Goal: Contribute content: Contribute content

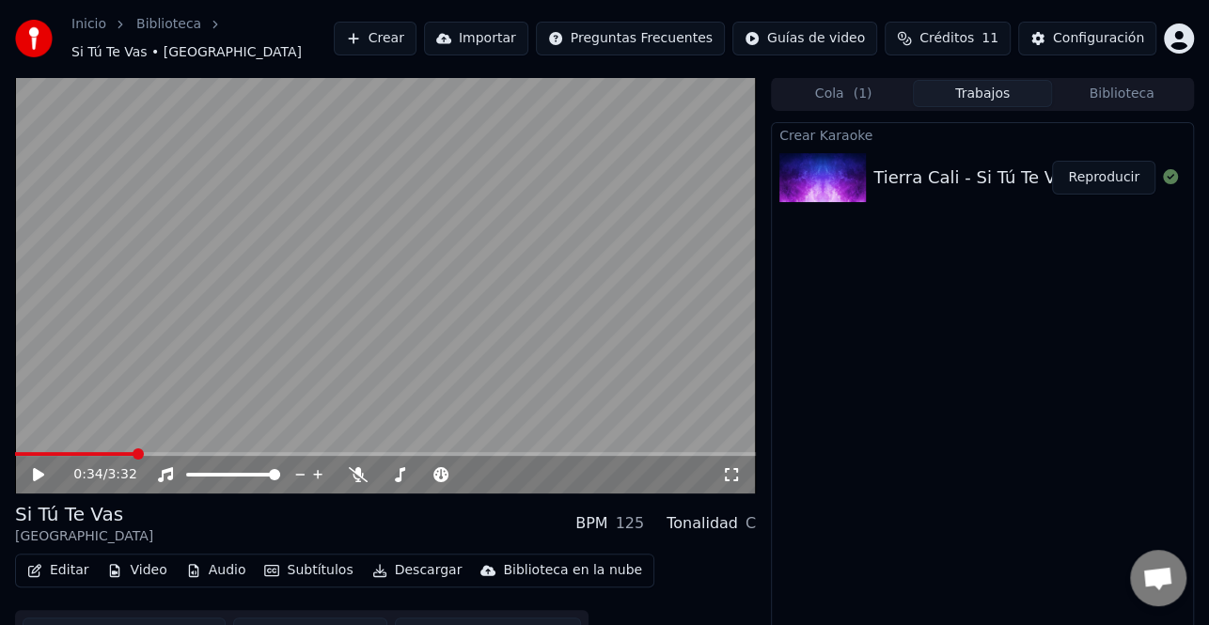
click at [412, 35] on button "Crear" at bounding box center [375, 39] width 83 height 34
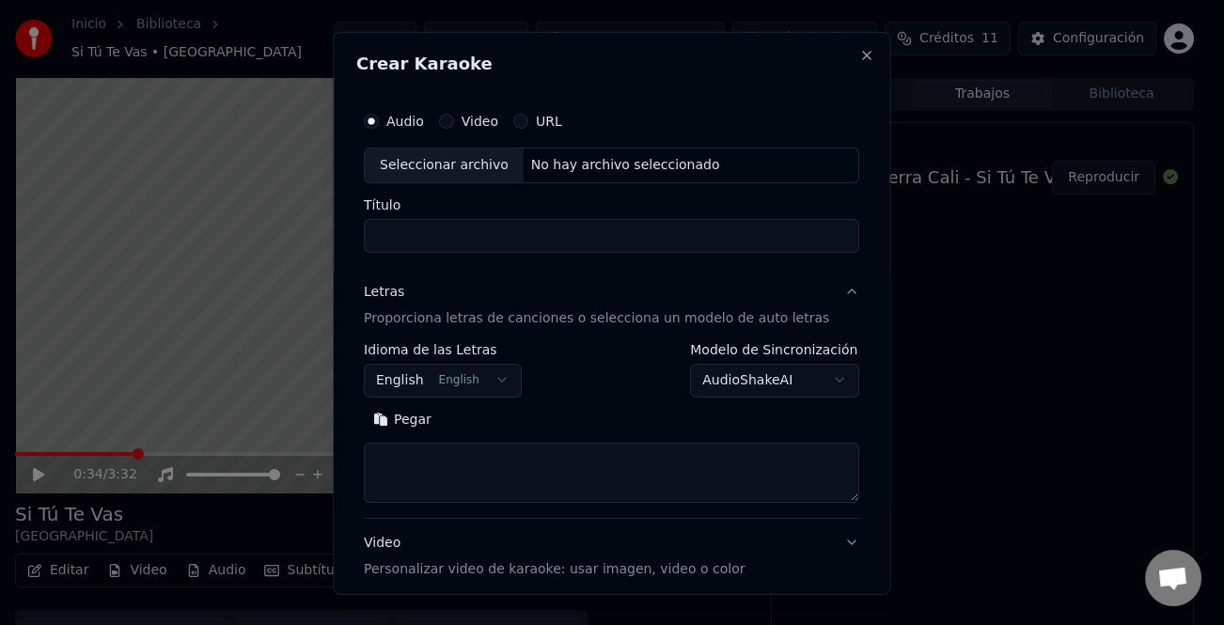
click at [465, 172] on div "Seleccionar archivo" at bounding box center [444, 165] width 159 height 34
type input "**********"
click at [418, 420] on button "Pegar" at bounding box center [402, 419] width 77 height 30
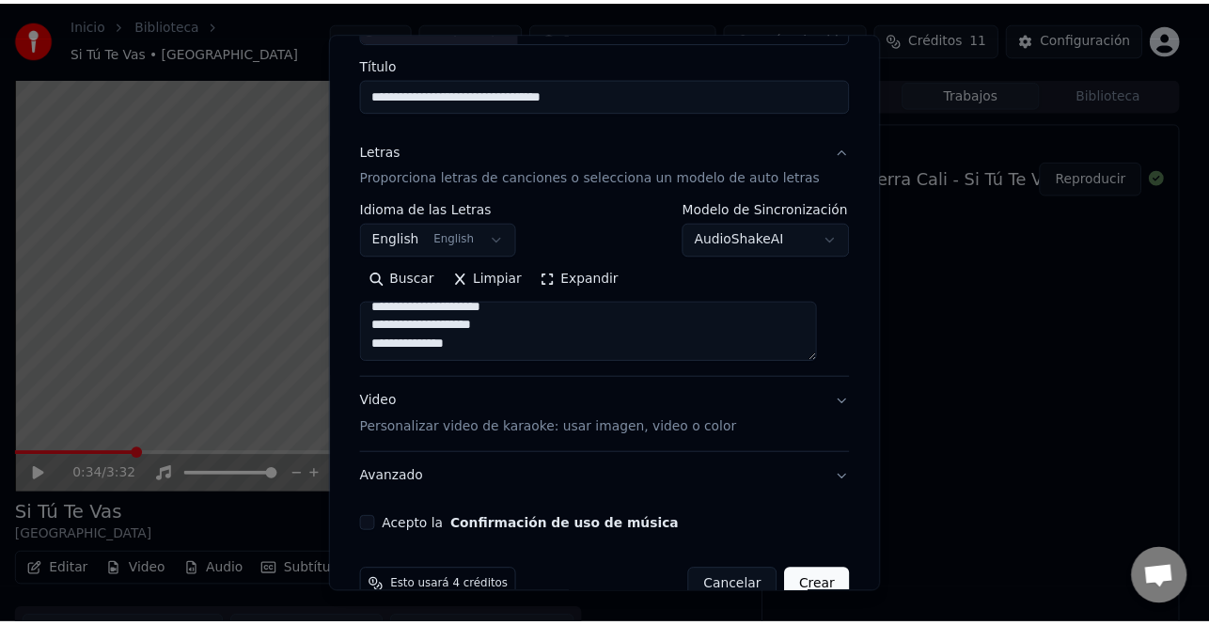
scroll to position [181, 0]
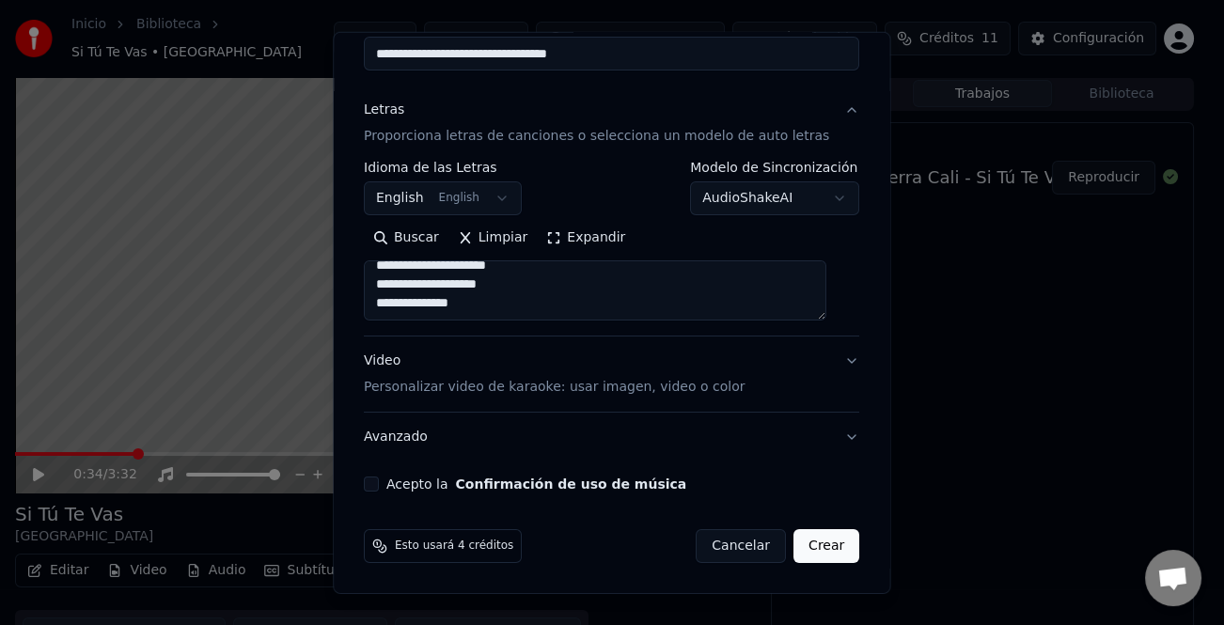
type textarea "**********"
click at [424, 486] on label "Acepto la Confirmación de uso de música" at bounding box center [536, 484] width 300 height 13
click at [379, 486] on button "Acepto la Confirmación de uso de música" at bounding box center [371, 484] width 15 height 15
click at [815, 545] on button "Crear" at bounding box center [827, 546] width 66 height 34
select select "**"
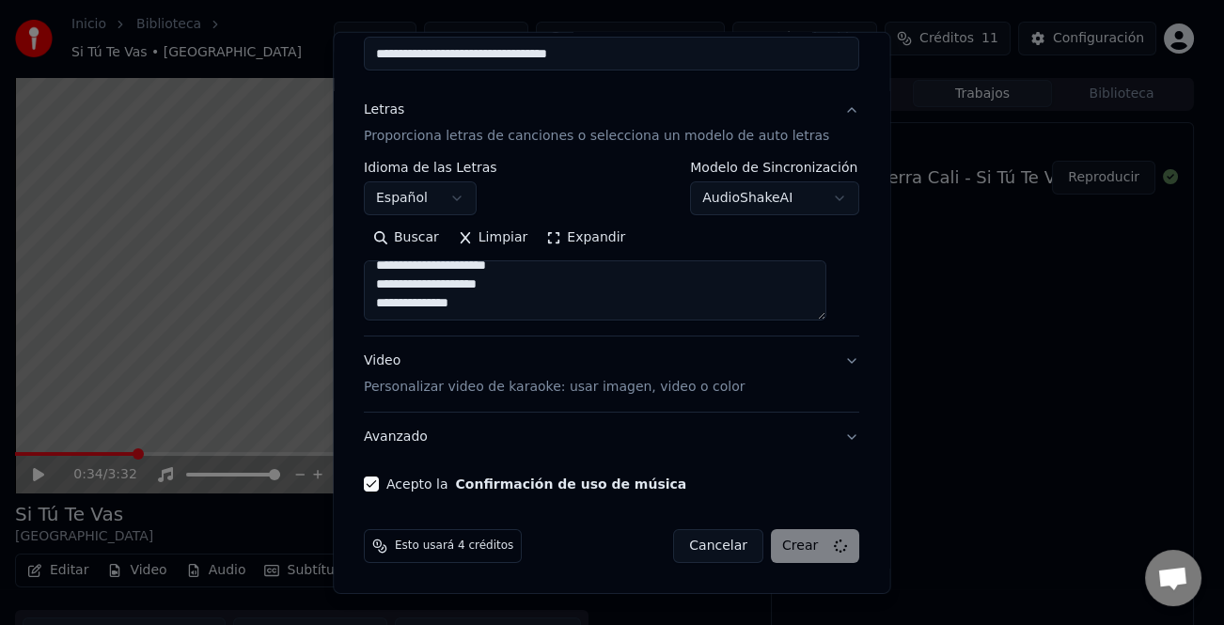
type textarea "**********"
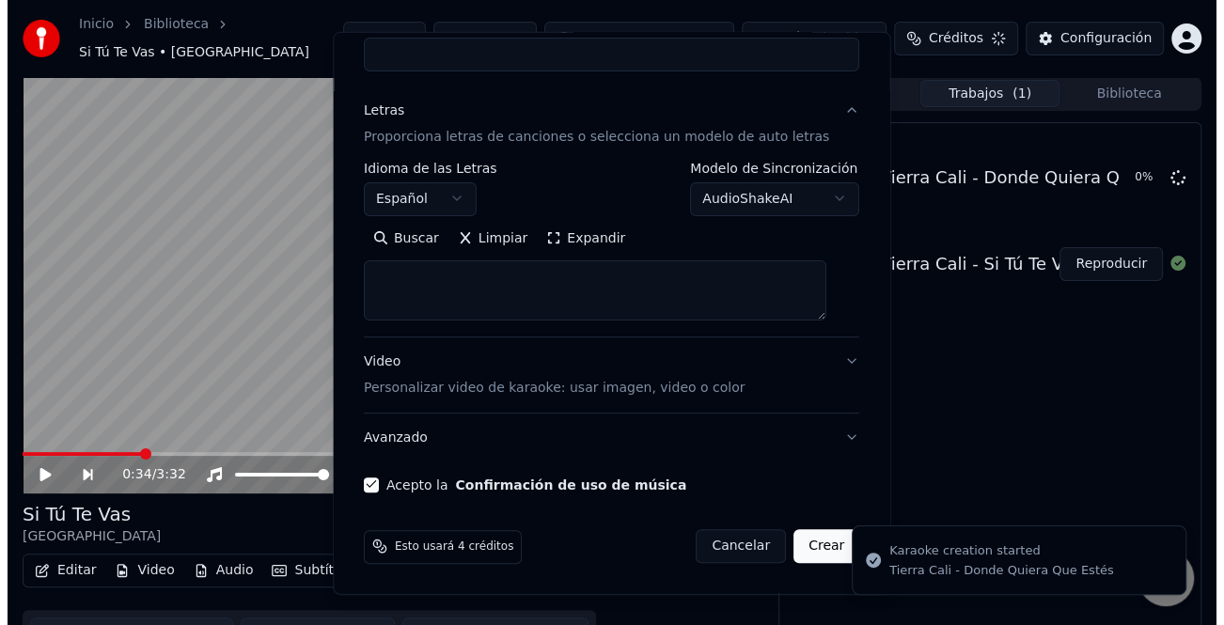
scroll to position [0, 0]
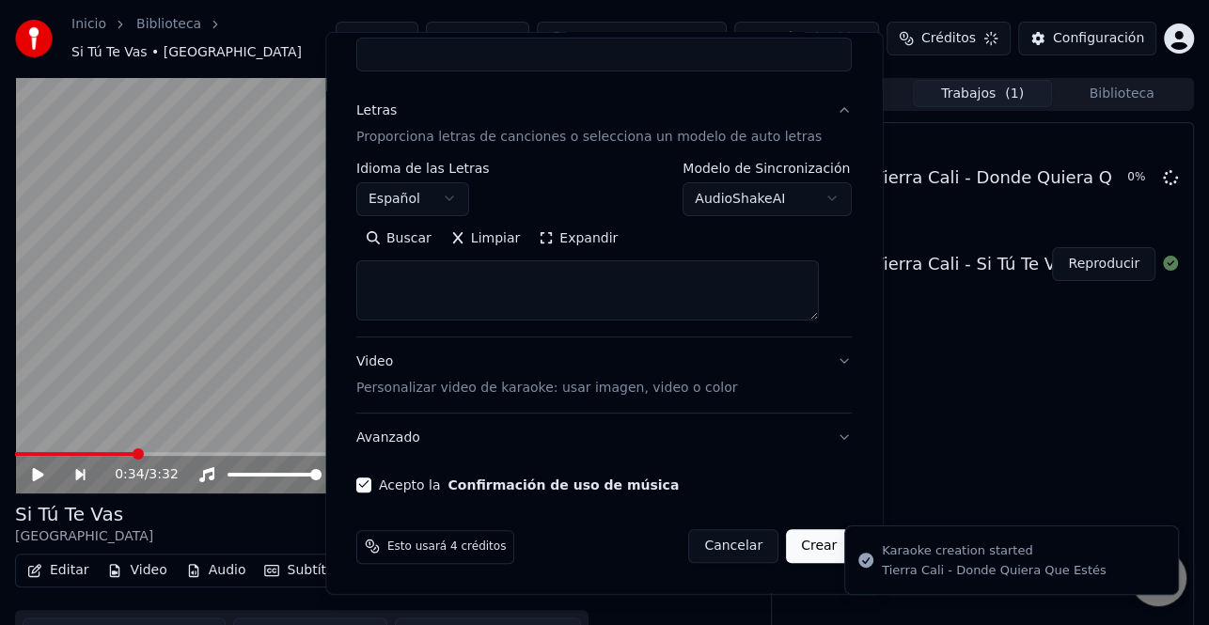
select select
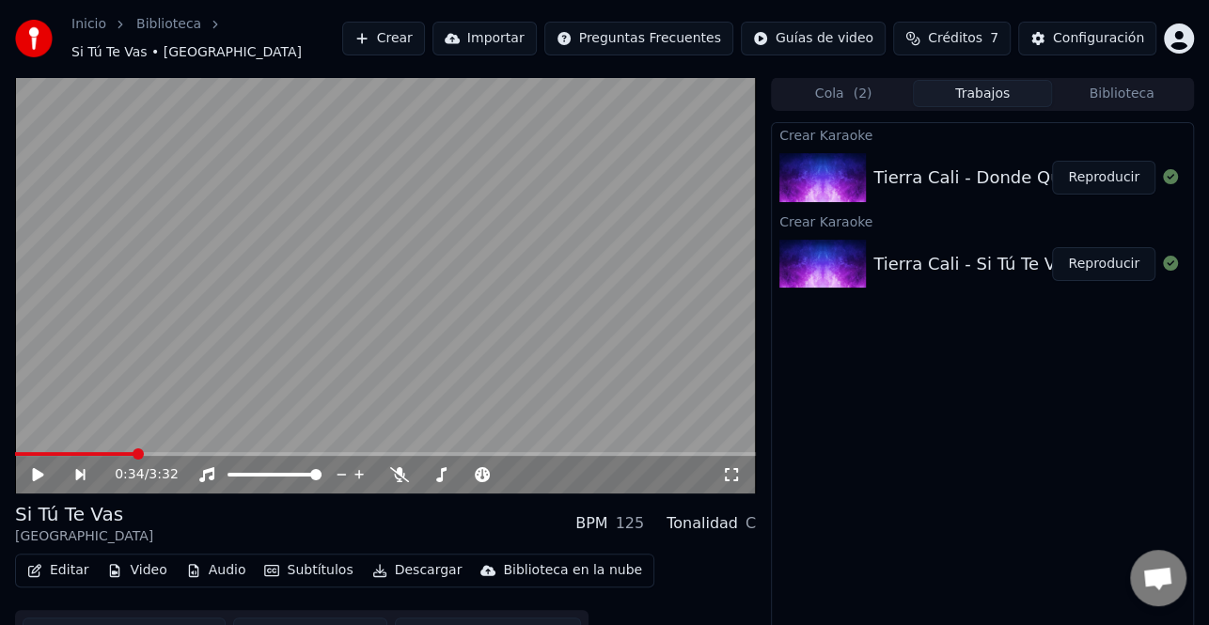
click at [425, 33] on button "Crear" at bounding box center [383, 39] width 83 height 34
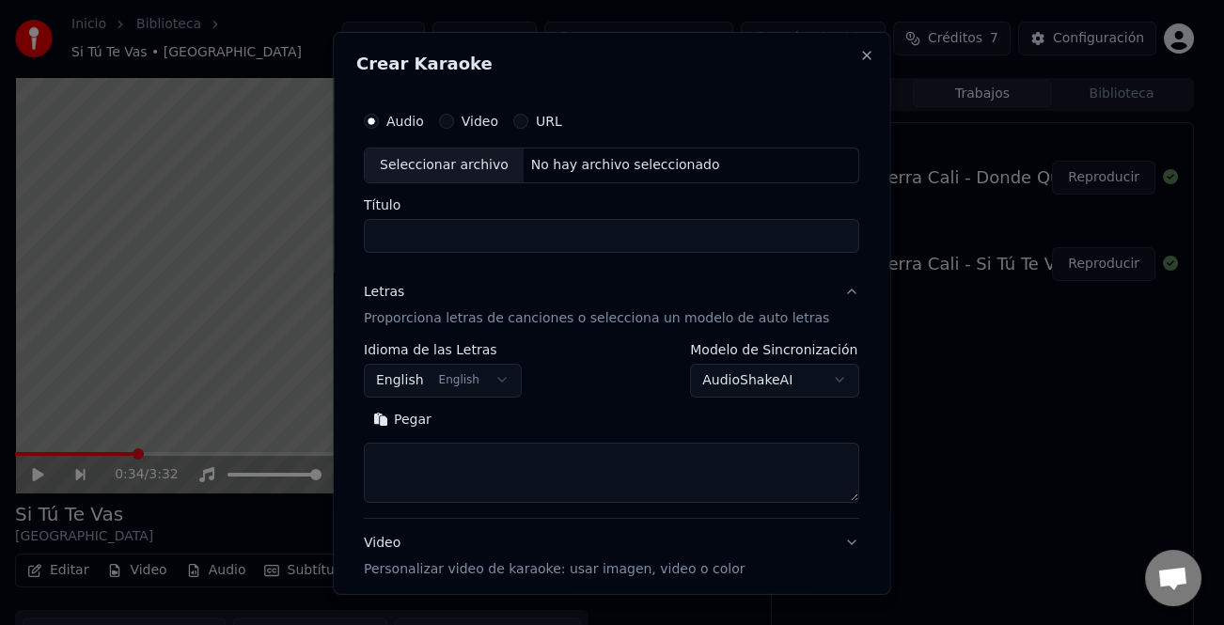
click at [488, 169] on div "Seleccionar archivo" at bounding box center [444, 165] width 159 height 34
type input "**********"
click at [416, 424] on button "Pegar" at bounding box center [402, 419] width 77 height 30
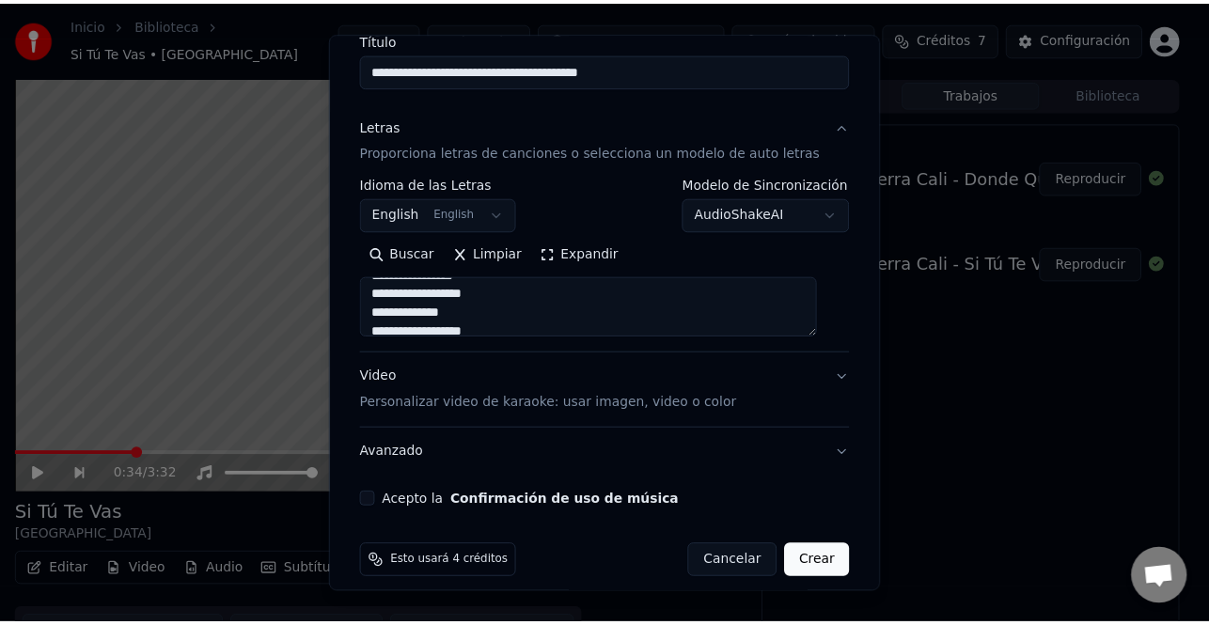
scroll to position [181, 0]
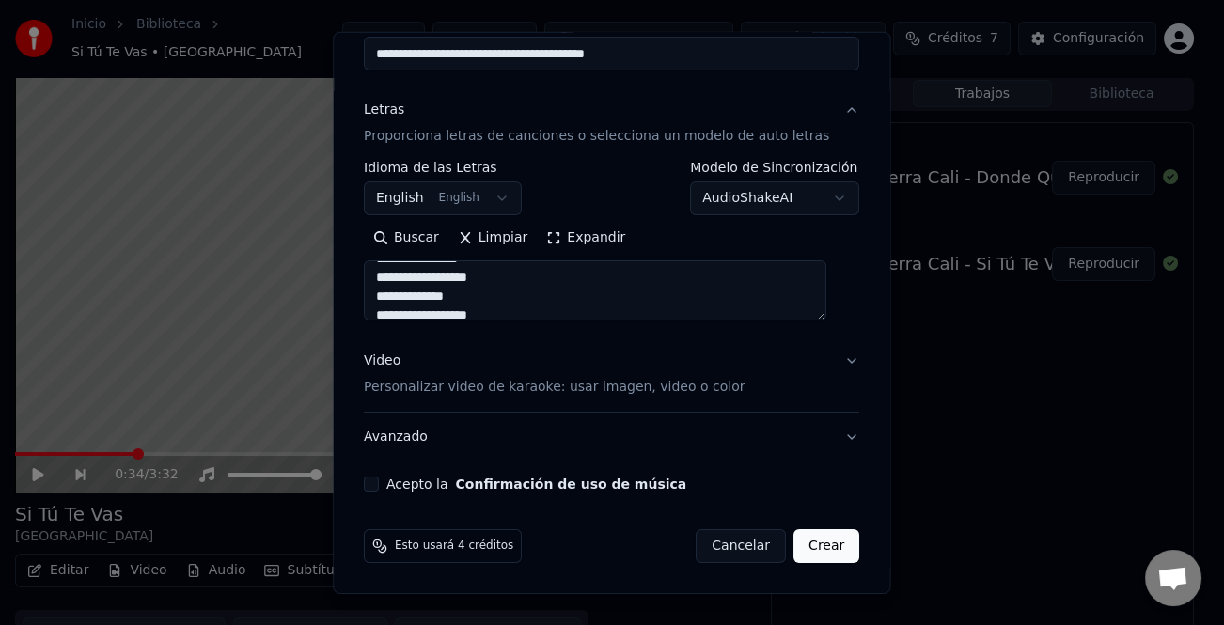
type textarea "**********"
click at [430, 484] on label "Acepto la Confirmación de uso de música" at bounding box center [536, 484] width 300 height 13
click at [379, 484] on button "Acepto la Confirmación de uso de música" at bounding box center [371, 484] width 15 height 15
click at [809, 547] on button "Crear" at bounding box center [827, 546] width 66 height 34
select select "**"
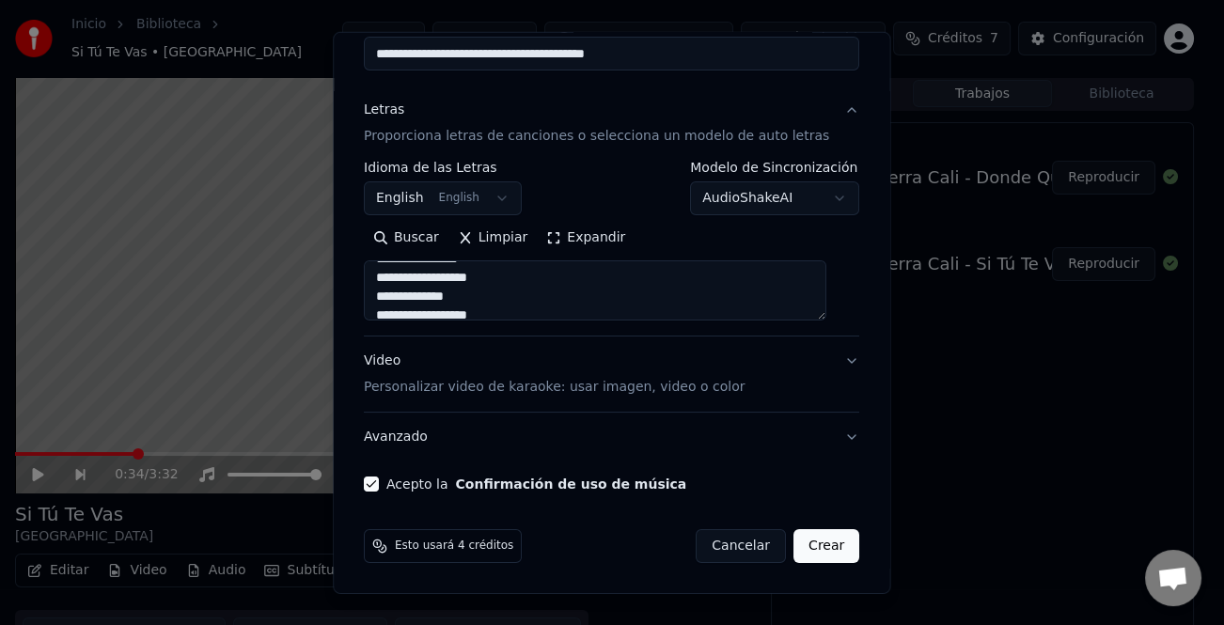
type textarea "**********"
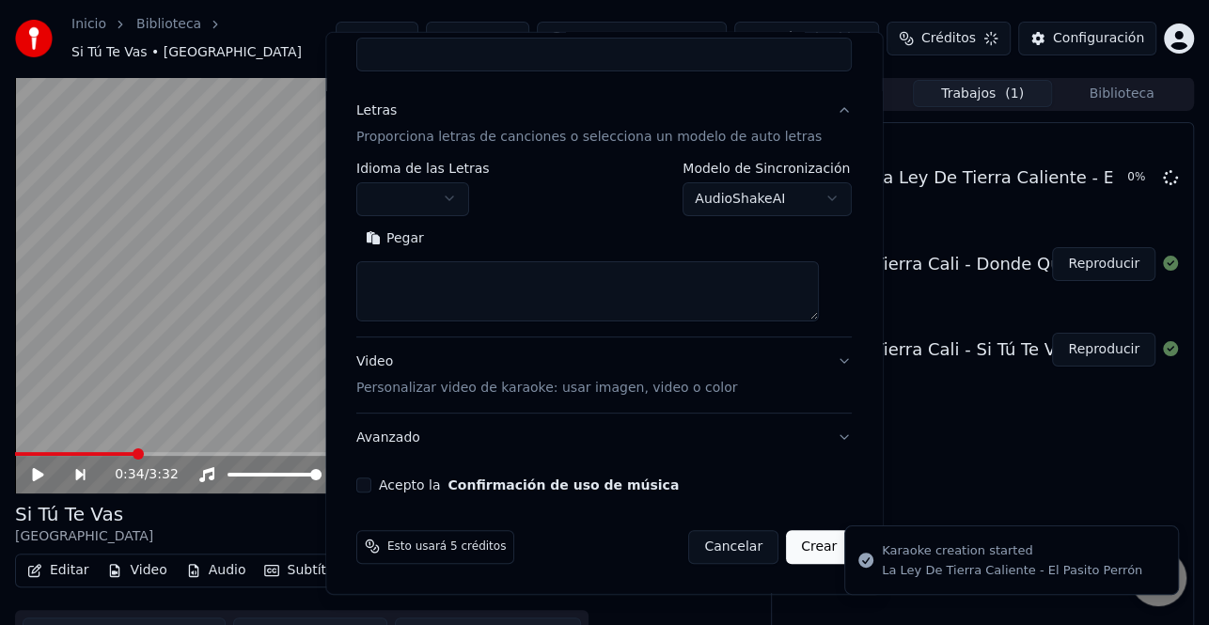
scroll to position [0, 0]
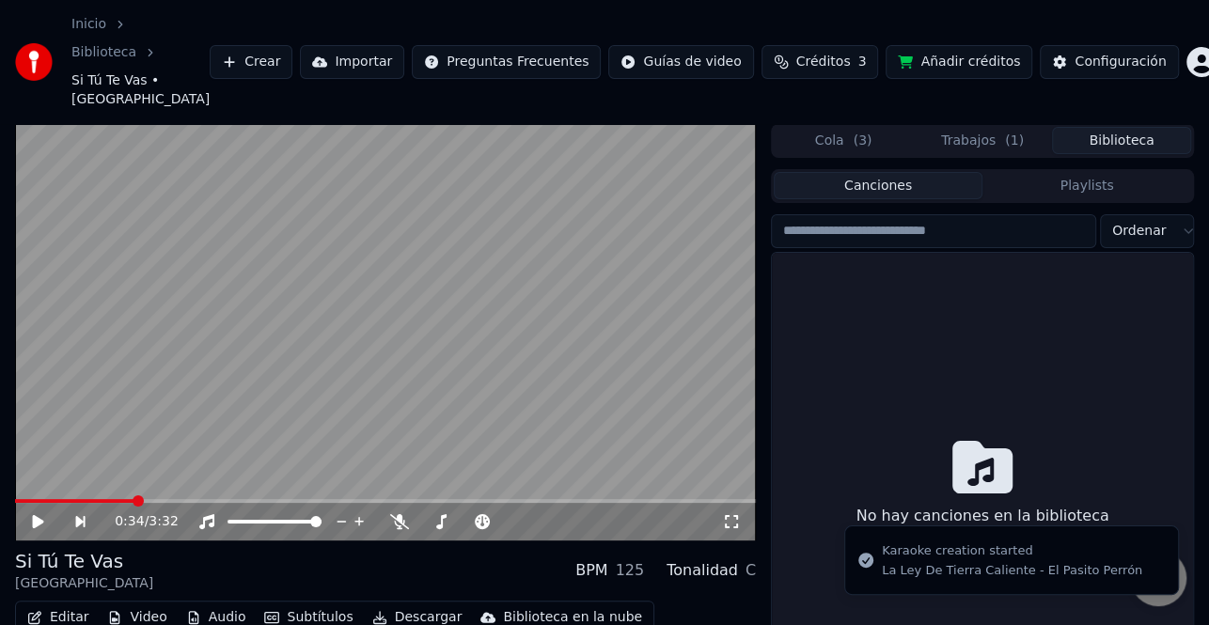
click at [1122, 127] on button "Biblioteca" at bounding box center [1121, 140] width 139 height 27
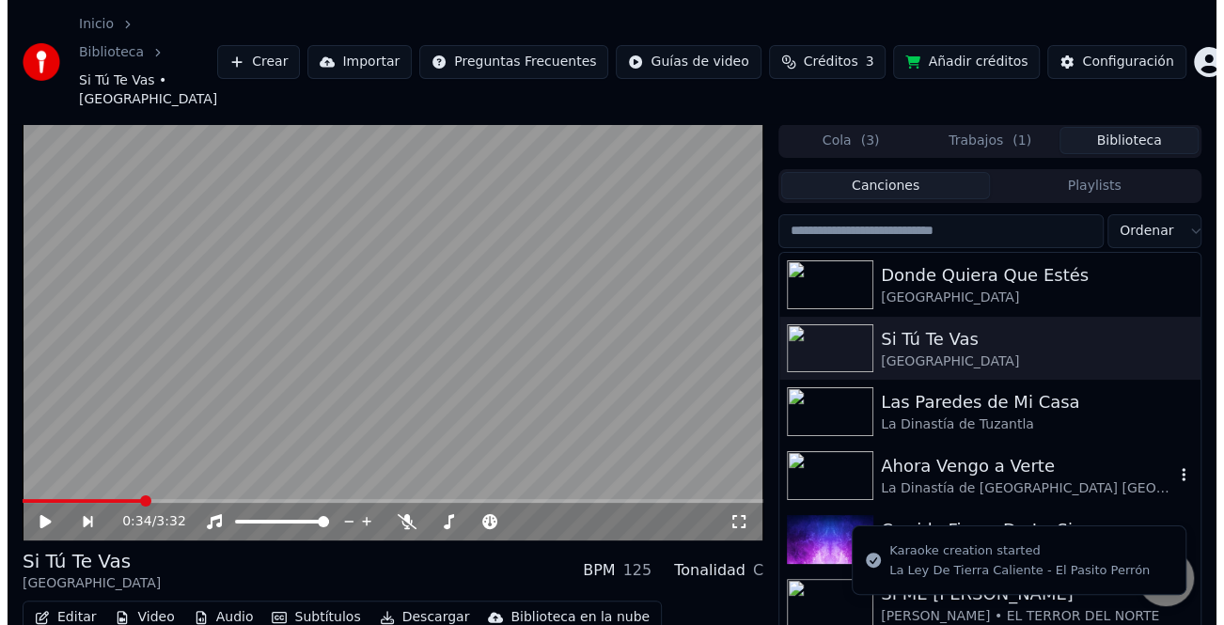
scroll to position [188, 0]
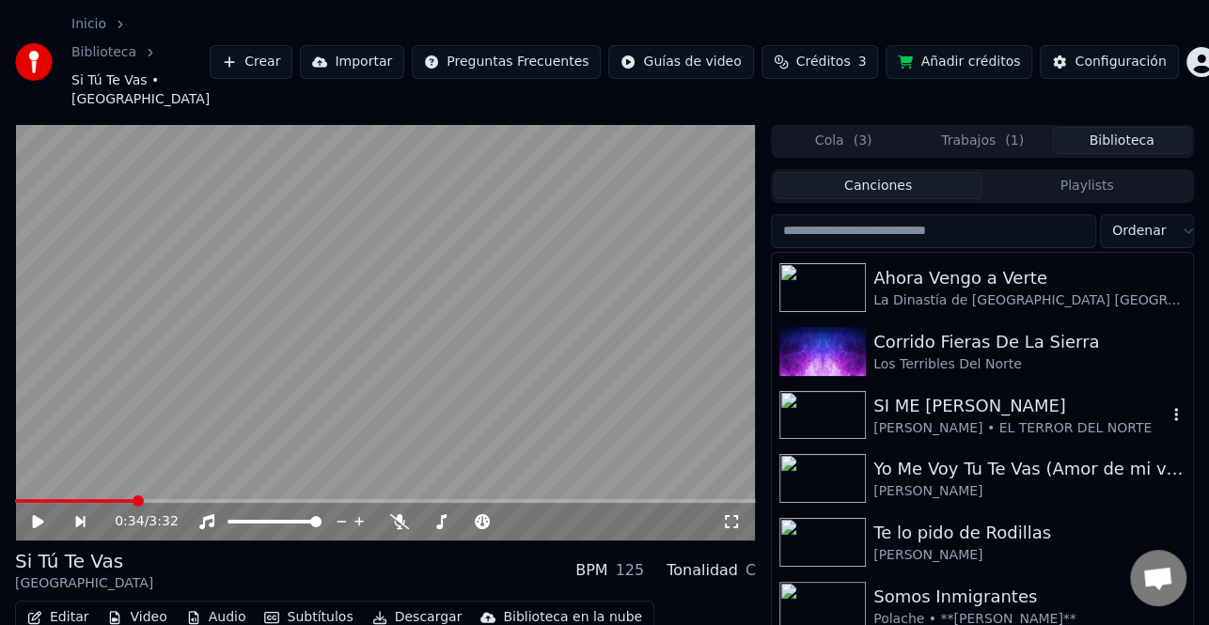
click at [834, 391] on img at bounding box center [822, 415] width 87 height 49
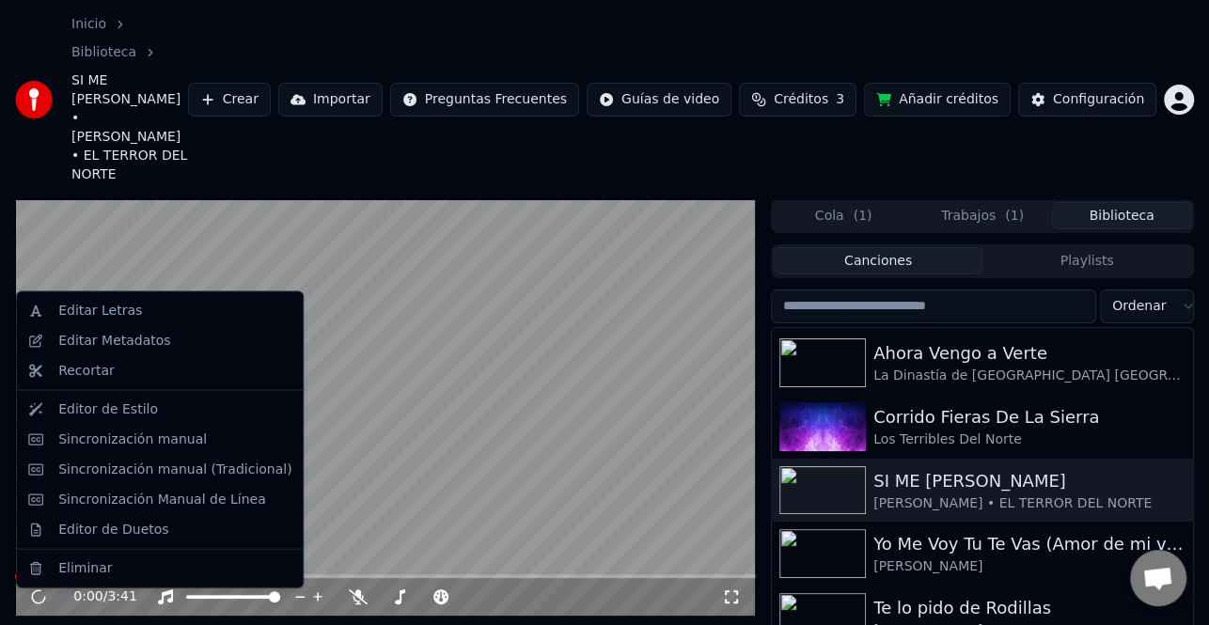
click at [153, 347] on div "Editar Metadatos" at bounding box center [114, 341] width 112 height 19
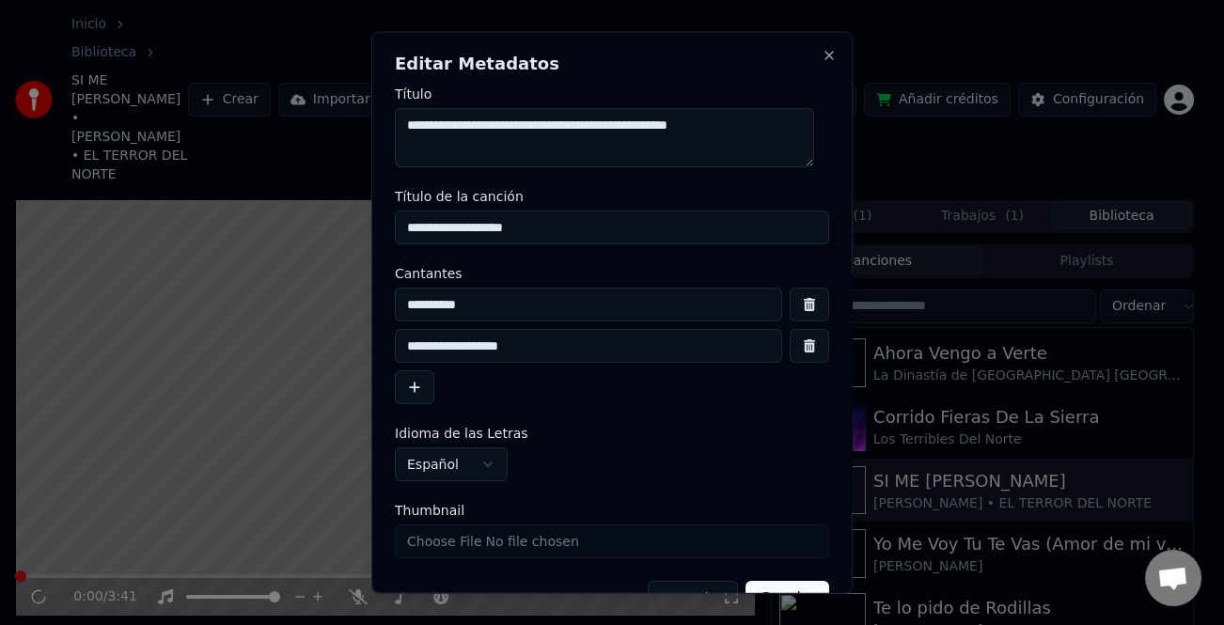
click at [423, 398] on button "button" at bounding box center [414, 387] width 39 height 34
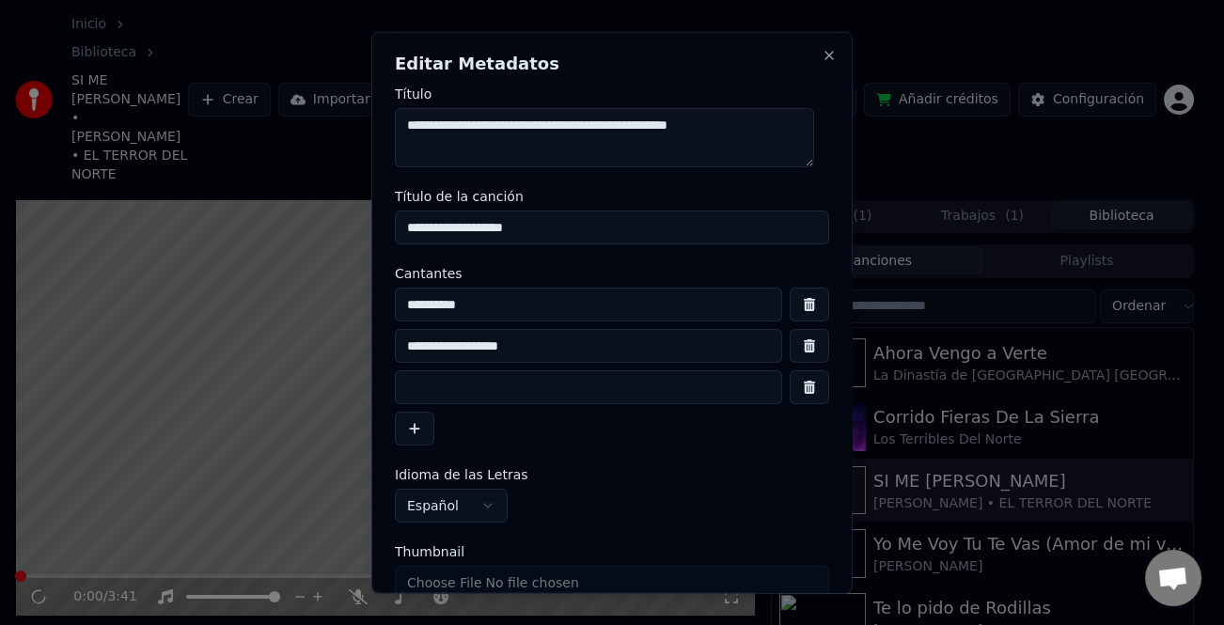
click at [436, 392] on input at bounding box center [588, 387] width 387 height 34
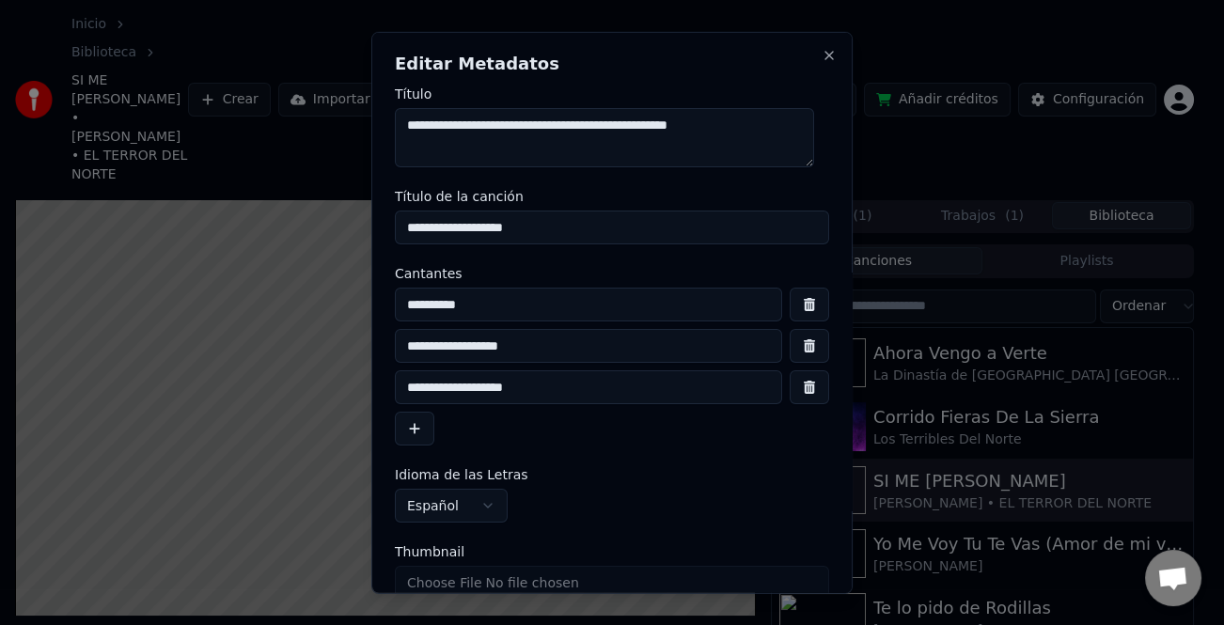
click at [516, 384] on input "**********" at bounding box center [588, 387] width 387 height 34
click at [511, 390] on input "**********" at bounding box center [588, 387] width 387 height 34
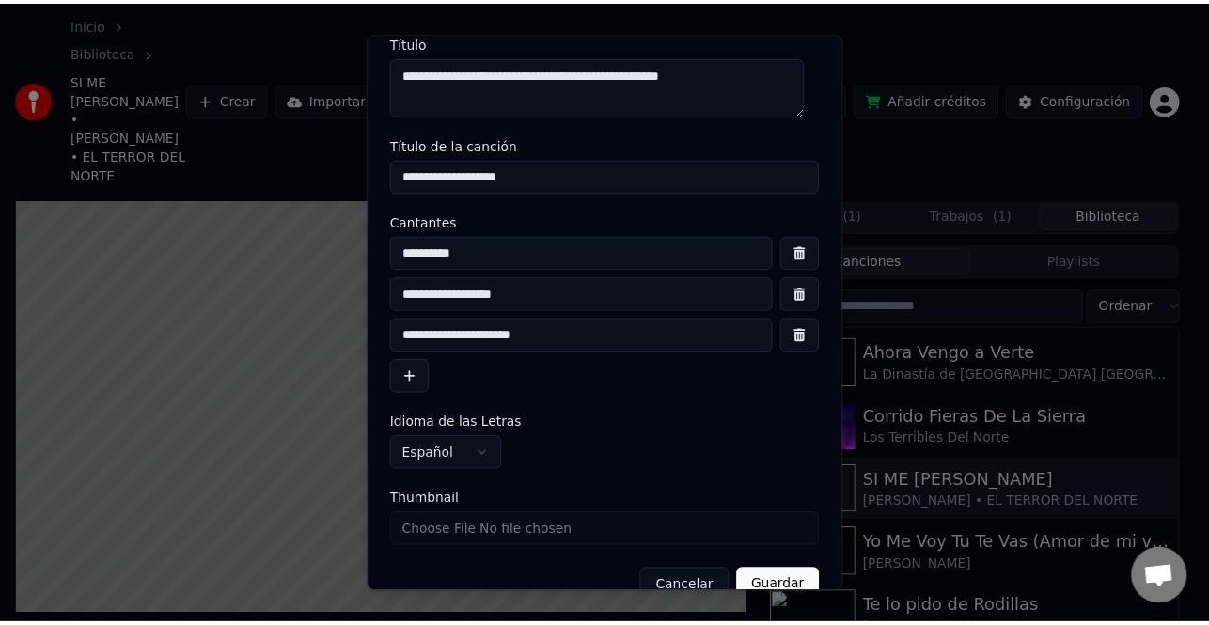
scroll to position [86, 0]
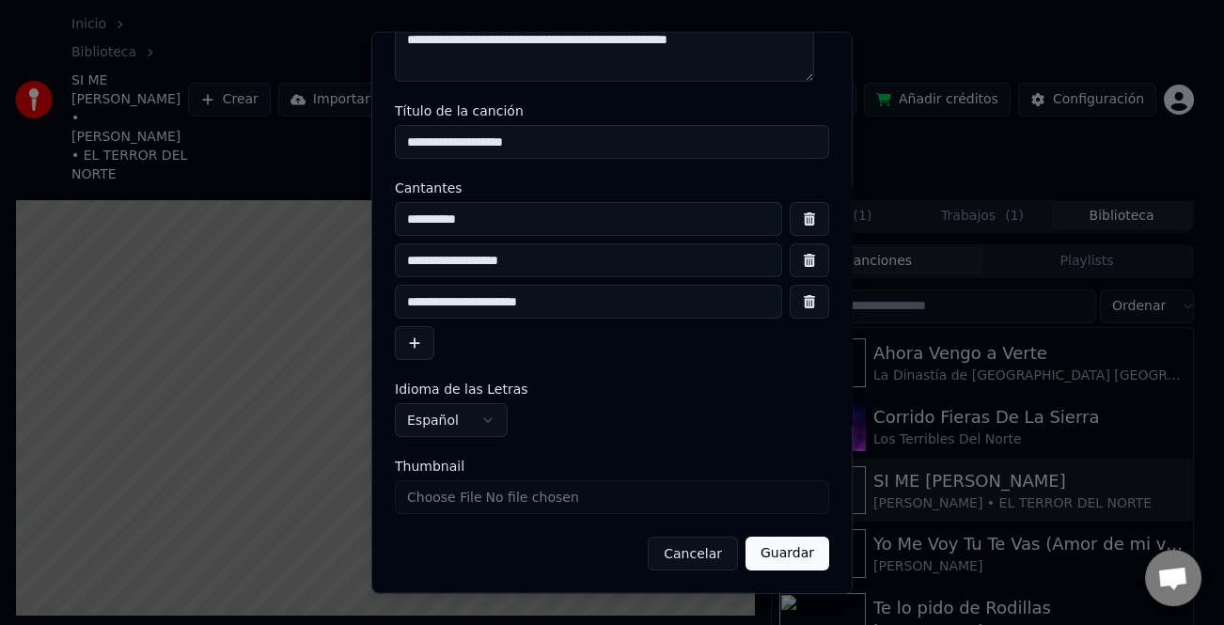
type input "**********"
click at [794, 556] on button "Guardar" at bounding box center [788, 554] width 84 height 34
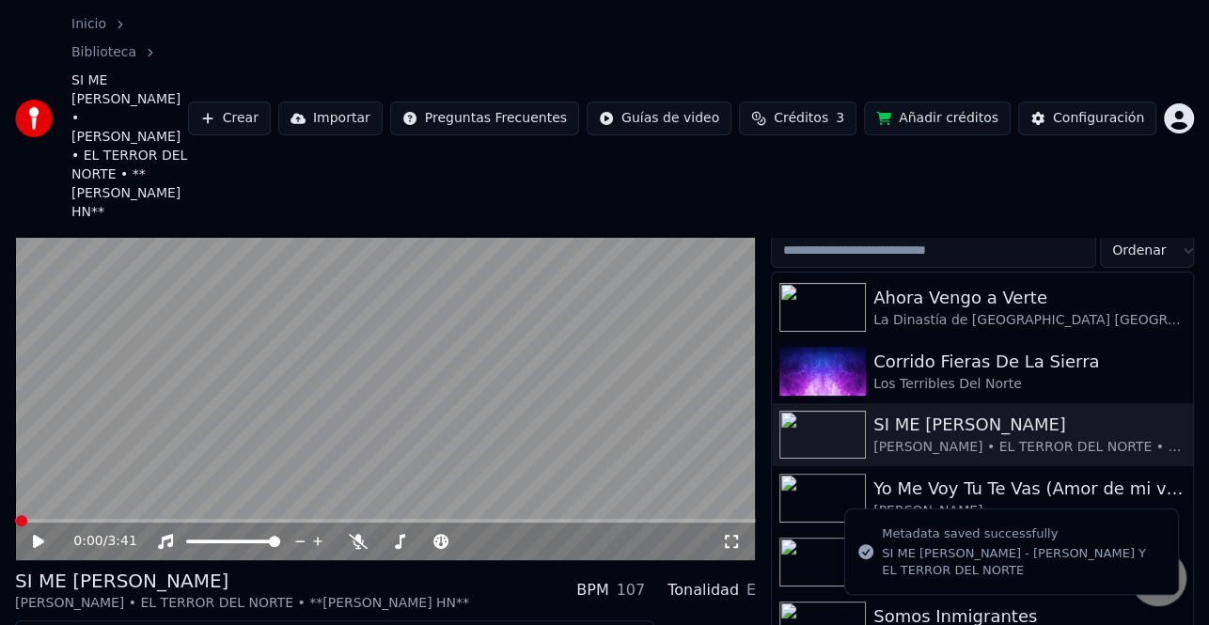
scroll to position [94, 0]
click at [63, 623] on button "Editar" at bounding box center [58, 636] width 76 height 26
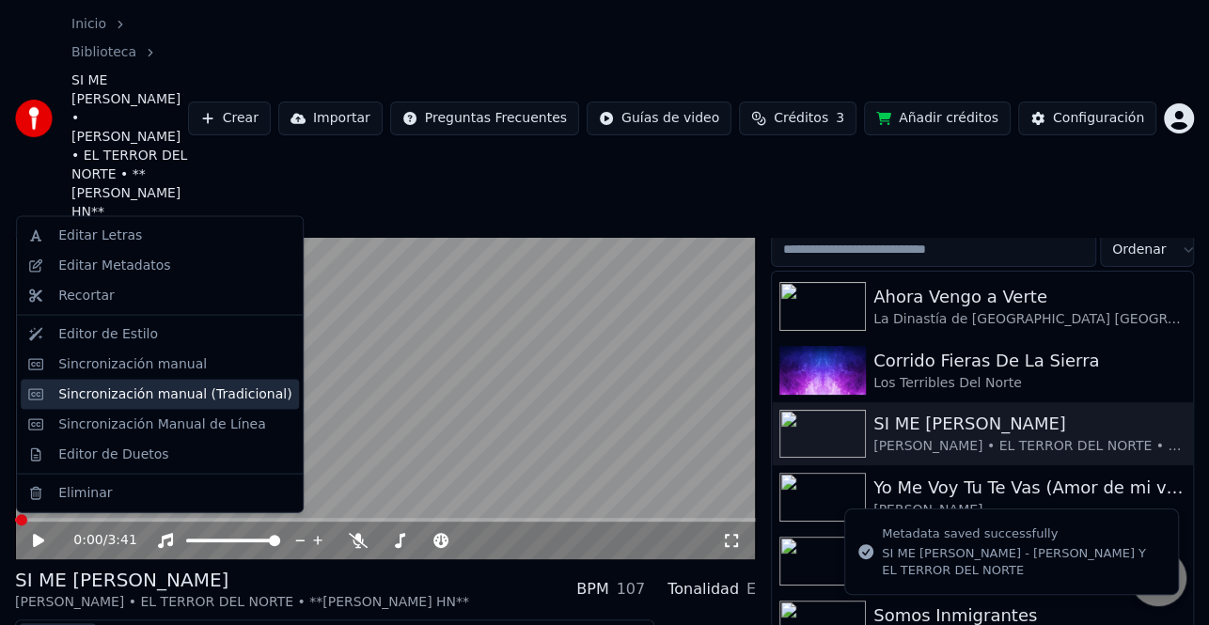
click at [188, 386] on div "Sincronización manual (Tradicional)" at bounding box center [174, 394] width 233 height 19
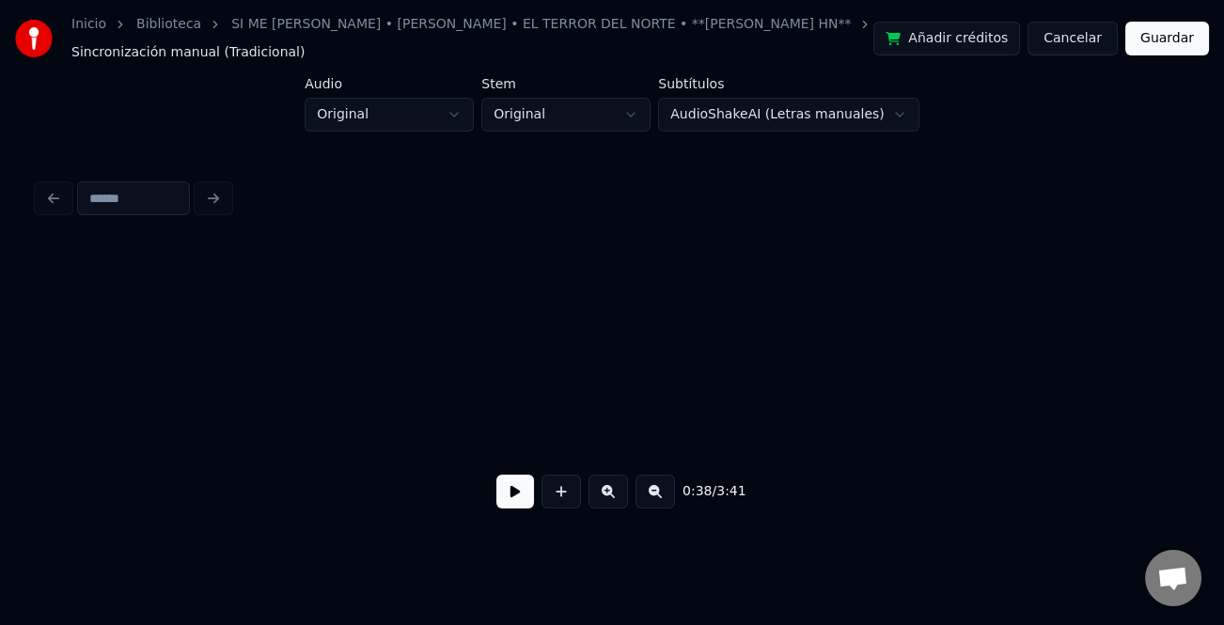
scroll to position [0, 7194]
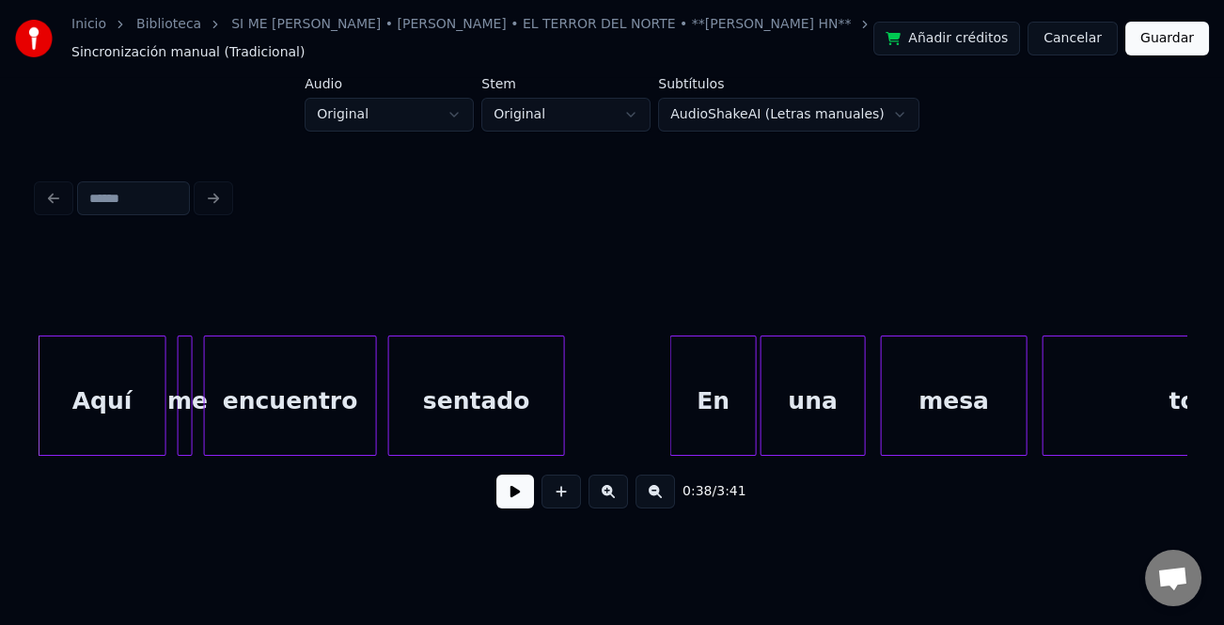
click at [501, 503] on button at bounding box center [515, 492] width 38 height 34
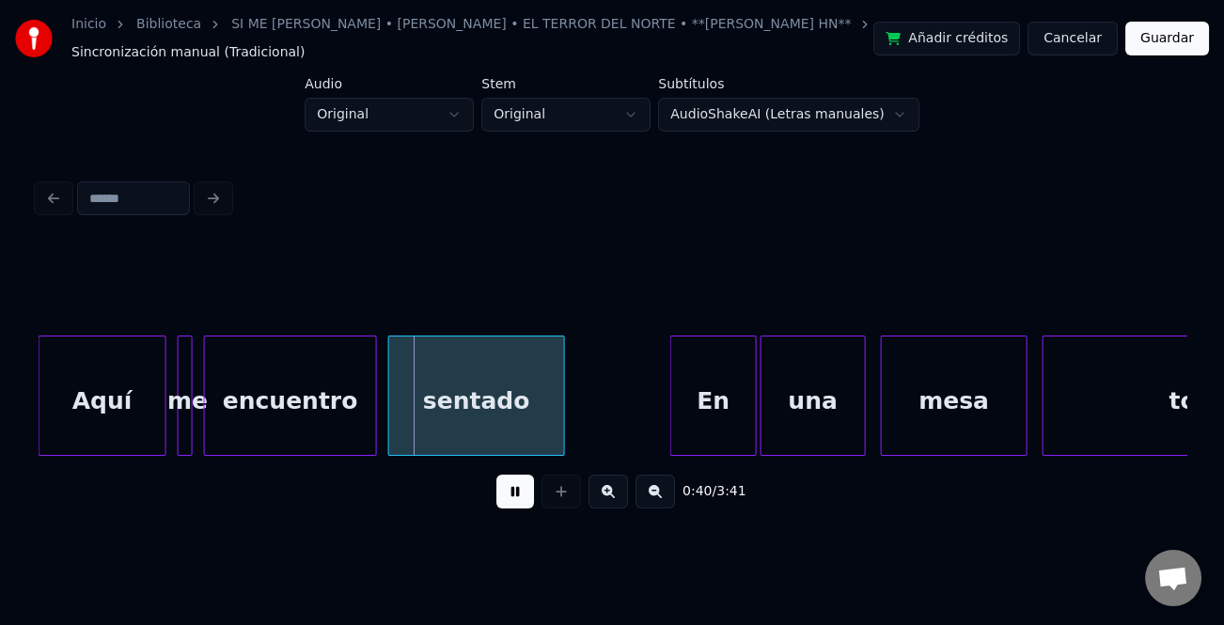
click at [32, 371] on div "0:40 / 3:41" at bounding box center [612, 349] width 1164 height 372
click at [62, 373] on div "Aquí" at bounding box center [102, 401] width 126 height 128
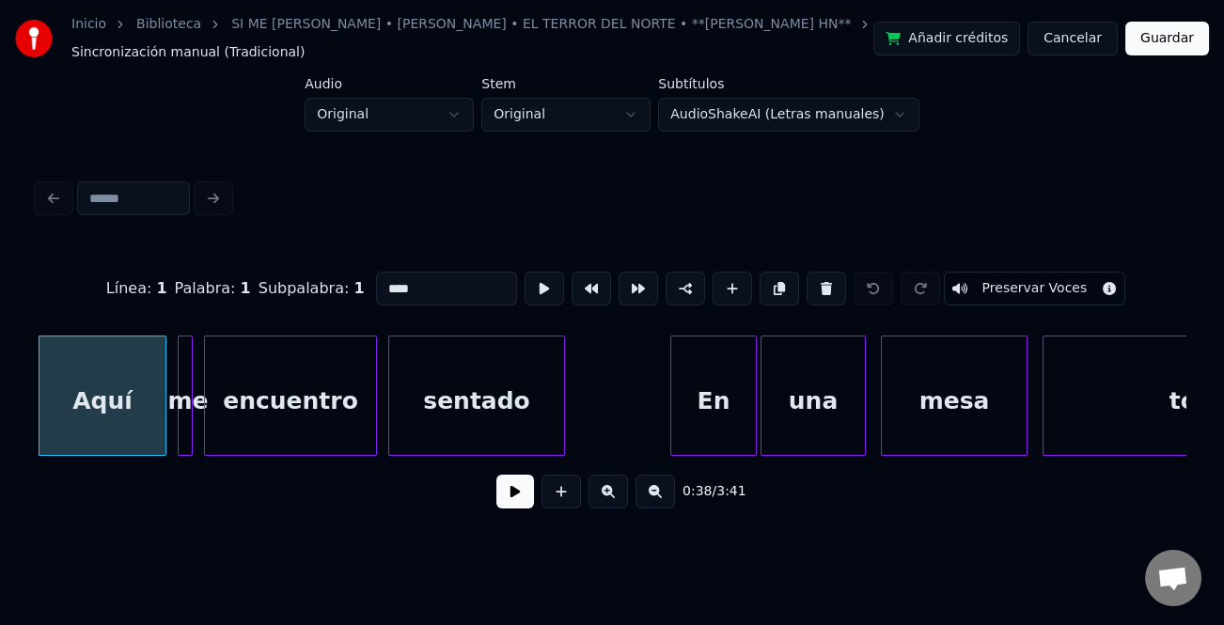
scroll to position [0, 6628]
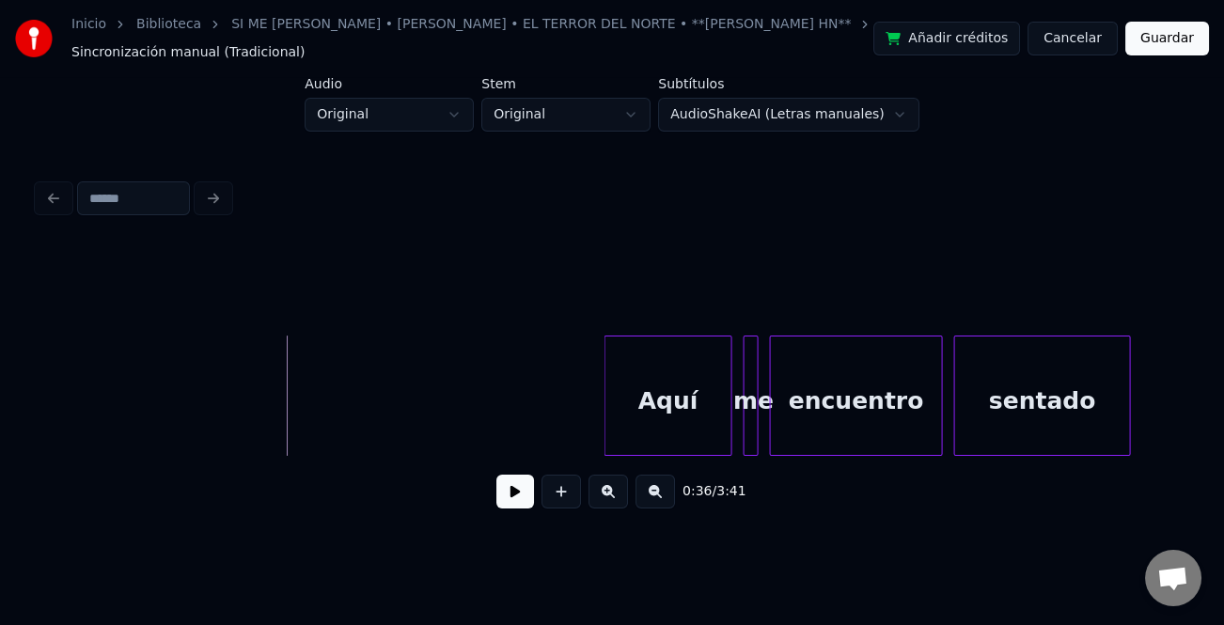
drag, startPoint x: 528, startPoint y: 510, endPoint x: 515, endPoint y: 504, distance: 14.3
click at [525, 509] on button at bounding box center [515, 492] width 38 height 34
click at [596, 435] on div at bounding box center [599, 396] width 6 height 118
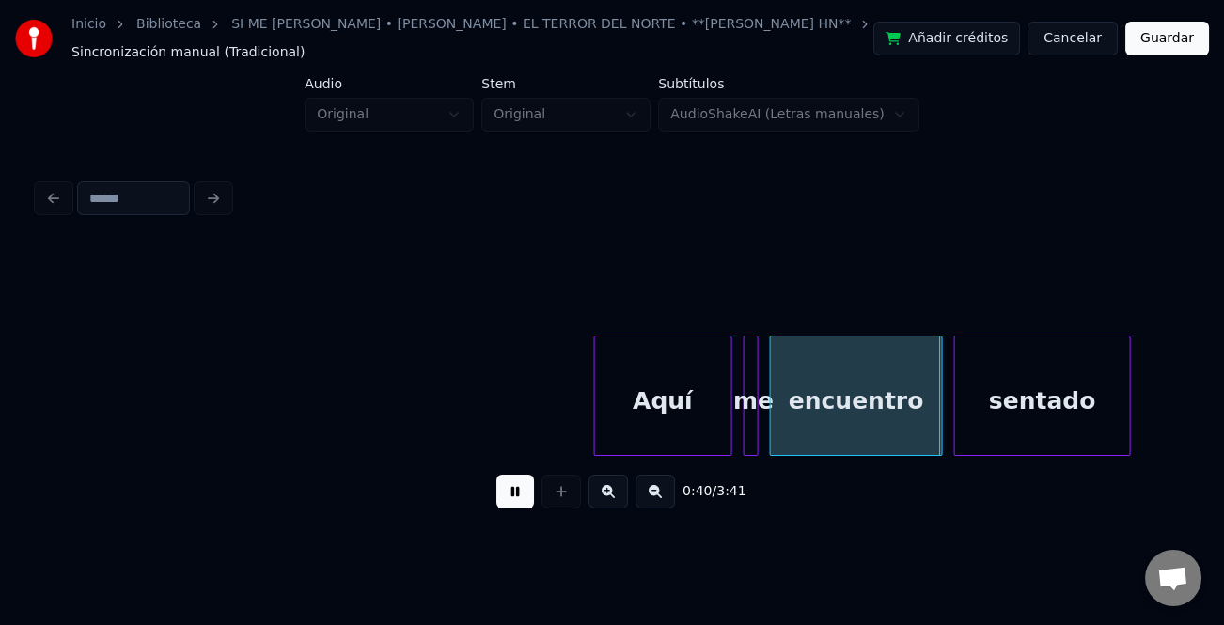
click at [613, 500] on button at bounding box center [608, 492] width 39 height 34
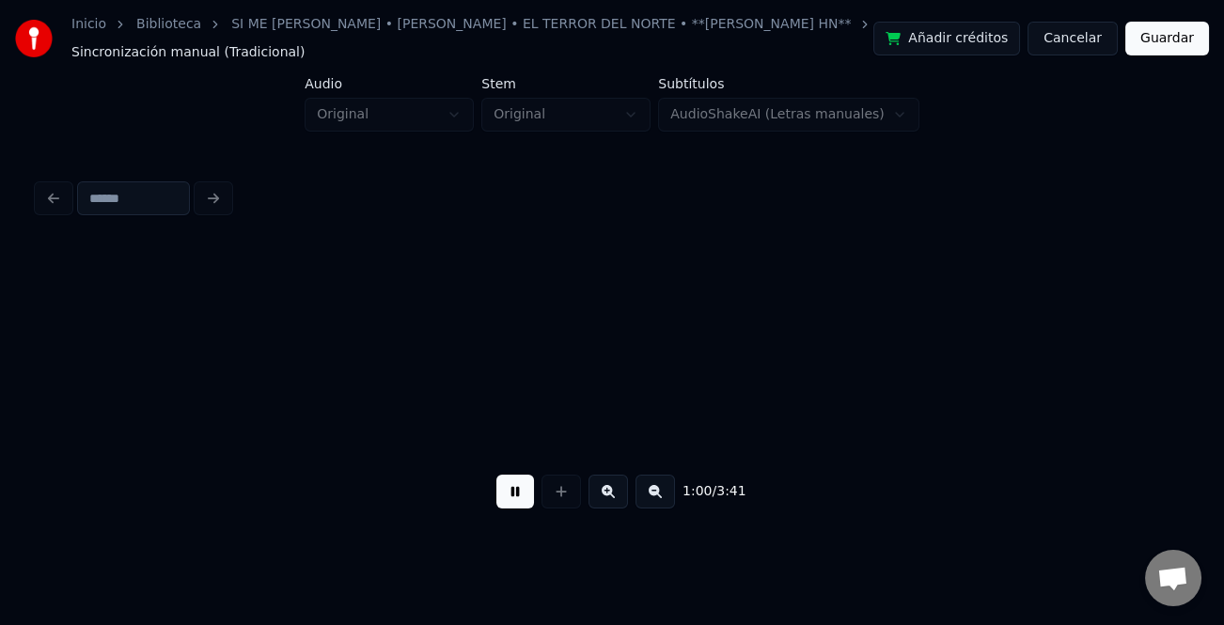
scroll to position [0, 14266]
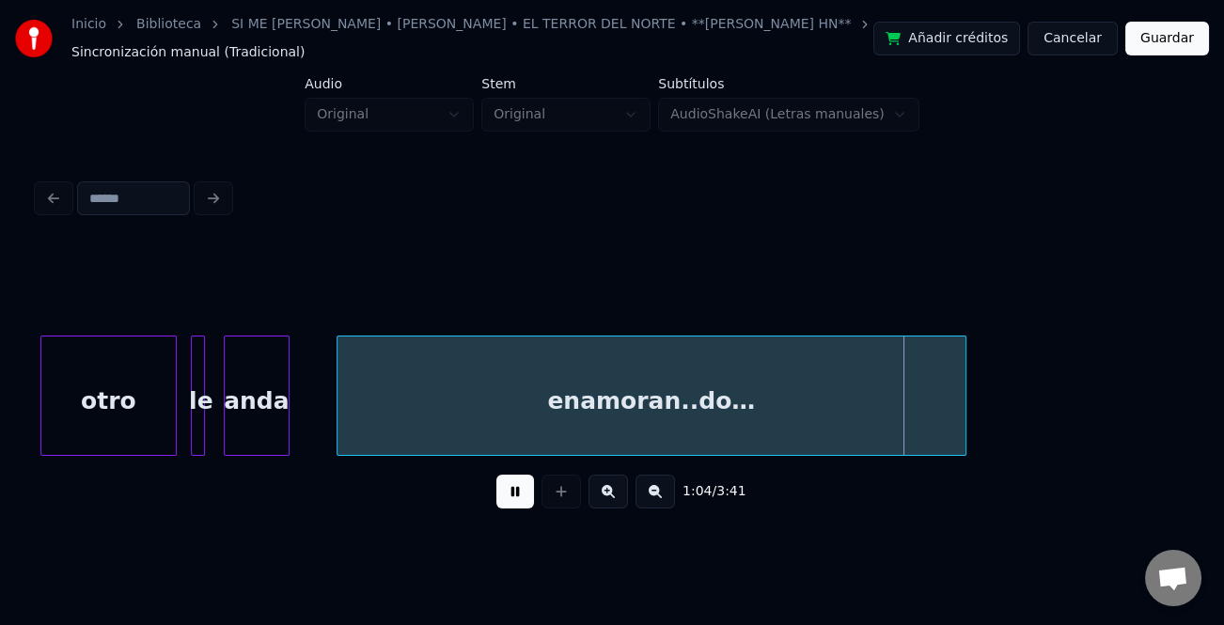
click at [245, 395] on div "anda" at bounding box center [257, 401] width 64 height 128
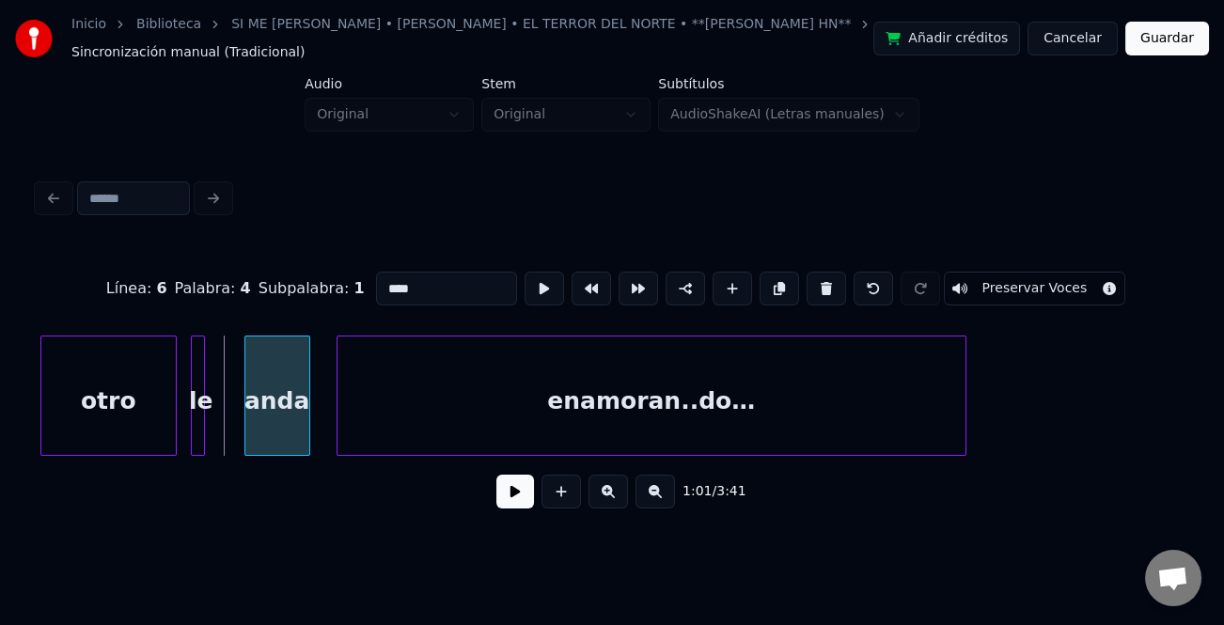
click at [286, 420] on div "anda" at bounding box center [277, 401] width 64 height 128
click at [520, 505] on button at bounding box center [515, 492] width 38 height 34
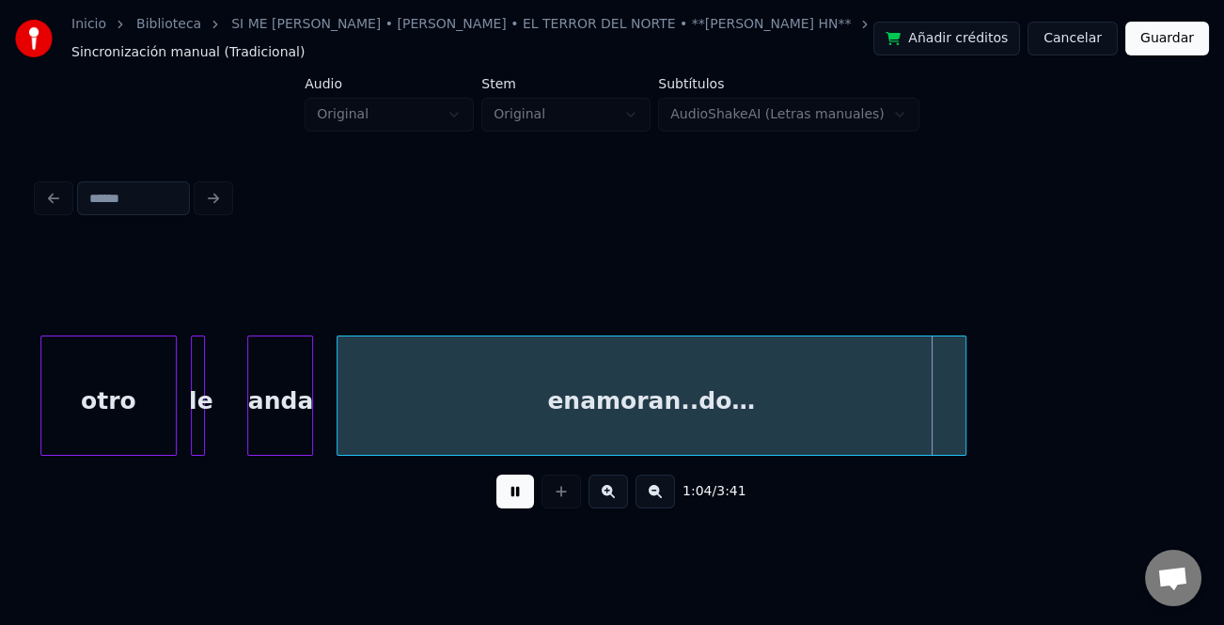
click at [520, 505] on button at bounding box center [515, 492] width 38 height 34
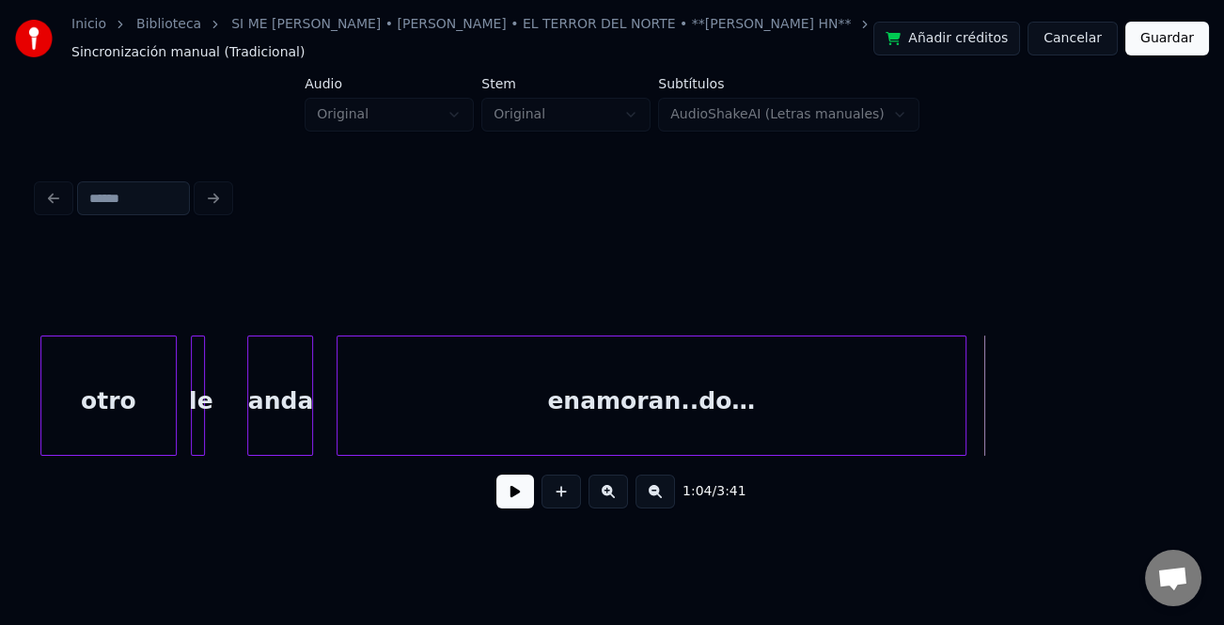
click at [520, 505] on button at bounding box center [515, 492] width 38 height 34
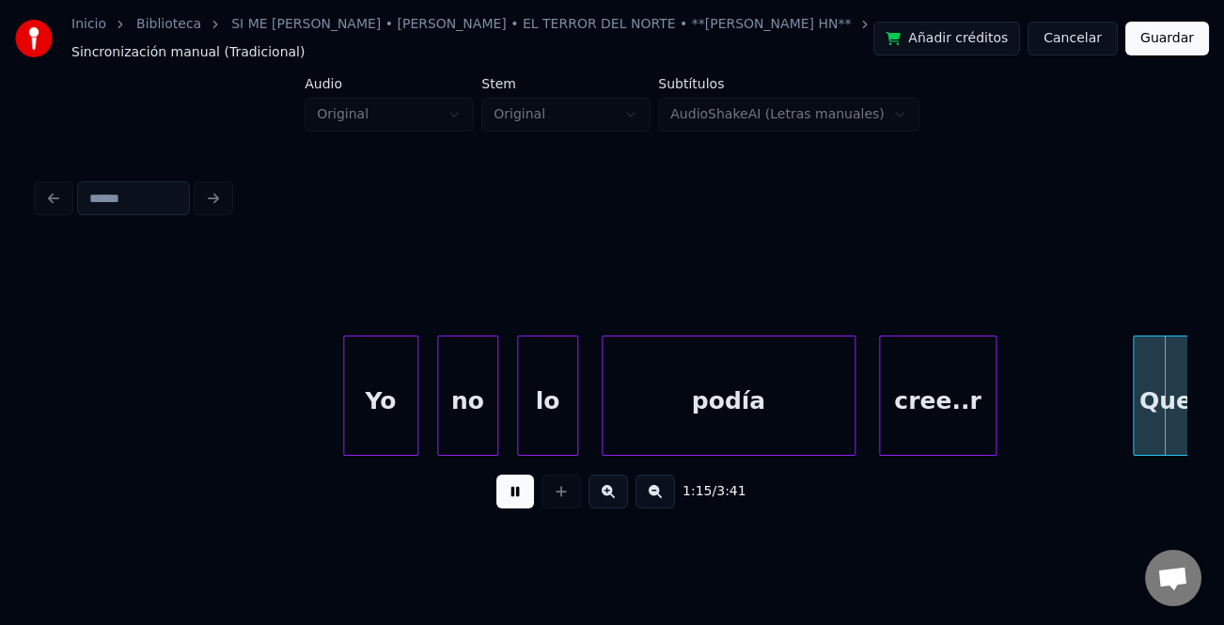
scroll to position [0, 17718]
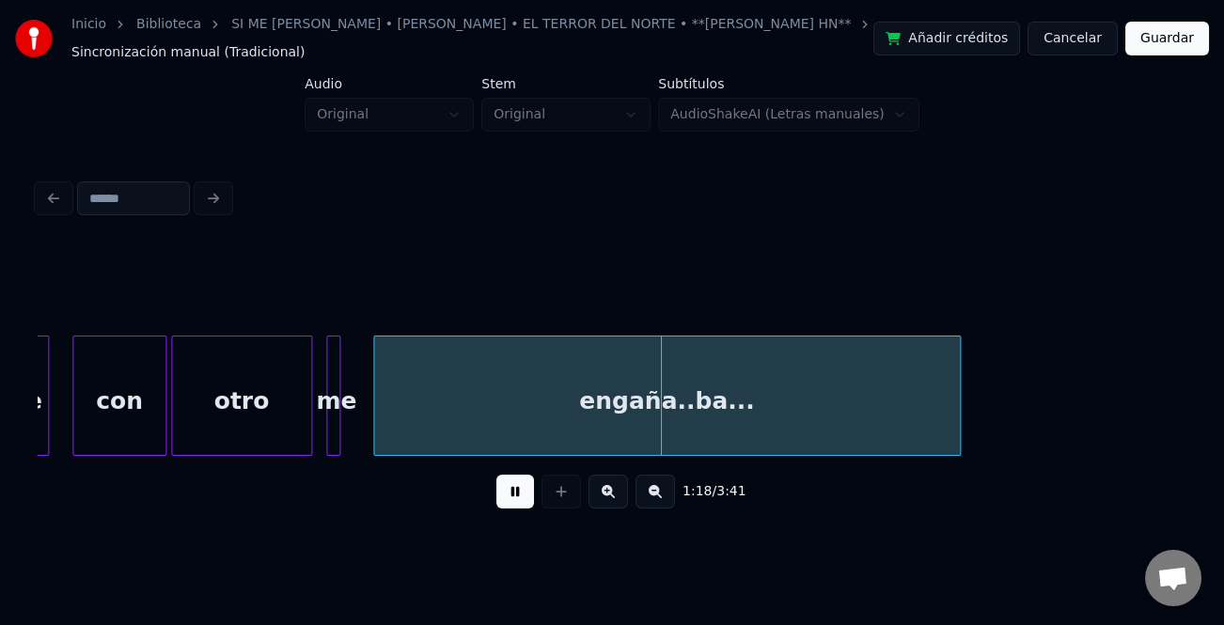
click at [1192, 390] on div "1:18 / 3:41" at bounding box center [612, 349] width 1164 height 372
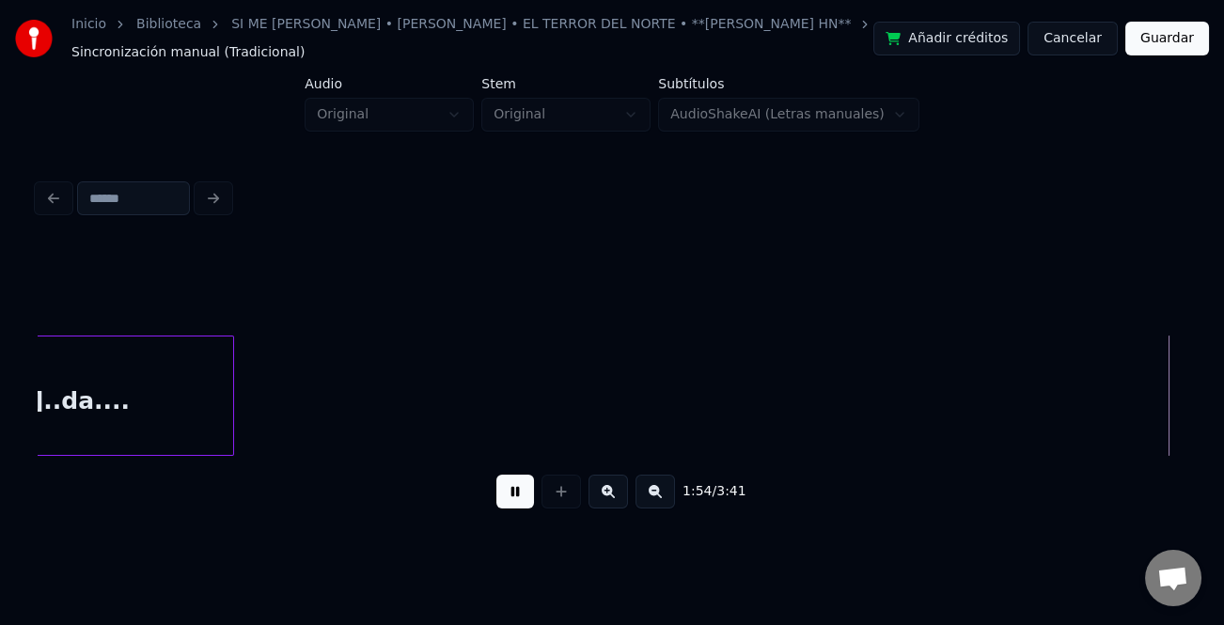
scroll to position [0, 26924]
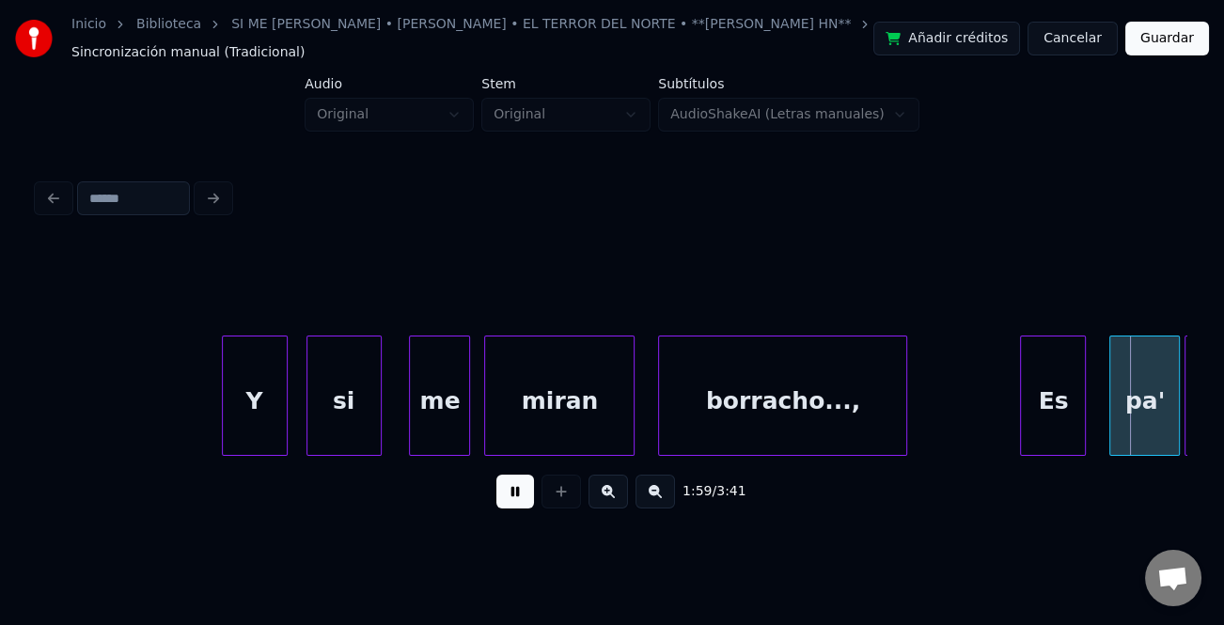
click at [525, 499] on button at bounding box center [515, 492] width 38 height 34
click at [511, 500] on button at bounding box center [515, 492] width 38 height 34
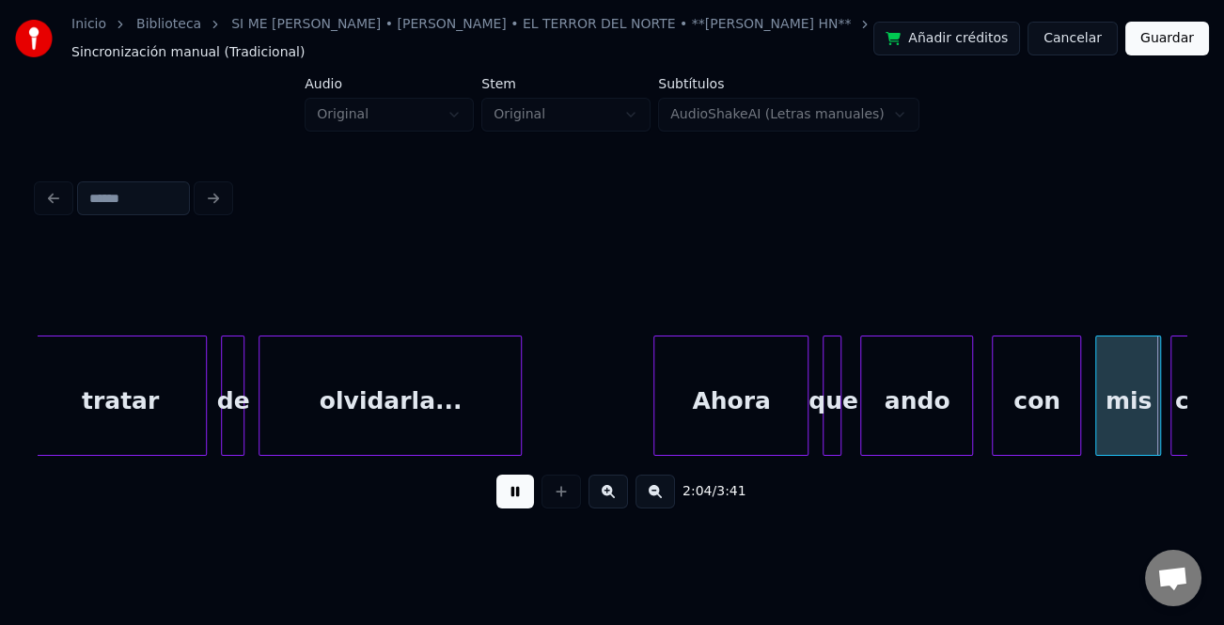
scroll to position [0, 29226]
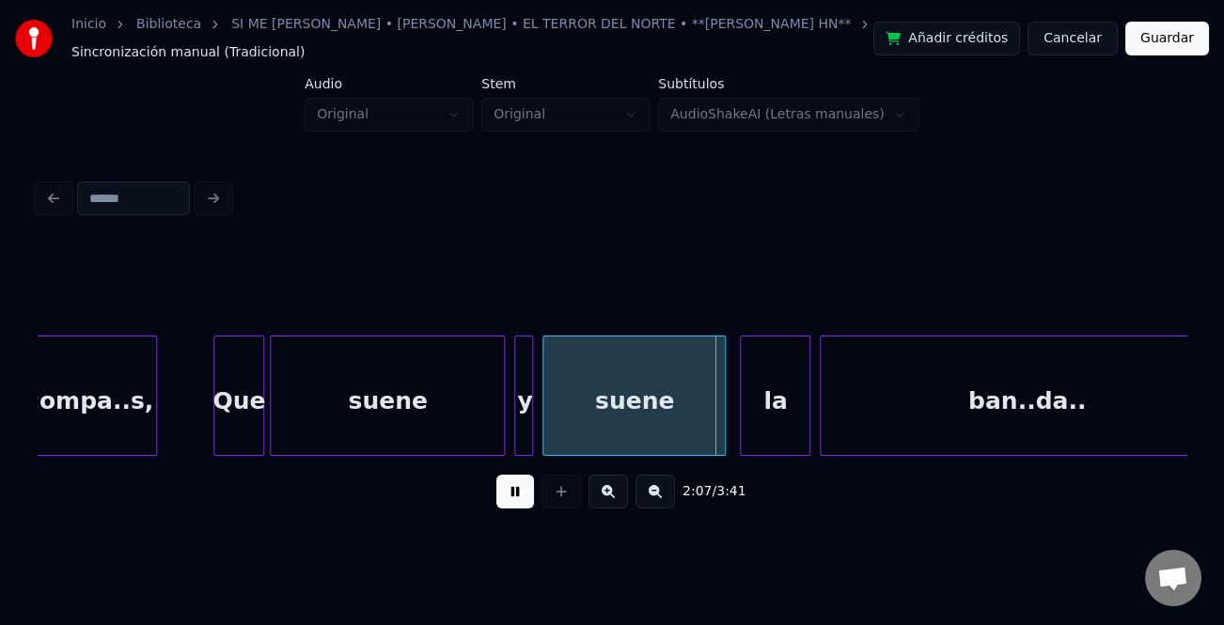
click at [260, 439] on div at bounding box center [261, 396] width 6 height 118
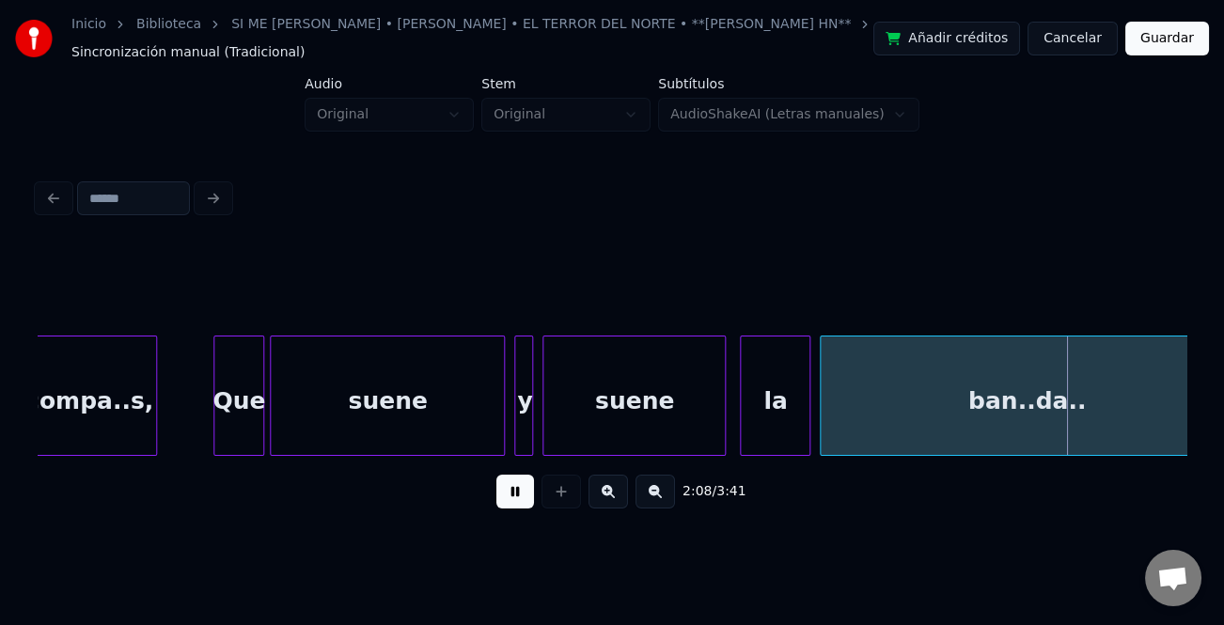
click at [508, 479] on div "2:08 / 3:41" at bounding box center [612, 491] width 1119 height 41
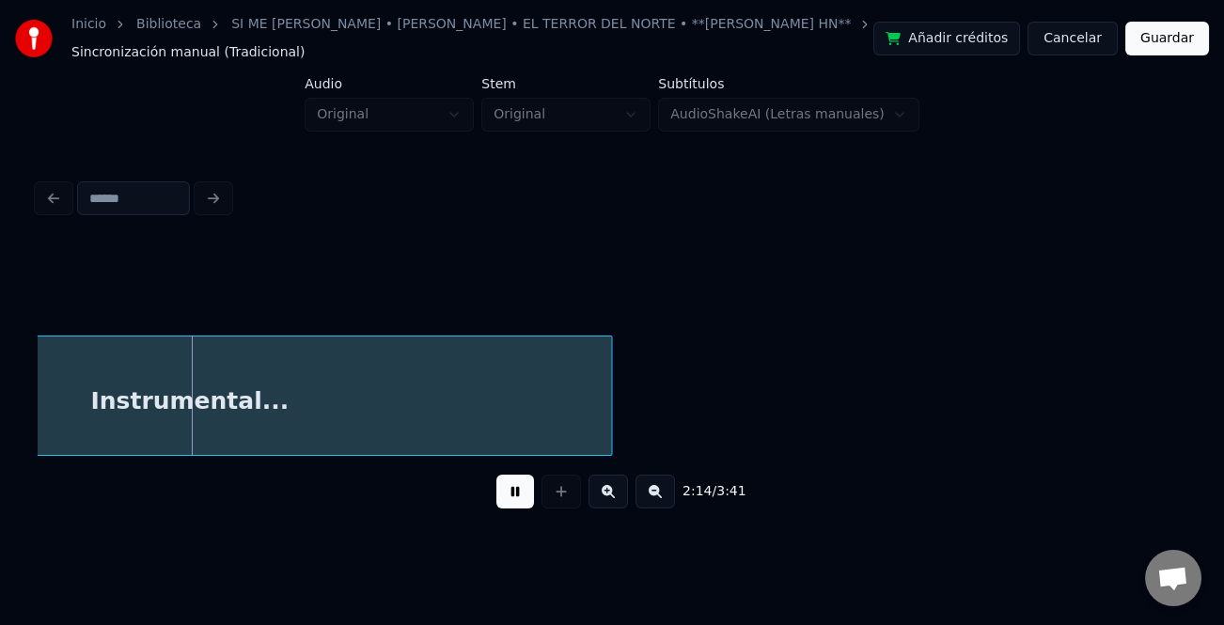
click at [645, 496] on button at bounding box center [655, 492] width 39 height 34
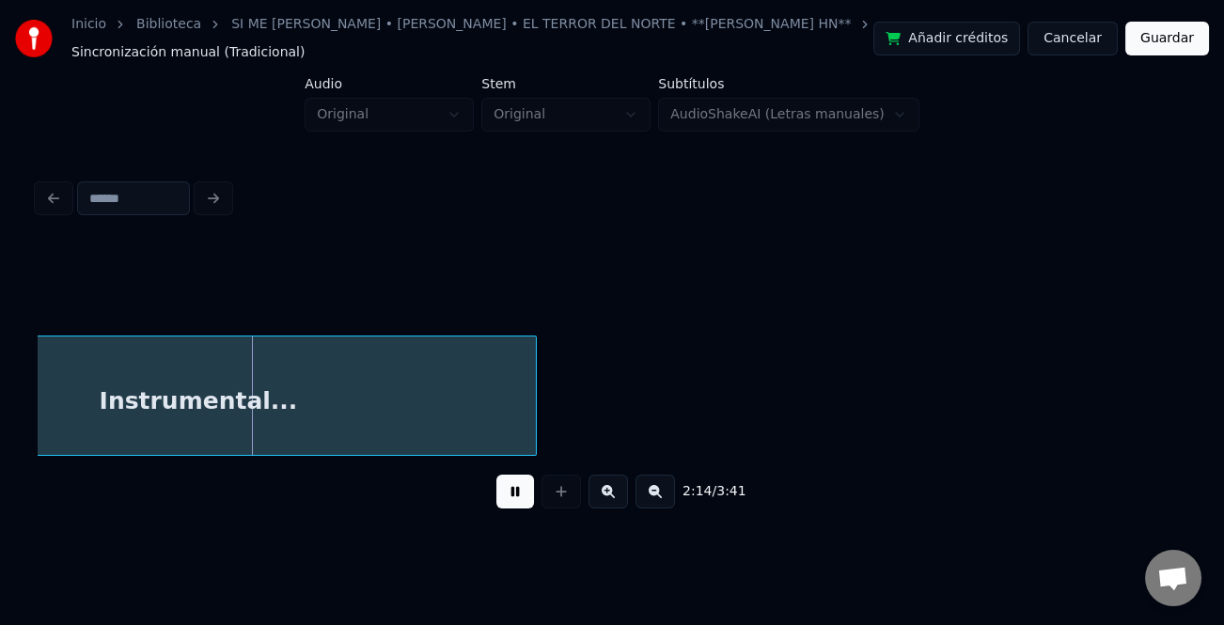
click at [645, 496] on button at bounding box center [655, 492] width 39 height 34
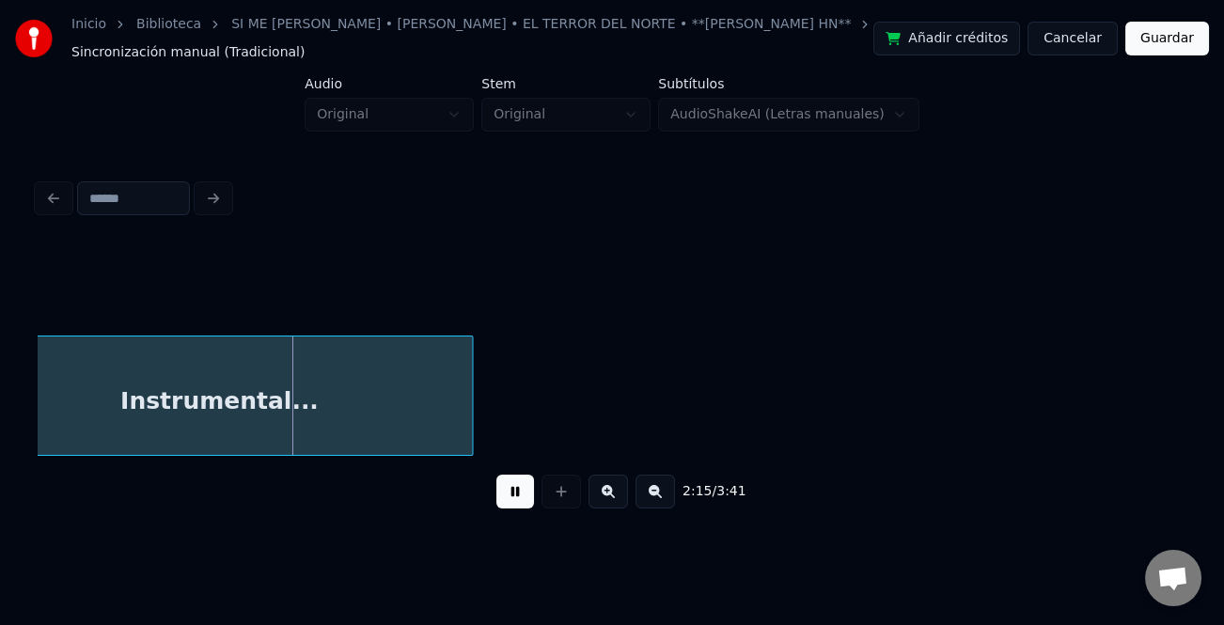
click at [645, 496] on button at bounding box center [655, 492] width 39 height 34
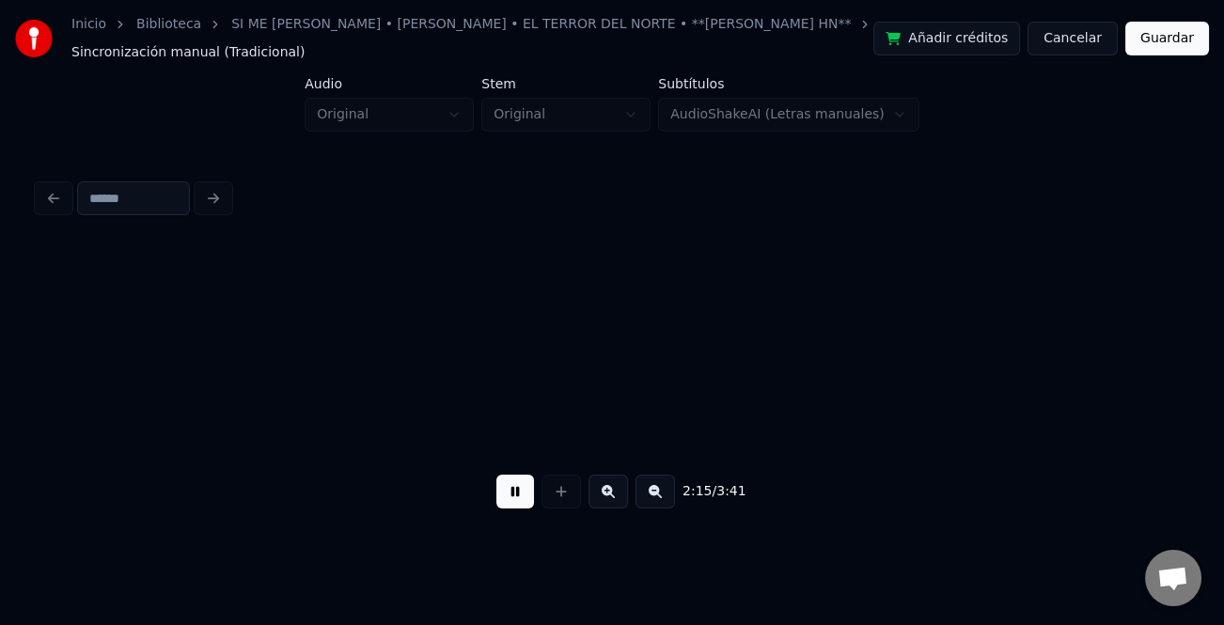
scroll to position [0, 12457]
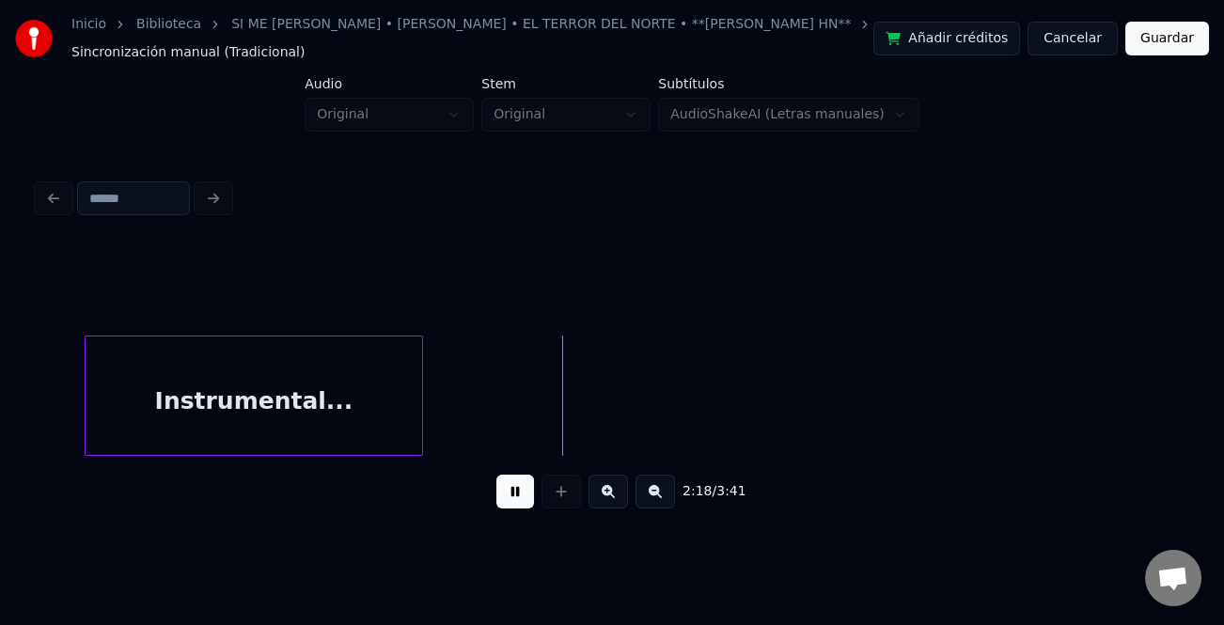
drag, startPoint x: 519, startPoint y: 503, endPoint x: 505, endPoint y: 493, distance: 17.5
click at [510, 495] on button at bounding box center [515, 492] width 38 height 34
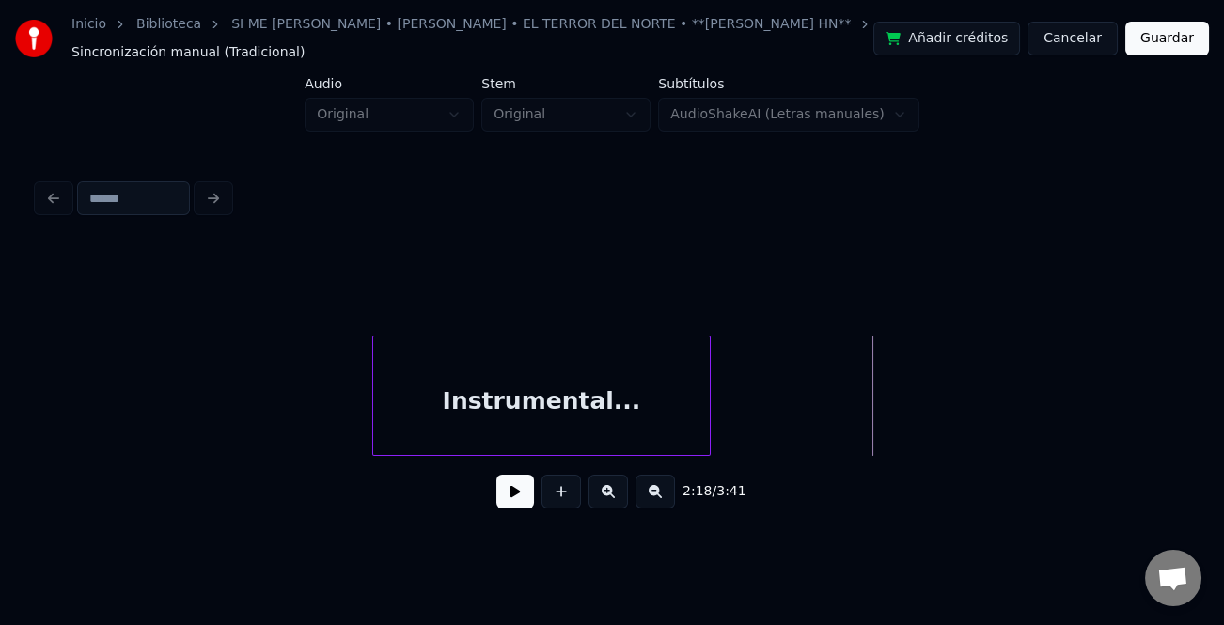
scroll to position [0, 11869]
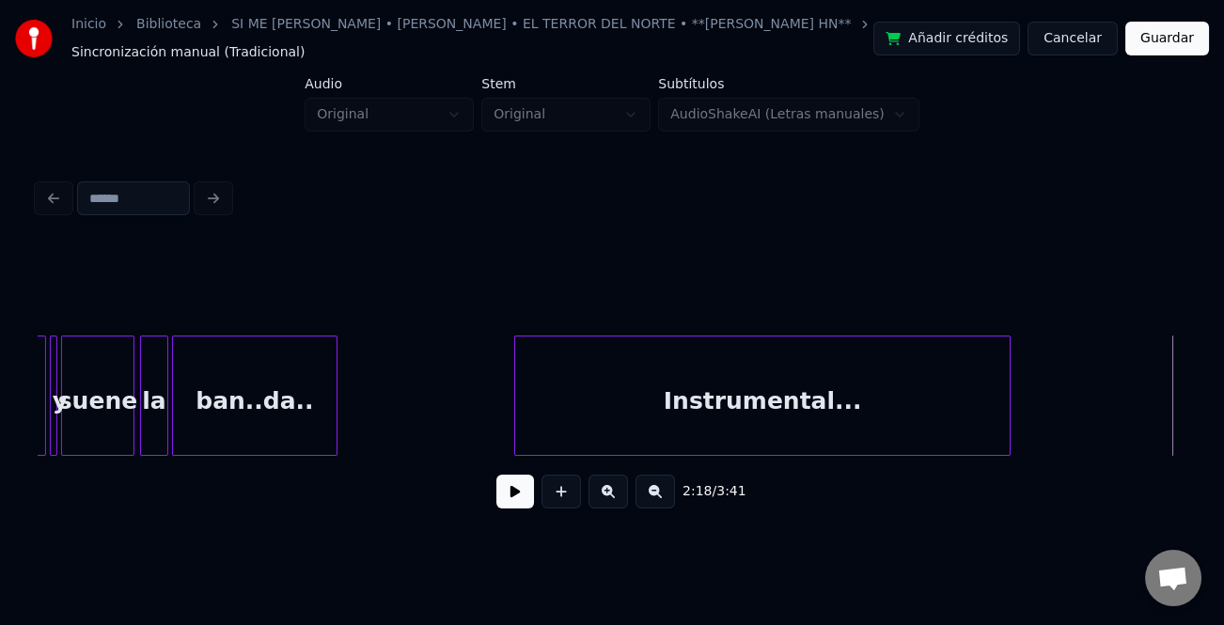
click at [515, 426] on div at bounding box center [518, 396] width 6 height 118
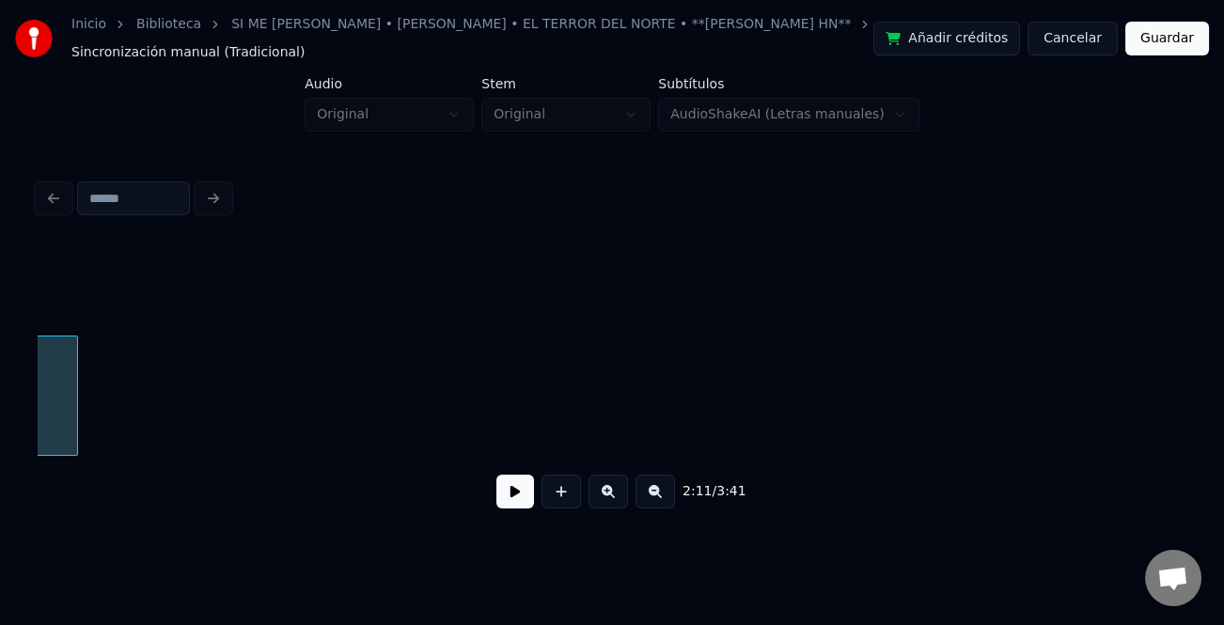
scroll to position [0, 12835]
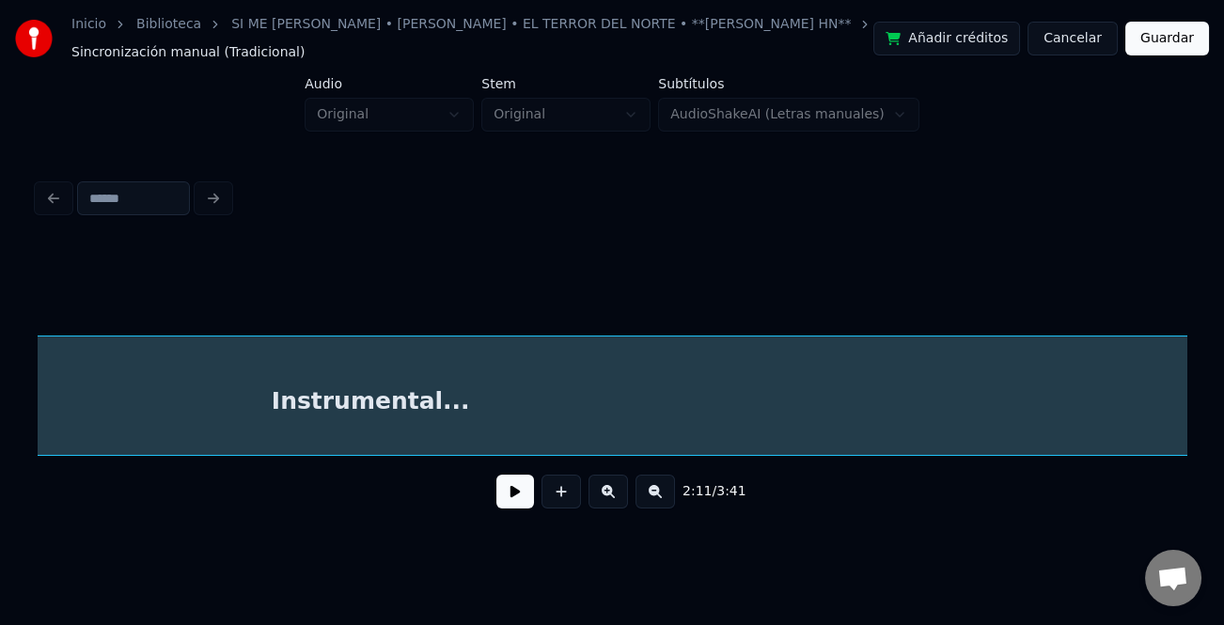
click at [1204, 491] on div "Inicio Biblioteca SI ME [PERSON_NAME] • [PERSON_NAME] • EL TERROR DEL NORTE • *…" at bounding box center [612, 268] width 1224 height 537
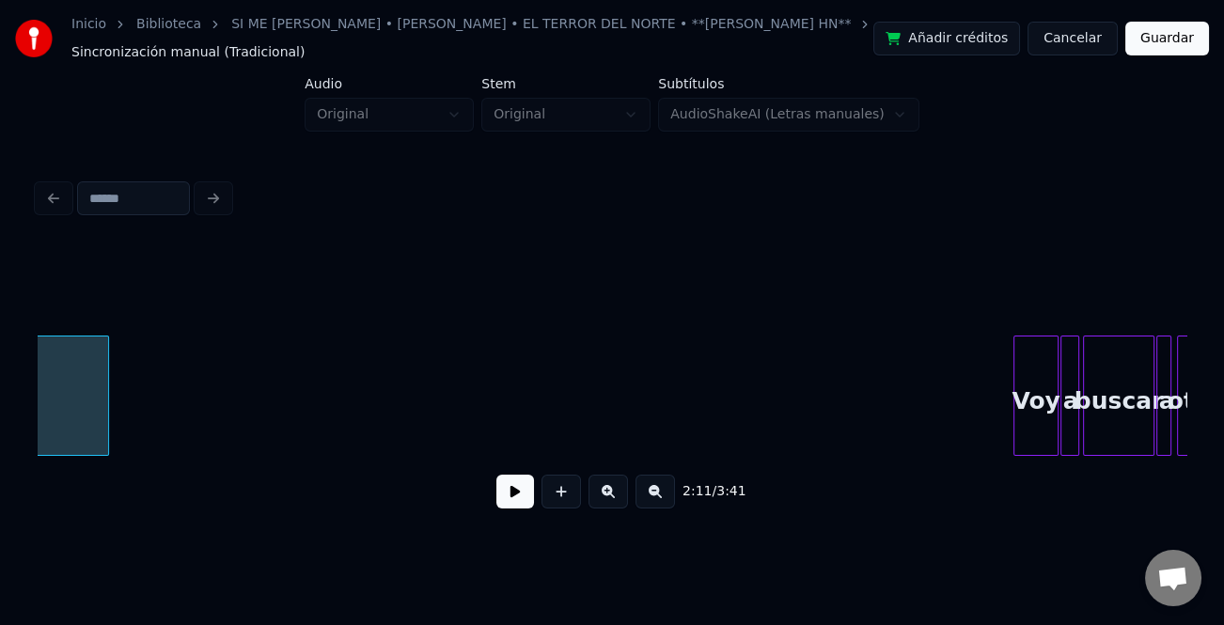
scroll to position [0, 13951]
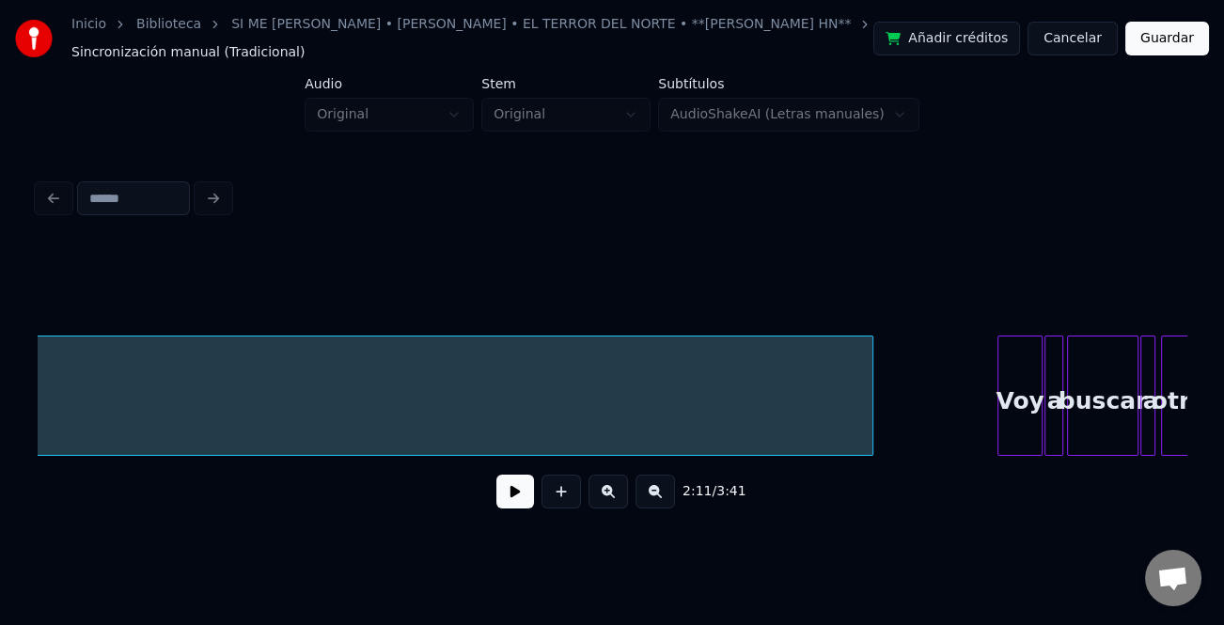
click at [869, 412] on div at bounding box center [870, 396] width 6 height 118
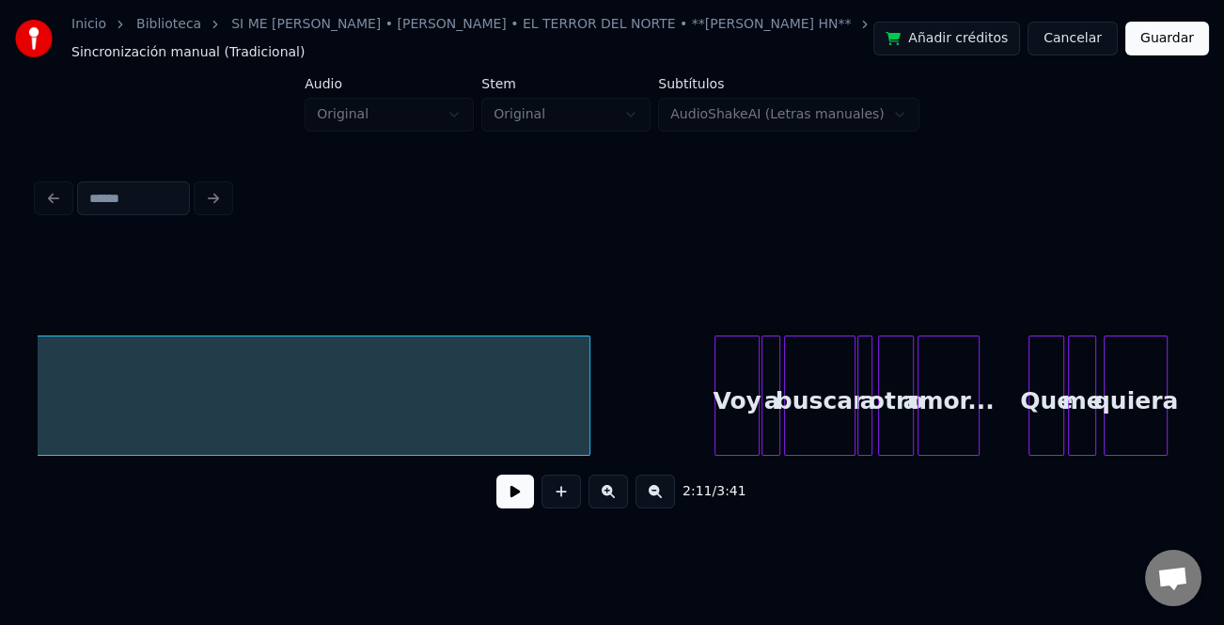
scroll to position [0, 14267]
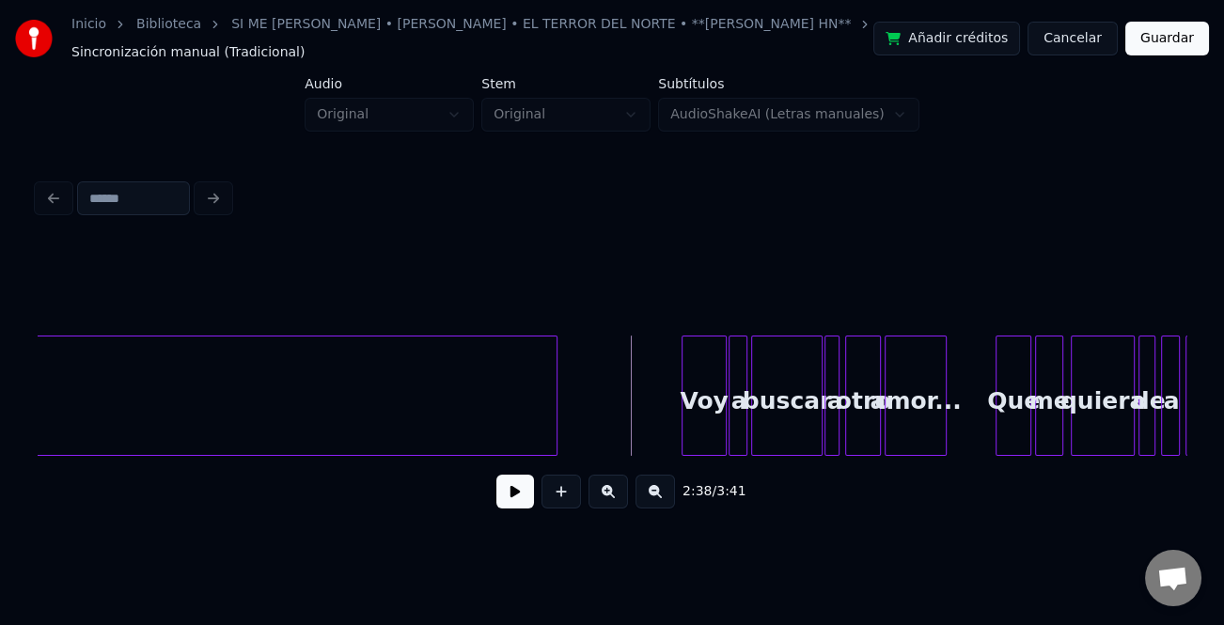
click at [527, 490] on button at bounding box center [515, 492] width 38 height 34
click at [636, 497] on button at bounding box center [655, 492] width 39 height 34
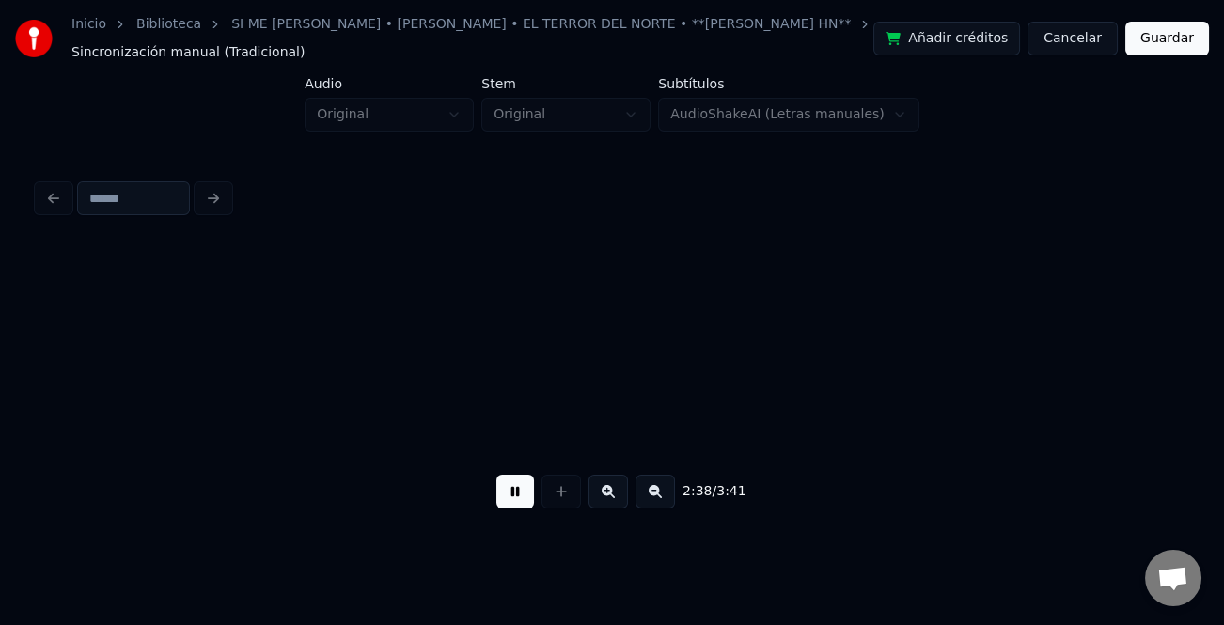
scroll to position [0, 6807]
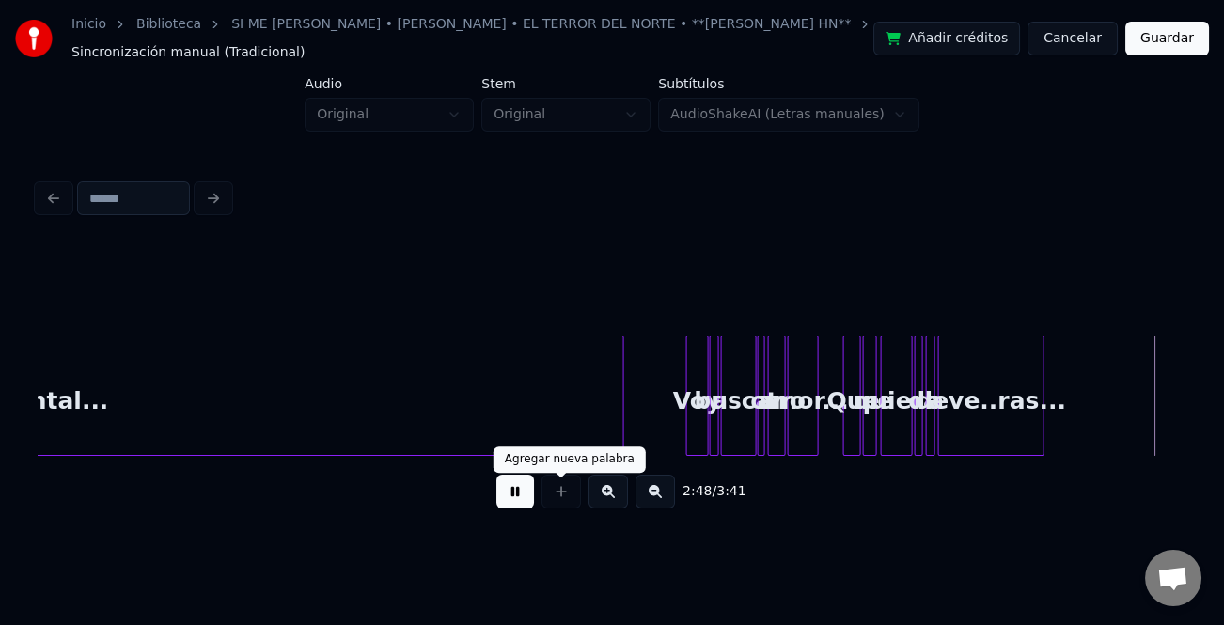
drag, startPoint x: 582, startPoint y: 505, endPoint x: 602, endPoint y: 505, distance: 19.7
click at [594, 505] on div "2:48 / 3:41" at bounding box center [612, 491] width 1119 height 41
click at [609, 504] on button at bounding box center [608, 492] width 39 height 34
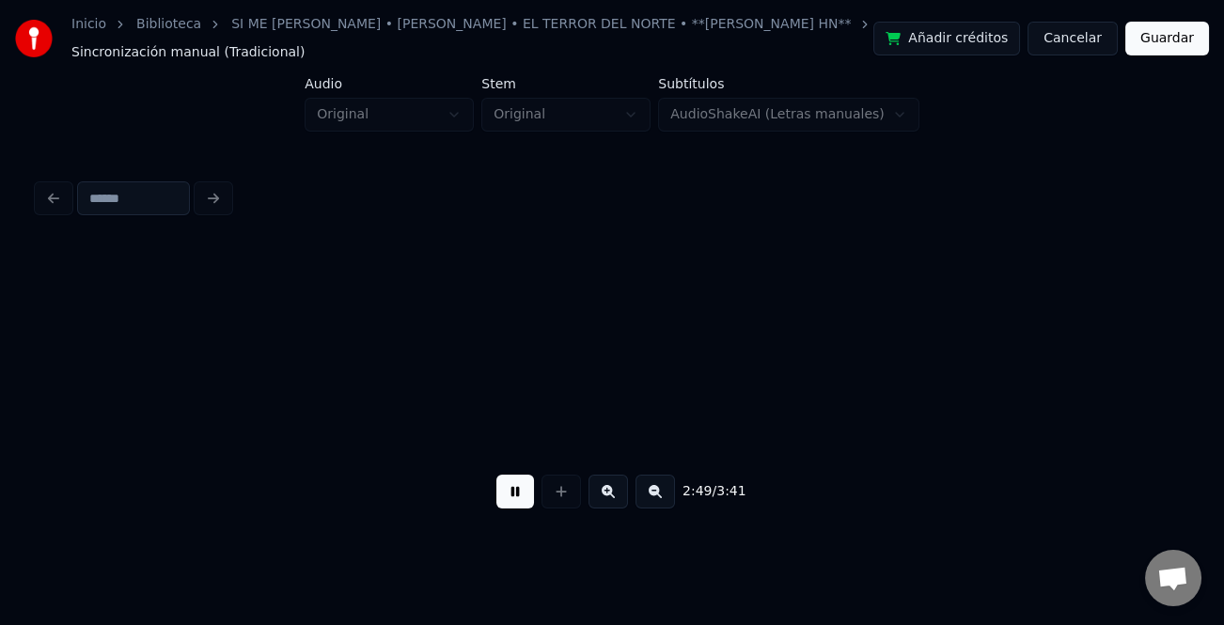
scroll to position [0, 31827]
click at [609, 504] on button at bounding box center [608, 492] width 39 height 34
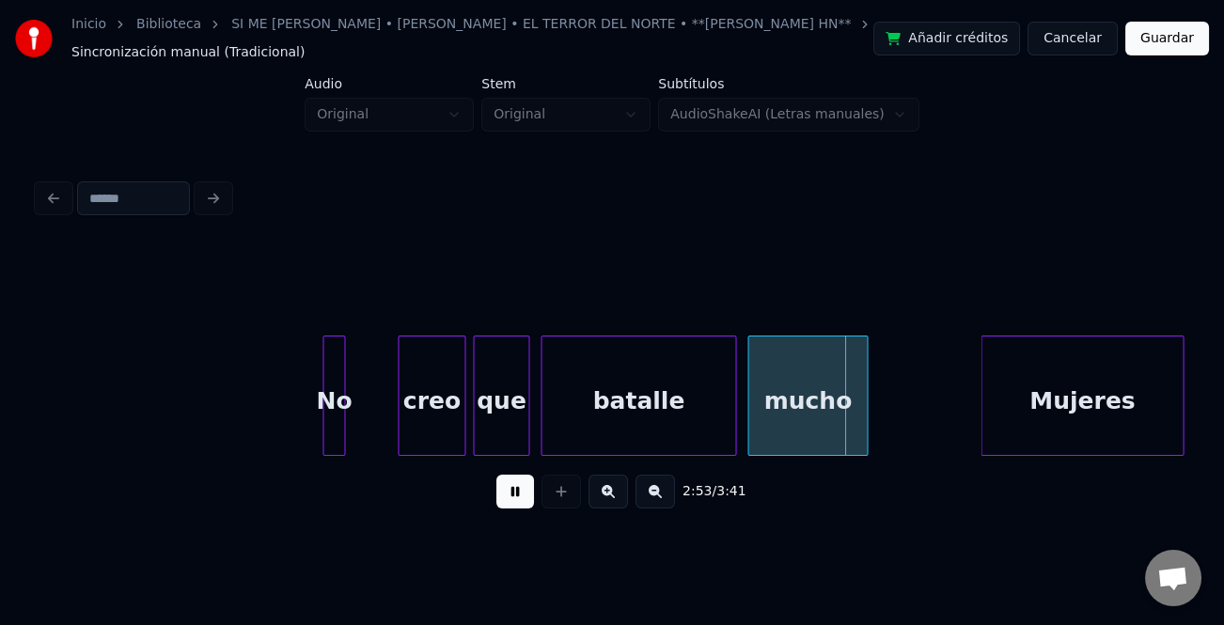
drag, startPoint x: 344, startPoint y: 427, endPoint x: 357, endPoint y: 428, distance: 13.2
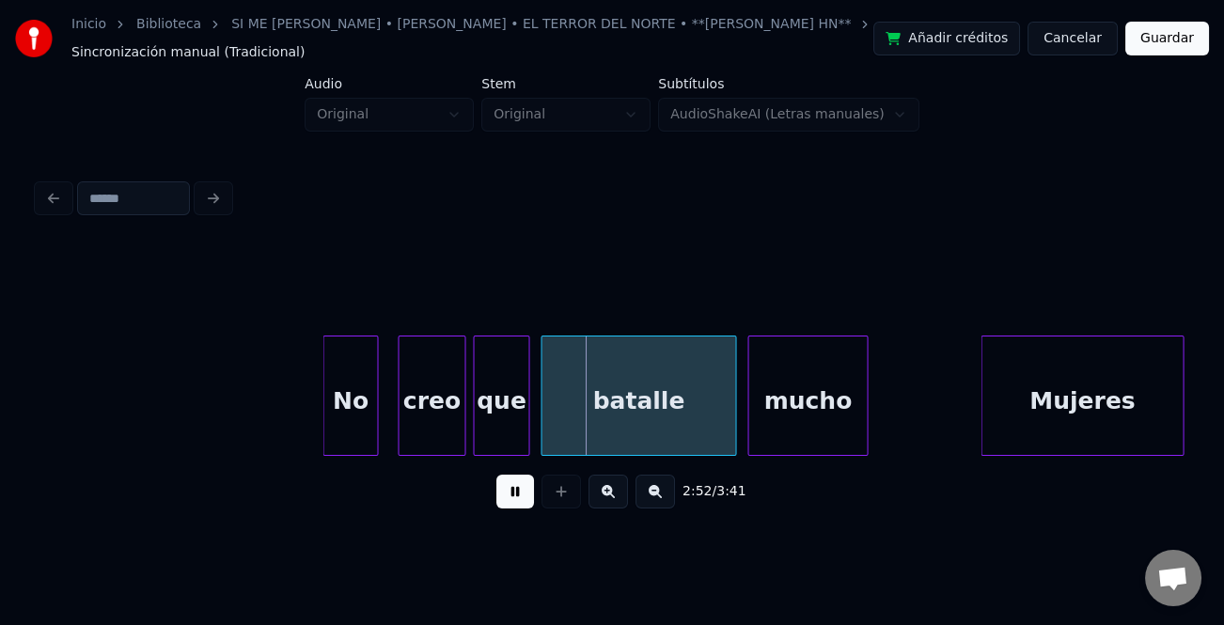
click at [375, 440] on div at bounding box center [374, 396] width 6 height 118
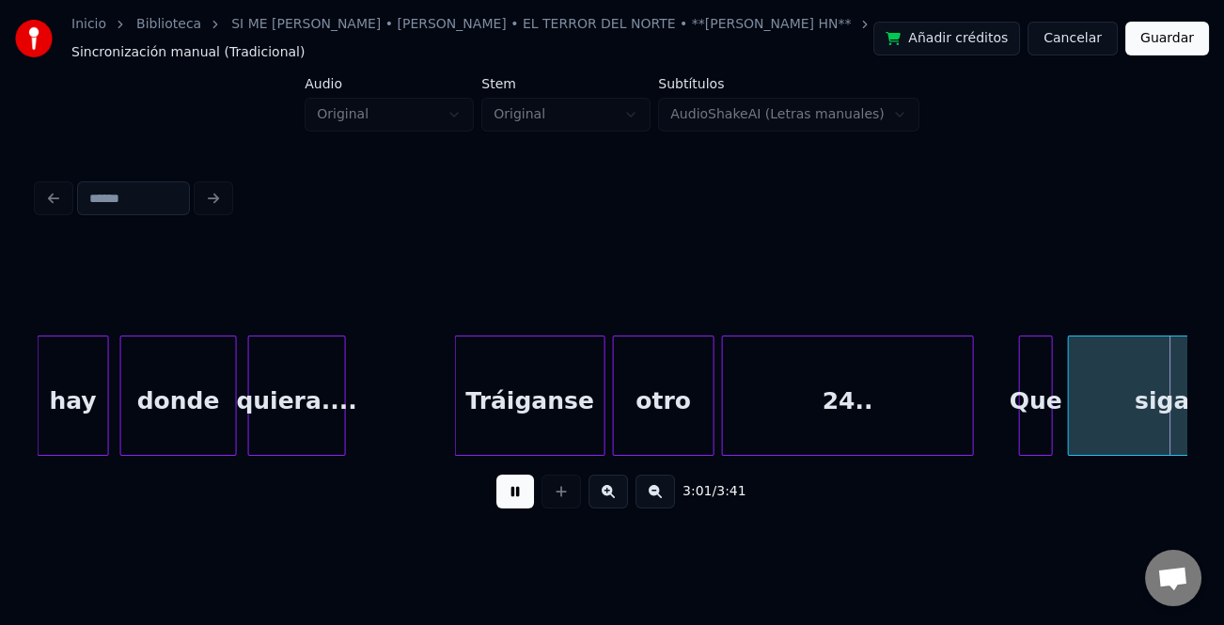
scroll to position [0, 34127]
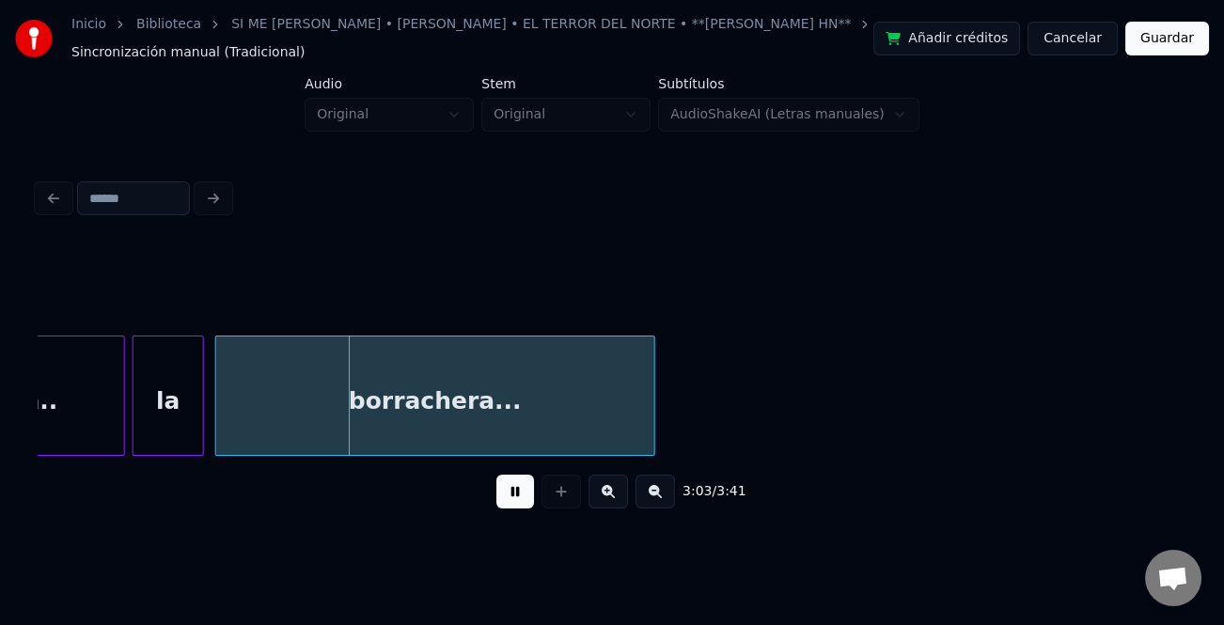
click at [516, 484] on button at bounding box center [515, 492] width 38 height 34
click at [556, 505] on button at bounding box center [561, 492] width 39 height 34
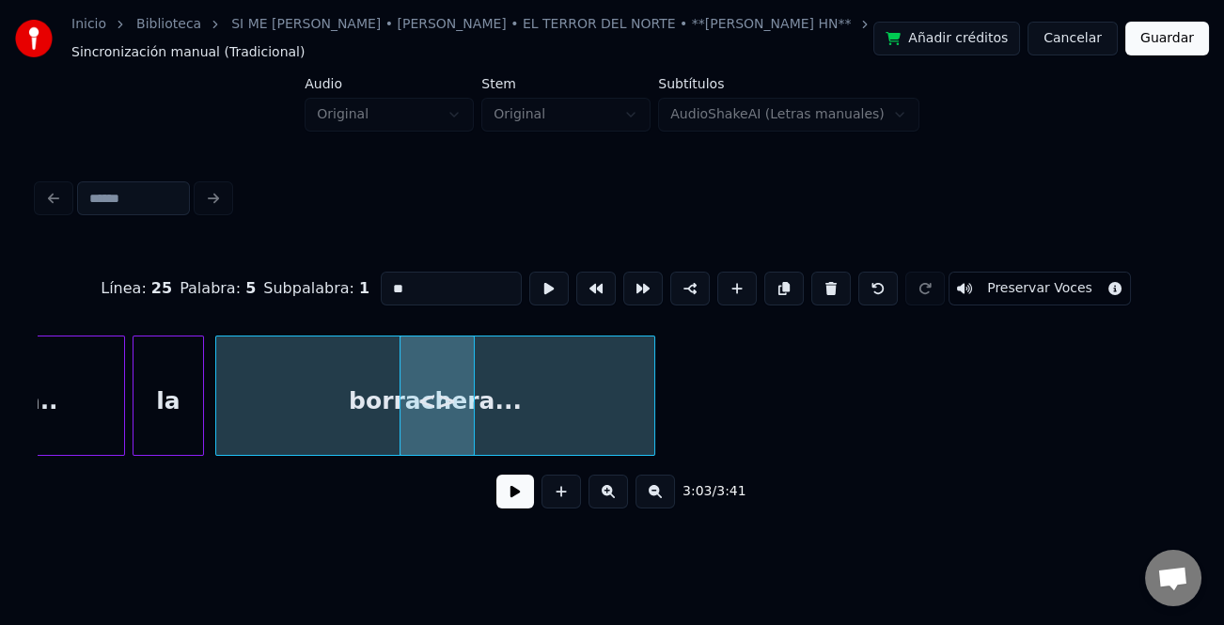
click at [515, 504] on button at bounding box center [515, 492] width 38 height 34
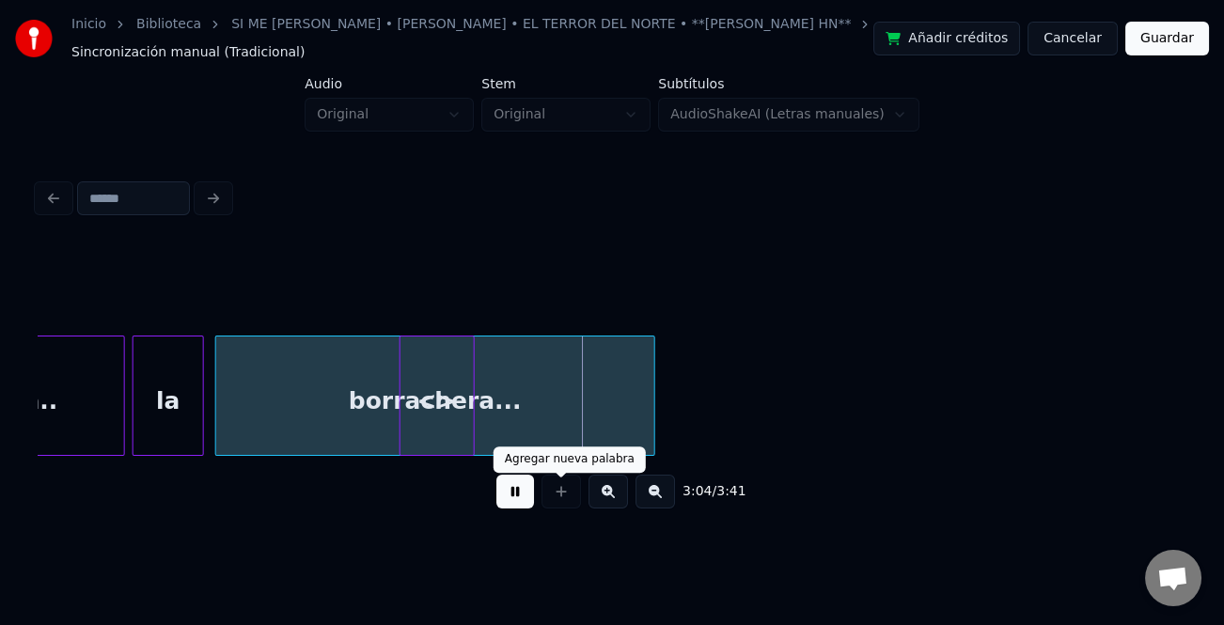
click at [517, 501] on button at bounding box center [515, 492] width 38 height 34
click at [420, 411] on div "<>" at bounding box center [437, 401] width 73 height 128
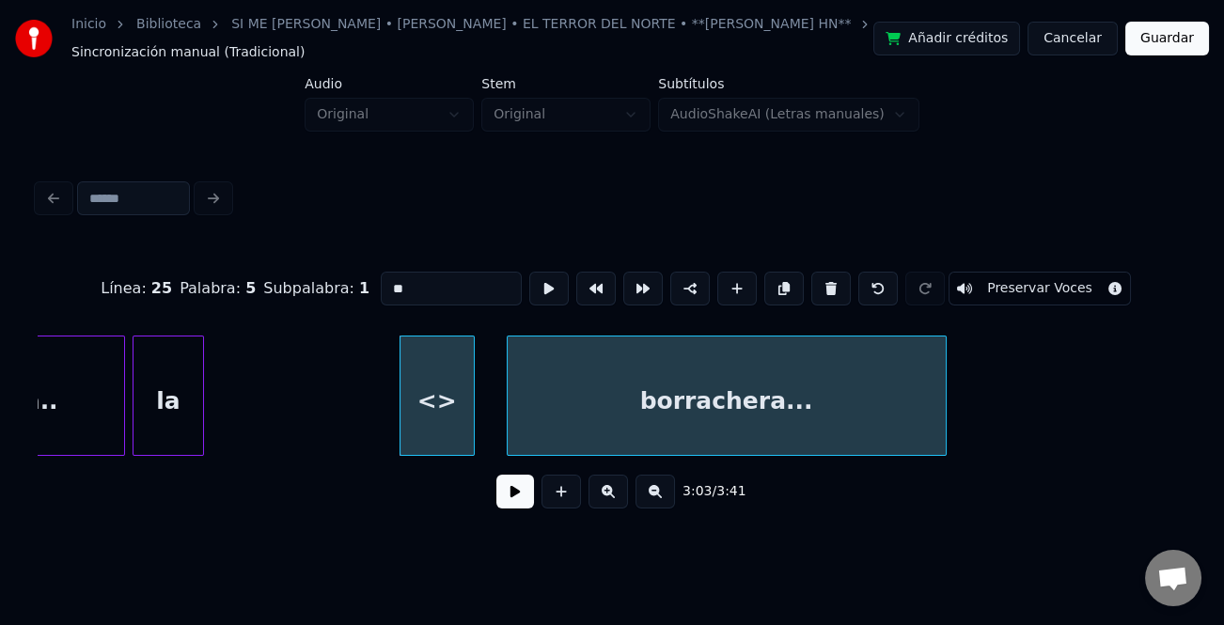
click at [820, 470] on div "Línea : 25 Palabra : 5 Subpalabra : 1 ** Preservar Voces 3:03 / 3:41" at bounding box center [612, 385] width 1149 height 286
click at [449, 417] on div "<>" at bounding box center [437, 401] width 73 height 128
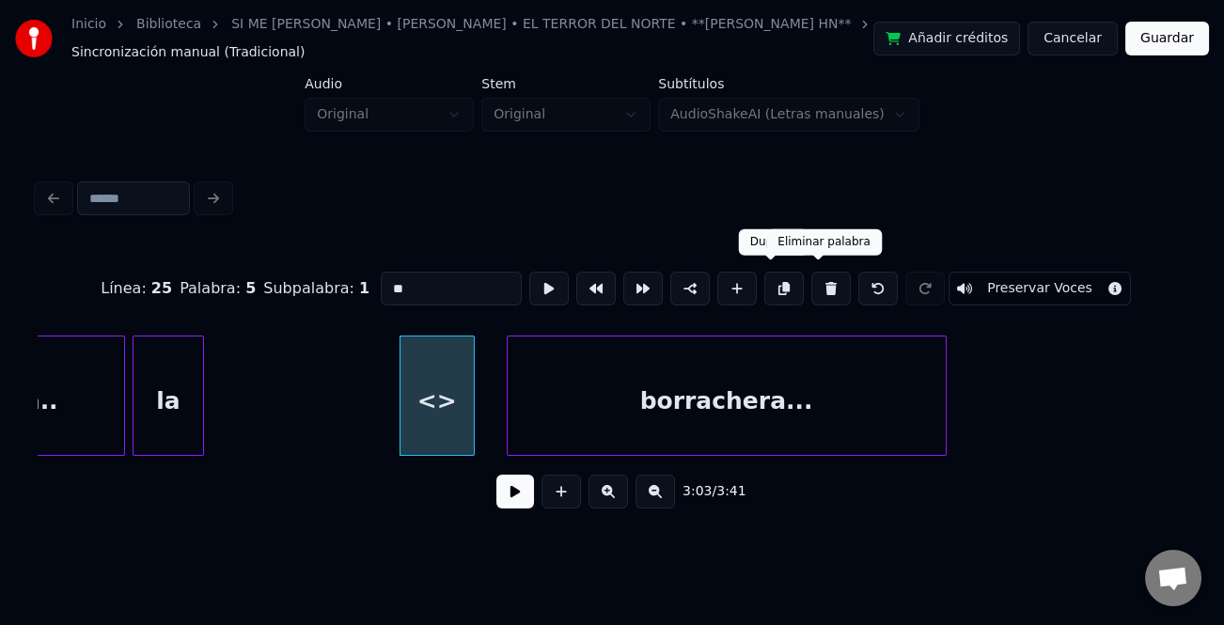
click at [811, 276] on button at bounding box center [830, 289] width 39 height 34
type input "**********"
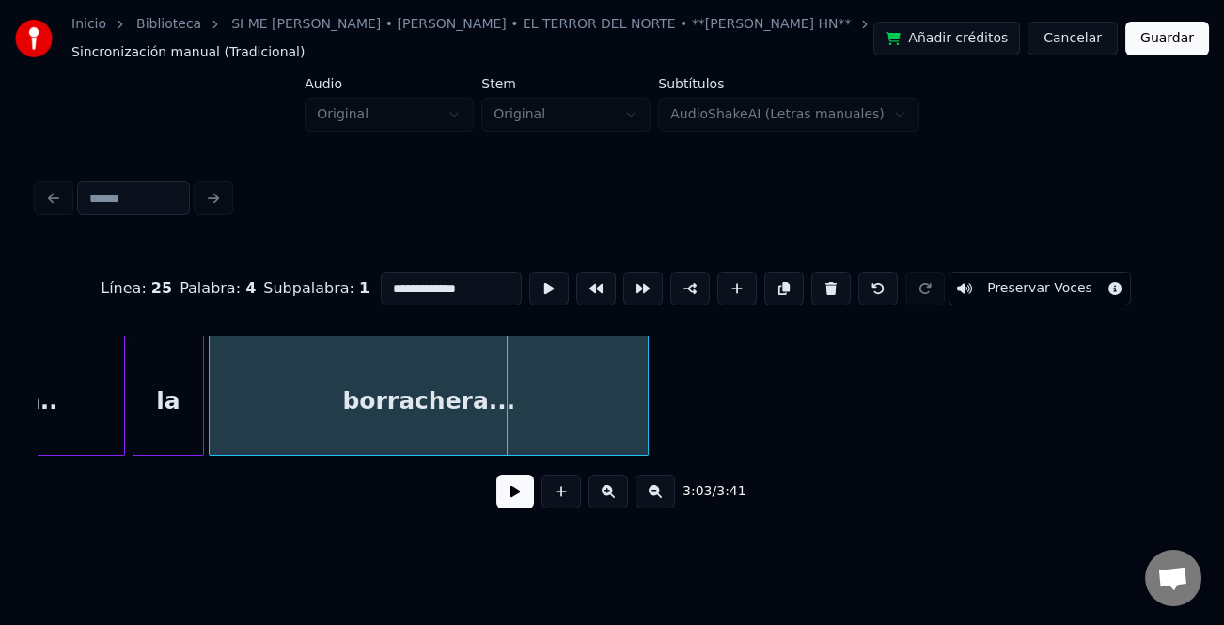
click at [439, 407] on div "borrachera..." at bounding box center [429, 401] width 438 height 128
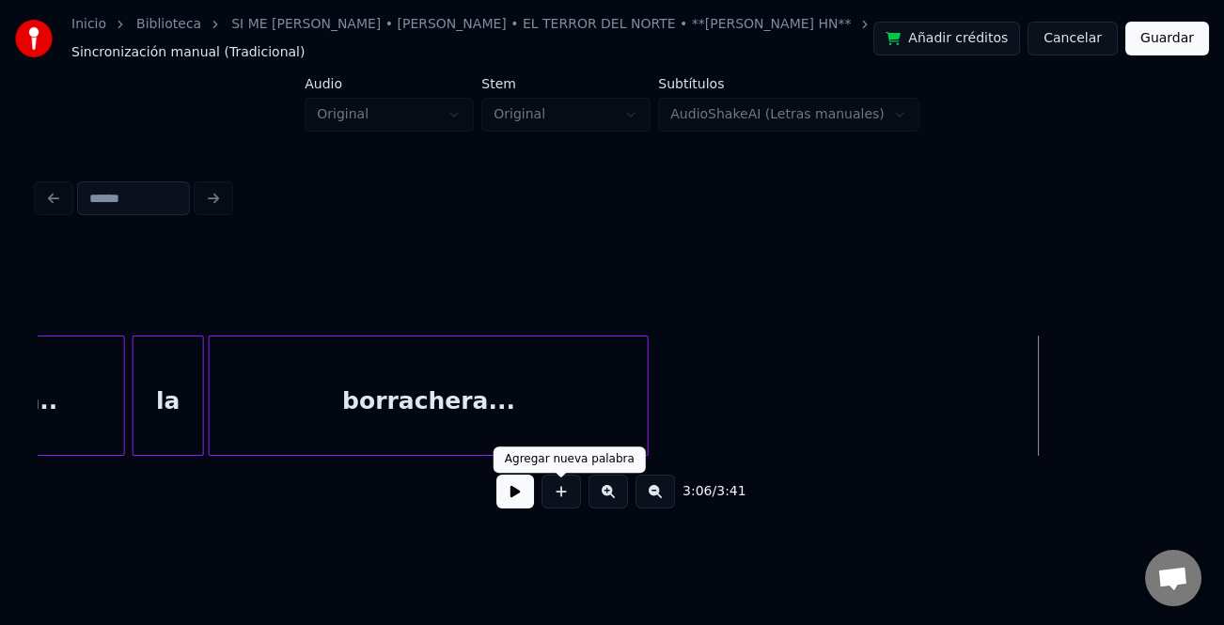
click at [526, 491] on button at bounding box center [515, 492] width 38 height 34
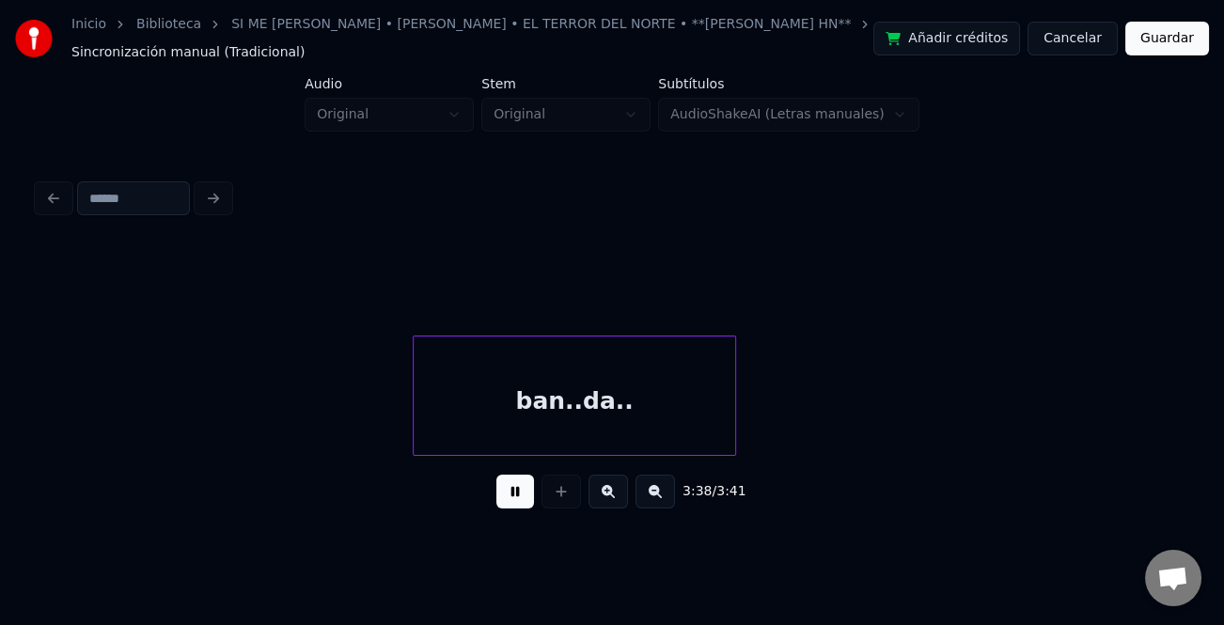
scroll to position [0, 40437]
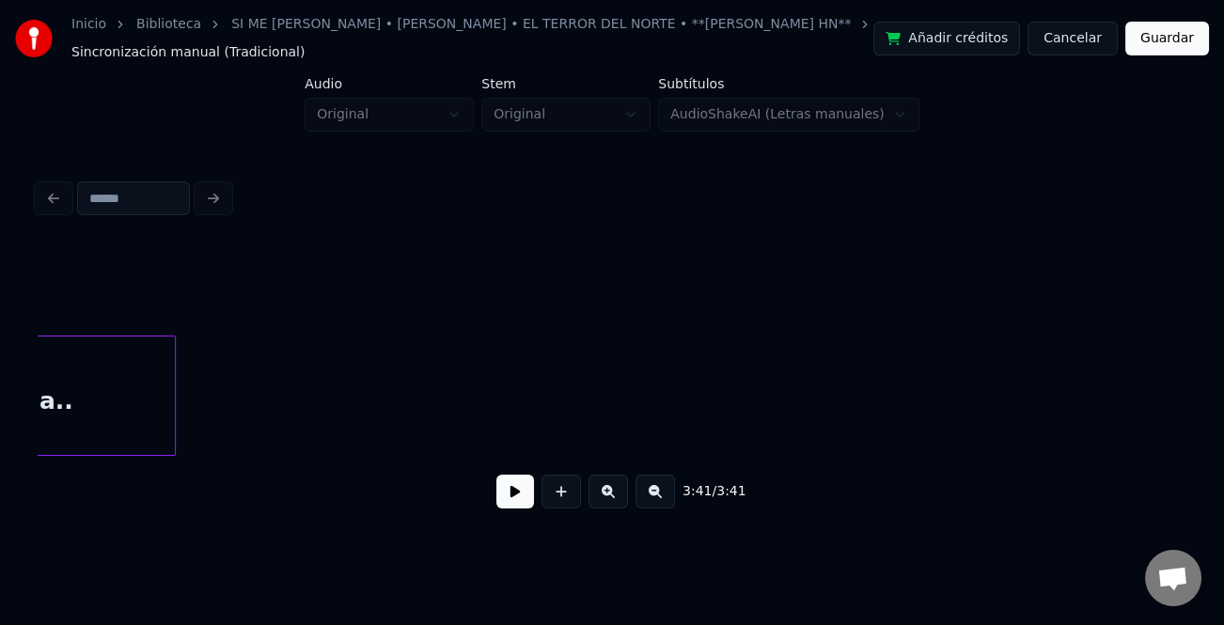
click at [1201, 50] on button "Guardar" at bounding box center [1168, 39] width 84 height 34
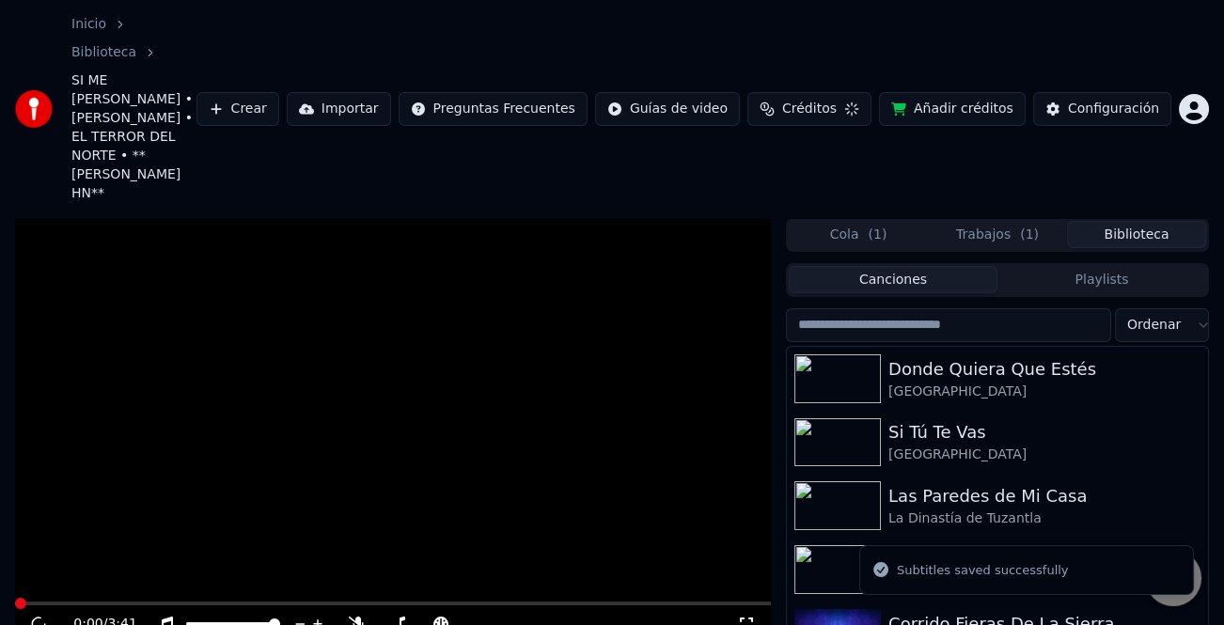
click at [417, 615] on div "0:00 / 3:41" at bounding box center [405, 624] width 664 height 19
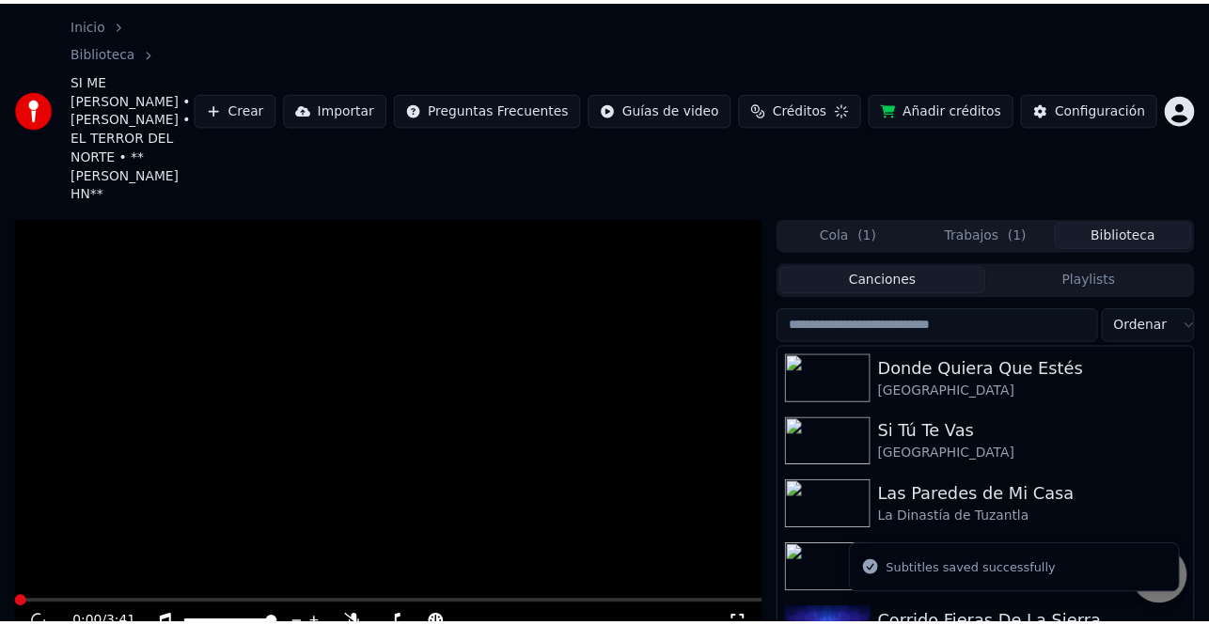
scroll to position [104, 0]
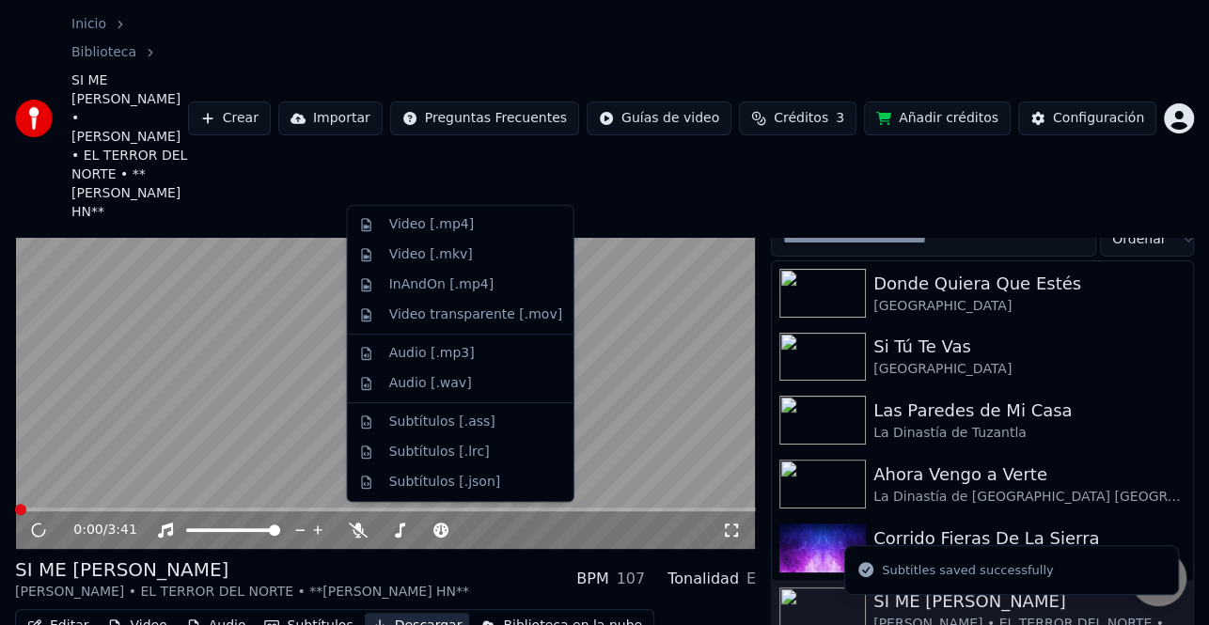
click at [412, 613] on button "Descargar" at bounding box center [417, 626] width 105 height 26
click at [446, 229] on div "Video [.mp4]" at bounding box center [431, 224] width 85 height 19
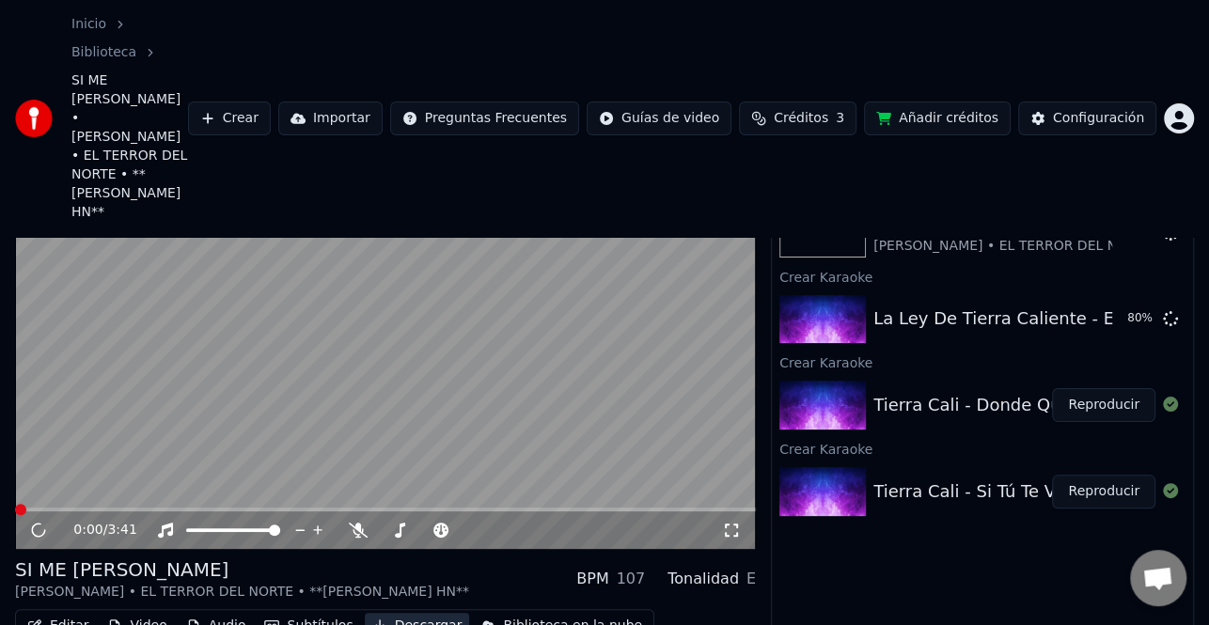
scroll to position [90, 0]
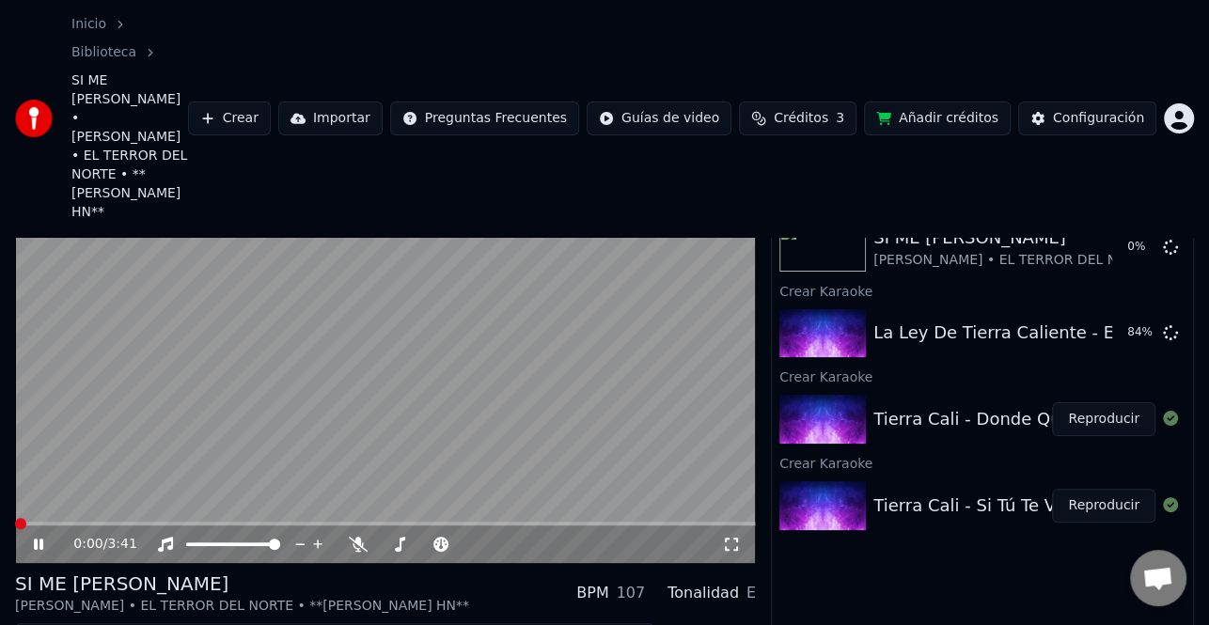
click at [28, 535] on div "0:00 / 3:41" at bounding box center [386, 544] width 726 height 19
click at [45, 537] on icon at bounding box center [51, 544] width 43 height 15
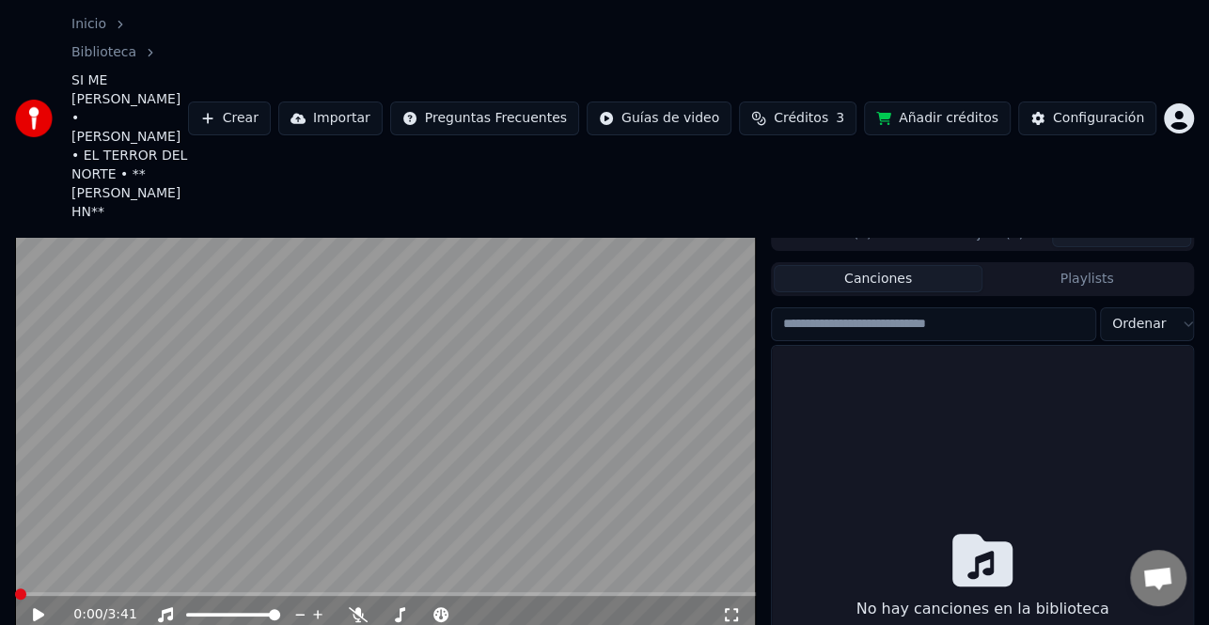
click at [1113, 220] on button "Biblioteca" at bounding box center [1121, 233] width 139 height 27
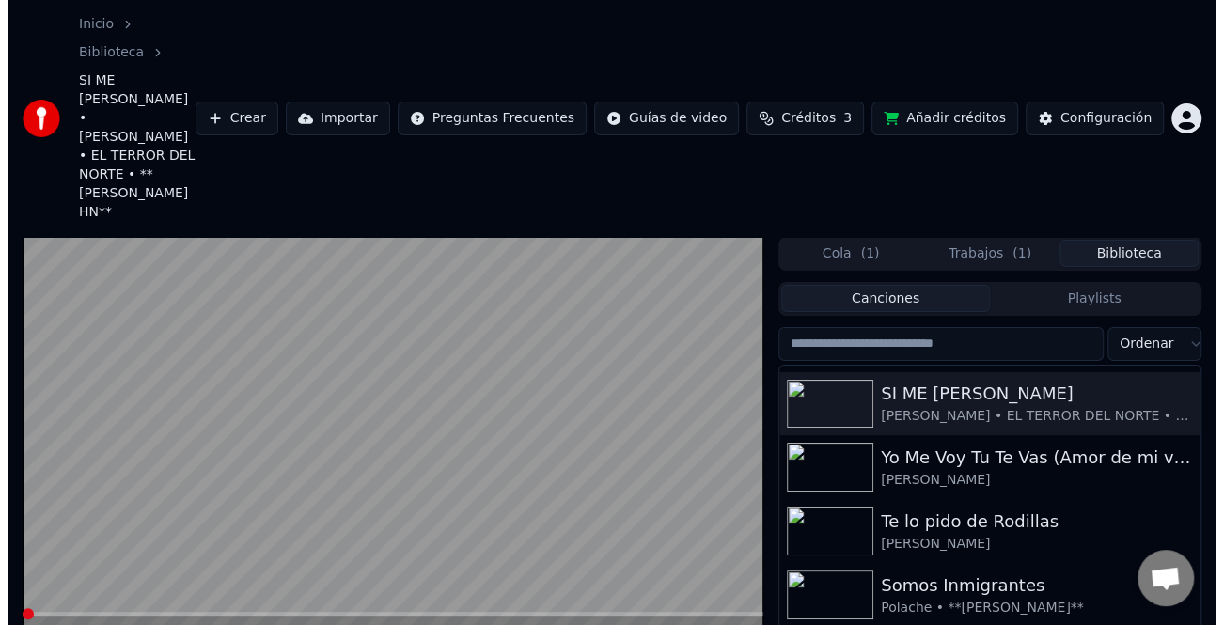
scroll to position [188, 0]
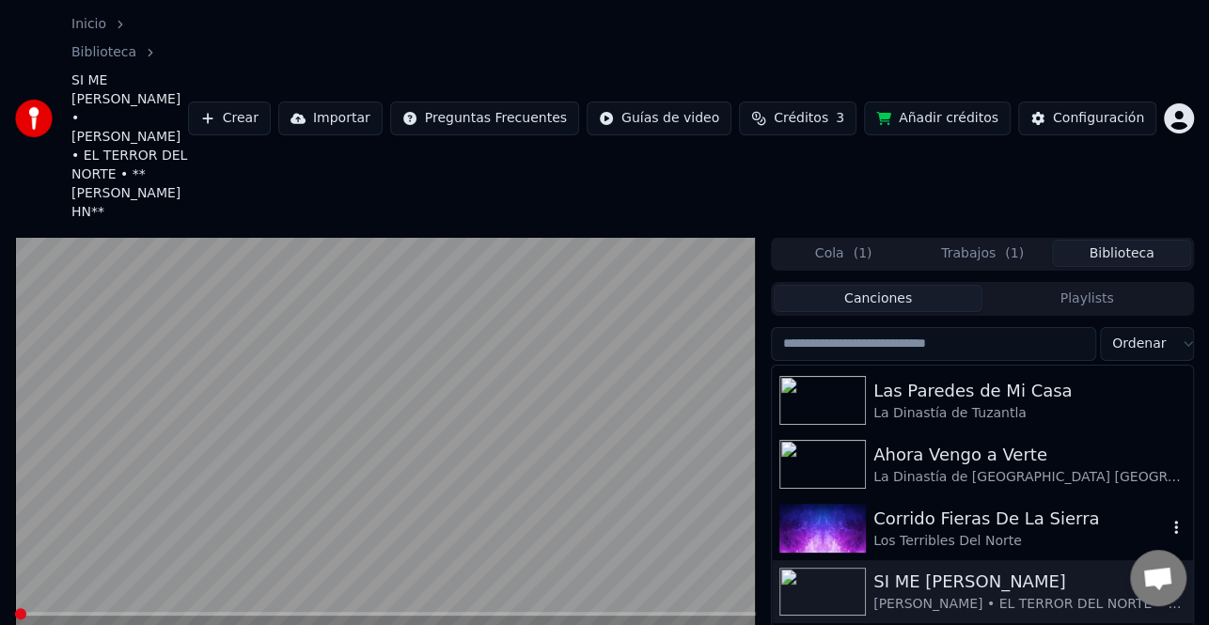
click at [1008, 532] on div "Los Terribles Del Norte" at bounding box center [1020, 541] width 293 height 19
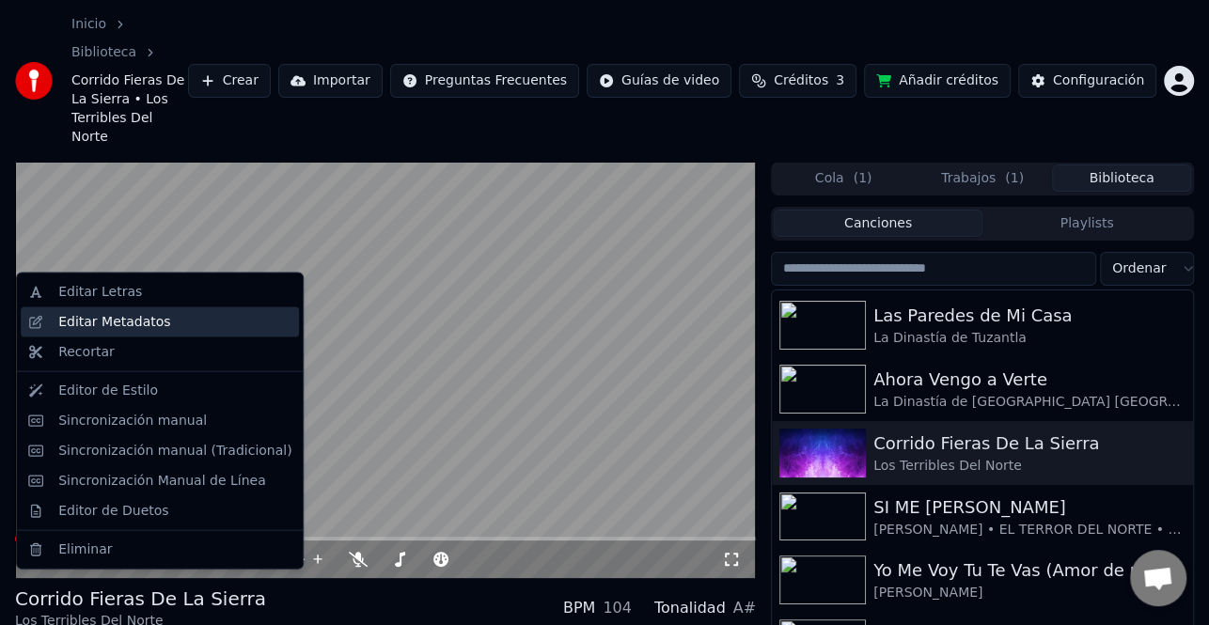
click at [157, 327] on div "Editar Metadatos" at bounding box center [174, 322] width 233 height 19
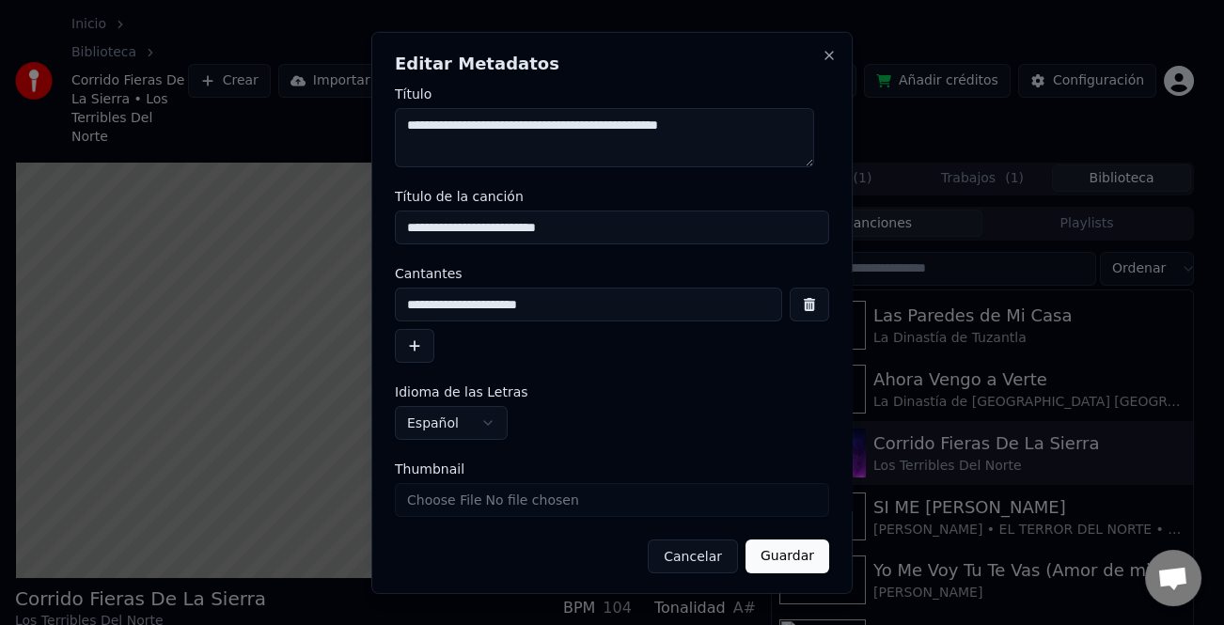
click at [430, 349] on button "button" at bounding box center [414, 346] width 39 height 34
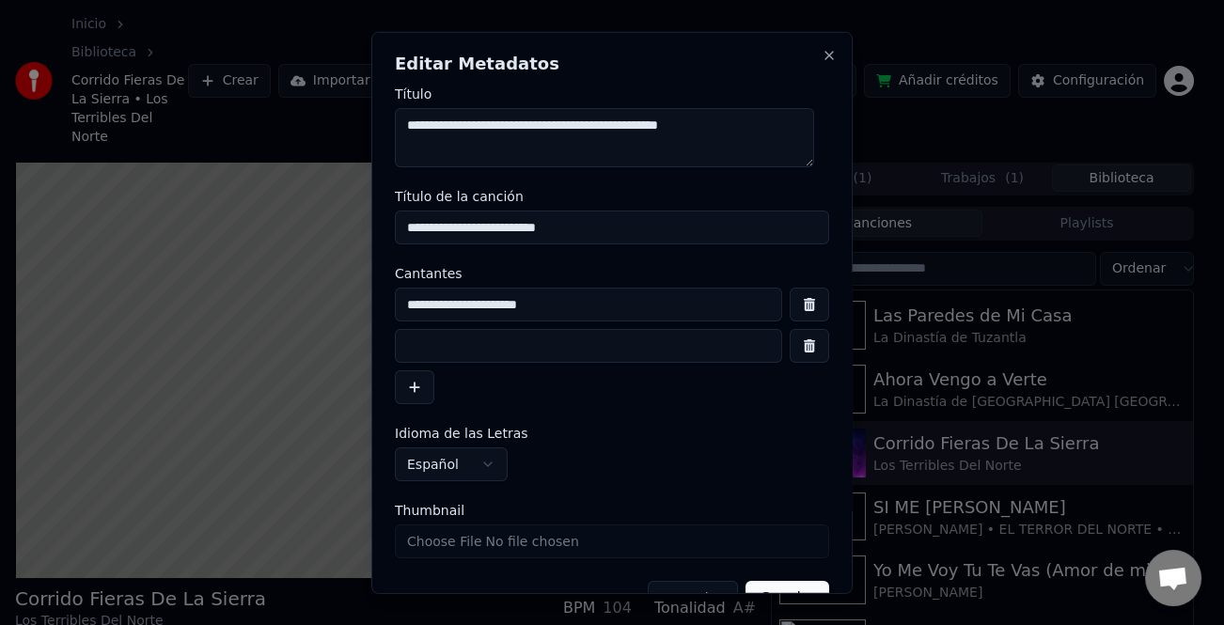
click at [437, 351] on input at bounding box center [588, 346] width 387 height 34
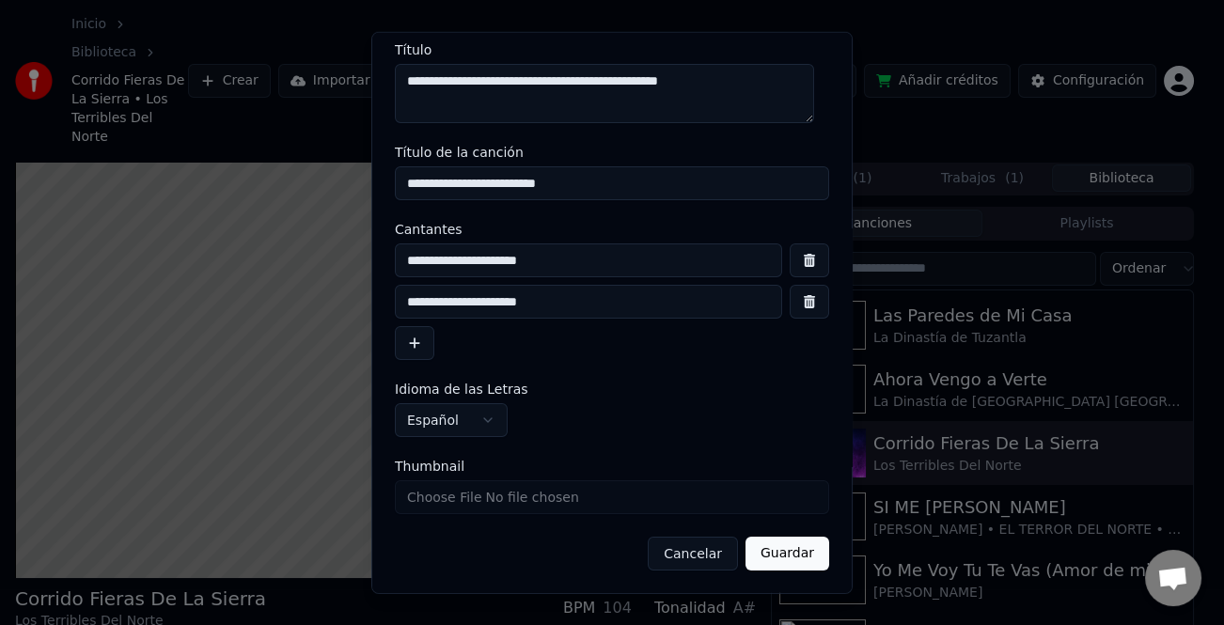
type input "**********"
click at [814, 556] on div "**********" at bounding box center [611, 312] width 481 height 563
click at [795, 553] on button "Guardar" at bounding box center [788, 554] width 84 height 34
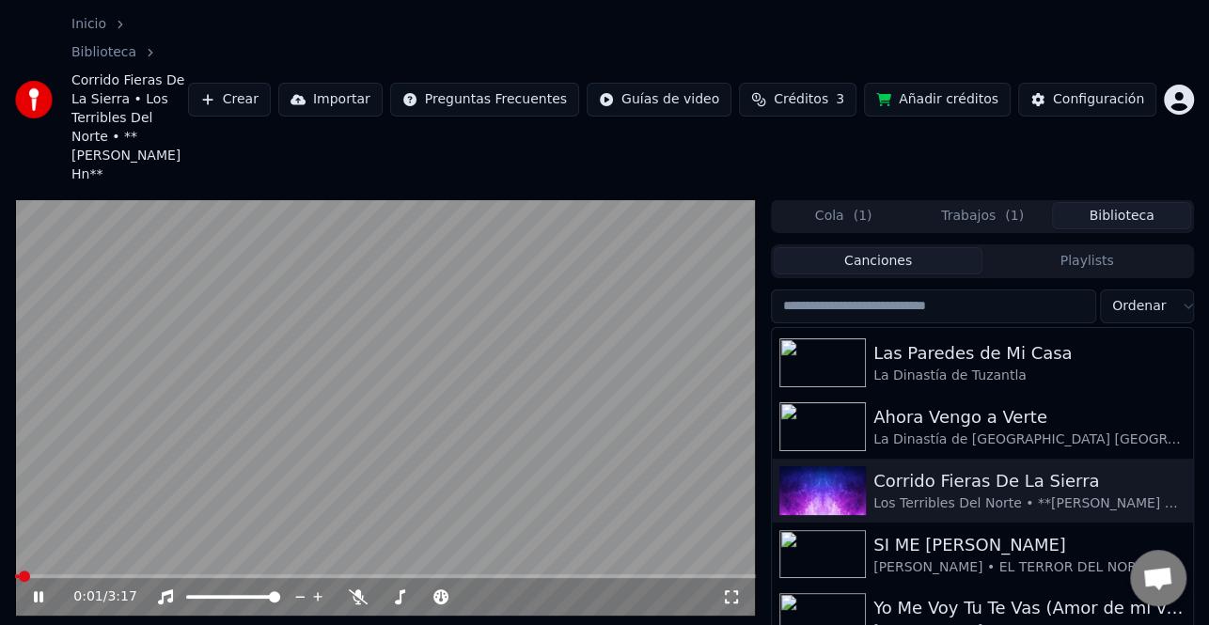
click at [18, 575] on span at bounding box center [17, 577] width 4 height 4
click at [15, 575] on span at bounding box center [15, 577] width 0 height 4
click at [42, 591] on icon at bounding box center [38, 596] width 9 height 11
click at [1120, 90] on div "Configuración" at bounding box center [1098, 99] width 91 height 19
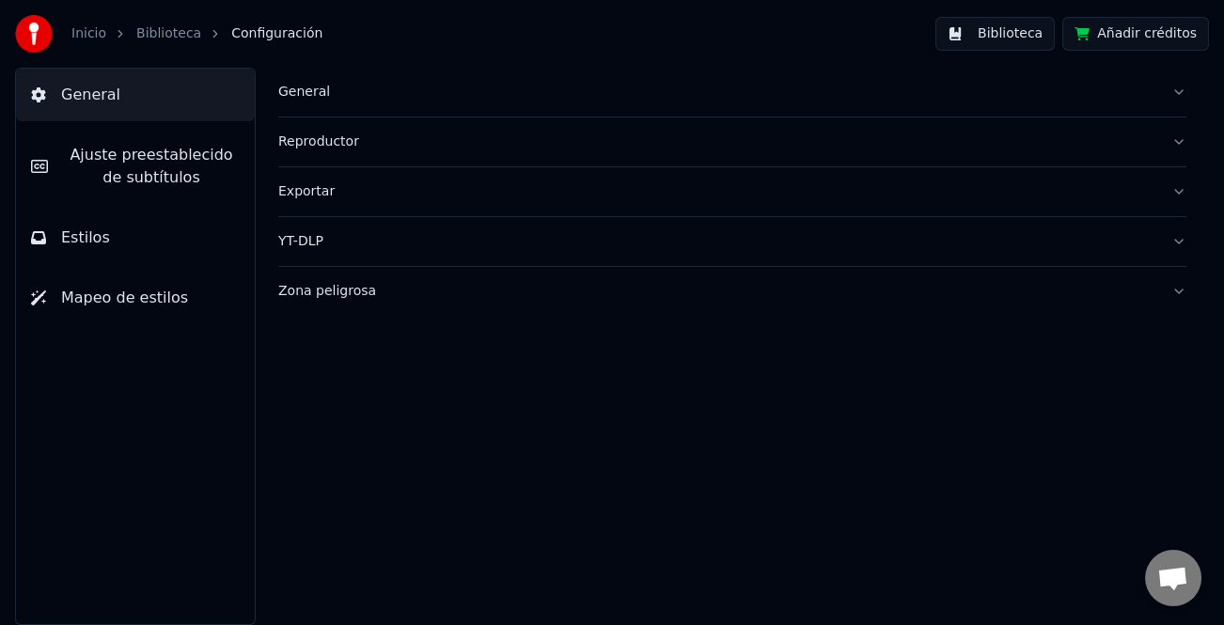
click at [163, 173] on span "Ajuste preestablecido de subtítulos" at bounding box center [151, 166] width 177 height 45
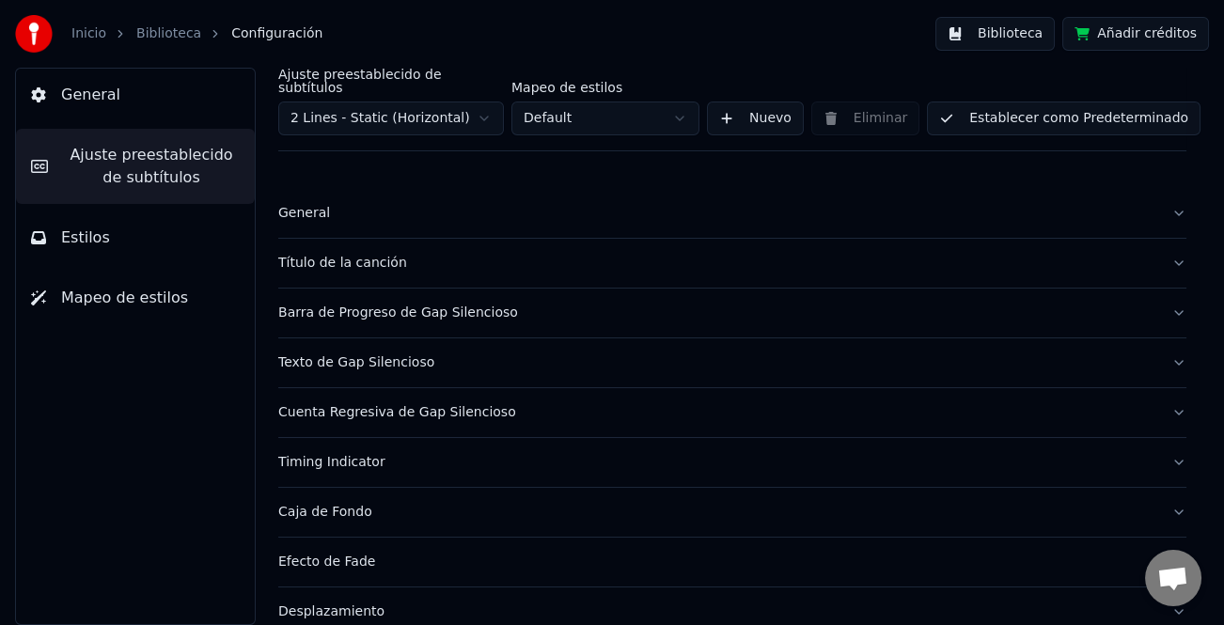
click at [377, 256] on div "Título de la canción" at bounding box center [717, 263] width 878 height 19
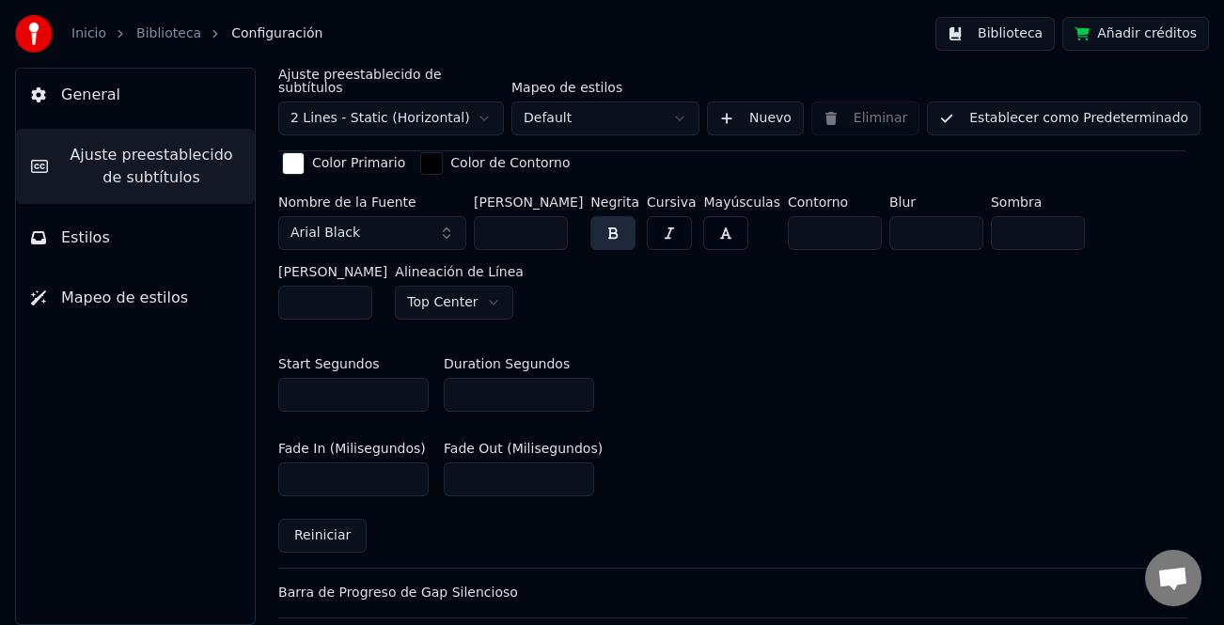
scroll to position [752, 0]
click at [577, 387] on input "**" at bounding box center [519, 394] width 150 height 34
click at [577, 382] on input "*" at bounding box center [519, 394] width 150 height 34
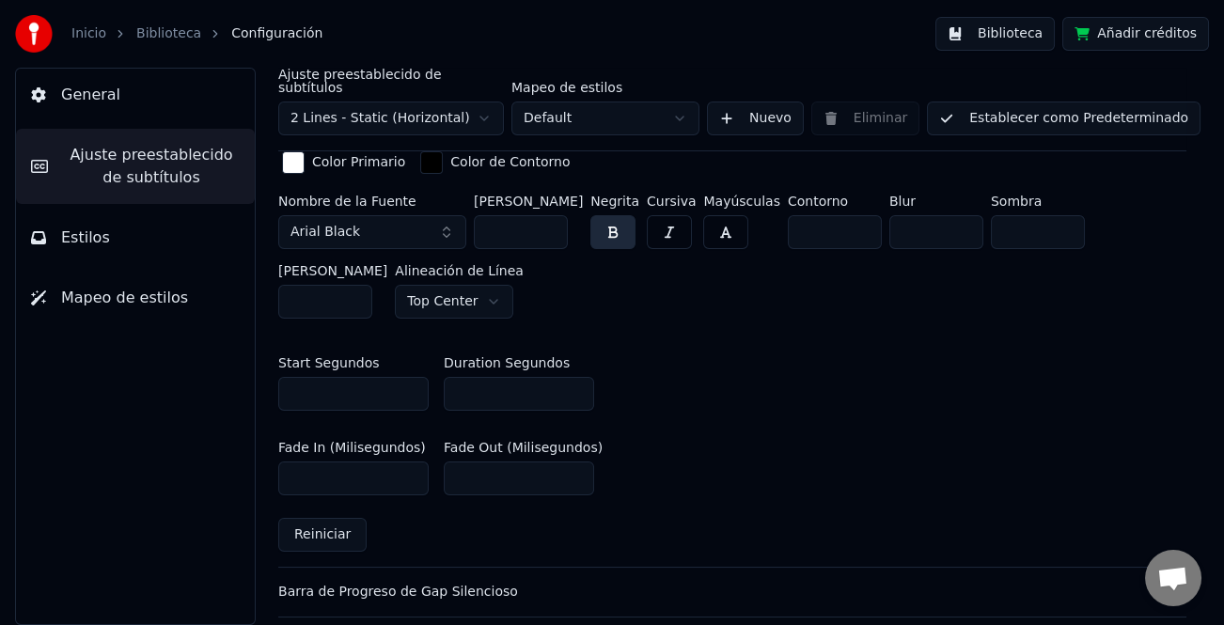
type input "*"
click at [577, 382] on input "*" at bounding box center [519, 394] width 150 height 34
click at [1063, 102] on button "Establecer como Predeterminado" at bounding box center [1064, 119] width 274 height 34
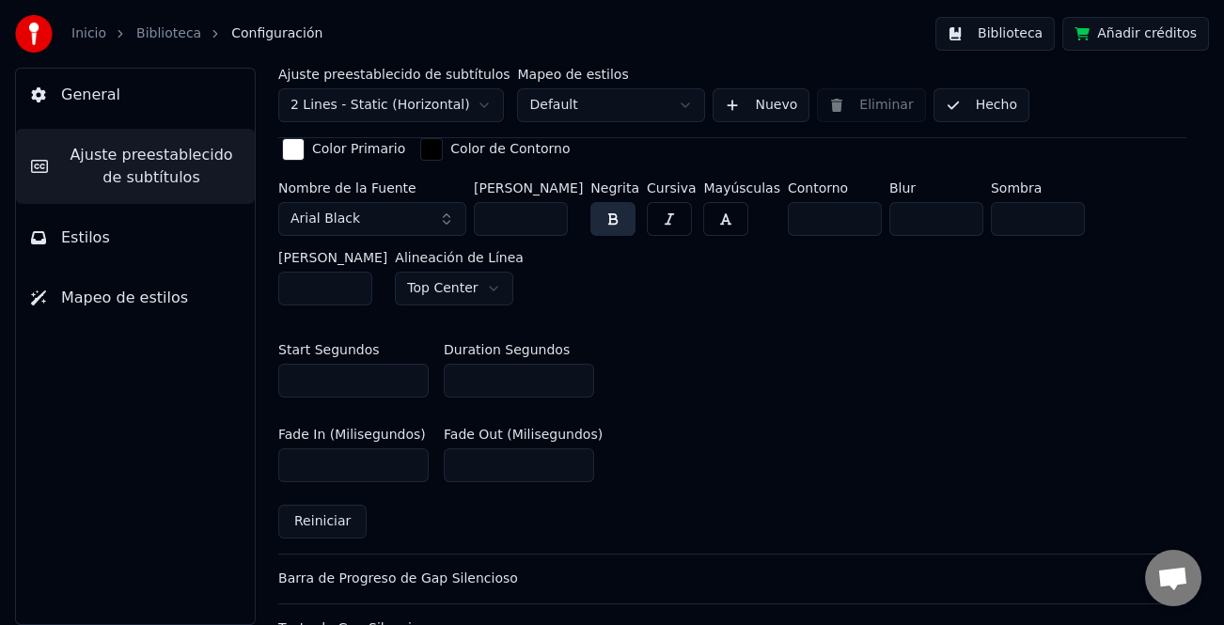
click at [983, 113] on button "Hecho" at bounding box center [982, 105] width 96 height 34
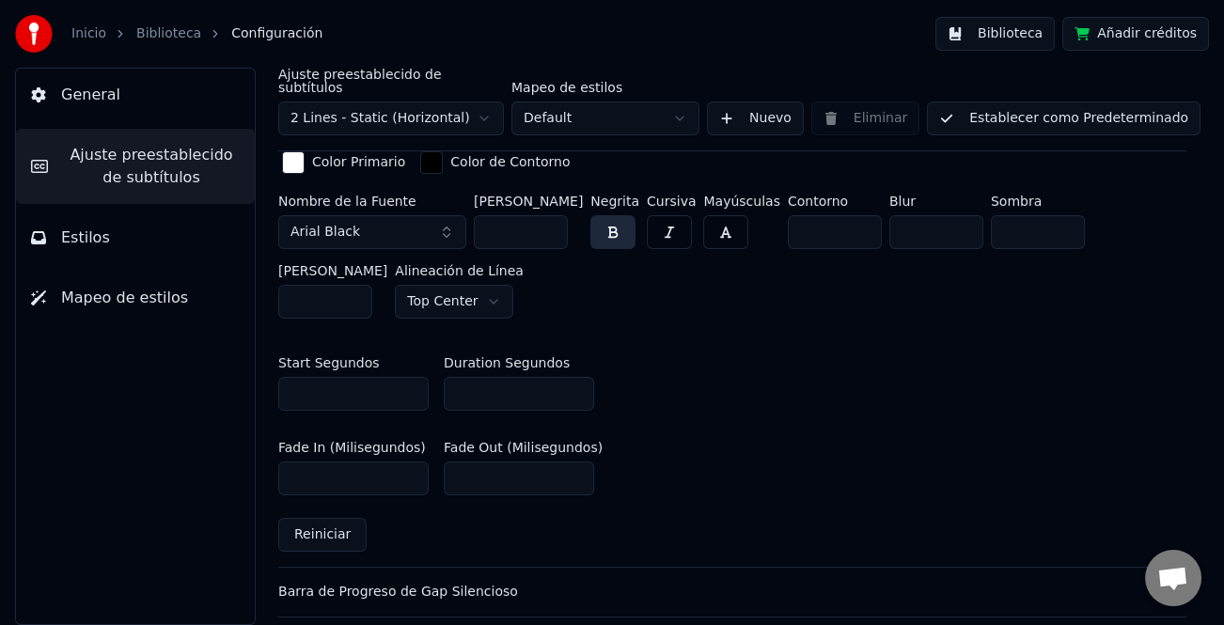
click at [968, 106] on button "Establecer como Predeterminado" at bounding box center [1064, 119] width 274 height 34
click at [149, 93] on button "General" at bounding box center [135, 95] width 239 height 53
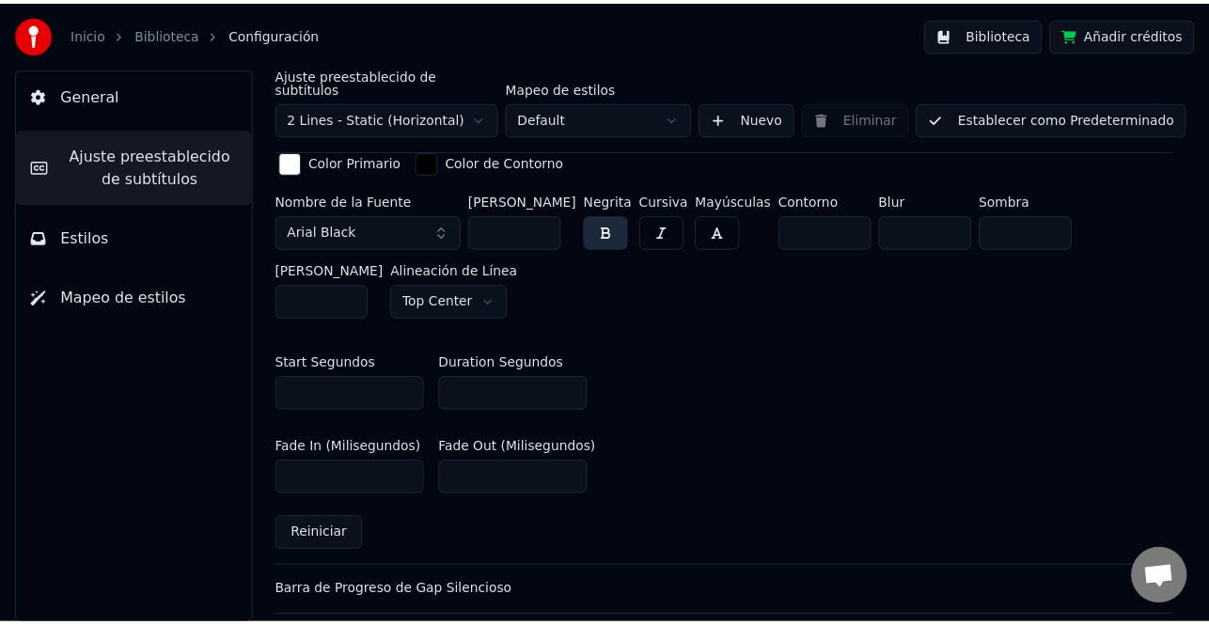
scroll to position [0, 0]
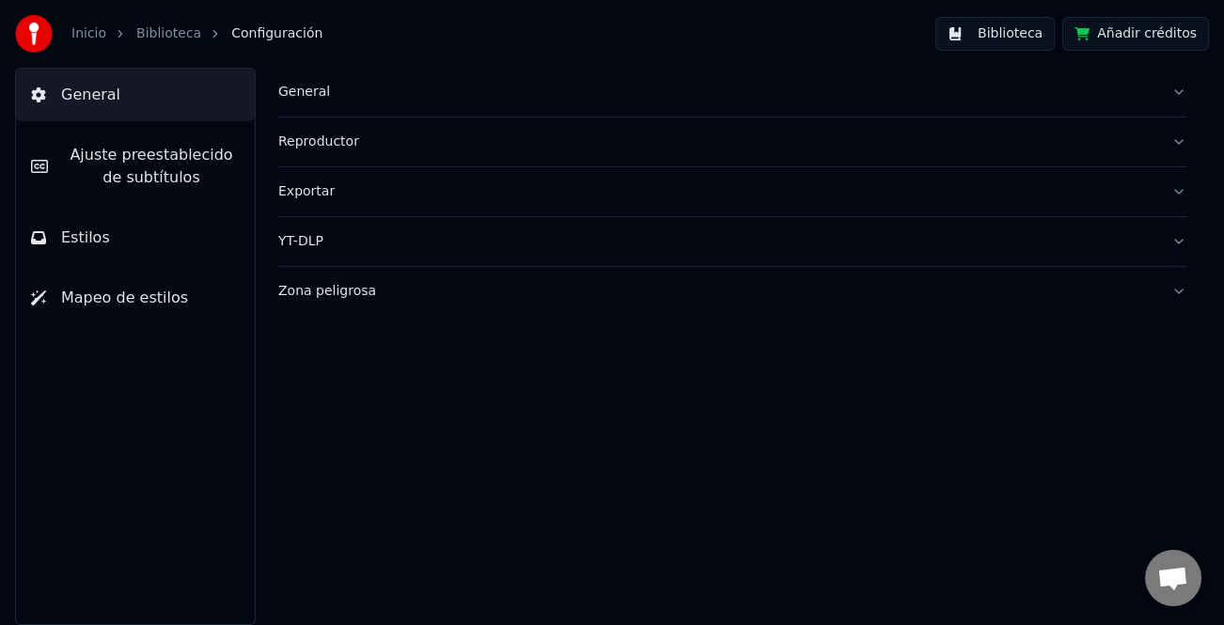
click at [1044, 30] on button "Biblioteca" at bounding box center [995, 34] width 119 height 34
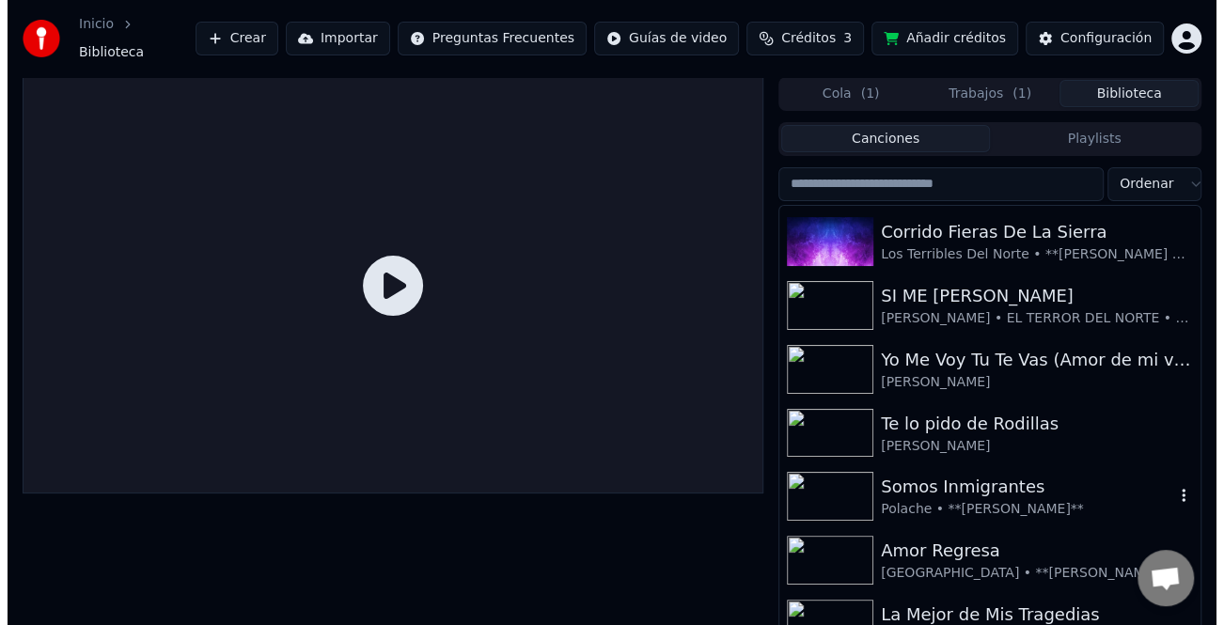
scroll to position [282, 0]
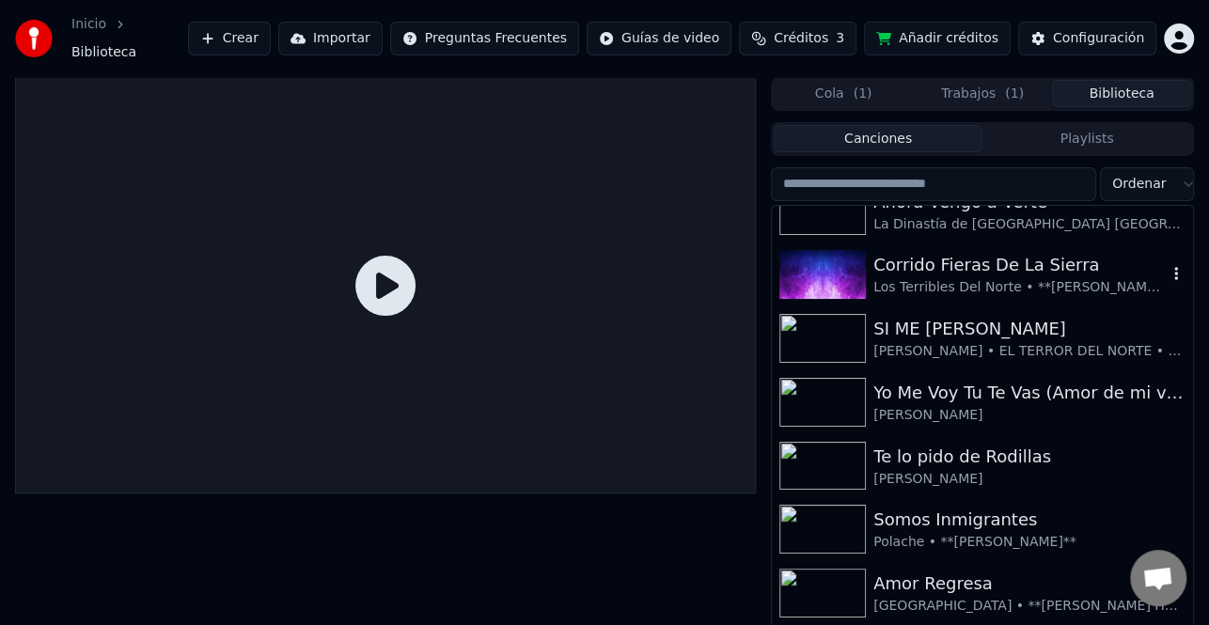
click at [1002, 261] on div "Corrido Fieras De La Sierra" at bounding box center [1020, 265] width 293 height 26
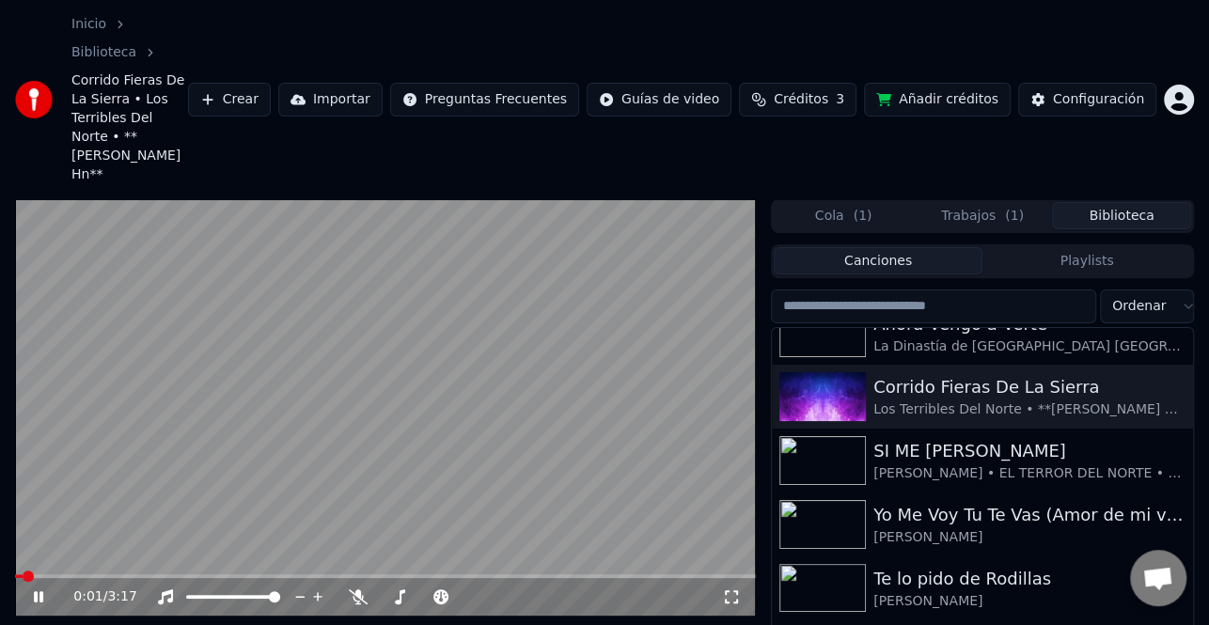
drag, startPoint x: 39, startPoint y: 506, endPoint x: 41, endPoint y: 517, distance: 11.4
click at [39, 590] on icon at bounding box center [51, 597] width 43 height 15
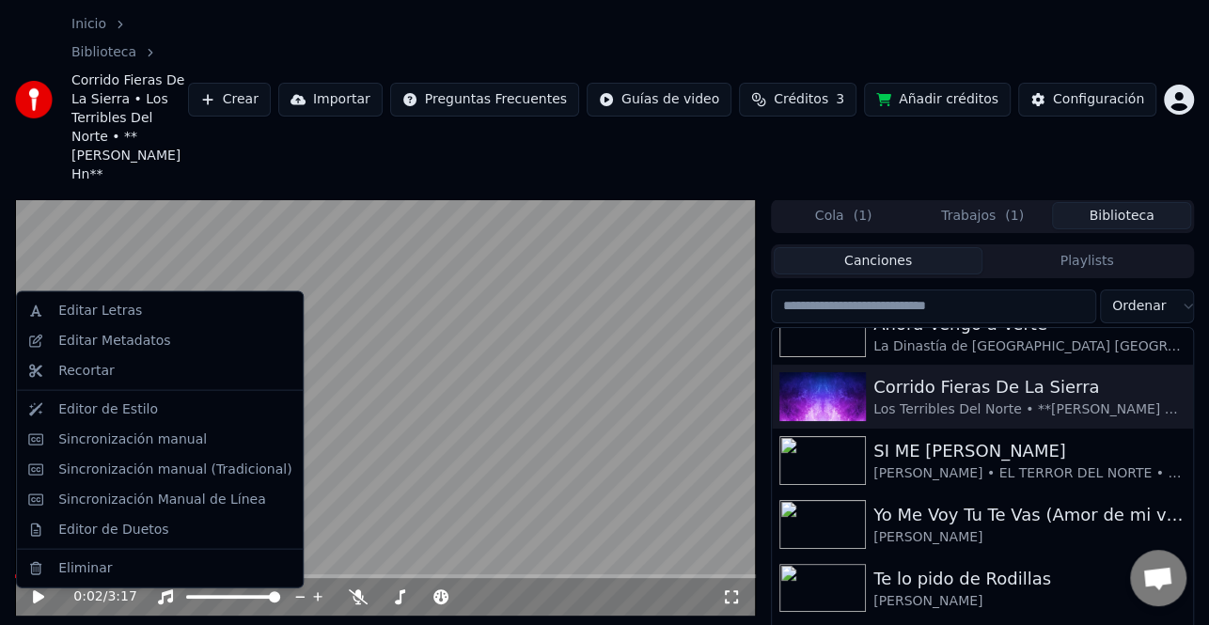
click at [150, 460] on div "Sincronización manual (Tradicional)" at bounding box center [174, 469] width 233 height 19
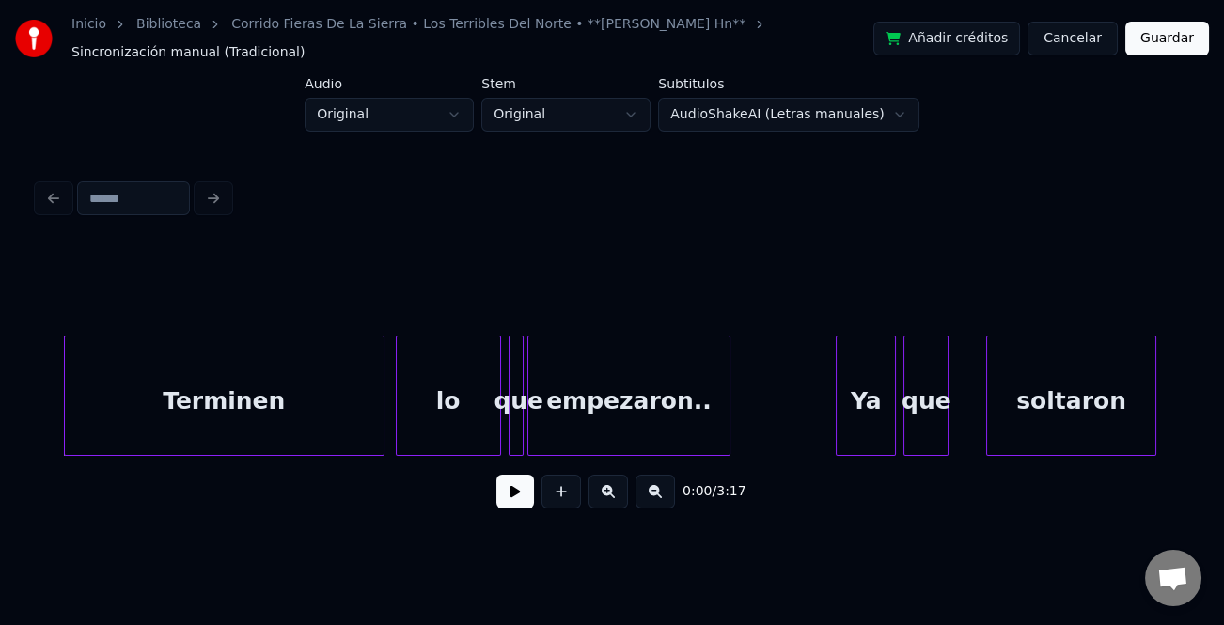
click at [522, 495] on button at bounding box center [515, 492] width 38 height 34
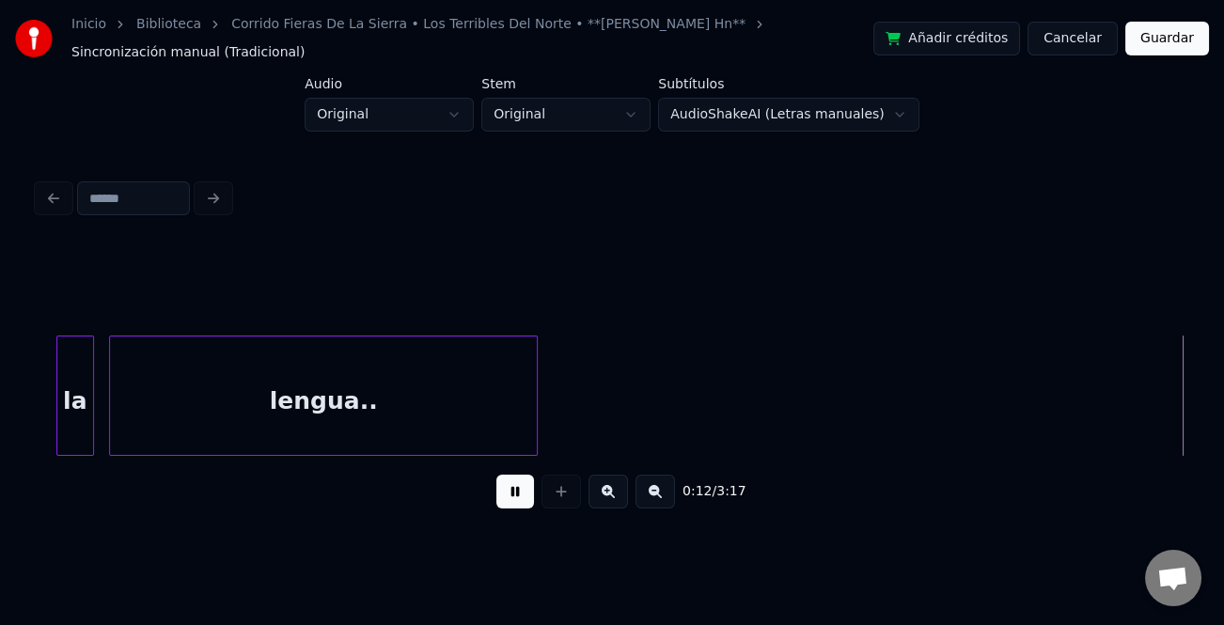
scroll to position [0, 2304]
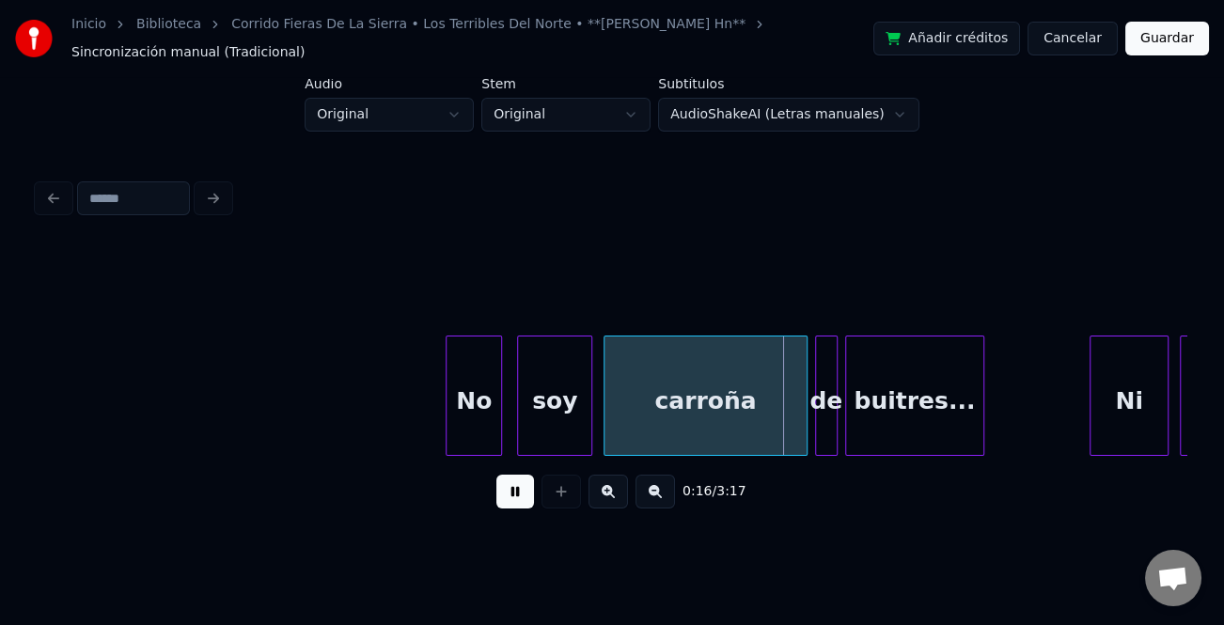
click at [521, 495] on button at bounding box center [515, 492] width 38 height 34
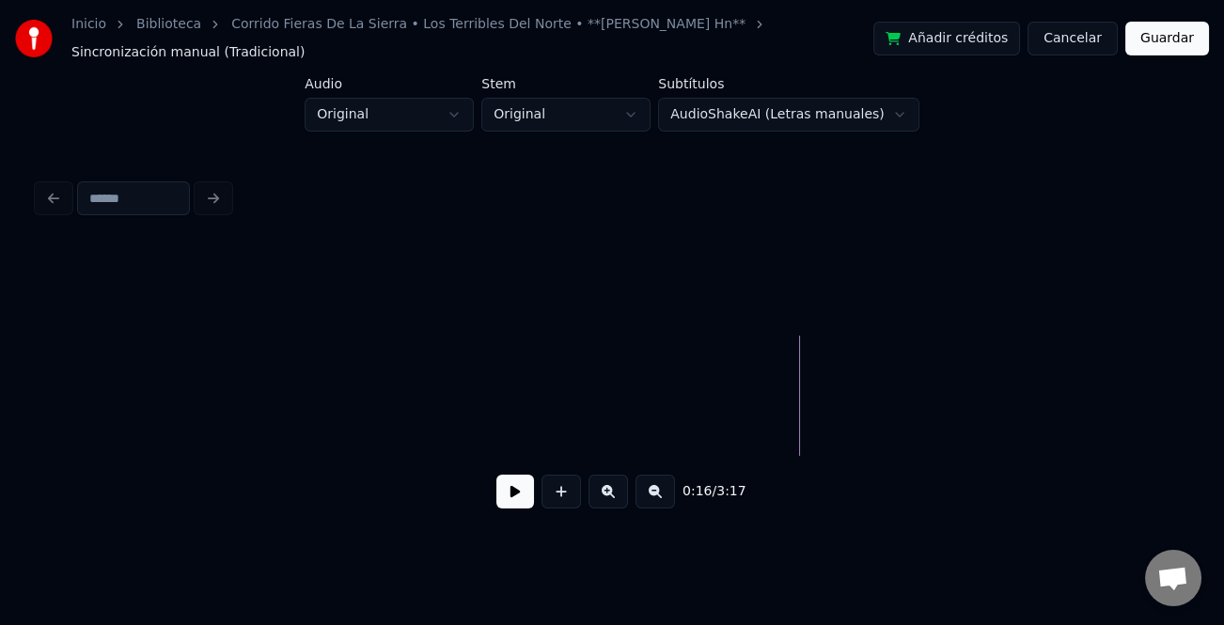
scroll to position [0, 0]
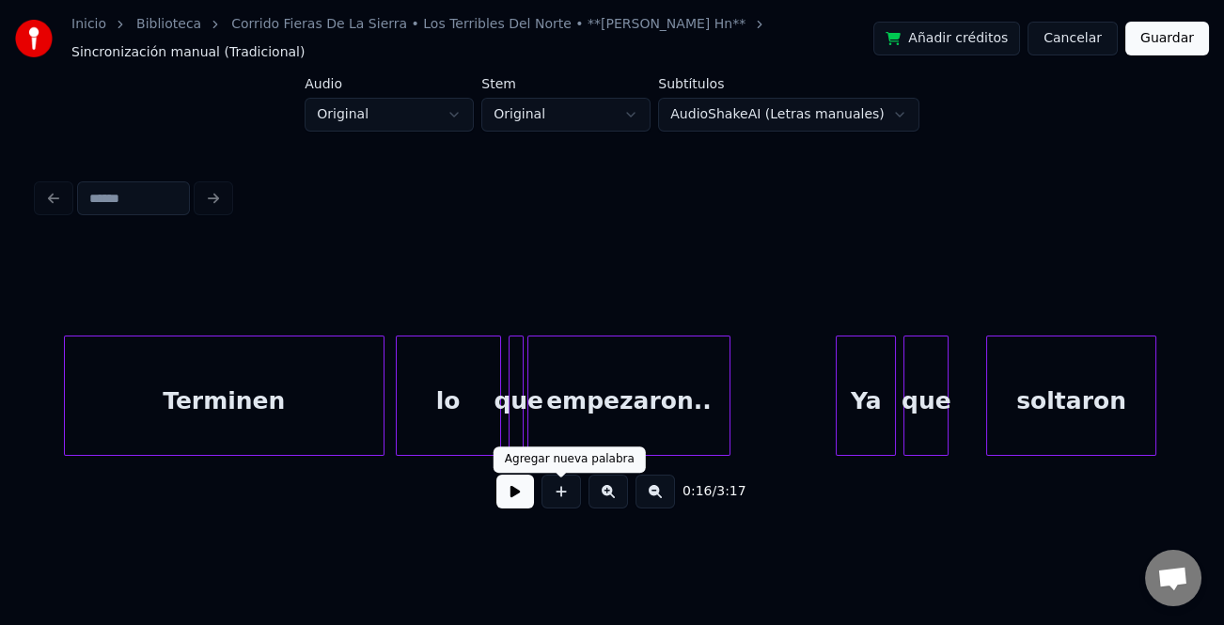
click at [486, 490] on div "0:16 / 3:17" at bounding box center [612, 491] width 1119 height 41
click at [504, 494] on button at bounding box center [515, 492] width 38 height 34
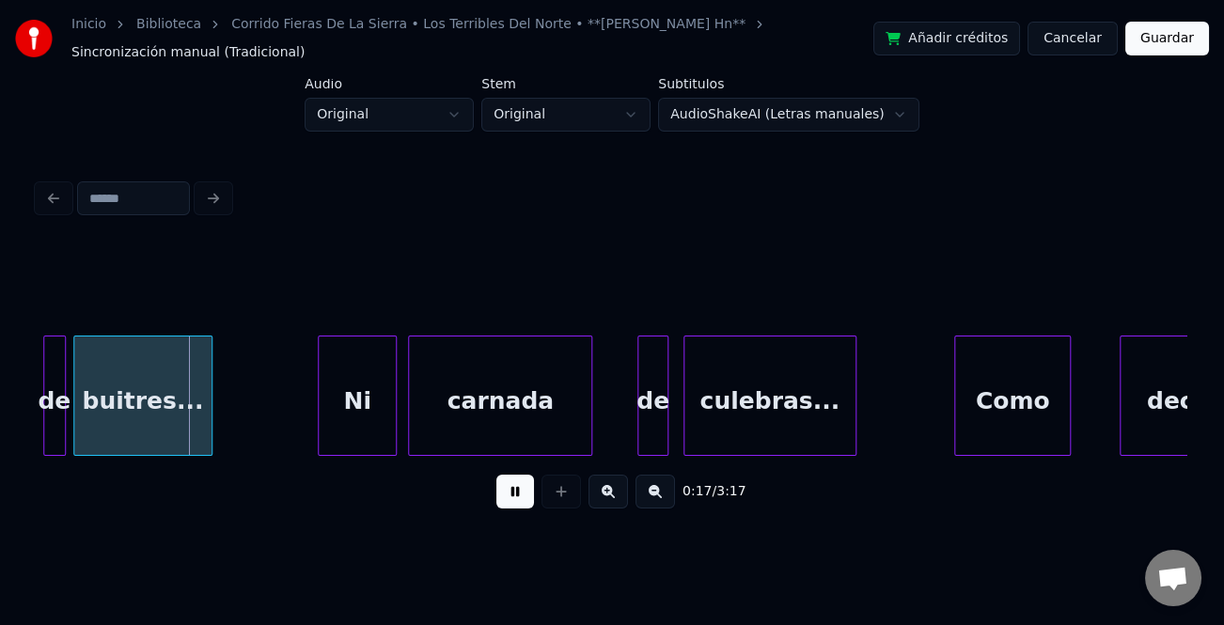
click at [506, 496] on button at bounding box center [515, 492] width 38 height 34
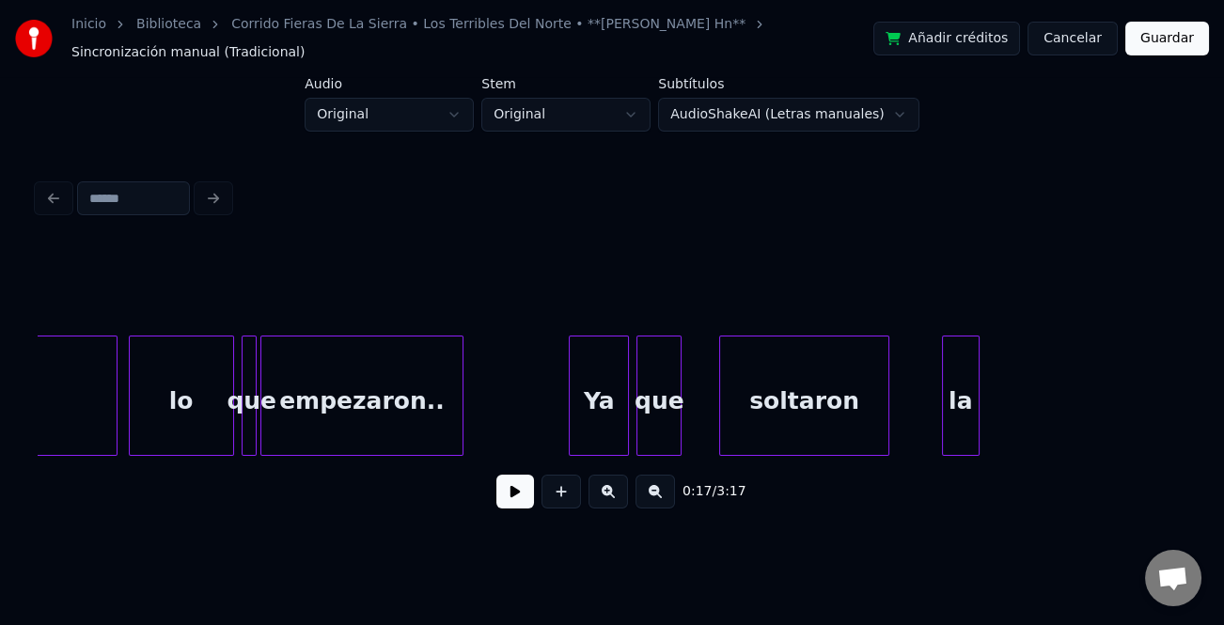
scroll to position [0, 0]
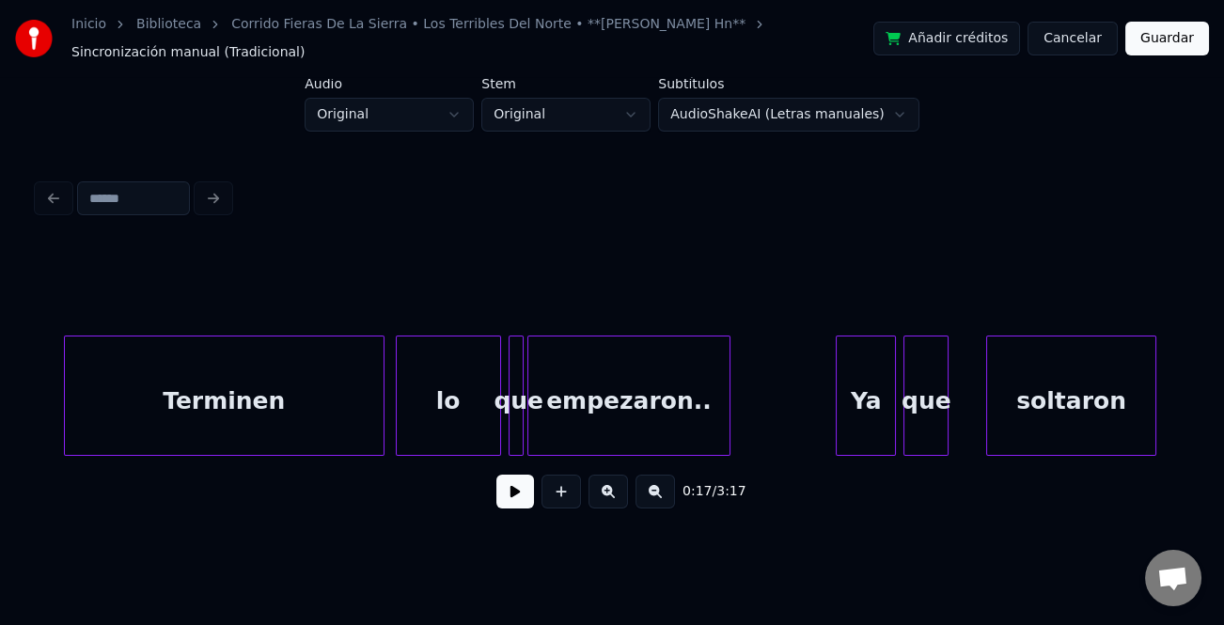
click at [121, 413] on div "Terminen" at bounding box center [224, 401] width 318 height 128
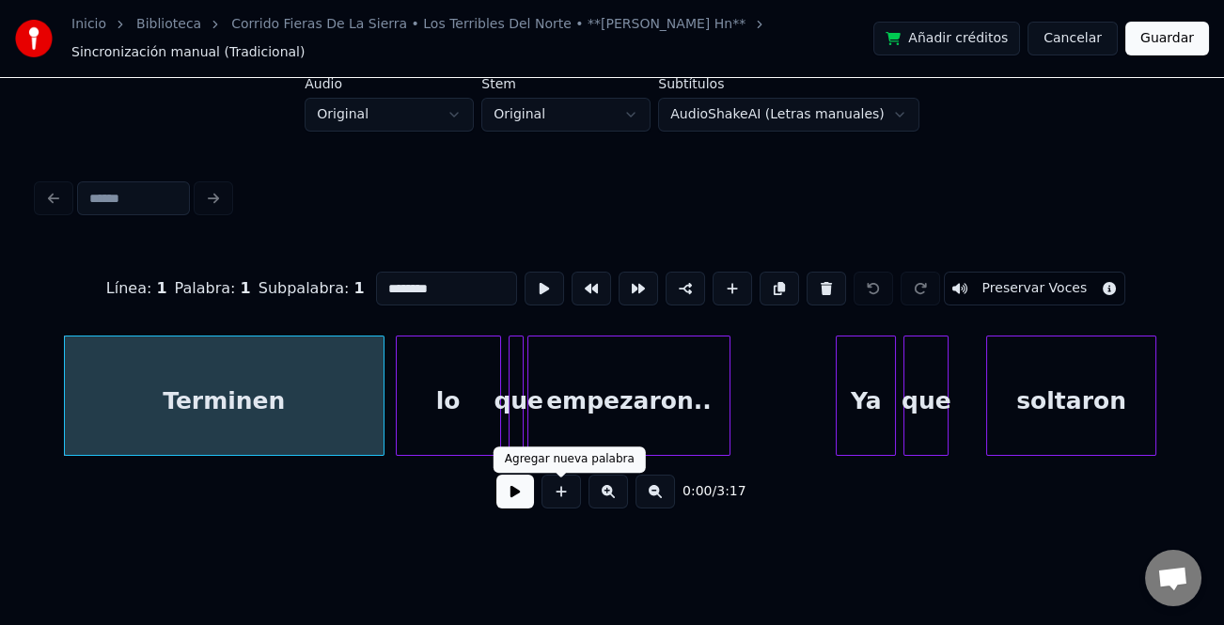
click at [522, 497] on button at bounding box center [515, 492] width 38 height 34
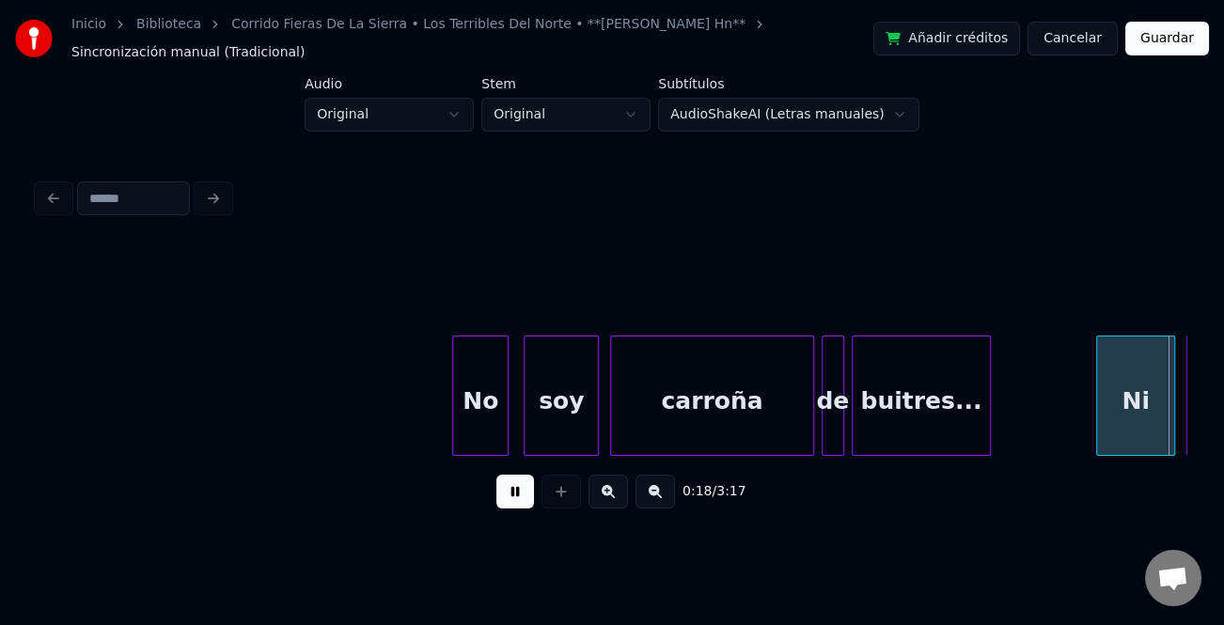
scroll to position [0, 3446]
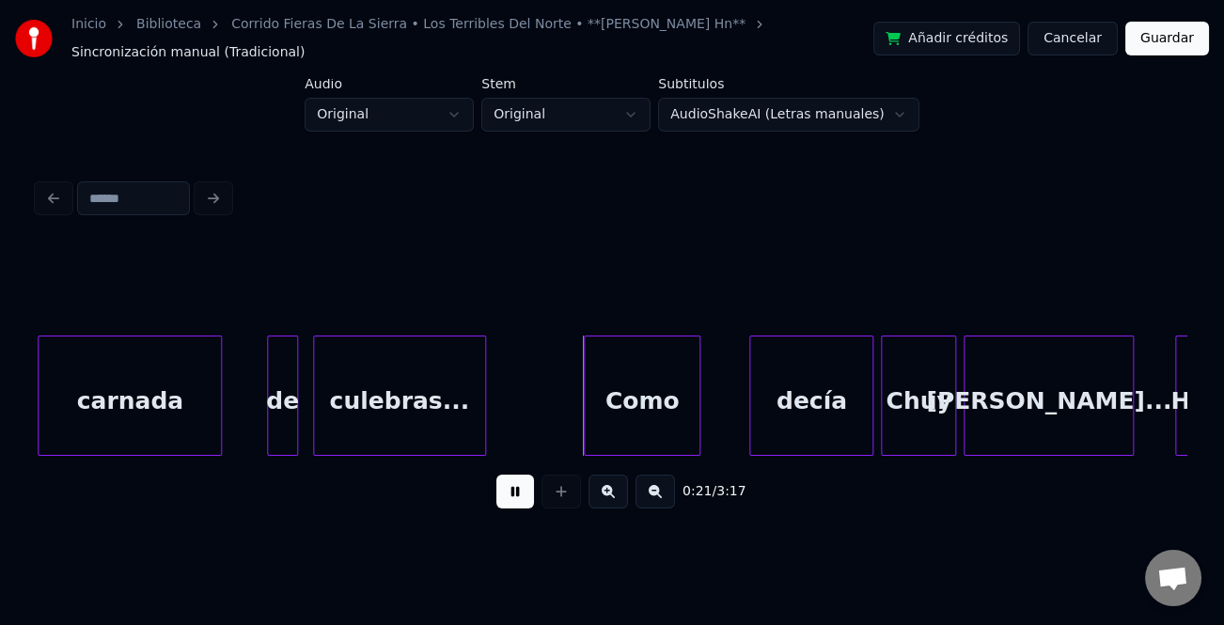
click at [517, 509] on button at bounding box center [515, 492] width 38 height 34
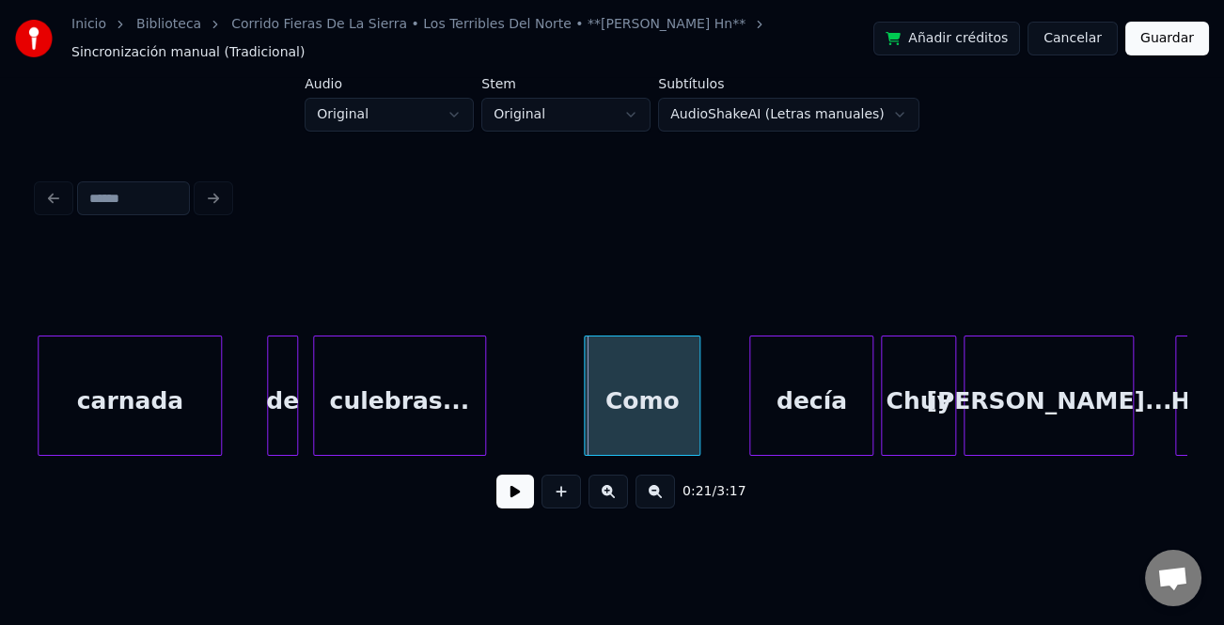
click at [511, 487] on button at bounding box center [515, 492] width 38 height 34
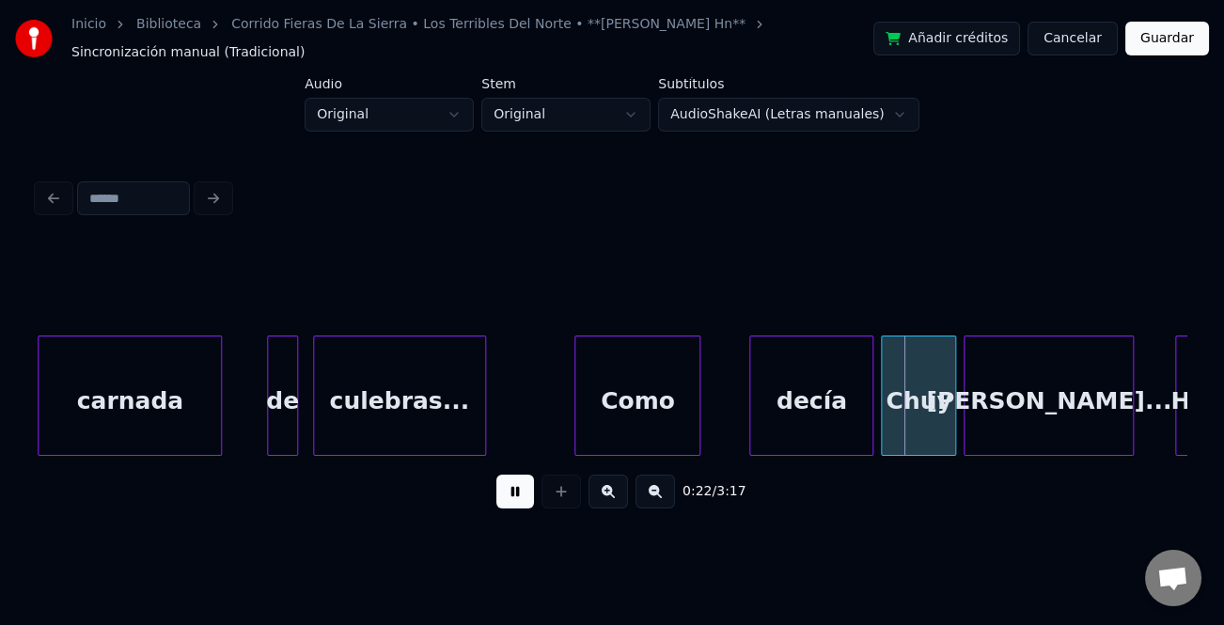
click at [577, 441] on div at bounding box center [578, 396] width 6 height 118
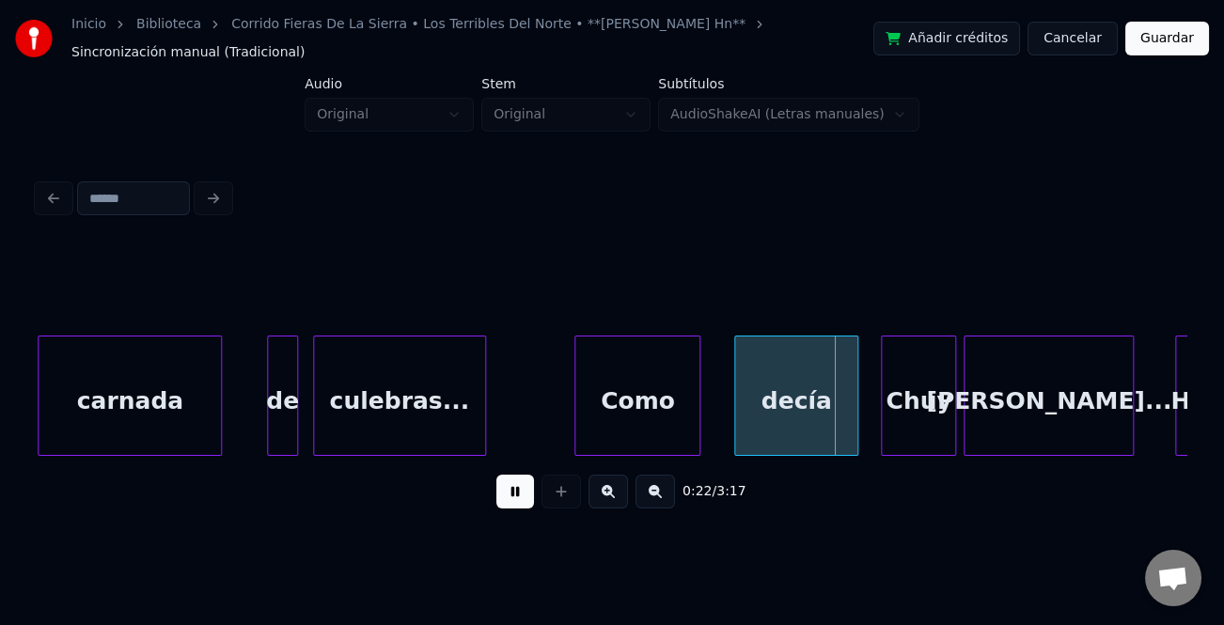
click at [794, 436] on div "decía" at bounding box center [796, 401] width 122 height 128
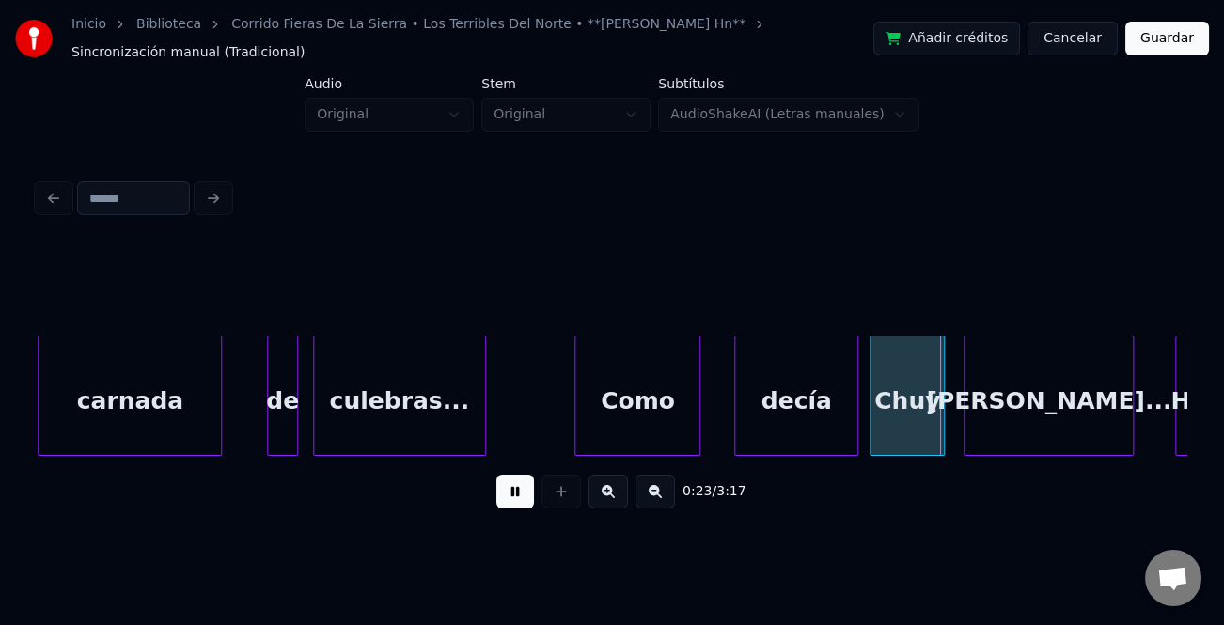
click at [920, 442] on div "Chuy" at bounding box center [907, 401] width 73 height 128
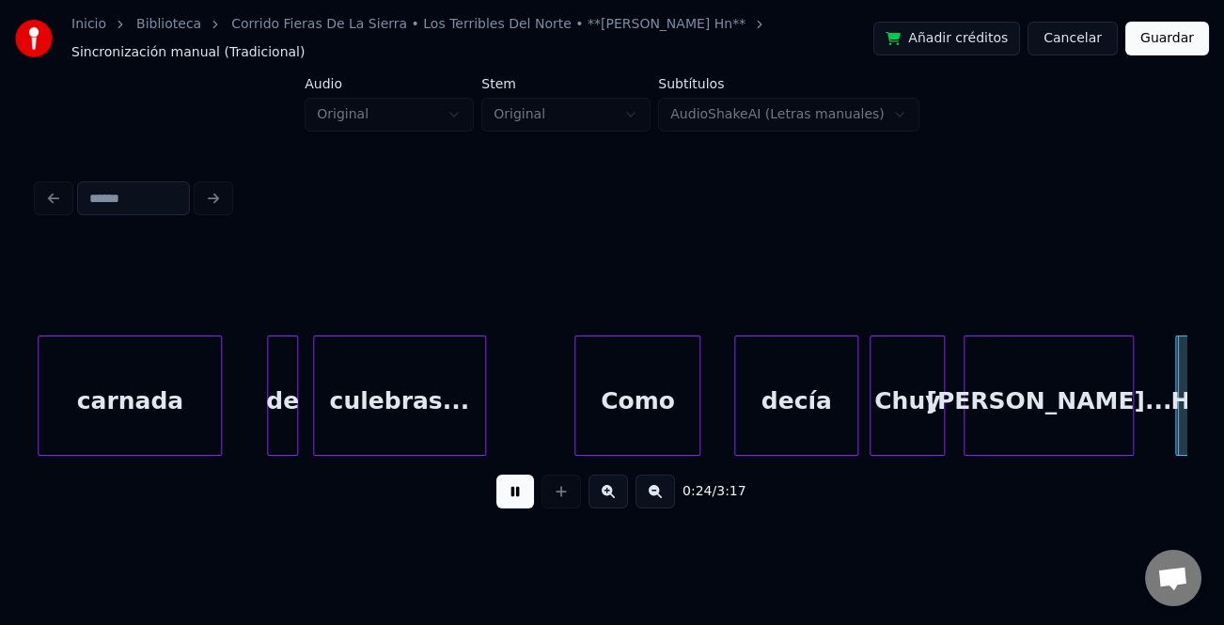
scroll to position [0, 4595]
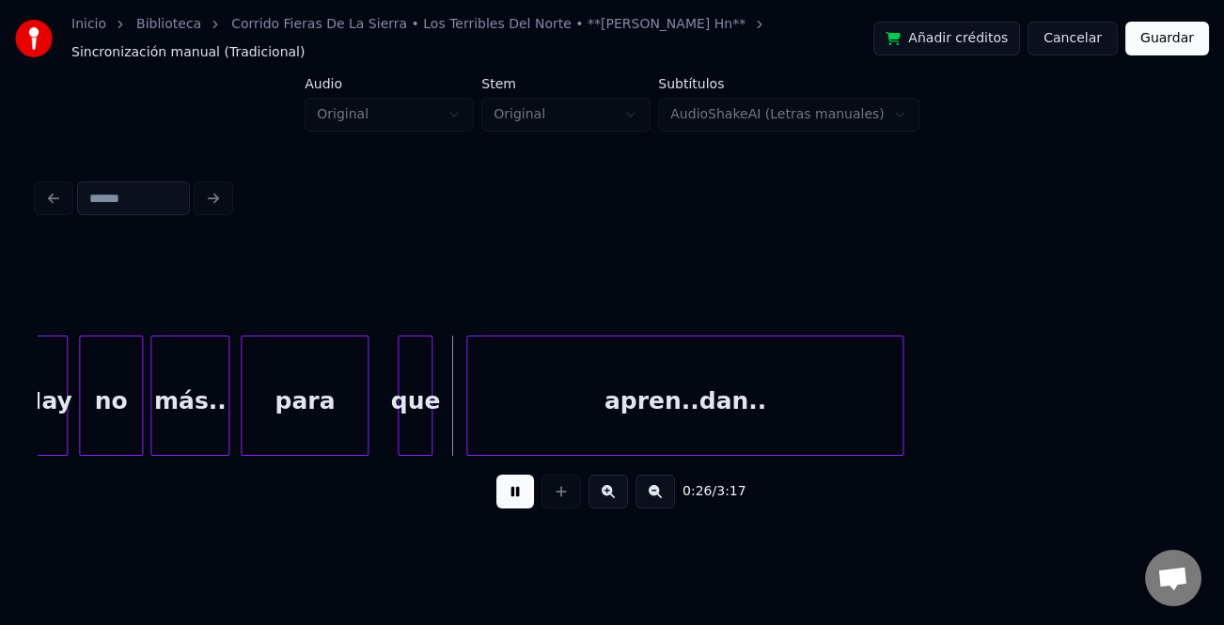
click at [399, 433] on div at bounding box center [402, 396] width 6 height 118
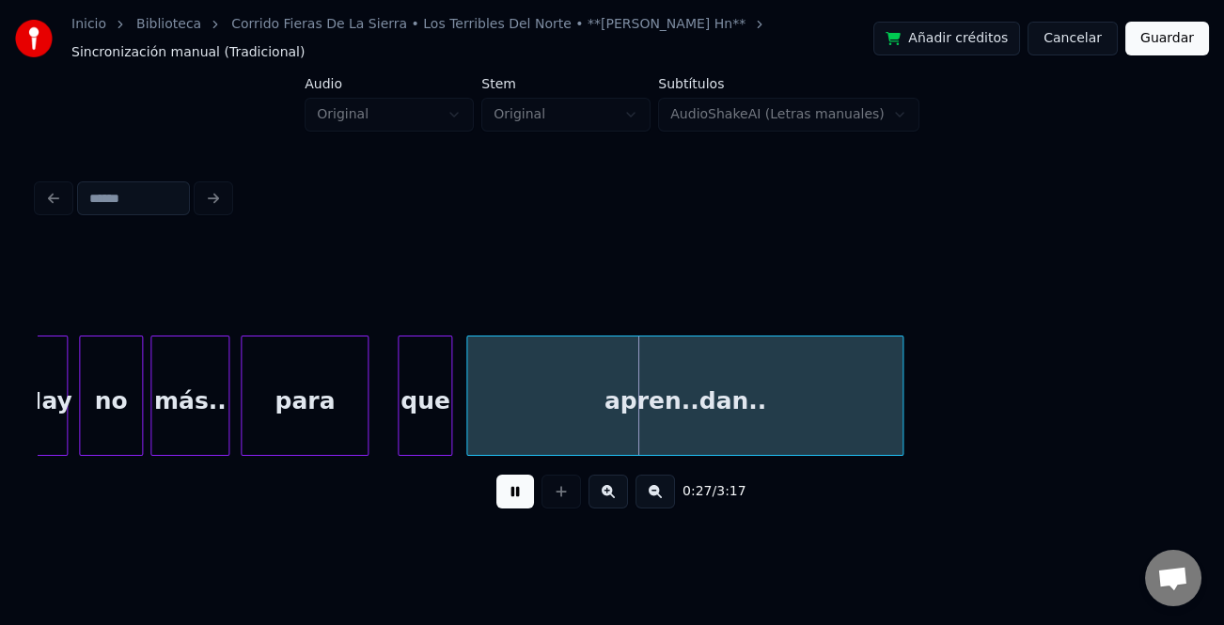
click at [449, 435] on div at bounding box center [449, 396] width 6 height 118
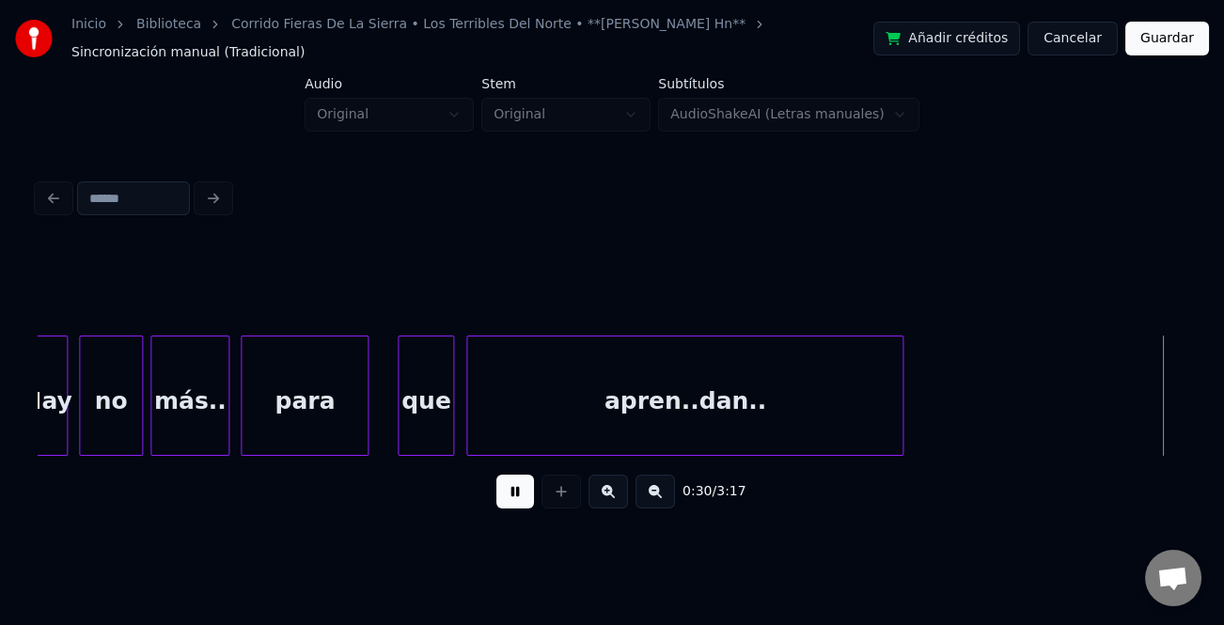
scroll to position [0, 5745]
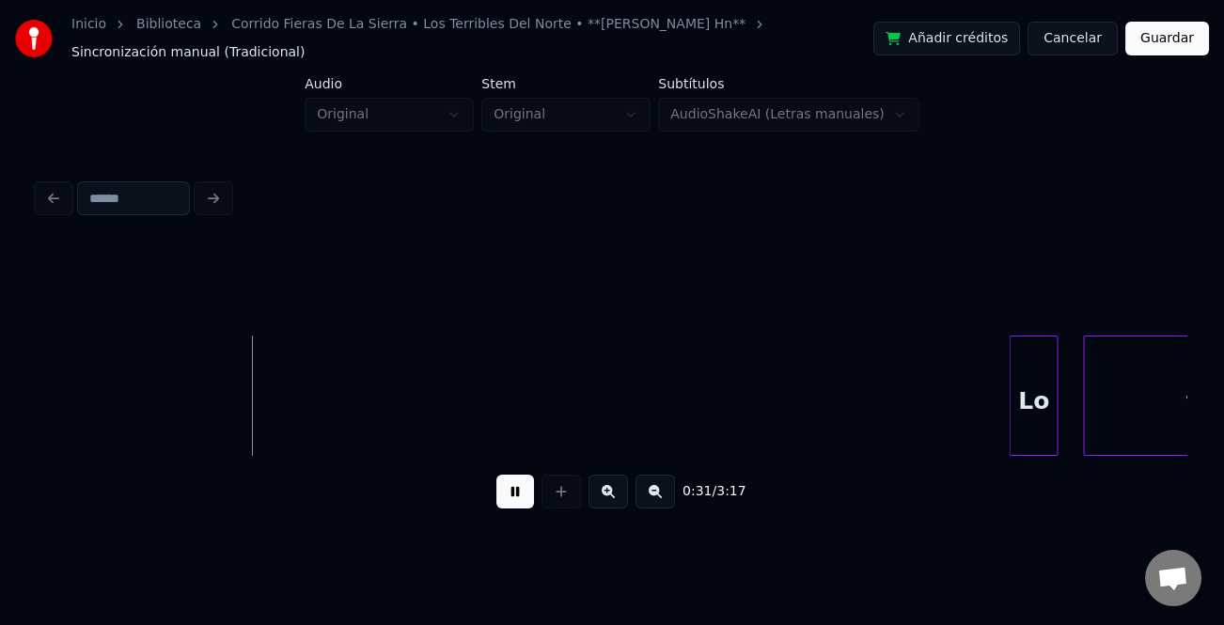
click at [1010, 402] on div "Lo" at bounding box center [1033, 401] width 47 height 128
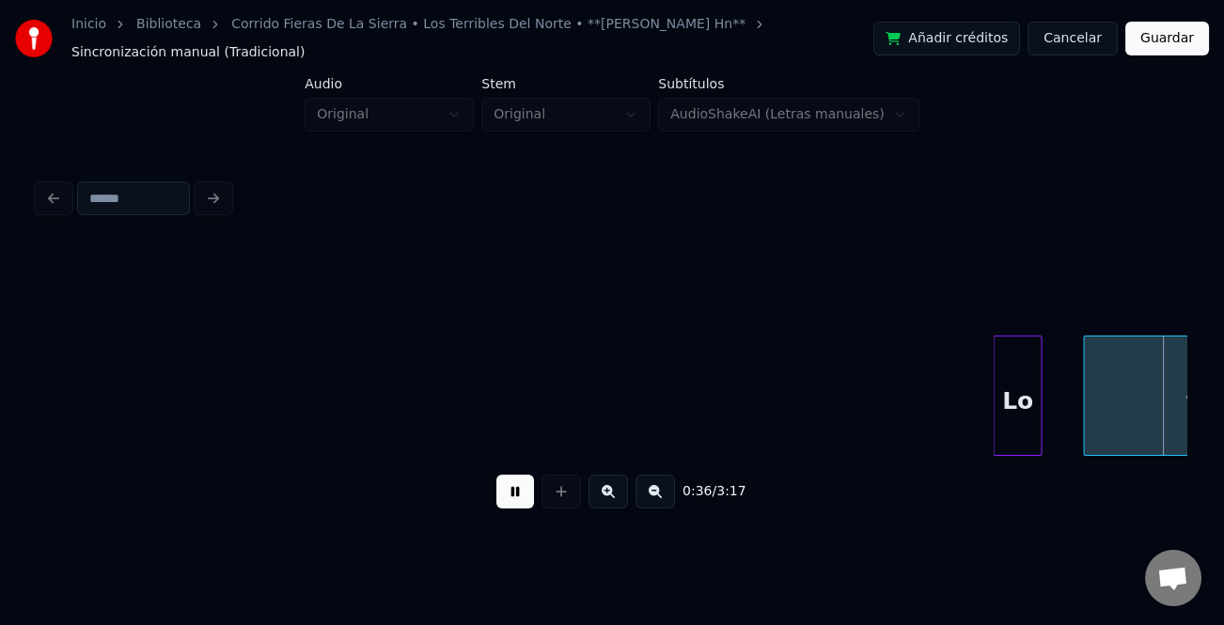
scroll to position [0, 6895]
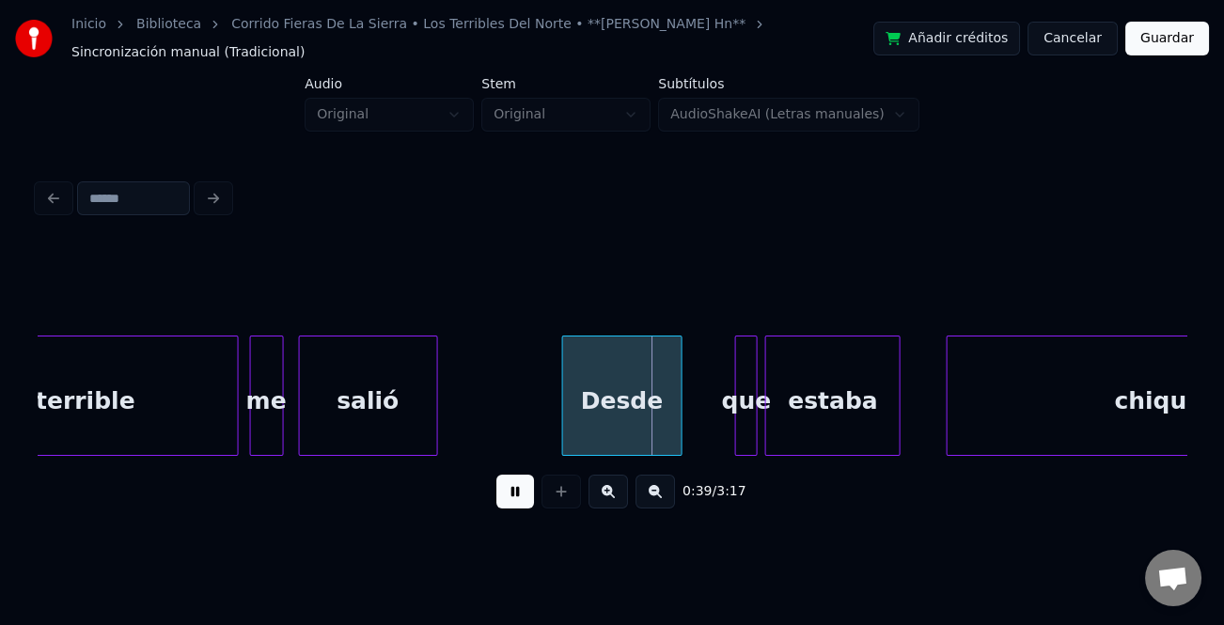
click at [625, 406] on div "Desde" at bounding box center [622, 401] width 118 height 128
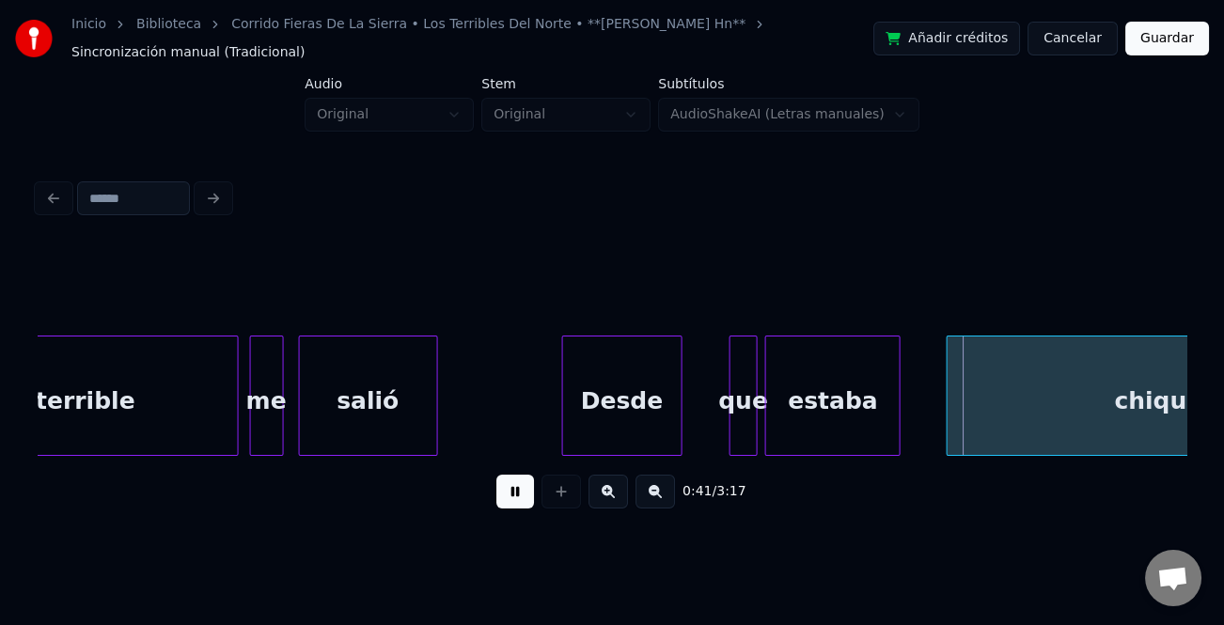
click at [732, 433] on div at bounding box center [734, 396] width 6 height 118
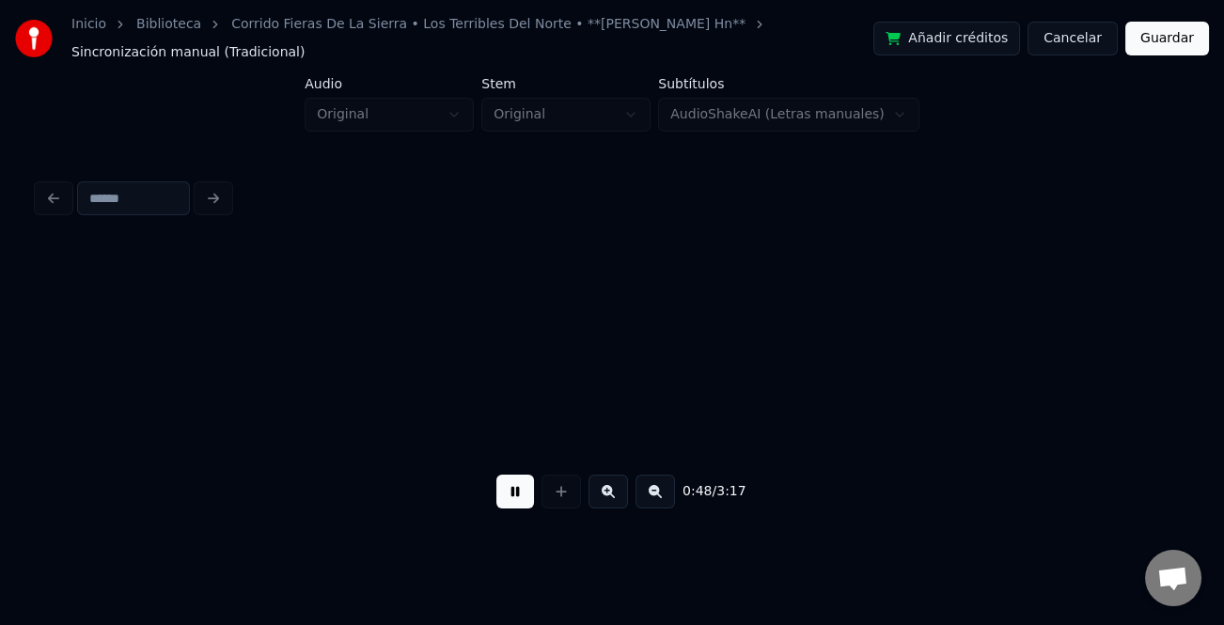
scroll to position [0, 9196]
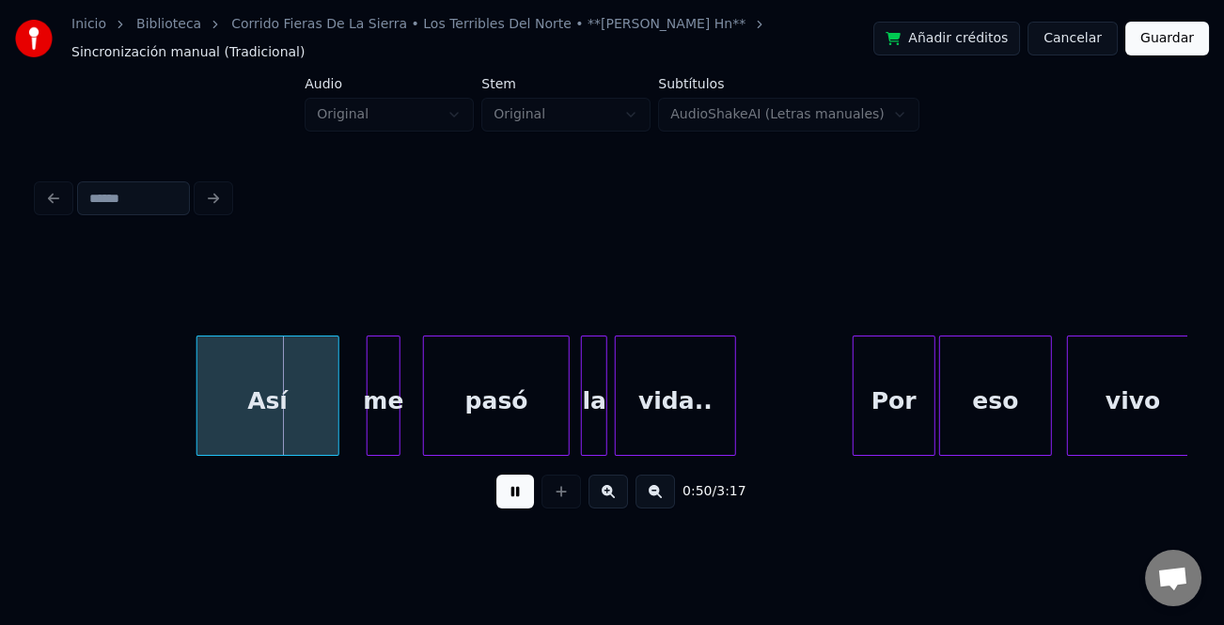
click at [267, 424] on div "Así" at bounding box center [267, 401] width 141 height 128
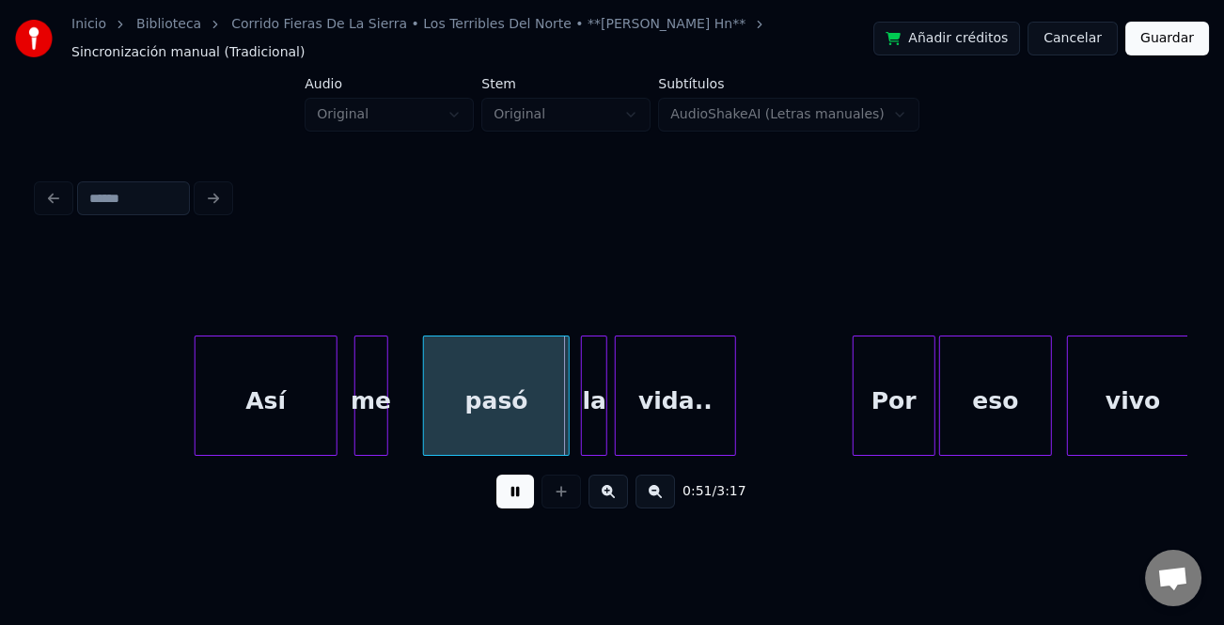
click at [366, 442] on div "me" at bounding box center [371, 401] width 32 height 128
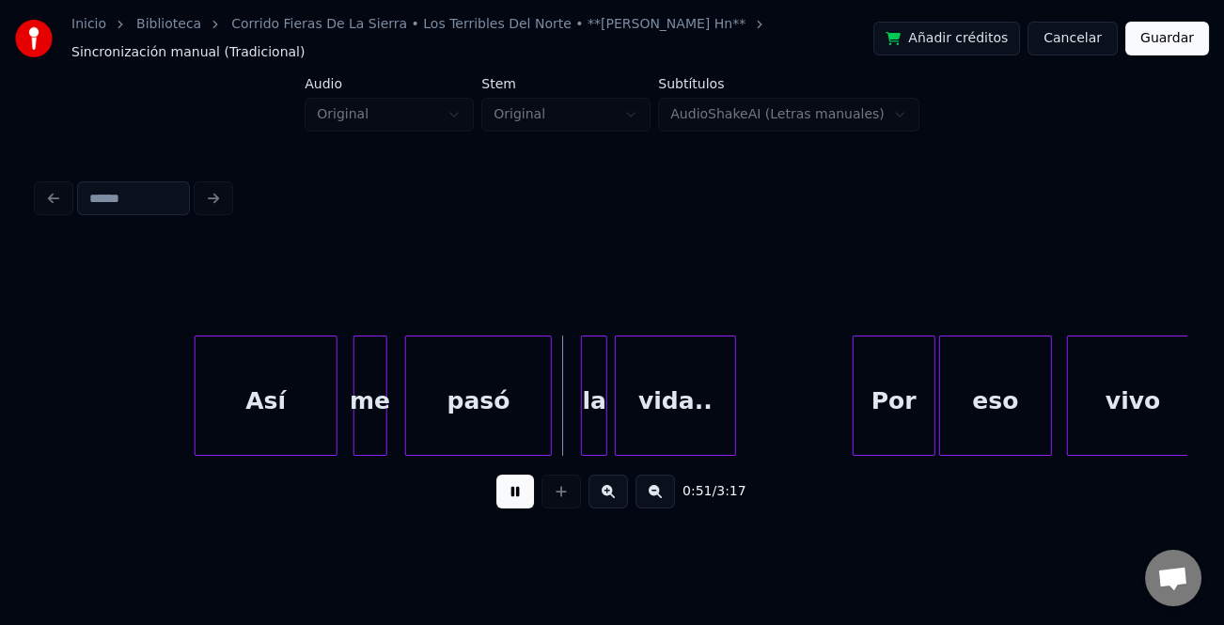
click at [493, 436] on div "pasó" at bounding box center [478, 401] width 145 height 128
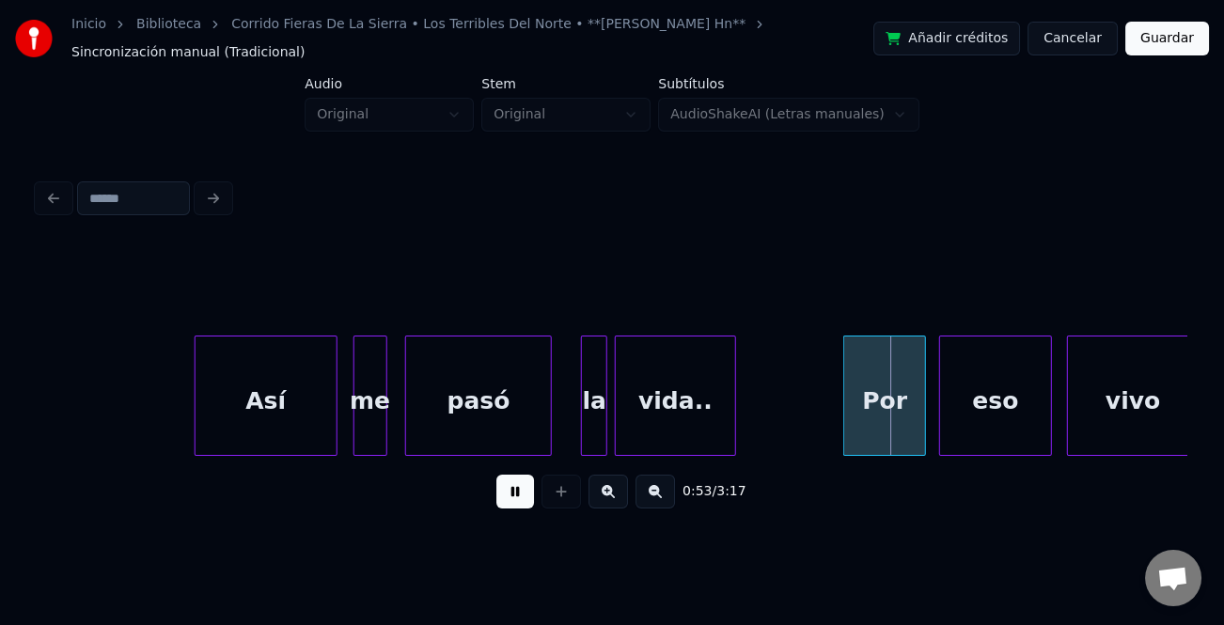
click at [858, 416] on div "Por" at bounding box center [884, 401] width 81 height 128
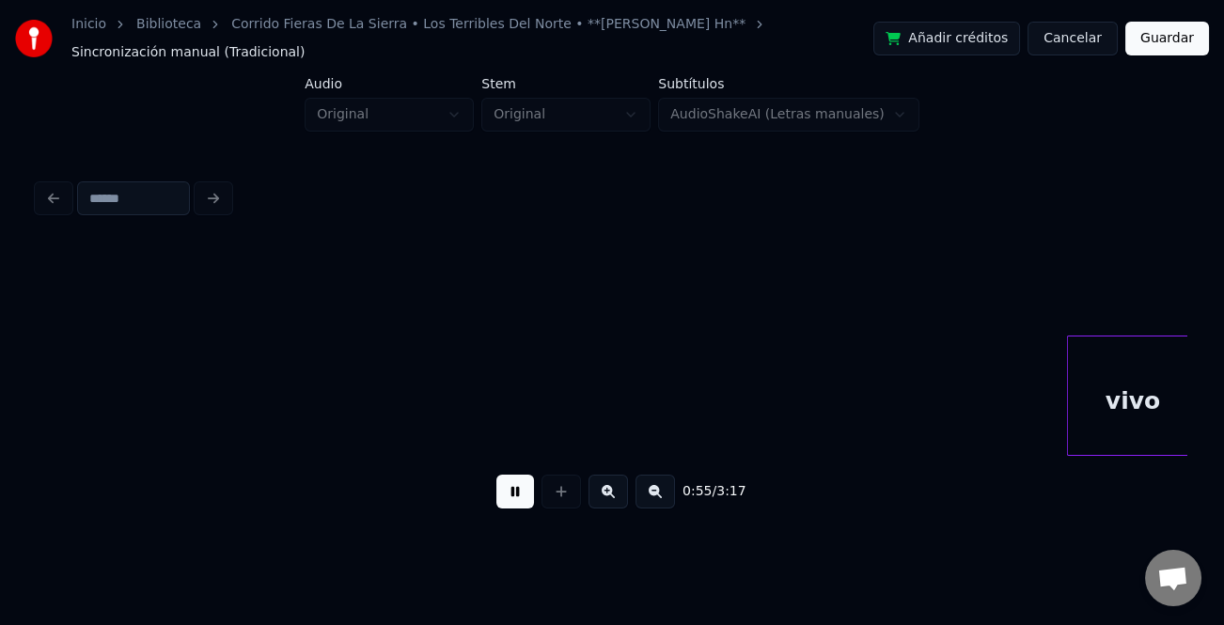
scroll to position [0, 10345]
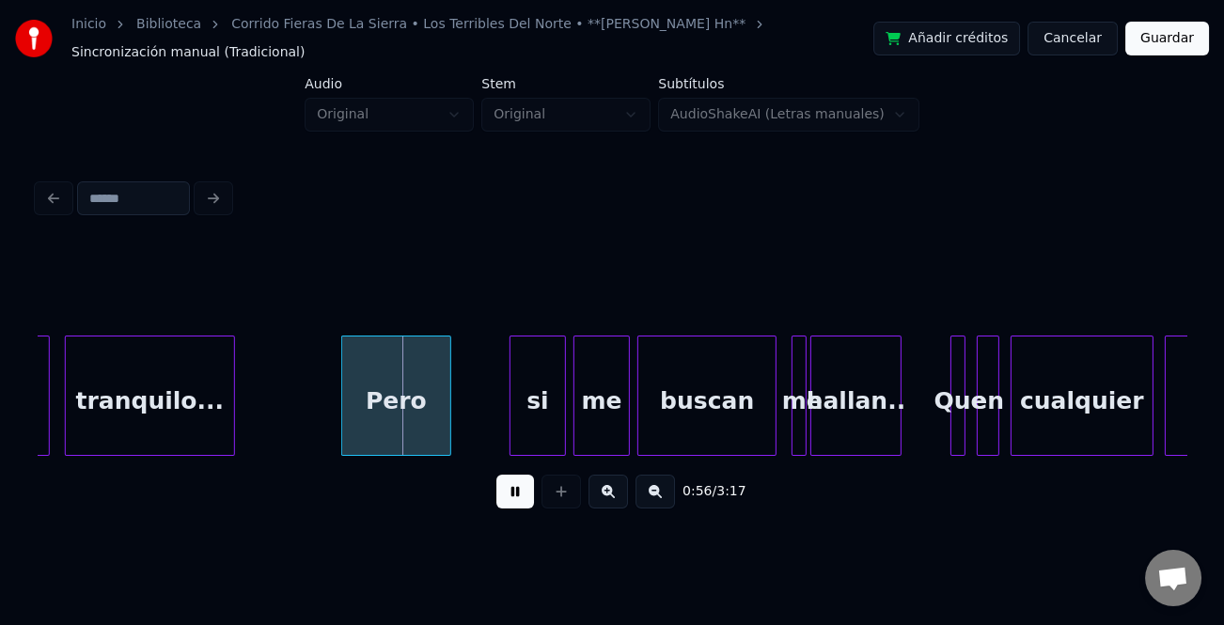
click at [364, 410] on div "Pero" at bounding box center [395, 401] width 107 height 128
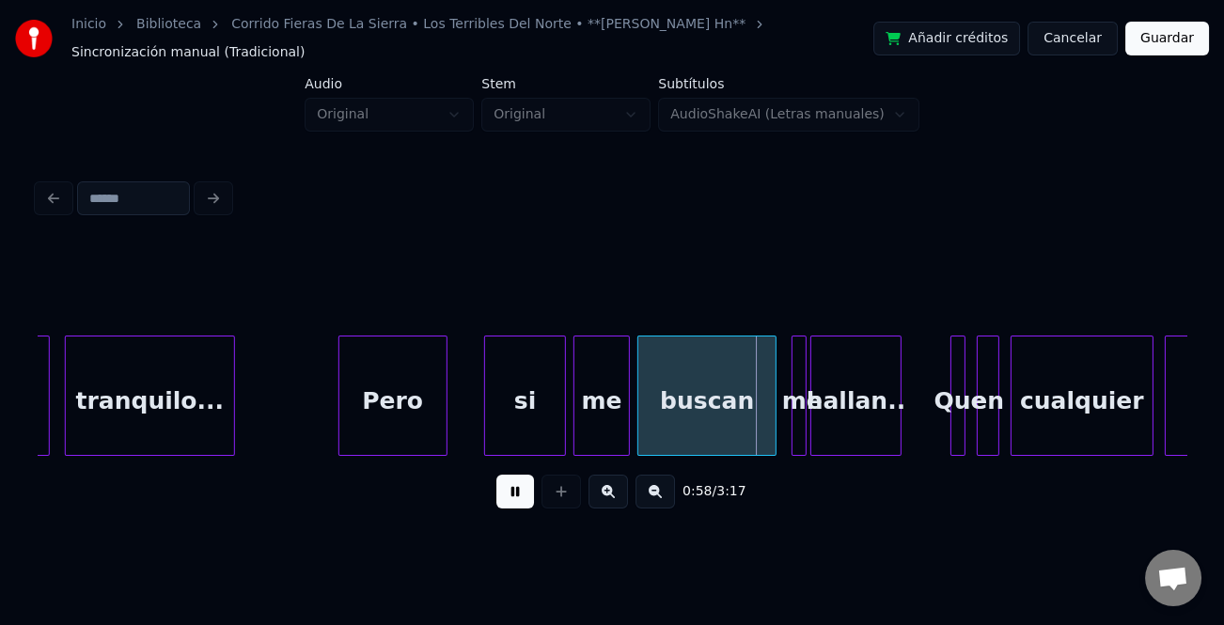
click at [487, 434] on div at bounding box center [488, 396] width 6 height 118
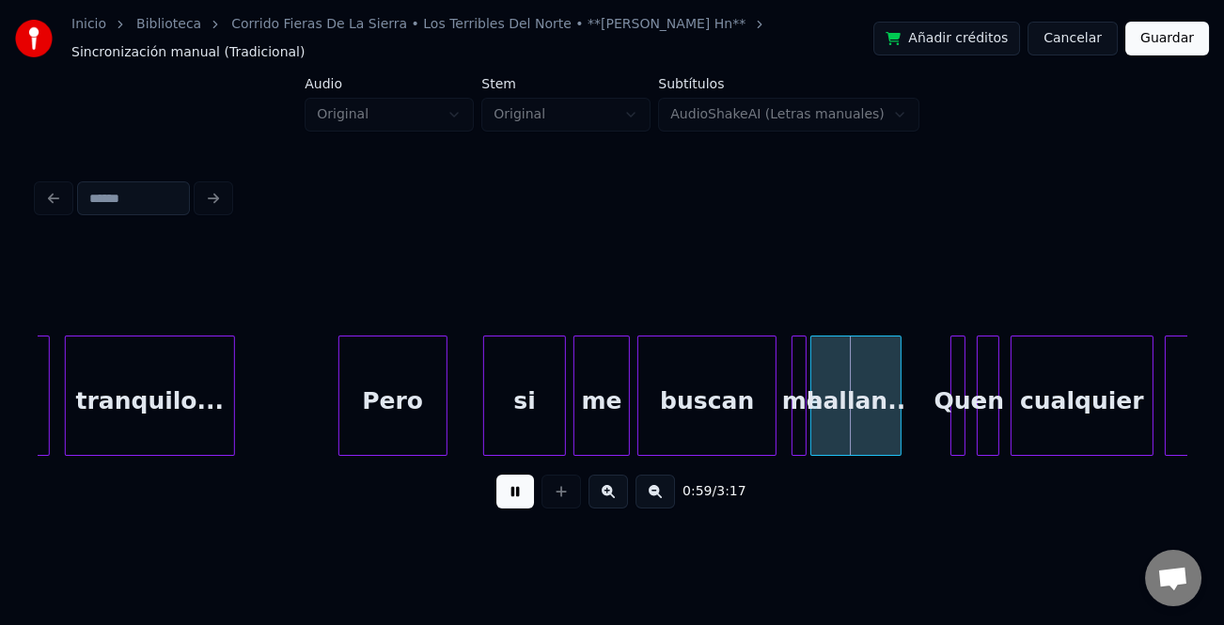
click at [608, 496] on button at bounding box center [608, 492] width 39 height 34
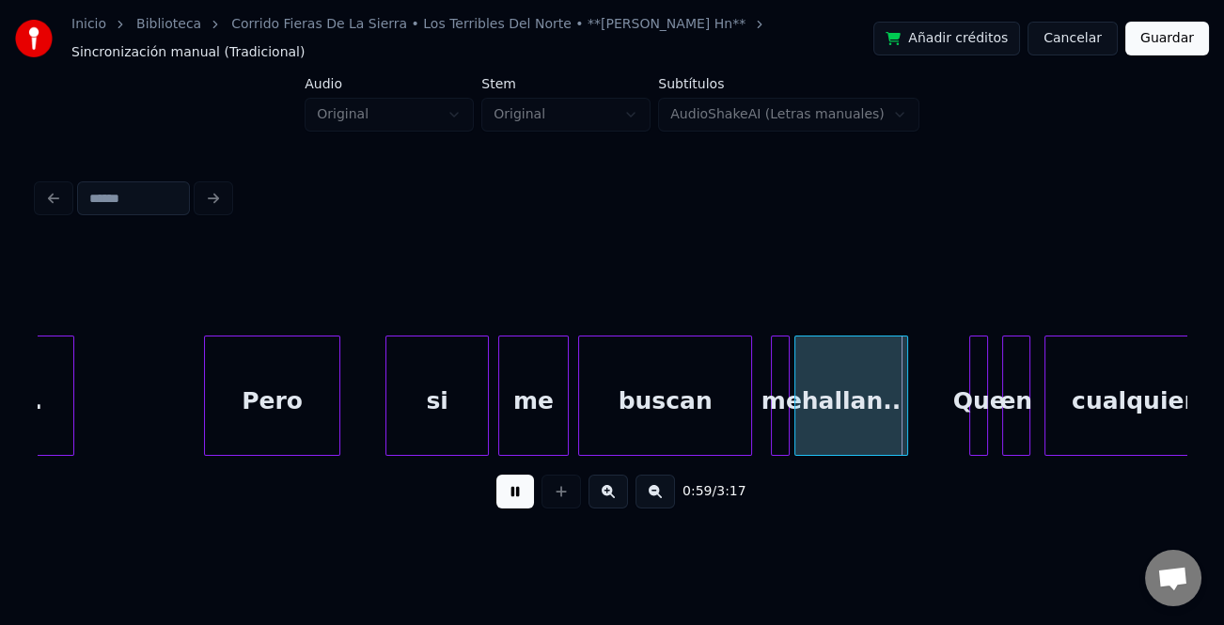
click at [608, 496] on button at bounding box center [608, 492] width 39 height 34
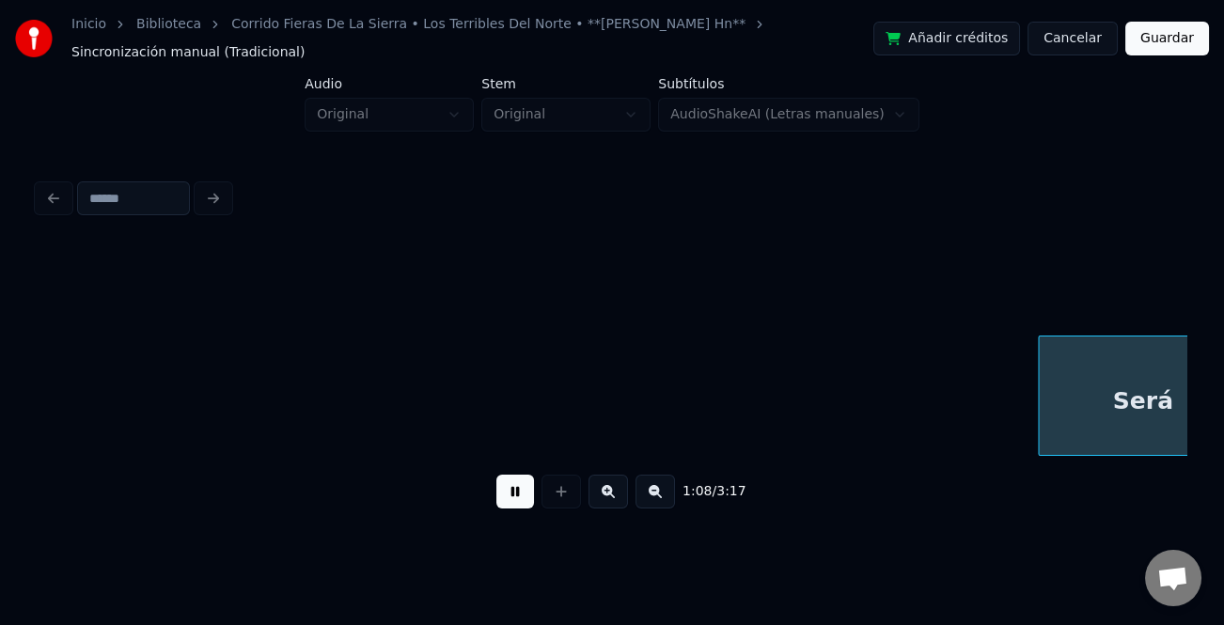
scroll to position [0, 19398]
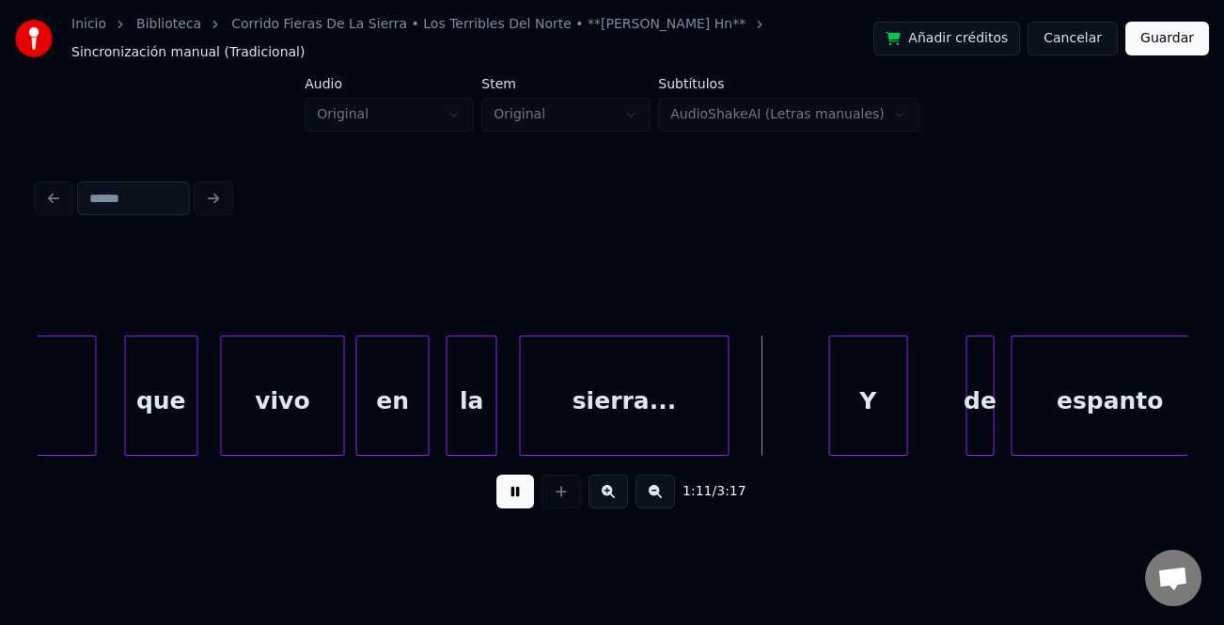
click at [846, 412] on div "Y" at bounding box center [868, 401] width 77 height 128
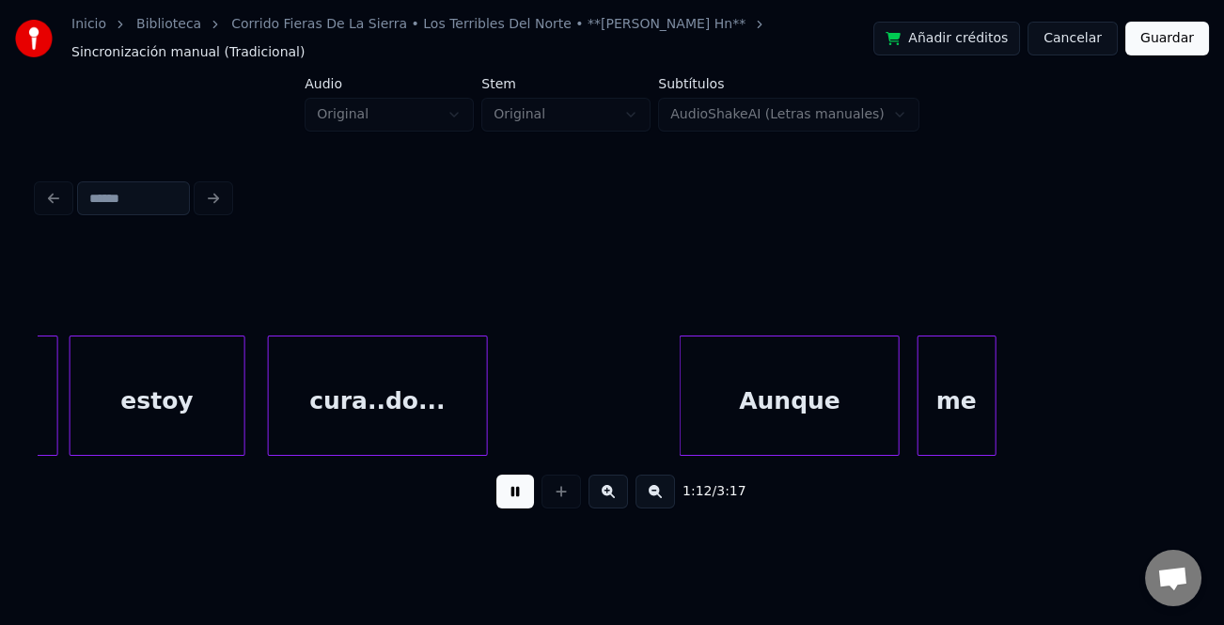
scroll to position [0, 20327]
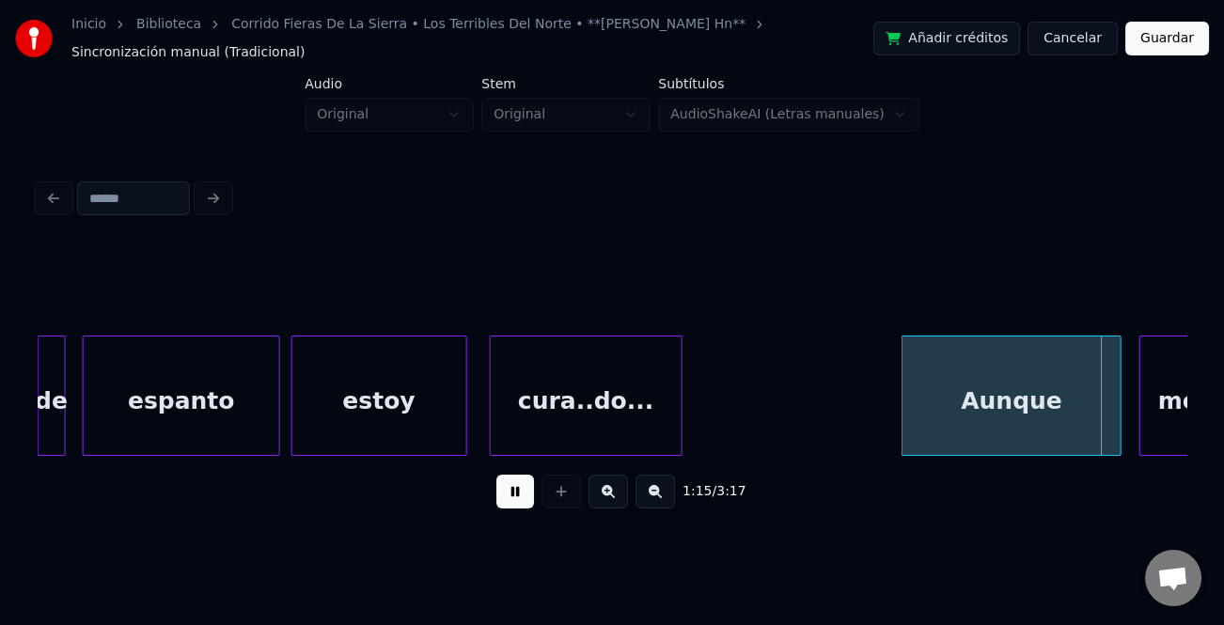
click at [677, 428] on div at bounding box center [679, 396] width 6 height 118
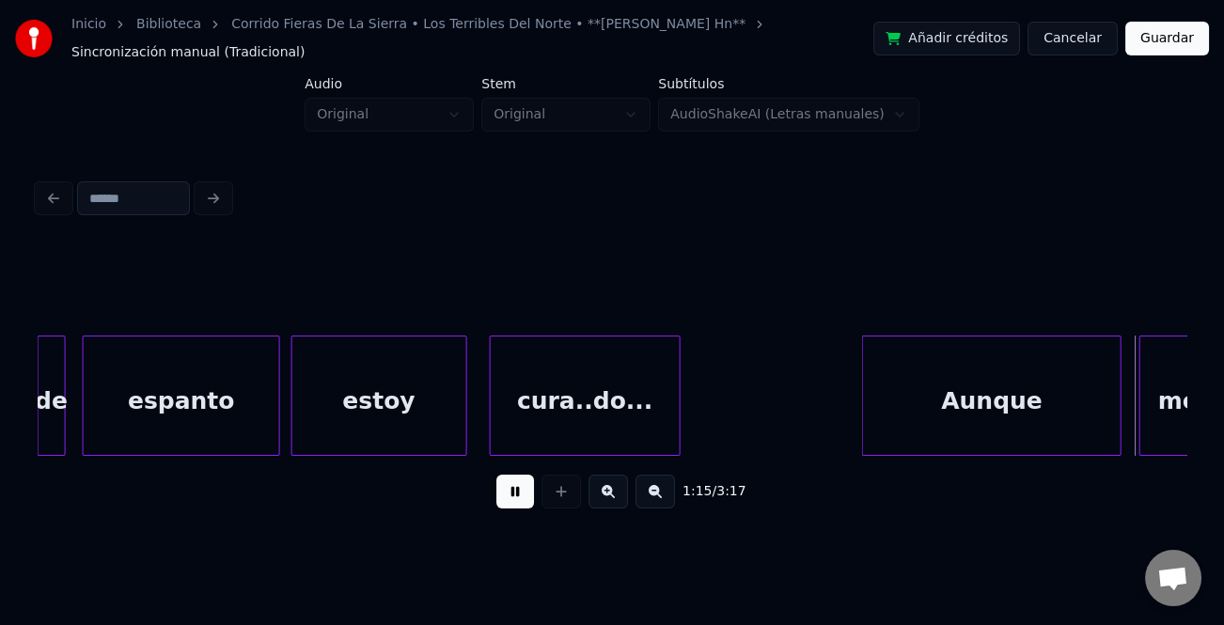
click at [863, 439] on div at bounding box center [866, 396] width 6 height 118
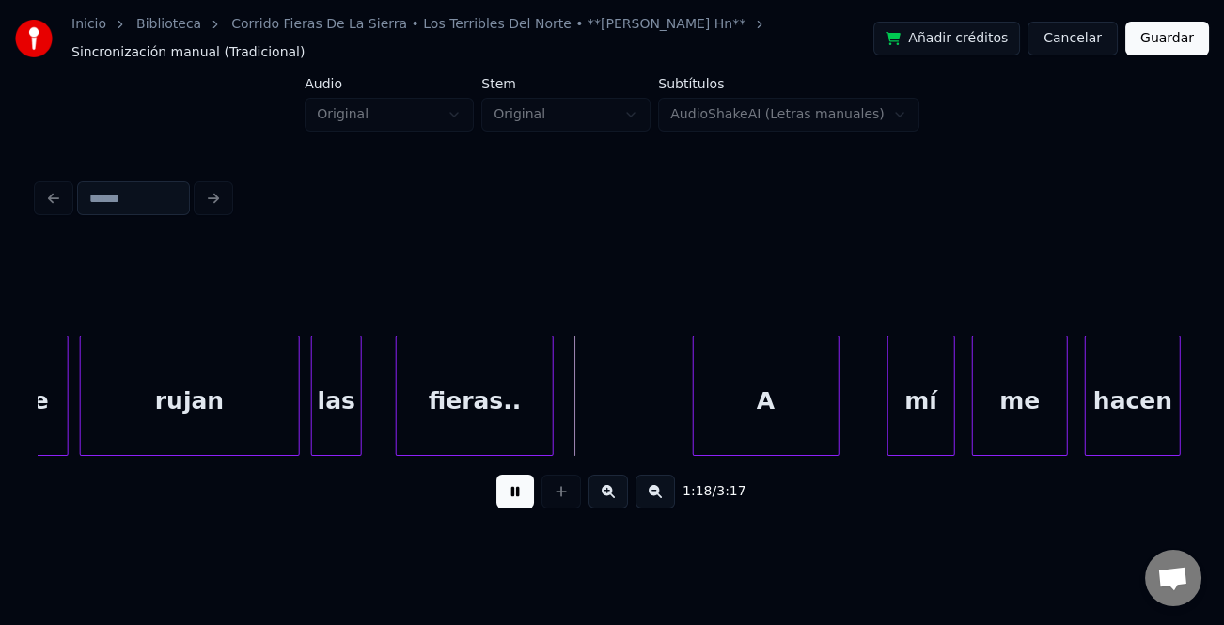
click at [722, 426] on div "A" at bounding box center [766, 401] width 145 height 128
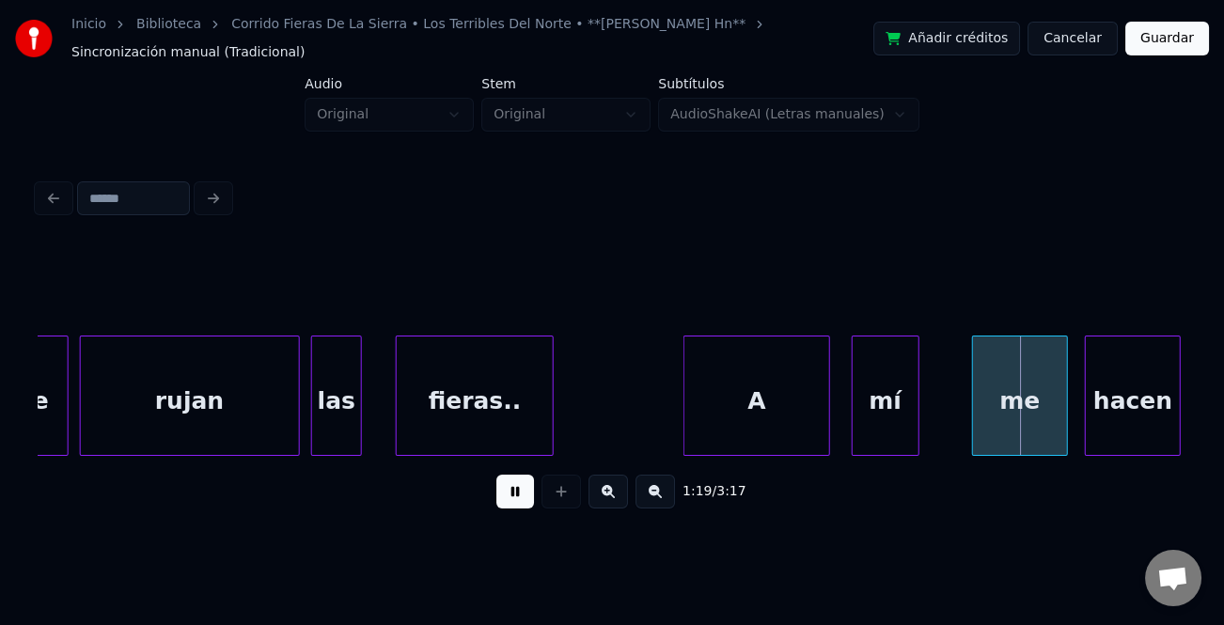
click at [876, 439] on div "mí" at bounding box center [886, 401] width 66 height 128
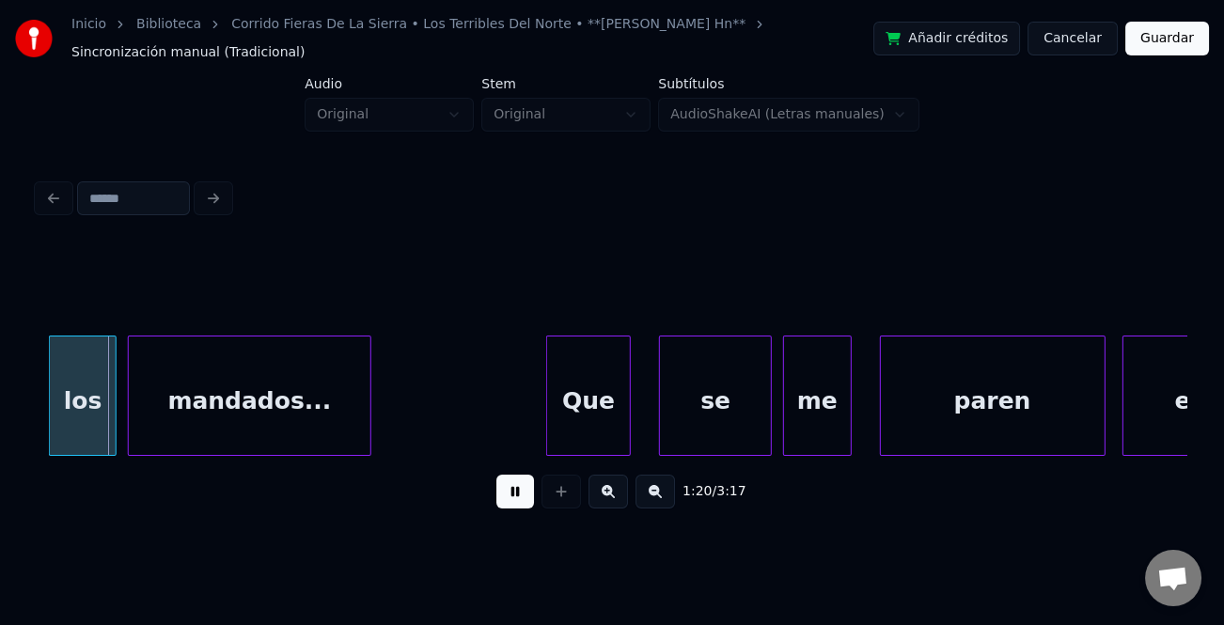
scroll to position [0, 22285]
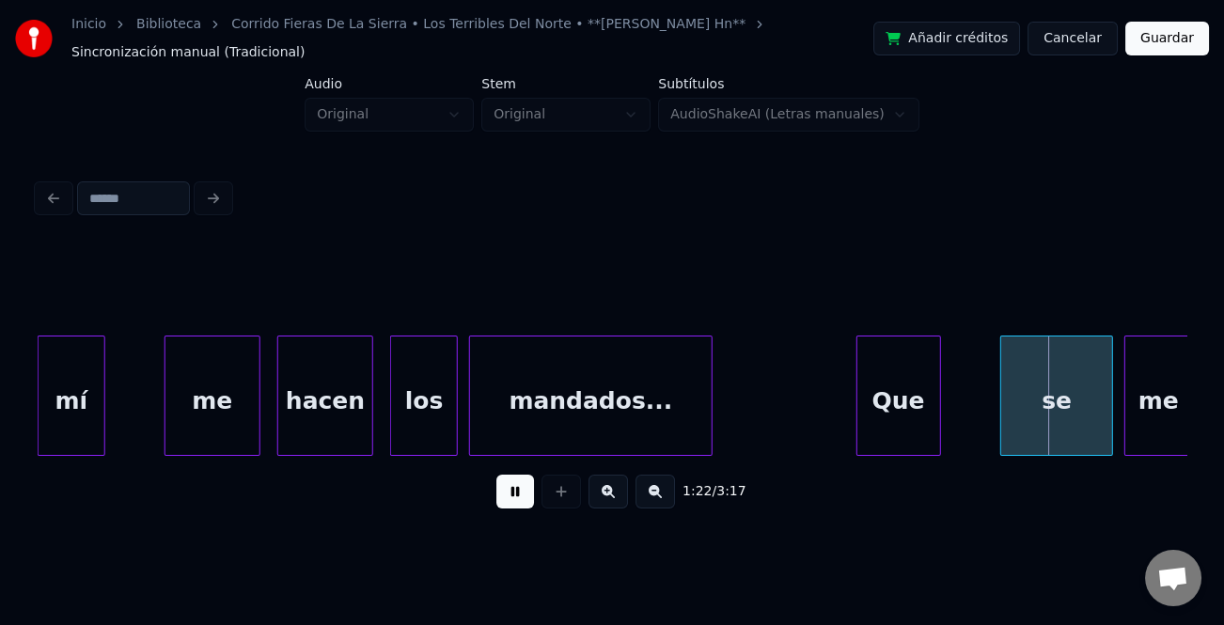
click at [898, 430] on div "Que" at bounding box center [899, 401] width 83 height 128
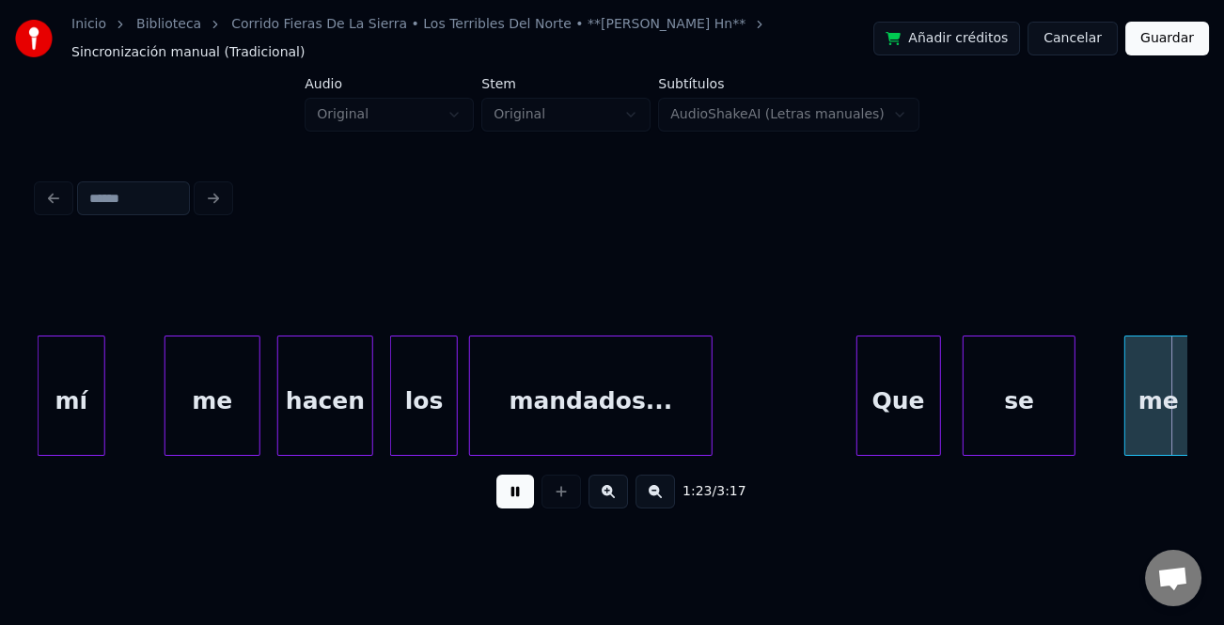
click at [997, 444] on div "se" at bounding box center [1019, 401] width 111 height 128
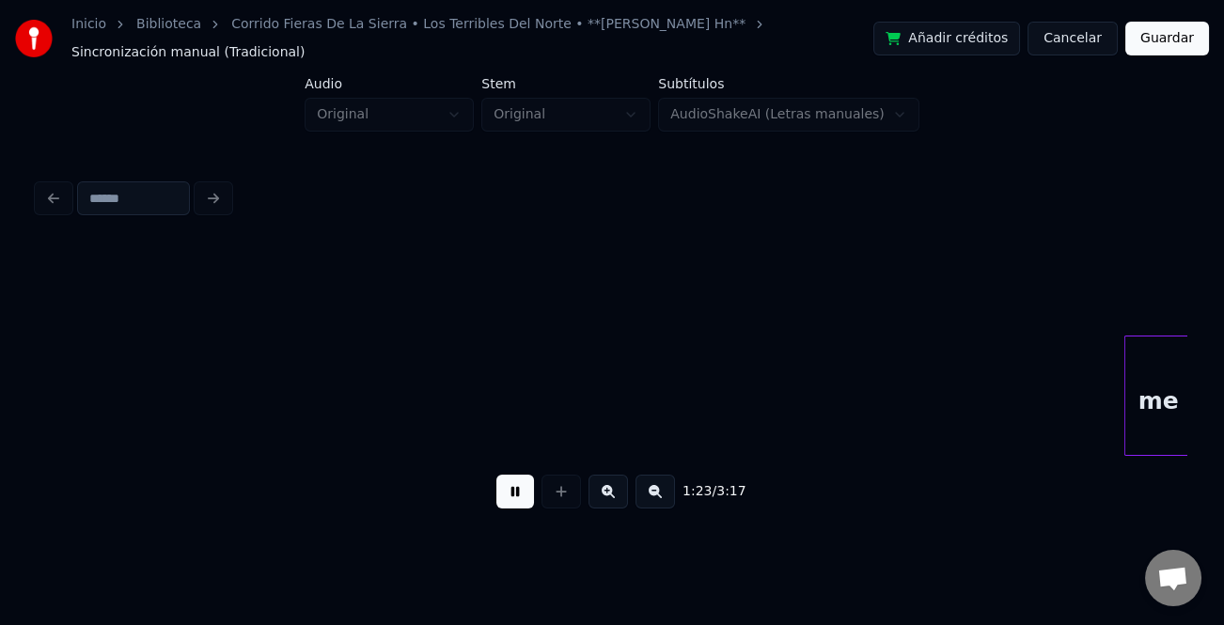
scroll to position [0, 23433]
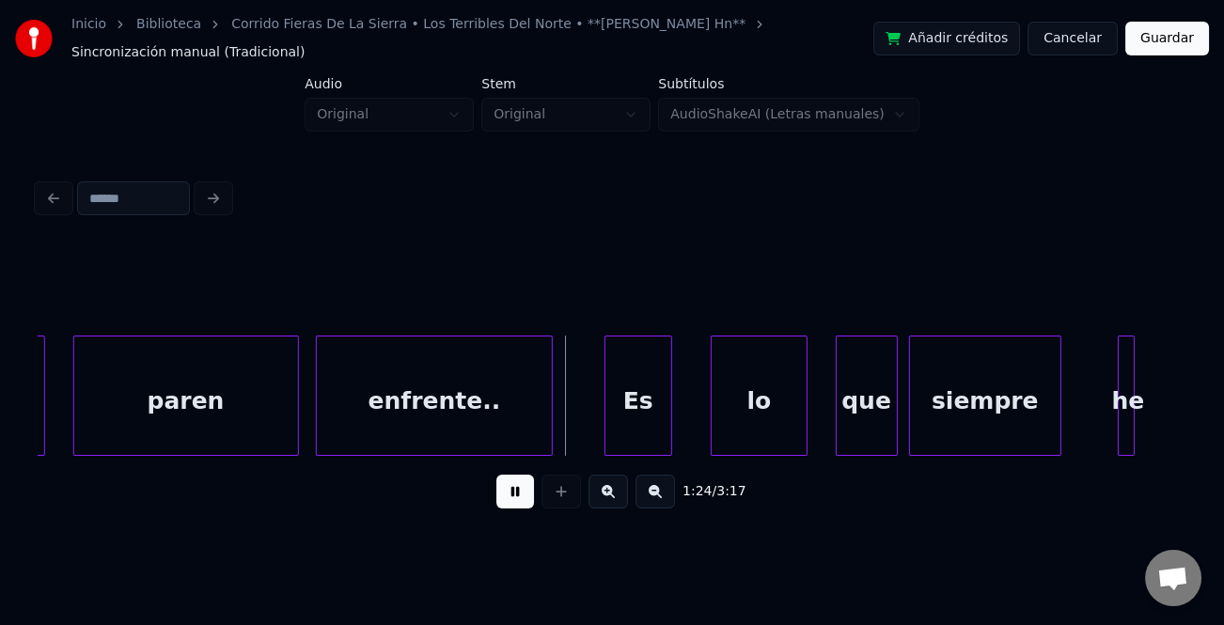
click at [621, 415] on div "Es" at bounding box center [639, 401] width 66 height 128
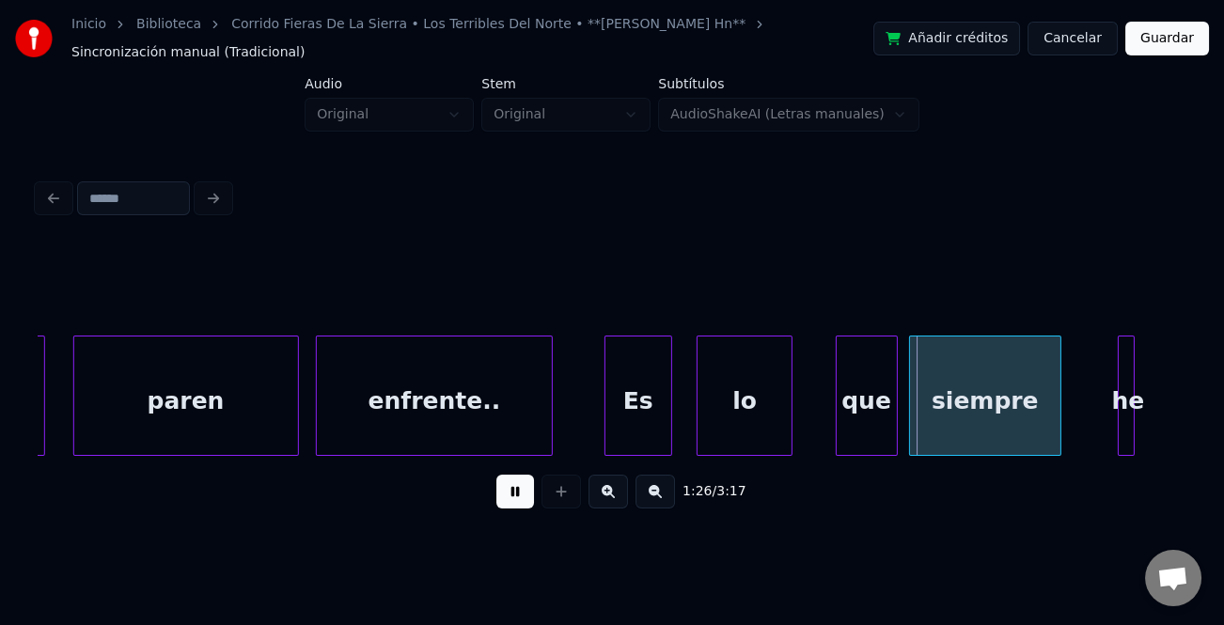
click at [713, 437] on div "lo" at bounding box center [745, 401] width 94 height 128
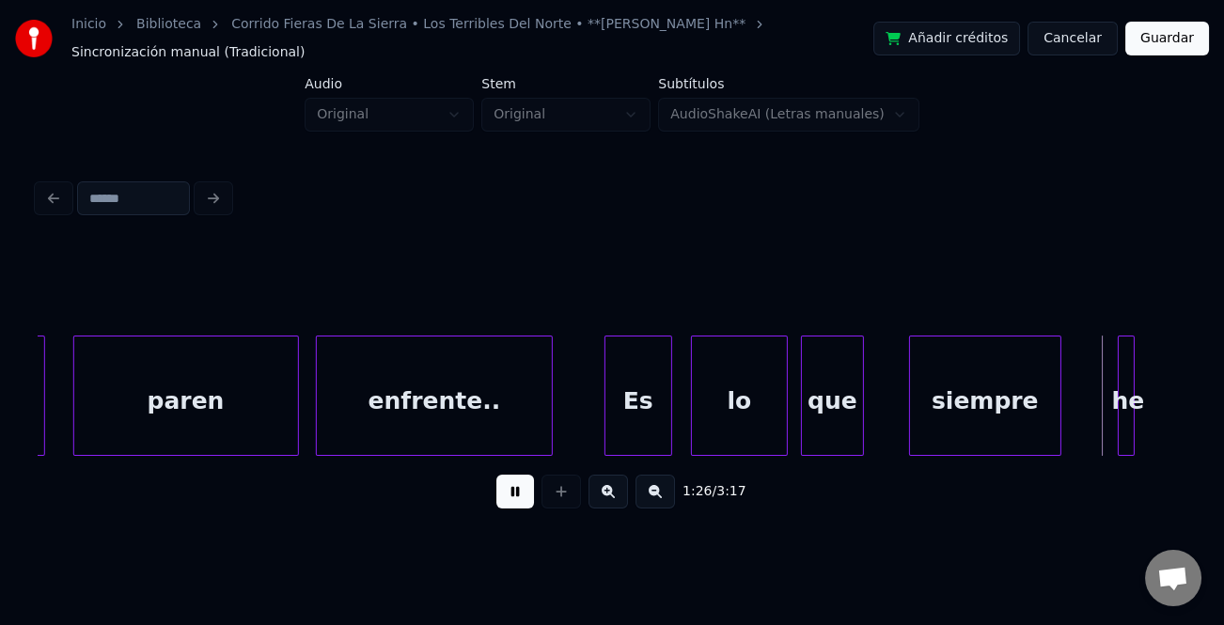
click at [837, 439] on div "que" at bounding box center [832, 401] width 60 height 128
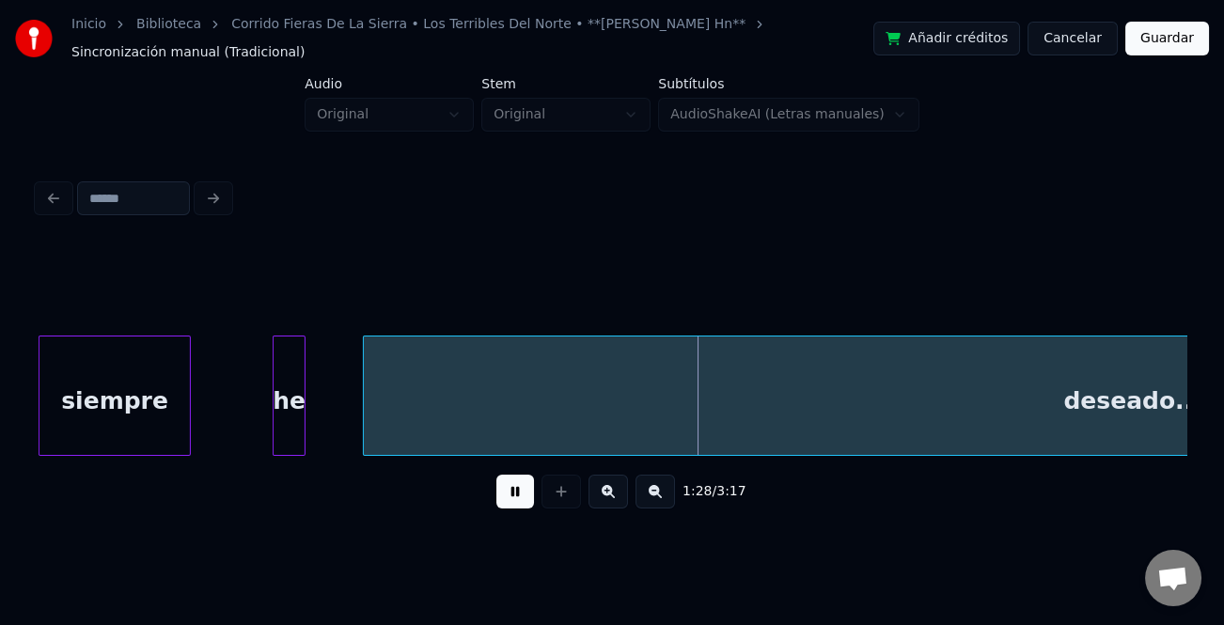
click at [305, 419] on div at bounding box center [302, 396] width 6 height 118
click at [108, 408] on div "siempre" at bounding box center [114, 401] width 150 height 128
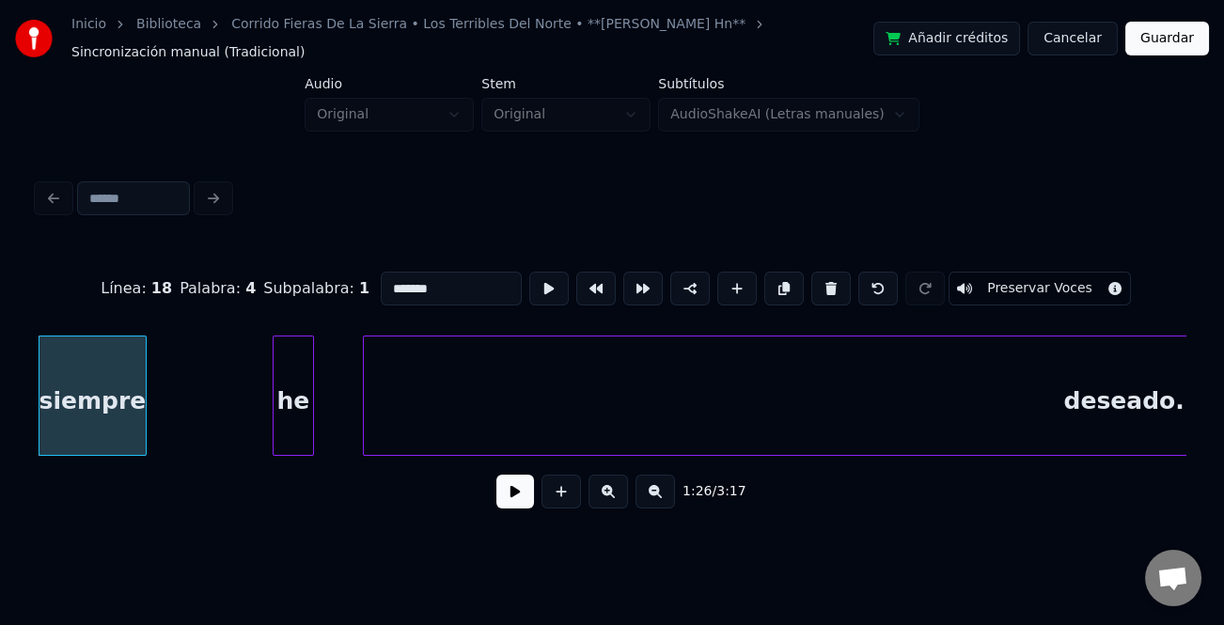
click at [140, 433] on div at bounding box center [143, 396] width 6 height 118
click at [172, 433] on div "he" at bounding box center [186, 401] width 39 height 128
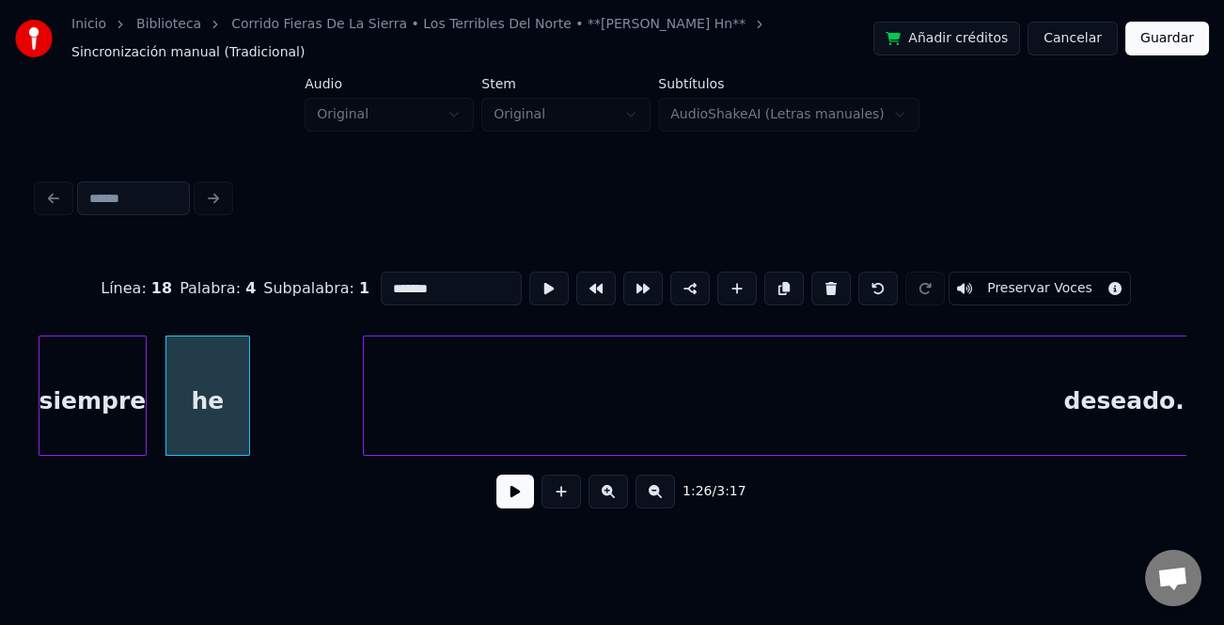
click at [249, 440] on div at bounding box center [247, 396] width 6 height 118
click at [514, 504] on button at bounding box center [515, 492] width 38 height 34
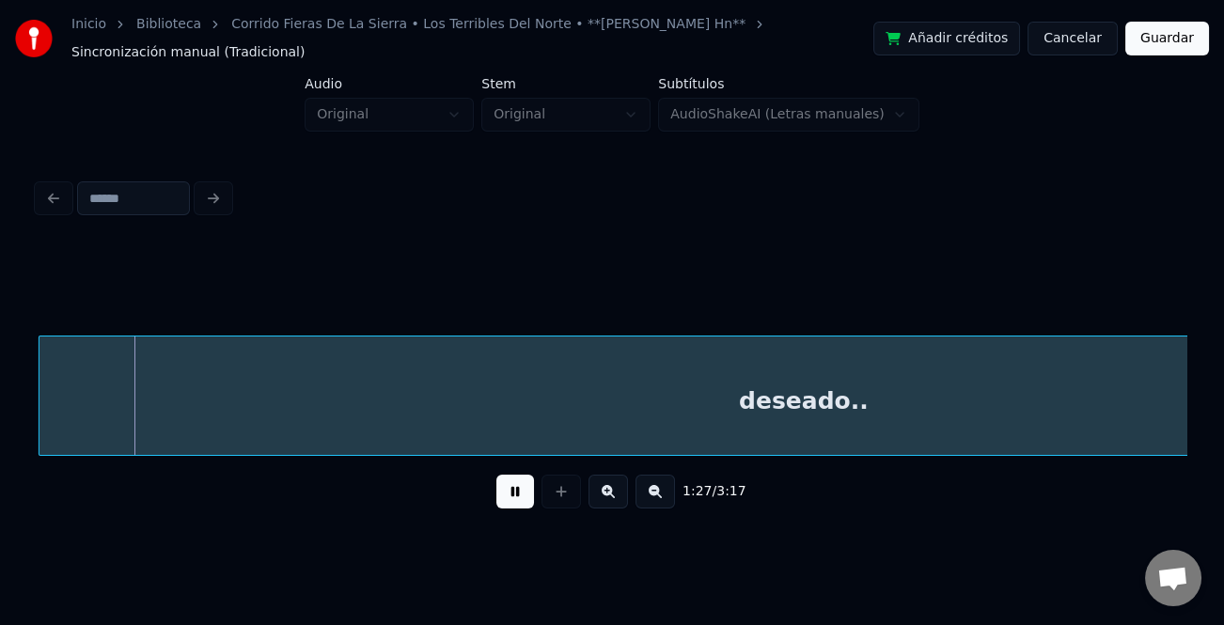
scroll to position [0, 24567]
click at [429, 434] on div "deseado.." at bounding box center [803, 401] width 1529 height 128
click at [648, 503] on button at bounding box center [655, 492] width 39 height 34
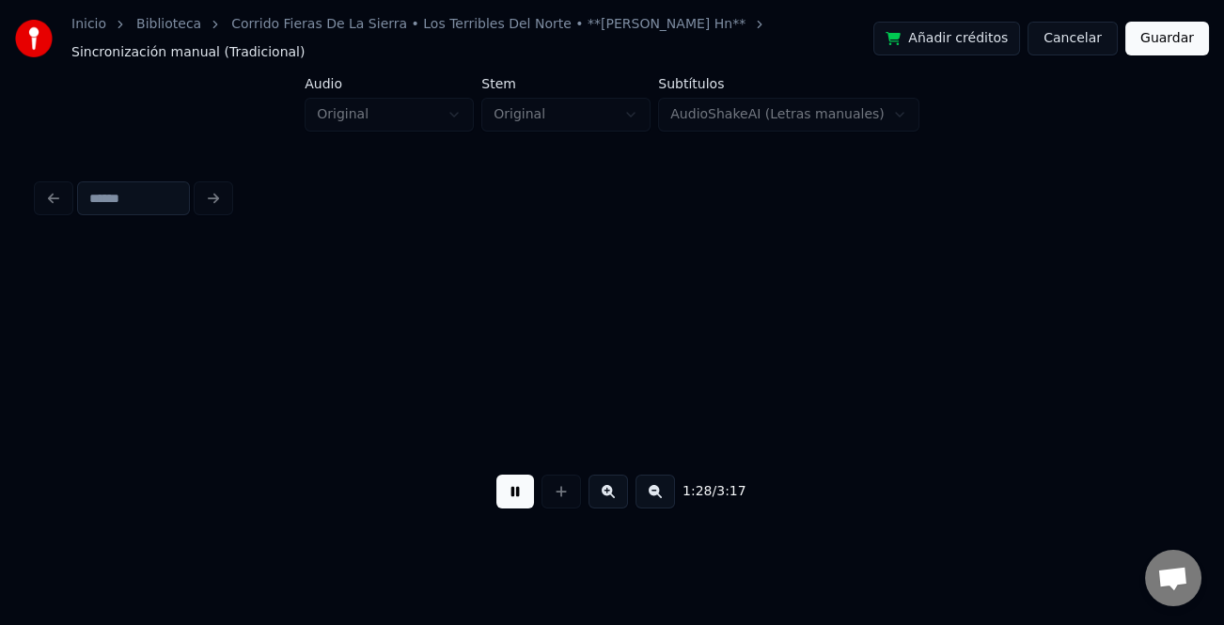
click at [649, 503] on button at bounding box center [655, 492] width 39 height 34
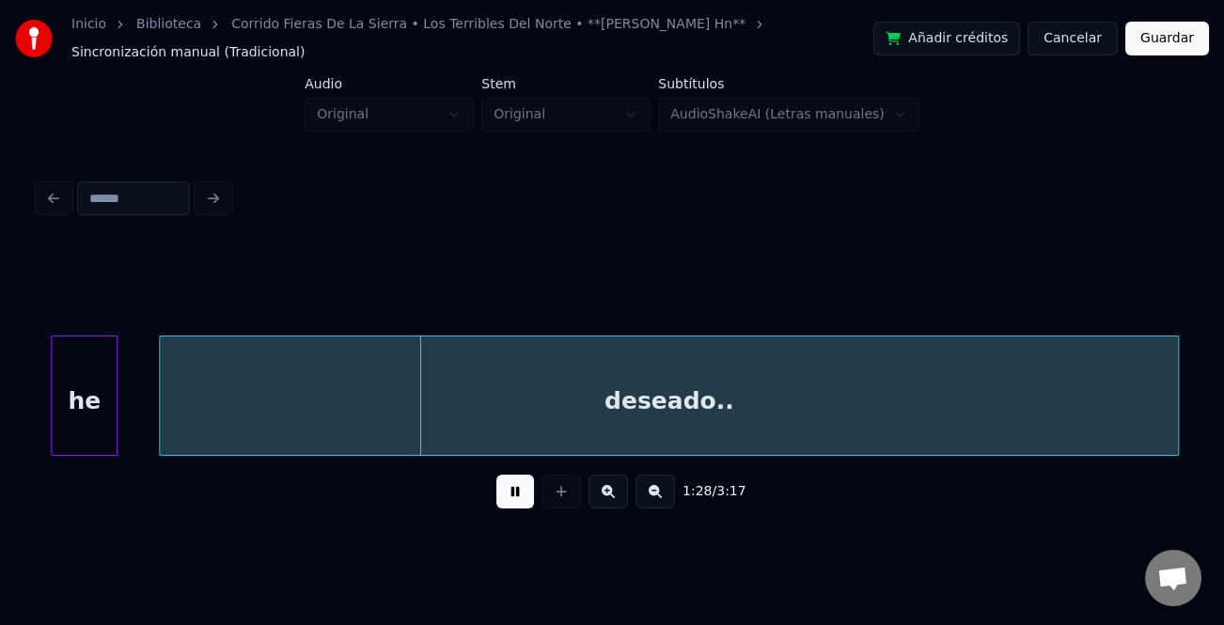
click at [649, 503] on button at bounding box center [655, 492] width 39 height 34
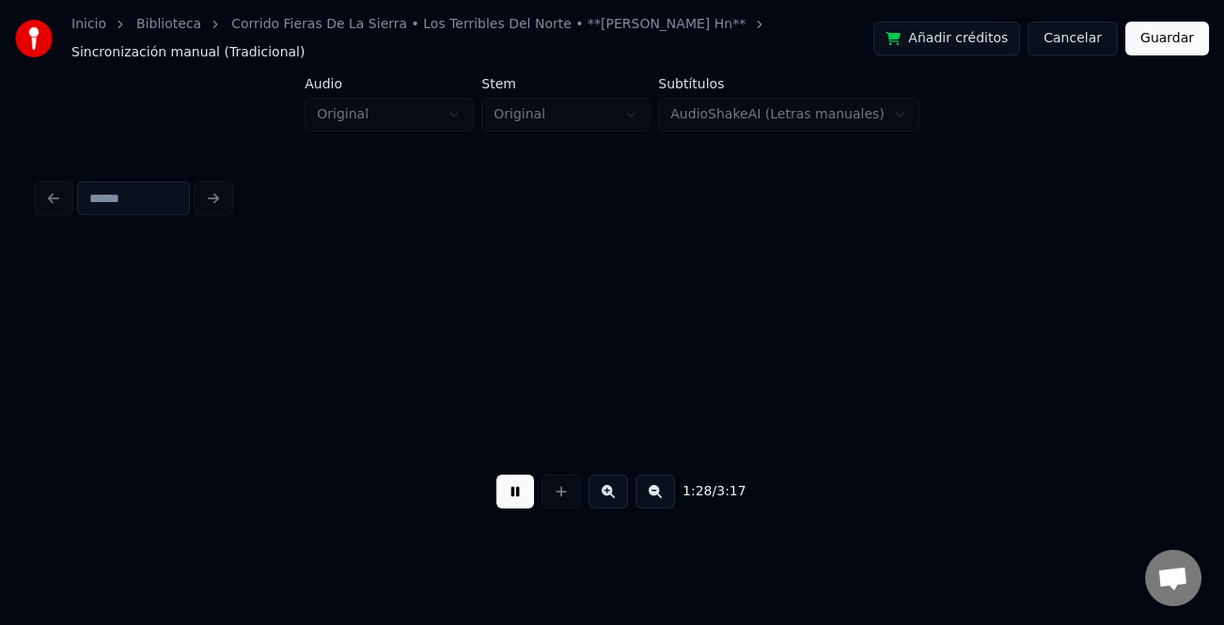
scroll to position [0, 12088]
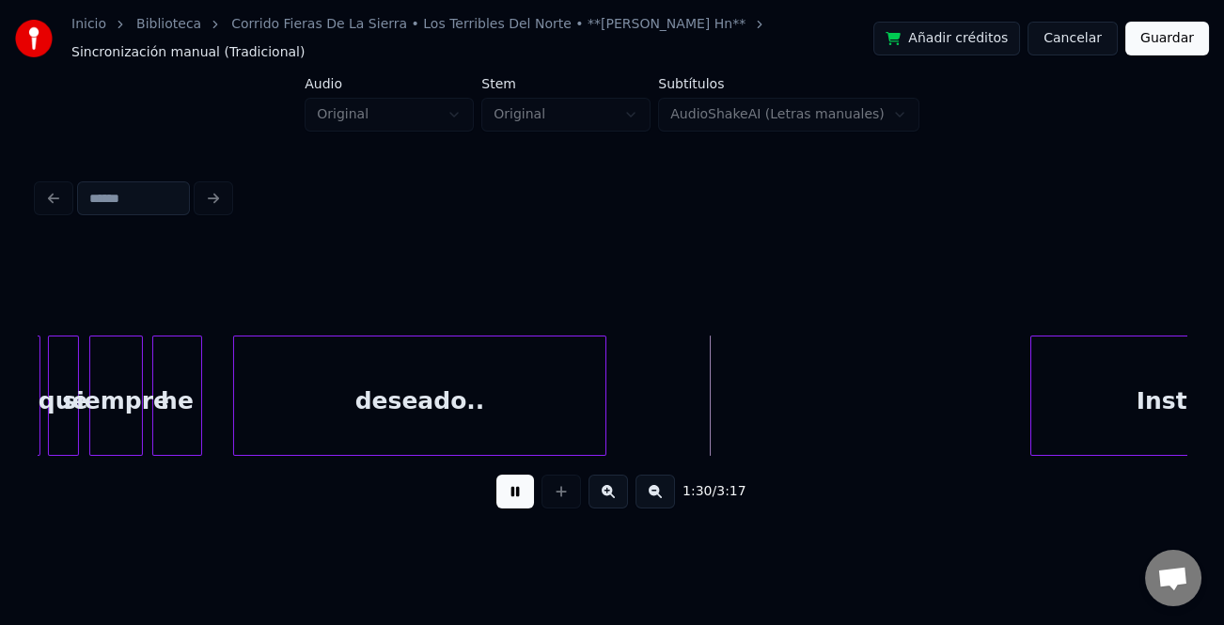
click at [600, 432] on div at bounding box center [603, 396] width 6 height 118
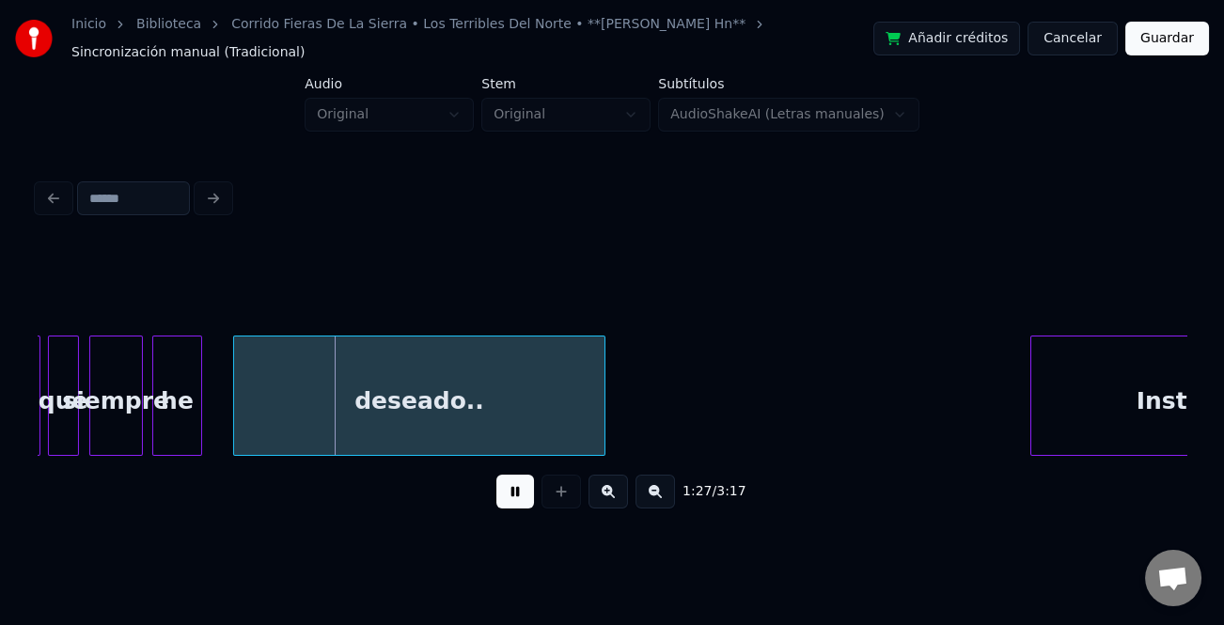
scroll to position [0, 12336]
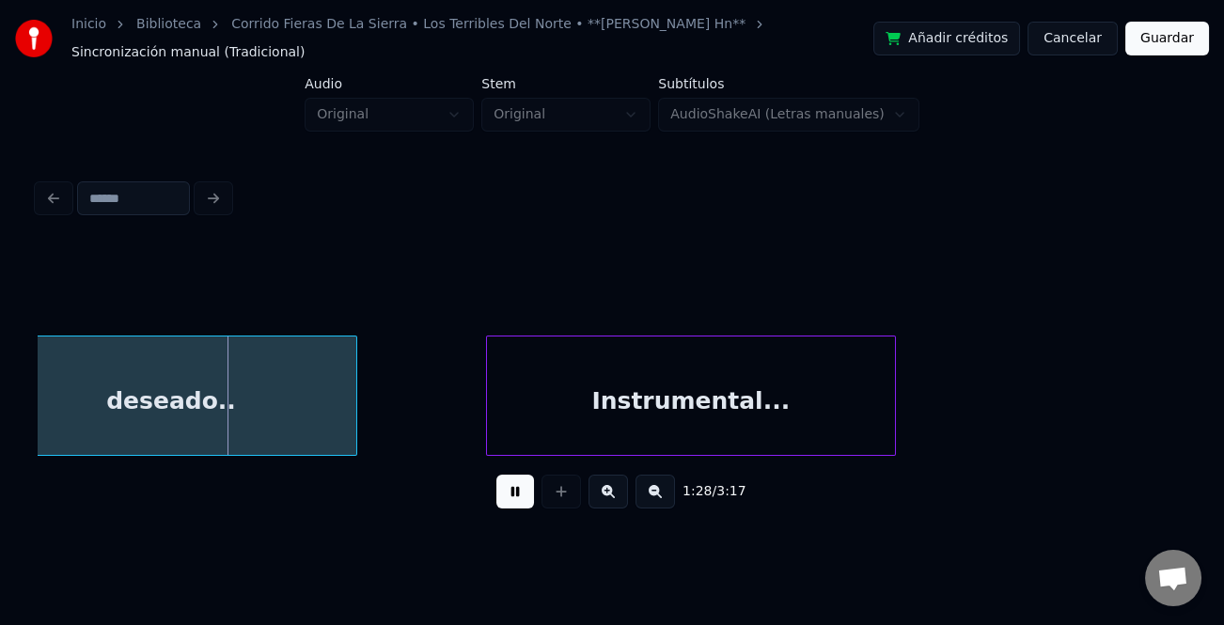
click at [770, 449] on div "Instrumental..." at bounding box center [691, 401] width 408 height 128
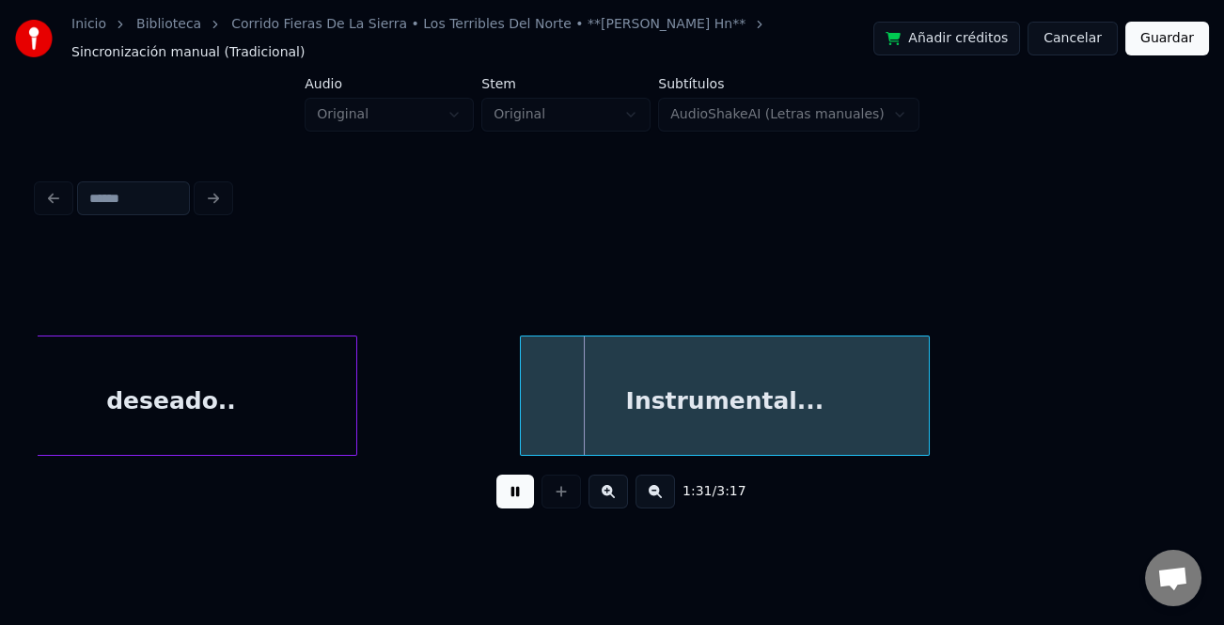
click at [779, 433] on div "Instrumental..." at bounding box center [725, 401] width 408 height 128
drag, startPoint x: 510, startPoint y: 506, endPoint x: 581, endPoint y: 458, distance: 86.1
click at [512, 503] on button at bounding box center [515, 492] width 38 height 34
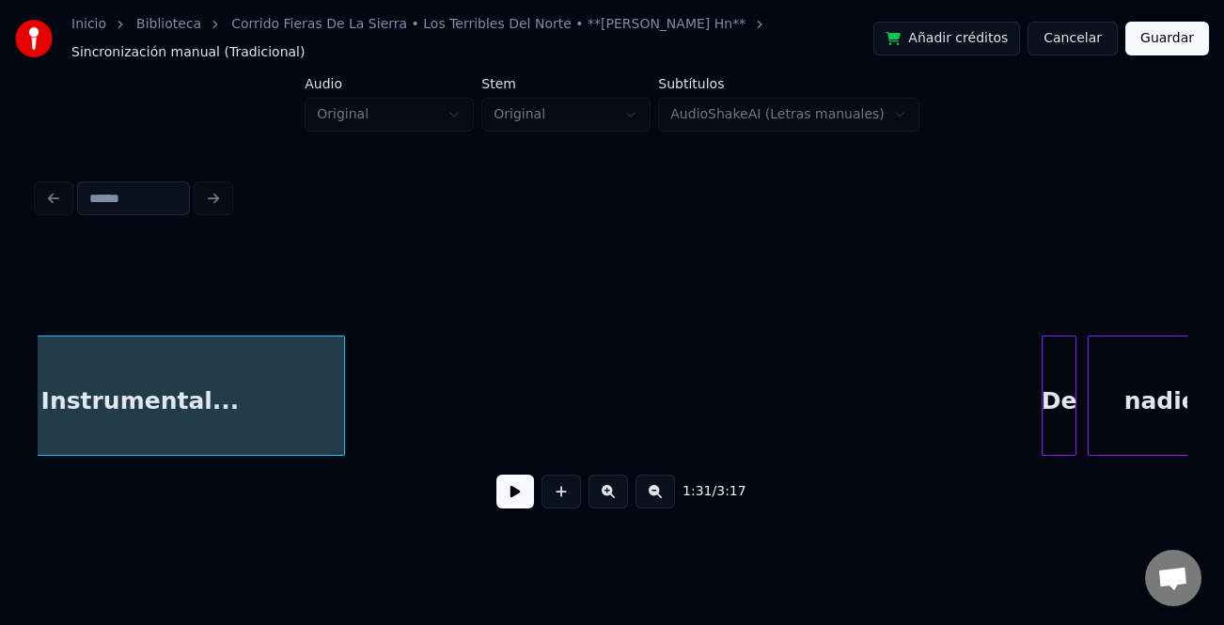
scroll to position [0, 12944]
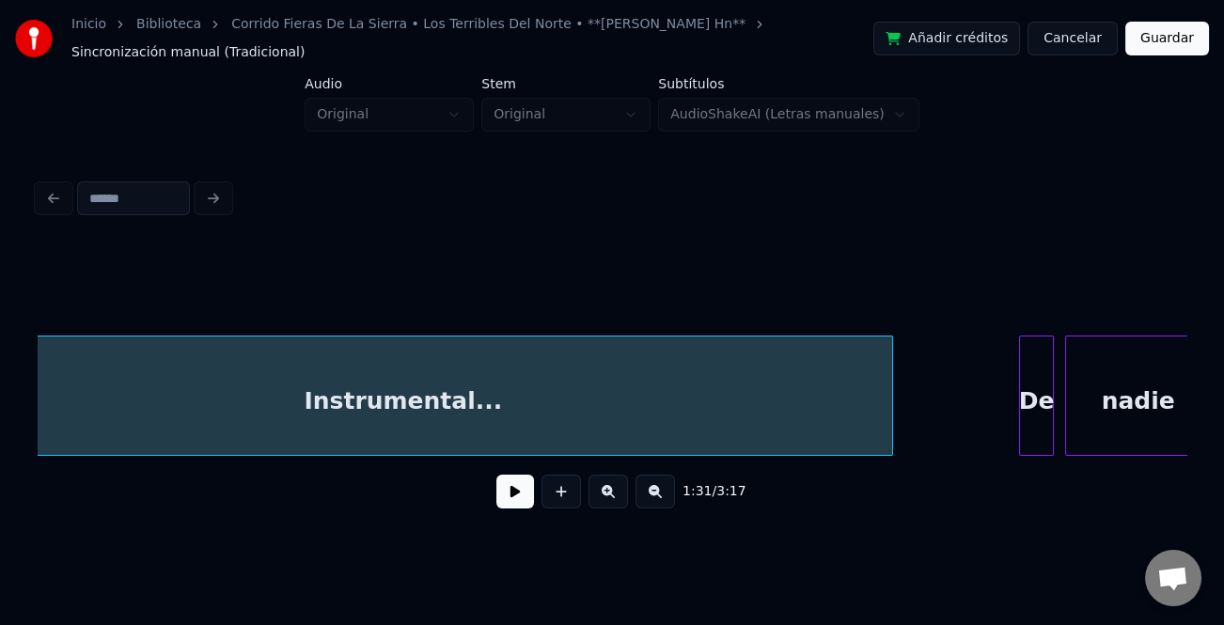
click at [891, 466] on div "1:31 / 3:17" at bounding box center [612, 385] width 1149 height 286
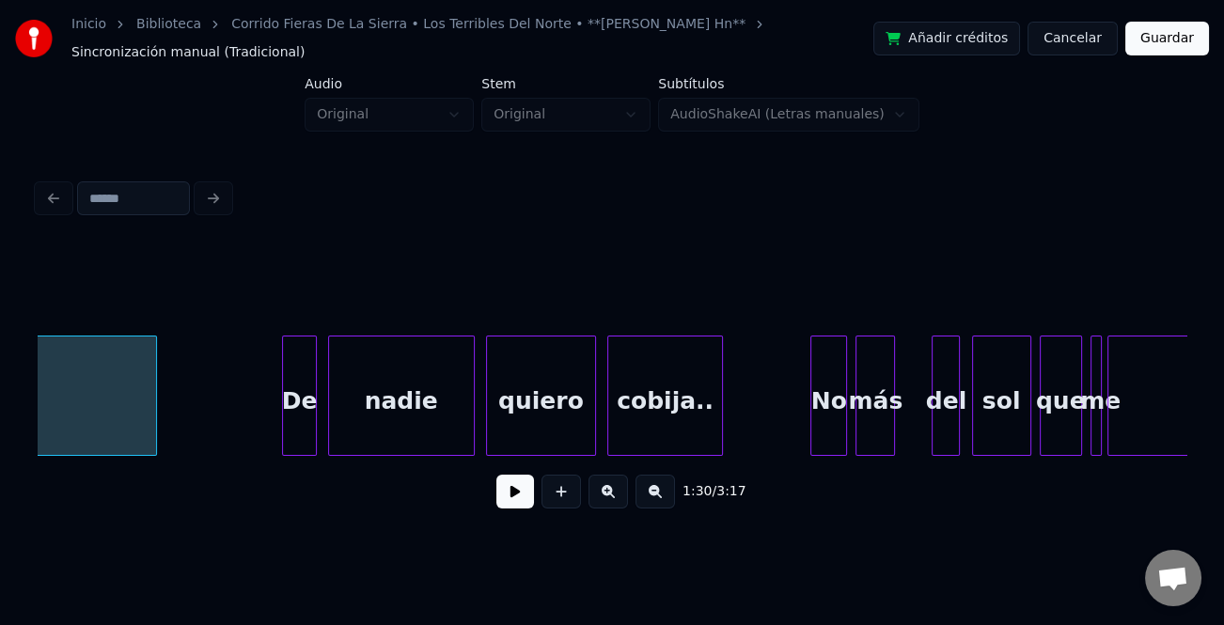
scroll to position [0, 13703]
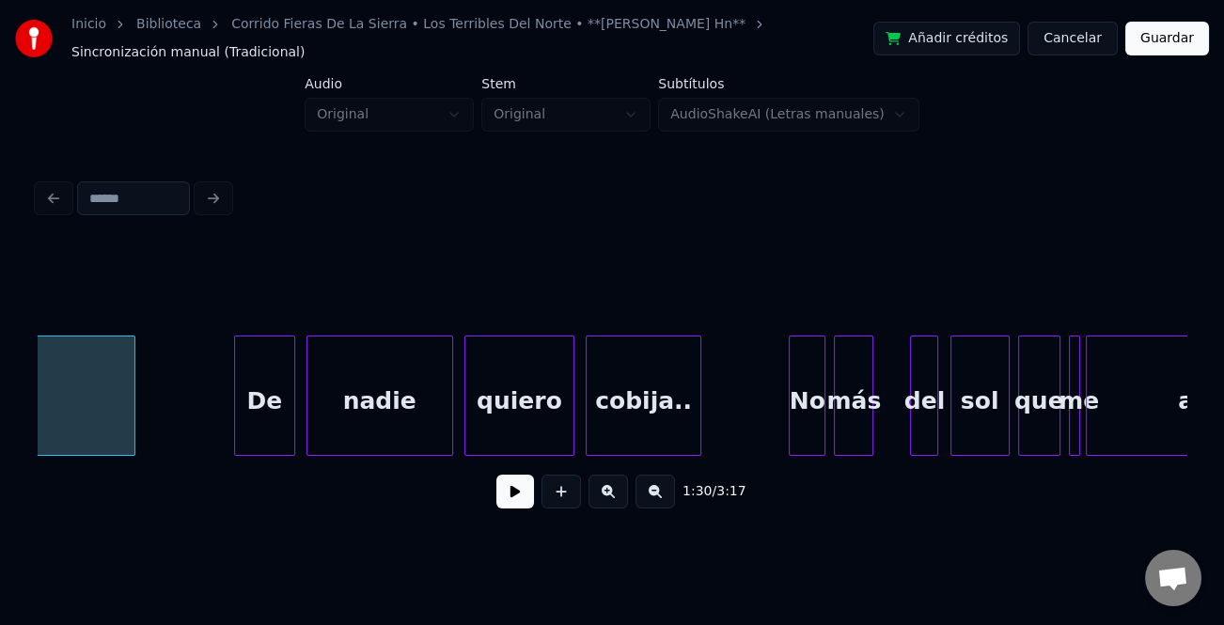
click at [238, 420] on div at bounding box center [238, 396] width 6 height 118
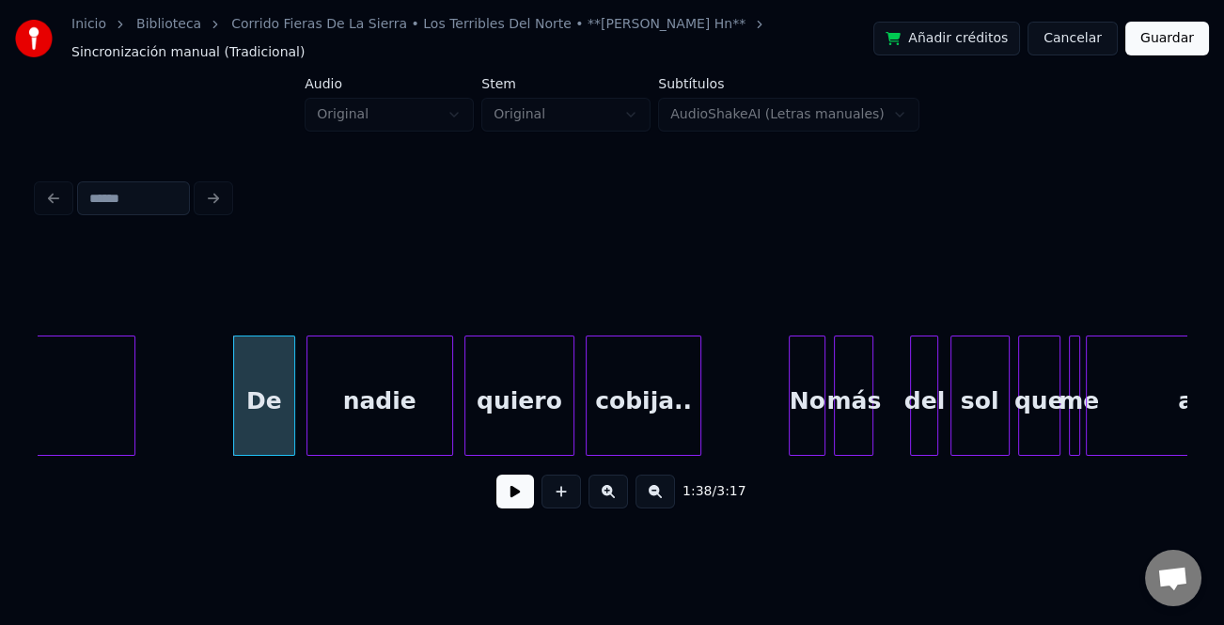
click at [514, 497] on button at bounding box center [515, 492] width 38 height 34
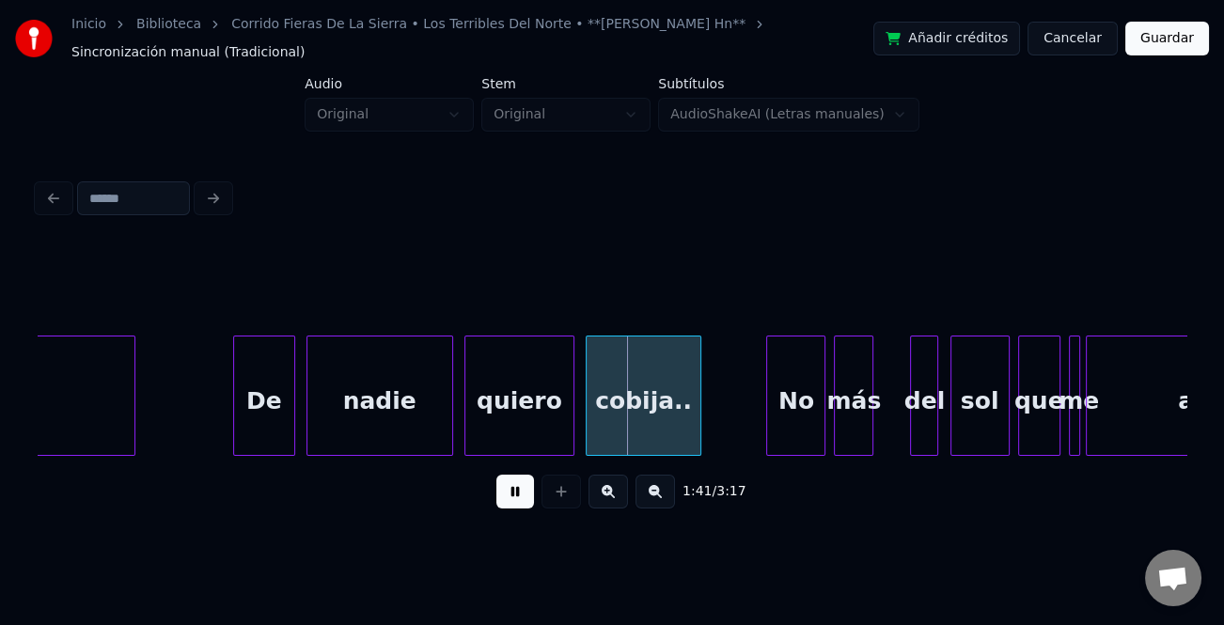
click at [767, 429] on div at bounding box center [770, 396] width 6 height 118
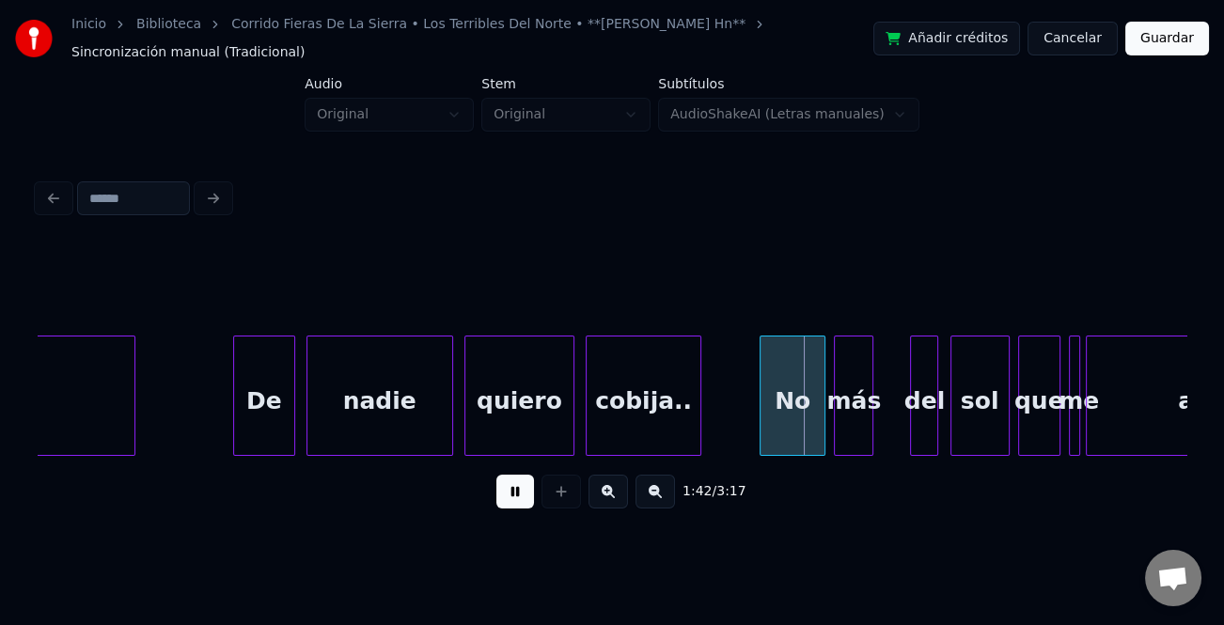
click at [757, 433] on div "Instrumental... De nadie quiero cobija.. No más del sol que me alum..bra..." at bounding box center [278, 396] width 27886 height 120
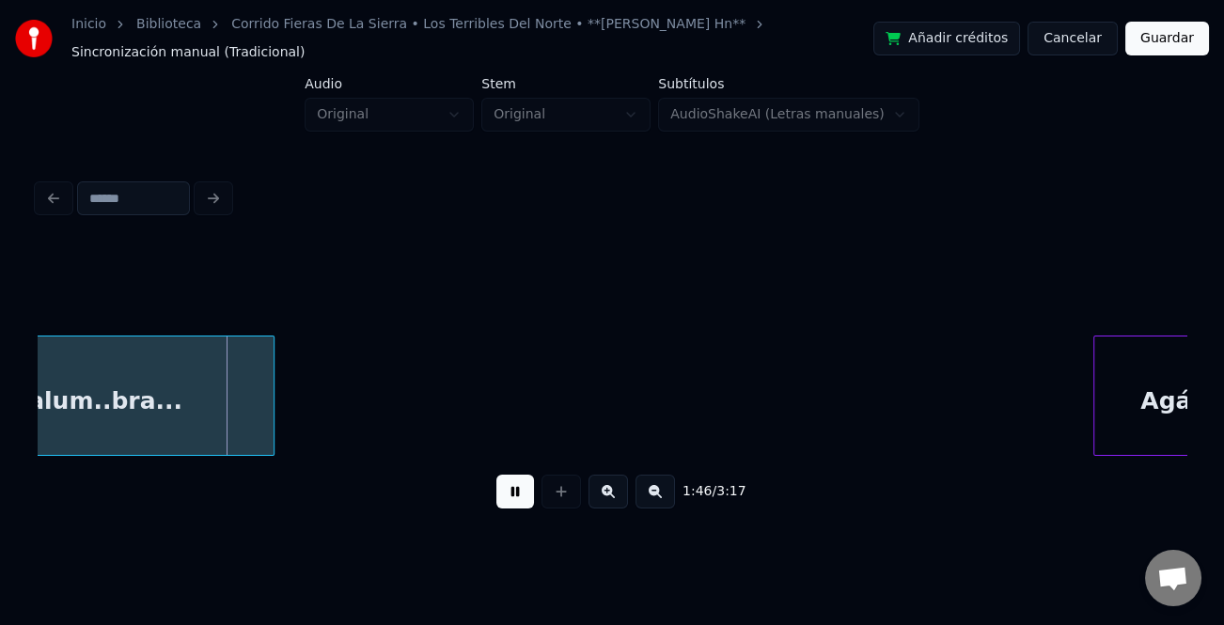
scroll to position [0, 14990]
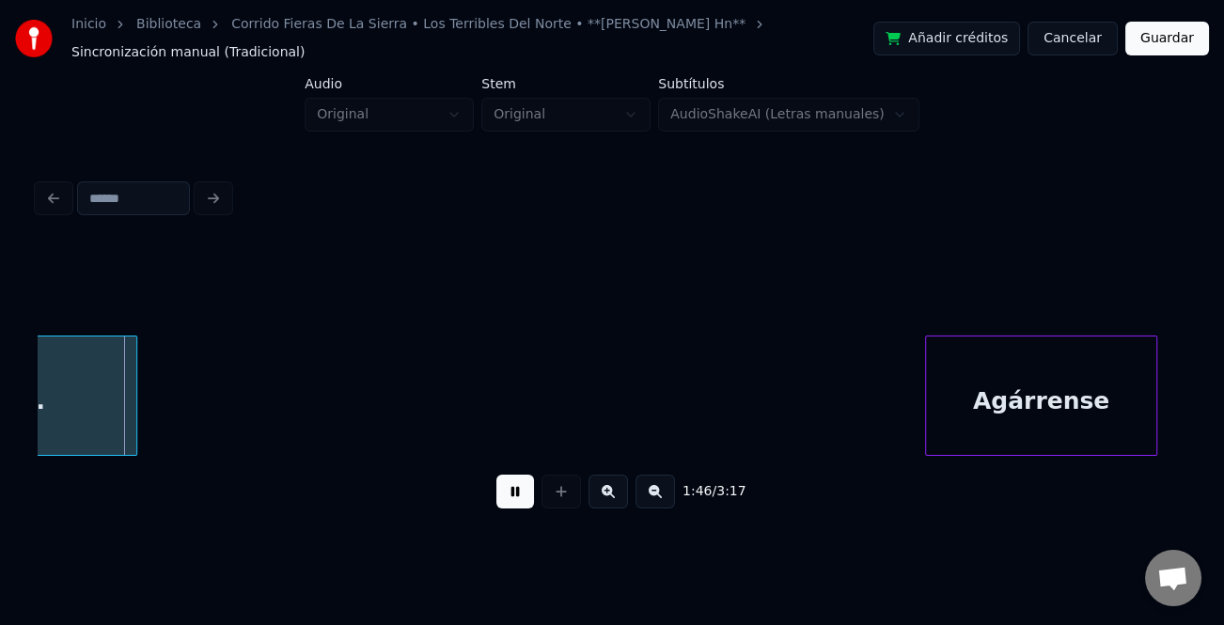
click at [1069, 424] on div "Agárrense" at bounding box center [1040, 401] width 229 height 128
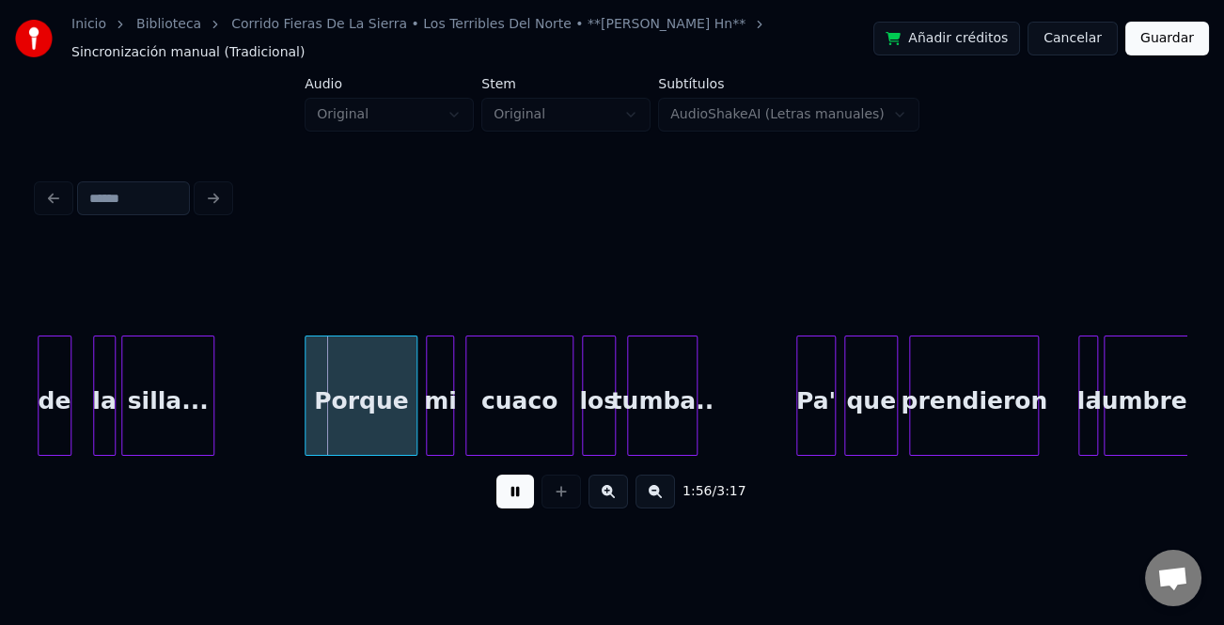
scroll to position [0, 16132]
click at [49, 431] on div "de" at bounding box center [55, 401] width 32 height 128
click at [293, 417] on div at bounding box center [296, 396] width 6 height 118
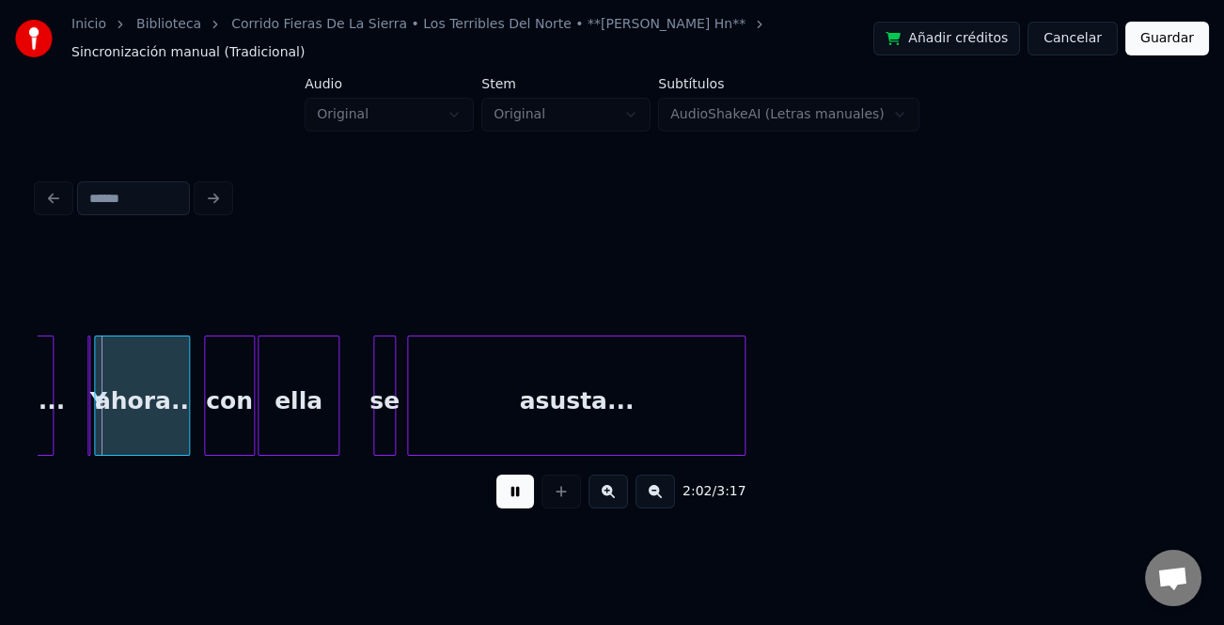
click at [611, 497] on button at bounding box center [608, 492] width 39 height 34
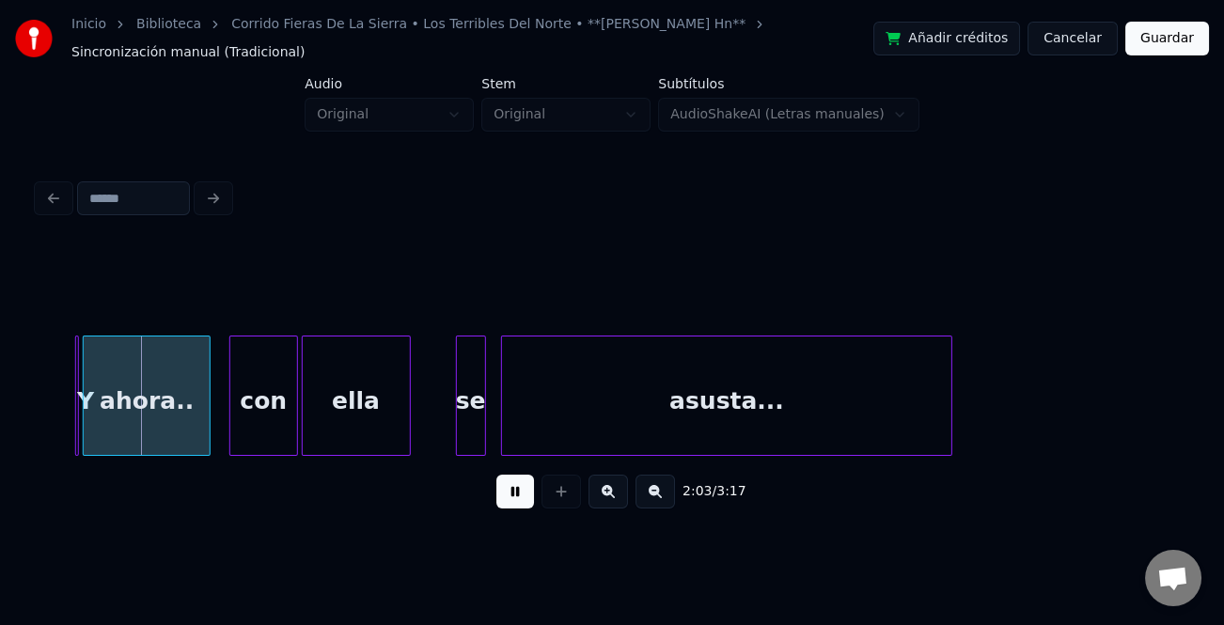
click at [611, 497] on button at bounding box center [608, 492] width 39 height 34
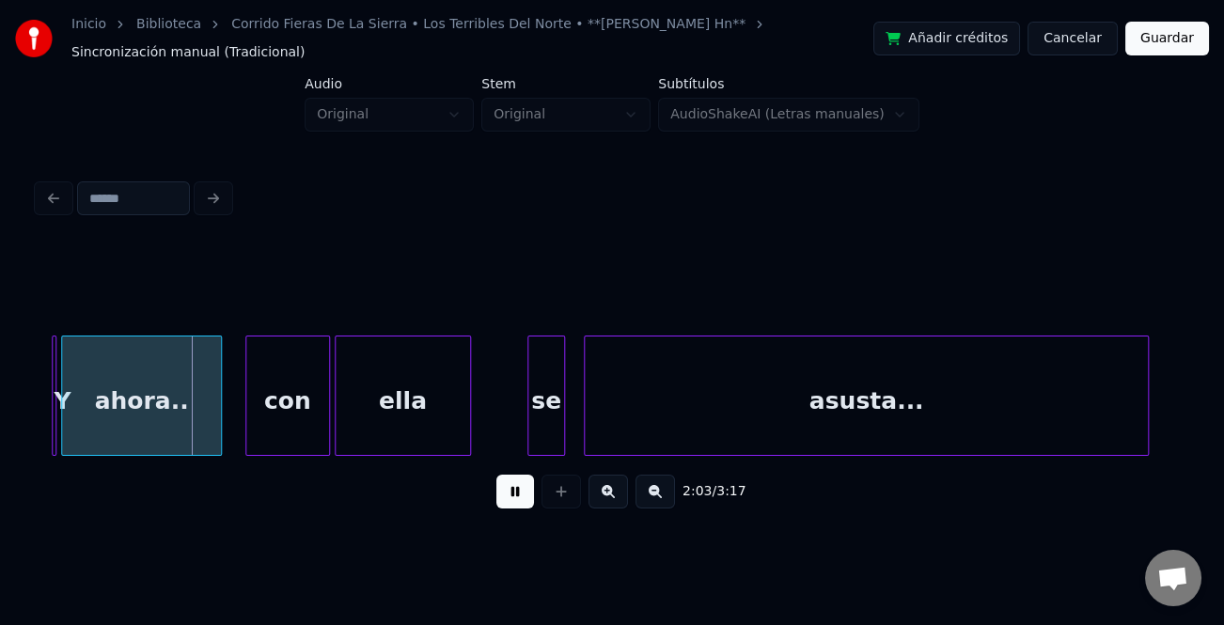
click at [611, 497] on button at bounding box center [608, 492] width 39 height 34
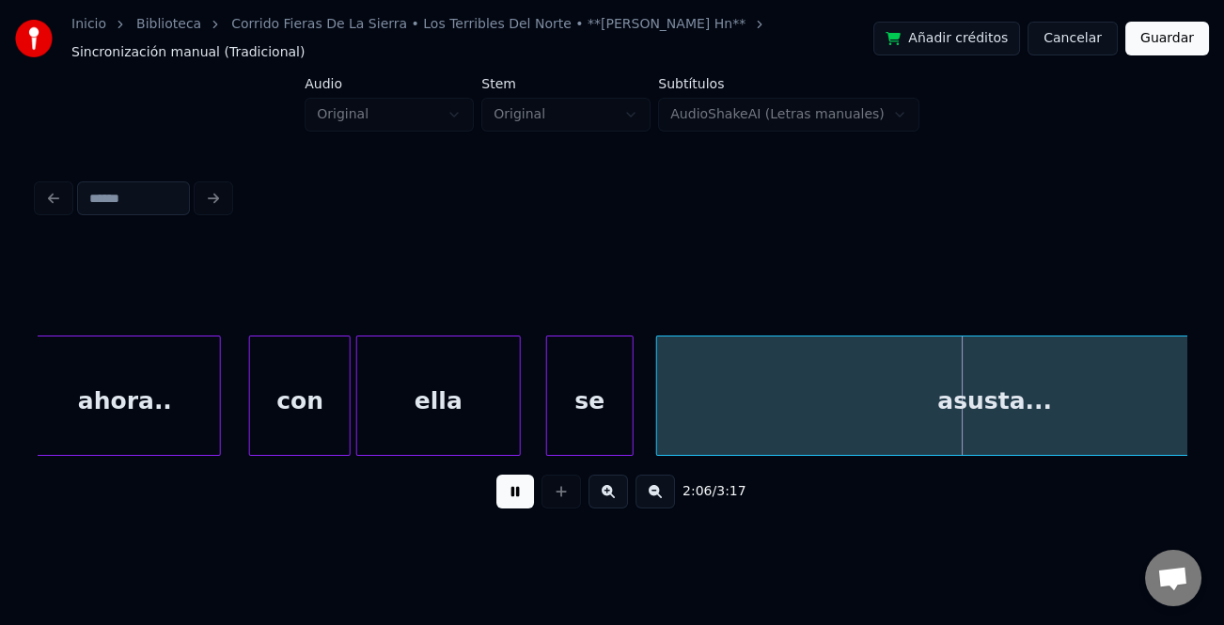
click at [547, 441] on div at bounding box center [550, 396] width 6 height 118
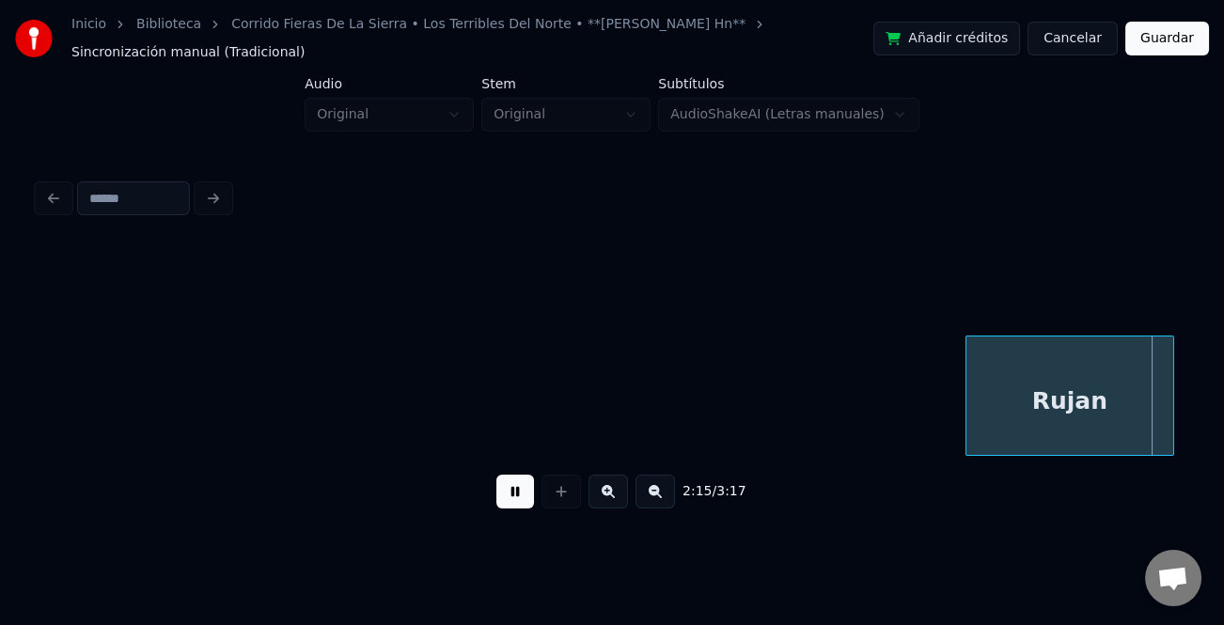
scroll to position [0, 38137]
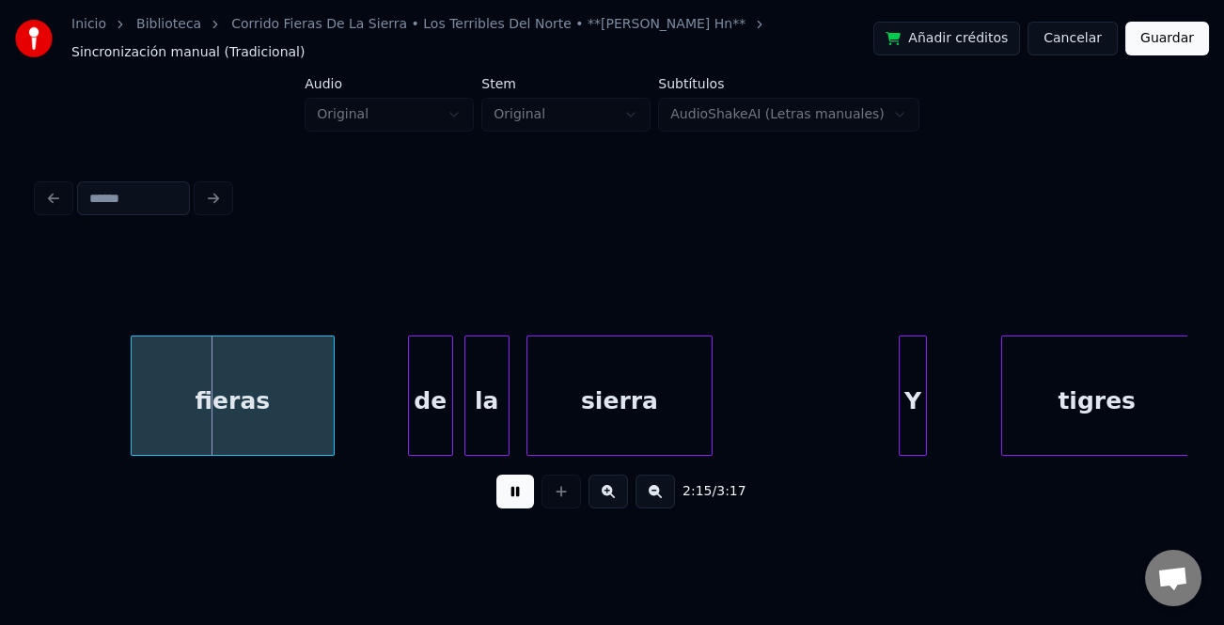
click at [922, 416] on div at bounding box center [924, 396] width 6 height 118
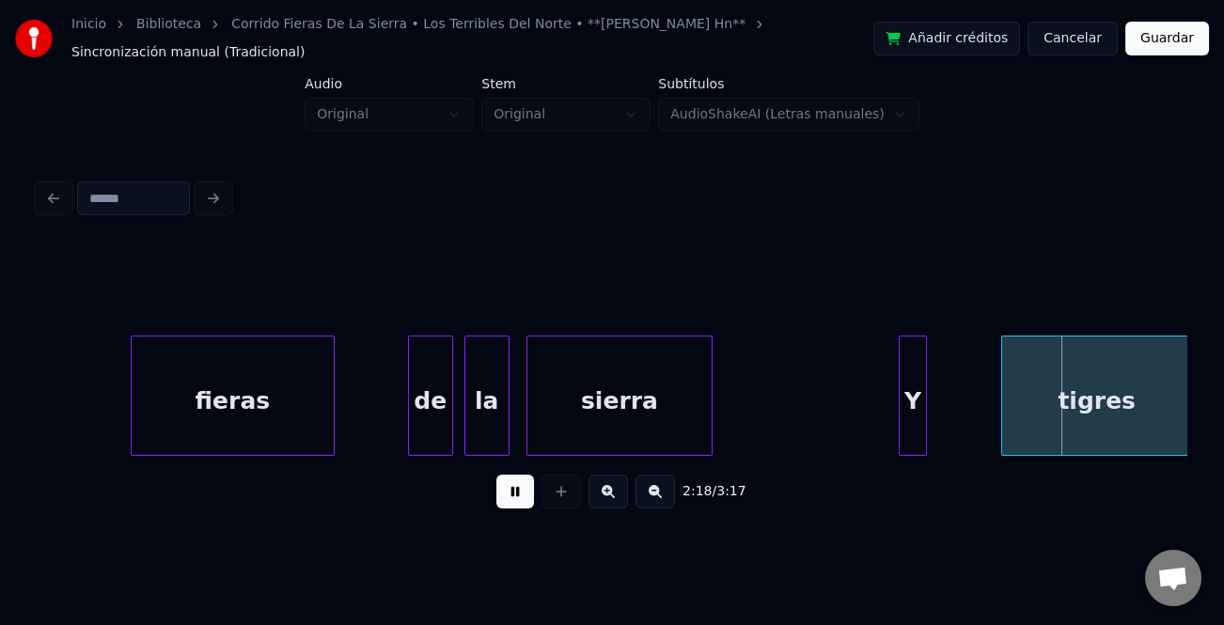
click at [214, 399] on div "fieras" at bounding box center [232, 401] width 201 height 128
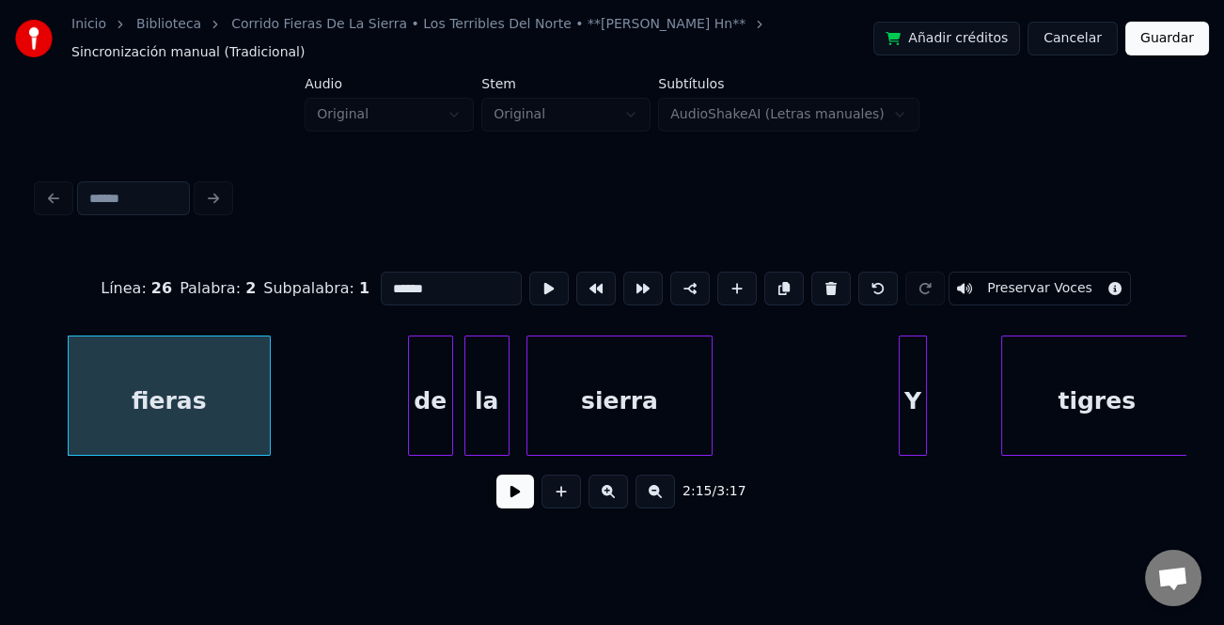
click at [145, 403] on div "fieras" at bounding box center [169, 401] width 201 height 128
click at [512, 501] on button at bounding box center [515, 492] width 38 height 34
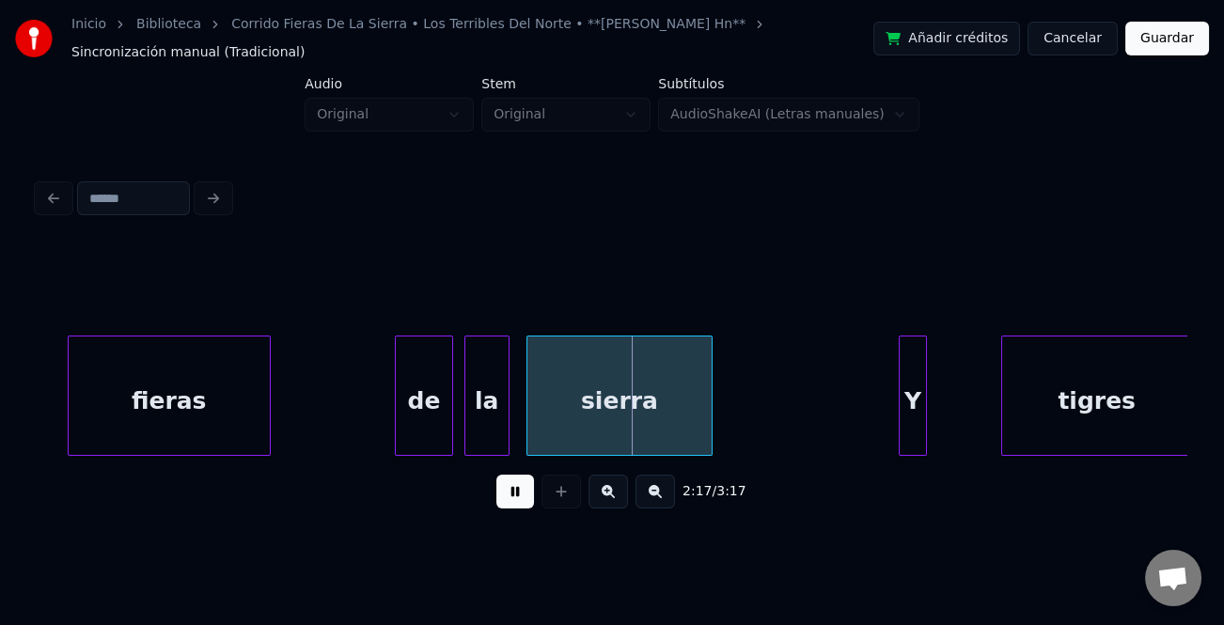
click at [396, 436] on div at bounding box center [399, 396] width 6 height 118
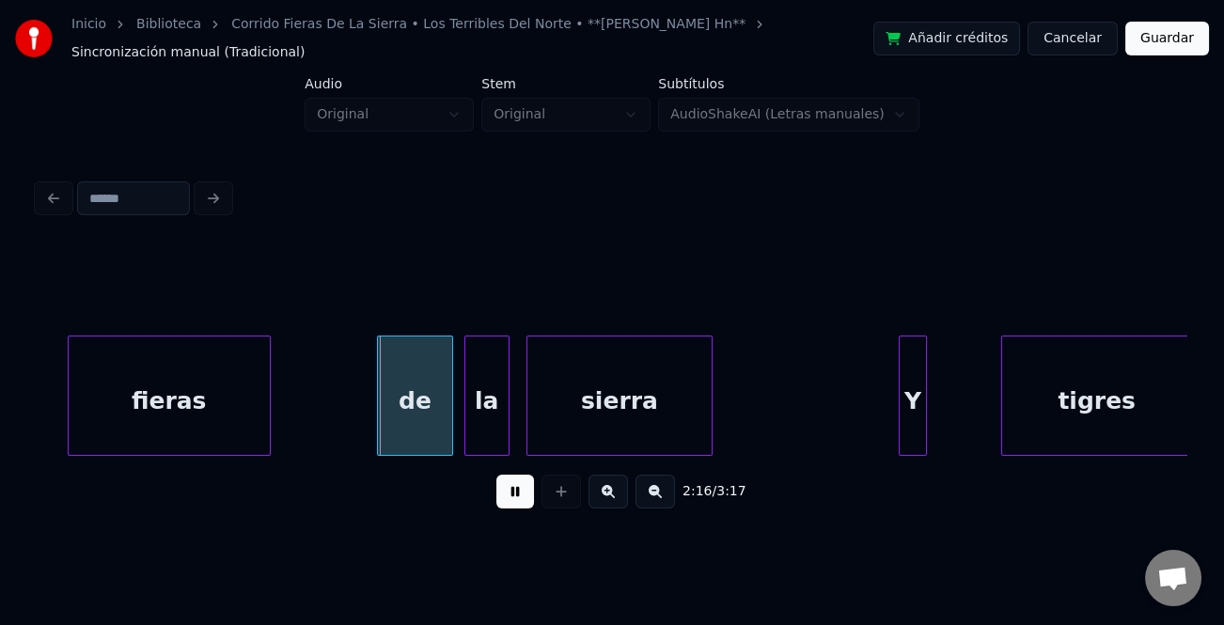
click at [395, 434] on div "de" at bounding box center [414, 401] width 73 height 128
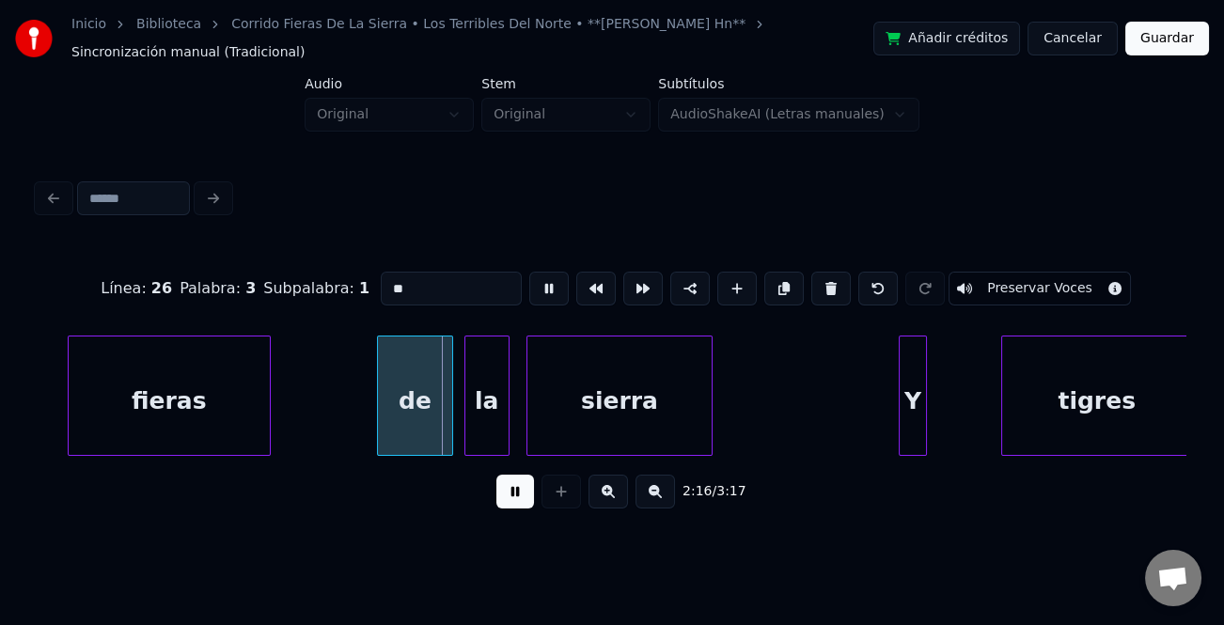
click at [512, 495] on button at bounding box center [515, 492] width 38 height 34
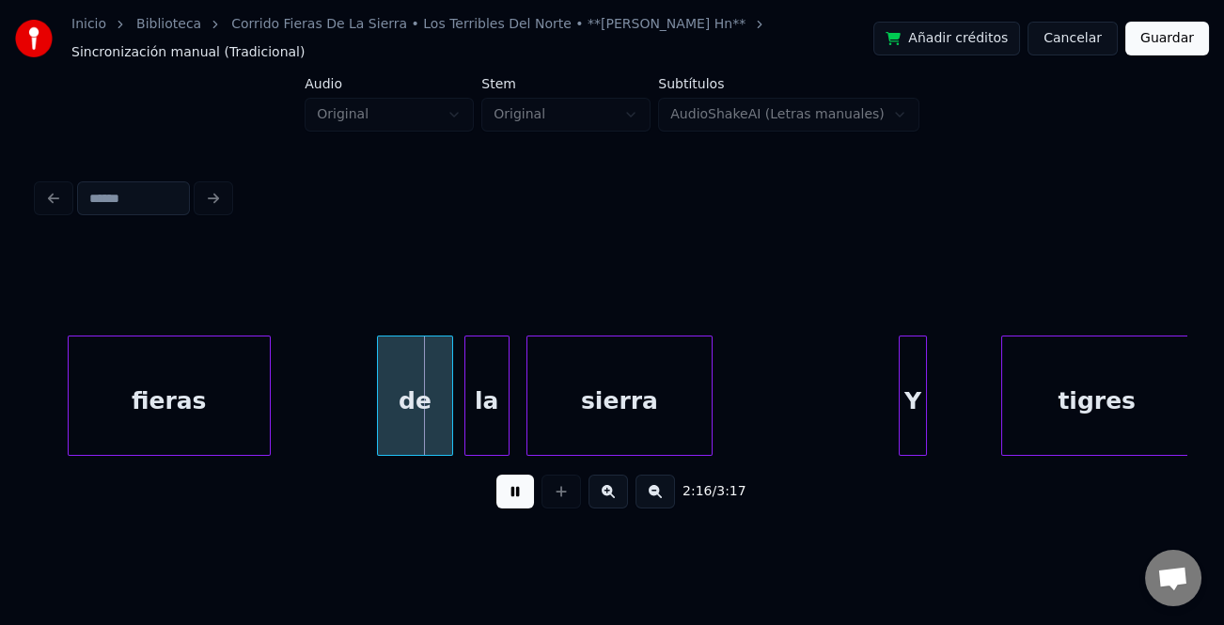
click at [399, 414] on div "de" at bounding box center [414, 401] width 73 height 128
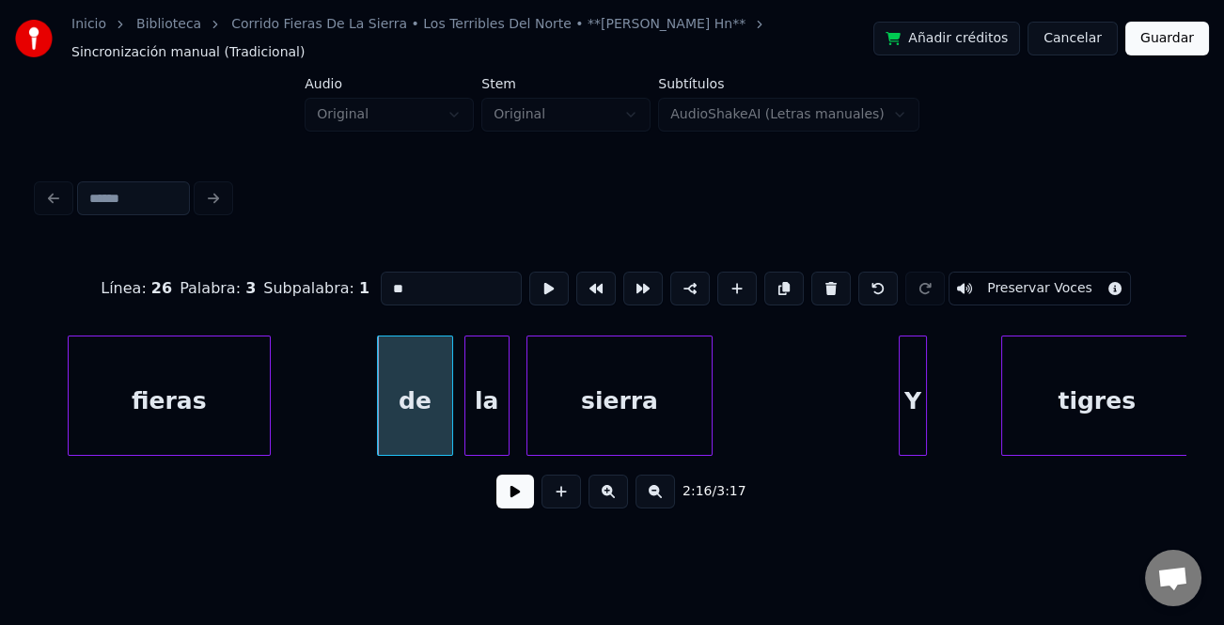
click at [416, 409] on div "de" at bounding box center [414, 401] width 73 height 128
click at [385, 285] on input "**" at bounding box center [451, 289] width 141 height 34
type input "**"
click at [496, 506] on button at bounding box center [515, 492] width 38 height 34
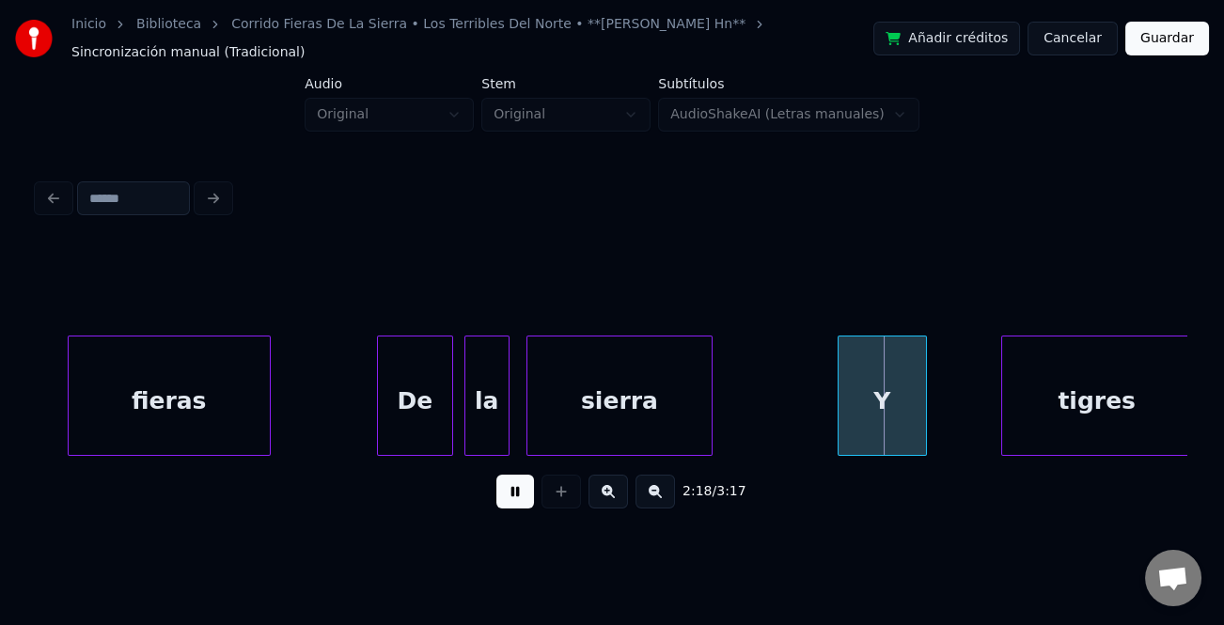
click at [839, 433] on div at bounding box center [842, 396] width 6 height 118
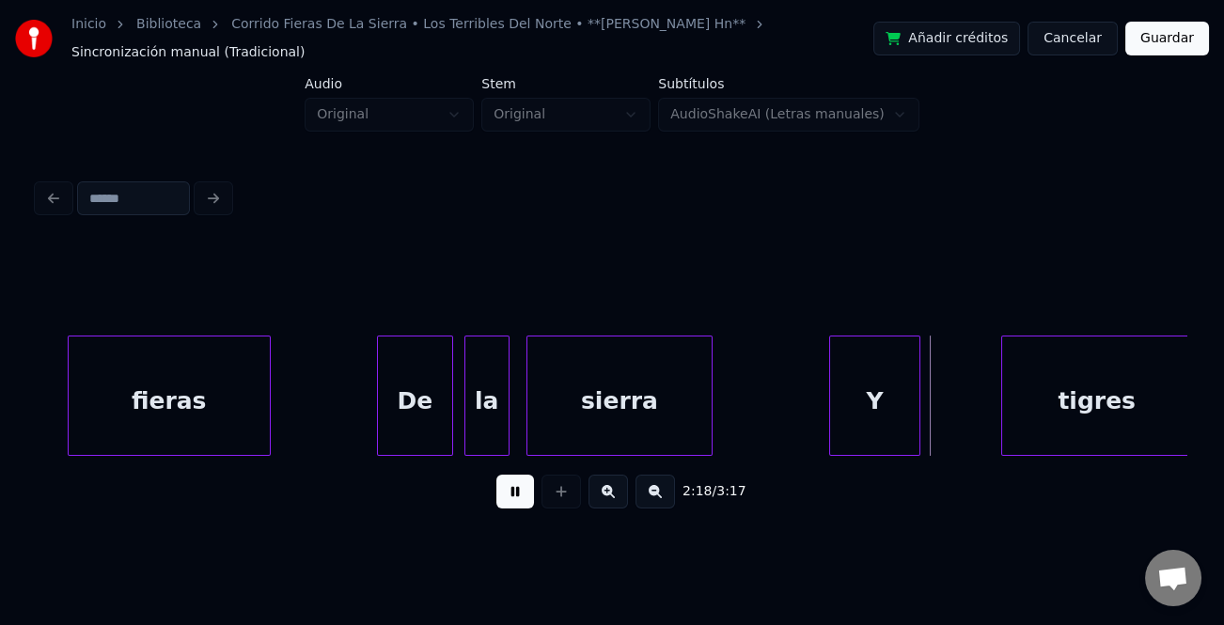
click at [877, 440] on div "Y" at bounding box center [874, 401] width 89 height 128
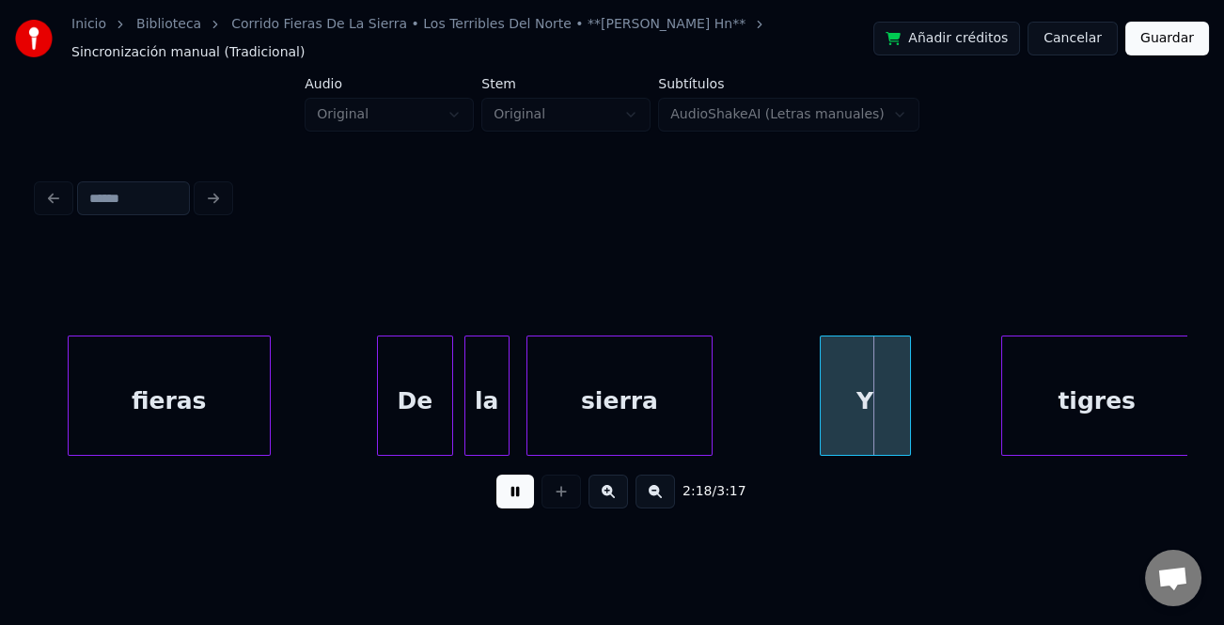
scroll to position [0, 38138]
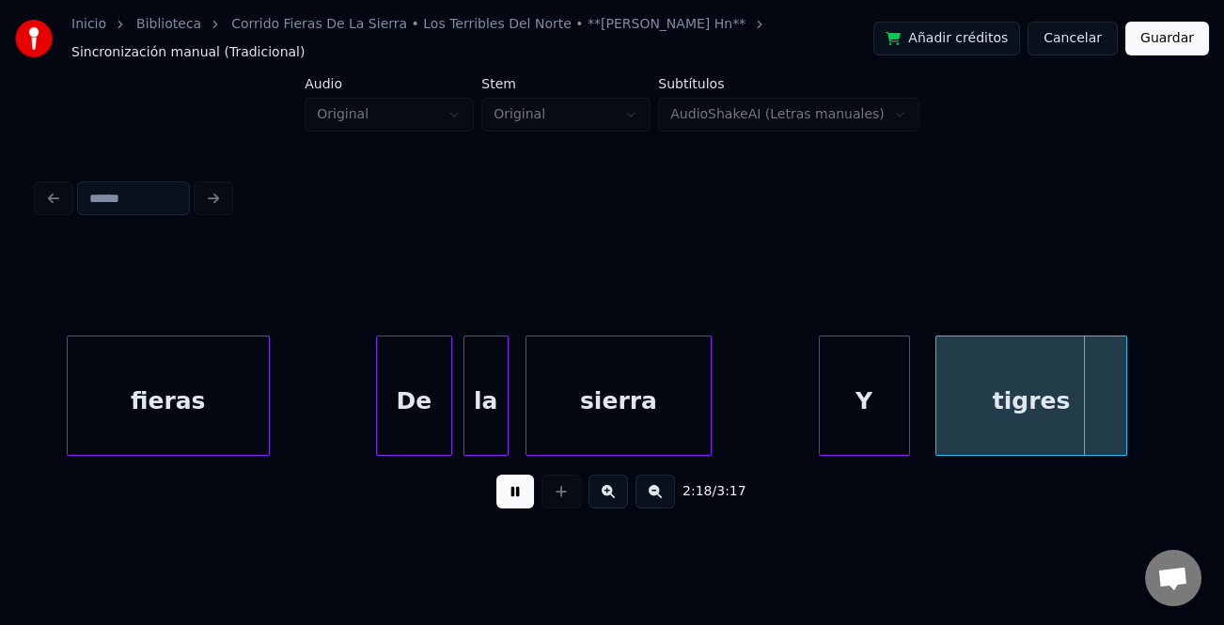
click at [1052, 444] on div "tigres" at bounding box center [1032, 401] width 190 height 128
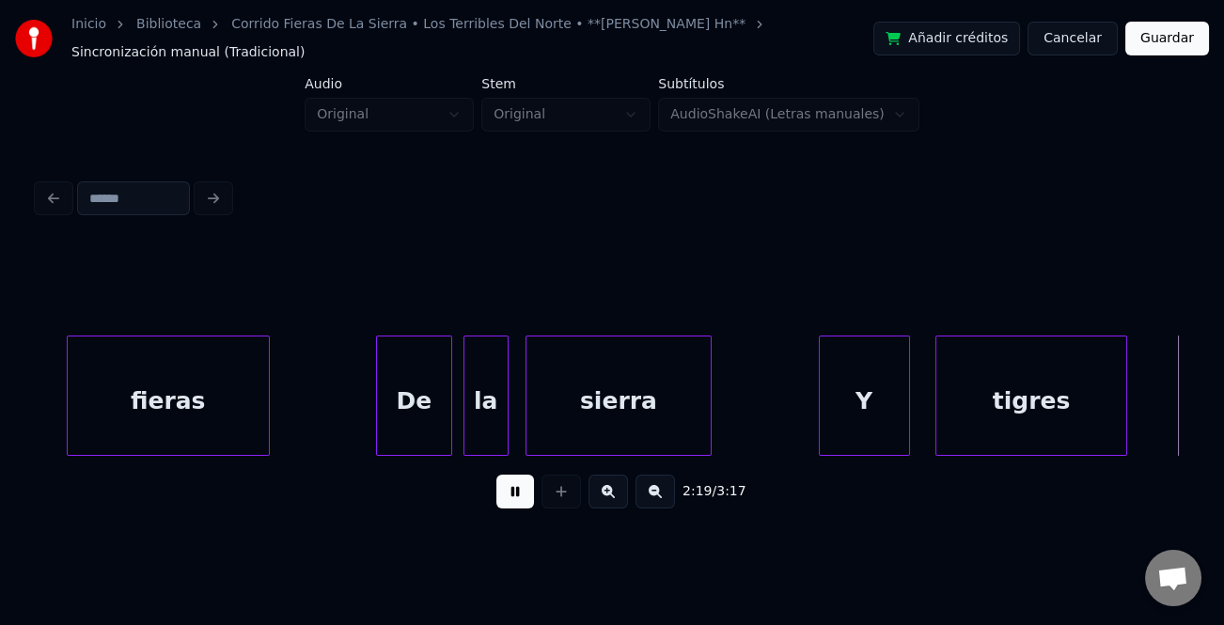
scroll to position [0, 39287]
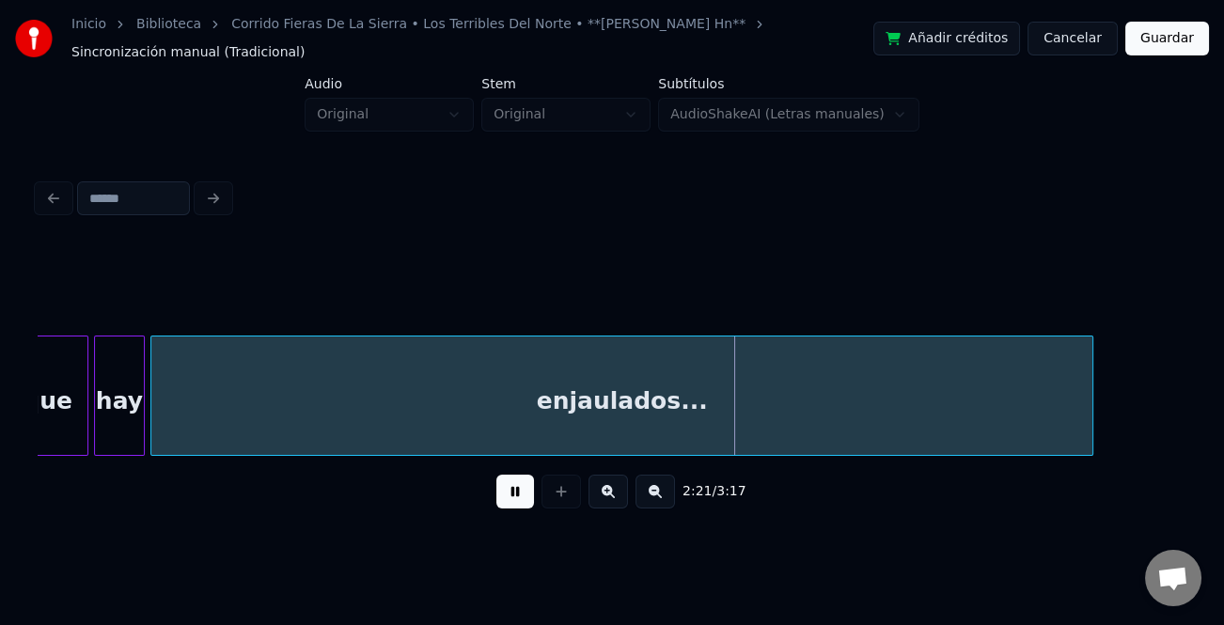
click at [4, 448] on div "Inicio Biblioteca Corrido Fieras De La Sierra • Los Terribles Del Norte • **[PE…" at bounding box center [612, 268] width 1224 height 537
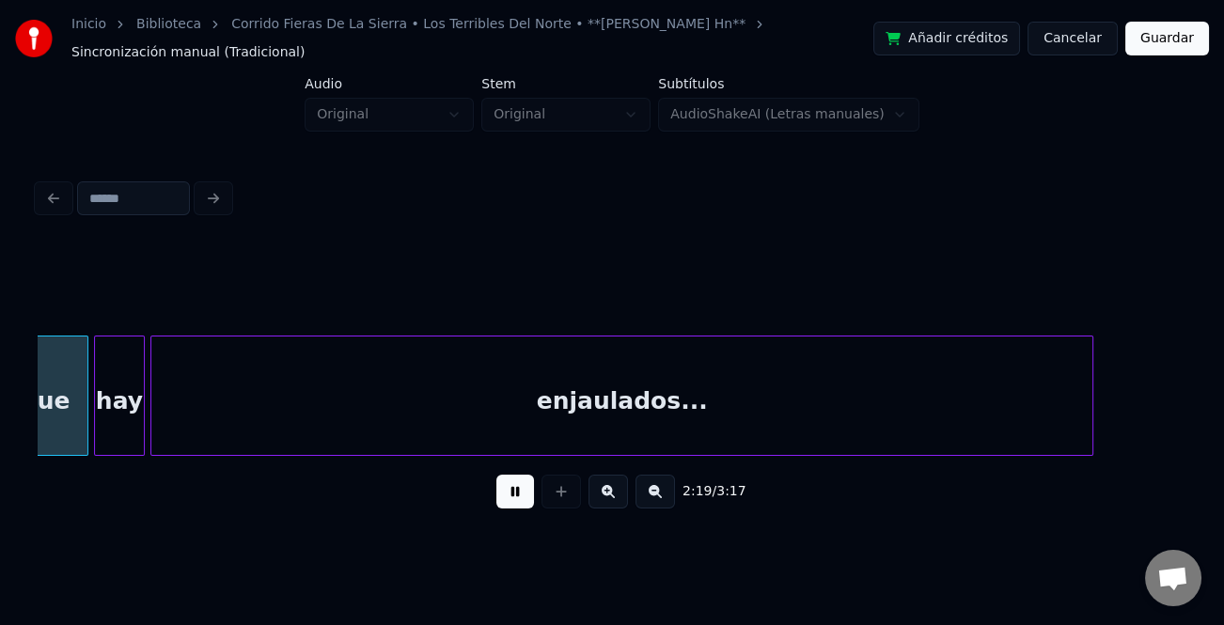
scroll to position [0, 39251]
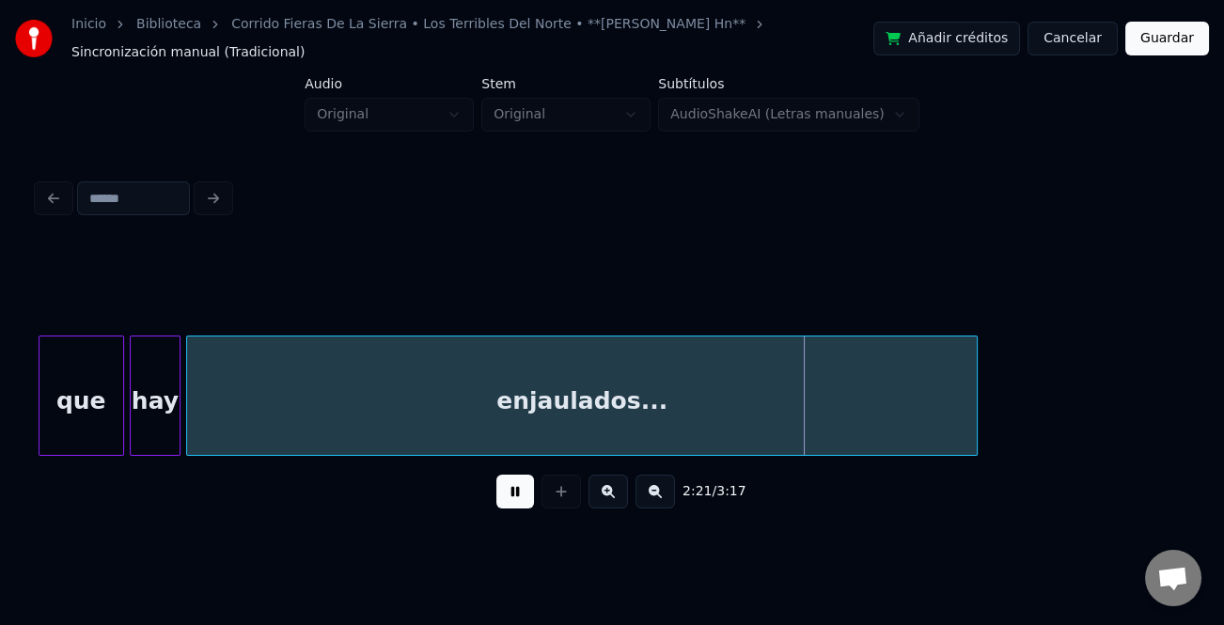
click at [958, 464] on div "2:21 / 3:17" at bounding box center [612, 385] width 1149 height 286
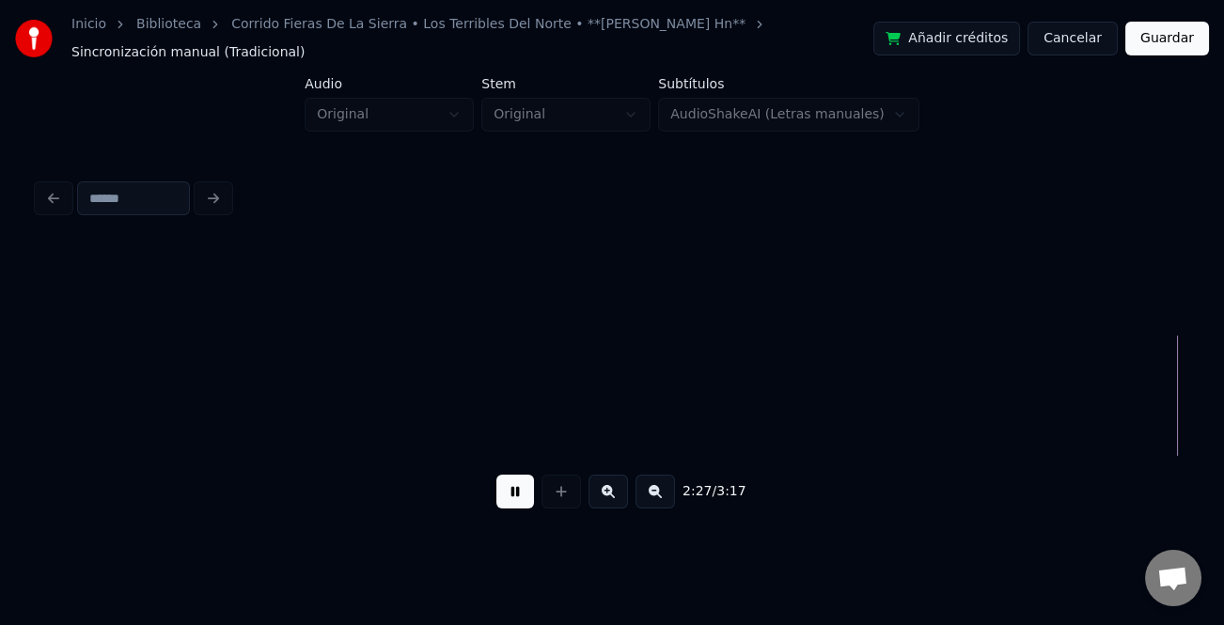
scroll to position [0, 41553]
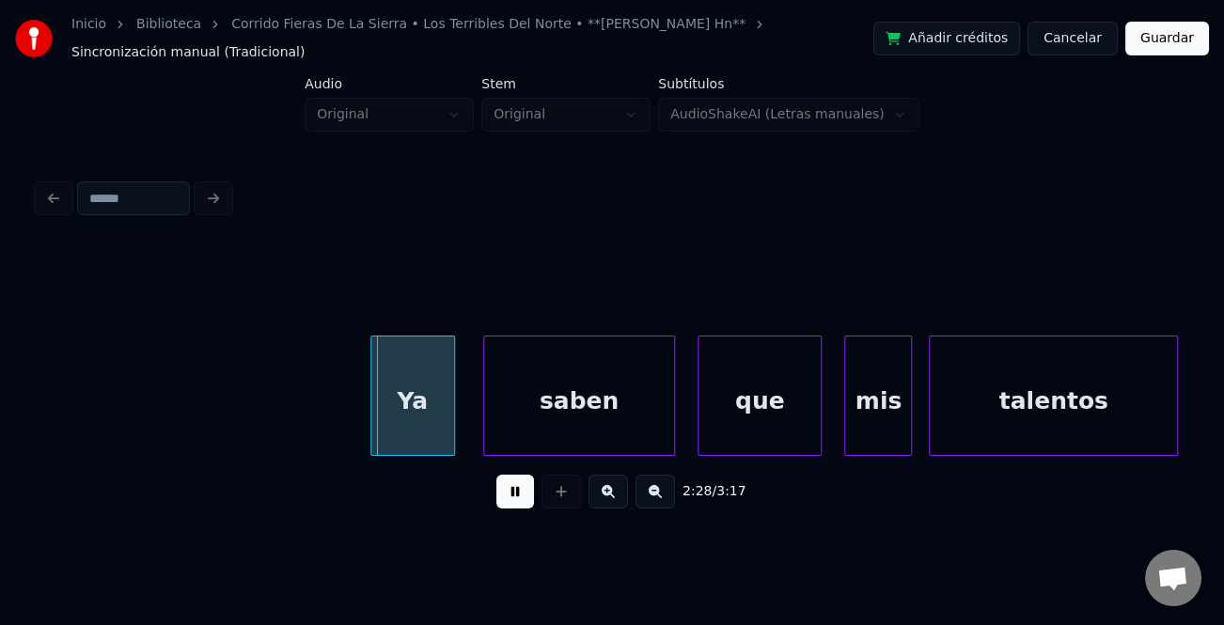
click at [374, 387] on div "Ya" at bounding box center [412, 396] width 85 height 120
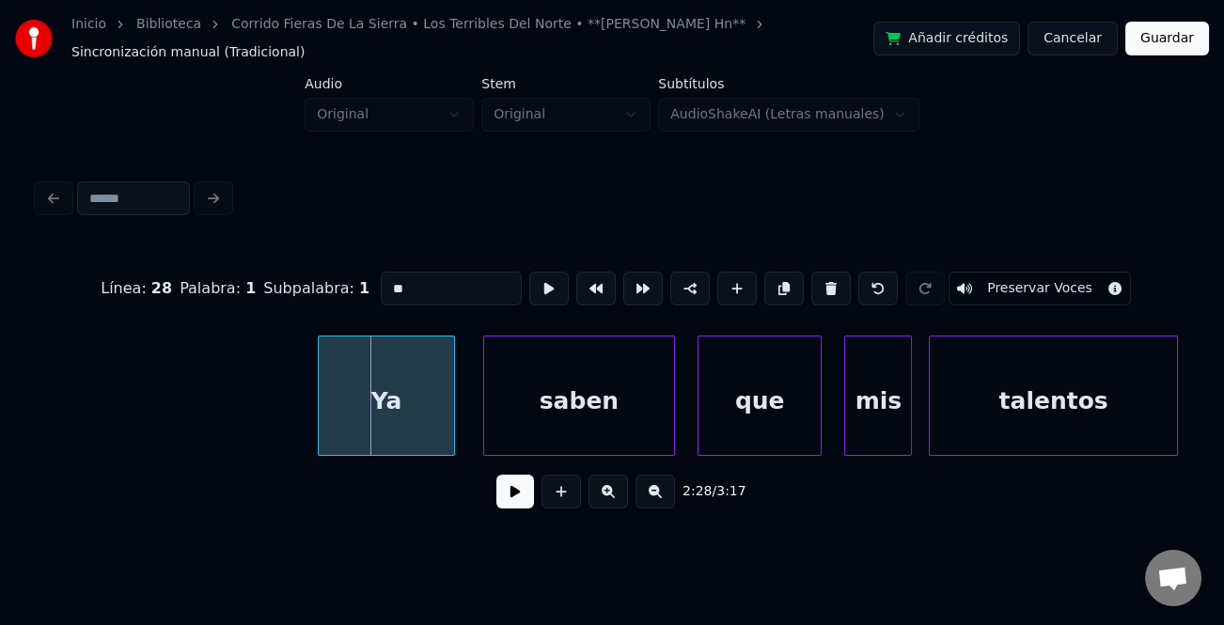
click at [319, 406] on div at bounding box center [322, 396] width 6 height 118
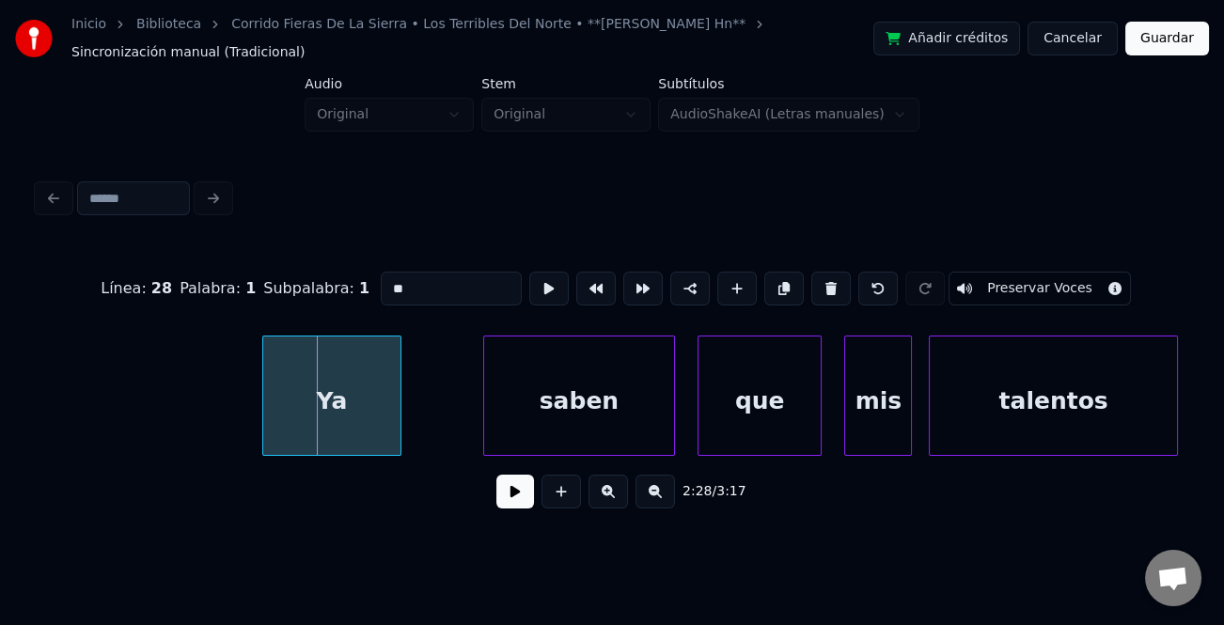
click at [357, 422] on div "Ya" at bounding box center [331, 401] width 136 height 128
drag, startPoint x: 511, startPoint y: 505, endPoint x: 418, endPoint y: 483, distance: 94.7
click at [509, 505] on button at bounding box center [515, 492] width 38 height 34
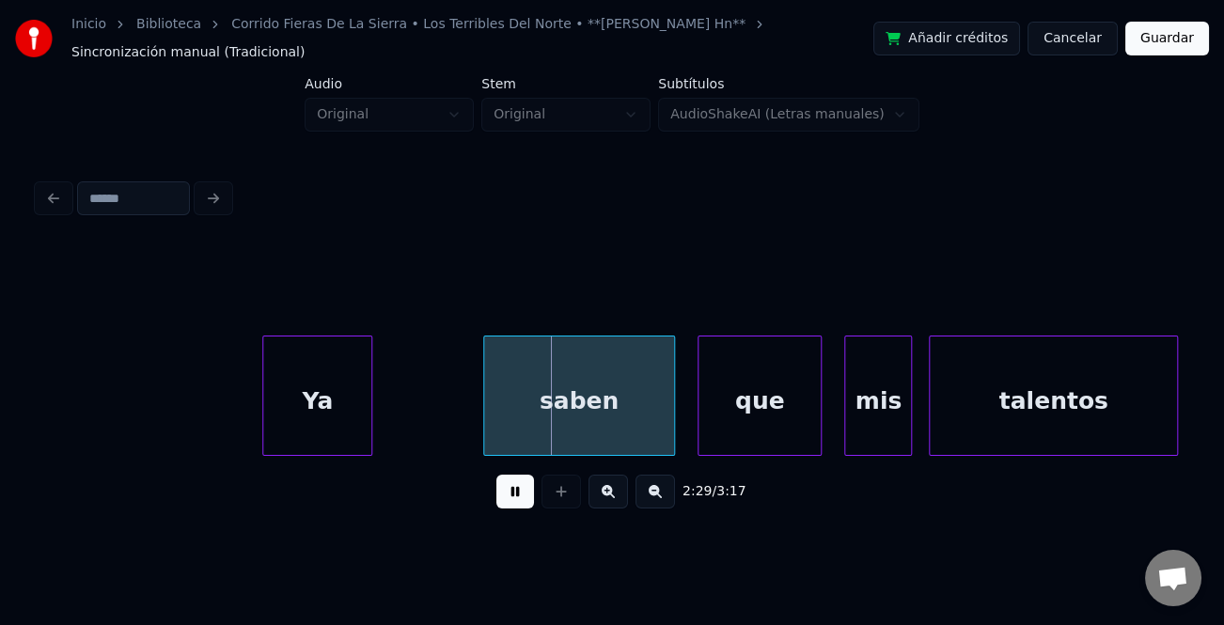
click at [366, 439] on div at bounding box center [369, 396] width 6 height 118
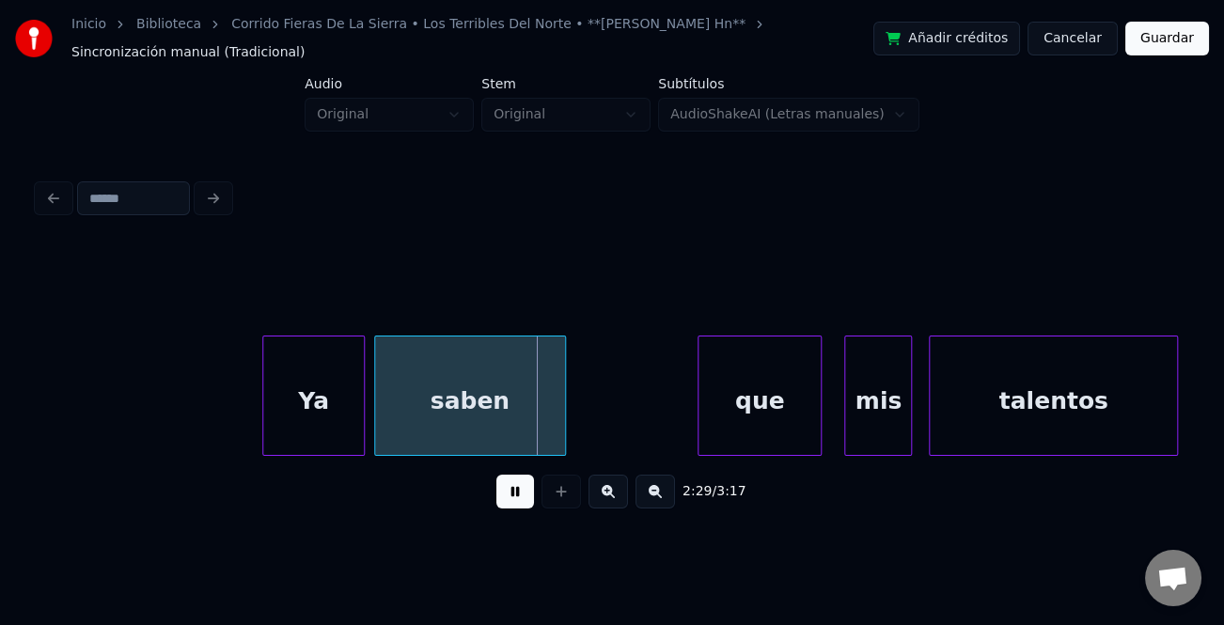
click at [439, 422] on div "saben" at bounding box center [470, 401] width 190 height 128
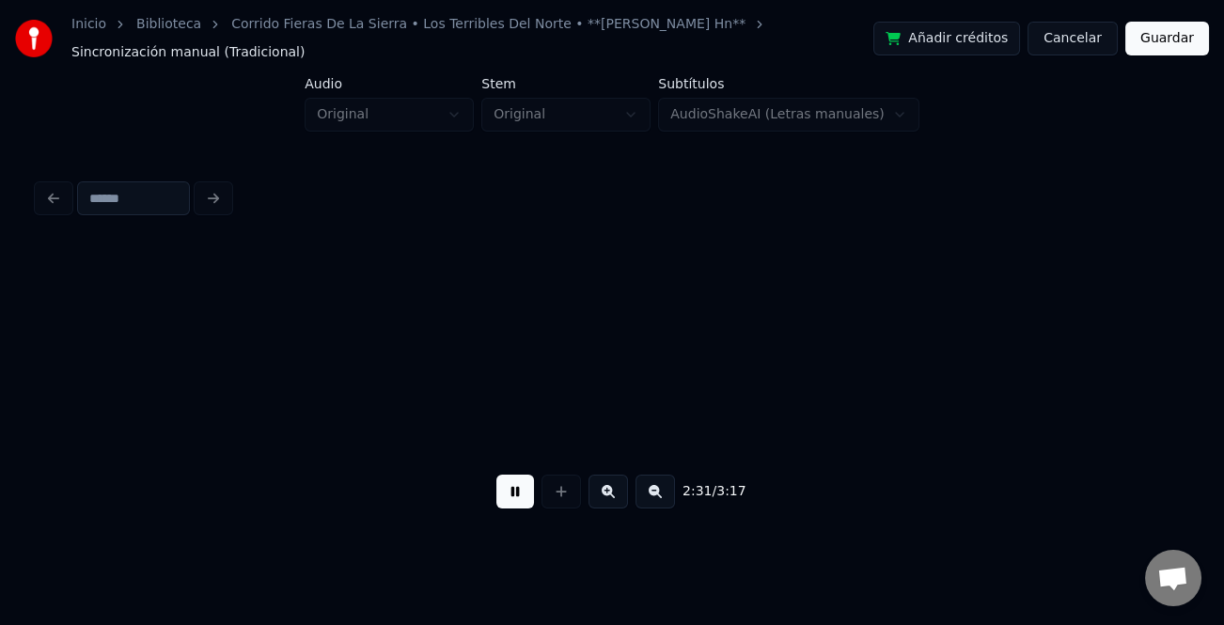
scroll to position [0, 41896]
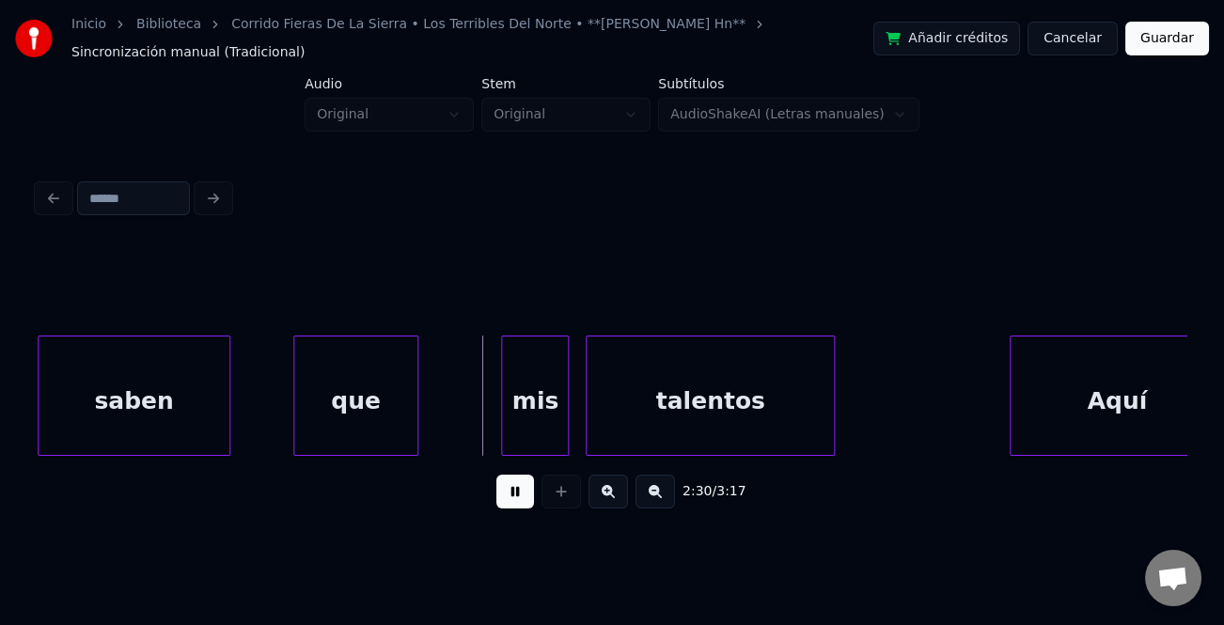
click at [366, 418] on div "que" at bounding box center [355, 401] width 122 height 128
click at [475, 417] on div "mis" at bounding box center [473, 401] width 66 height 128
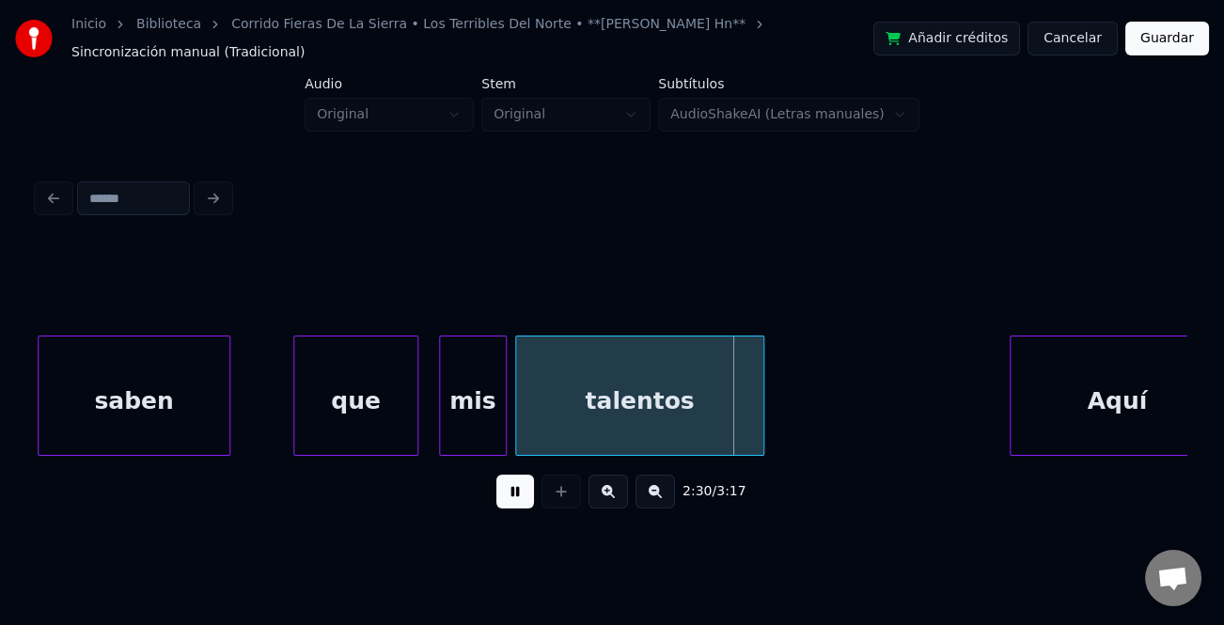
click at [576, 425] on div "talentos" at bounding box center [639, 401] width 246 height 128
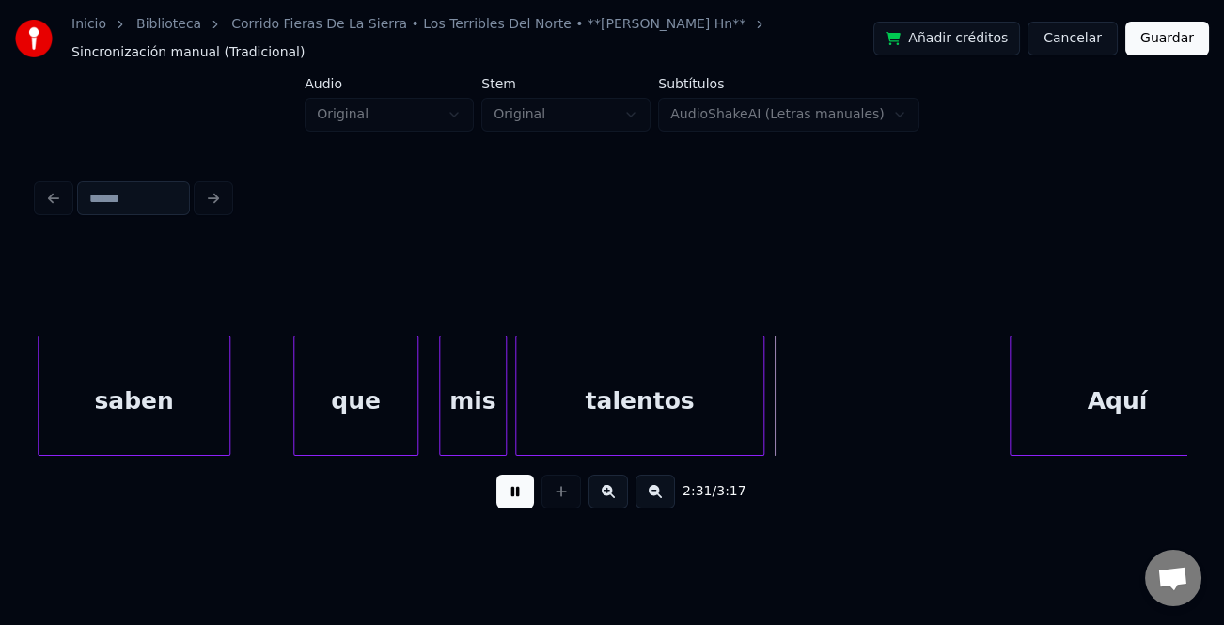
scroll to position [0, 41930]
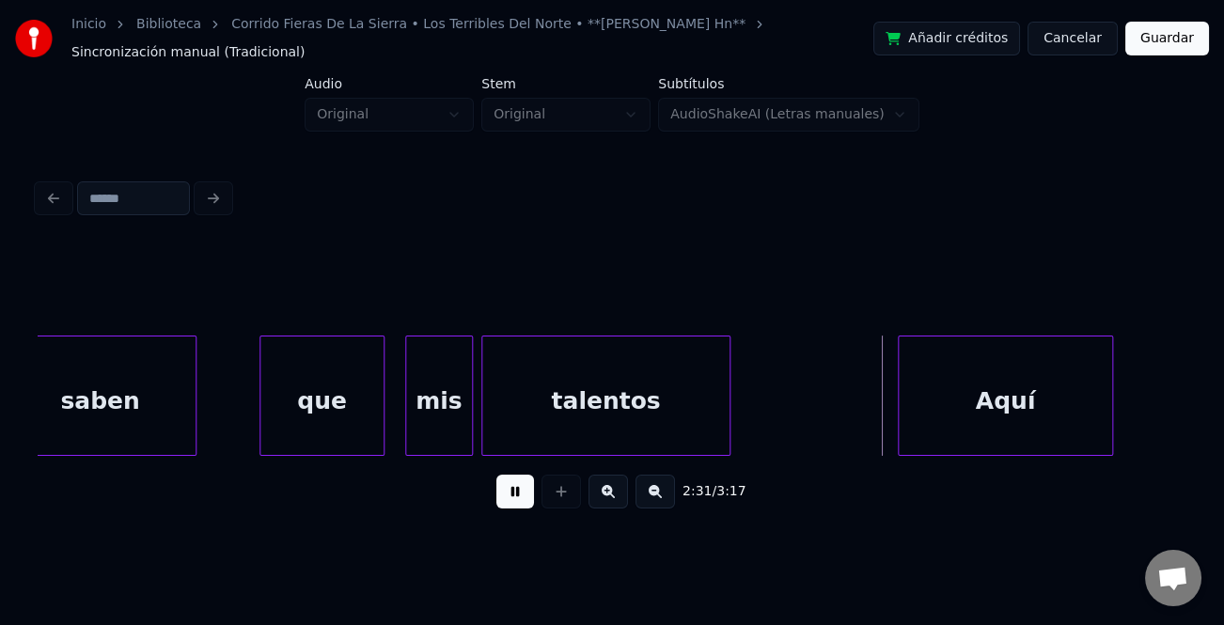
click at [958, 421] on div "Aquí" at bounding box center [1005, 401] width 213 height 128
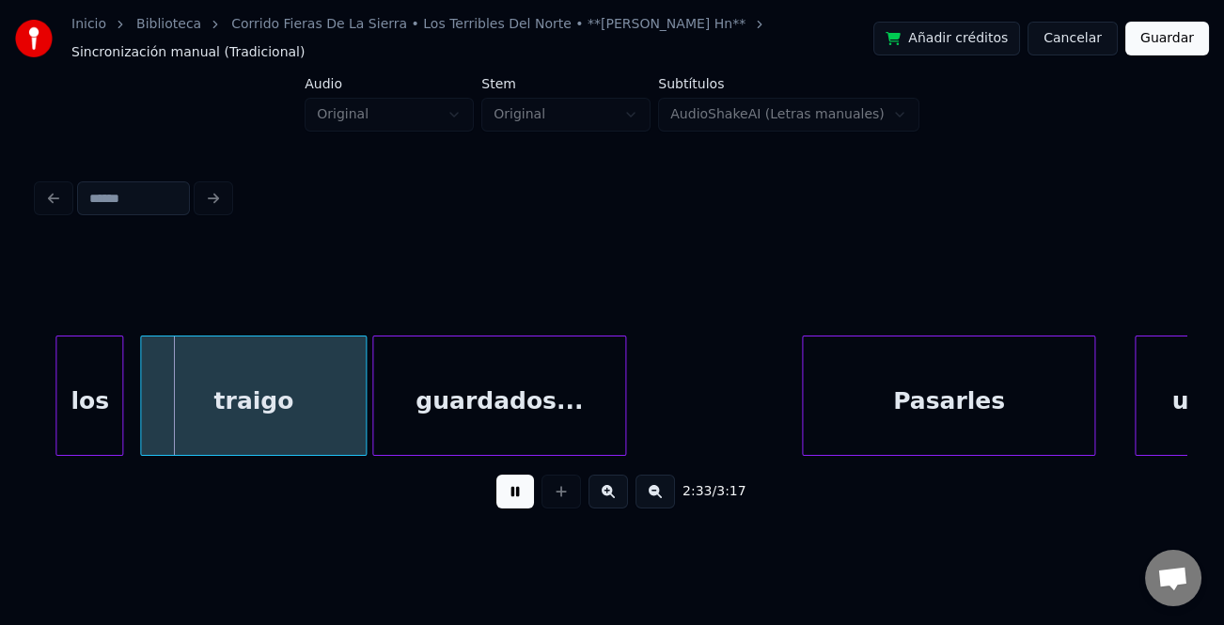
click at [1094, 417] on div "Pasarles" at bounding box center [948, 396] width 293 height 120
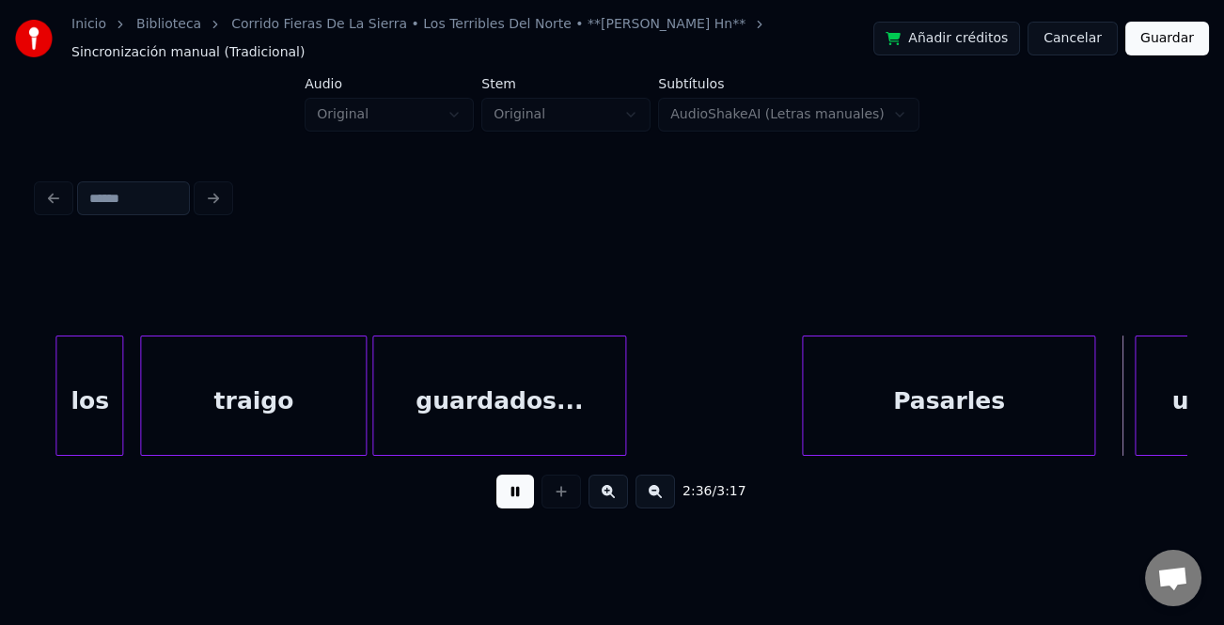
scroll to position [0, 44191]
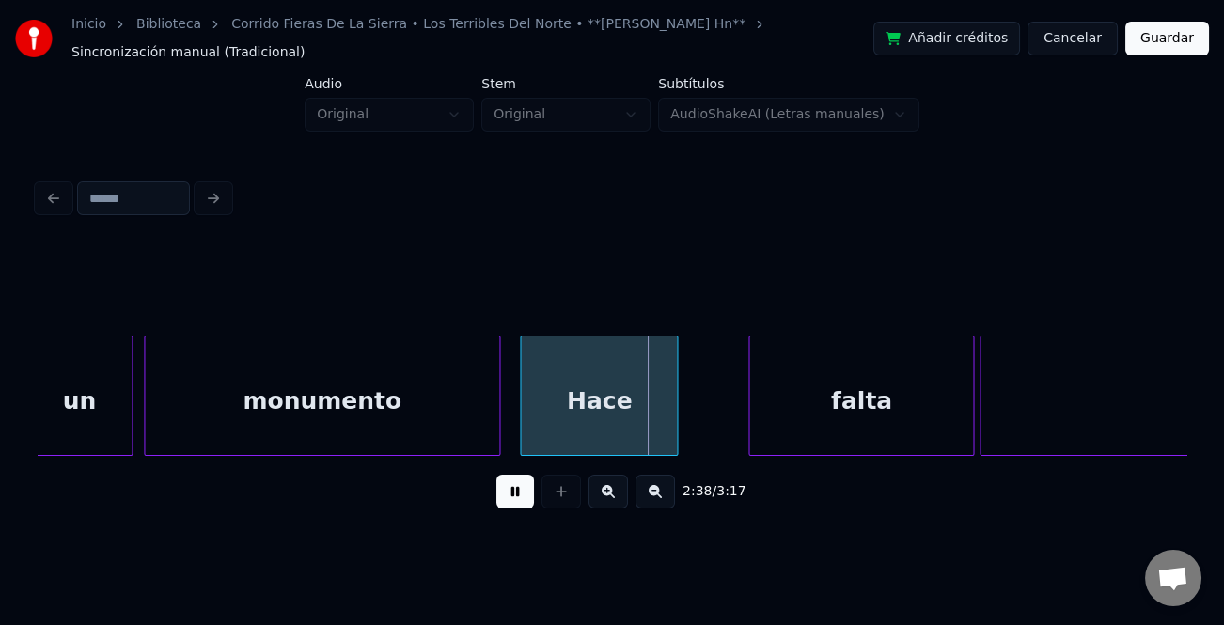
click at [605, 417] on div "Hace" at bounding box center [599, 401] width 156 height 128
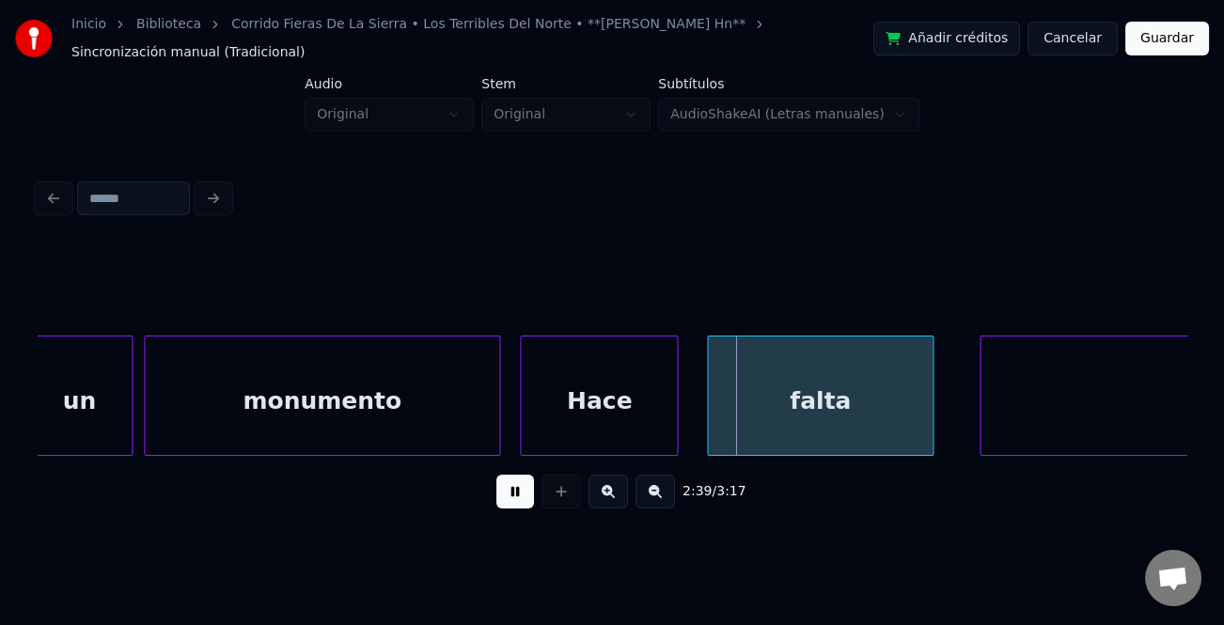
click at [792, 426] on div "falta" at bounding box center [820, 401] width 224 height 128
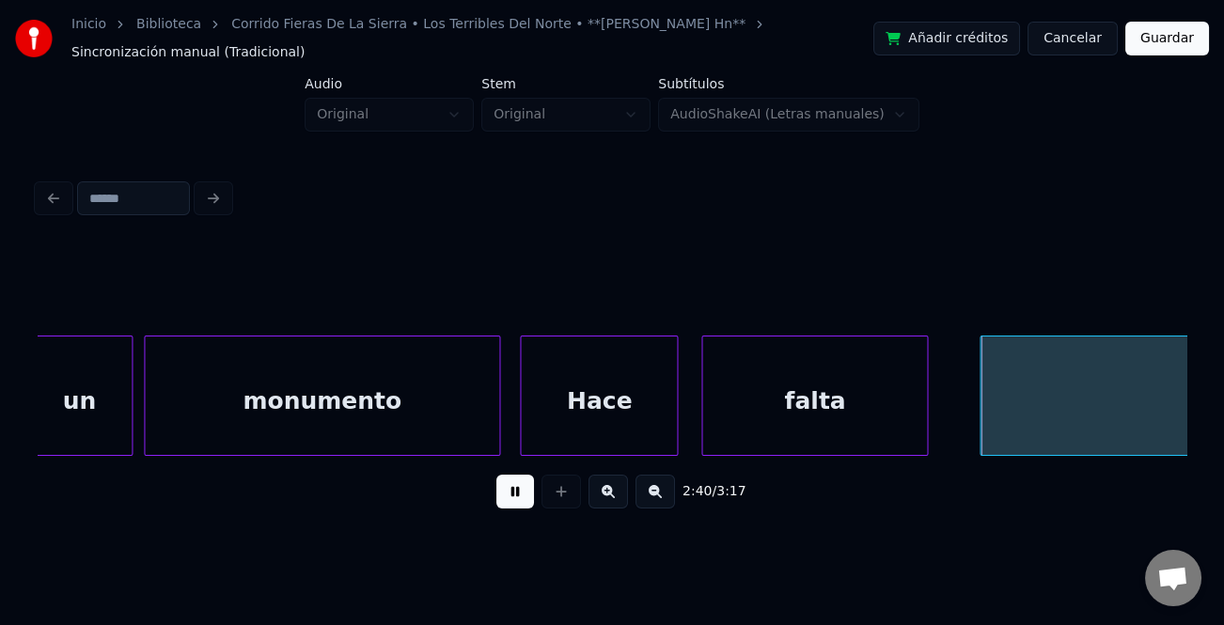
scroll to position [0, 44900]
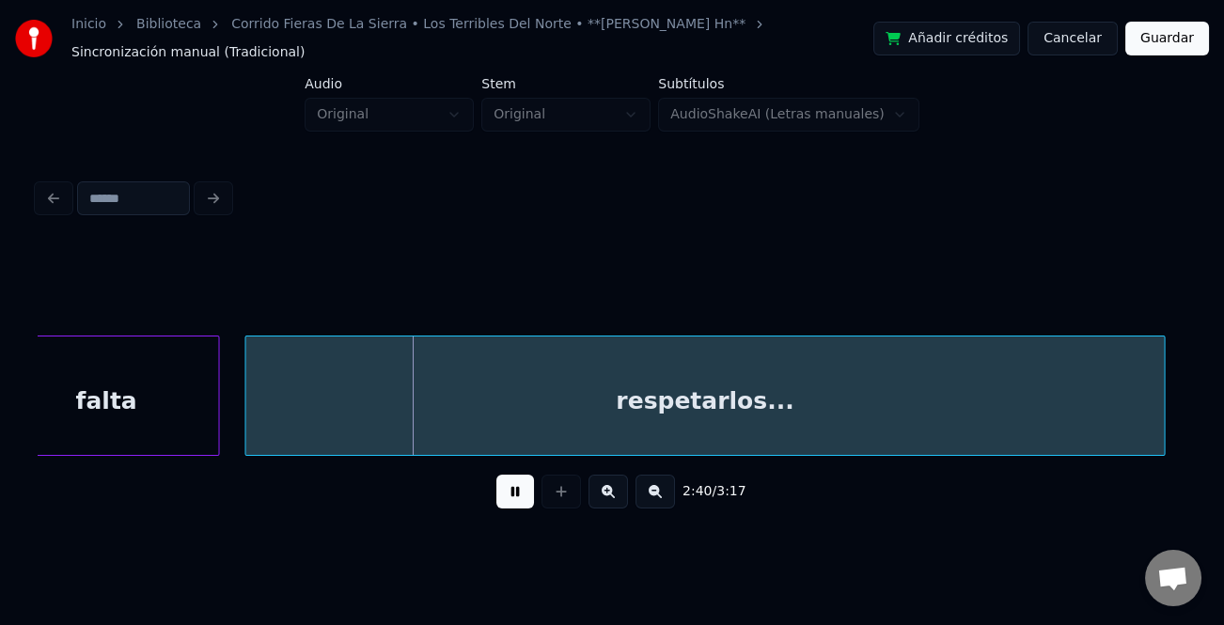
click at [1000, 439] on div "respetarlos..." at bounding box center [704, 401] width 919 height 128
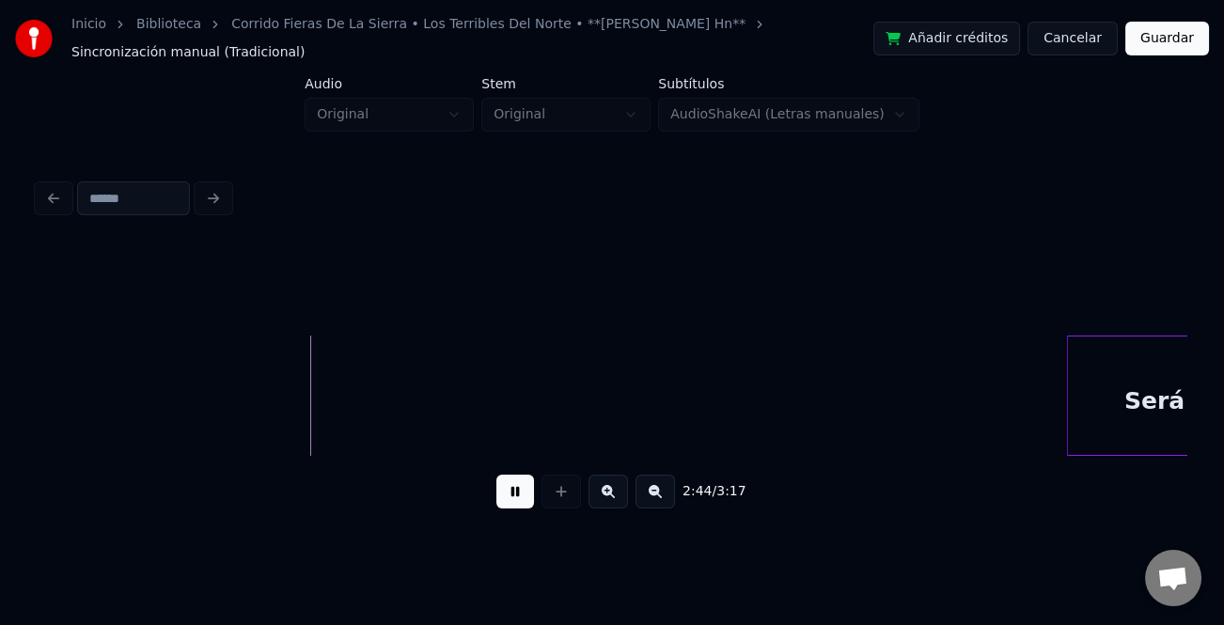
scroll to position [0, 46104]
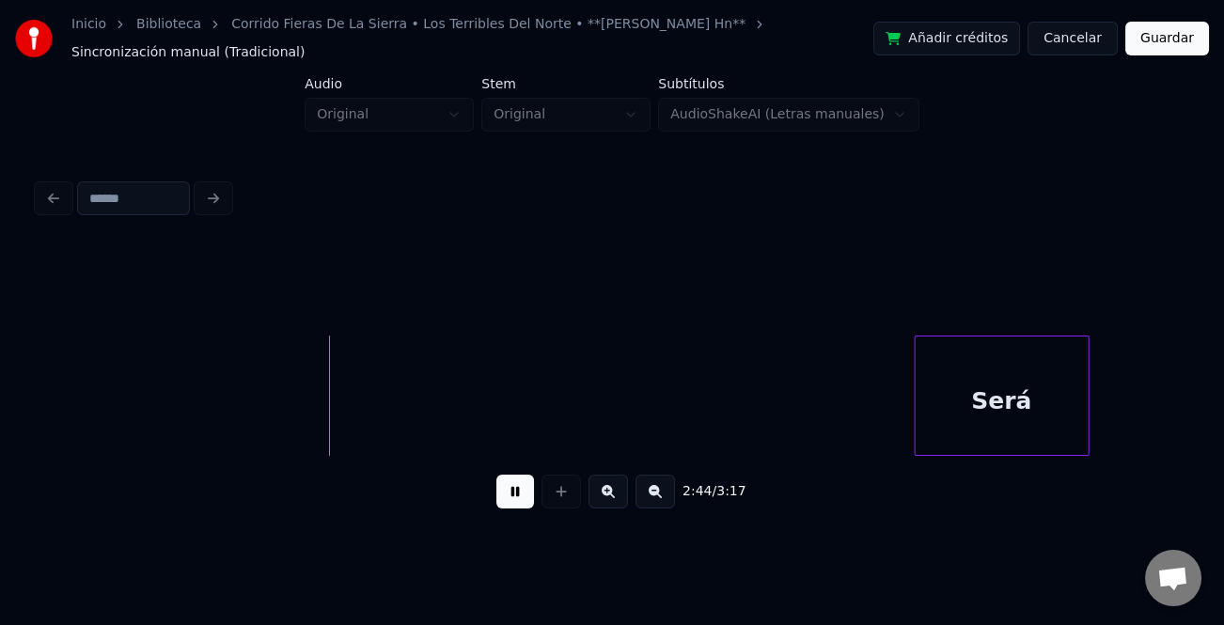
click at [1002, 417] on div "Será" at bounding box center [1002, 401] width 173 height 128
click at [1126, 424] on div at bounding box center [1124, 396] width 6 height 118
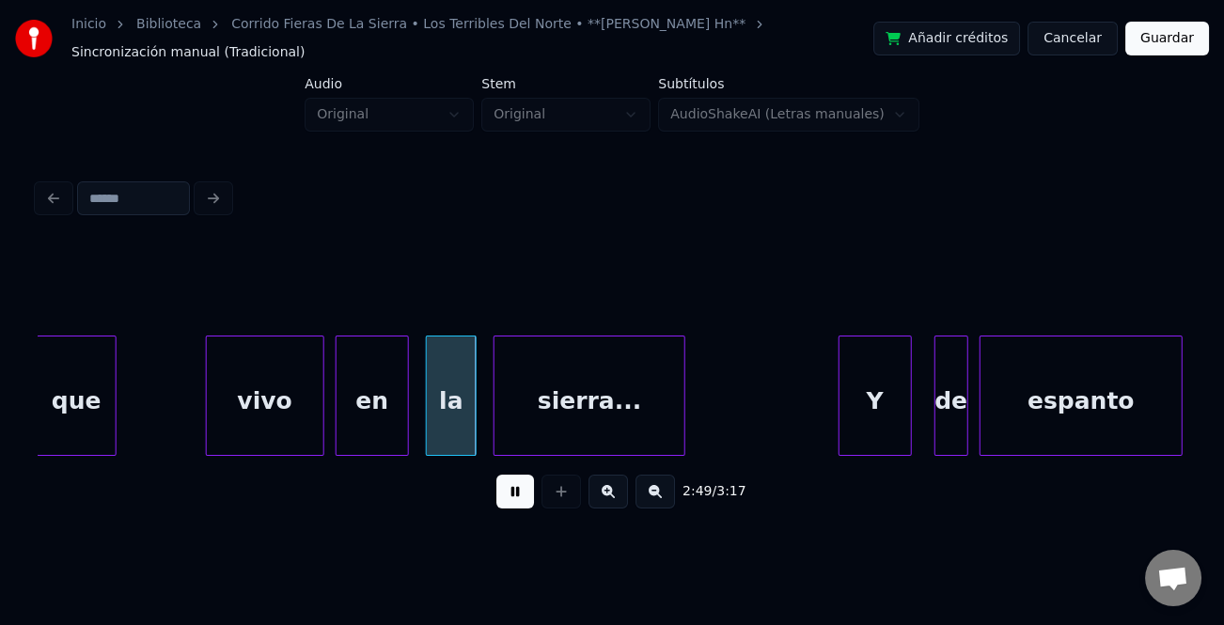
scroll to position [0, 47253]
click at [65, 422] on div "que" at bounding box center [77, 401] width 77 height 128
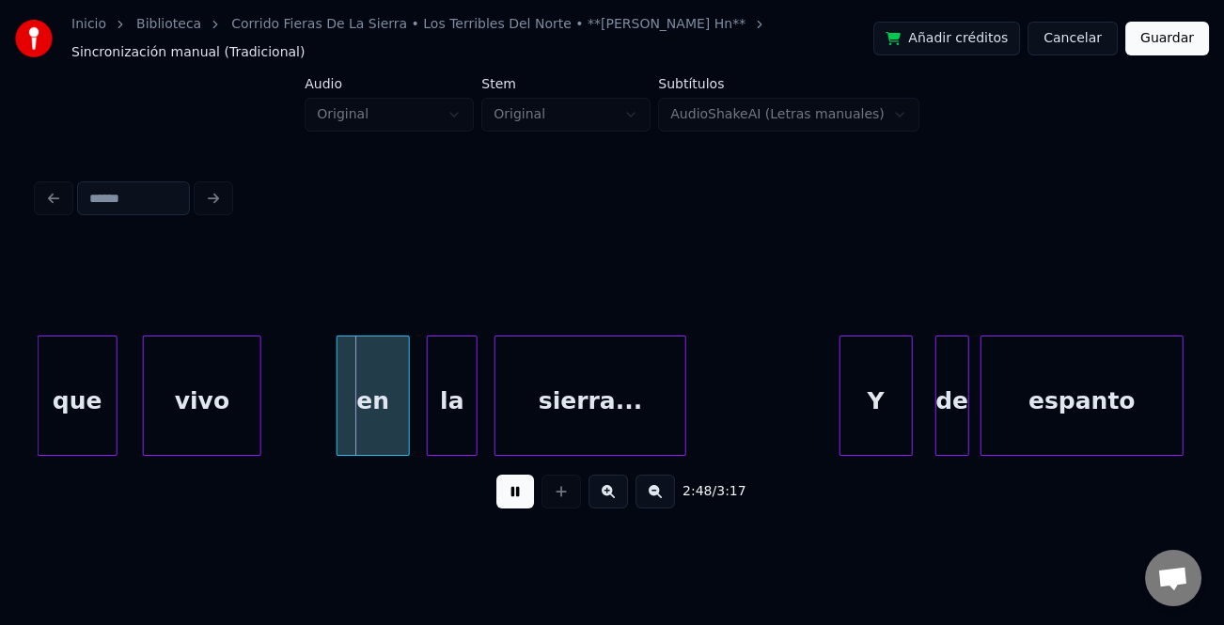
click at [221, 426] on div "vivo" at bounding box center [202, 401] width 117 height 128
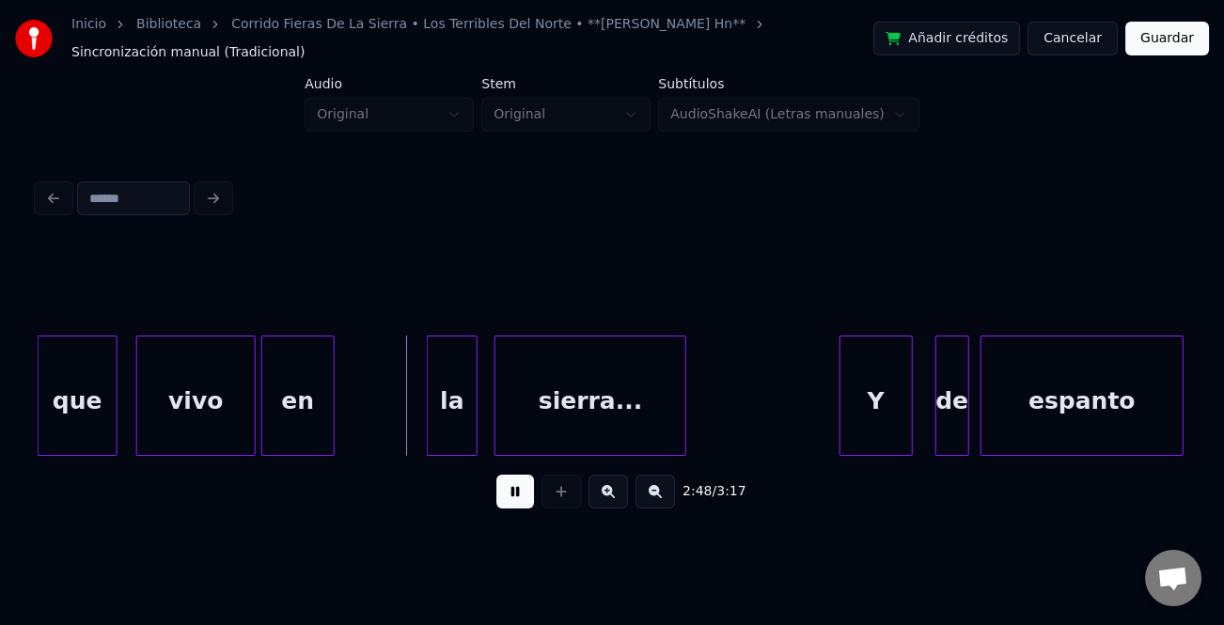
click at [307, 427] on div "en" at bounding box center [297, 401] width 71 height 128
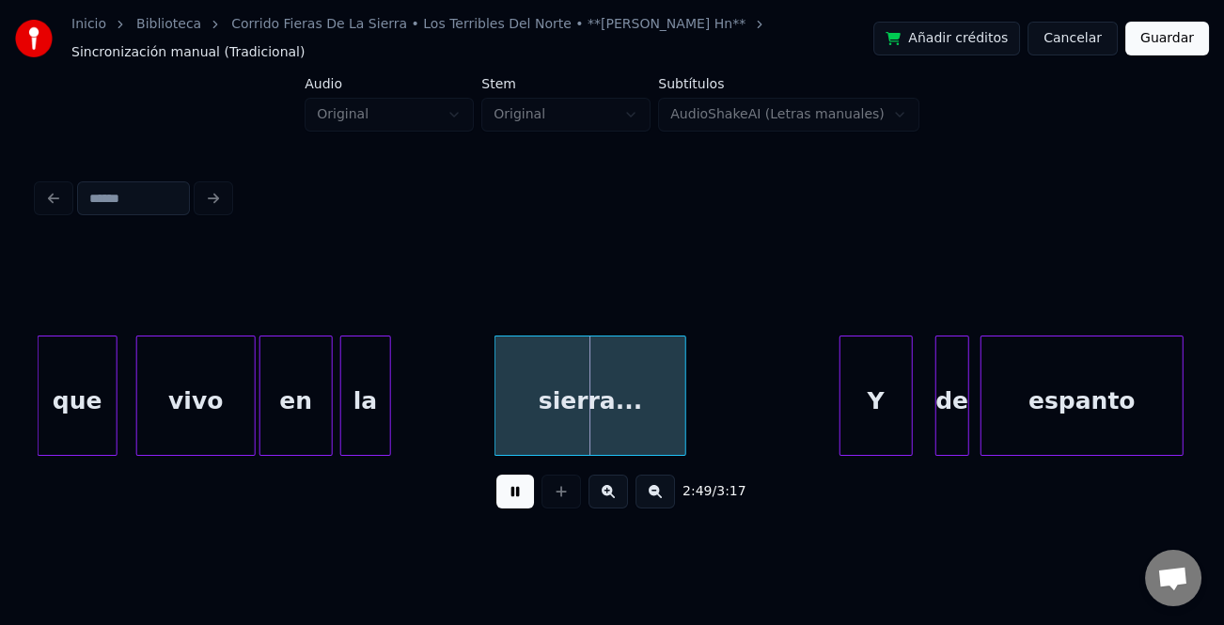
click at [358, 424] on div "la" at bounding box center [365, 401] width 49 height 128
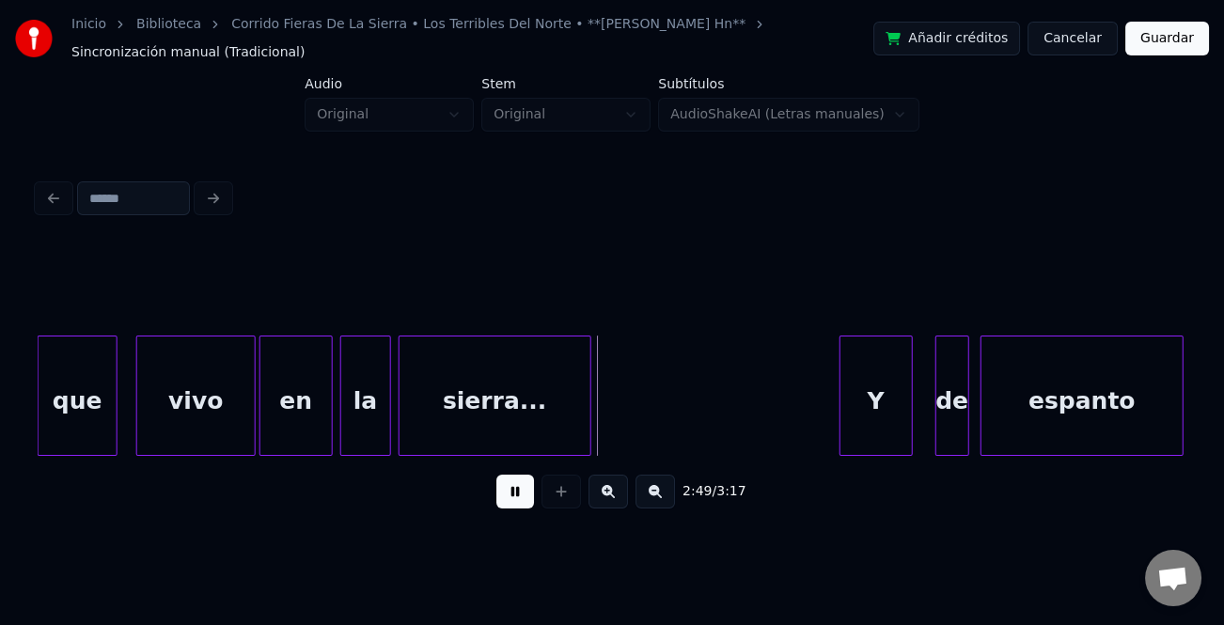
click at [438, 428] on div "sierra..." at bounding box center [495, 401] width 190 height 128
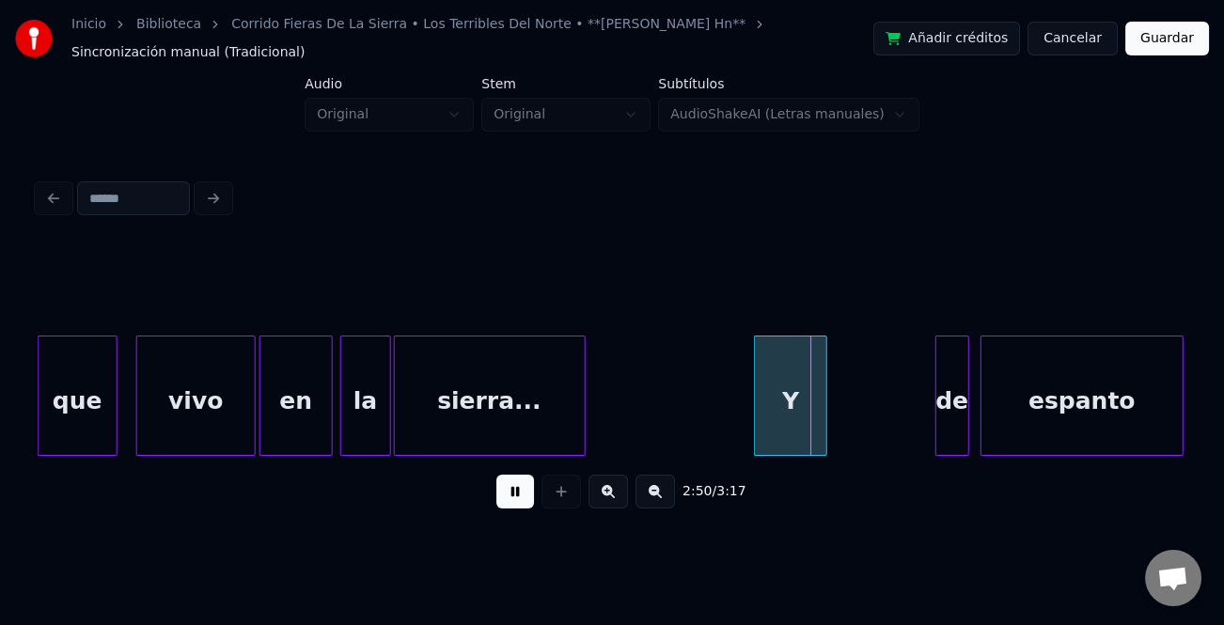
click at [782, 413] on div "Y" at bounding box center [790, 401] width 71 height 128
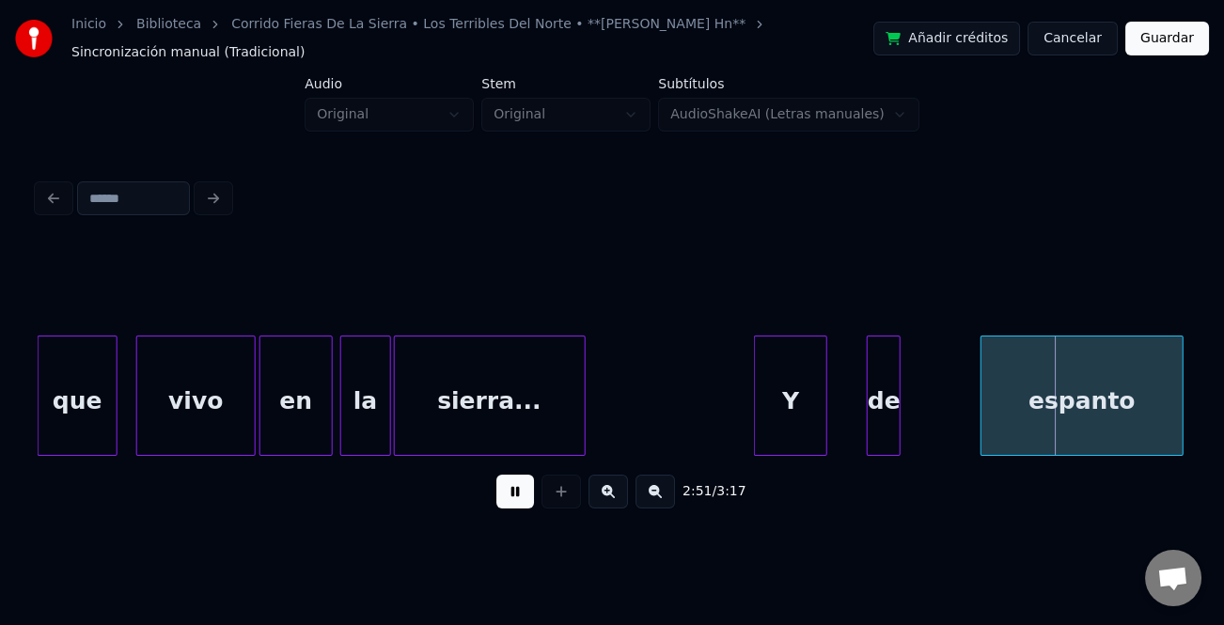
click at [884, 429] on div "de" at bounding box center [884, 401] width 32 height 128
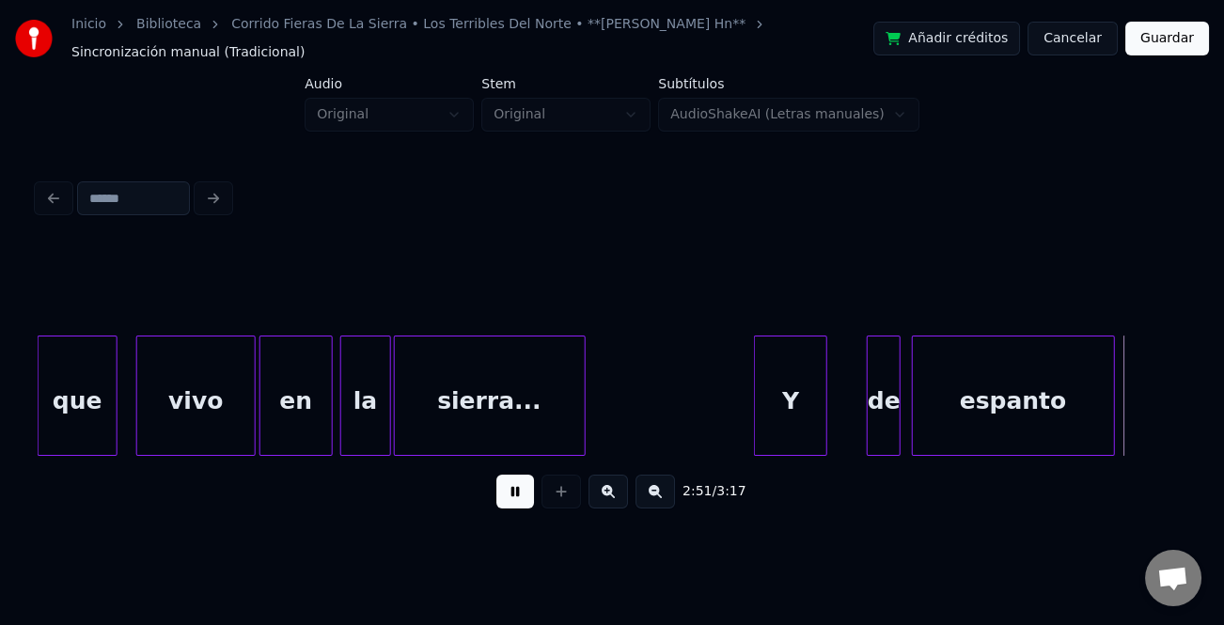
click at [971, 436] on div "espanto" at bounding box center [1013, 401] width 201 height 128
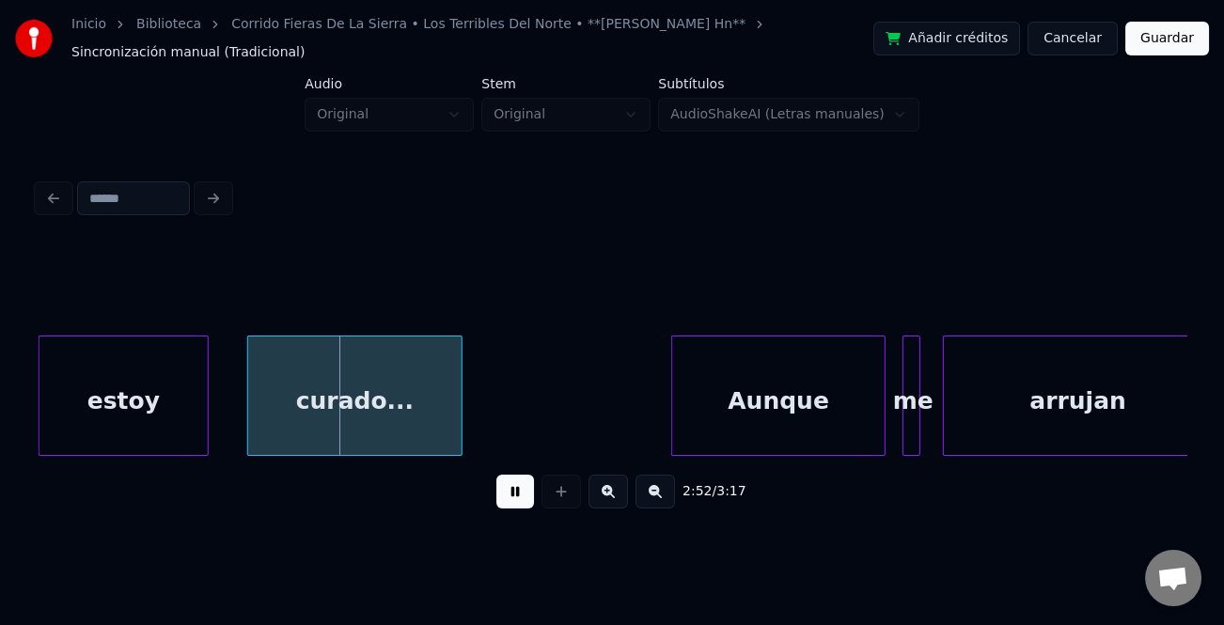
scroll to position [0, 48366]
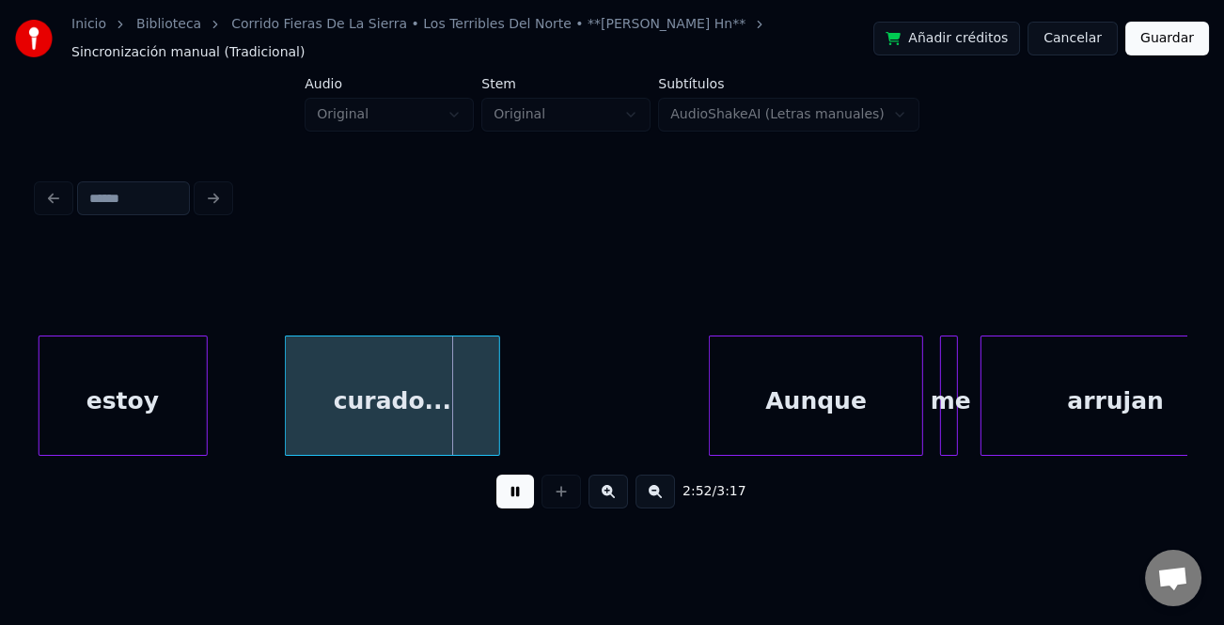
click at [154, 428] on div "estoy" at bounding box center [122, 401] width 167 height 128
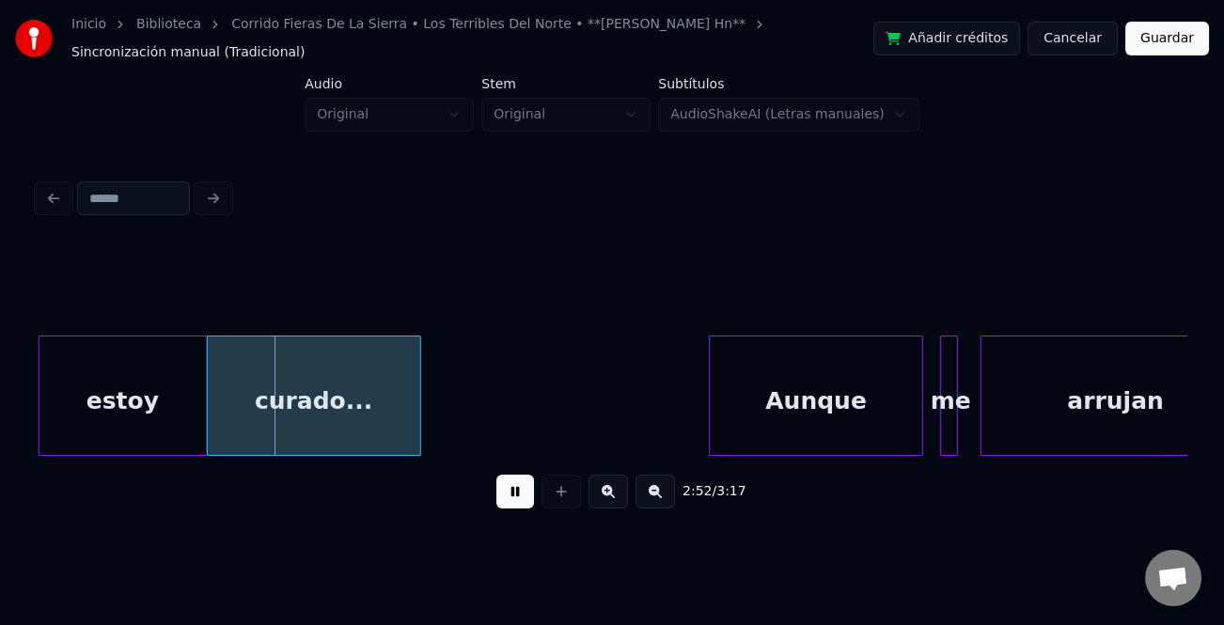
click at [290, 428] on div "curado..." at bounding box center [314, 401] width 213 height 128
click at [308, 428] on div "curado..." at bounding box center [327, 401] width 213 height 128
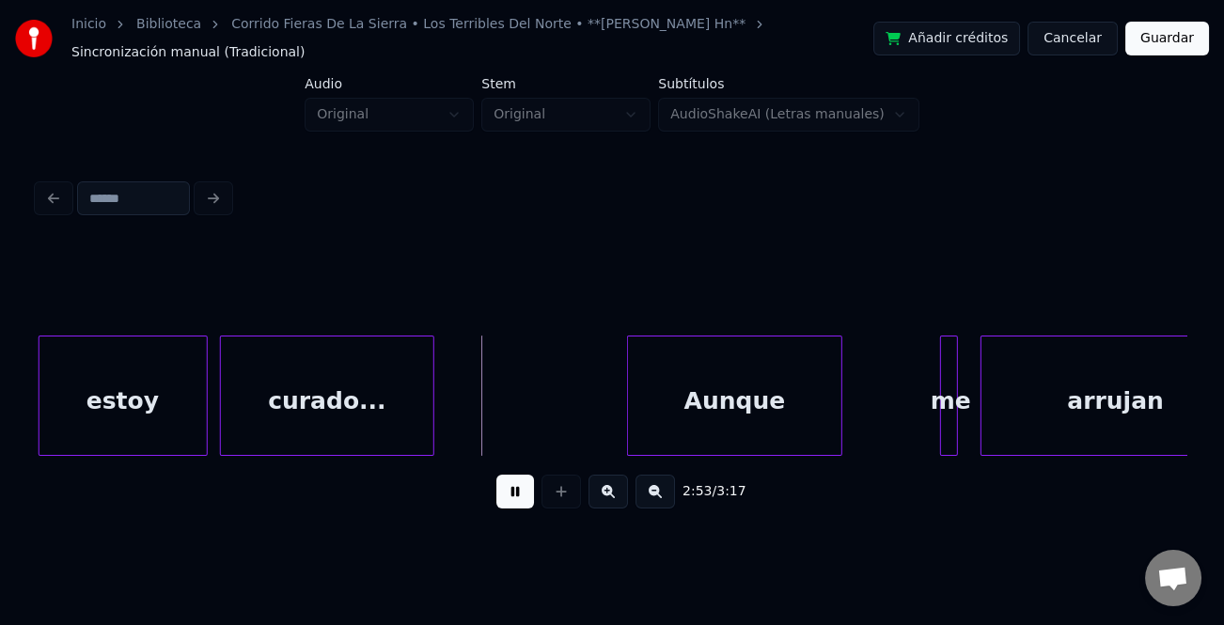
click at [722, 429] on div "Aunque" at bounding box center [734, 401] width 213 height 128
click at [923, 431] on div at bounding box center [926, 396] width 6 height 118
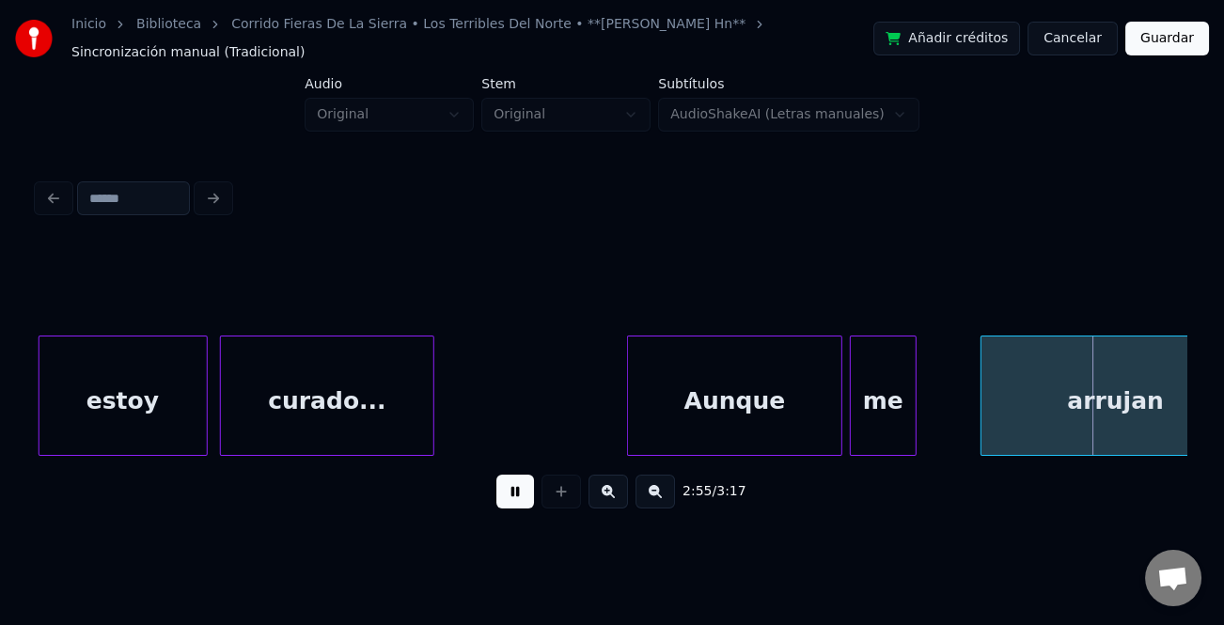
click at [869, 434] on div "me" at bounding box center [883, 401] width 64 height 128
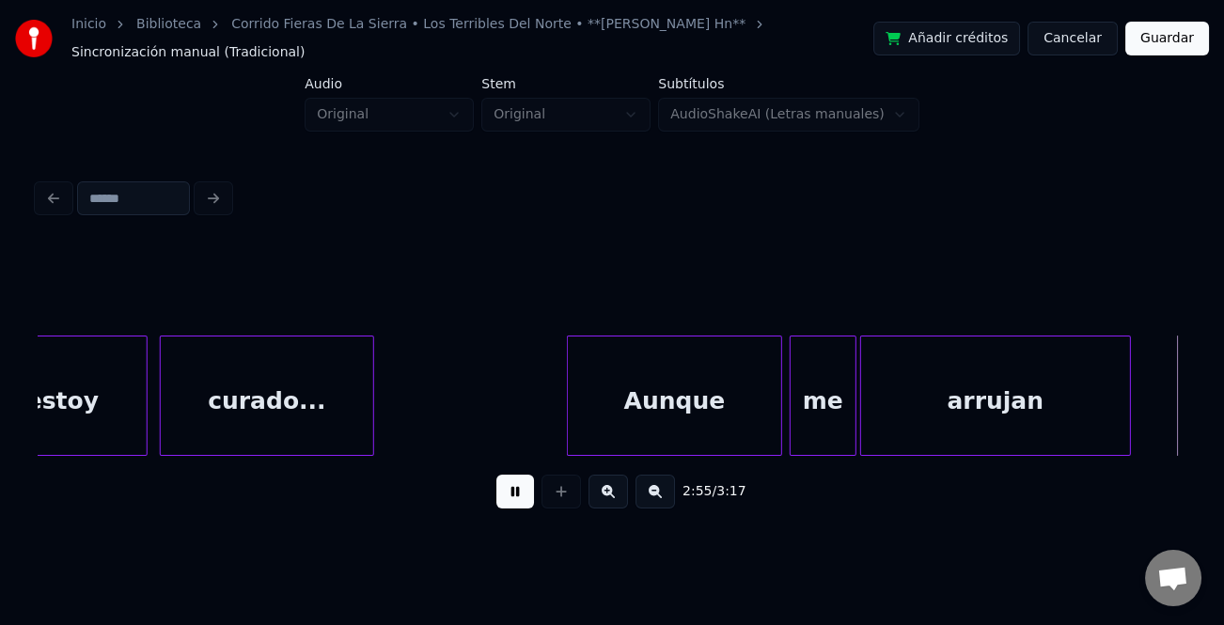
scroll to position [0, 49249]
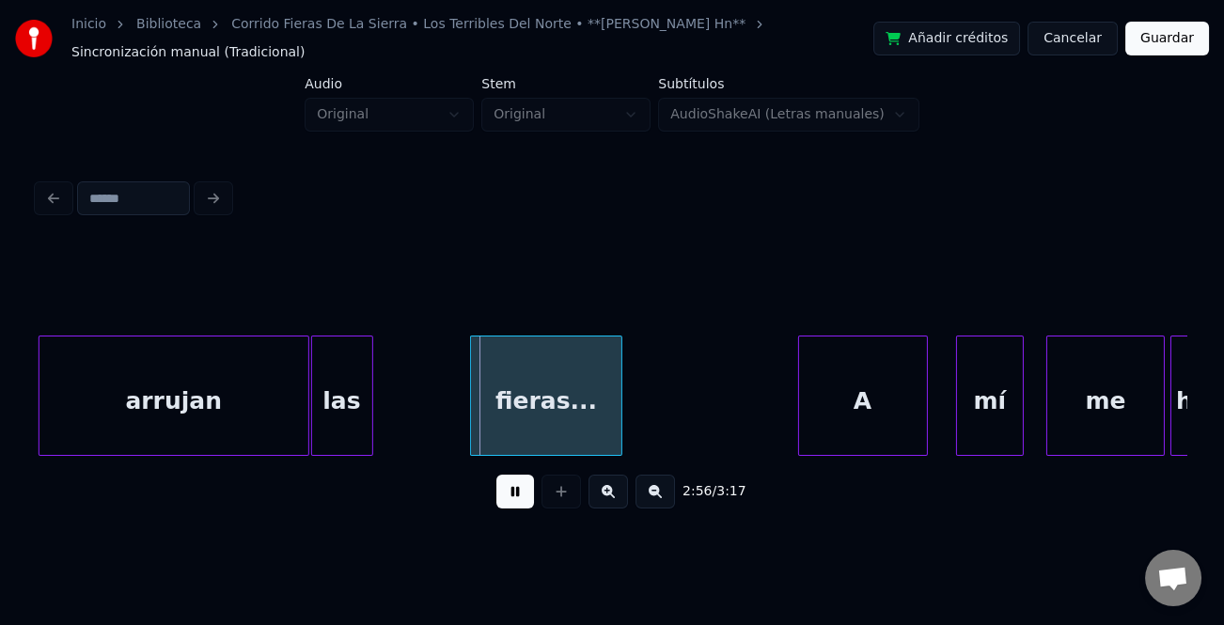
click at [352, 433] on div "las" at bounding box center [342, 401] width 60 height 128
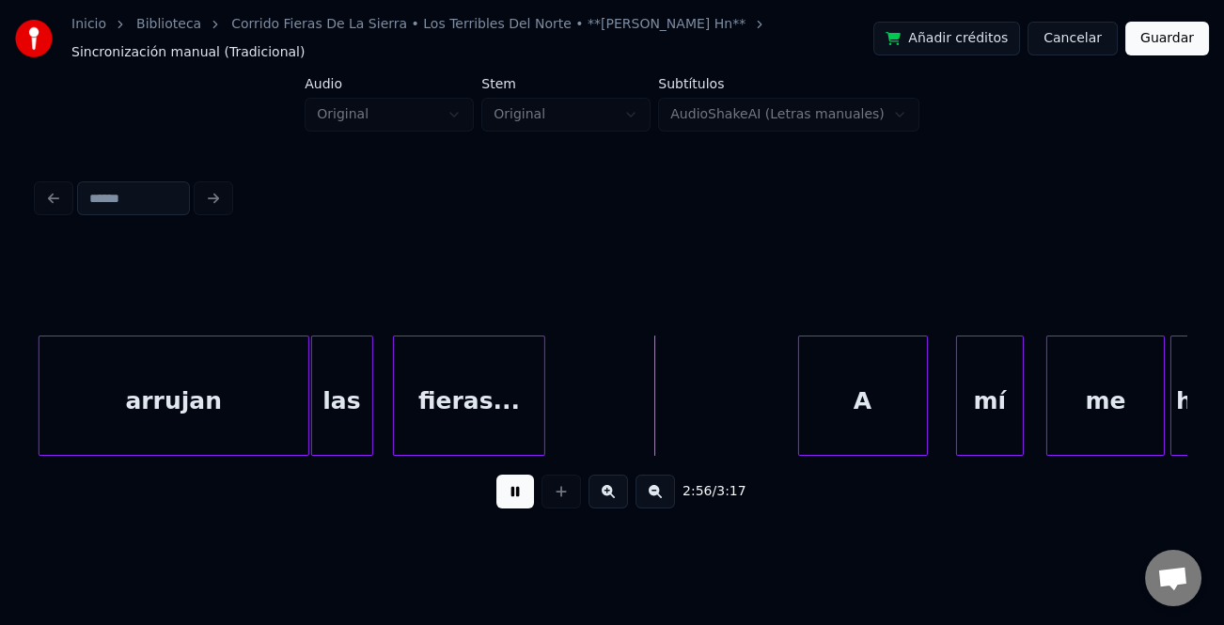
click at [449, 430] on div "fieras..." at bounding box center [469, 401] width 150 height 128
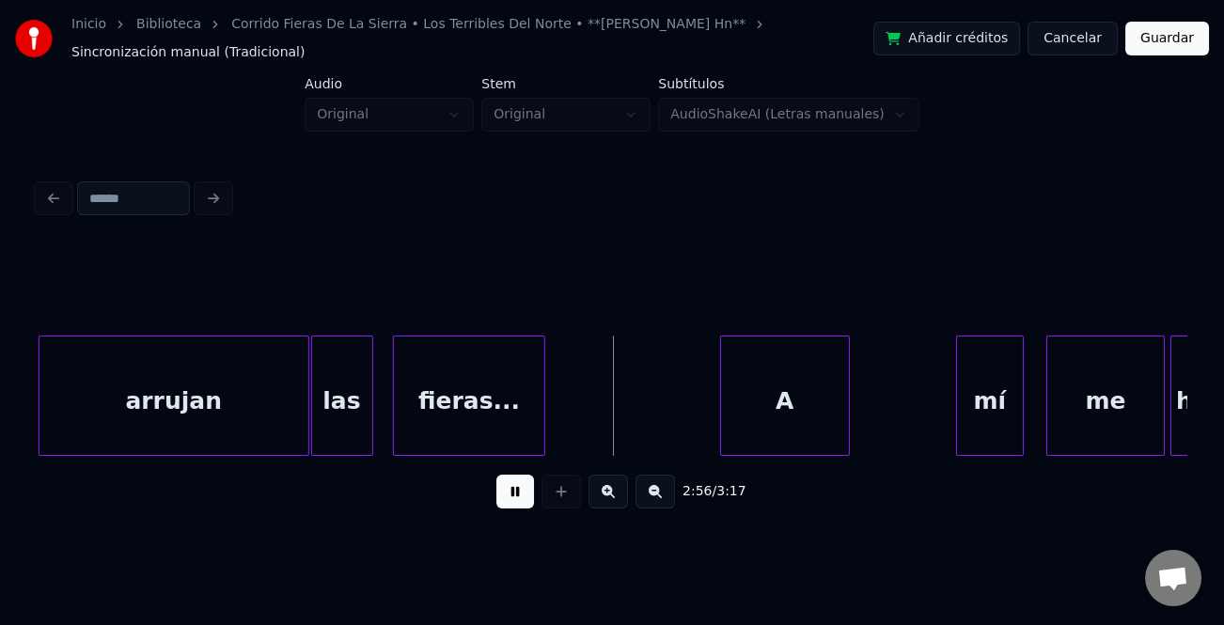
click at [754, 424] on div "A" at bounding box center [785, 401] width 128 height 128
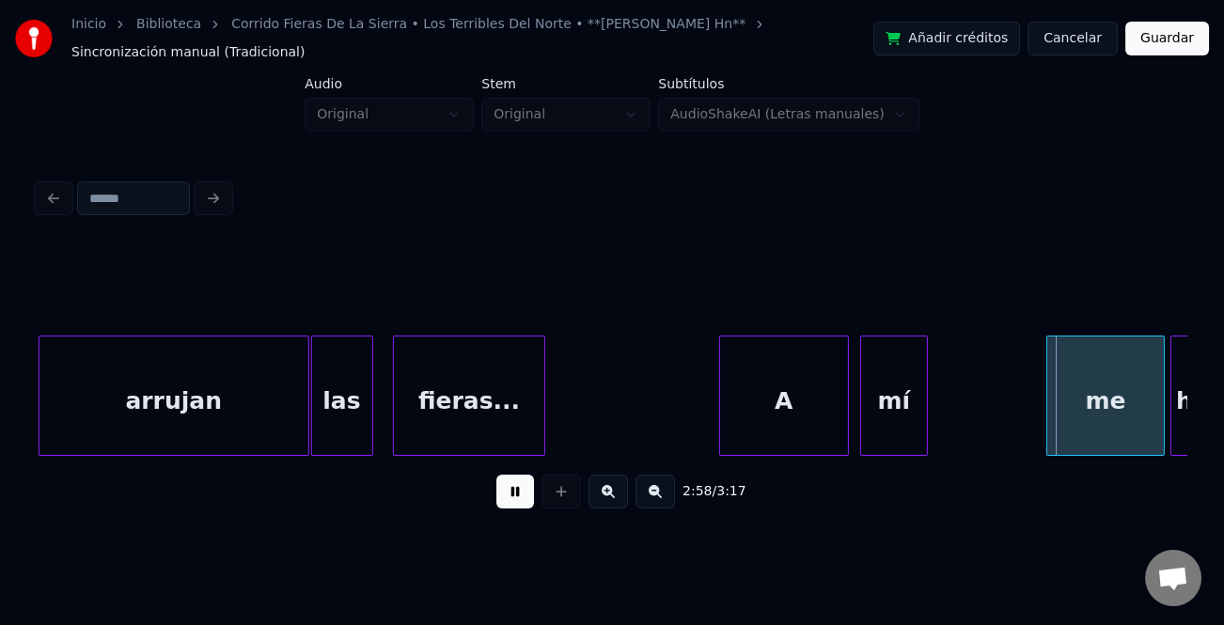
click at [888, 447] on div "mí" at bounding box center [894, 401] width 66 height 128
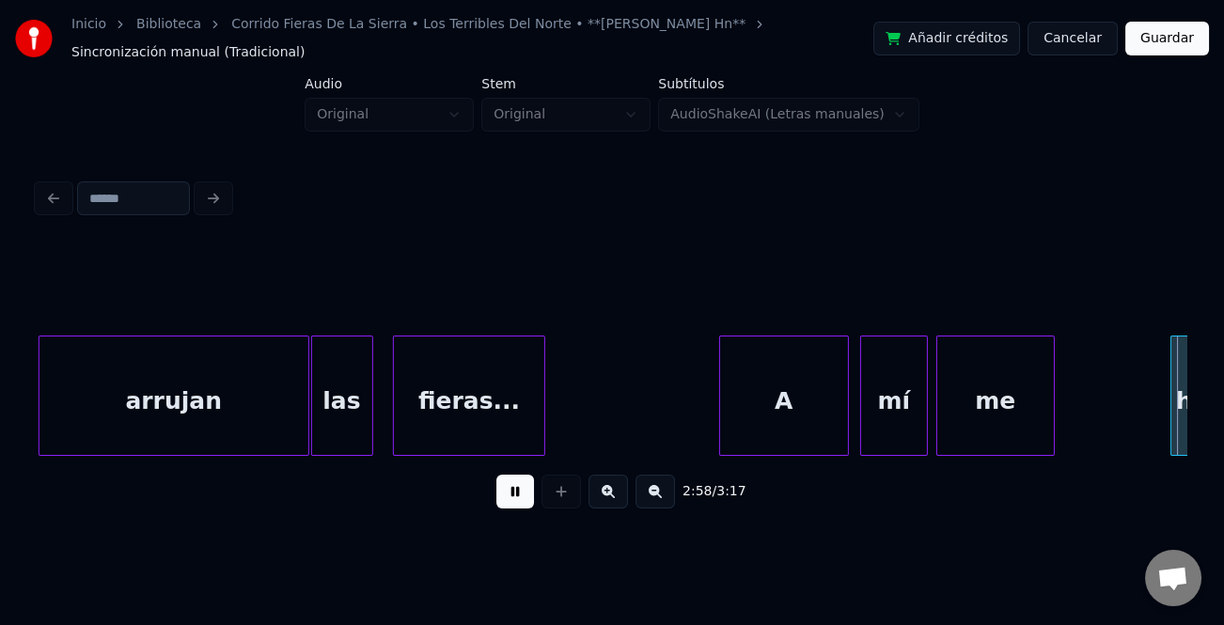
scroll to position [0, 50147]
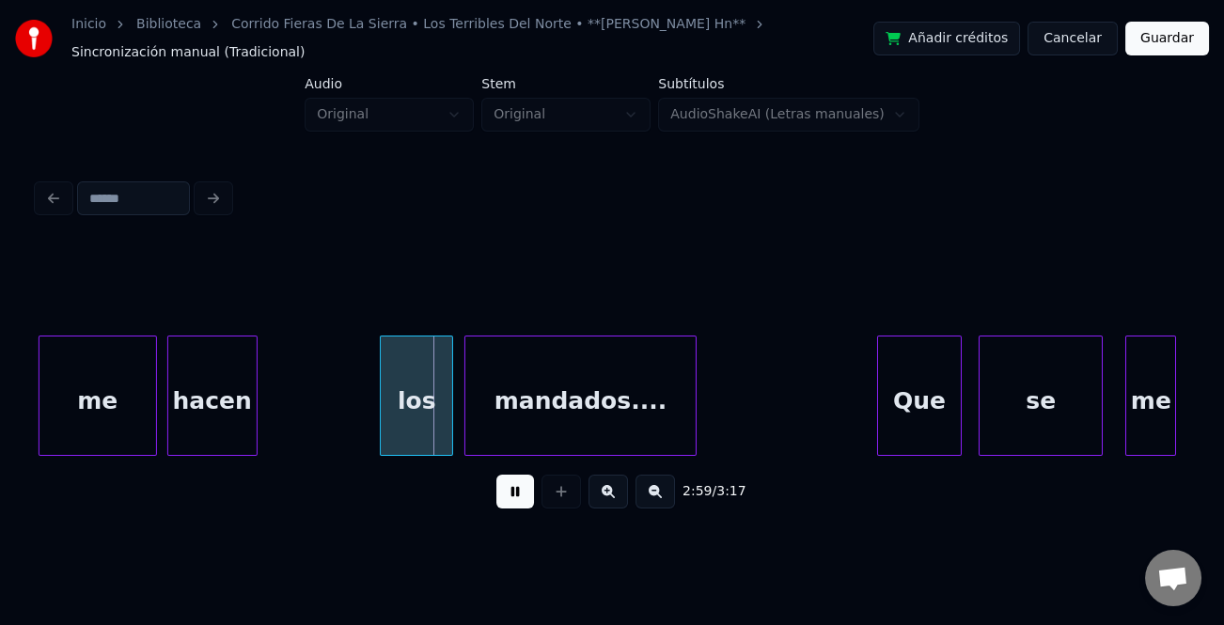
click at [219, 417] on div "hacen" at bounding box center [212, 401] width 88 height 128
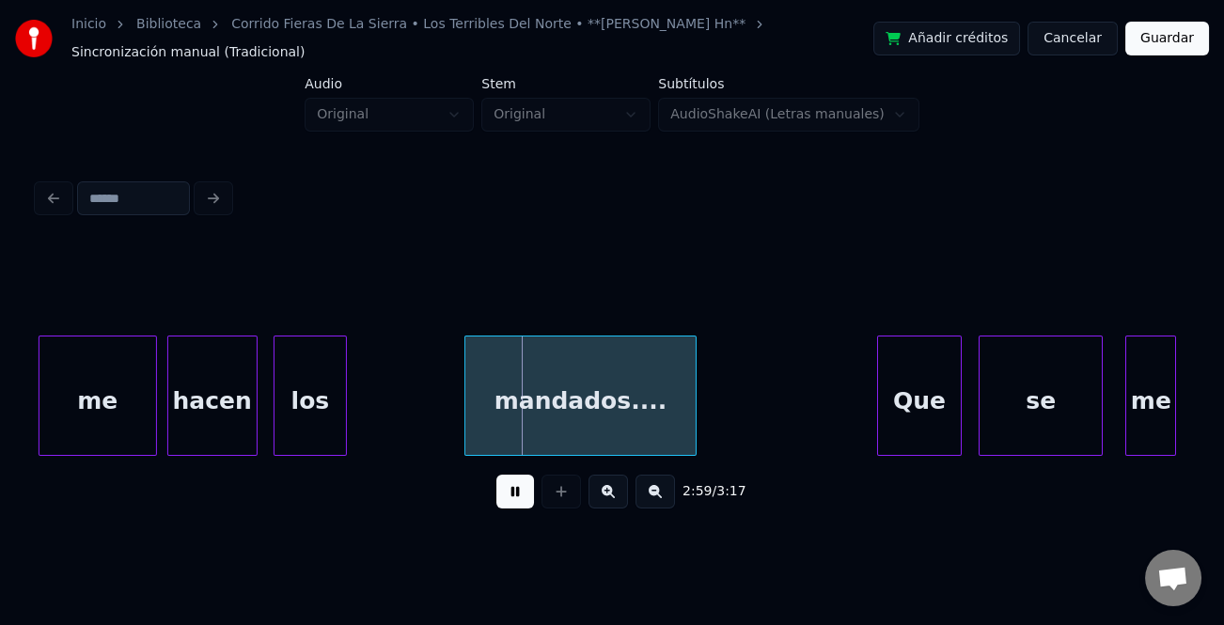
click at [297, 417] on div "los" at bounding box center [310, 401] width 71 height 128
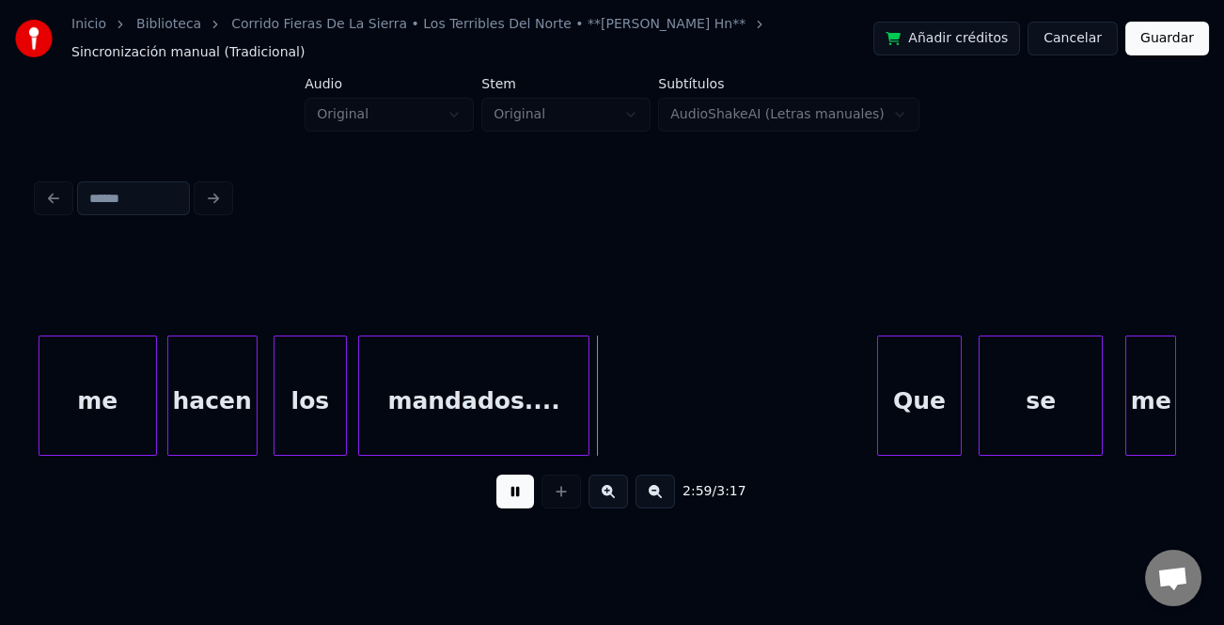
click at [411, 421] on div "mandados...." at bounding box center [473, 401] width 229 height 128
click at [663, 430] on div at bounding box center [662, 396] width 6 height 118
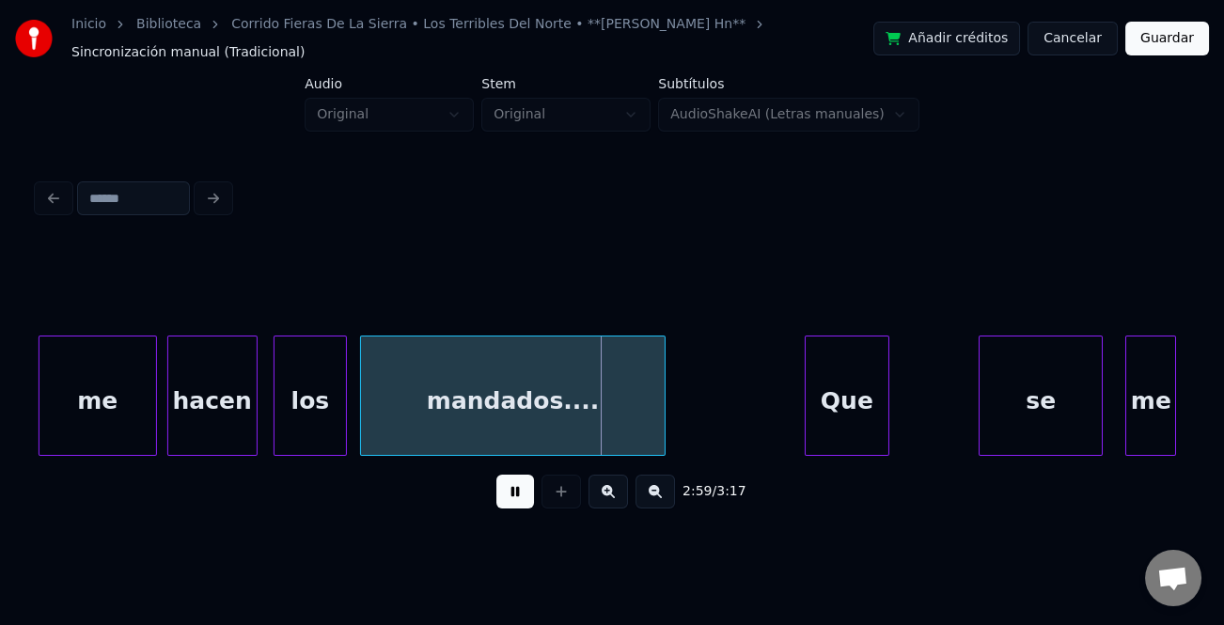
click at [874, 433] on div "Que" at bounding box center [847, 401] width 83 height 128
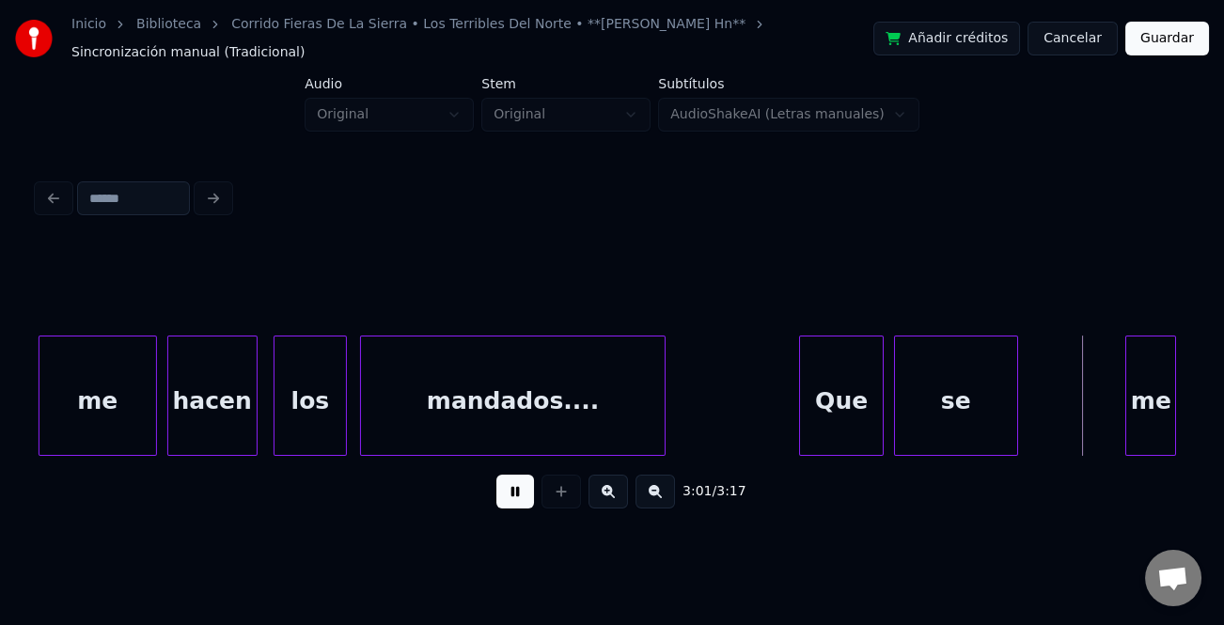
click at [952, 433] on div "se" at bounding box center [956, 401] width 122 height 128
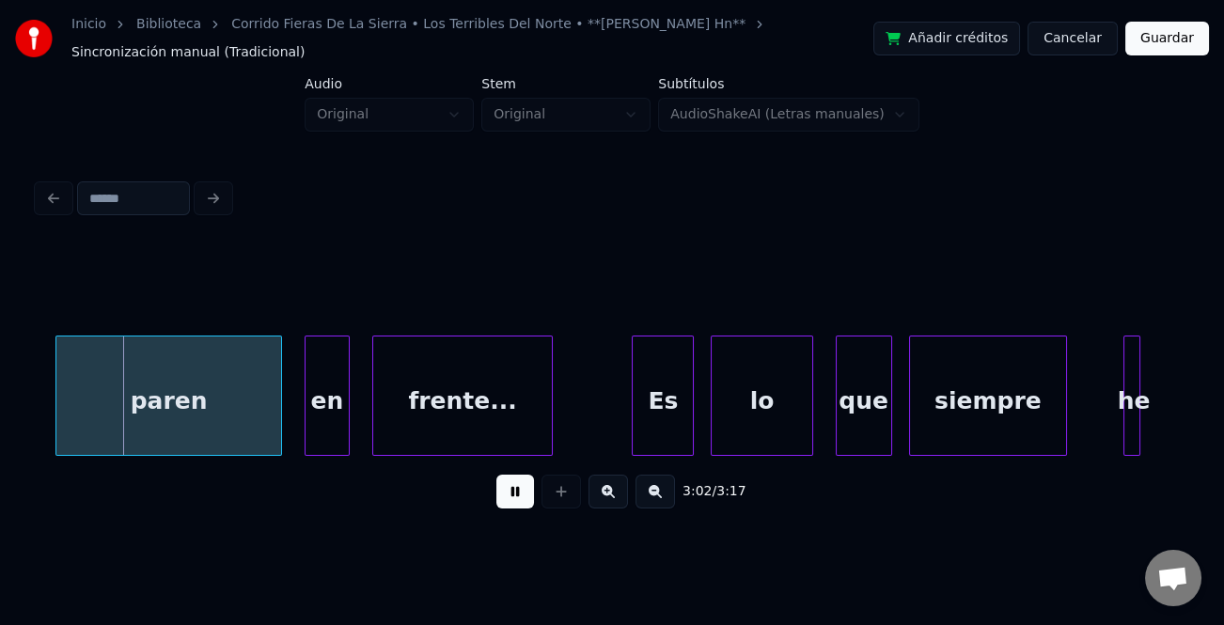
scroll to position [0, 51151]
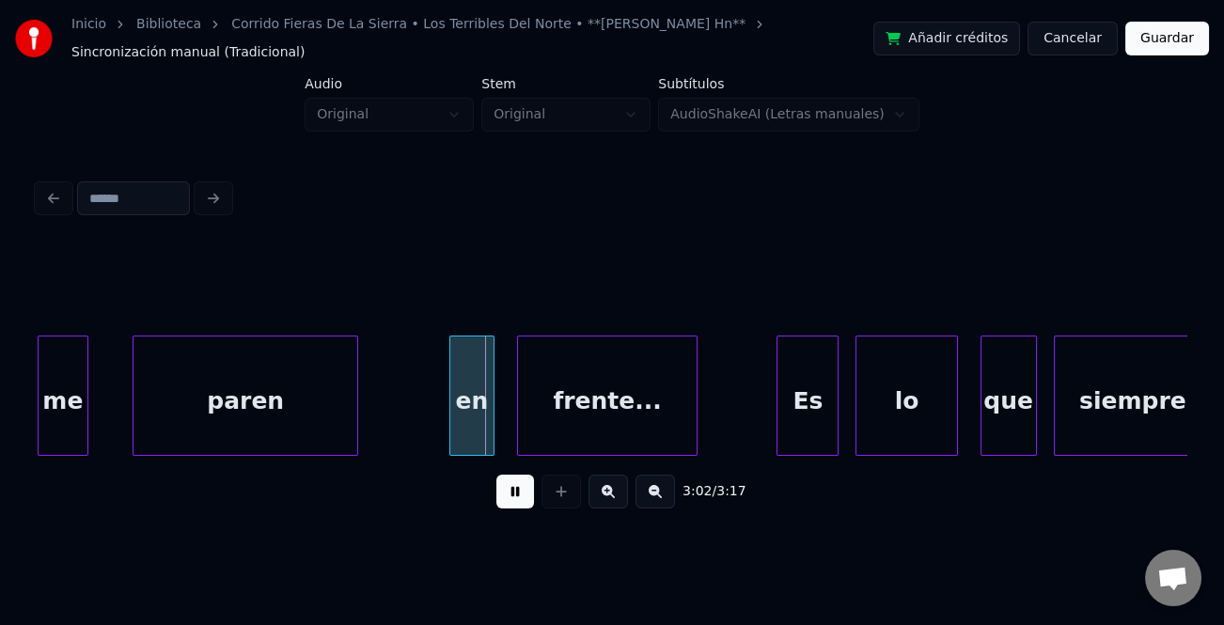
click at [306, 415] on div "paren" at bounding box center [246, 401] width 224 height 128
click at [393, 428] on div "en" at bounding box center [391, 401] width 43 height 128
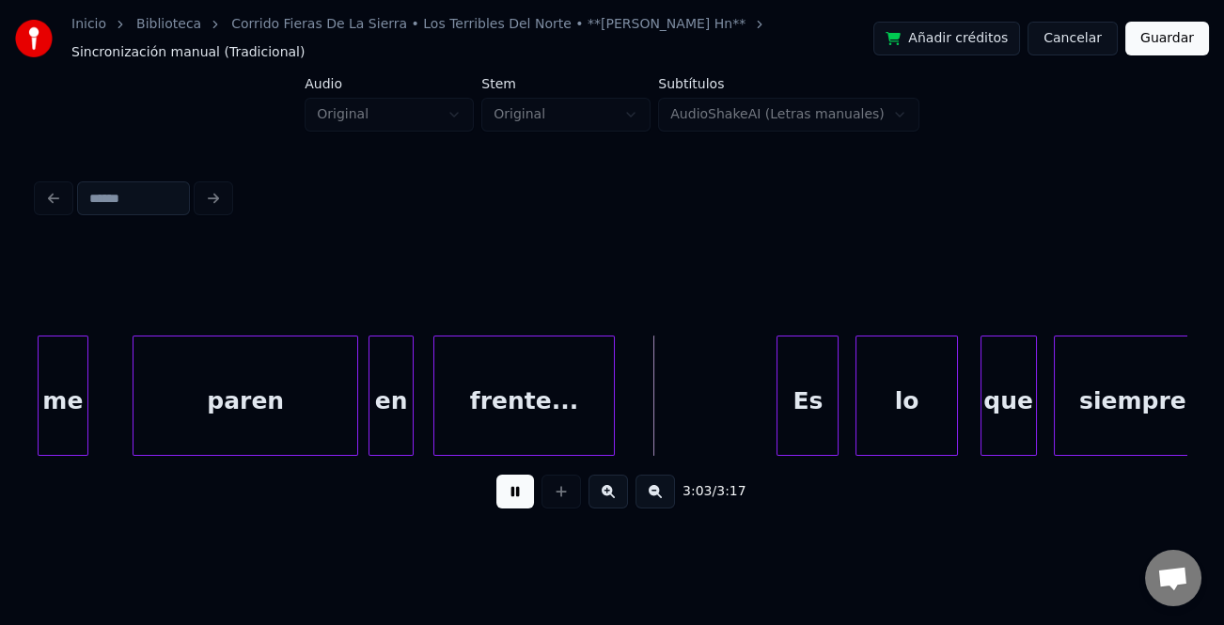
click at [502, 419] on div "frente..." at bounding box center [523, 401] width 179 height 128
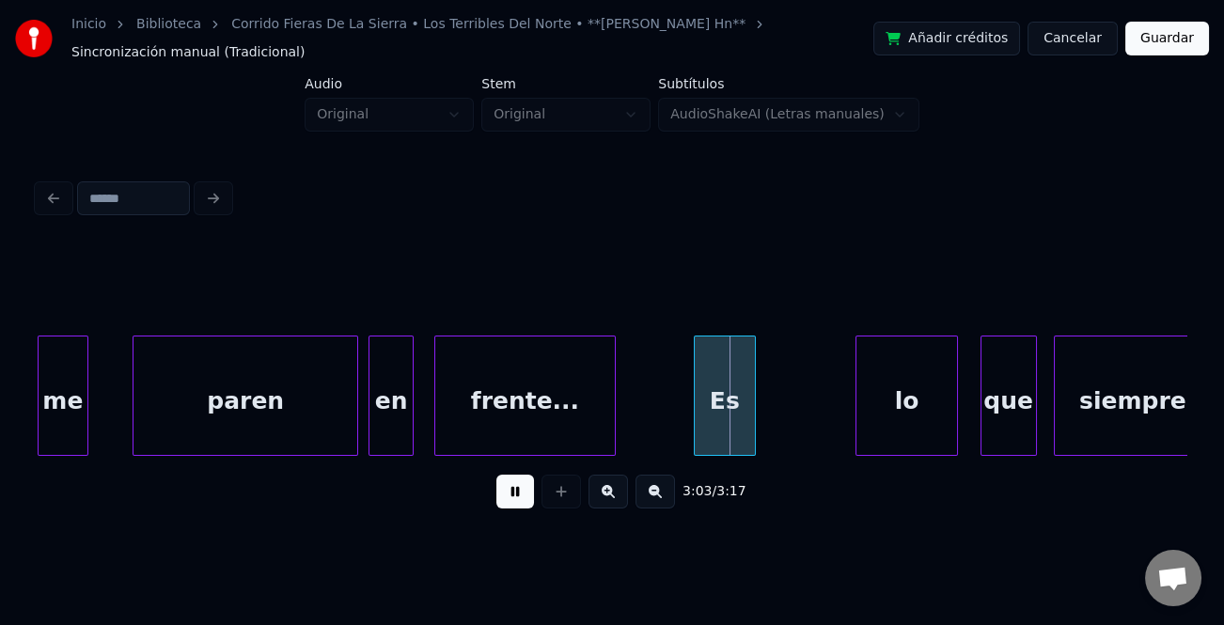
click at [708, 430] on div "Es" at bounding box center [725, 401] width 60 height 128
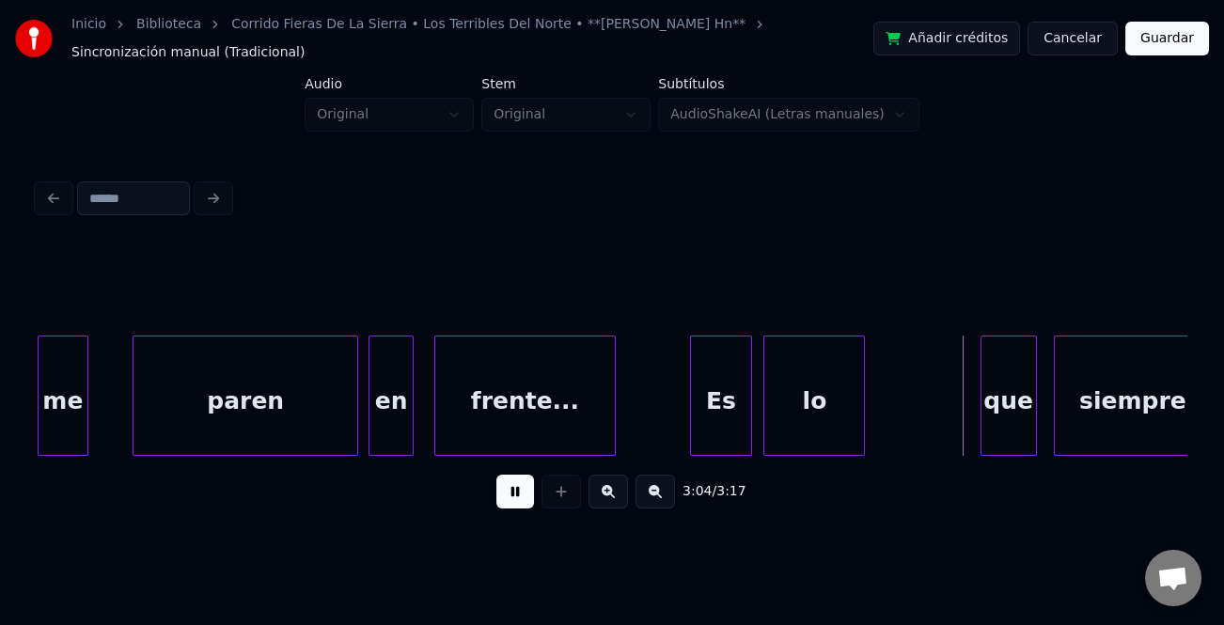
click at [818, 417] on div "lo" at bounding box center [814, 401] width 100 height 128
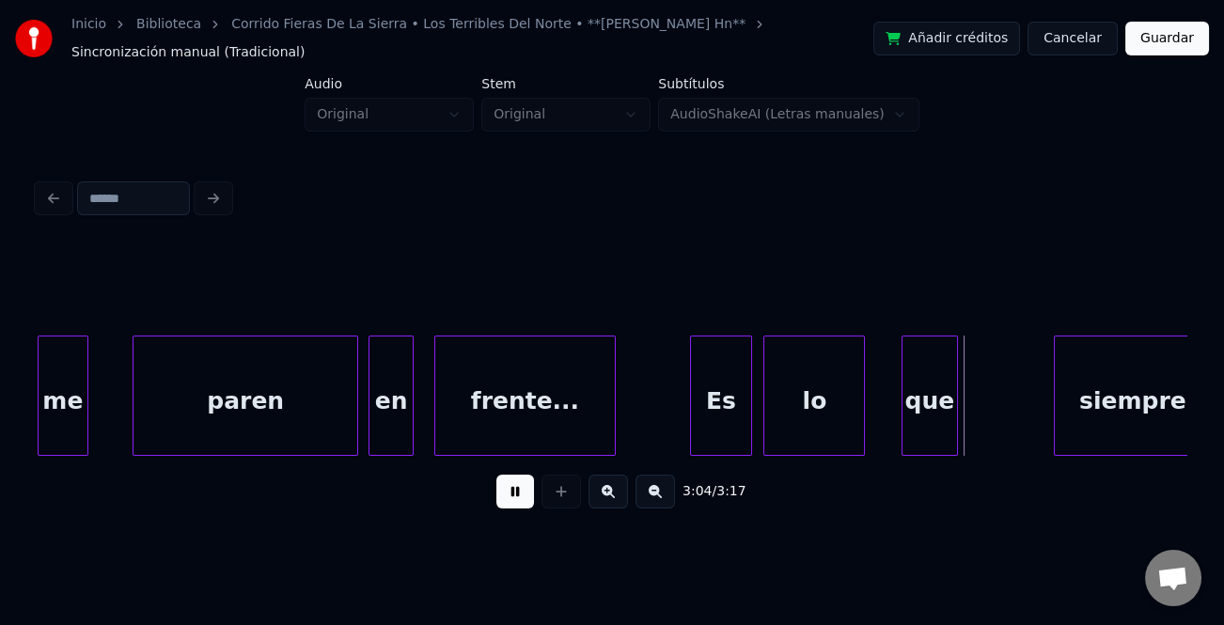
click at [929, 417] on div "que" at bounding box center [930, 401] width 55 height 128
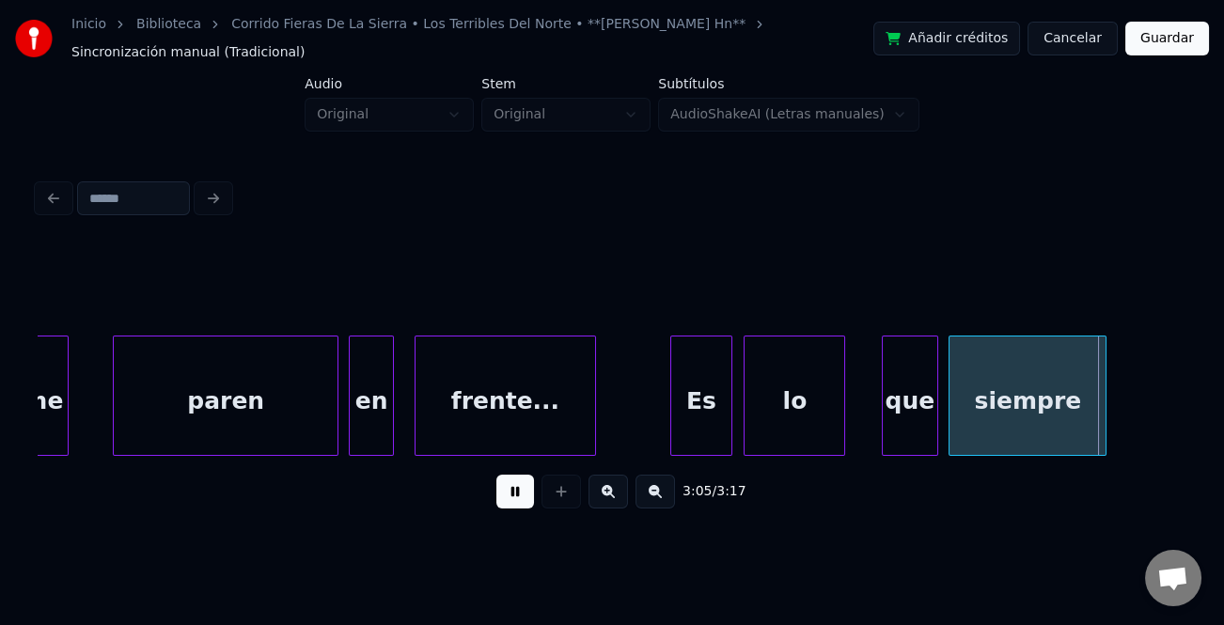
click at [1003, 432] on div "siempre" at bounding box center [1028, 401] width 156 height 128
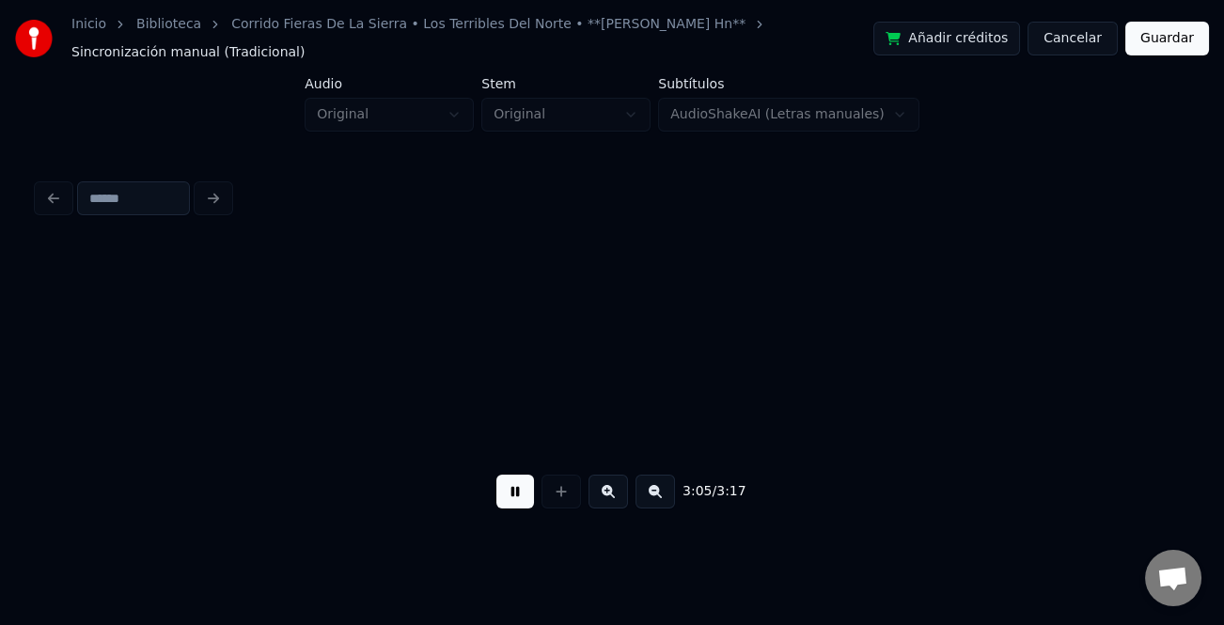
scroll to position [0, 52322]
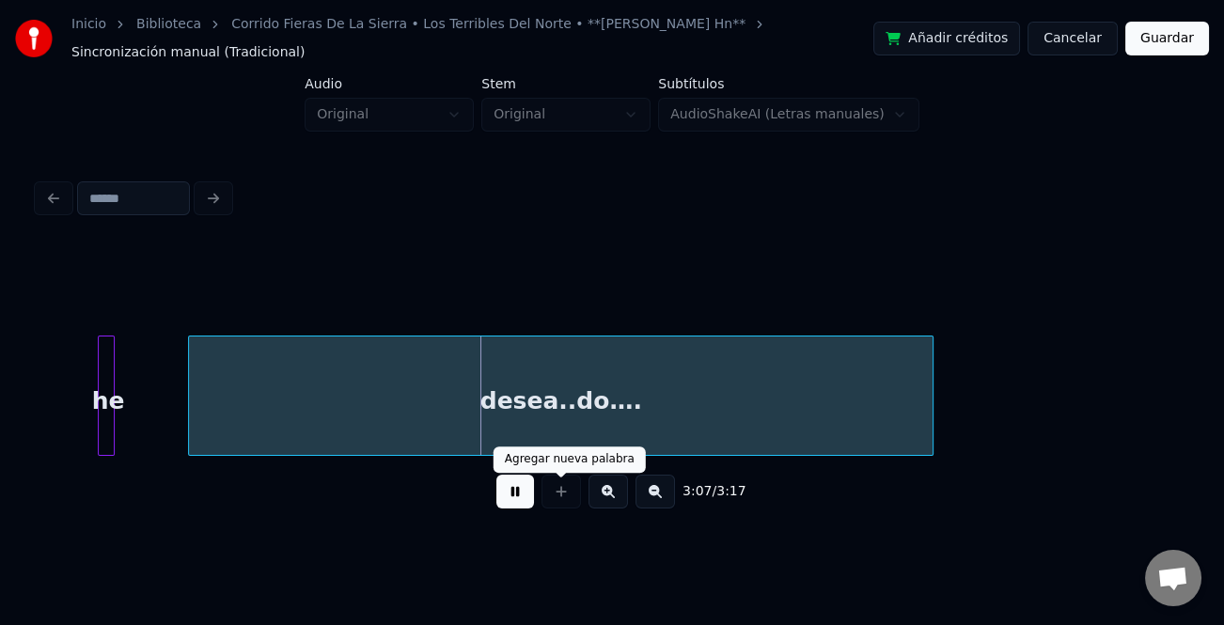
drag, startPoint x: 523, startPoint y: 495, endPoint x: 595, endPoint y: 490, distance: 72.6
click at [536, 493] on div "3:07 / 3:17" at bounding box center [612, 491] width 1119 height 41
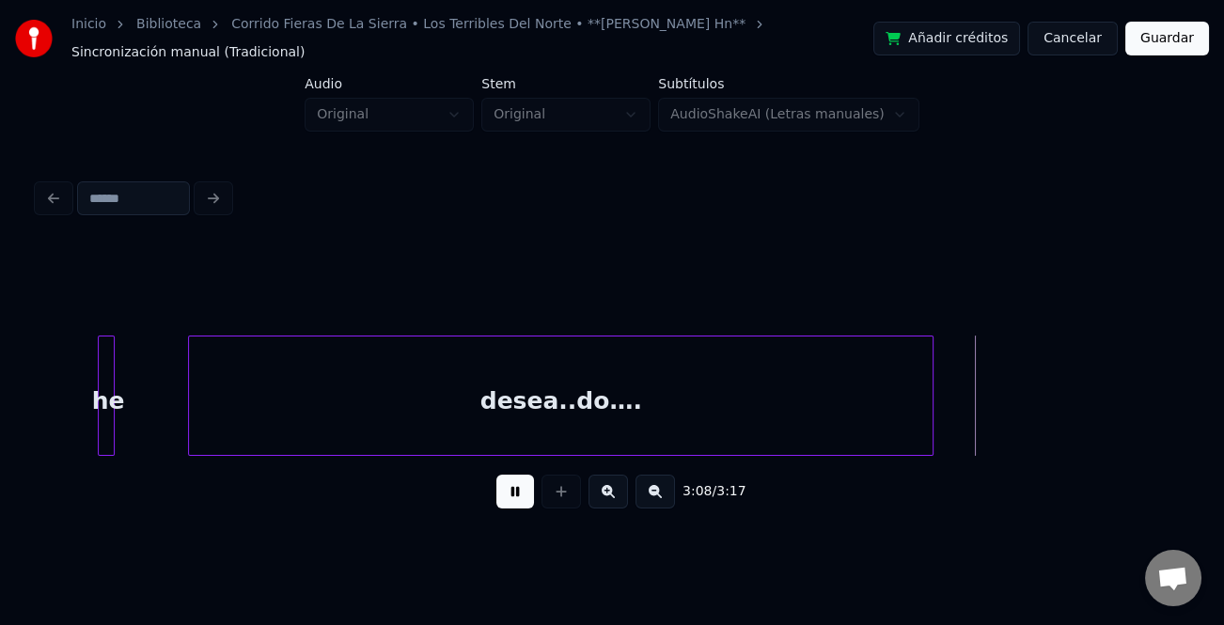
drag, startPoint x: 514, startPoint y: 506, endPoint x: 641, endPoint y: 505, distance: 126.9
click at [521, 505] on button at bounding box center [515, 492] width 38 height 34
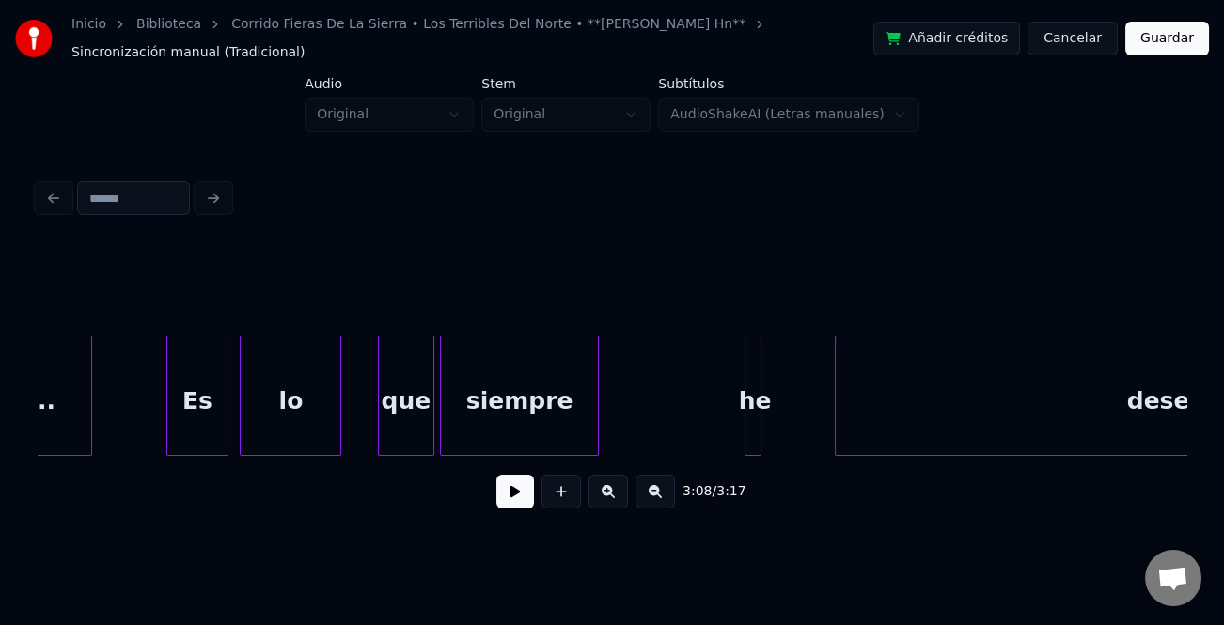
scroll to position [0, 51541]
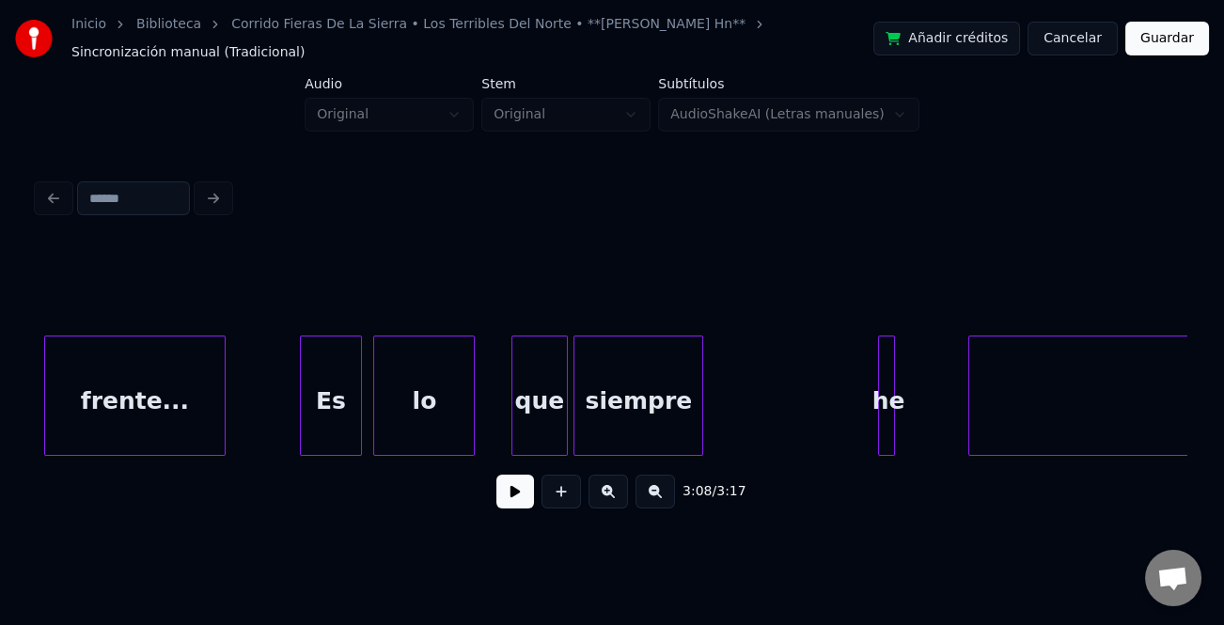
click at [697, 427] on div at bounding box center [700, 396] width 6 height 118
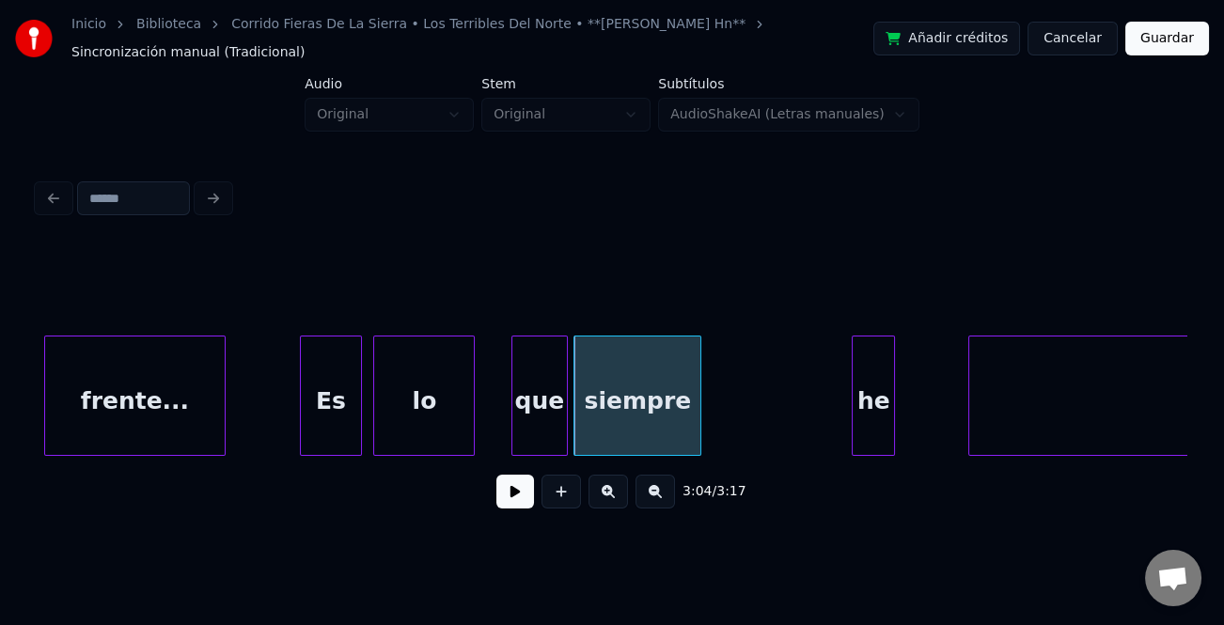
click at [853, 429] on div at bounding box center [856, 396] width 6 height 118
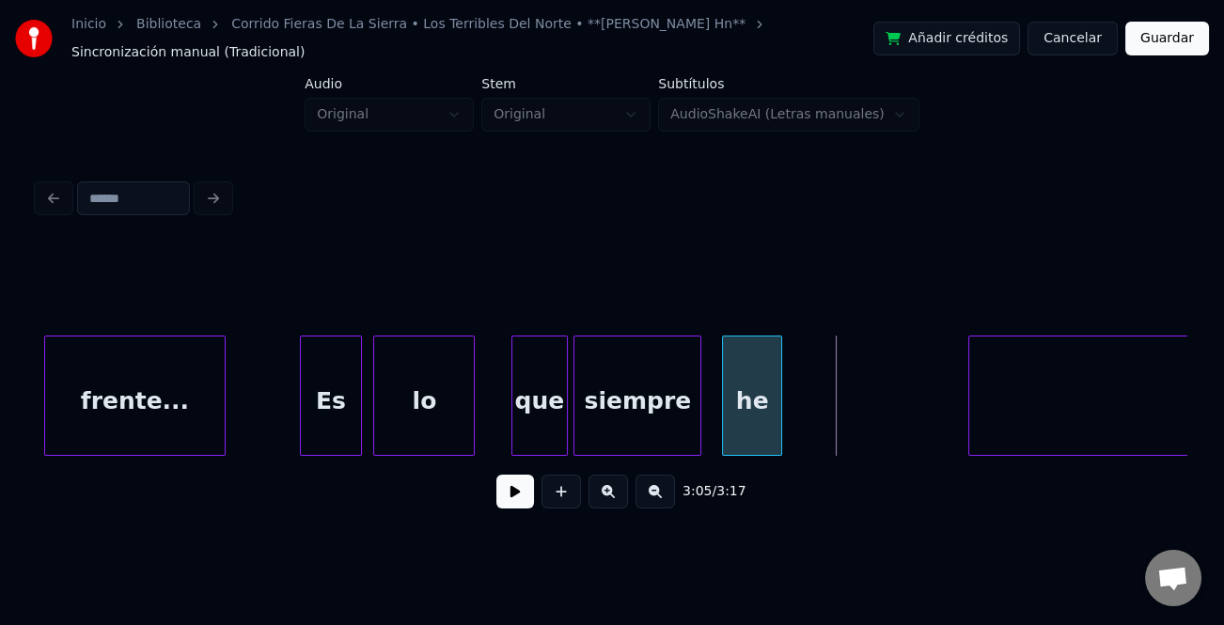
click at [741, 430] on div "he" at bounding box center [752, 401] width 58 height 128
click at [781, 422] on div at bounding box center [779, 396] width 6 height 118
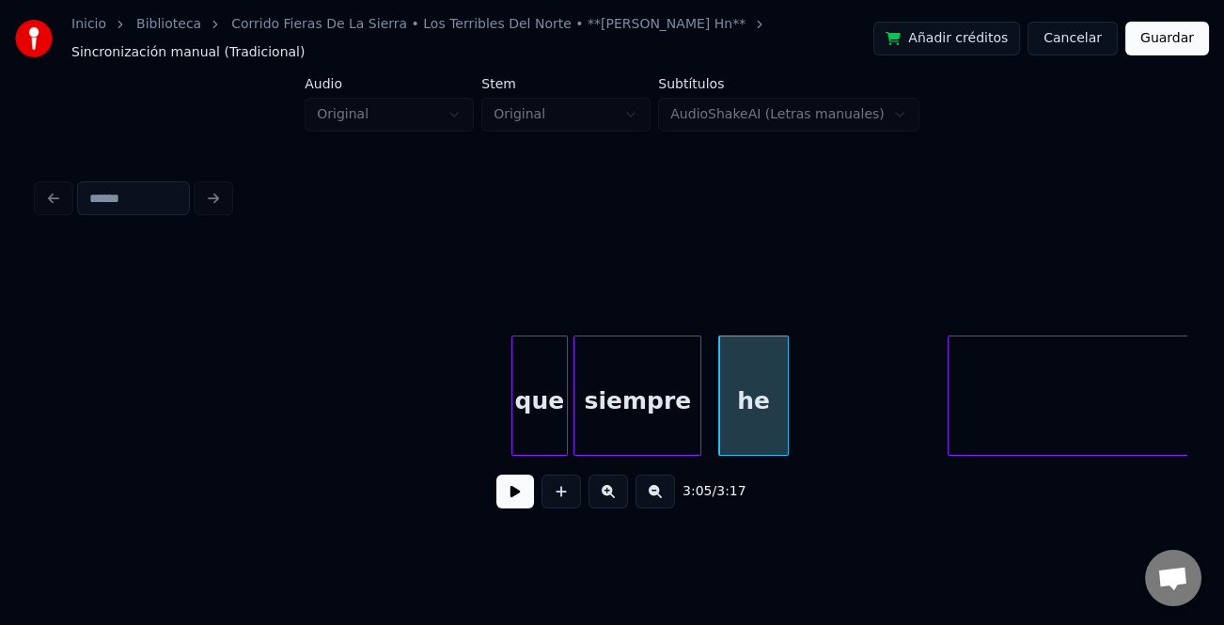
scroll to position [0, 52063]
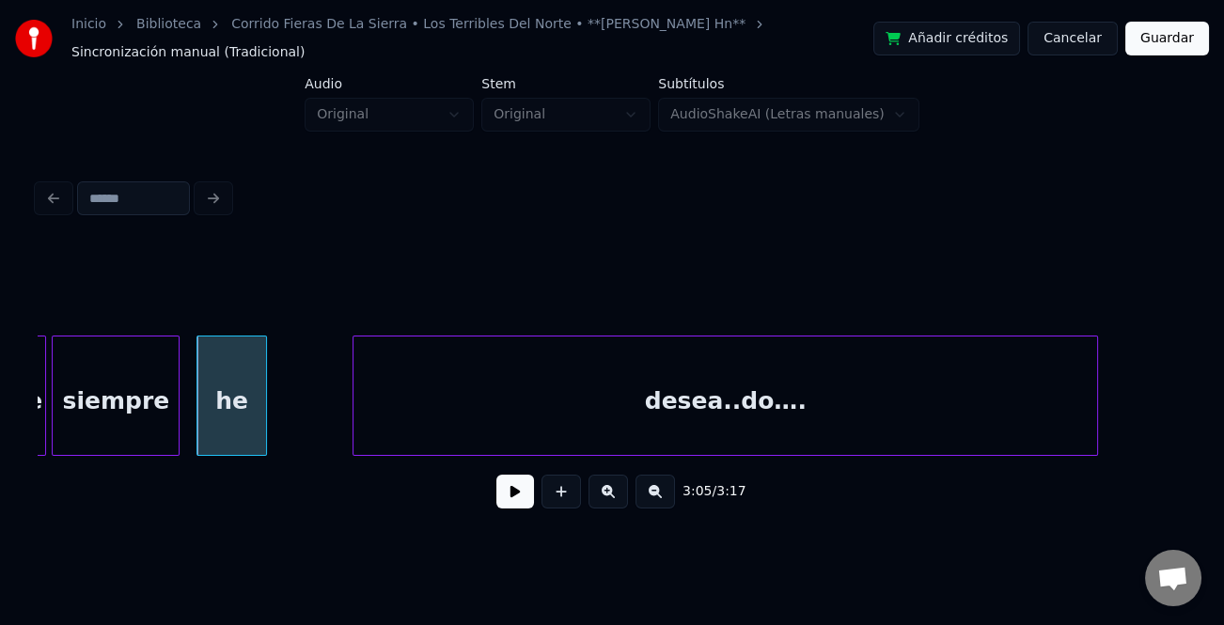
click at [911, 419] on div "desea..do…." at bounding box center [726, 401] width 744 height 128
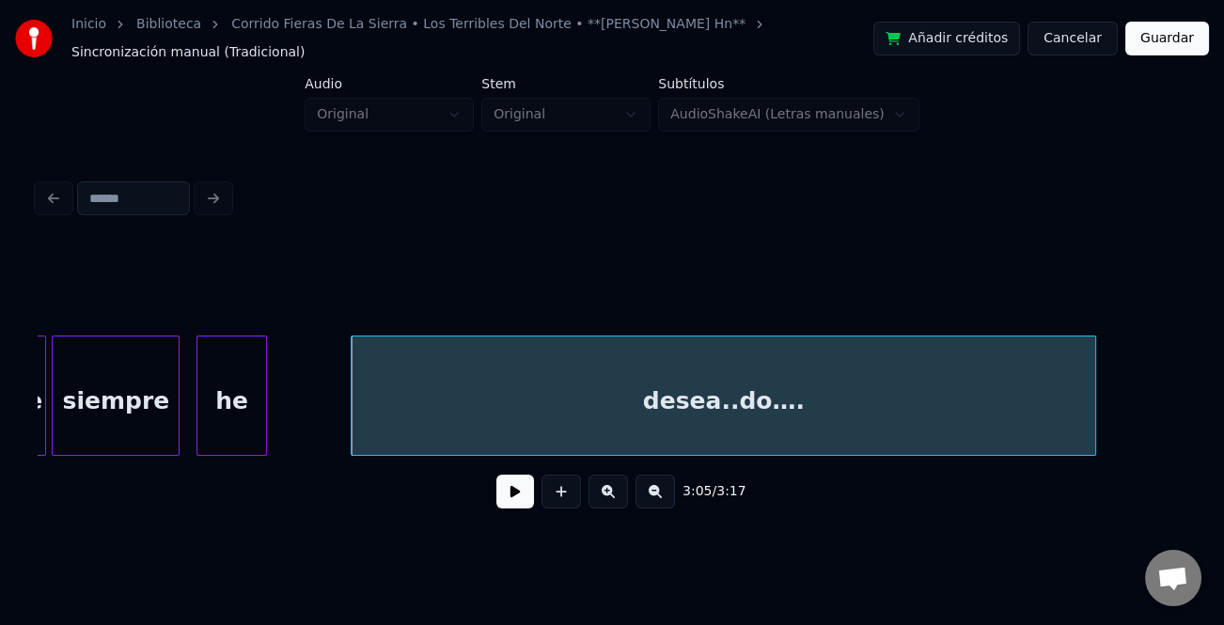
click at [527, 489] on button at bounding box center [515, 492] width 38 height 34
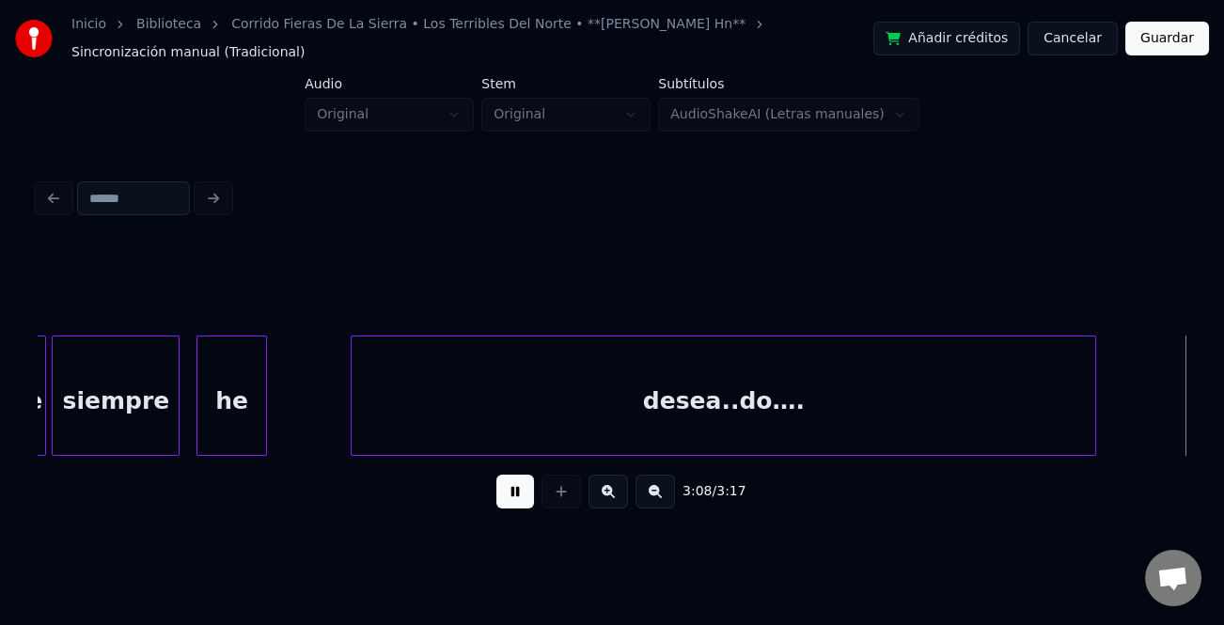
scroll to position [0, 53215]
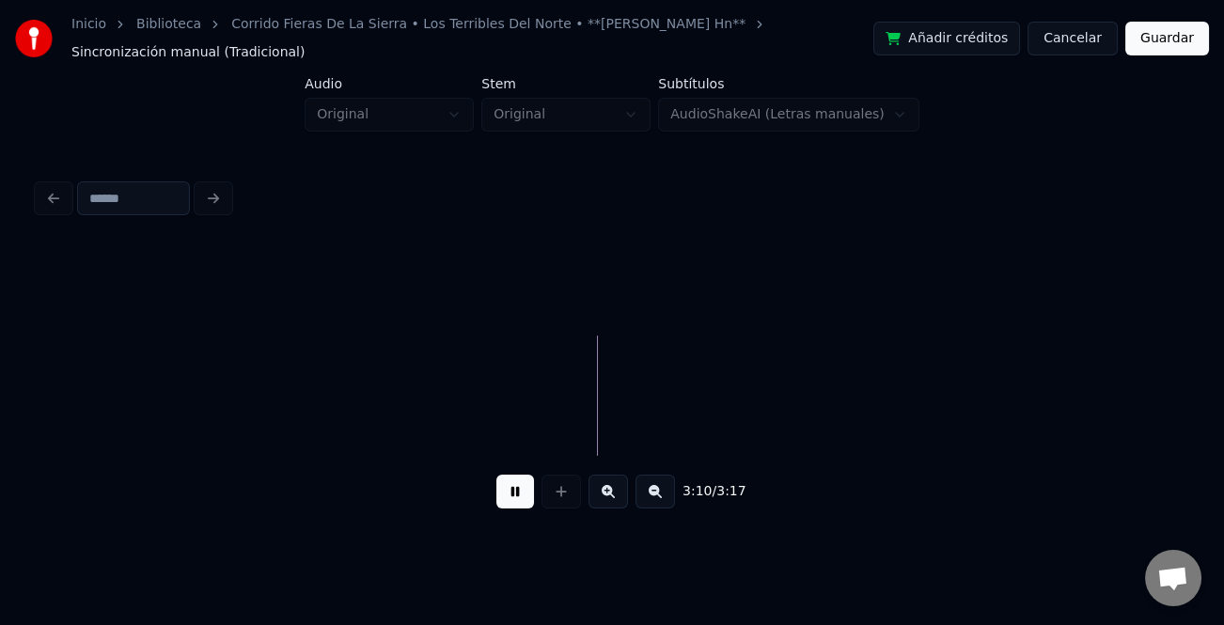
drag, startPoint x: 523, startPoint y: 499, endPoint x: 583, endPoint y: 450, distance: 77.5
click at [523, 496] on button at bounding box center [515, 492] width 38 height 34
click at [1170, 53] on button "Guardar" at bounding box center [1168, 39] width 84 height 34
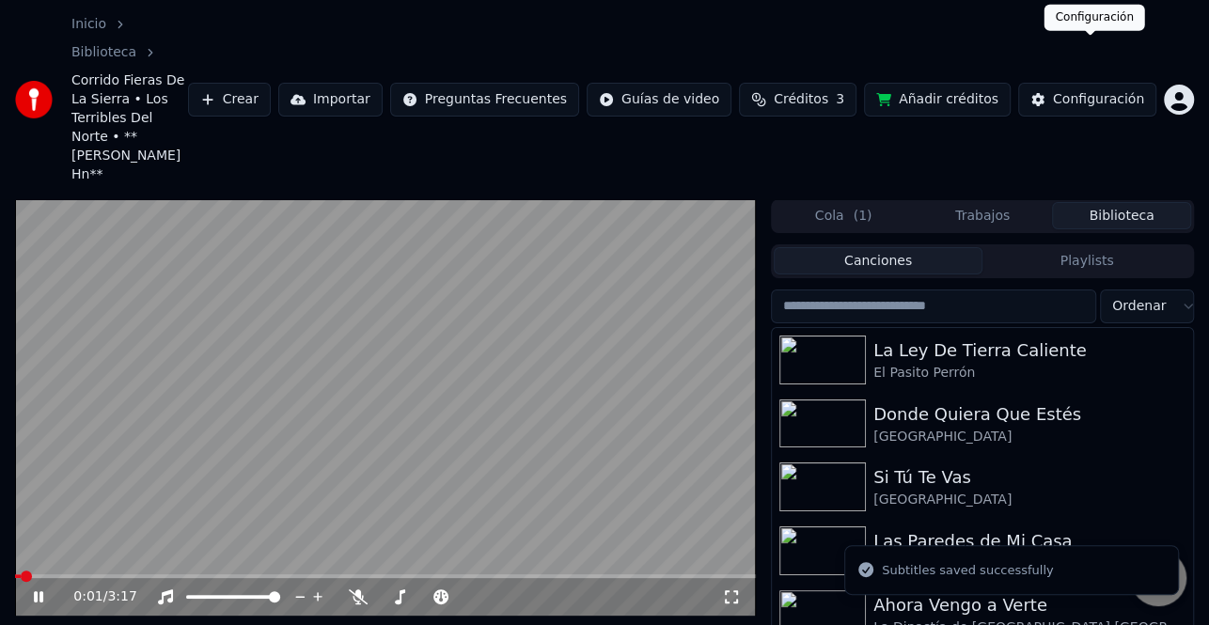
click at [1108, 90] on div "Configuración" at bounding box center [1098, 99] width 91 height 19
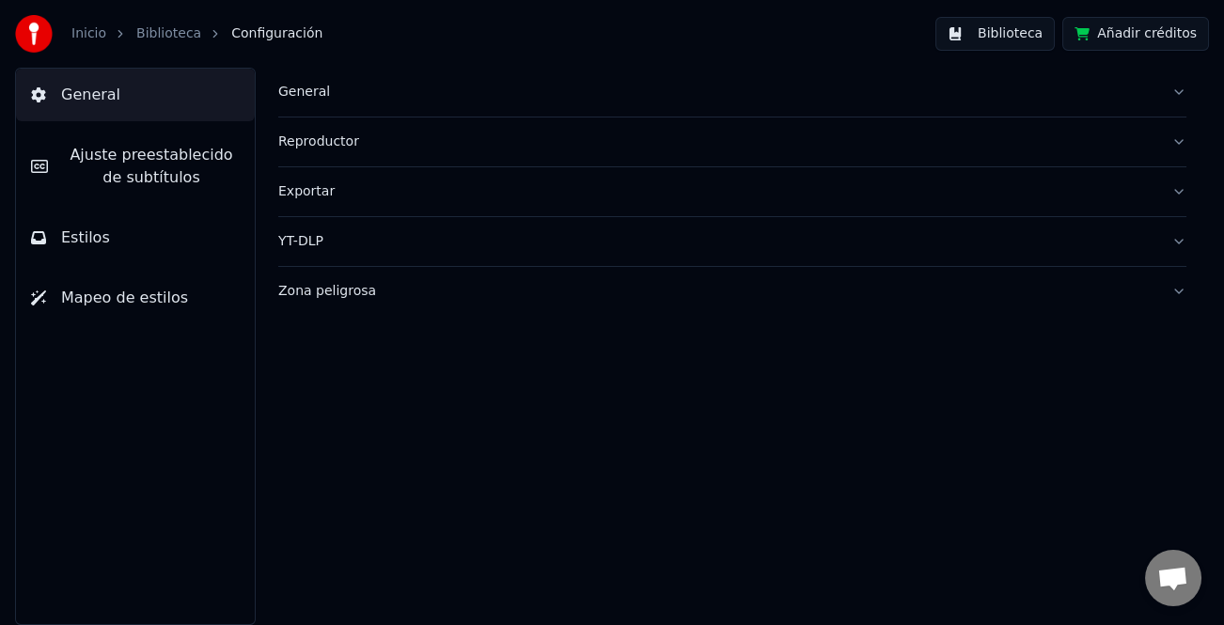
click at [182, 182] on span "Ajuste preestablecido de subtítulos" at bounding box center [151, 166] width 177 height 45
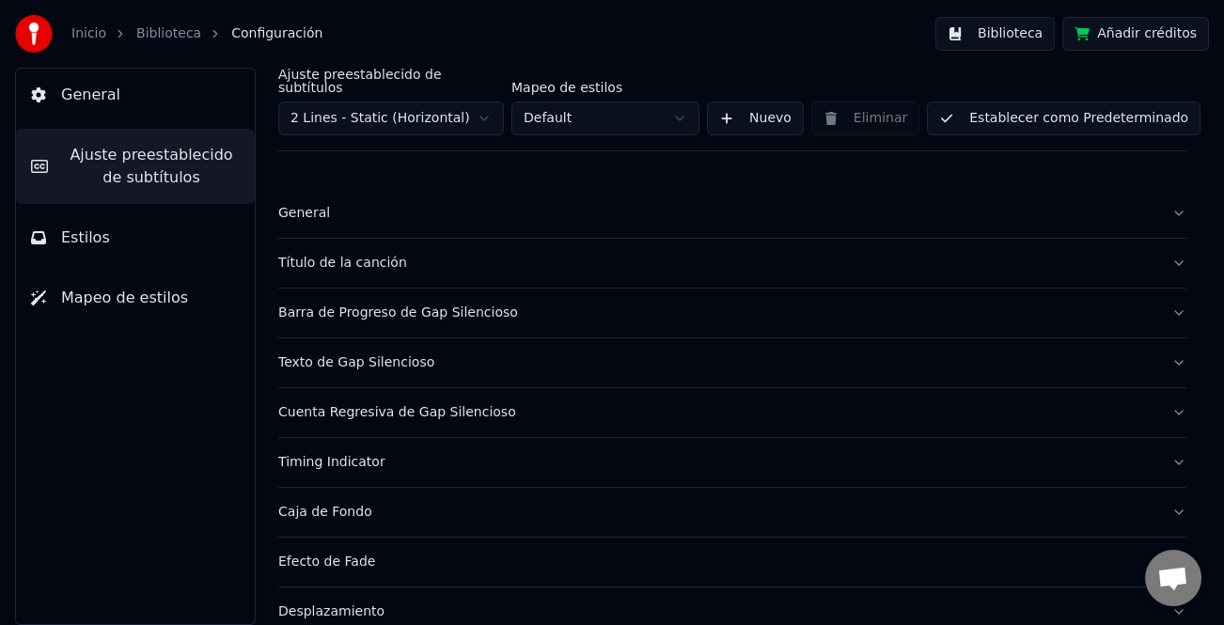
click at [359, 254] on div "Título de la canción" at bounding box center [717, 263] width 878 height 19
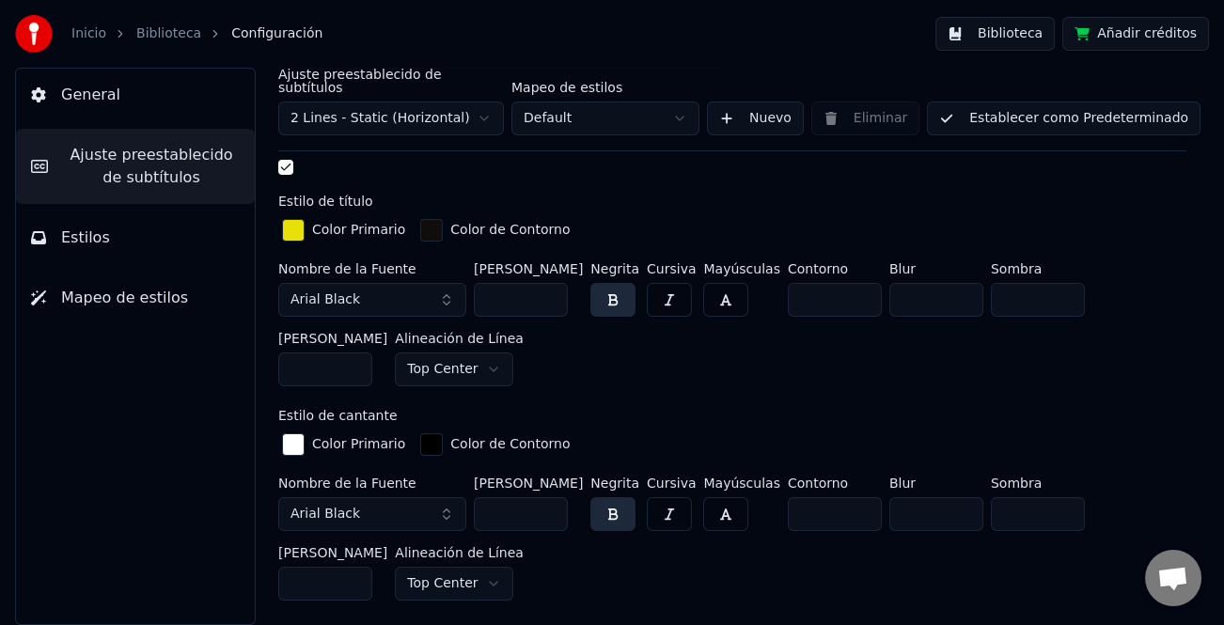
scroll to position [658, 0]
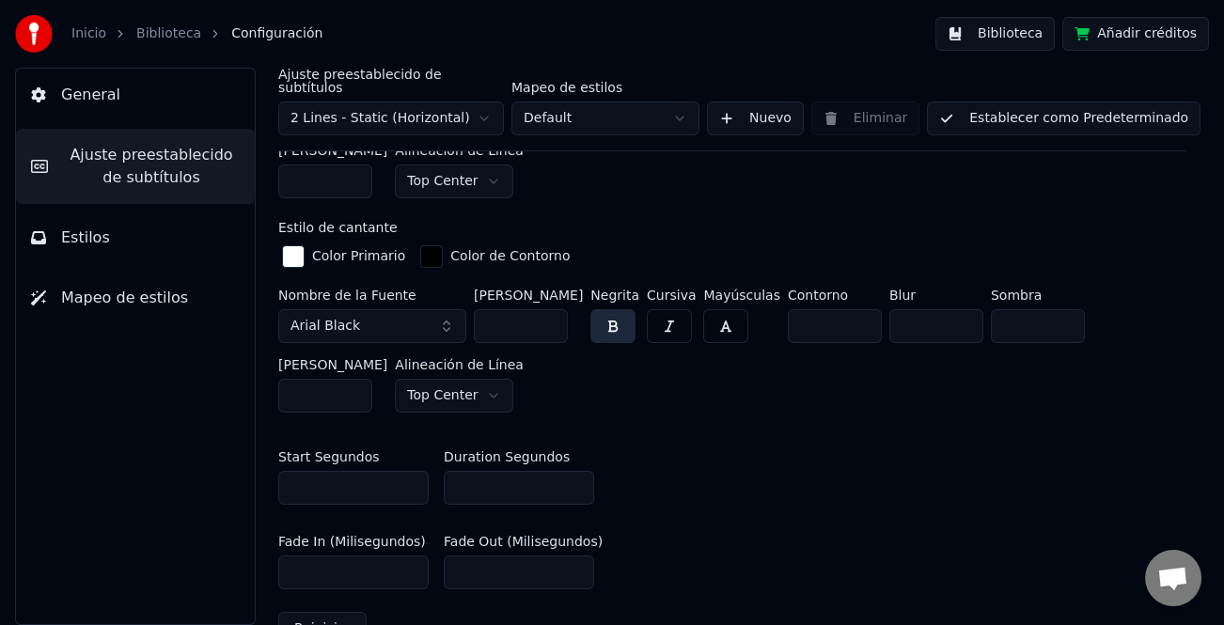
click at [575, 475] on input "*" at bounding box center [519, 488] width 150 height 34
type input "*"
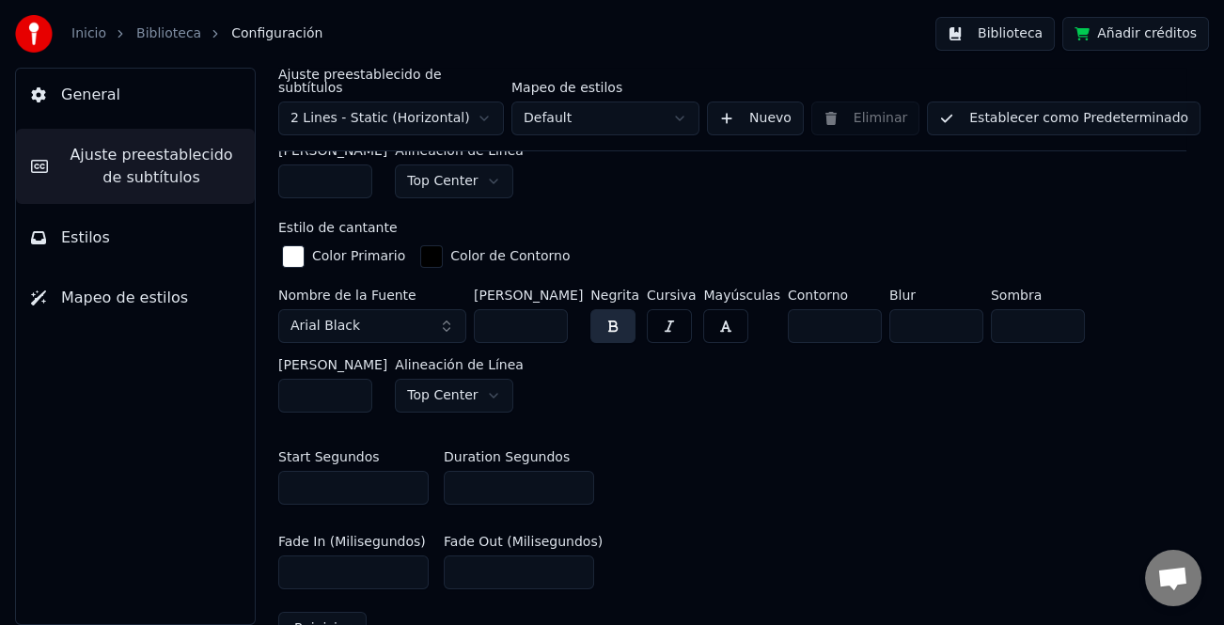
click at [574, 475] on input "*" at bounding box center [519, 488] width 150 height 34
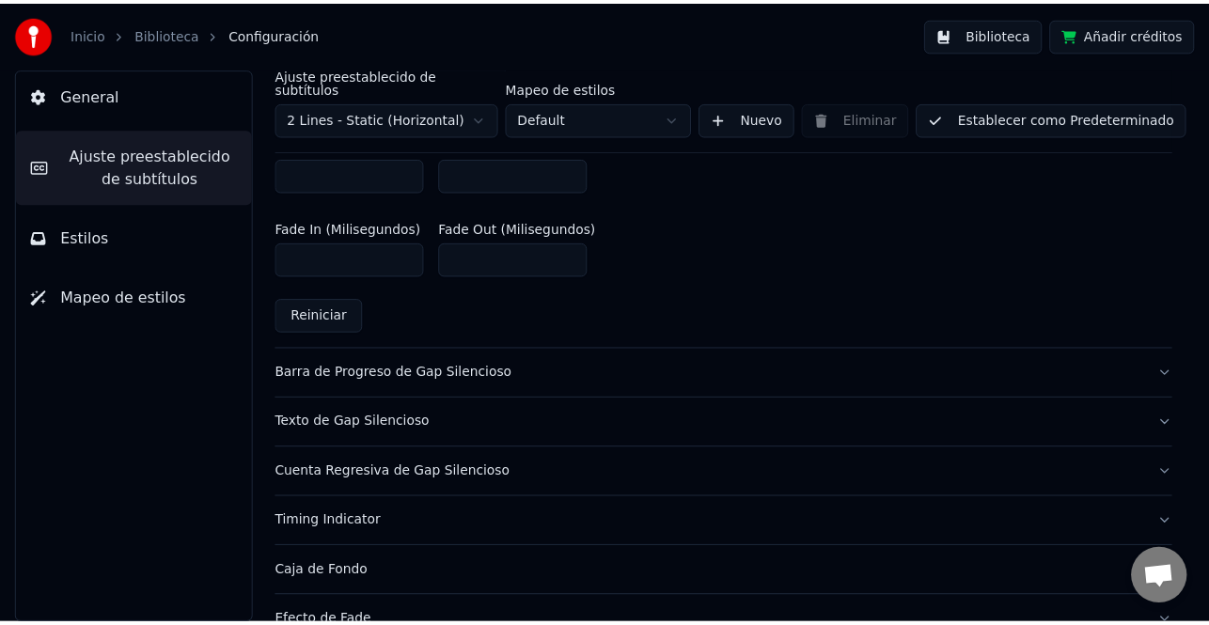
scroll to position [1034, 0]
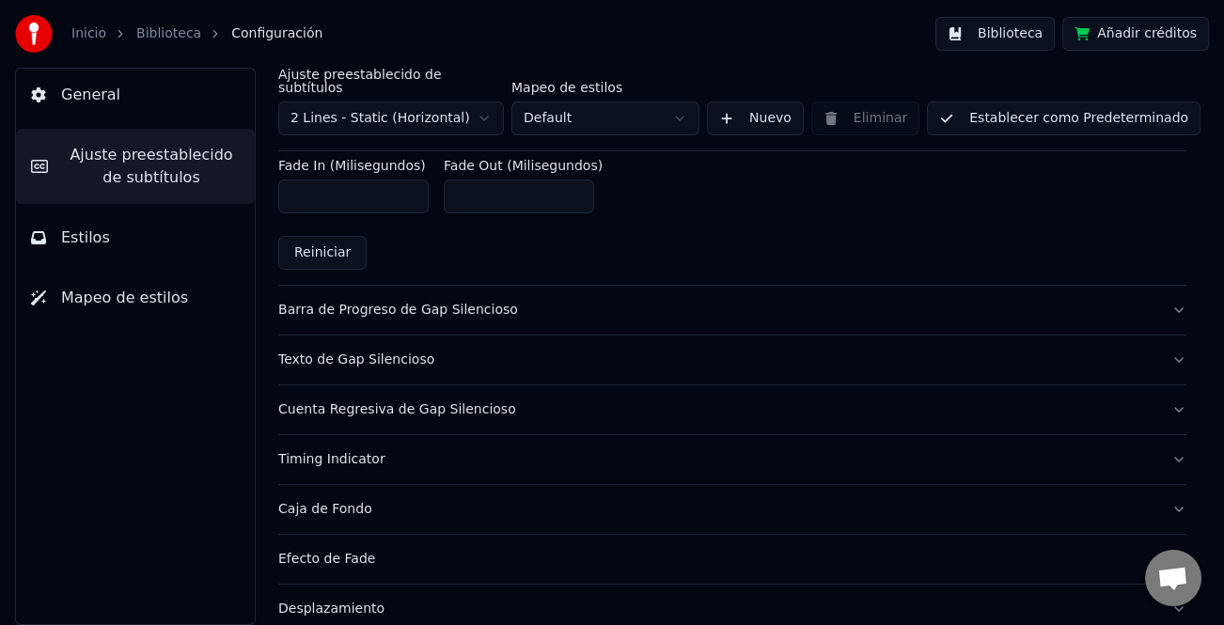
click at [1102, 102] on button "Establecer como Predeterminado" at bounding box center [1064, 119] width 274 height 34
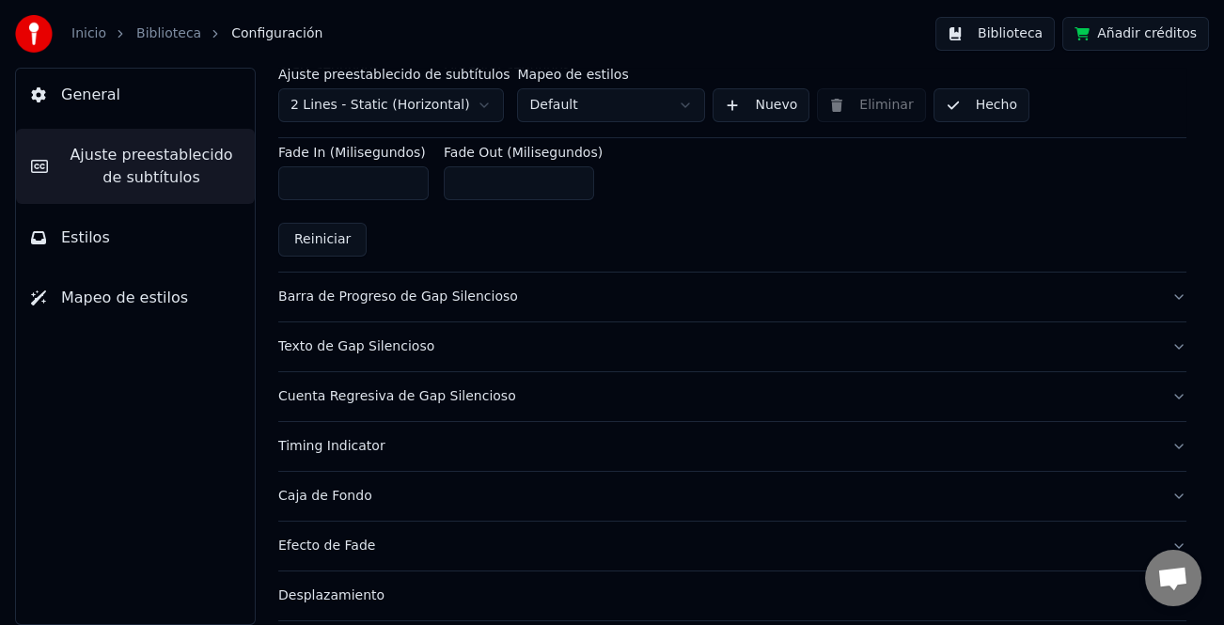
click at [966, 109] on button "Hecho" at bounding box center [982, 105] width 96 height 34
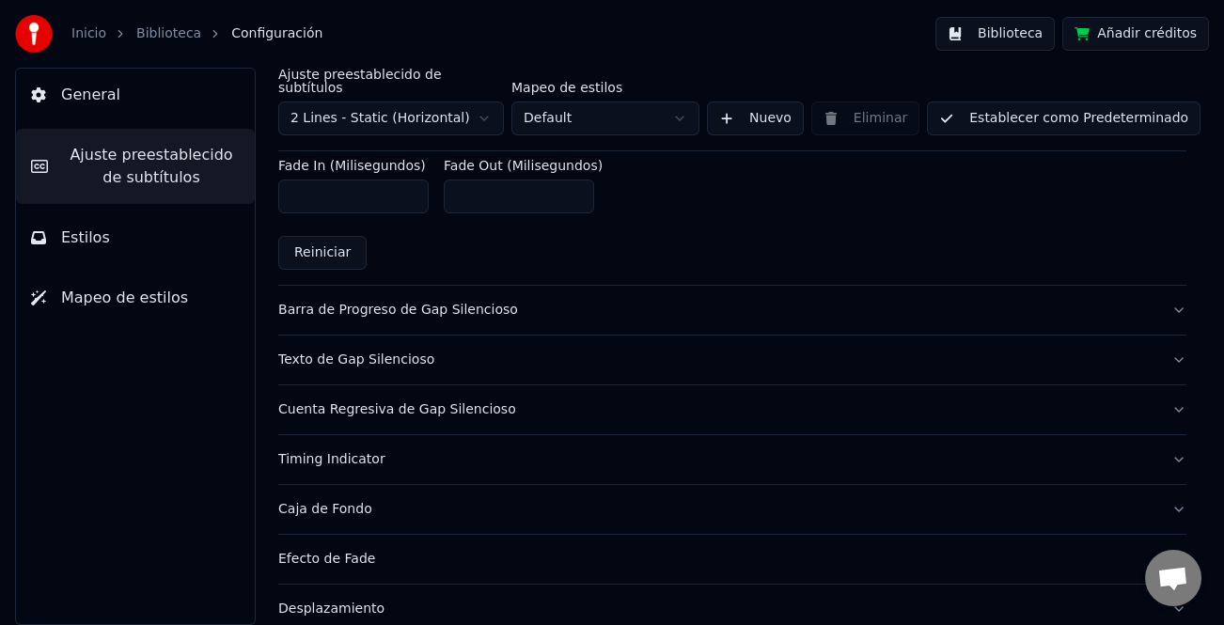
click at [990, 109] on button "Establecer como Predeterminado" at bounding box center [1064, 119] width 274 height 34
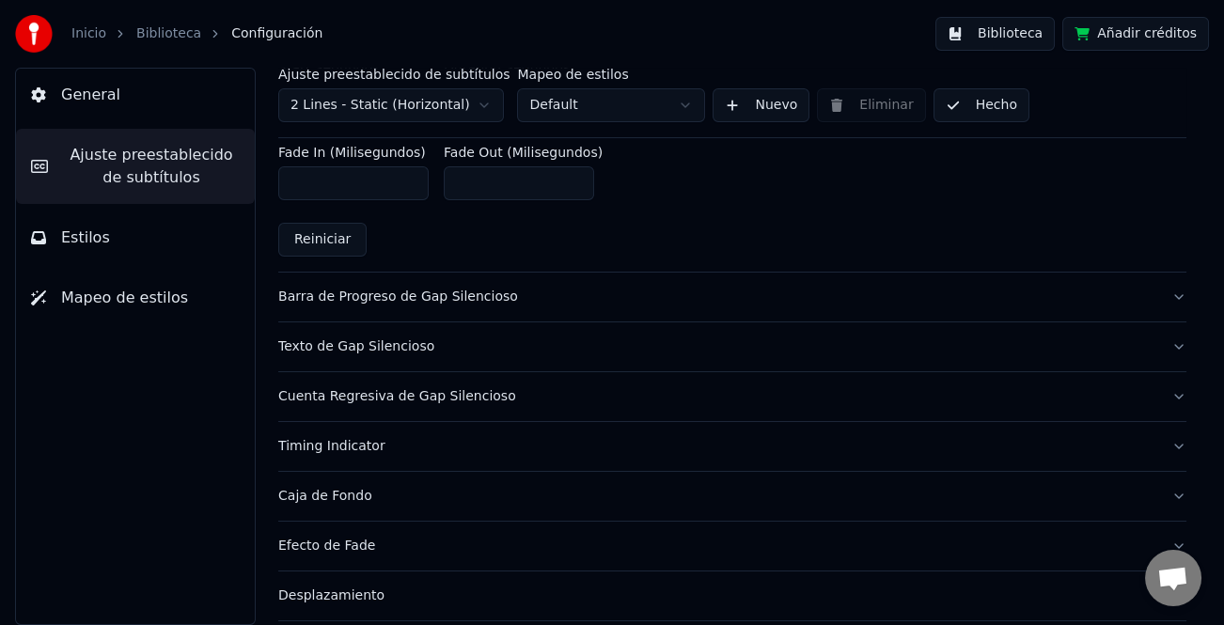
click at [968, 112] on button "Hecho" at bounding box center [982, 105] width 96 height 34
click at [1022, 38] on button "Biblioteca" at bounding box center [995, 34] width 119 height 34
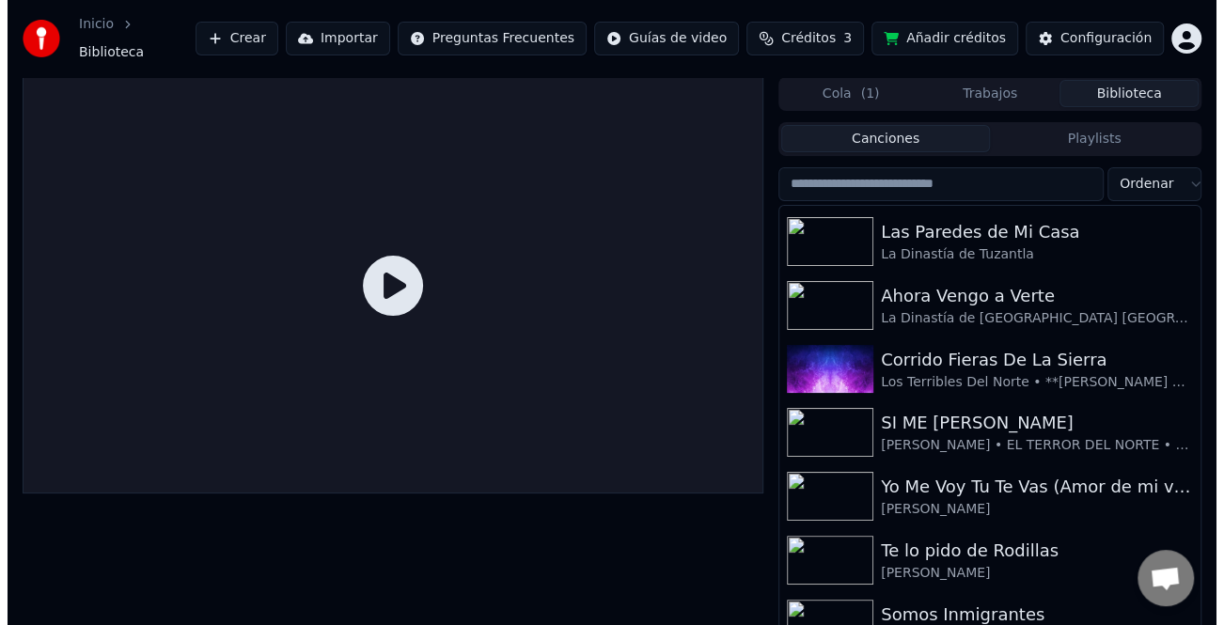
scroll to position [188, 0]
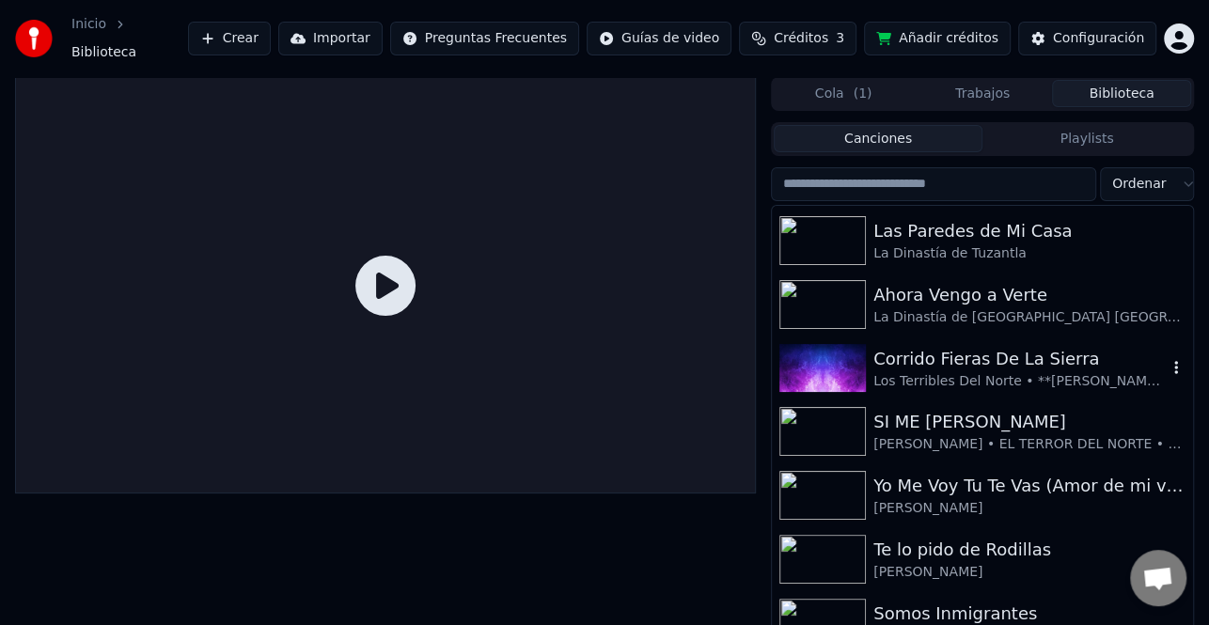
click at [1030, 375] on div "Los Terribles Del Norte • **[PERSON_NAME] Hn**" at bounding box center [1020, 381] width 293 height 19
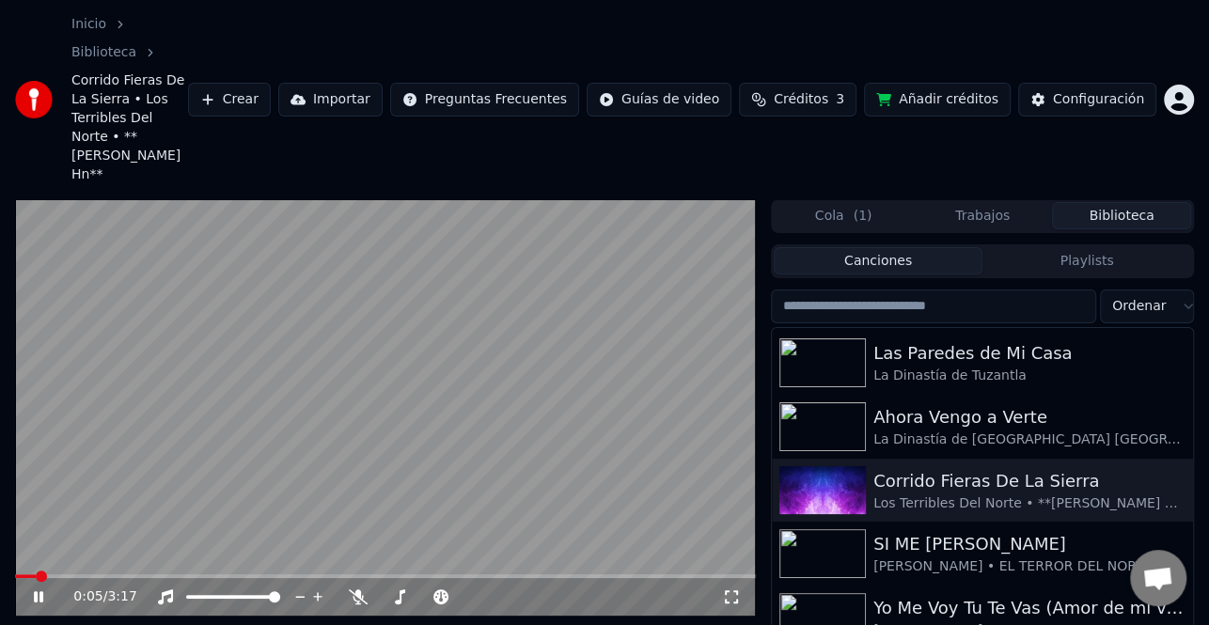
click at [32, 590] on icon at bounding box center [51, 597] width 43 height 15
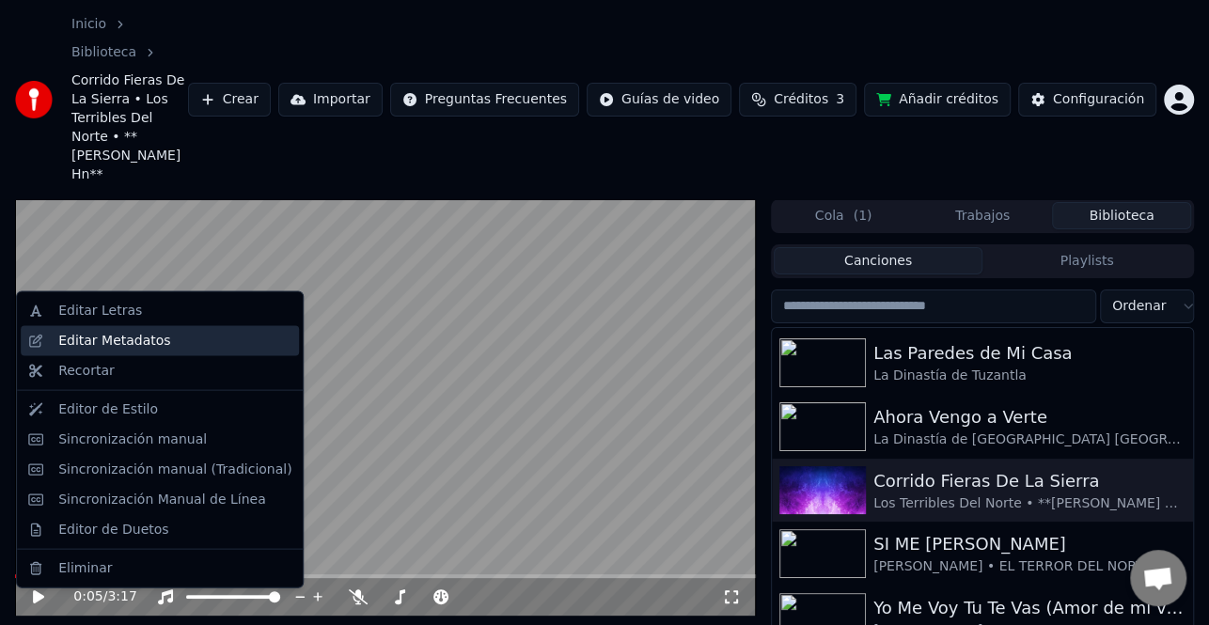
click at [149, 341] on div "Editar Metadatos" at bounding box center [114, 341] width 112 height 19
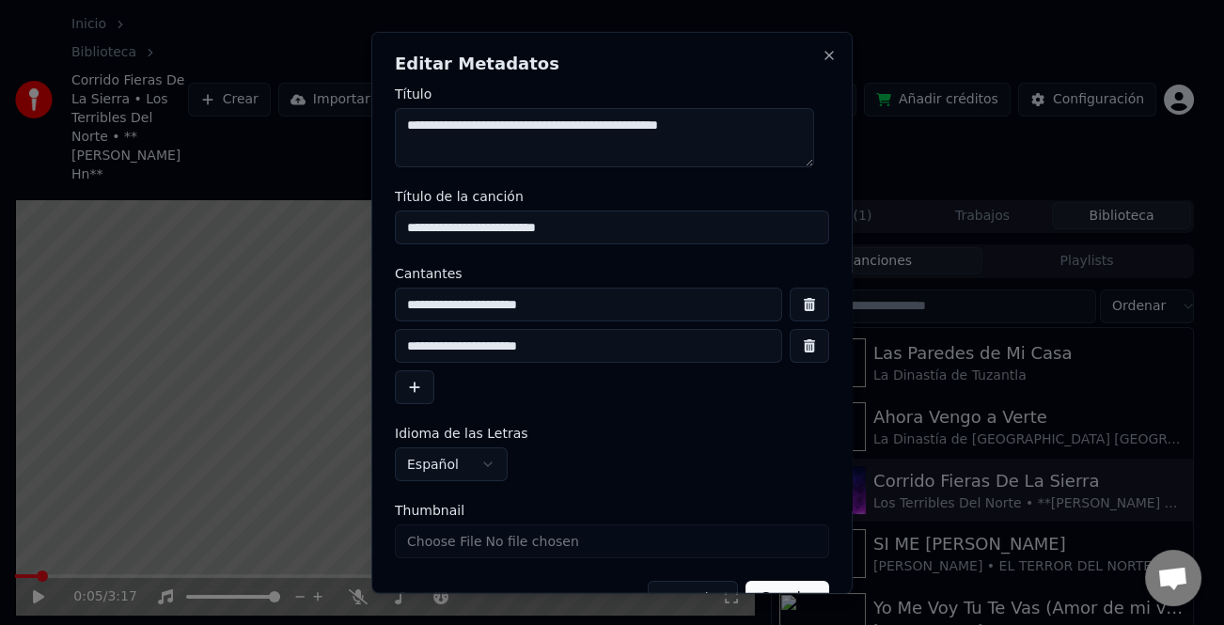
drag, startPoint x: 631, startPoint y: 233, endPoint x: 340, endPoint y: 233, distance: 290.5
click at [340, 233] on body "Inicio Biblioteca Corrido Fieras De La Sierra • Los Terribles Del Norte • **[PE…" at bounding box center [604, 312] width 1209 height 625
drag, startPoint x: 749, startPoint y: 132, endPoint x: 282, endPoint y: 132, distance: 467.3
click at [282, 132] on body "Inicio Biblioteca Corrido Fieras De La Sierra • Los Terribles Del Norte • **[PE…" at bounding box center [604, 312] width 1209 height 625
drag, startPoint x: 582, startPoint y: 348, endPoint x: 545, endPoint y: 351, distance: 36.8
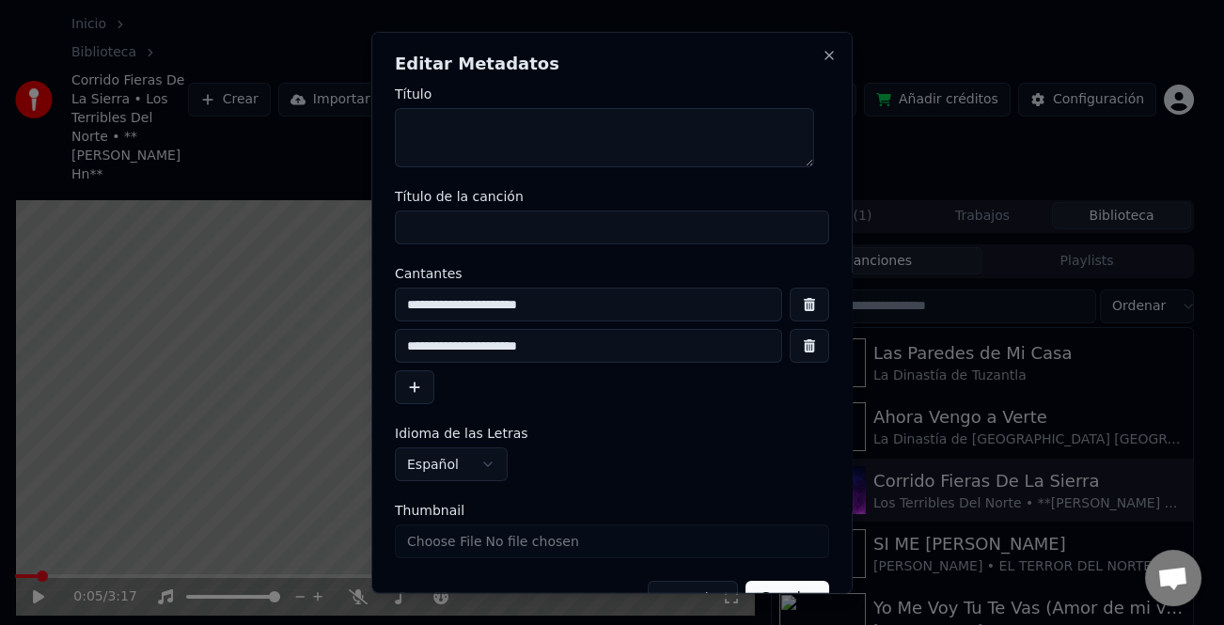
click at [545, 351] on input "**********" at bounding box center [588, 346] width 387 height 34
drag, startPoint x: 579, startPoint y: 344, endPoint x: 271, endPoint y: 345, distance: 308.4
click at [271, 345] on body "Inicio Biblioteca Corrido Fieras De La Sierra • Los Terribles Del Norte • **[PE…" at bounding box center [604, 312] width 1209 height 625
drag, startPoint x: 584, startPoint y: 315, endPoint x: 289, endPoint y: 314, distance: 295.2
click at [289, 314] on body "Inicio Biblioteca Corrido Fieras De La Sierra • Los Terribles Del Norte • **[PE…" at bounding box center [604, 312] width 1209 height 625
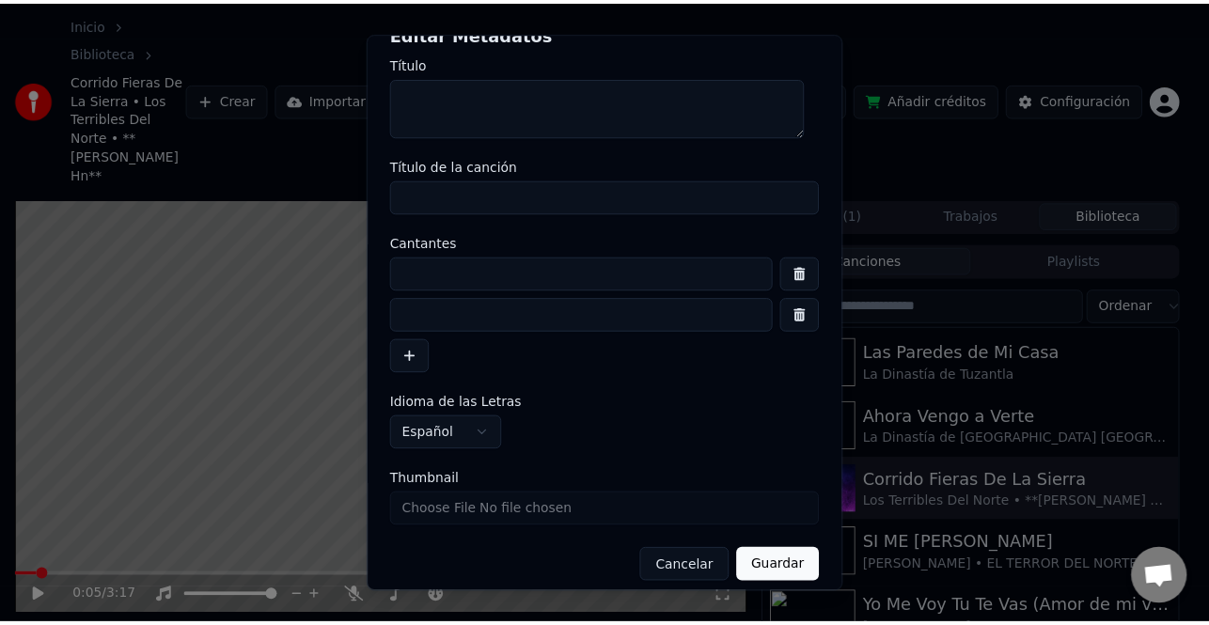
scroll to position [44, 0]
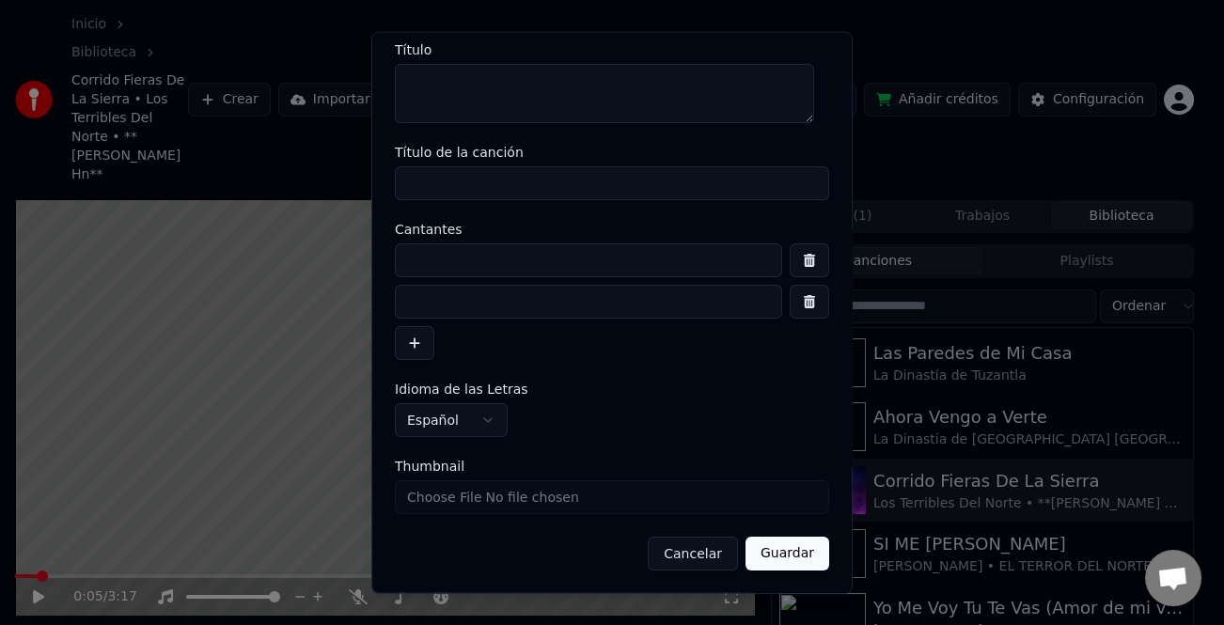
click at [786, 563] on button "Guardar" at bounding box center [788, 554] width 84 height 34
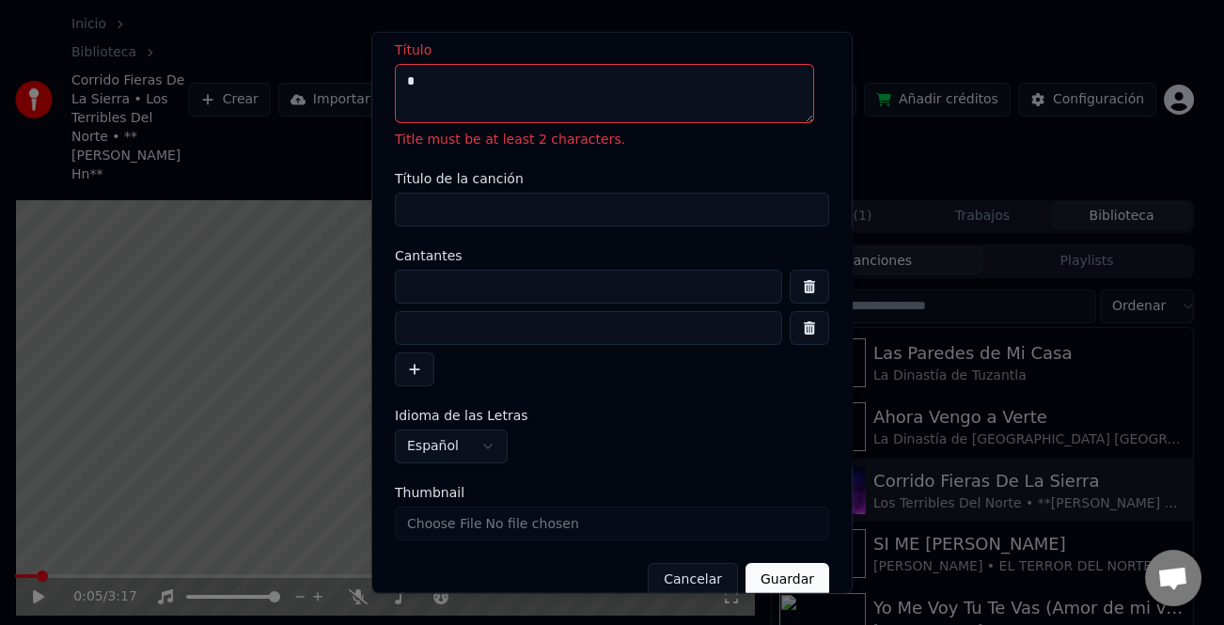
click at [769, 571] on button "Guardar" at bounding box center [788, 580] width 84 height 34
click at [769, 573] on button "Guardar" at bounding box center [788, 580] width 84 height 34
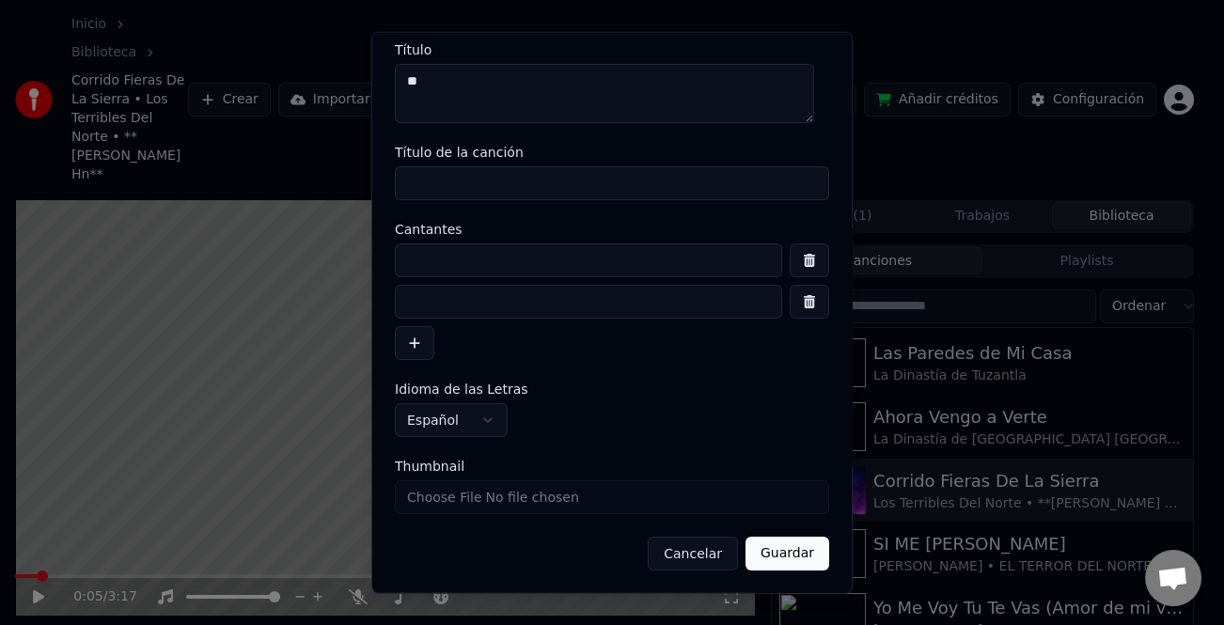
type textarea "*"
type textarea "***"
click at [755, 542] on button "Guardar" at bounding box center [788, 554] width 84 height 34
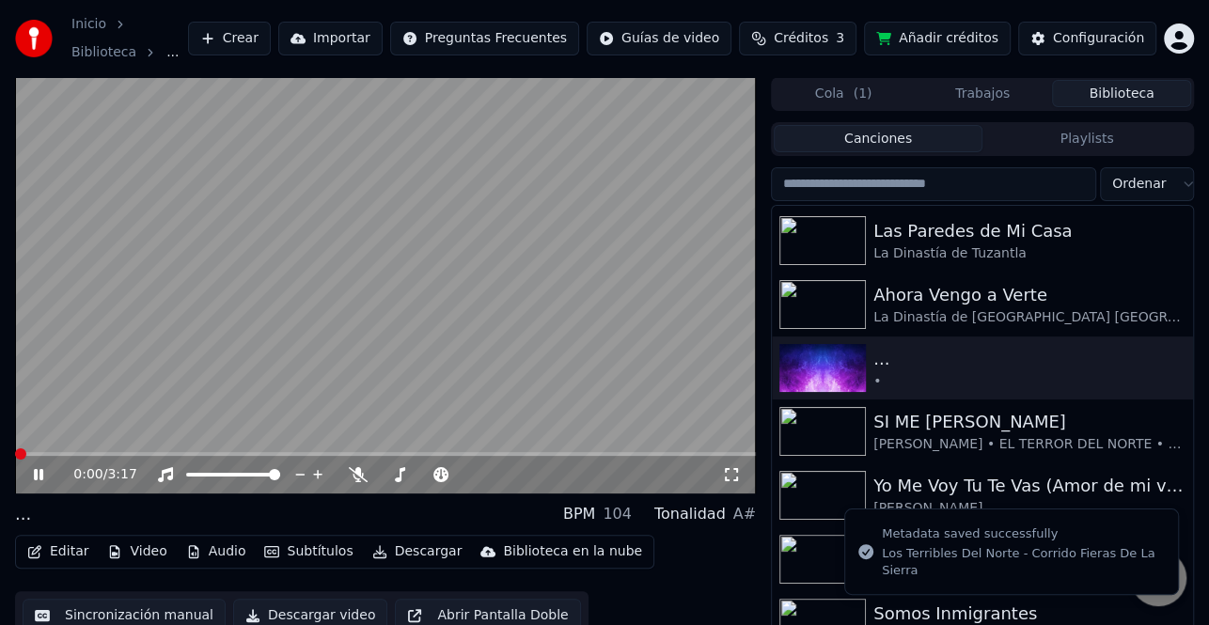
click at [15, 449] on span at bounding box center [20, 454] width 11 height 11
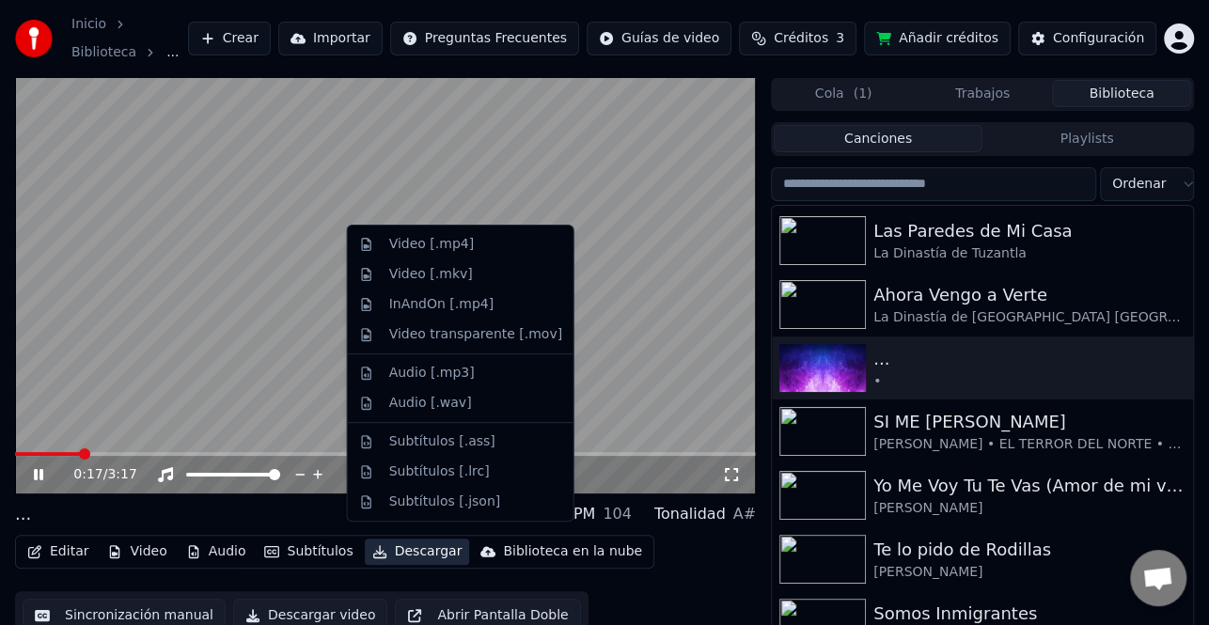
click at [403, 543] on button "Descargar" at bounding box center [417, 552] width 105 height 26
click at [469, 257] on div "Video [.mp4]" at bounding box center [461, 244] width 218 height 30
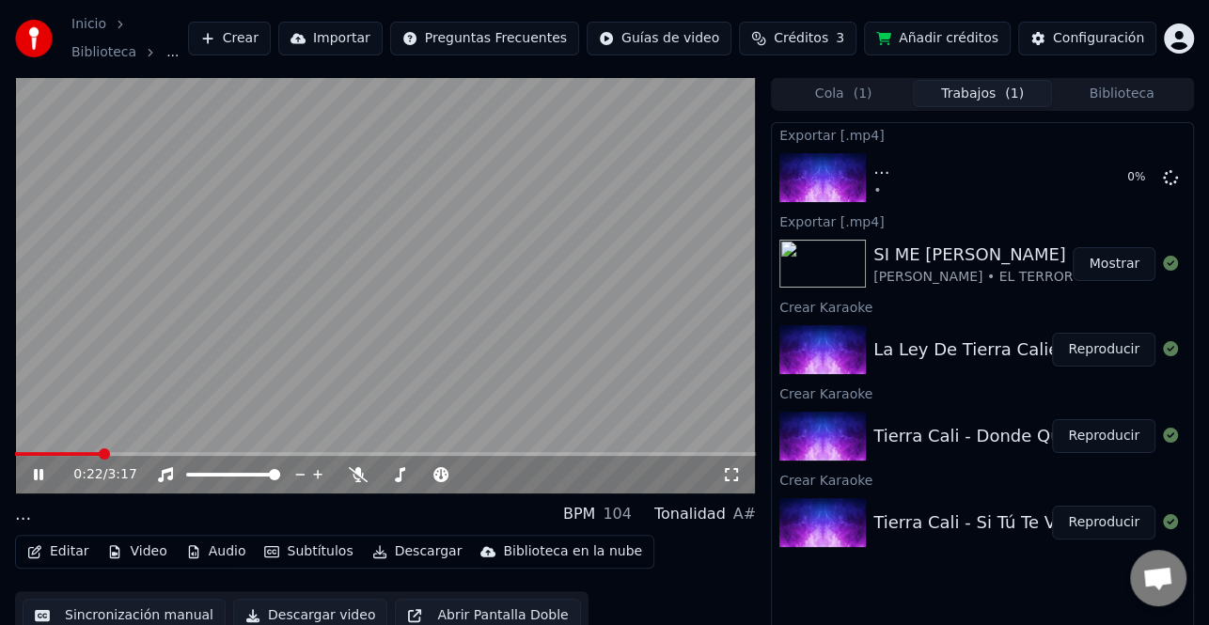
click at [40, 469] on icon at bounding box center [38, 474] width 9 height 11
click at [1110, 255] on button "Mostrar" at bounding box center [1114, 264] width 83 height 34
click at [1109, 88] on button "Biblioteca" at bounding box center [1121, 93] width 139 height 27
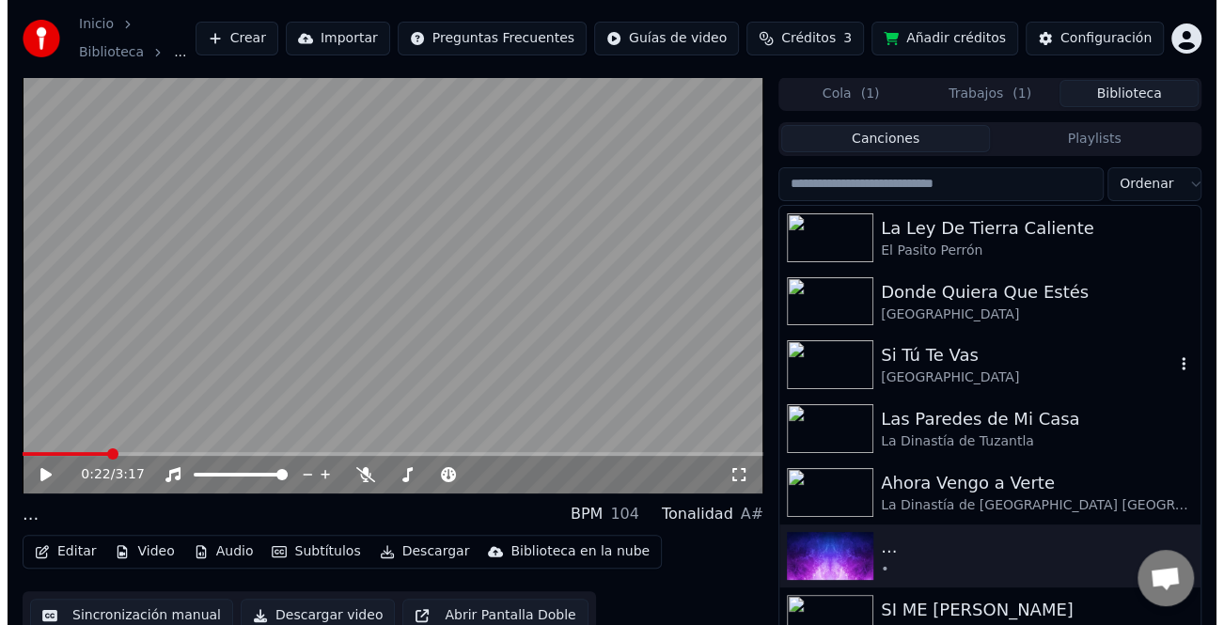
scroll to position [94, 0]
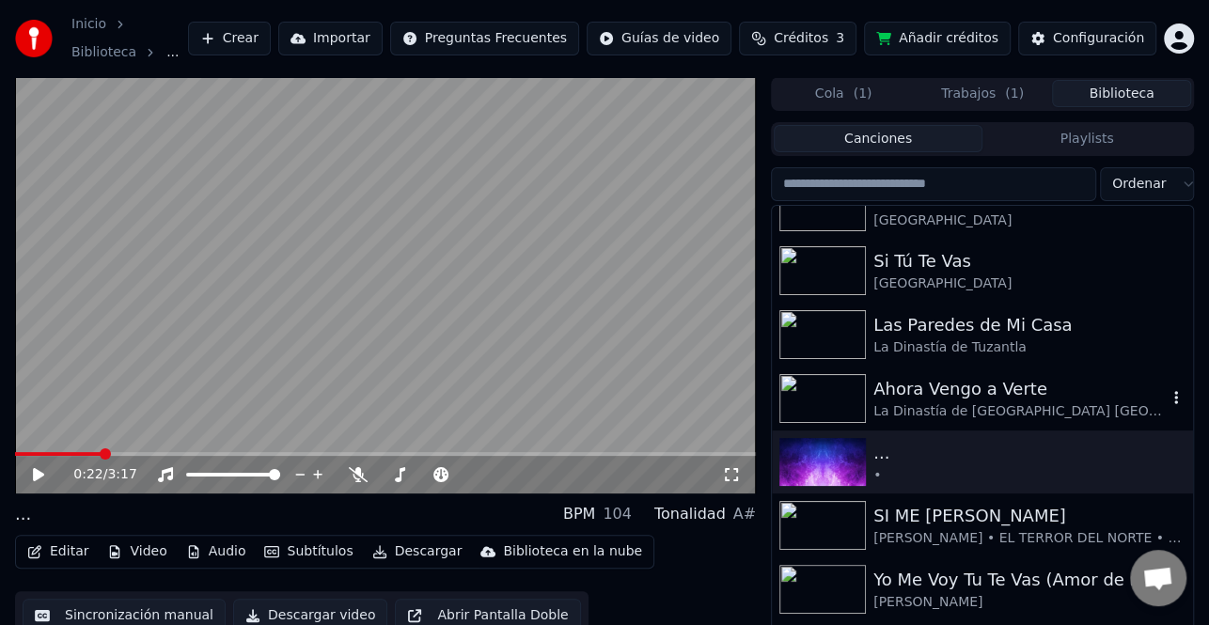
click at [993, 390] on div "Ahora Vengo a Verte" at bounding box center [1020, 389] width 293 height 26
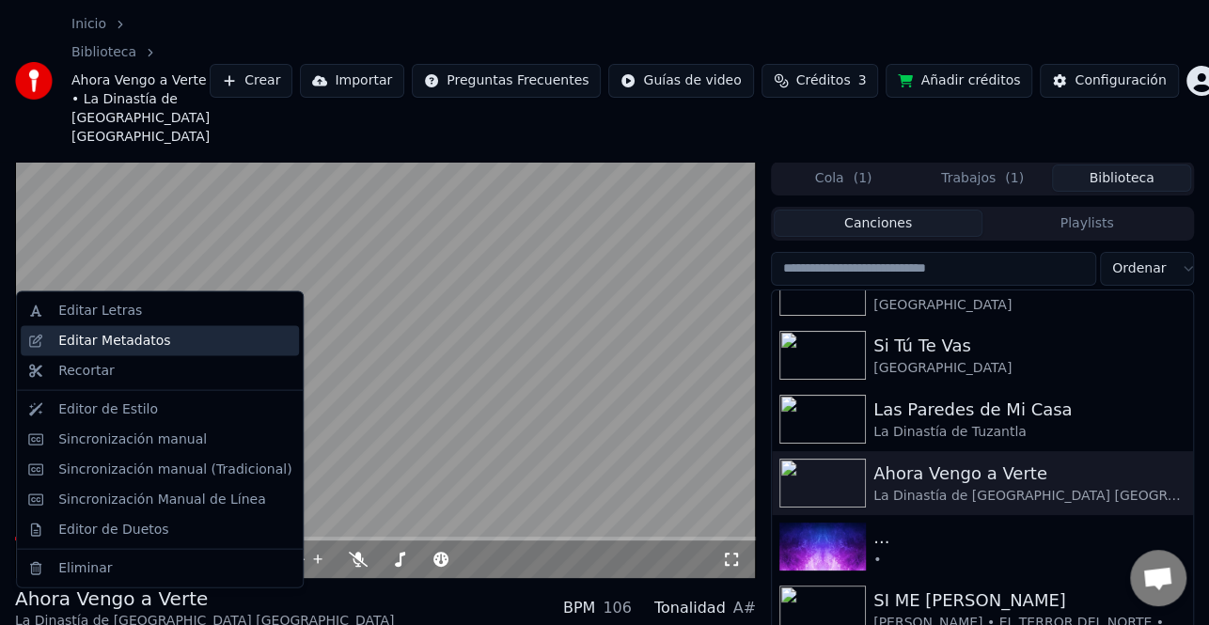
click at [168, 347] on div "Editar Metadatos" at bounding box center [174, 341] width 233 height 19
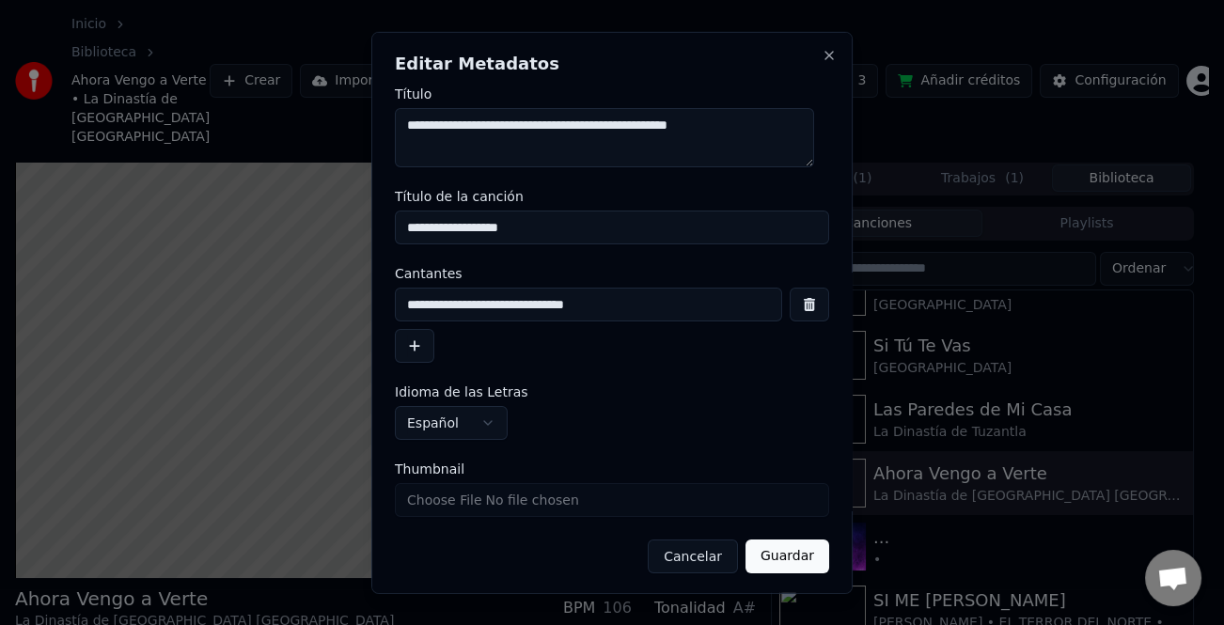
click at [415, 341] on button "button" at bounding box center [414, 346] width 39 height 34
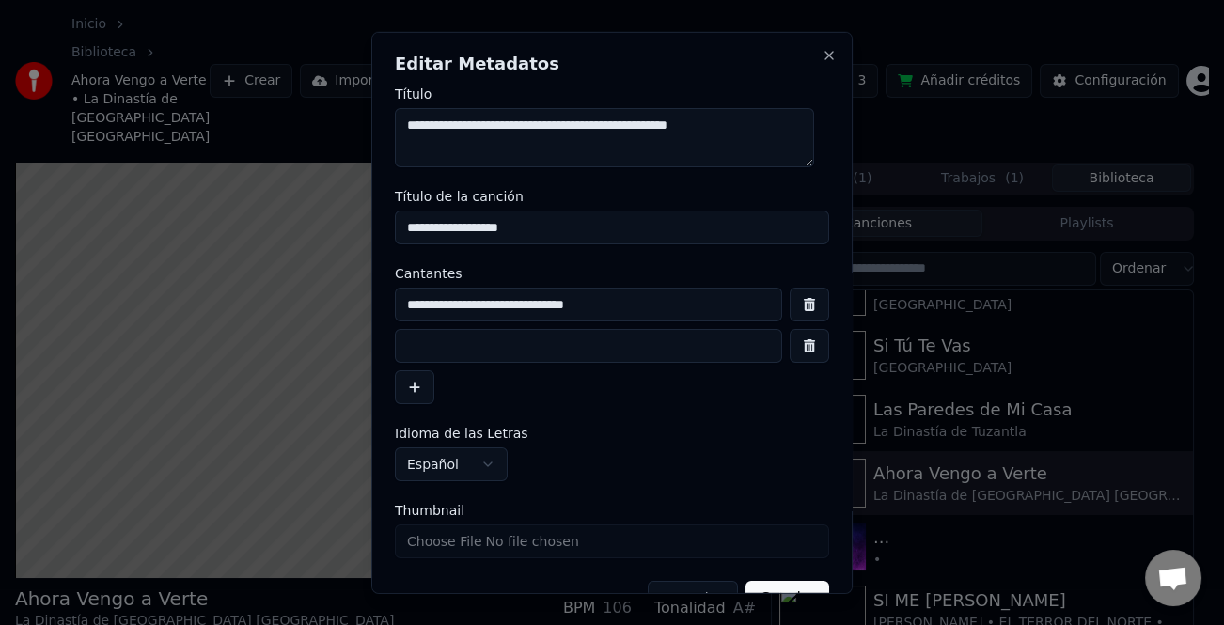
click at [451, 338] on input at bounding box center [588, 346] width 387 height 34
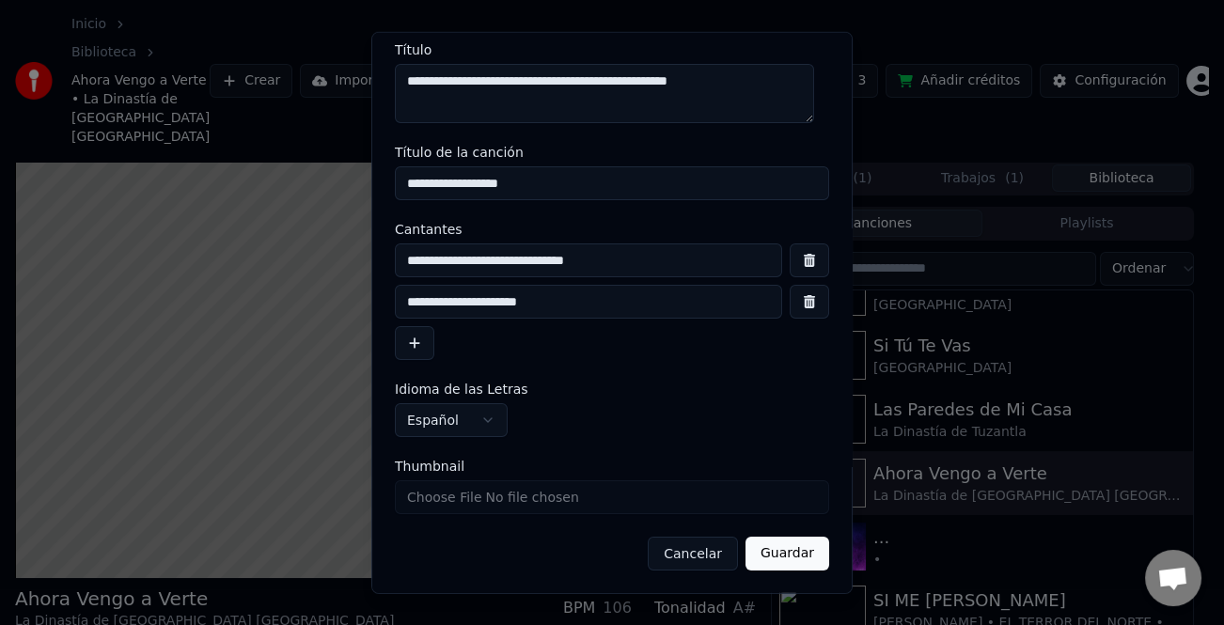
type input "**********"
click at [775, 548] on button "Guardar" at bounding box center [788, 554] width 84 height 34
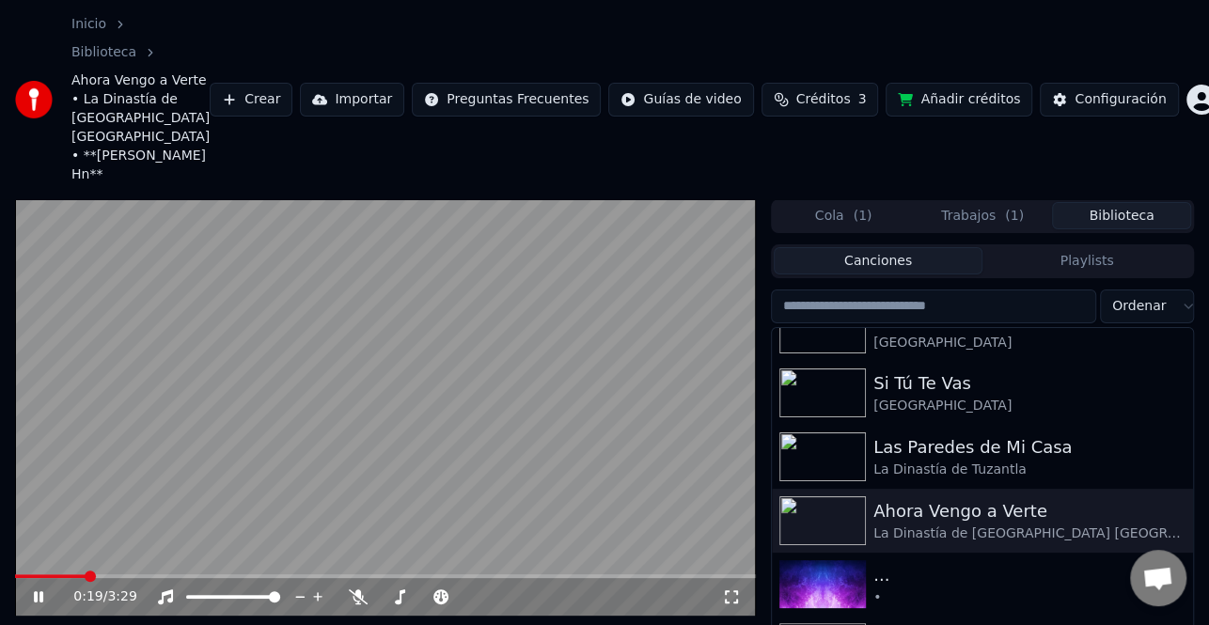
drag, startPoint x: 24, startPoint y: 512, endPoint x: 6, endPoint y: 512, distance: 18.8
click at [6, 512] on div "0:19 / 3:29 Ahora Vengo a Verte La Dinastía de [GEOGRAPHIC_DATA] [GEOGRAPHIC_DA…" at bounding box center [604, 497] width 1209 height 597
click at [21, 508] on video at bounding box center [385, 407] width 741 height 417
click at [21, 575] on span at bounding box center [51, 577] width 72 height 4
click at [15, 571] on span at bounding box center [20, 576] width 11 height 11
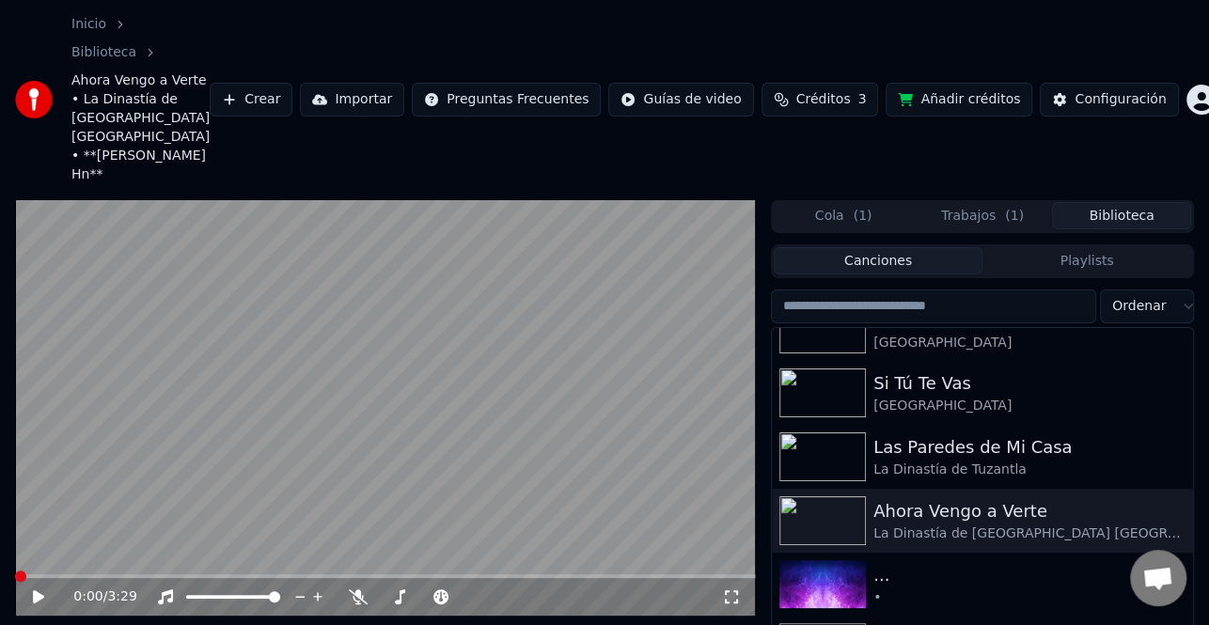
click at [48, 590] on icon at bounding box center [51, 597] width 43 height 15
click at [1134, 90] on div "Configuración" at bounding box center [1120, 99] width 91 height 19
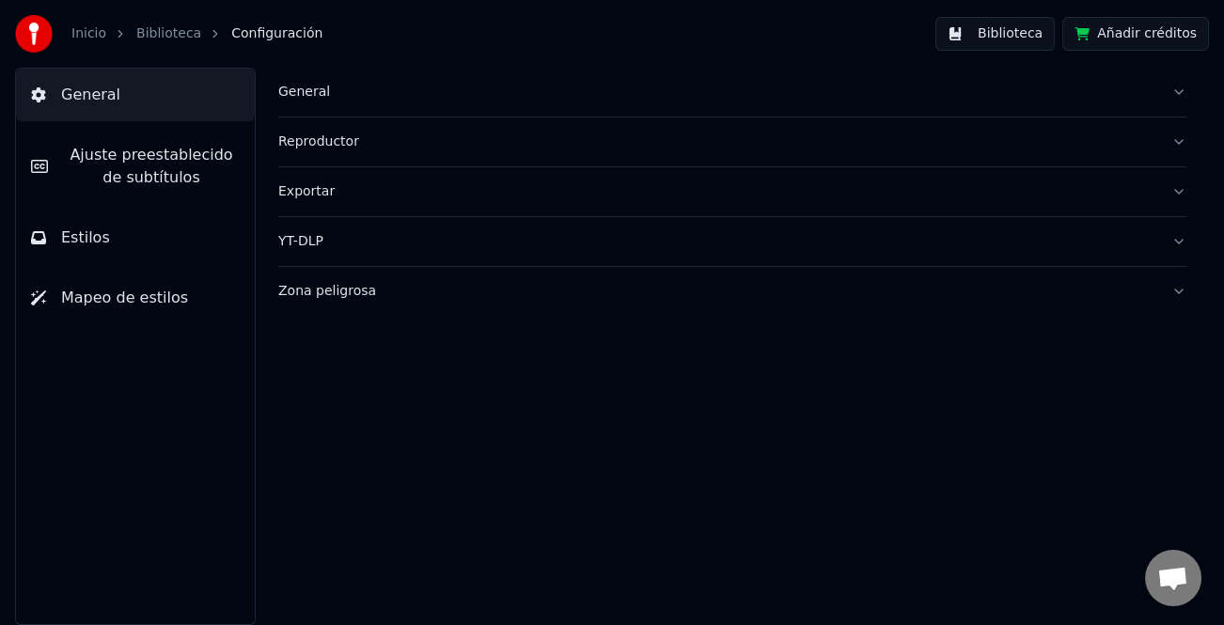
click at [164, 176] on span "Ajuste preestablecido de subtítulos" at bounding box center [151, 166] width 177 height 45
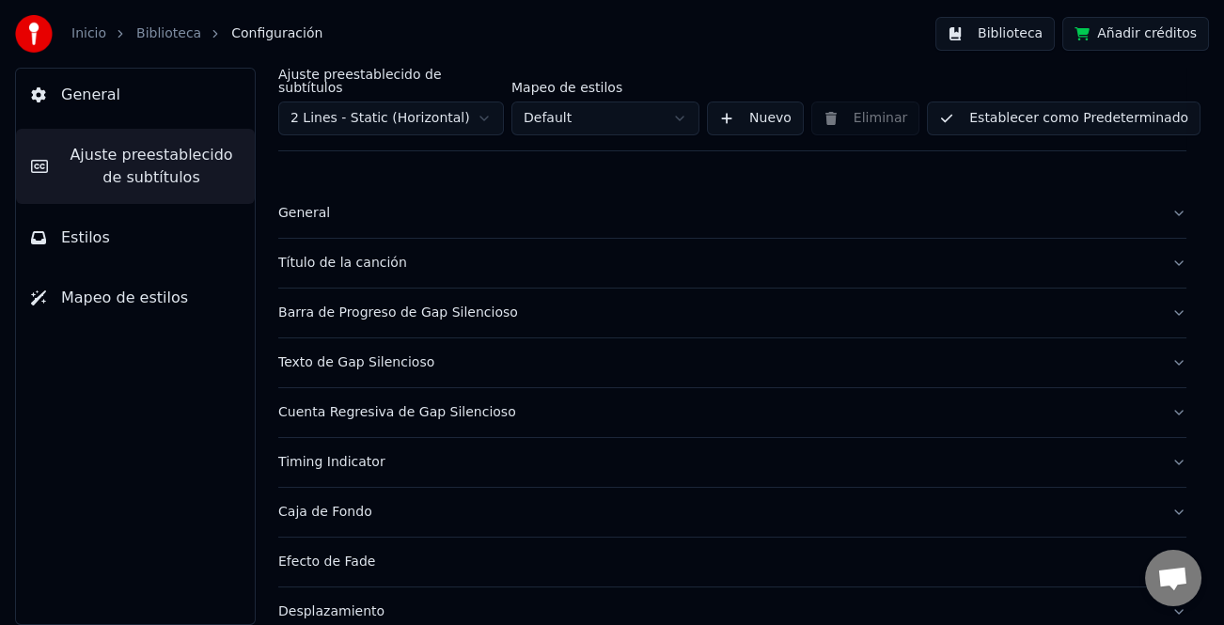
click at [358, 254] on div "Título de la canción" at bounding box center [717, 263] width 878 height 19
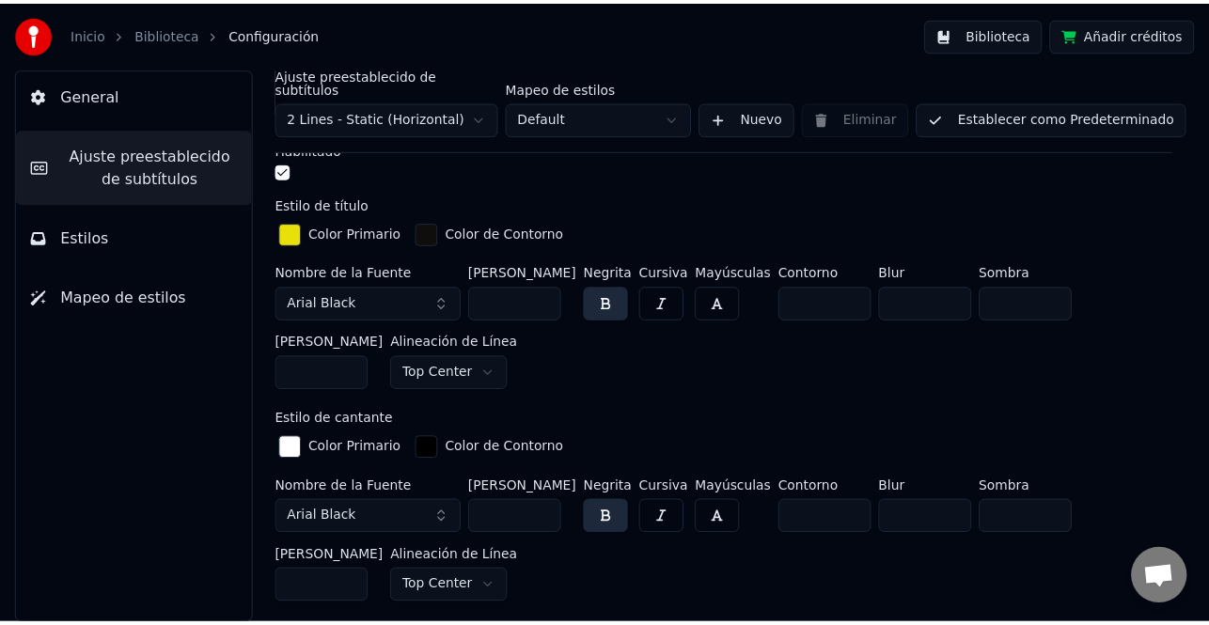
scroll to position [564, 0]
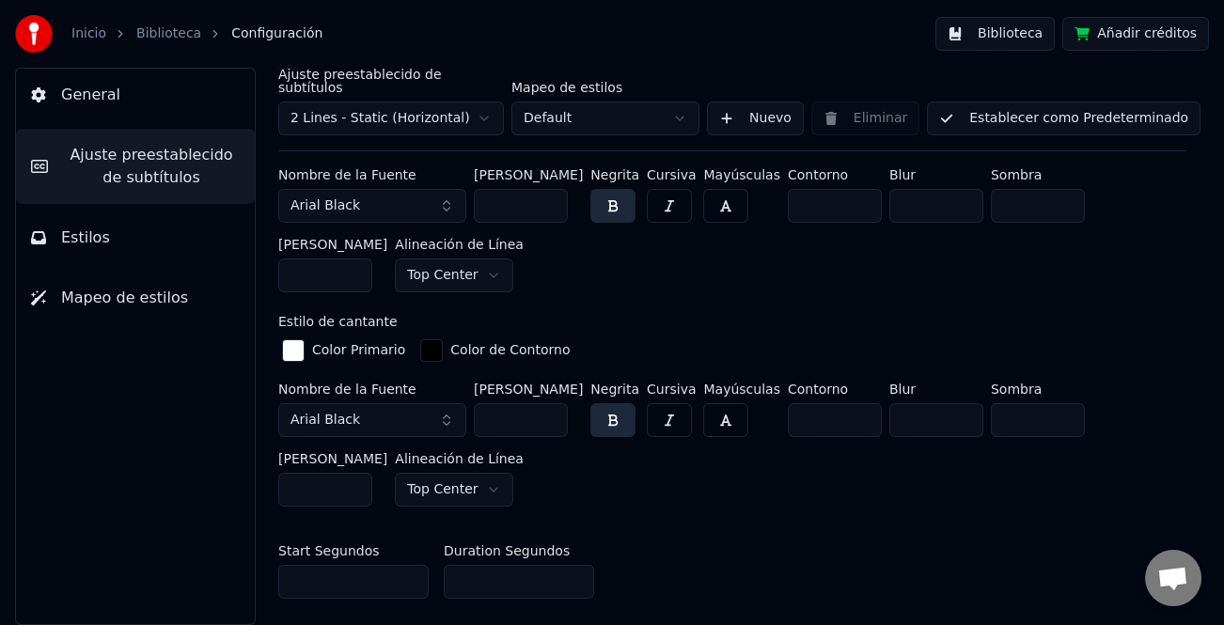
click at [567, 565] on input "*" at bounding box center [519, 582] width 150 height 34
click at [570, 565] on input "*" at bounding box center [519, 582] width 150 height 34
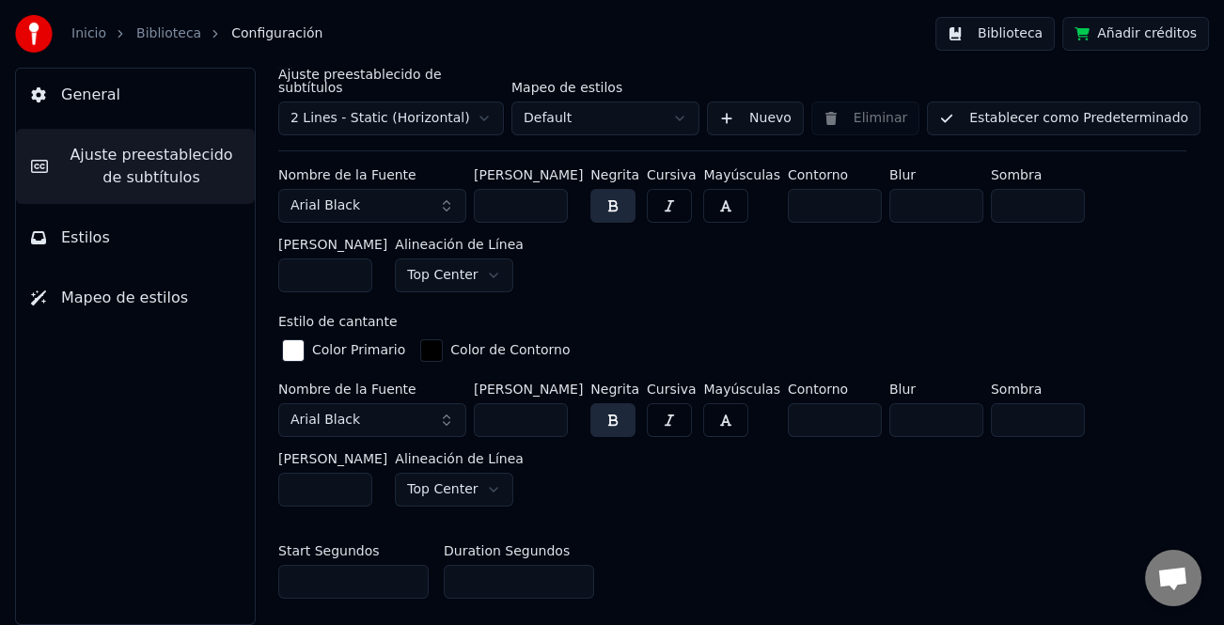
type input "*"
click at [570, 565] on input "*" at bounding box center [519, 582] width 150 height 34
click at [1045, 118] on button "Establecer como Predeterminado" at bounding box center [1064, 119] width 274 height 34
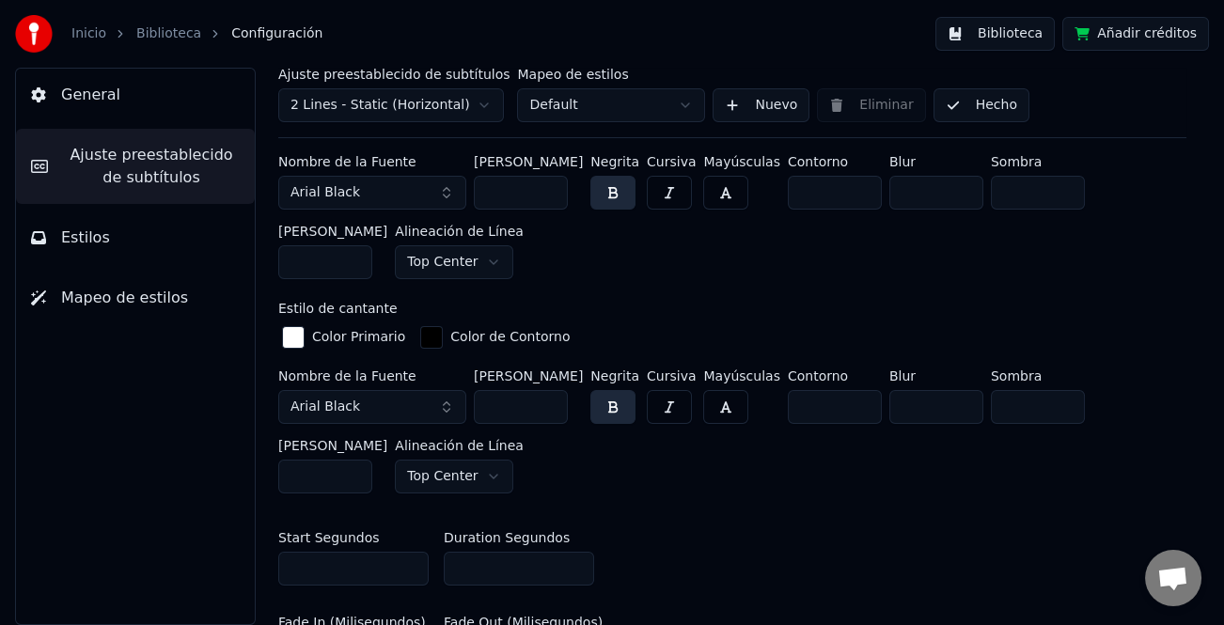
click at [986, 107] on button "Hecho" at bounding box center [982, 105] width 96 height 34
click at [945, 108] on button "Hecho" at bounding box center [982, 105] width 96 height 34
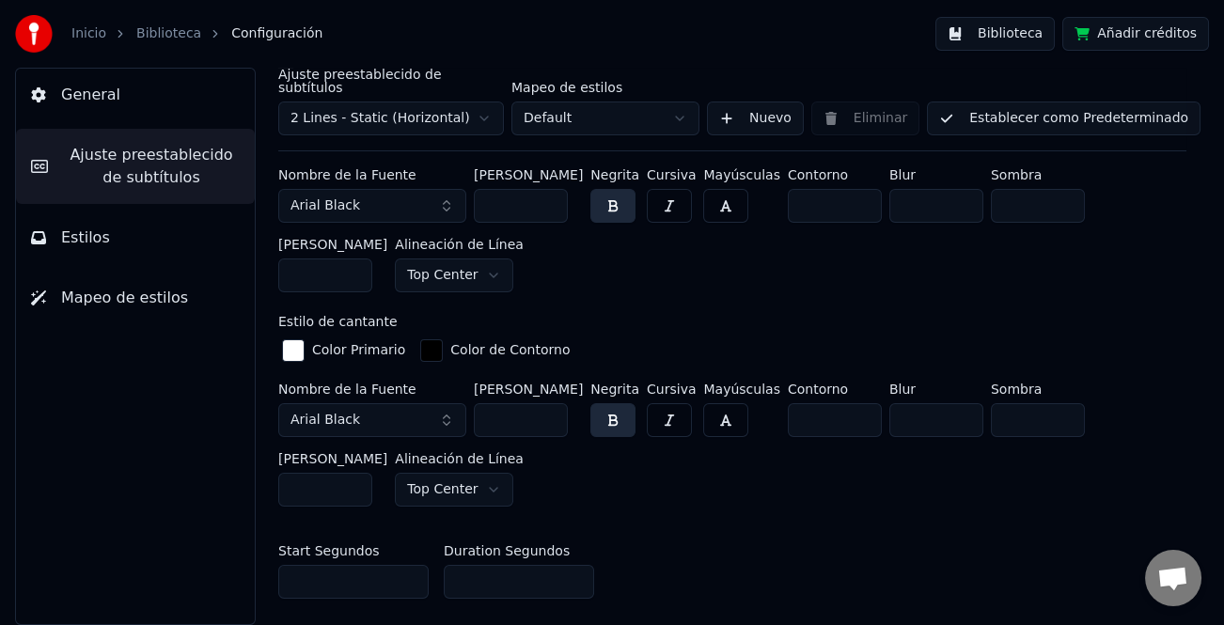
click at [1018, 28] on button "Biblioteca" at bounding box center [995, 34] width 119 height 34
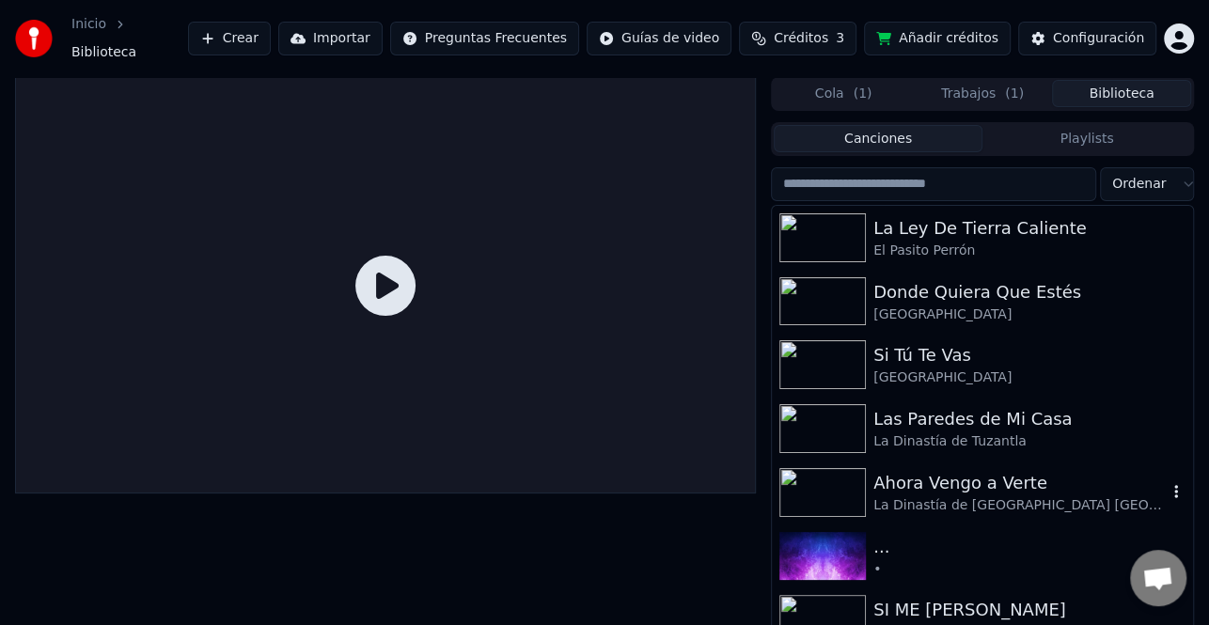
drag, startPoint x: 952, startPoint y: 490, endPoint x: 912, endPoint y: 492, distance: 39.5
click at [952, 496] on div "La Dinastía de [GEOGRAPHIC_DATA] [GEOGRAPHIC_DATA] • **[PERSON_NAME]**" at bounding box center [1020, 505] width 293 height 19
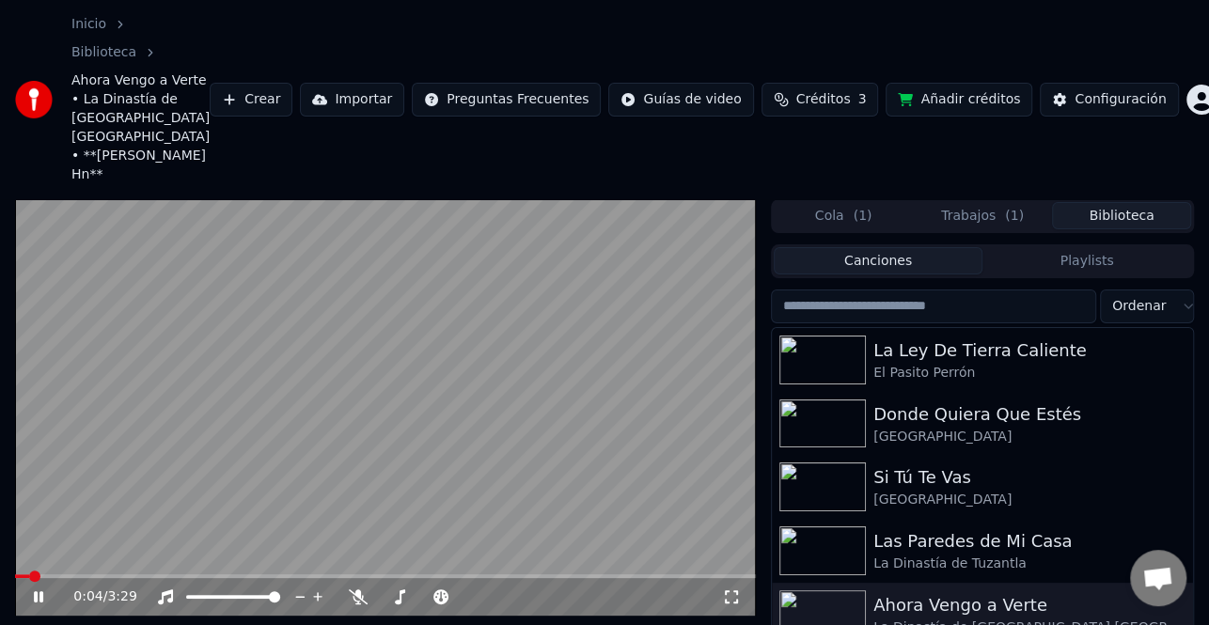
click at [30, 590] on icon at bounding box center [51, 597] width 43 height 15
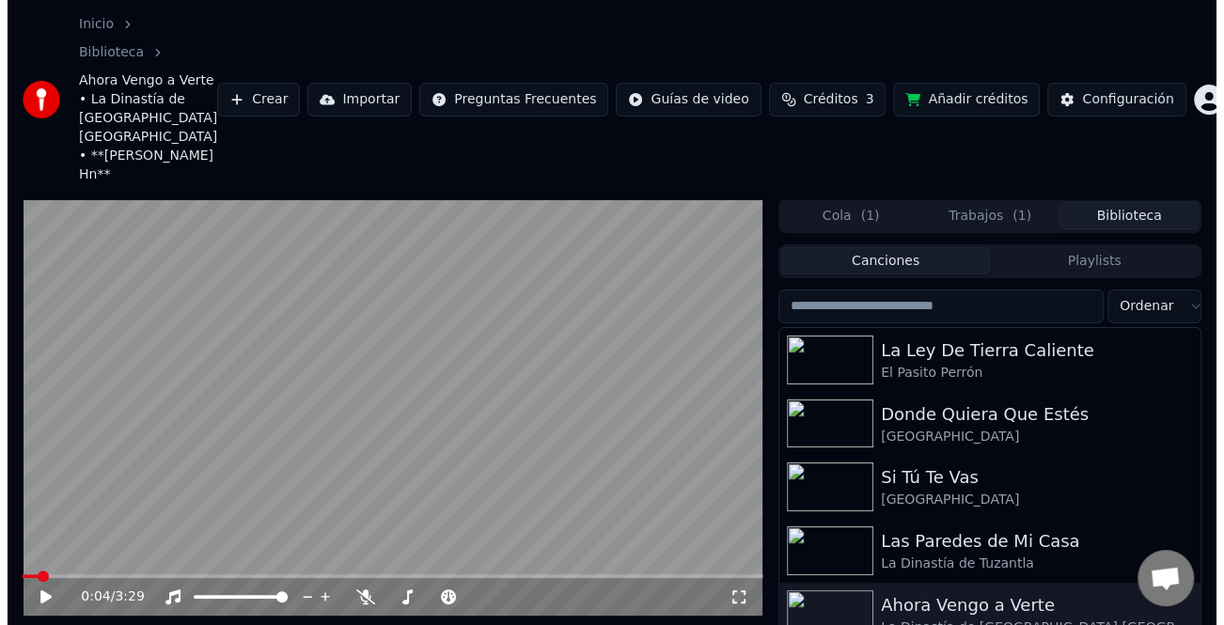
scroll to position [94, 0]
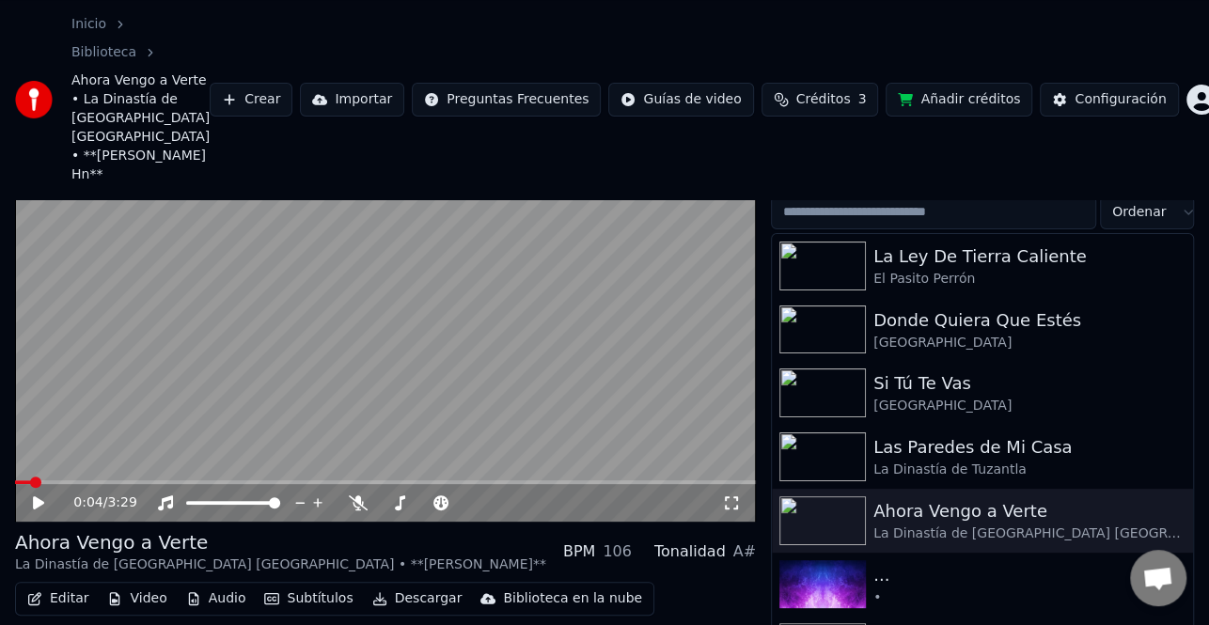
click at [73, 586] on button "Editar" at bounding box center [58, 599] width 76 height 26
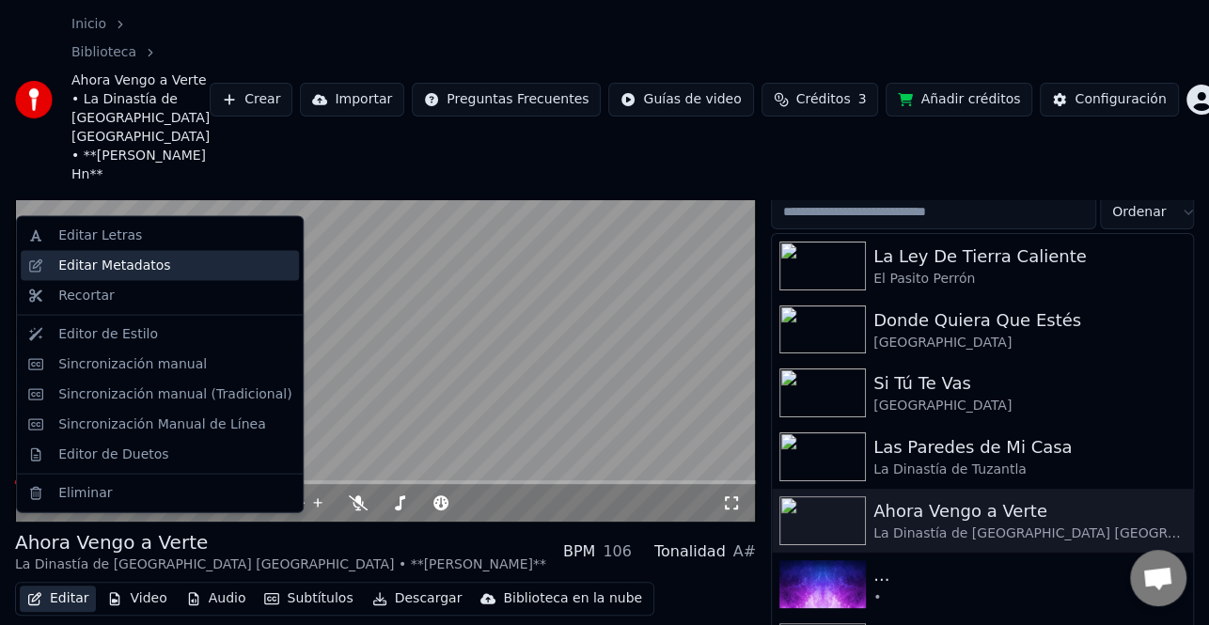
click at [180, 271] on div "Editar Metadatos" at bounding box center [174, 266] width 233 height 19
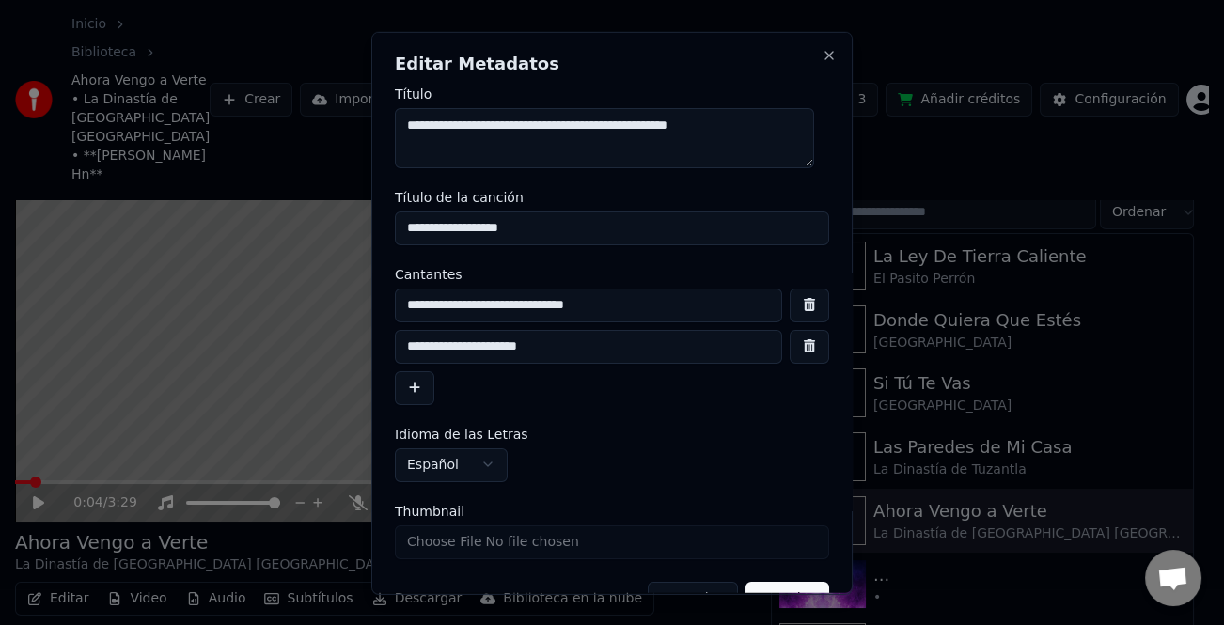
click at [400, 343] on input "**********" at bounding box center [588, 346] width 387 height 34
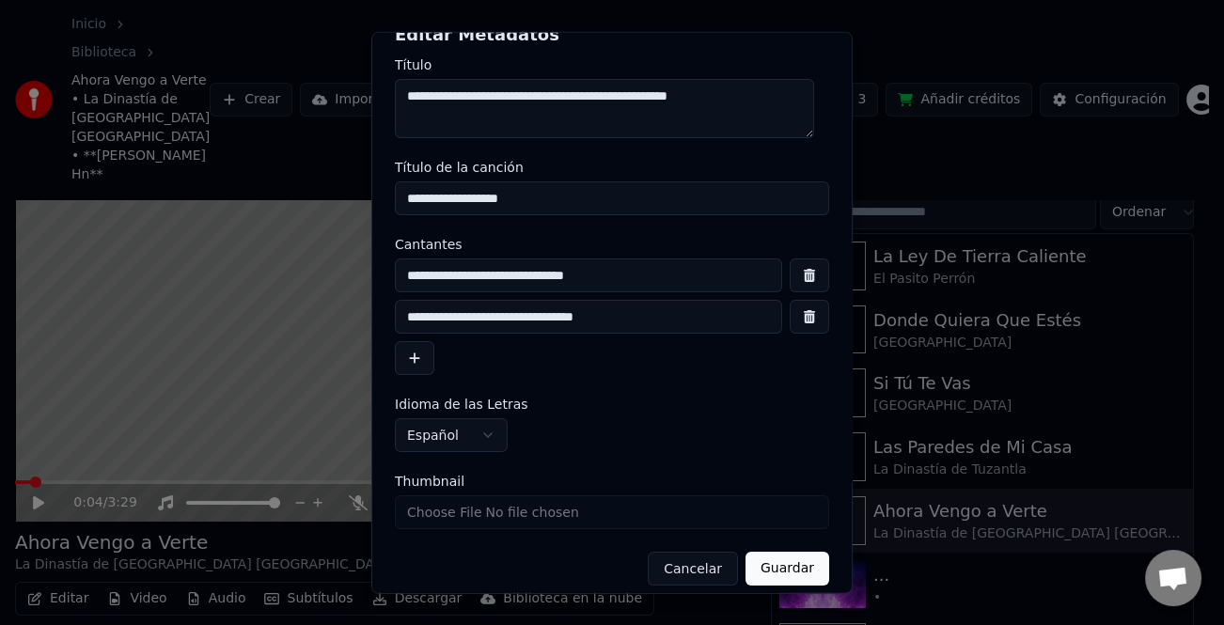
scroll to position [44, 0]
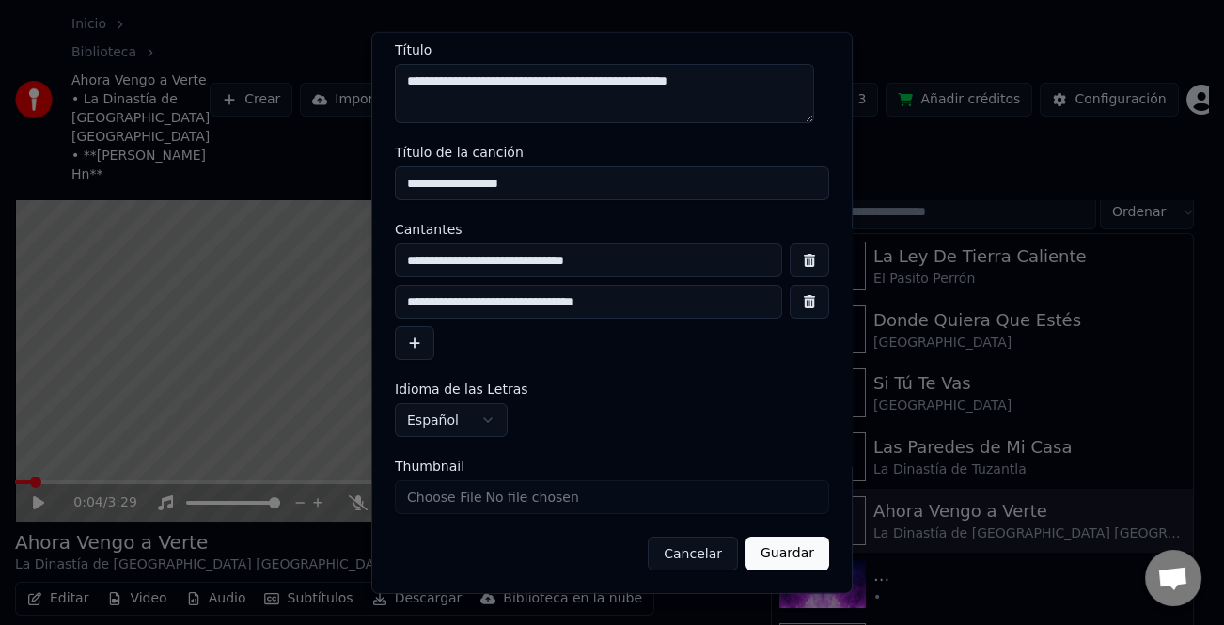
type input "**********"
click at [807, 564] on button "Guardar" at bounding box center [788, 554] width 84 height 34
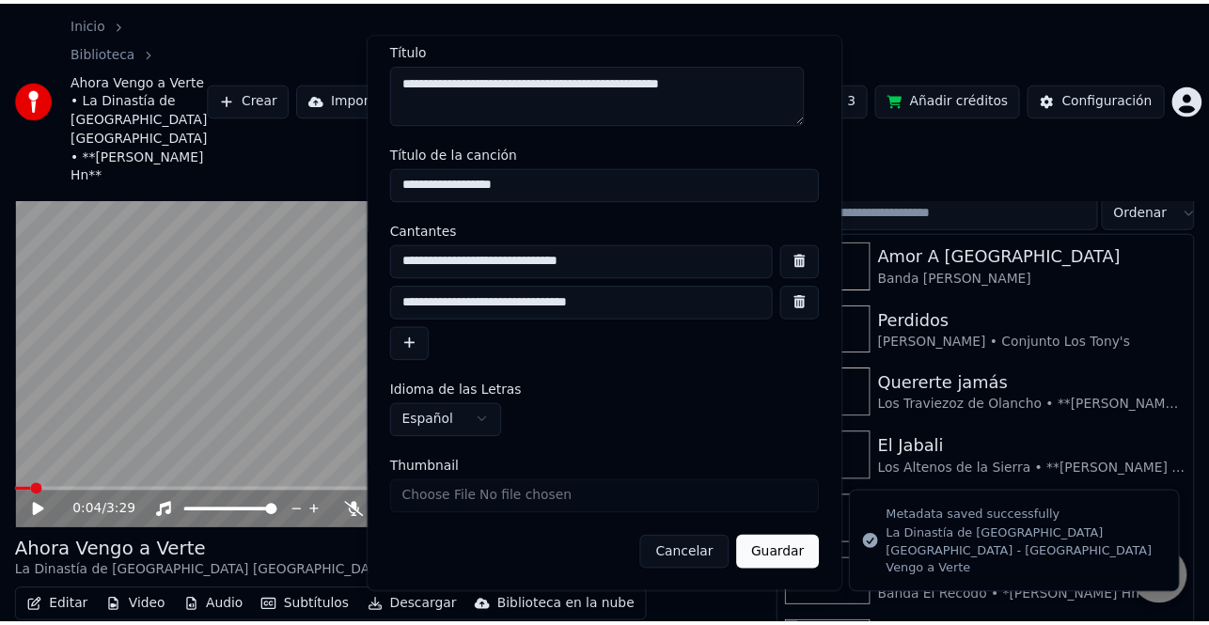
scroll to position [86, 0]
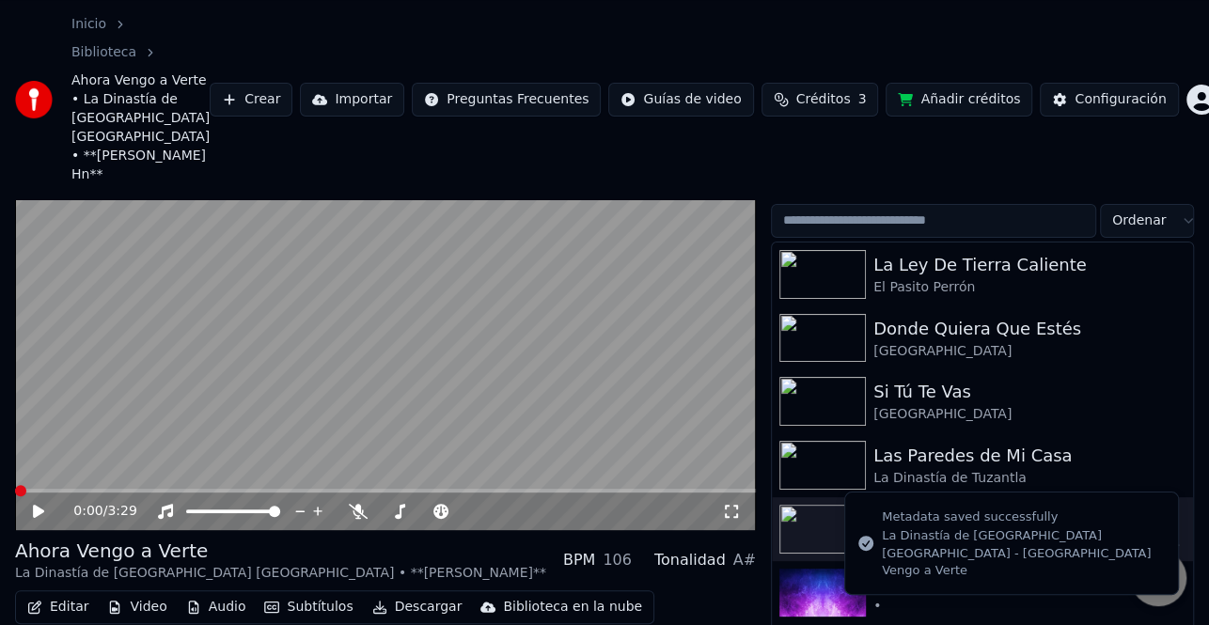
click at [49, 504] on icon at bounding box center [51, 511] width 43 height 15
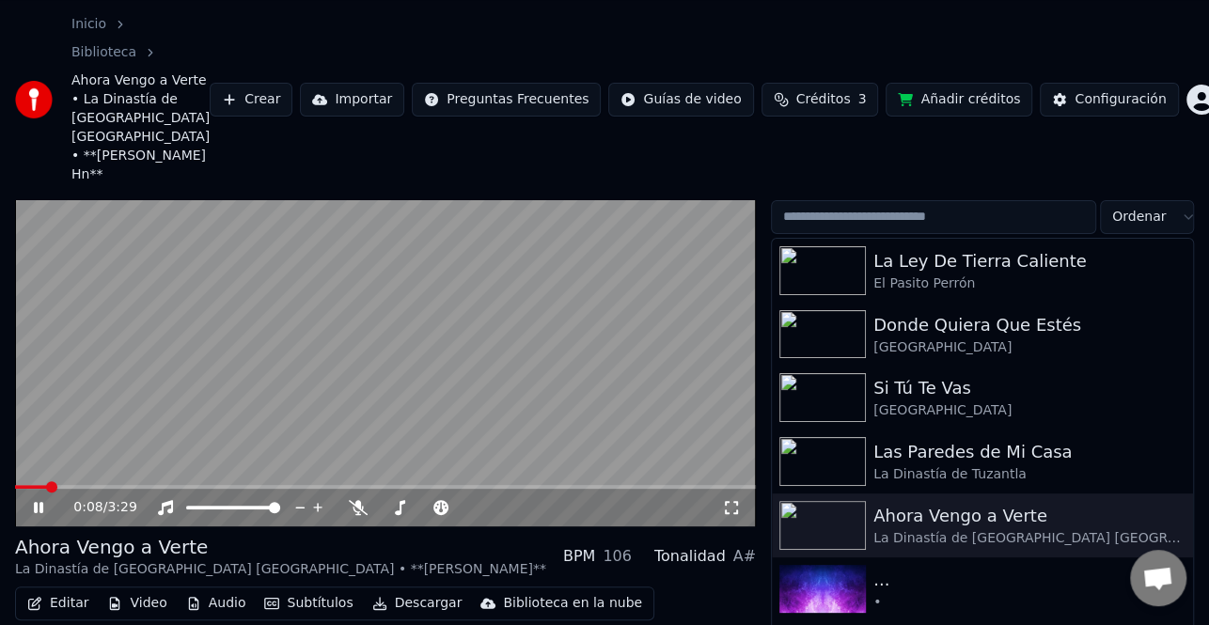
scroll to position [94, 0]
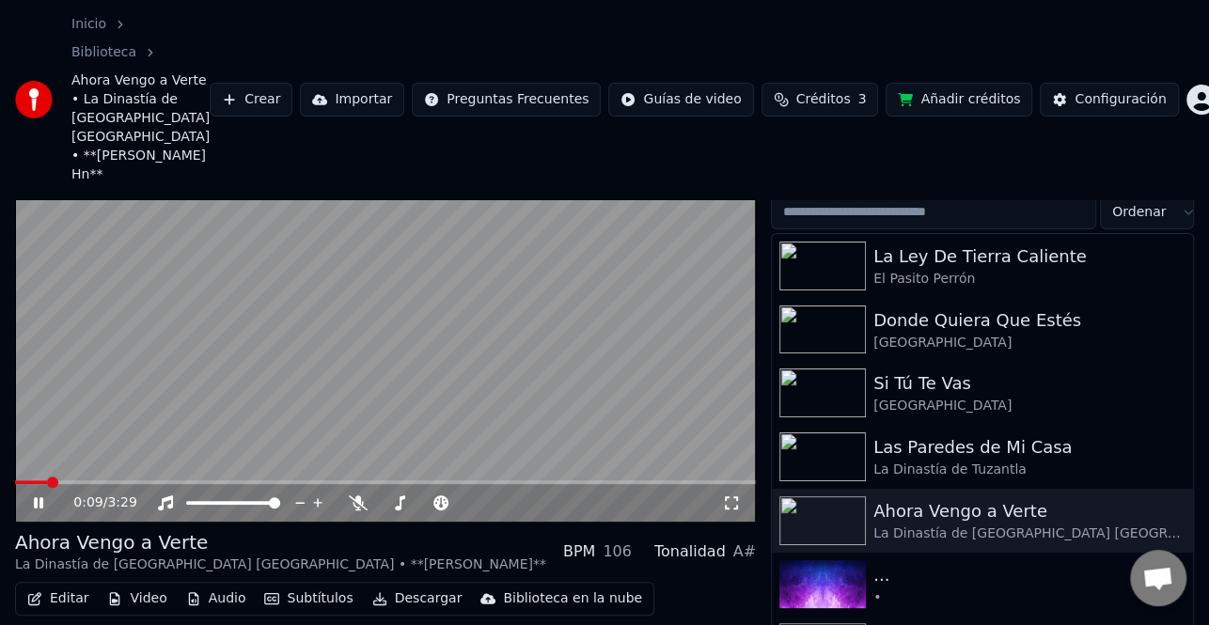
click at [77, 586] on button "Editar" at bounding box center [58, 599] width 76 height 26
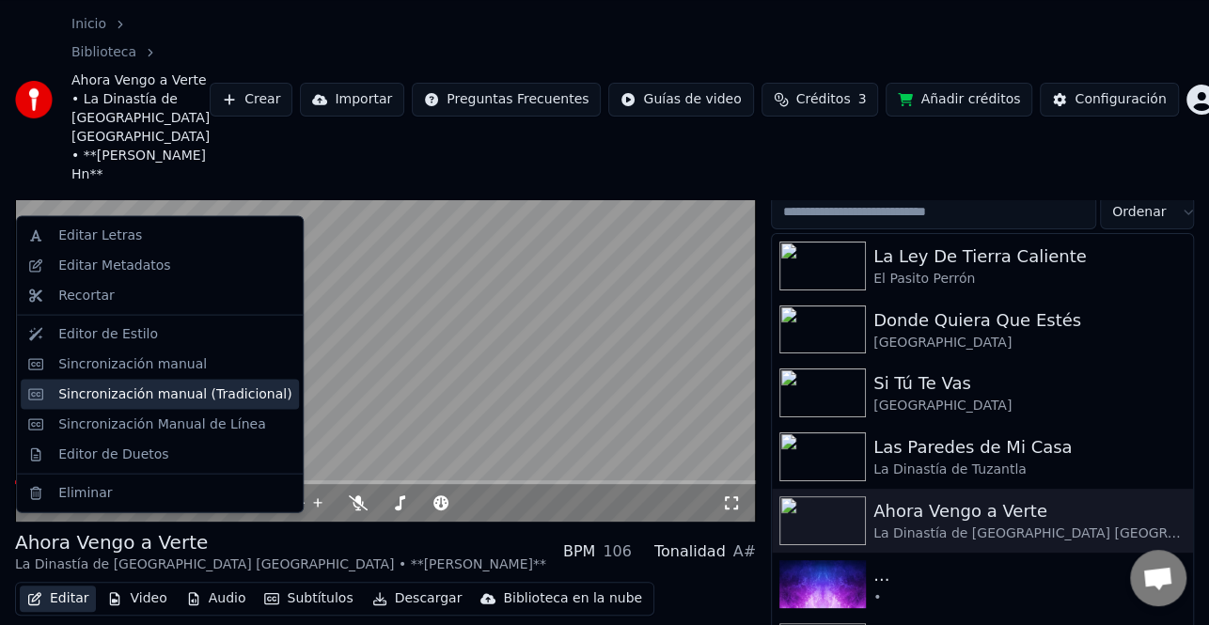
click at [154, 395] on div "Sincronización manual (Tradicional)" at bounding box center [174, 394] width 233 height 19
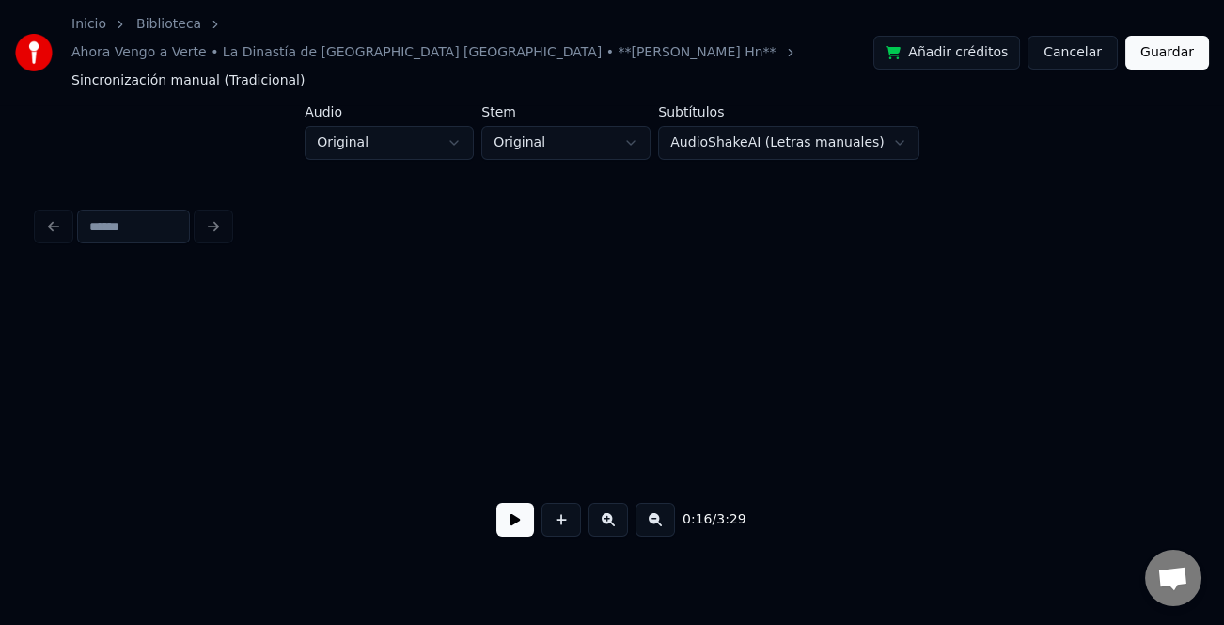
scroll to position [0, 4603]
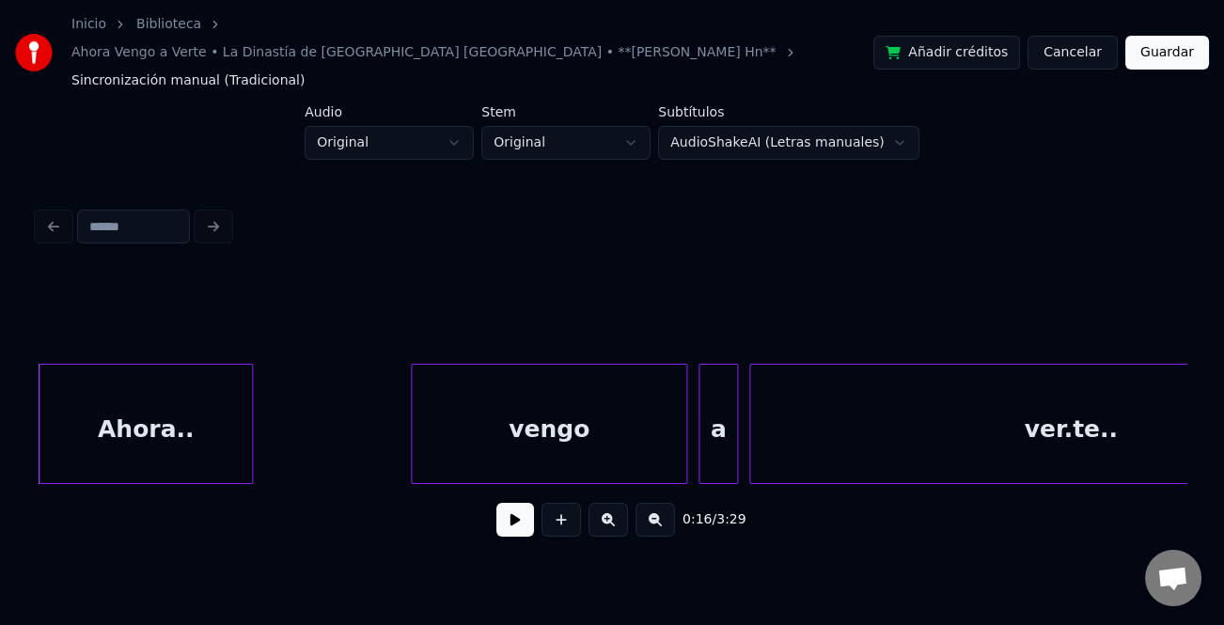
click at [516, 503] on button at bounding box center [515, 520] width 38 height 34
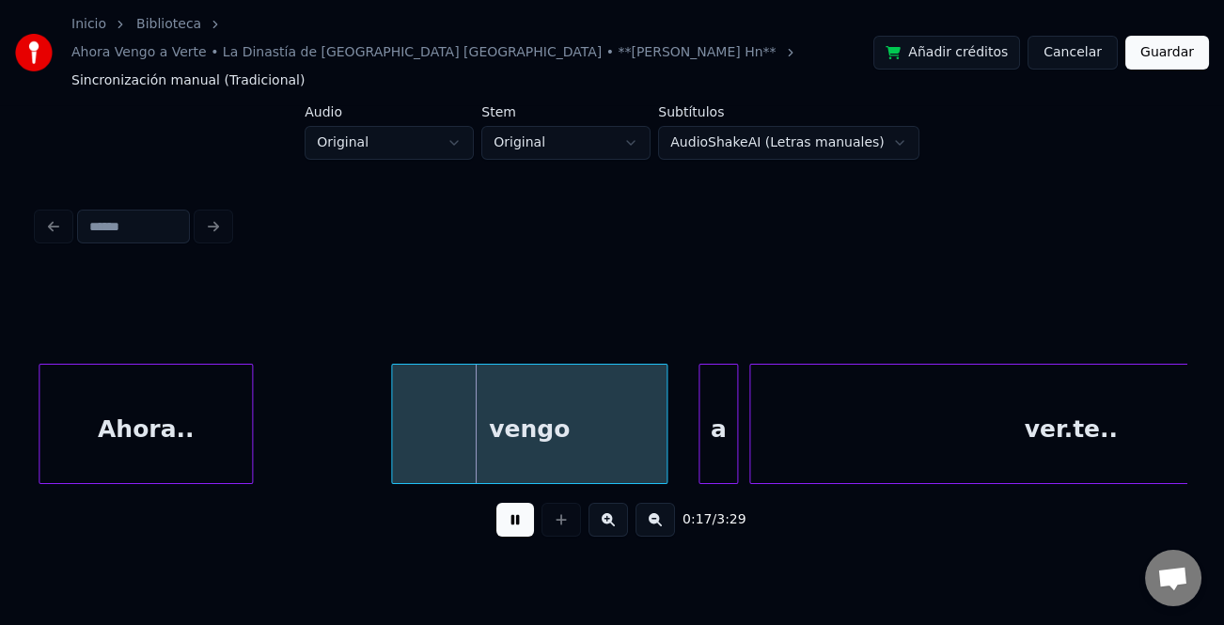
click at [527, 425] on div "vengo" at bounding box center [529, 429] width 275 height 128
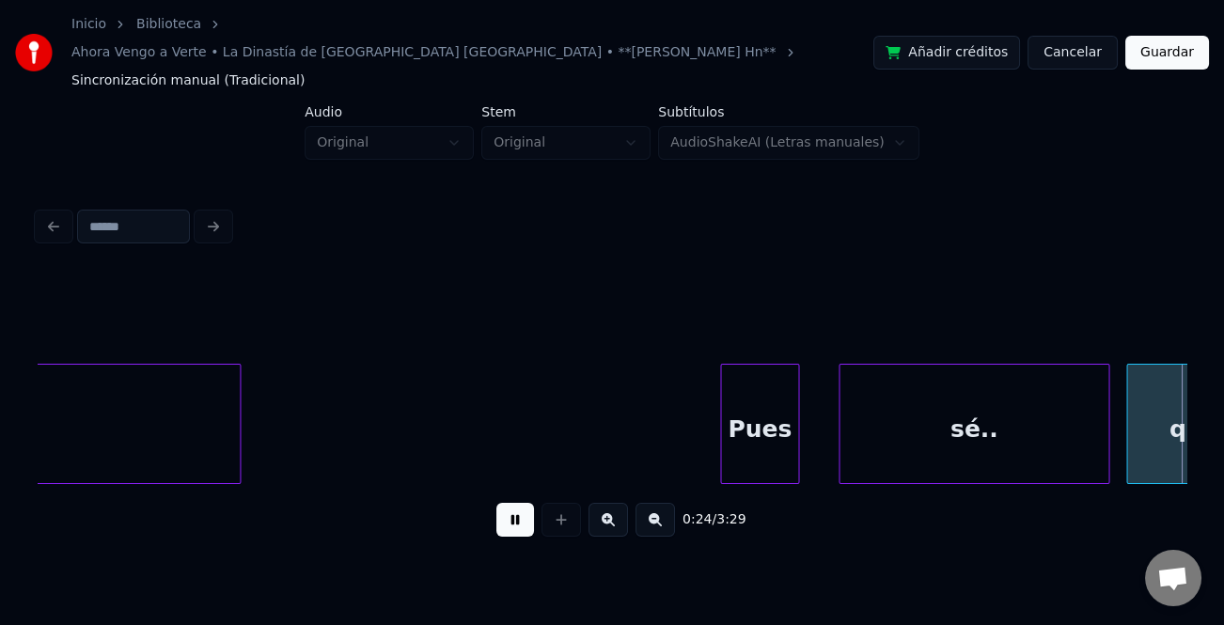
scroll to position [0, 6903]
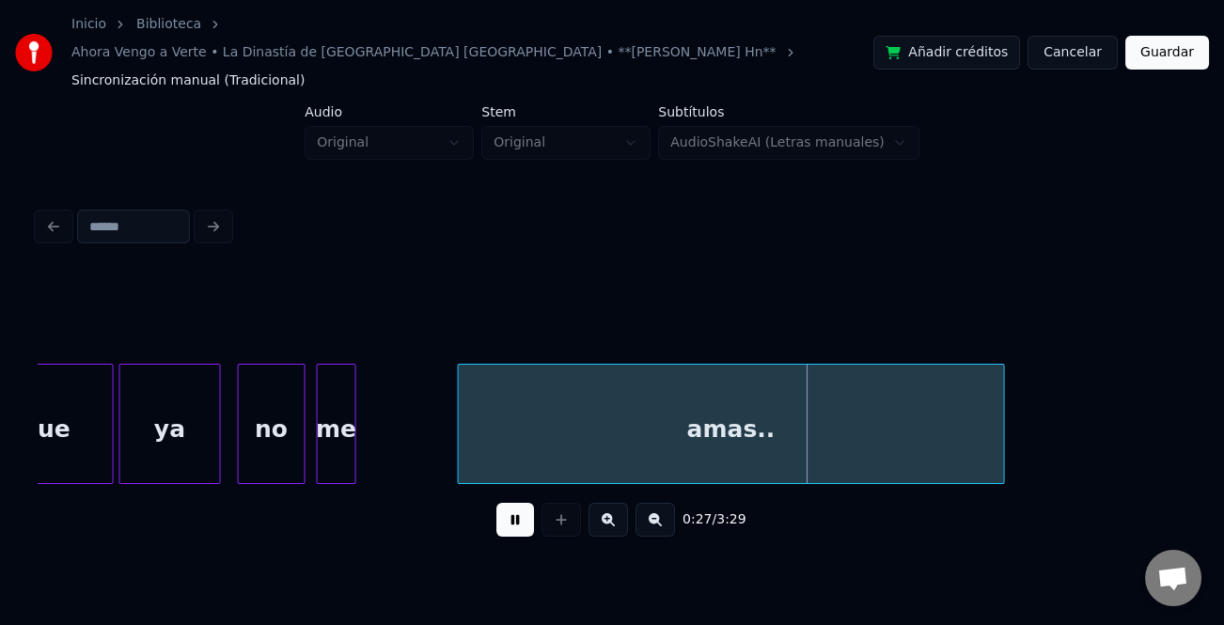
click at [535, 433] on div "amas.." at bounding box center [731, 429] width 545 height 128
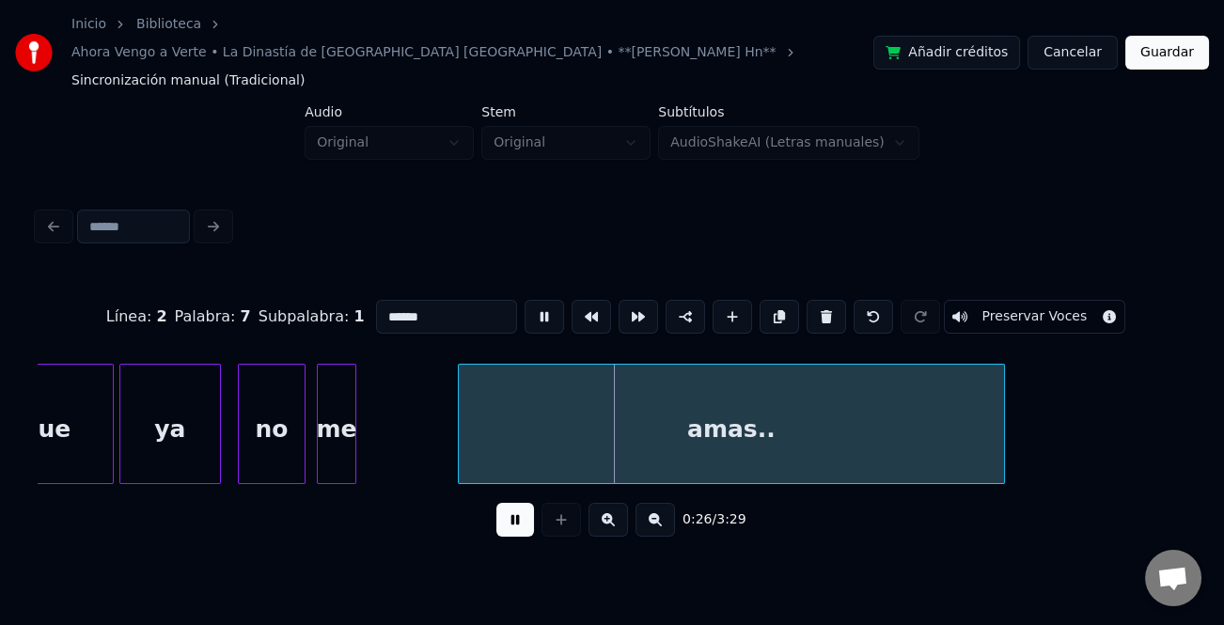
click at [347, 411] on div "me" at bounding box center [337, 429] width 38 height 128
click at [413, 429] on div at bounding box center [416, 424] width 6 height 118
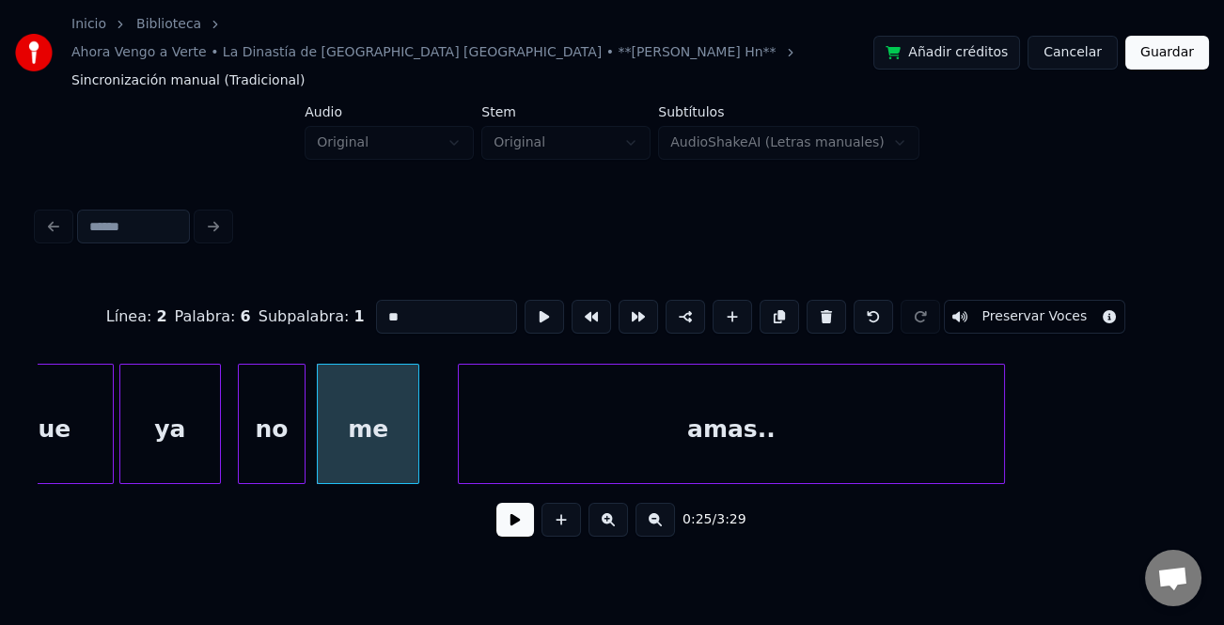
click at [204, 430] on div "ya" at bounding box center [170, 429] width 100 height 128
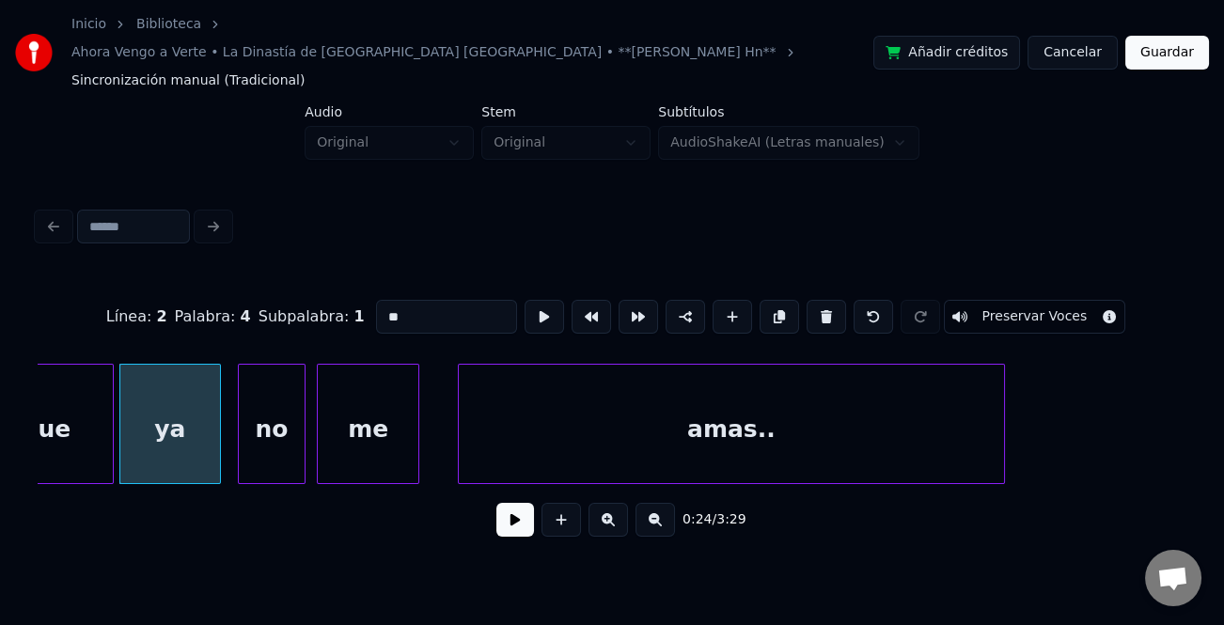
click at [386, 300] on input "**" at bounding box center [446, 317] width 141 height 34
click at [376, 300] on input "**" at bounding box center [446, 317] width 141 height 34
click at [383, 300] on input "**" at bounding box center [446, 317] width 141 height 34
type input "**"
click at [506, 503] on button at bounding box center [515, 520] width 38 height 34
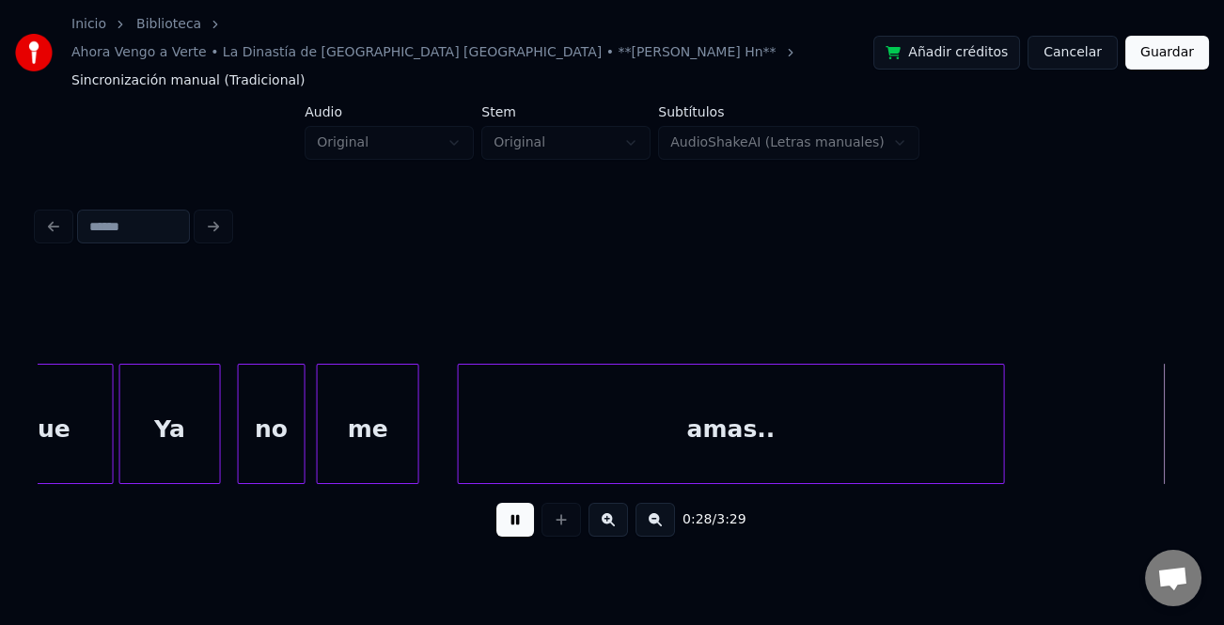
scroll to position [0, 8052]
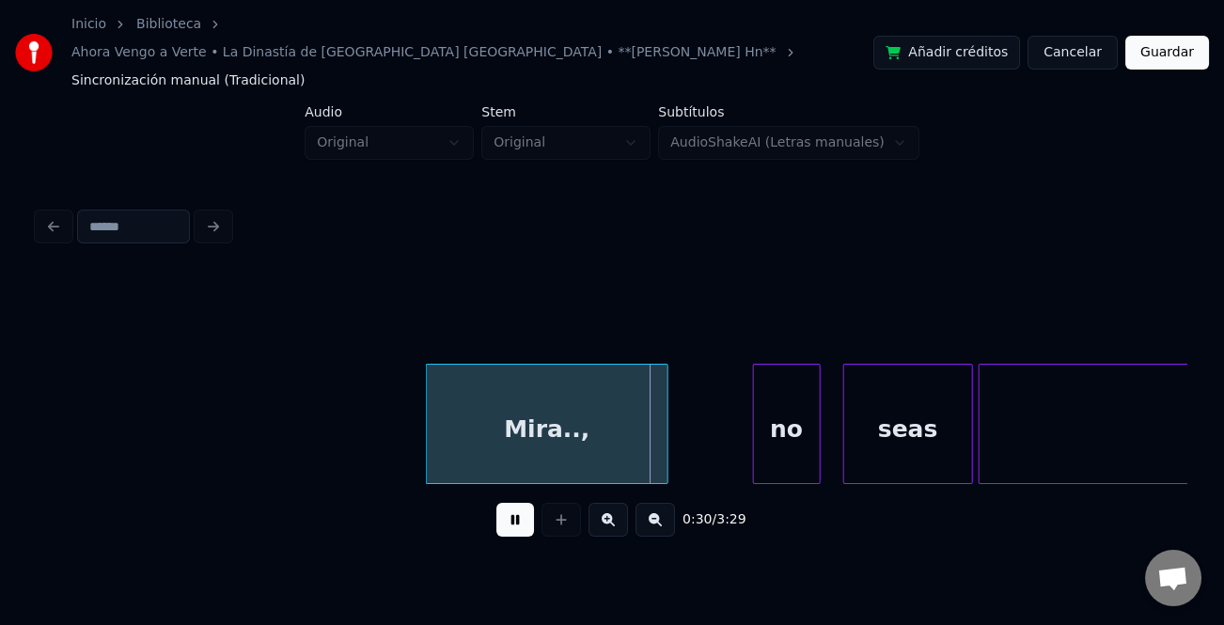
click at [427, 416] on div at bounding box center [430, 424] width 6 height 118
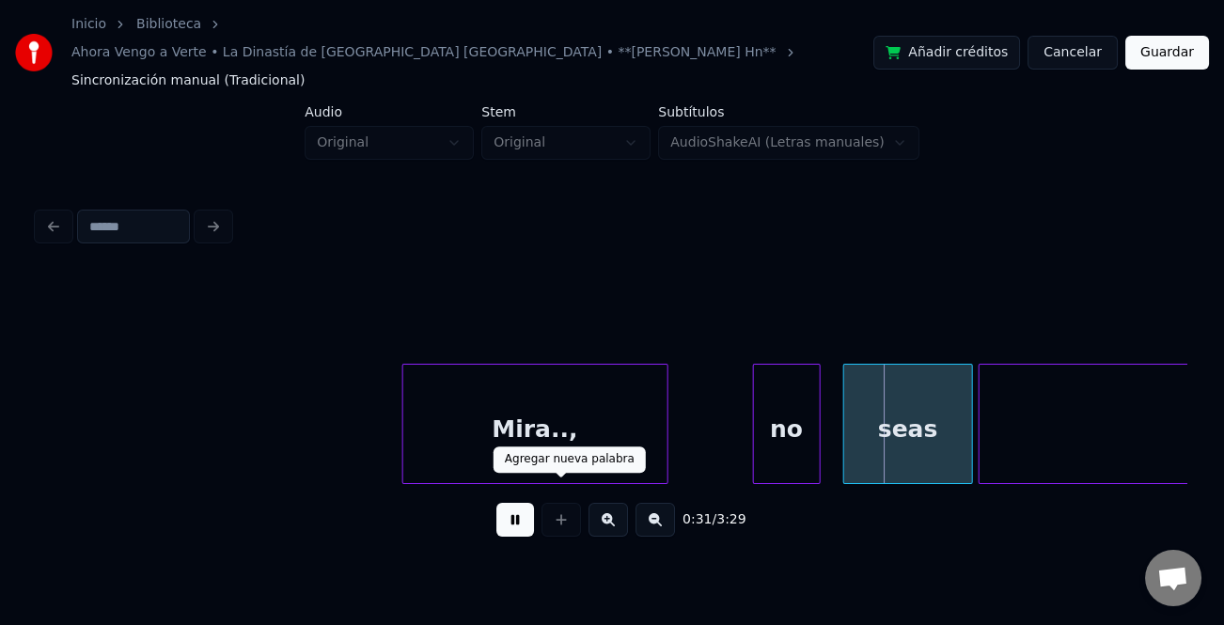
click at [508, 504] on button at bounding box center [515, 520] width 38 height 34
click at [763, 390] on div "no" at bounding box center [787, 429] width 66 height 128
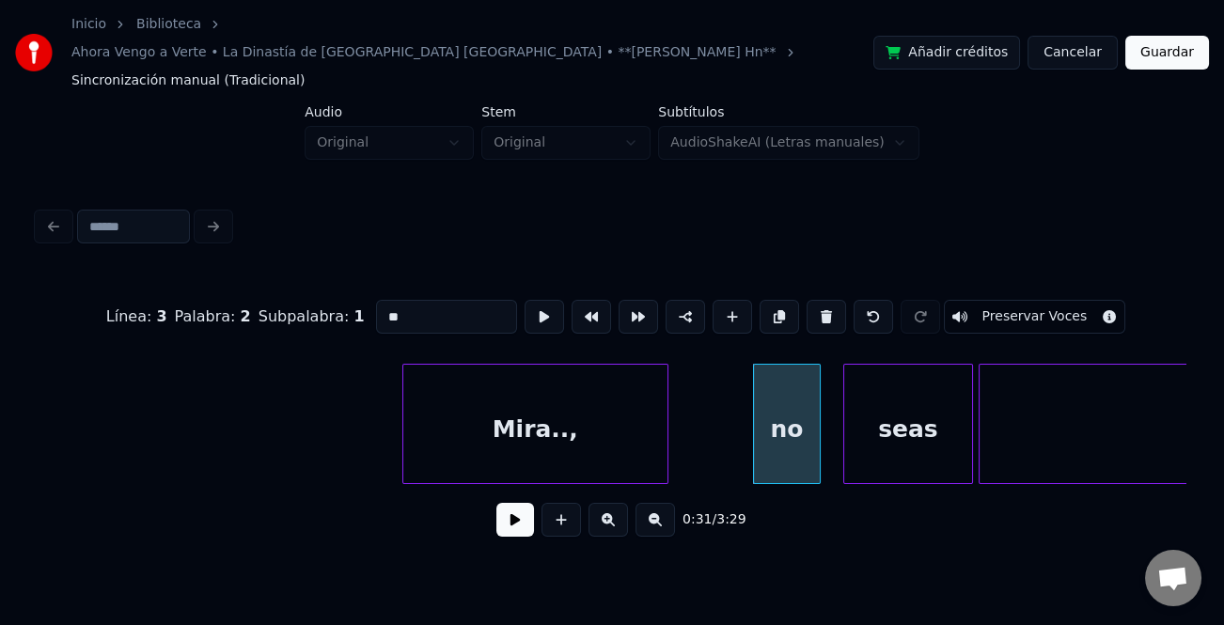
click at [383, 300] on input "**" at bounding box center [446, 317] width 141 height 34
type input "**"
click at [516, 503] on button at bounding box center [515, 520] width 38 height 34
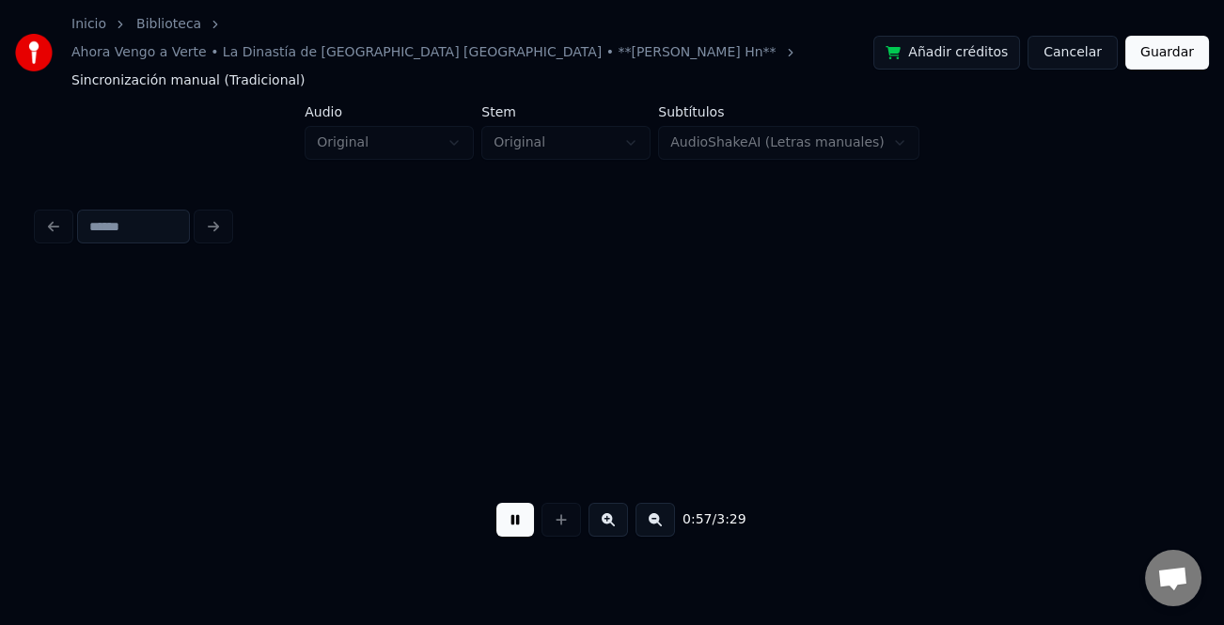
scroll to position [0, 16107]
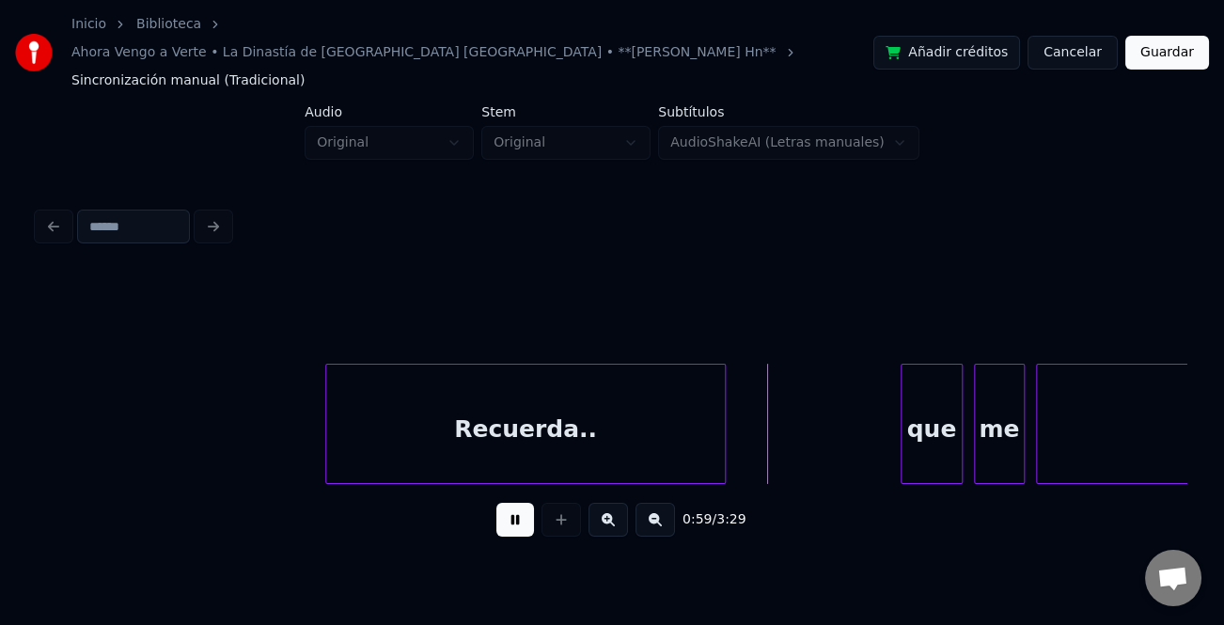
click at [325, 434] on div "Recuerda.." at bounding box center [525, 424] width 401 height 120
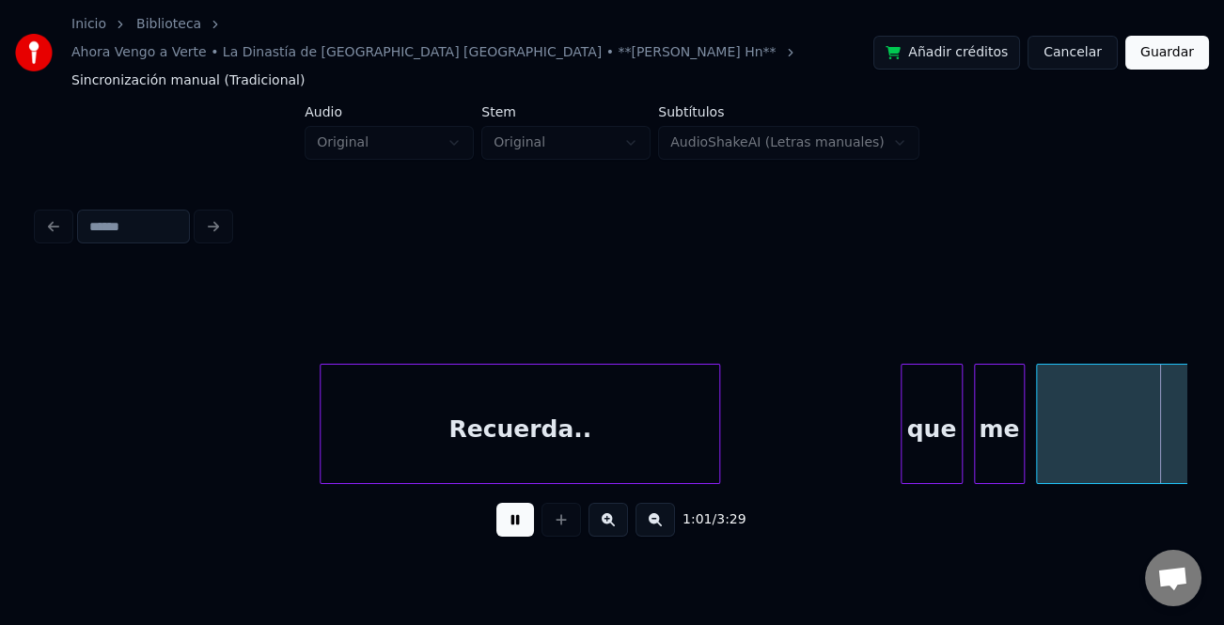
drag, startPoint x: 513, startPoint y: 489, endPoint x: 891, endPoint y: 482, distance: 378.0
click at [516, 503] on button at bounding box center [515, 520] width 38 height 34
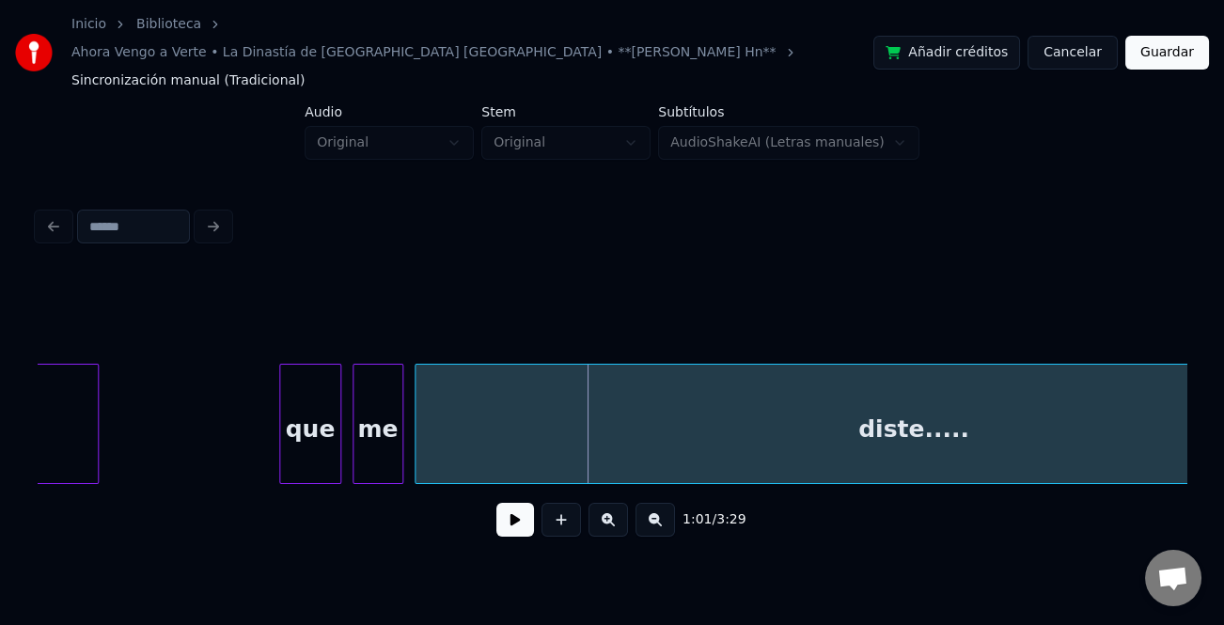
scroll to position [0, 16586]
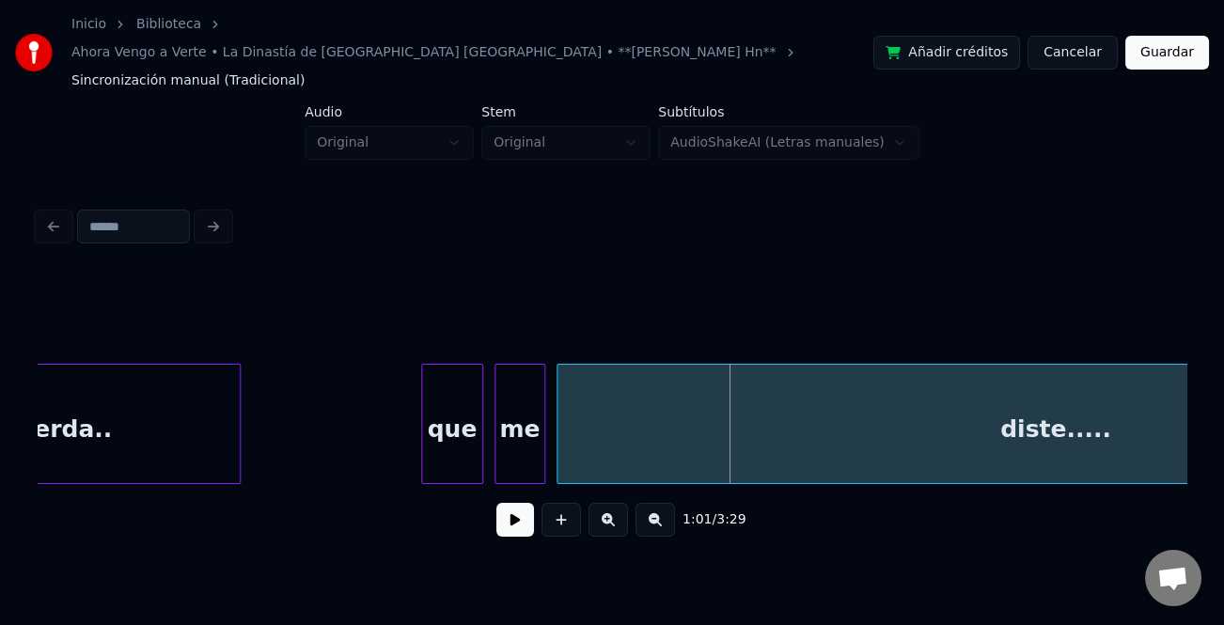
click at [457, 429] on div "que" at bounding box center [452, 429] width 60 height 128
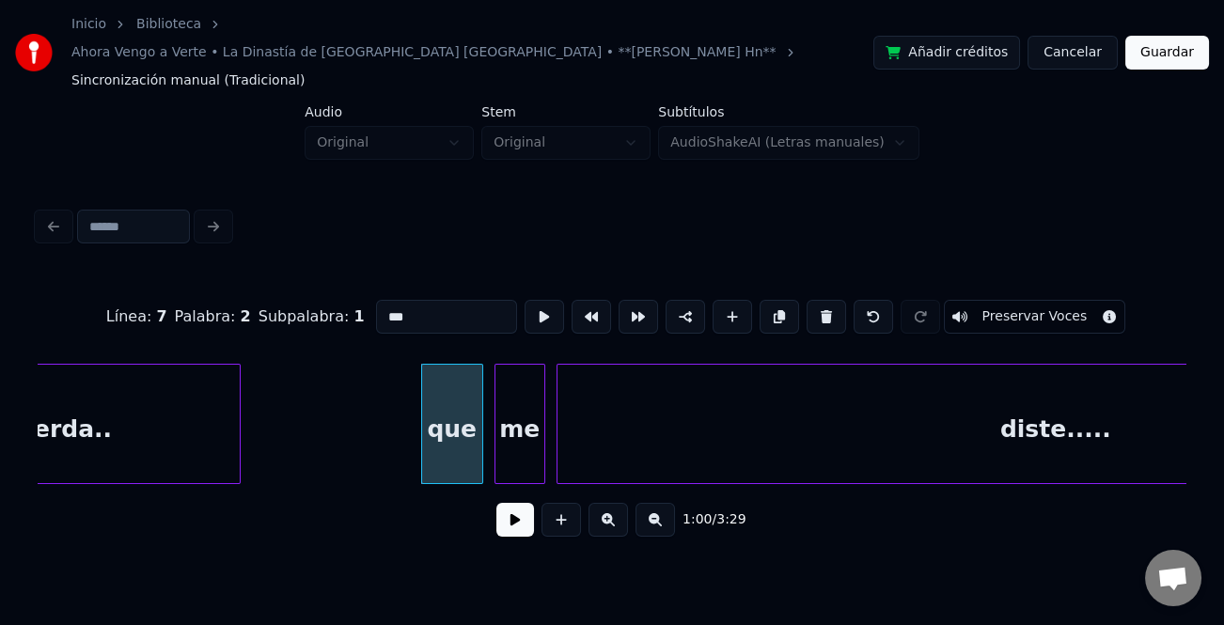
click at [381, 300] on input "***" at bounding box center [446, 317] width 141 height 34
type input "***"
click at [518, 503] on button at bounding box center [515, 520] width 38 height 34
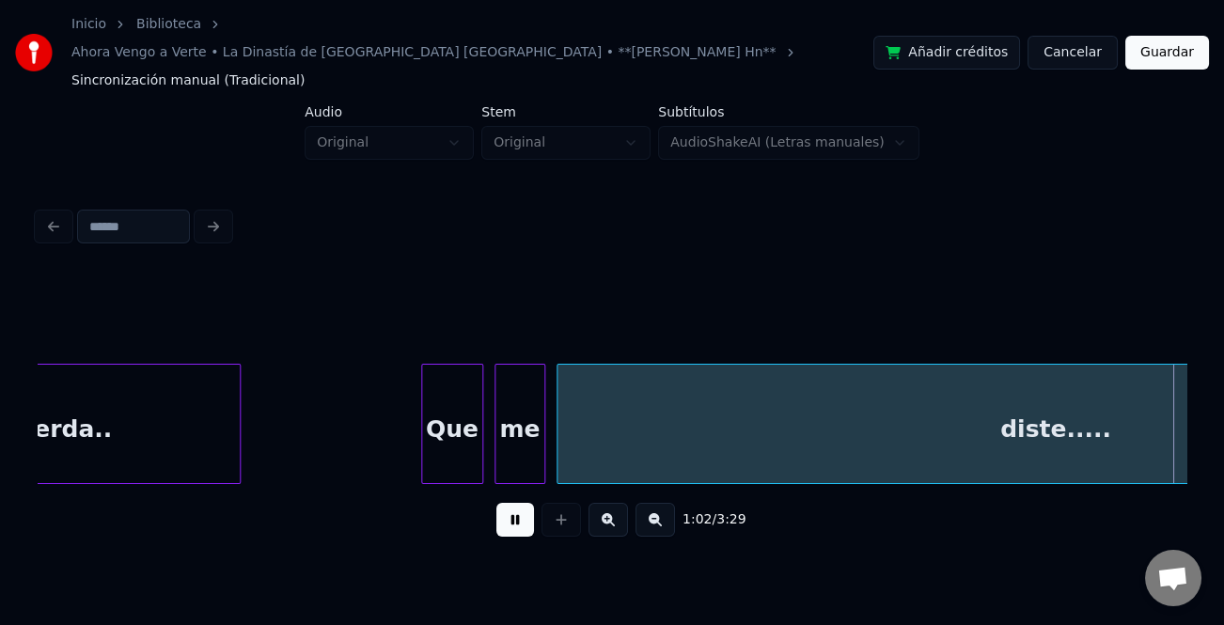
scroll to position [0, 17739]
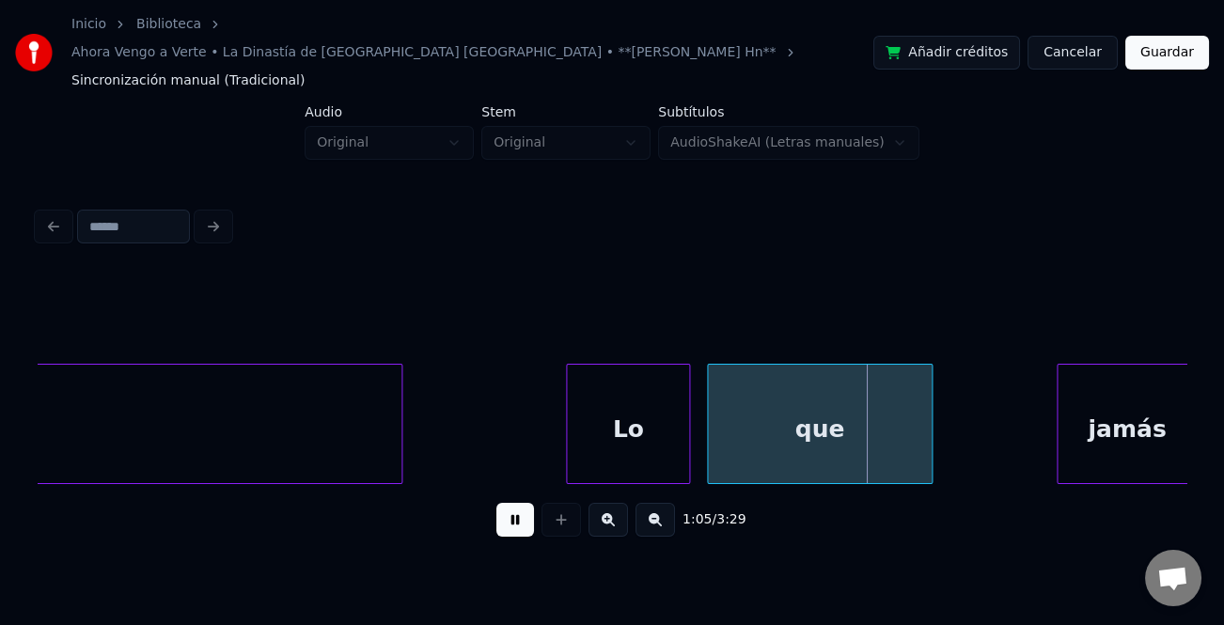
click at [567, 406] on div at bounding box center [570, 424] width 6 height 118
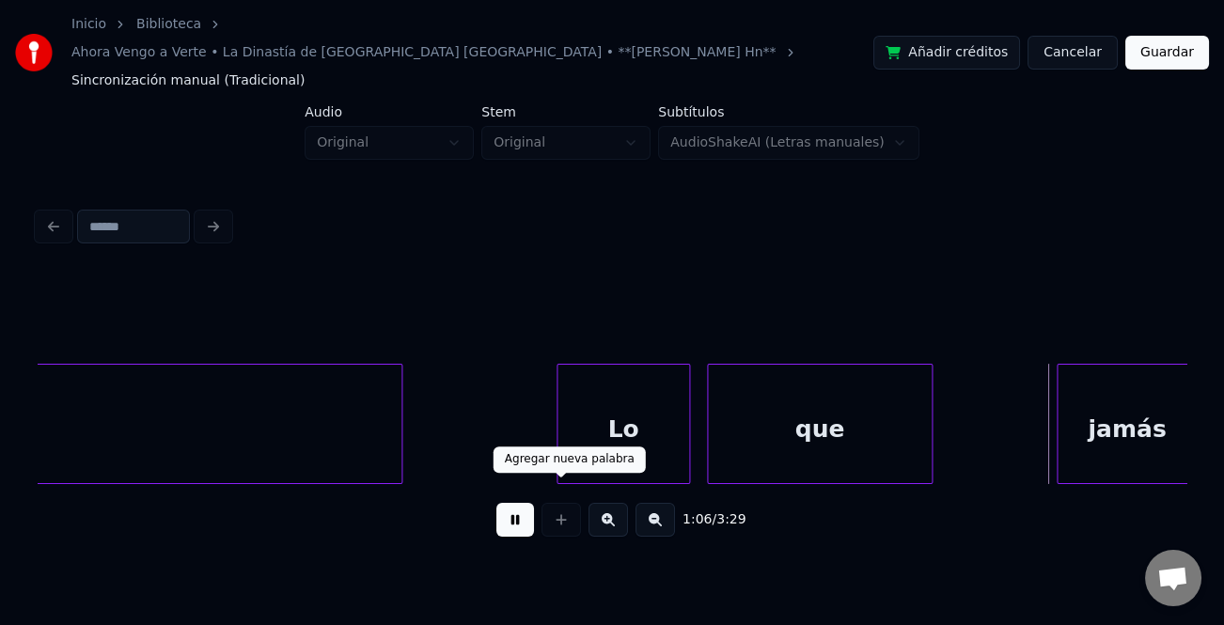
click at [527, 503] on button at bounding box center [515, 520] width 38 height 34
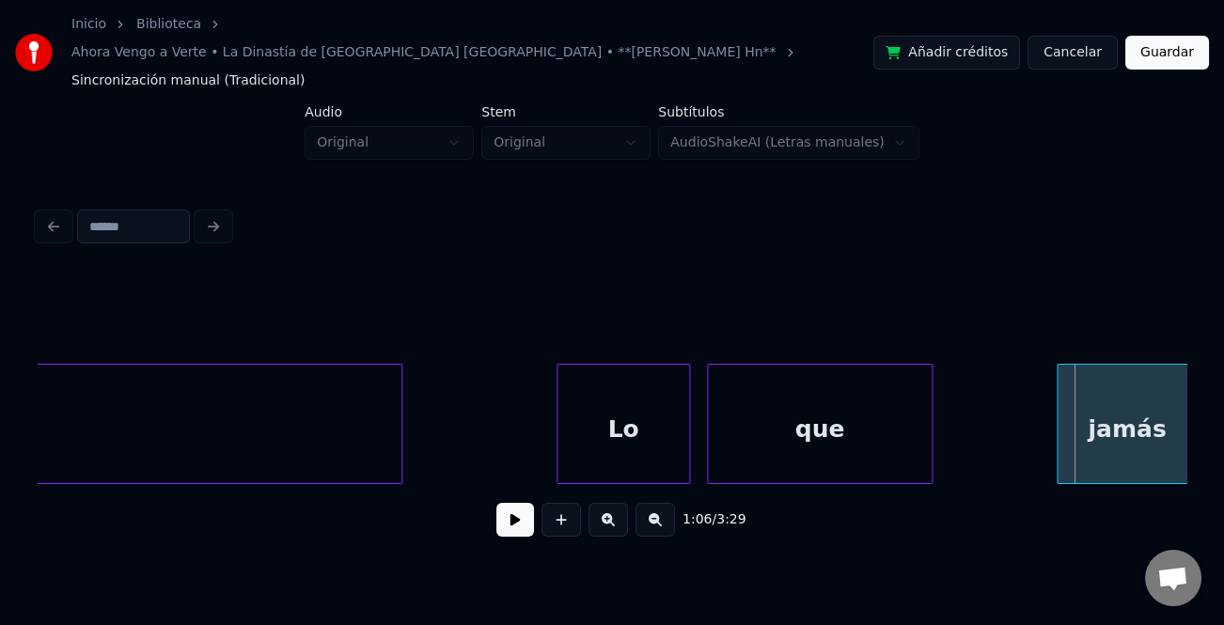
click at [1078, 396] on div "jamás" at bounding box center [1127, 429] width 139 height 128
click at [1118, 396] on div "jamás" at bounding box center [1116, 429] width 139 height 128
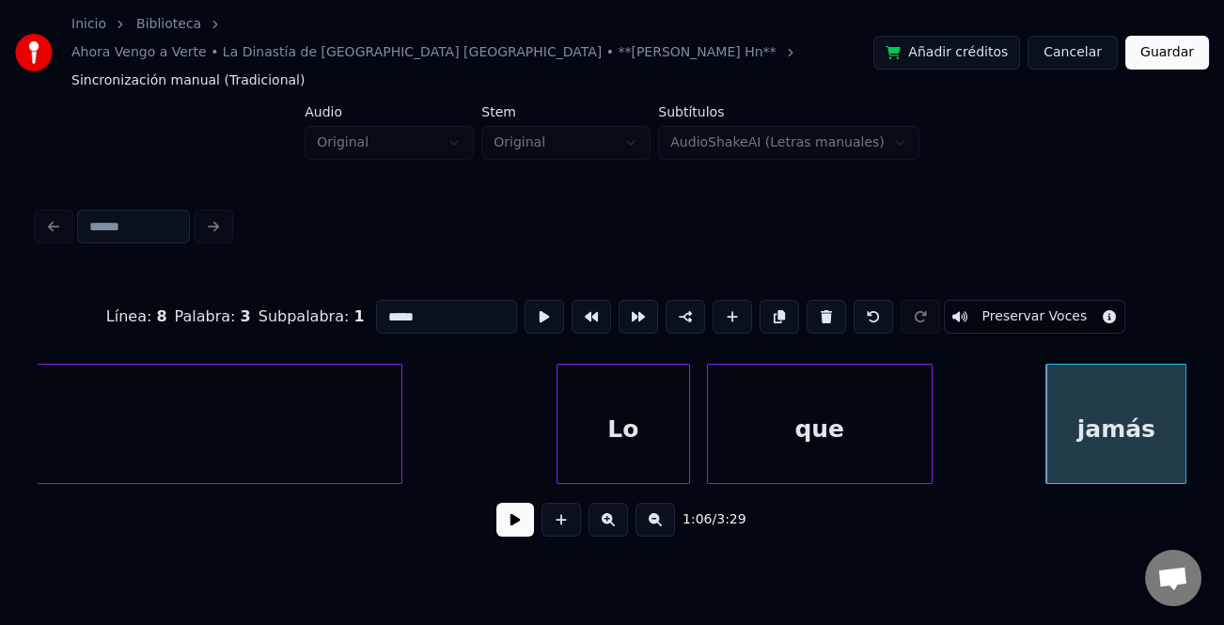
click at [383, 300] on input "*****" at bounding box center [446, 317] width 141 height 34
click at [380, 300] on input "*****" at bounding box center [446, 317] width 141 height 34
type input "*****"
click at [511, 503] on button at bounding box center [515, 520] width 38 height 34
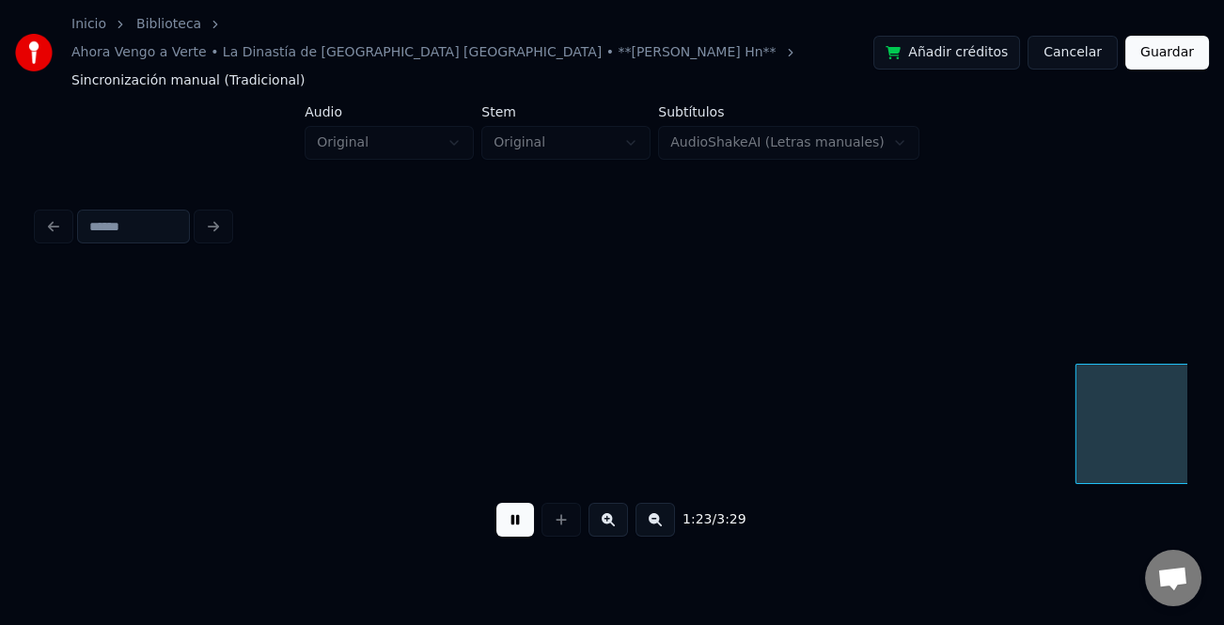
scroll to position [0, 23491]
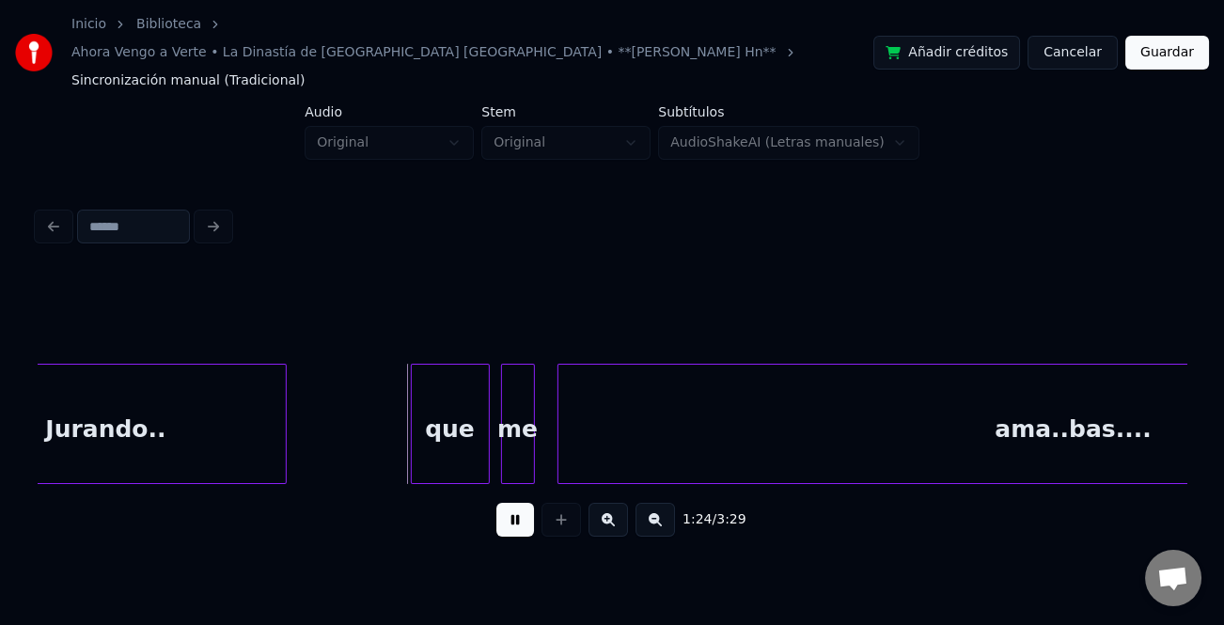
click at [508, 503] on button at bounding box center [515, 520] width 38 height 34
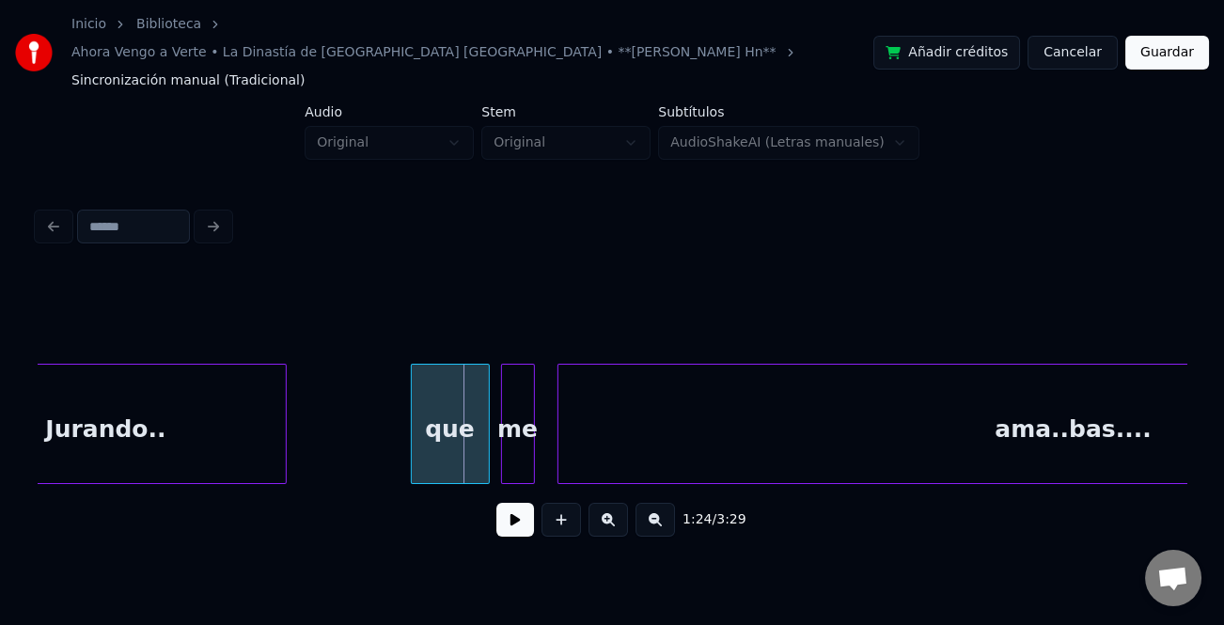
click at [454, 412] on div "que" at bounding box center [450, 429] width 77 height 128
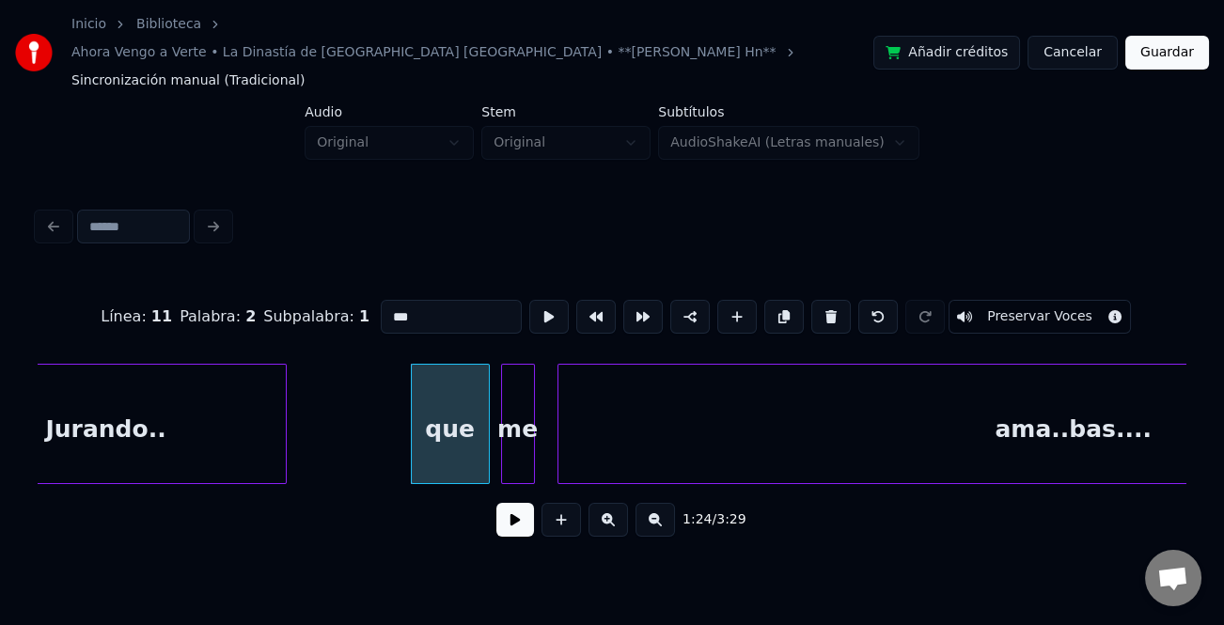
click at [389, 300] on input "***" at bounding box center [451, 317] width 141 height 34
type input "***"
click at [508, 503] on button at bounding box center [515, 520] width 38 height 34
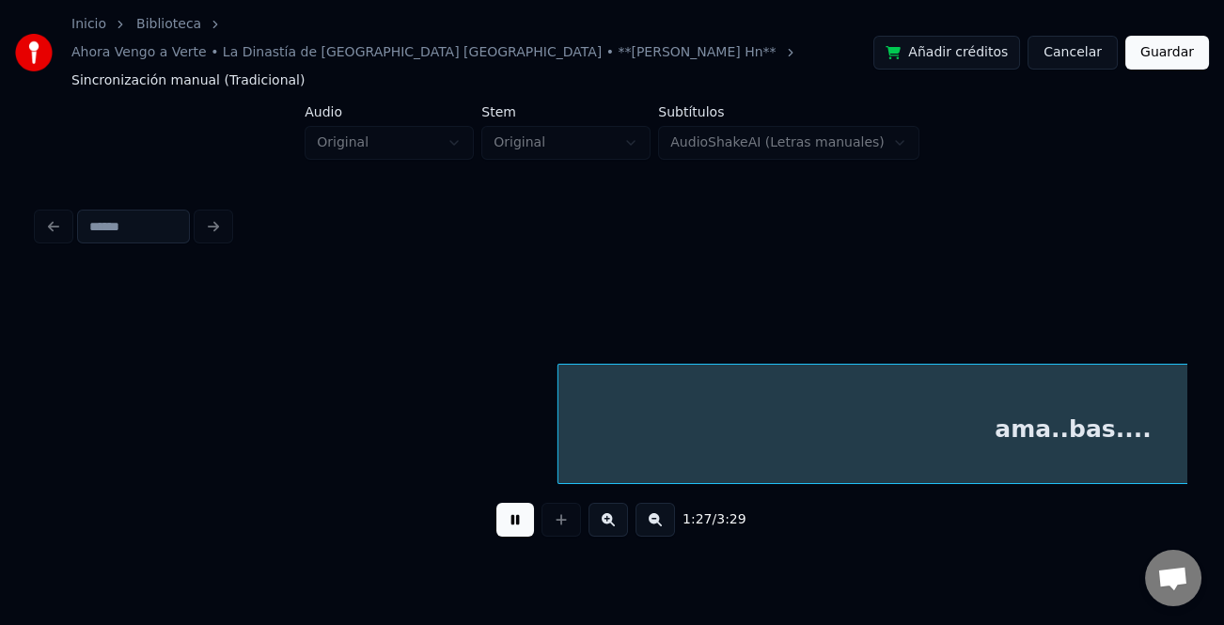
scroll to position [0, 24643]
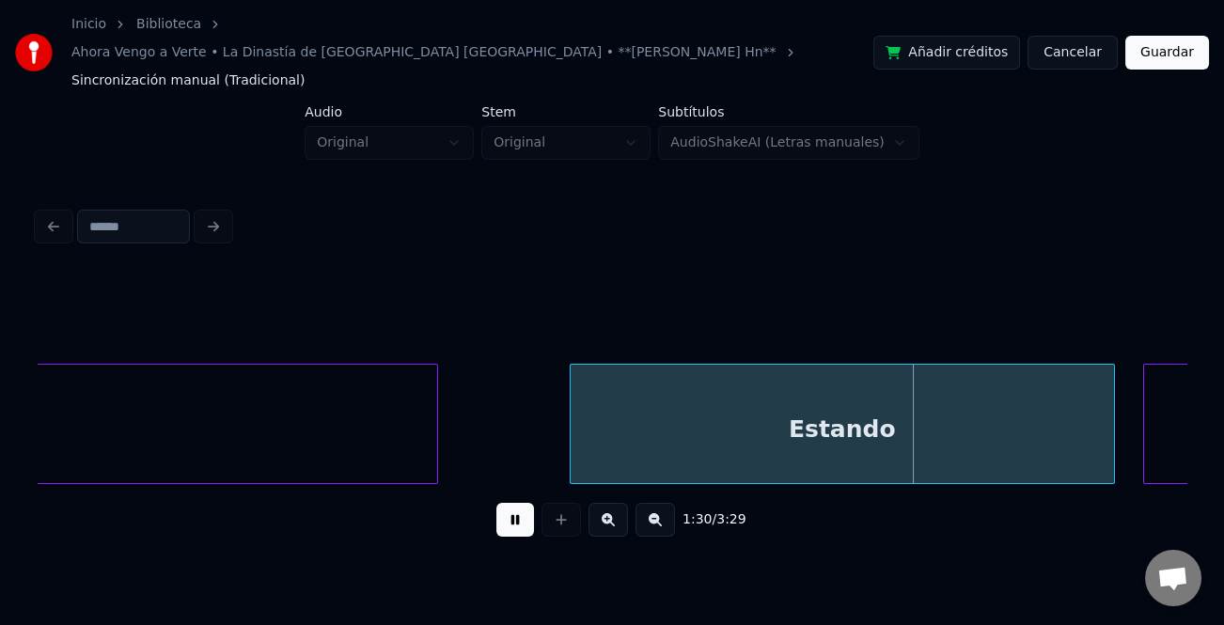
click at [571, 414] on div at bounding box center [574, 424] width 6 height 118
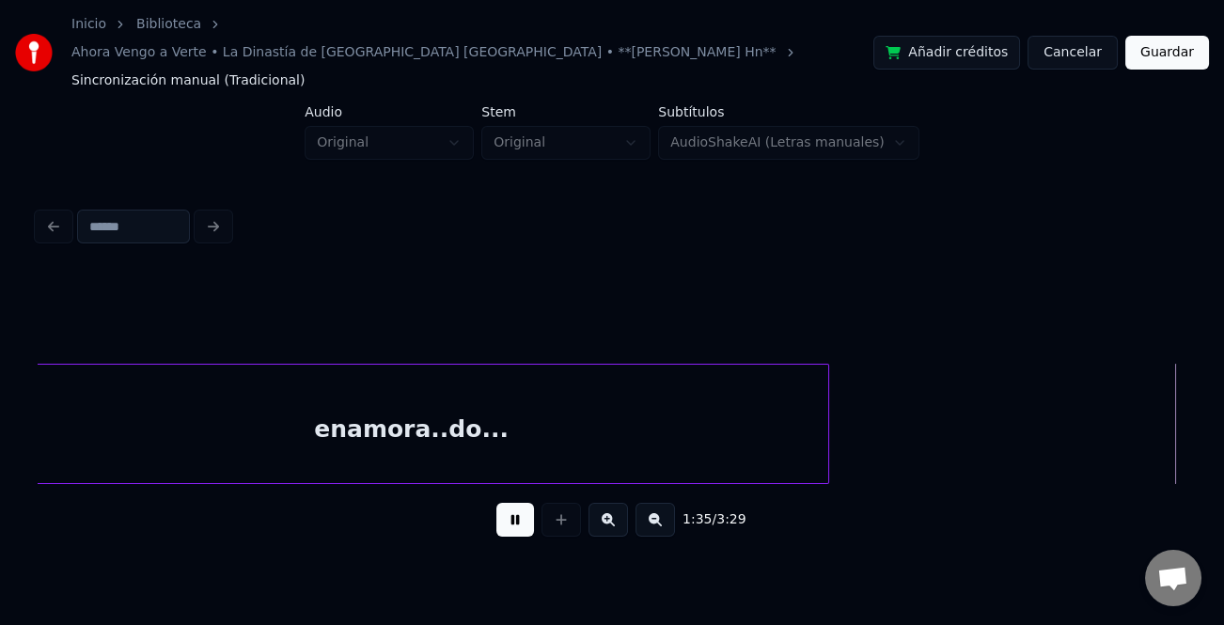
scroll to position [0, 26945]
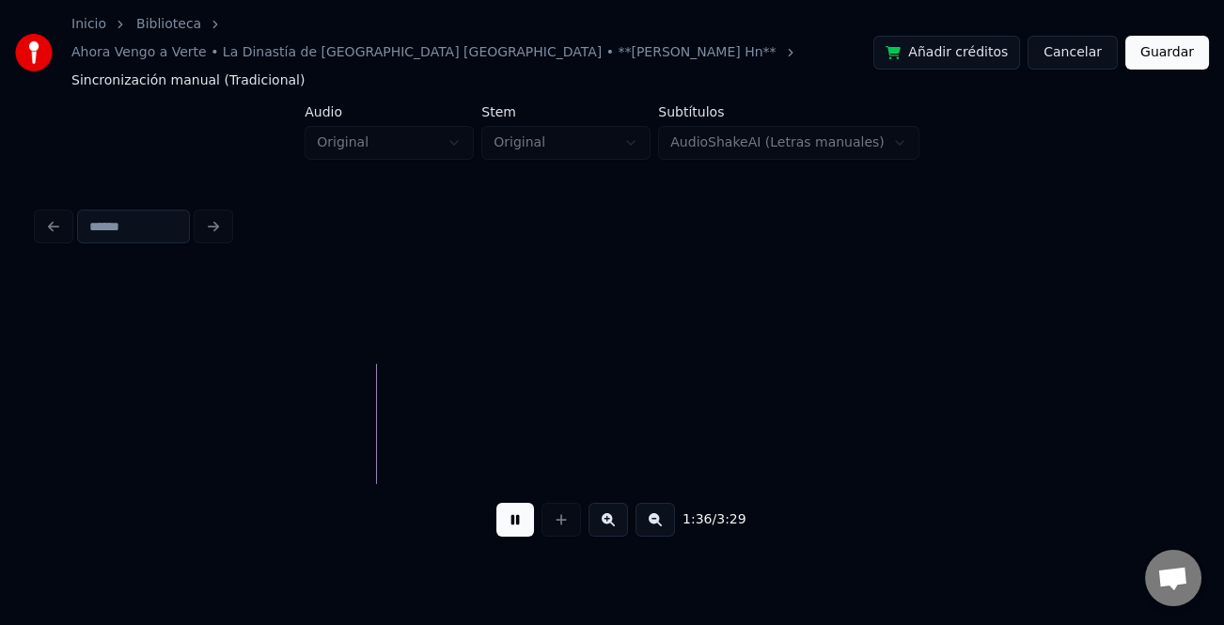
click at [647, 503] on button at bounding box center [655, 520] width 39 height 34
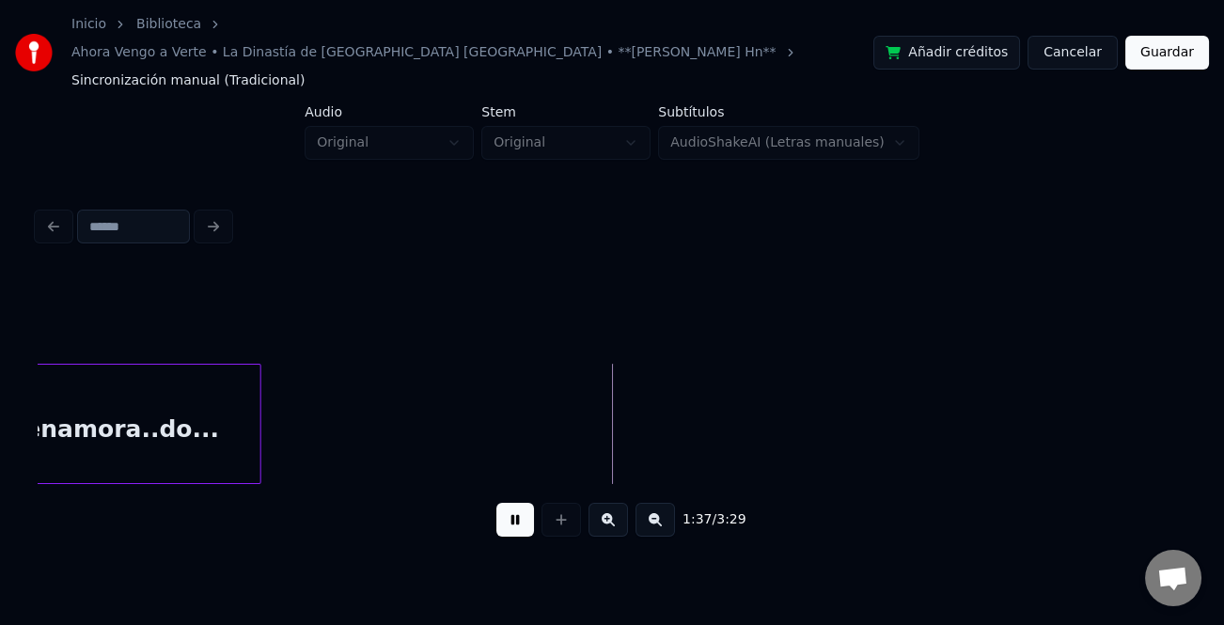
click at [647, 503] on button at bounding box center [655, 520] width 39 height 34
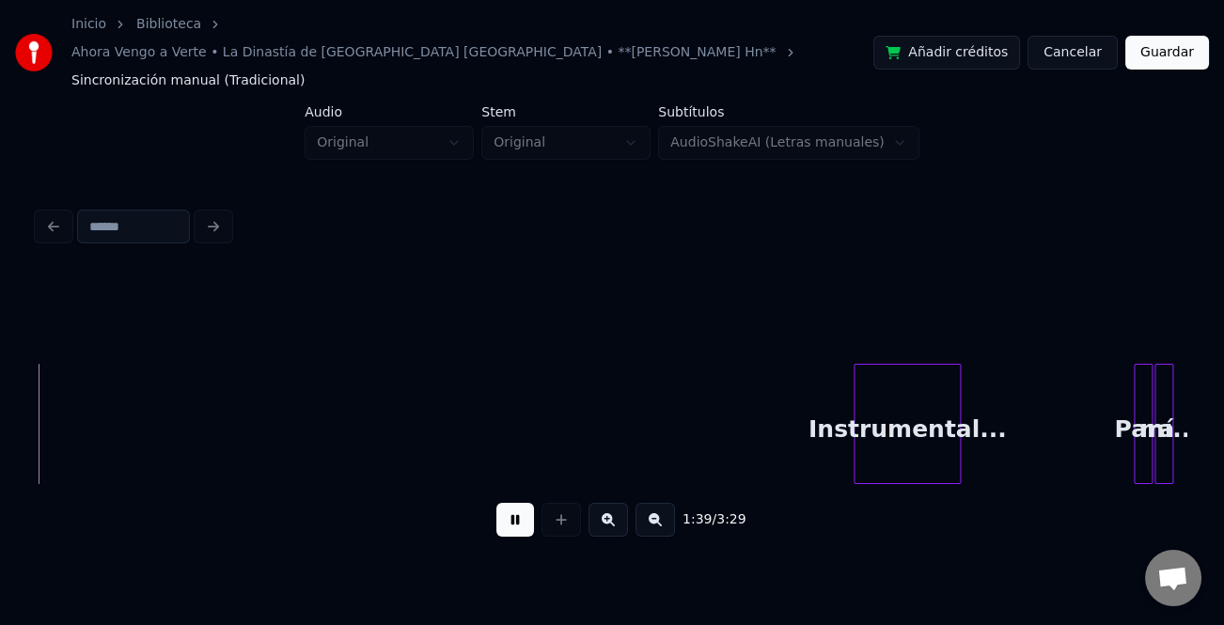
scroll to position [0, 4704]
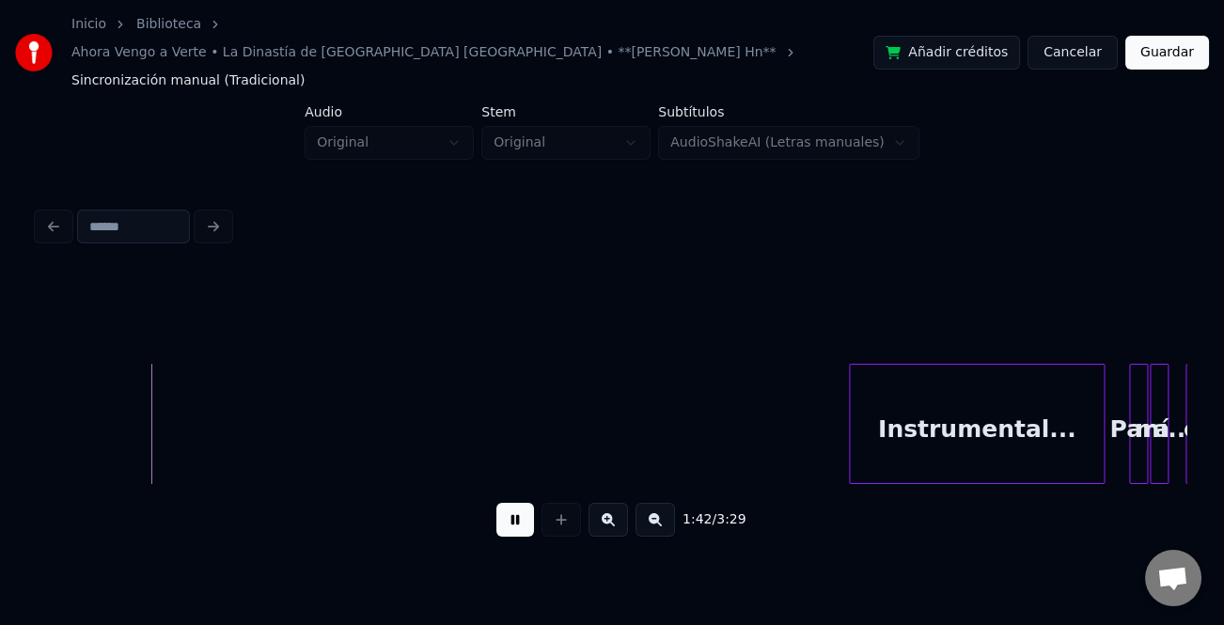
click at [1099, 426] on div at bounding box center [1101, 424] width 6 height 118
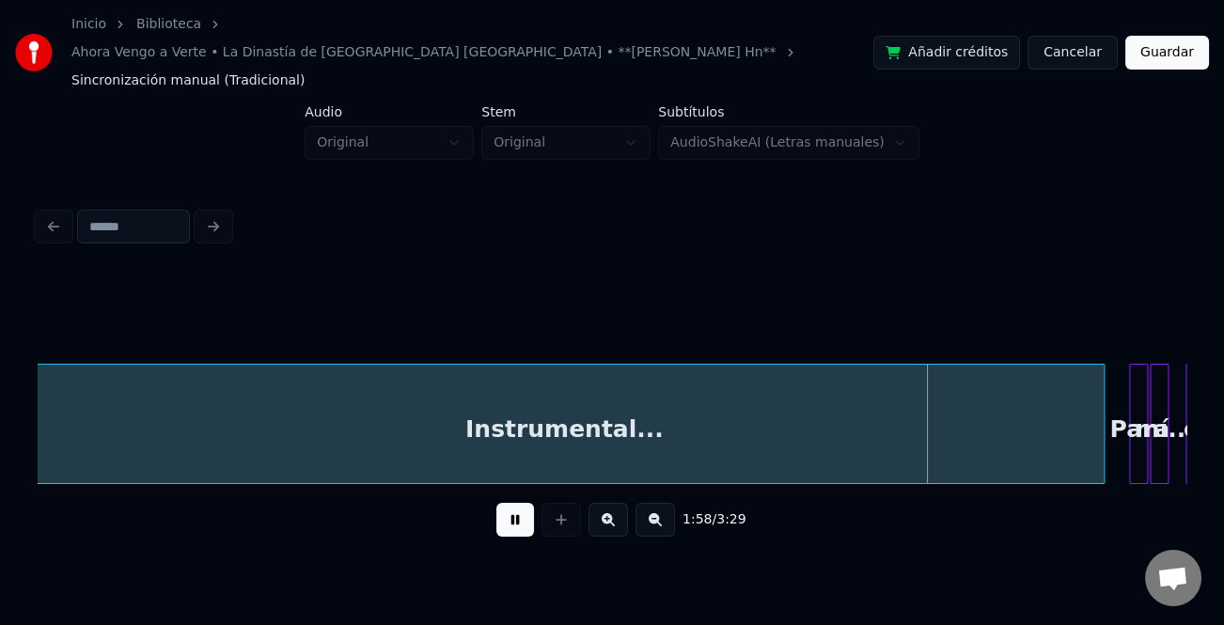
click at [27, 444] on div "Inicio Biblioteca Ahora Vengo a Verte • La Dinastía de [GEOGRAPHIC_DATA] [GEOGR…" at bounding box center [612, 282] width 1224 height 565
click at [507, 503] on button at bounding box center [515, 520] width 38 height 34
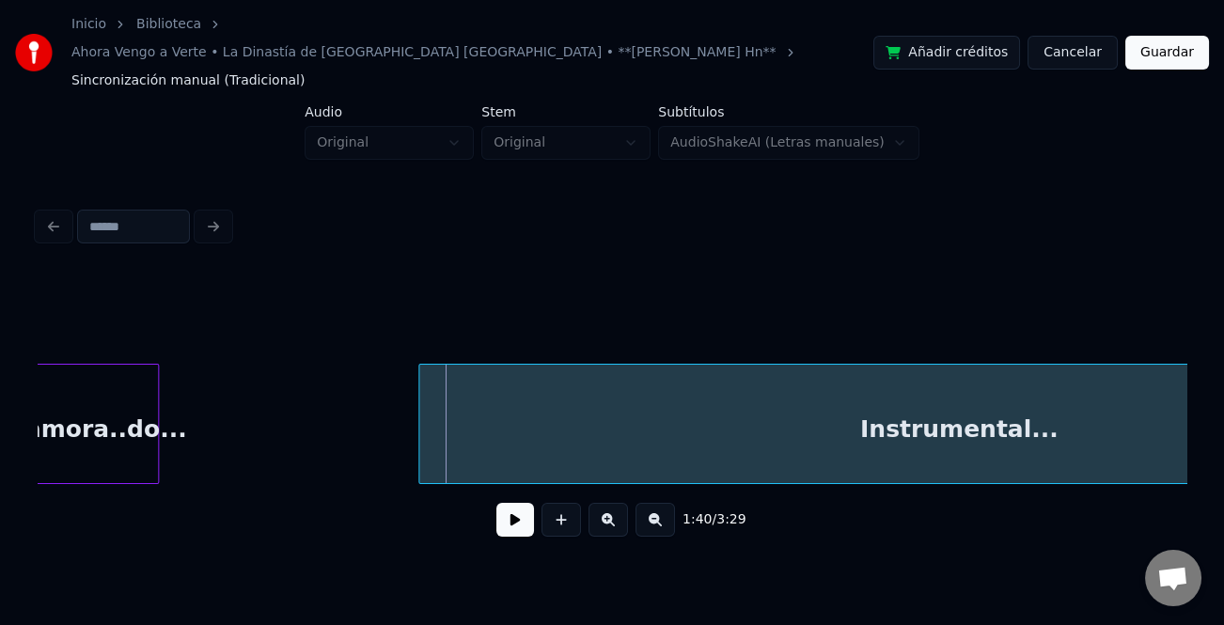
scroll to position [0, 4073]
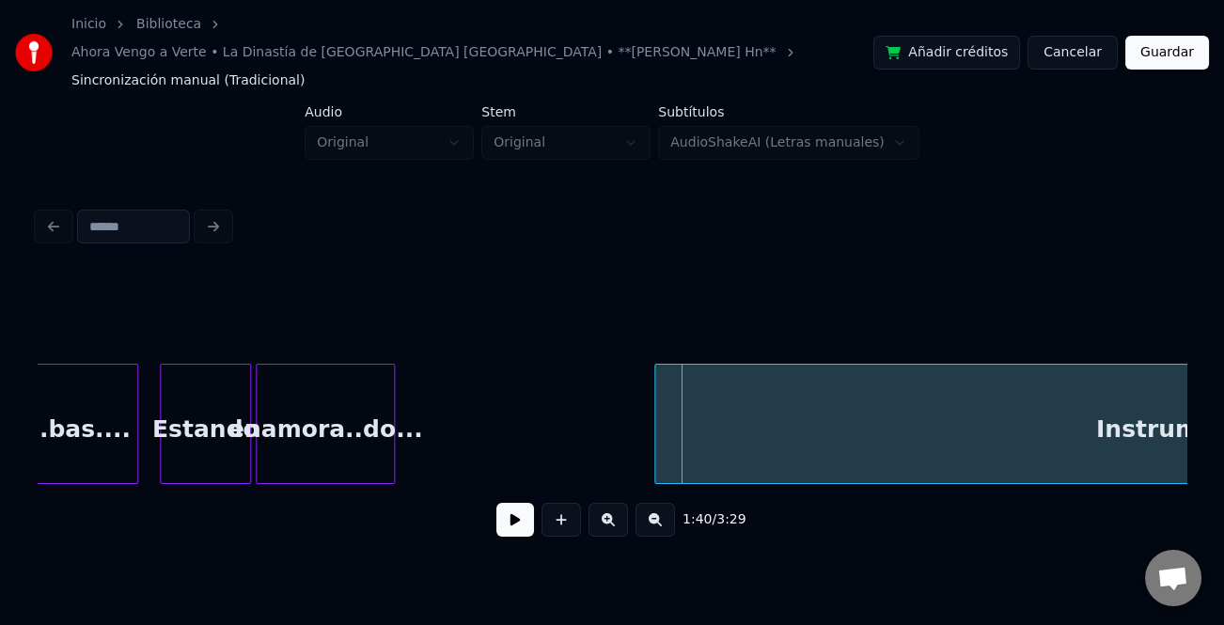
click at [654, 423] on div "Instrumental..." at bounding box center [1194, 424] width 1081 height 120
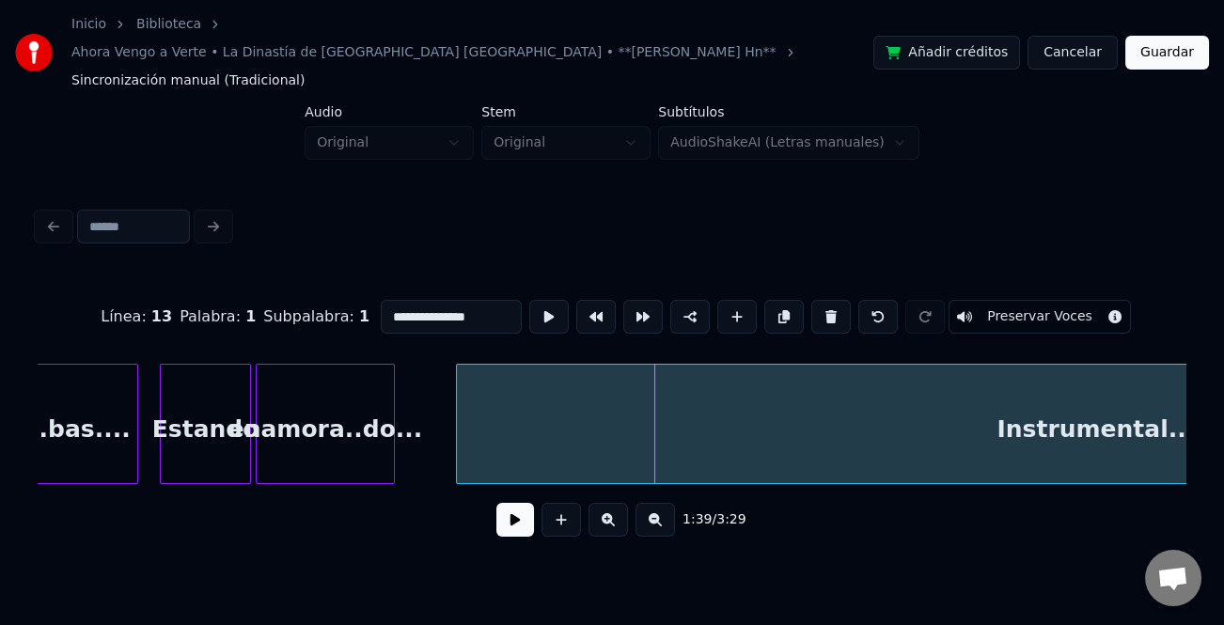
click at [458, 446] on div at bounding box center [460, 424] width 6 height 118
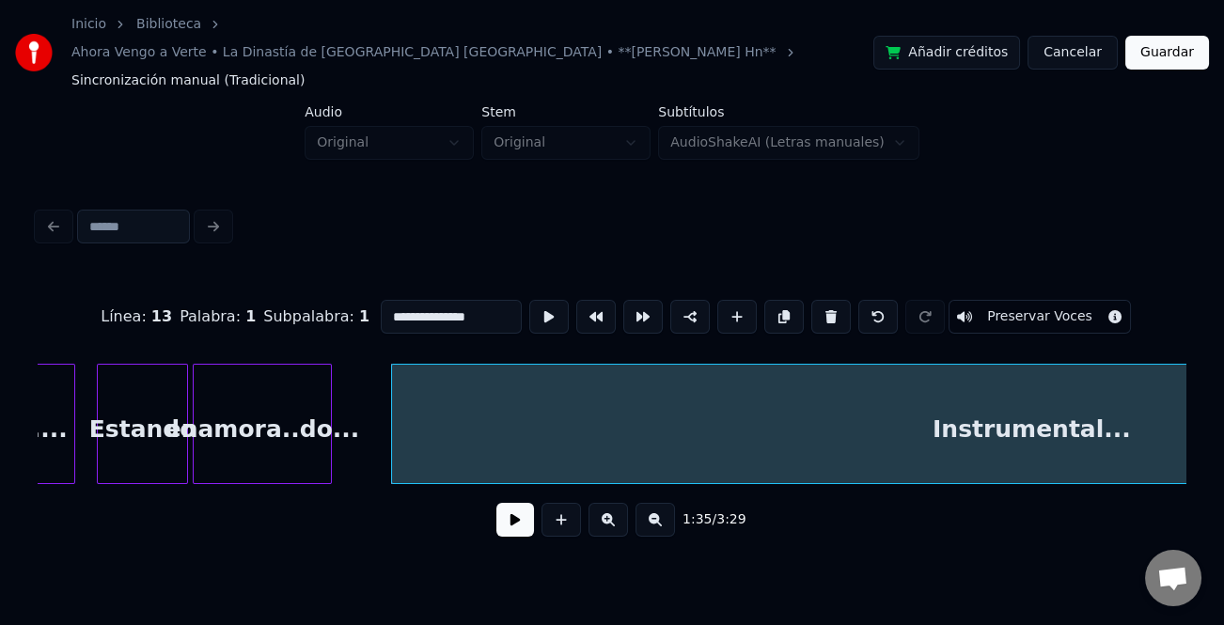
scroll to position [0, 4247]
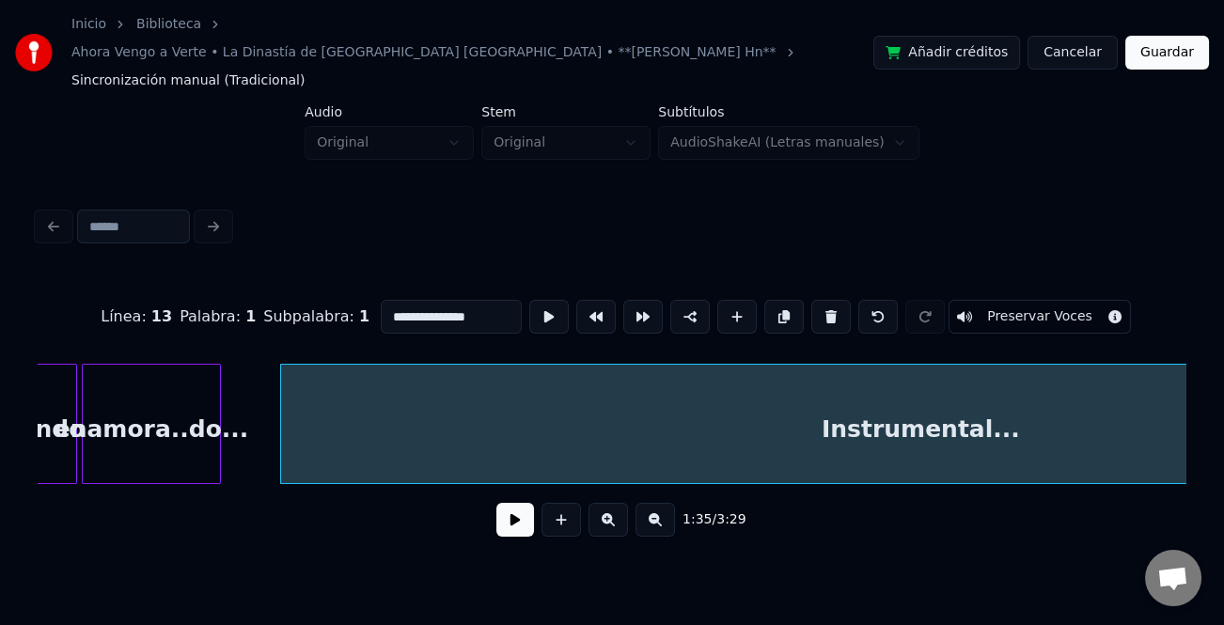
click at [265, 412] on div "Estando enamora..do... Instrumental..." at bounding box center [710, 424] width 9840 height 120
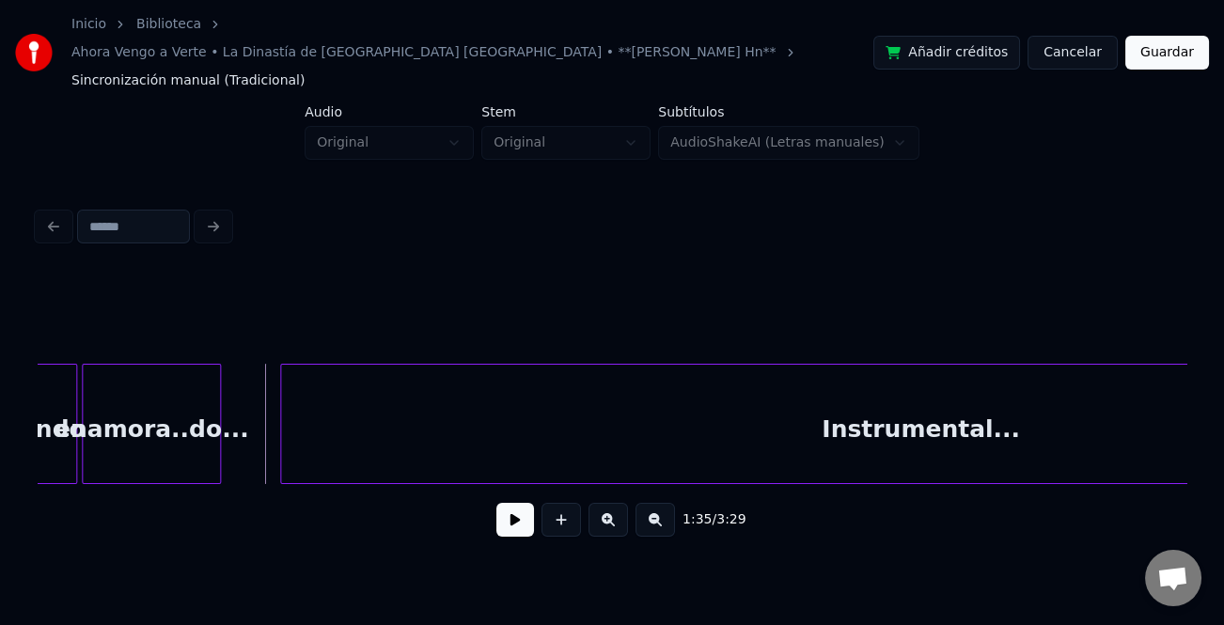
click at [516, 503] on button at bounding box center [515, 520] width 38 height 34
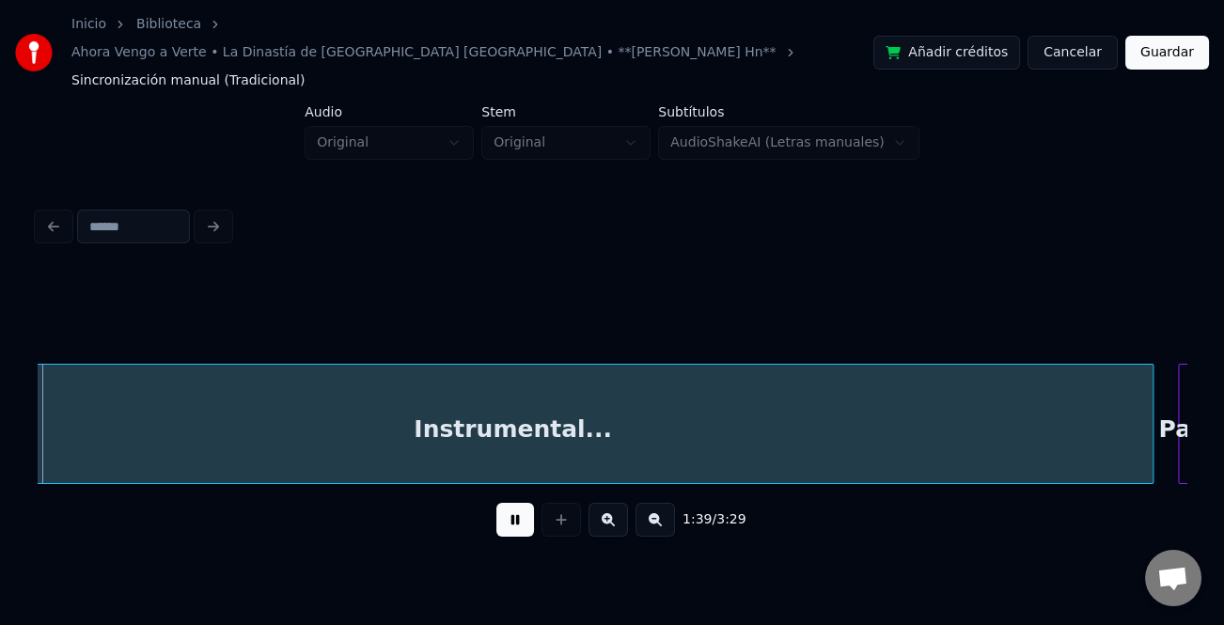
scroll to position [0, 4667]
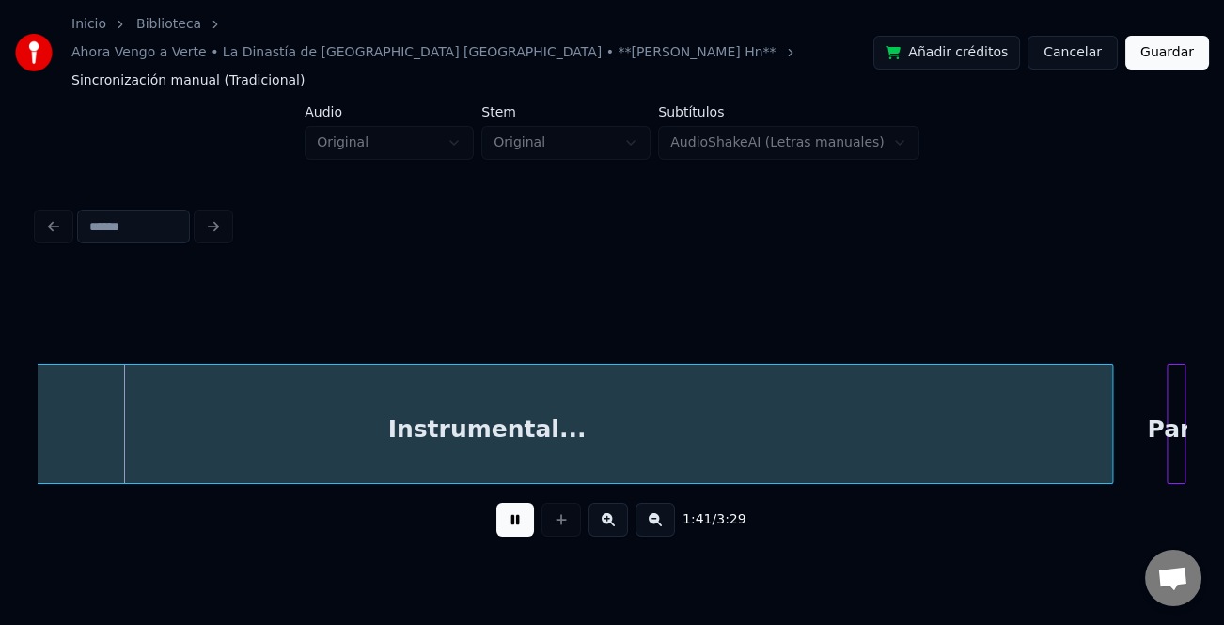
click at [1107, 434] on div at bounding box center [1110, 424] width 6 height 118
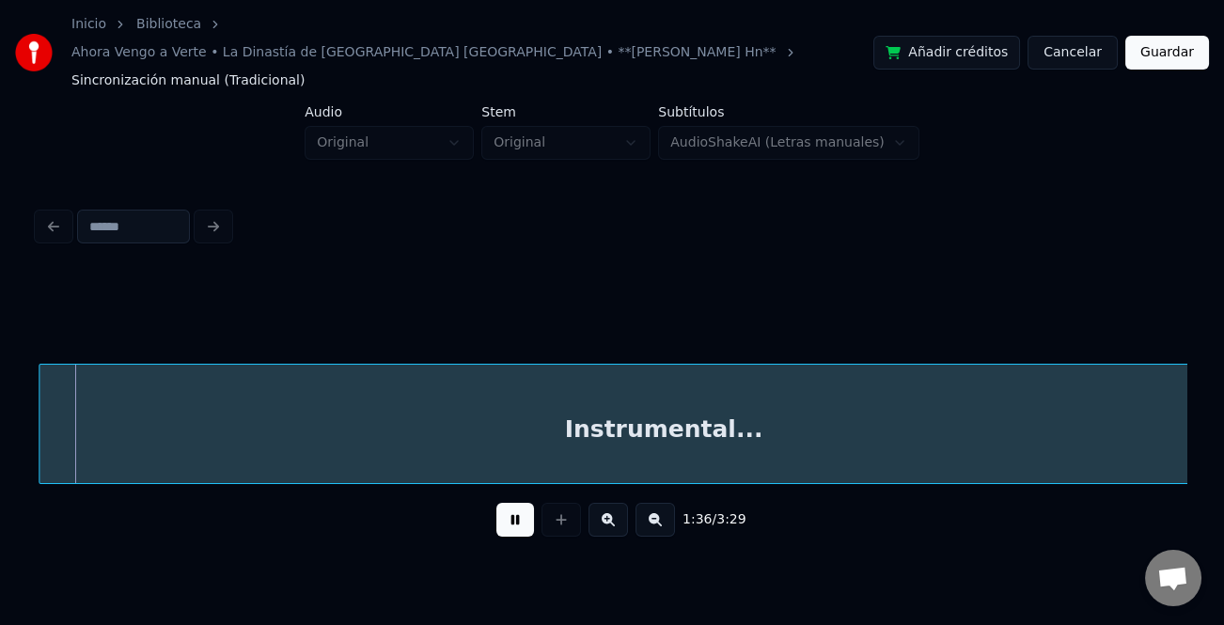
click at [640, 446] on div "Instrumental..." at bounding box center [663, 429] width 1249 height 128
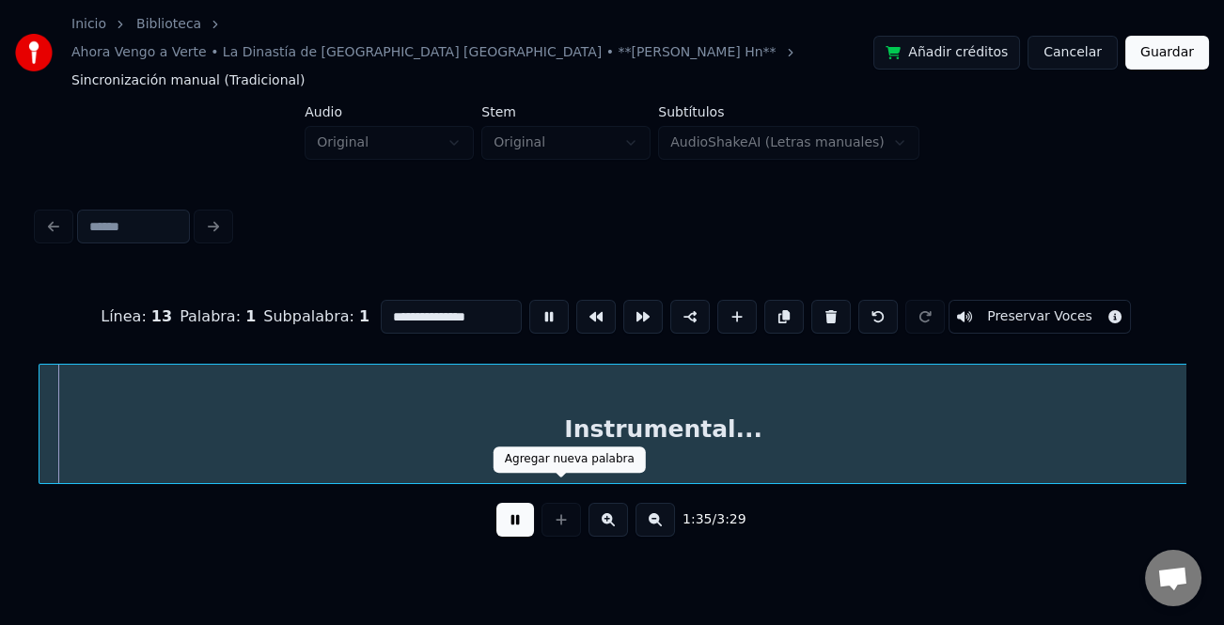
click at [515, 503] on button at bounding box center [515, 520] width 38 height 34
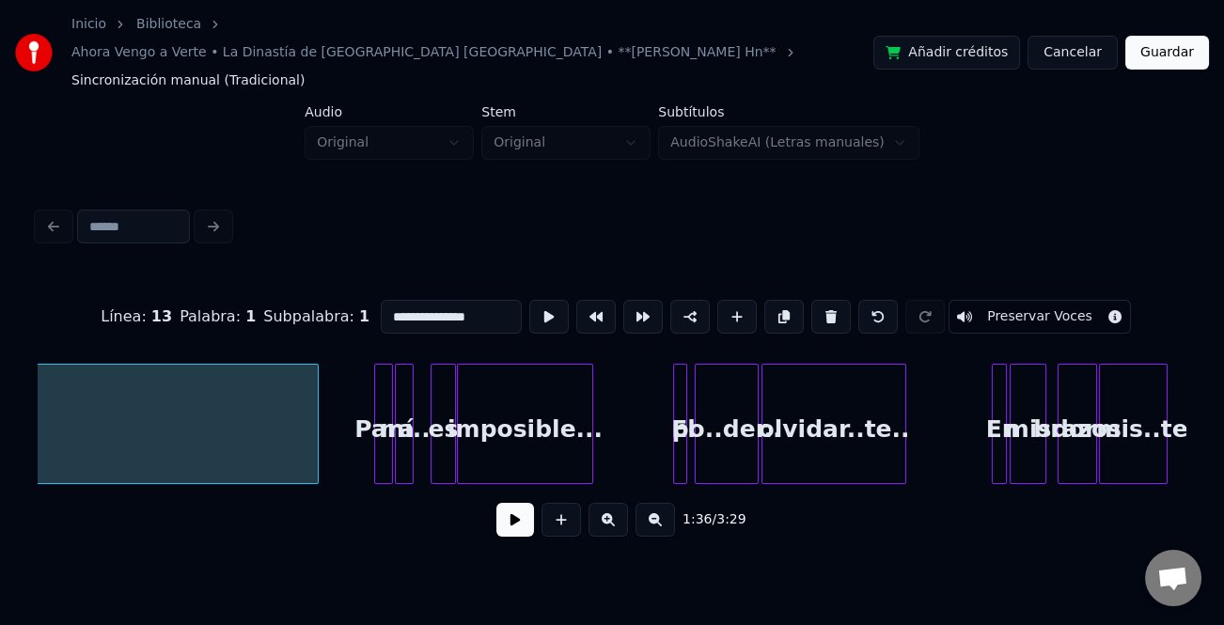
scroll to position [0, 5421]
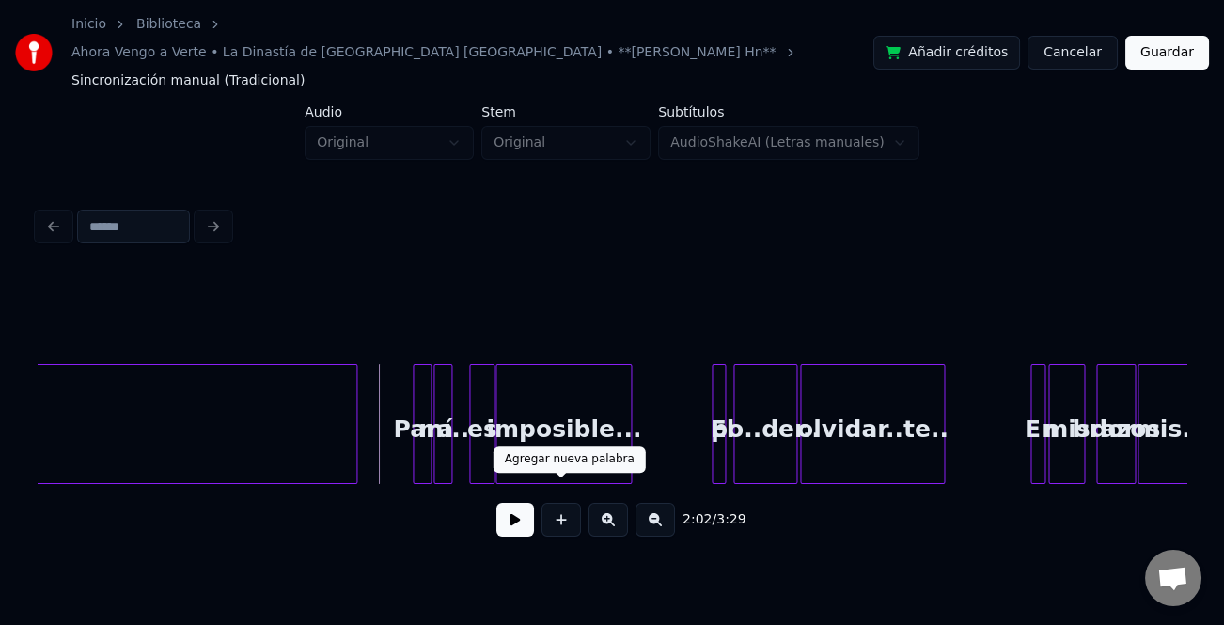
click at [526, 503] on button at bounding box center [515, 520] width 38 height 34
click at [606, 506] on button at bounding box center [608, 520] width 39 height 34
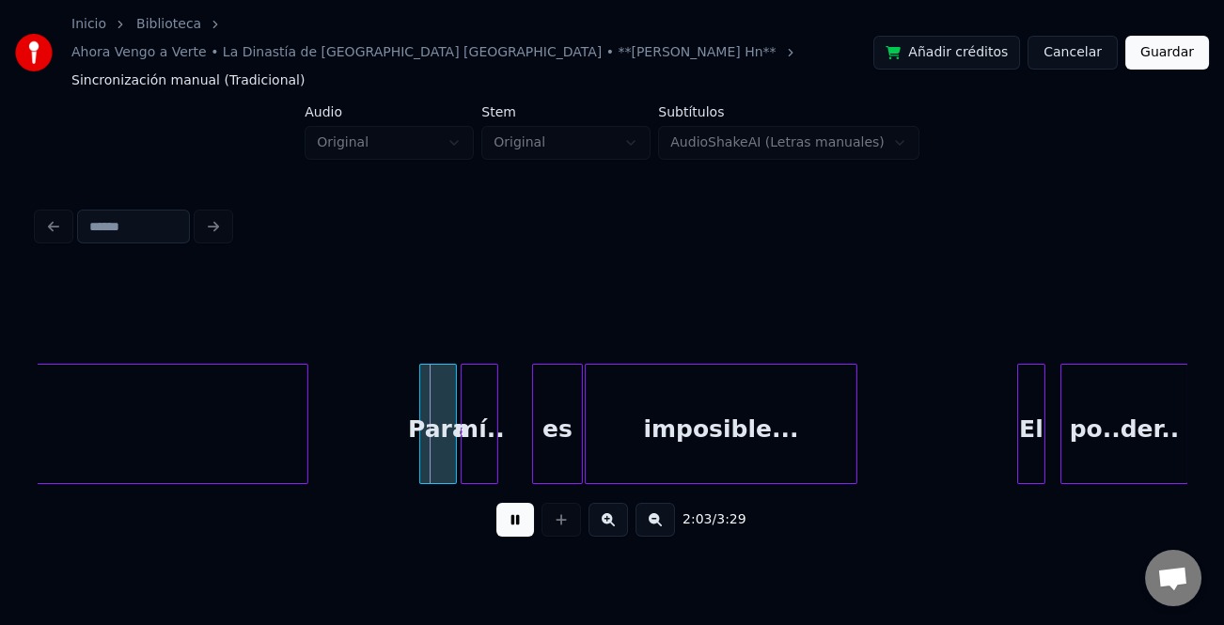
click at [606, 506] on button at bounding box center [608, 520] width 39 height 34
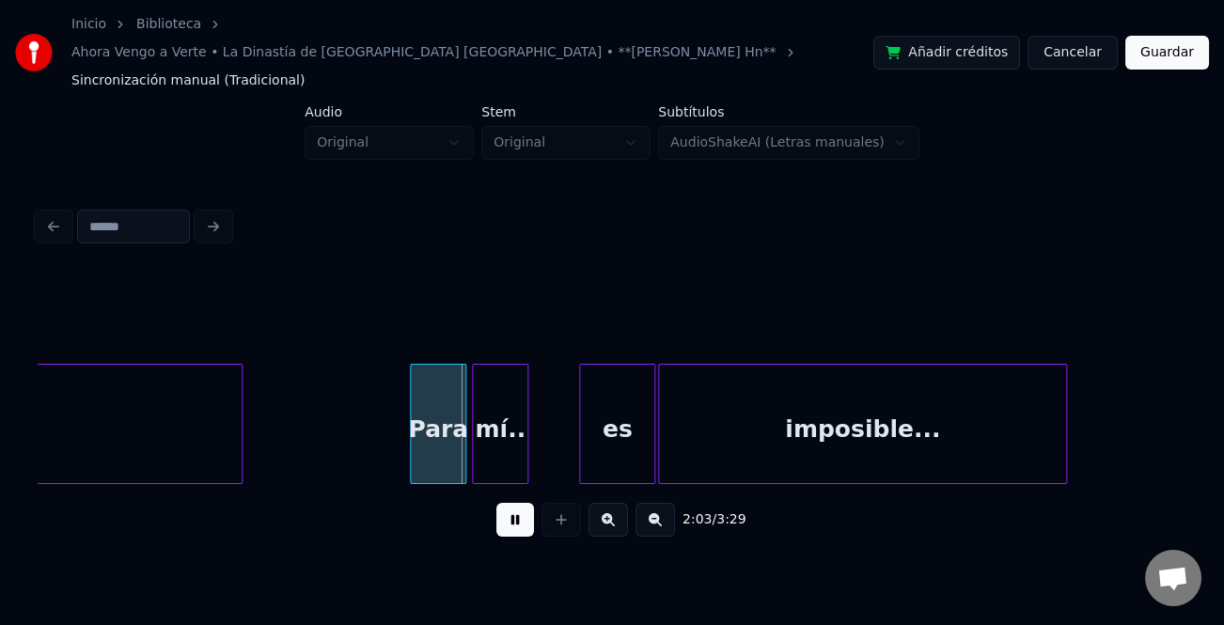
click at [606, 506] on button at bounding box center [608, 520] width 39 height 34
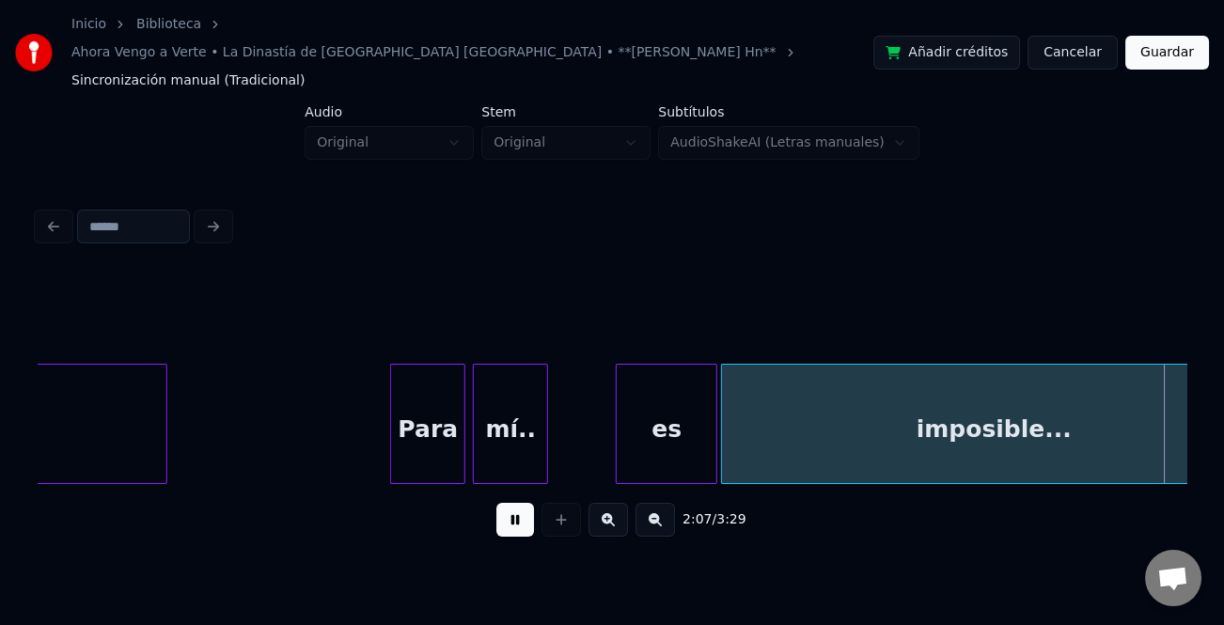
scroll to position [0, 23979]
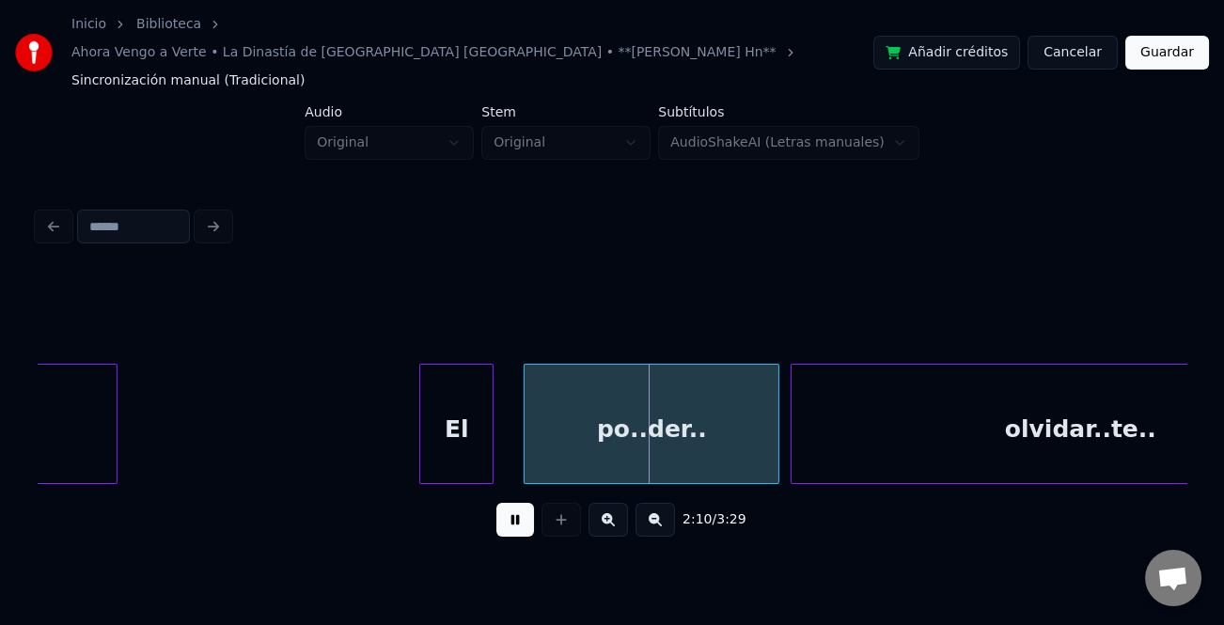
click at [420, 412] on div at bounding box center [423, 424] width 6 height 118
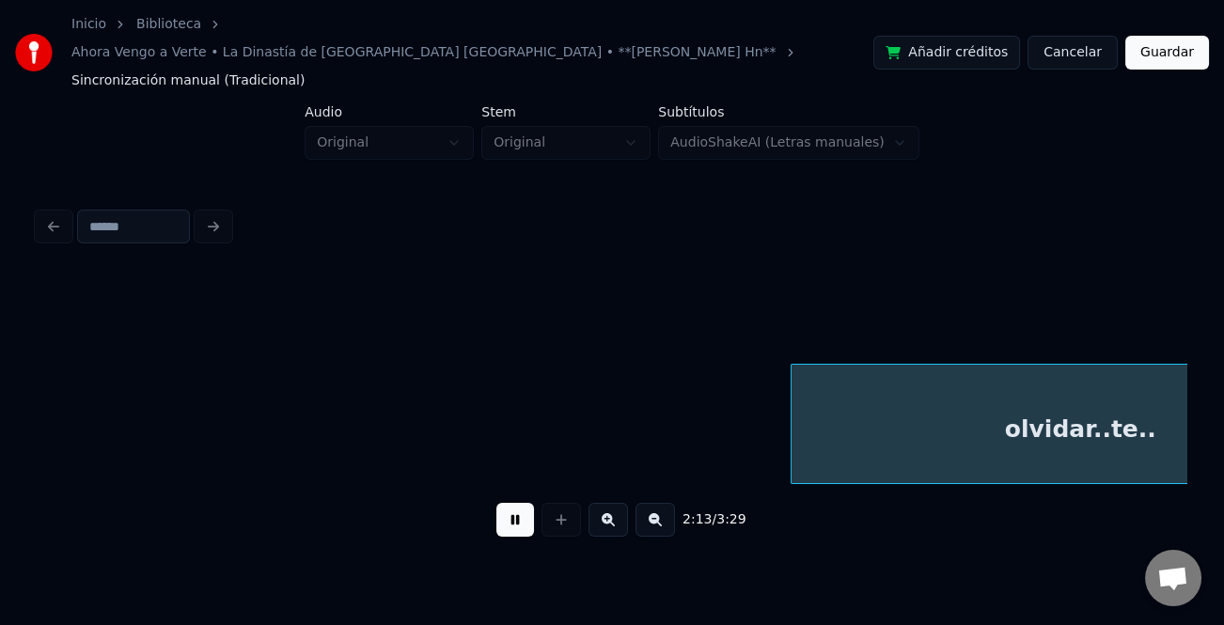
scroll to position [0, 25129]
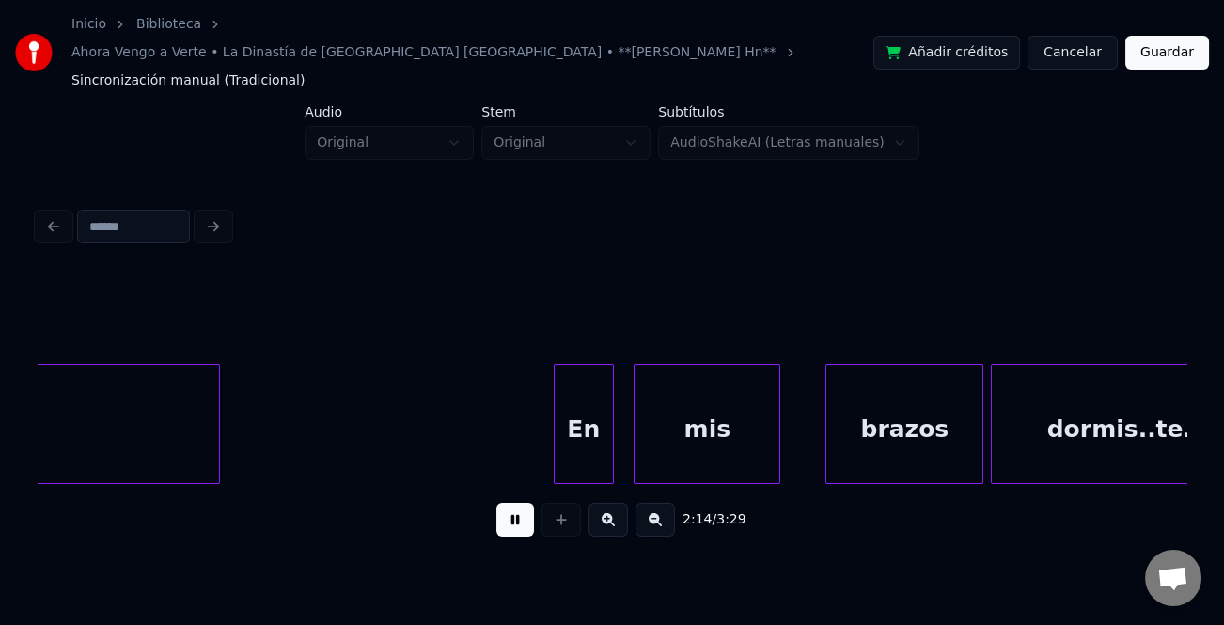
click at [590, 415] on div "En" at bounding box center [584, 429] width 58 height 128
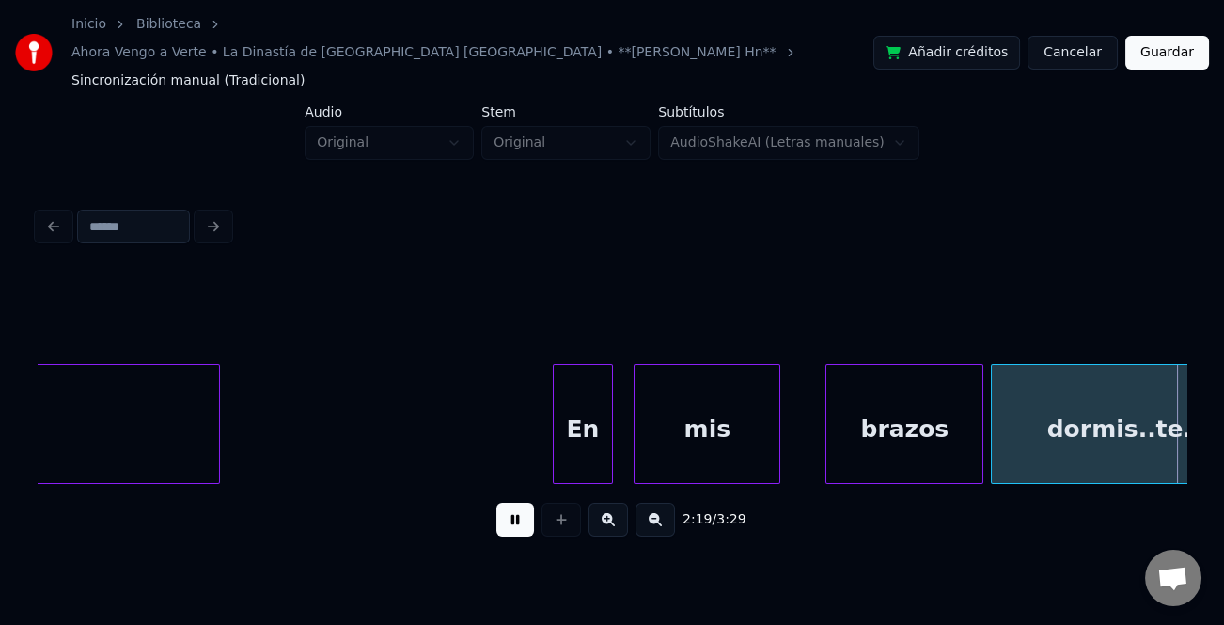
scroll to position [0, 26280]
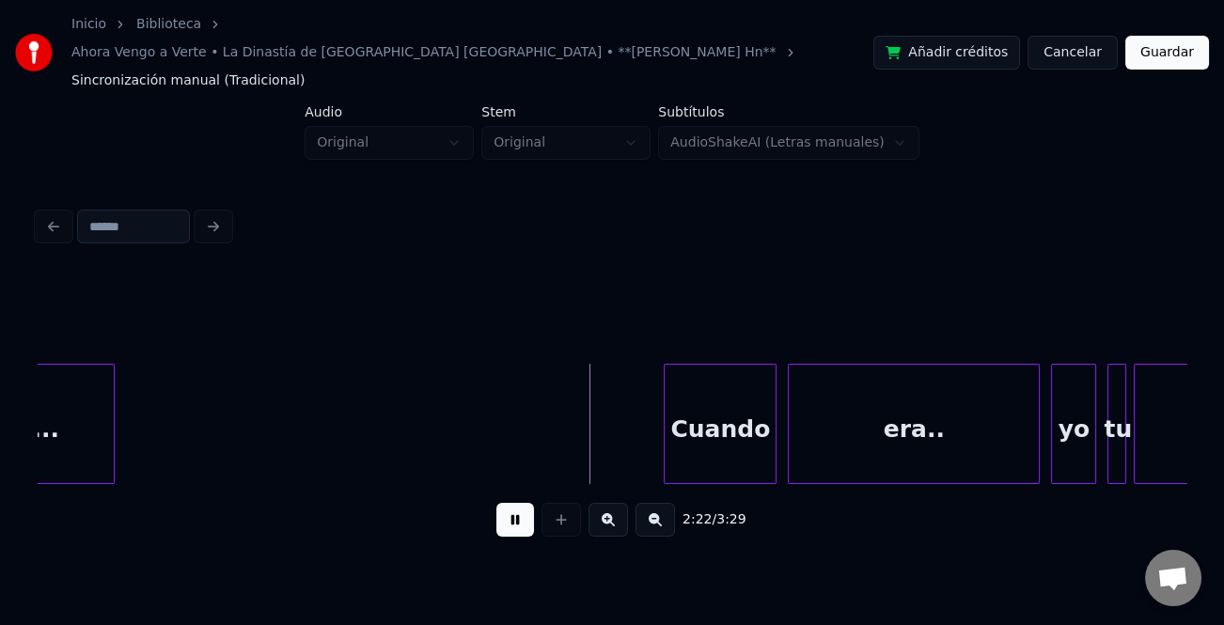
click at [113, 422] on div at bounding box center [111, 424] width 6 height 118
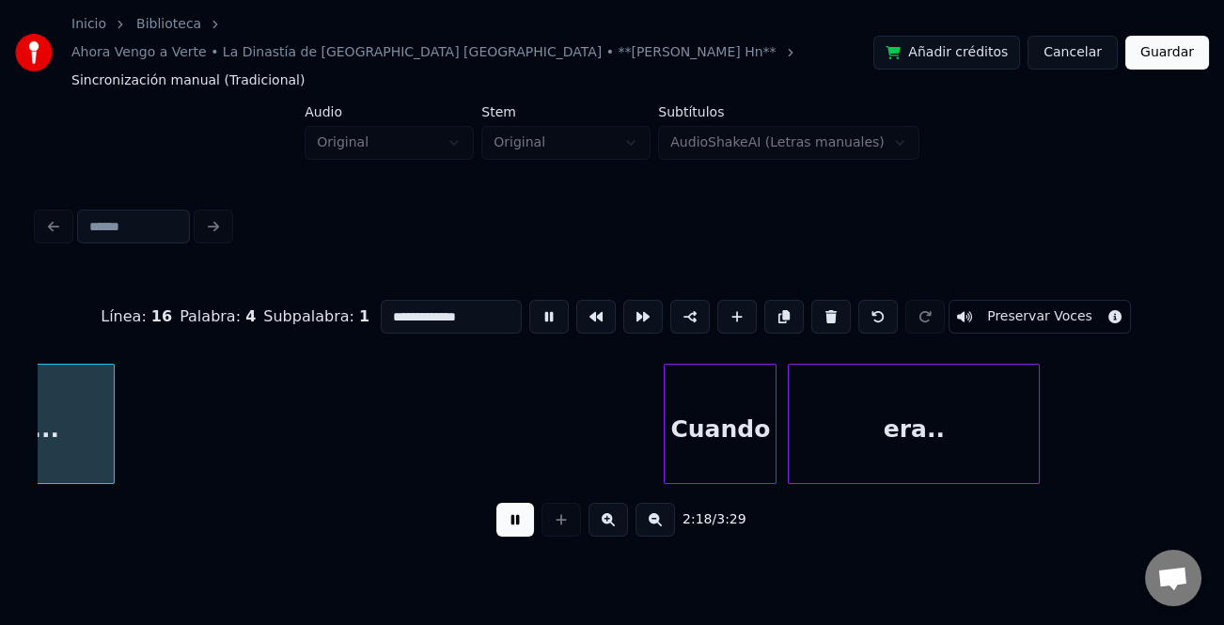
scroll to position [0, 26082]
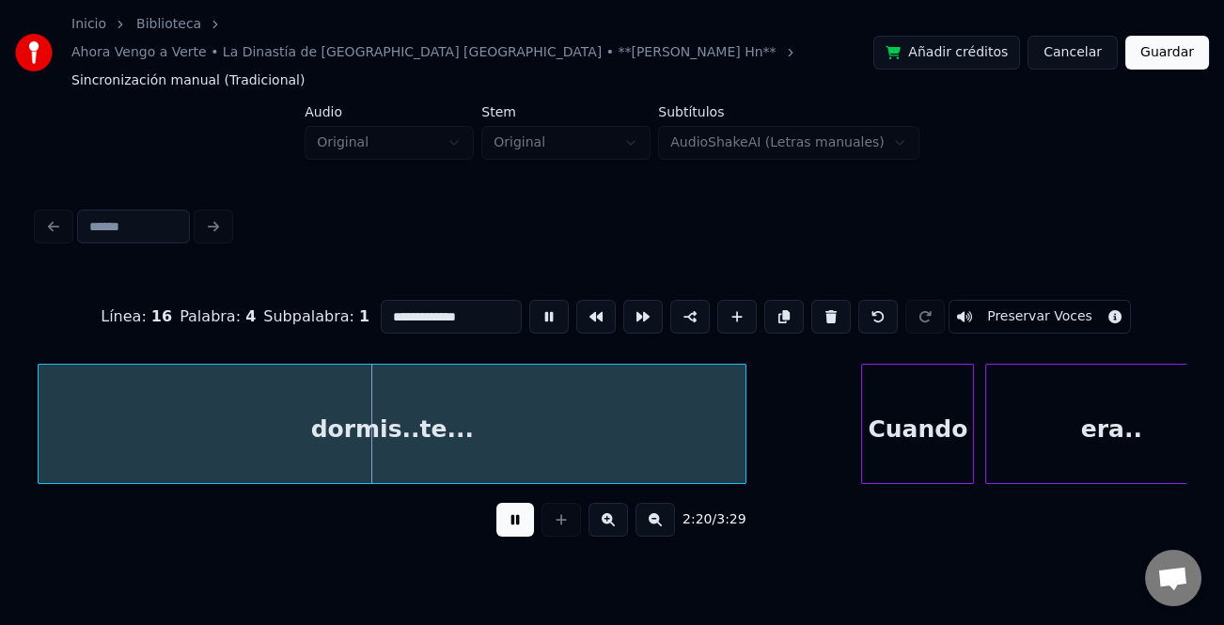
click at [746, 409] on div at bounding box center [743, 424] width 6 height 118
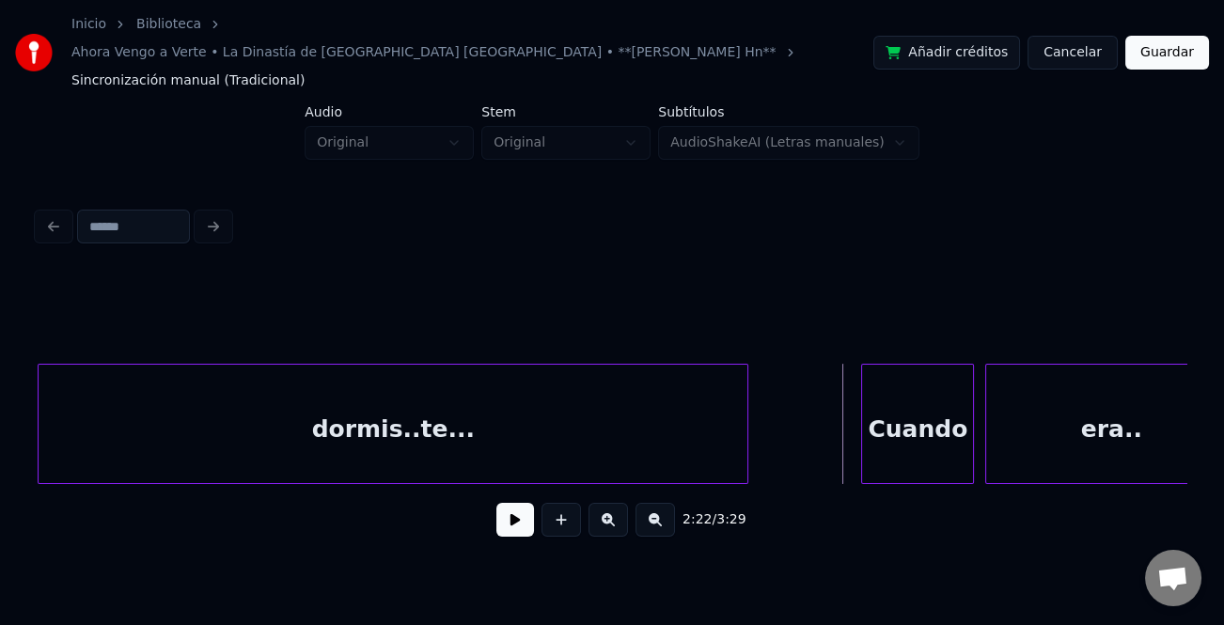
click at [497, 503] on button at bounding box center [515, 520] width 38 height 34
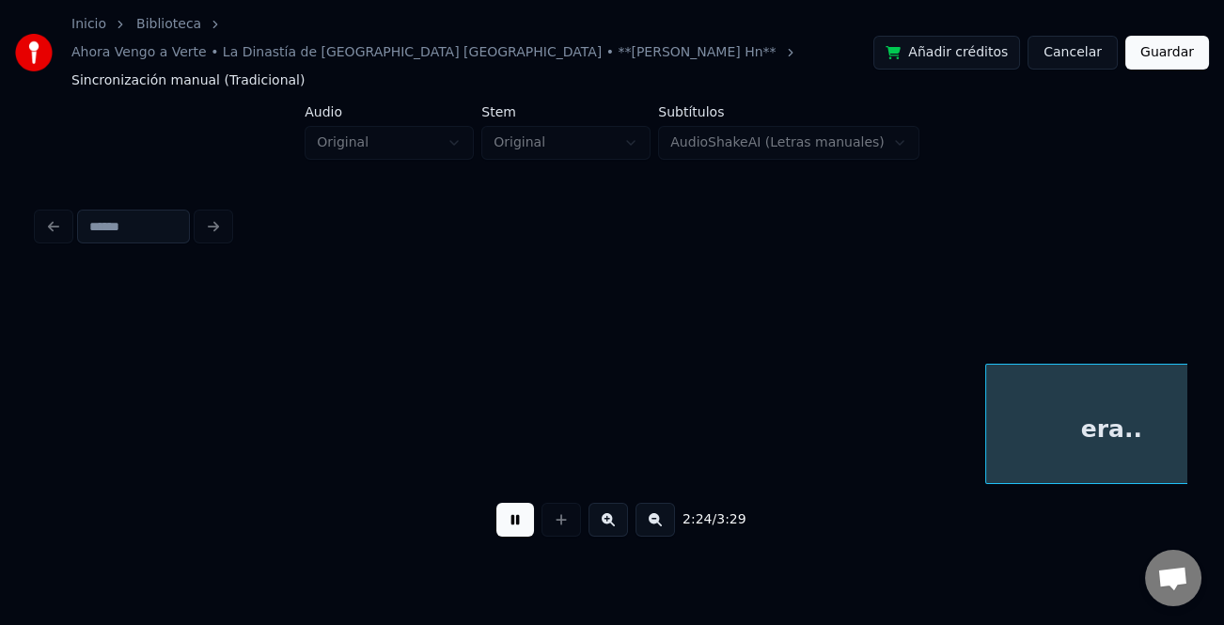
scroll to position [0, 27230]
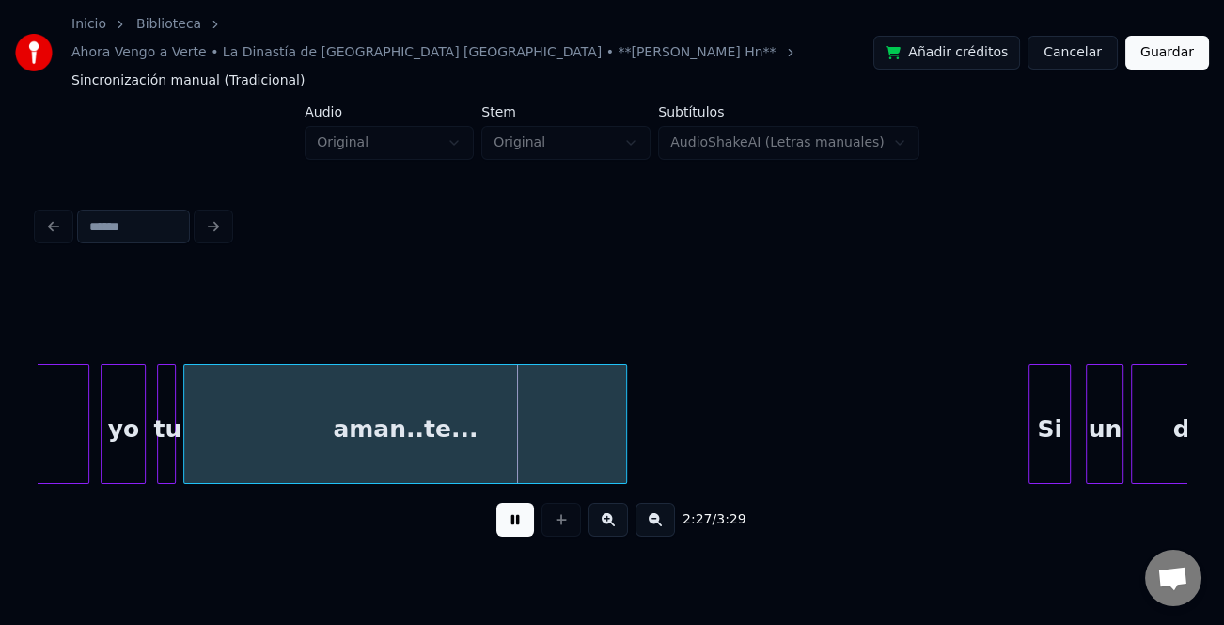
click at [1030, 405] on div at bounding box center [1033, 424] width 6 height 118
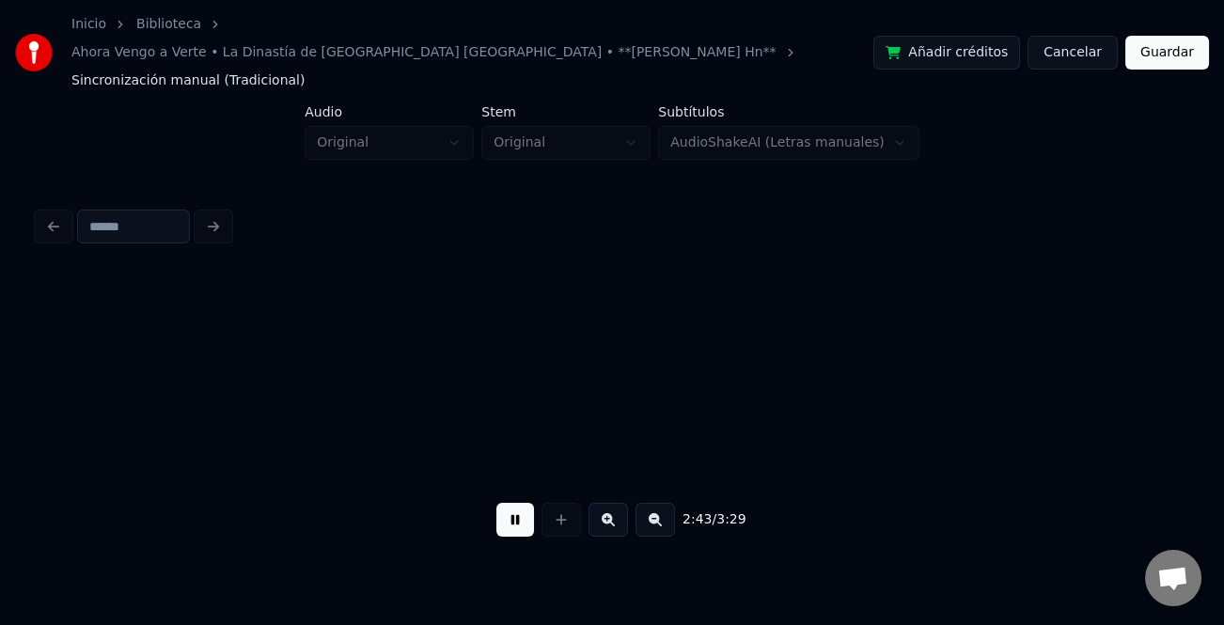
scroll to position [0, 30681]
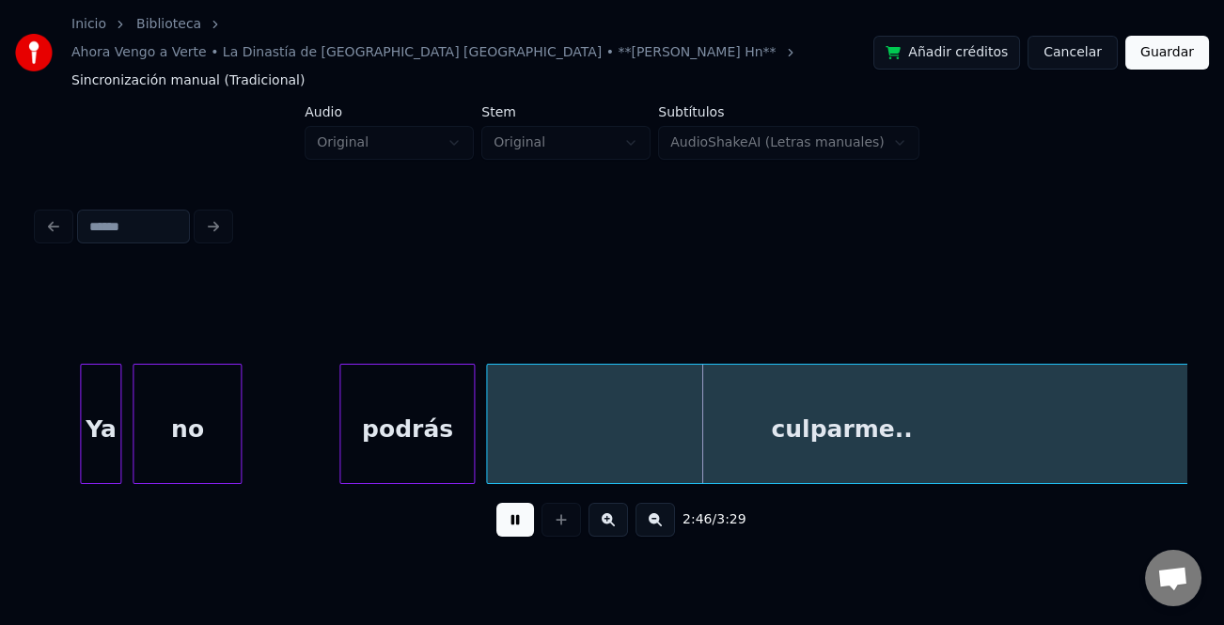
click at [512, 503] on button at bounding box center [515, 520] width 38 height 34
click at [369, 411] on div "podrás" at bounding box center [407, 429] width 134 height 128
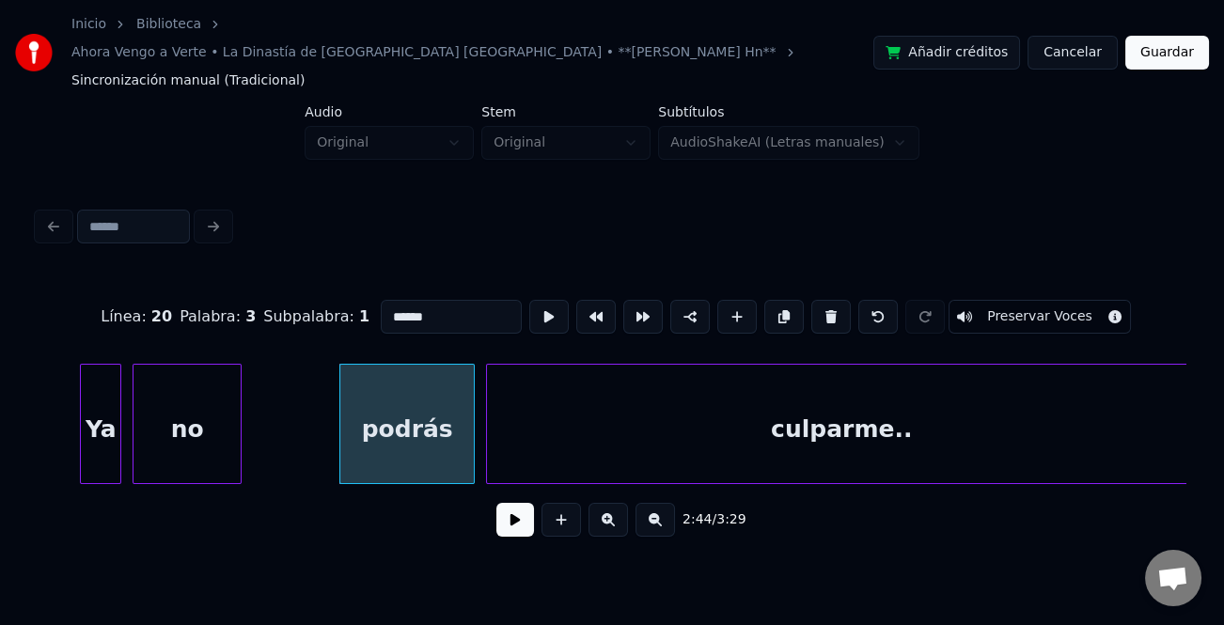
click at [386, 300] on input "******" at bounding box center [451, 317] width 141 height 34
type input "******"
click at [508, 506] on button at bounding box center [515, 520] width 38 height 34
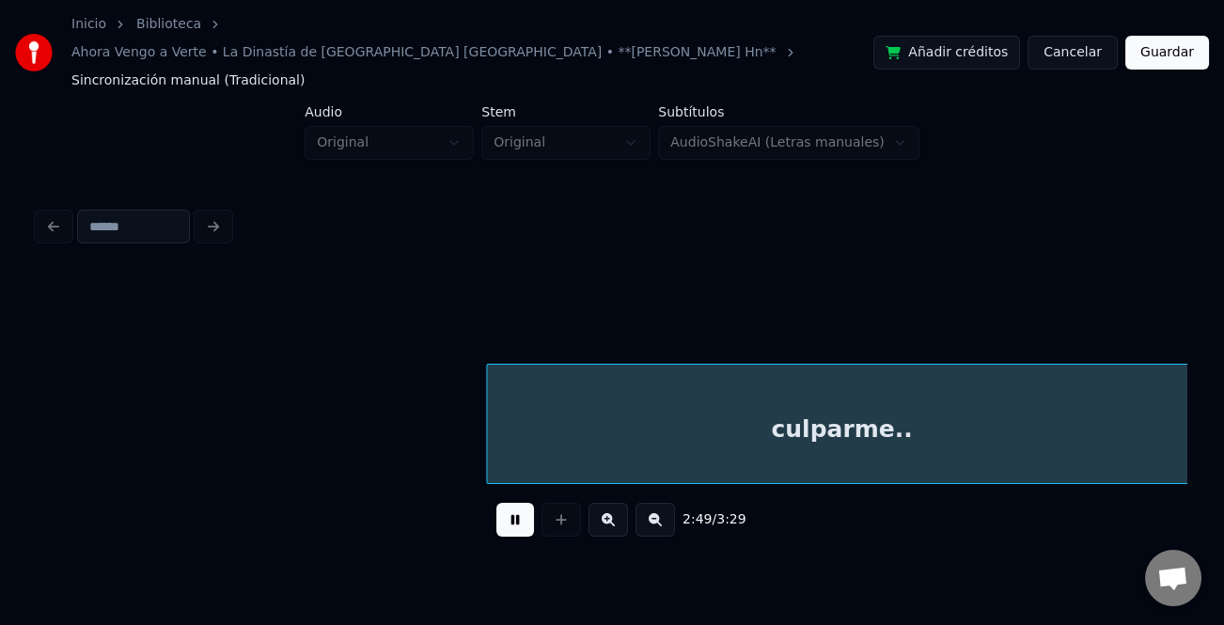
scroll to position [0, 31831]
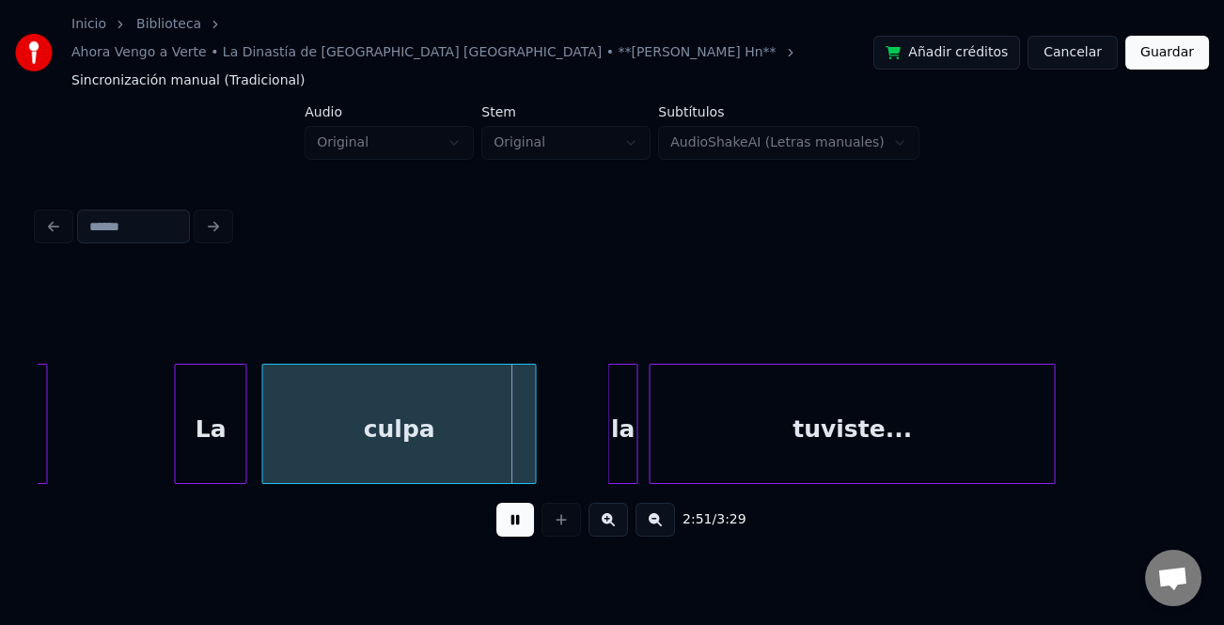
click at [178, 432] on div at bounding box center [178, 424] width 6 height 118
click at [583, 437] on div at bounding box center [584, 424] width 6 height 118
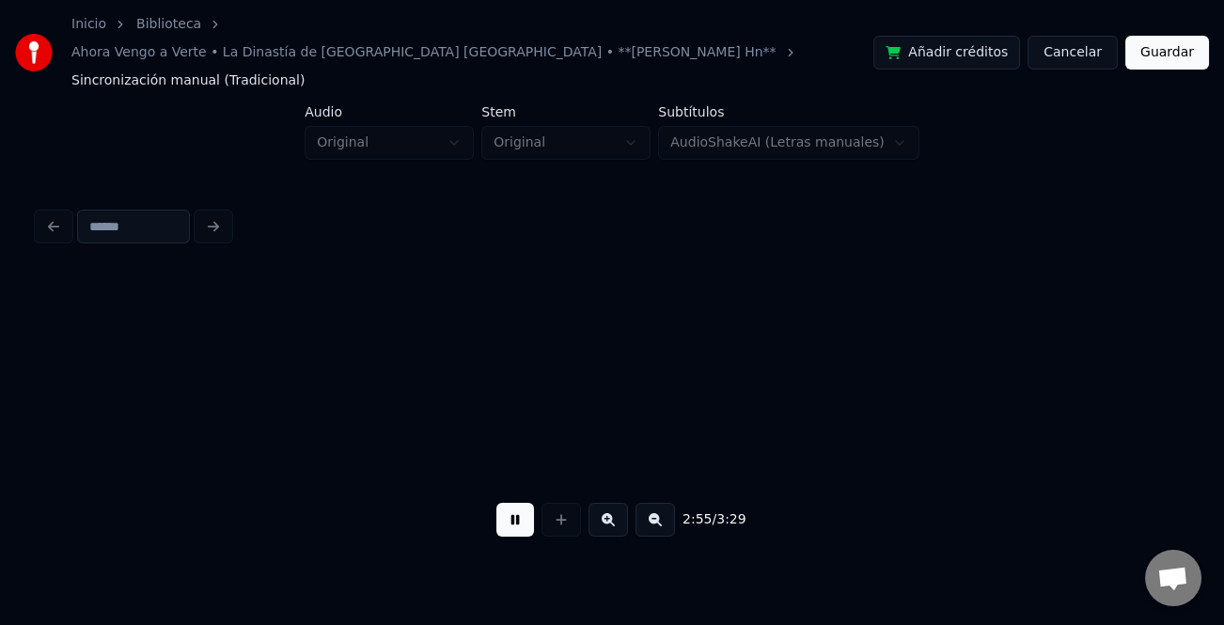
scroll to position [0, 32981]
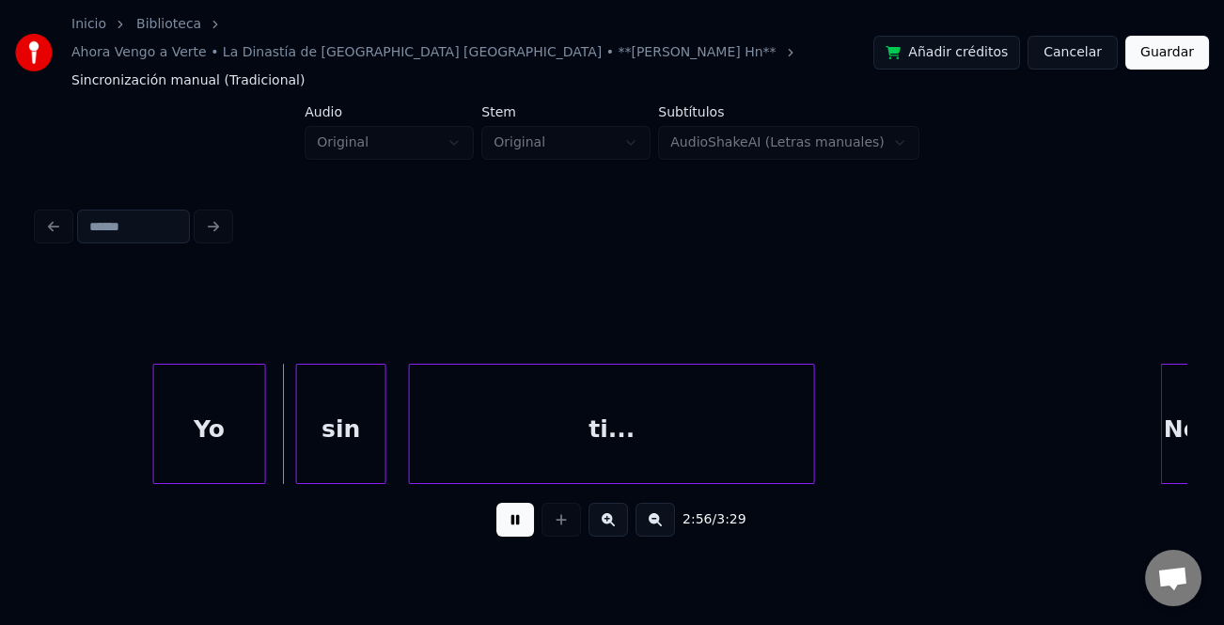
click at [228, 419] on div "Yo" at bounding box center [209, 429] width 111 height 128
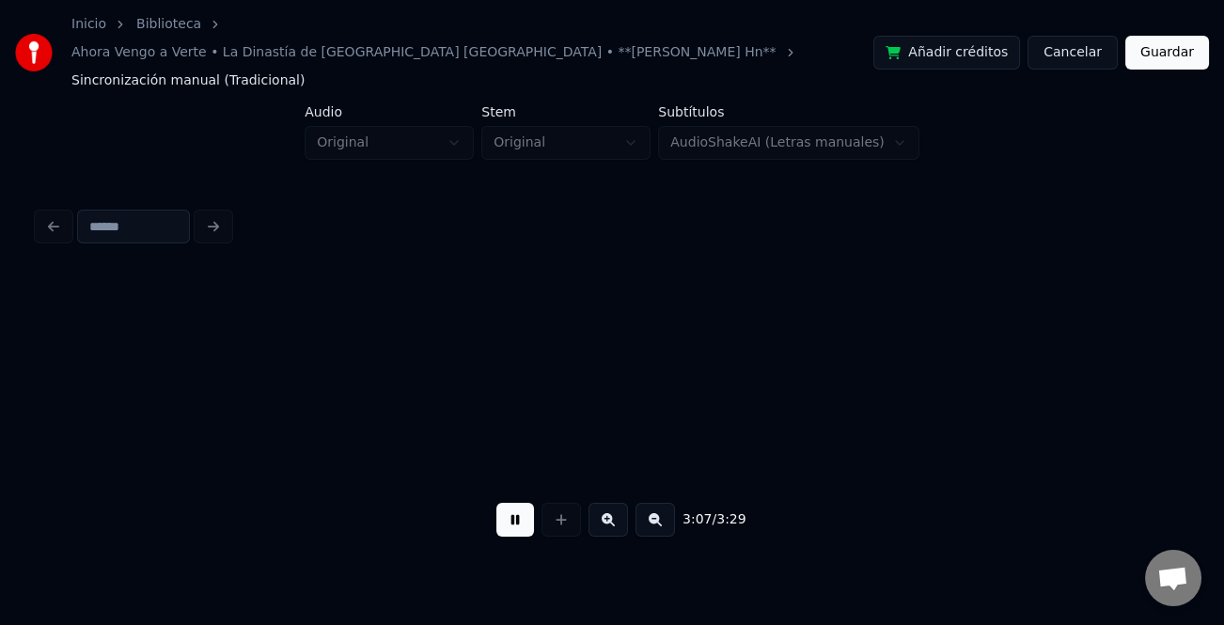
scroll to position [0, 35282]
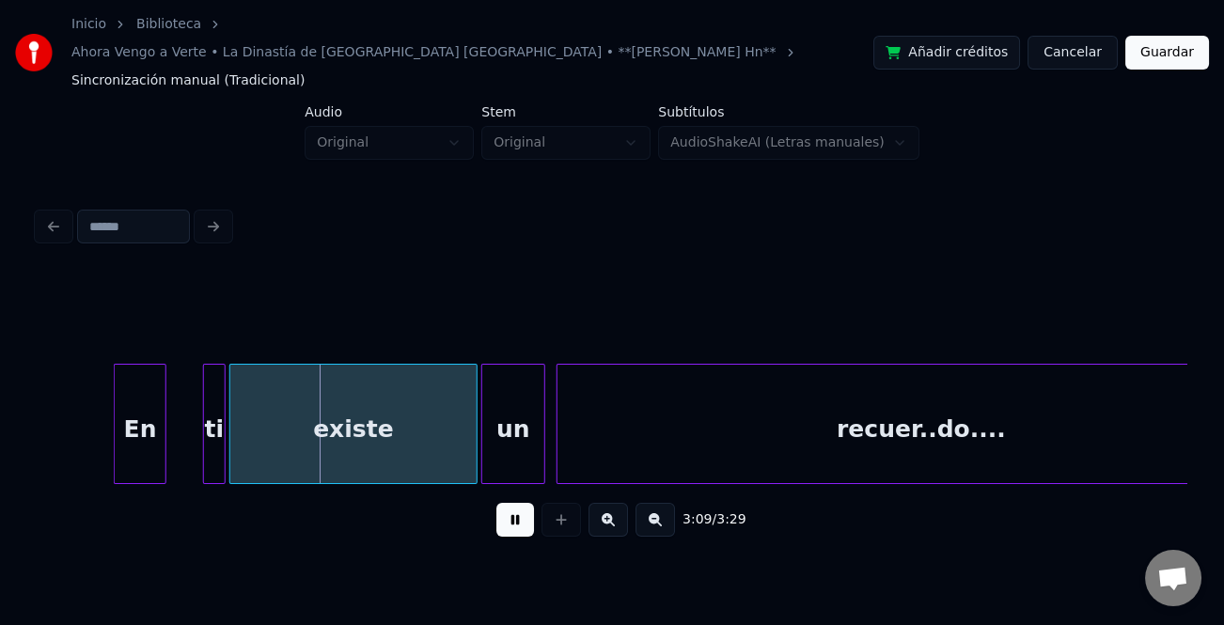
click at [154, 420] on div "En" at bounding box center [140, 429] width 51 height 128
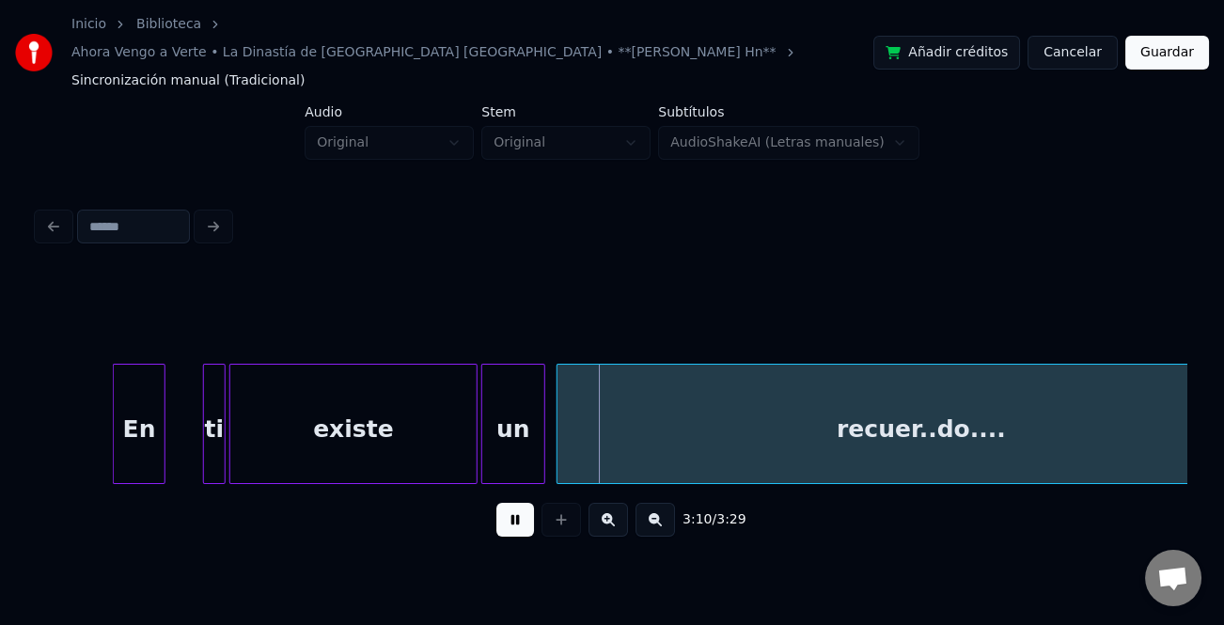
click at [210, 417] on div "ti" at bounding box center [214, 429] width 21 height 128
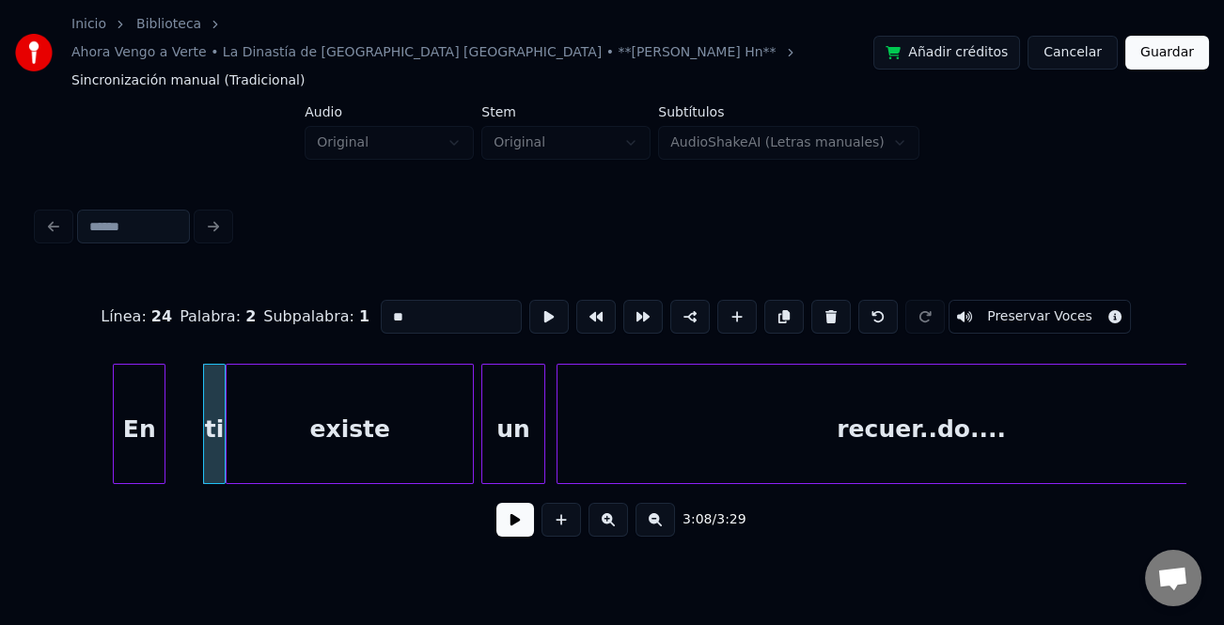
click at [226, 414] on div "existe" at bounding box center [350, 424] width 248 height 120
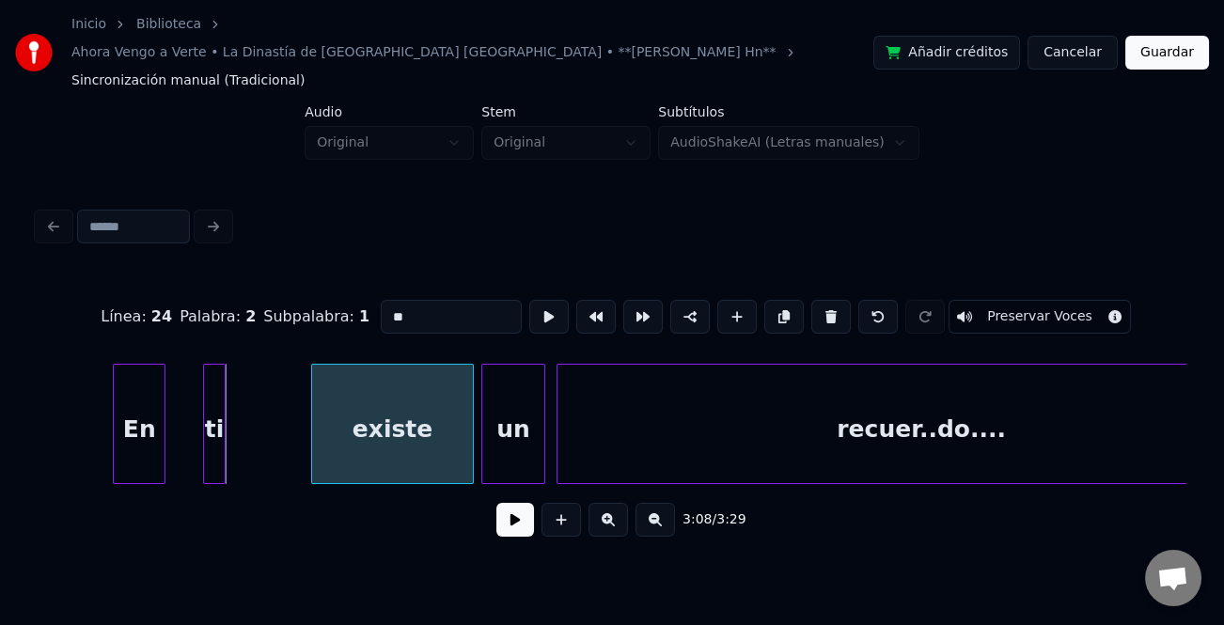
click at [312, 406] on div at bounding box center [315, 424] width 6 height 118
click at [291, 433] on div at bounding box center [292, 424] width 6 height 118
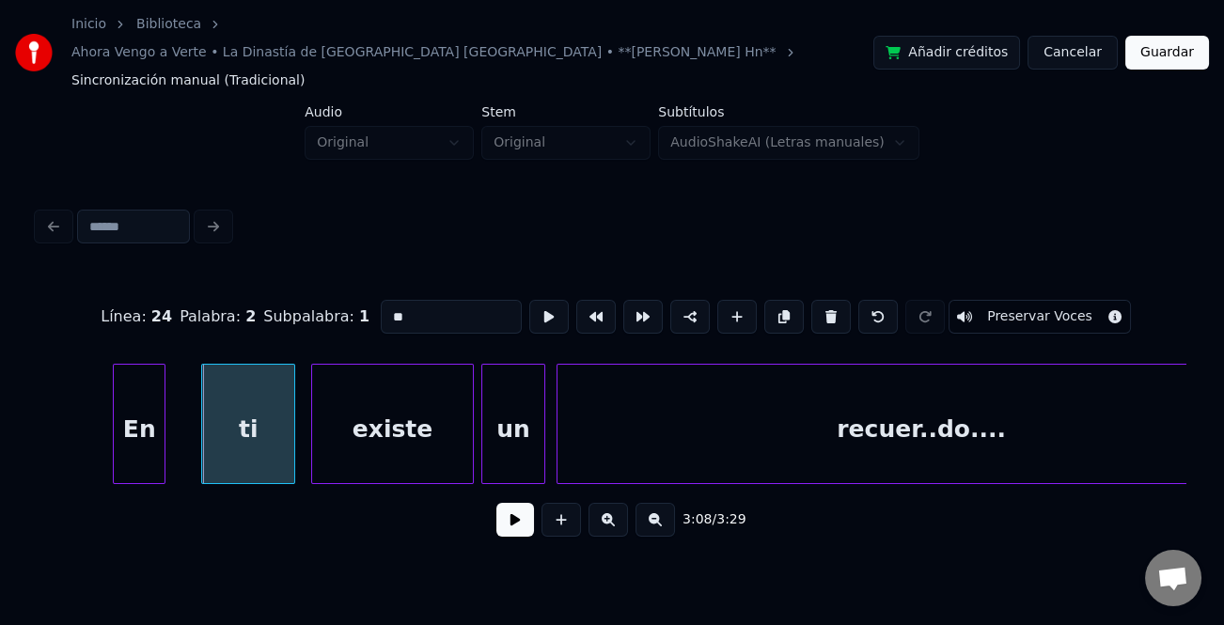
click at [202, 424] on div at bounding box center [205, 424] width 6 height 118
click at [476, 300] on input "**" at bounding box center [451, 317] width 141 height 34
type input "******"
click at [518, 503] on button at bounding box center [515, 520] width 38 height 34
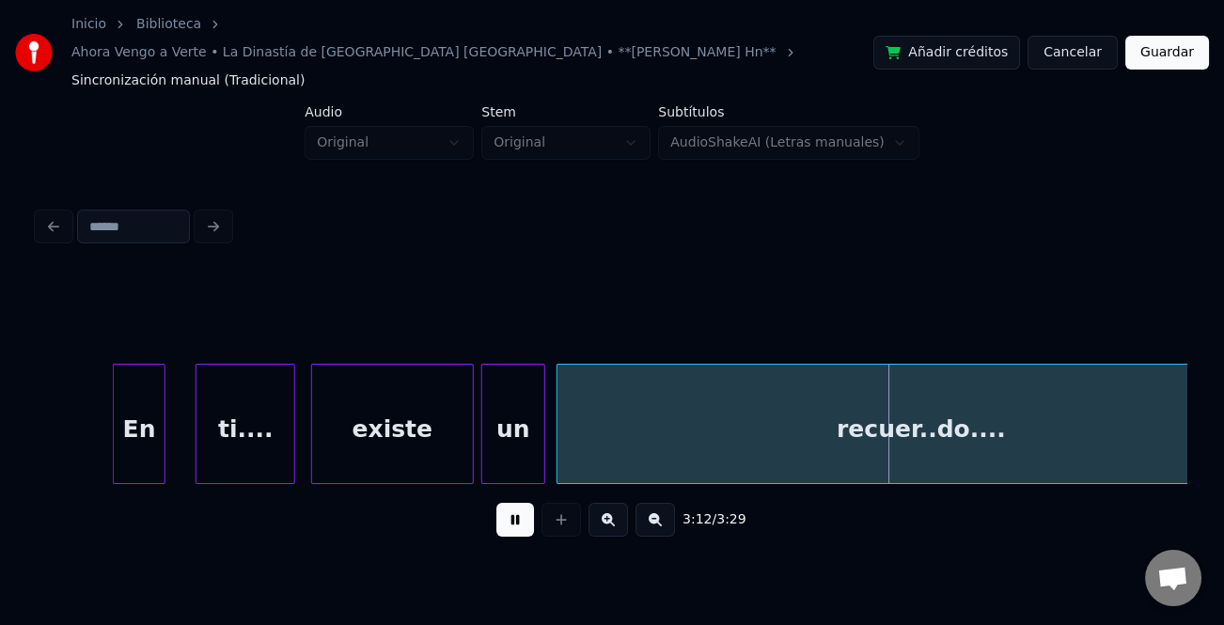
click at [1123, 484] on div "3:12 / 3:29" at bounding box center [612, 519] width 1149 height 71
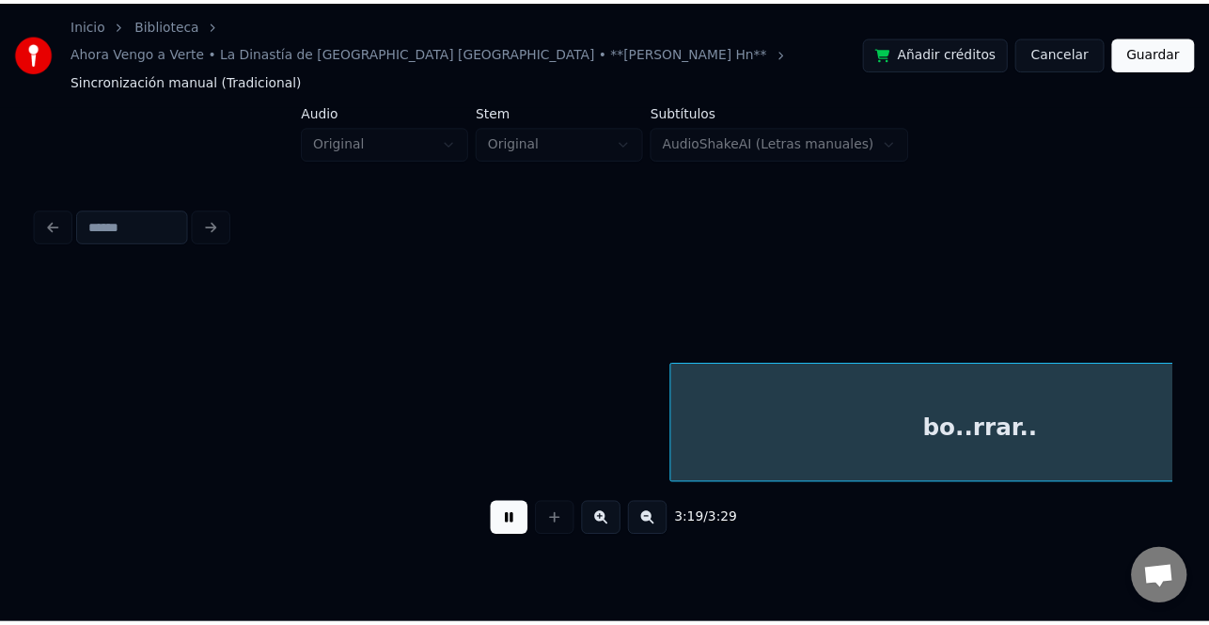
scroll to position [0, 37581]
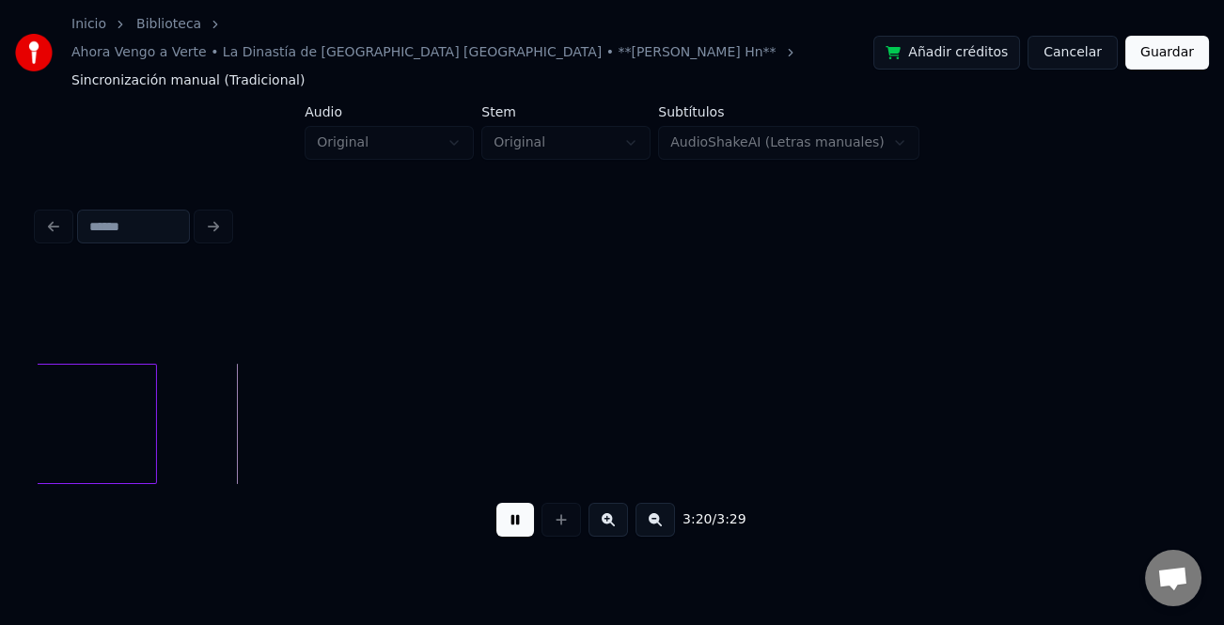
click at [1169, 36] on button "Guardar" at bounding box center [1168, 53] width 84 height 34
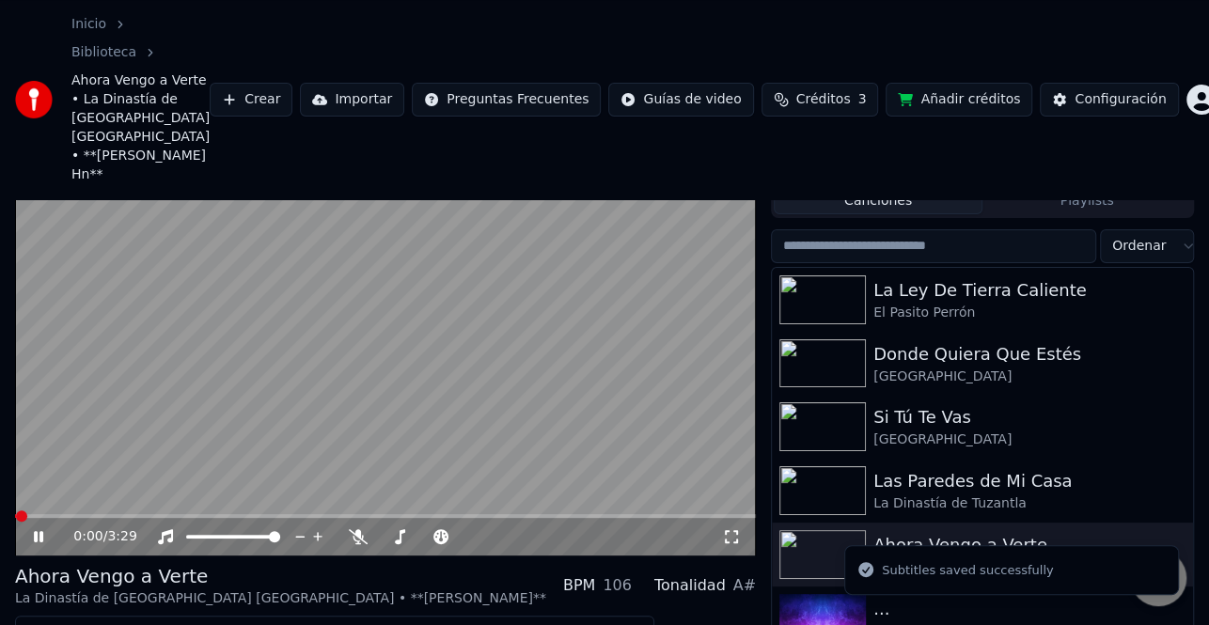
scroll to position [94, 0]
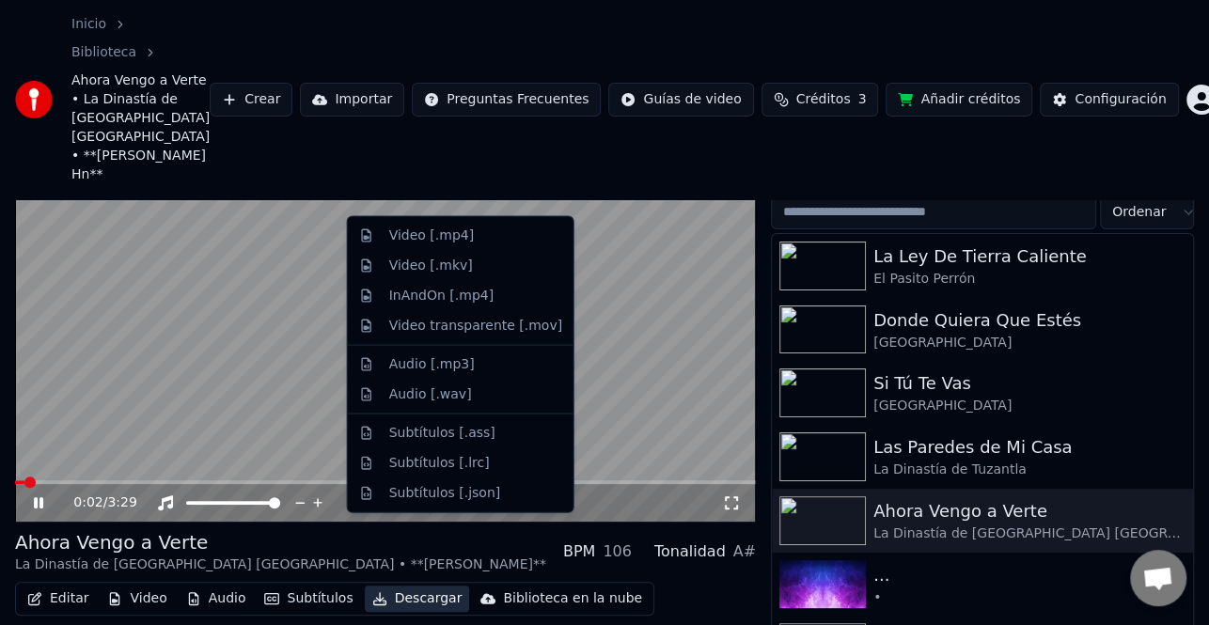
click at [407, 586] on button "Descargar" at bounding box center [417, 599] width 105 height 26
click at [447, 227] on div "Video [.mp4]" at bounding box center [431, 236] width 85 height 19
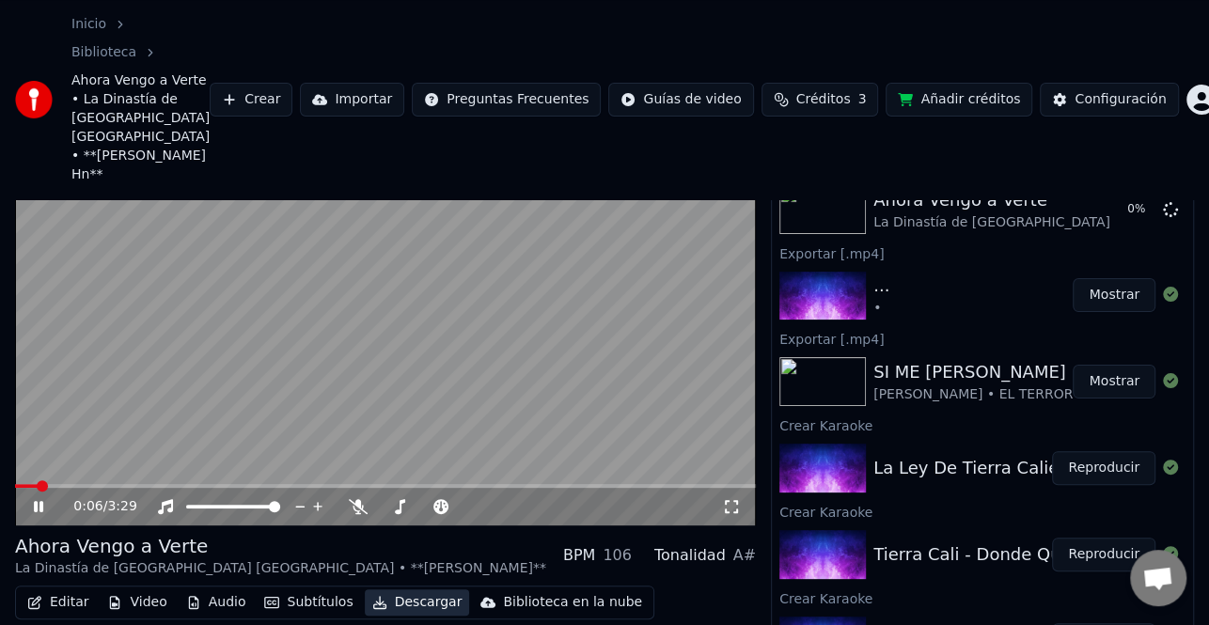
scroll to position [0, 0]
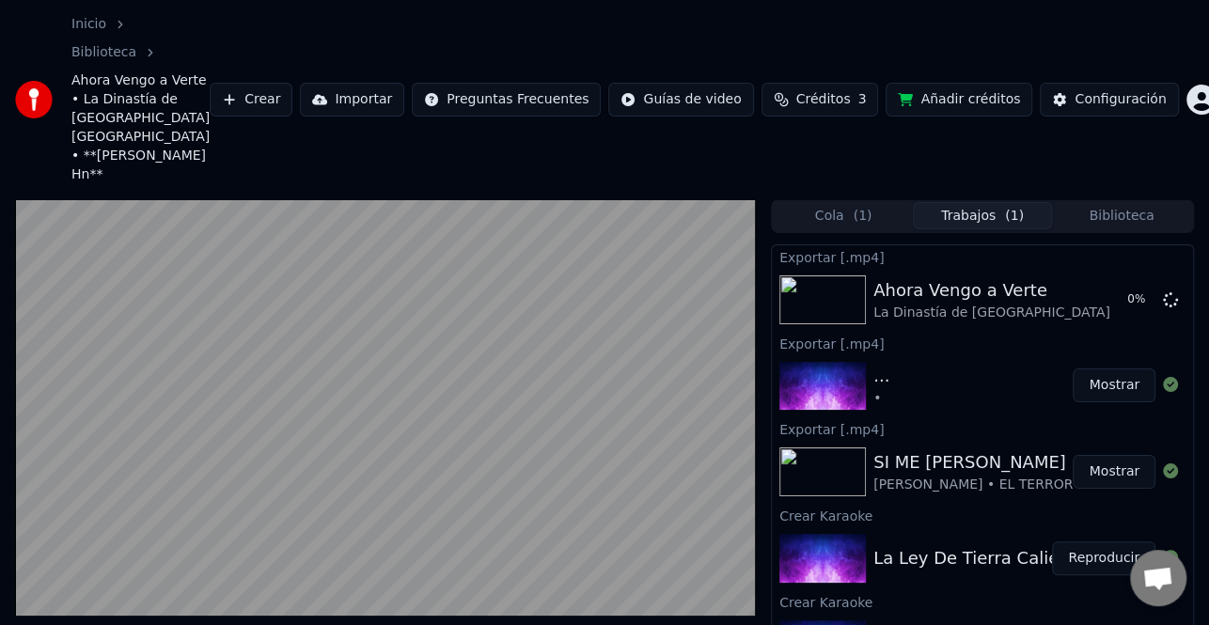
click at [1106, 369] on button "Mostrar" at bounding box center [1114, 386] width 83 height 34
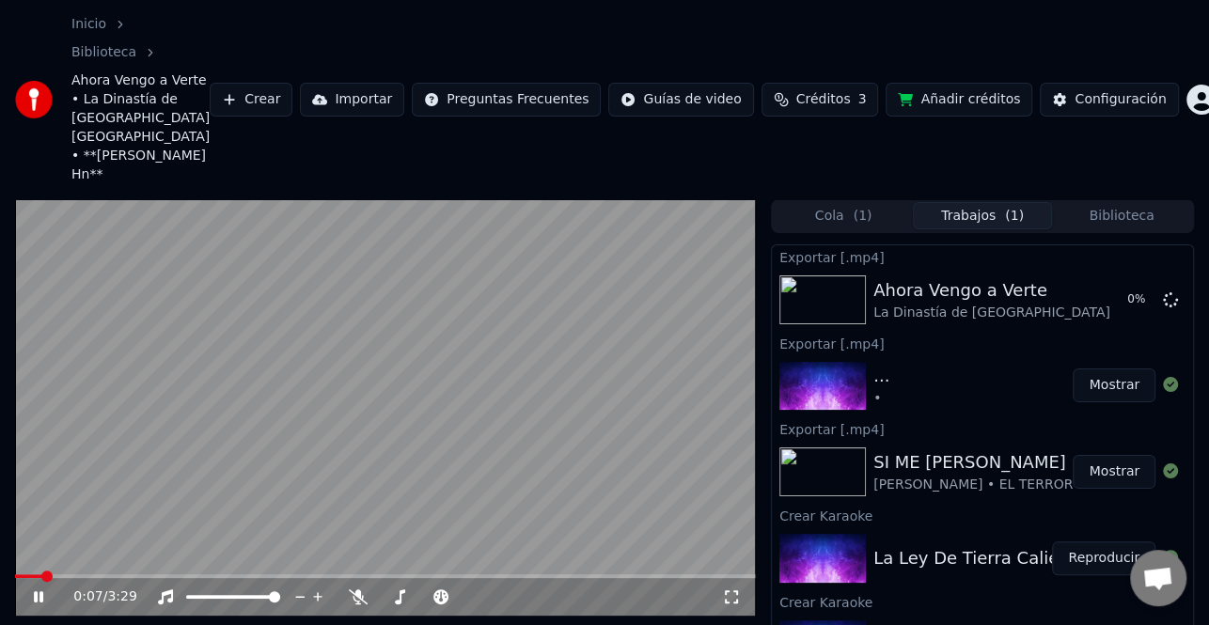
click at [45, 590] on icon at bounding box center [51, 597] width 43 height 15
click at [1088, 283] on button "Mostrar" at bounding box center [1114, 300] width 83 height 34
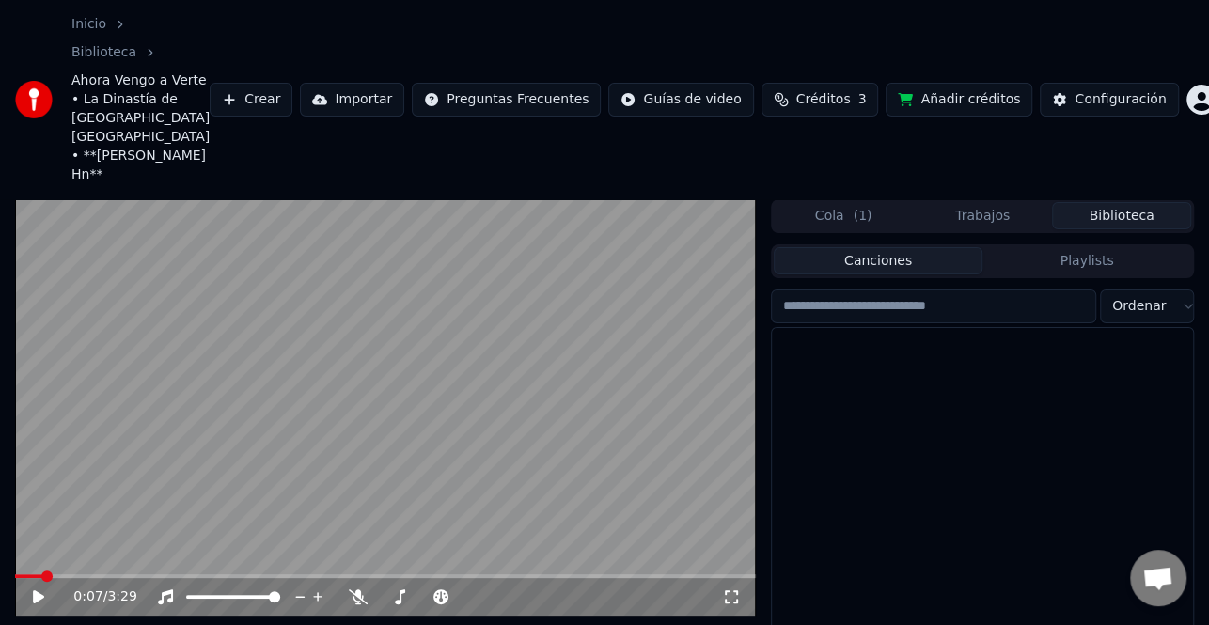
click at [1128, 202] on button "Biblioteca" at bounding box center [1121, 215] width 139 height 27
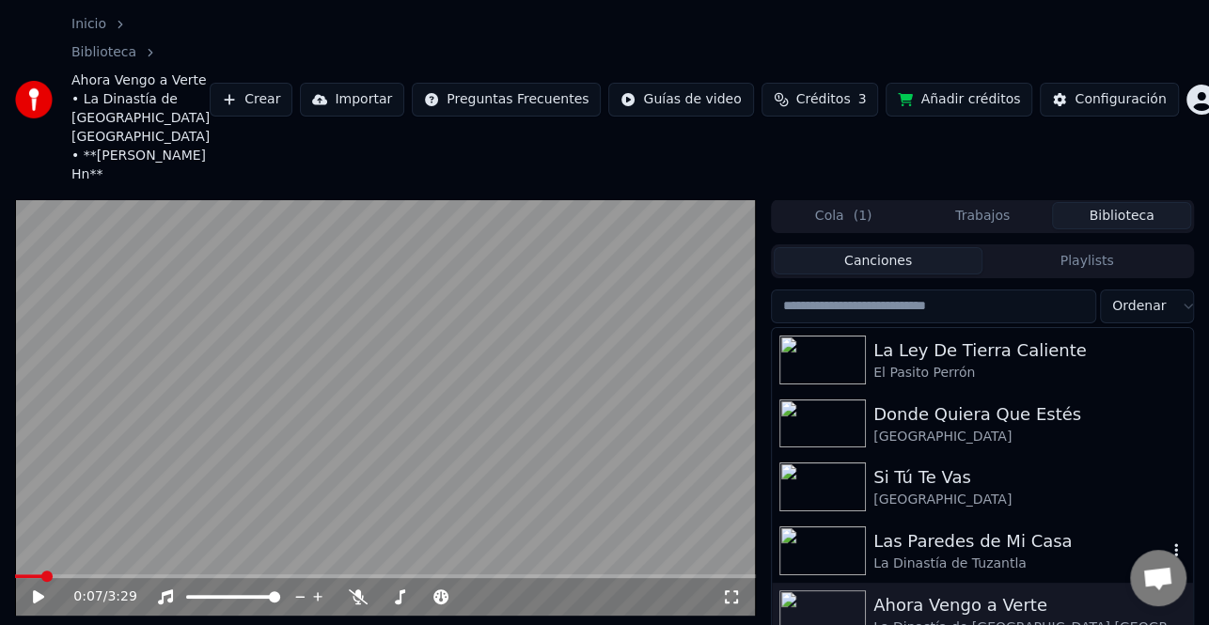
click at [970, 528] on div "Las Paredes de Mi Casa" at bounding box center [1020, 541] width 293 height 26
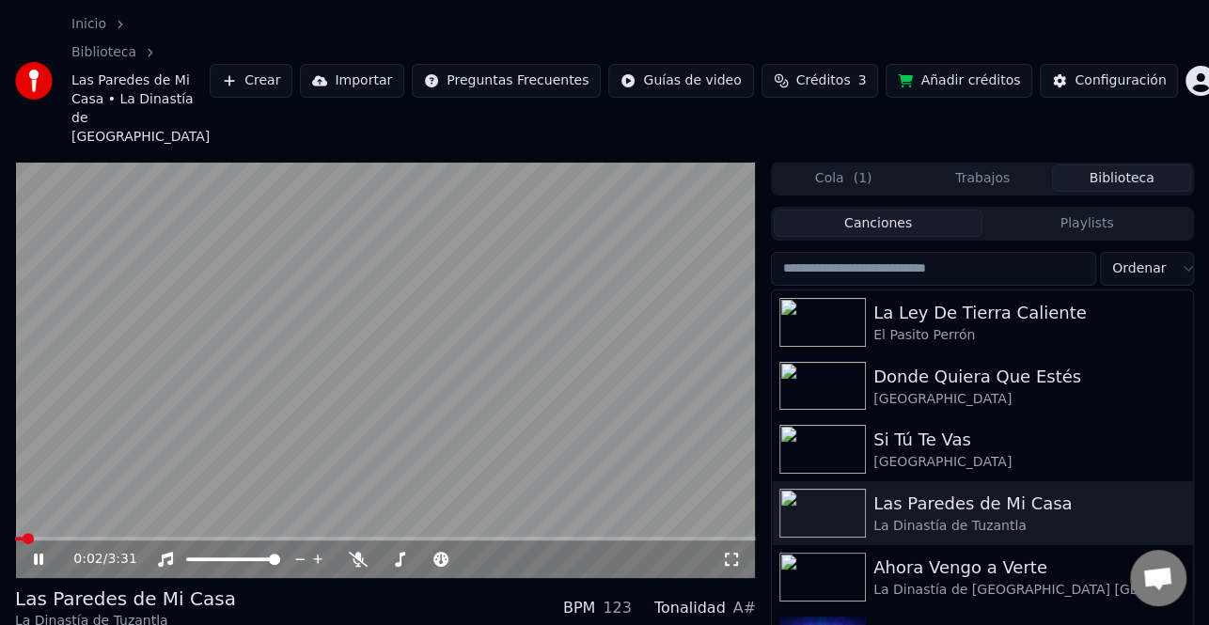
click at [24, 586] on div "Las Paredes de Mi Casa" at bounding box center [125, 599] width 221 height 26
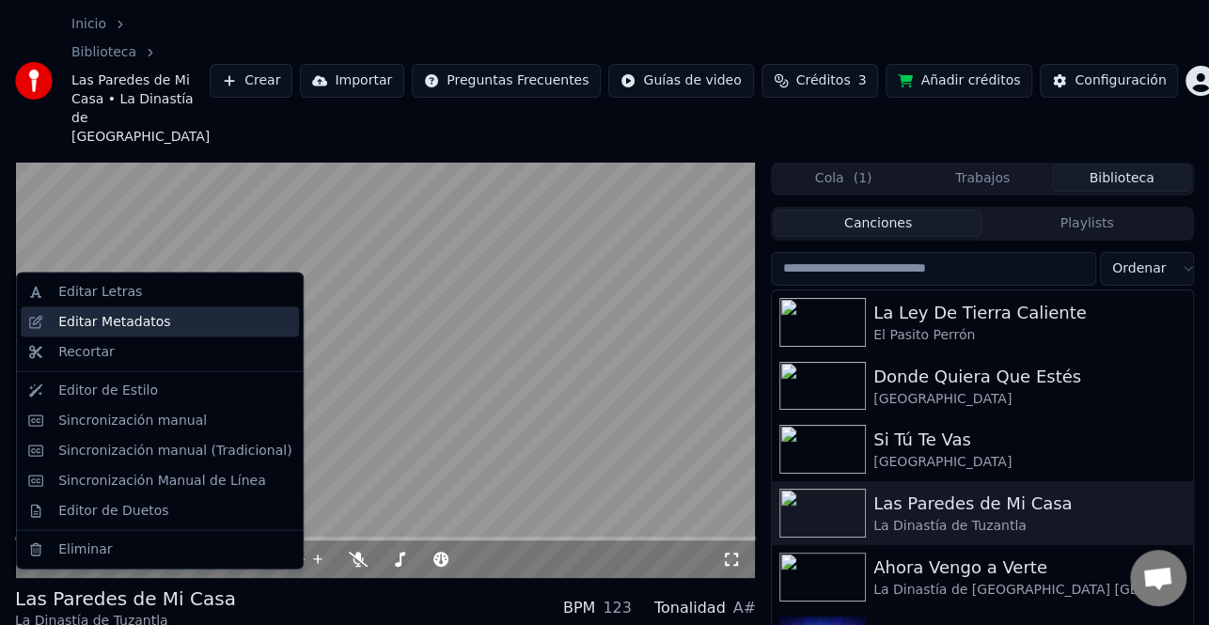
click at [143, 332] on div "Editar Metadatos" at bounding box center [160, 322] width 278 height 30
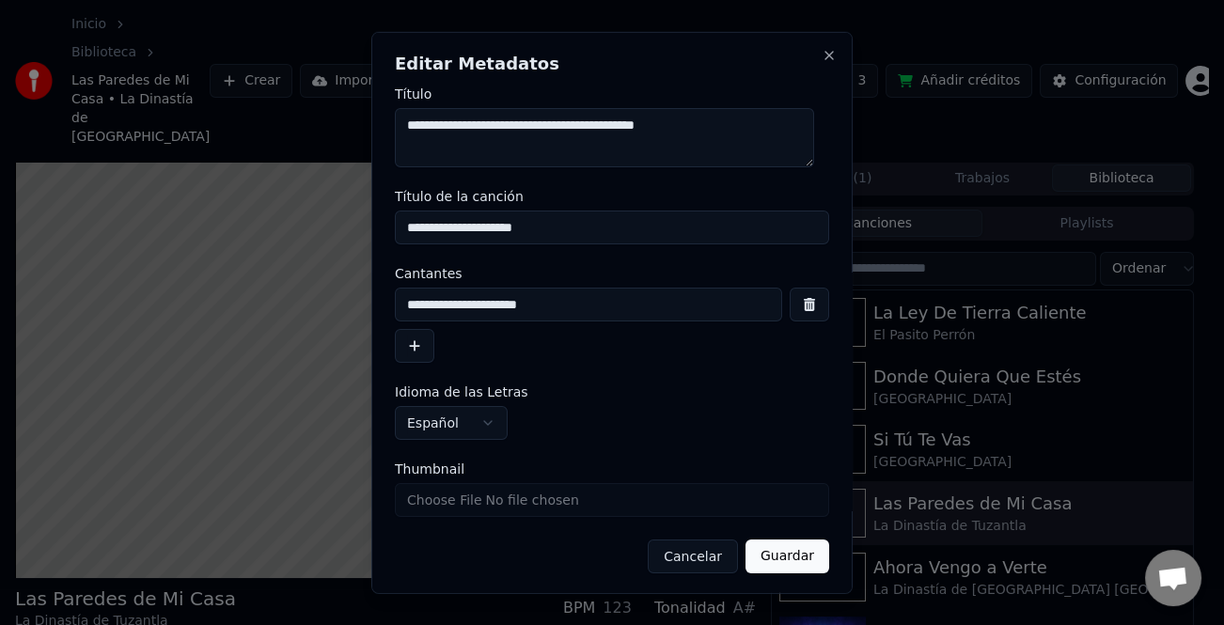
click at [414, 347] on button "button" at bounding box center [414, 346] width 39 height 34
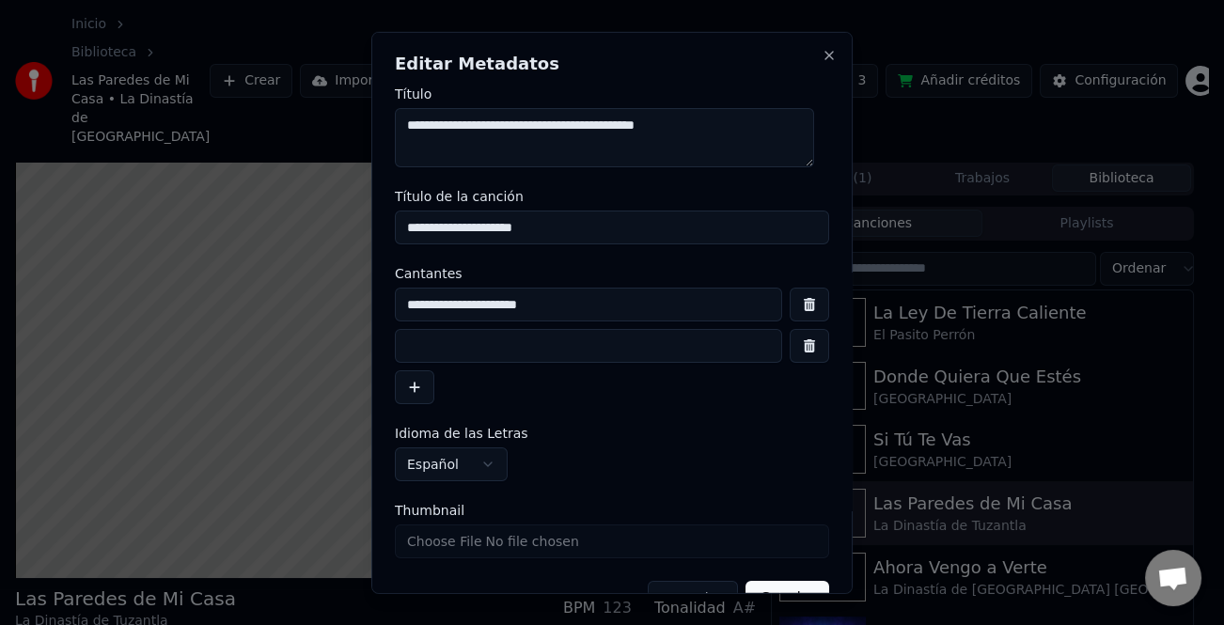
click at [427, 354] on input at bounding box center [588, 346] width 387 height 34
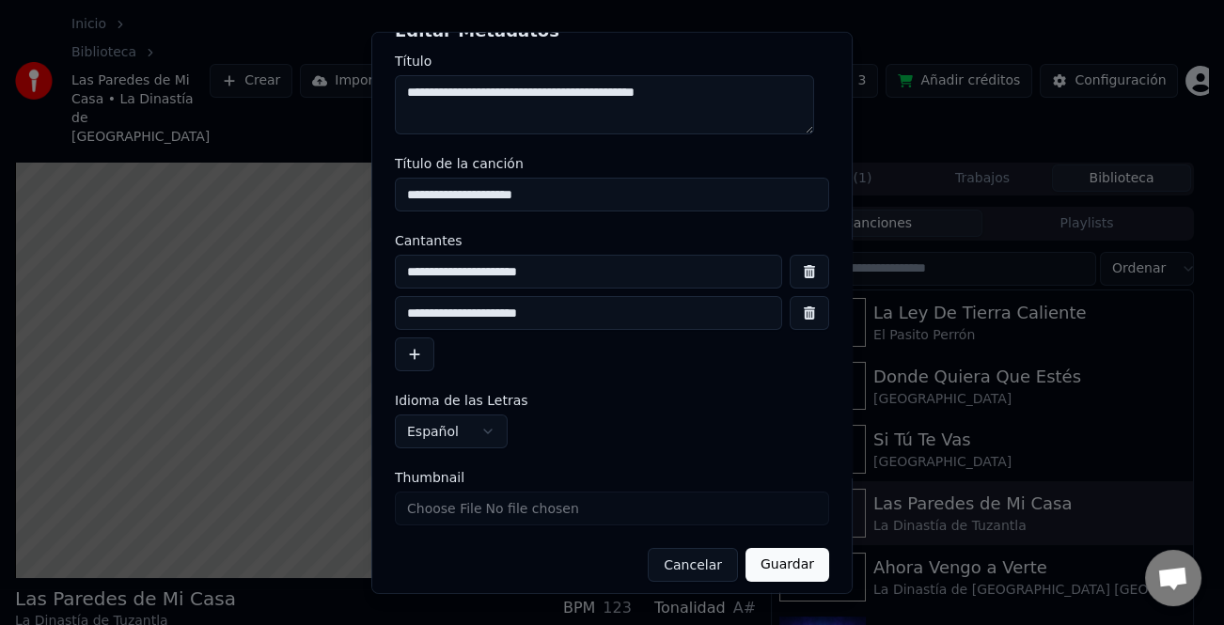
scroll to position [44, 0]
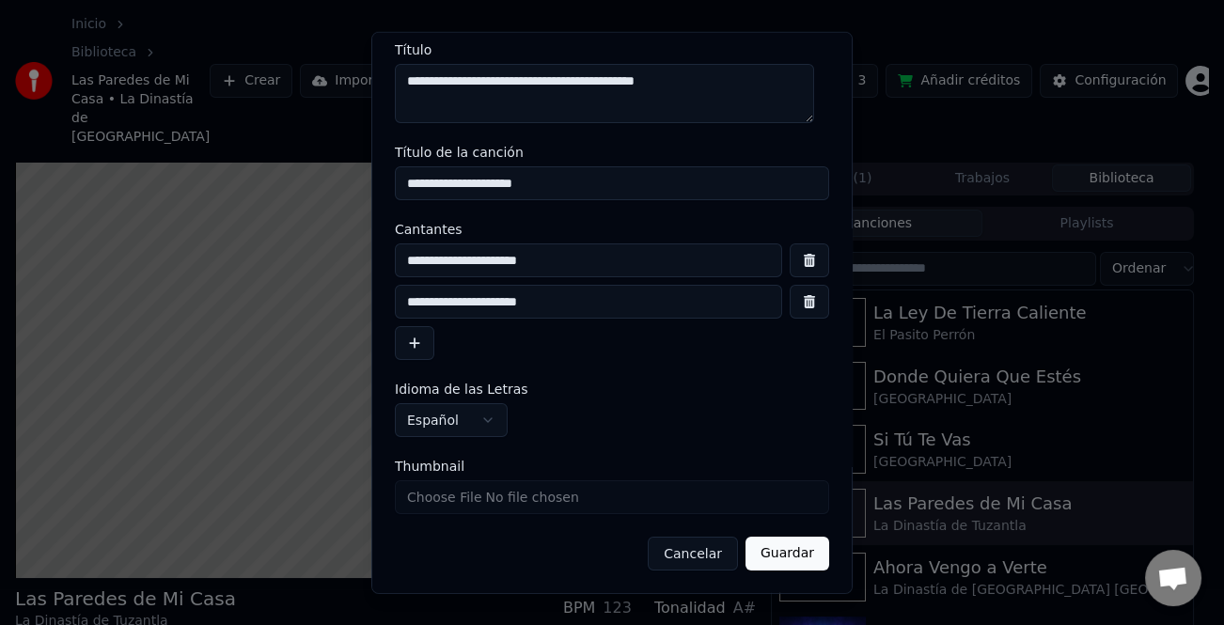
type input "**********"
click at [783, 553] on button "Guardar" at bounding box center [788, 554] width 84 height 34
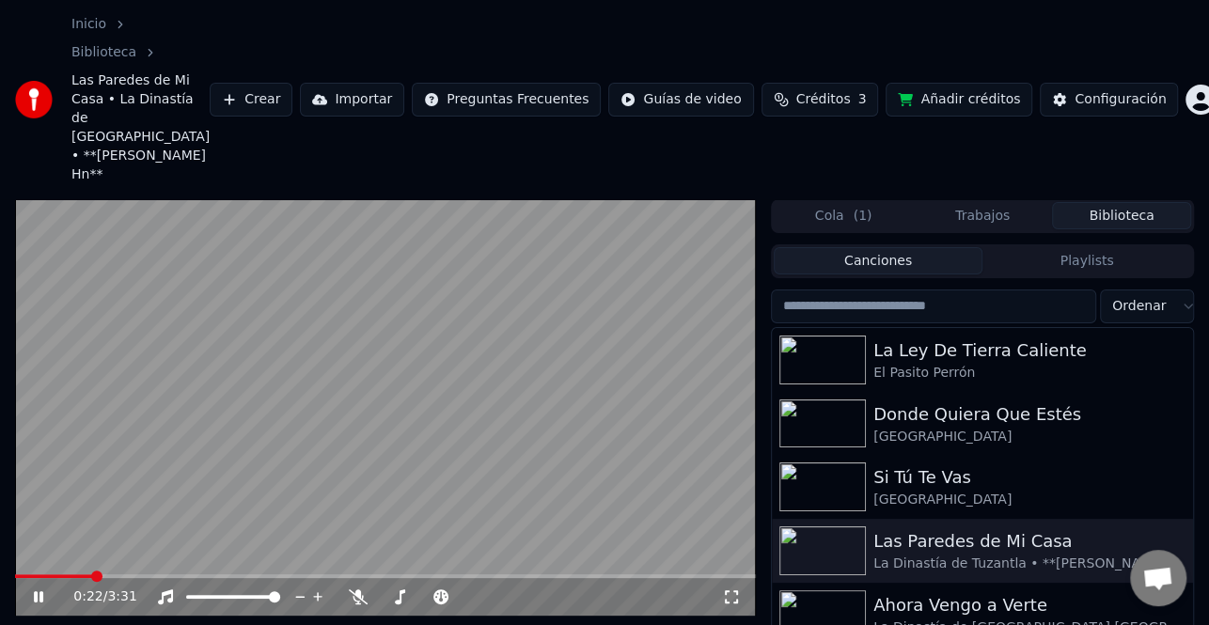
click at [40, 588] on div "0:22 / 3:31" at bounding box center [386, 597] width 726 height 19
click at [30, 484] on video at bounding box center [385, 407] width 741 height 417
click at [50, 488] on video at bounding box center [385, 407] width 741 height 417
click at [40, 489] on video at bounding box center [385, 407] width 741 height 417
click at [40, 575] on span at bounding box center [69, 577] width 109 height 4
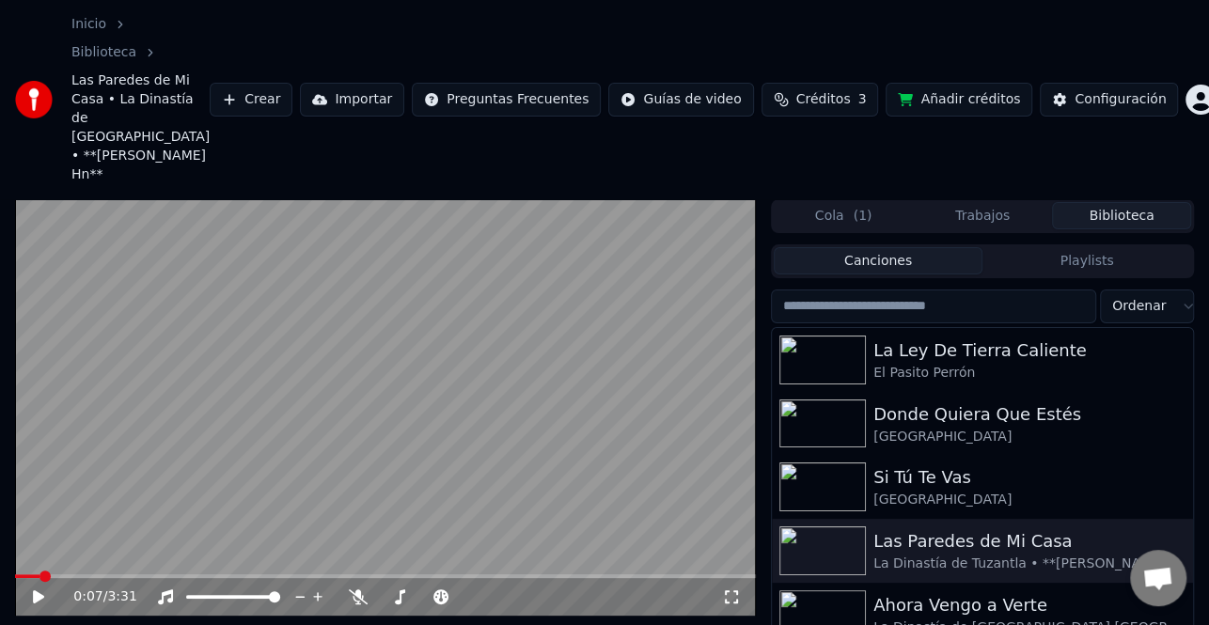
click at [37, 590] on icon at bounding box center [51, 597] width 43 height 15
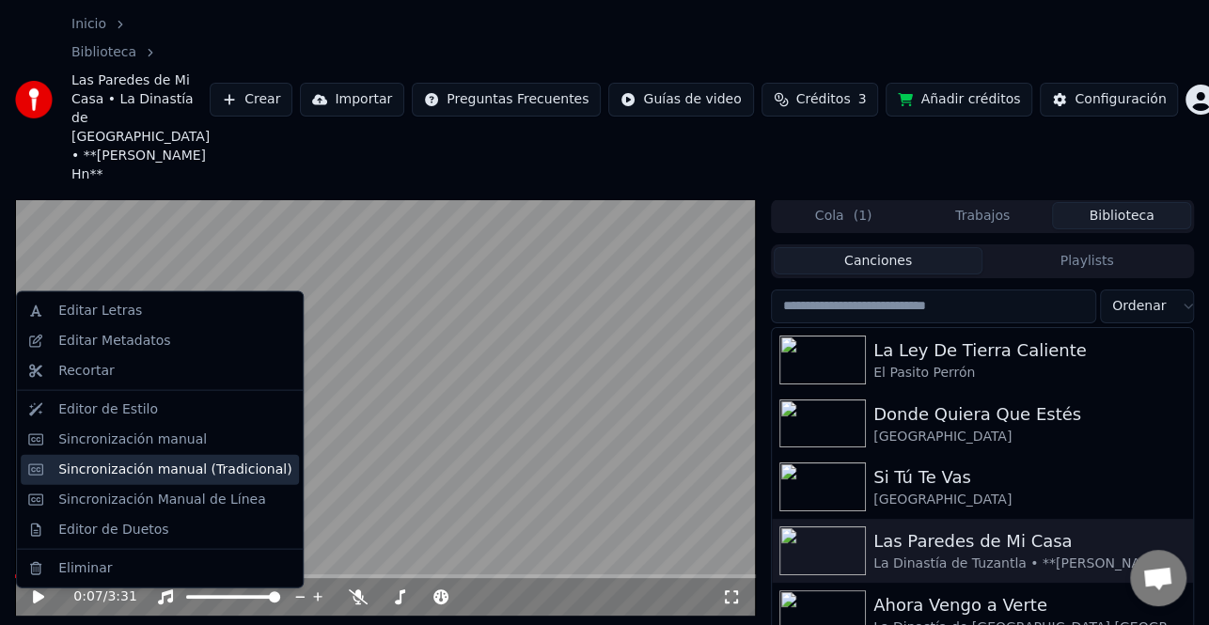
click at [172, 480] on div "Sincronización manual (Tradicional)" at bounding box center [160, 469] width 278 height 30
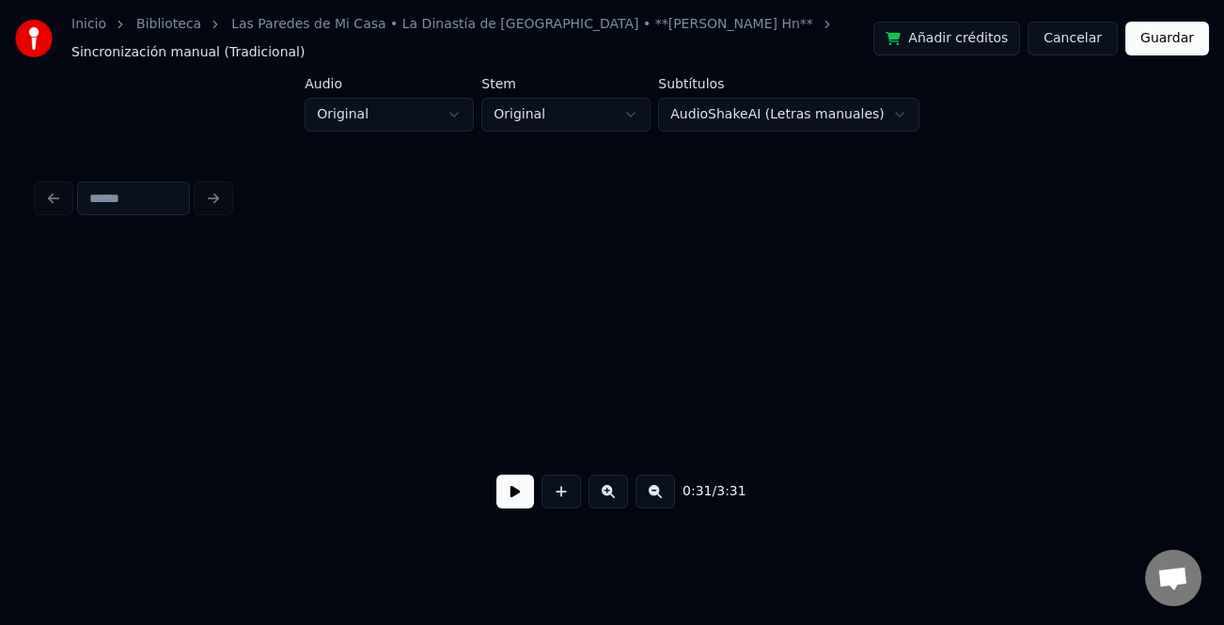
scroll to position [0, 5851]
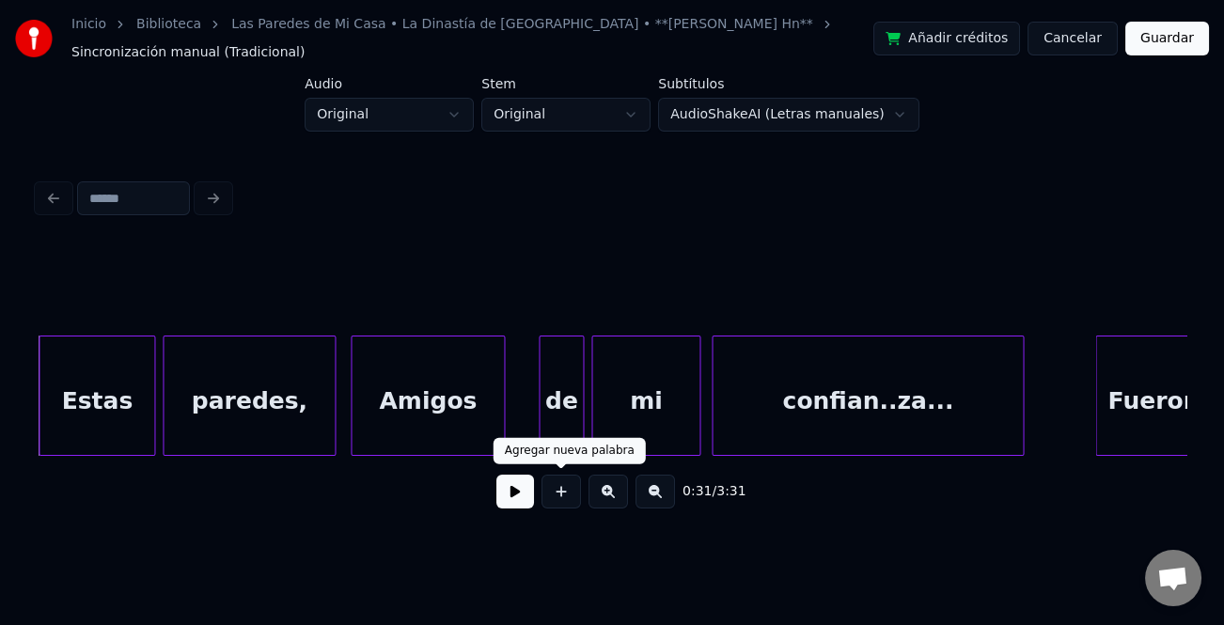
click at [527, 485] on button at bounding box center [515, 492] width 38 height 34
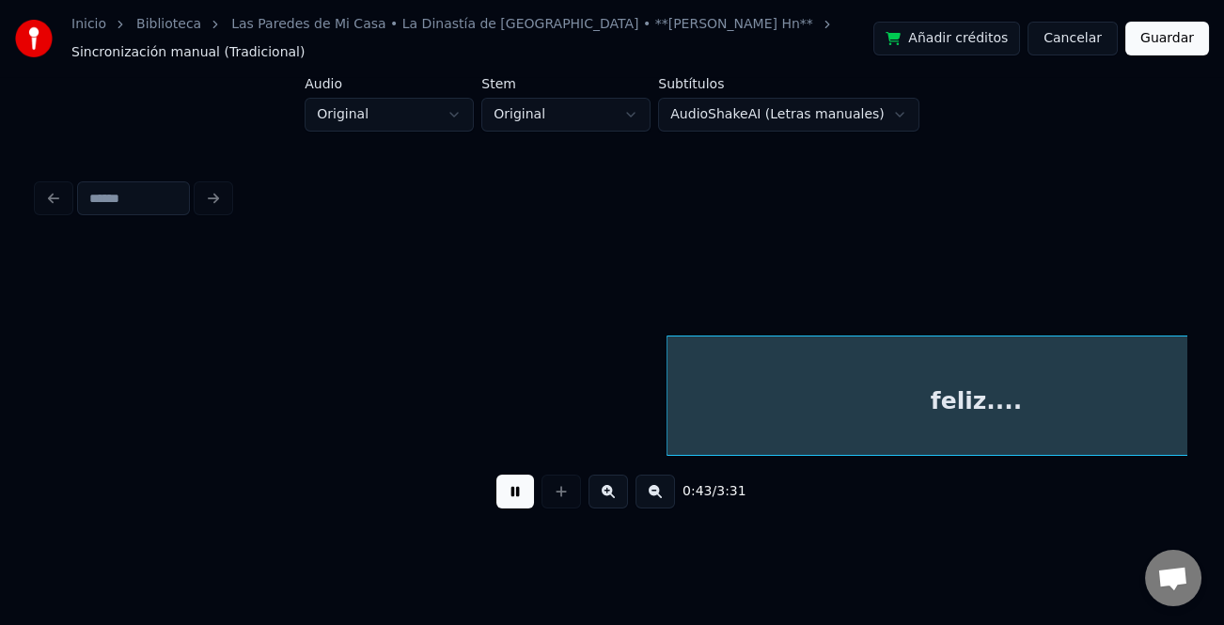
scroll to position [0, 8154]
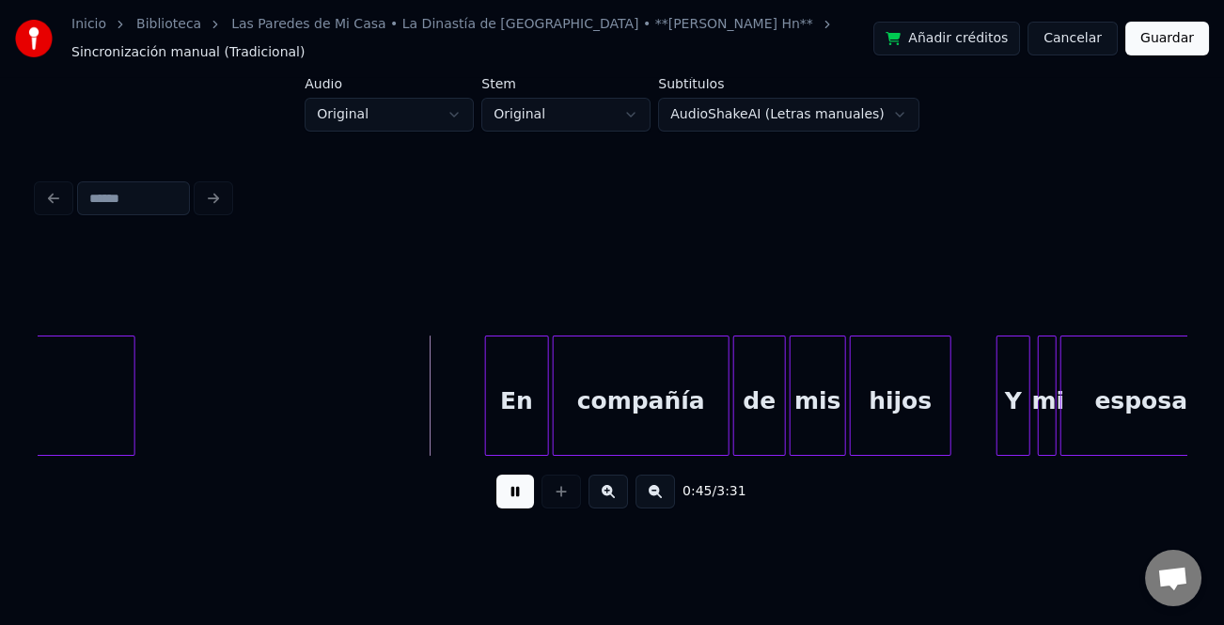
click at [487, 362] on div at bounding box center [489, 396] width 6 height 118
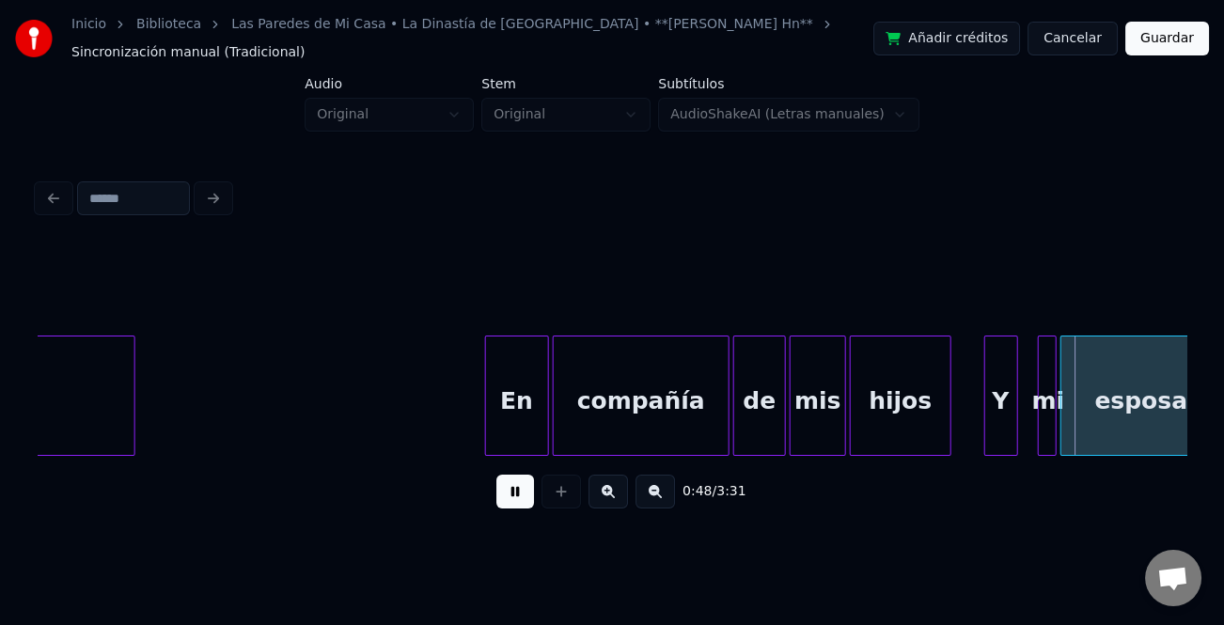
click at [995, 397] on div "Y" at bounding box center [1001, 401] width 32 height 128
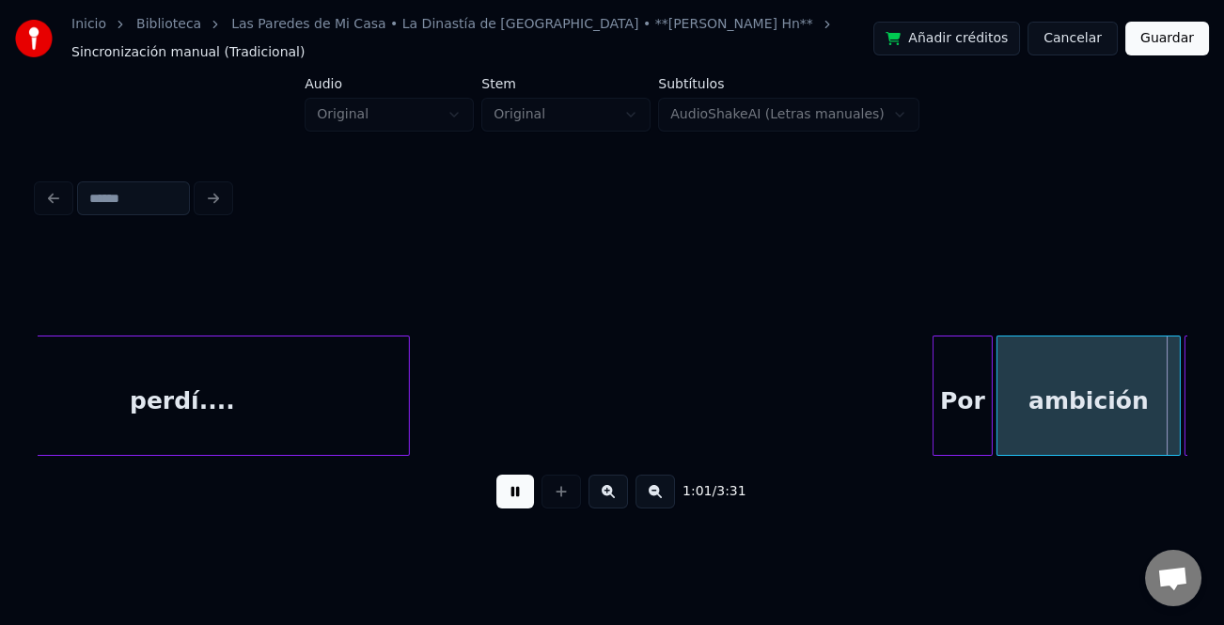
scroll to position [0, 11605]
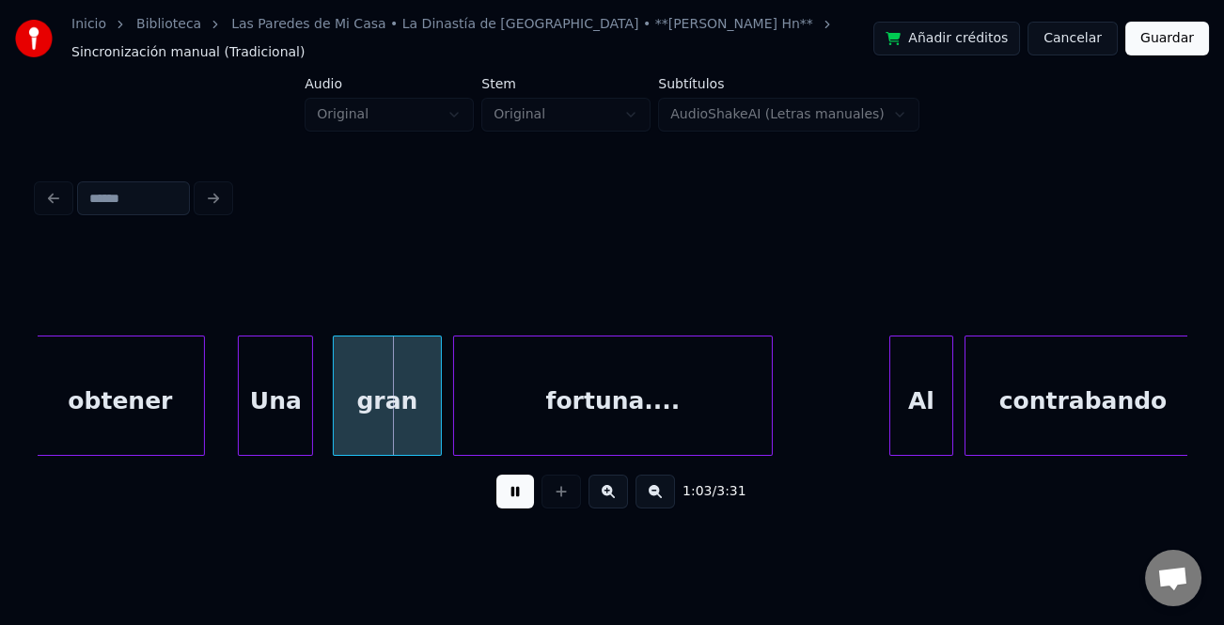
click at [282, 387] on div "Una" at bounding box center [275, 401] width 73 height 128
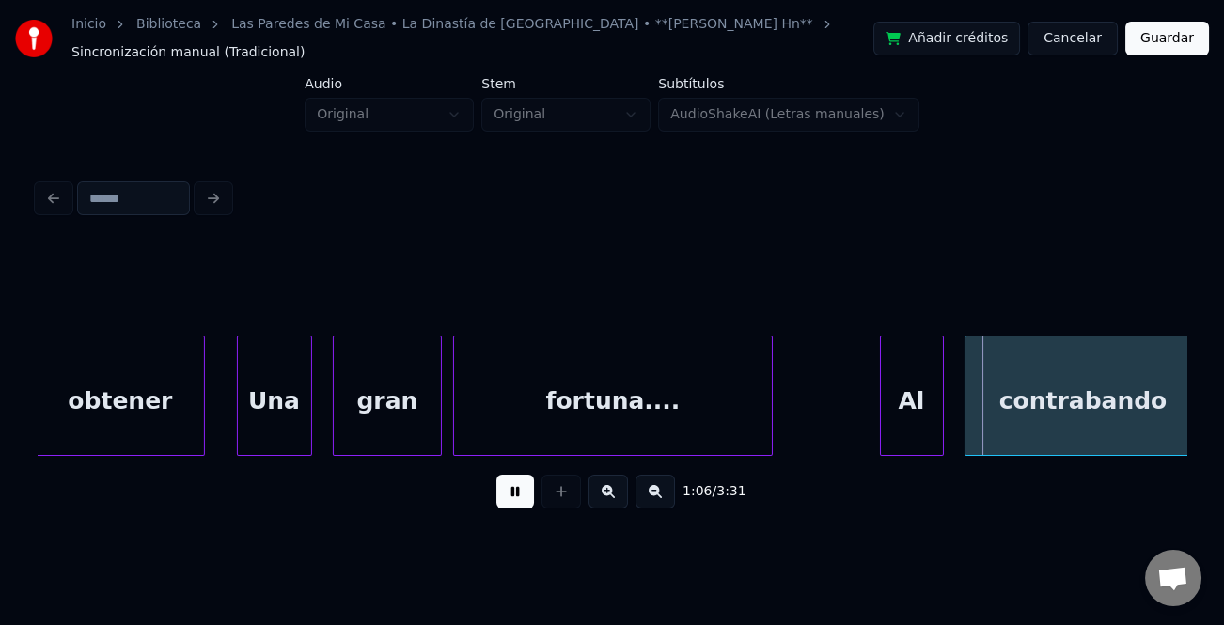
click at [904, 395] on div "Al" at bounding box center [912, 401] width 62 height 128
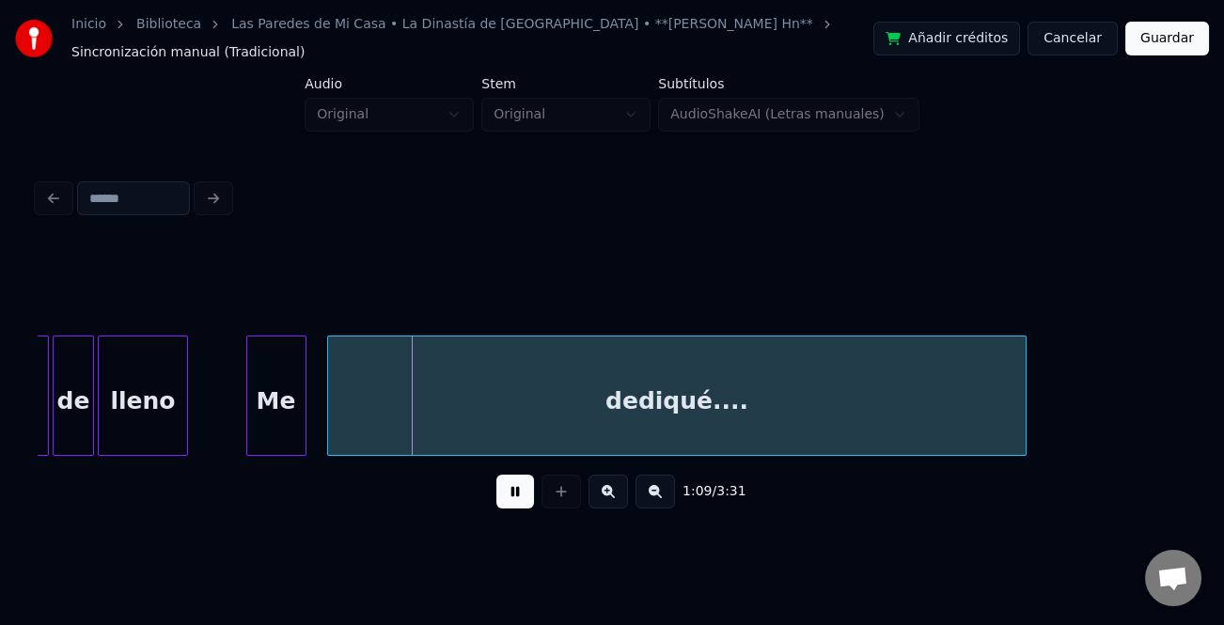
click at [281, 402] on div "Me" at bounding box center [276, 401] width 58 height 128
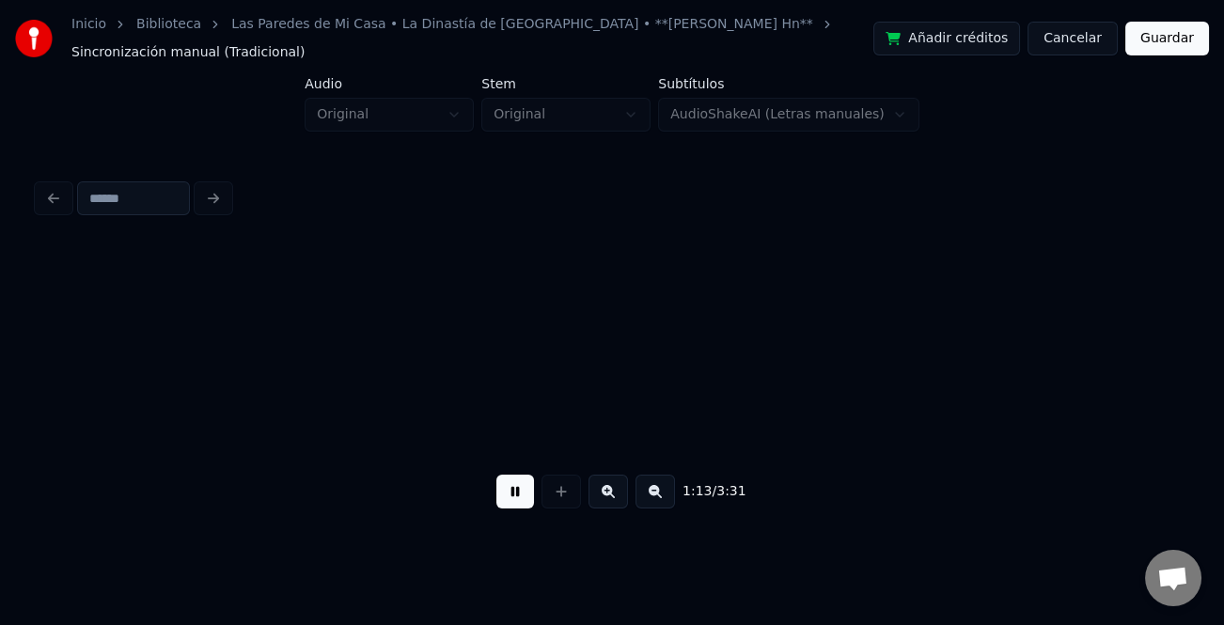
scroll to position [0, 13907]
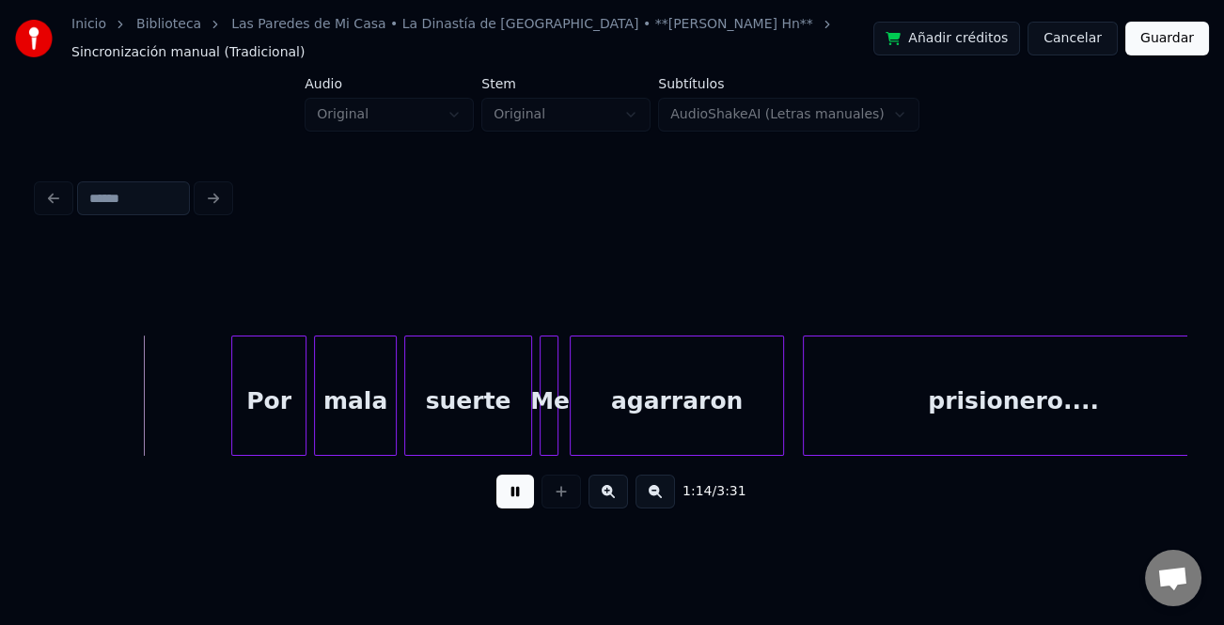
click at [512, 488] on button at bounding box center [515, 492] width 38 height 34
click at [523, 493] on button at bounding box center [515, 492] width 38 height 34
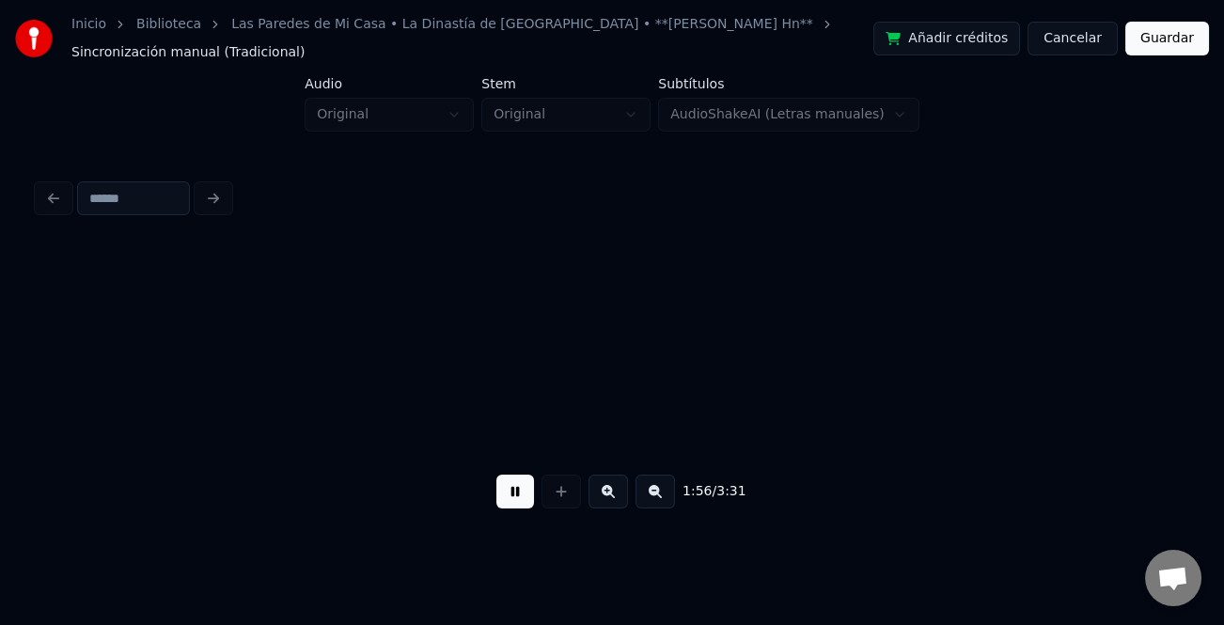
scroll to position [0, 21964]
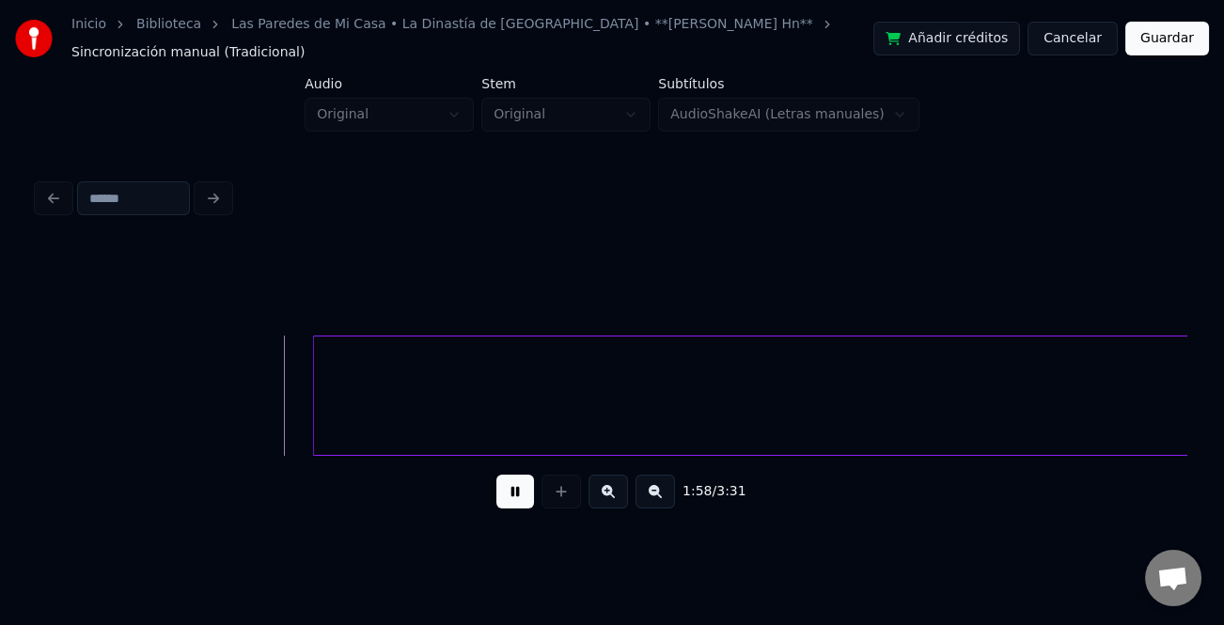
click at [666, 487] on button at bounding box center [655, 492] width 39 height 34
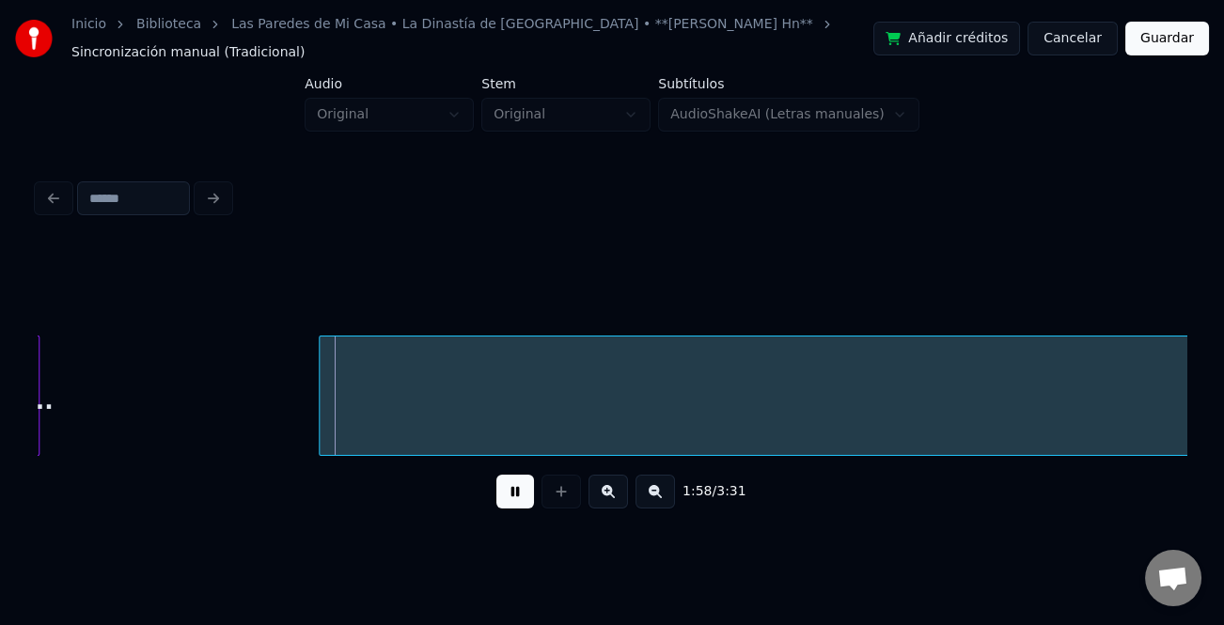
click at [666, 487] on button at bounding box center [655, 492] width 39 height 34
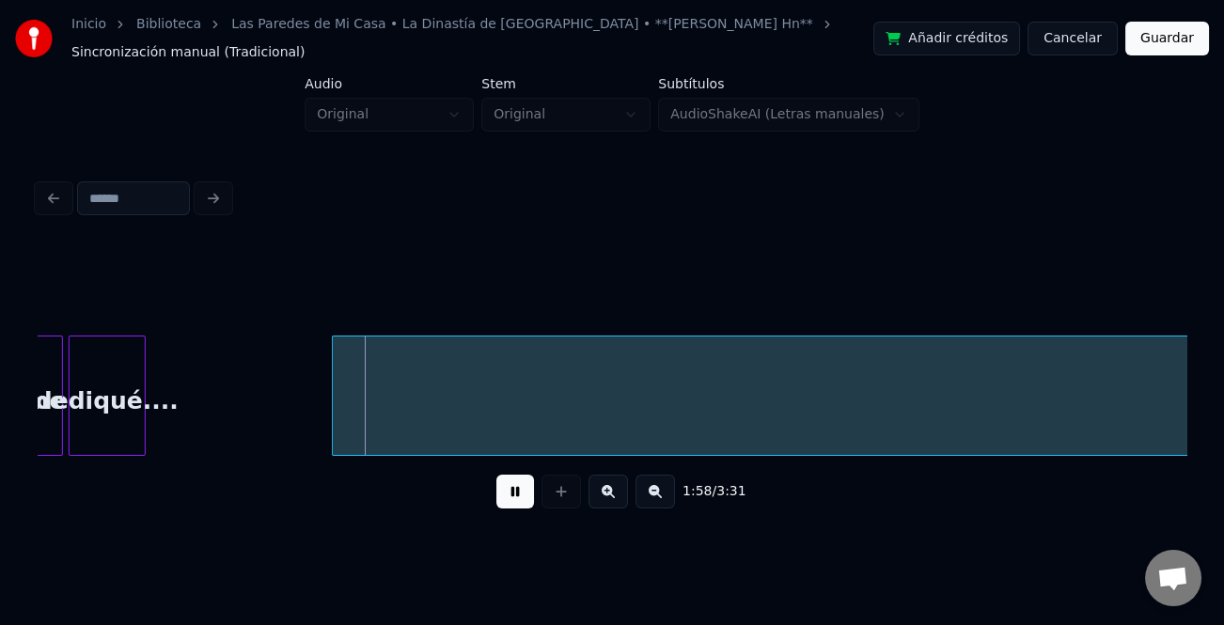
click at [666, 487] on button at bounding box center [655, 492] width 39 height 34
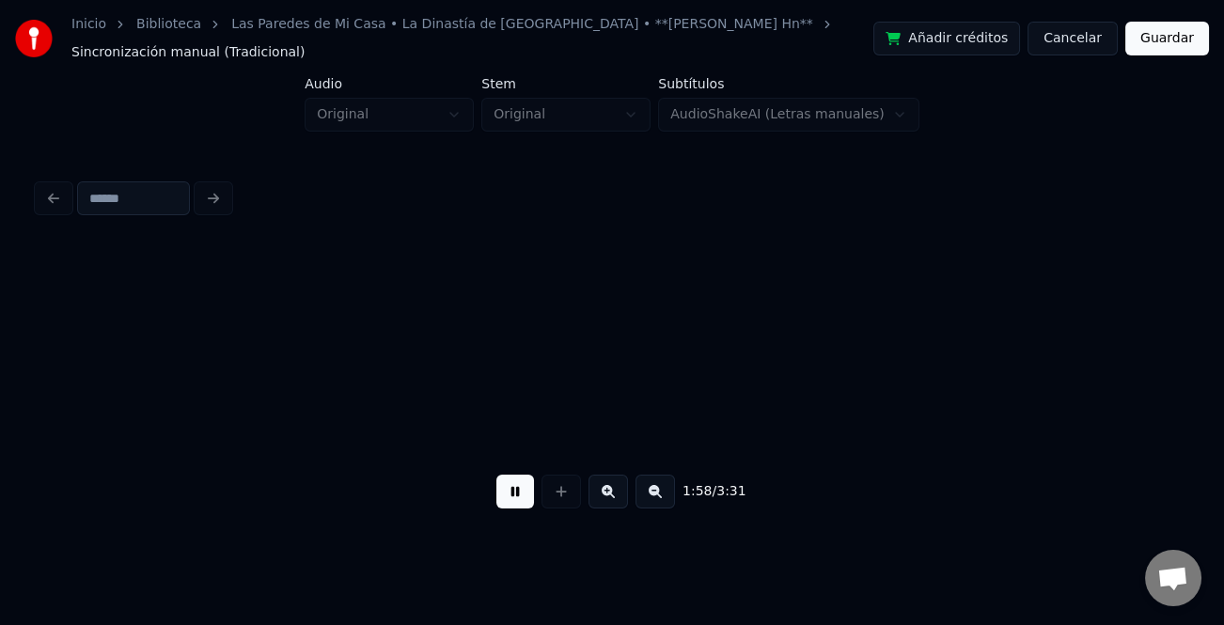
scroll to position [0, 5241]
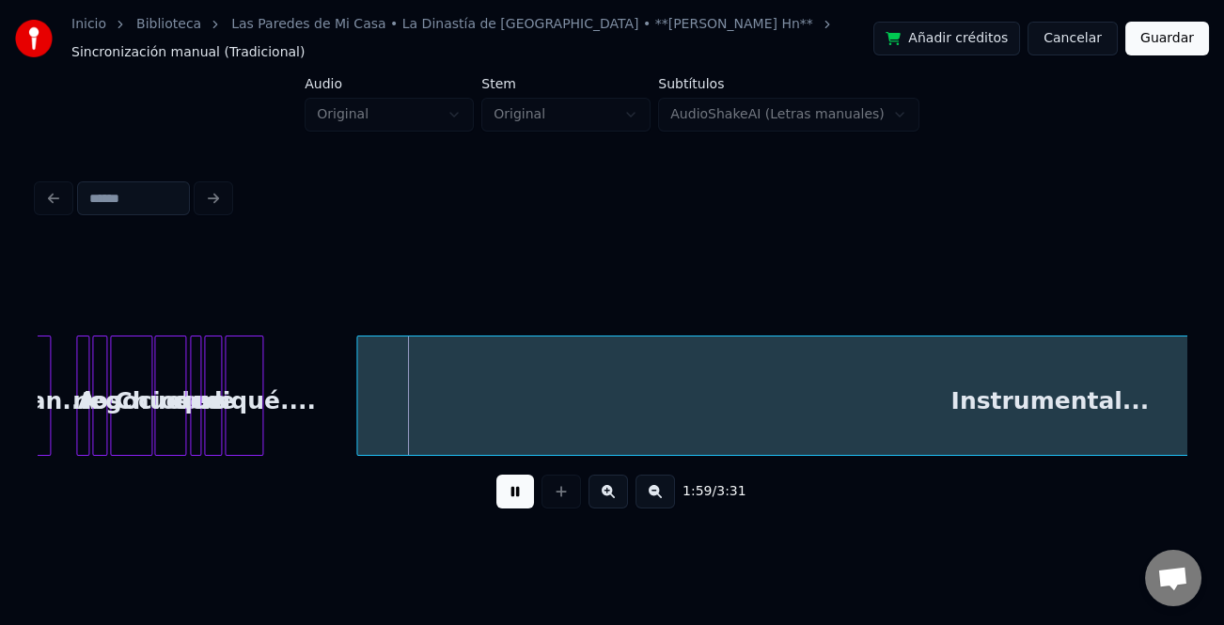
drag, startPoint x: 523, startPoint y: 492, endPoint x: 280, endPoint y: 413, distance: 255.1
click at [522, 492] on button at bounding box center [515, 492] width 38 height 34
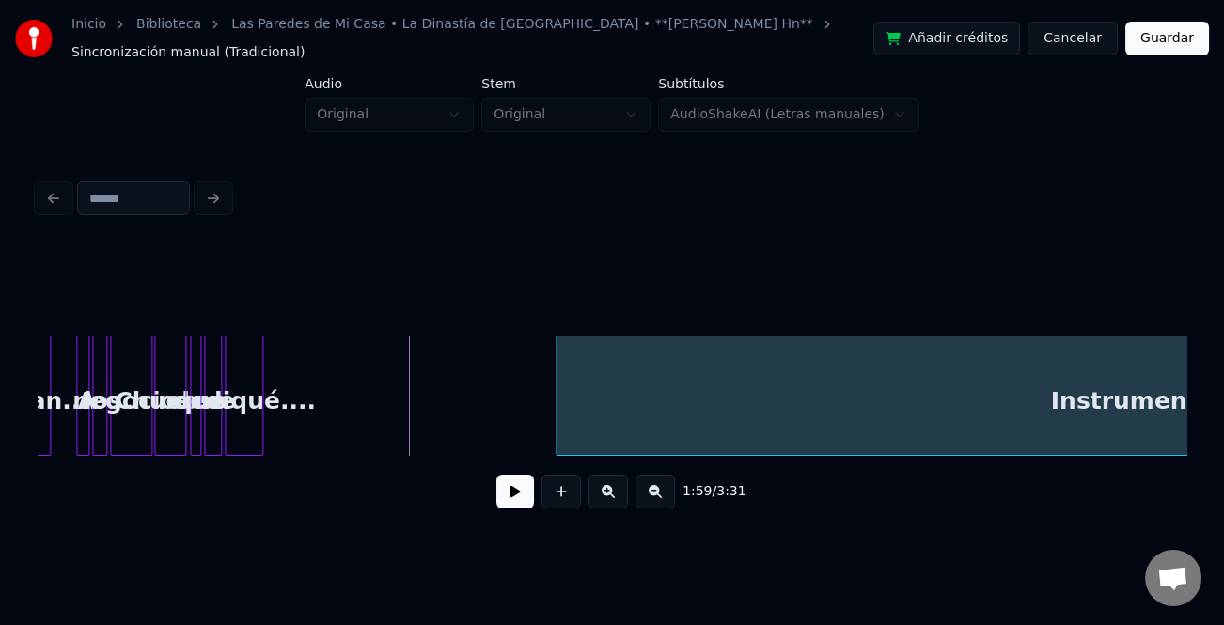
click at [557, 420] on div at bounding box center [560, 396] width 6 height 118
click at [360, 429] on div at bounding box center [359, 396] width 6 height 118
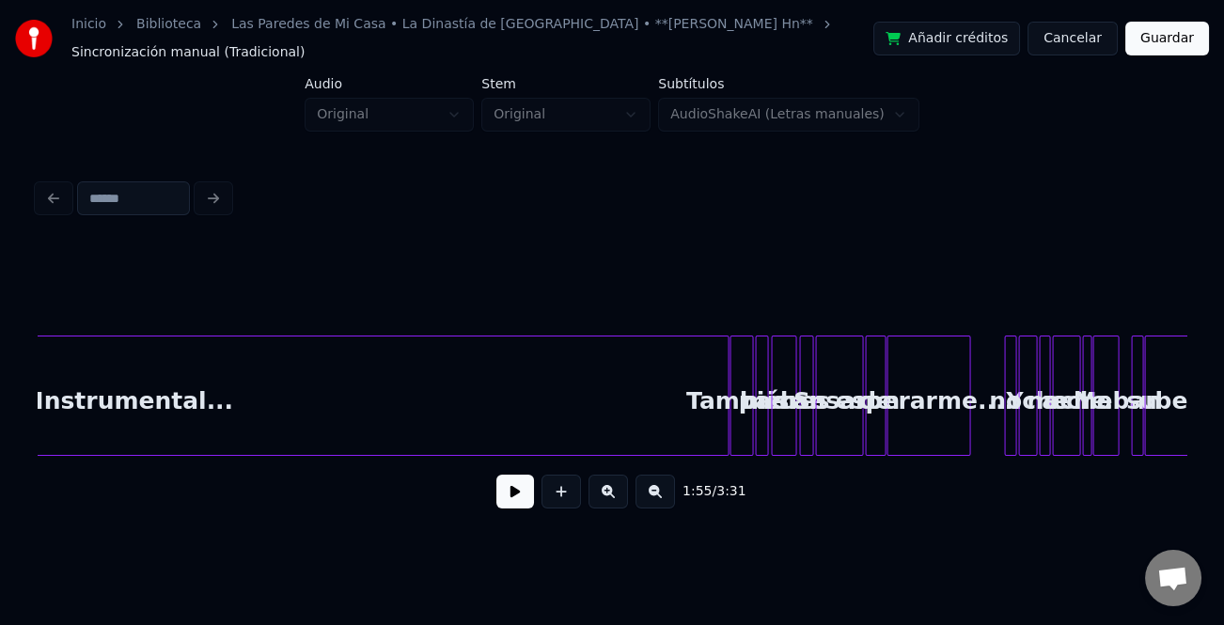
scroll to position [0, 6280]
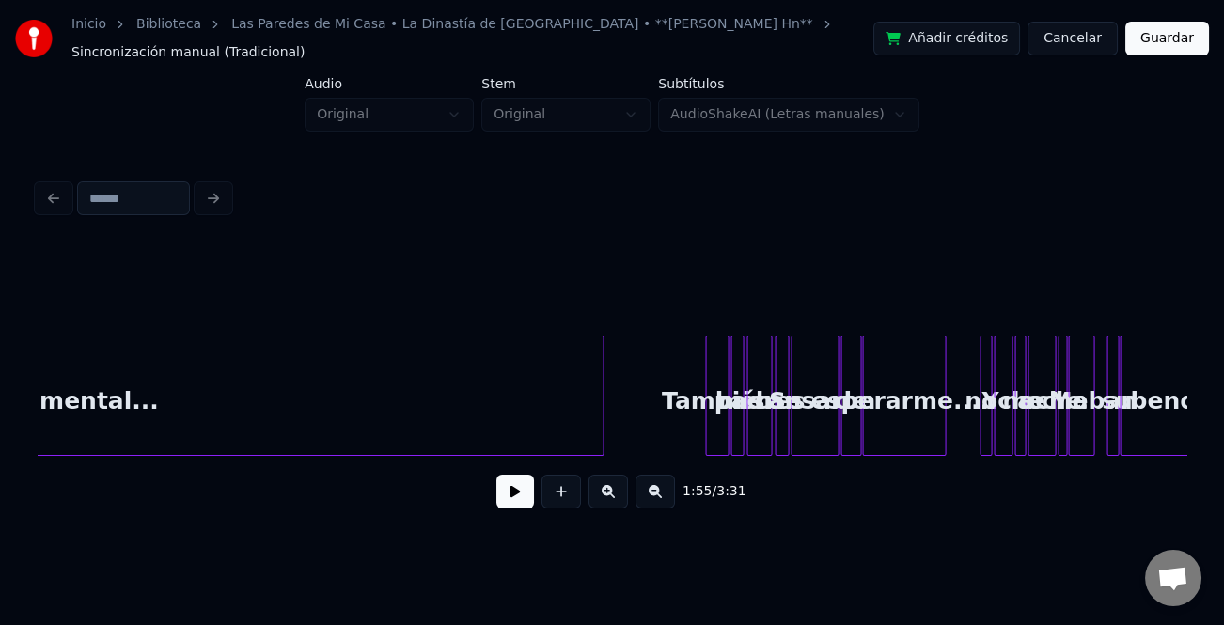
click at [599, 419] on div at bounding box center [600, 396] width 6 height 118
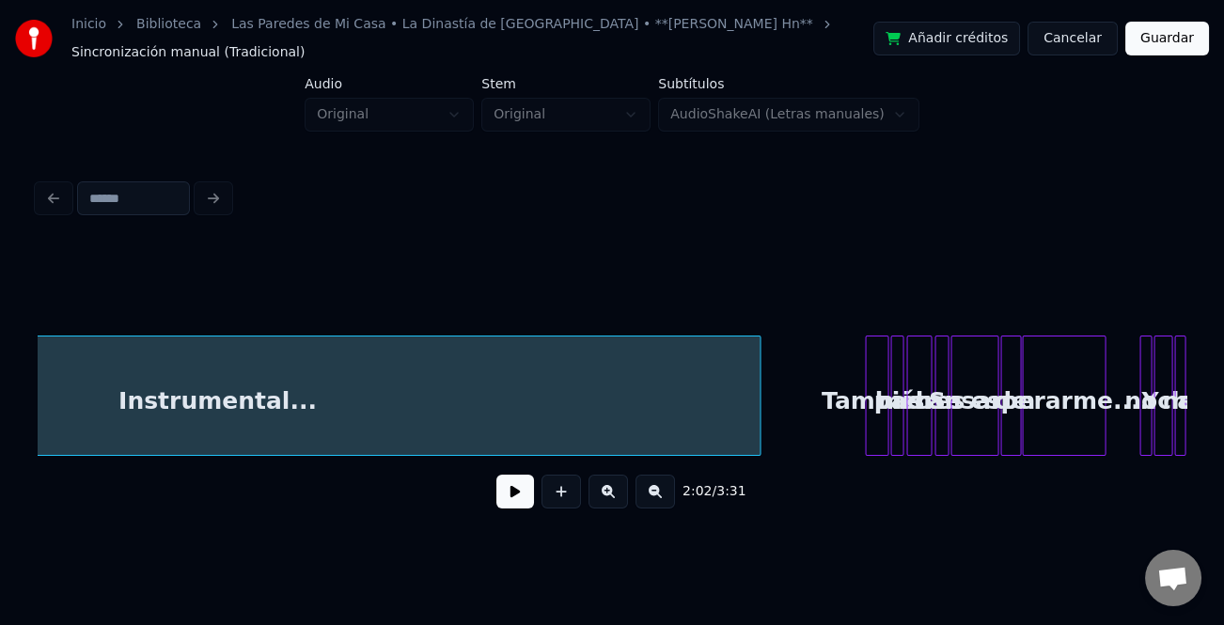
scroll to position [0, 6209]
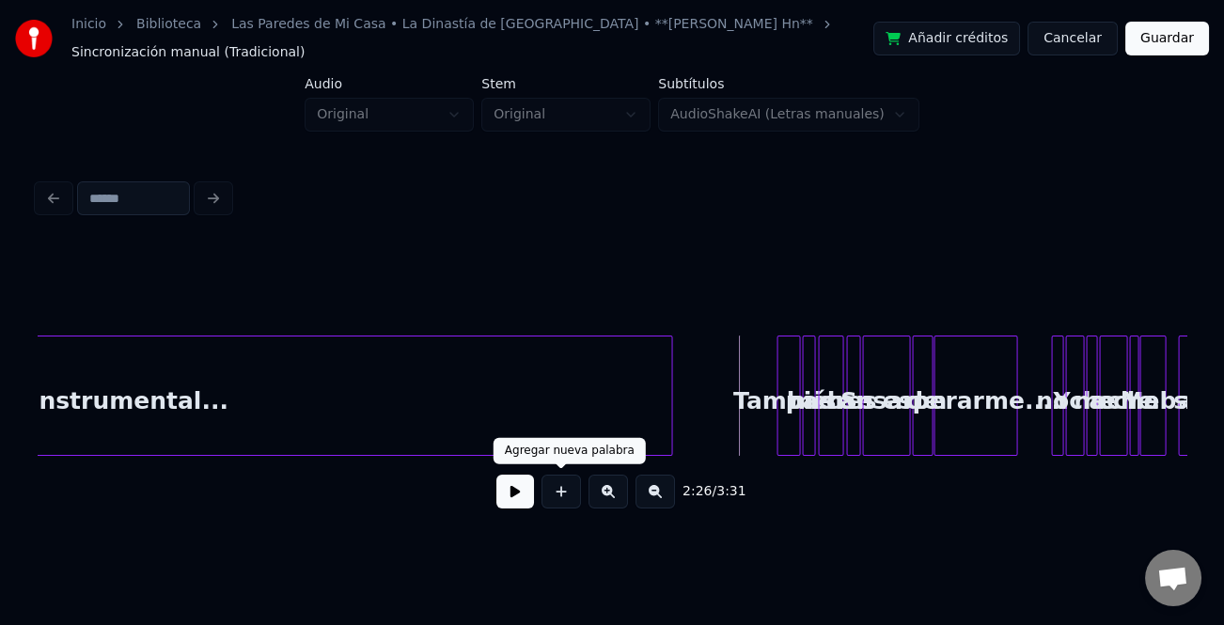
click at [499, 492] on button at bounding box center [515, 492] width 38 height 34
click at [607, 489] on button at bounding box center [608, 492] width 39 height 34
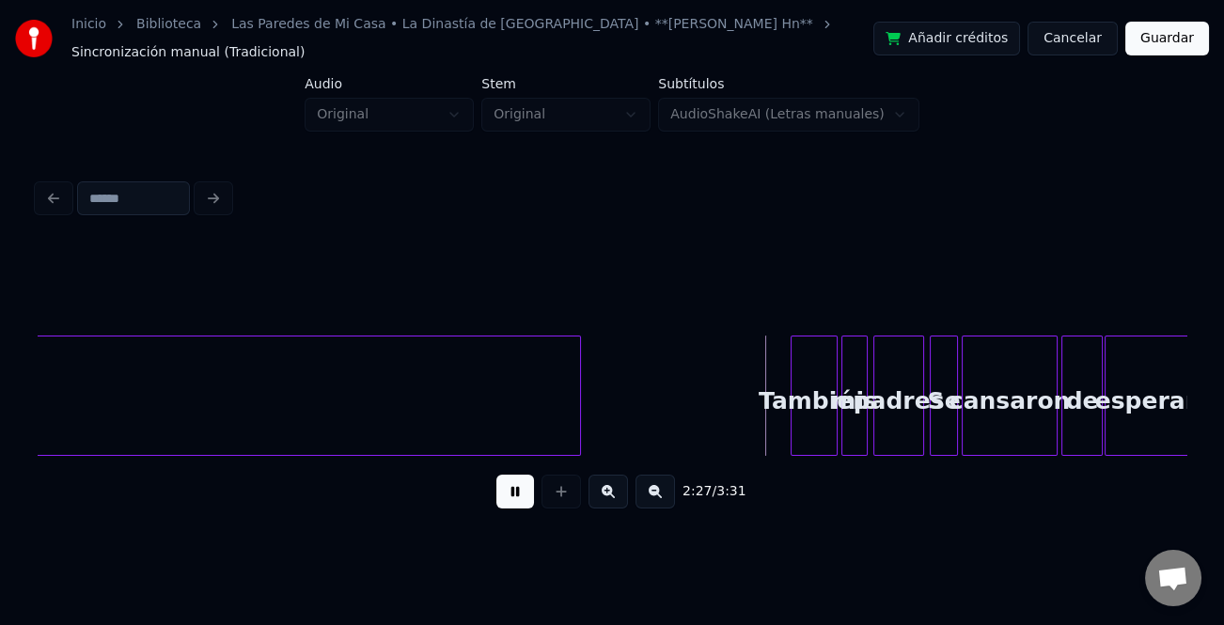
click at [607, 489] on button at bounding box center [608, 492] width 39 height 34
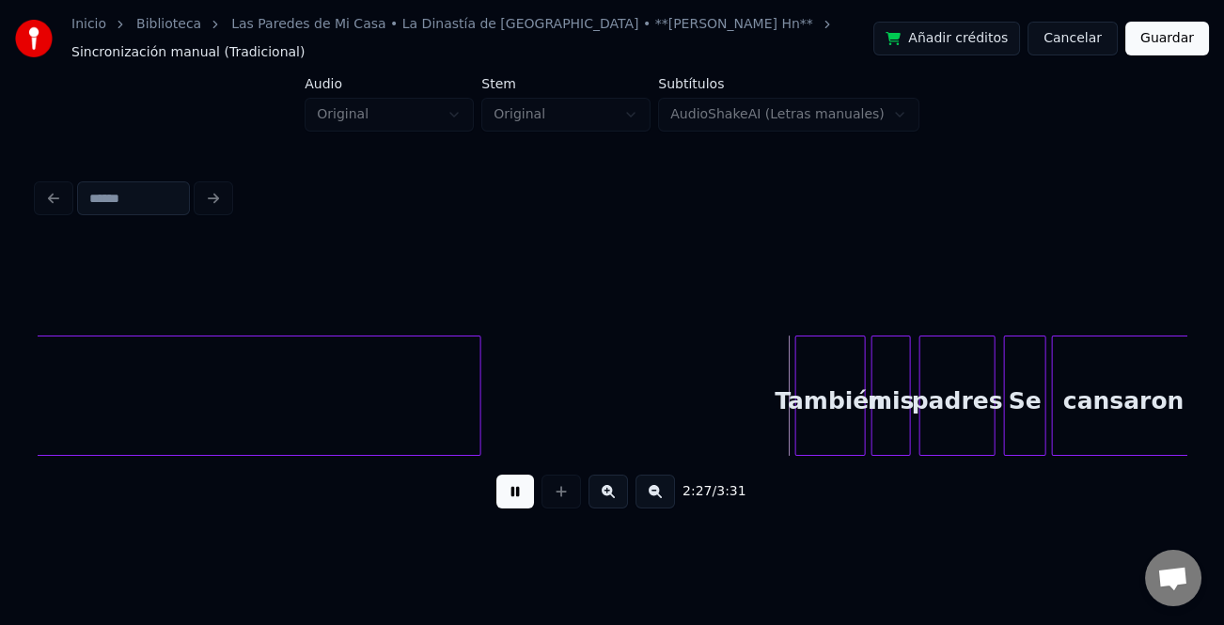
click at [607, 489] on button at bounding box center [608, 492] width 39 height 34
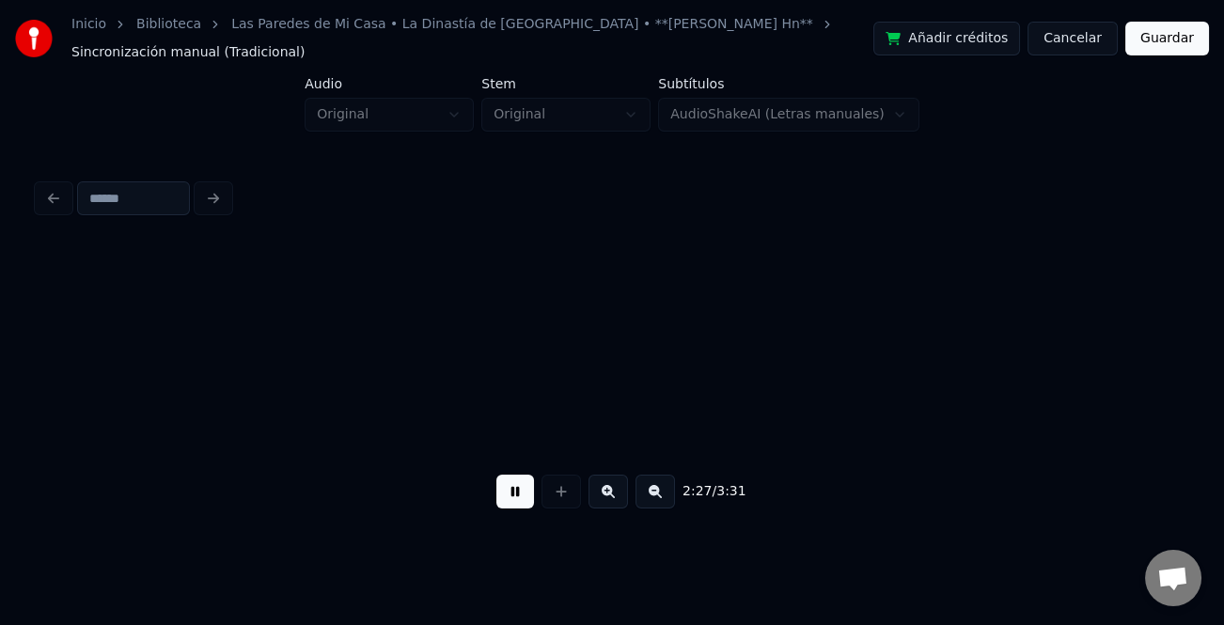
scroll to position [0, 27039]
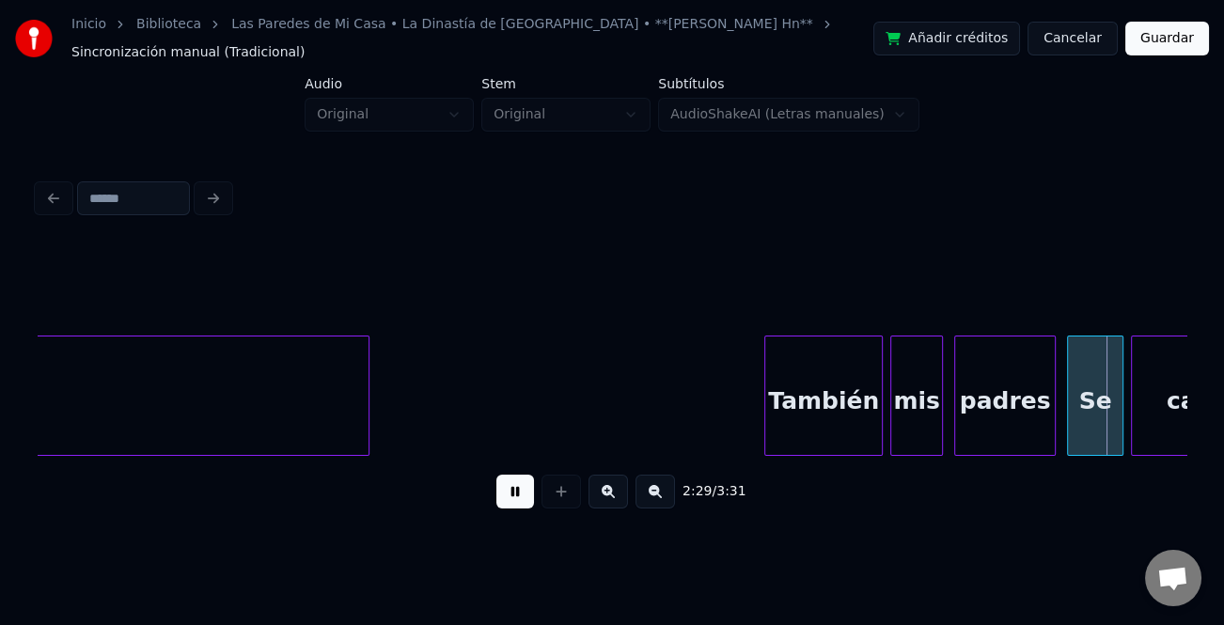
click at [765, 423] on div at bounding box center [768, 396] width 6 height 118
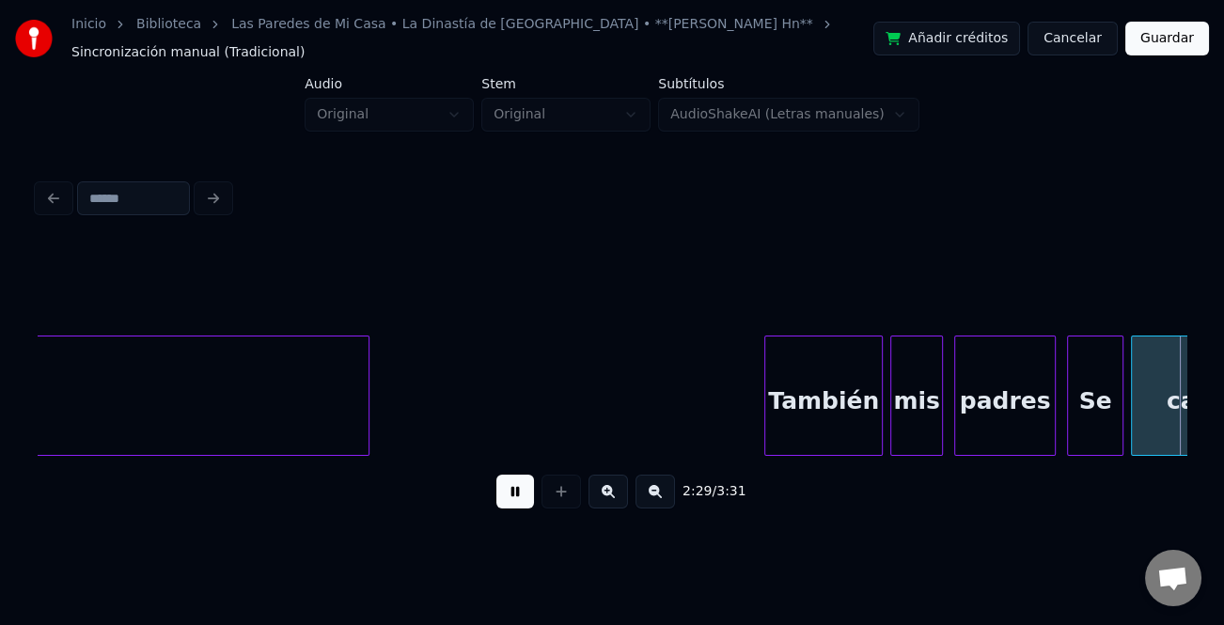
scroll to position [0, 28189]
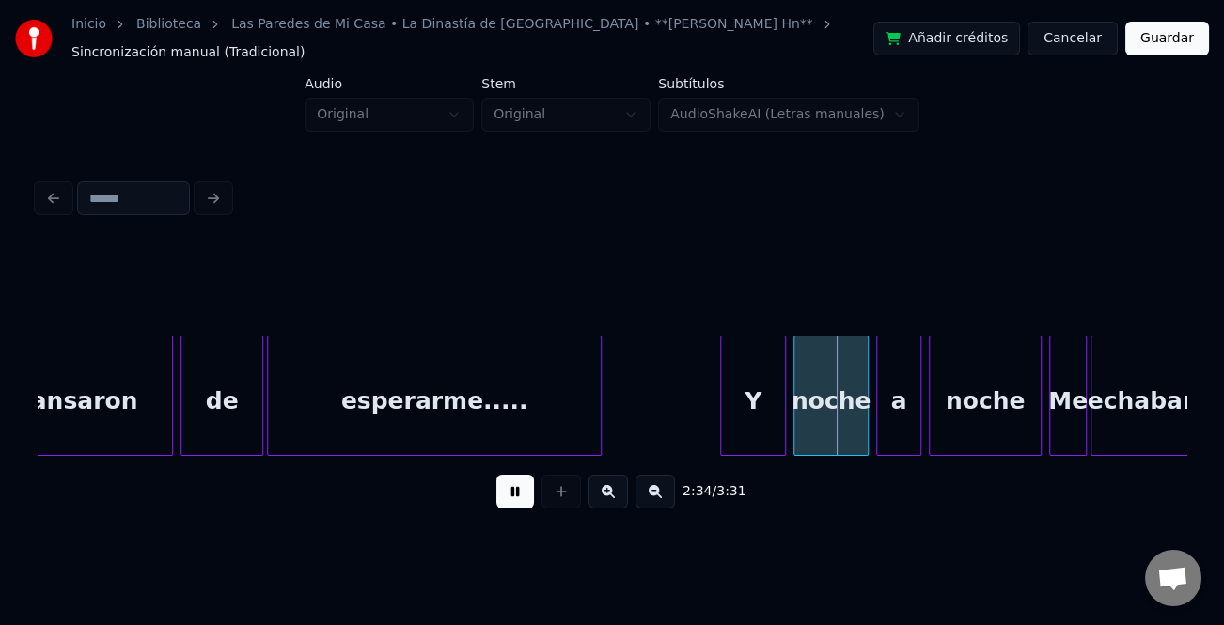
click at [721, 397] on div at bounding box center [724, 396] width 6 height 118
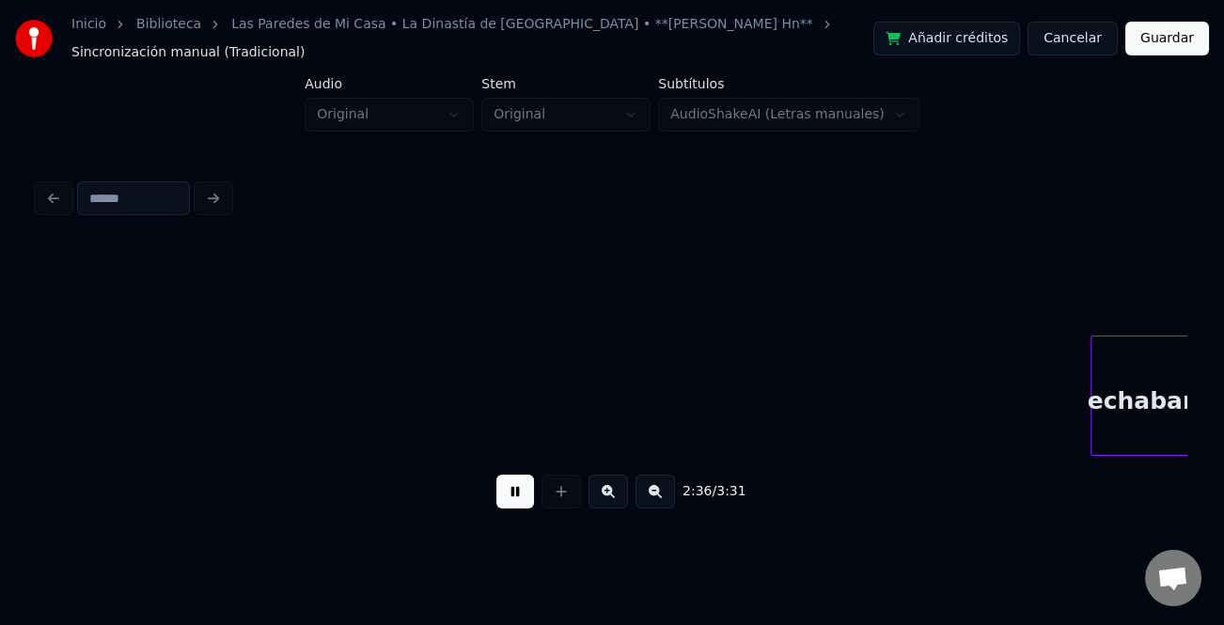
scroll to position [0, 29340]
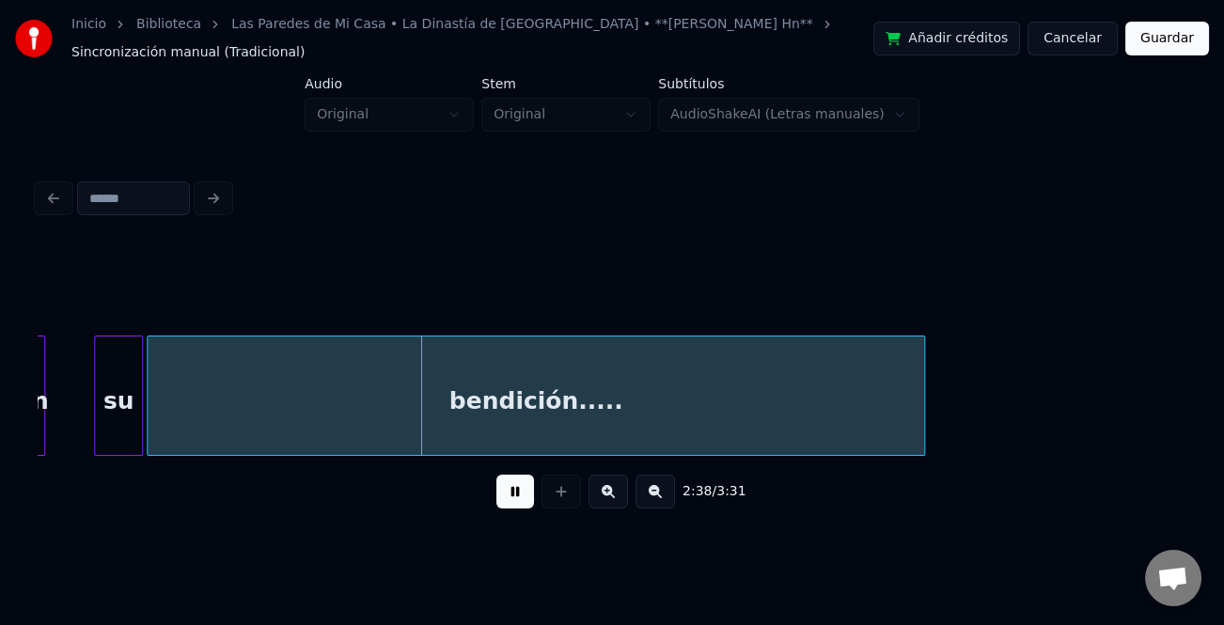
click at [77, 418] on div at bounding box center [80, 396] width 6 height 118
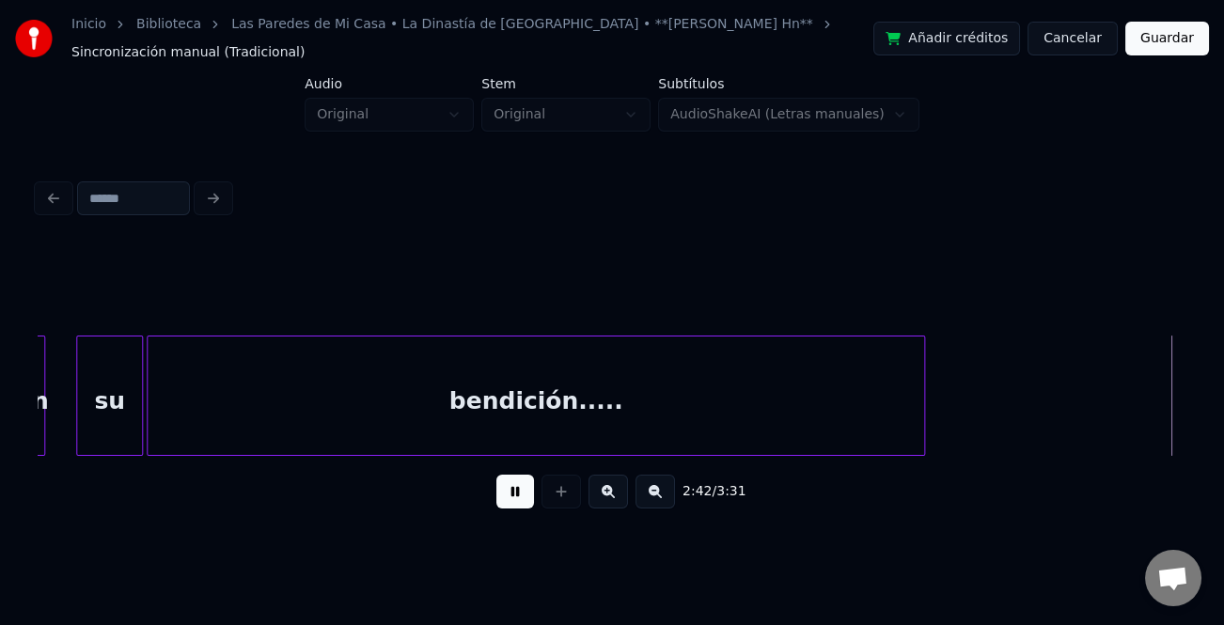
scroll to position [0, 30489]
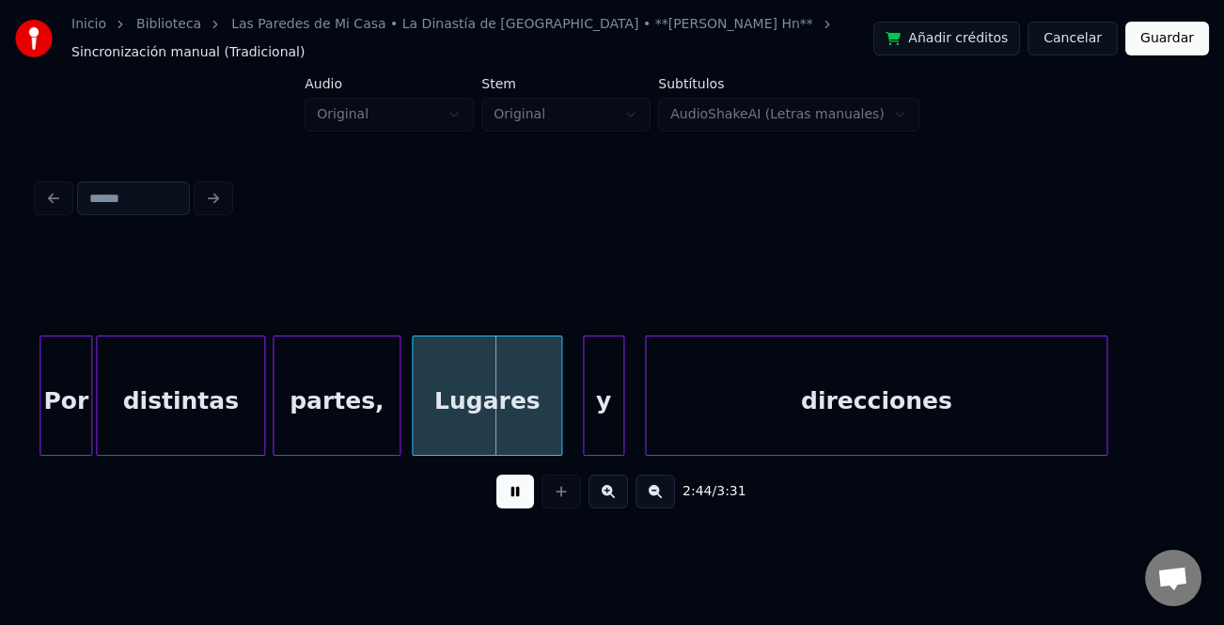
click at [602, 405] on div "y" at bounding box center [603, 401] width 39 height 128
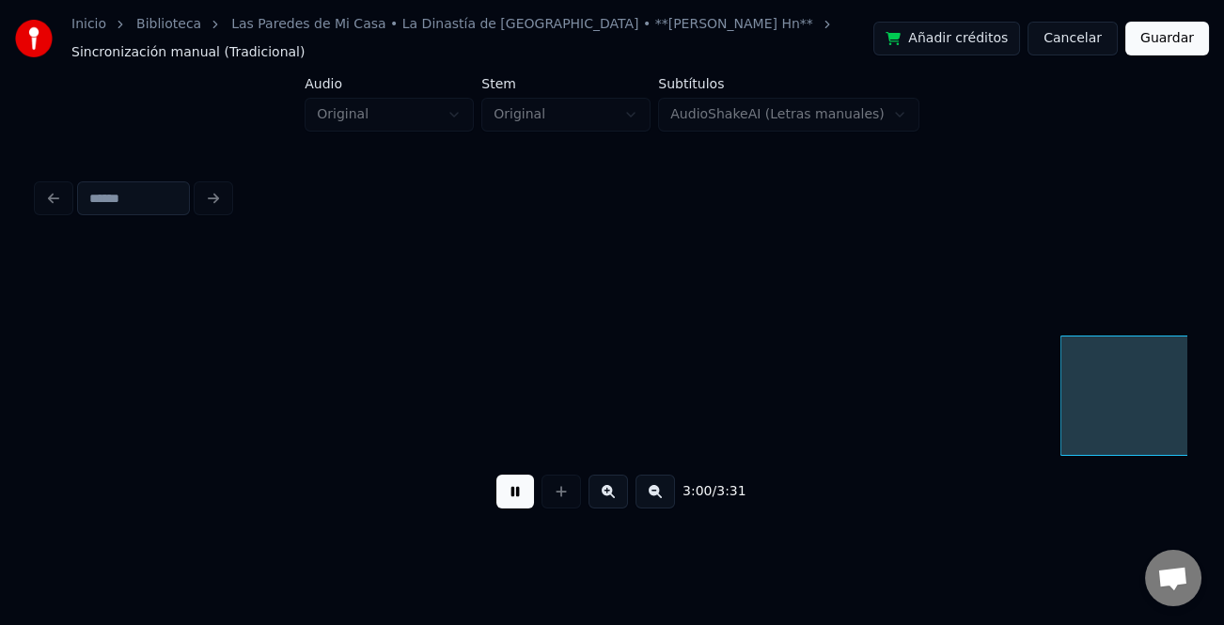
scroll to position [0, 33942]
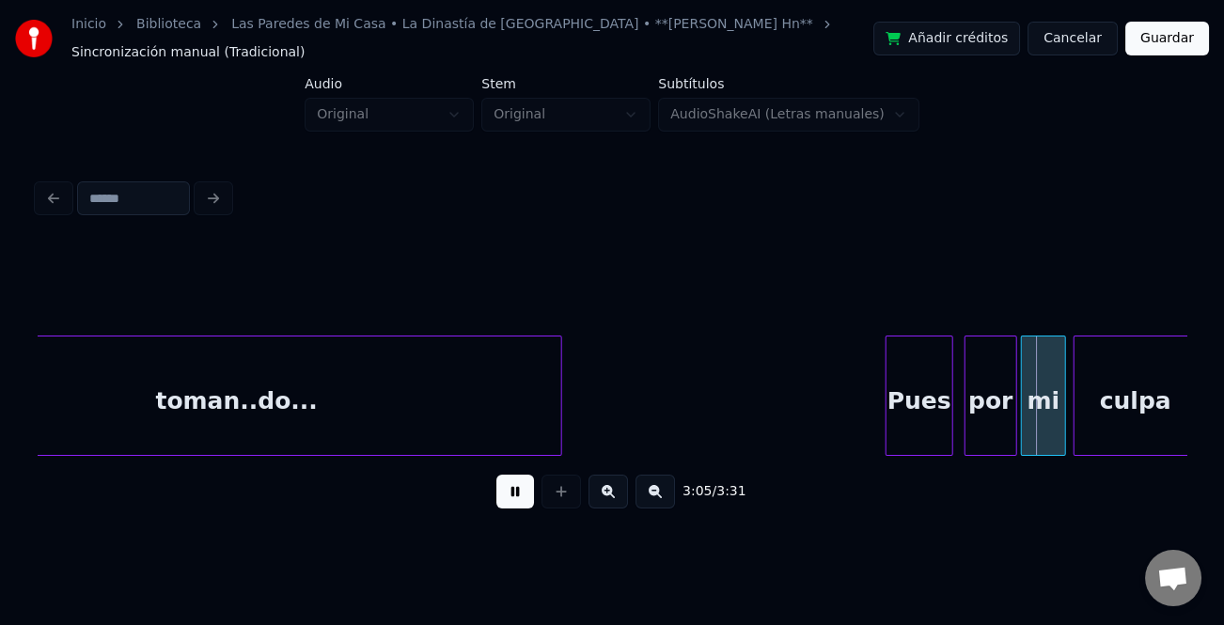
click at [886, 406] on div "Pues" at bounding box center [920, 396] width 68 height 120
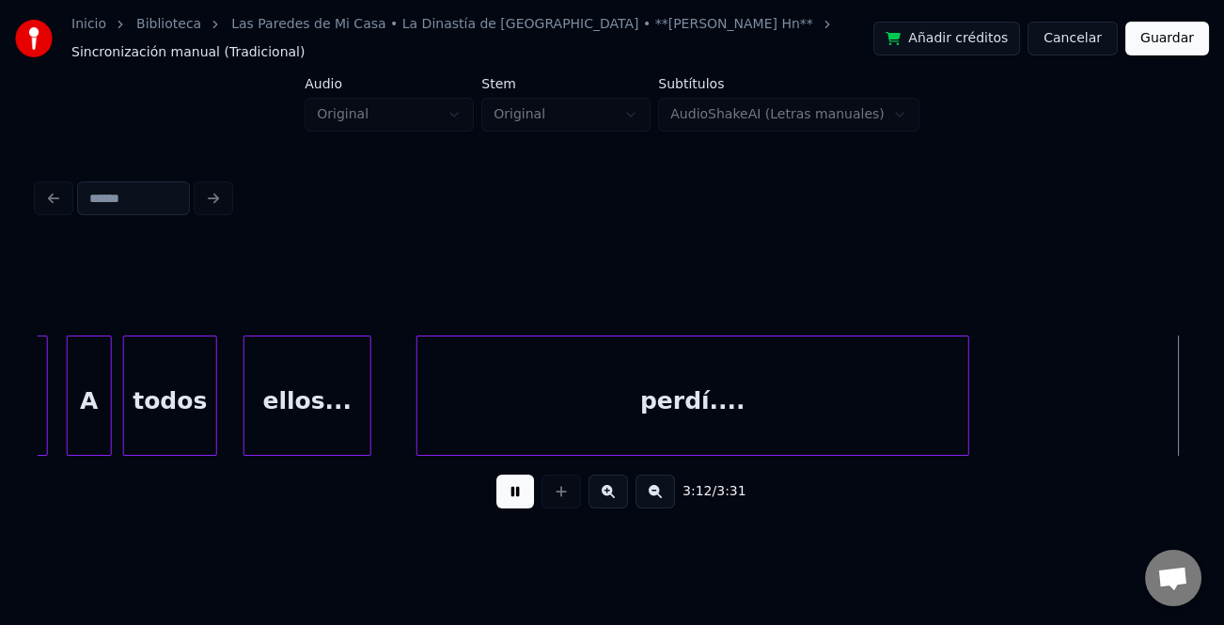
scroll to position [0, 36243]
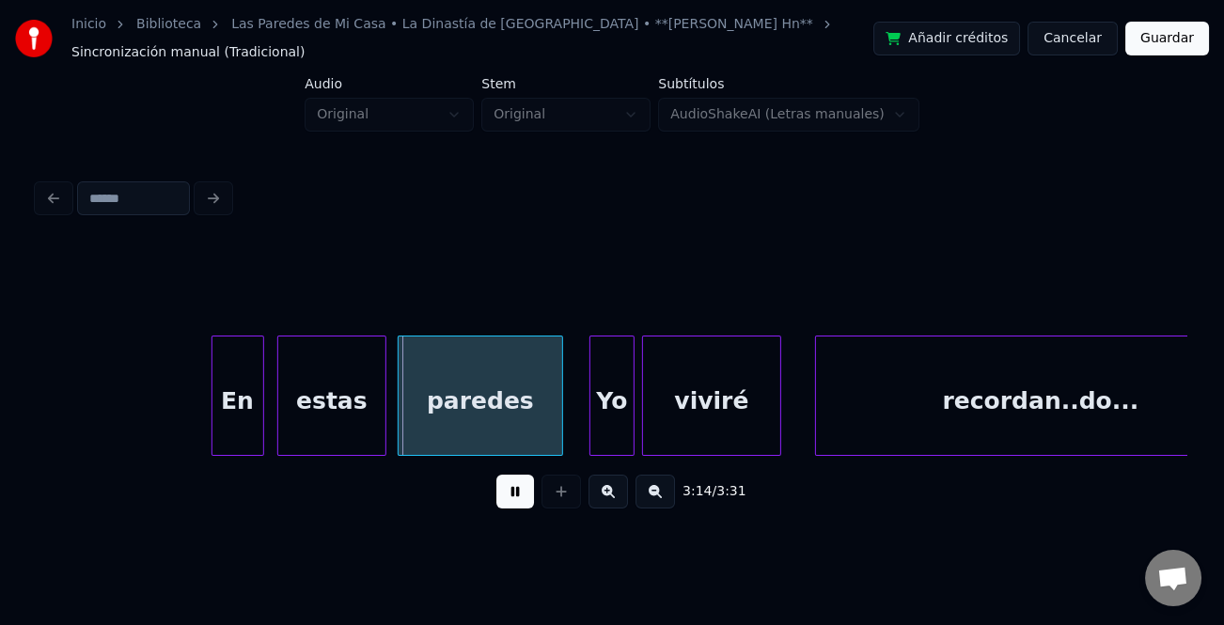
click at [251, 410] on div "En" at bounding box center [238, 401] width 51 height 128
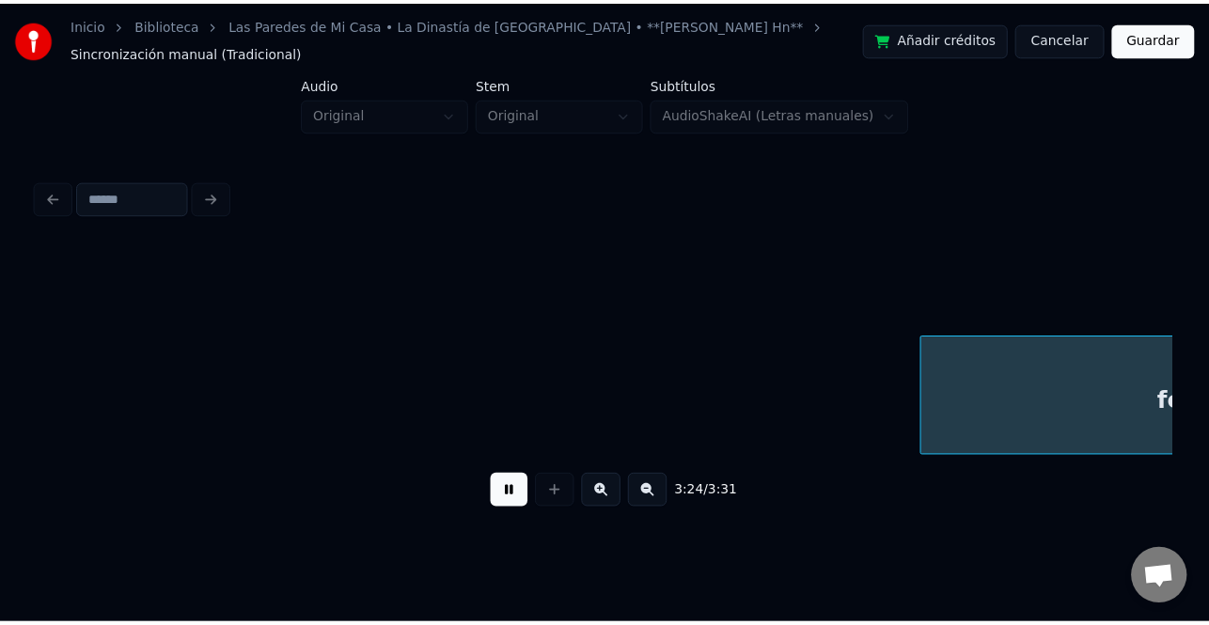
scroll to position [0, 38546]
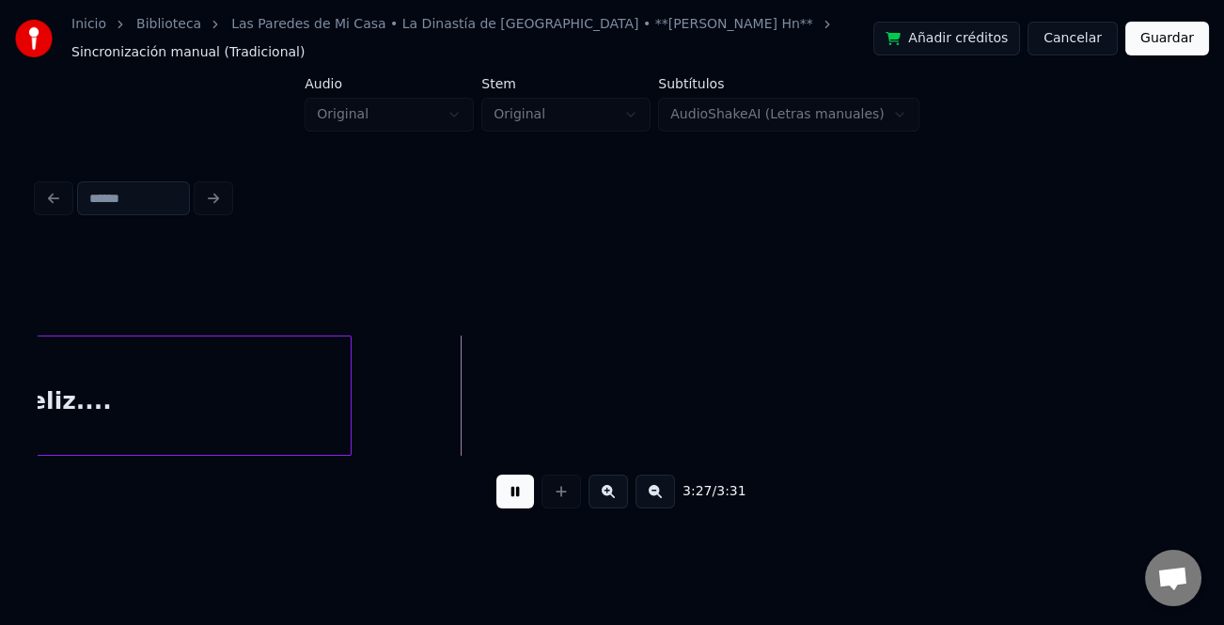
click at [517, 489] on button at bounding box center [515, 492] width 38 height 34
click at [1166, 37] on button "Guardar" at bounding box center [1168, 39] width 84 height 34
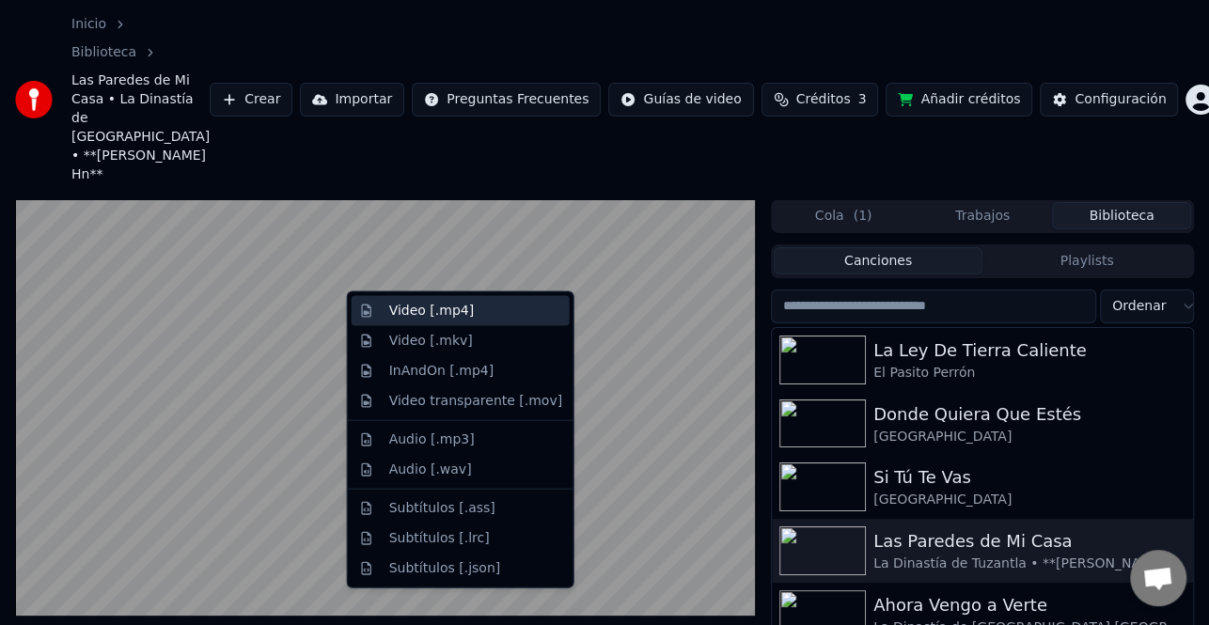
click at [443, 309] on div "Video [.mp4]" at bounding box center [431, 311] width 85 height 19
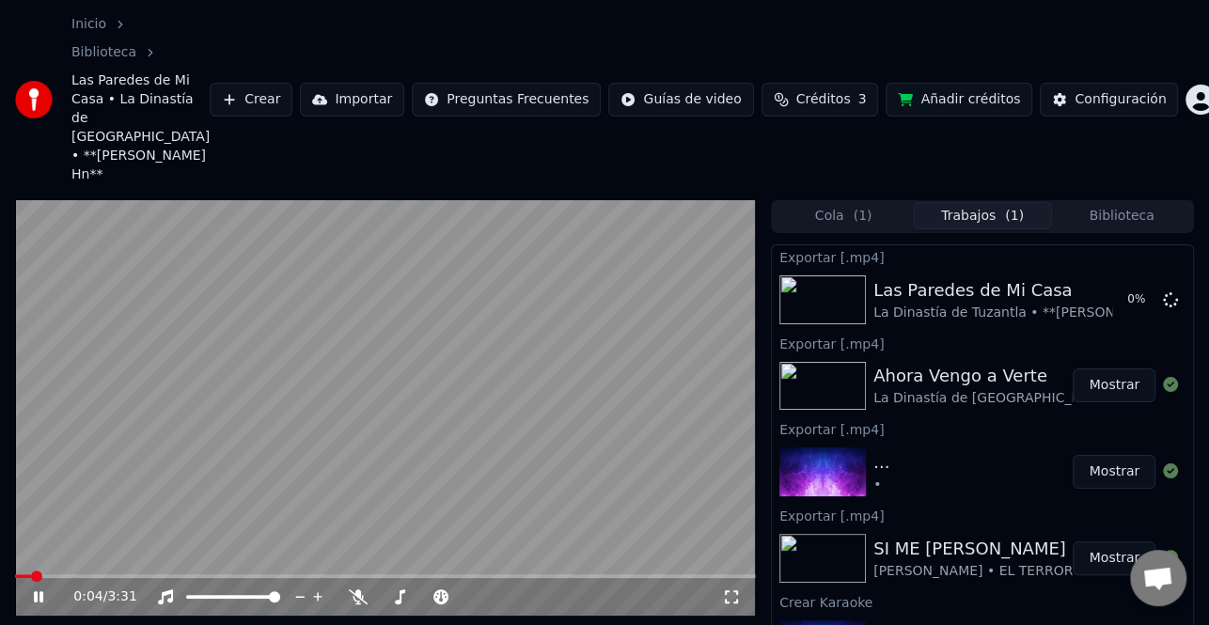
click at [38, 588] on div "0:04 / 3:31" at bounding box center [386, 597] width 726 height 19
click at [38, 590] on icon at bounding box center [51, 597] width 43 height 15
click at [1108, 202] on button "Biblioteca" at bounding box center [1121, 215] width 139 height 27
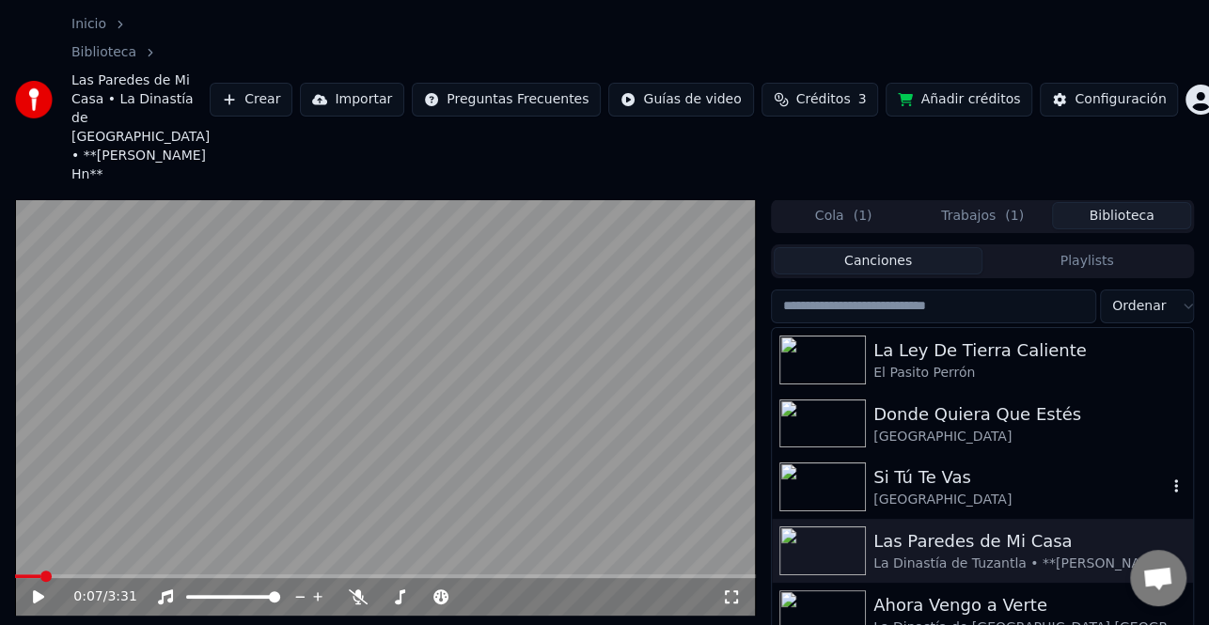
click at [945, 464] on div "Si Tú Te Vas" at bounding box center [1020, 477] width 293 height 26
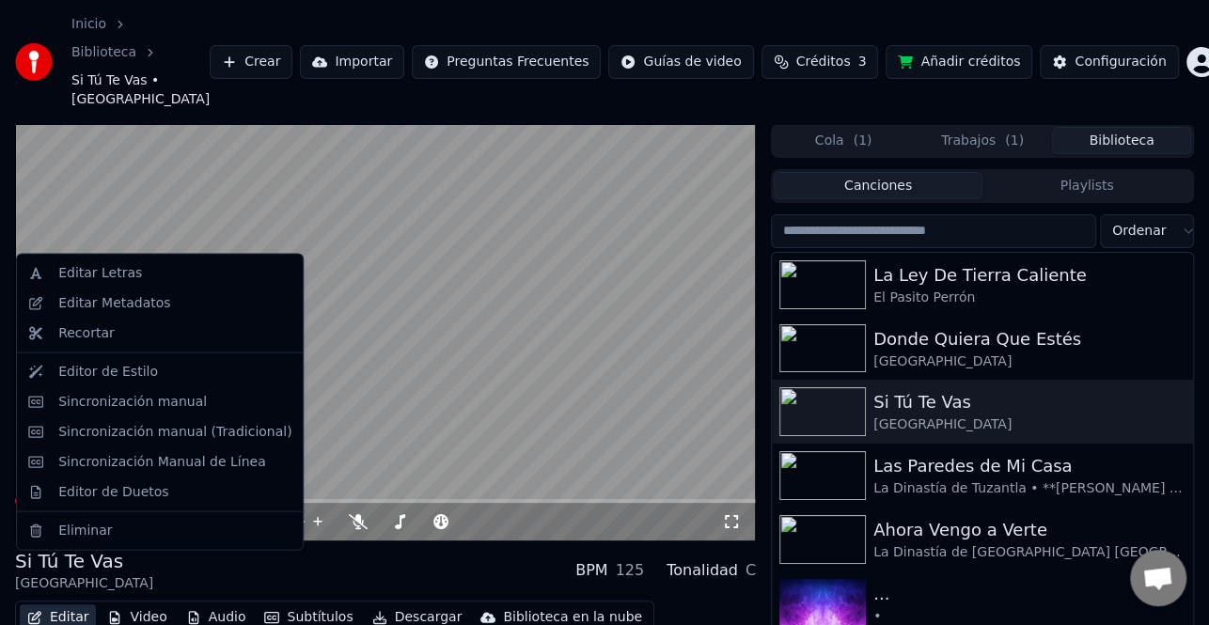
click at [64, 605] on button "Editar" at bounding box center [58, 618] width 76 height 26
click at [177, 308] on div "Editar Metadatos" at bounding box center [174, 303] width 233 height 19
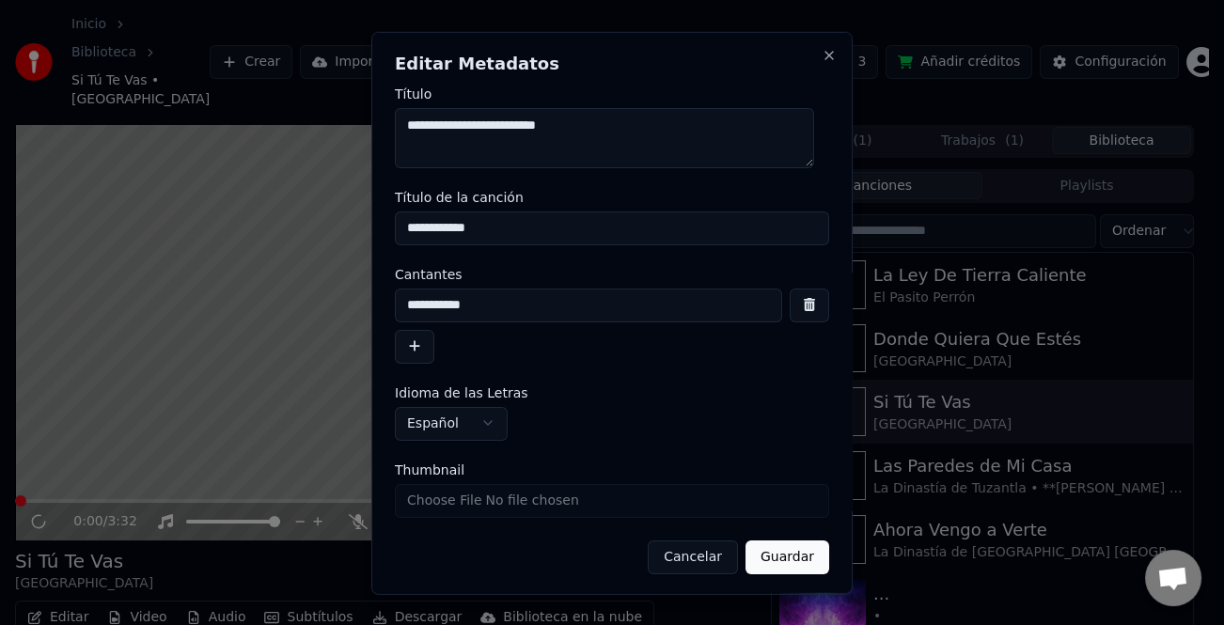
click at [416, 345] on button "button" at bounding box center [414, 346] width 39 height 34
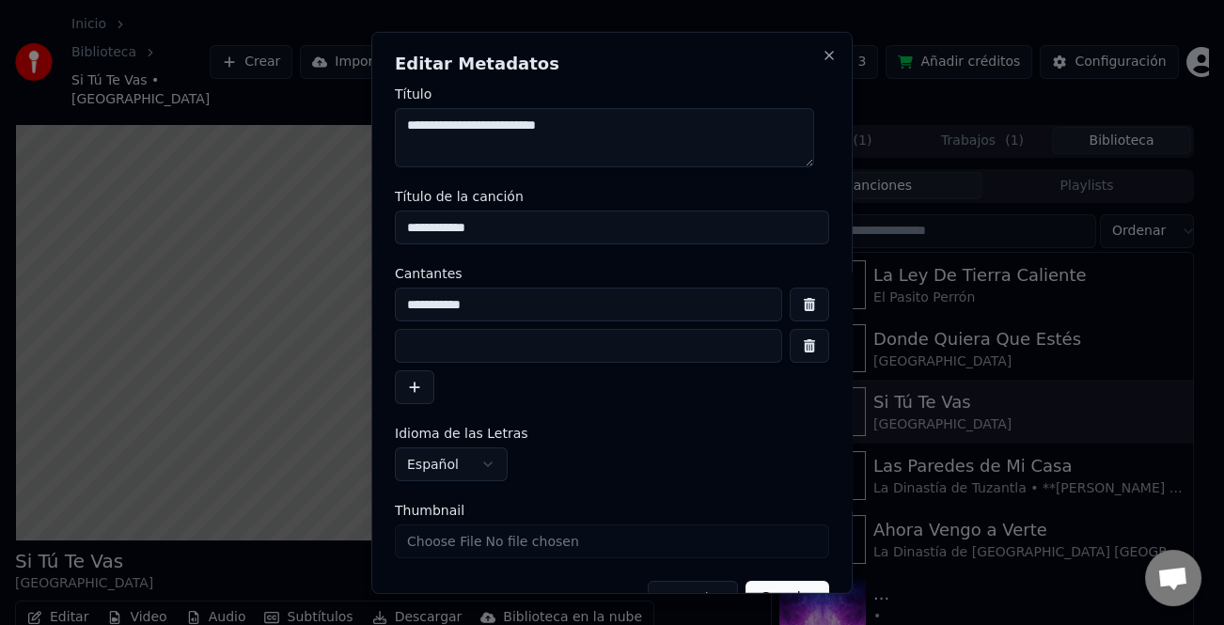
click at [434, 357] on input at bounding box center [588, 346] width 387 height 34
click at [464, 357] on input "**" at bounding box center [588, 346] width 387 height 34
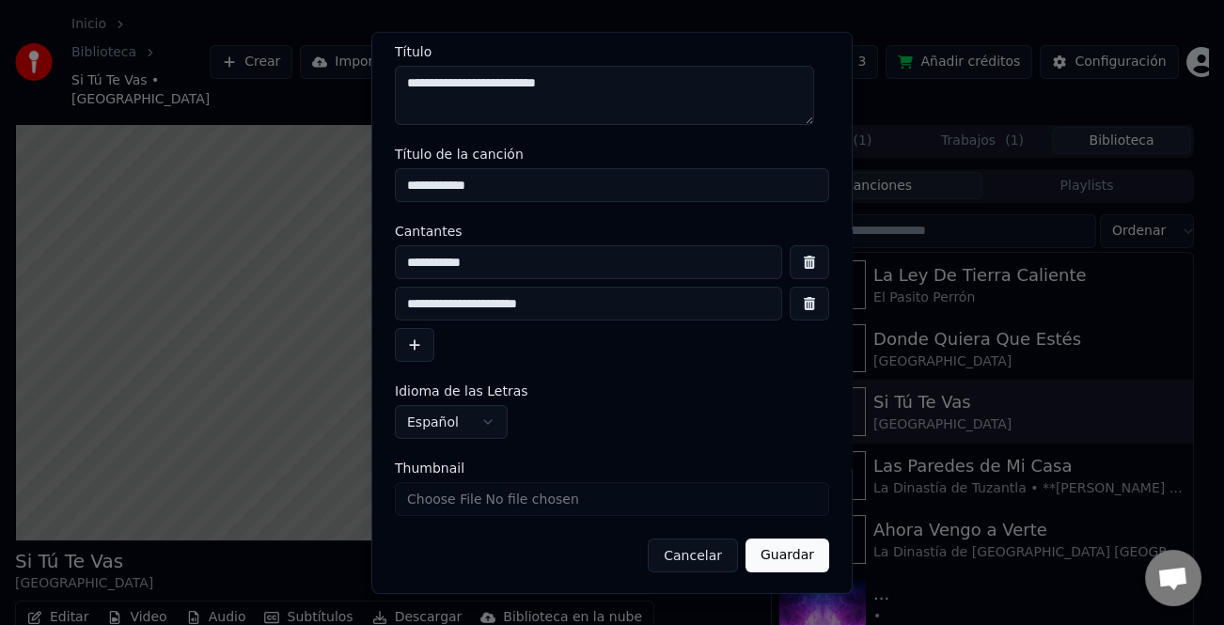
scroll to position [44, 0]
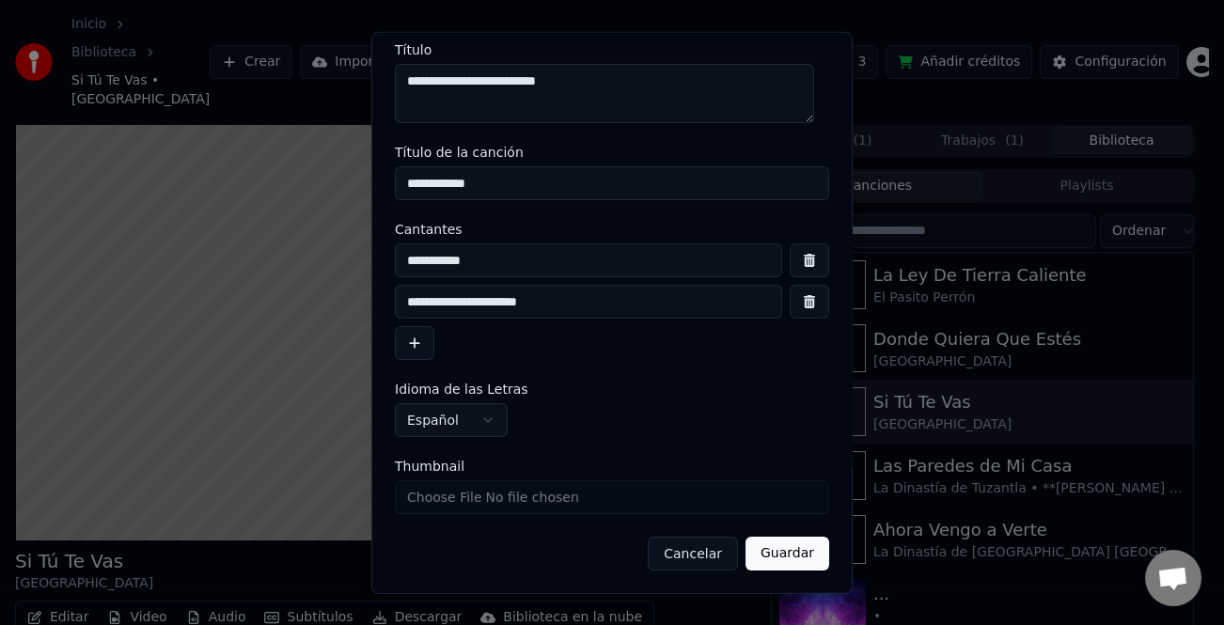
type input "**********"
click at [779, 547] on button "Guardar" at bounding box center [788, 554] width 84 height 34
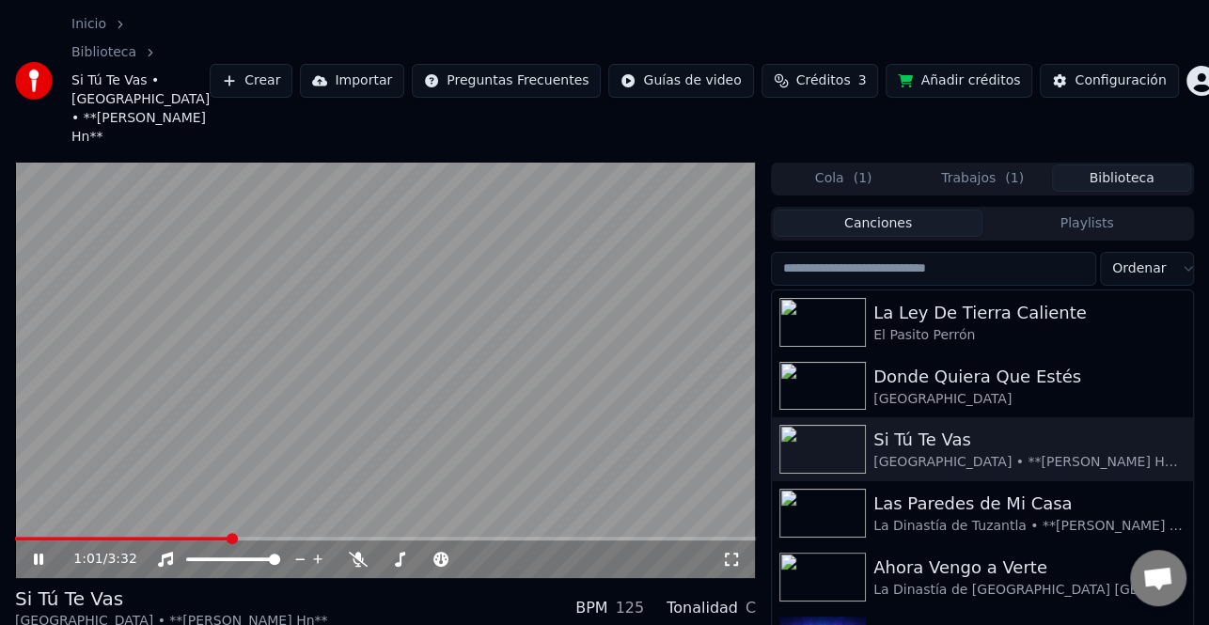
click at [41, 554] on icon at bounding box center [38, 559] width 9 height 11
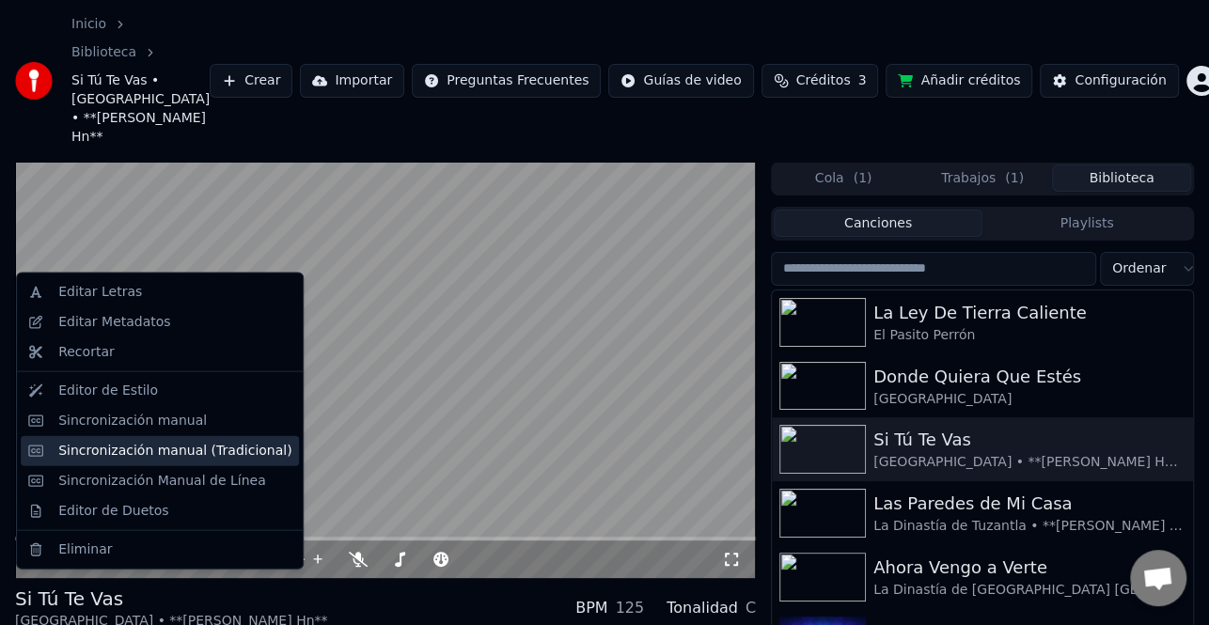
click at [204, 455] on div "Sincronización manual (Tradicional)" at bounding box center [174, 450] width 233 height 19
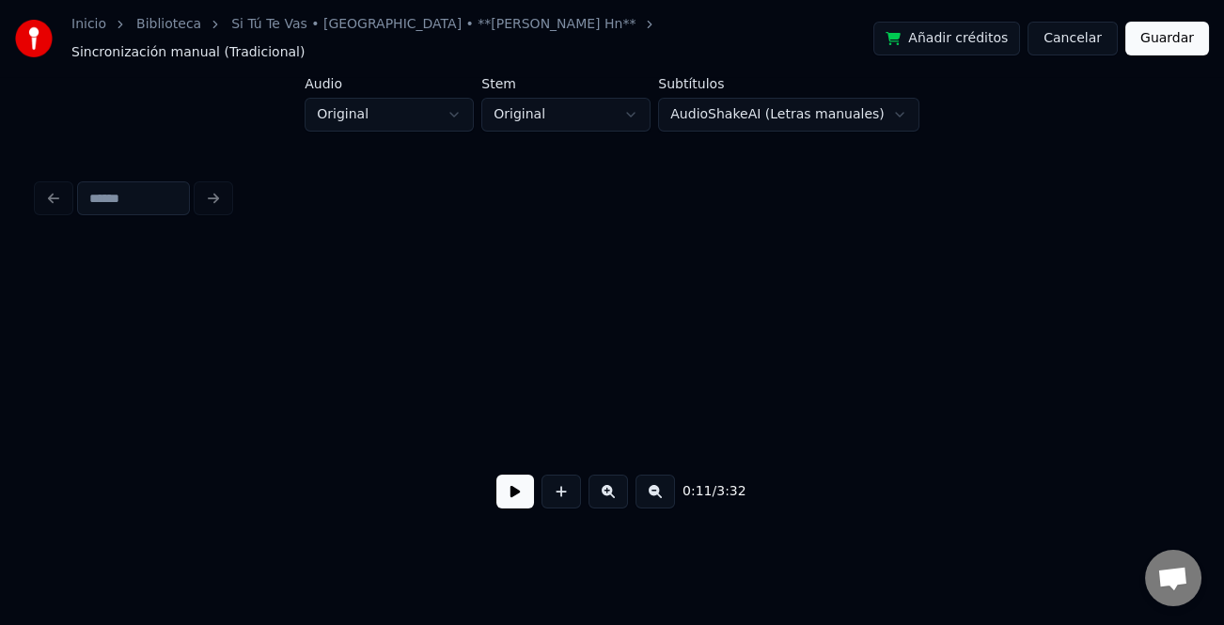
scroll to position [0, 2248]
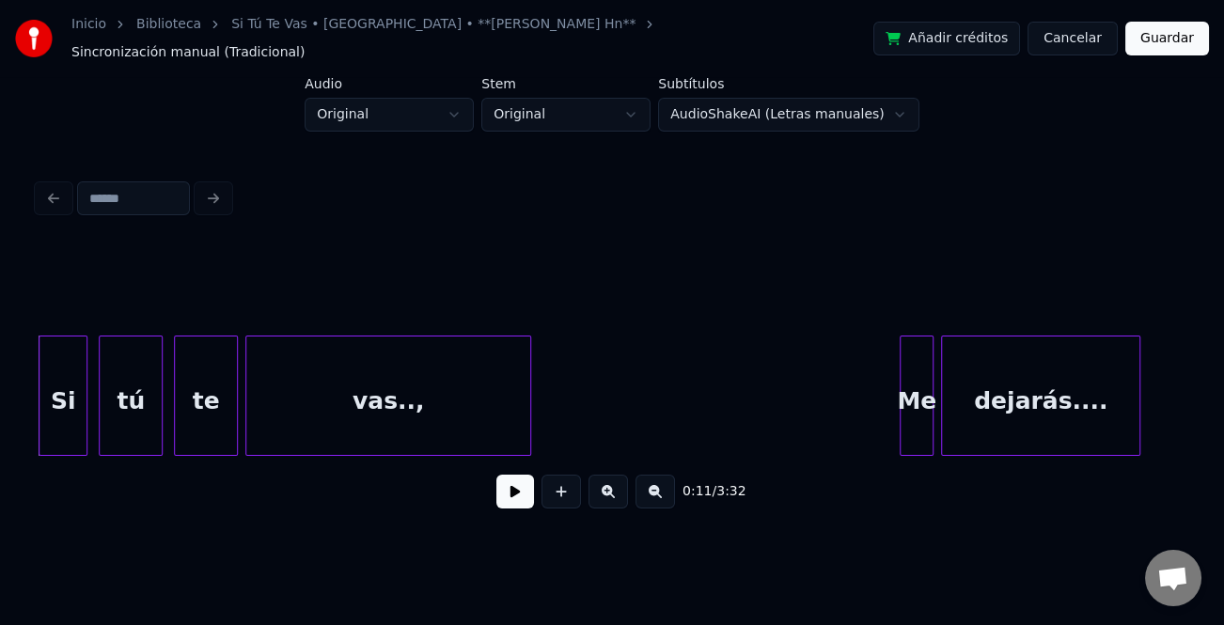
click at [285, 492] on div "0:11 / 3:32" at bounding box center [612, 491] width 1119 height 41
drag, startPoint x: 543, startPoint y: 488, endPoint x: 532, endPoint y: 488, distance: 11.3
click at [543, 488] on button at bounding box center [561, 492] width 39 height 34
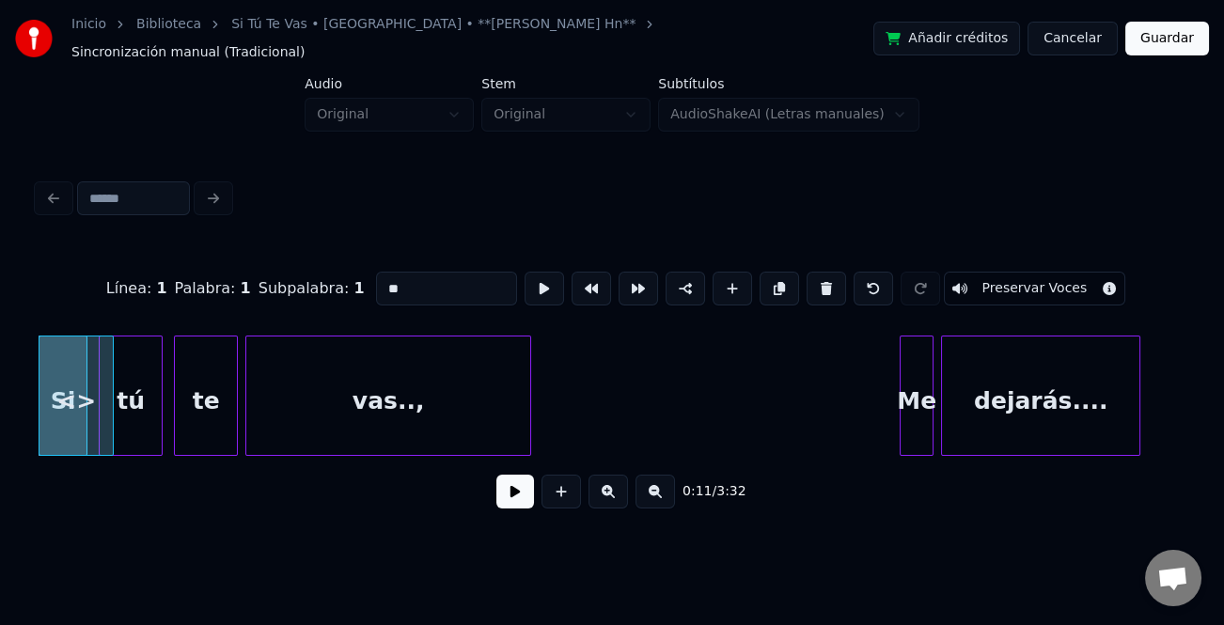
click at [515, 488] on button at bounding box center [515, 492] width 38 height 34
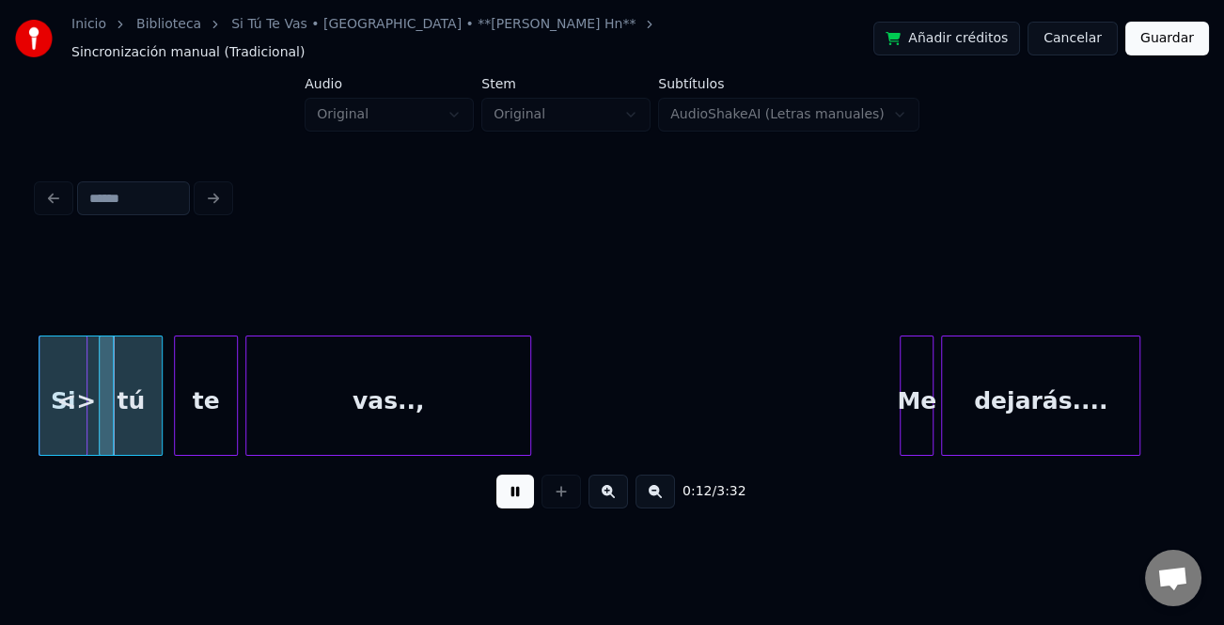
click at [515, 488] on button at bounding box center [515, 492] width 38 height 34
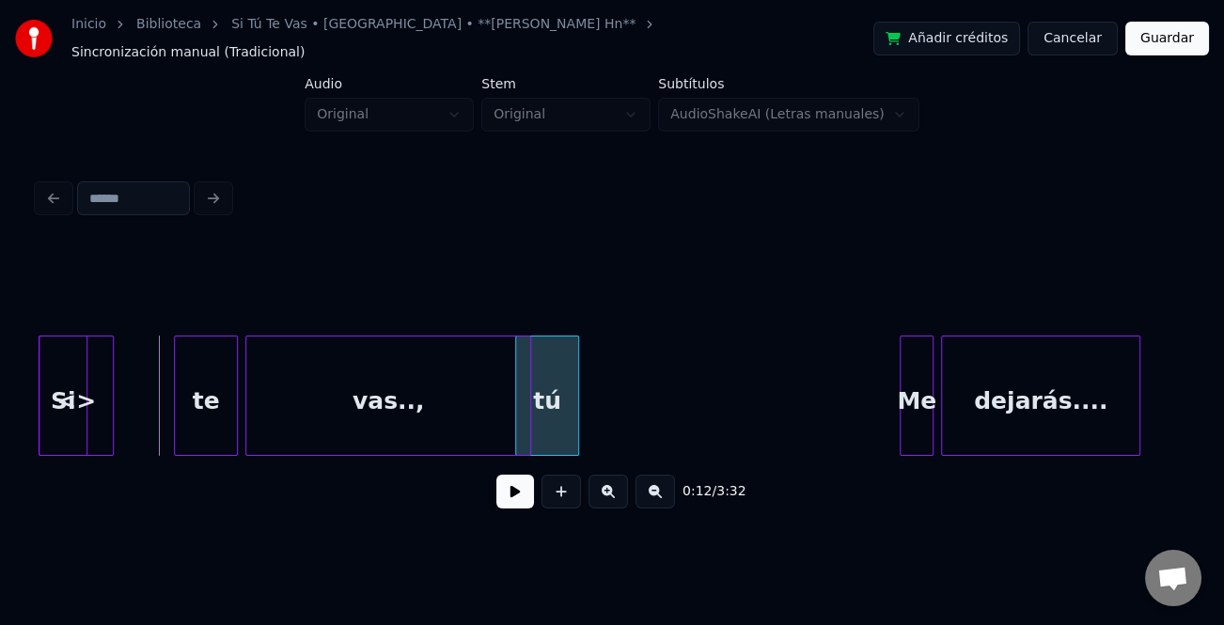
click at [559, 436] on div "tú" at bounding box center [547, 401] width 62 height 128
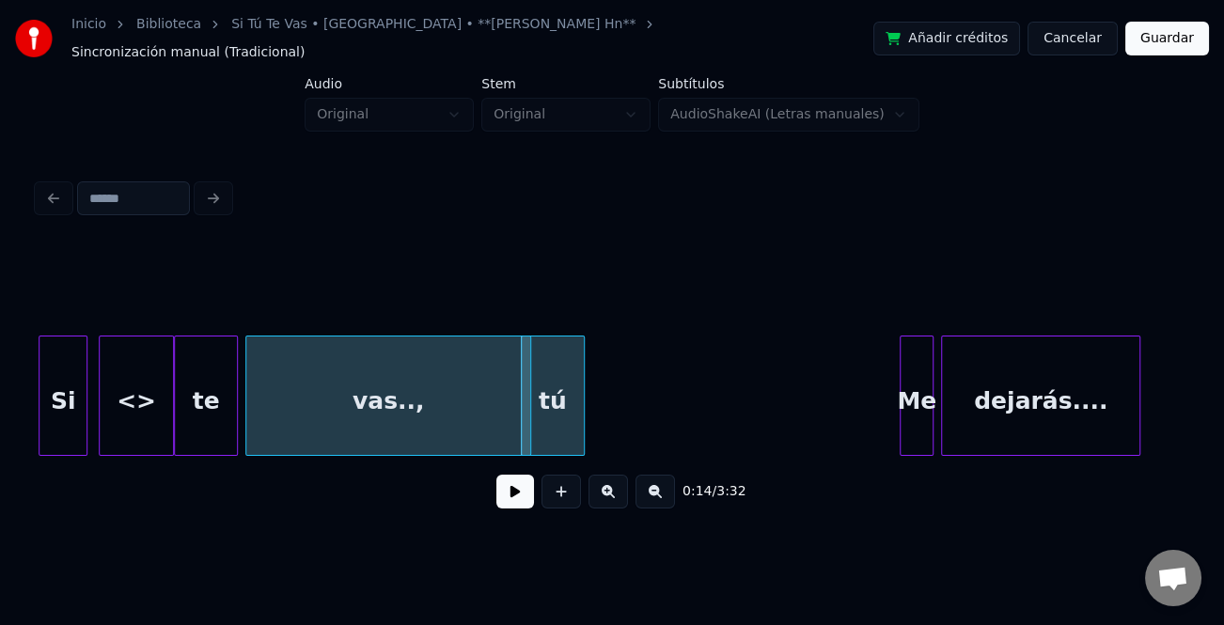
click at [130, 407] on div "<>" at bounding box center [136, 401] width 73 height 128
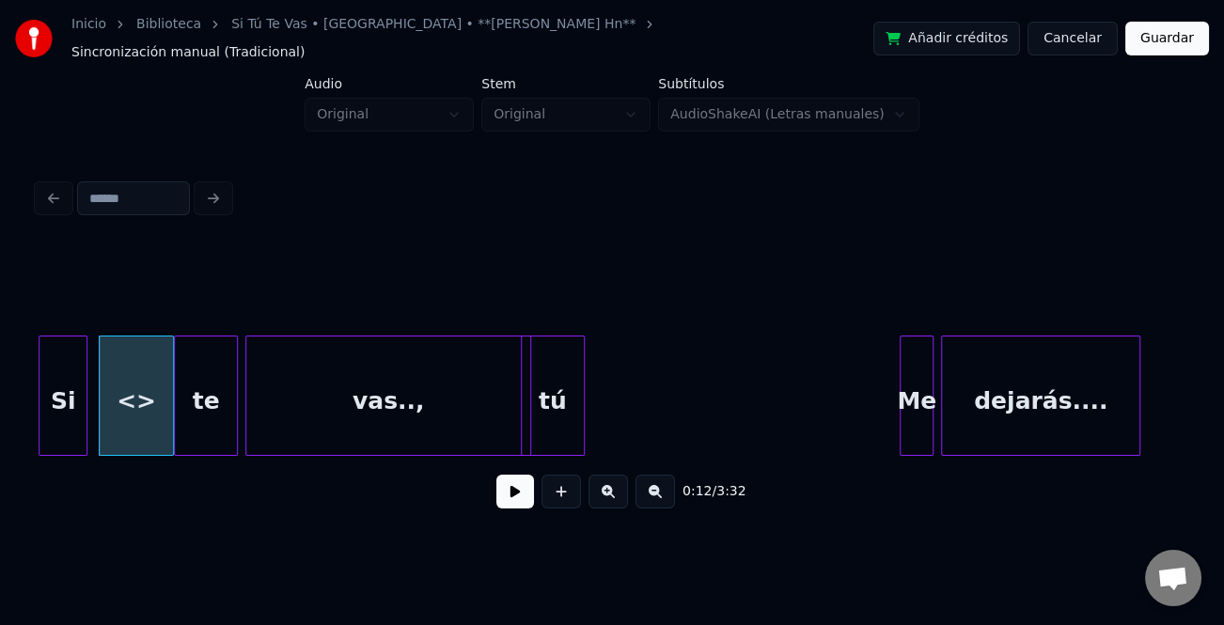
click at [144, 404] on div "<>" at bounding box center [136, 401] width 73 height 128
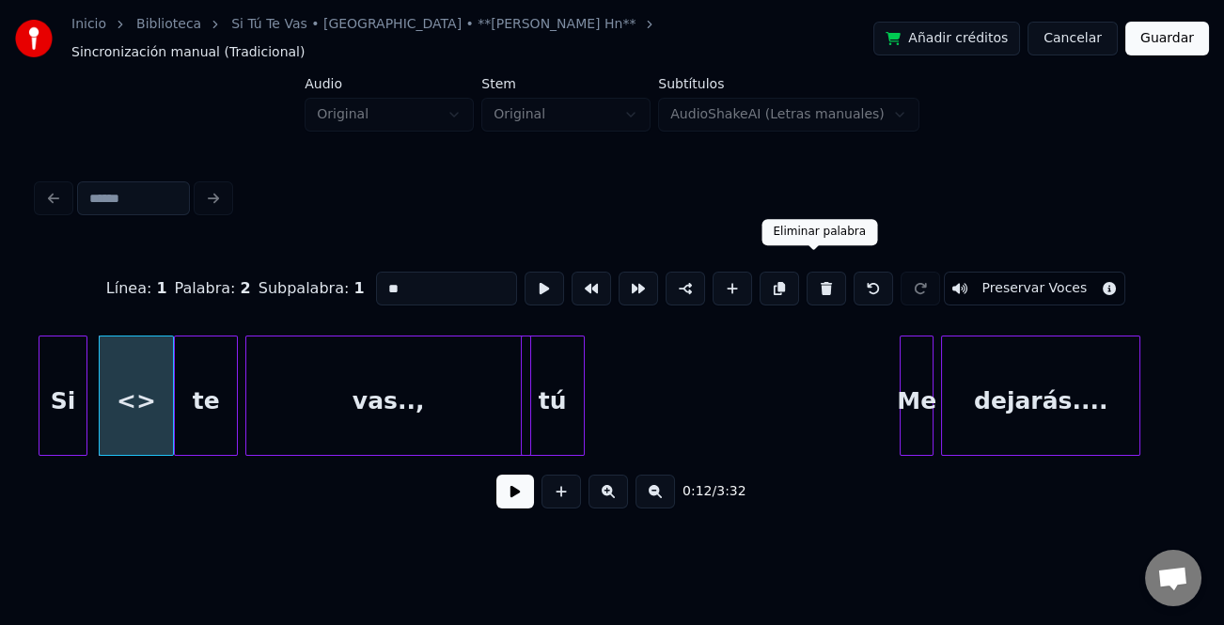
drag, startPoint x: 815, startPoint y: 281, endPoint x: 751, endPoint y: 299, distance: 66.4
click at [815, 280] on button at bounding box center [826, 289] width 39 height 34
type input "**"
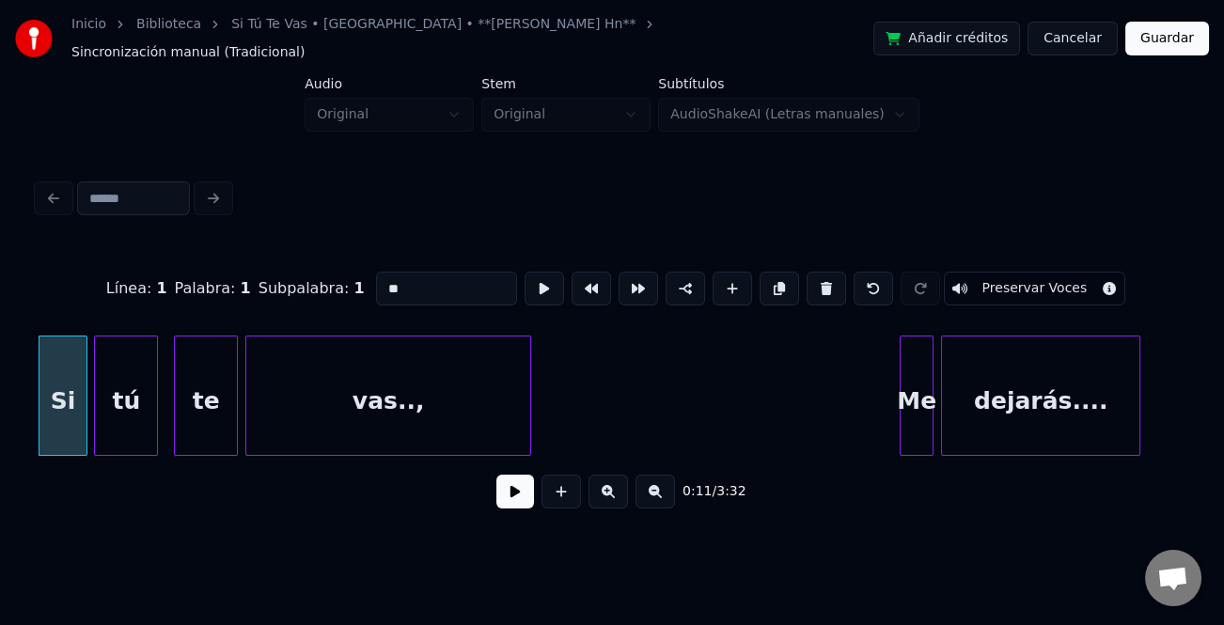
click at [138, 386] on div "tú" at bounding box center [126, 401] width 62 height 128
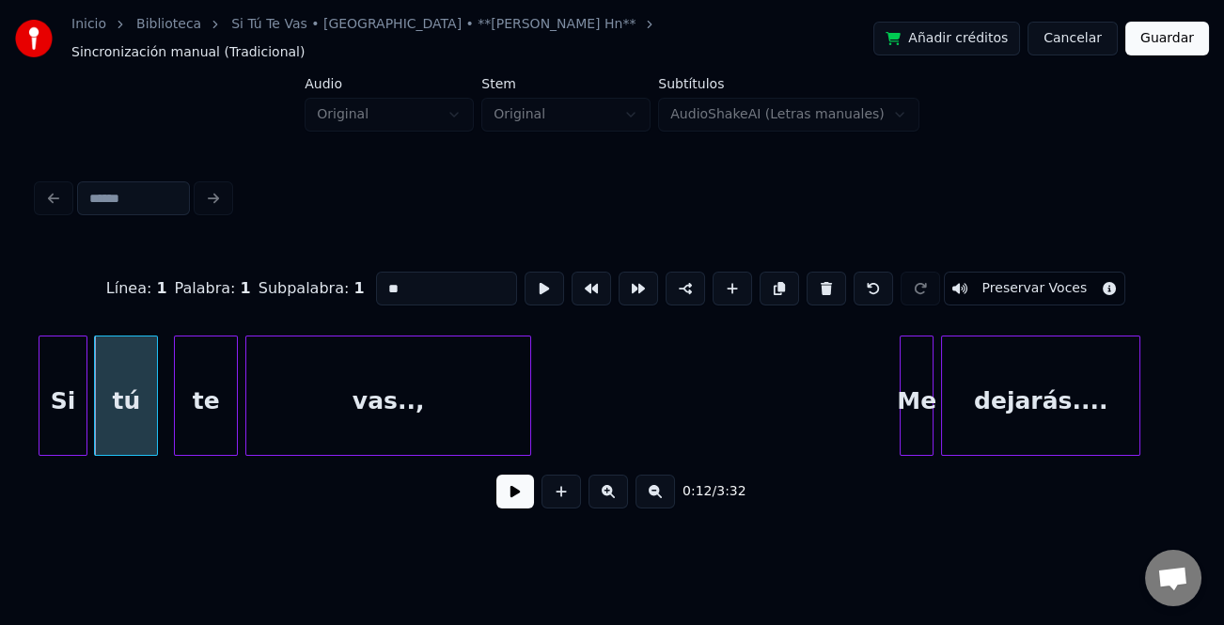
click at [520, 485] on button at bounding box center [515, 492] width 38 height 34
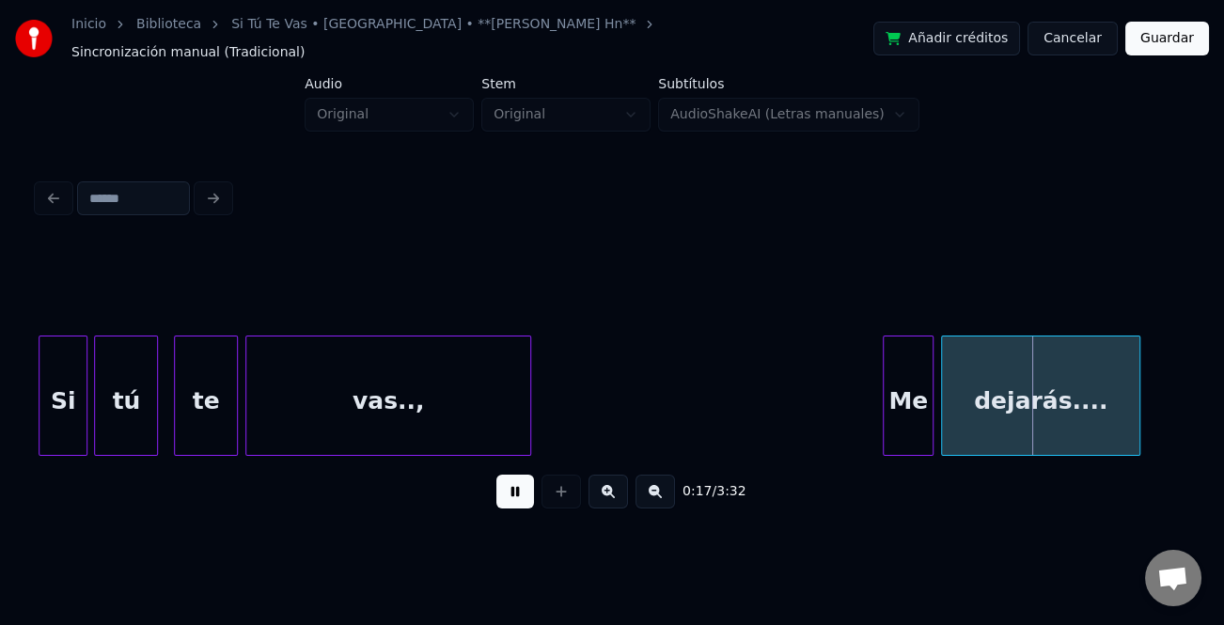
click at [884, 409] on div at bounding box center [887, 396] width 6 height 118
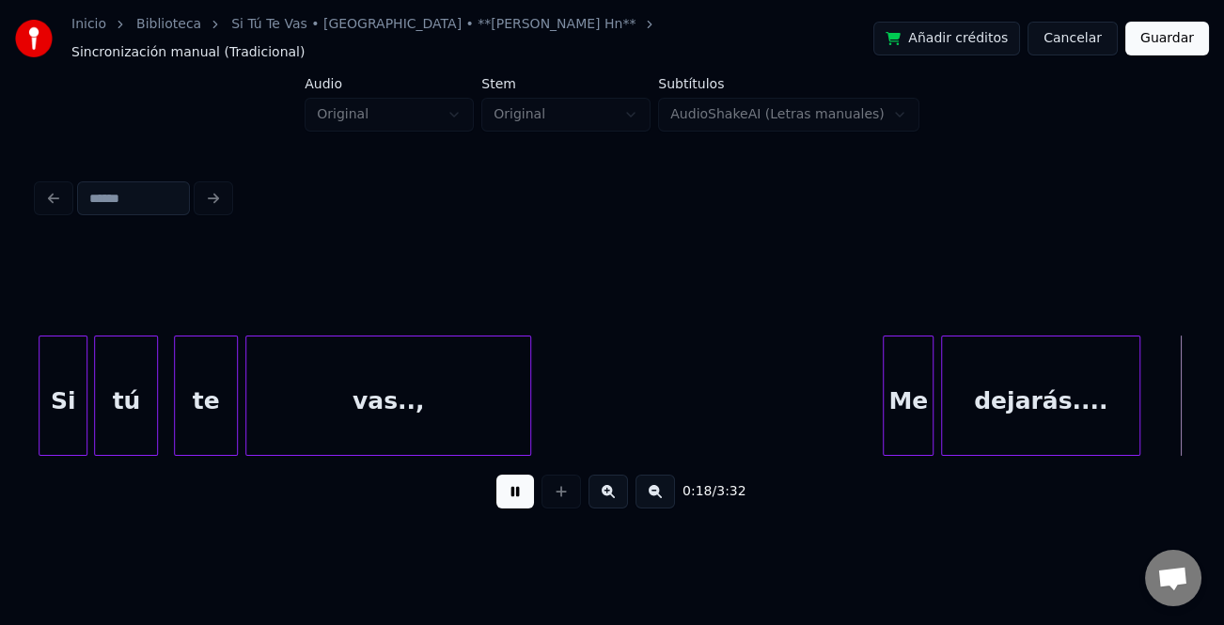
scroll to position [0, 3398]
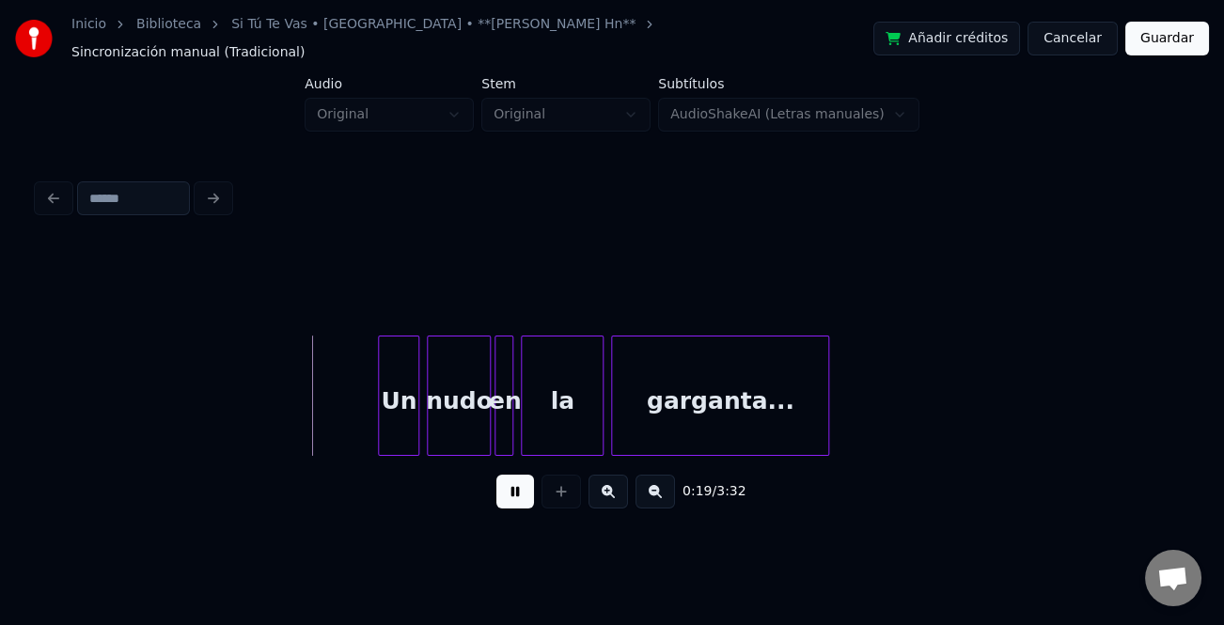
click at [396, 422] on div "Un" at bounding box center [398, 401] width 39 height 128
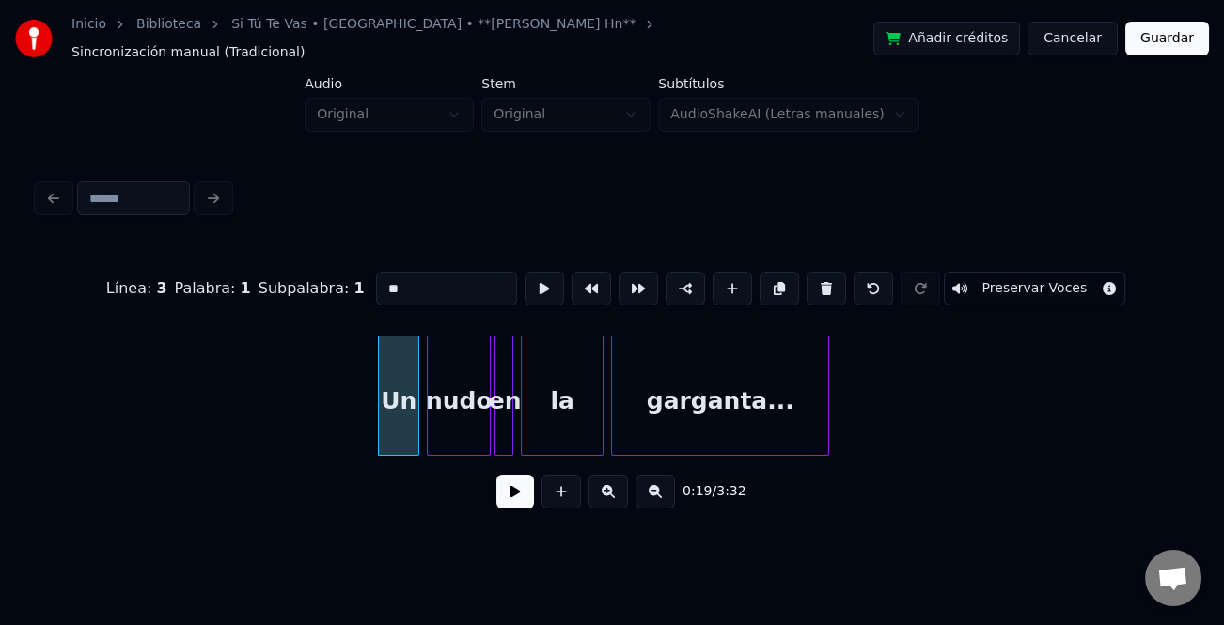
click at [521, 481] on button at bounding box center [515, 492] width 38 height 34
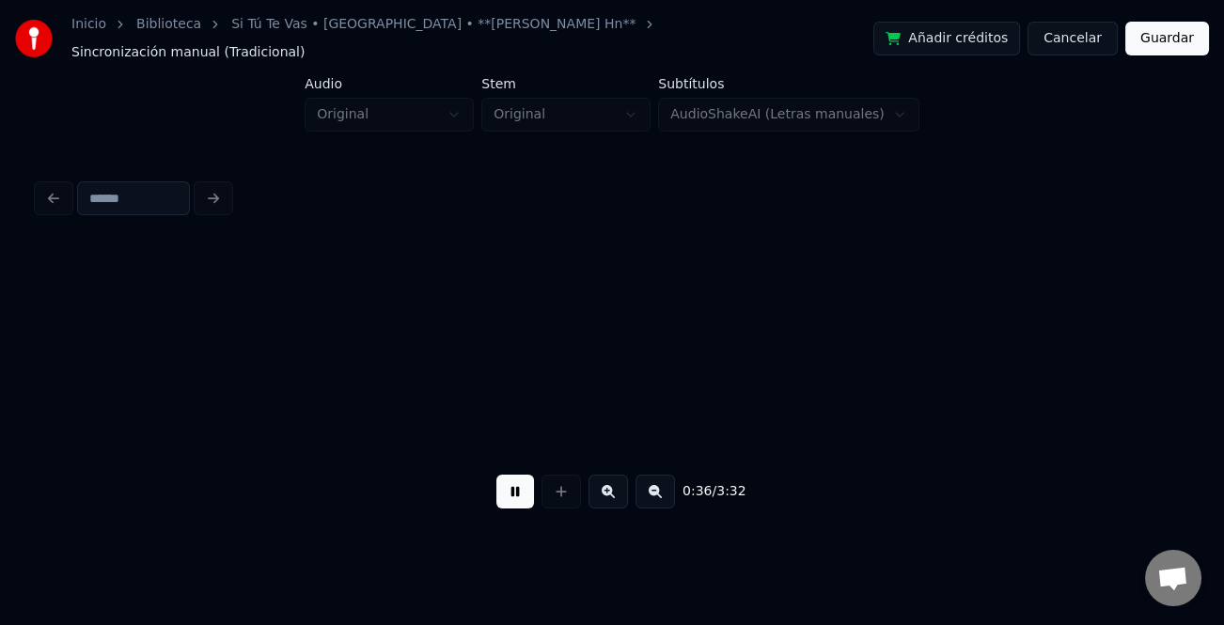
scroll to position [0, 6850]
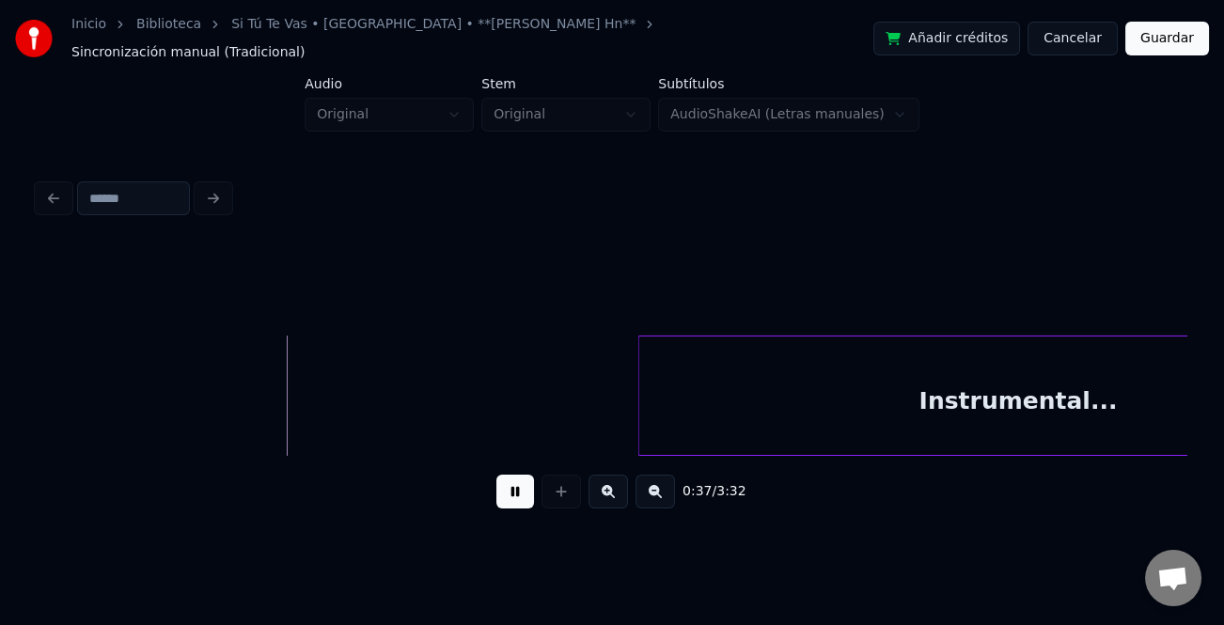
click at [667, 488] on button at bounding box center [655, 492] width 39 height 34
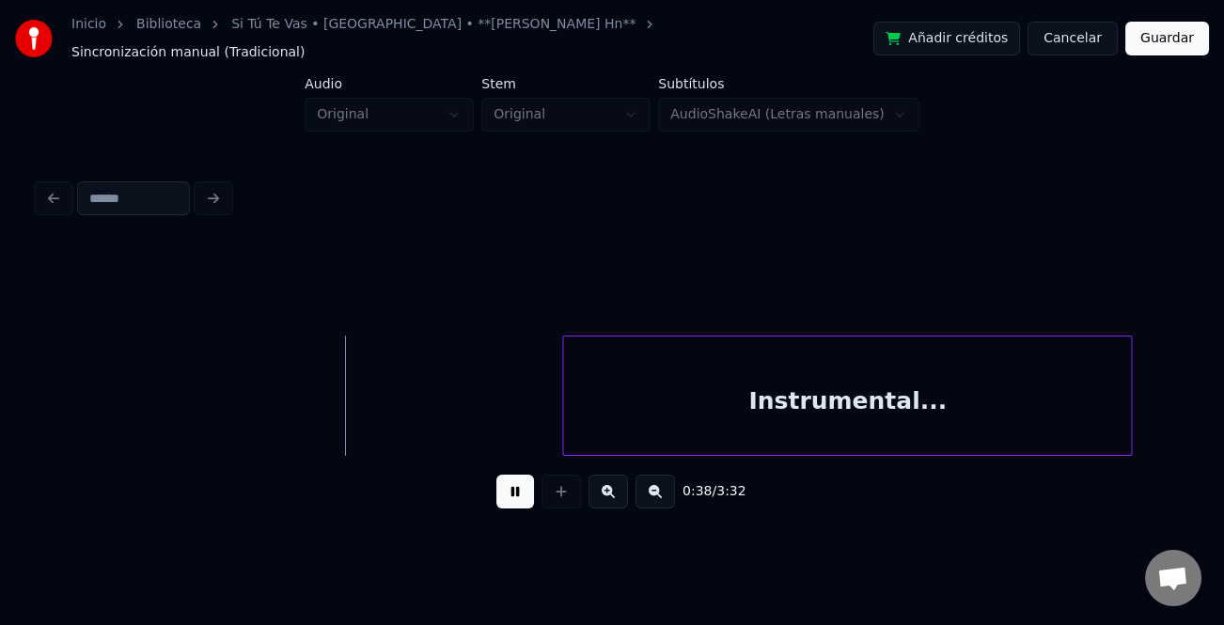
click at [667, 488] on button at bounding box center [655, 492] width 39 height 34
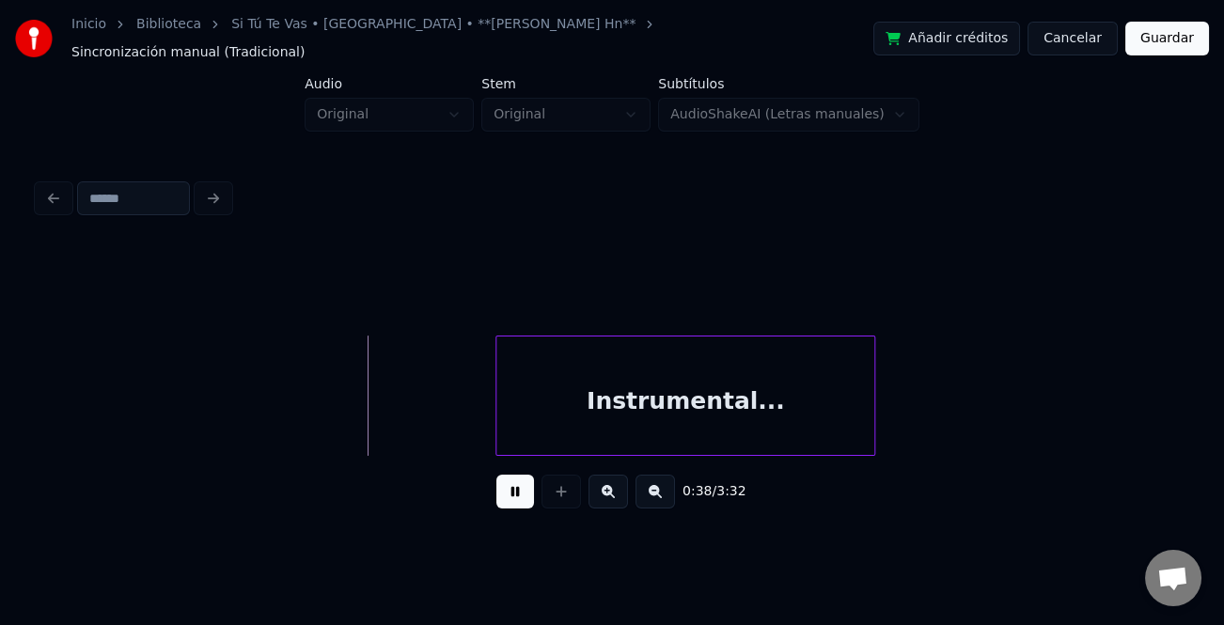
click at [667, 488] on button at bounding box center [655, 492] width 39 height 34
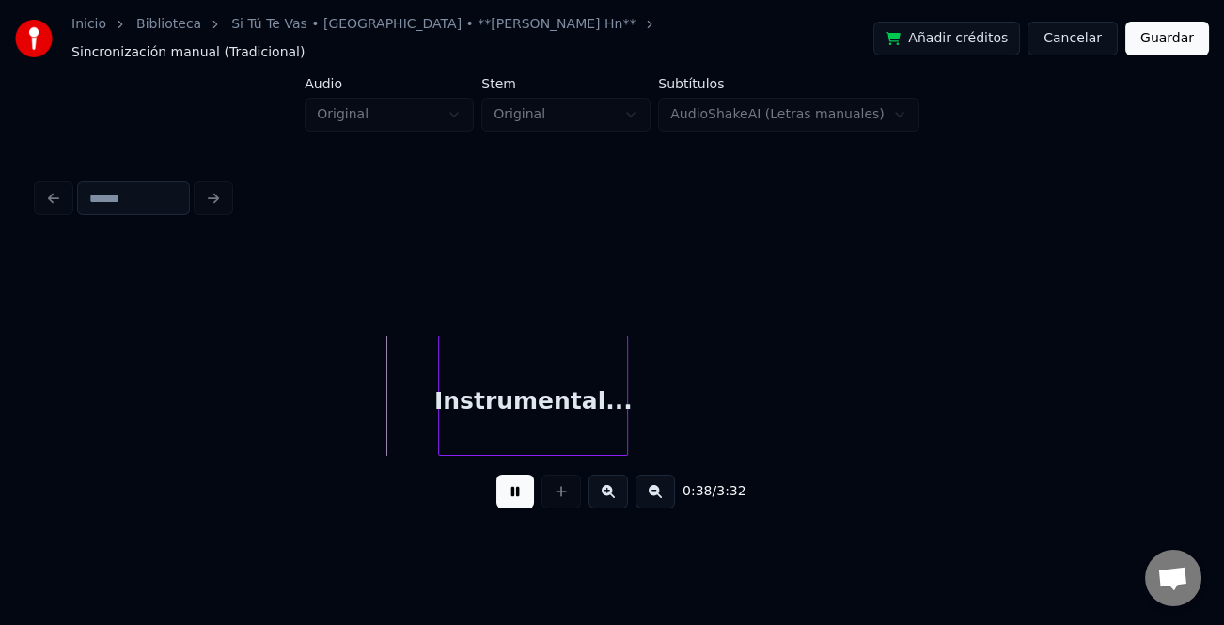
click at [667, 488] on button at bounding box center [655, 492] width 39 height 34
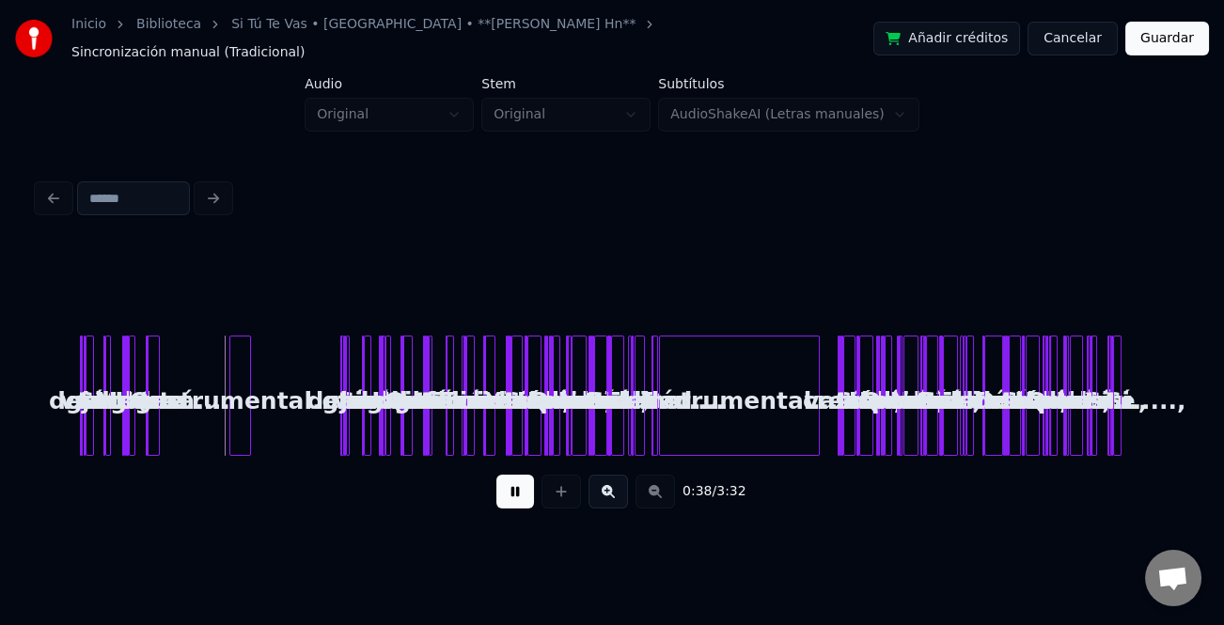
scroll to position [0, 0]
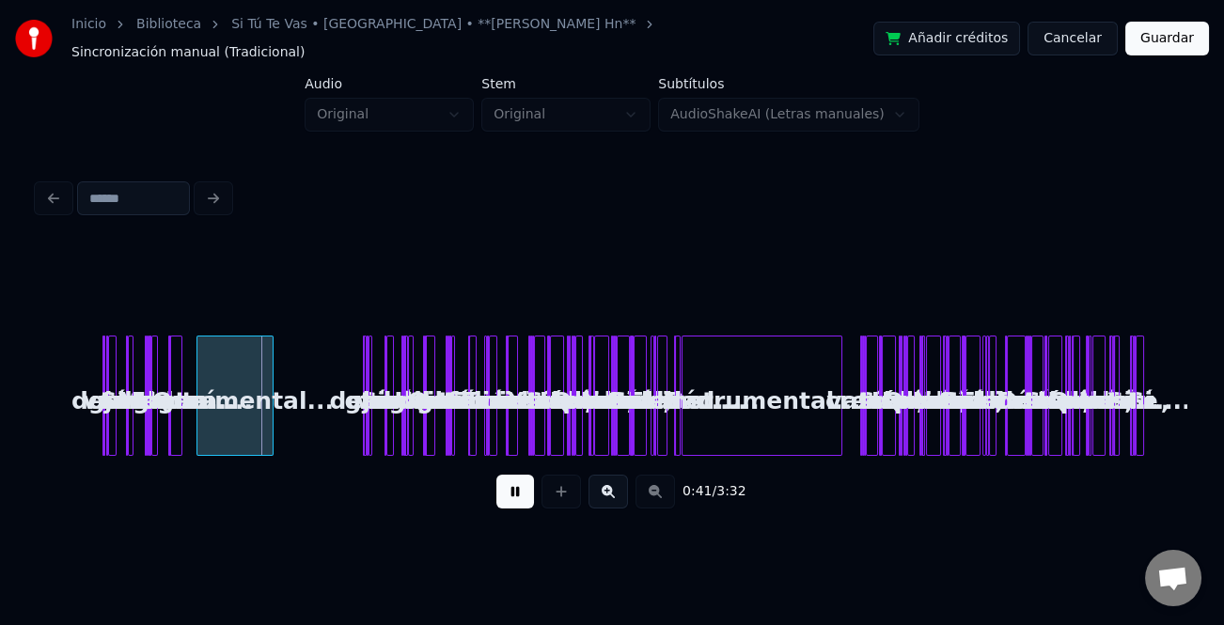
click at [197, 436] on div at bounding box center [200, 396] width 6 height 118
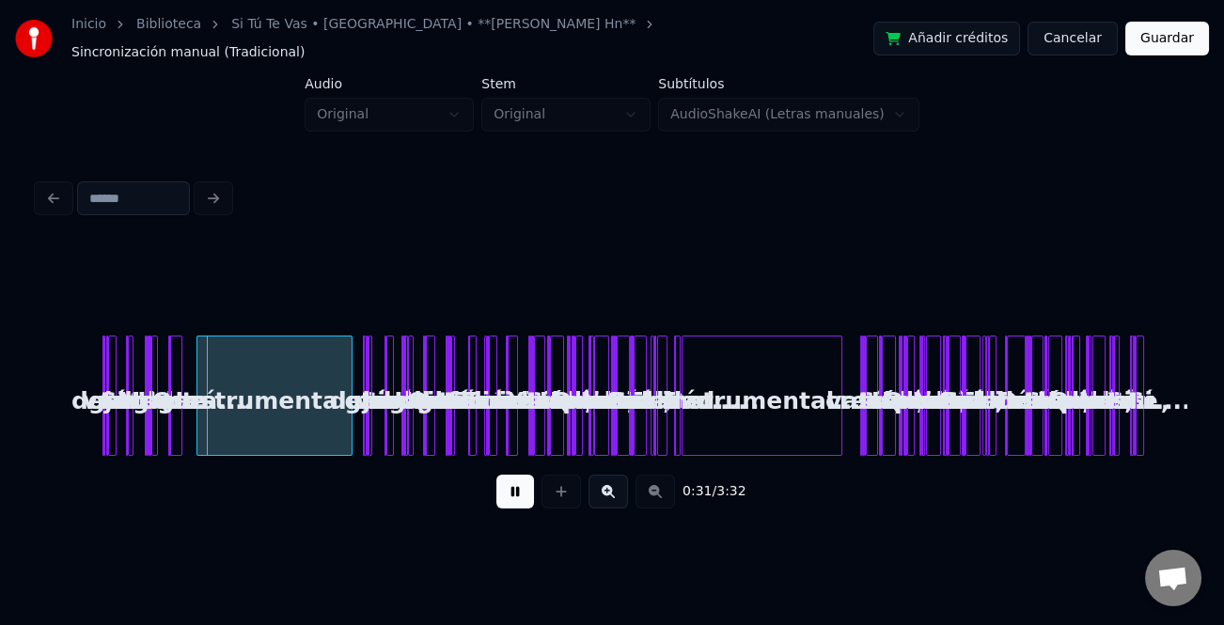
click at [346, 438] on div at bounding box center [349, 396] width 6 height 118
click at [845, 435] on div at bounding box center [845, 396] width 6 height 118
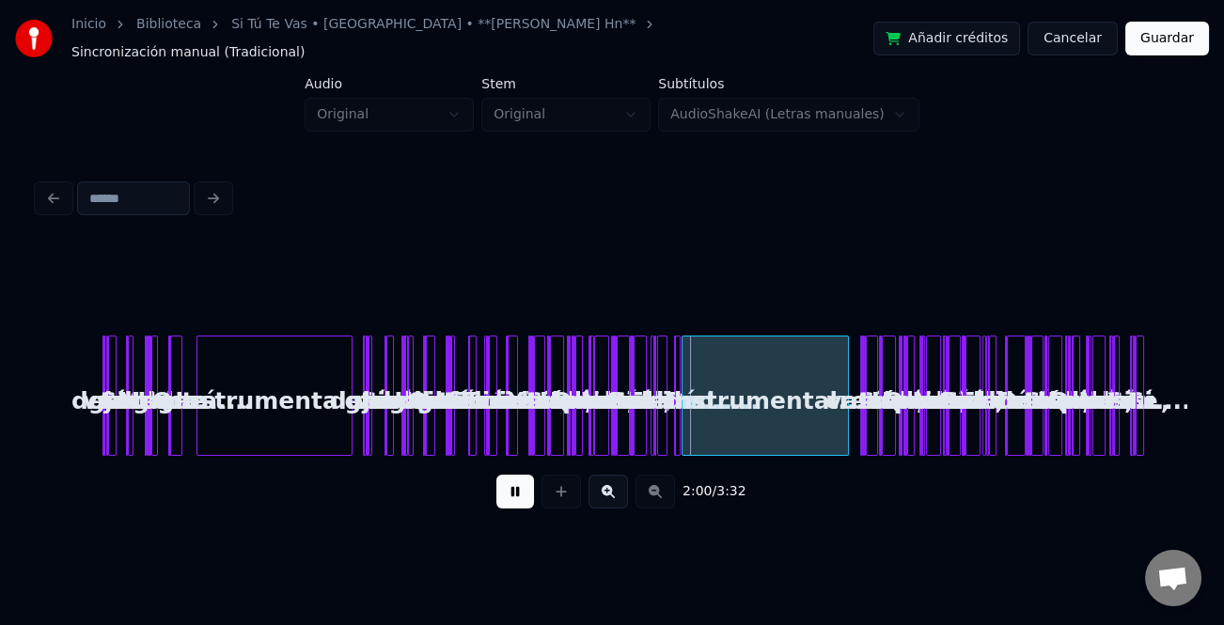
click at [352, 427] on div "Instrumental..." at bounding box center [275, 396] width 156 height 120
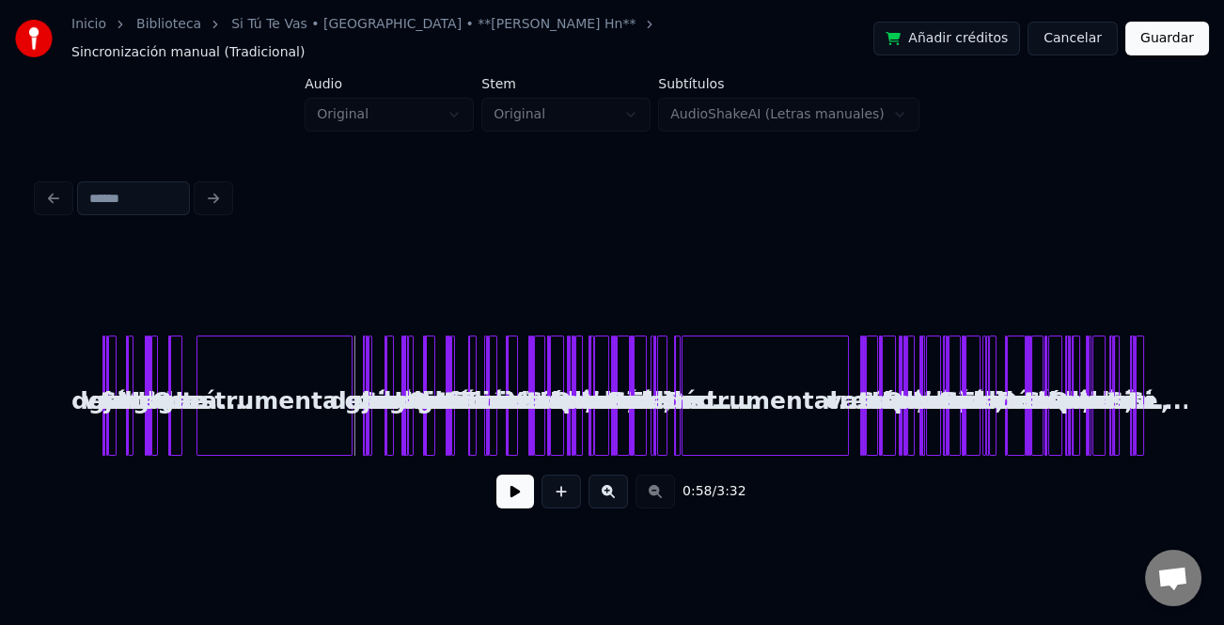
drag, startPoint x: 508, startPoint y: 476, endPoint x: 543, endPoint y: 484, distance: 36.7
click at [510, 476] on button at bounding box center [515, 492] width 38 height 34
click at [603, 480] on button at bounding box center [608, 492] width 39 height 34
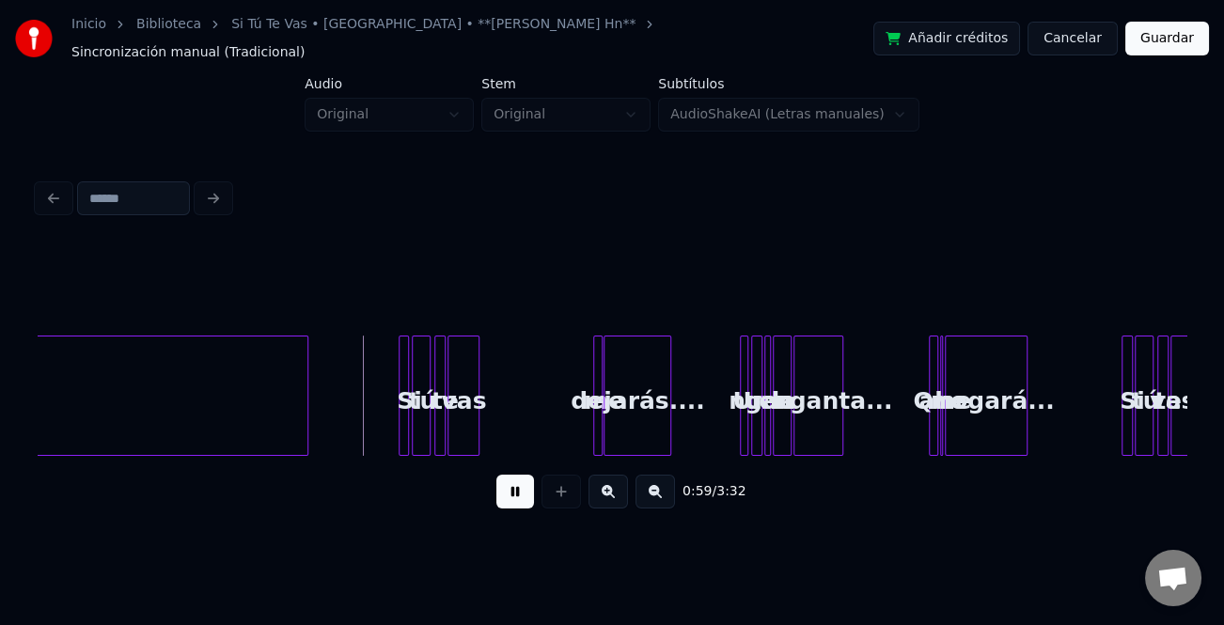
click at [603, 480] on button at bounding box center [608, 492] width 39 height 34
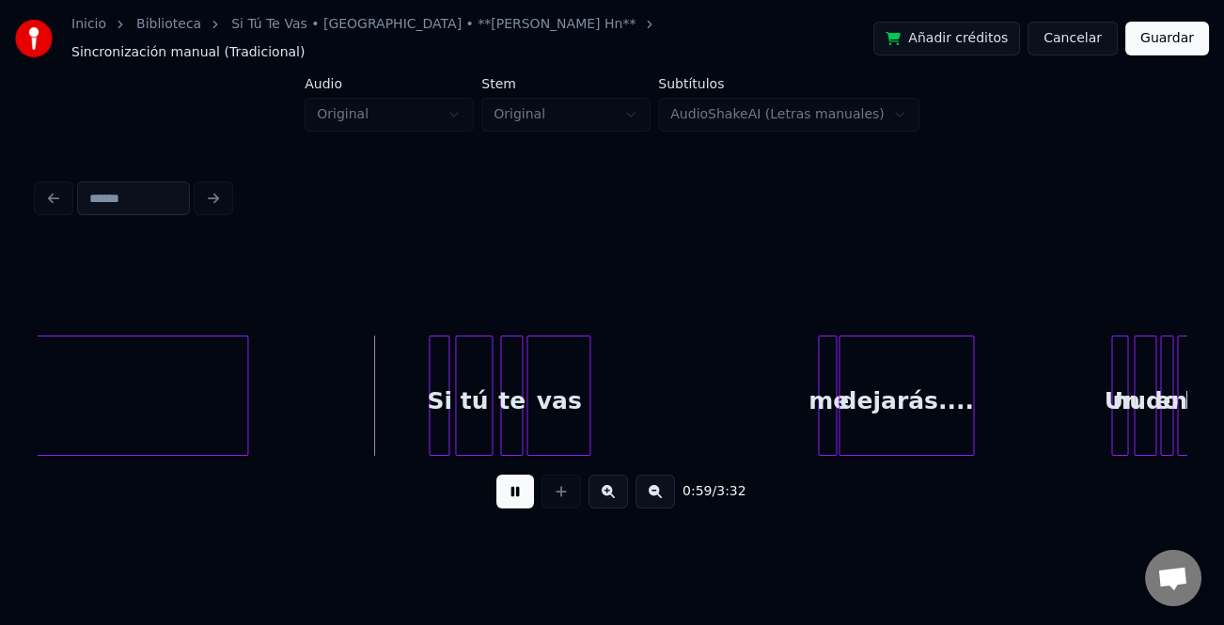
click at [603, 480] on button at bounding box center [608, 492] width 39 height 34
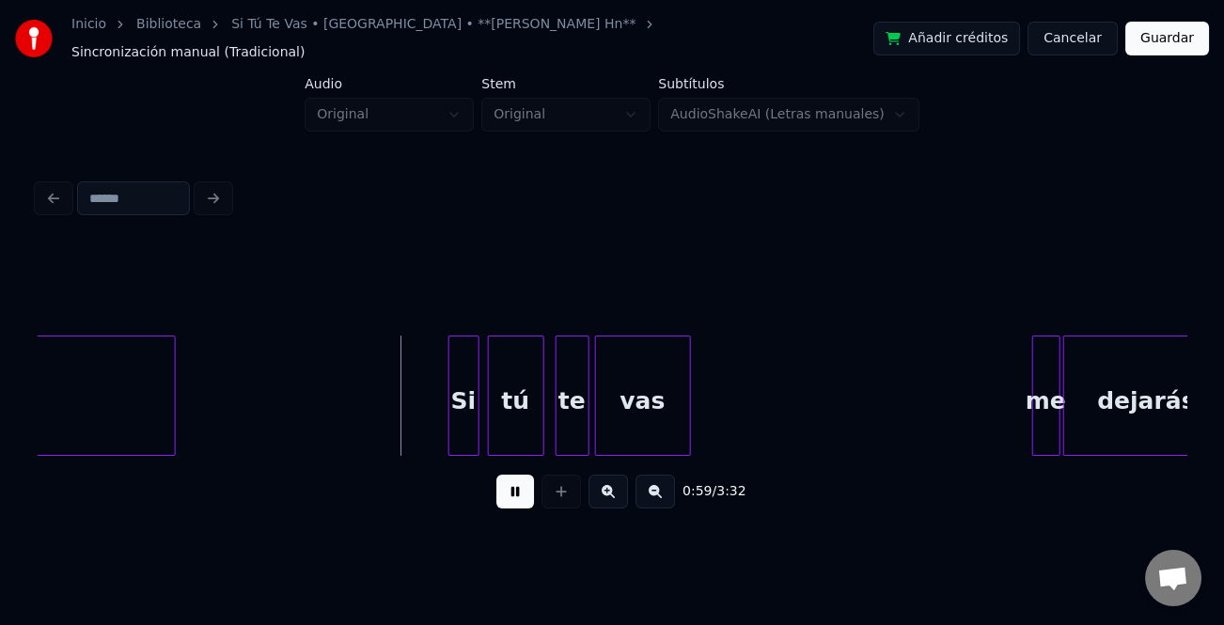
click at [603, 480] on button at bounding box center [608, 492] width 39 height 34
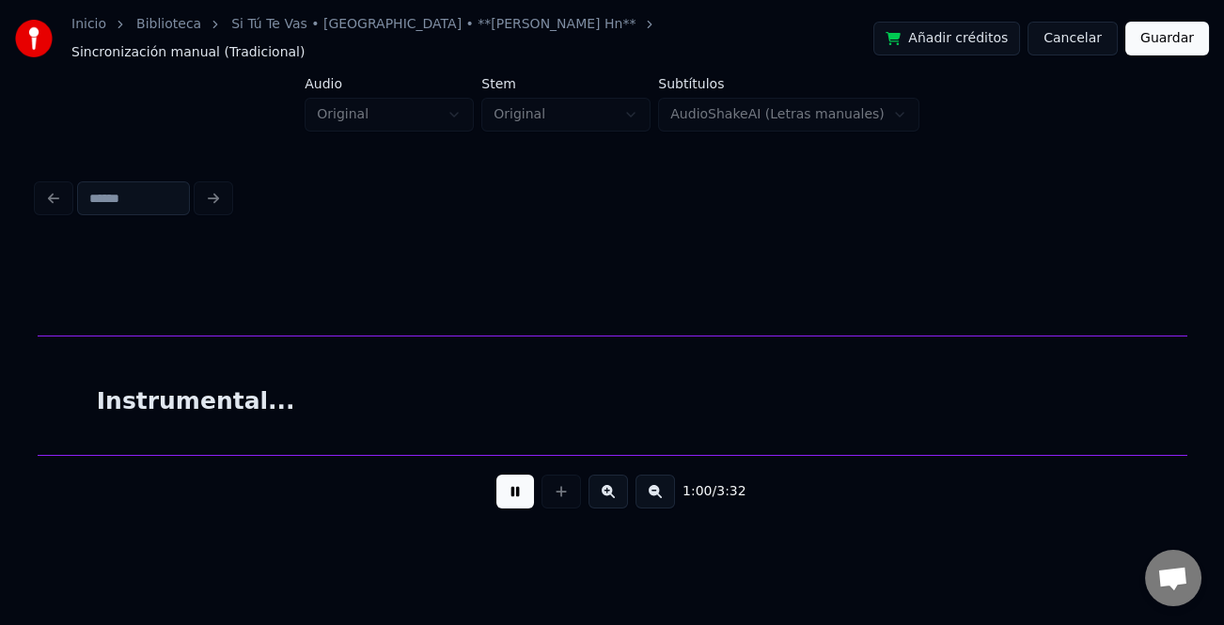
scroll to position [0, 10897]
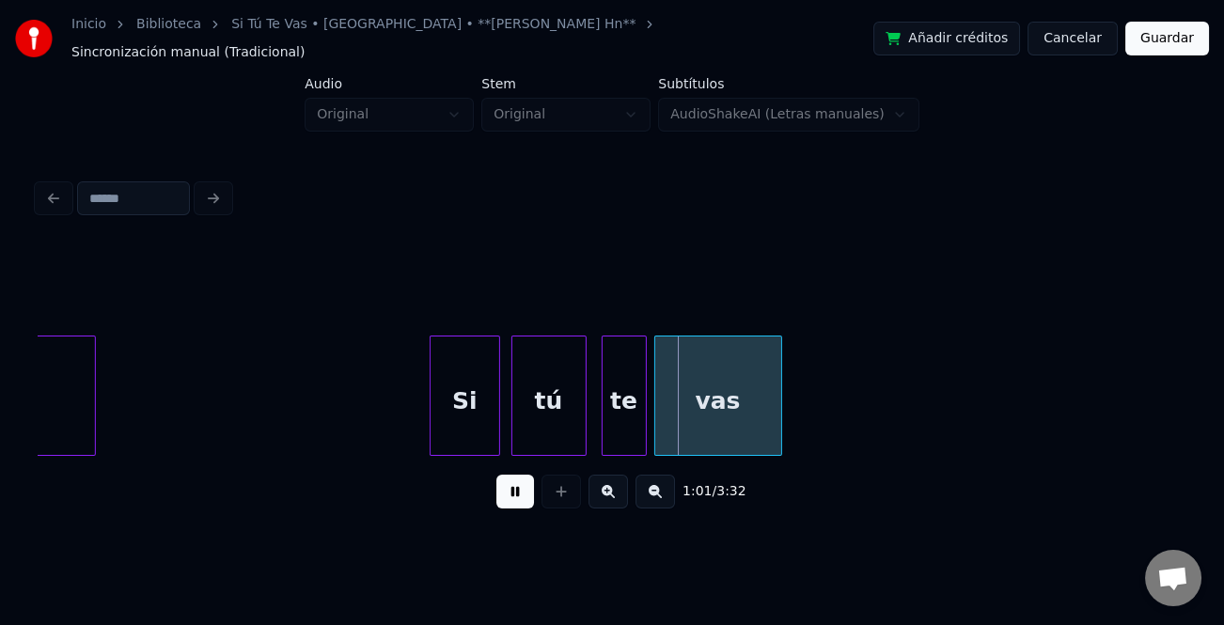
click at [431, 421] on div at bounding box center [434, 396] width 6 height 118
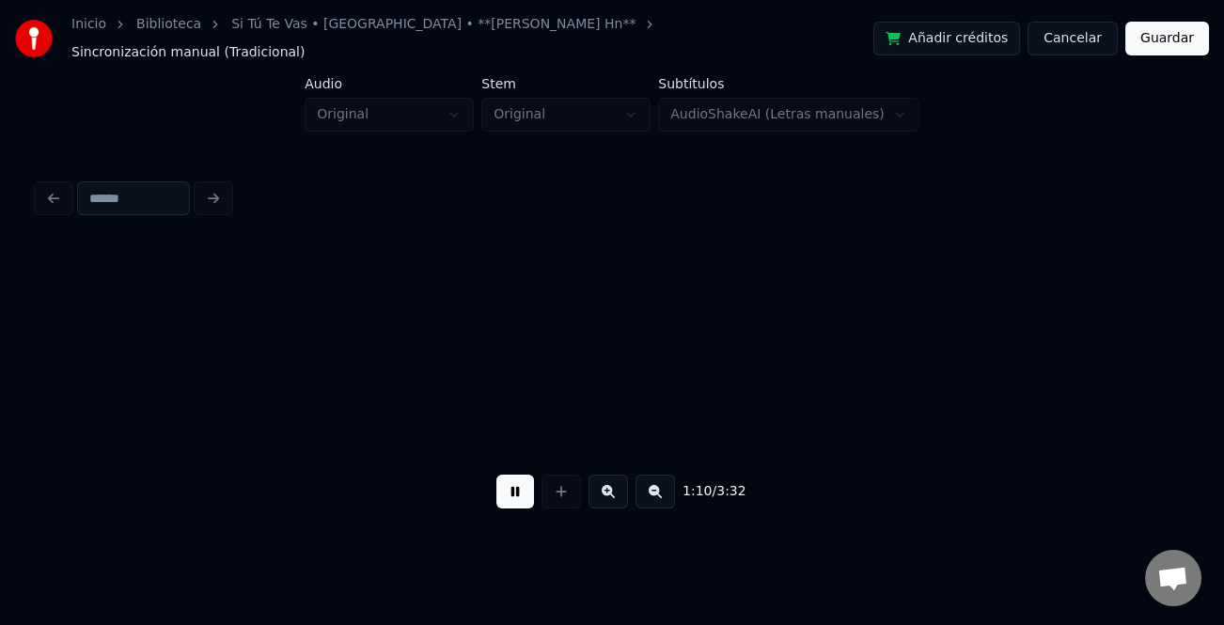
scroll to position [0, 13200]
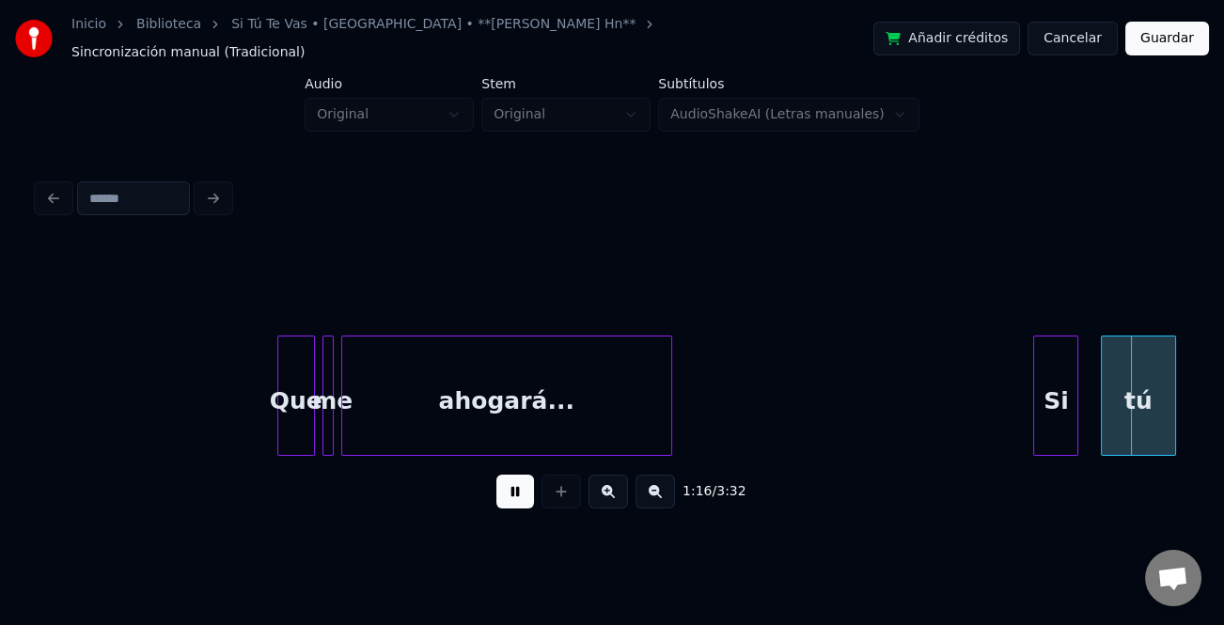
click at [1052, 397] on div "Si" at bounding box center [1055, 401] width 43 height 128
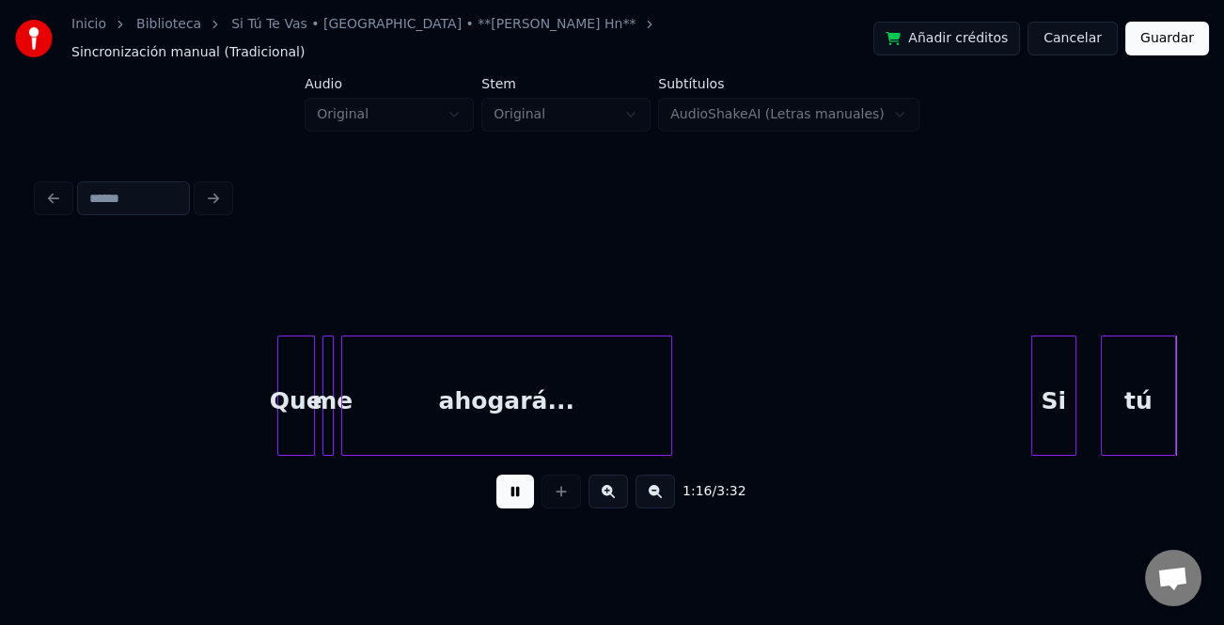
click at [613, 489] on button at bounding box center [608, 492] width 39 height 34
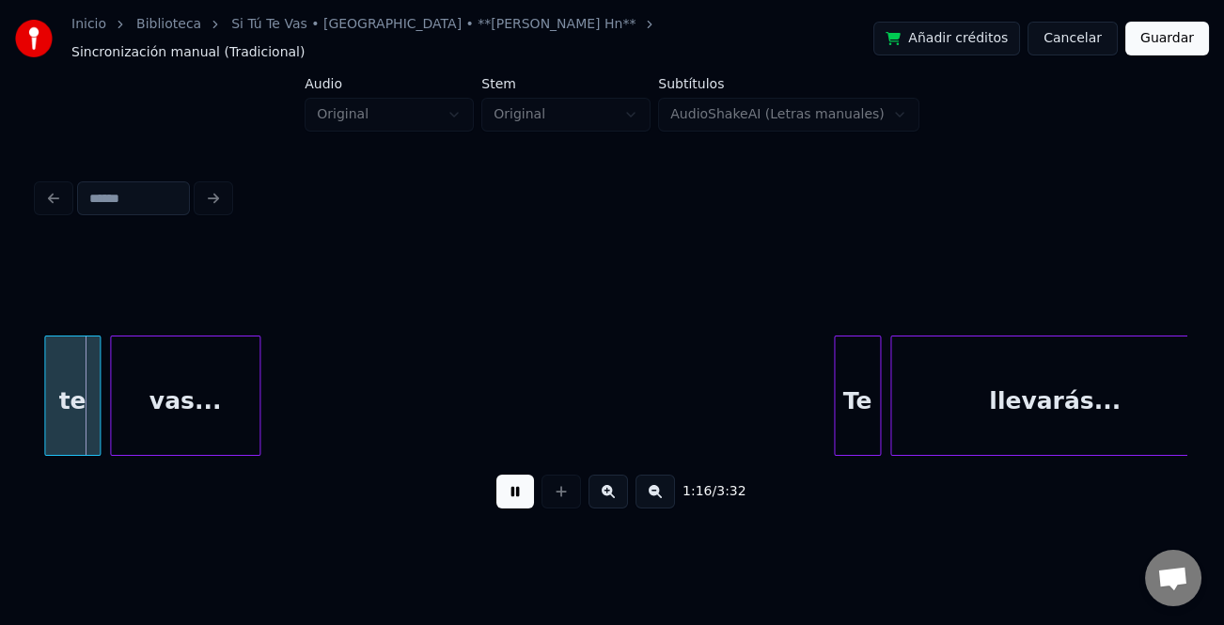
click at [613, 489] on button at bounding box center [608, 492] width 39 height 34
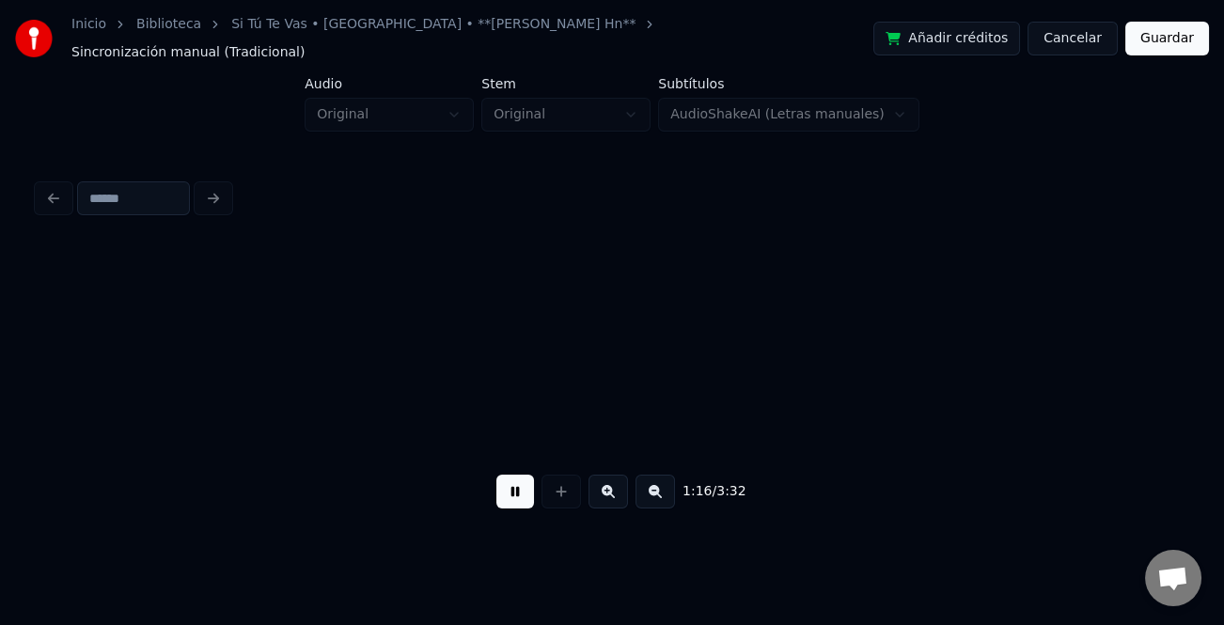
click at [613, 489] on button at bounding box center [608, 492] width 39 height 34
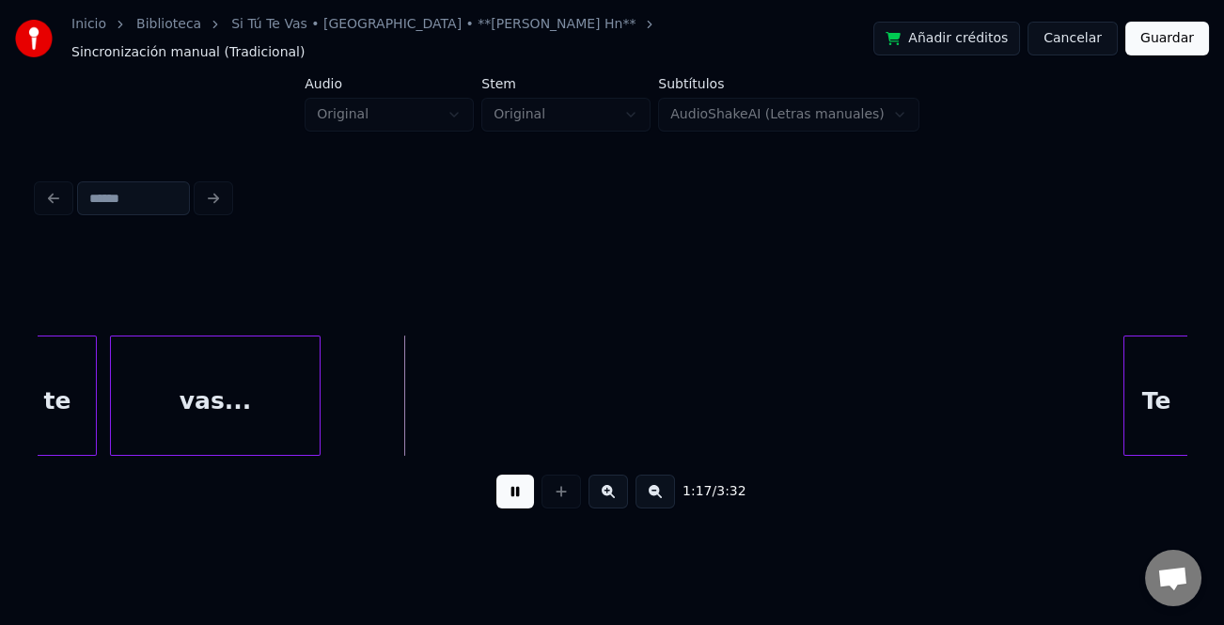
click at [1124, 354] on div "Te" at bounding box center [1157, 396] width 66 height 120
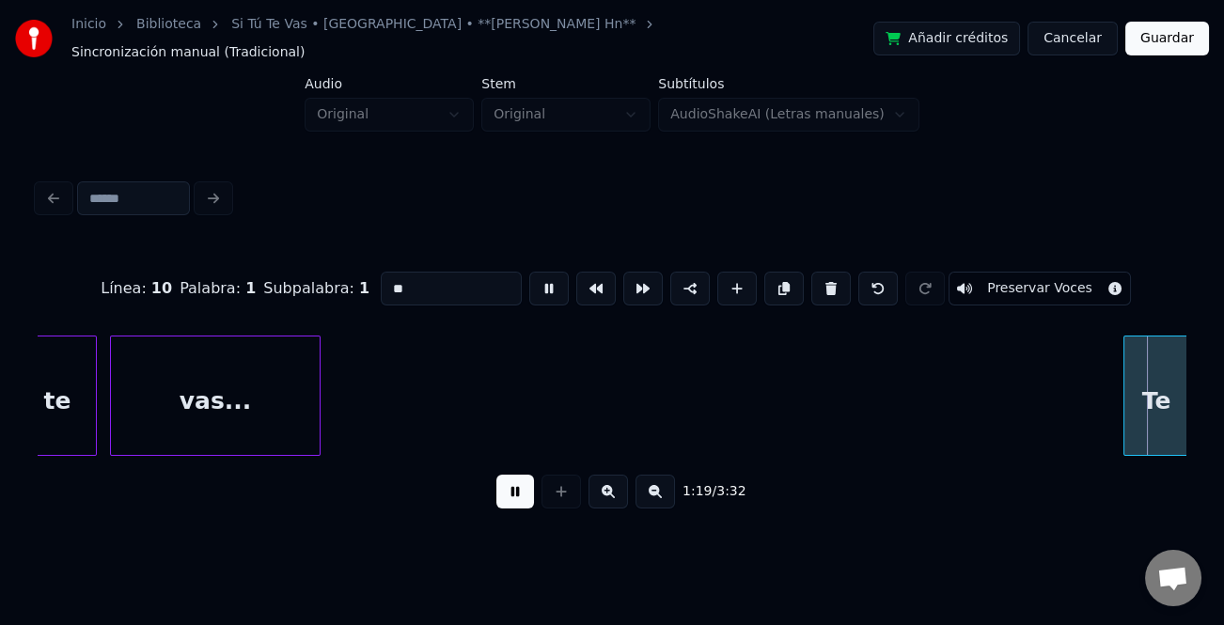
scroll to position [0, 26222]
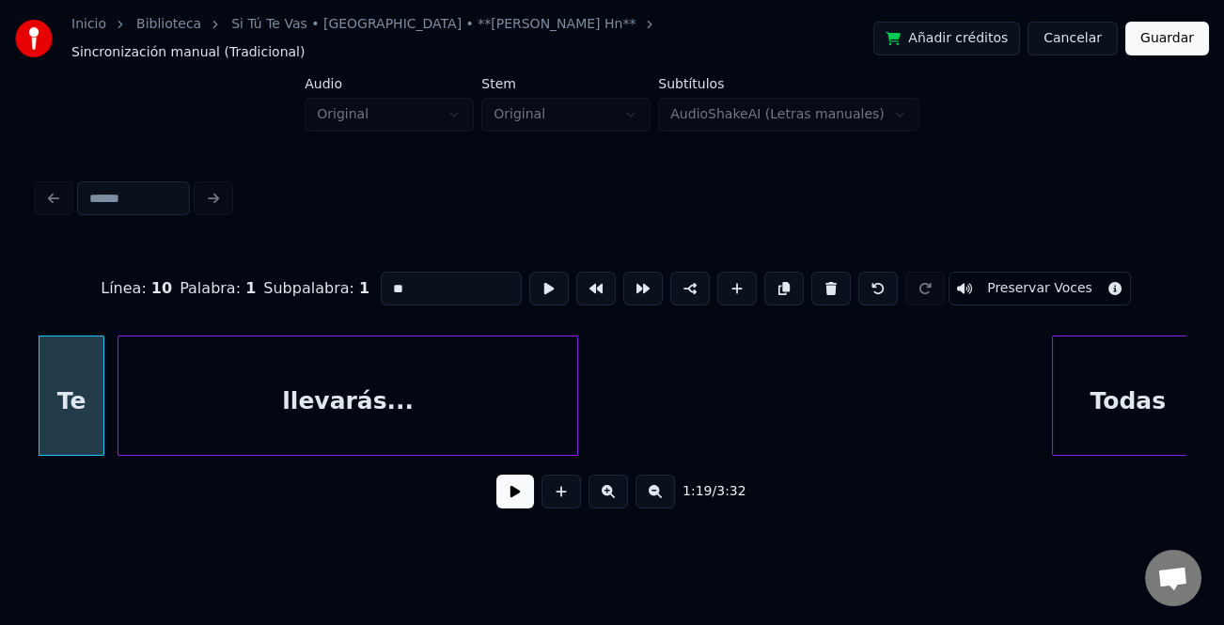
click at [516, 491] on button at bounding box center [515, 492] width 38 height 34
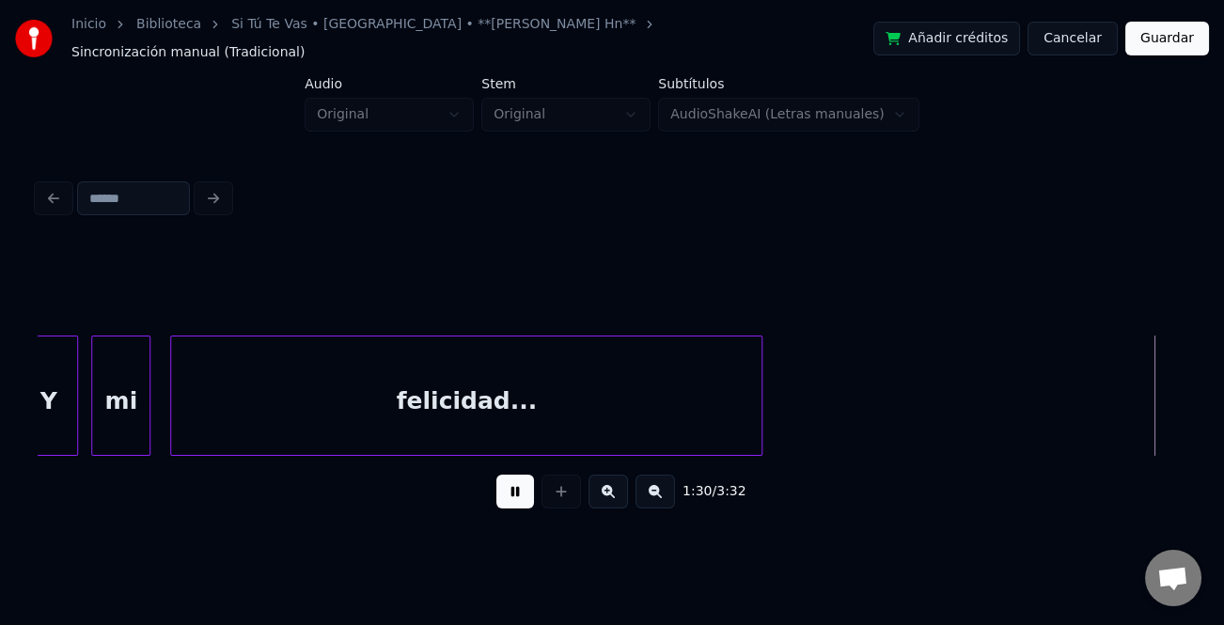
scroll to position [0, 29677]
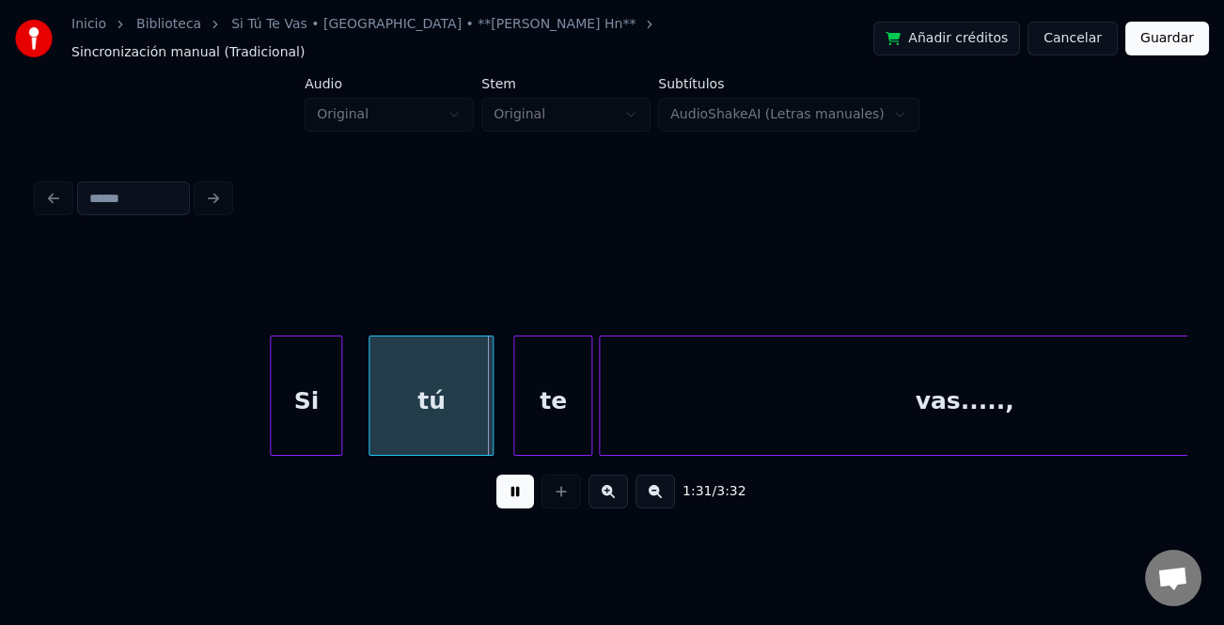
drag, startPoint x: 332, startPoint y: 405, endPoint x: 286, endPoint y: 422, distance: 49.1
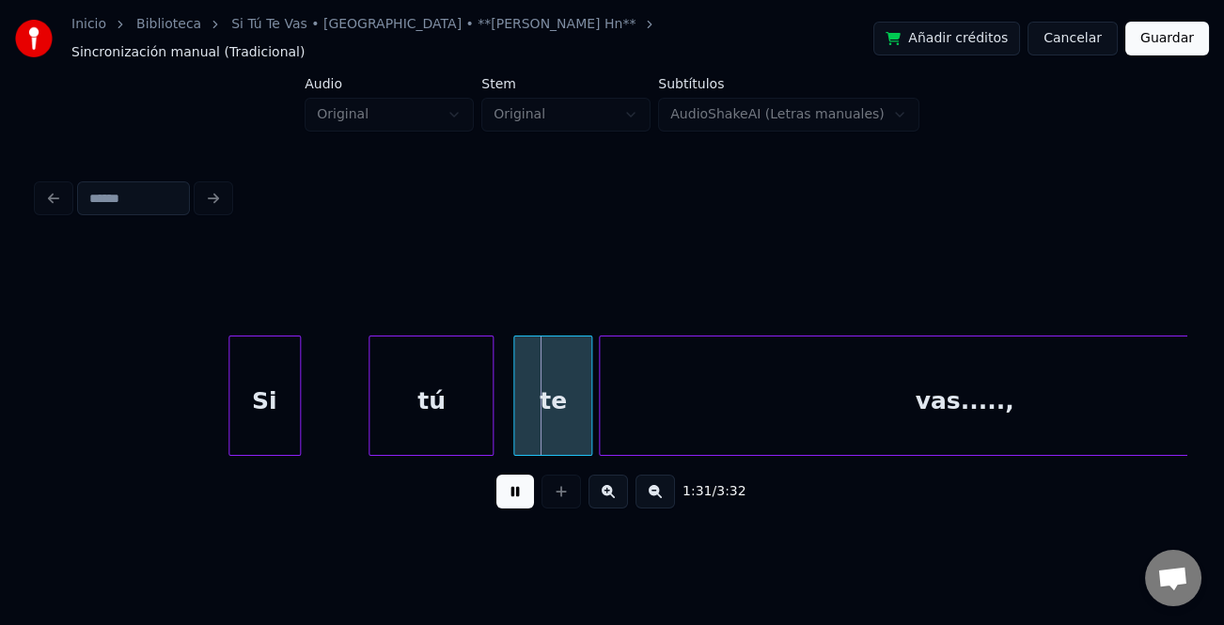
click at [260, 419] on div "Si" at bounding box center [264, 401] width 71 height 128
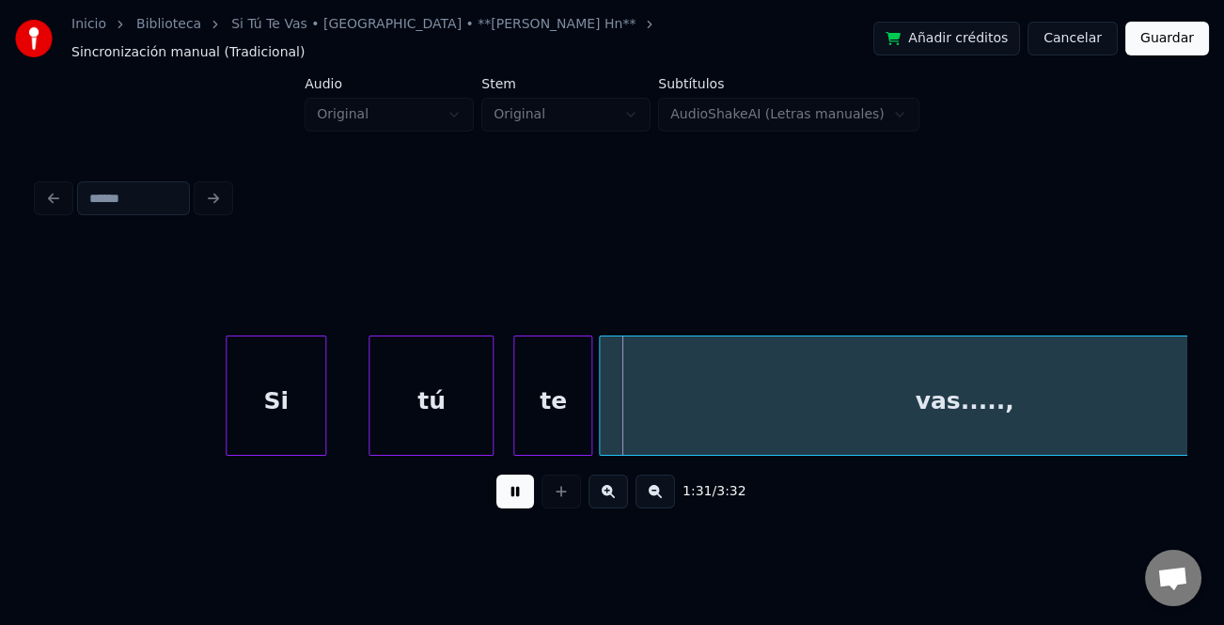
click at [323, 435] on div at bounding box center [323, 396] width 6 height 118
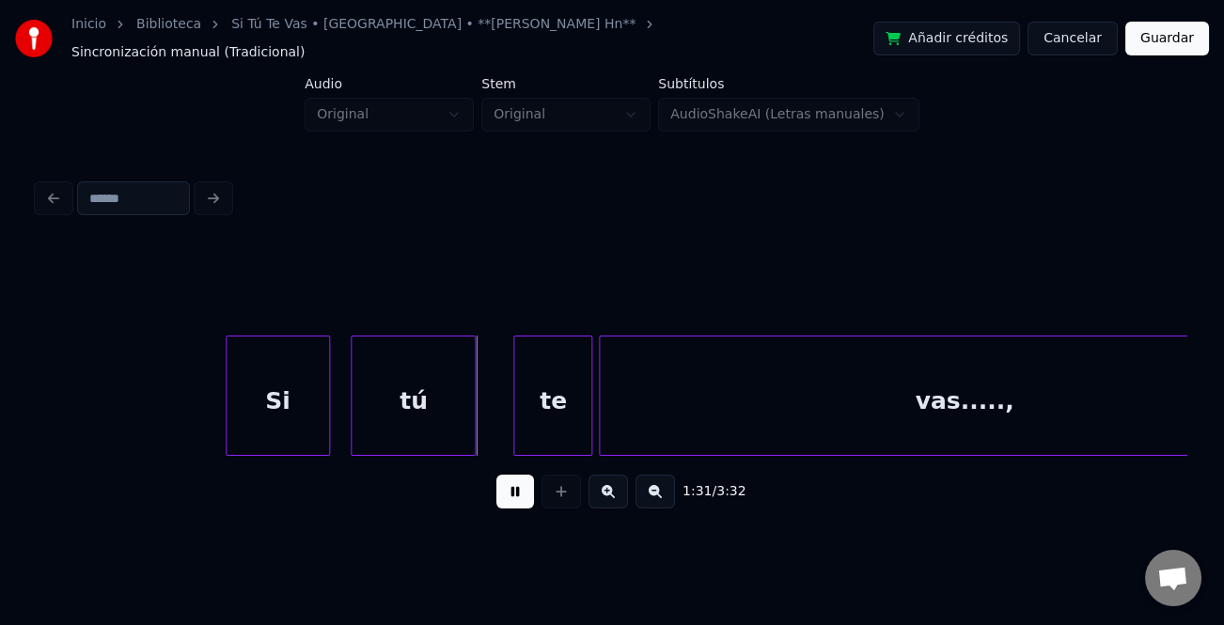
click at [419, 415] on div "tú" at bounding box center [413, 401] width 123 height 128
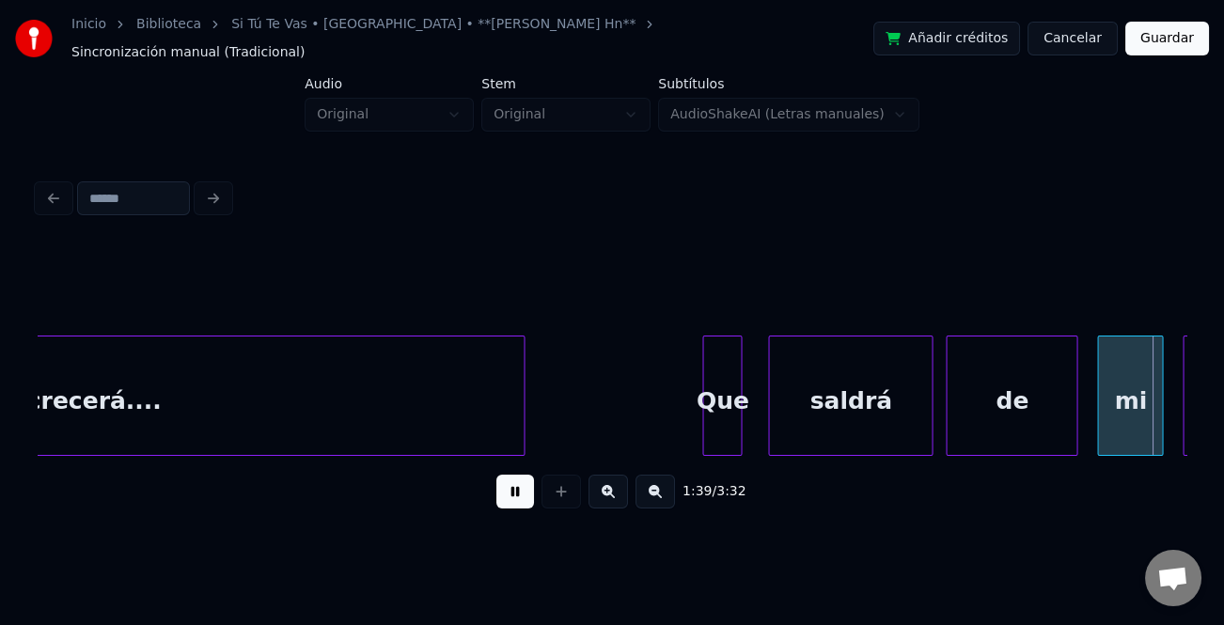
scroll to position [0, 32770]
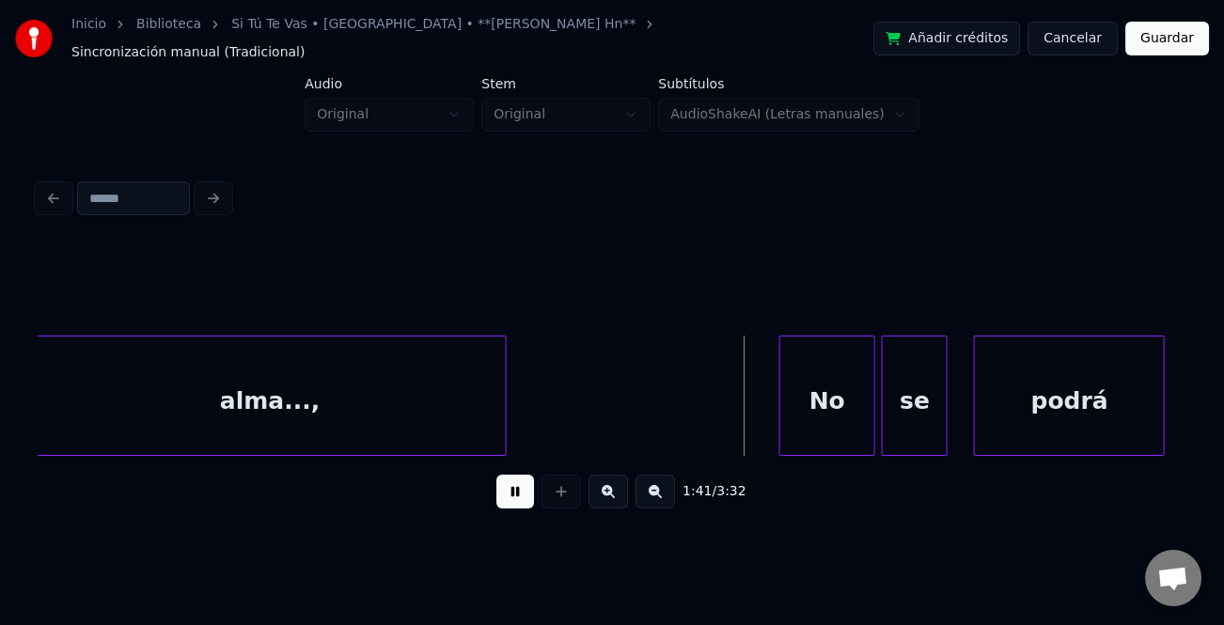
click at [783, 415] on div at bounding box center [783, 396] width 6 height 118
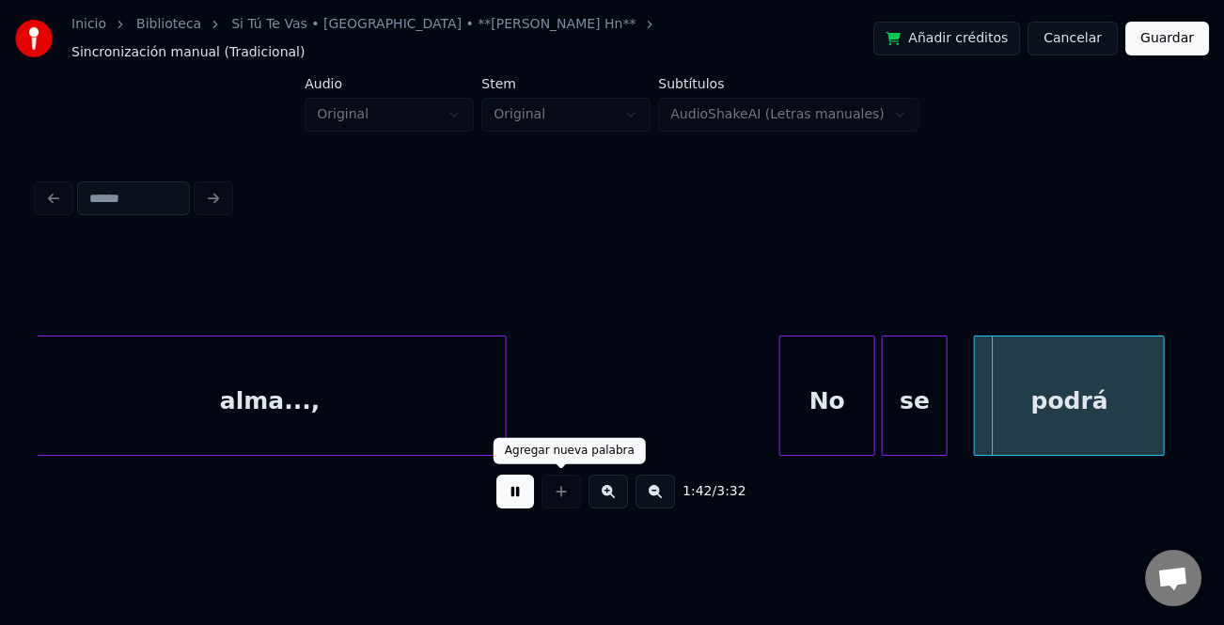
click at [527, 488] on button at bounding box center [515, 492] width 38 height 34
click at [510, 480] on button at bounding box center [515, 492] width 38 height 34
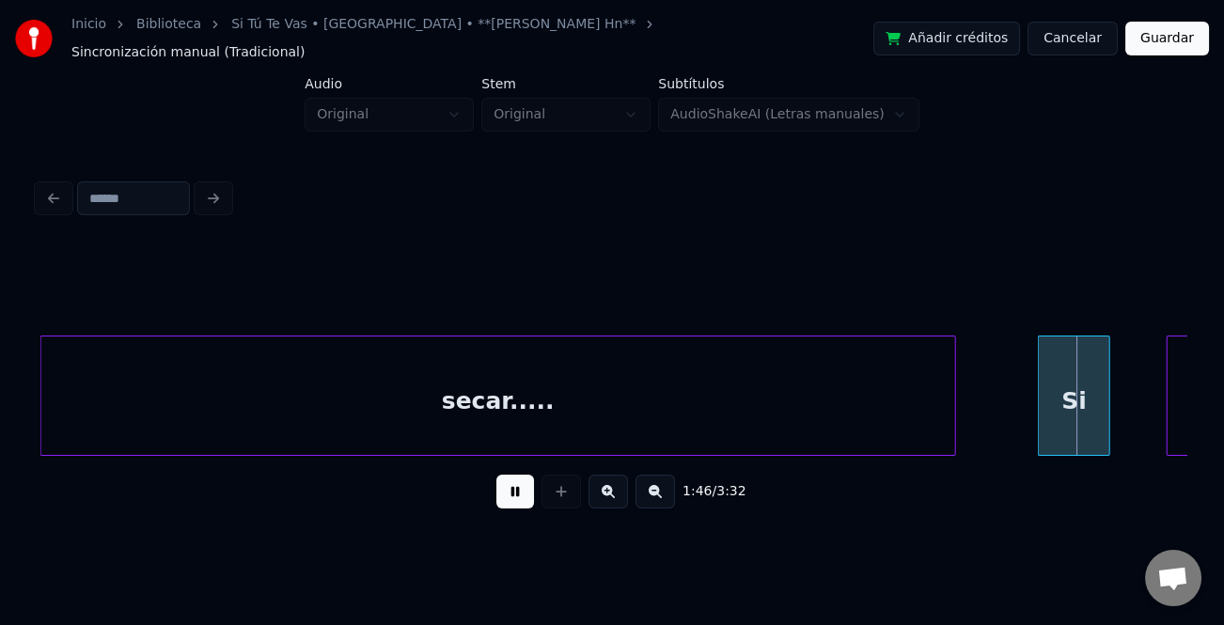
click at [1074, 395] on div "Si" at bounding box center [1074, 401] width 71 height 128
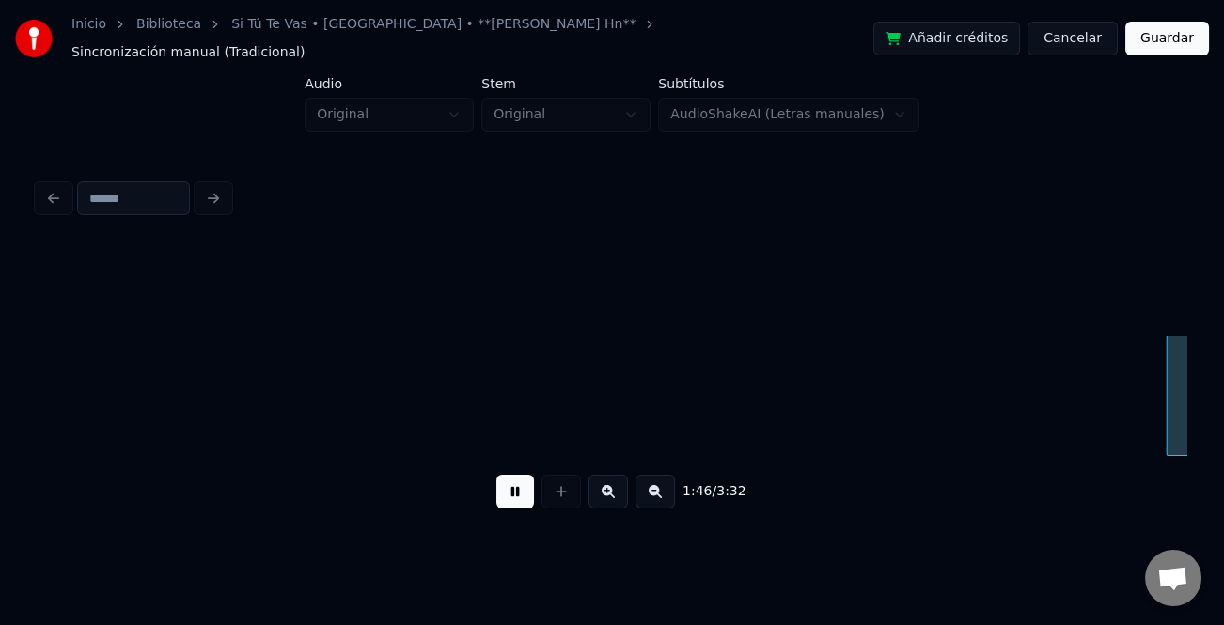
scroll to position [0, 35075]
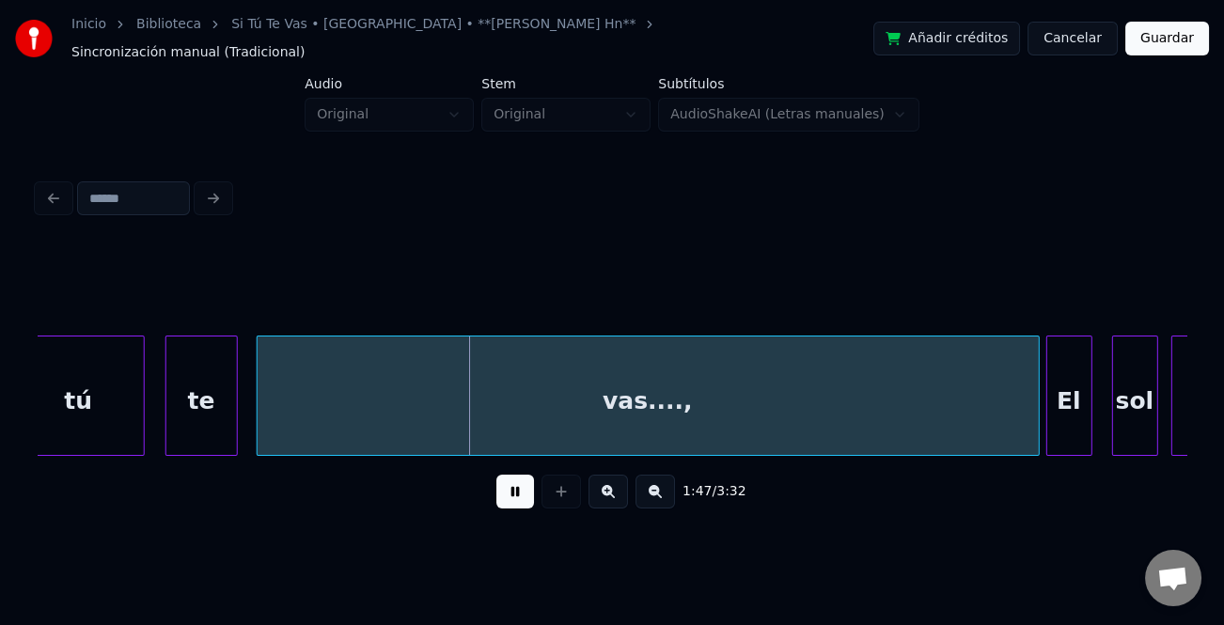
click at [204, 417] on div "te" at bounding box center [201, 401] width 71 height 128
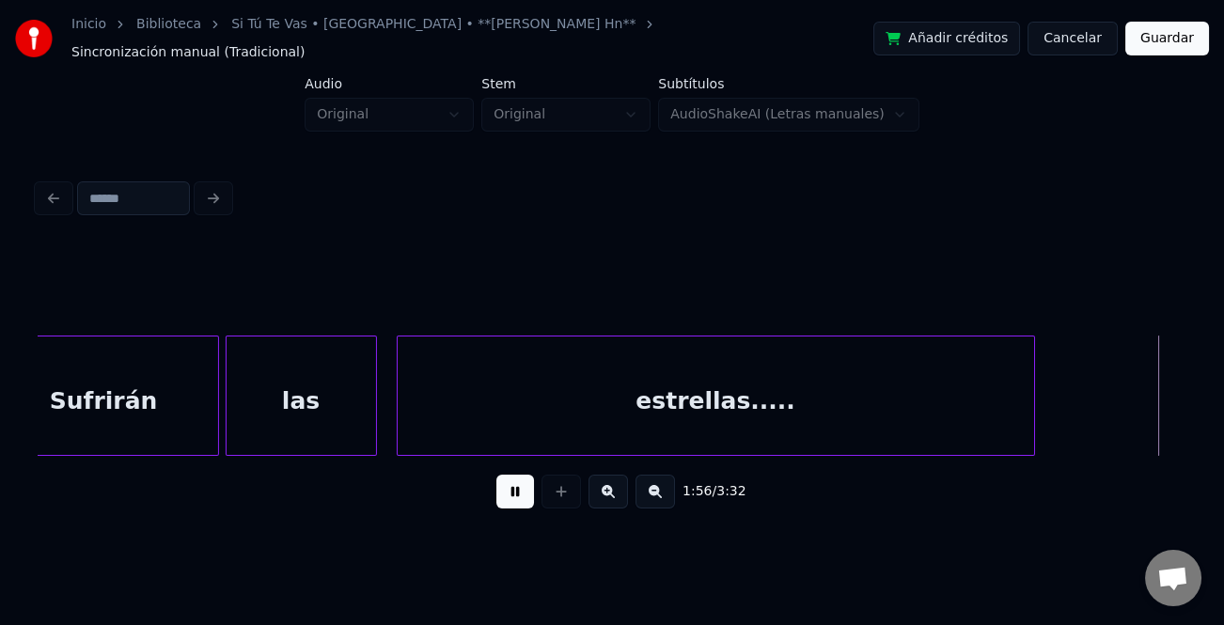
scroll to position [0, 38537]
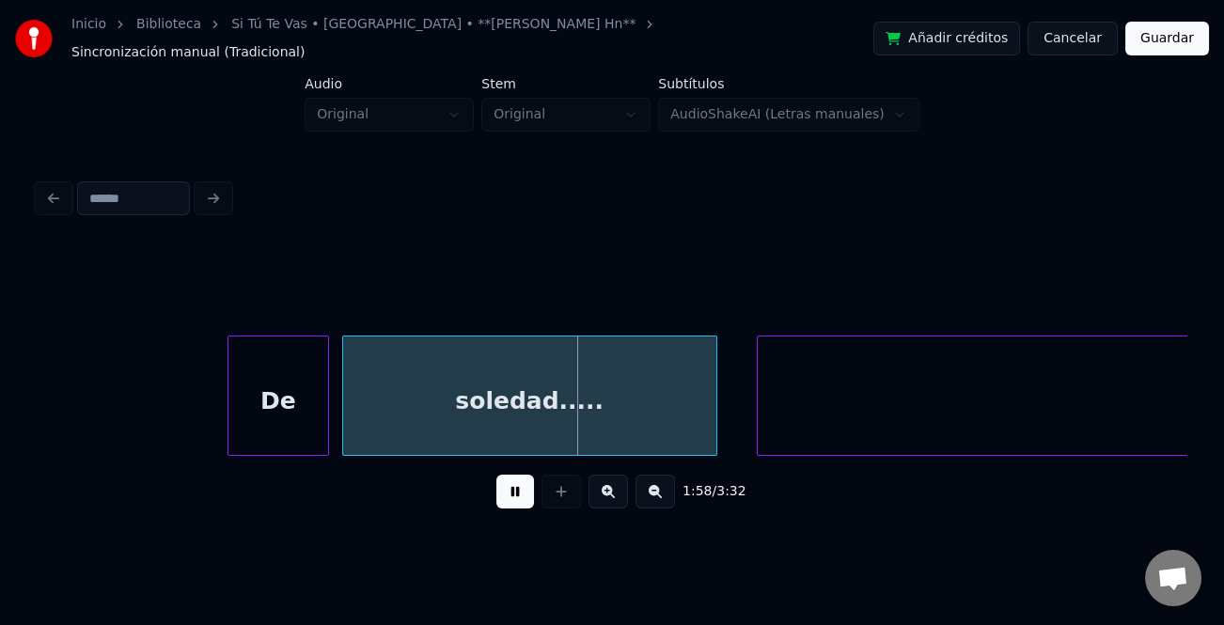
click at [228, 416] on div at bounding box center [231, 396] width 6 height 118
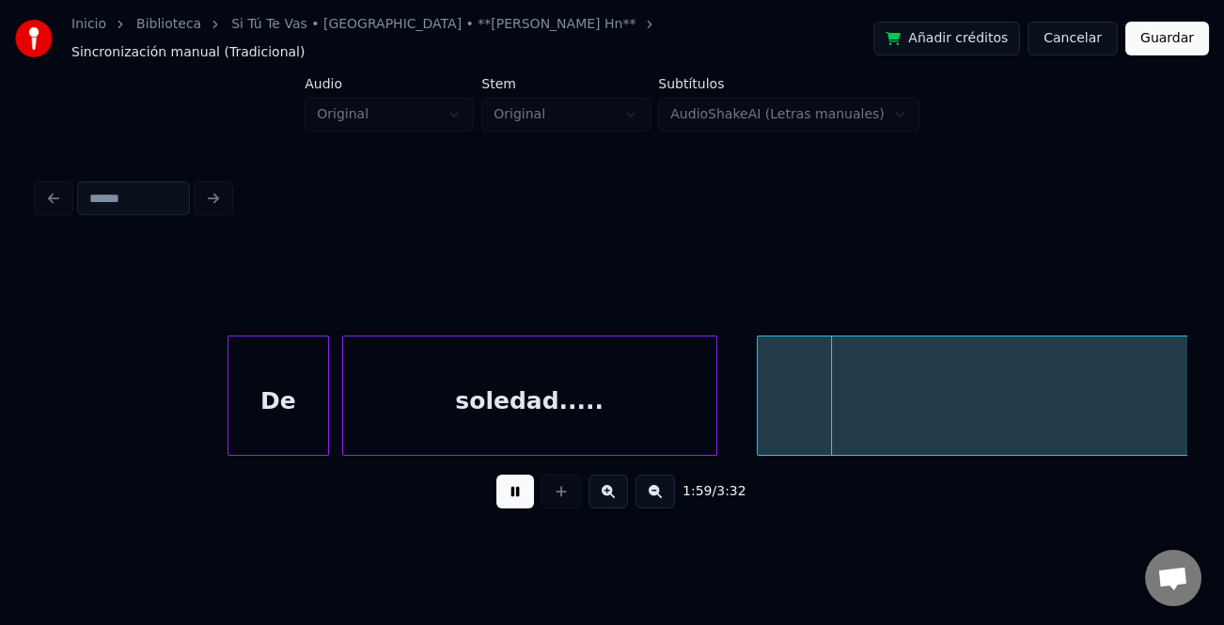
click at [662, 484] on button at bounding box center [655, 492] width 39 height 34
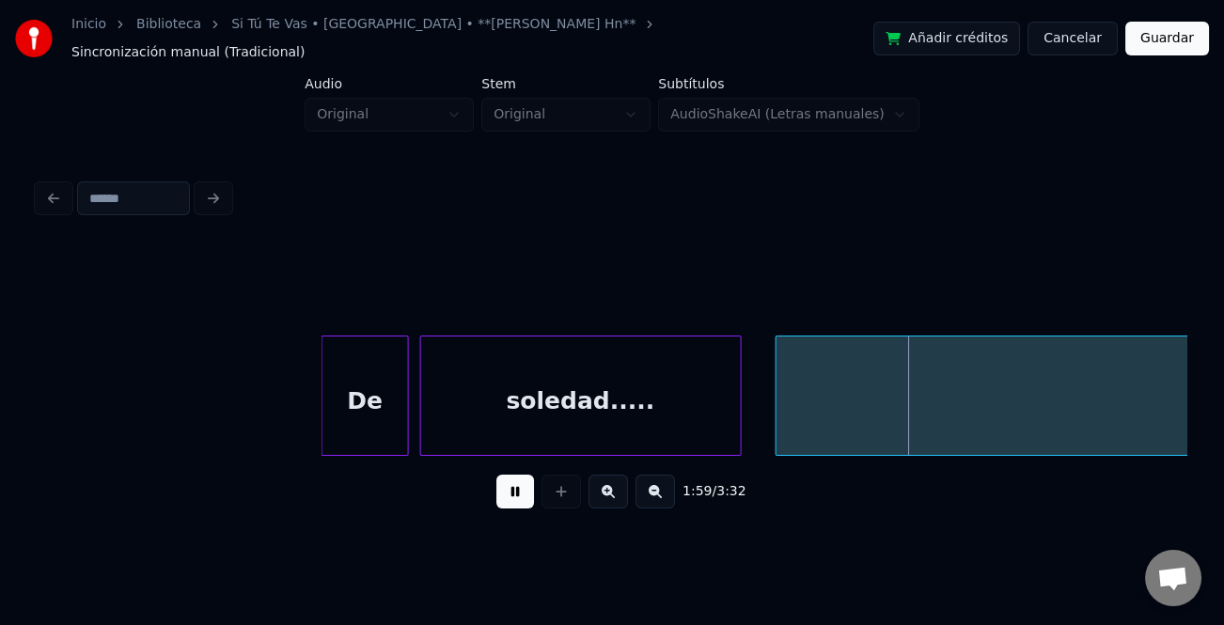
click at [662, 484] on button at bounding box center [655, 492] width 39 height 34
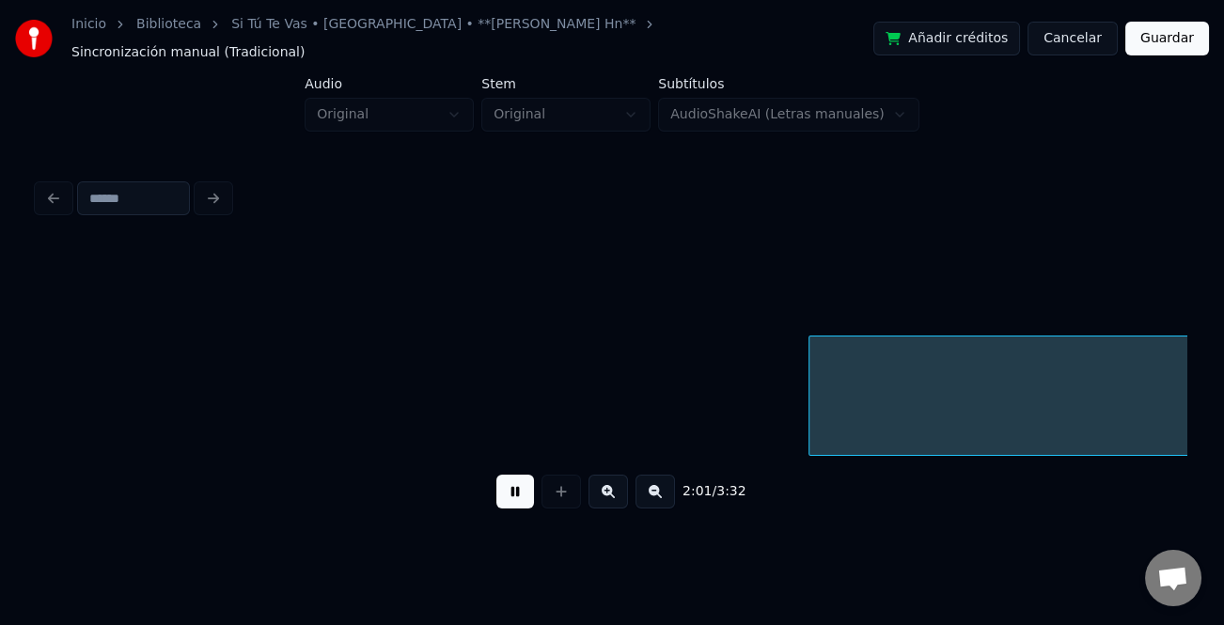
scroll to position [0, 28420]
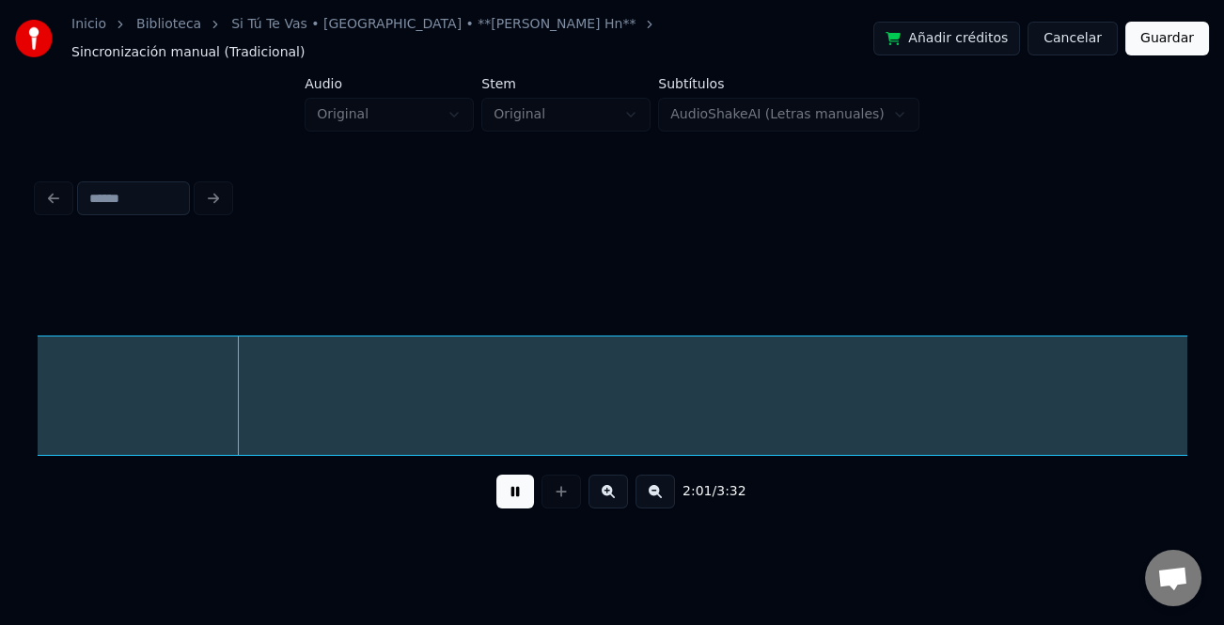
click at [517, 484] on button at bounding box center [515, 492] width 38 height 34
click at [653, 484] on button at bounding box center [655, 492] width 39 height 34
click at [648, 490] on button at bounding box center [655, 492] width 39 height 34
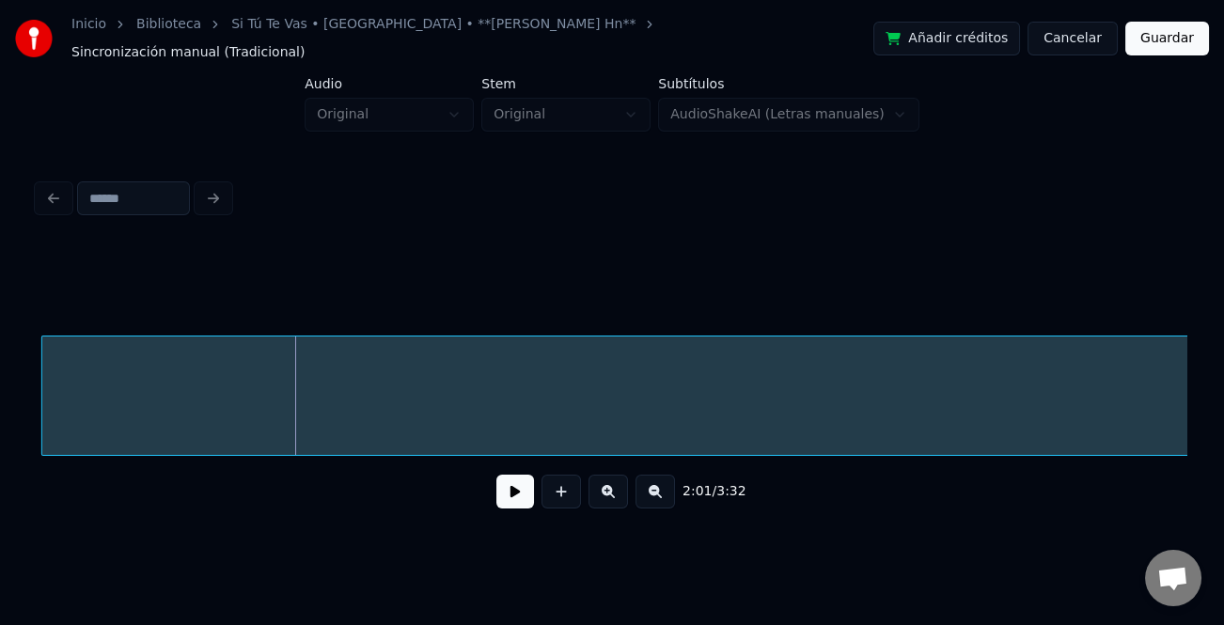
click at [648, 490] on button at bounding box center [655, 492] width 39 height 34
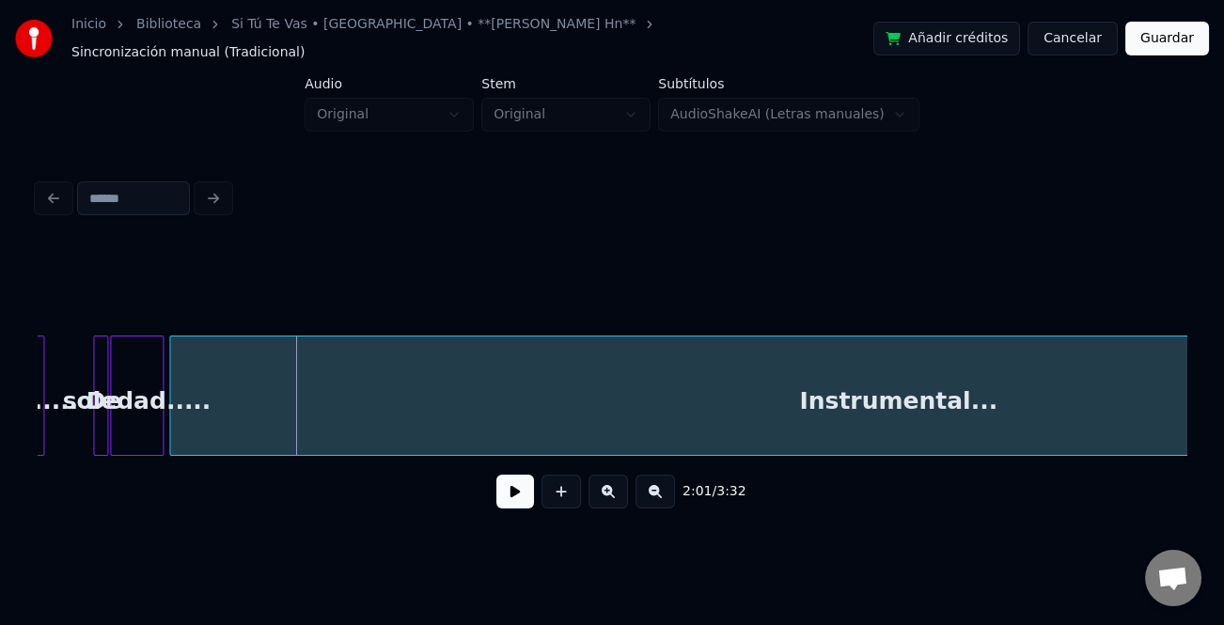
click at [646, 490] on button at bounding box center [655, 492] width 39 height 34
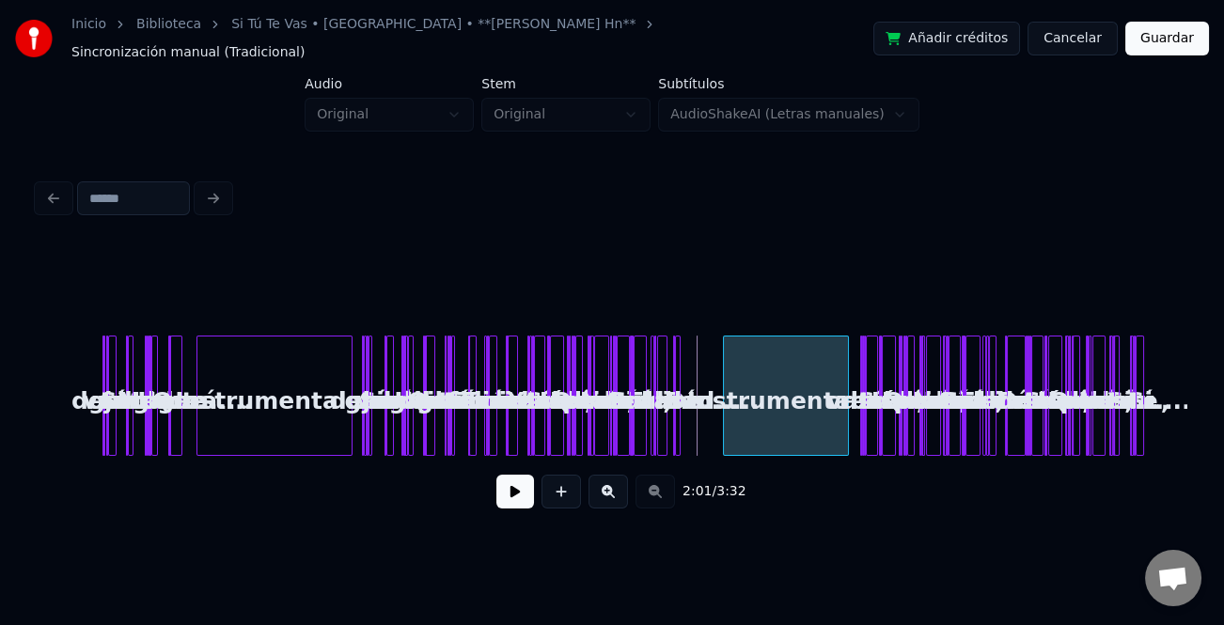
click at [726, 426] on div at bounding box center [727, 396] width 6 height 118
click at [610, 484] on button at bounding box center [608, 492] width 39 height 34
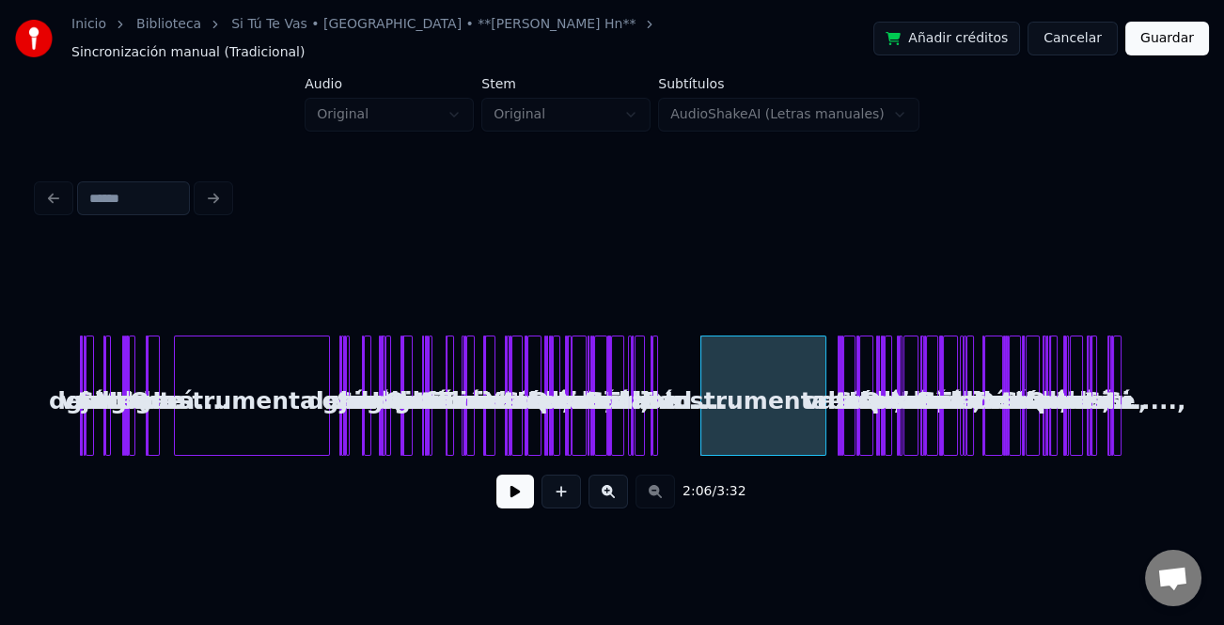
click at [610, 484] on button at bounding box center [608, 492] width 39 height 34
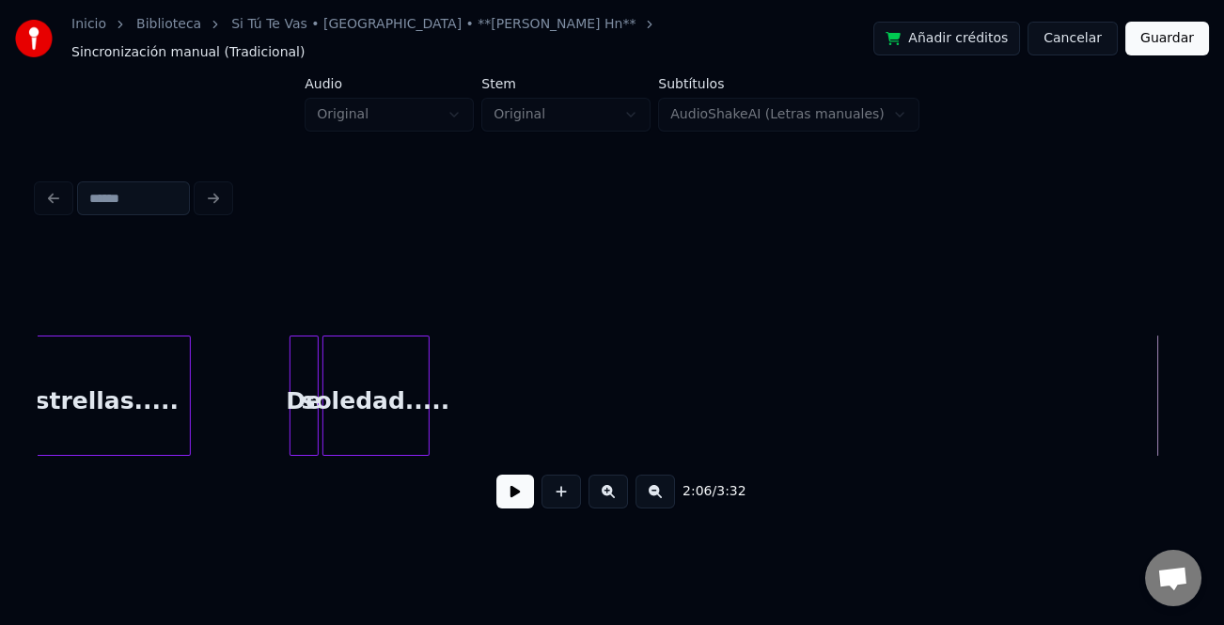
scroll to position [0, 10782]
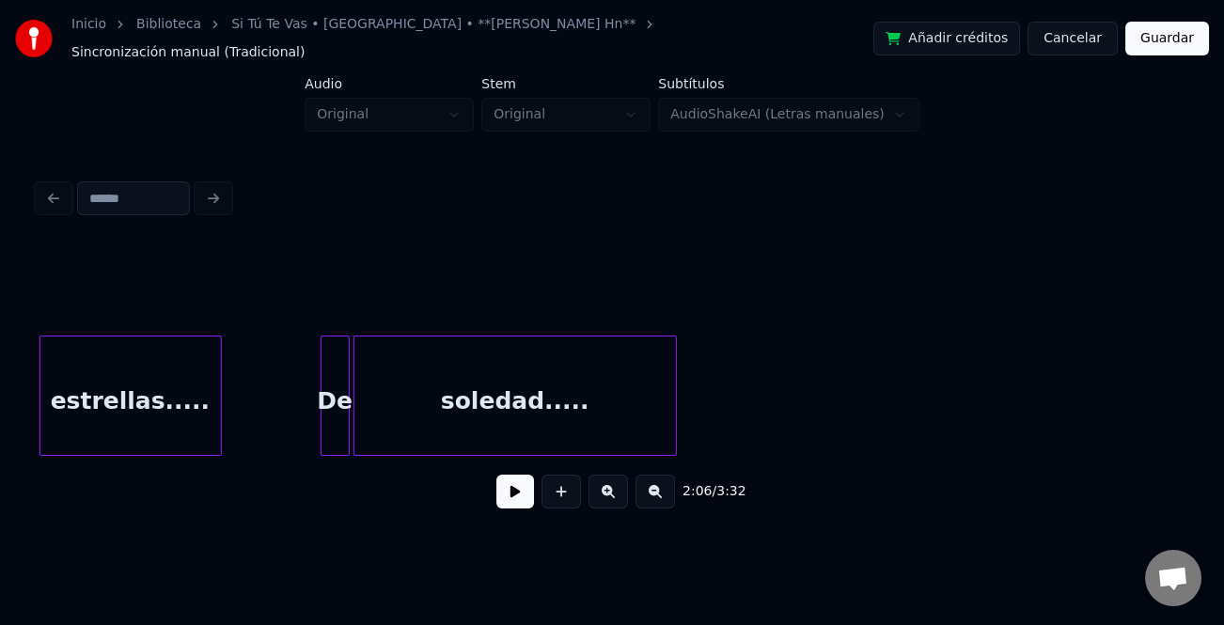
click at [676, 419] on div at bounding box center [673, 396] width 6 height 118
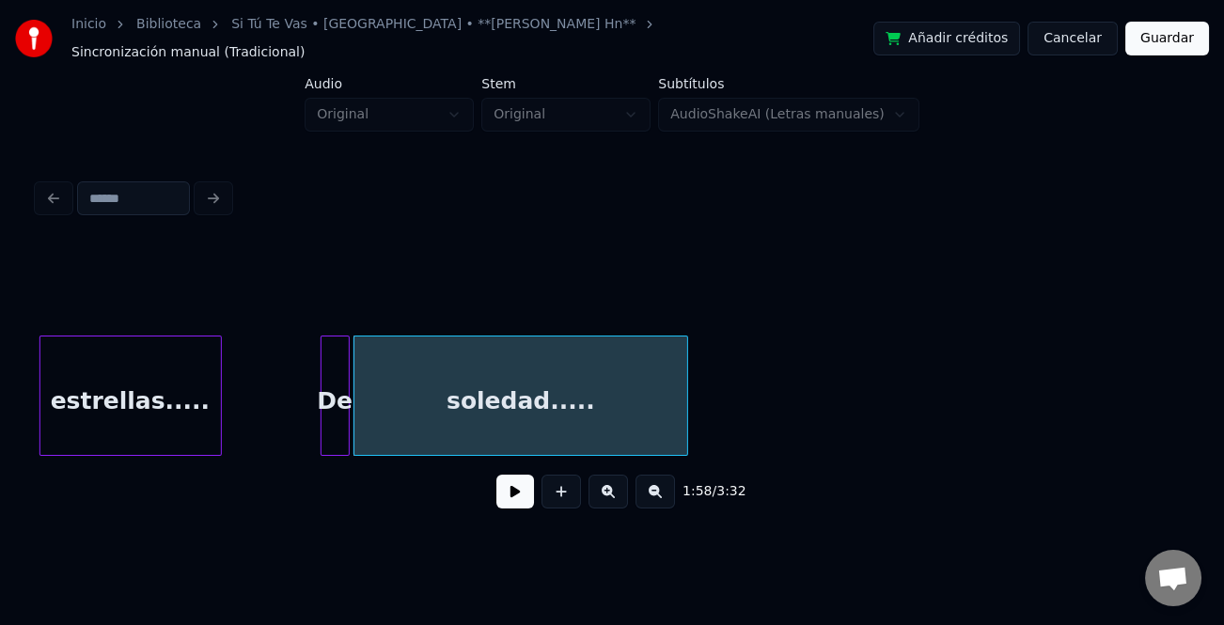
click at [470, 411] on div "soledad....." at bounding box center [521, 401] width 334 height 128
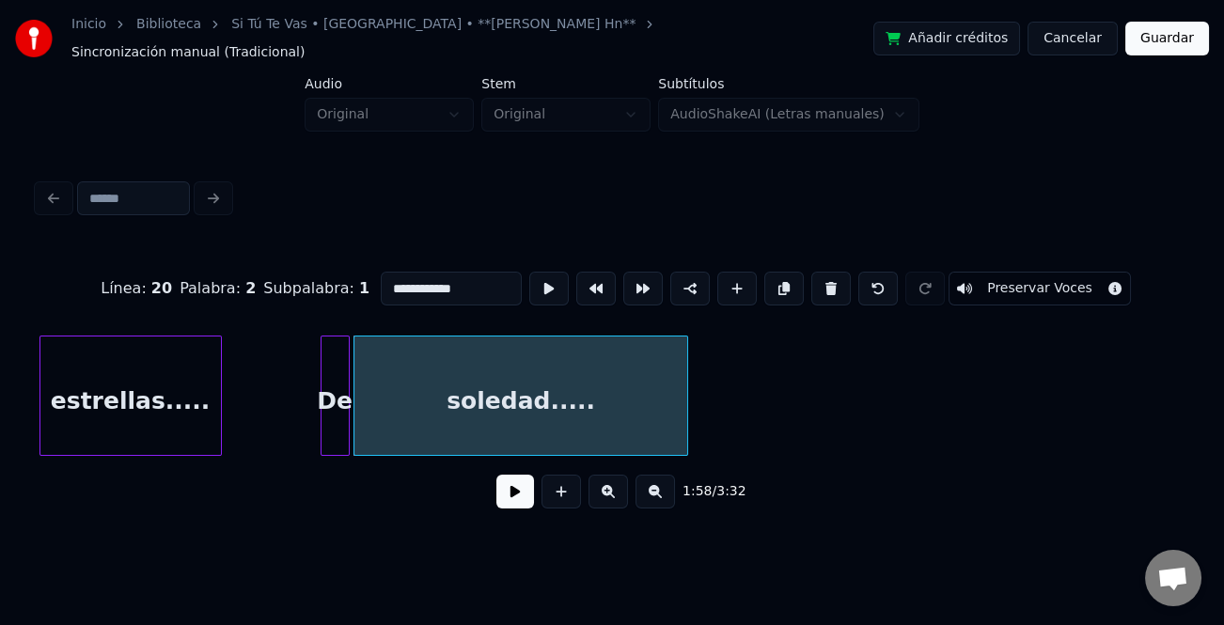
click at [513, 480] on button at bounding box center [515, 492] width 38 height 34
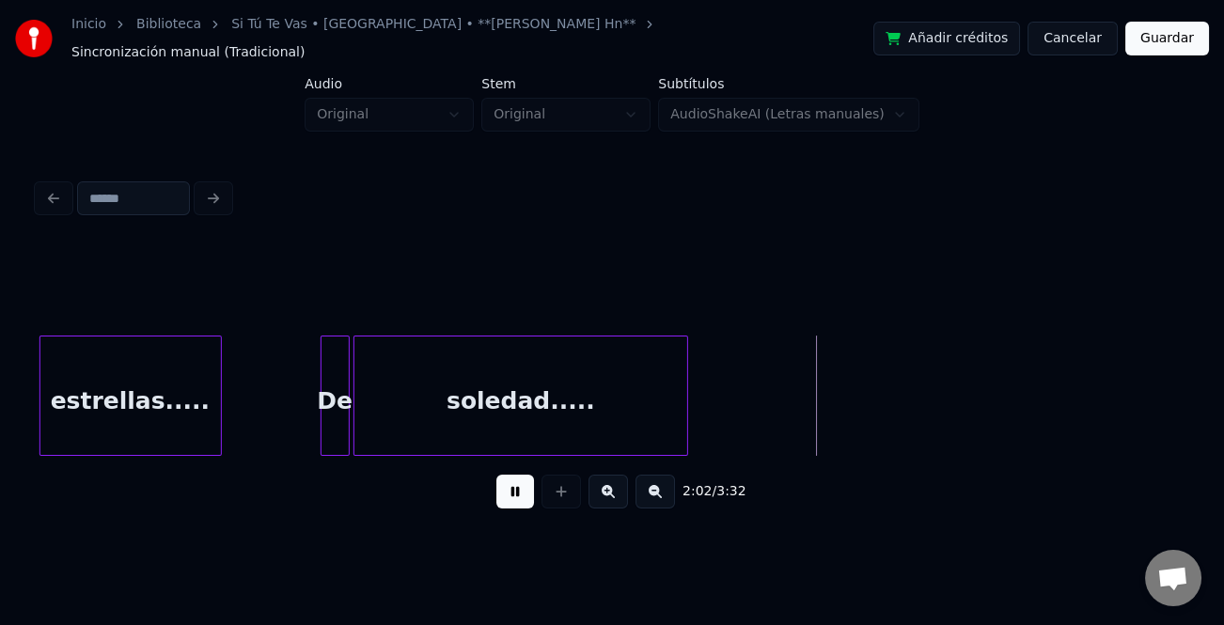
click at [652, 493] on button at bounding box center [655, 492] width 39 height 34
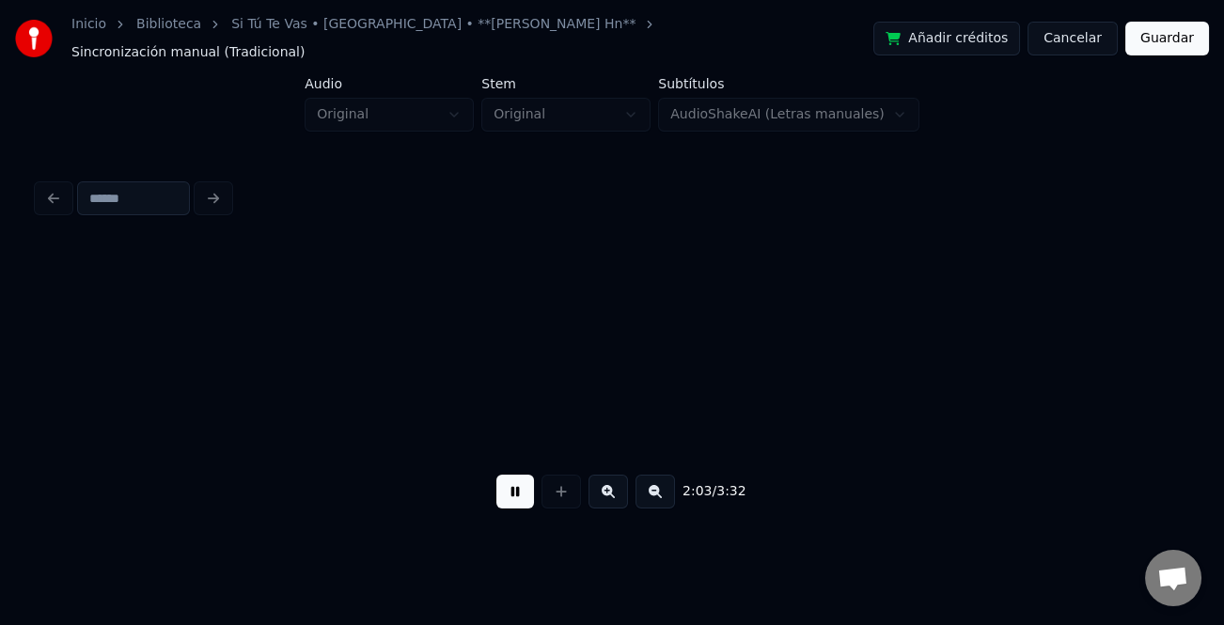
scroll to position [0, 4991]
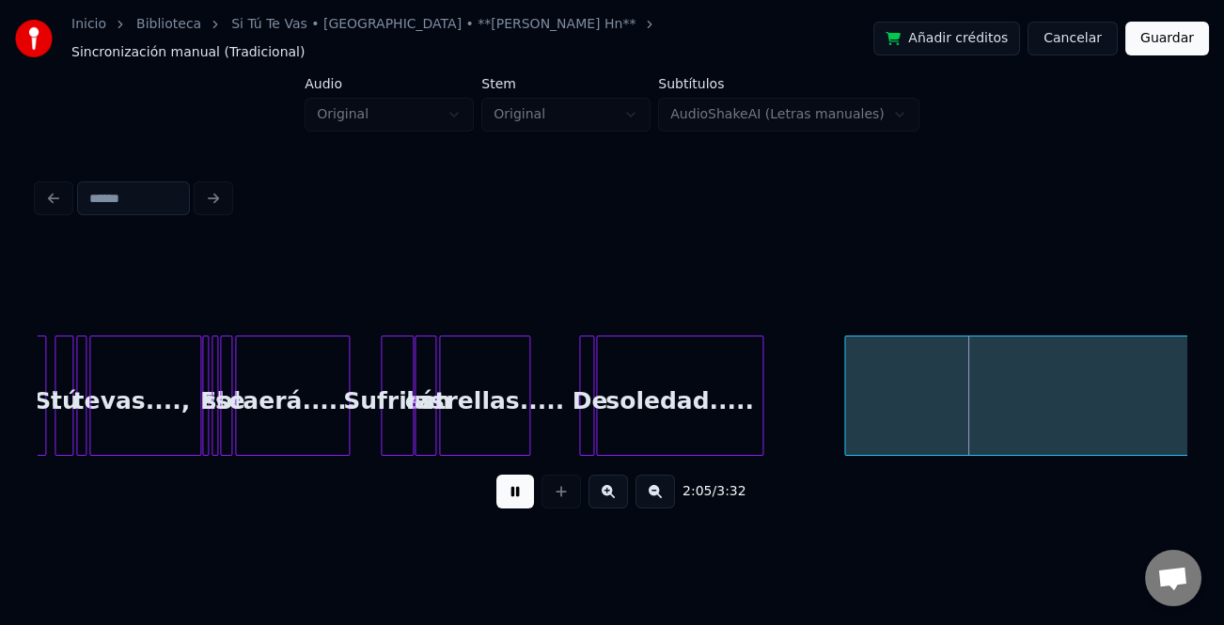
click at [847, 411] on div at bounding box center [848, 396] width 6 height 118
click at [510, 494] on button at bounding box center [515, 492] width 38 height 34
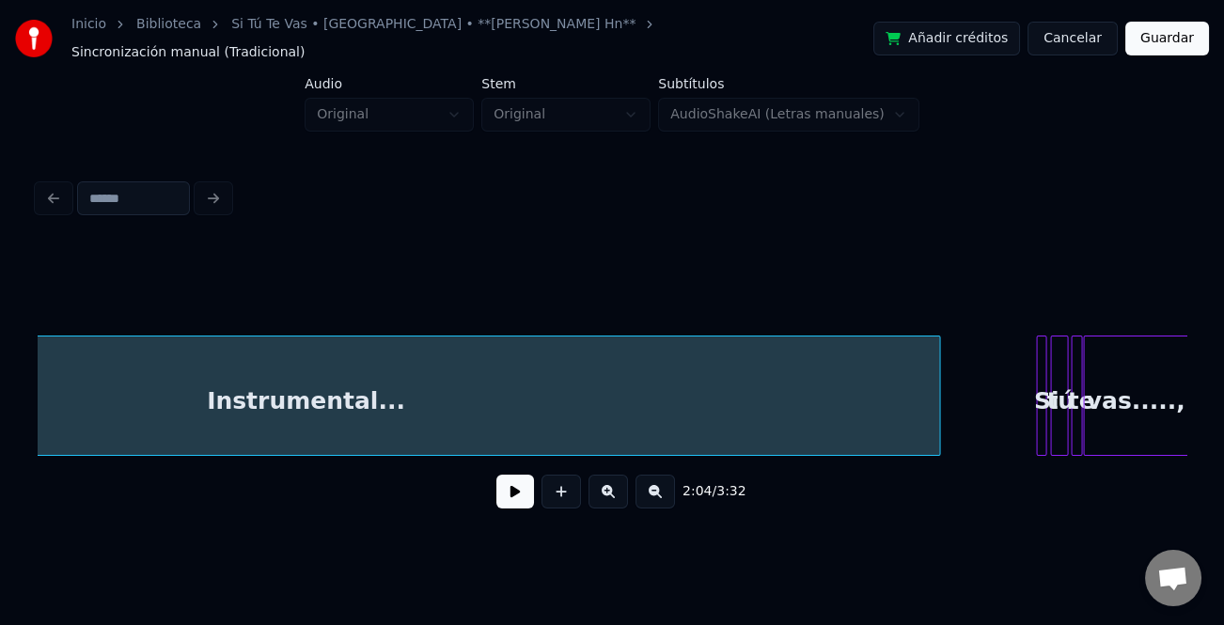
scroll to position [0, 6196]
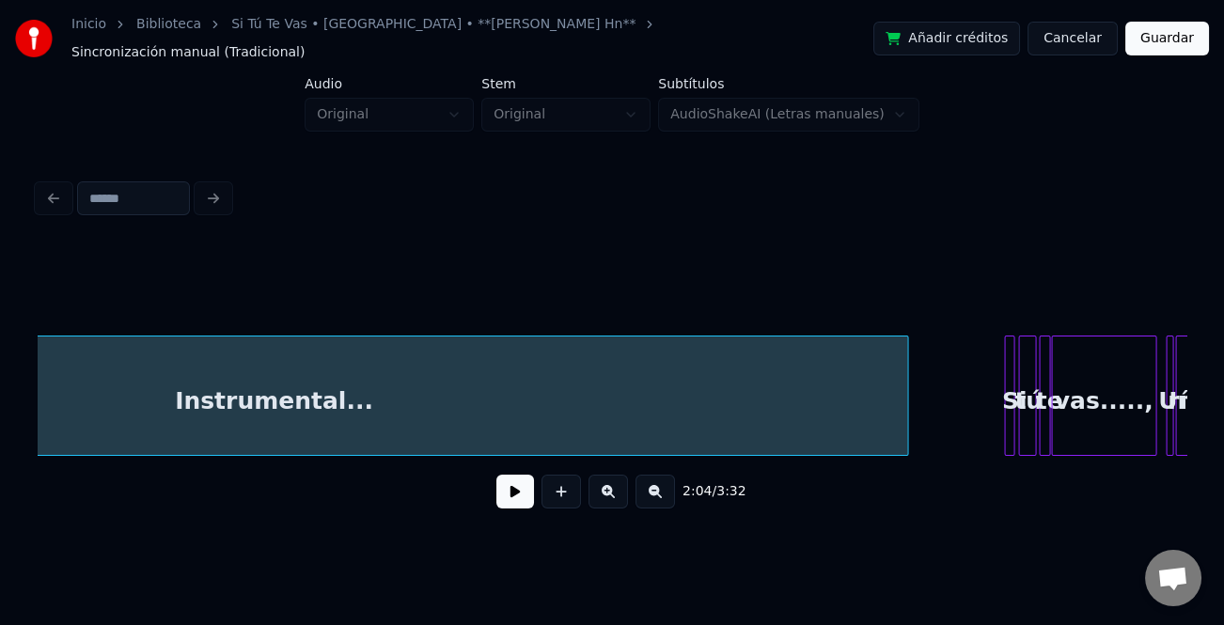
click at [900, 410] on div "Instrumental..." at bounding box center [273, 401] width 1267 height 128
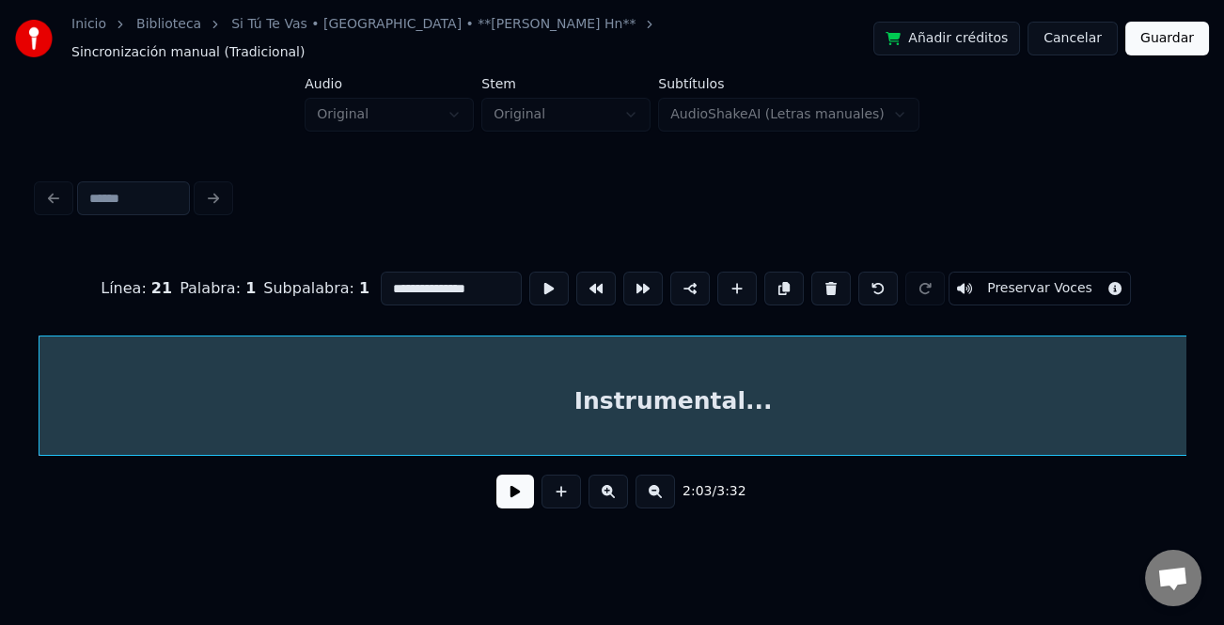
click at [761, 456] on div "2:03 / 3:32" at bounding box center [612, 491] width 1149 height 71
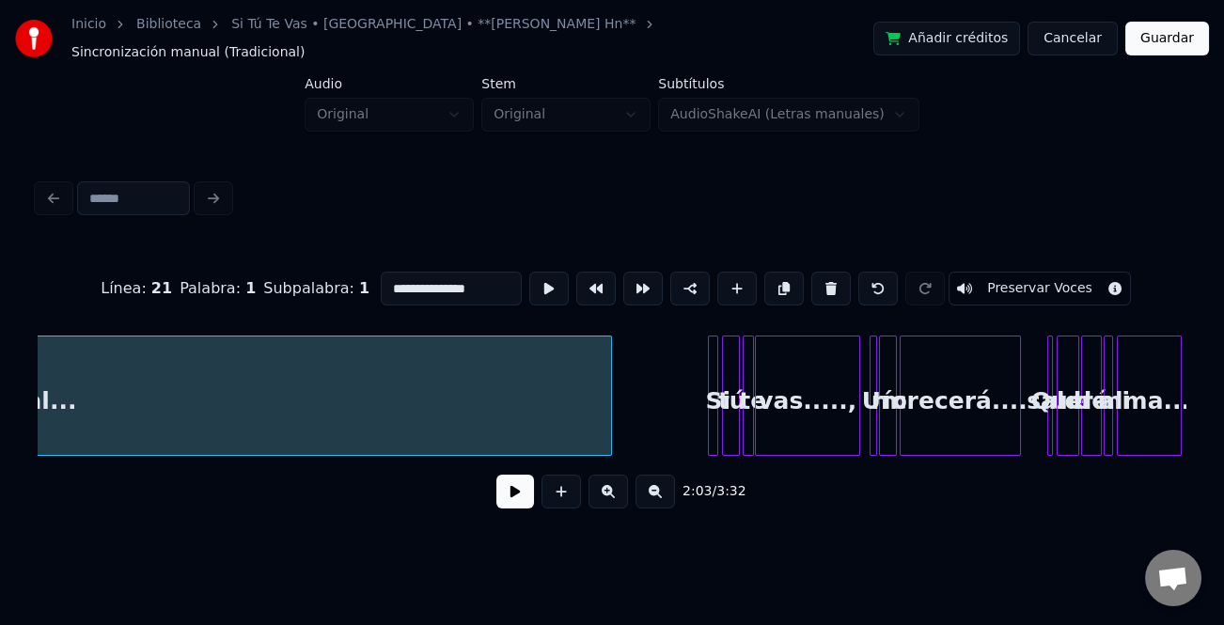
scroll to position [0, 6526]
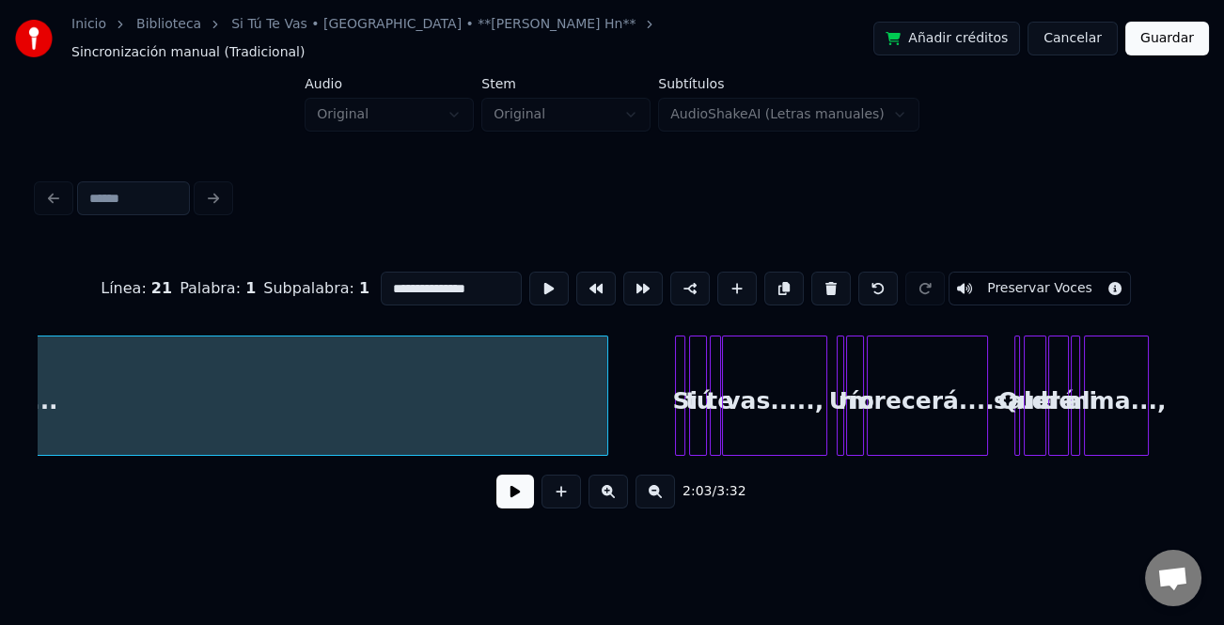
click at [604, 415] on div at bounding box center [605, 396] width 6 height 118
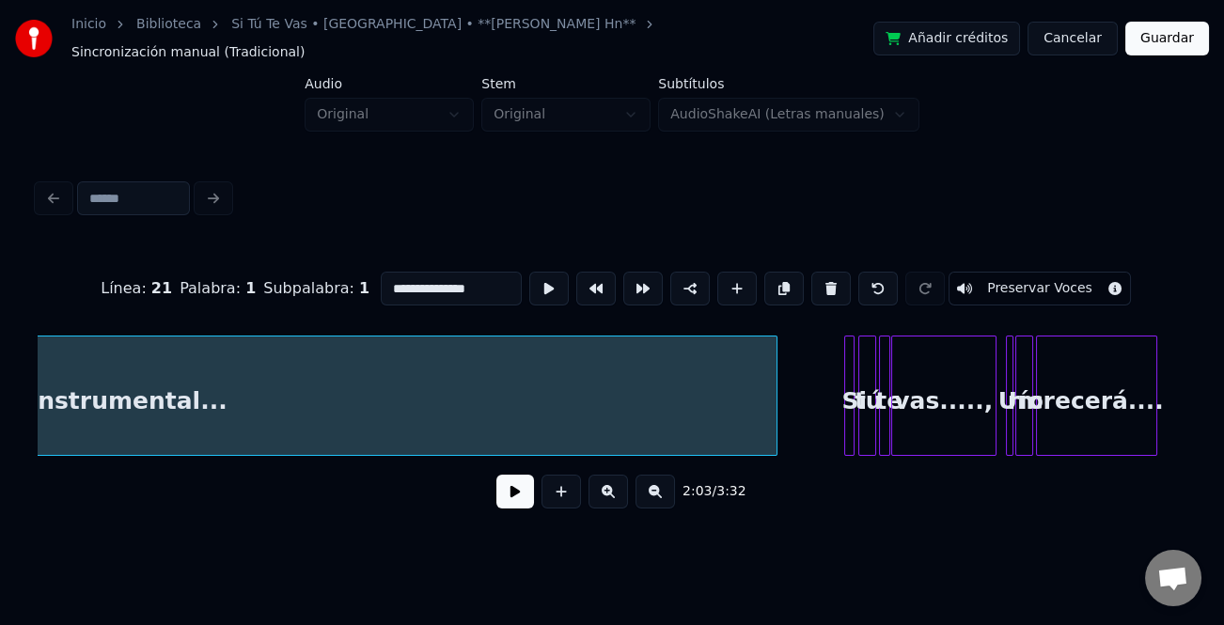
scroll to position [0, 6420]
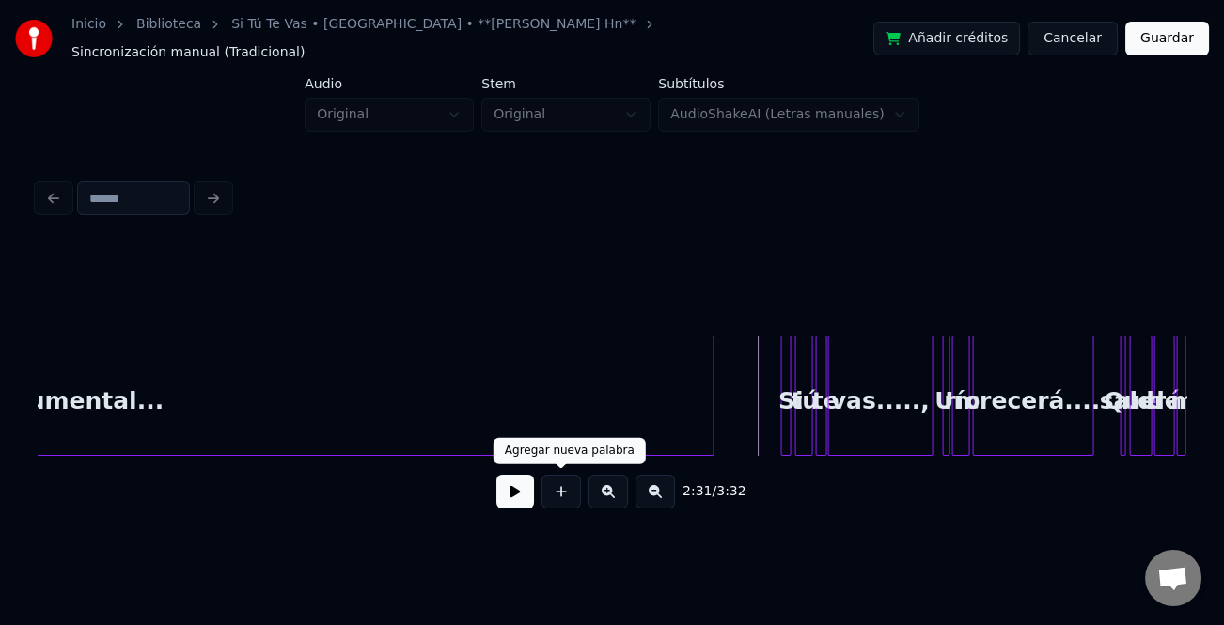
click at [534, 485] on div "2:31 / 3:32" at bounding box center [612, 491] width 1119 height 41
click at [610, 499] on button at bounding box center [608, 492] width 39 height 34
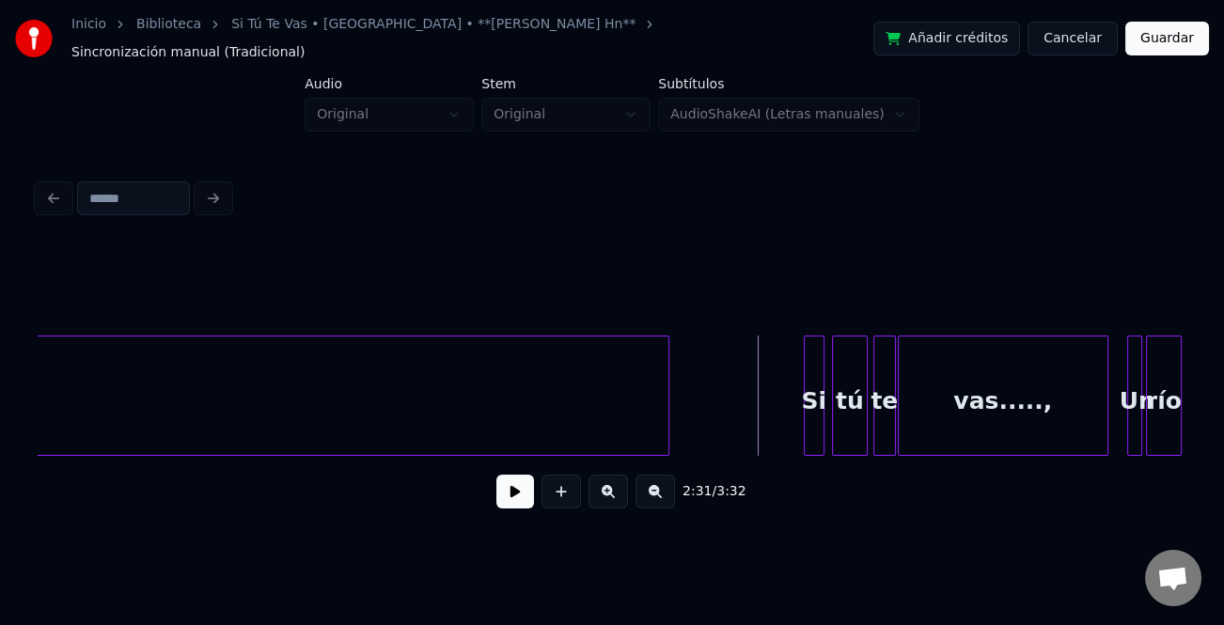
click at [610, 499] on button at bounding box center [608, 492] width 39 height 34
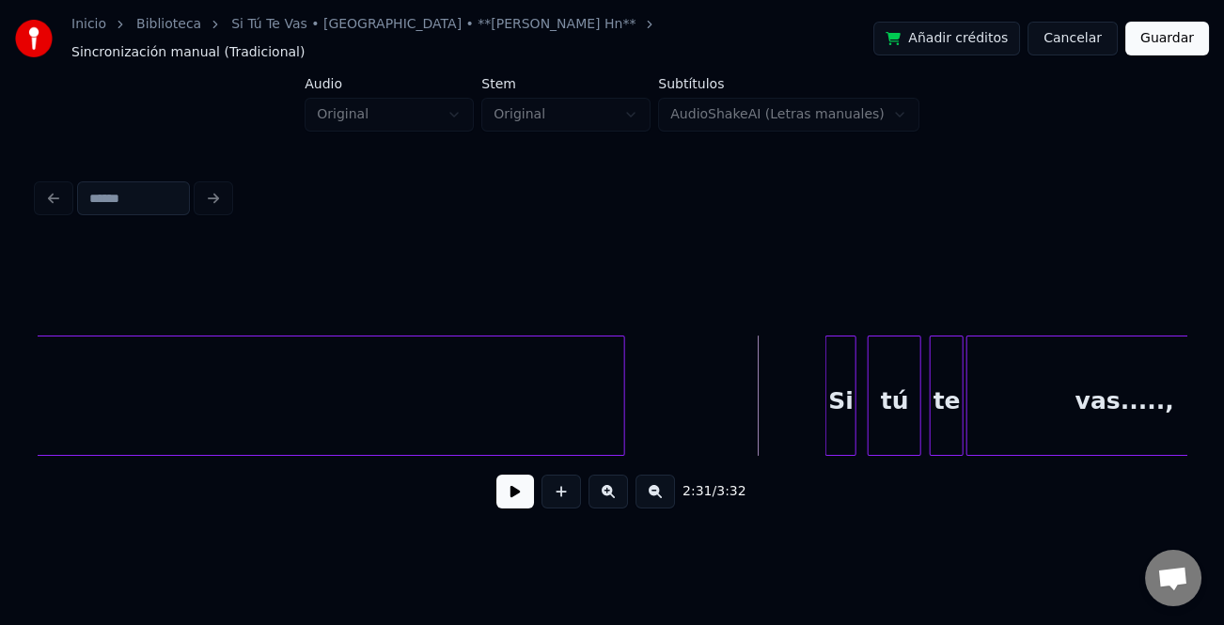
click at [610, 499] on button at bounding box center [608, 492] width 39 height 34
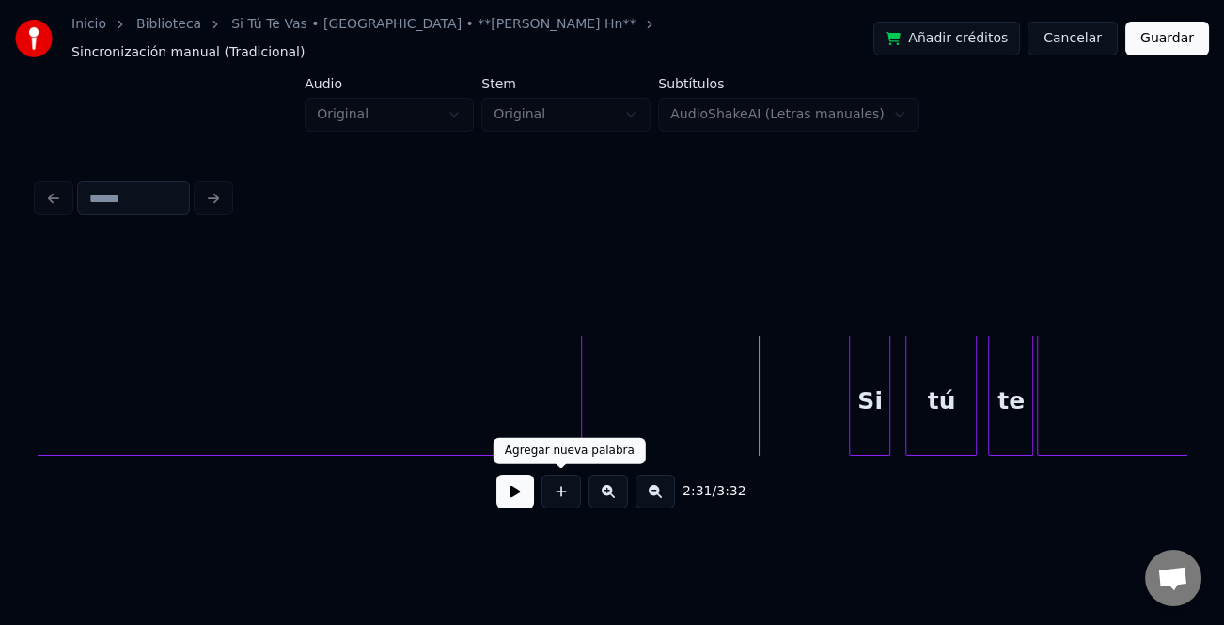
click at [527, 496] on button at bounding box center [515, 492] width 38 height 34
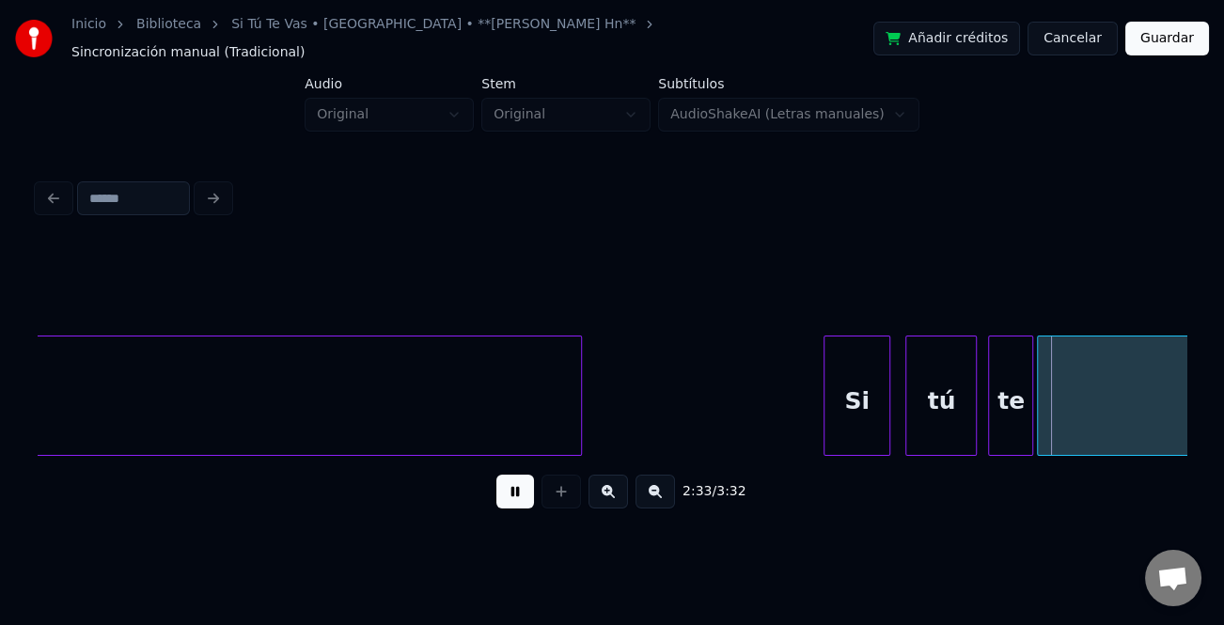
click at [826, 433] on div at bounding box center [828, 396] width 6 height 118
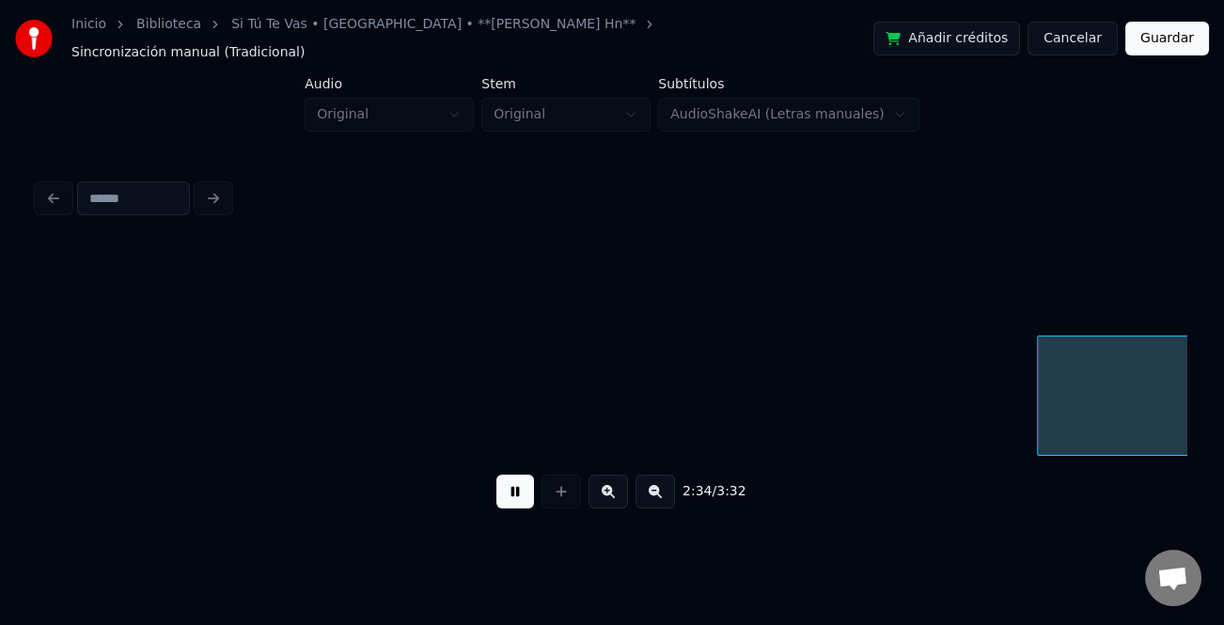
scroll to position [0, 28990]
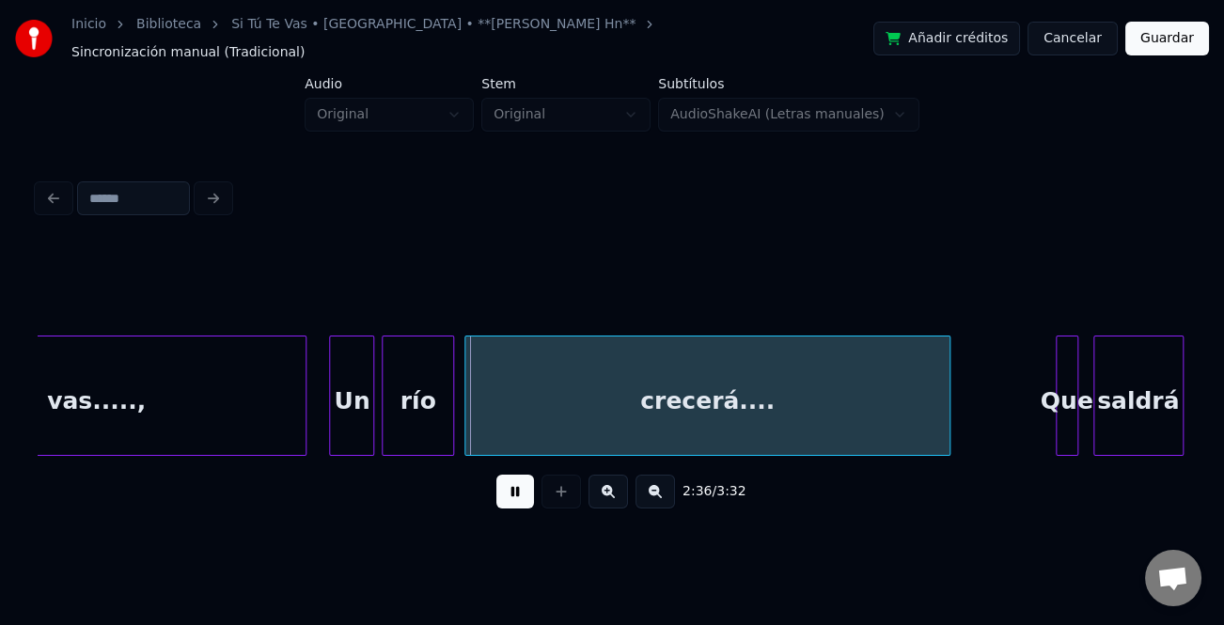
click at [335, 433] on div at bounding box center [333, 396] width 6 height 118
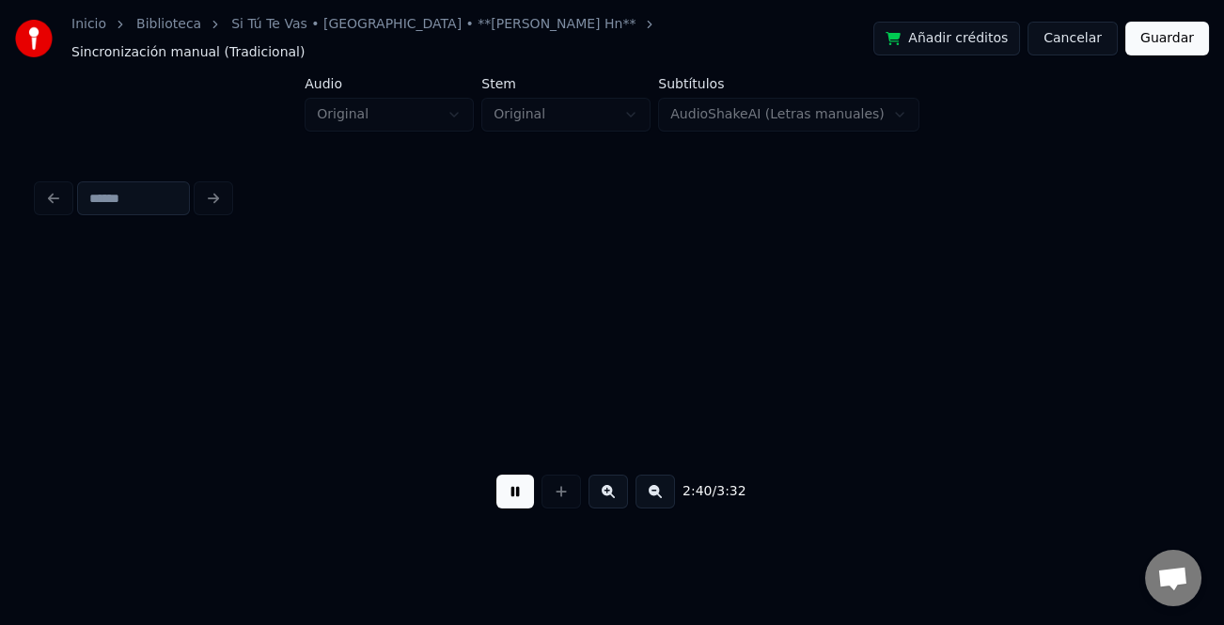
scroll to position [0, 30140]
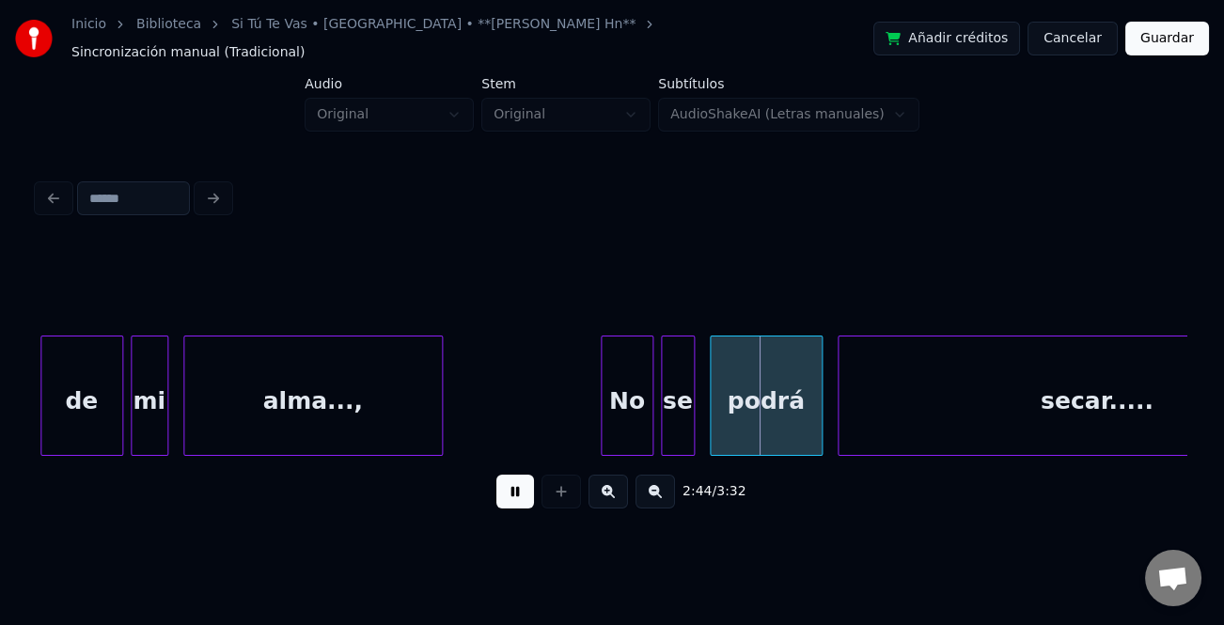
click at [602, 410] on div at bounding box center [605, 396] width 6 height 118
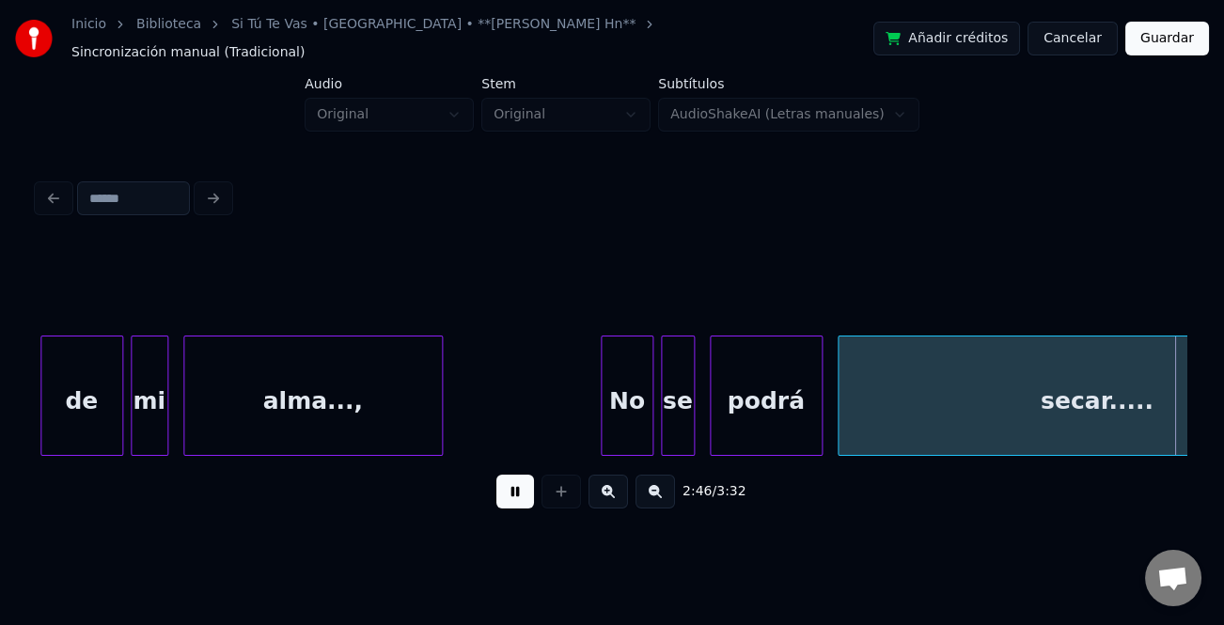
scroll to position [0, 31290]
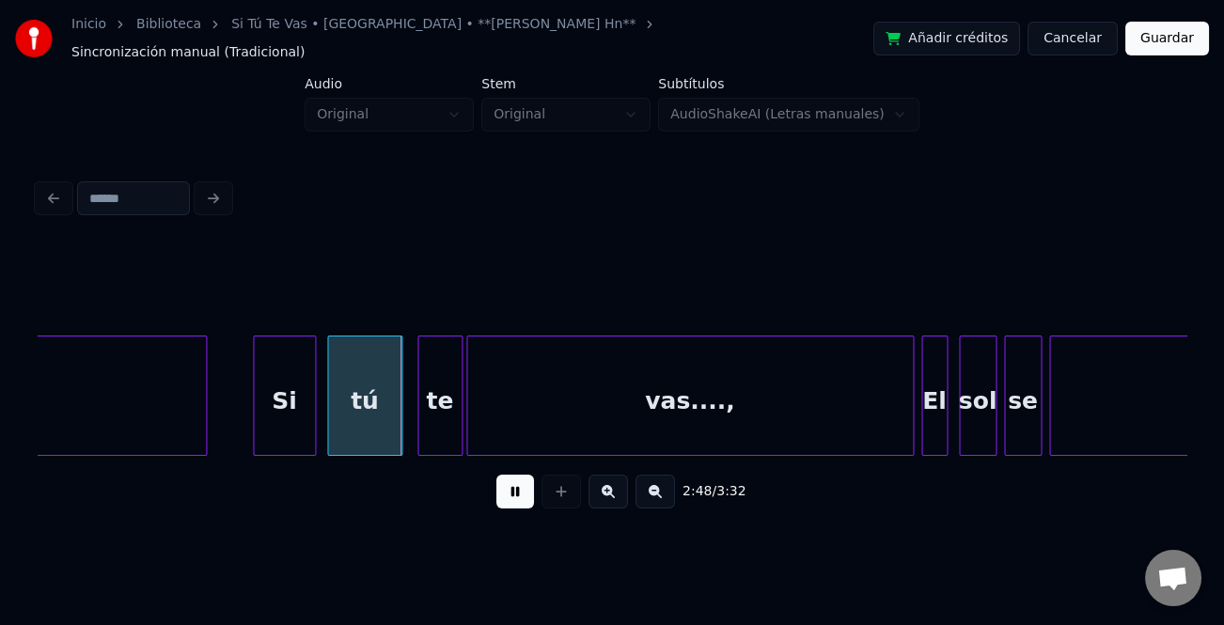
click at [256, 401] on div at bounding box center [257, 396] width 6 height 118
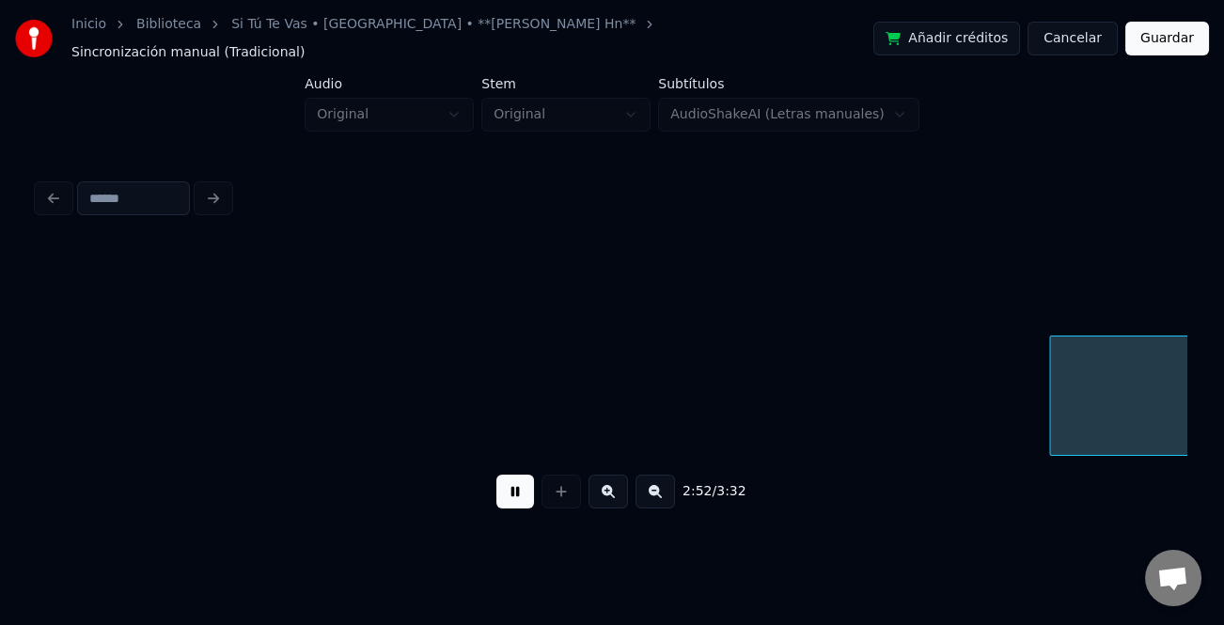
scroll to position [0, 32439]
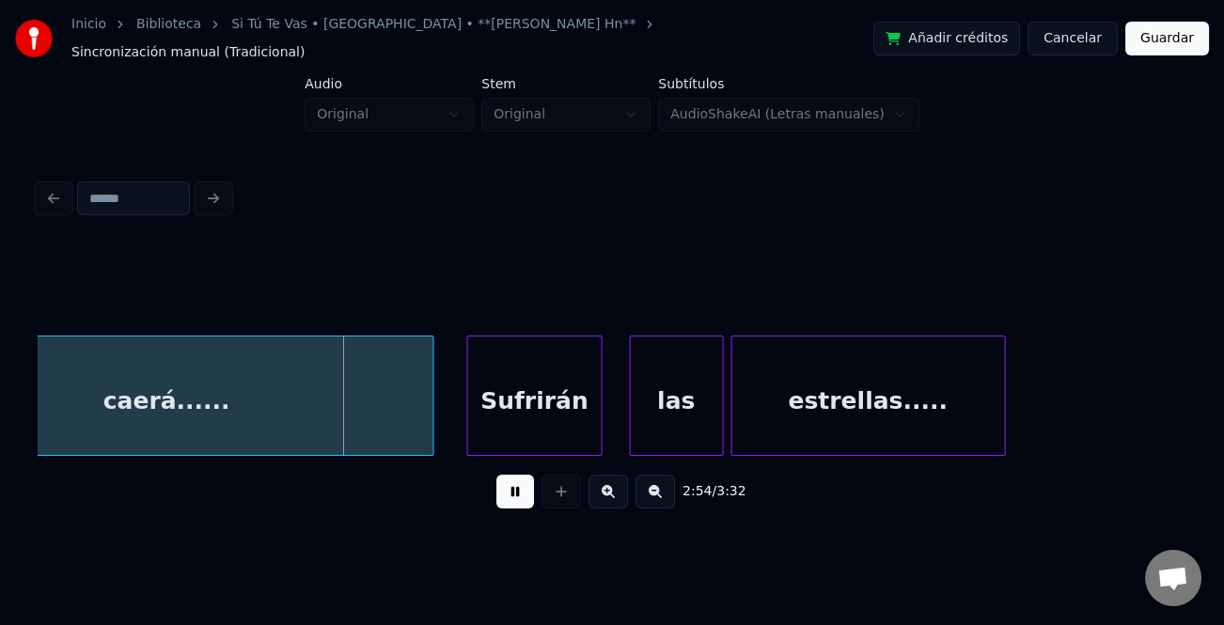
click at [532, 401] on div "Sufrirán" at bounding box center [535, 401] width 134 height 128
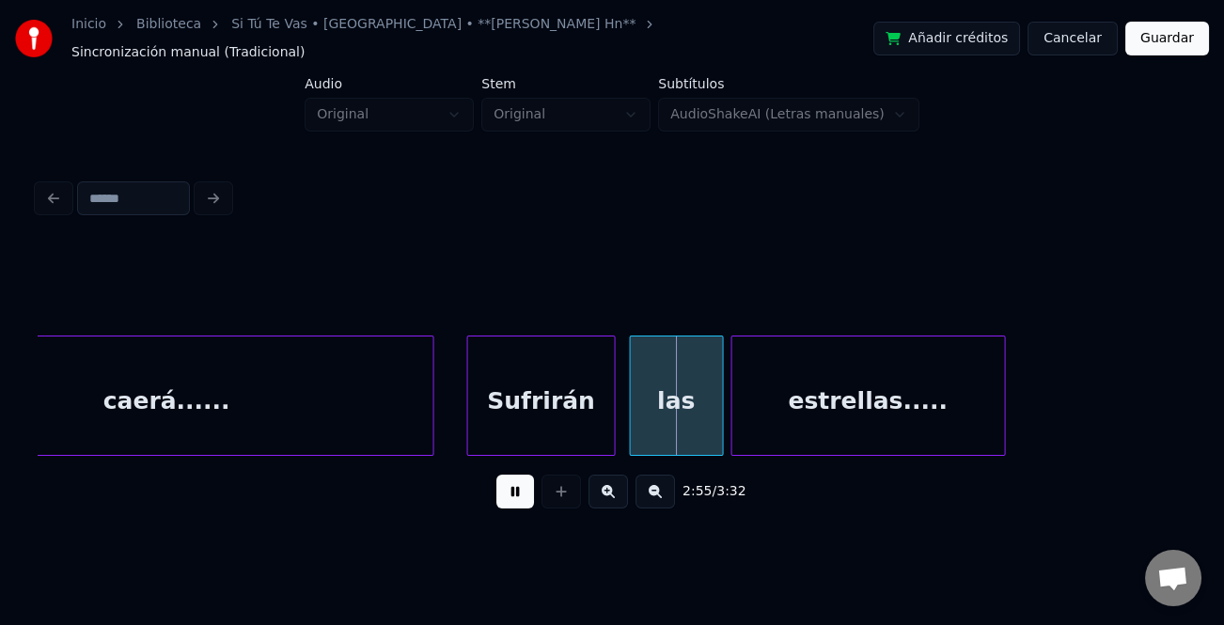
click at [609, 407] on div at bounding box center [612, 396] width 6 height 118
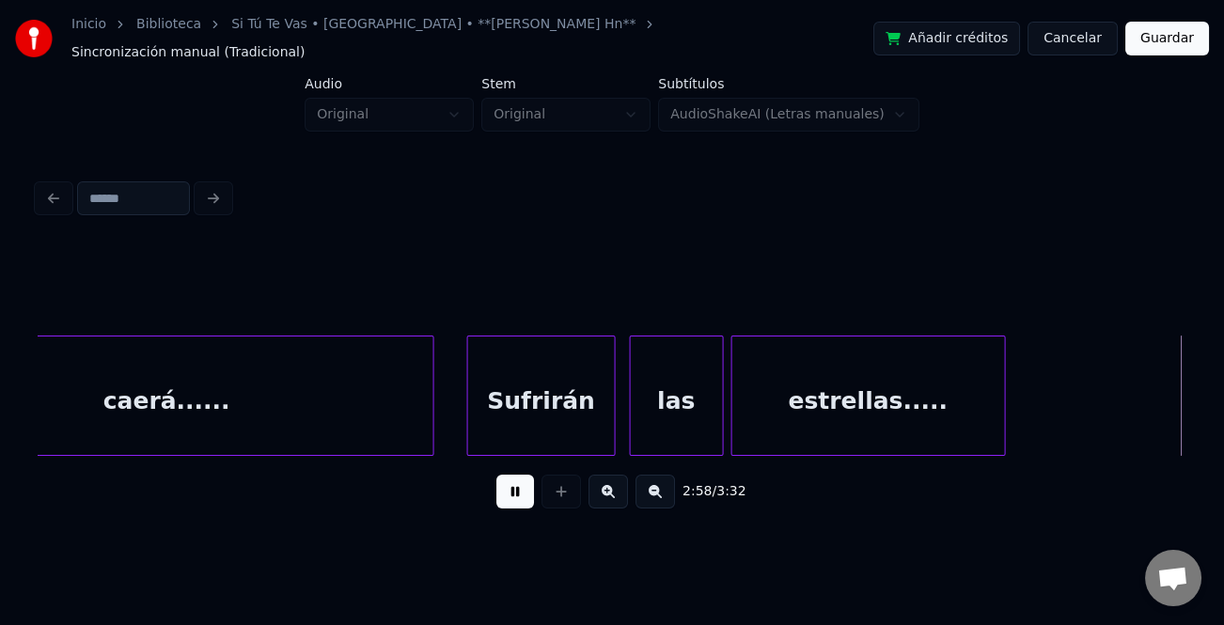
scroll to position [0, 33591]
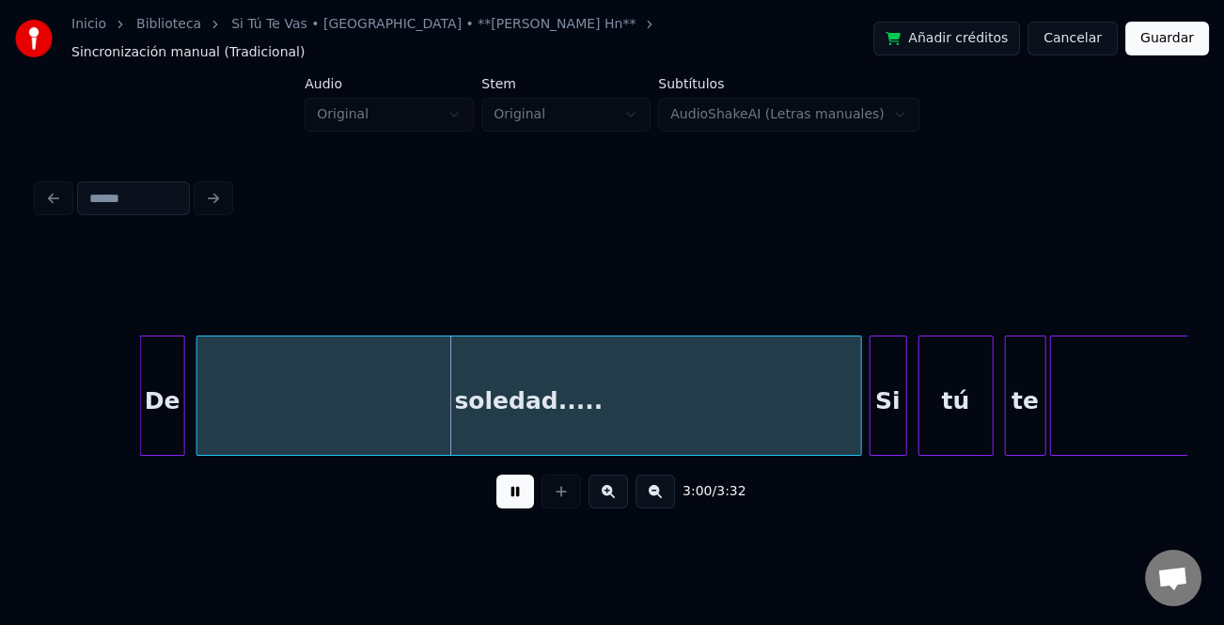
click at [142, 404] on div at bounding box center [144, 396] width 6 height 118
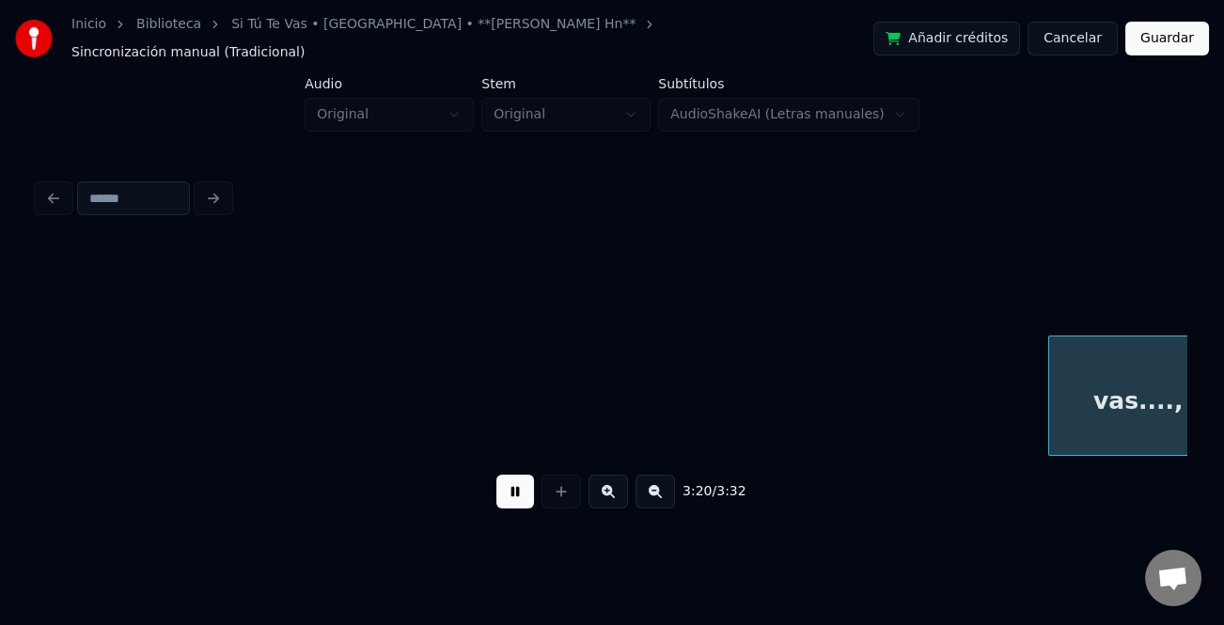
scroll to position [0, 37644]
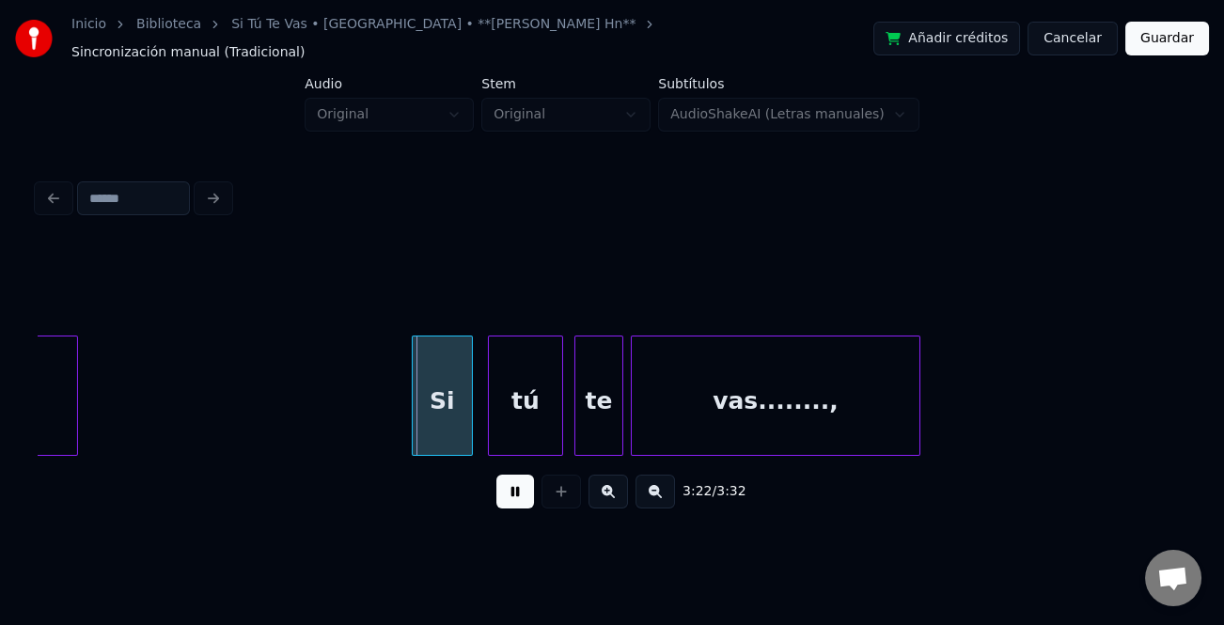
click at [414, 417] on div at bounding box center [416, 396] width 6 height 118
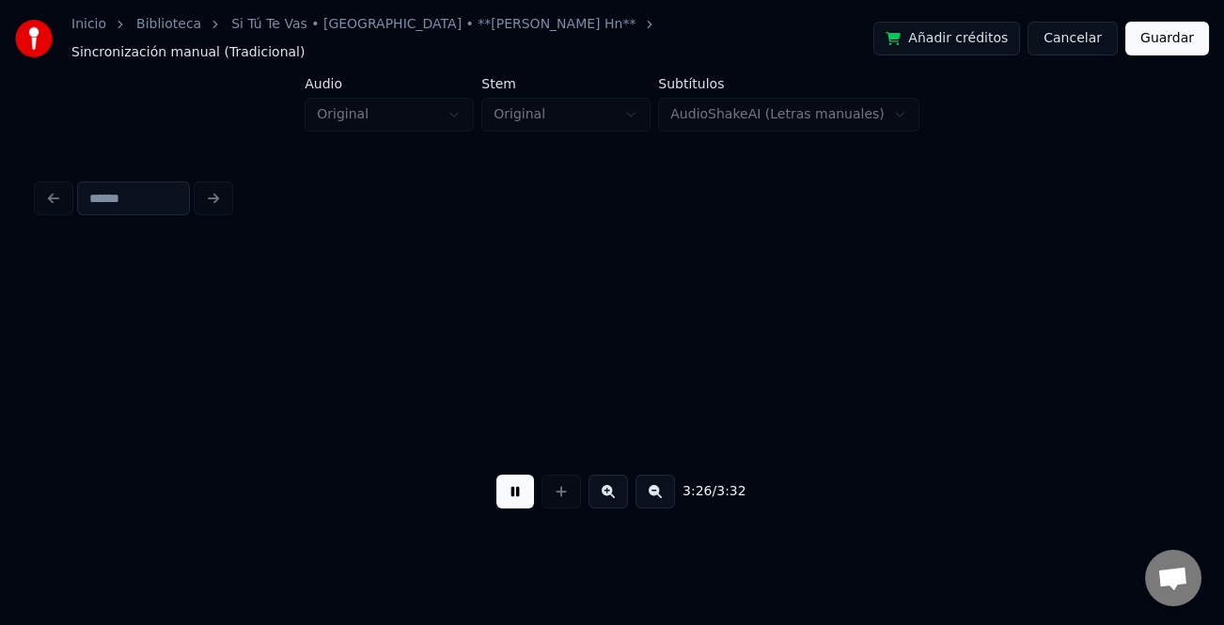
scroll to position [0, 38796]
click at [1163, 37] on button "Guardar" at bounding box center [1168, 39] width 84 height 34
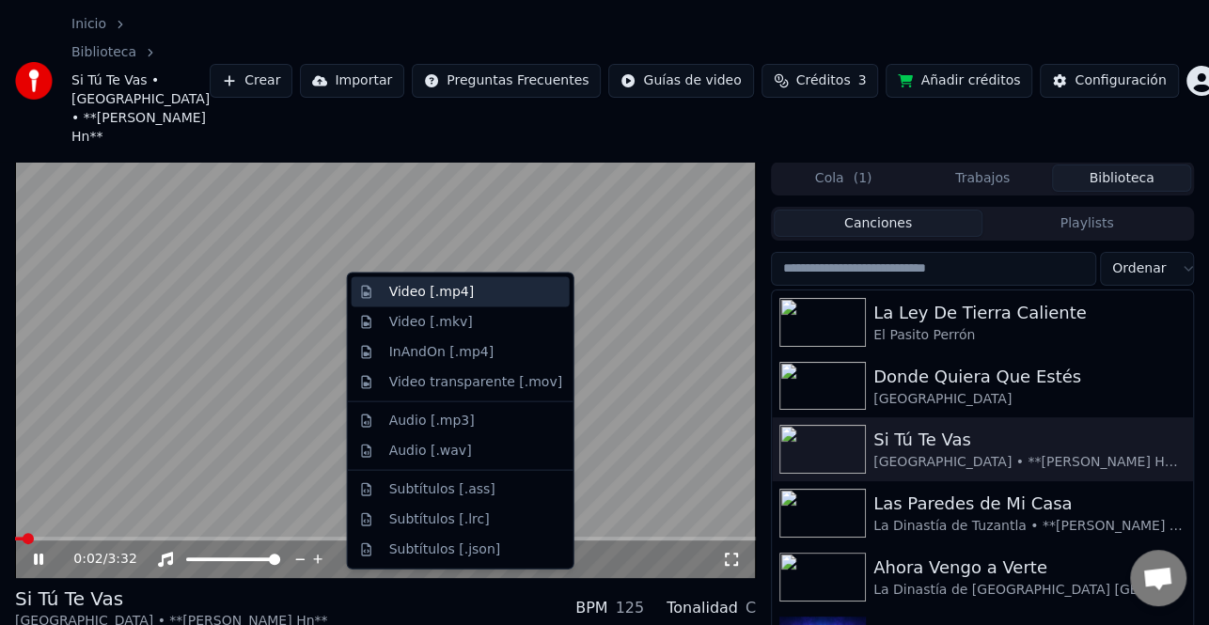
click at [465, 293] on div "Video [.mp4]" at bounding box center [475, 292] width 173 height 19
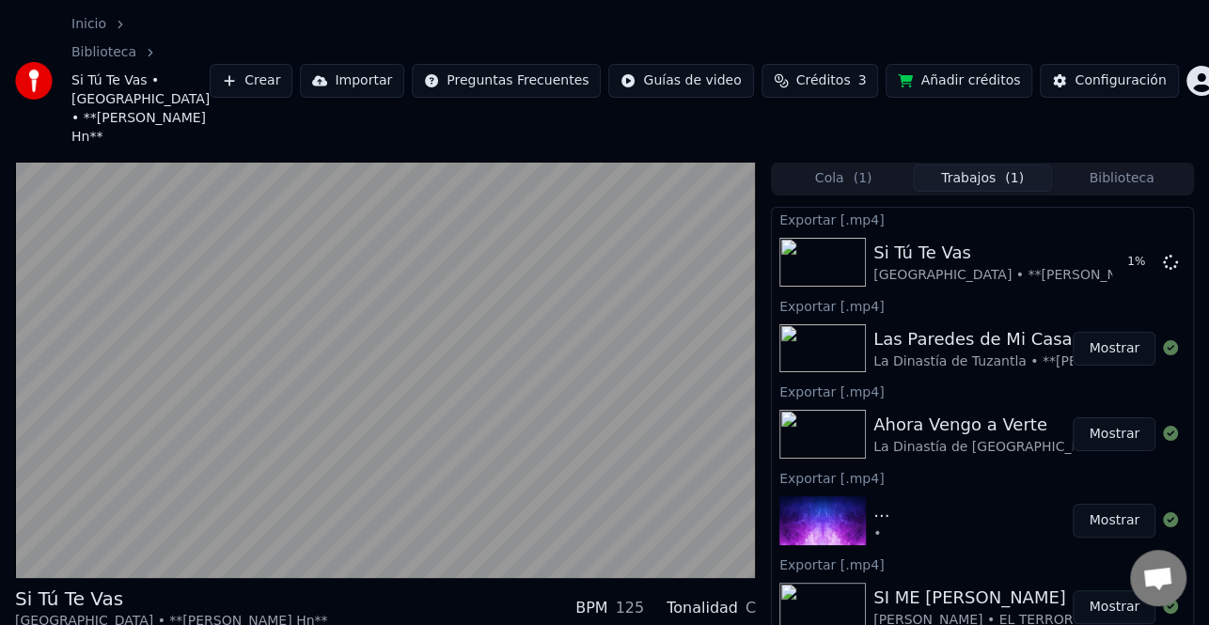
click at [1112, 332] on button "Mostrar" at bounding box center [1114, 349] width 83 height 34
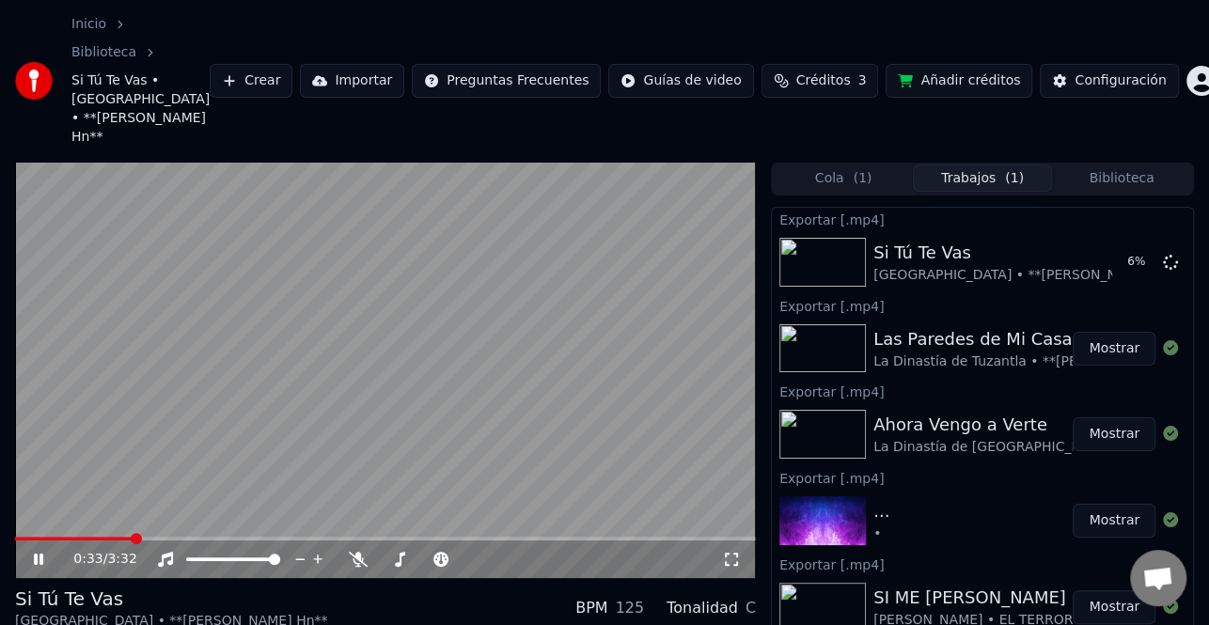
click at [32, 552] on icon at bounding box center [51, 559] width 43 height 15
click at [1121, 165] on button "Biblioteca" at bounding box center [1121, 178] width 139 height 27
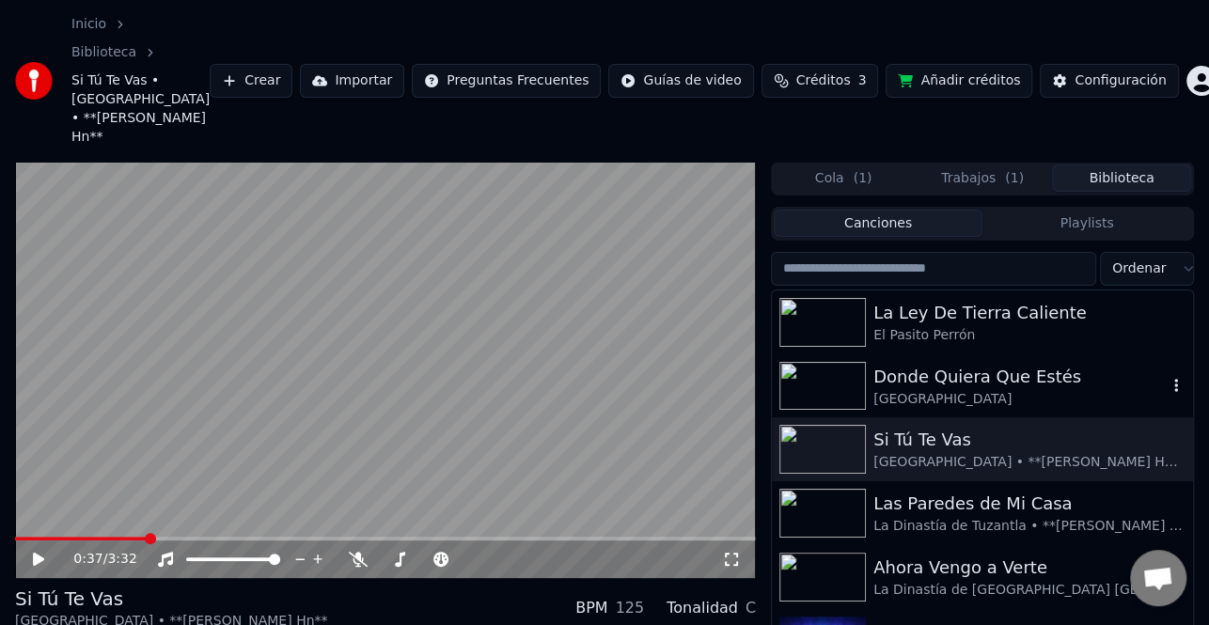
click at [1031, 364] on div "Donde Quiera Que Estés" at bounding box center [1020, 377] width 293 height 26
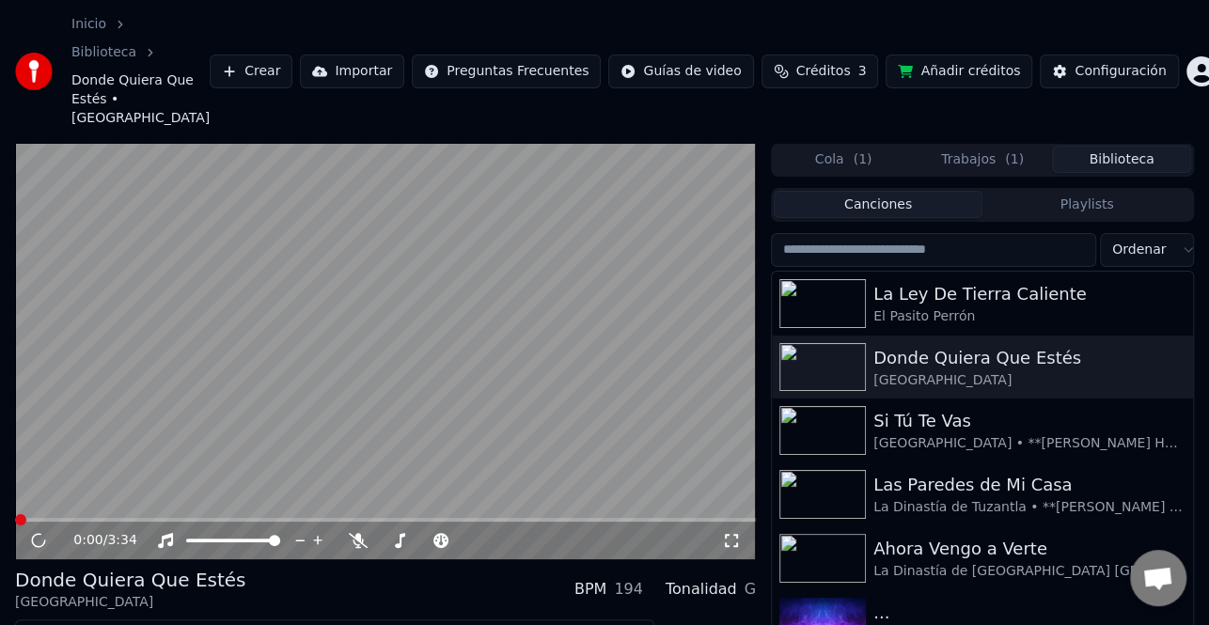
click at [64, 623] on button "Editar" at bounding box center [58, 636] width 76 height 26
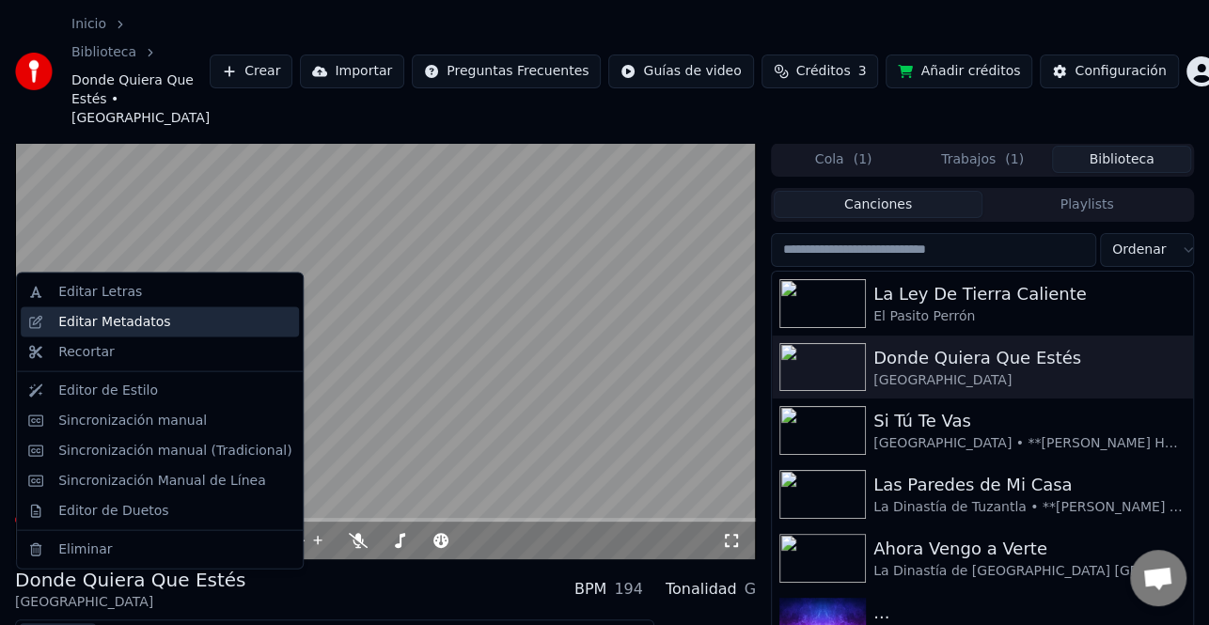
click at [142, 324] on div "Editar Metadatos" at bounding box center [114, 322] width 112 height 19
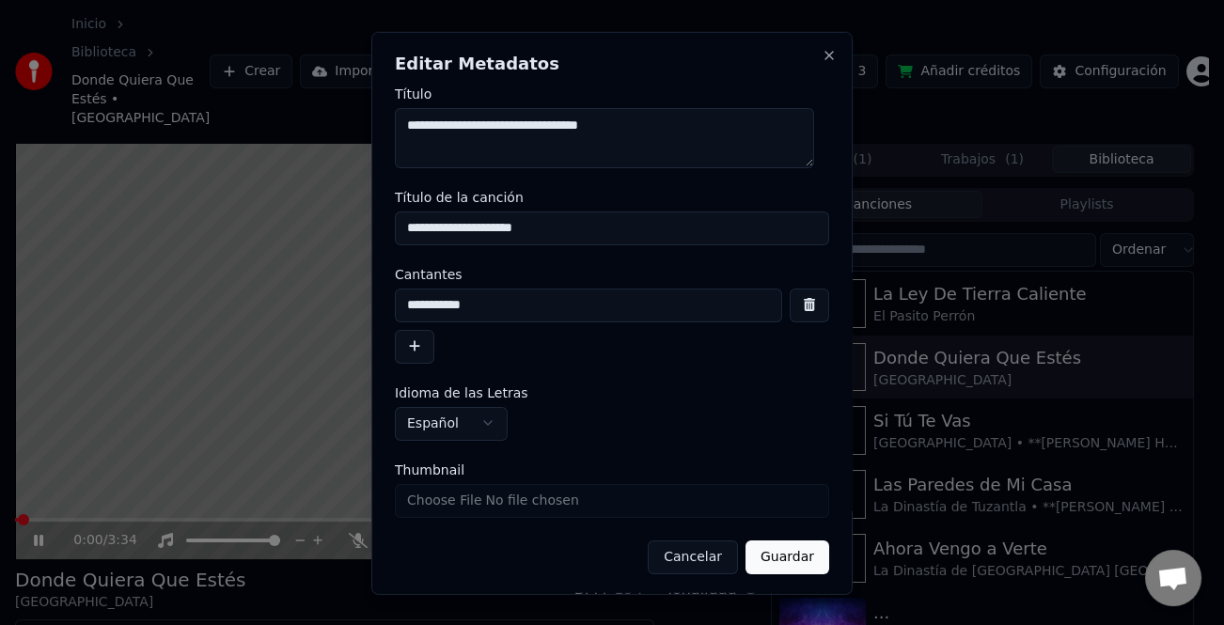
click at [434, 351] on div "**********" at bounding box center [612, 325] width 434 height 75
click at [431, 349] on button "button" at bounding box center [414, 346] width 39 height 34
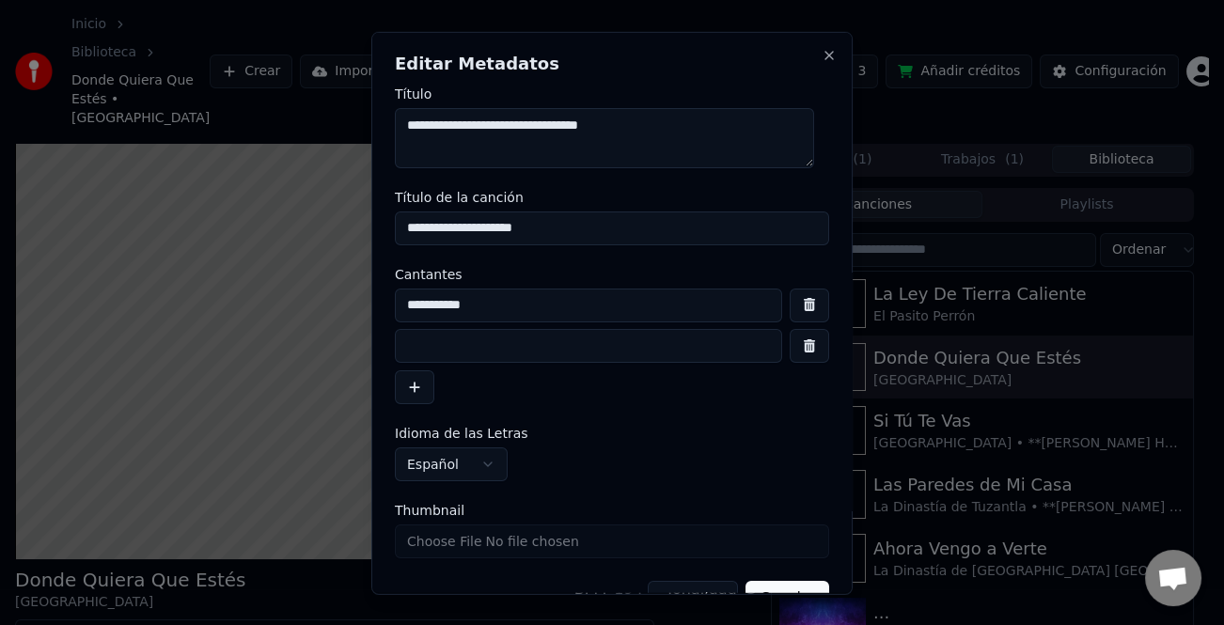
click at [437, 348] on input at bounding box center [588, 346] width 387 height 34
click at [405, 346] on input "**********" at bounding box center [588, 346] width 387 height 34
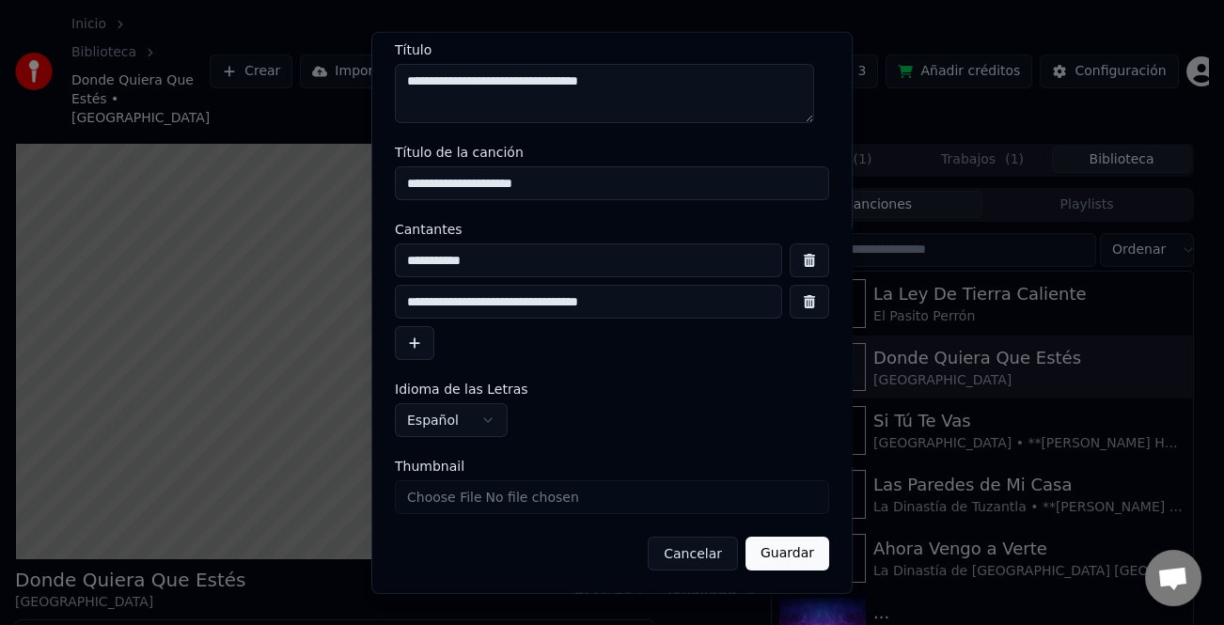
type input "**********"
click at [779, 550] on button "Guardar" at bounding box center [788, 554] width 84 height 34
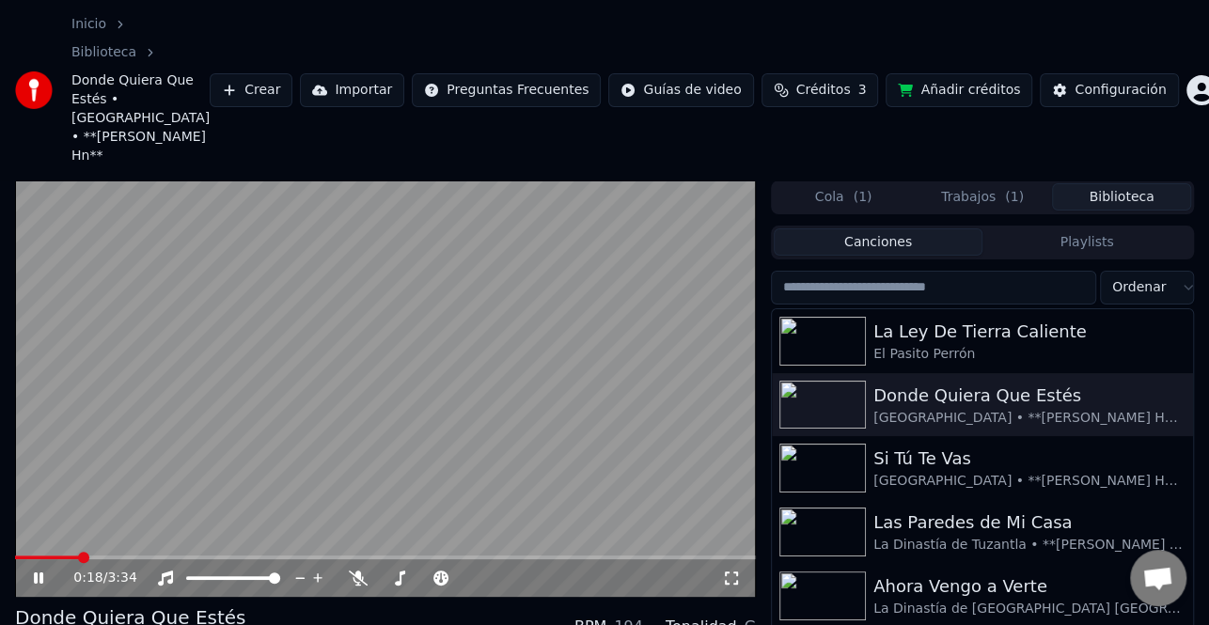
click at [15, 484] on video at bounding box center [385, 389] width 741 height 417
click at [16, 489] on video at bounding box center [385, 389] width 741 height 417
click at [19, 556] on span at bounding box center [17, 558] width 4 height 4
click at [15, 552] on span at bounding box center [20, 557] width 11 height 11
click at [38, 571] on icon at bounding box center [51, 578] width 43 height 15
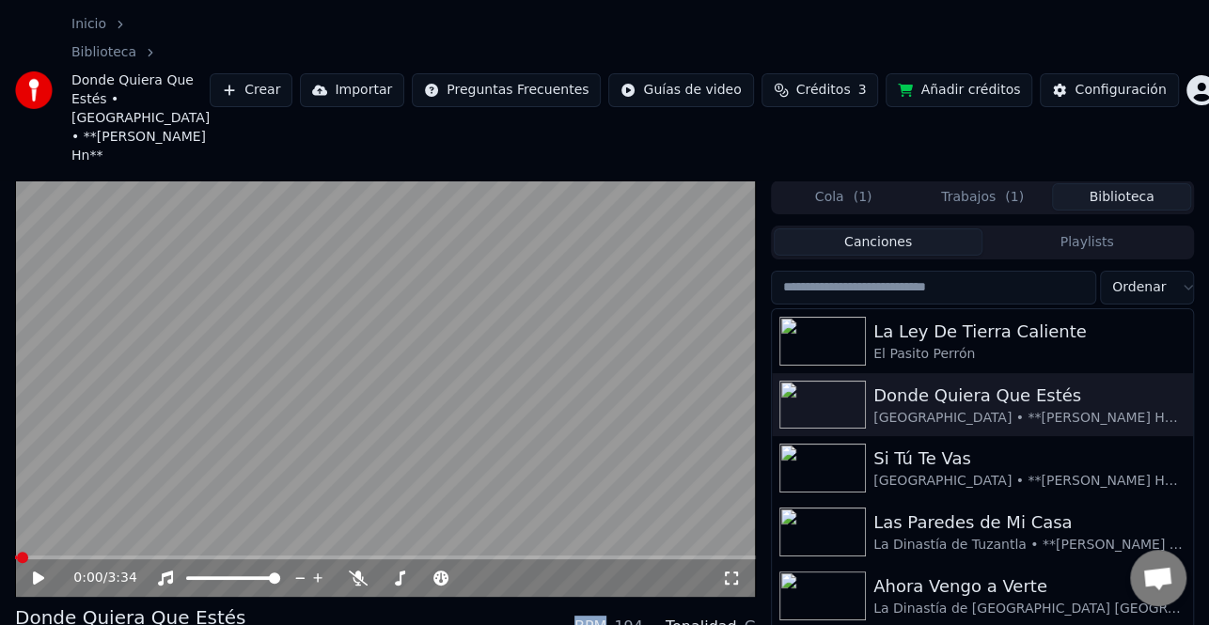
click at [38, 572] on icon at bounding box center [38, 578] width 11 height 13
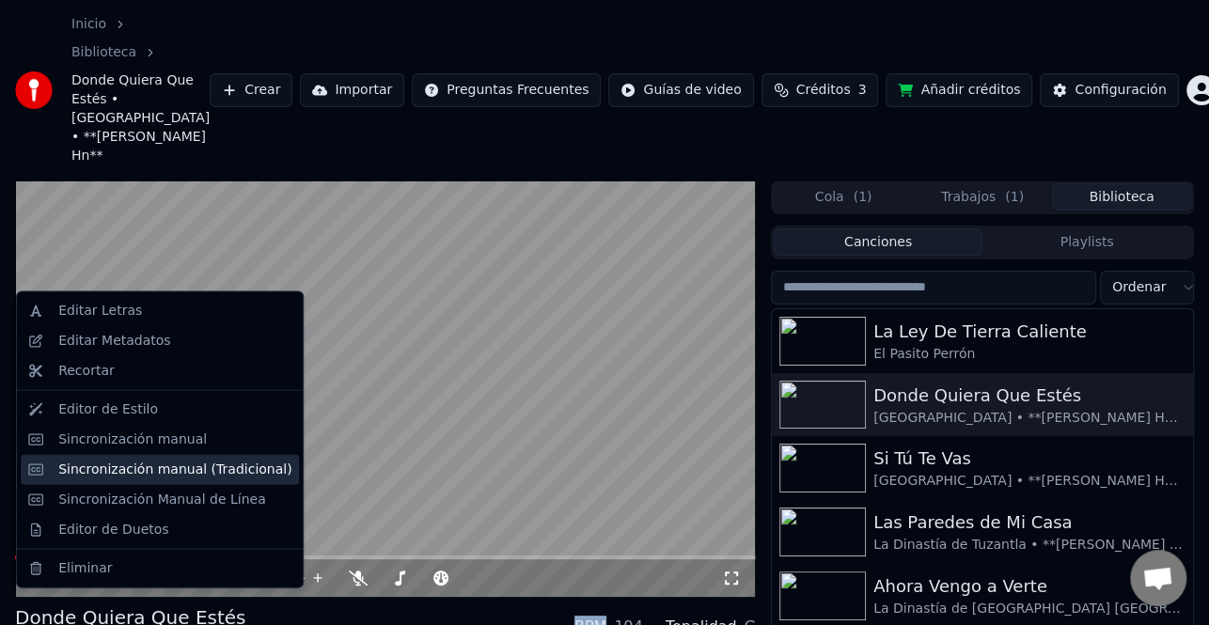
click at [162, 472] on div "Sincronización manual (Tradicional)" at bounding box center [174, 469] width 233 height 19
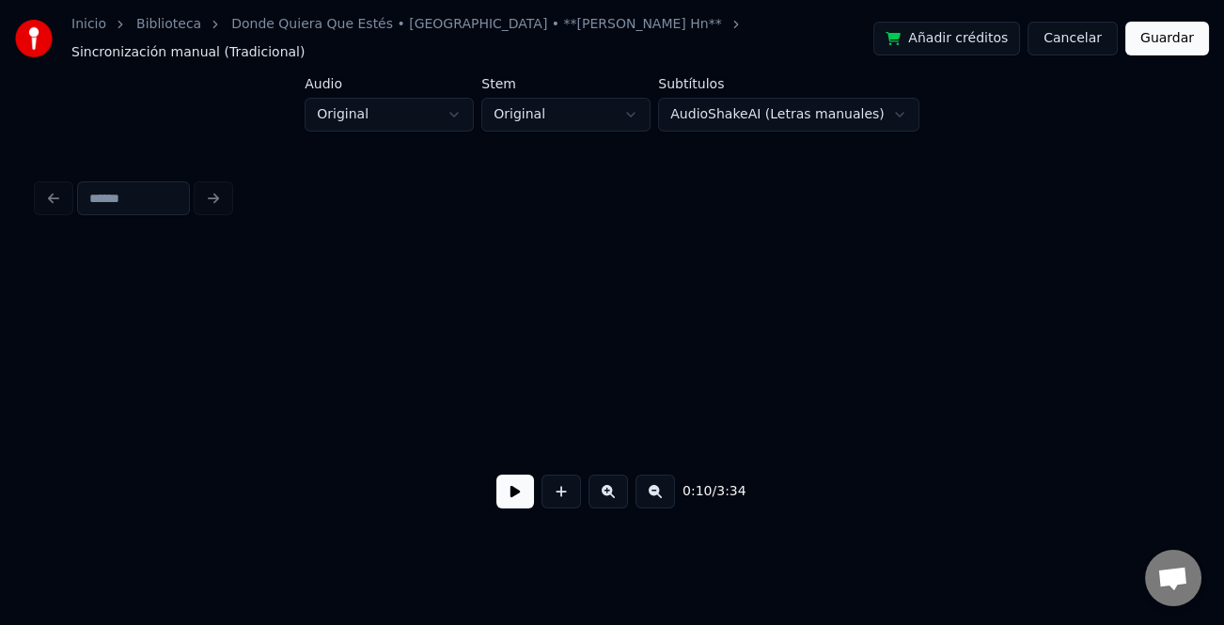
scroll to position [0, 1913]
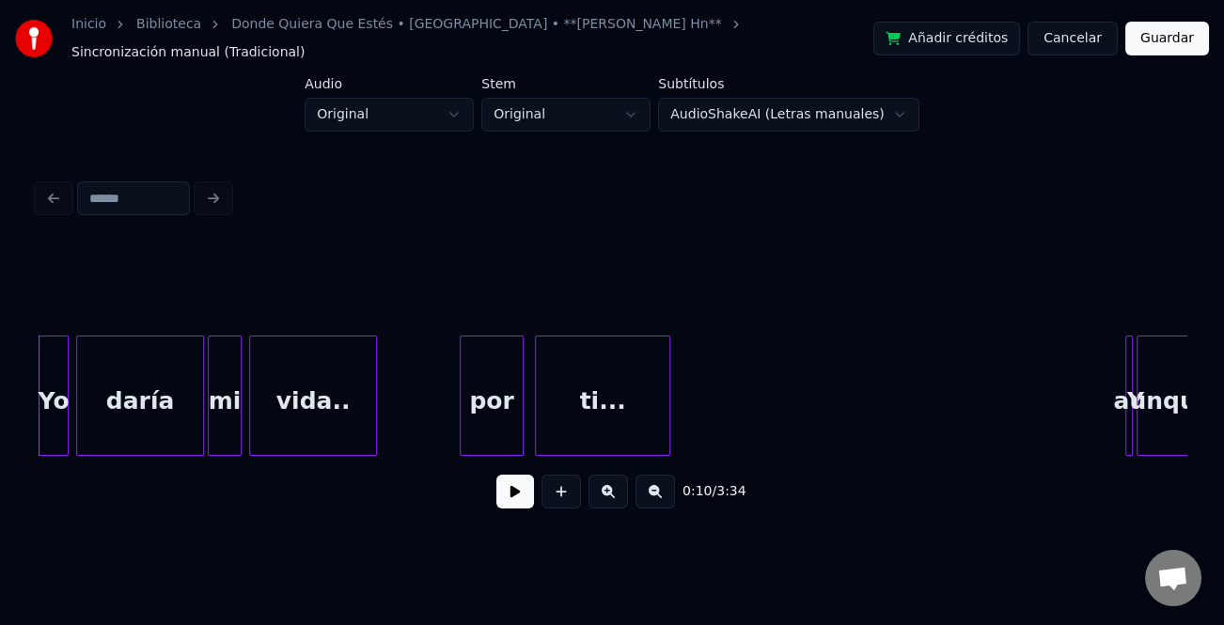
click at [519, 495] on button at bounding box center [515, 492] width 38 height 34
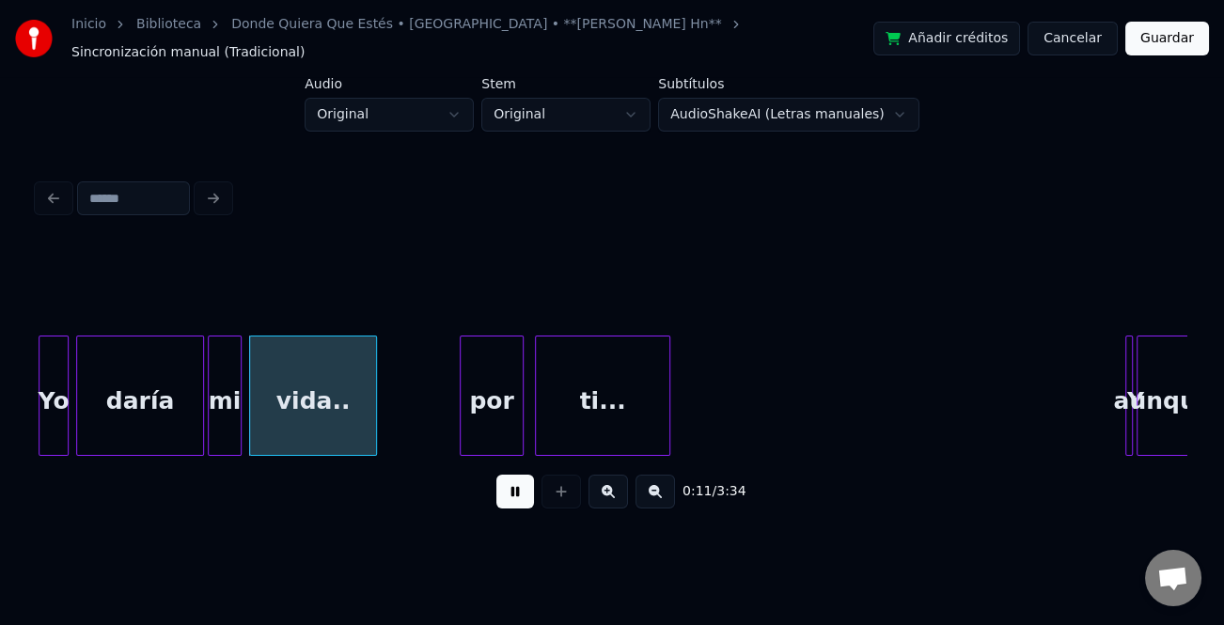
click at [519, 495] on button at bounding box center [515, 492] width 38 height 34
click at [127, 453] on div "Yo daría mi vida.. por ti... Y aunque" at bounding box center [612, 396] width 1149 height 120
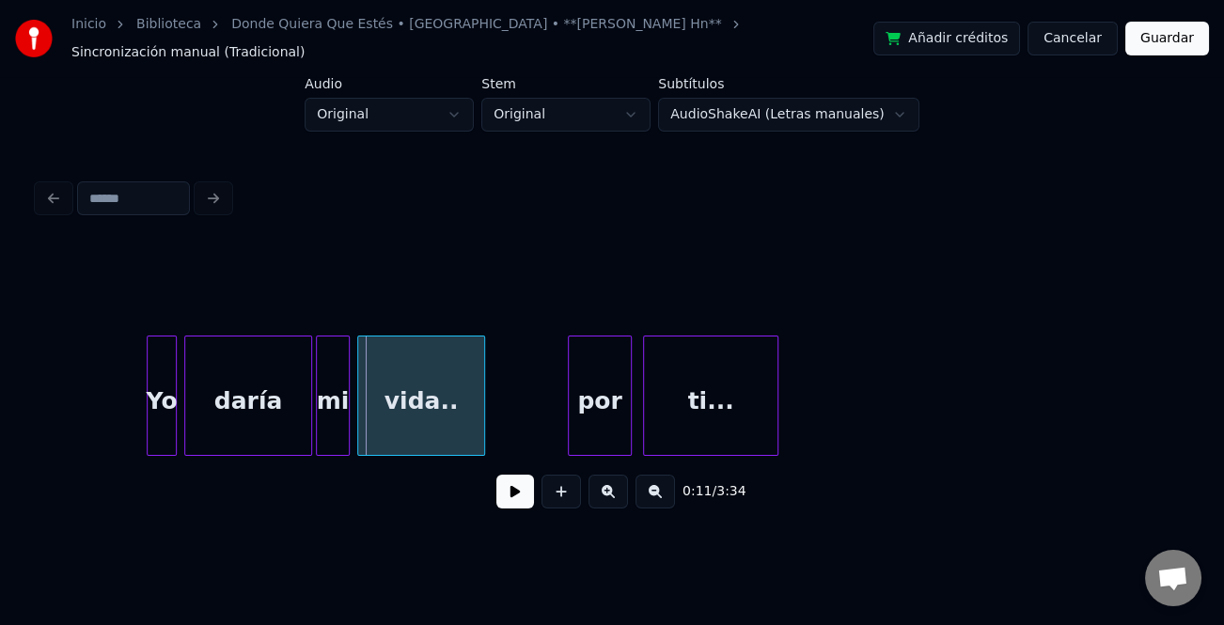
scroll to position [0, 1870]
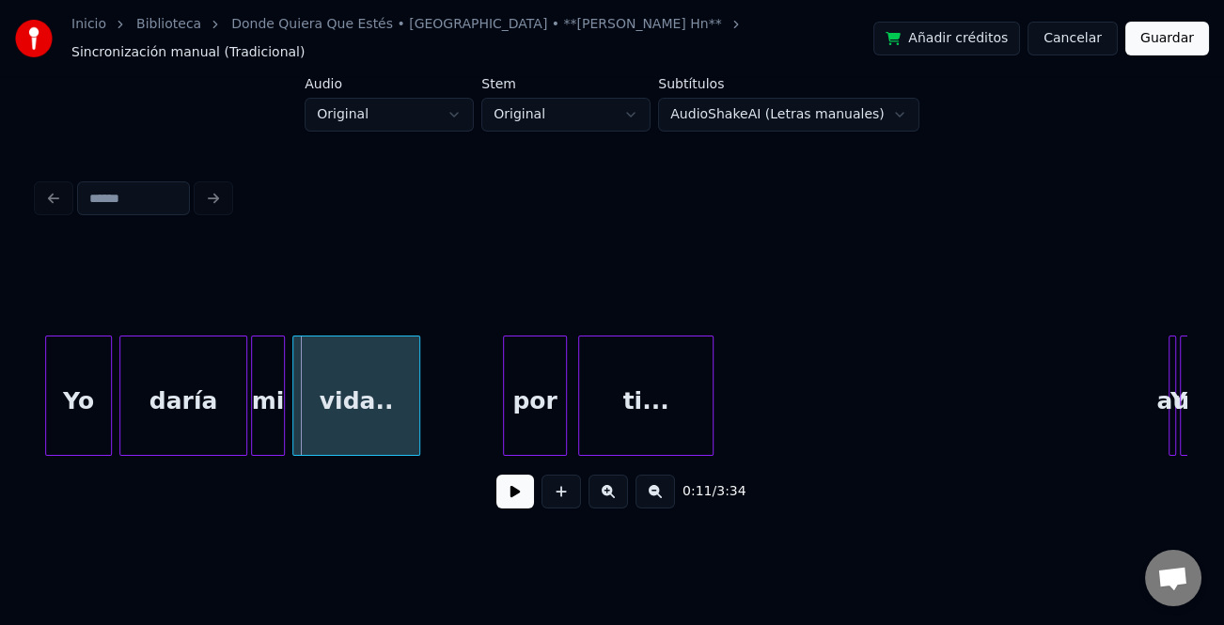
click at [48, 427] on div at bounding box center [49, 396] width 6 height 118
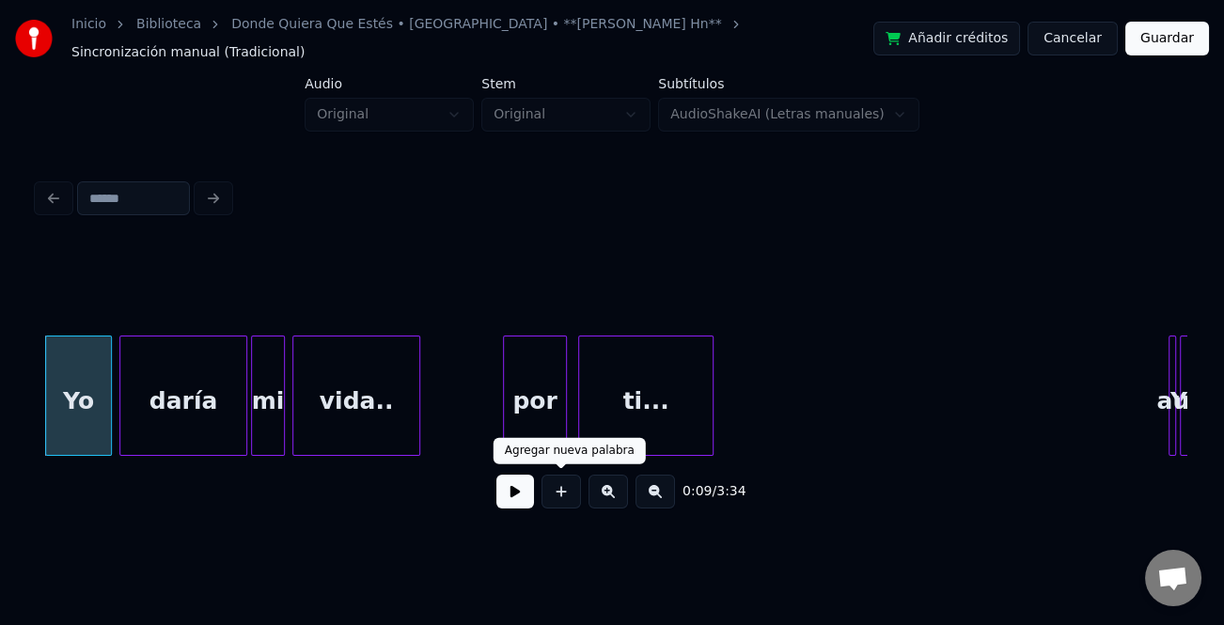
click at [538, 502] on div at bounding box center [561, 492] width 47 height 34
click at [527, 497] on button at bounding box center [515, 492] width 38 height 34
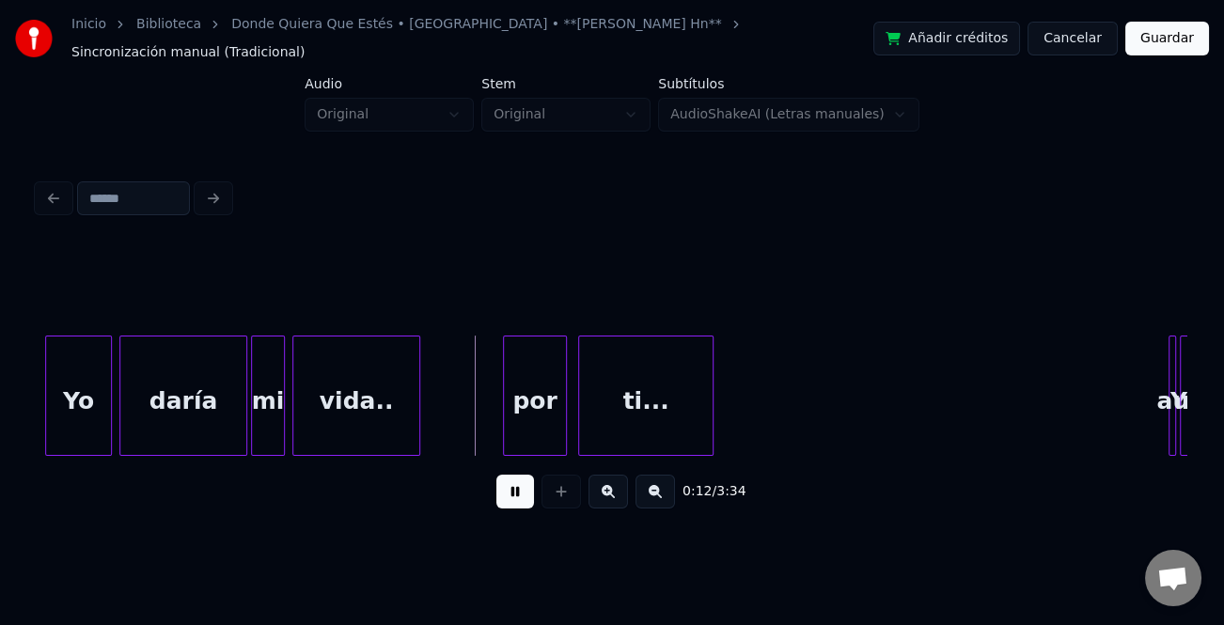
drag, startPoint x: 527, startPoint y: 489, endPoint x: 539, endPoint y: 381, distance: 108.7
click at [527, 488] on button at bounding box center [515, 492] width 38 height 34
click at [539, 381] on div "por" at bounding box center [535, 401] width 62 height 128
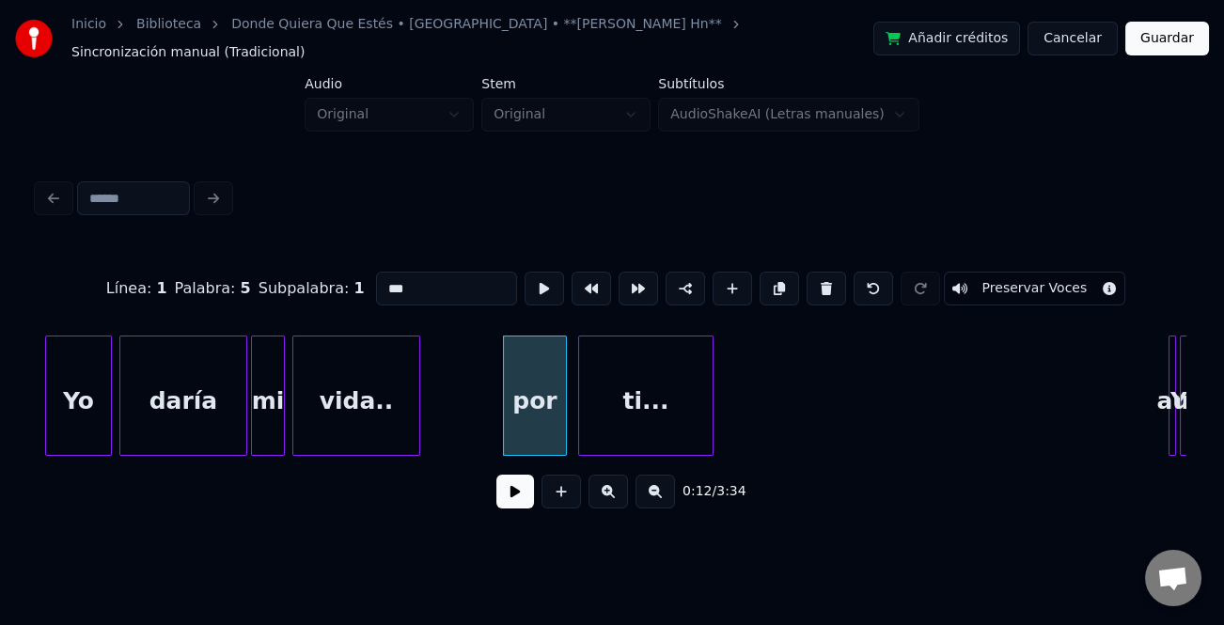
click at [380, 276] on input "***" at bounding box center [446, 289] width 141 height 34
type input "***"
click at [520, 499] on button at bounding box center [515, 492] width 38 height 34
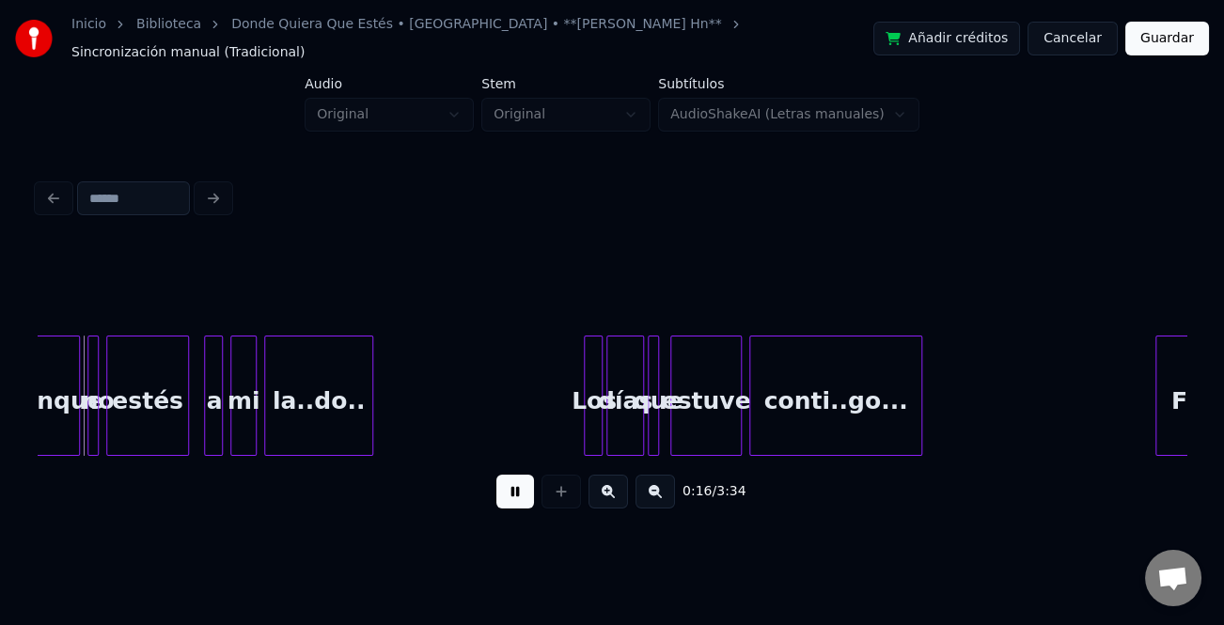
click at [608, 491] on button at bounding box center [608, 492] width 39 height 34
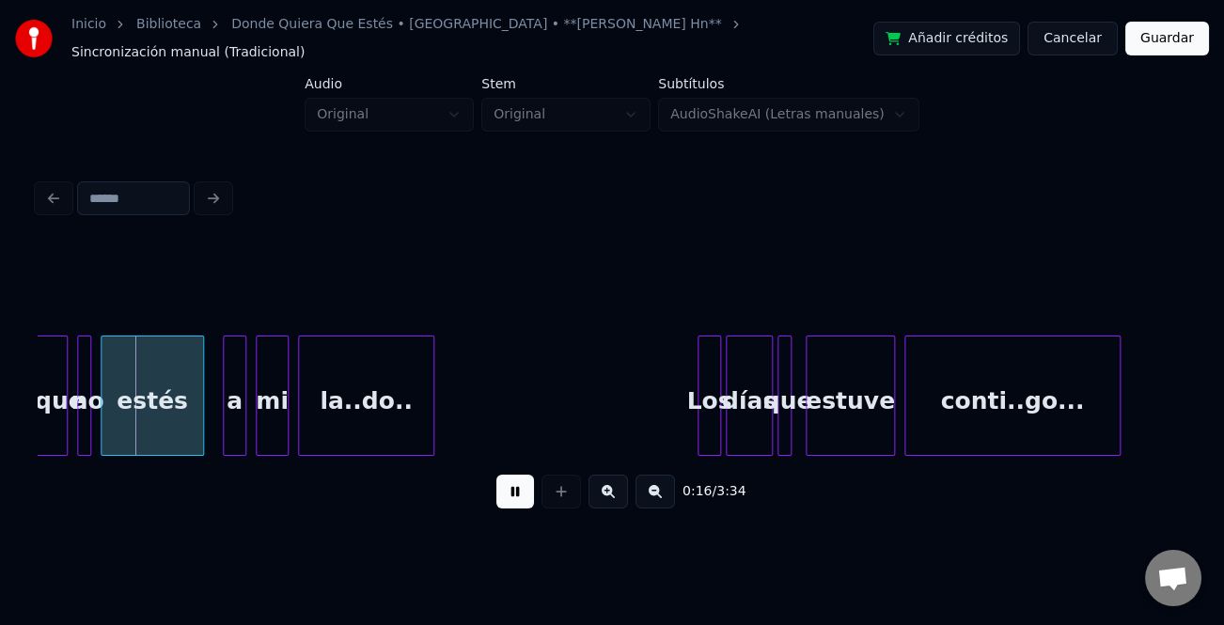
click at [608, 491] on button at bounding box center [608, 492] width 39 height 34
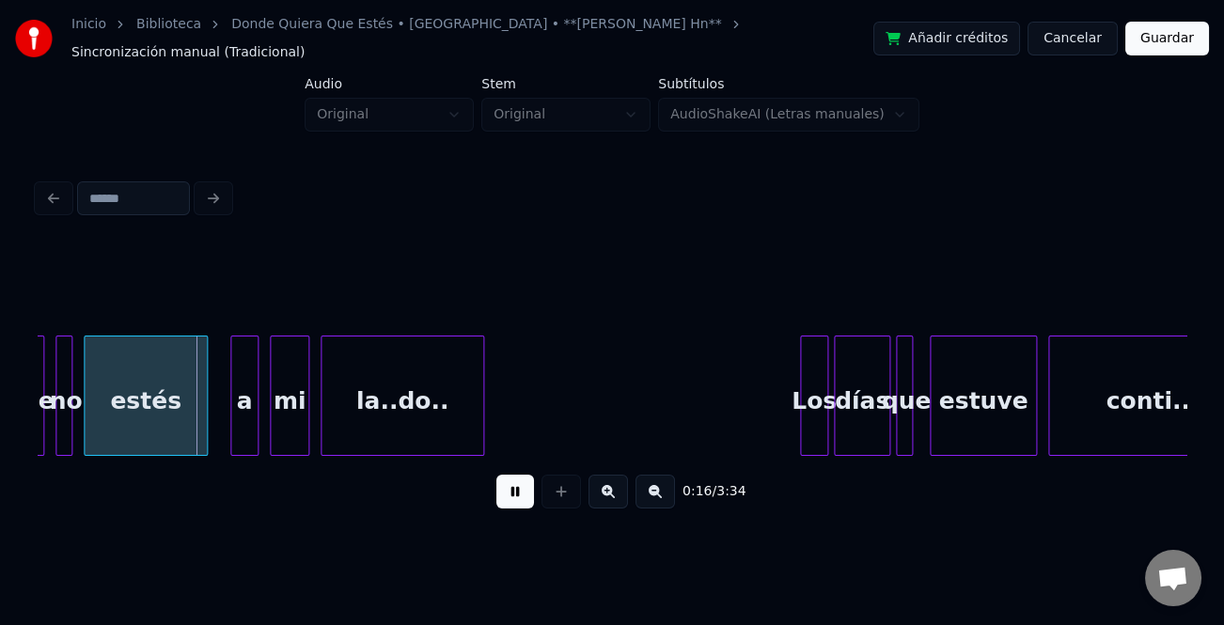
click at [608, 491] on button at bounding box center [608, 492] width 39 height 34
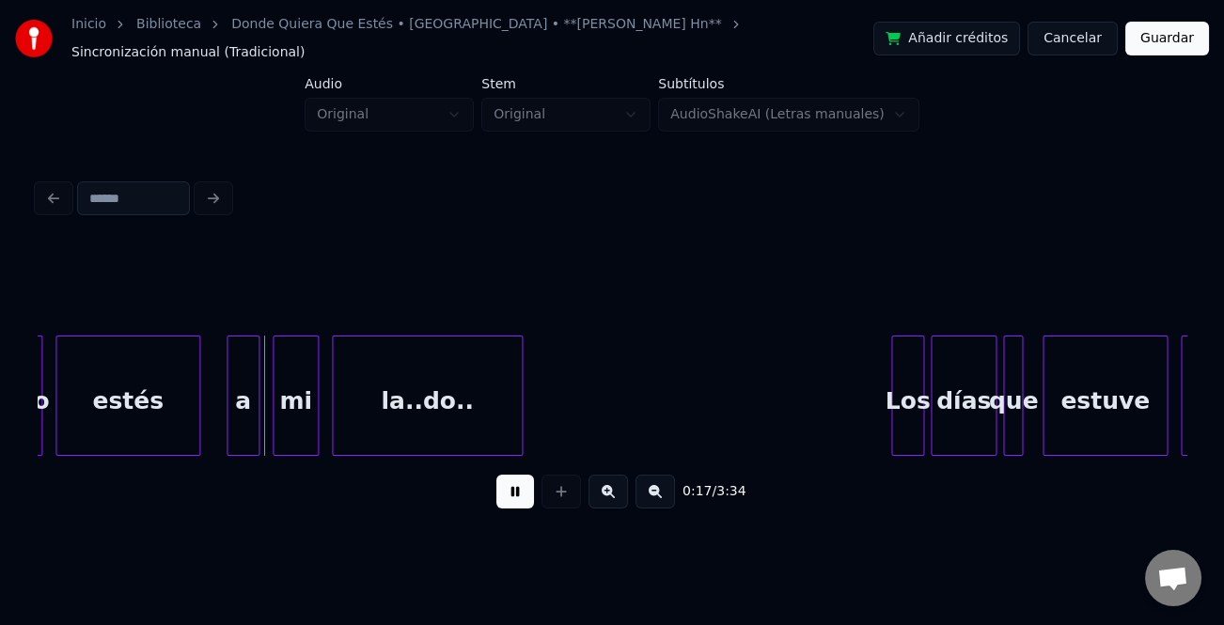
click at [608, 491] on button at bounding box center [608, 492] width 39 height 34
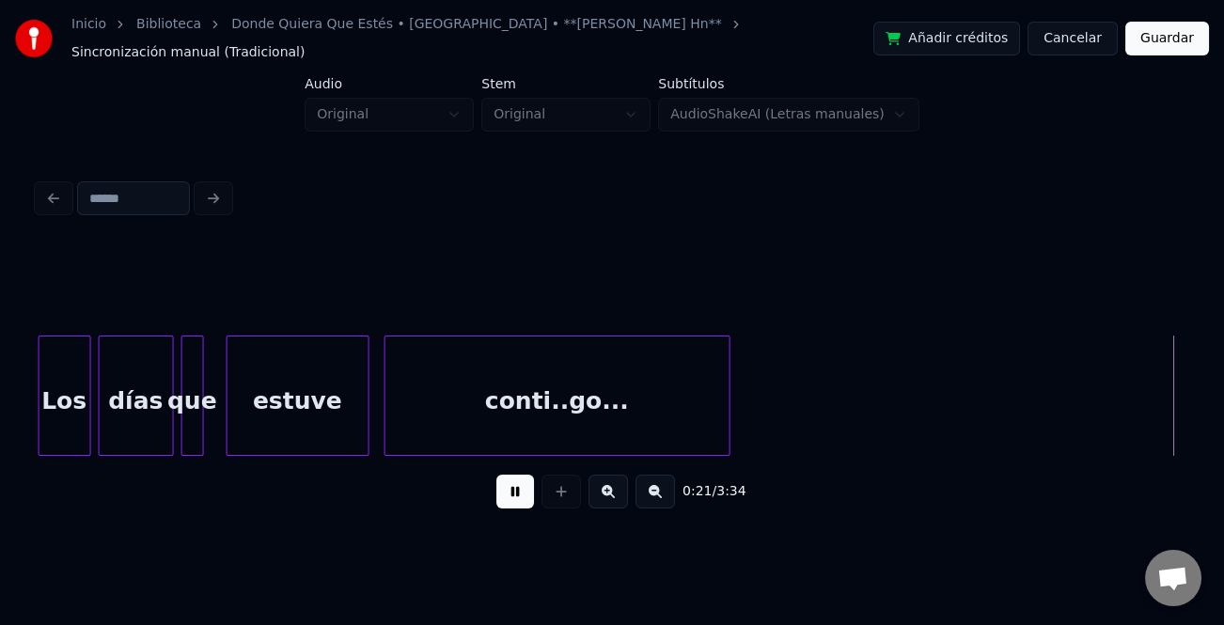
scroll to position [0, 8272]
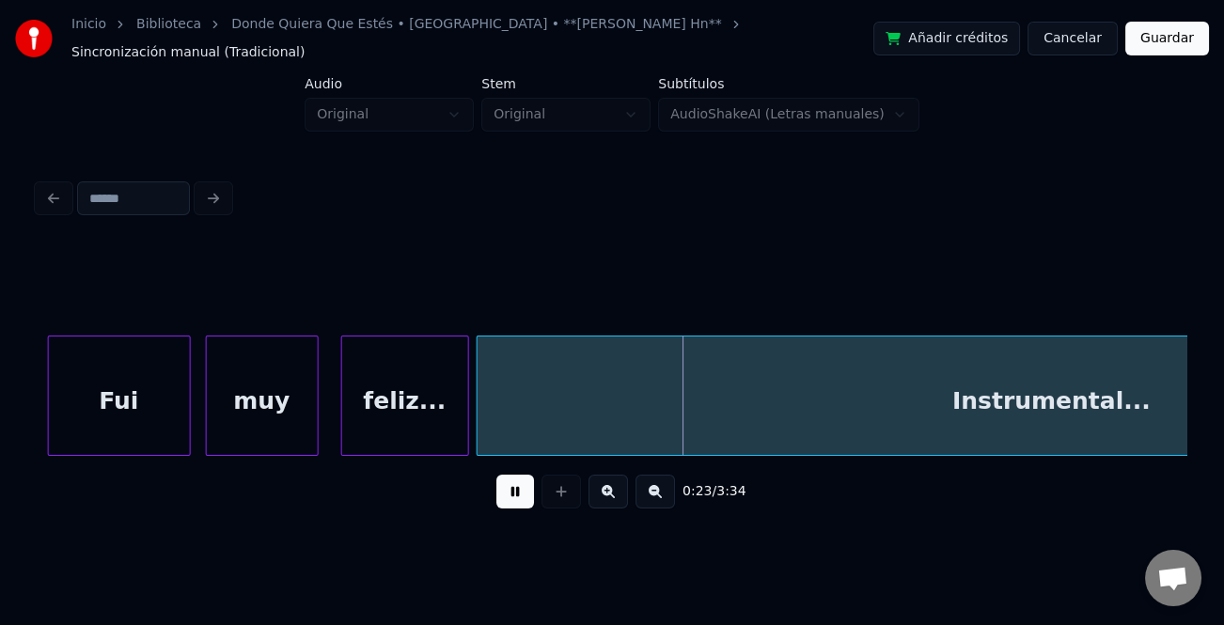
click at [651, 489] on button at bounding box center [655, 492] width 39 height 34
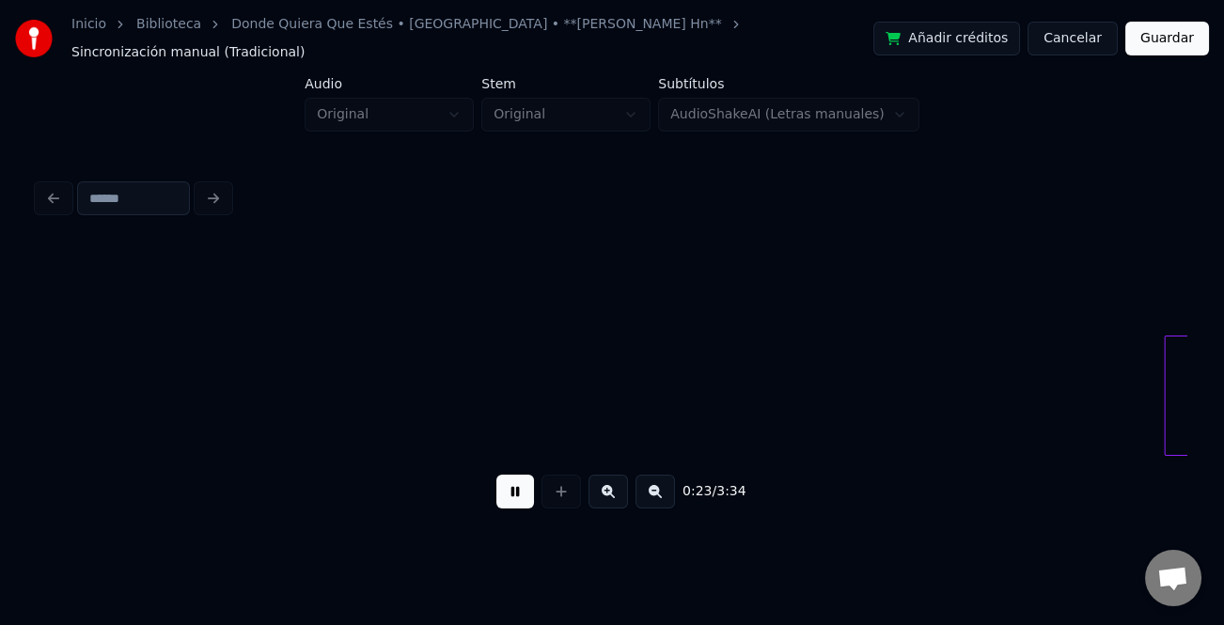
click at [651, 489] on button at bounding box center [655, 492] width 39 height 34
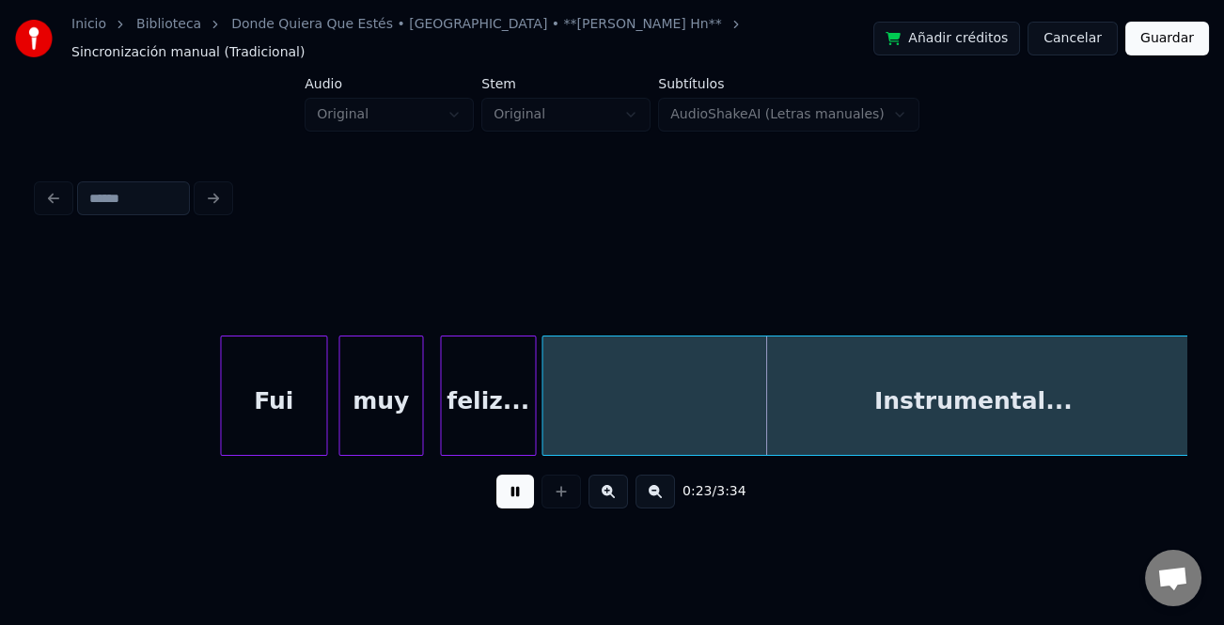
click at [651, 489] on button at bounding box center [655, 492] width 39 height 34
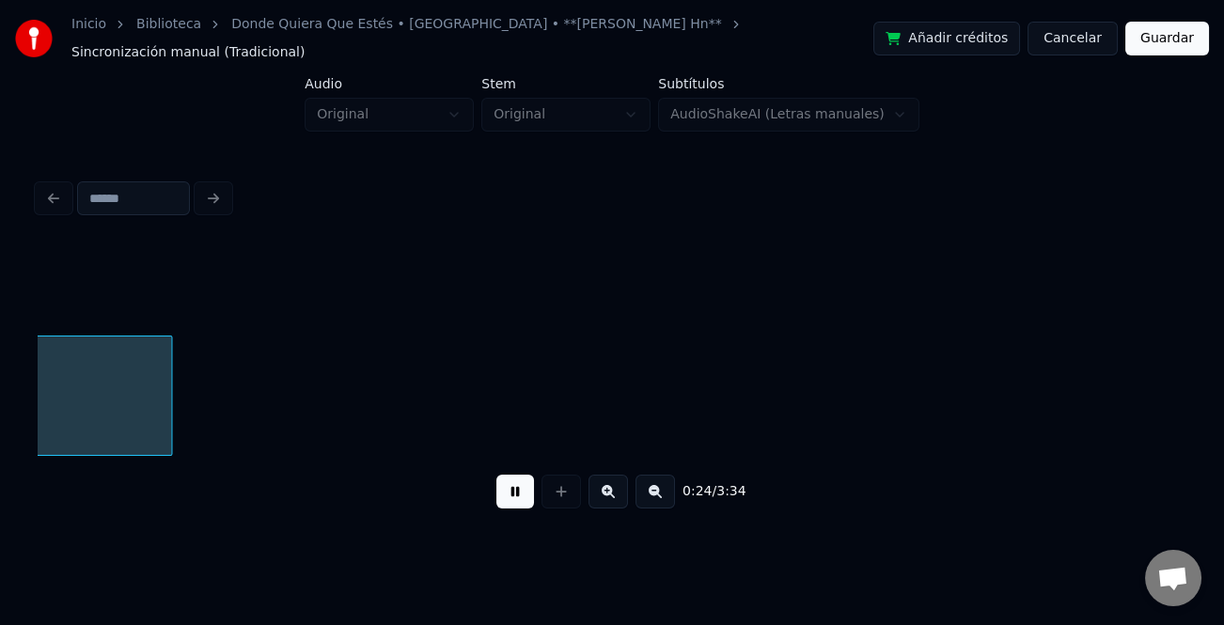
scroll to position [0, 4893]
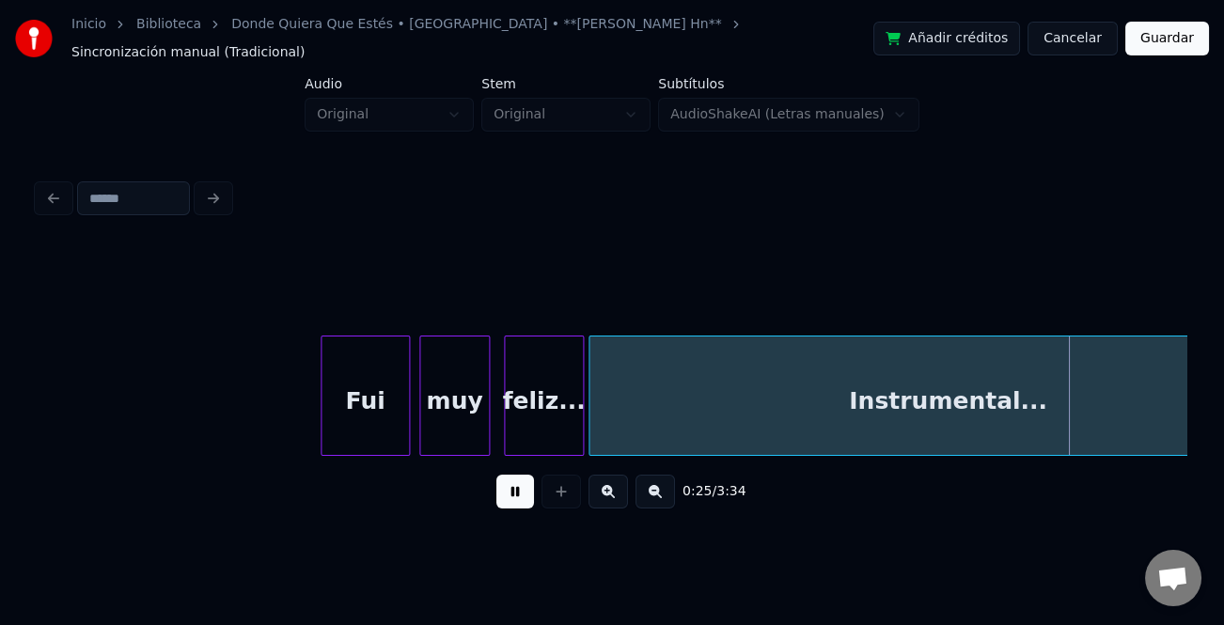
click at [521, 489] on button at bounding box center [515, 492] width 38 height 34
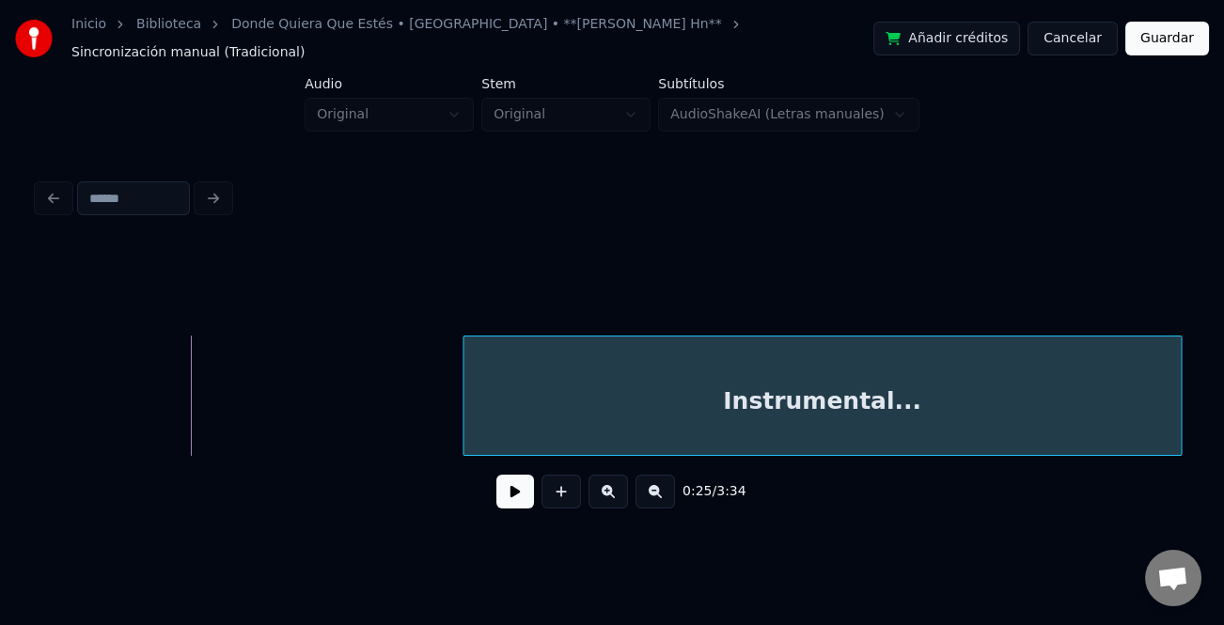
scroll to position [0, 5798]
click at [1044, 382] on div "Instrumental..." at bounding box center [827, 401] width 717 height 128
click at [654, 498] on button at bounding box center [655, 492] width 39 height 34
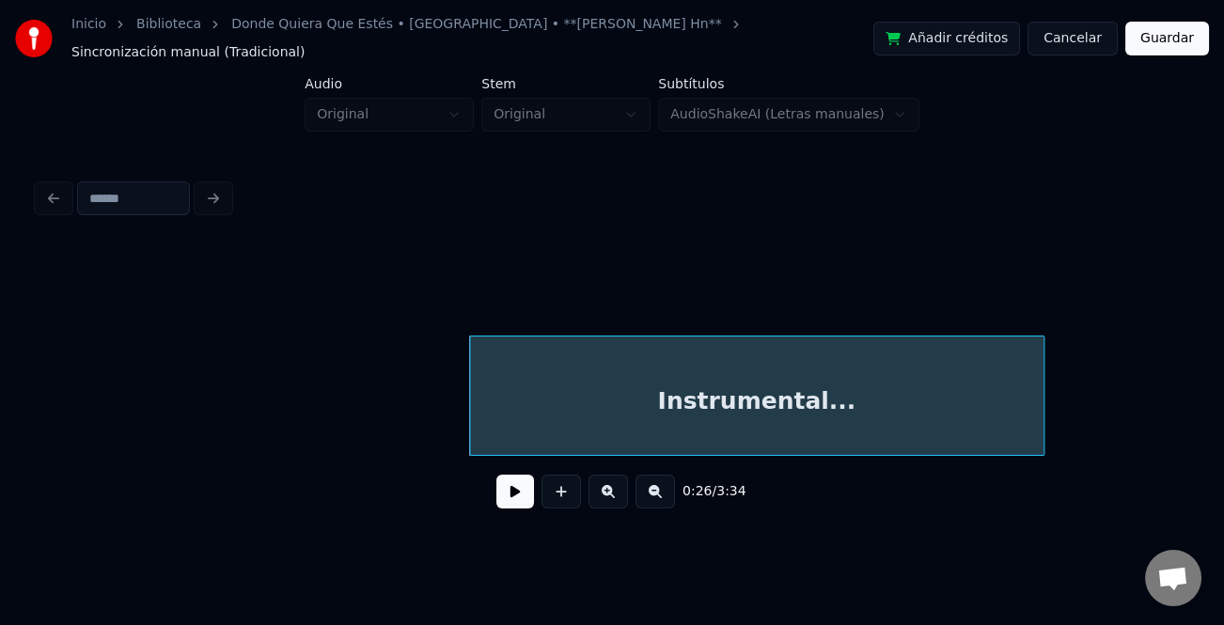
drag, startPoint x: 654, startPoint y: 496, endPoint x: 490, endPoint y: 469, distance: 166.8
click at [652, 496] on button at bounding box center [655, 492] width 39 height 34
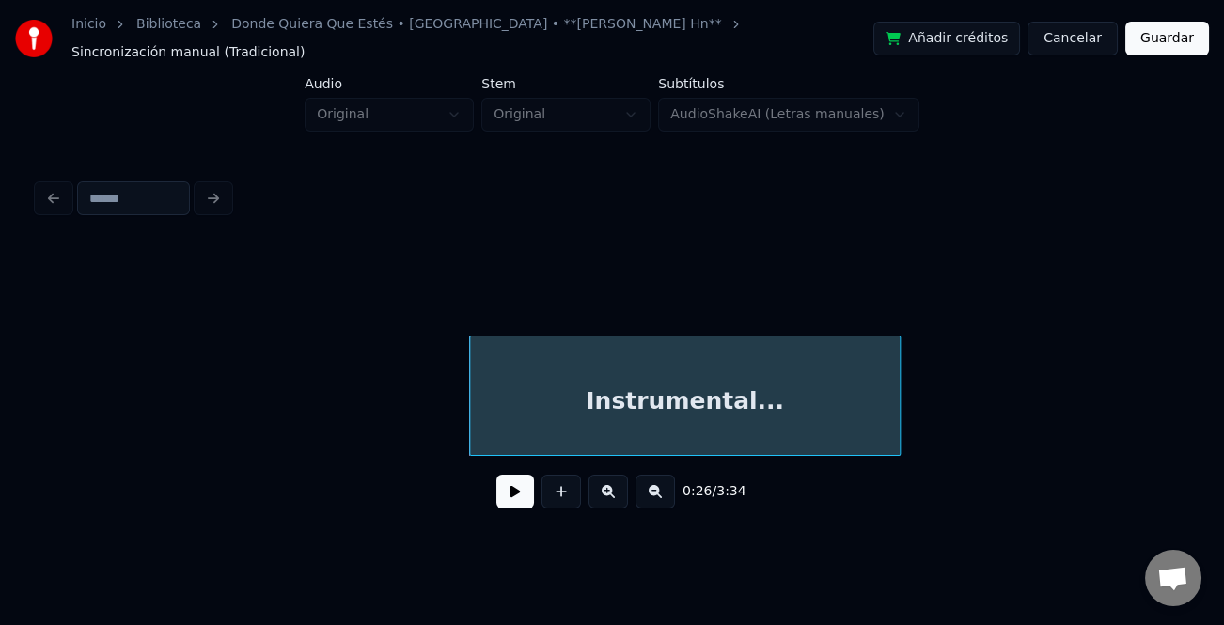
click at [183, 451] on div "0:26 / 3:34" at bounding box center [612, 385] width 1149 height 286
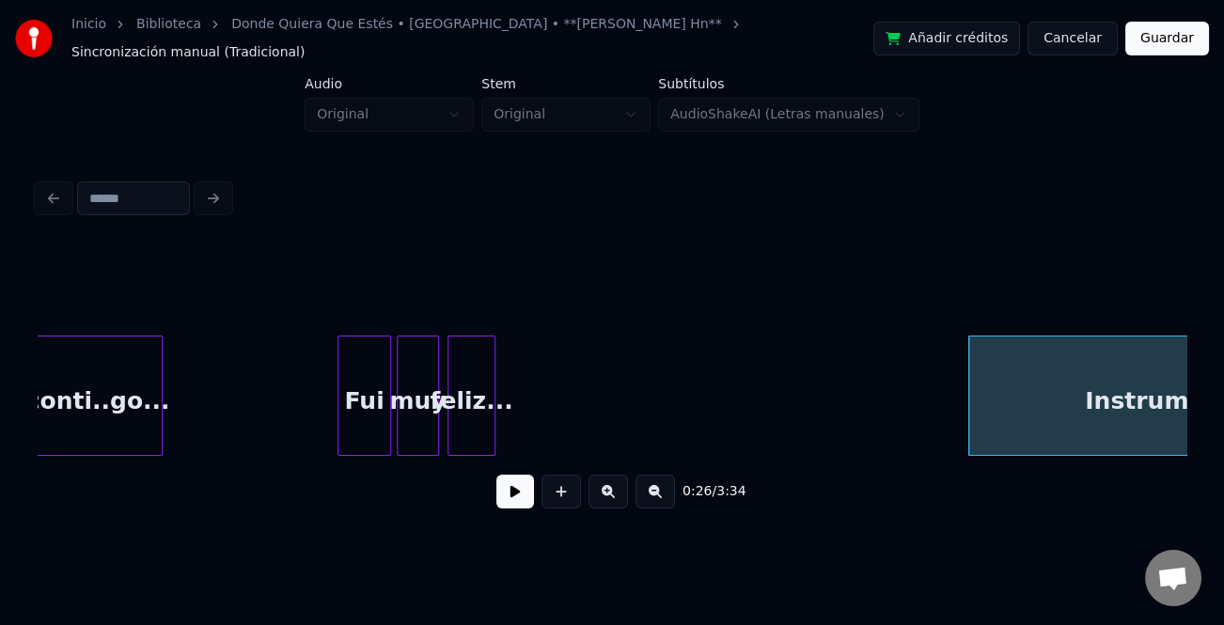
scroll to position [0, 2855]
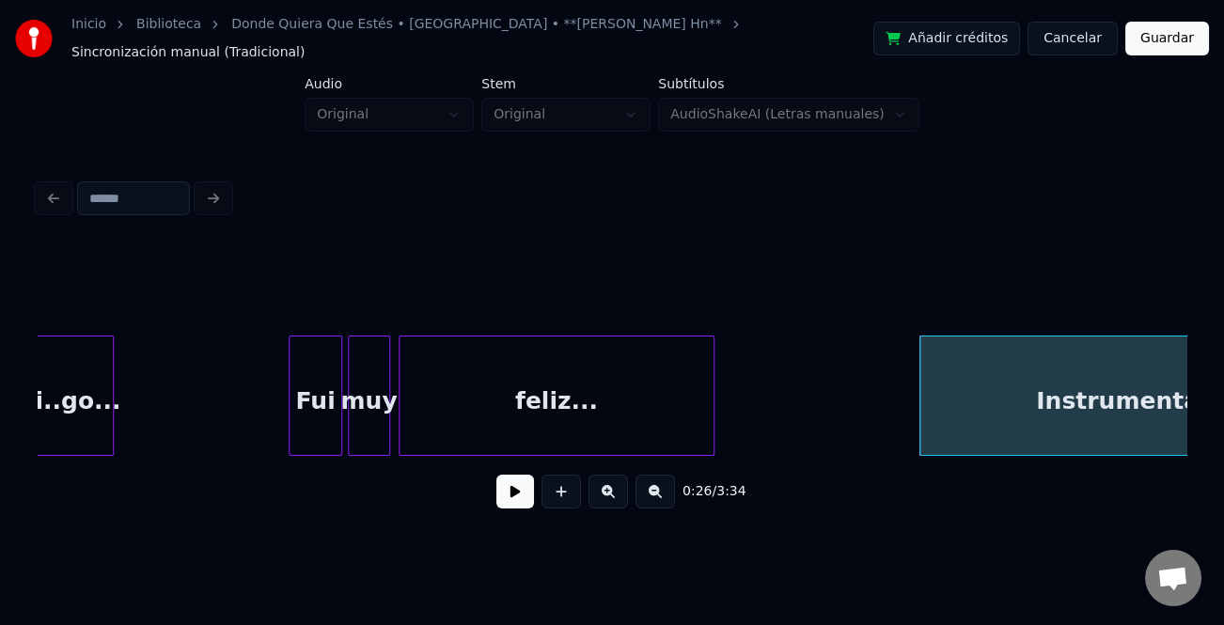
click at [714, 410] on div at bounding box center [711, 396] width 6 height 118
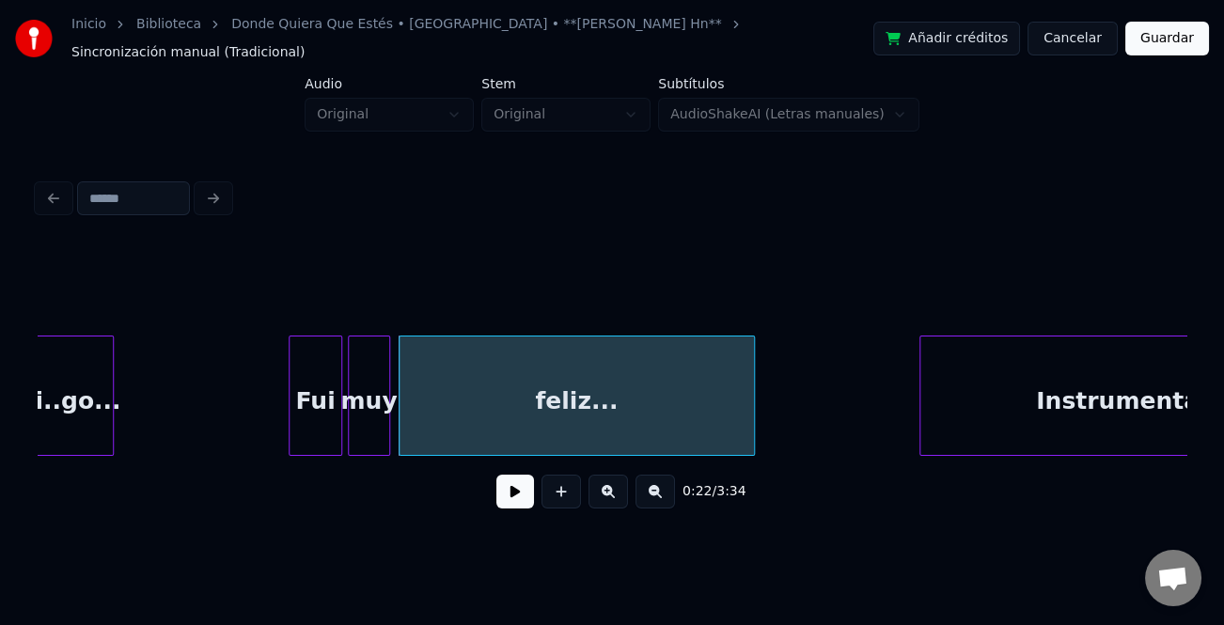
click at [516, 417] on div "feliz..." at bounding box center [577, 401] width 354 height 128
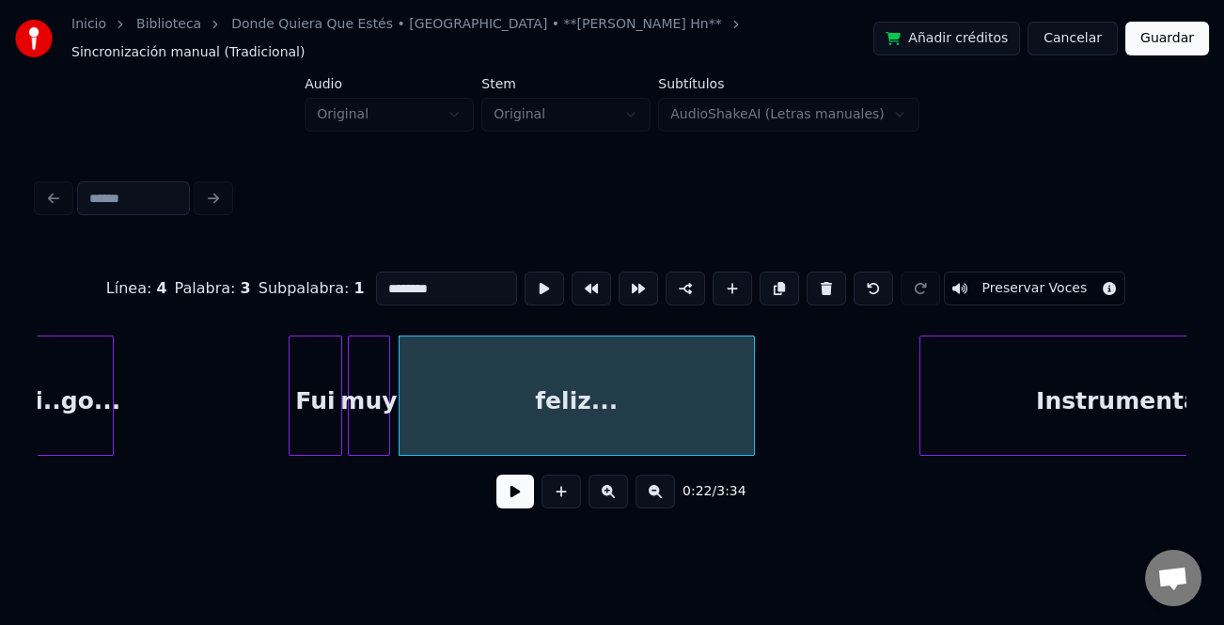
click at [516, 502] on button at bounding box center [515, 492] width 38 height 34
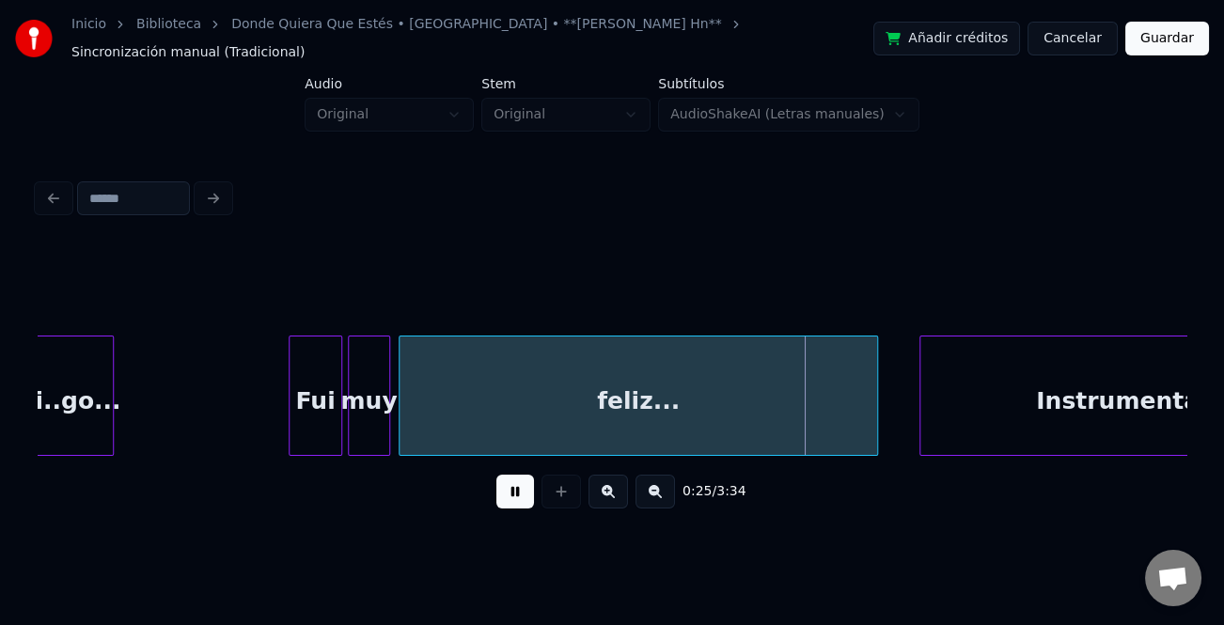
click at [874, 425] on div at bounding box center [875, 396] width 6 height 118
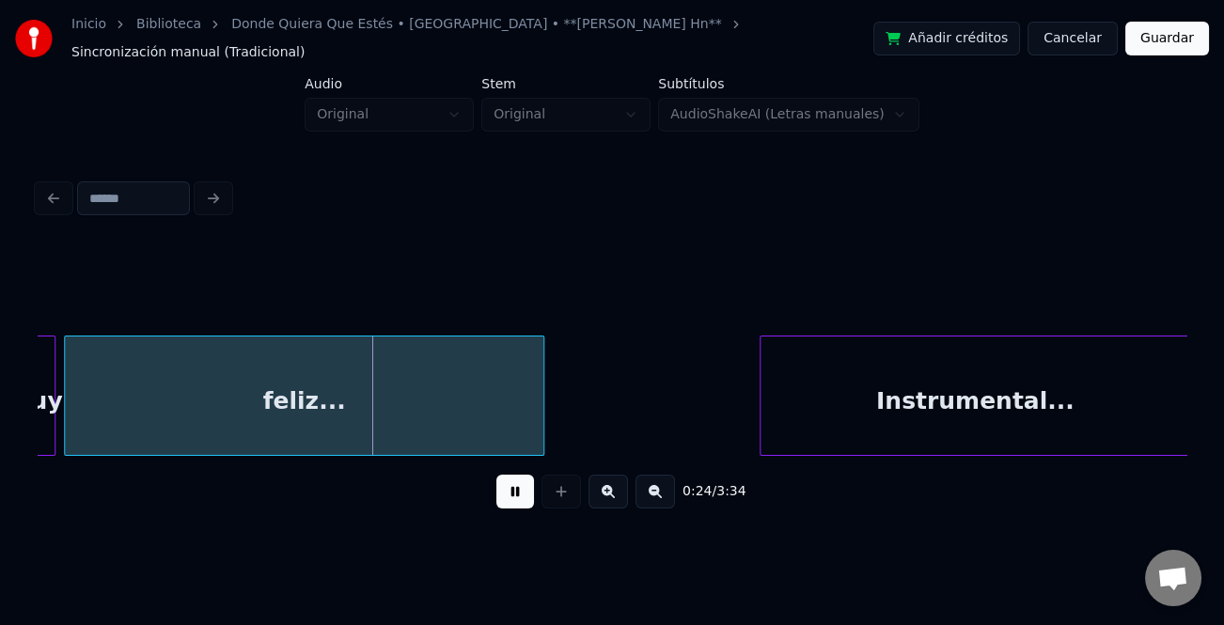
scroll to position [0, 3195]
click at [1128, 378] on div "Instrumental..." at bounding box center [970, 401] width 430 height 128
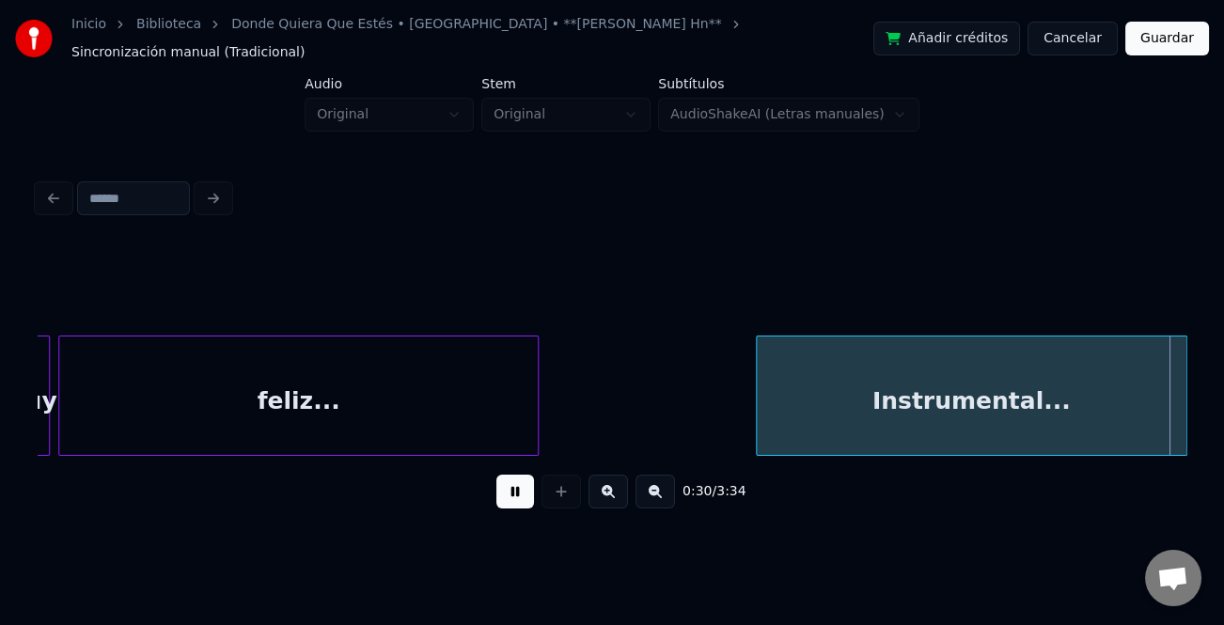
scroll to position [0, 4344]
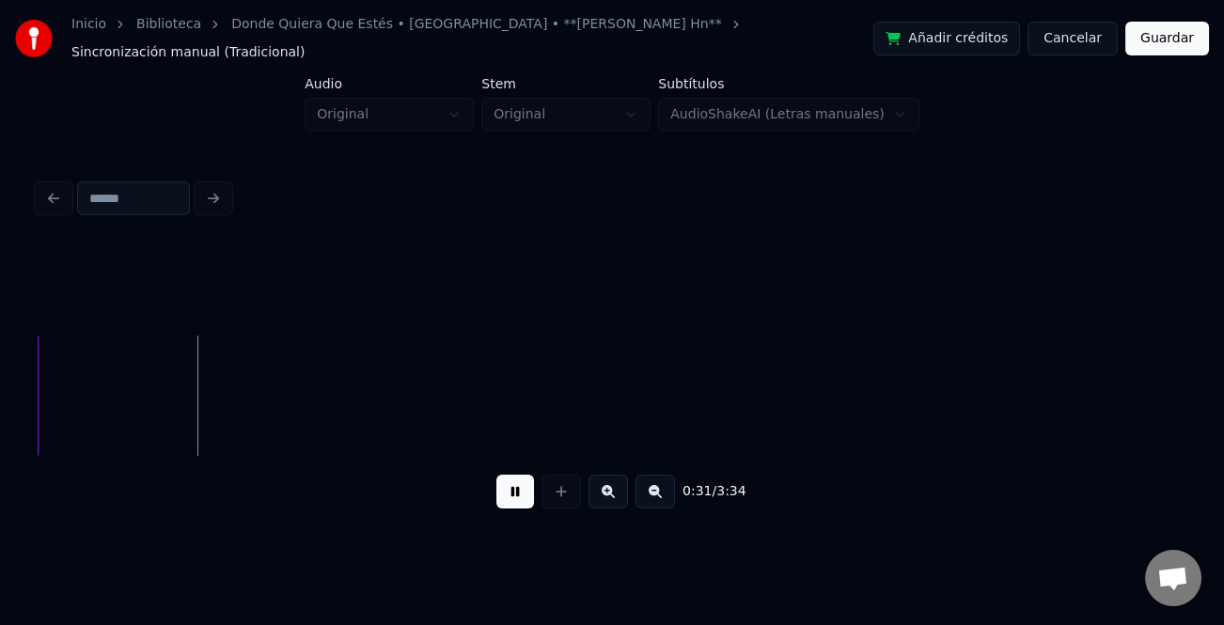
click at [659, 496] on button at bounding box center [655, 492] width 39 height 34
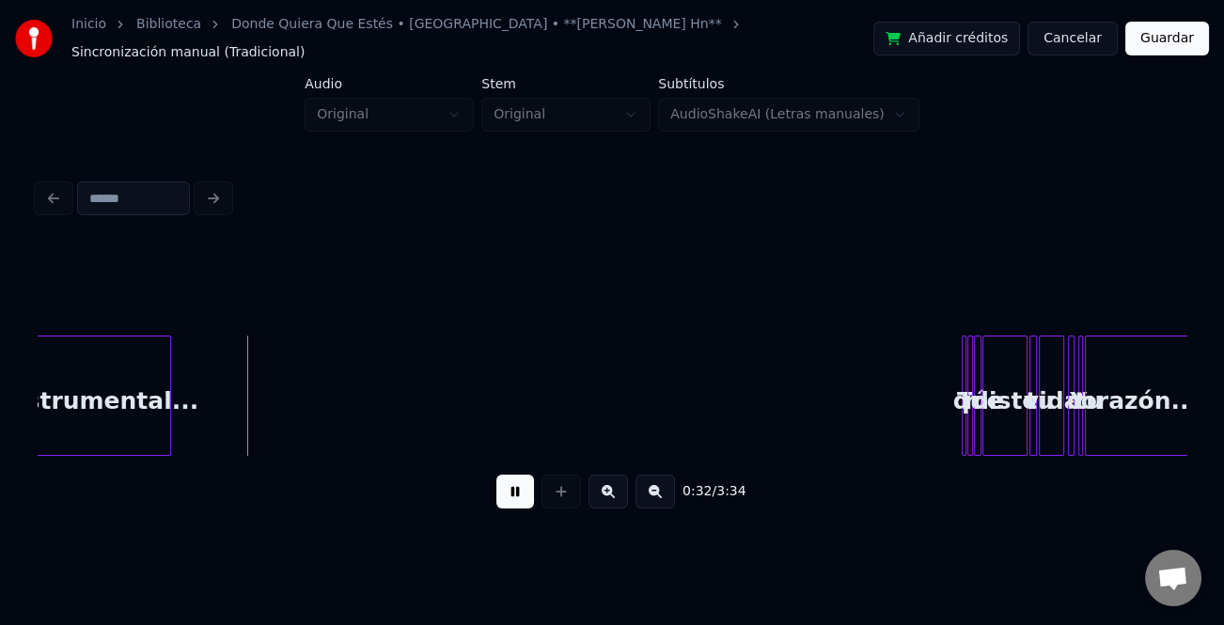
click at [659, 496] on button at bounding box center [655, 492] width 39 height 34
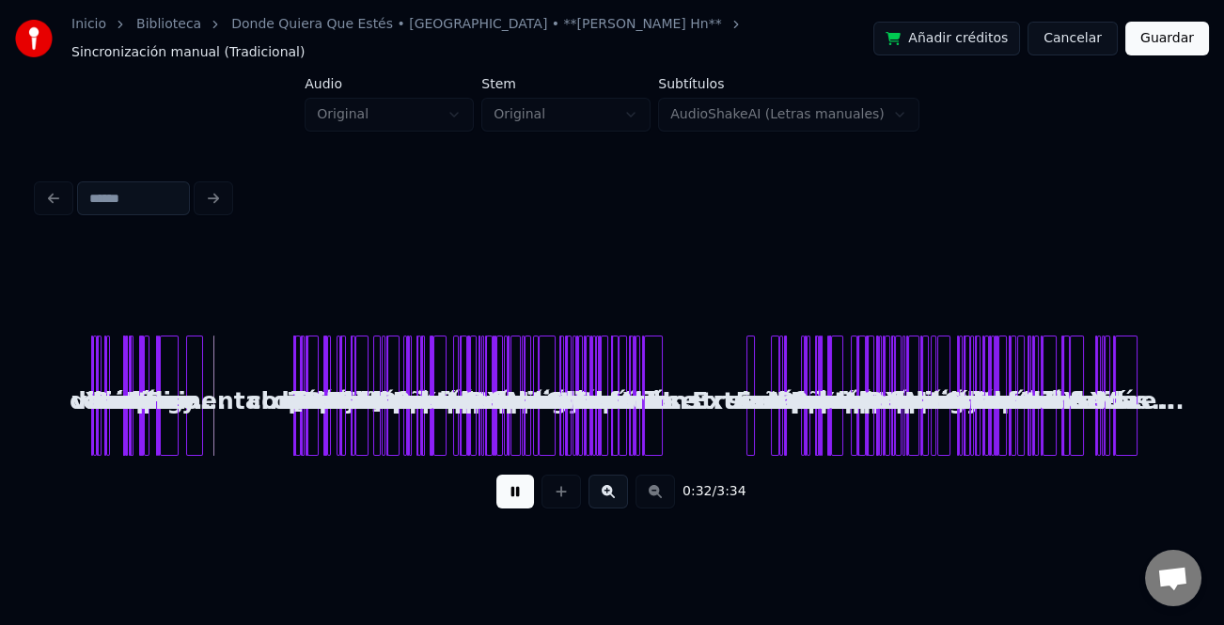
scroll to position [0, 0]
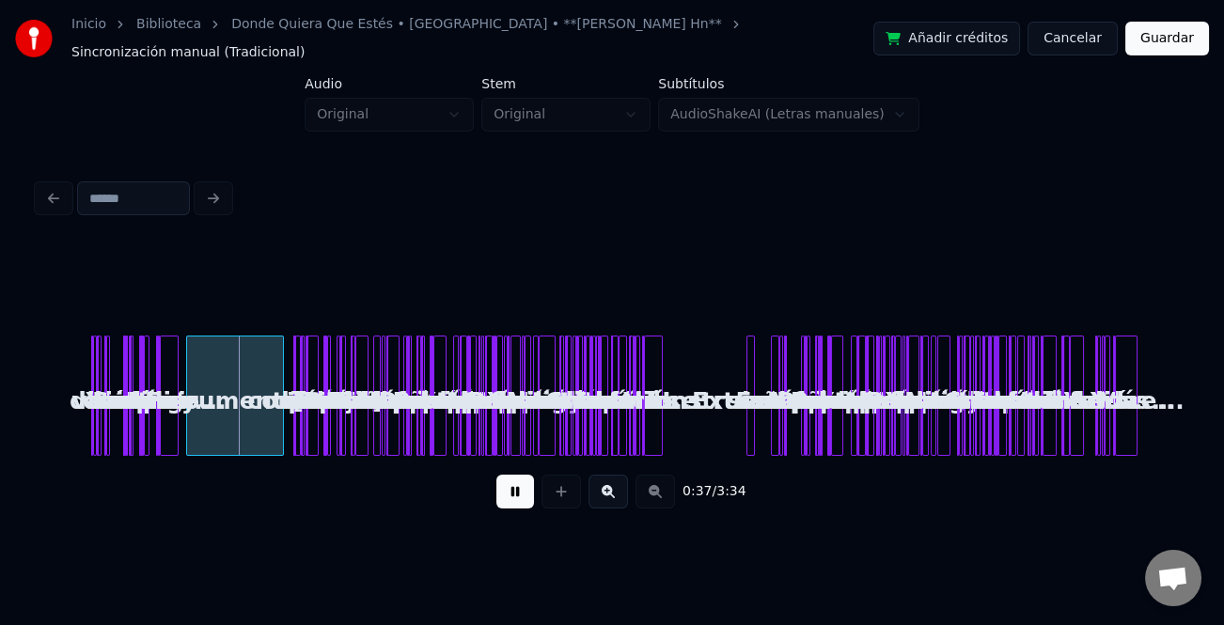
click at [280, 443] on div at bounding box center [280, 396] width 6 height 118
click at [621, 487] on button at bounding box center [608, 492] width 39 height 34
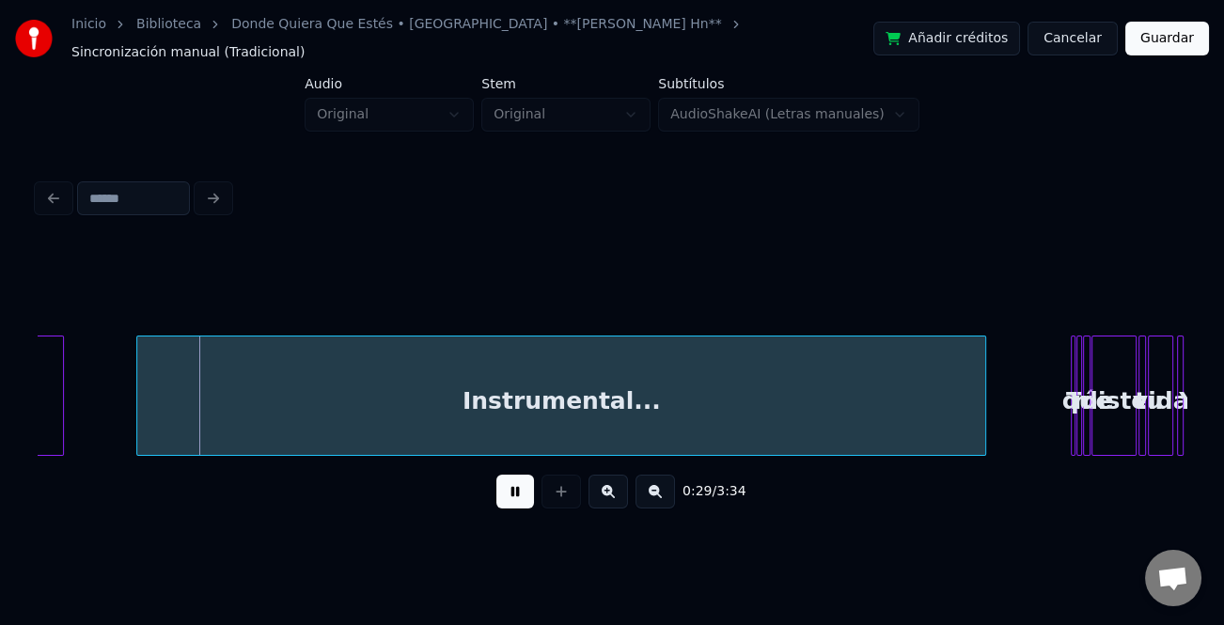
click at [621, 487] on button at bounding box center [608, 492] width 39 height 34
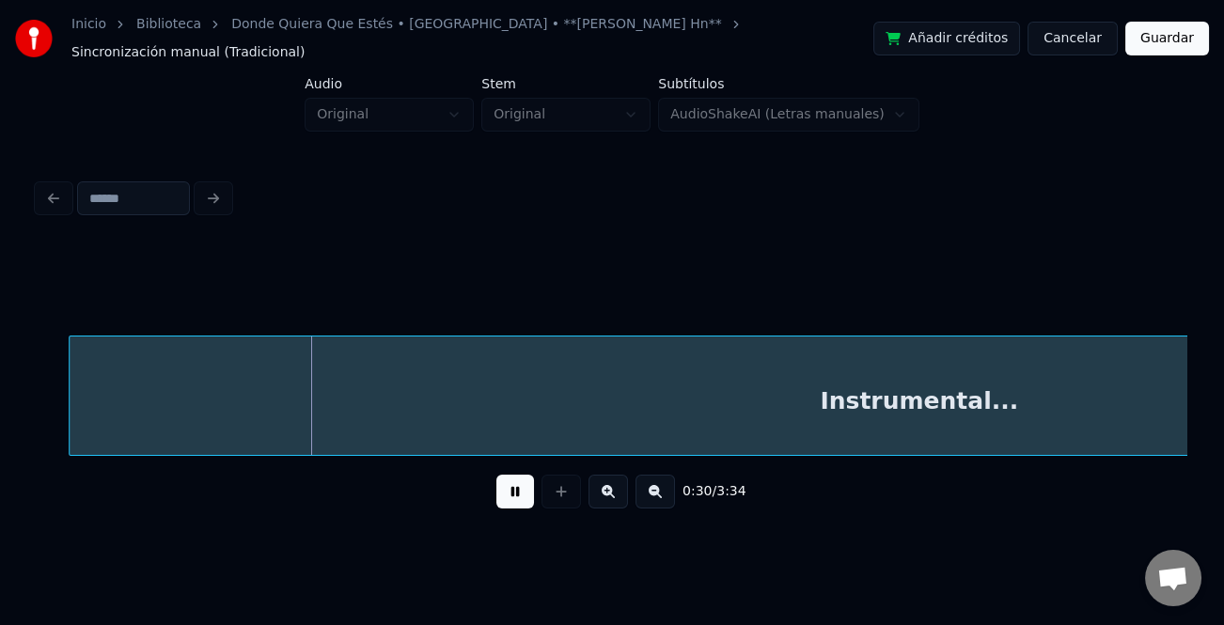
click at [524, 479] on button at bounding box center [515, 492] width 38 height 34
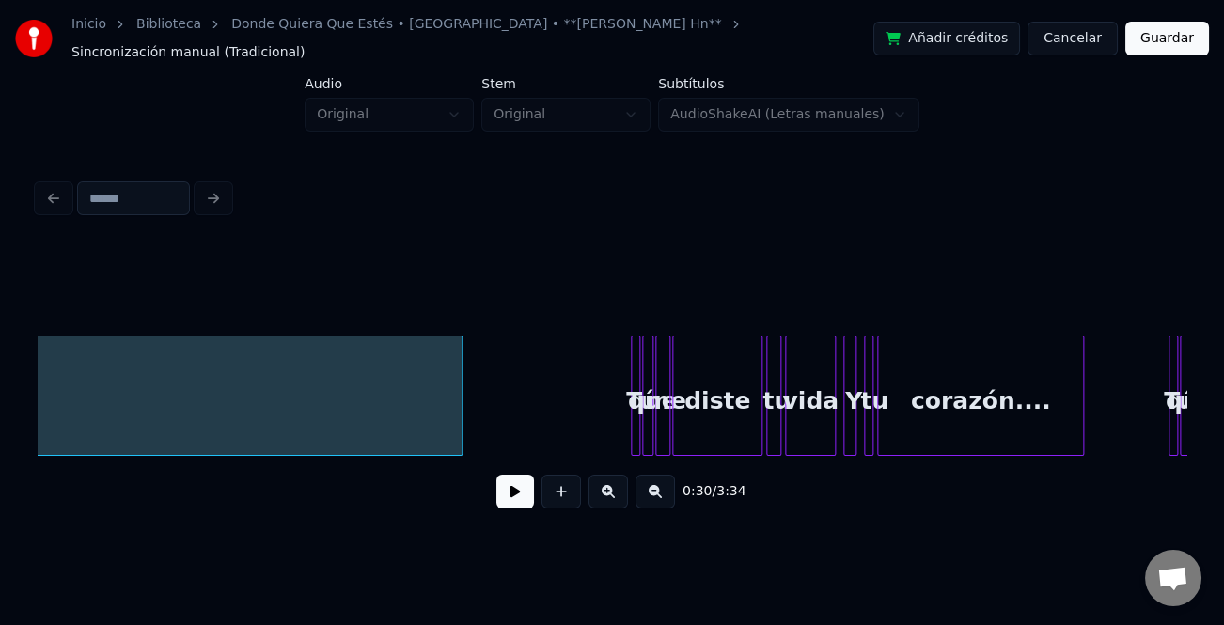
scroll to position [0, 3949]
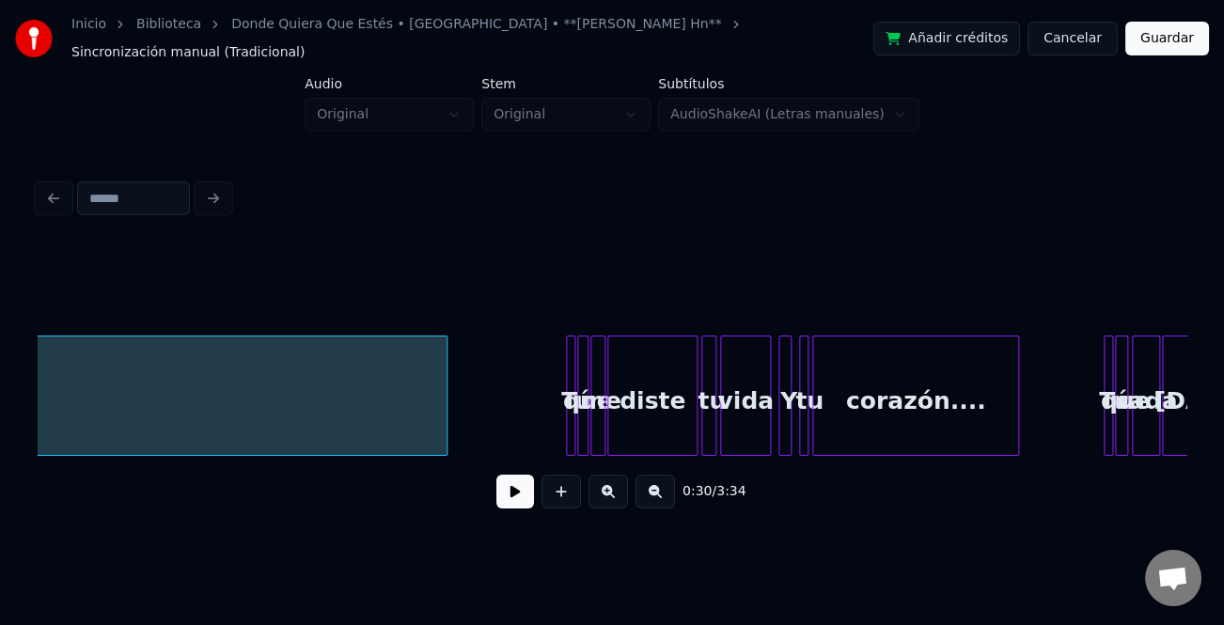
click at [447, 411] on div at bounding box center [444, 396] width 6 height 118
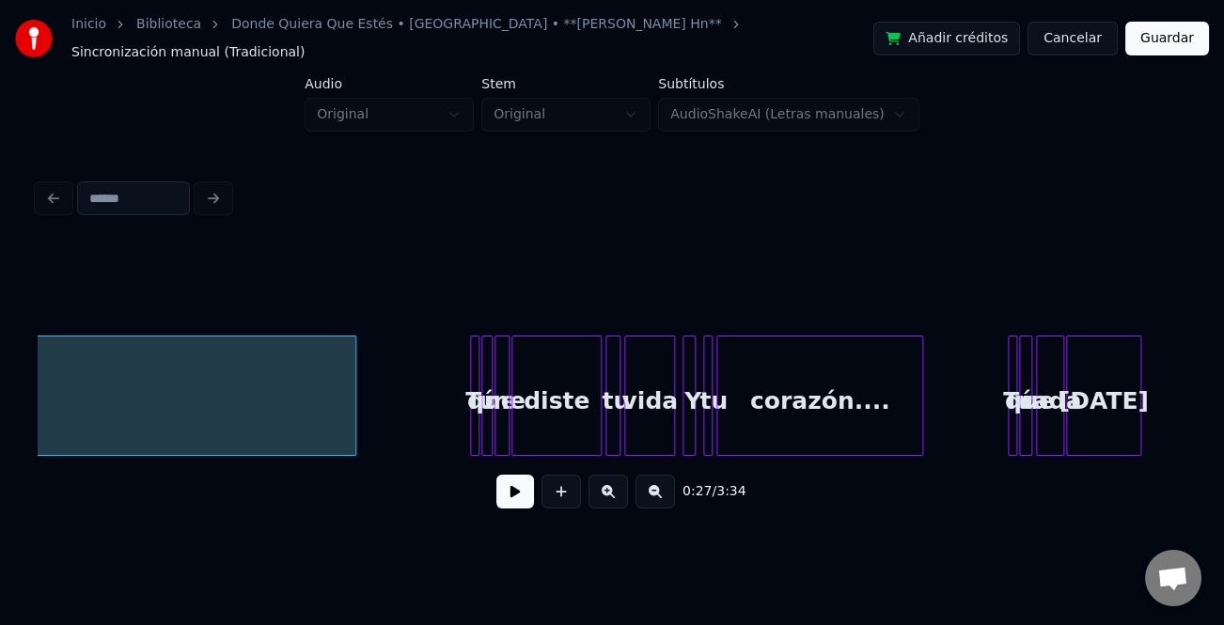
scroll to position [0, 4062]
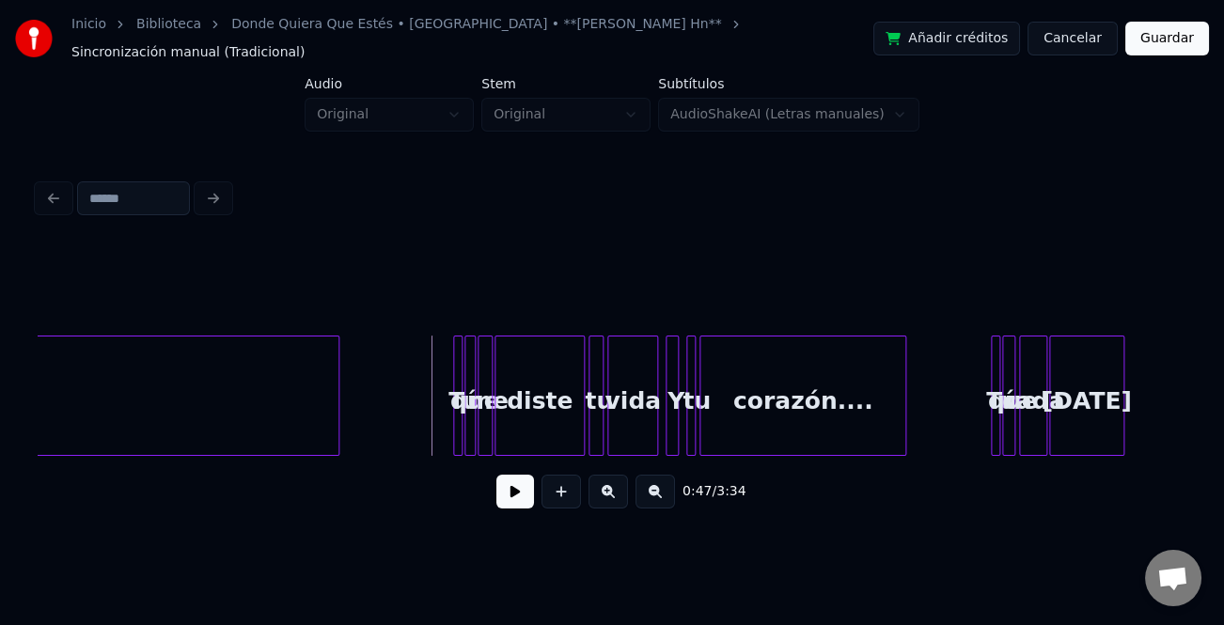
drag, startPoint x: 511, startPoint y: 489, endPoint x: 621, endPoint y: 498, distance: 110.4
click at [530, 495] on button at bounding box center [515, 492] width 38 height 34
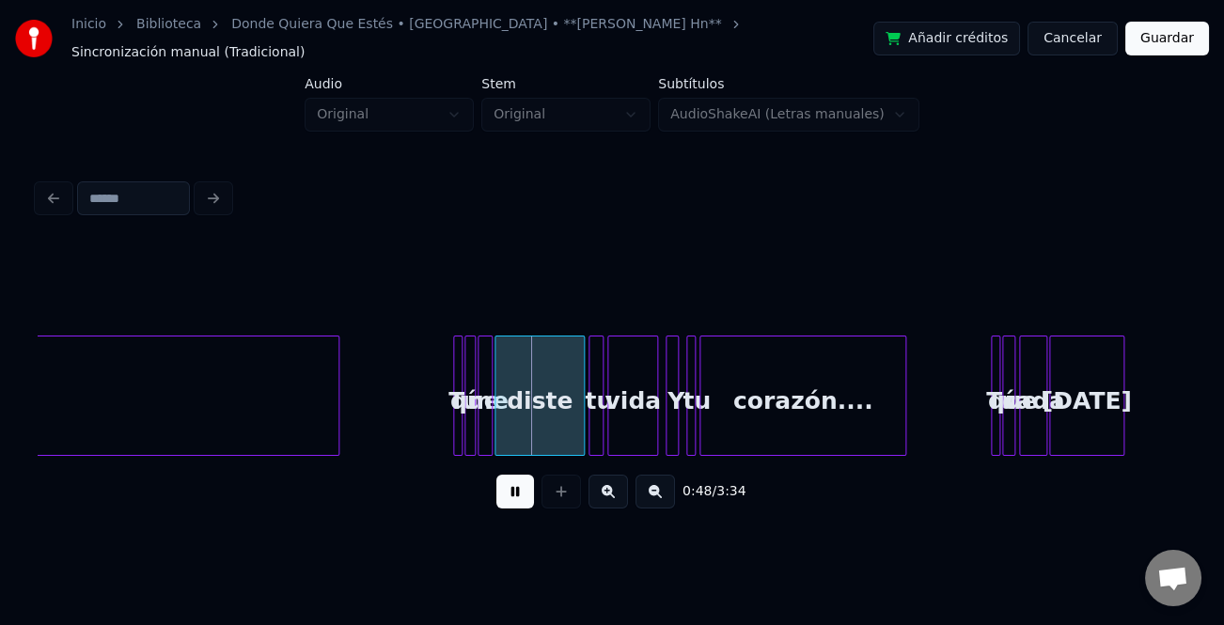
click at [618, 497] on button at bounding box center [608, 492] width 39 height 34
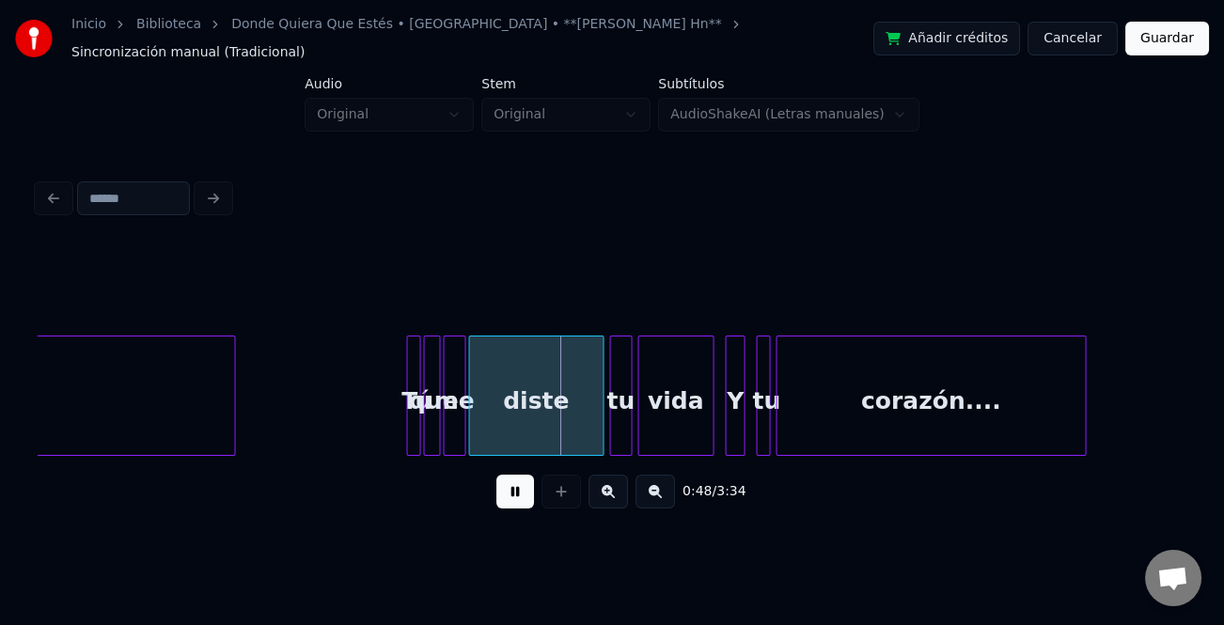
click at [618, 497] on button at bounding box center [608, 492] width 39 height 34
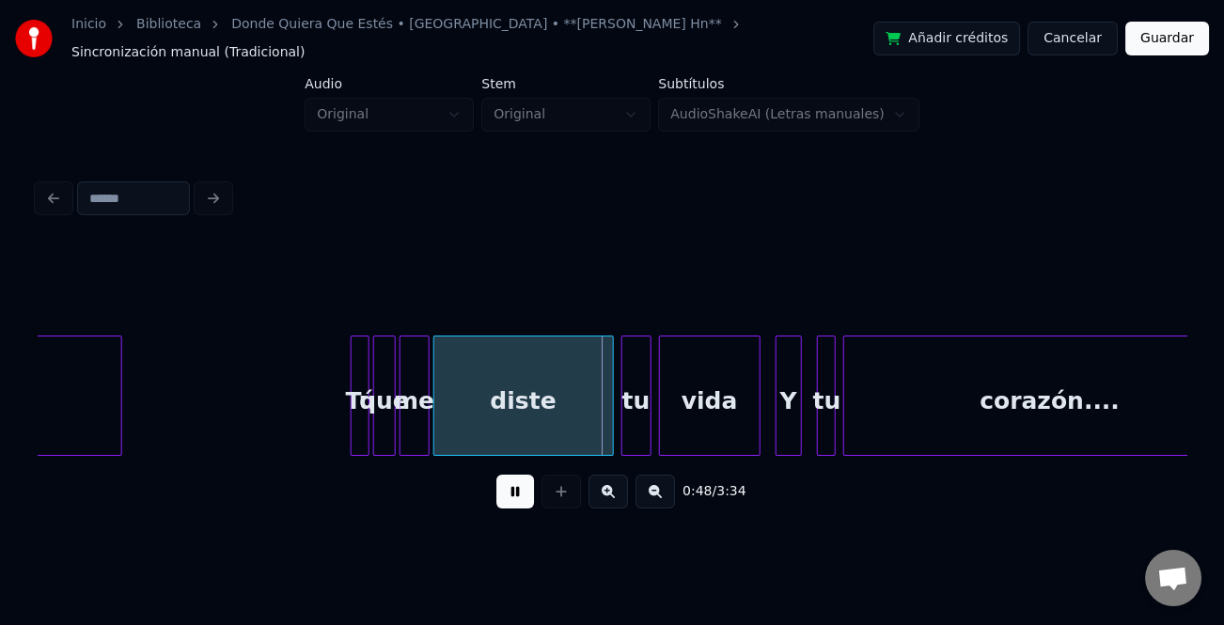
click at [618, 497] on button at bounding box center [608, 492] width 39 height 34
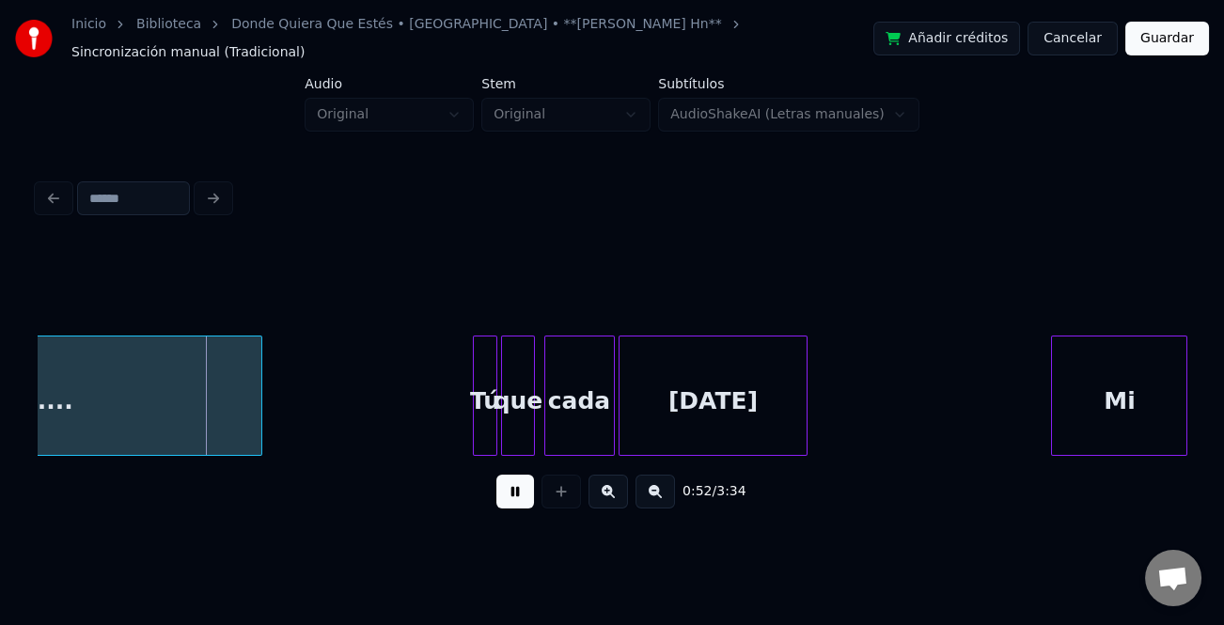
click at [618, 497] on button at bounding box center [608, 492] width 39 height 34
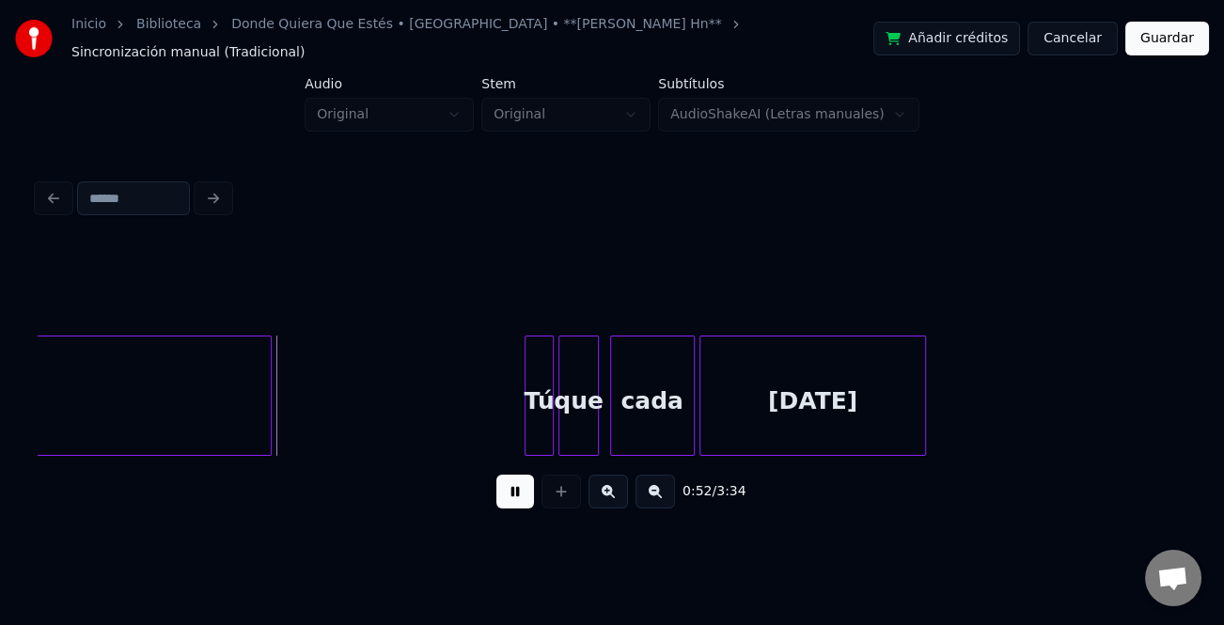
click at [618, 497] on button at bounding box center [608, 492] width 39 height 34
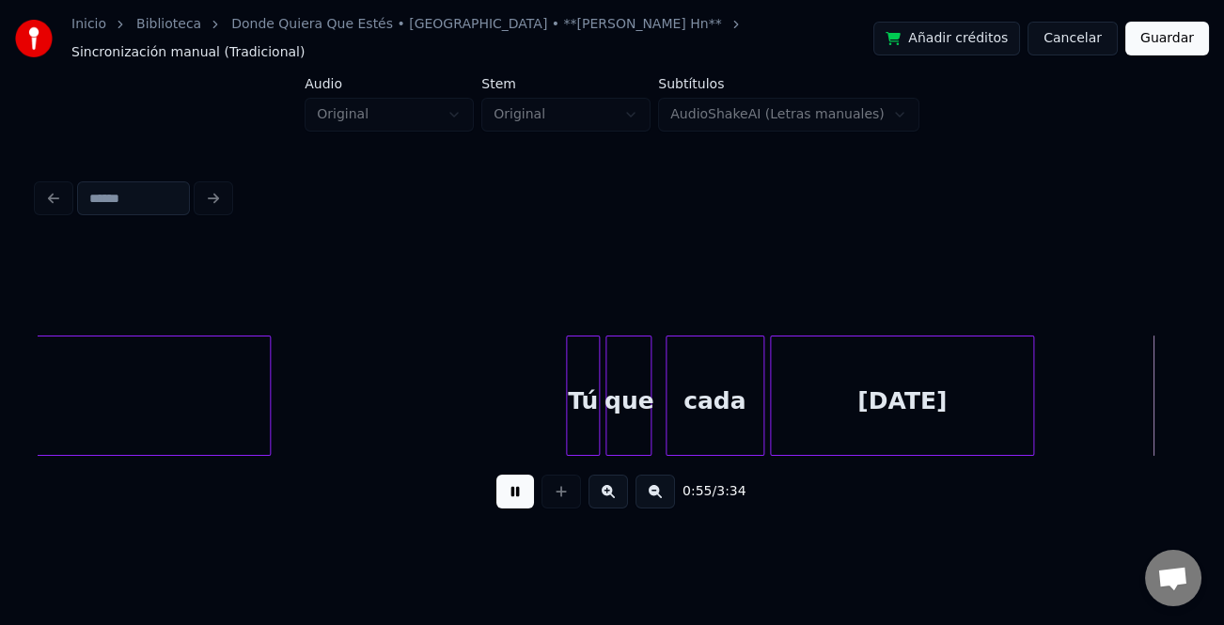
scroll to position [0, 18175]
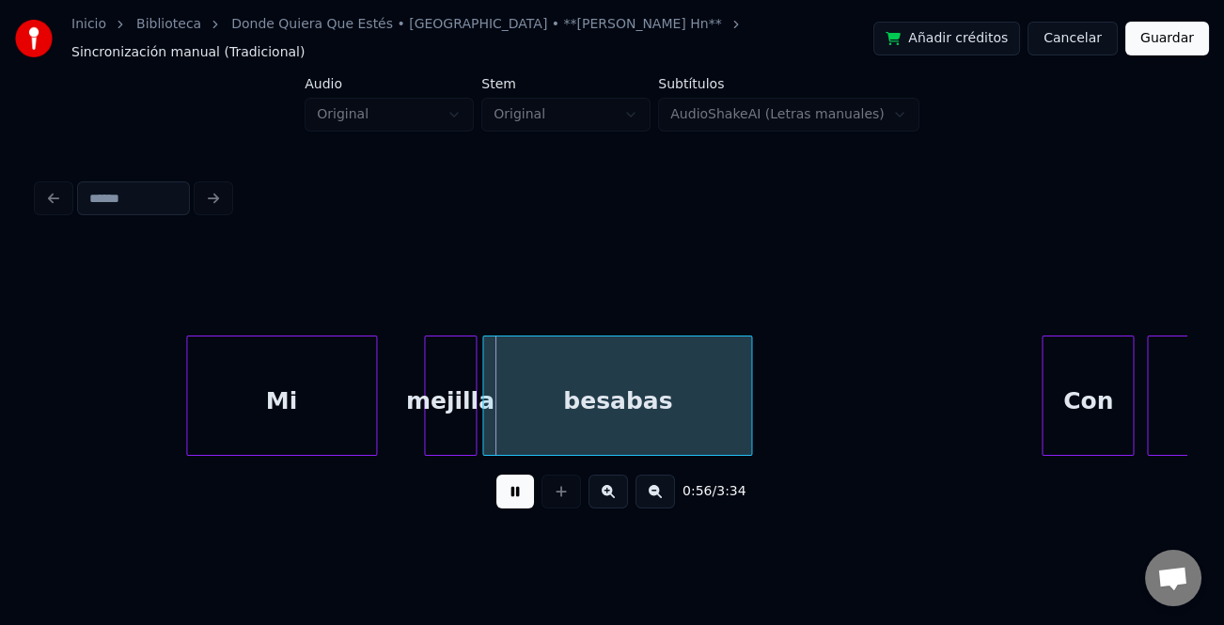
click at [274, 413] on div "Mi" at bounding box center [281, 401] width 189 height 128
click at [314, 419] on div at bounding box center [316, 396] width 6 height 118
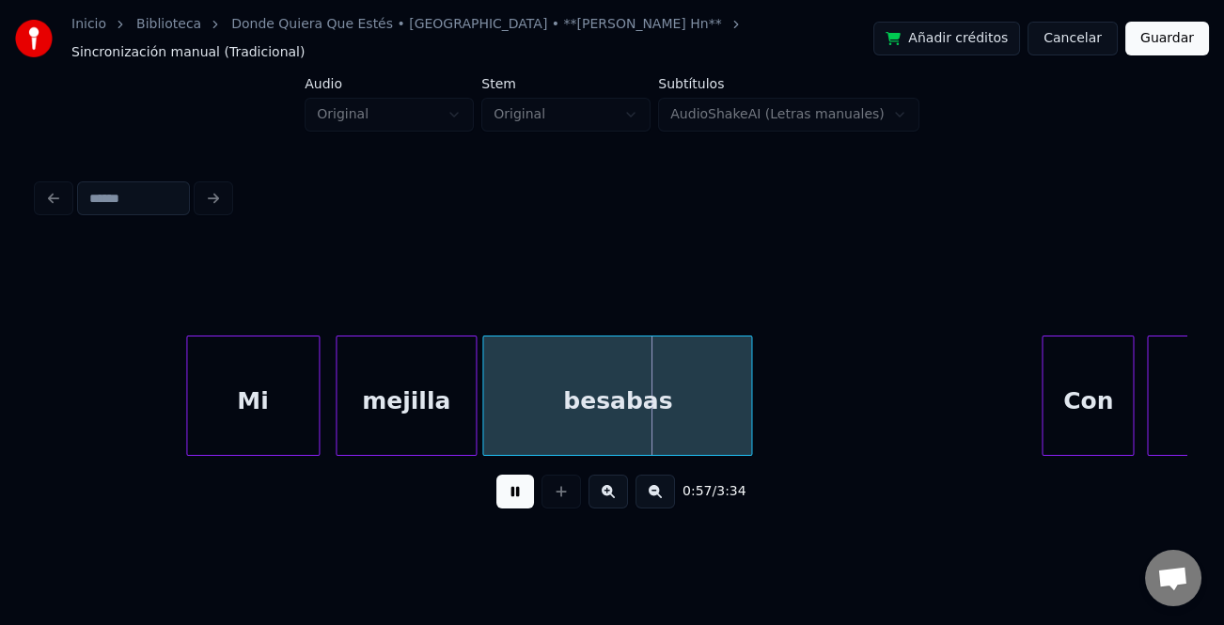
click at [337, 426] on div at bounding box center [340, 396] width 6 height 118
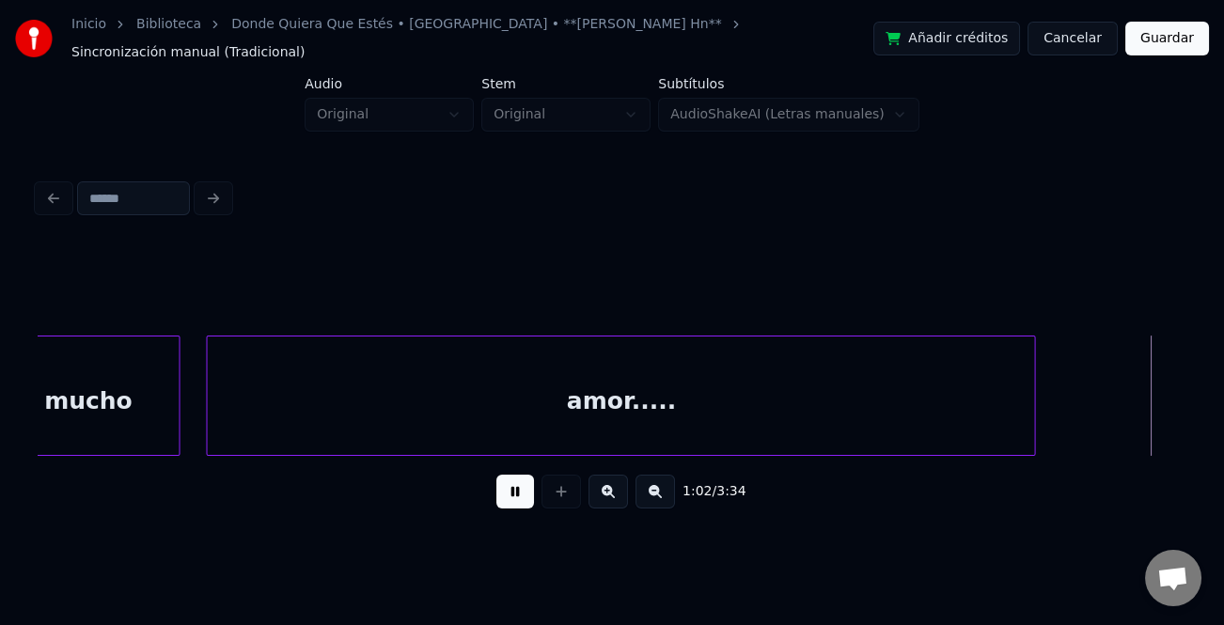
scroll to position [0, 20479]
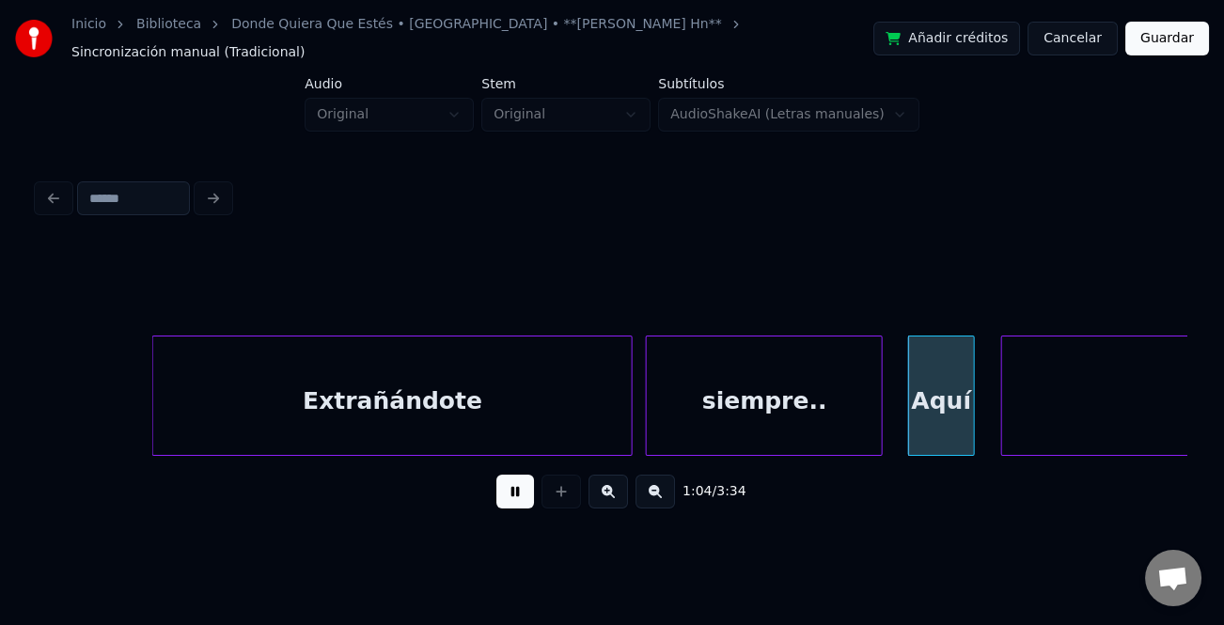
click at [941, 420] on div "Aquí" at bounding box center [941, 401] width 64 height 128
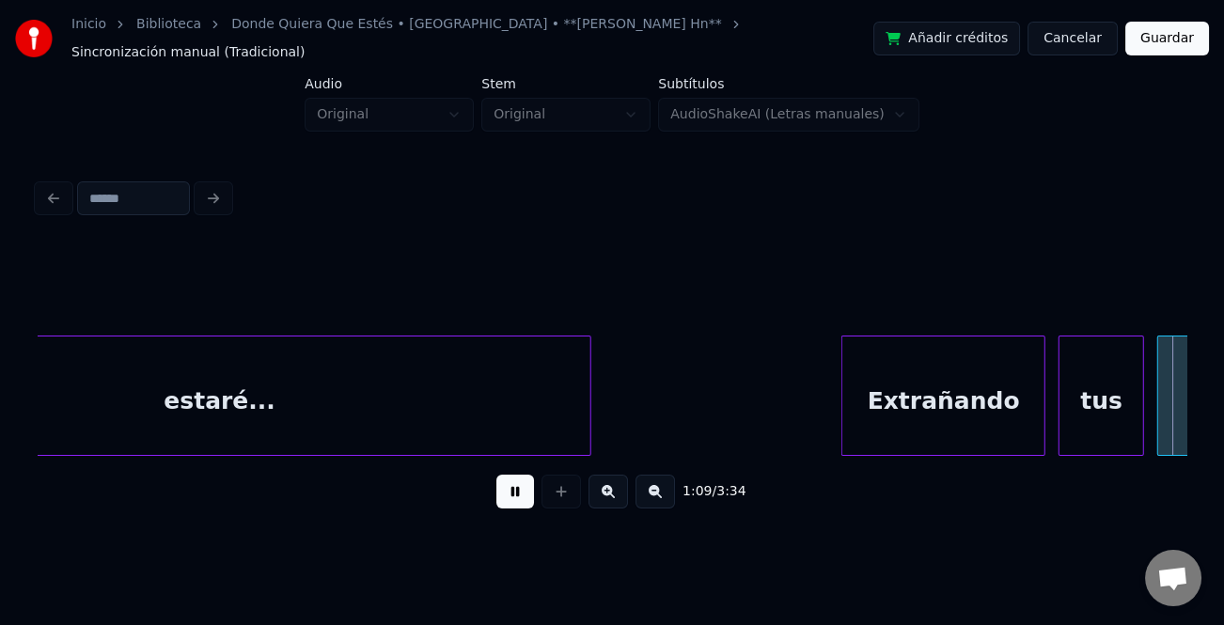
scroll to position [0, 22782]
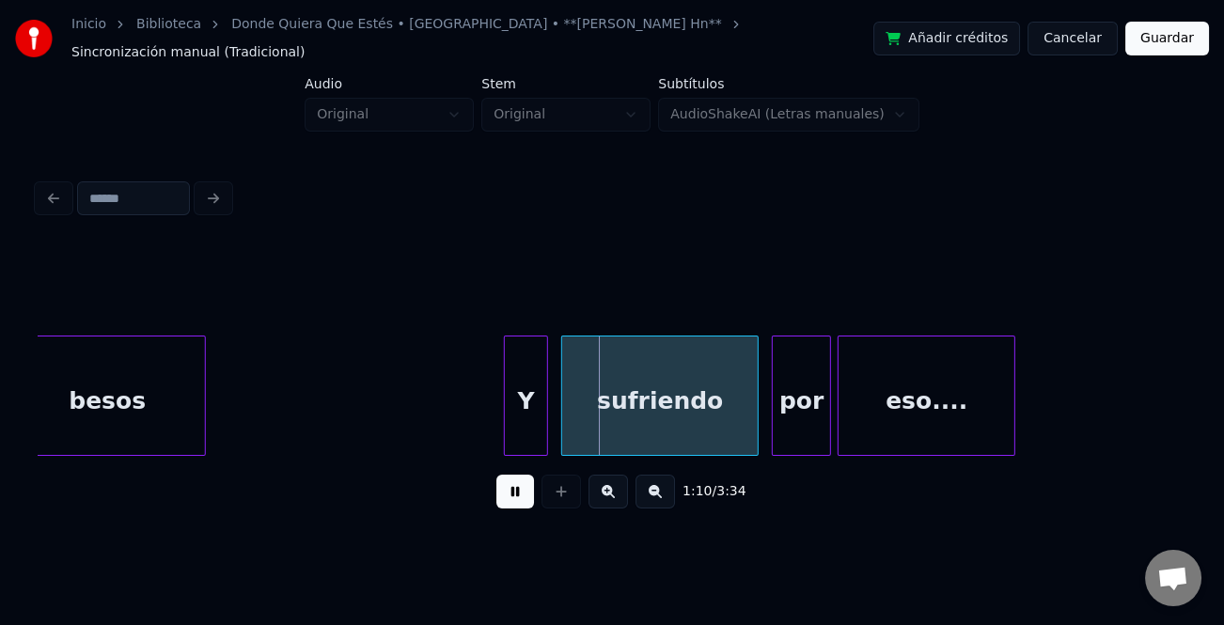
click at [505, 424] on div at bounding box center [508, 396] width 6 height 118
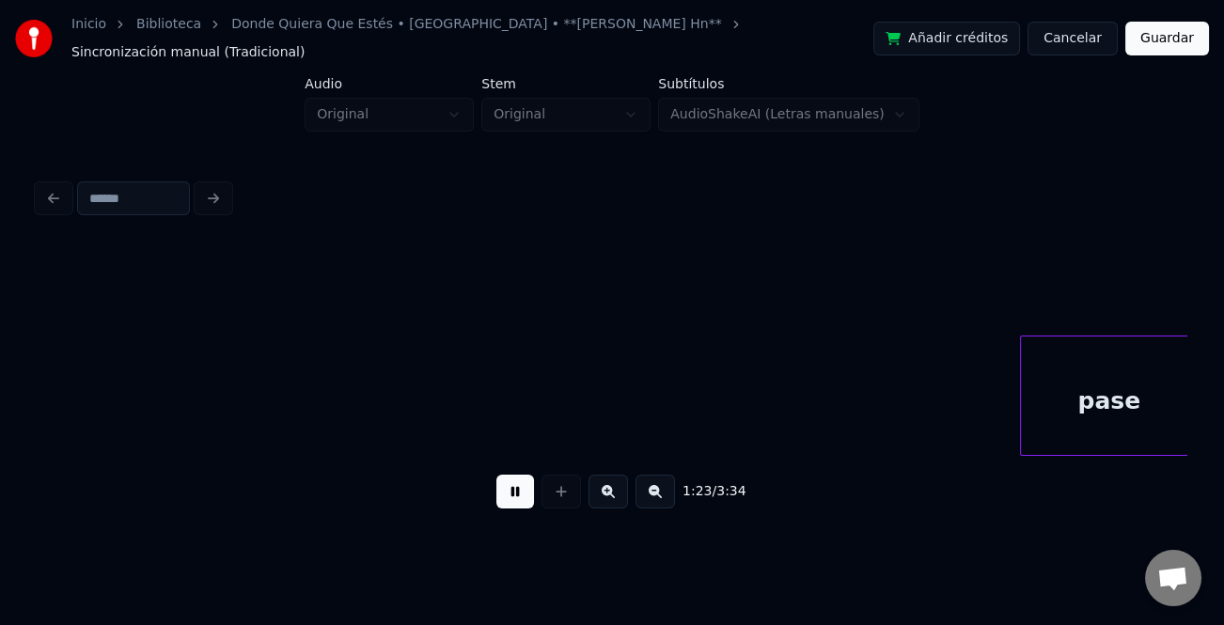
scroll to position [0, 27384]
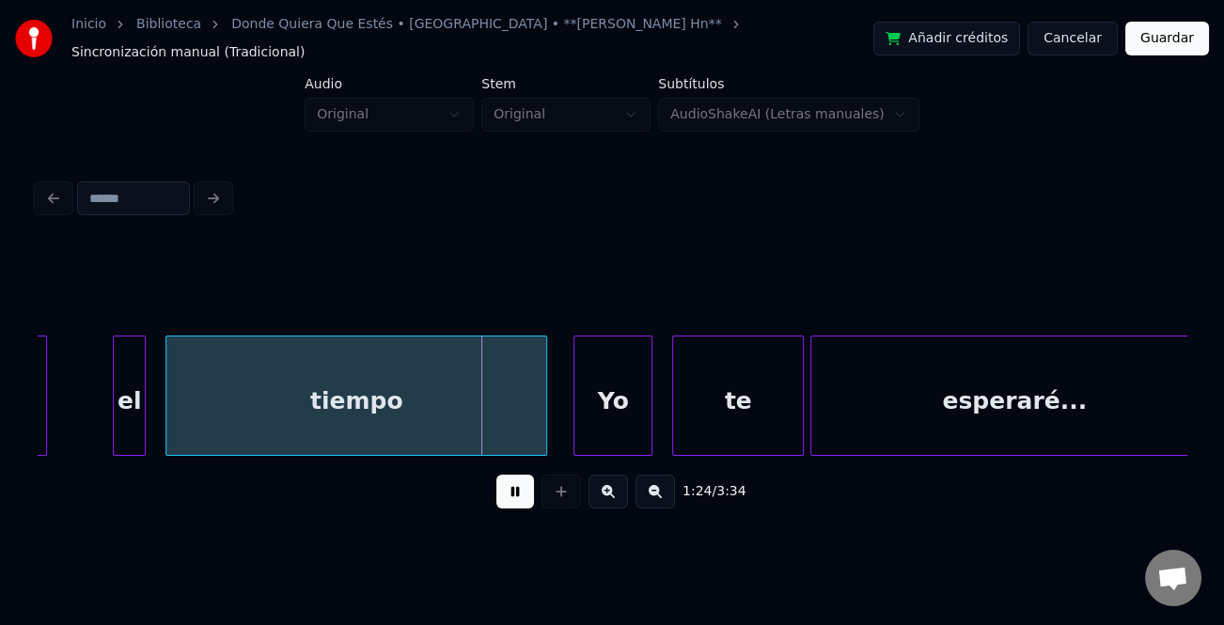
click at [511, 487] on button at bounding box center [515, 492] width 38 height 34
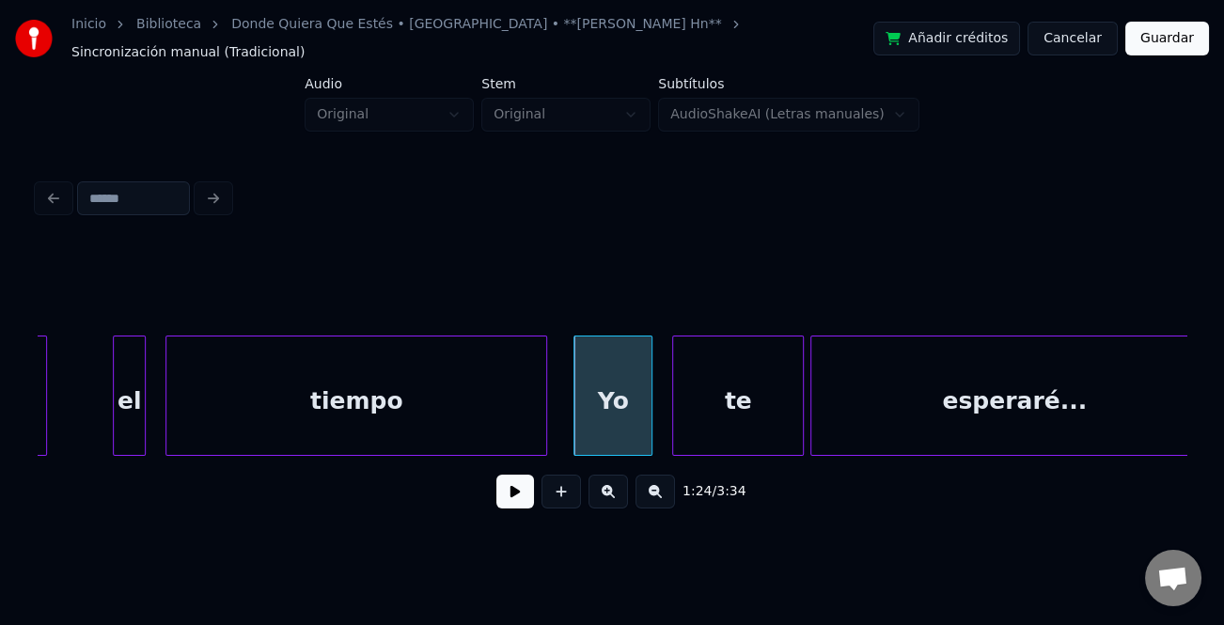
drag, startPoint x: 150, startPoint y: 400, endPoint x: 127, endPoint y: 400, distance: 23.5
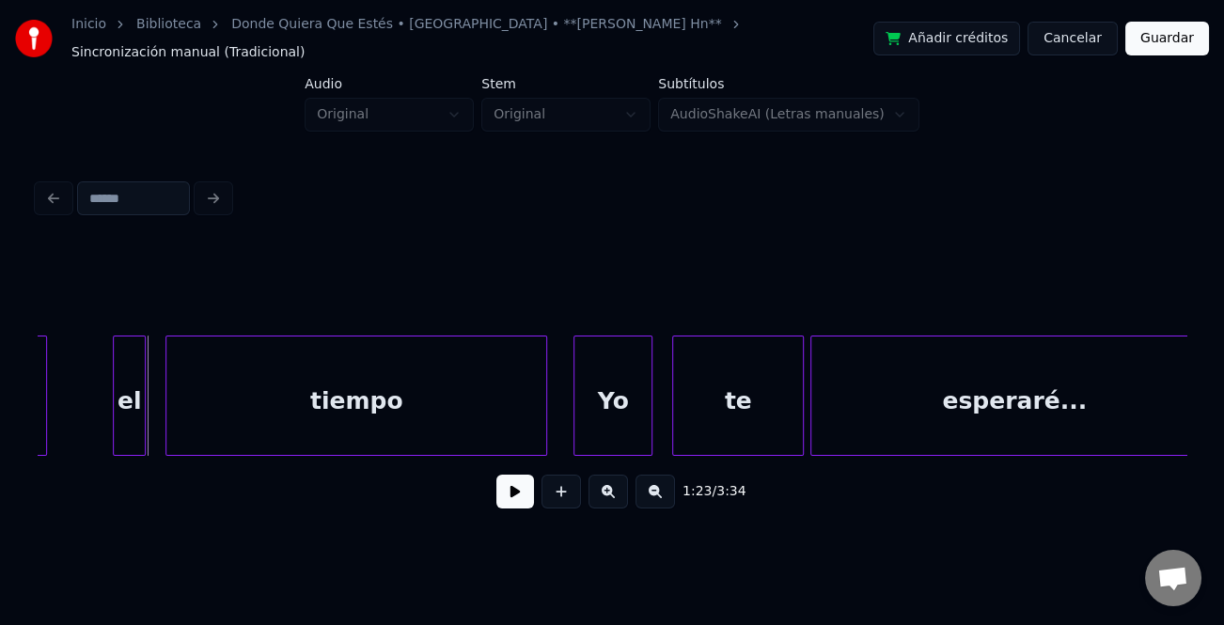
click at [114, 400] on div at bounding box center [117, 396] width 6 height 118
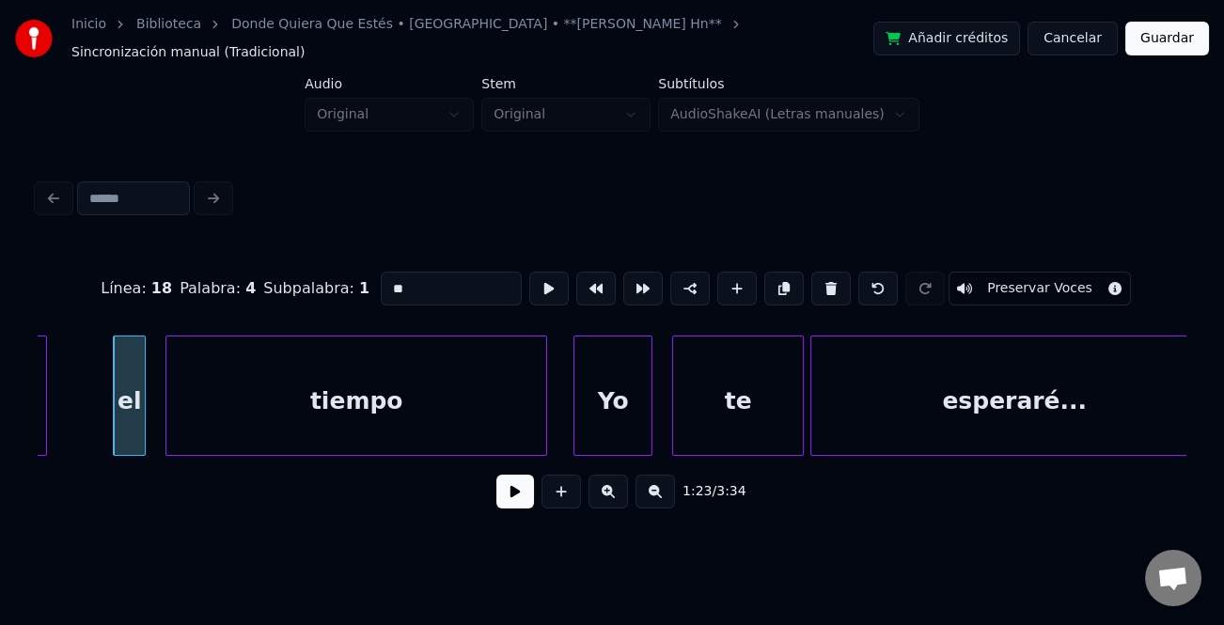
click at [132, 368] on div "el" at bounding box center [129, 401] width 31 height 128
click at [385, 275] on input "**" at bounding box center [451, 289] width 141 height 34
type input "**"
click at [519, 490] on button at bounding box center [515, 492] width 38 height 34
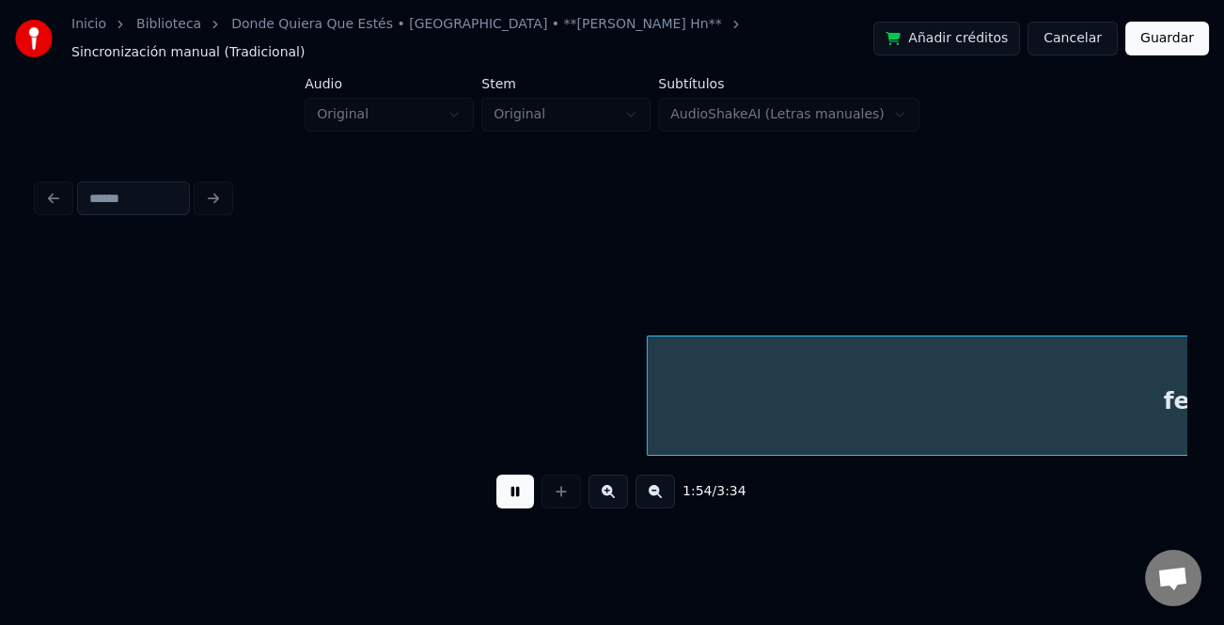
scroll to position [0, 37740]
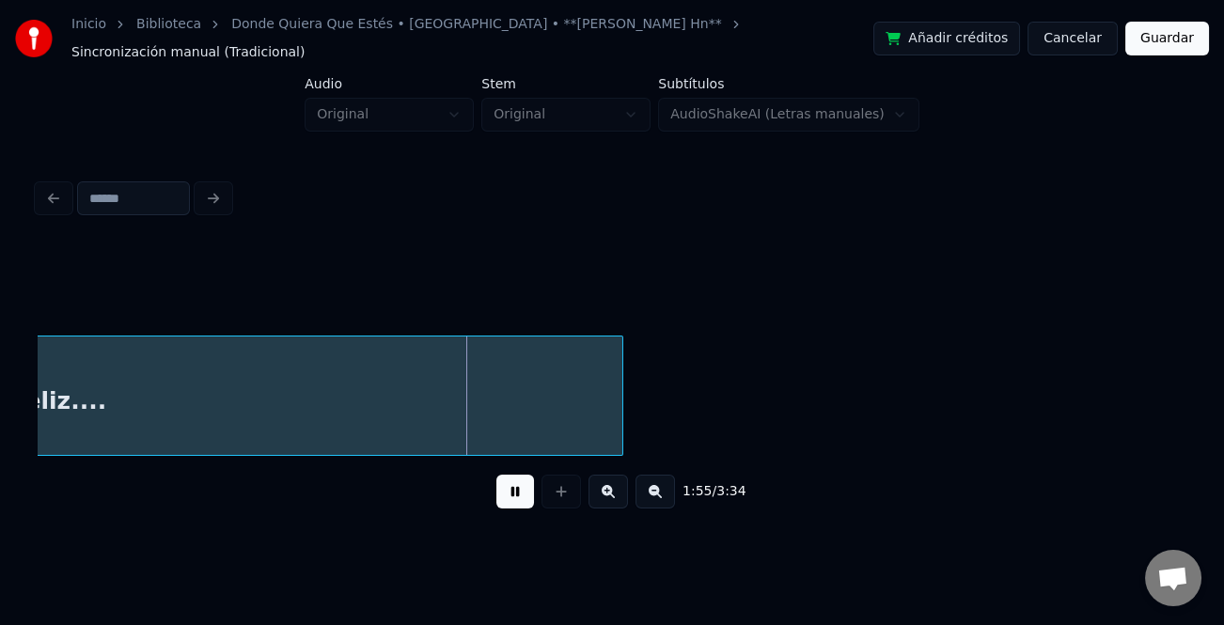
click at [664, 488] on button at bounding box center [655, 492] width 39 height 34
click at [664, 489] on button at bounding box center [655, 492] width 39 height 34
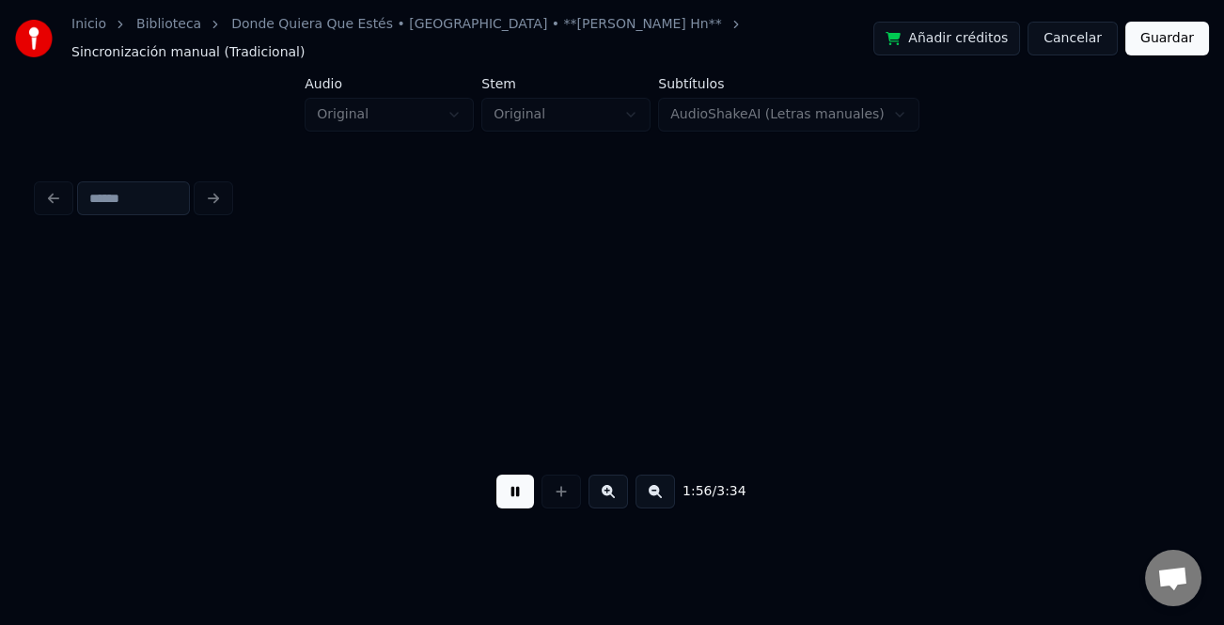
scroll to position [0, 26804]
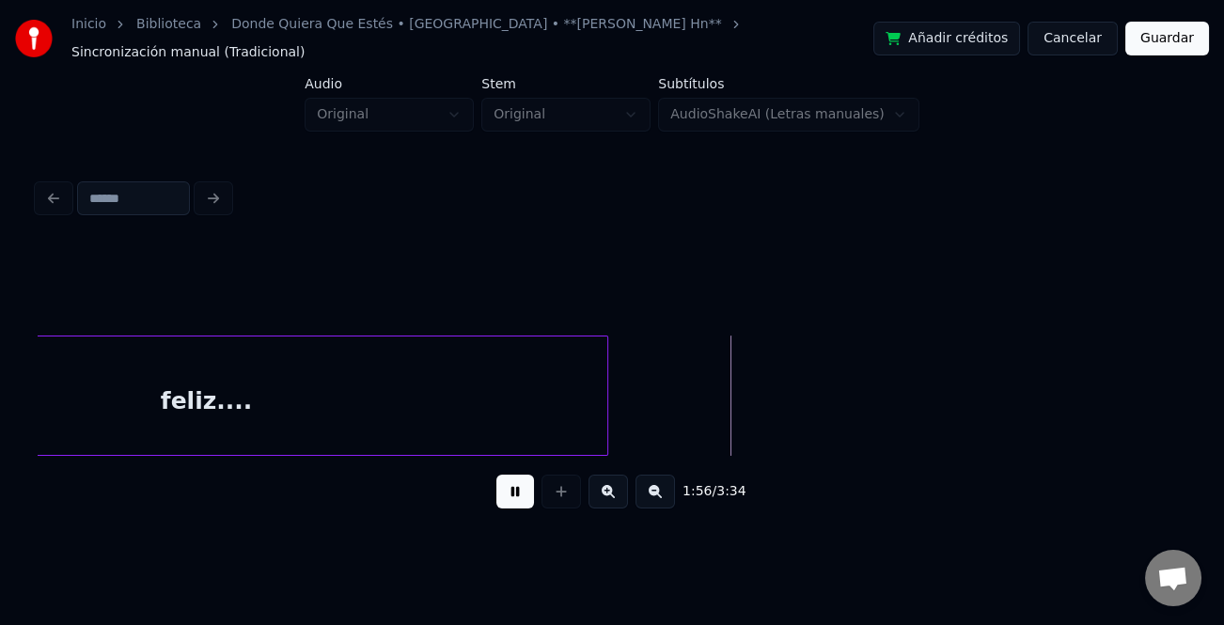
click at [504, 482] on button at bounding box center [515, 492] width 38 height 34
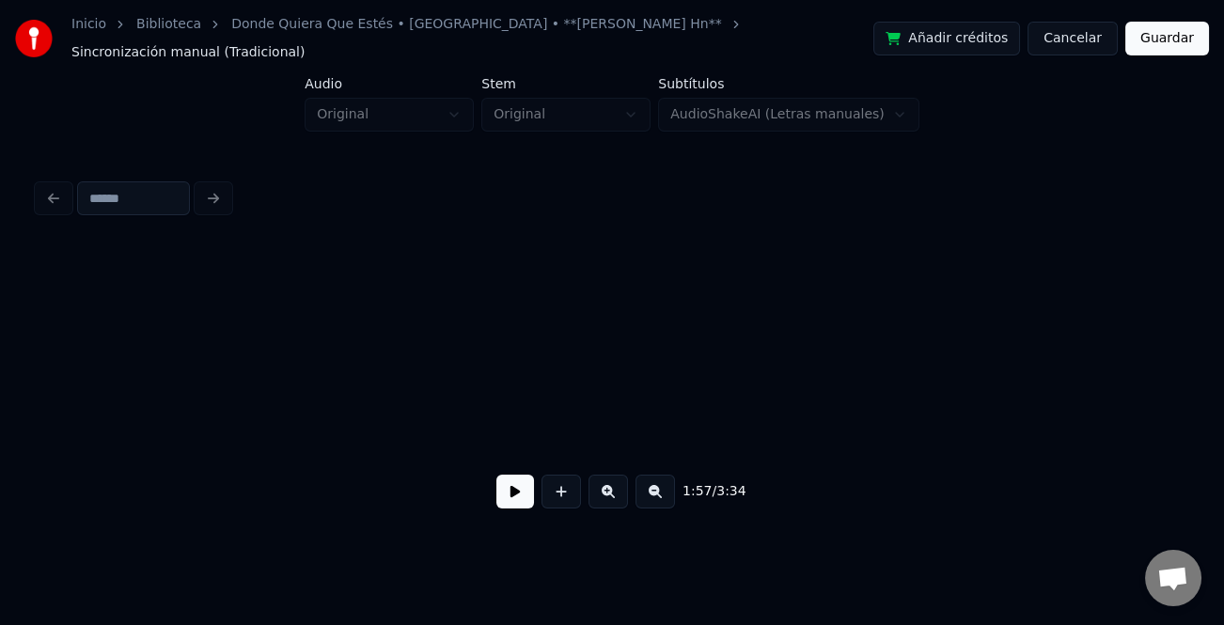
click at [649, 488] on button at bounding box center [655, 492] width 39 height 34
click at [653, 489] on button at bounding box center [655, 492] width 39 height 34
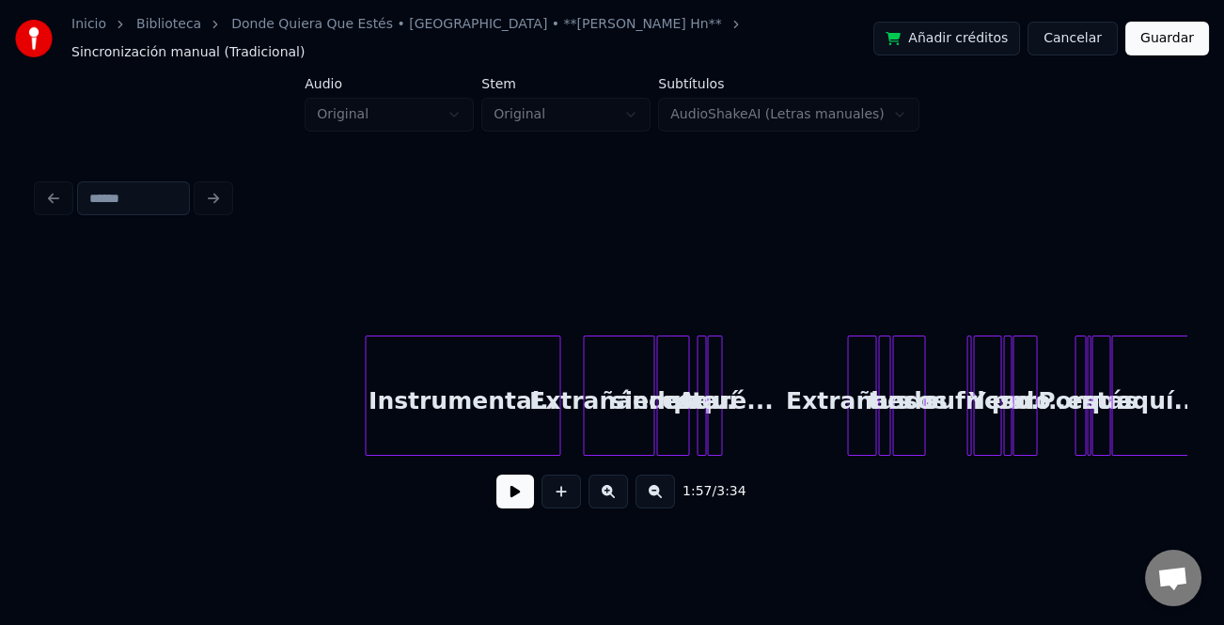
click at [559, 428] on div at bounding box center [557, 396] width 6 height 118
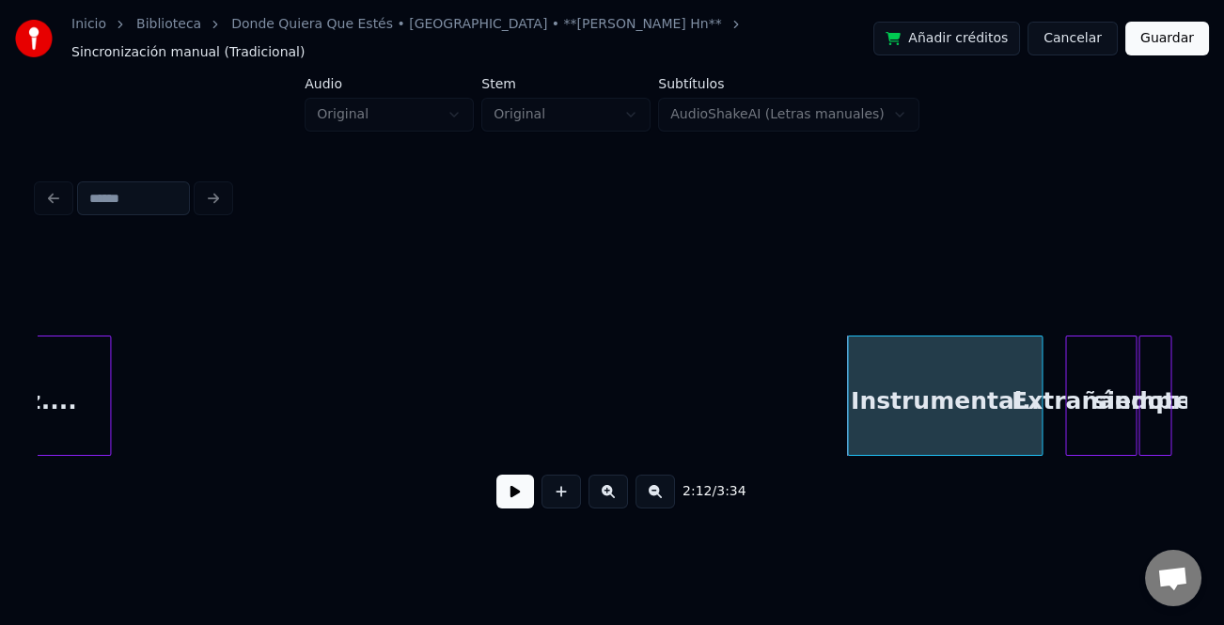
scroll to position [0, 5346]
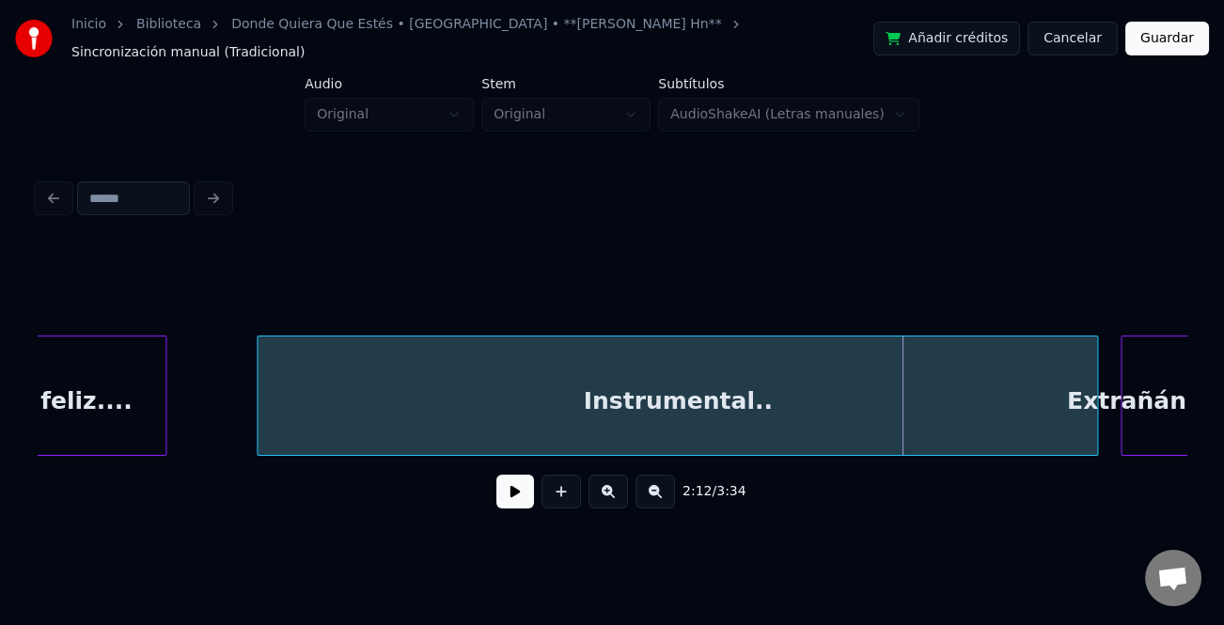
click at [260, 398] on div at bounding box center [261, 396] width 6 height 118
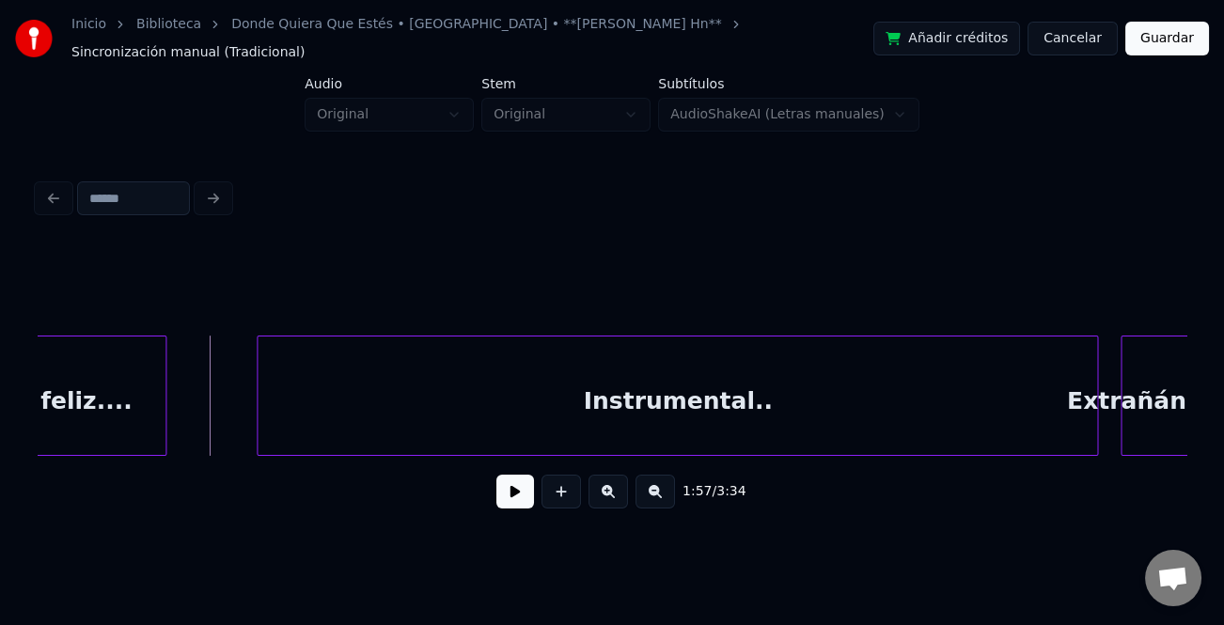
click at [510, 490] on button at bounding box center [515, 492] width 38 height 34
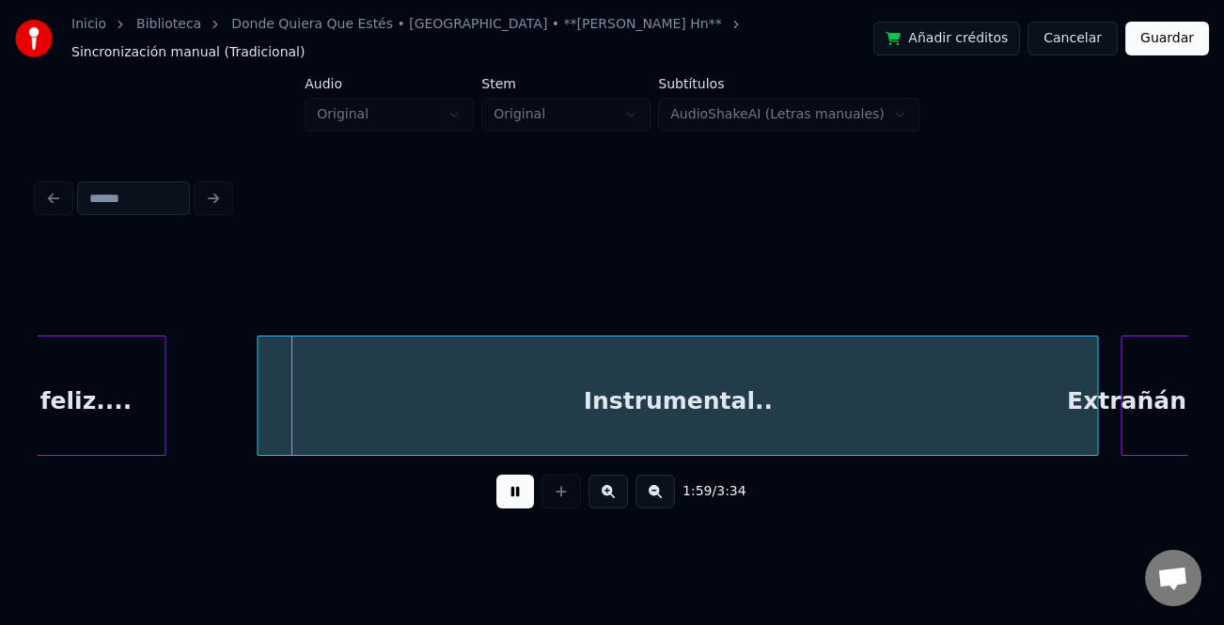
click at [159, 416] on div at bounding box center [162, 396] width 6 height 118
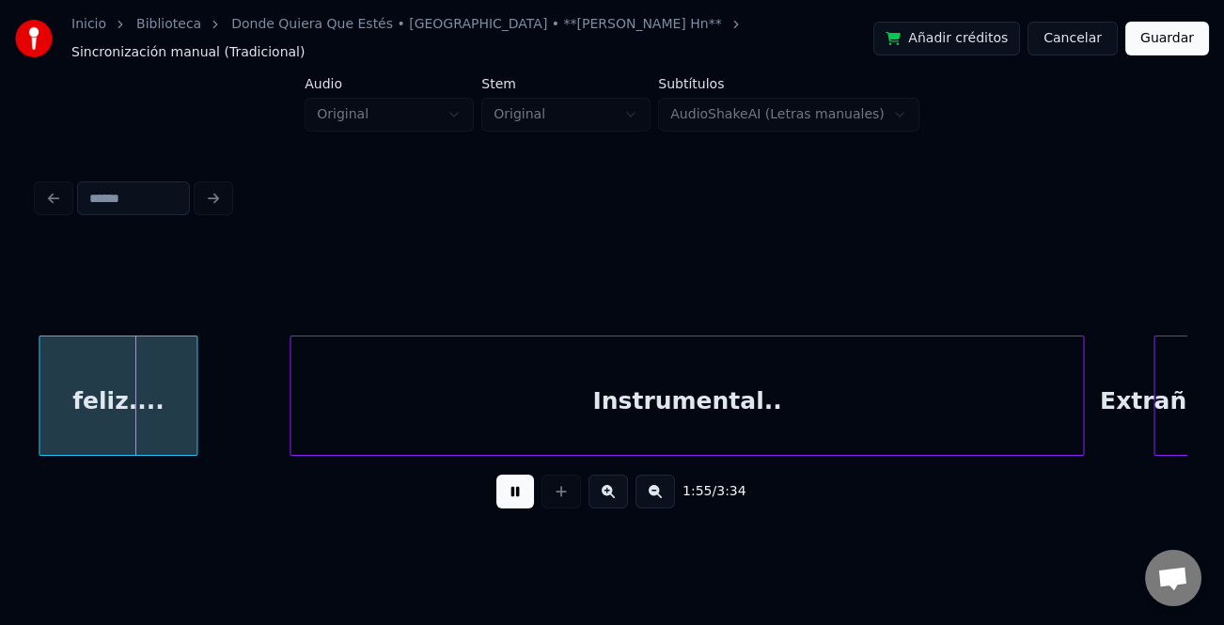
click at [1079, 432] on div at bounding box center [1081, 396] width 6 height 118
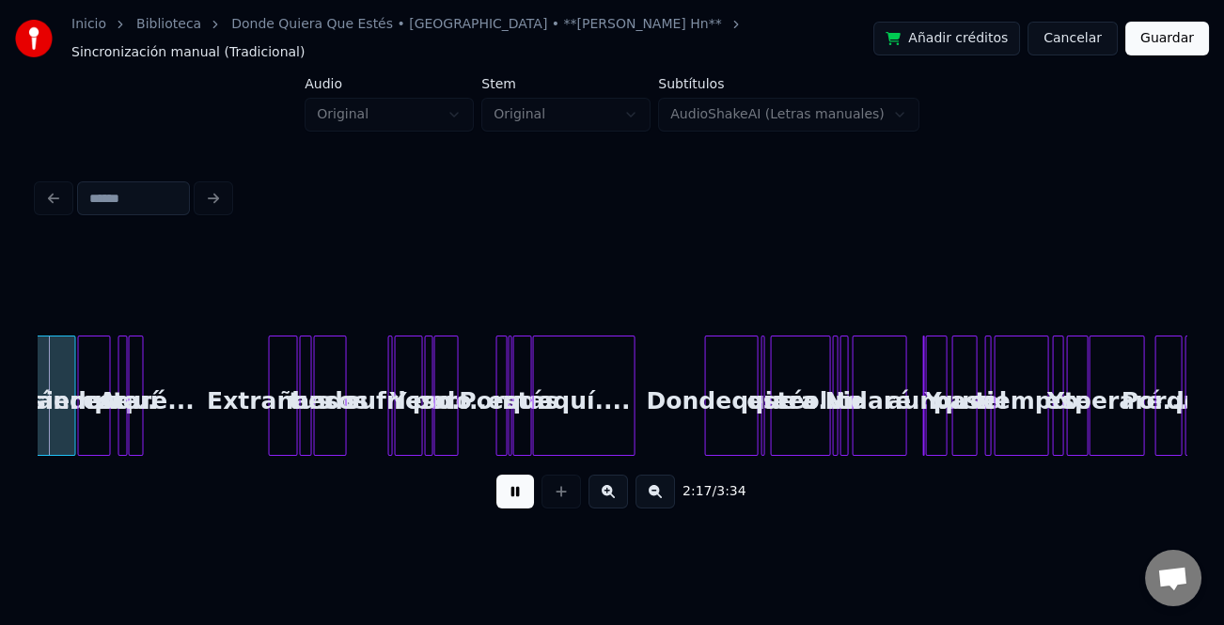
click at [618, 492] on button at bounding box center [608, 492] width 39 height 34
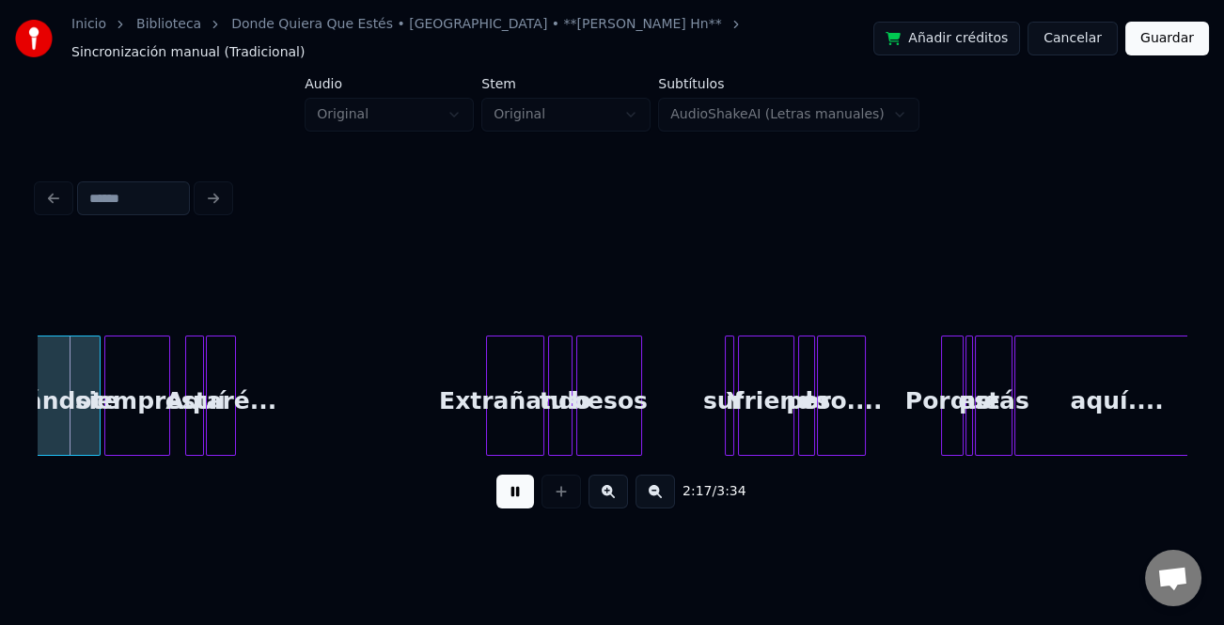
click at [618, 492] on button at bounding box center [608, 492] width 39 height 34
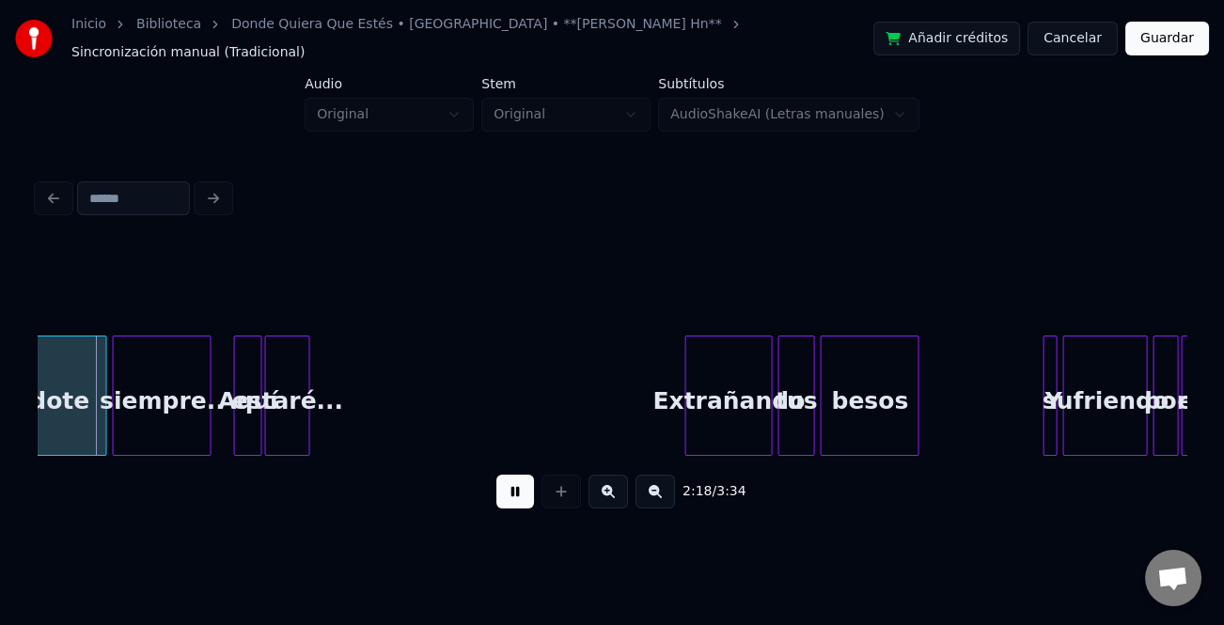
click at [618, 492] on button at bounding box center [608, 492] width 39 height 34
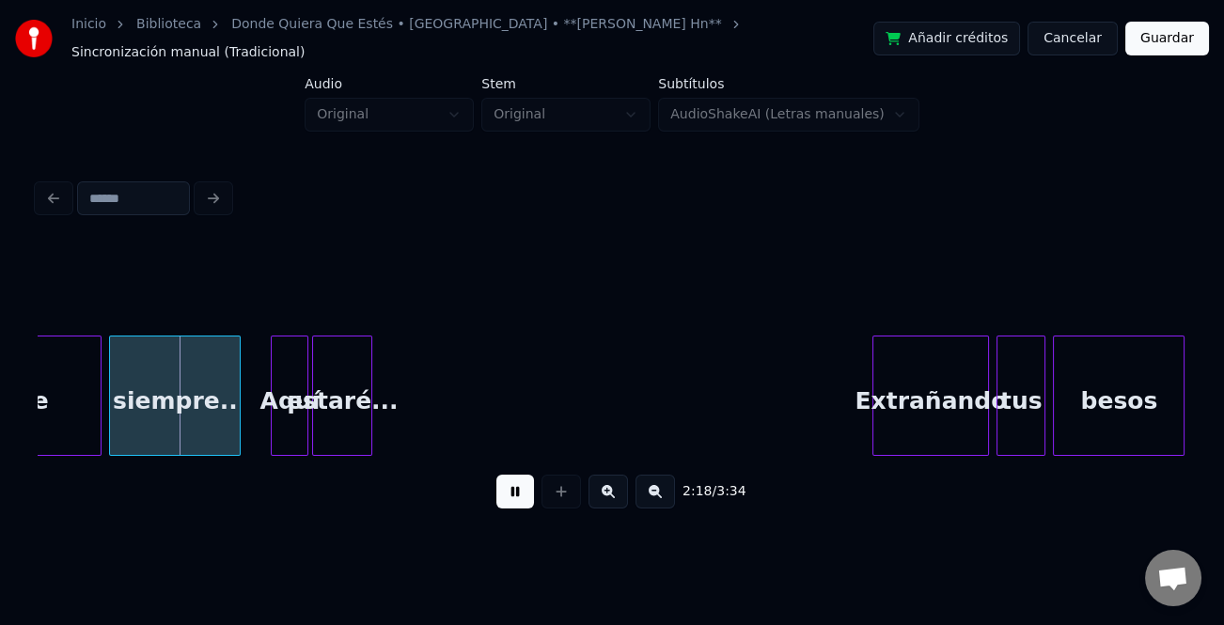
click at [618, 492] on button at bounding box center [608, 492] width 39 height 34
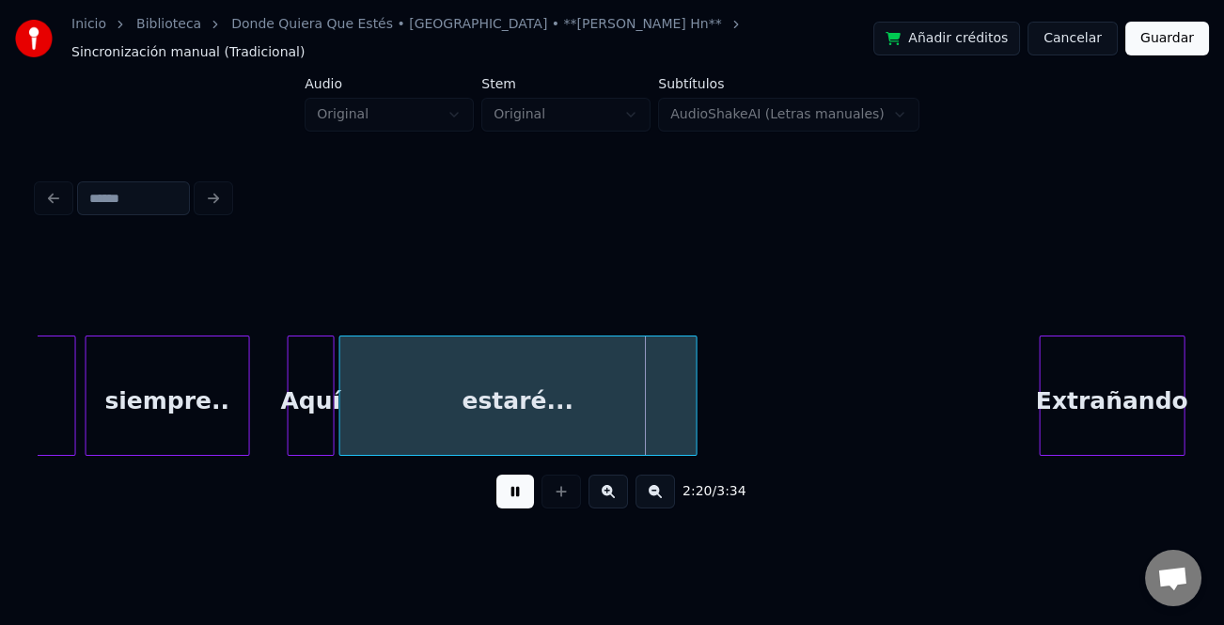
click at [697, 417] on div at bounding box center [694, 396] width 6 height 118
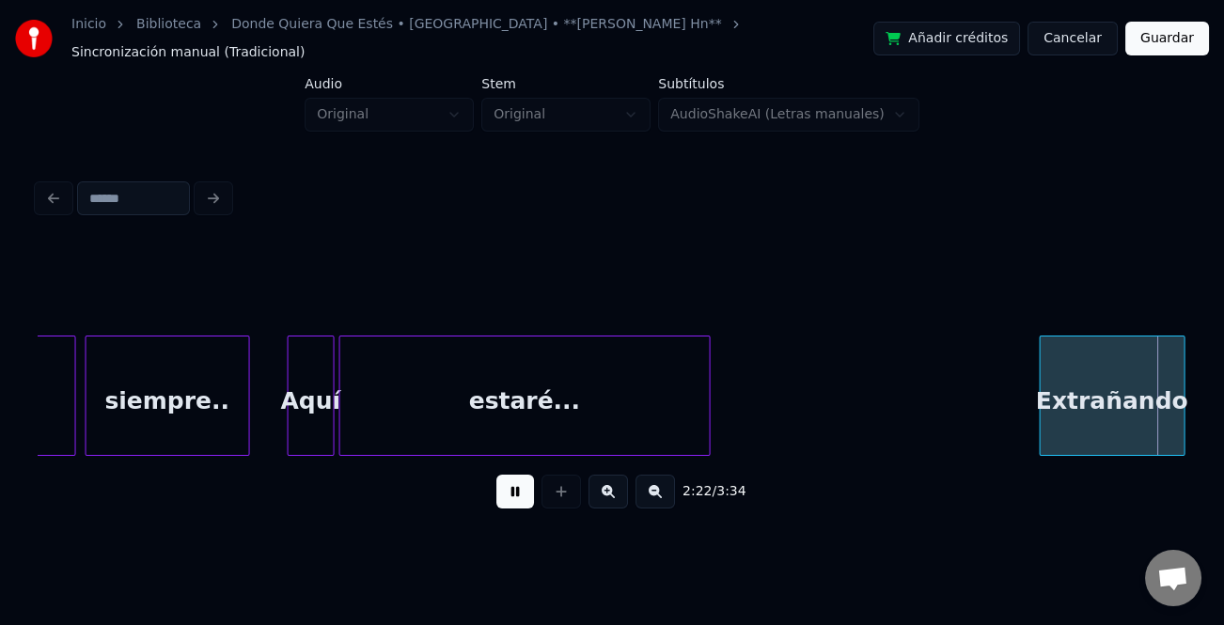
scroll to position [0, 33617]
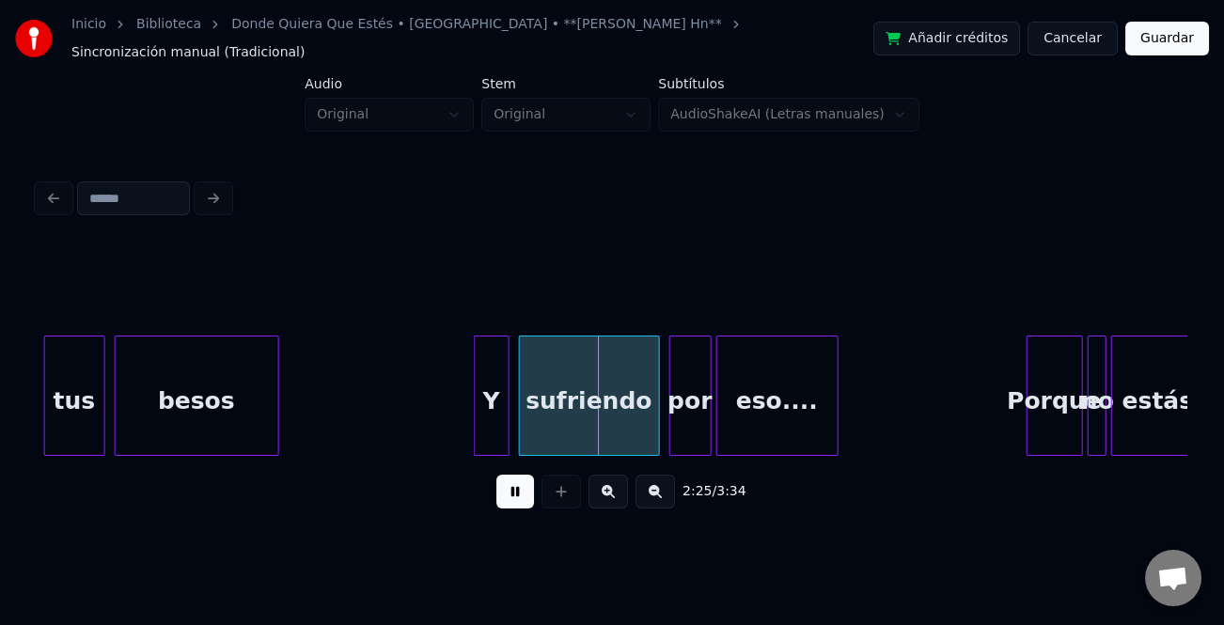
click at [475, 433] on div at bounding box center [478, 396] width 6 height 118
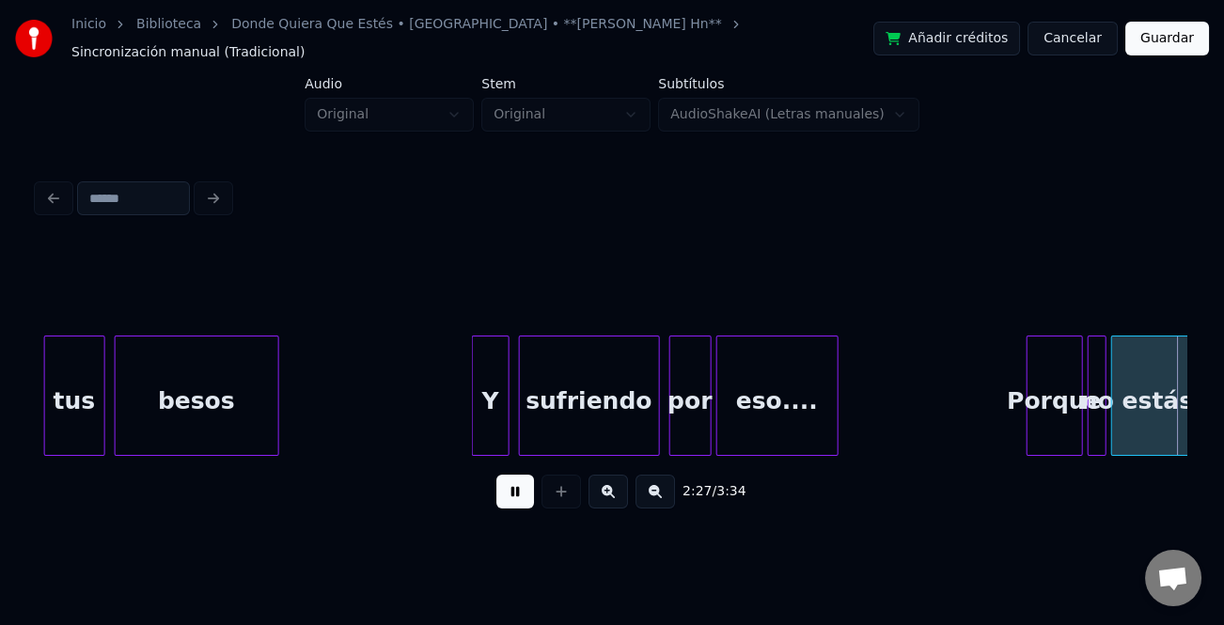
scroll to position [0, 34767]
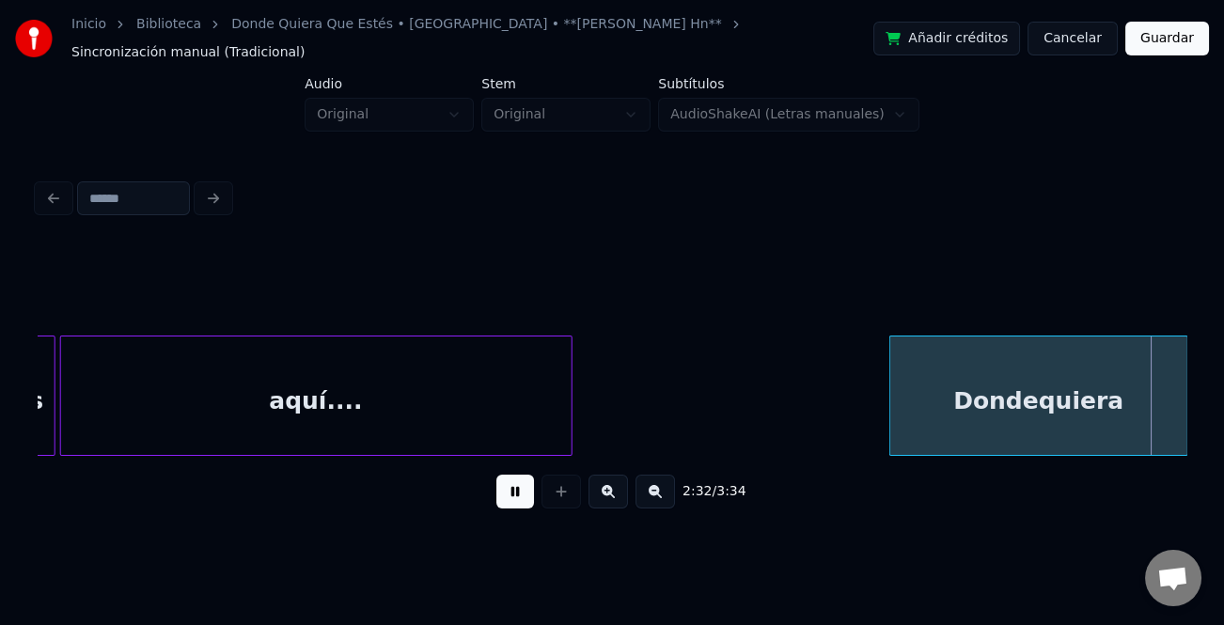
click at [890, 409] on div at bounding box center [893, 396] width 6 height 118
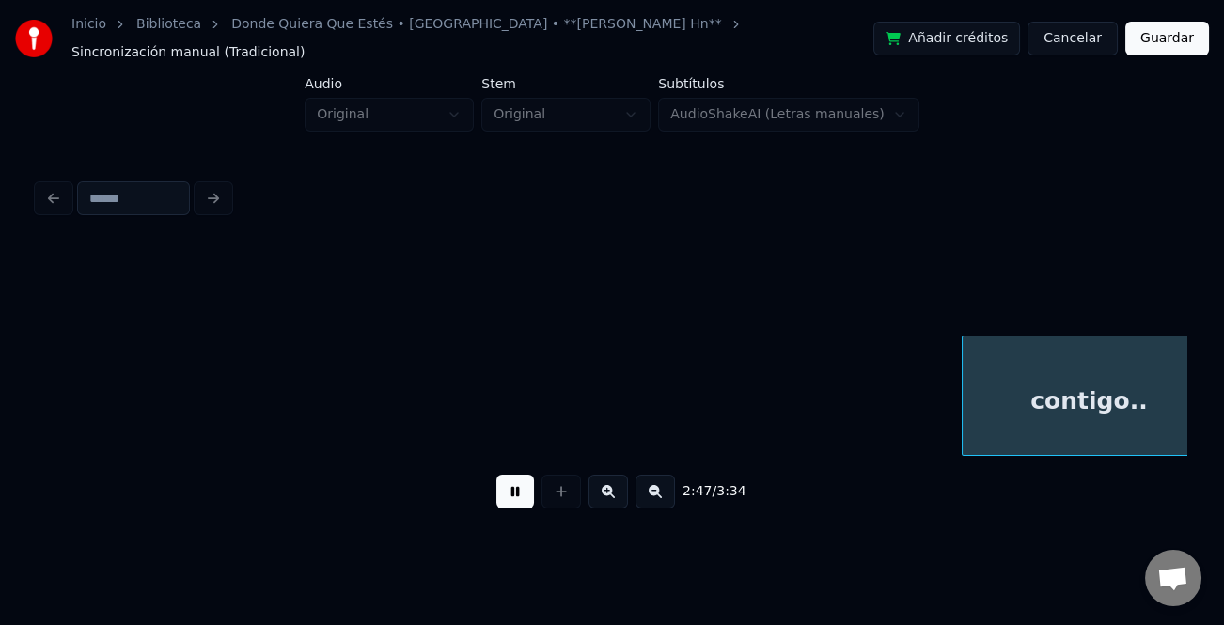
scroll to position [0, 39366]
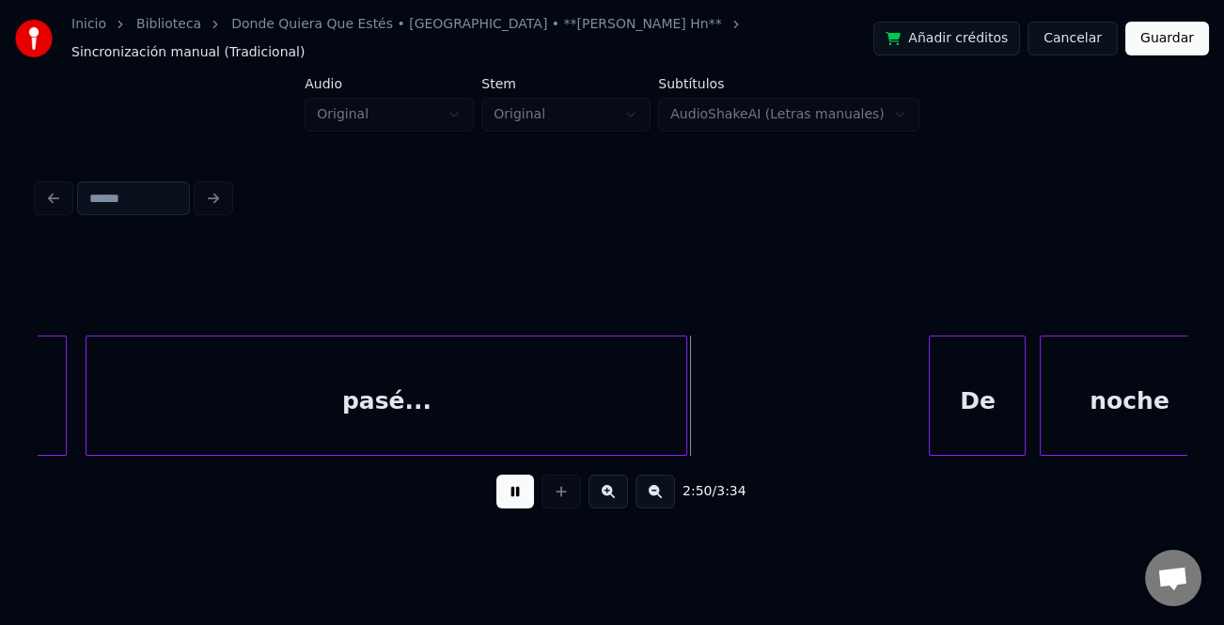
click at [931, 395] on div at bounding box center [933, 396] width 6 height 118
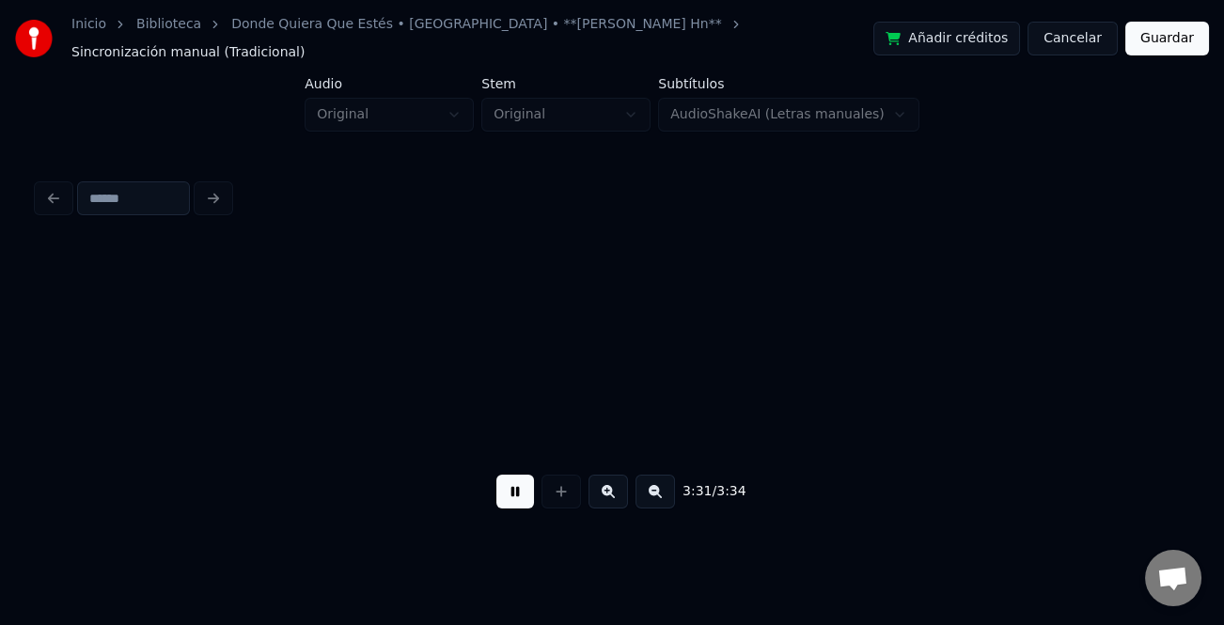
scroll to position [0, 49191]
click at [1199, 36] on button "Guardar" at bounding box center [1168, 39] width 84 height 34
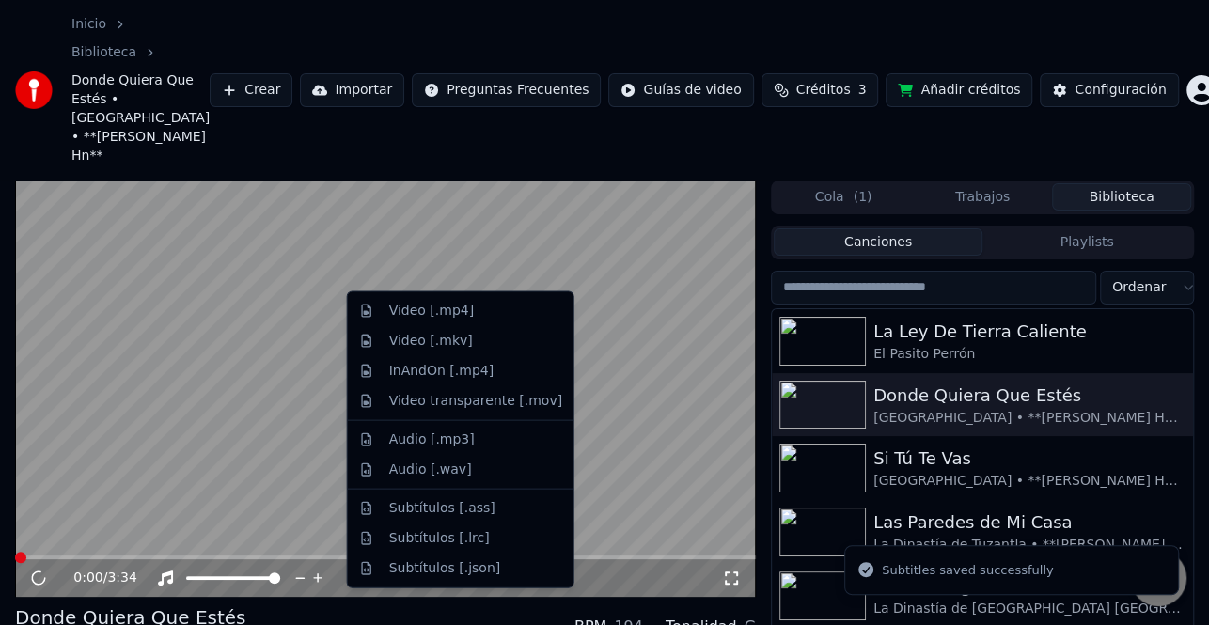
click at [478, 318] on div "Video [.mp4]" at bounding box center [475, 311] width 173 height 19
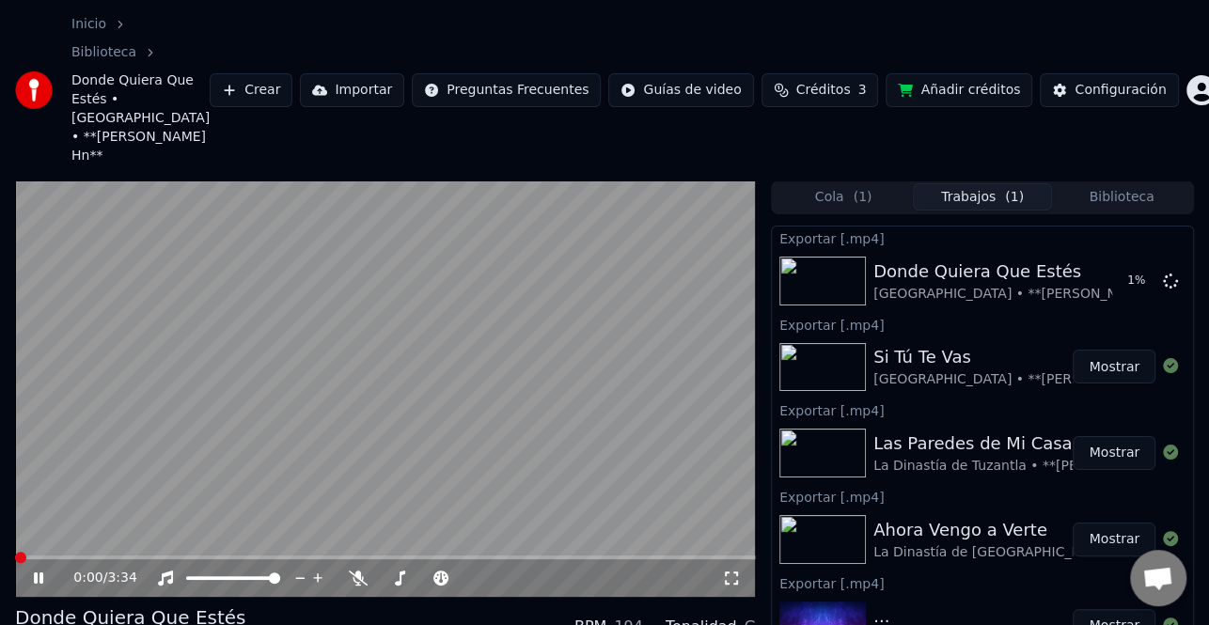
click at [1126, 350] on button "Mostrar" at bounding box center [1114, 367] width 83 height 34
click at [39, 571] on icon at bounding box center [51, 578] width 43 height 15
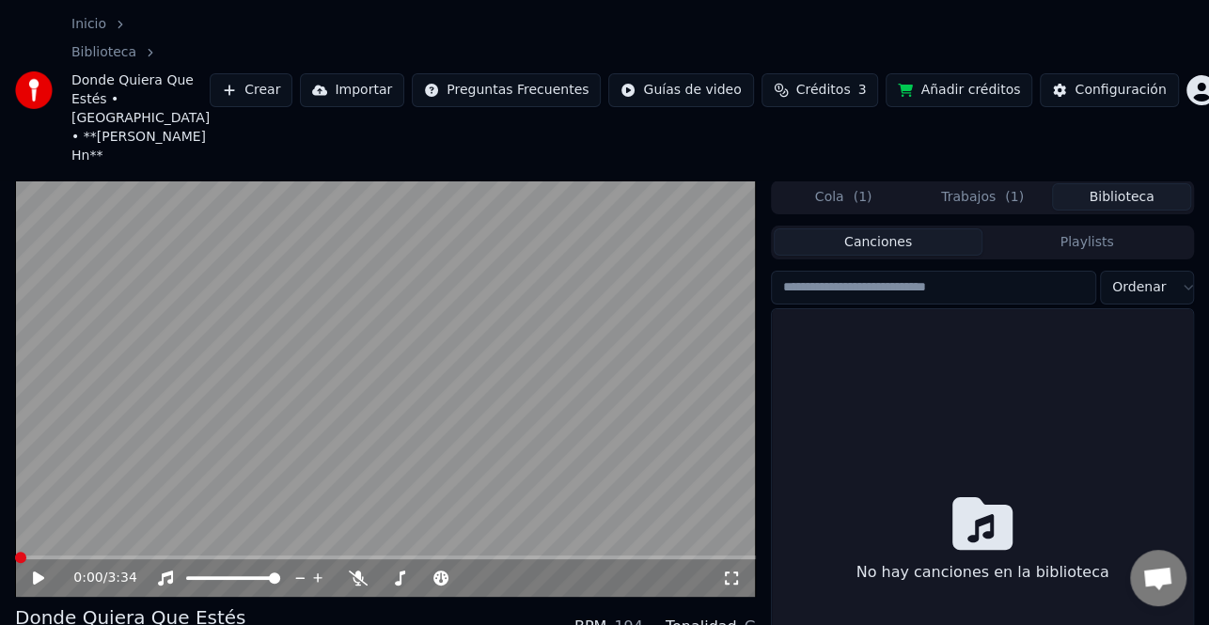
click at [1110, 183] on button "Biblioteca" at bounding box center [1121, 196] width 139 height 27
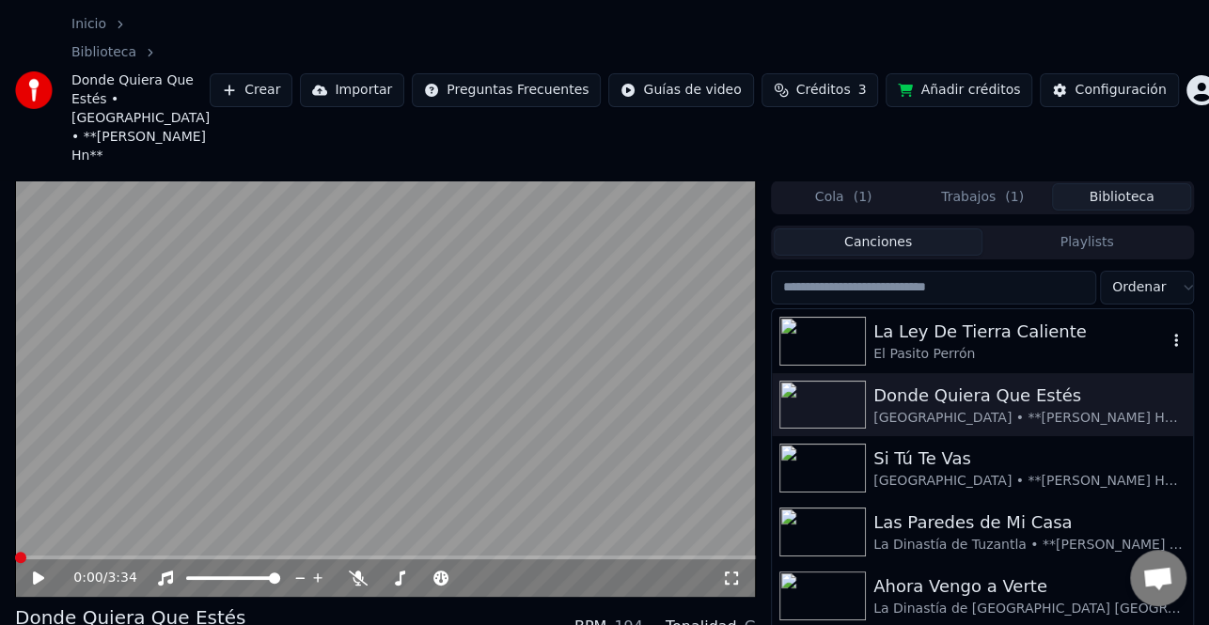
click at [1031, 319] on div "La Ley De Tierra Caliente" at bounding box center [1020, 332] width 293 height 26
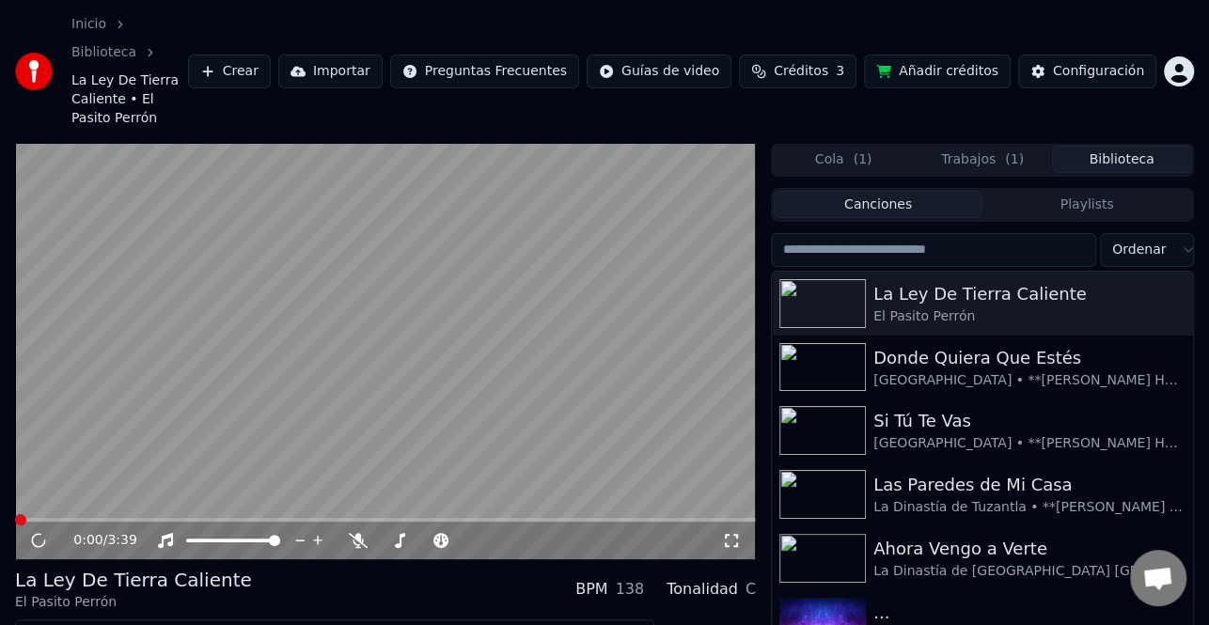
click at [79, 623] on button "Editar" at bounding box center [58, 636] width 76 height 26
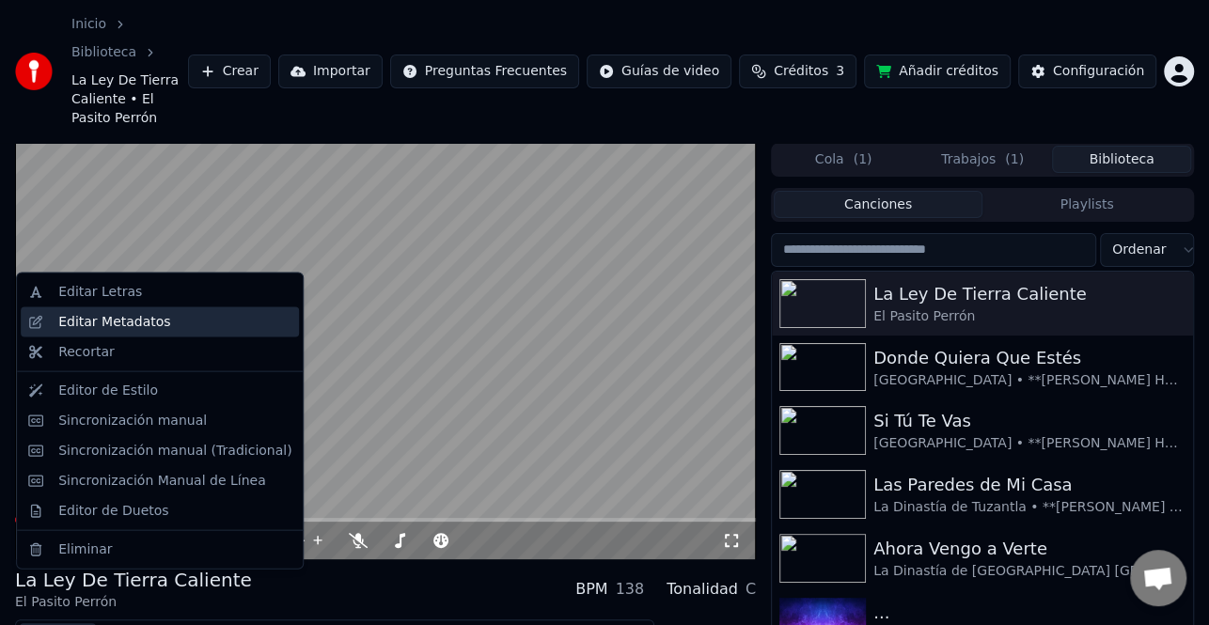
click at [131, 323] on div "Editar Metadatos" at bounding box center [114, 322] width 112 height 19
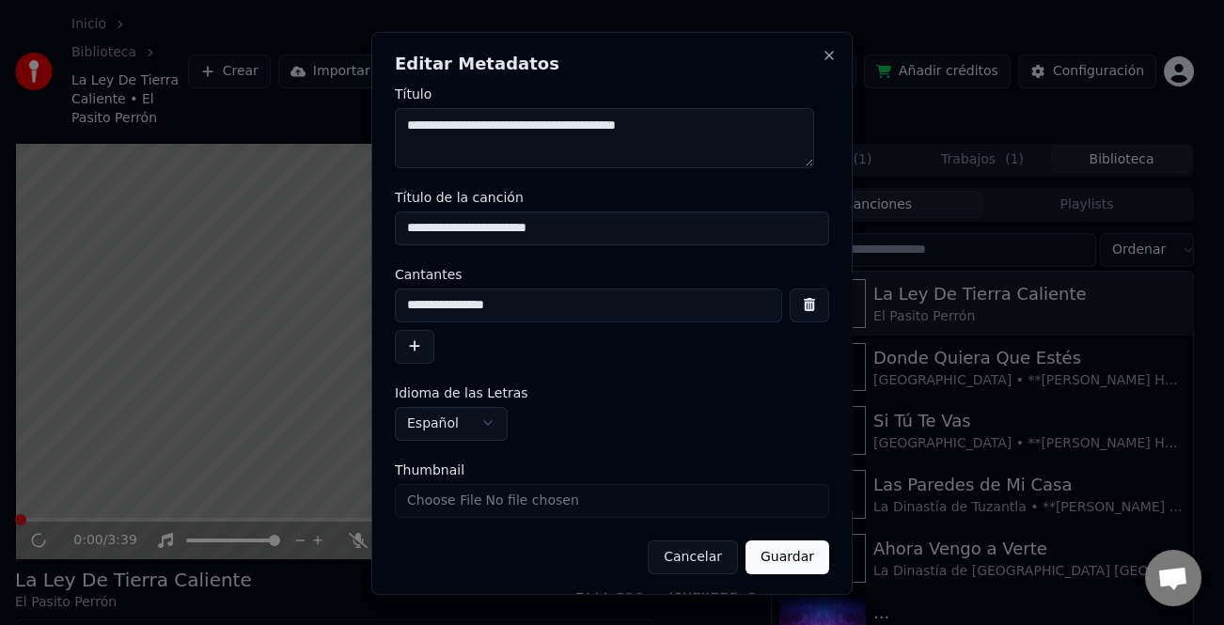
click at [421, 348] on button "button" at bounding box center [414, 346] width 39 height 34
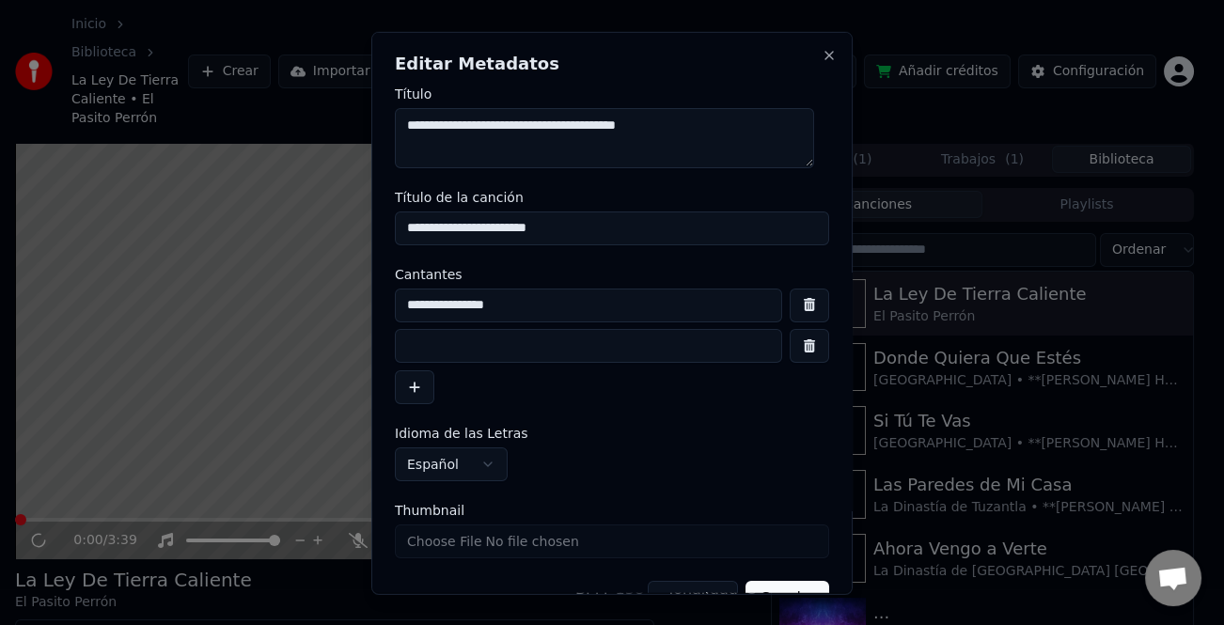
click at [432, 348] on input at bounding box center [588, 346] width 387 height 34
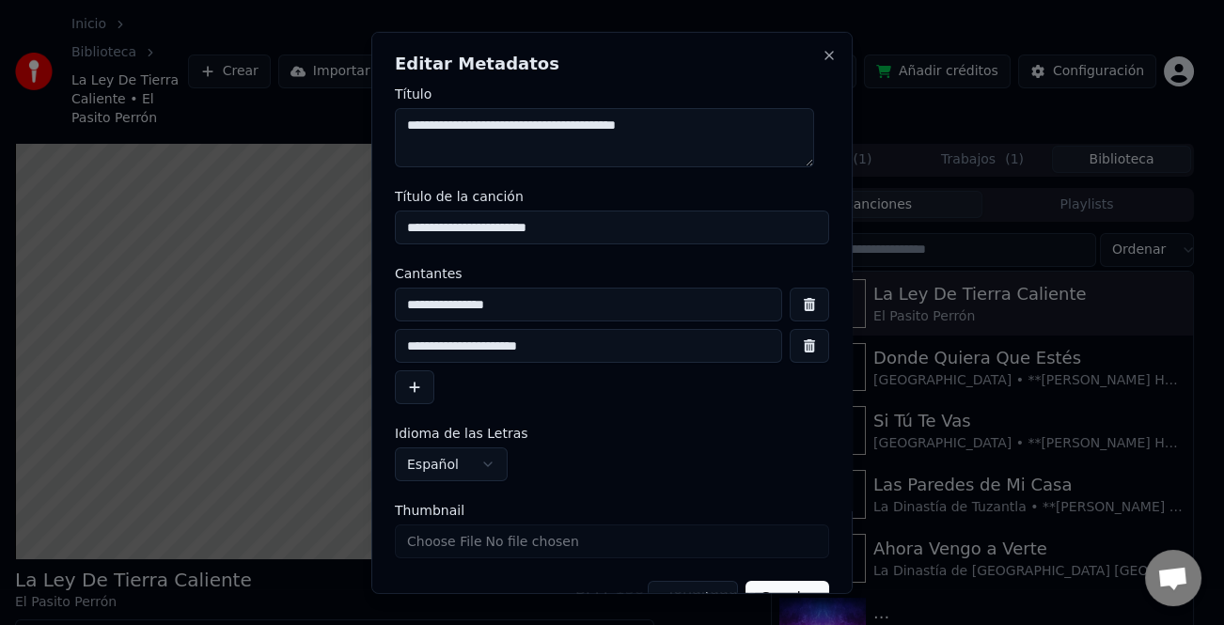
scroll to position [44, 0]
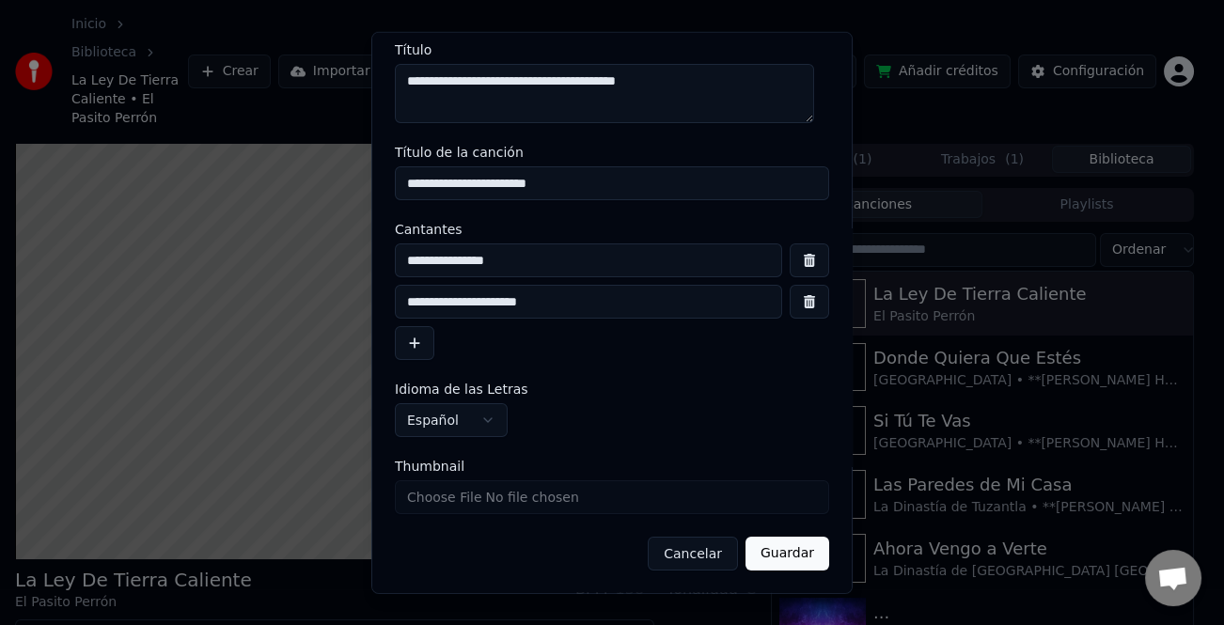
type input "**********"
click at [798, 559] on button "Guardar" at bounding box center [788, 554] width 84 height 34
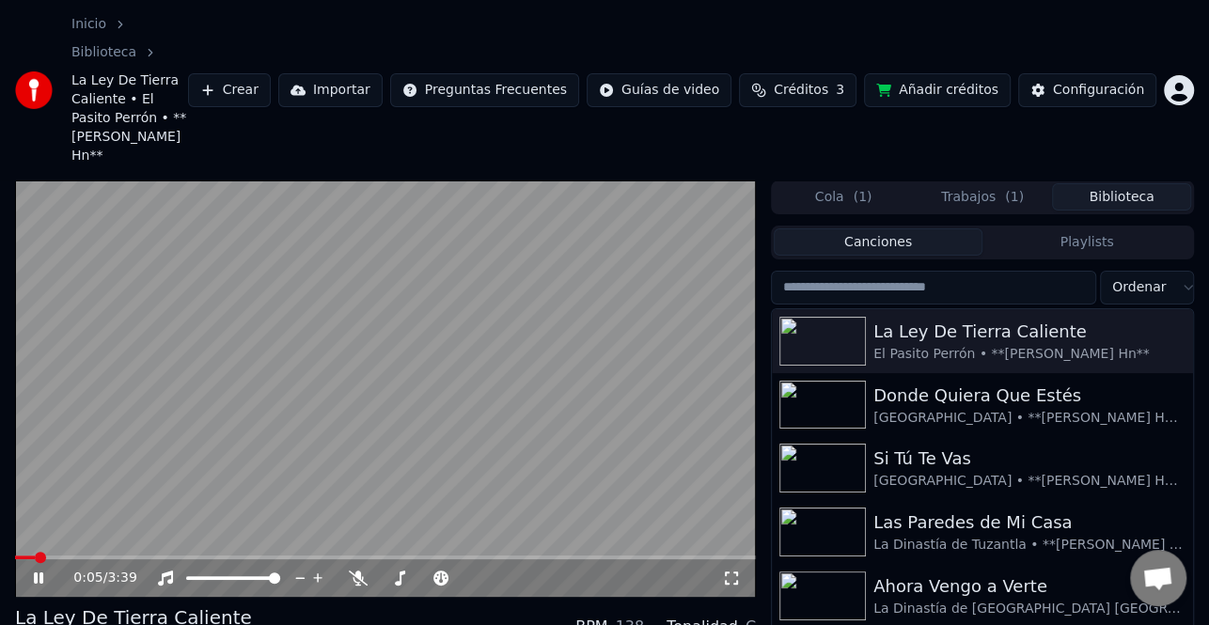
click at [39, 571] on icon at bounding box center [51, 578] width 43 height 15
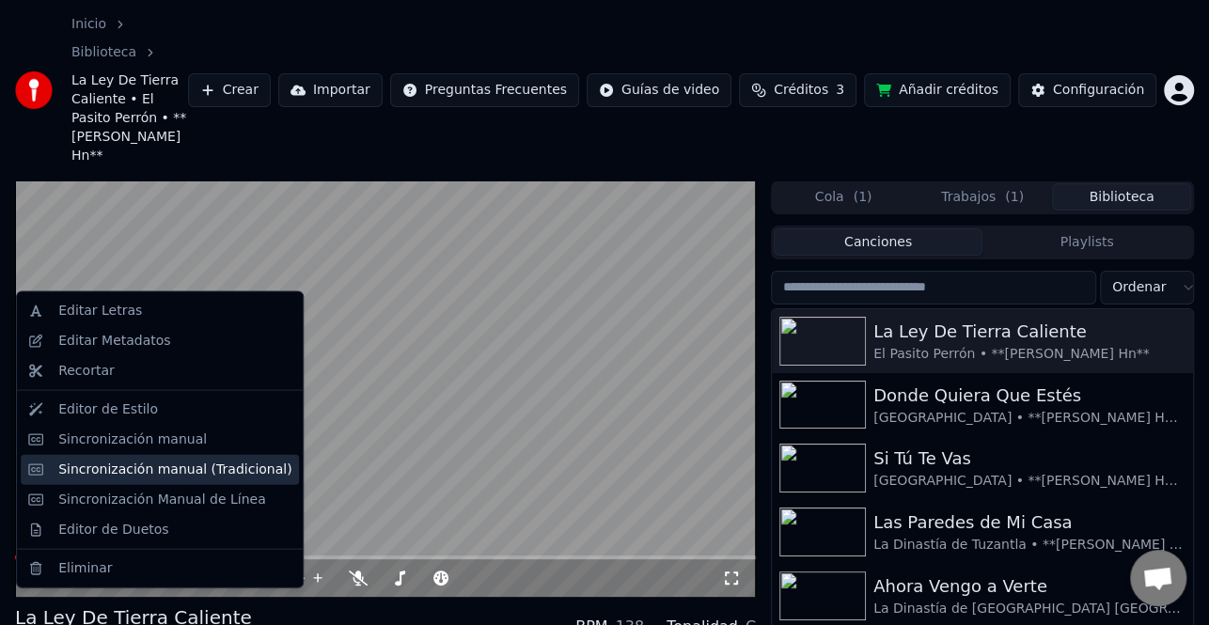
click at [166, 464] on div "Sincronización manual (Tradicional)" at bounding box center [174, 469] width 233 height 19
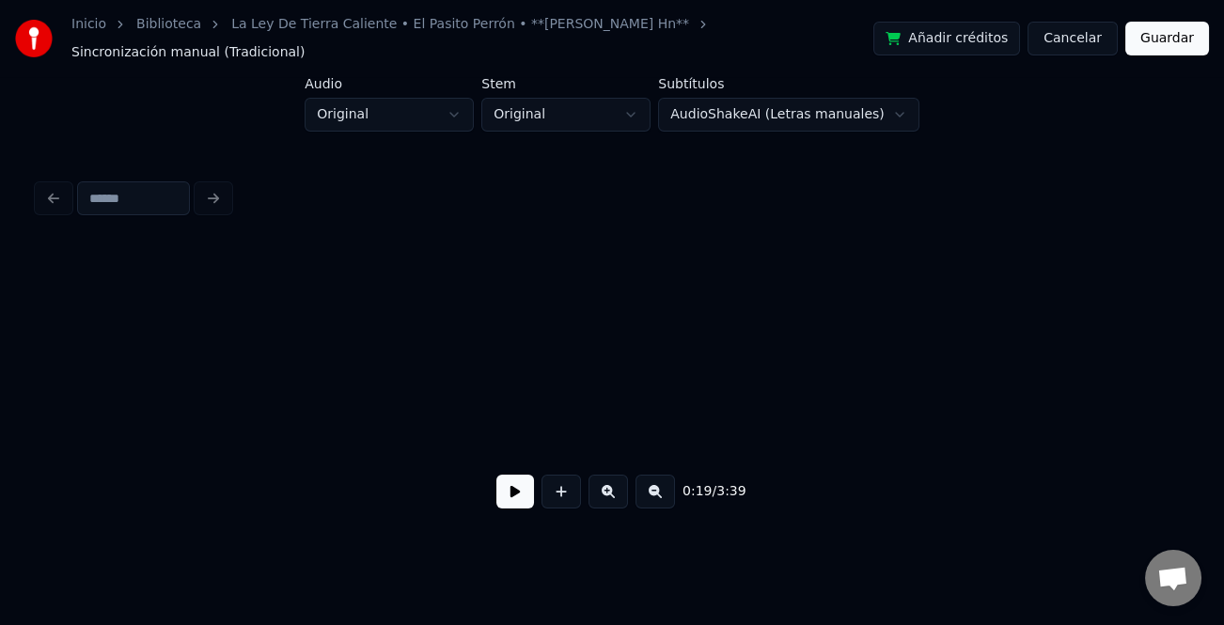
scroll to position [0, 4649]
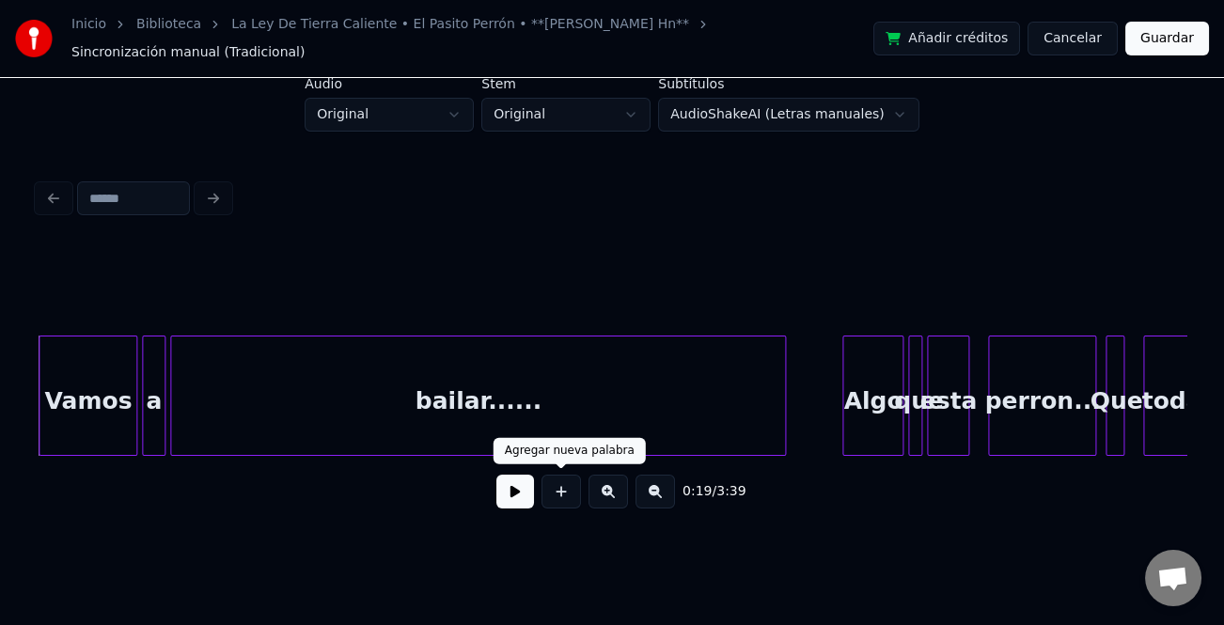
click at [512, 502] on button at bounding box center [515, 492] width 38 height 34
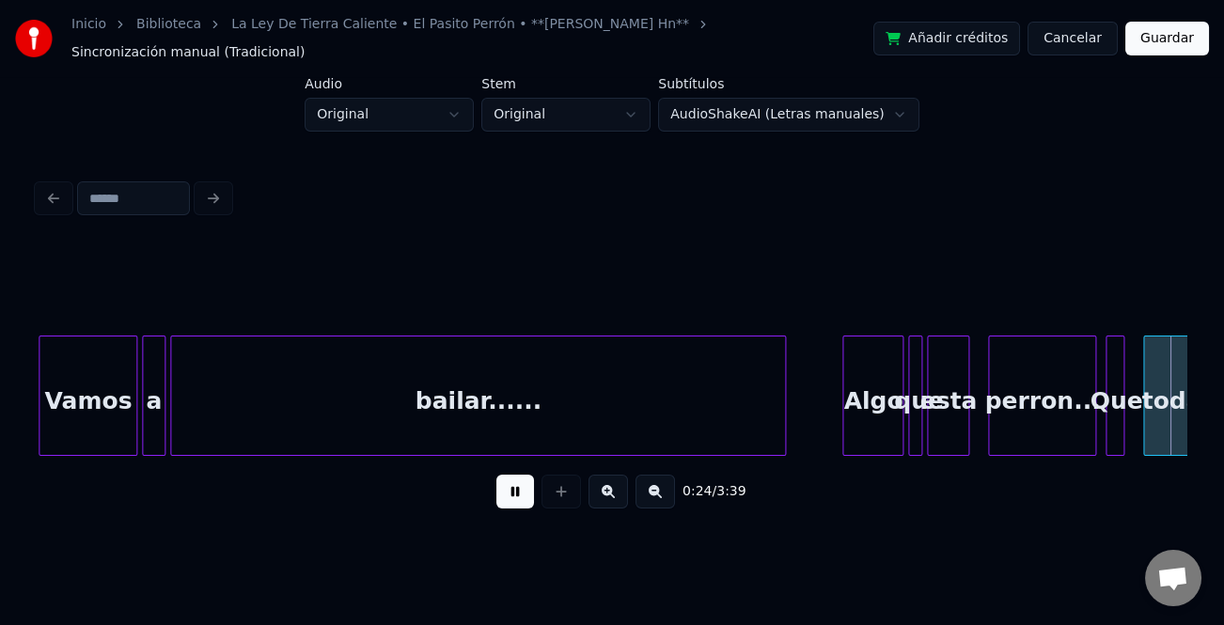
scroll to position [0, 5798]
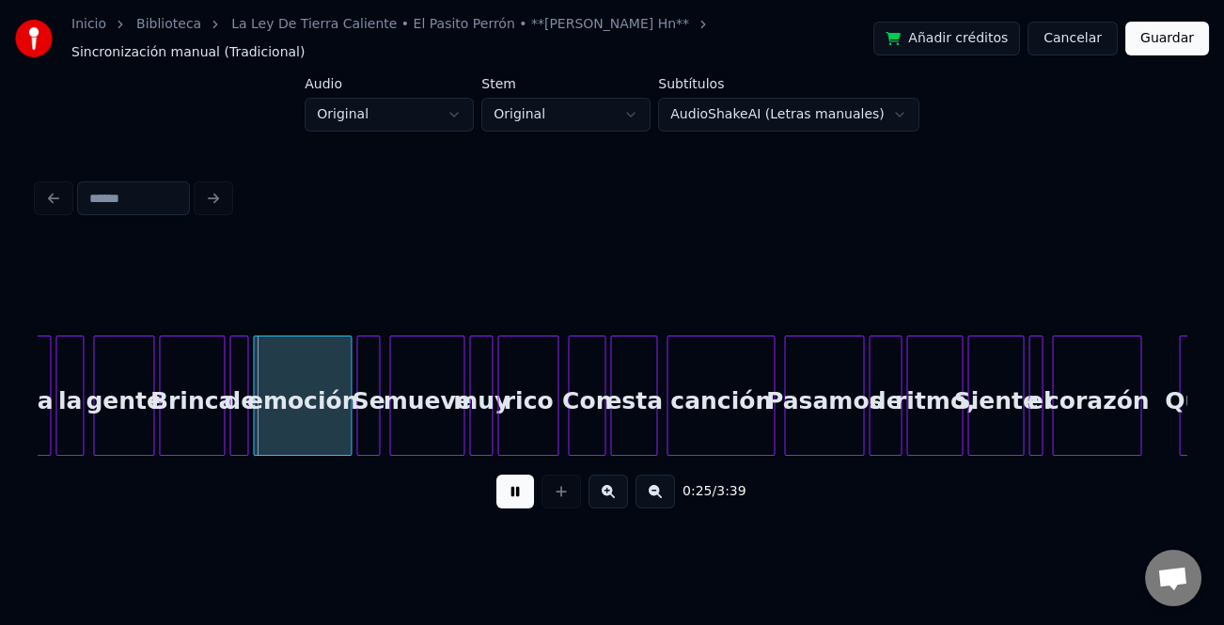
click at [620, 489] on button at bounding box center [608, 492] width 39 height 34
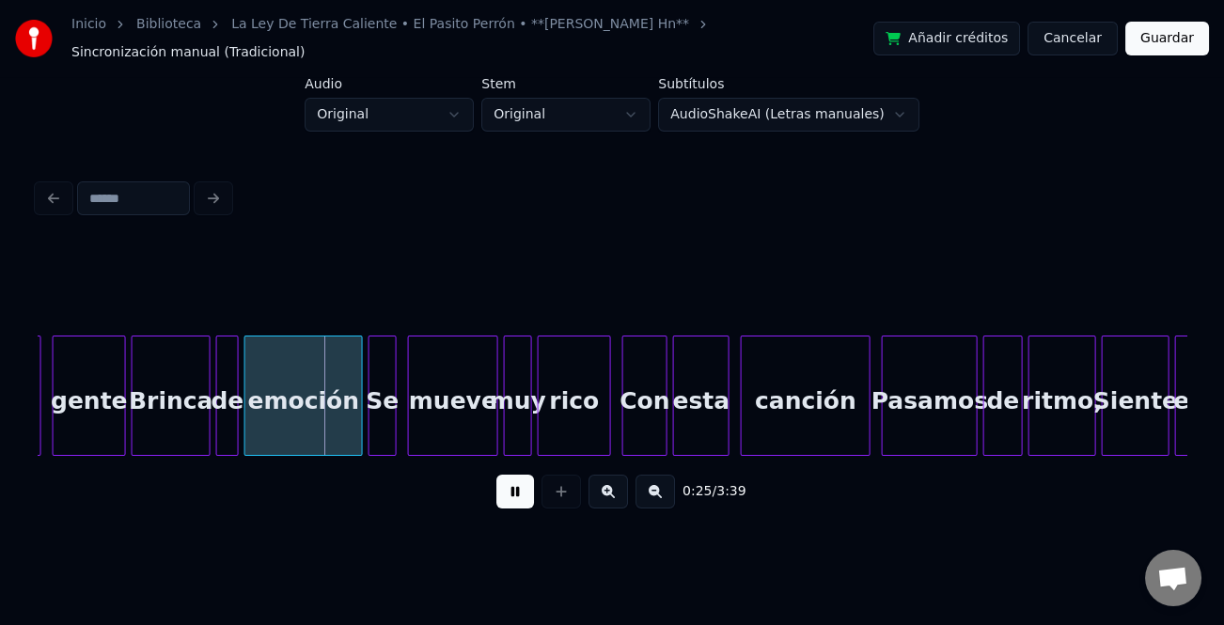
click at [620, 489] on button at bounding box center [608, 492] width 39 height 34
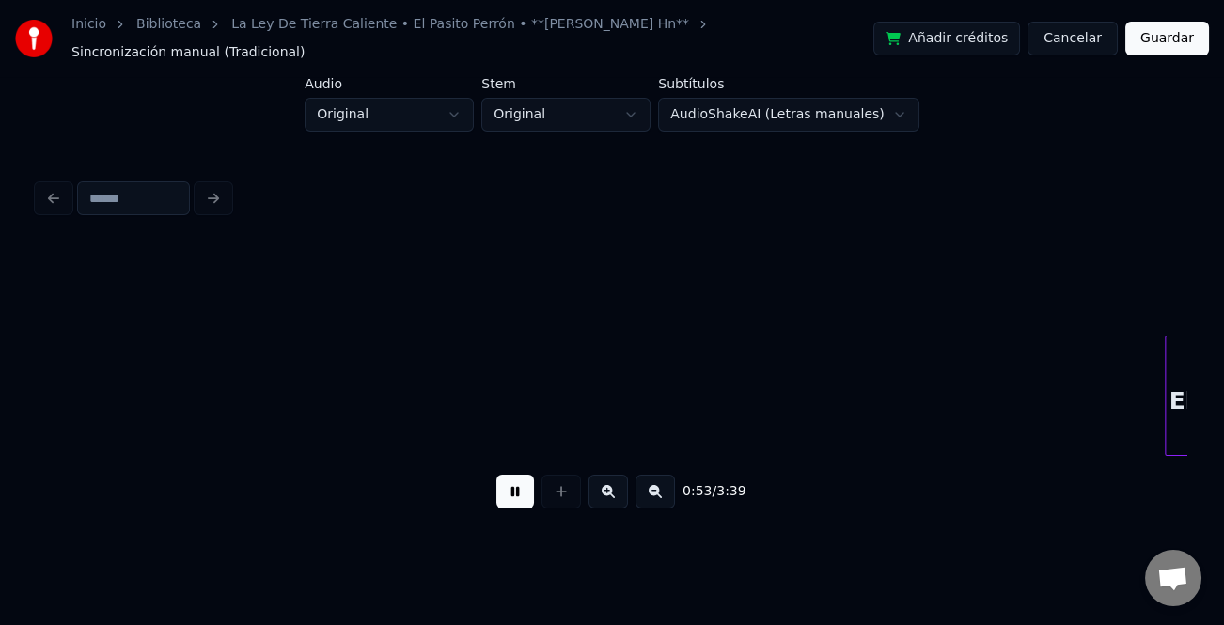
scroll to position [0, 17442]
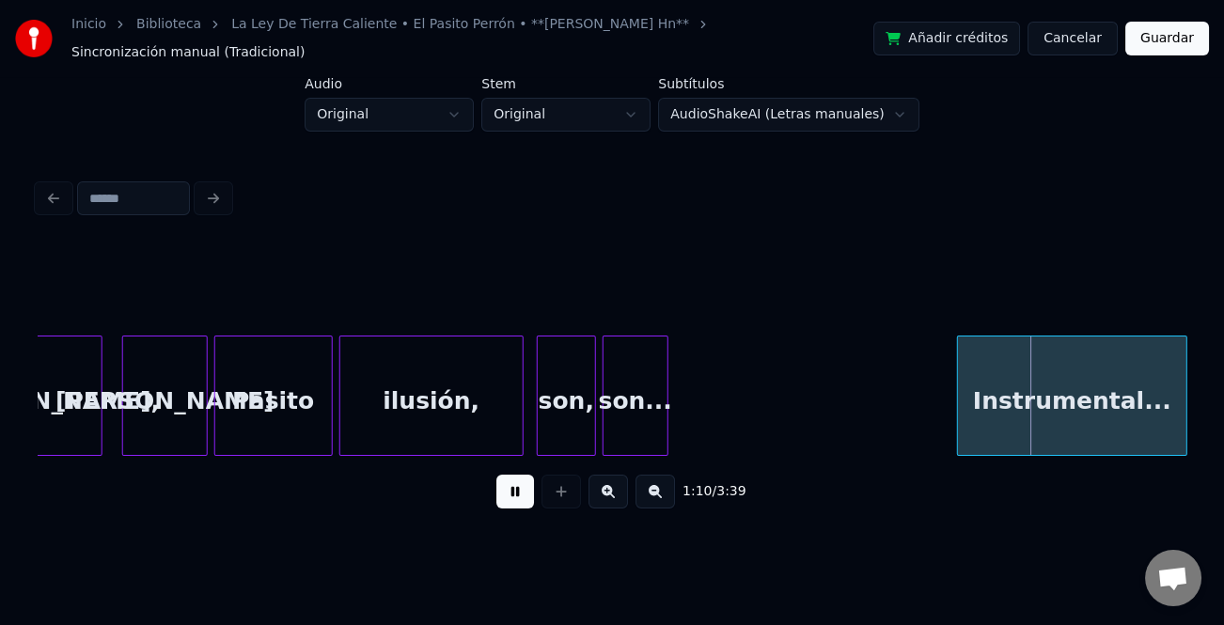
scroll to position [0, 22131]
click at [1111, 385] on div "Instrumental..." at bounding box center [1071, 401] width 228 height 128
click at [651, 384] on div "son..." at bounding box center [635, 401] width 64 height 128
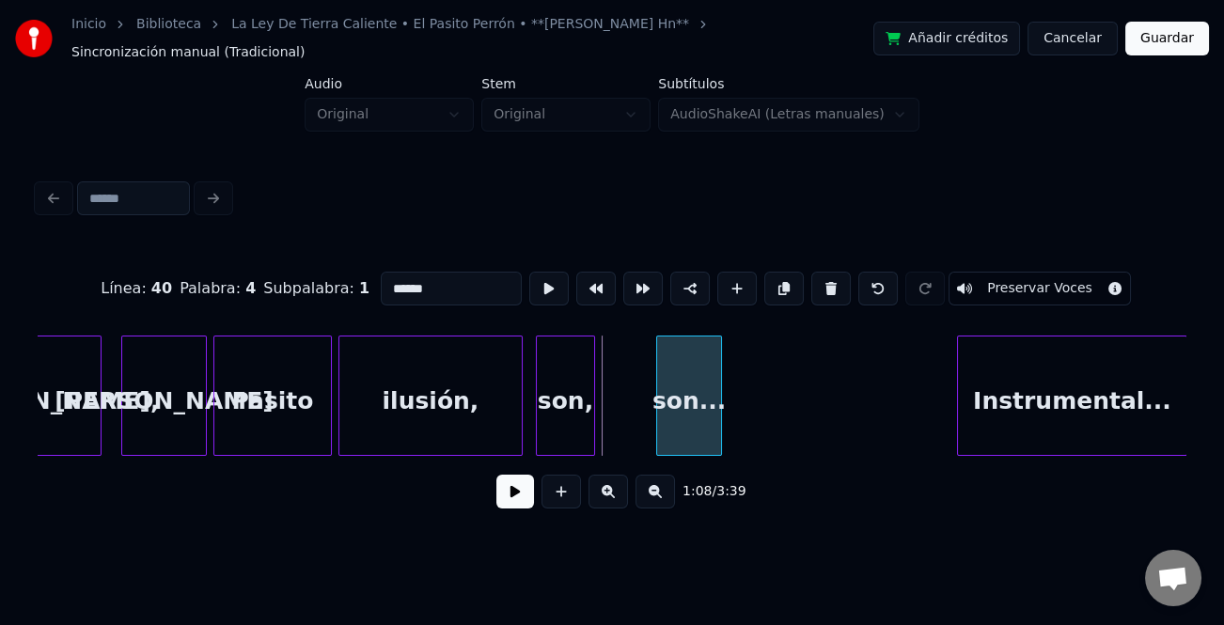
click at [689, 406] on div "son..." at bounding box center [689, 401] width 64 height 128
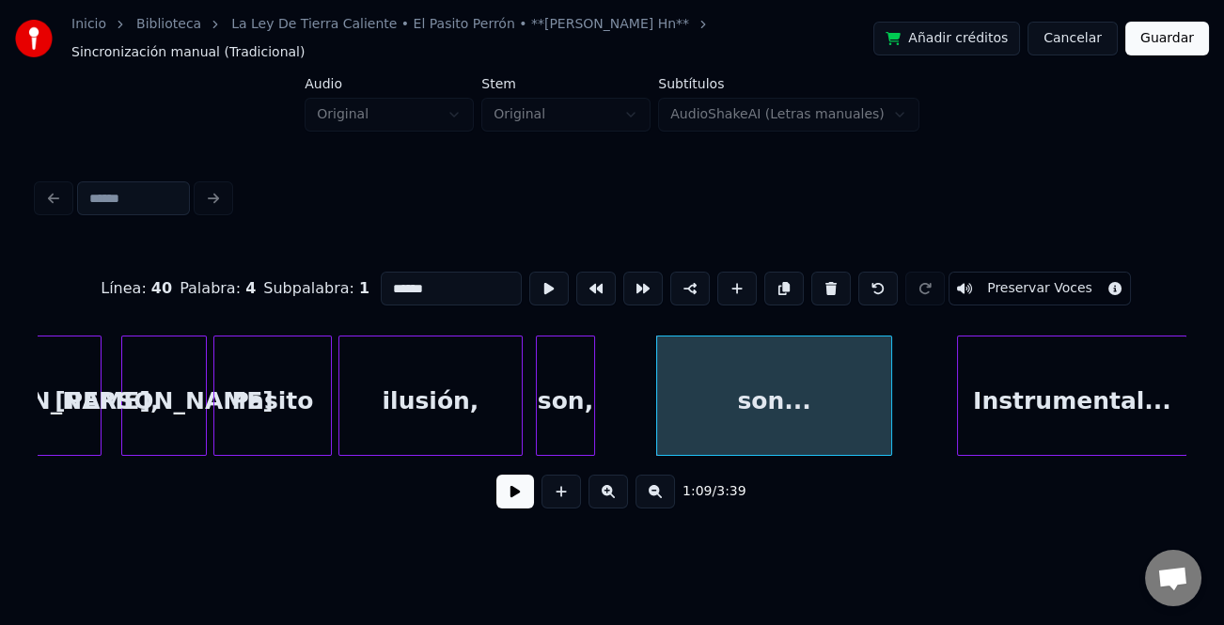
click at [891, 404] on div at bounding box center [889, 396] width 6 height 118
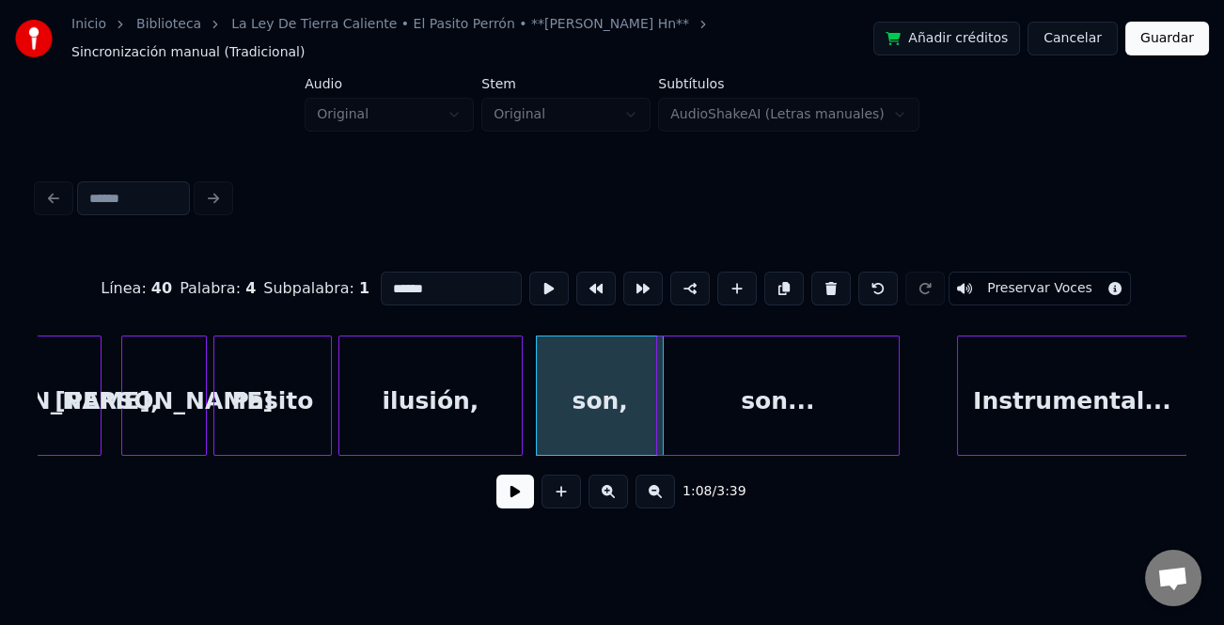
click at [608, 409] on div "son," at bounding box center [600, 401] width 126 height 128
click at [663, 403] on div "son..." at bounding box center [778, 401] width 242 height 128
type input "******"
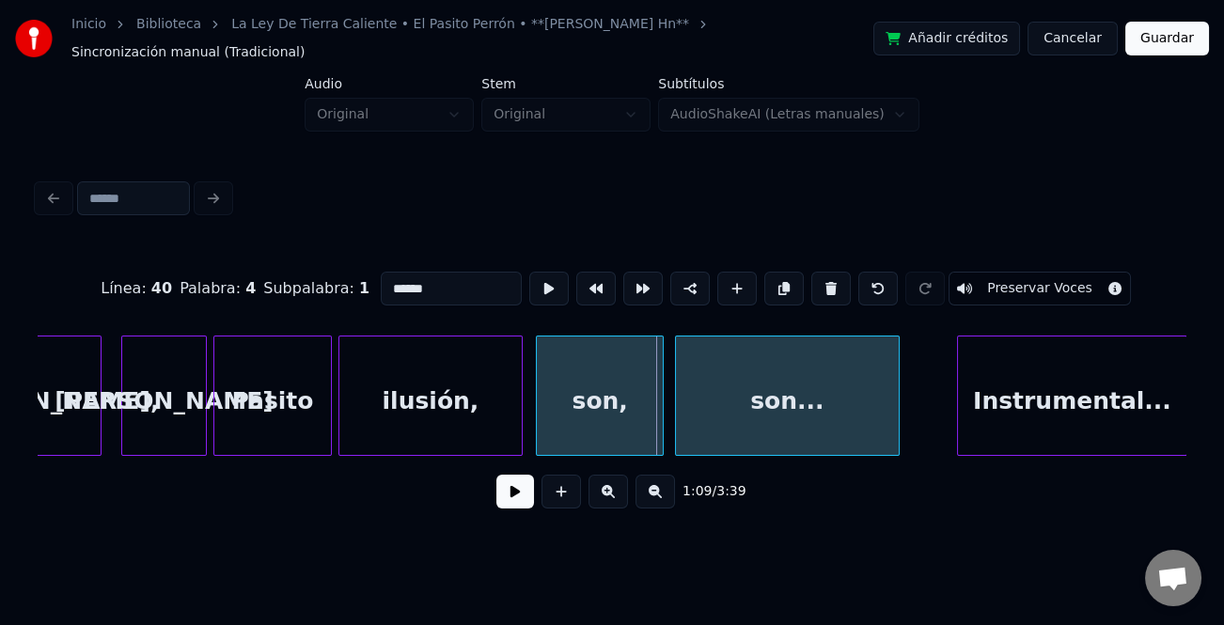
click at [678, 409] on div at bounding box center [679, 396] width 6 height 118
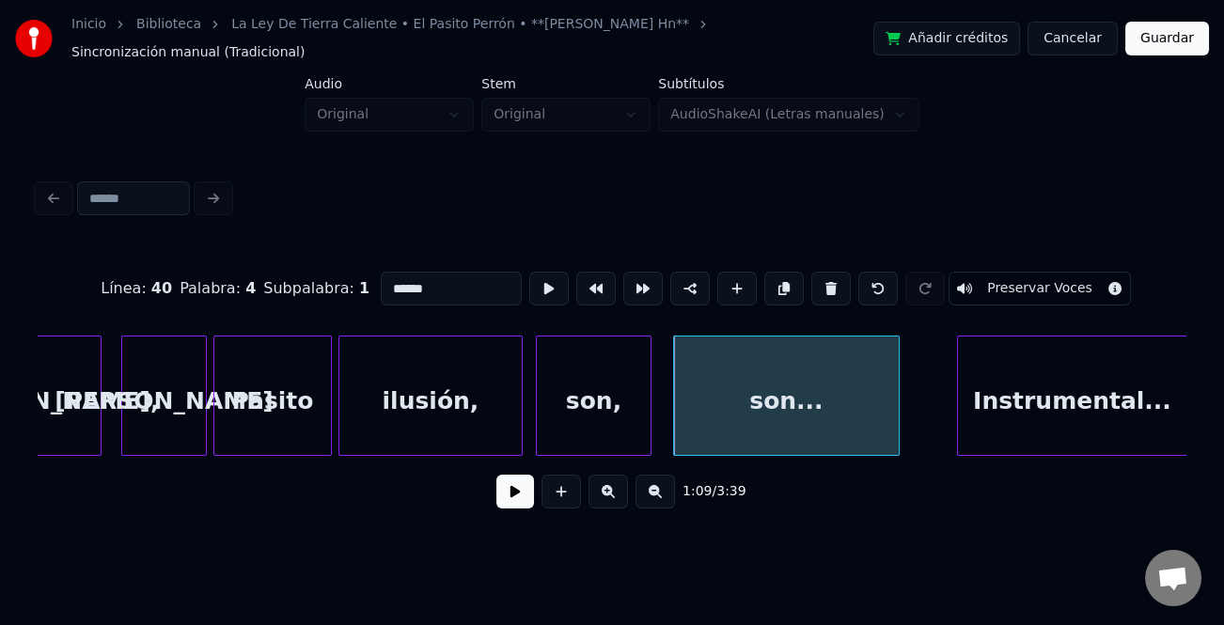
click at [645, 412] on div at bounding box center [648, 396] width 6 height 118
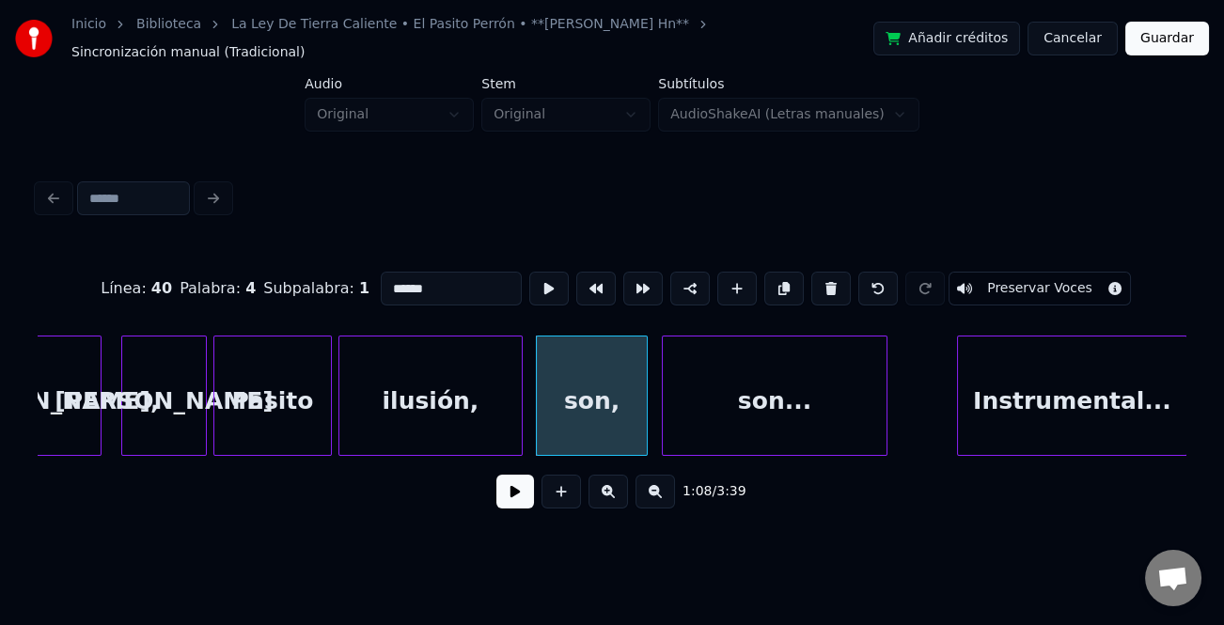
click at [674, 406] on div "son..." at bounding box center [775, 401] width 224 height 128
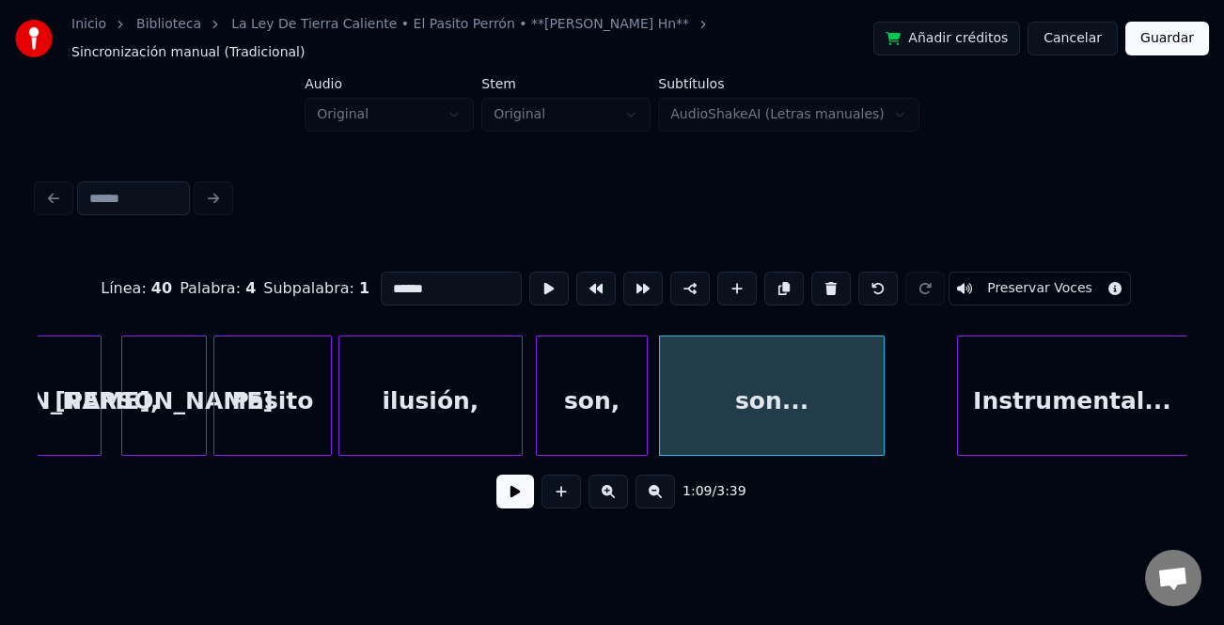
click at [527, 492] on button at bounding box center [515, 492] width 38 height 34
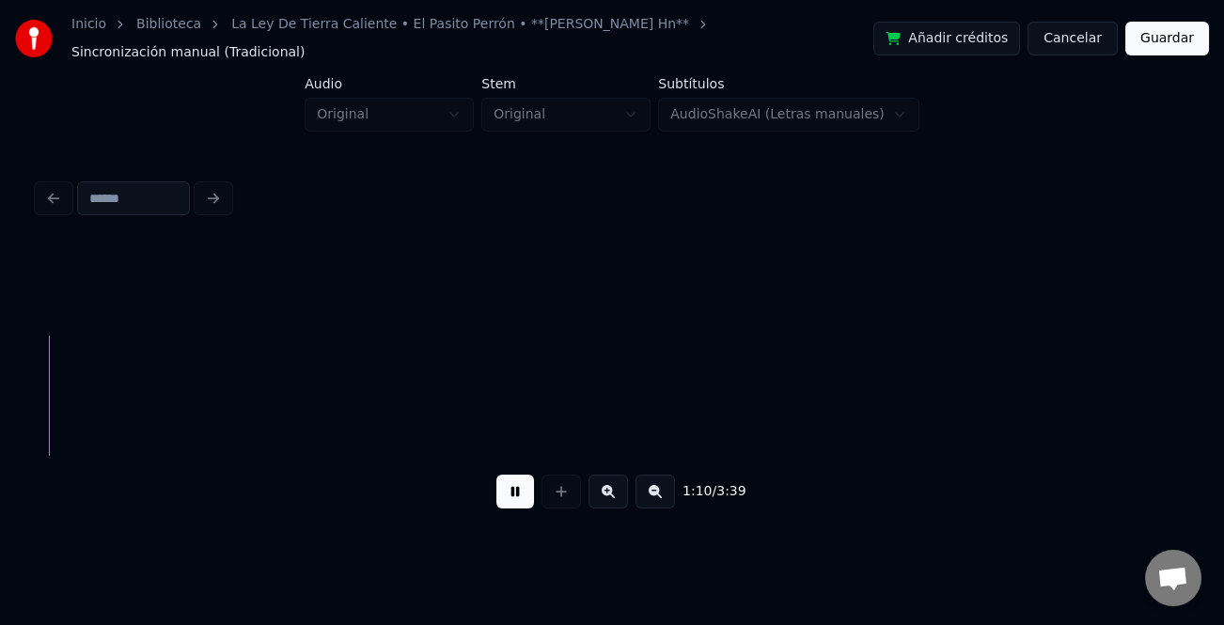
click at [653, 489] on button at bounding box center [655, 492] width 39 height 34
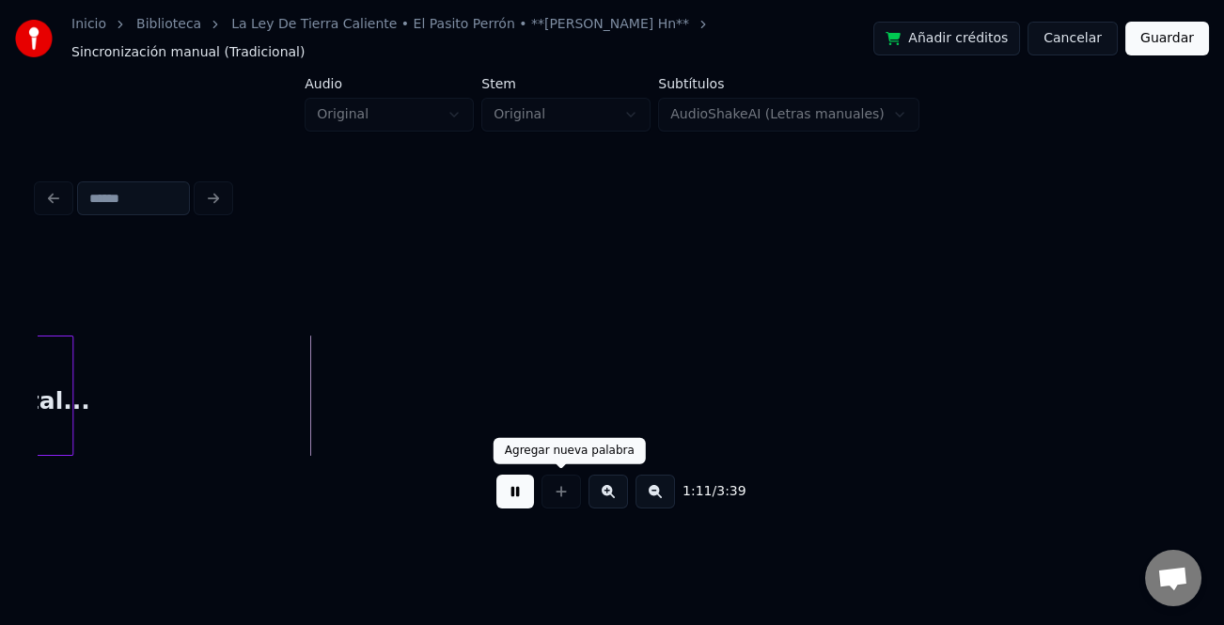
drag, startPoint x: 519, startPoint y: 494, endPoint x: 435, endPoint y: 464, distance: 88.9
click at [511, 492] on button at bounding box center [515, 492] width 38 height 34
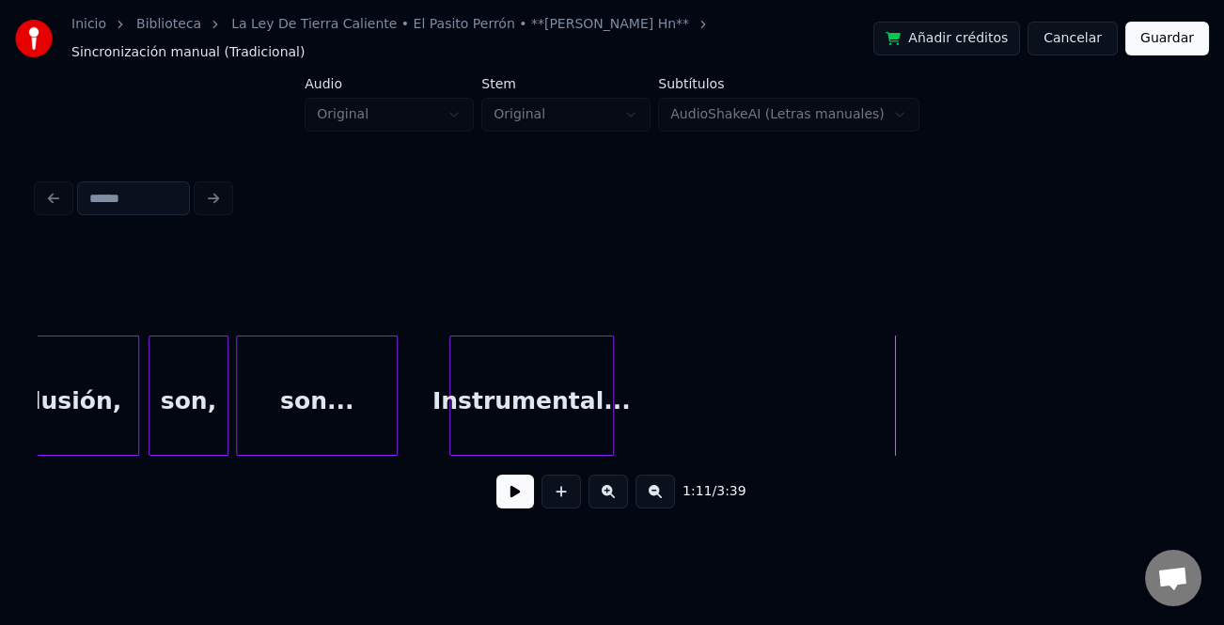
scroll to position [0, 15971]
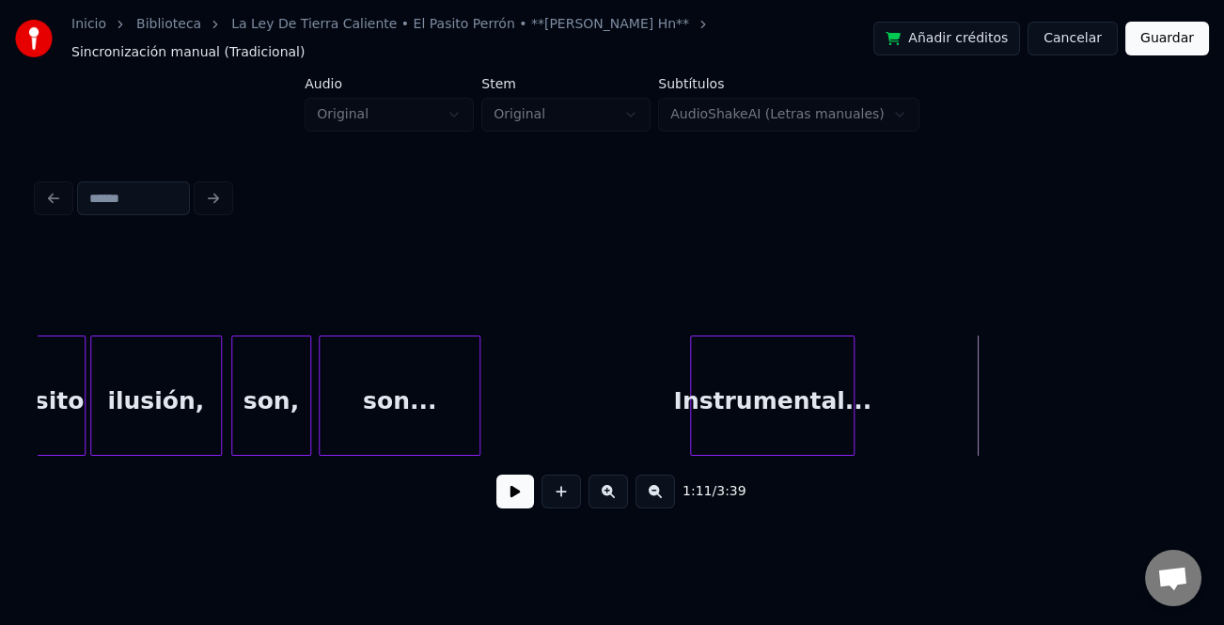
click at [734, 402] on div "Instrumental..." at bounding box center [772, 401] width 163 height 128
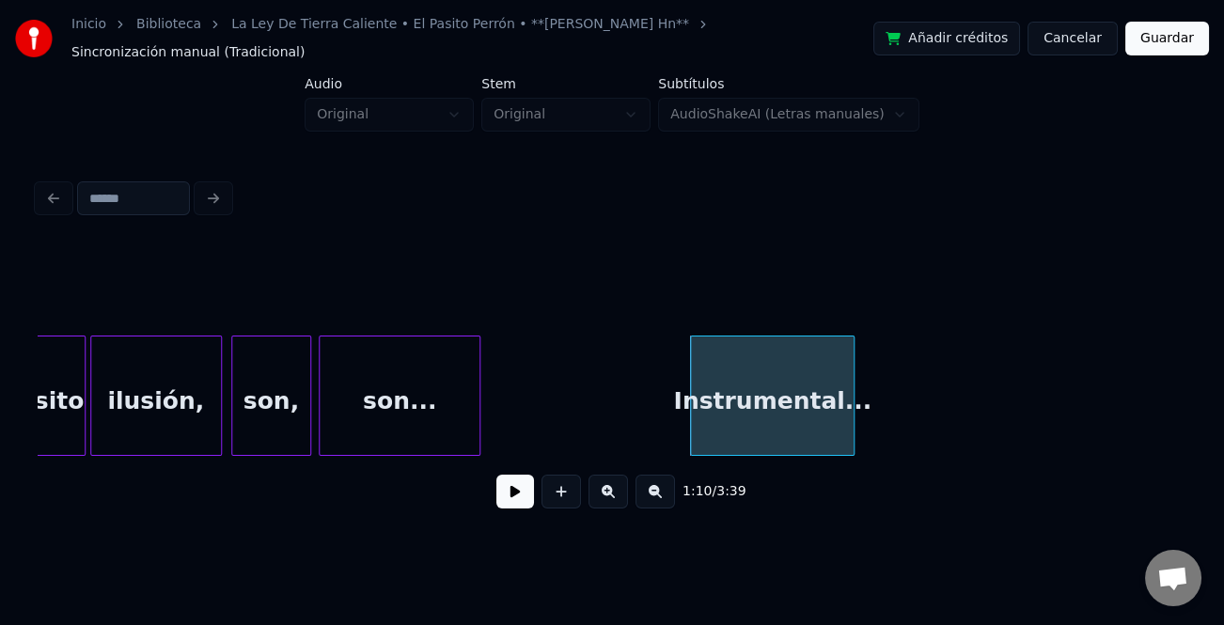
drag, startPoint x: 607, startPoint y: 491, endPoint x: 669, endPoint y: 500, distance: 61.8
click at [673, 508] on div "1:10 / 3:39" at bounding box center [612, 491] width 1119 height 41
click at [663, 495] on button at bounding box center [655, 492] width 39 height 34
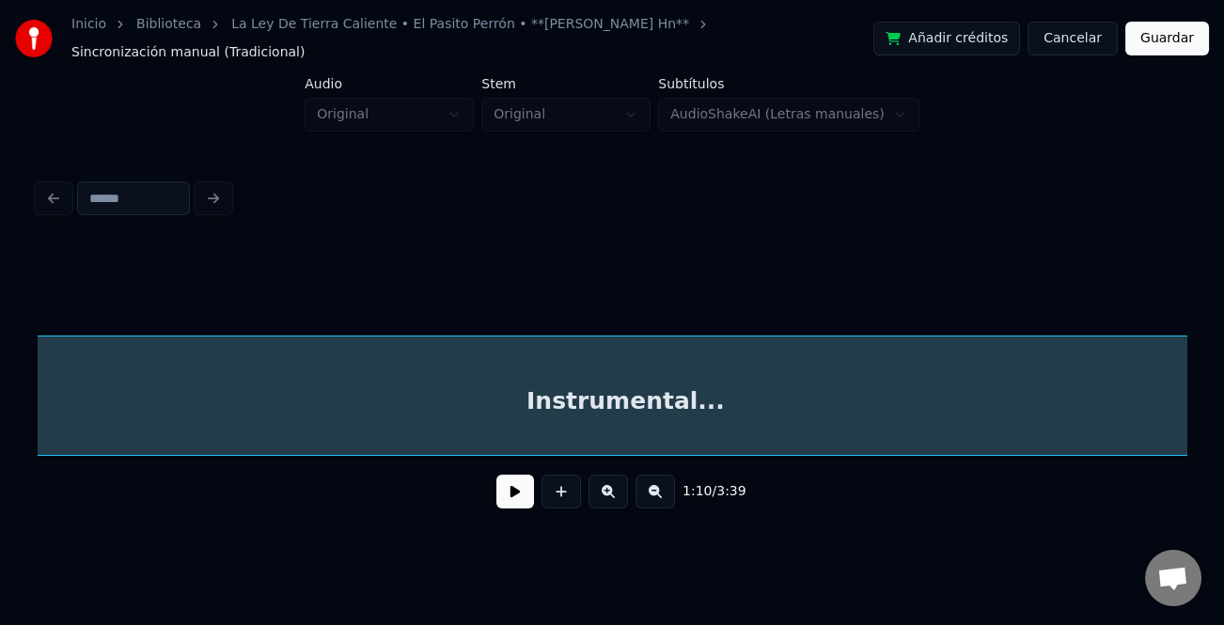
scroll to position [0, 13297]
click at [1208, 445] on html "Inicio Biblioteca La Ley De Tierra Caliente • El Pasito Perrón • **[PERSON_NAME…" at bounding box center [612, 283] width 1224 height 567
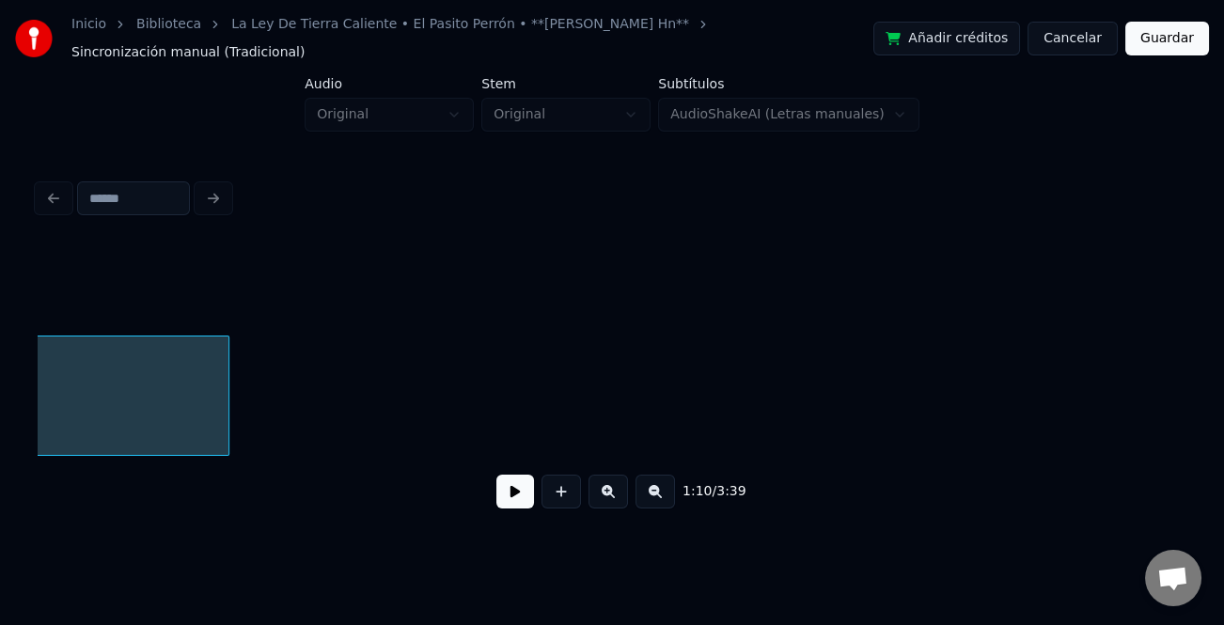
scroll to position [0, 14427]
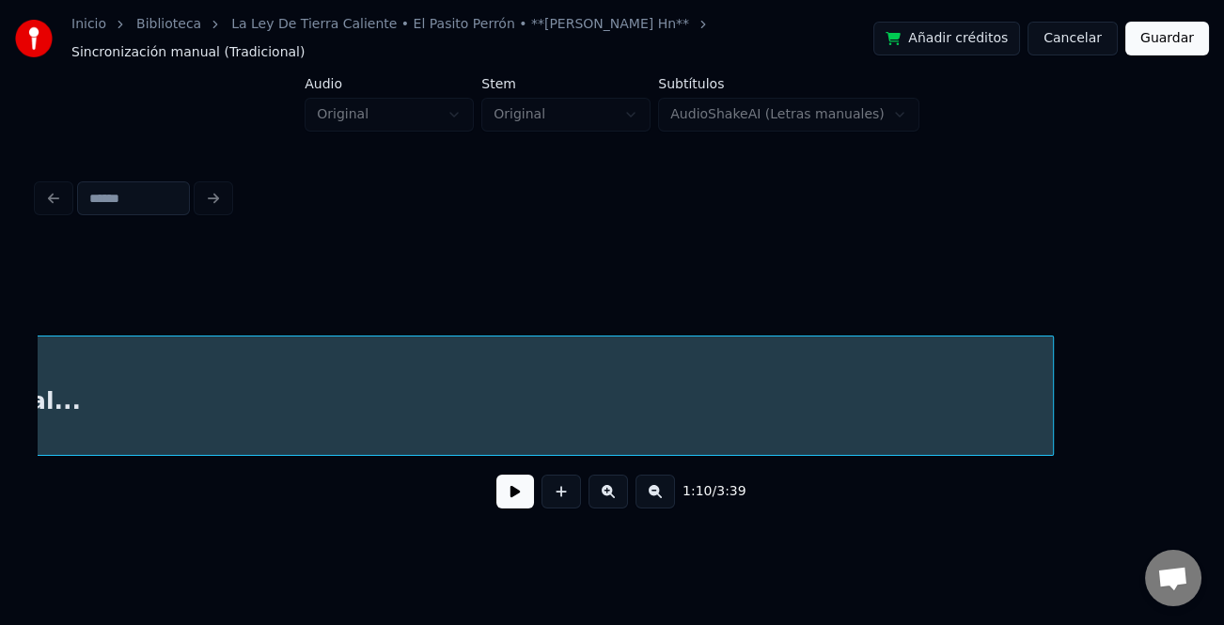
click at [1047, 419] on div at bounding box center [1050, 396] width 6 height 118
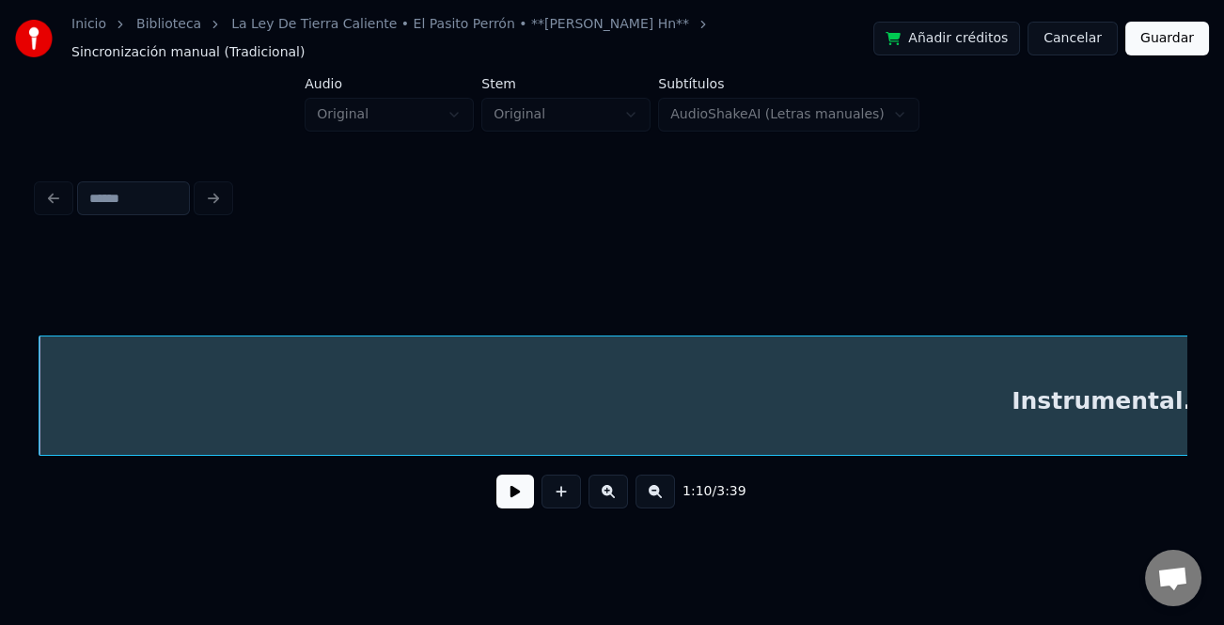
click at [650, 489] on button at bounding box center [655, 492] width 39 height 34
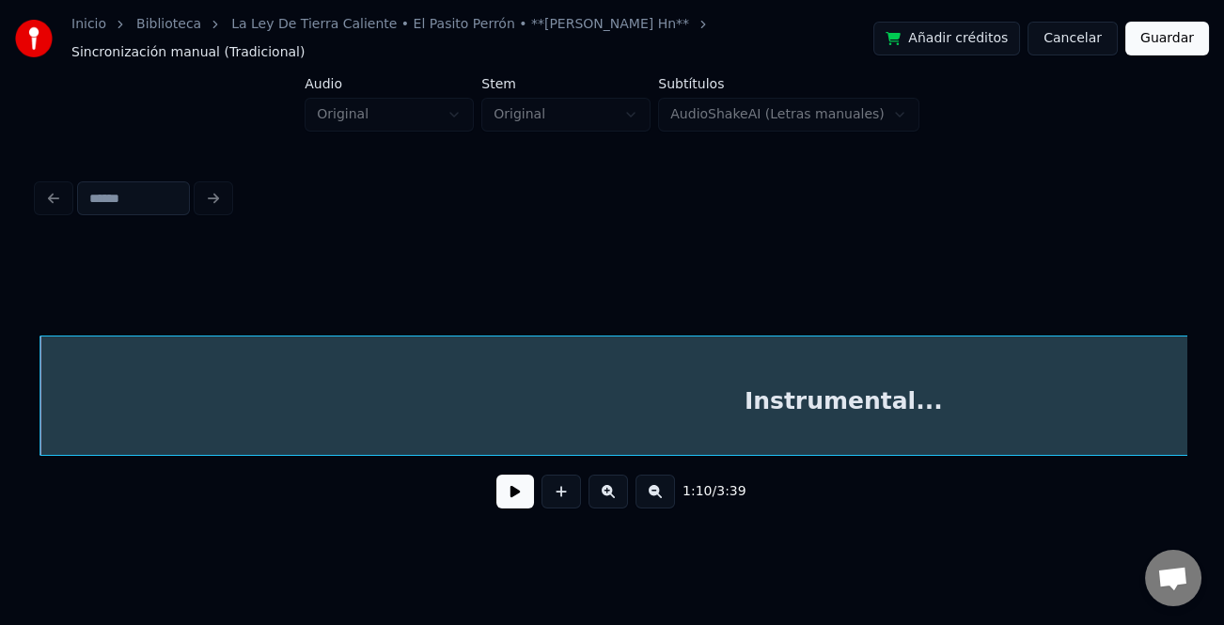
click at [650, 489] on button at bounding box center [655, 492] width 39 height 34
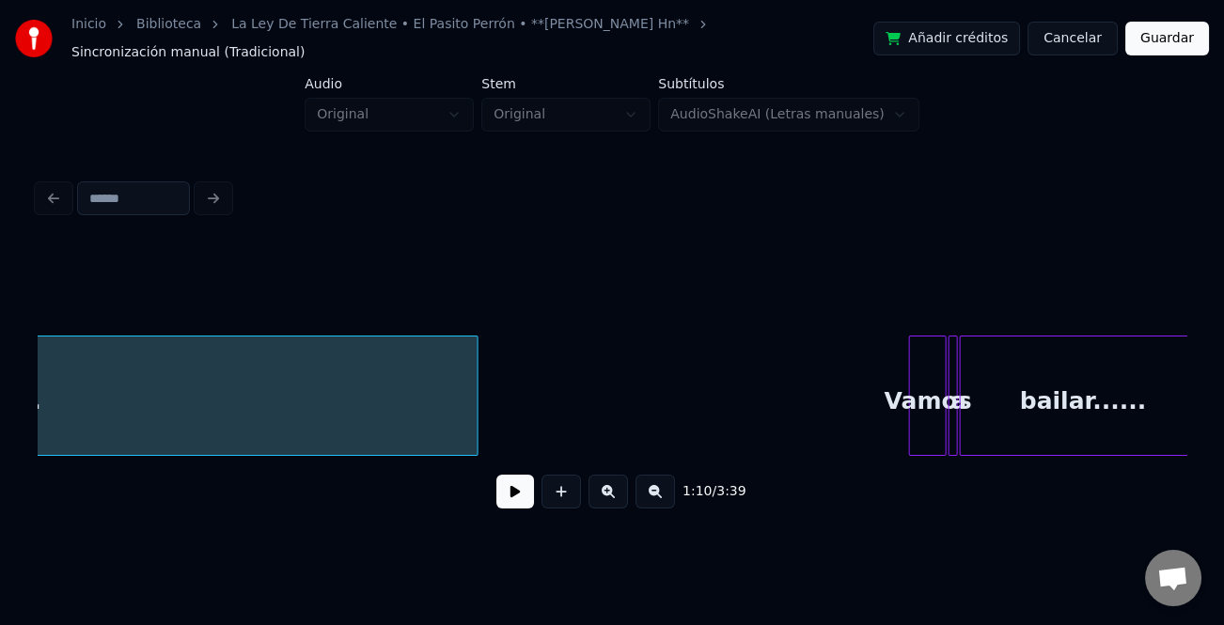
scroll to position [0, 7314]
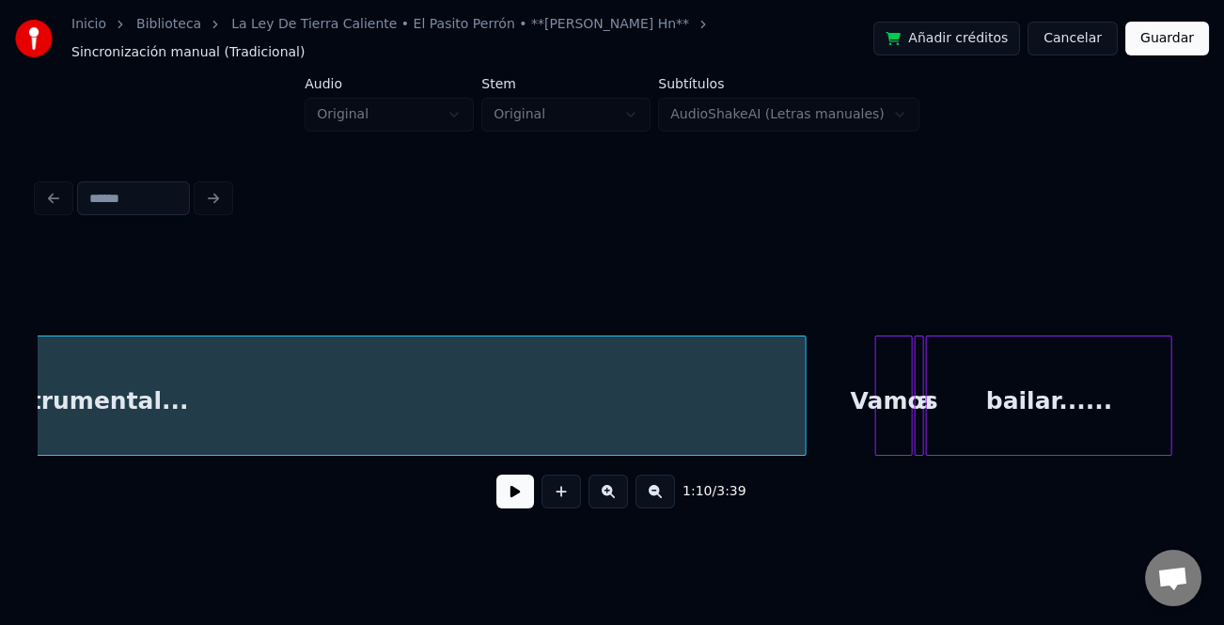
click at [805, 410] on div at bounding box center [803, 396] width 6 height 118
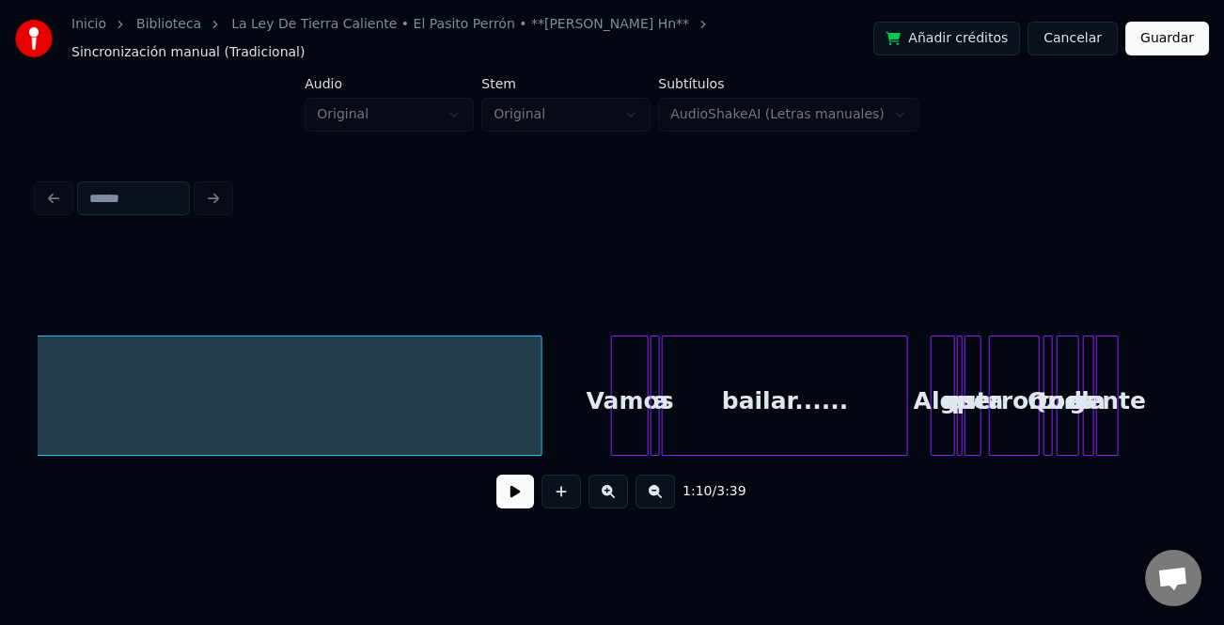
scroll to position [0, 7479]
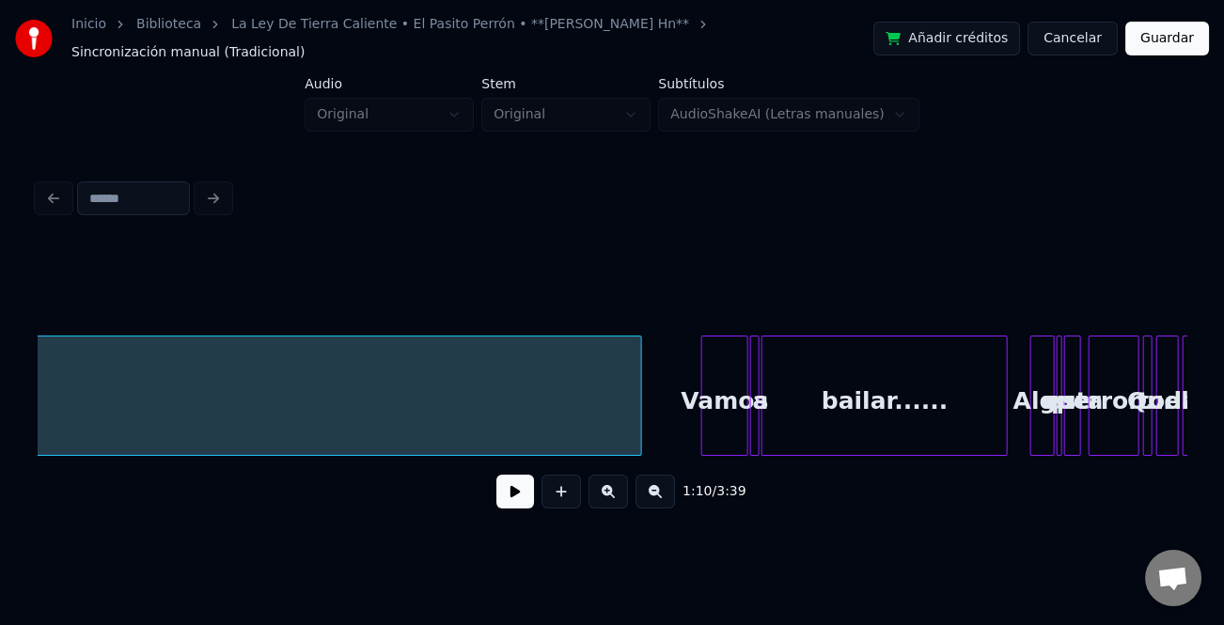
click at [702, 422] on div at bounding box center [705, 396] width 6 height 118
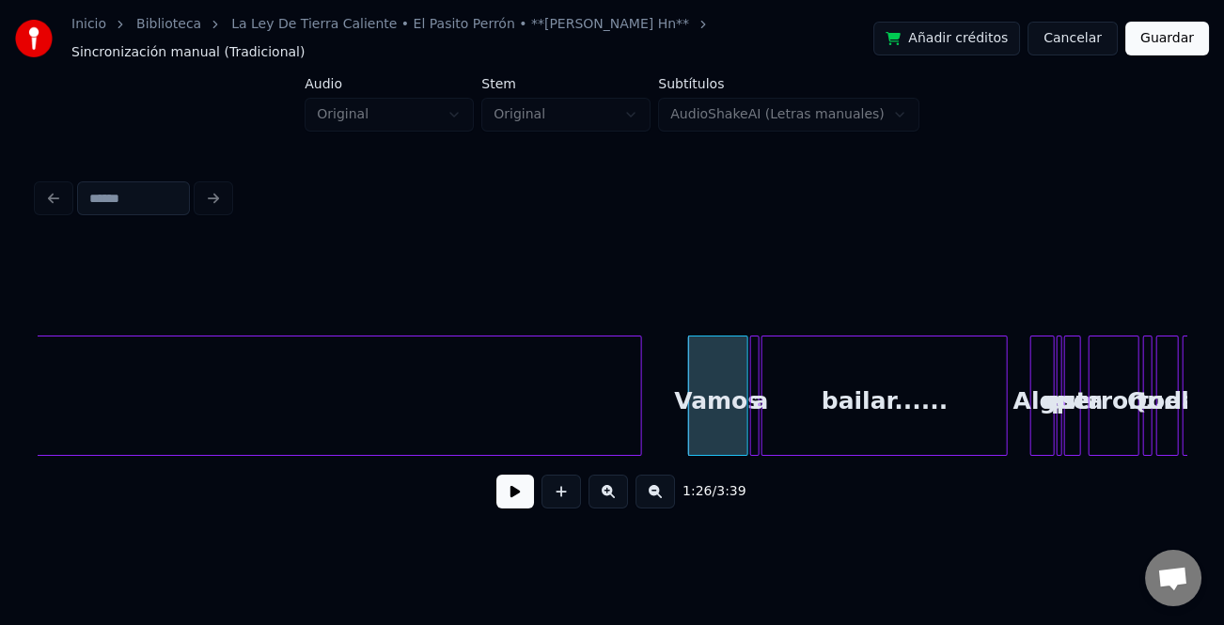
click at [512, 480] on button at bounding box center [515, 492] width 38 height 34
click at [604, 489] on button at bounding box center [608, 492] width 39 height 34
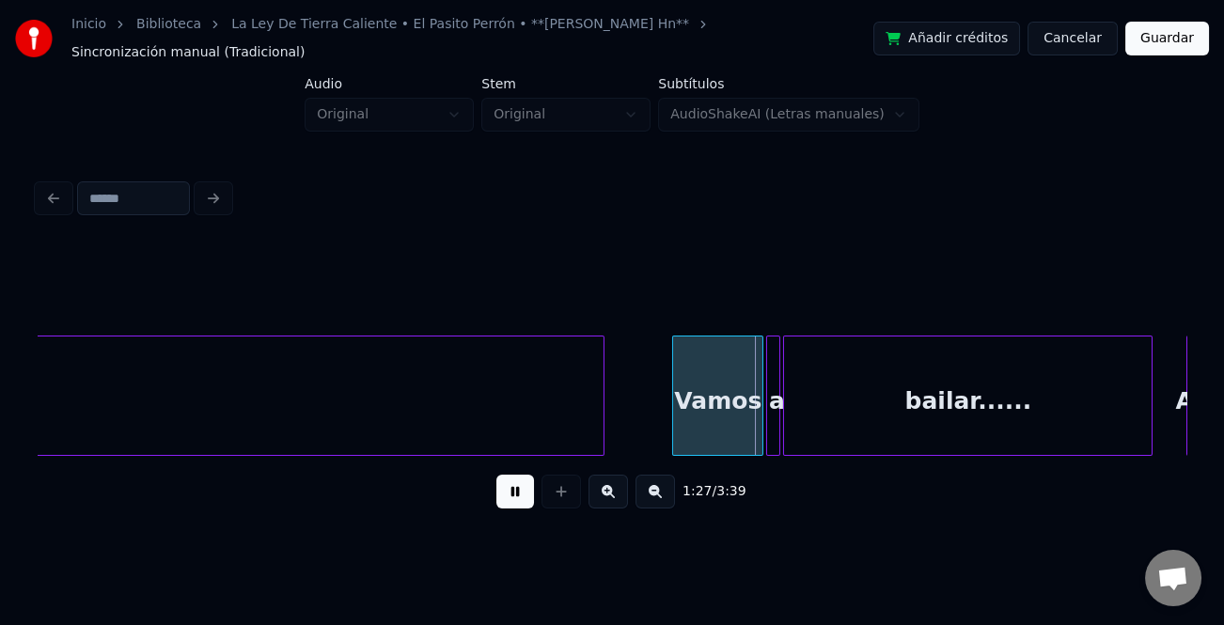
click at [604, 489] on button at bounding box center [608, 492] width 39 height 34
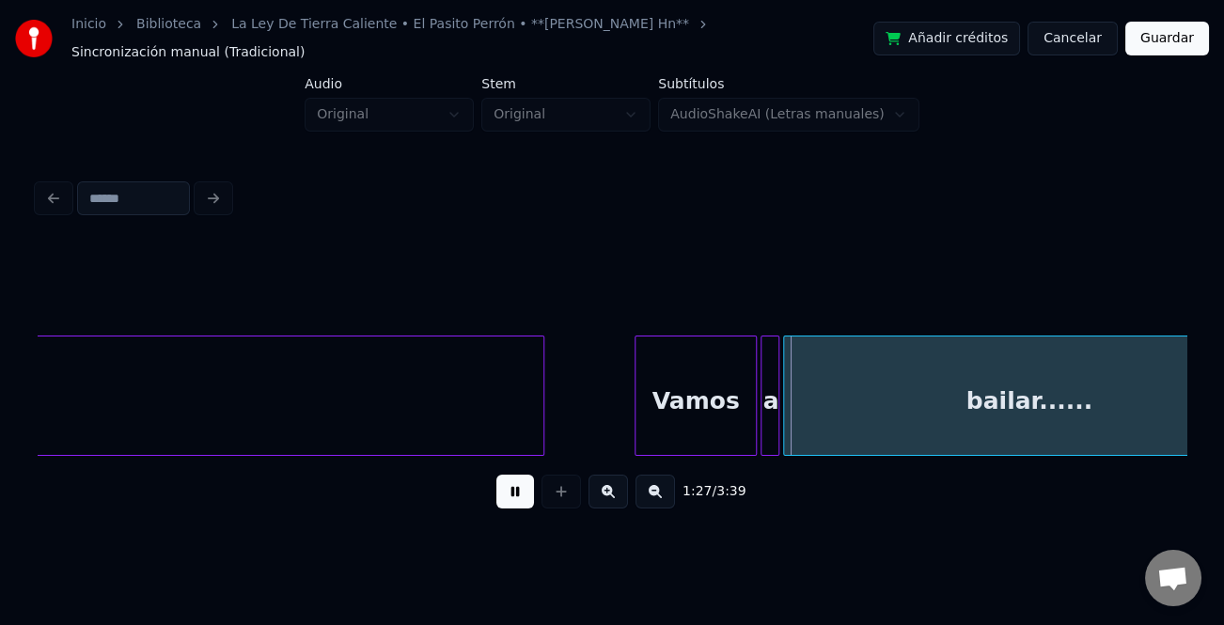
click at [604, 489] on button at bounding box center [608, 492] width 39 height 34
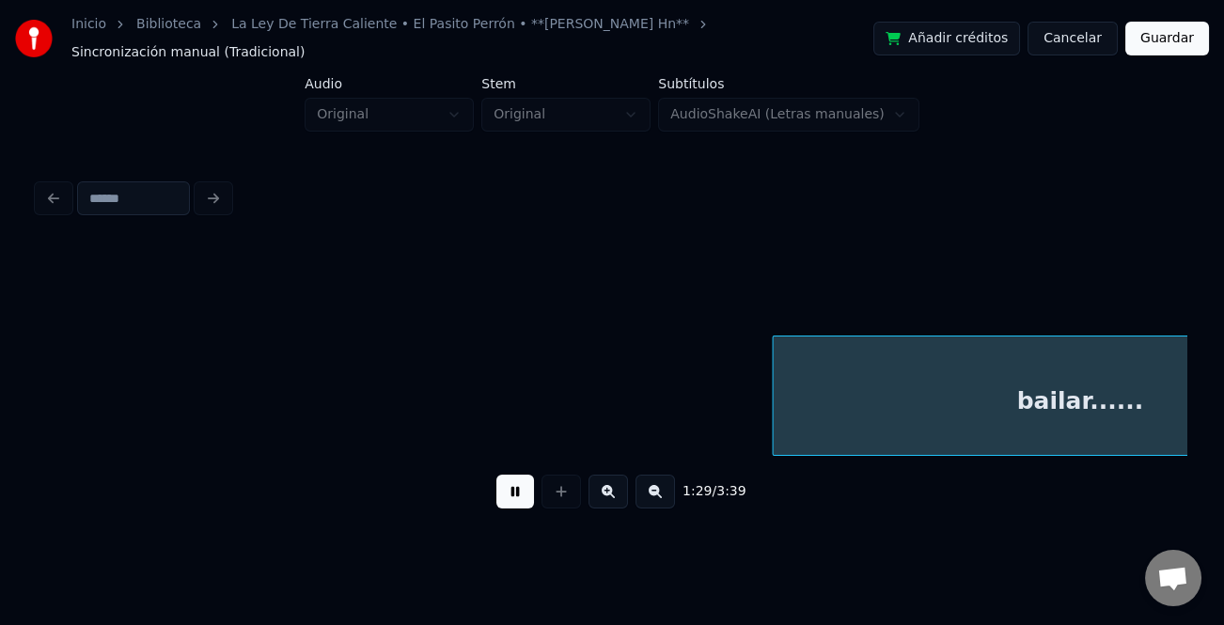
scroll to position [0, 20923]
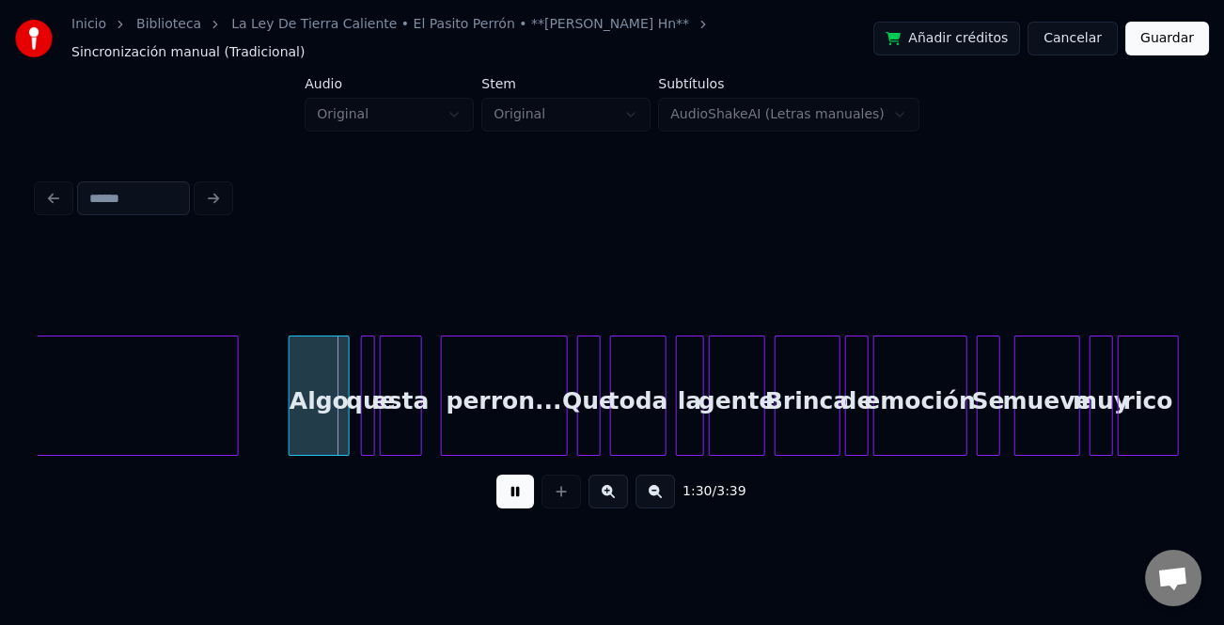
click at [326, 428] on div "Algo" at bounding box center [319, 401] width 59 height 128
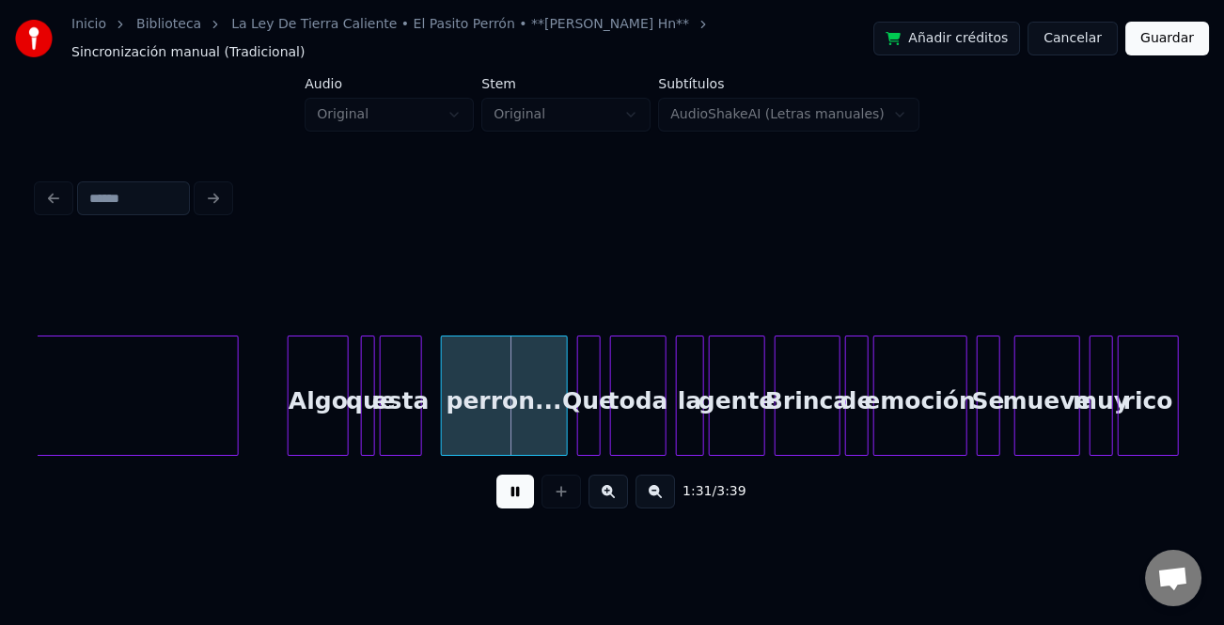
click at [603, 482] on button at bounding box center [608, 492] width 39 height 34
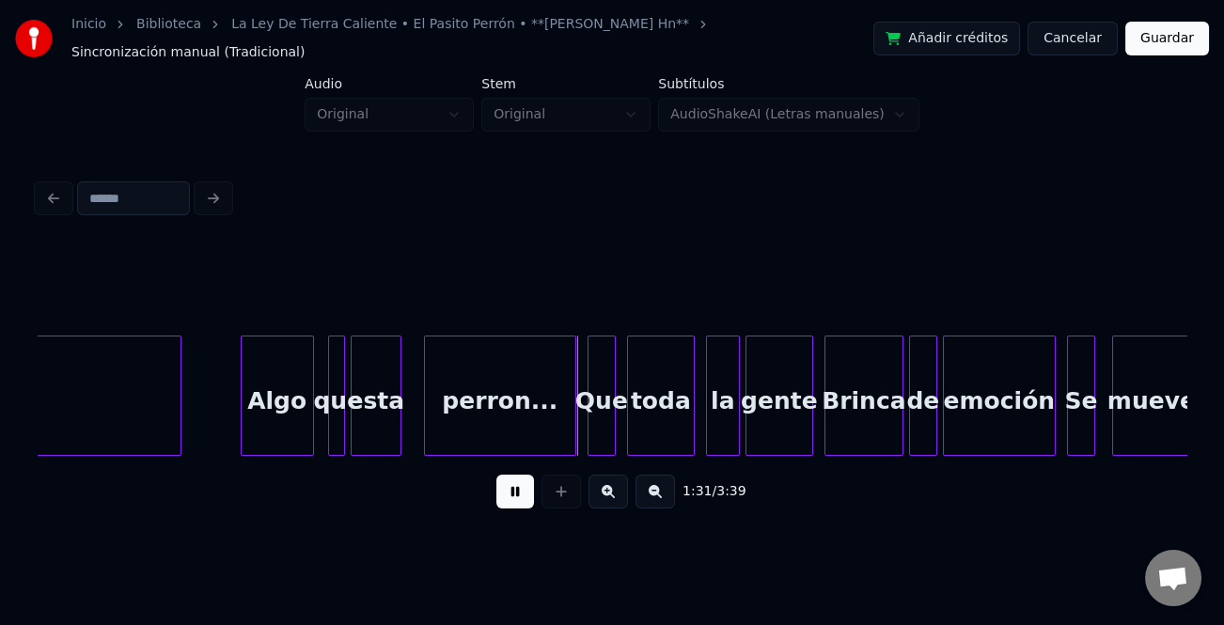
click at [602, 483] on button at bounding box center [608, 492] width 39 height 34
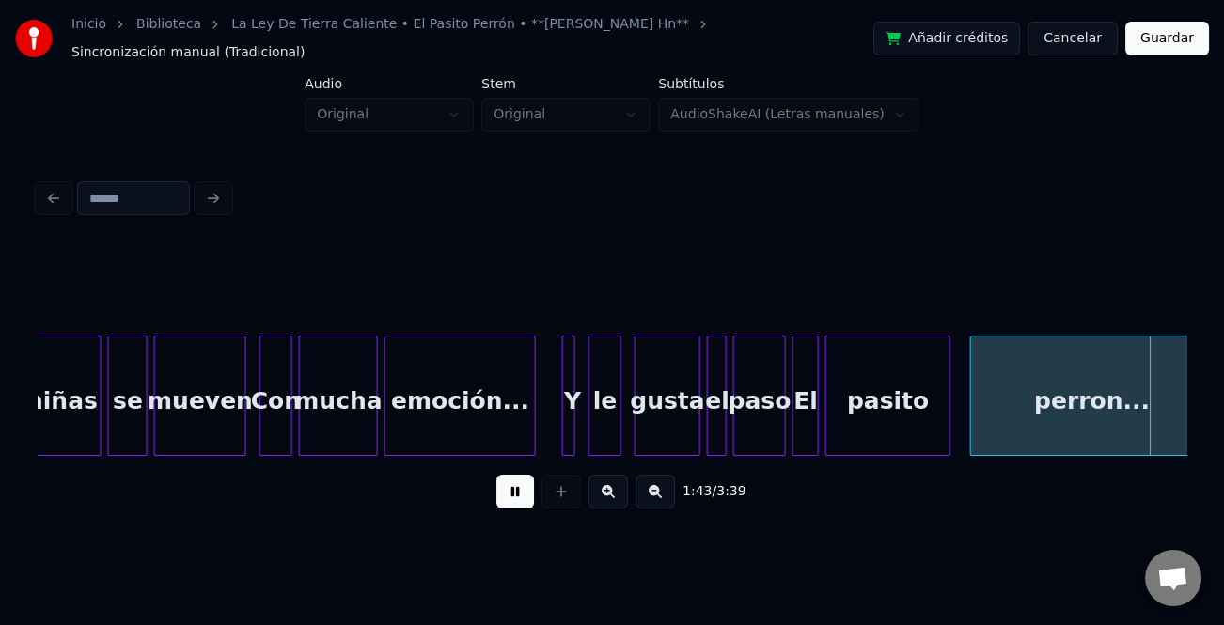
scroll to position [0, 34113]
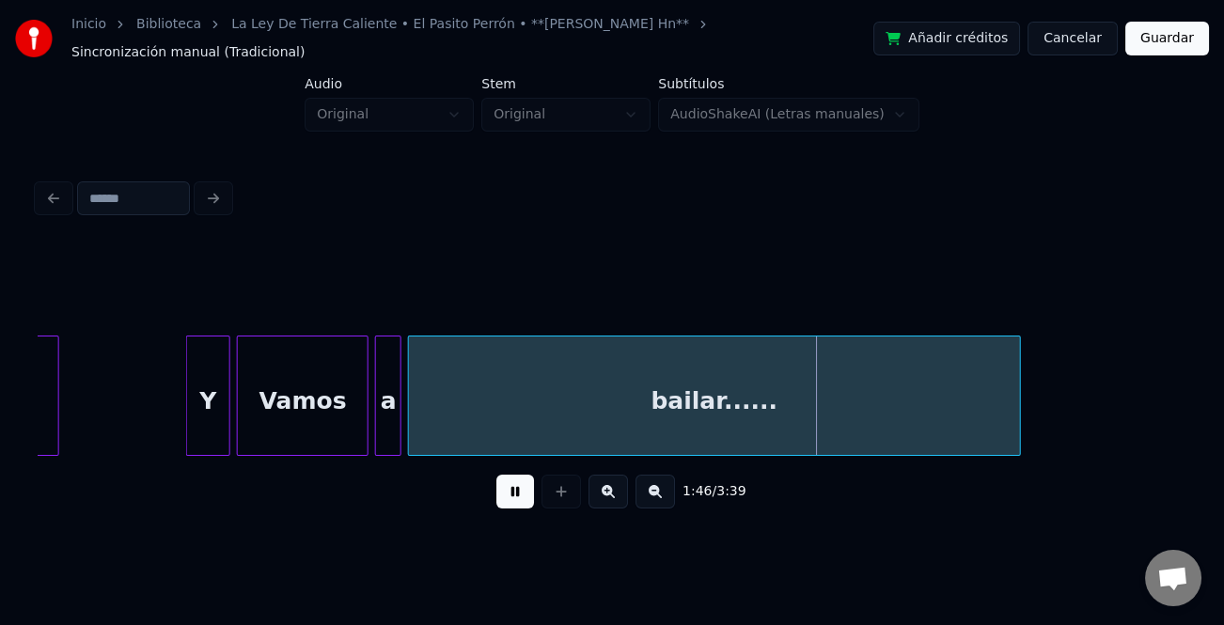
click at [190, 436] on div at bounding box center [190, 396] width 6 height 118
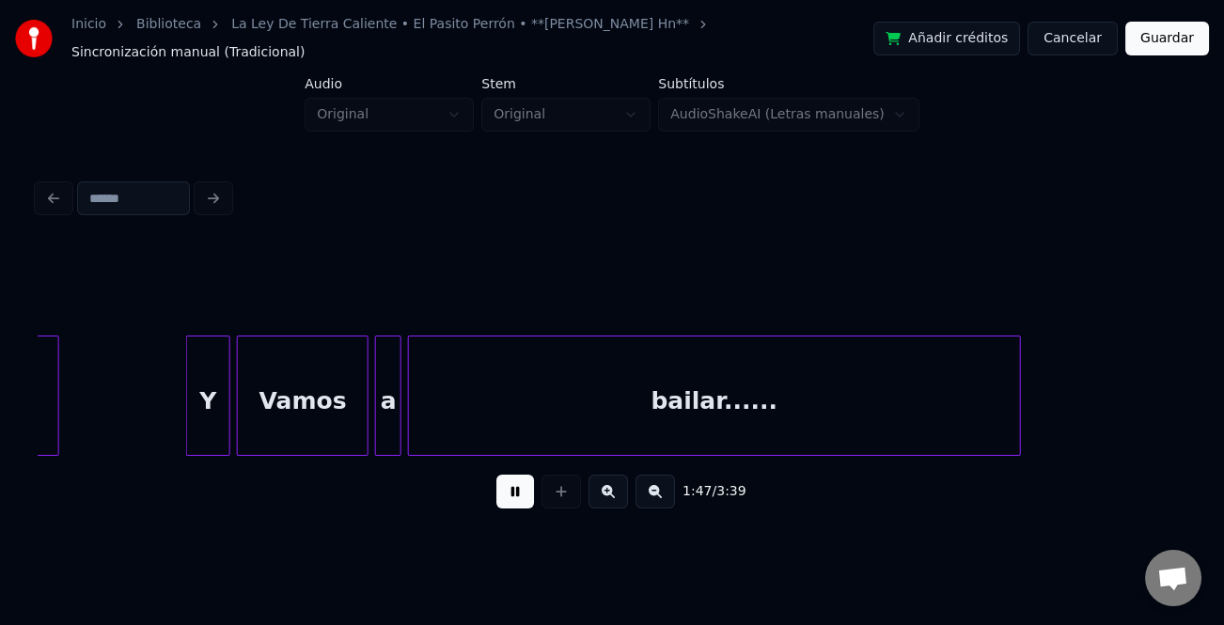
scroll to position [0, 35263]
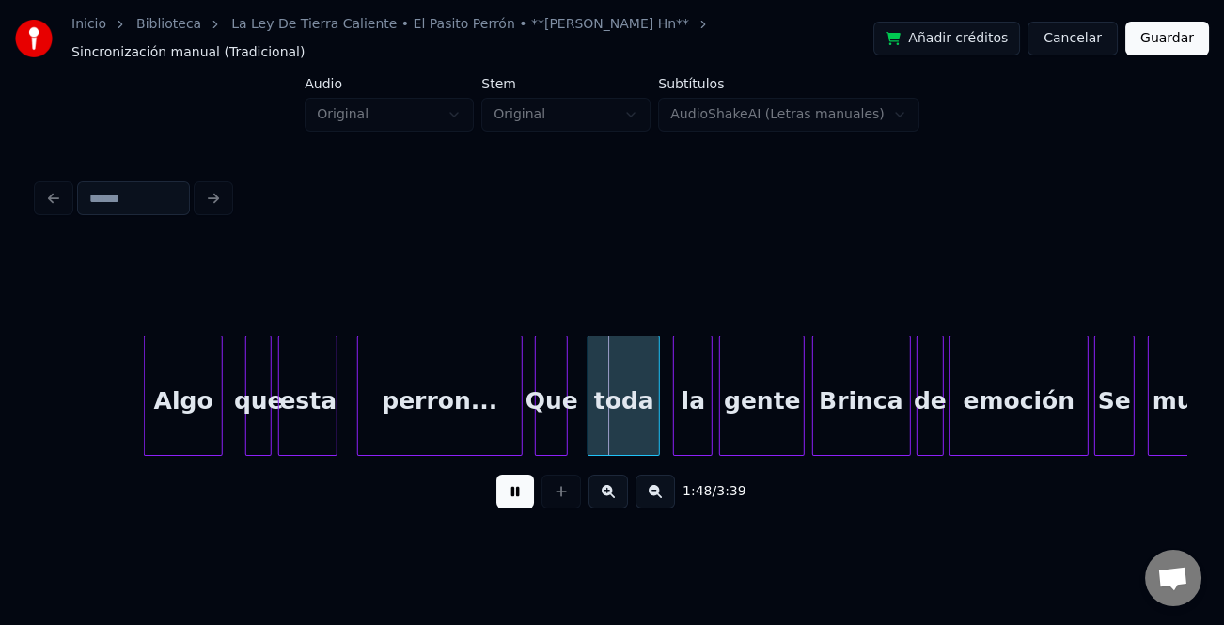
click at [196, 413] on div "Algo" at bounding box center [183, 401] width 77 height 128
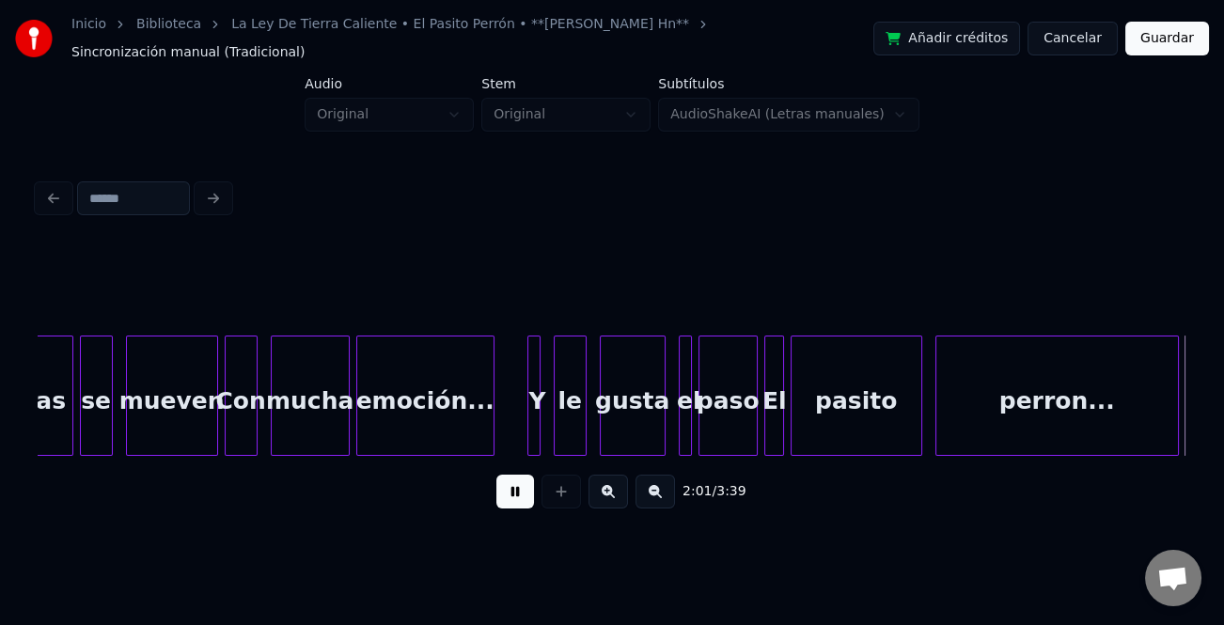
scroll to position [0, 39867]
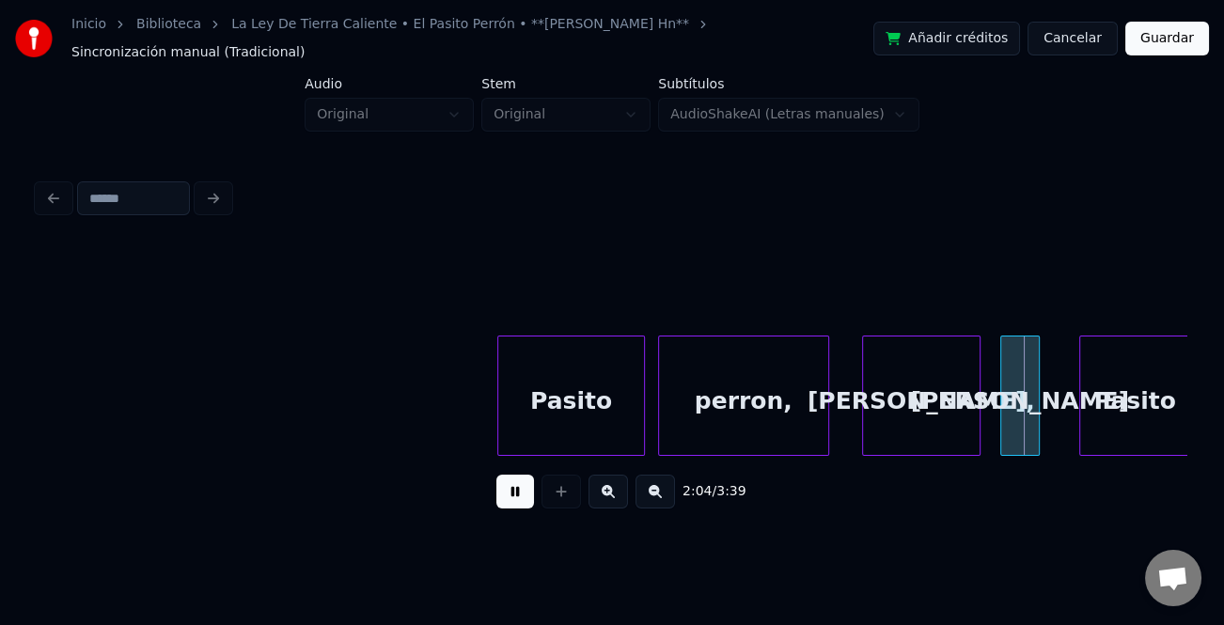
click at [499, 407] on div at bounding box center [501, 396] width 6 height 118
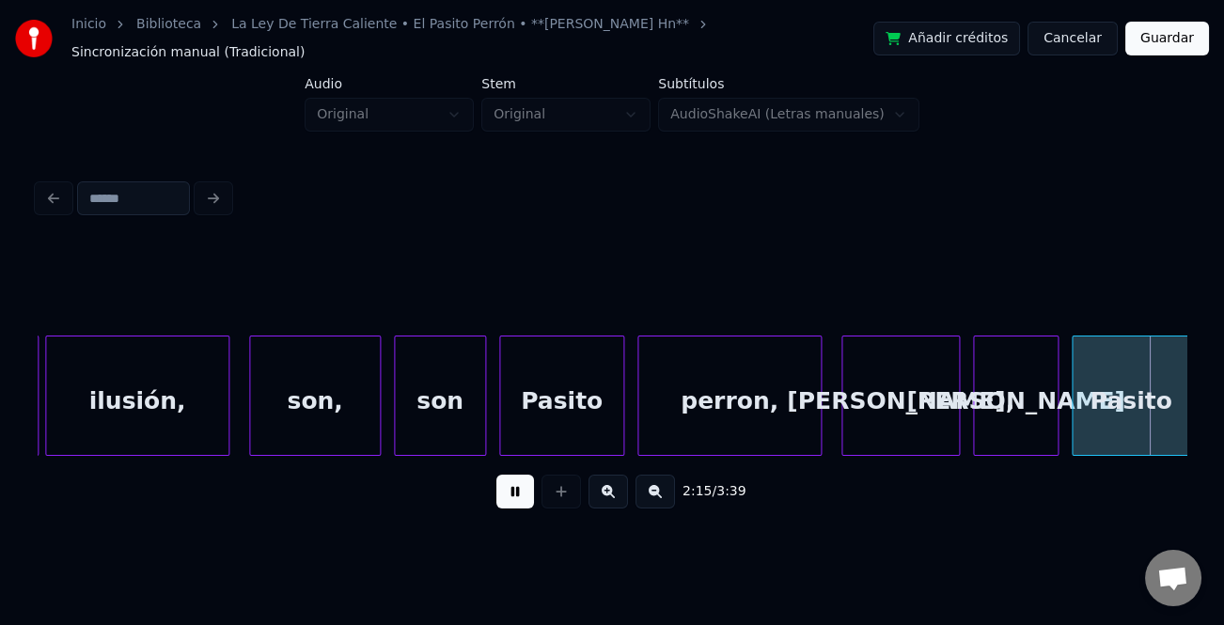
scroll to position [0, 44469]
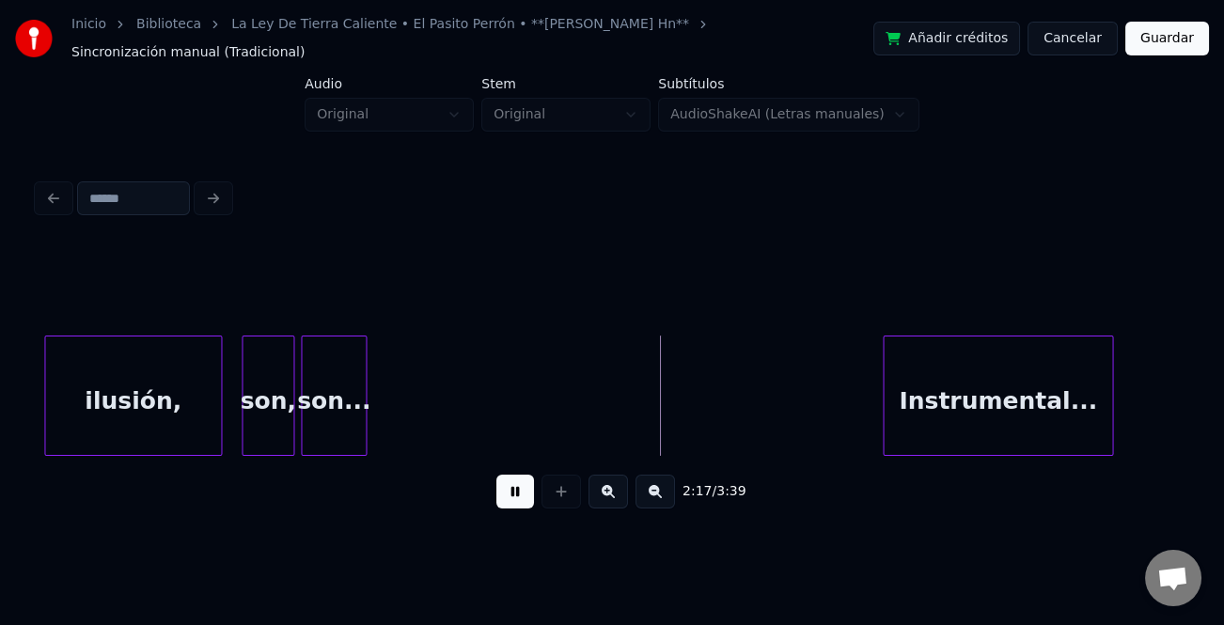
click at [953, 374] on div "Instrumental..." at bounding box center [998, 401] width 228 height 128
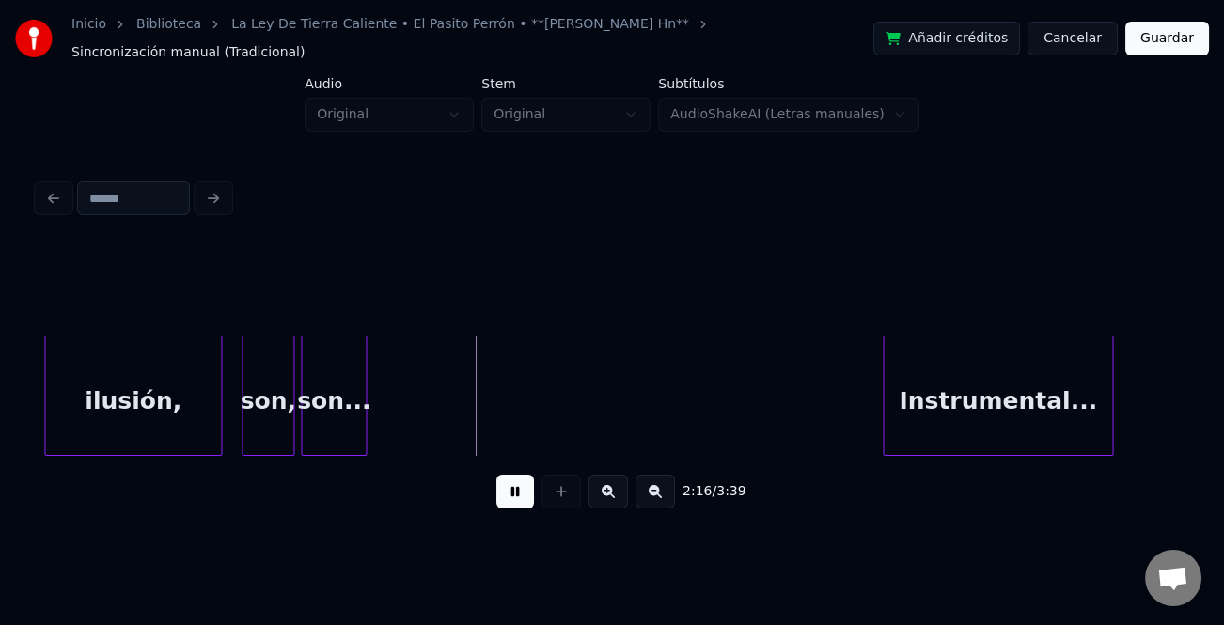
click at [212, 386] on div "ilusión," at bounding box center [133, 401] width 176 height 128
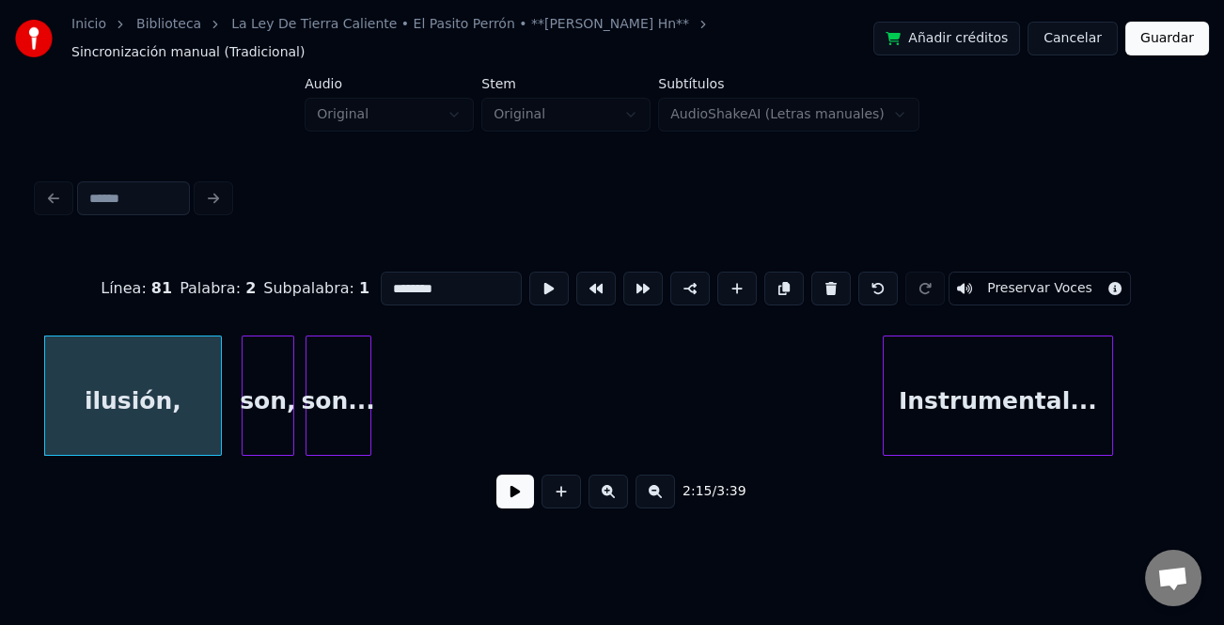
click at [350, 401] on div "son..." at bounding box center [339, 401] width 64 height 128
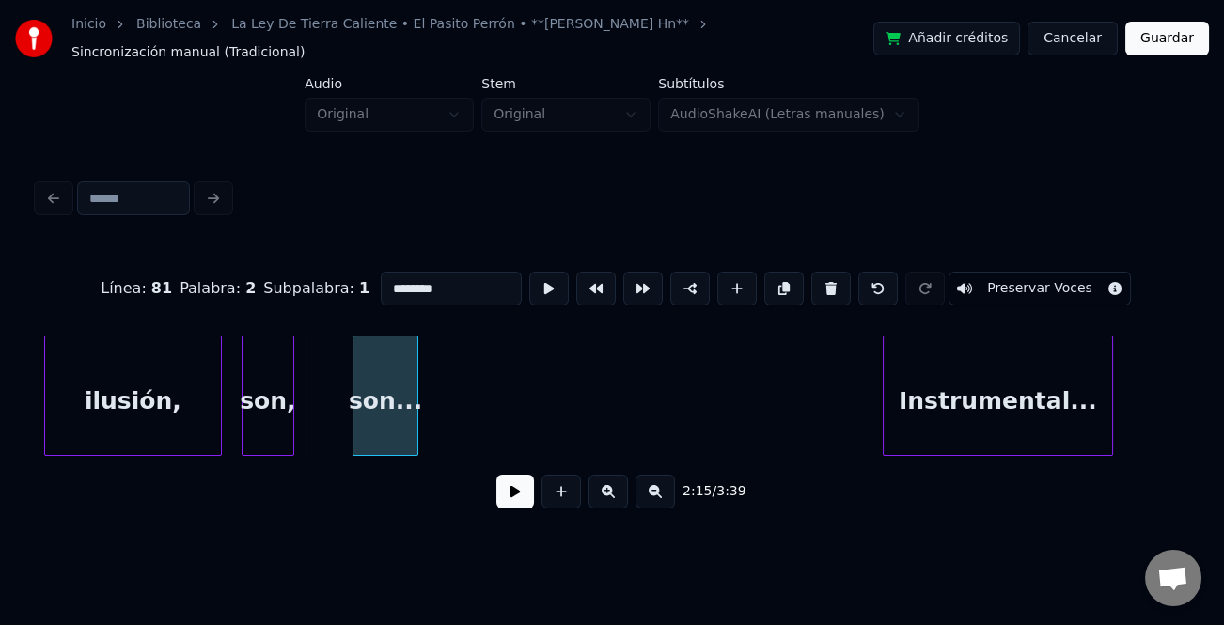
click at [405, 401] on div "son..." at bounding box center [386, 401] width 64 height 128
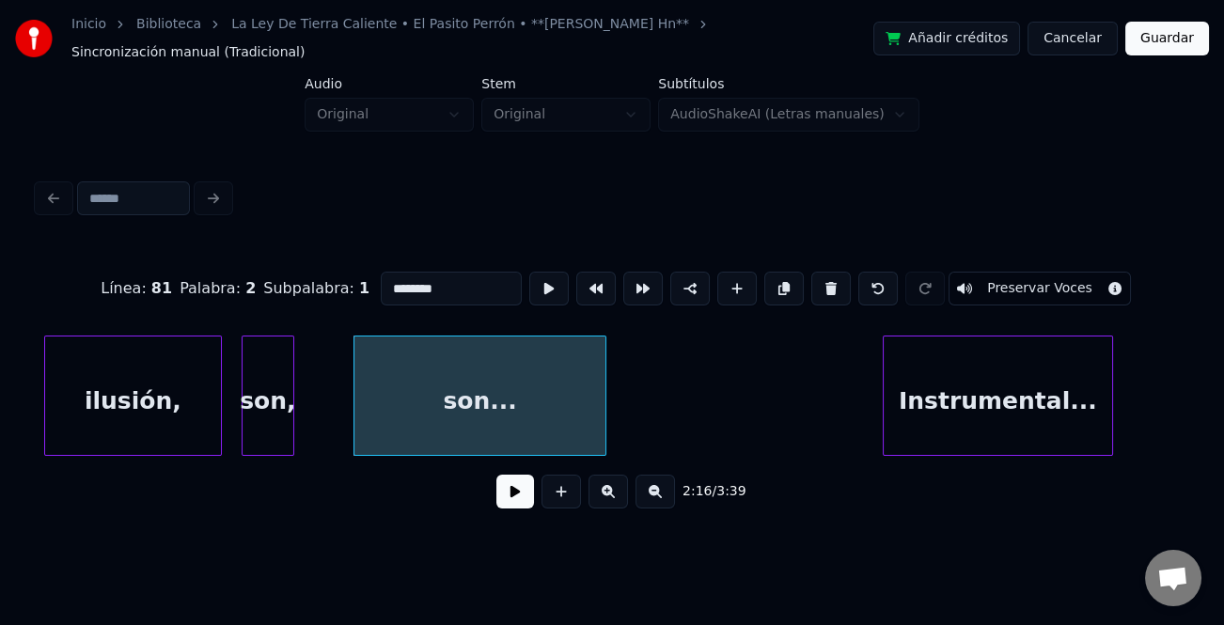
click at [606, 410] on div at bounding box center [603, 396] width 6 height 118
click at [335, 431] on div at bounding box center [332, 396] width 6 height 118
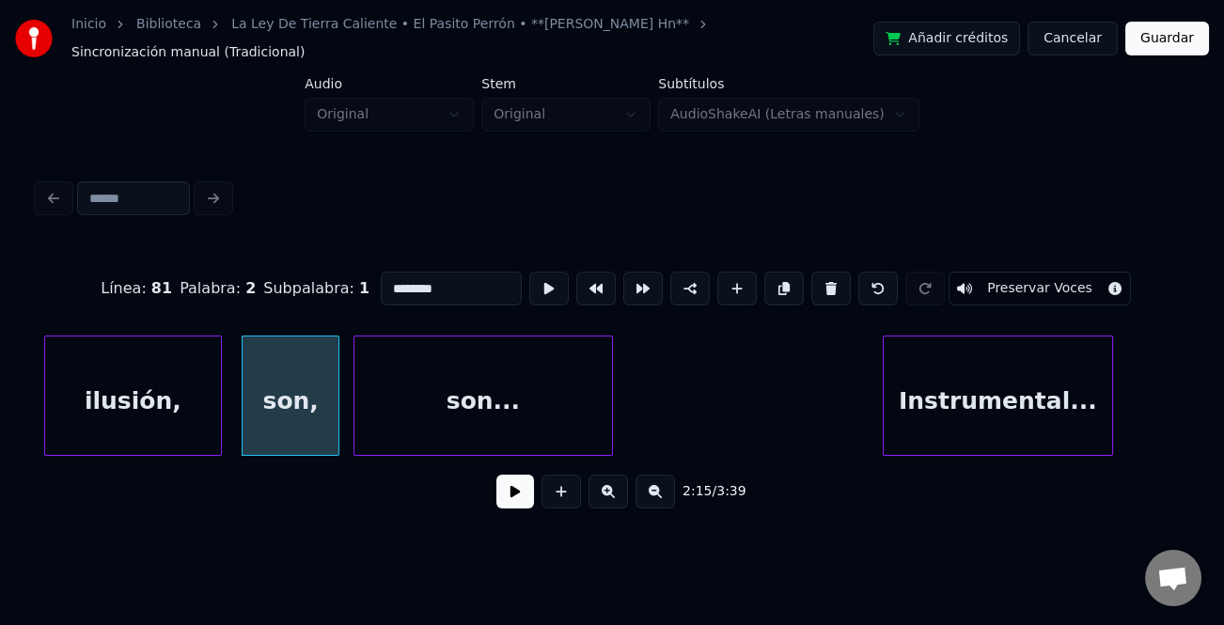
click at [290, 422] on div "son," at bounding box center [291, 401] width 97 height 128
type input "****"
click at [512, 482] on button at bounding box center [515, 492] width 38 height 34
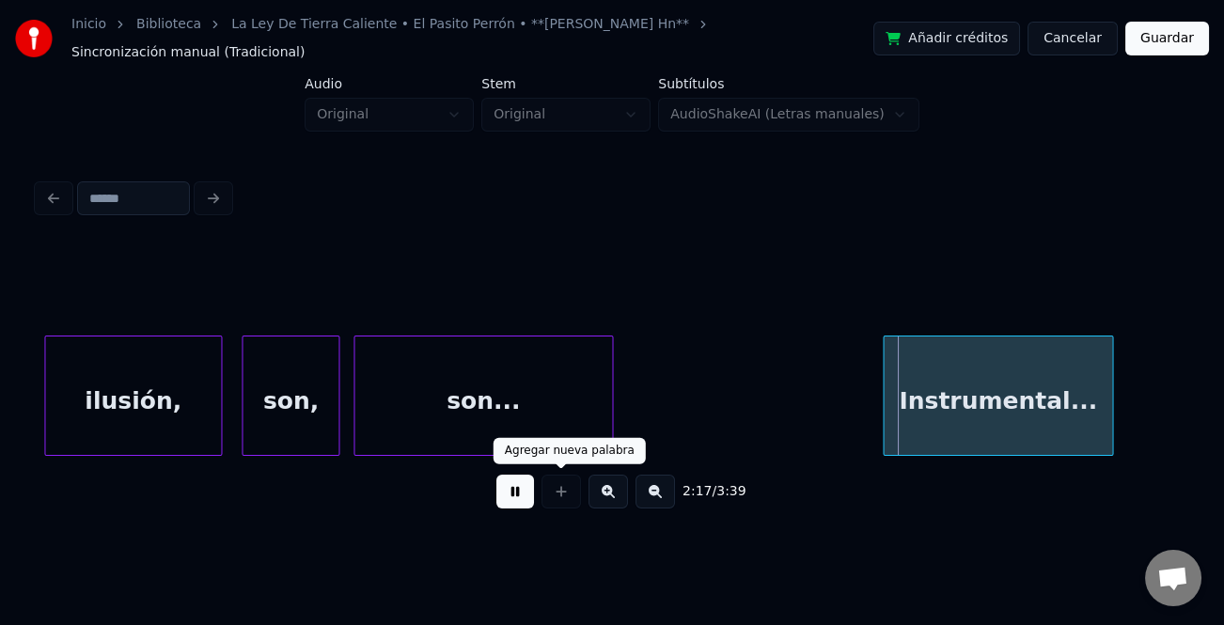
click at [518, 479] on button at bounding box center [515, 492] width 38 height 34
click at [667, 490] on button at bounding box center [655, 492] width 39 height 34
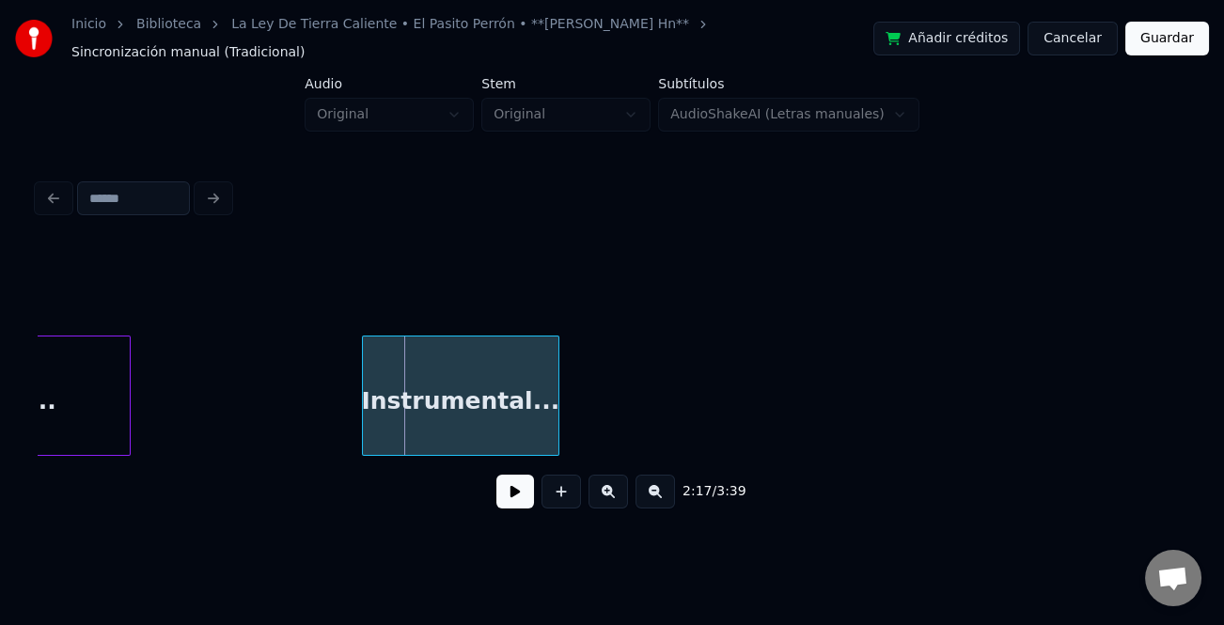
scroll to position [0, 38665]
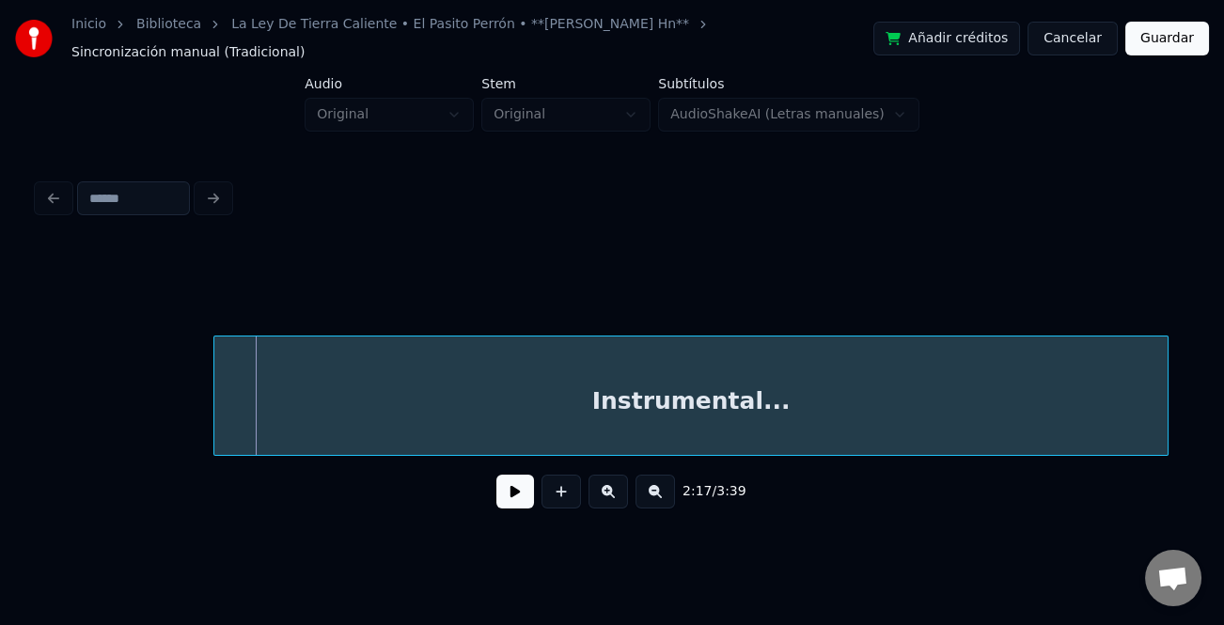
click at [1175, 496] on div "2:17 / 3:39" at bounding box center [612, 385] width 1149 height 286
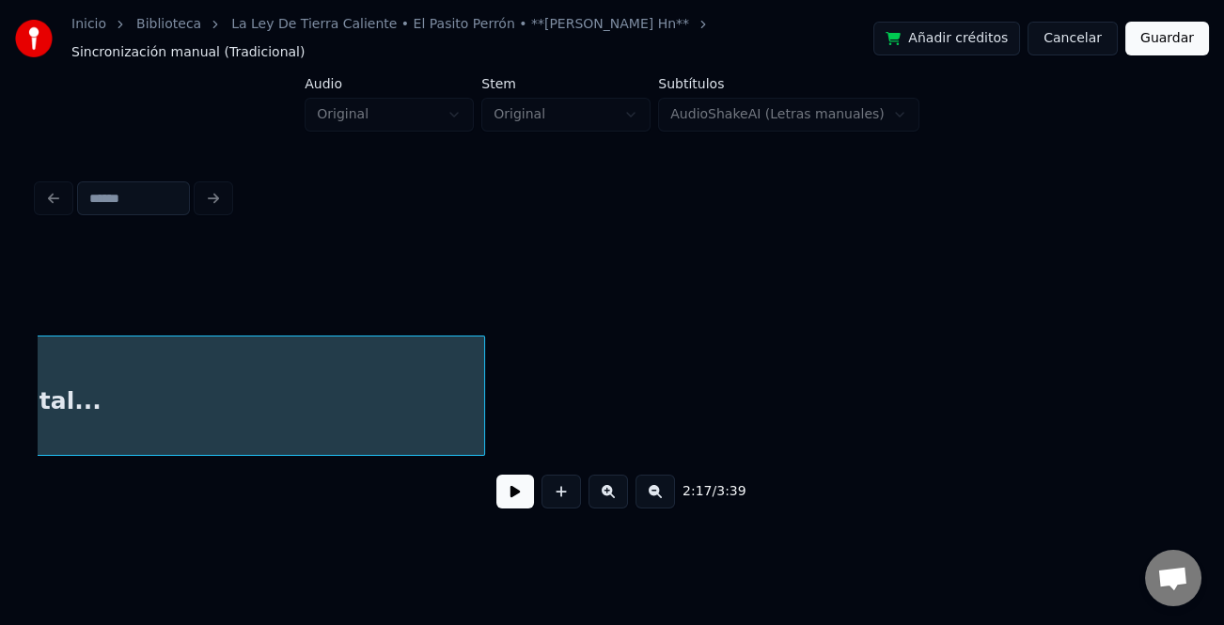
scroll to position [0, 39409]
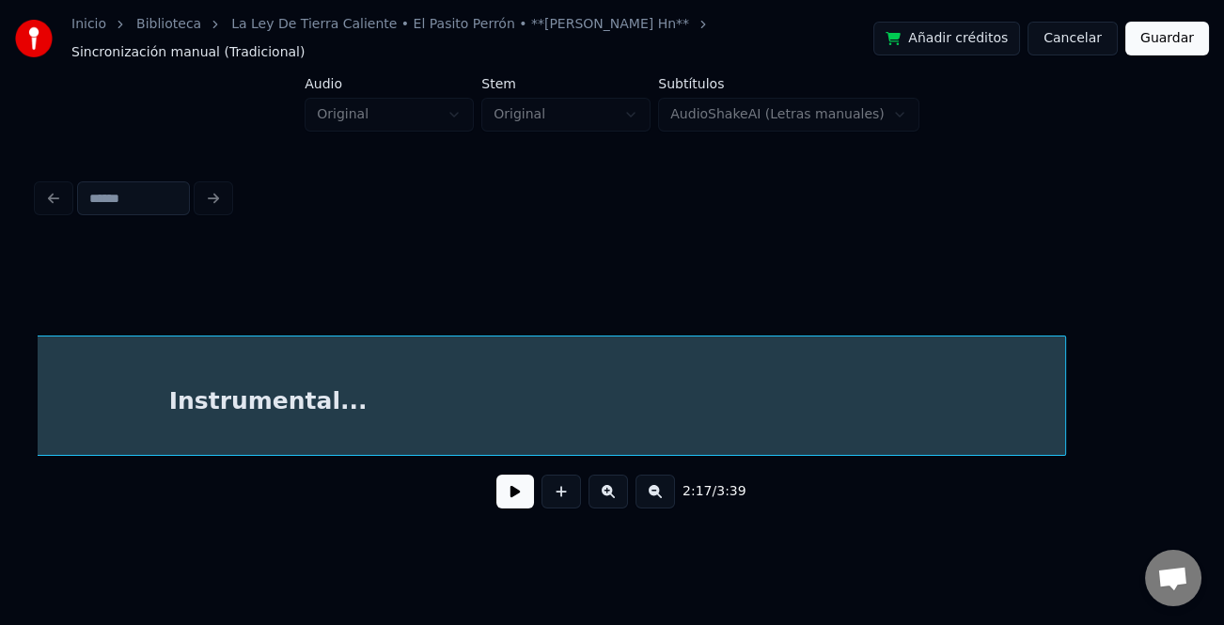
click at [1065, 417] on div at bounding box center [1063, 396] width 6 height 118
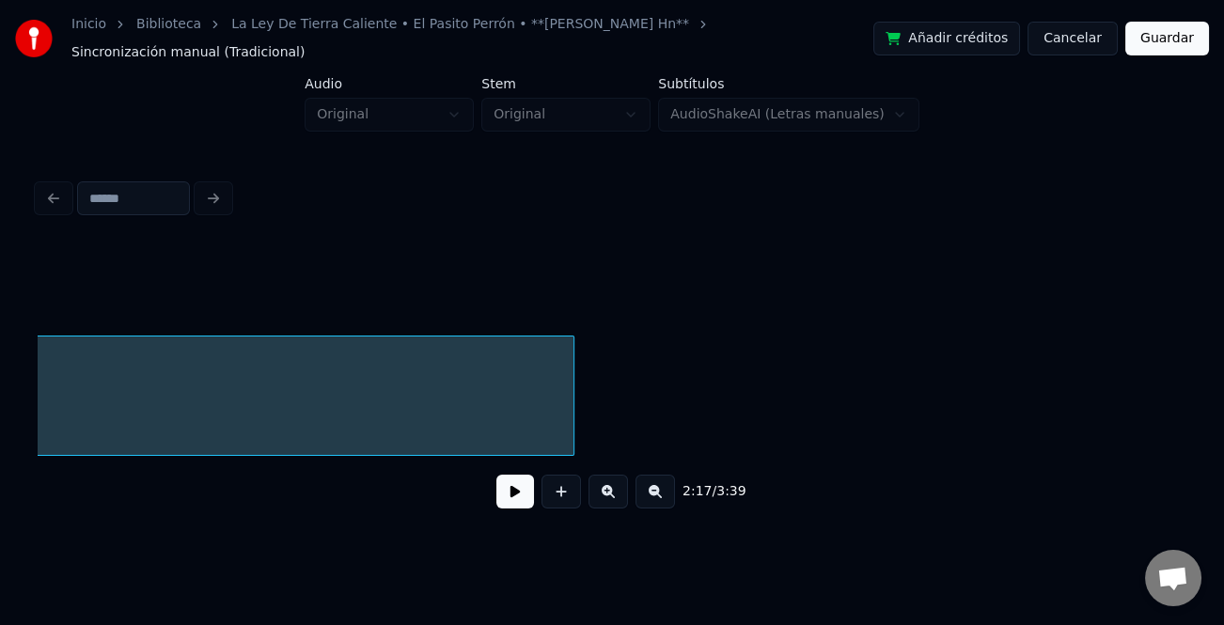
click at [658, 482] on button at bounding box center [655, 492] width 39 height 34
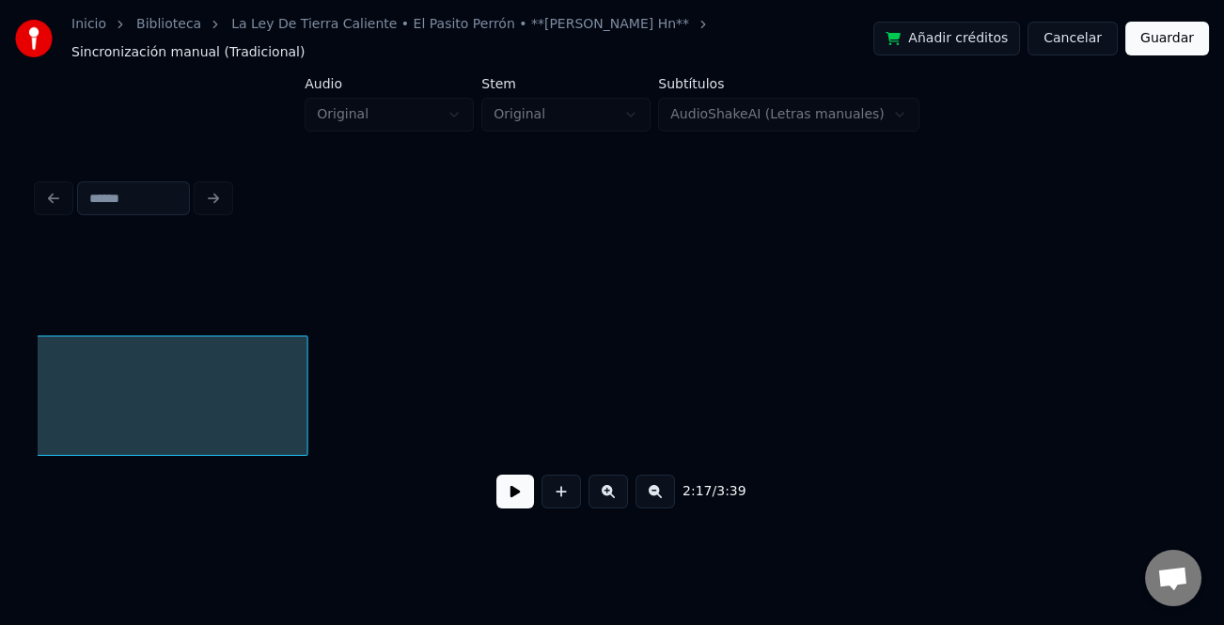
click at [658, 482] on button at bounding box center [655, 492] width 39 height 34
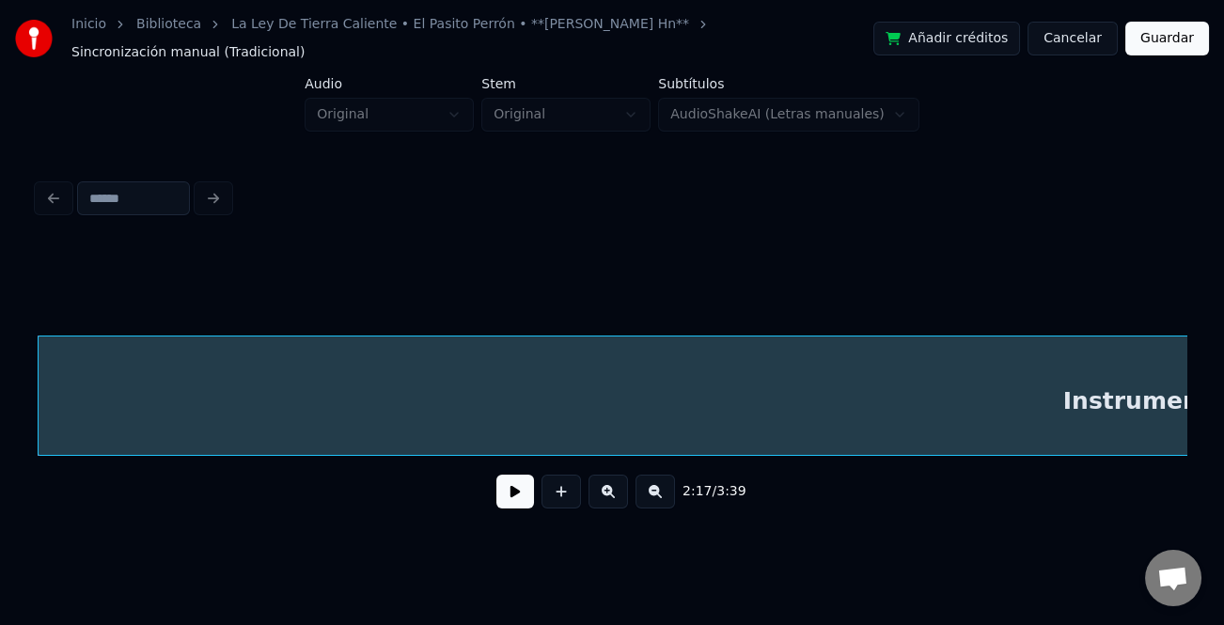
click at [1208, 451] on div "Inicio Biblioteca La Ley De Tierra Caliente • El Pasito Perrón • **[PERSON_NAME…" at bounding box center [612, 268] width 1224 height 537
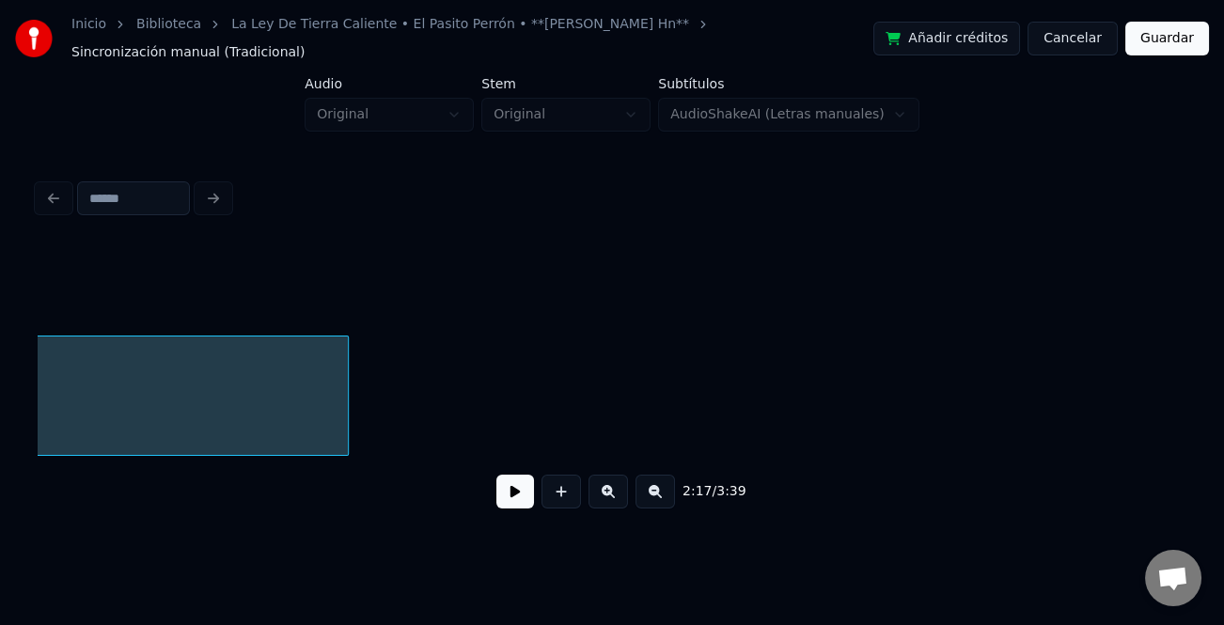
scroll to position [0, 27998]
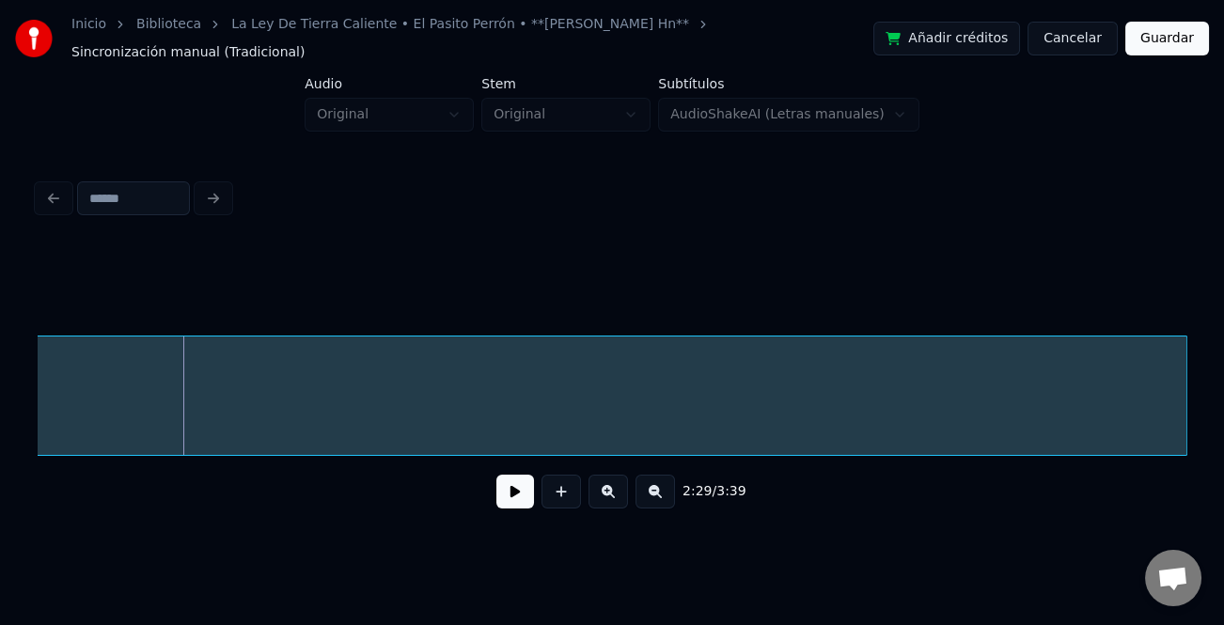
click at [1184, 489] on div "2:29 / 3:39" at bounding box center [612, 385] width 1149 height 286
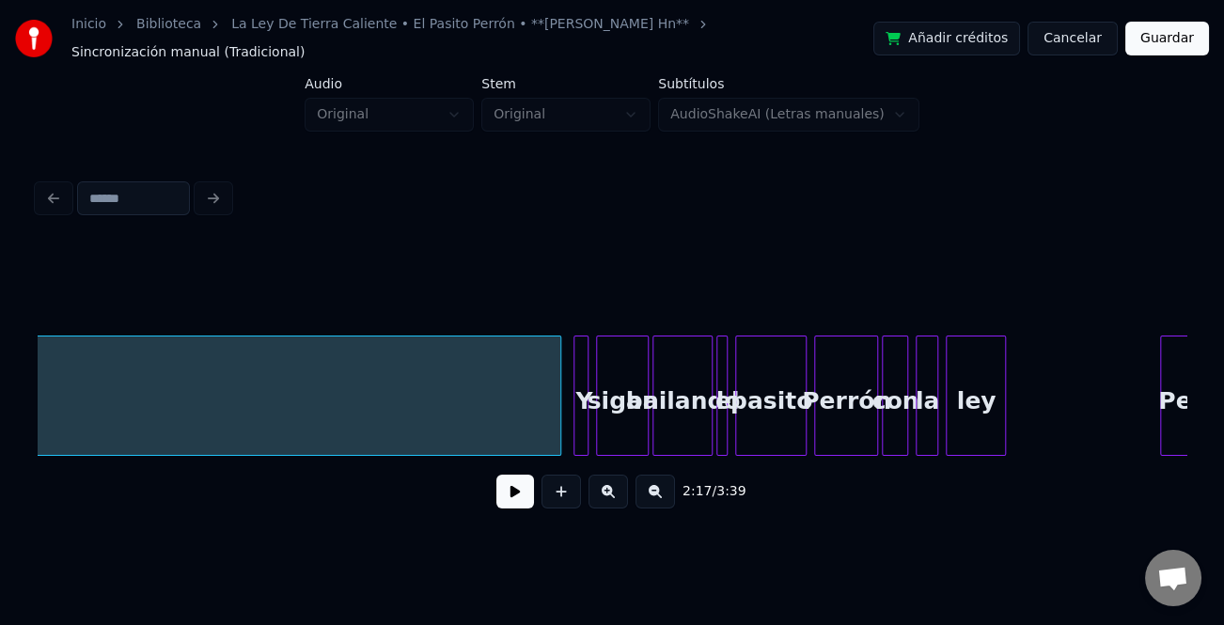
scroll to position [0, 28559]
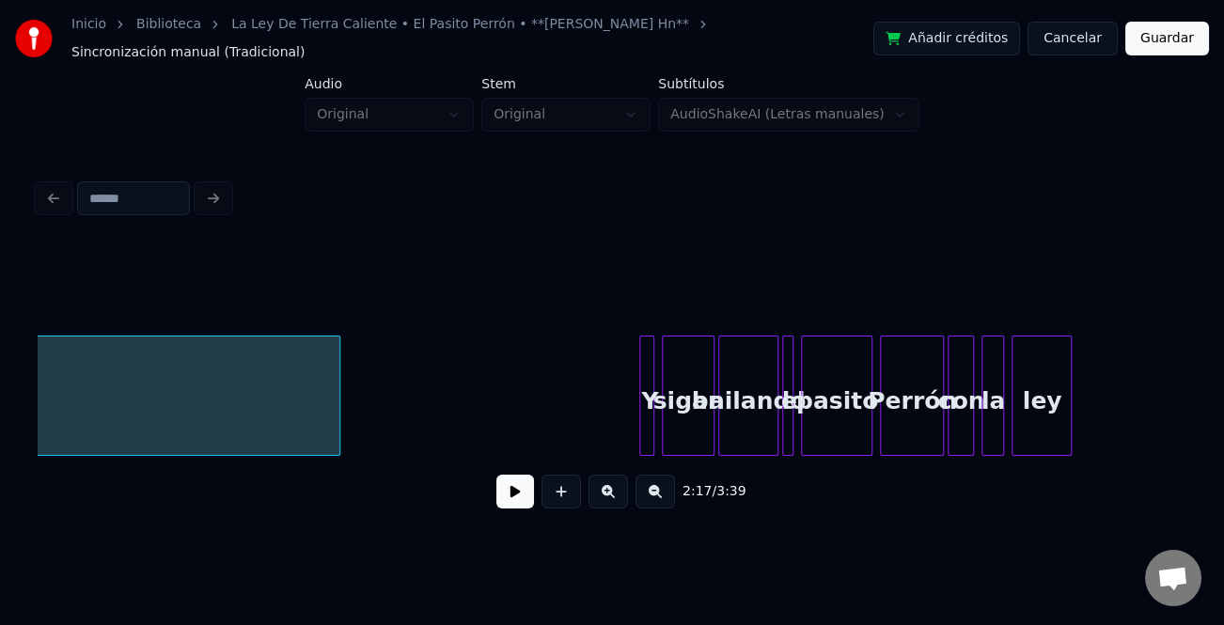
click at [336, 399] on div at bounding box center [337, 396] width 6 height 118
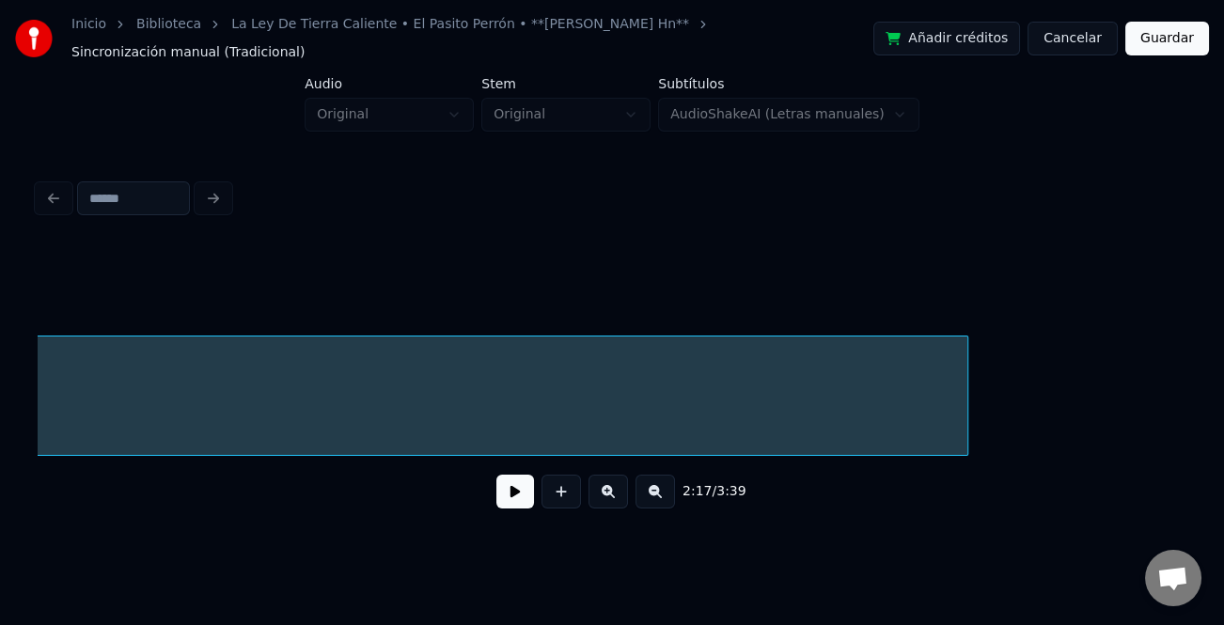
scroll to position [0, 28228]
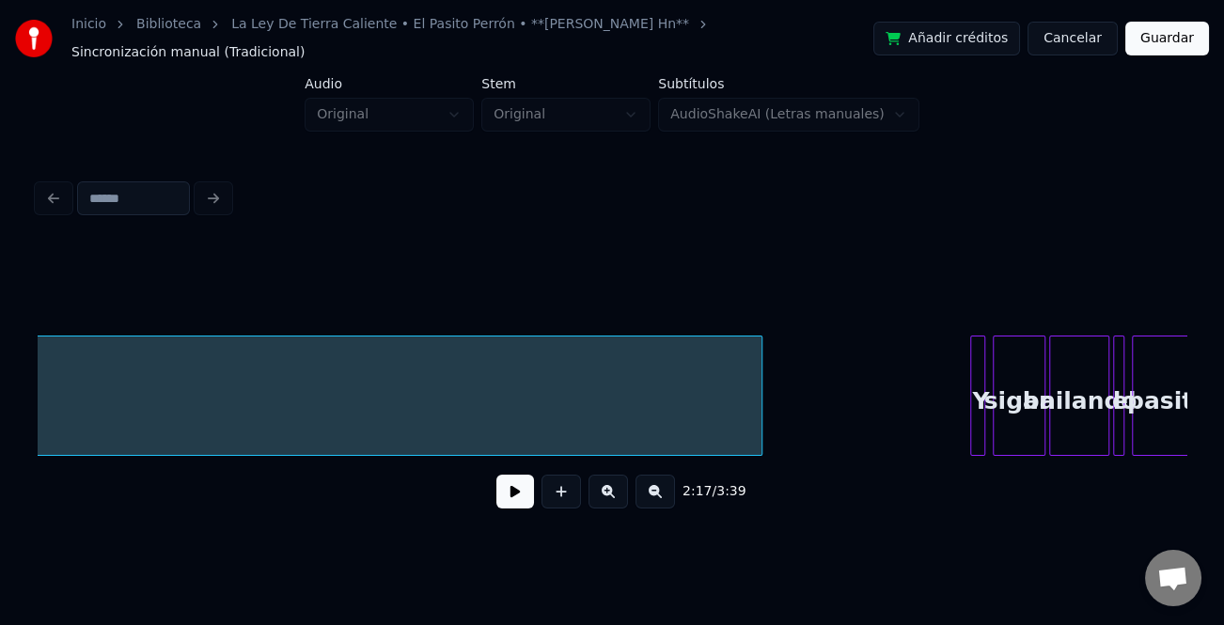
click at [762, 423] on div at bounding box center [759, 396] width 6 height 118
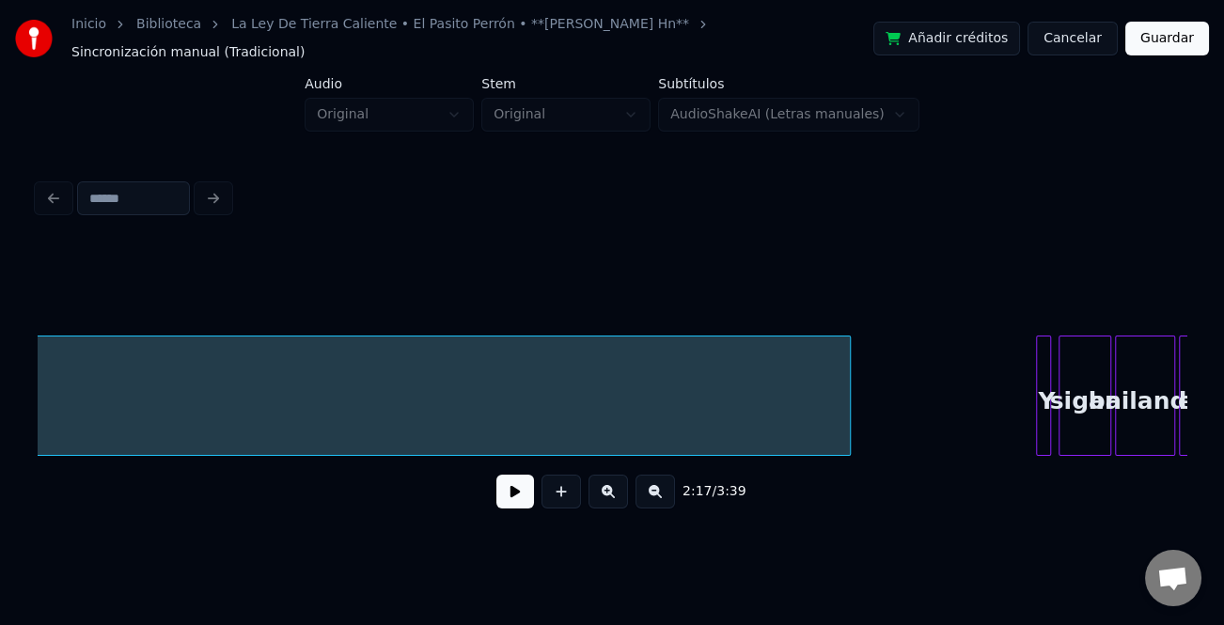
scroll to position [0, 28262]
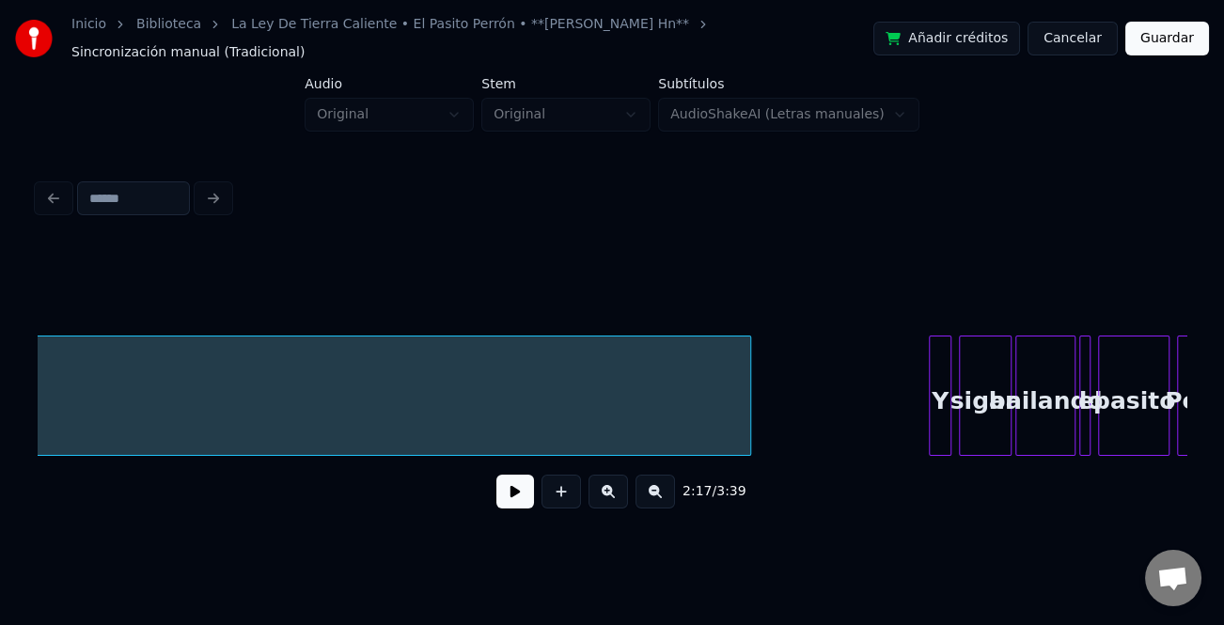
click at [930, 417] on div at bounding box center [933, 396] width 6 height 118
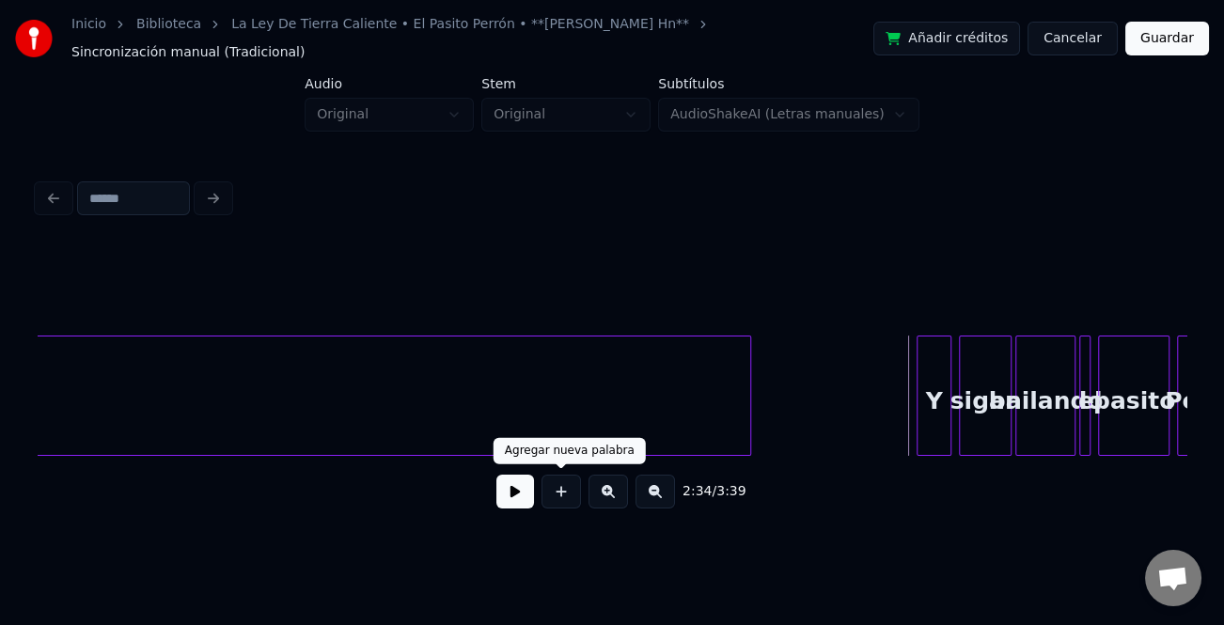
click at [527, 488] on button at bounding box center [515, 492] width 38 height 34
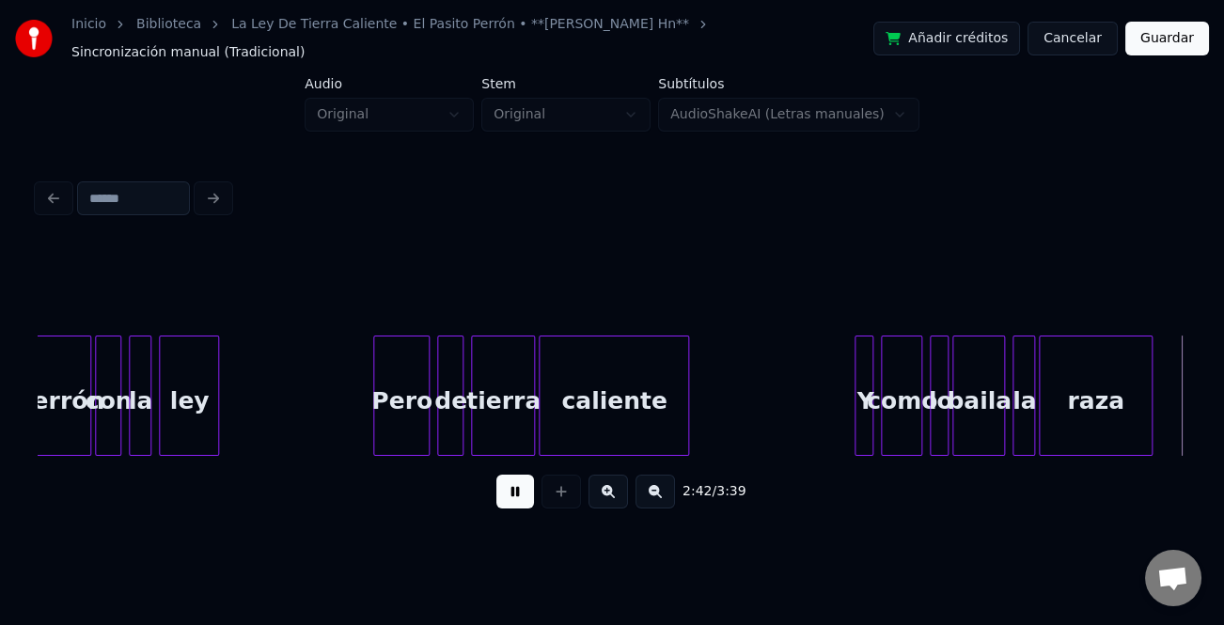
scroll to position [0, 30561]
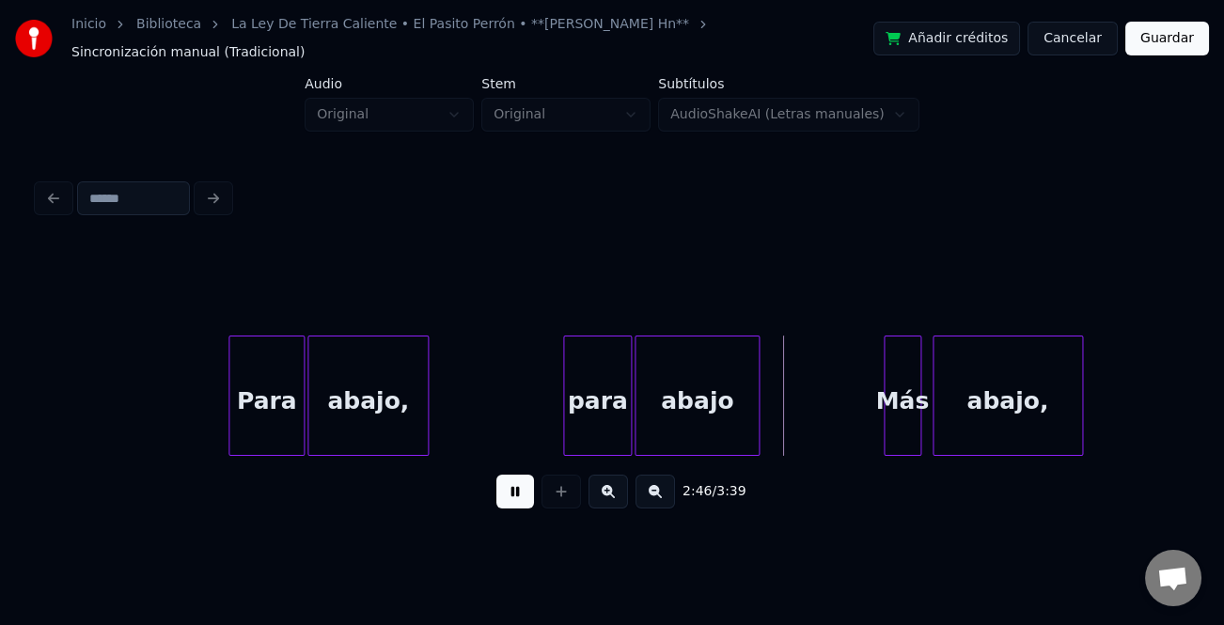
click at [518, 476] on button at bounding box center [515, 492] width 38 height 34
click at [639, 395] on div at bounding box center [639, 396] width 6 height 118
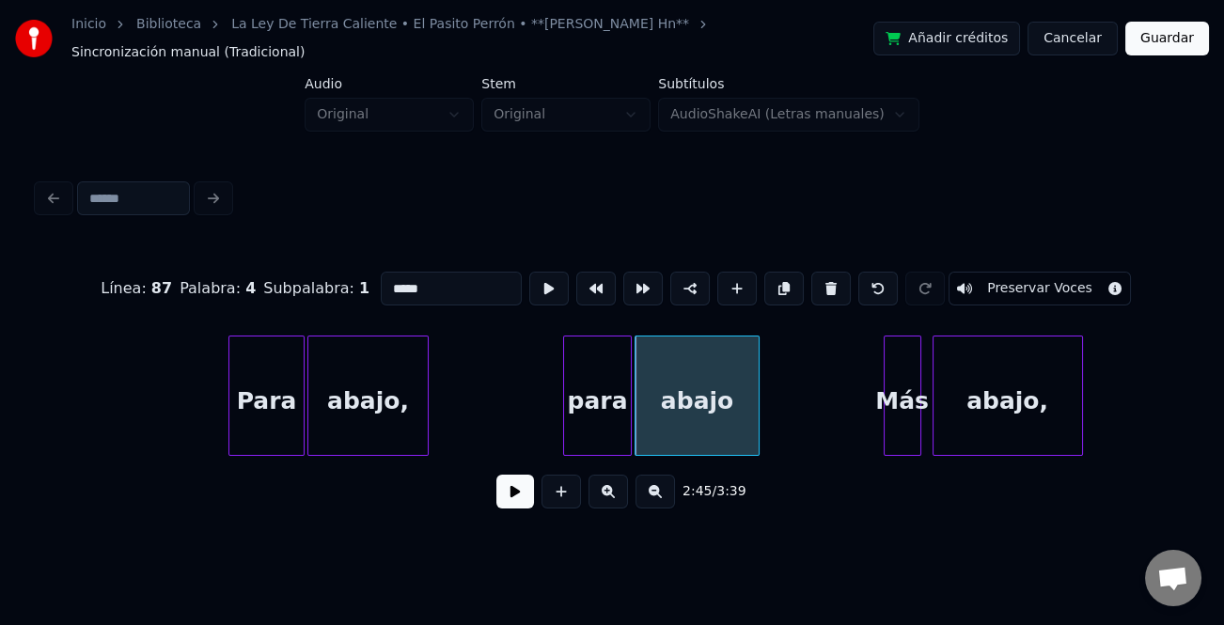
click at [572, 371] on div "para" at bounding box center [597, 401] width 66 height 128
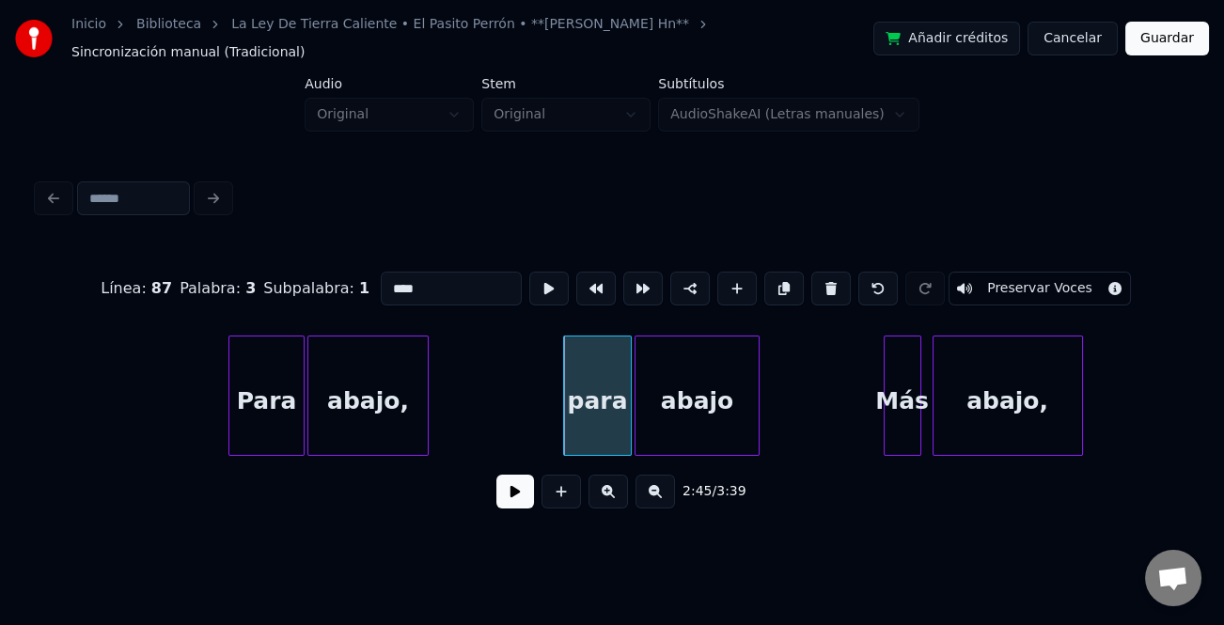
click at [385, 272] on input "****" at bounding box center [451, 289] width 141 height 34
type input "****"
click at [506, 486] on button at bounding box center [515, 492] width 38 height 34
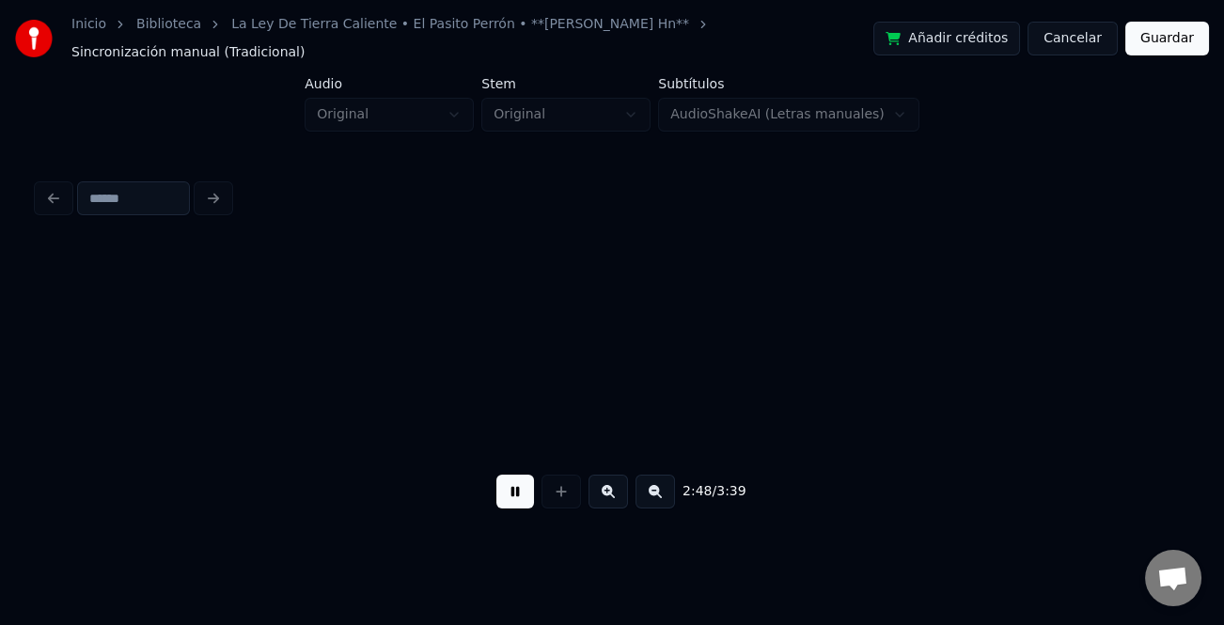
scroll to position [0, 31711]
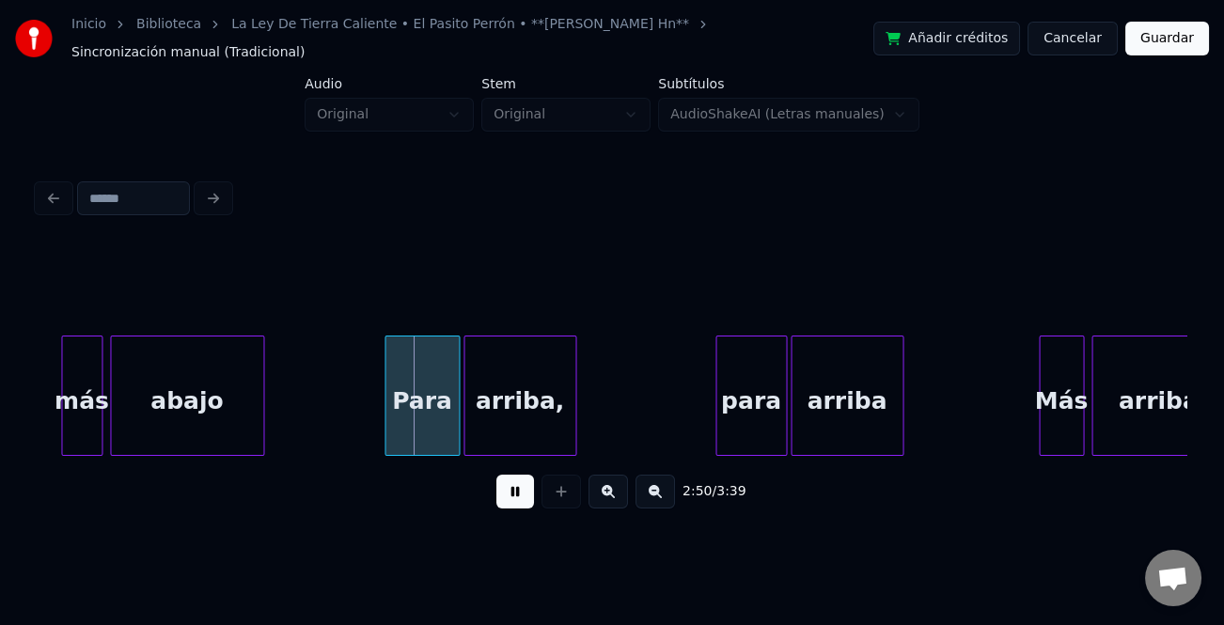
click at [512, 491] on button at bounding box center [515, 492] width 38 height 34
click at [526, 496] on button at bounding box center [515, 492] width 38 height 34
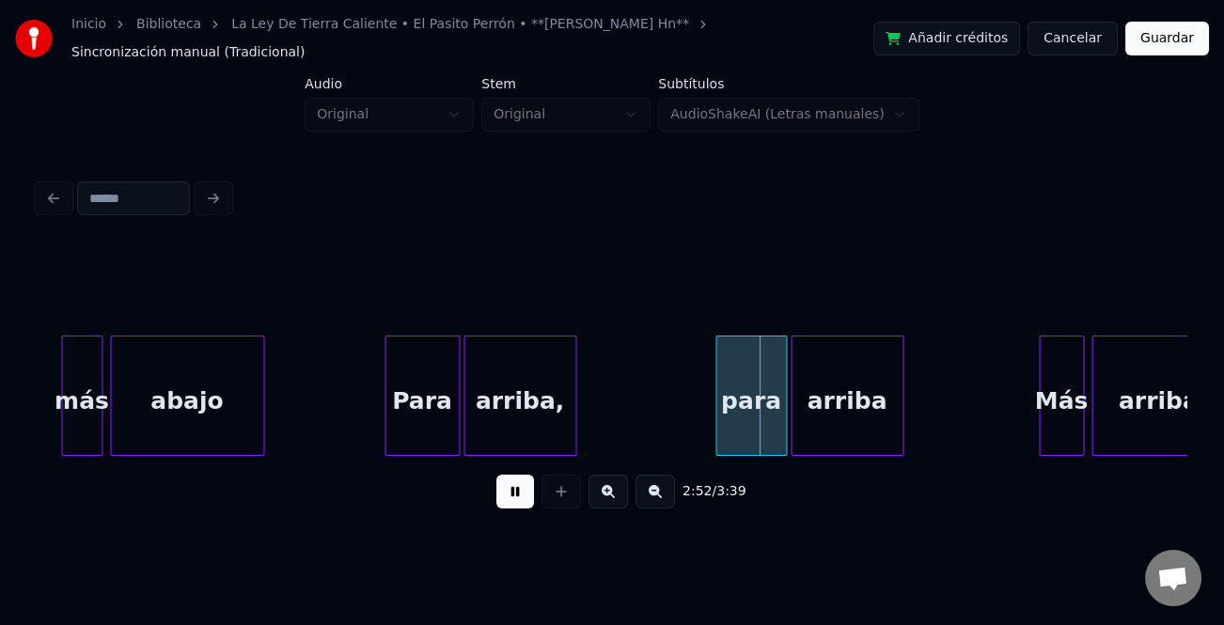
click at [500, 489] on button at bounding box center [515, 492] width 38 height 34
click at [732, 413] on div "para" at bounding box center [751, 401] width 70 height 128
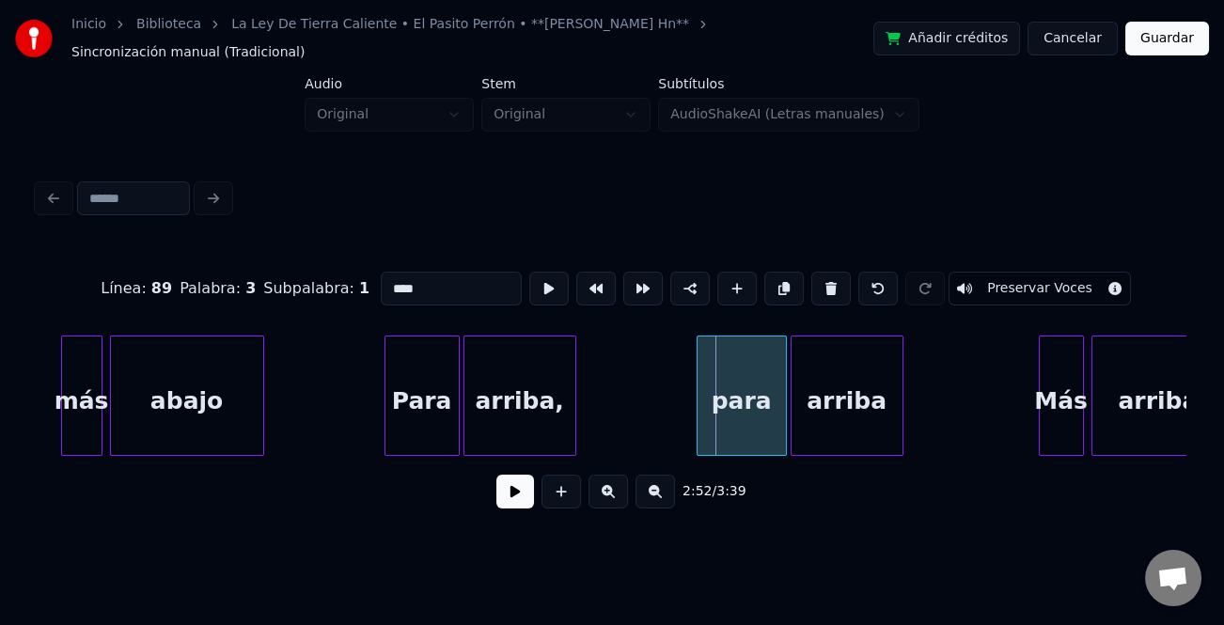
click at [698, 420] on div at bounding box center [701, 396] width 6 height 118
click at [386, 272] on input "****" at bounding box center [451, 289] width 141 height 34
type input "****"
click at [524, 475] on button at bounding box center [515, 492] width 38 height 34
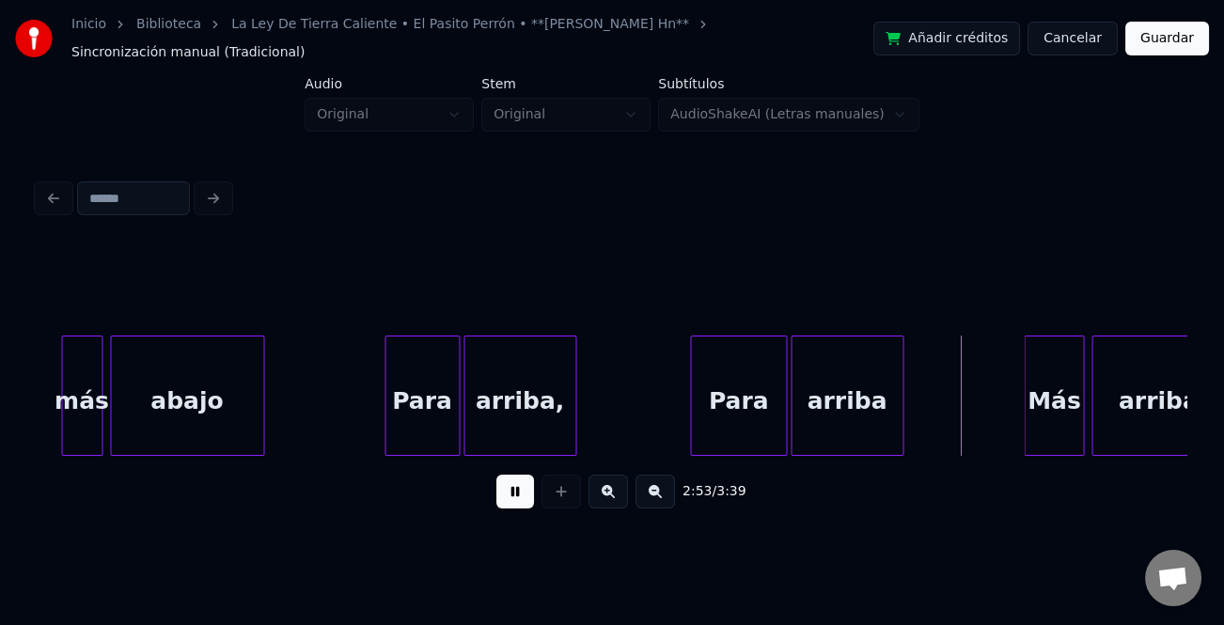
click at [1025, 417] on div at bounding box center [1028, 396] width 6 height 118
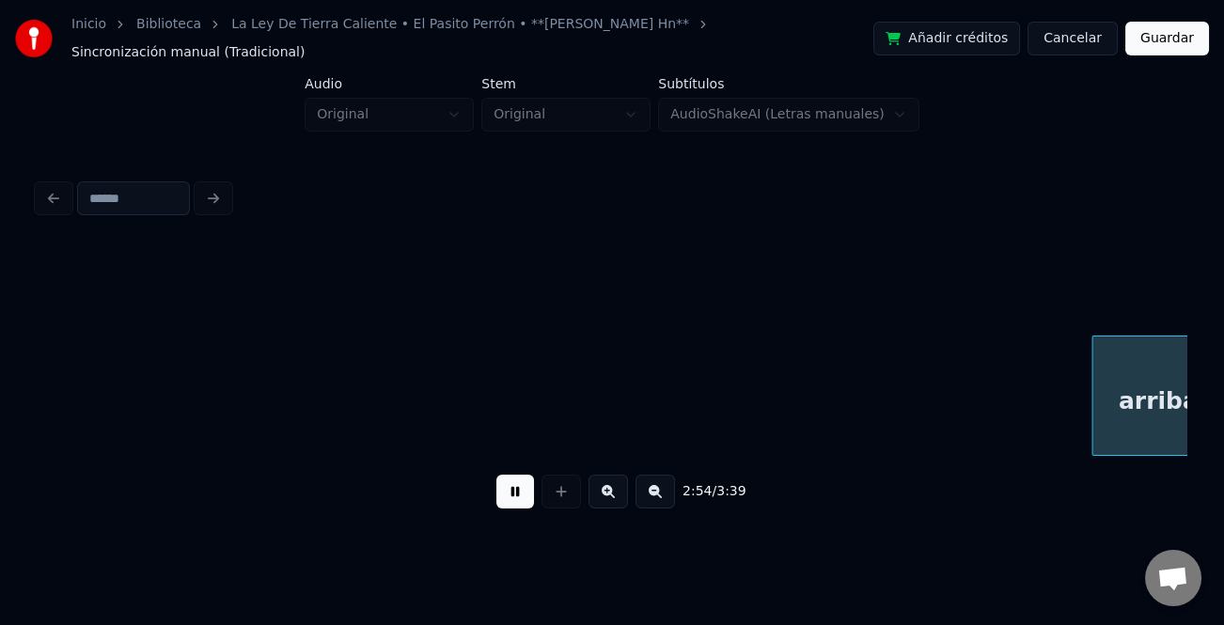
scroll to position [0, 32862]
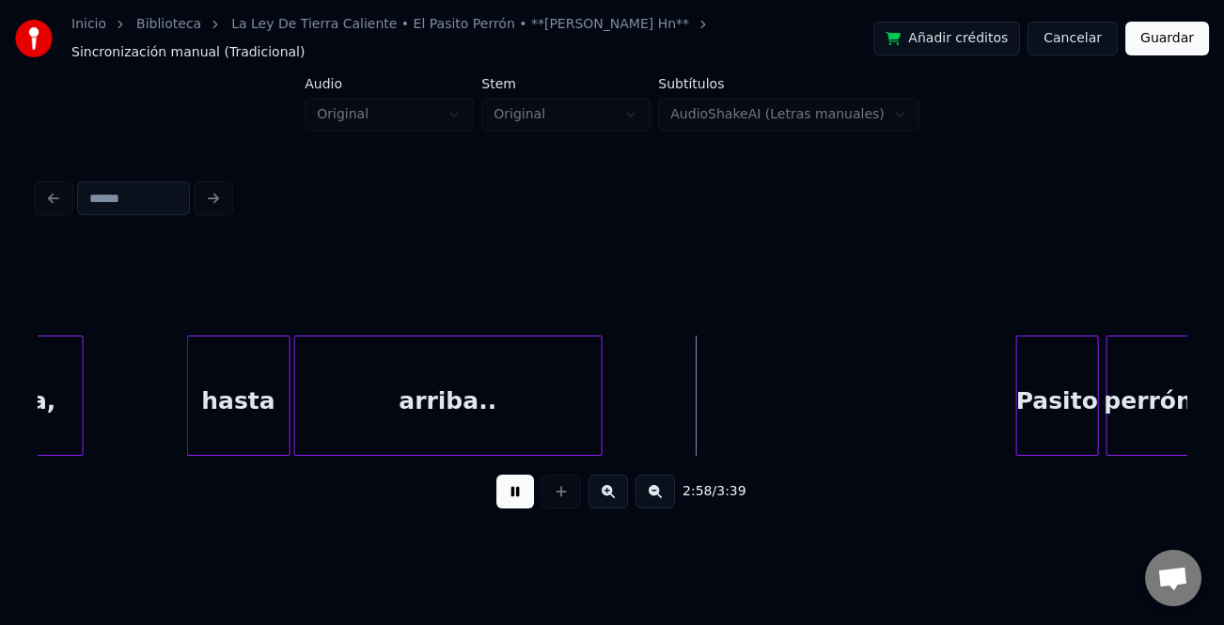
click at [190, 426] on div at bounding box center [191, 396] width 6 height 118
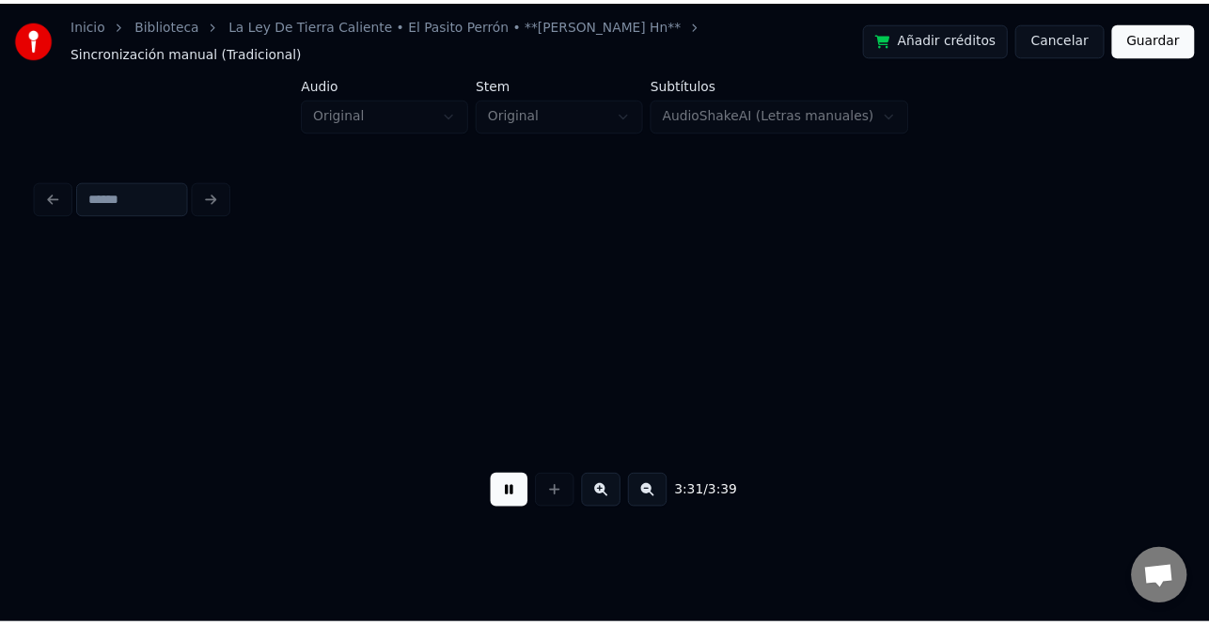
scroll to position [0, 39765]
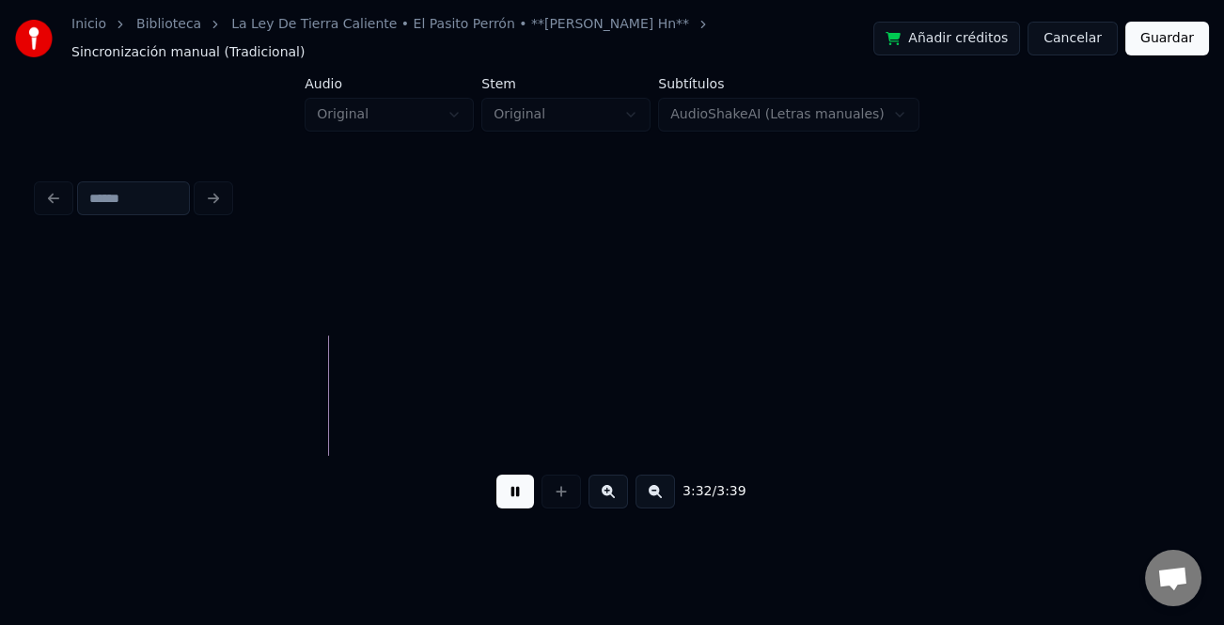
click at [1179, 43] on button "Guardar" at bounding box center [1168, 39] width 84 height 34
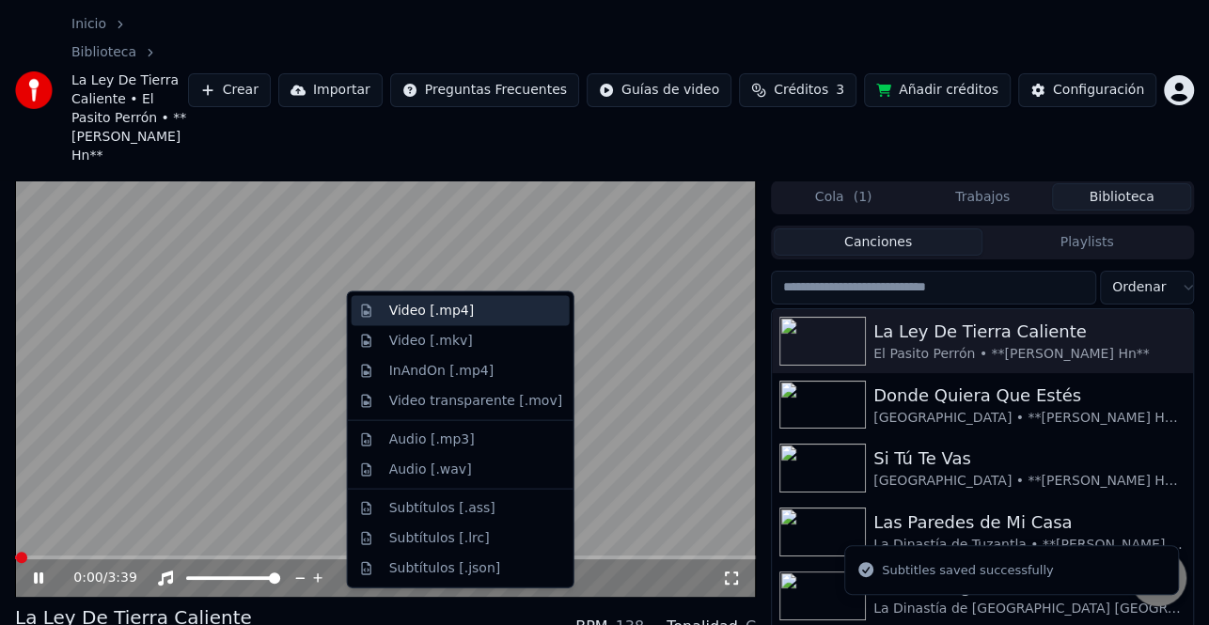
click at [456, 302] on div "Video [.mp4]" at bounding box center [431, 311] width 85 height 19
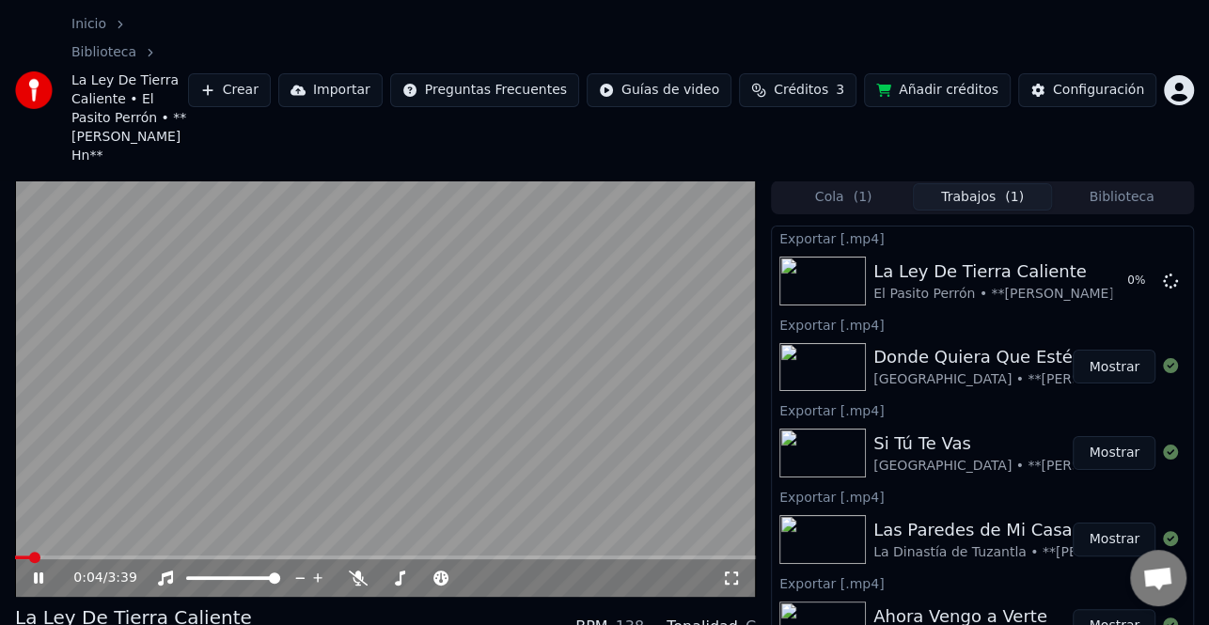
click at [40, 571] on icon at bounding box center [51, 578] width 43 height 15
click at [1124, 350] on button "Mostrar" at bounding box center [1114, 367] width 83 height 34
click at [1111, 264] on button "Mostrar" at bounding box center [1114, 281] width 83 height 34
